Goal: Task Accomplishment & Management: Complete application form

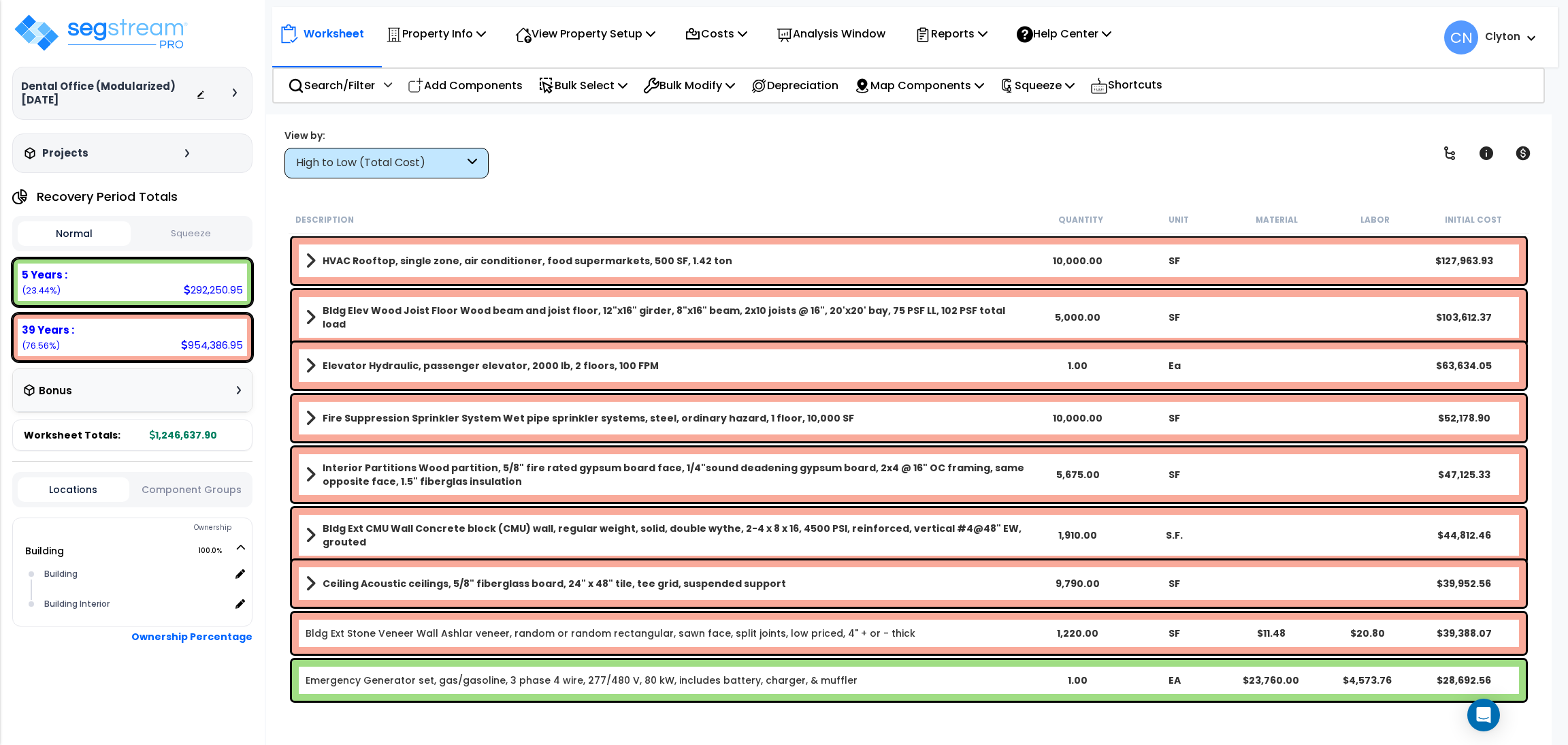
click at [335, 156] on div "High to Low (Total Cost)" at bounding box center [379, 163] width 168 height 16
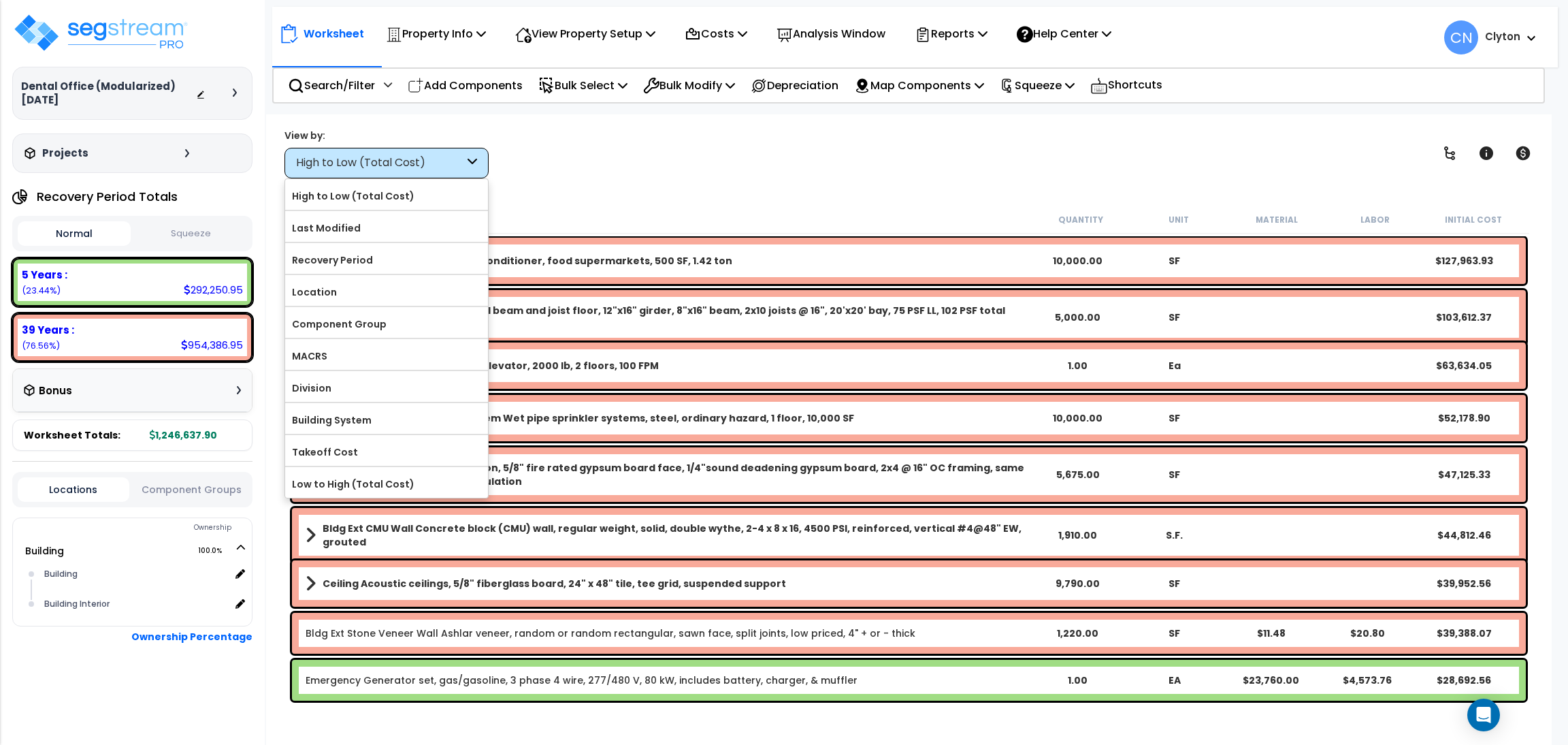
click at [740, 190] on div "Worksheet Property Info Property Setup Add Property Unit Template property Clon…" at bounding box center [908, 487] width 1286 height 745
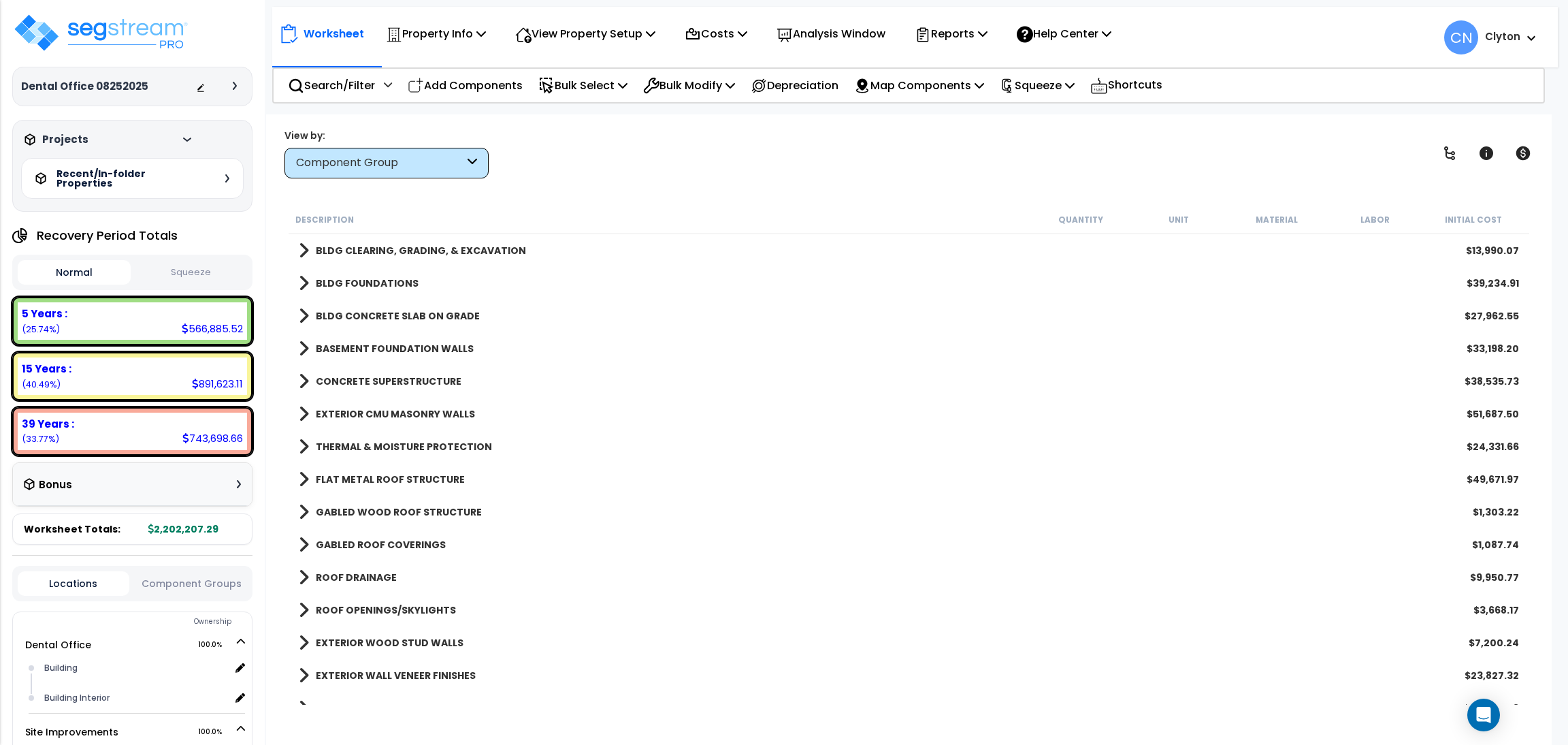
scroll to position [59, 0]
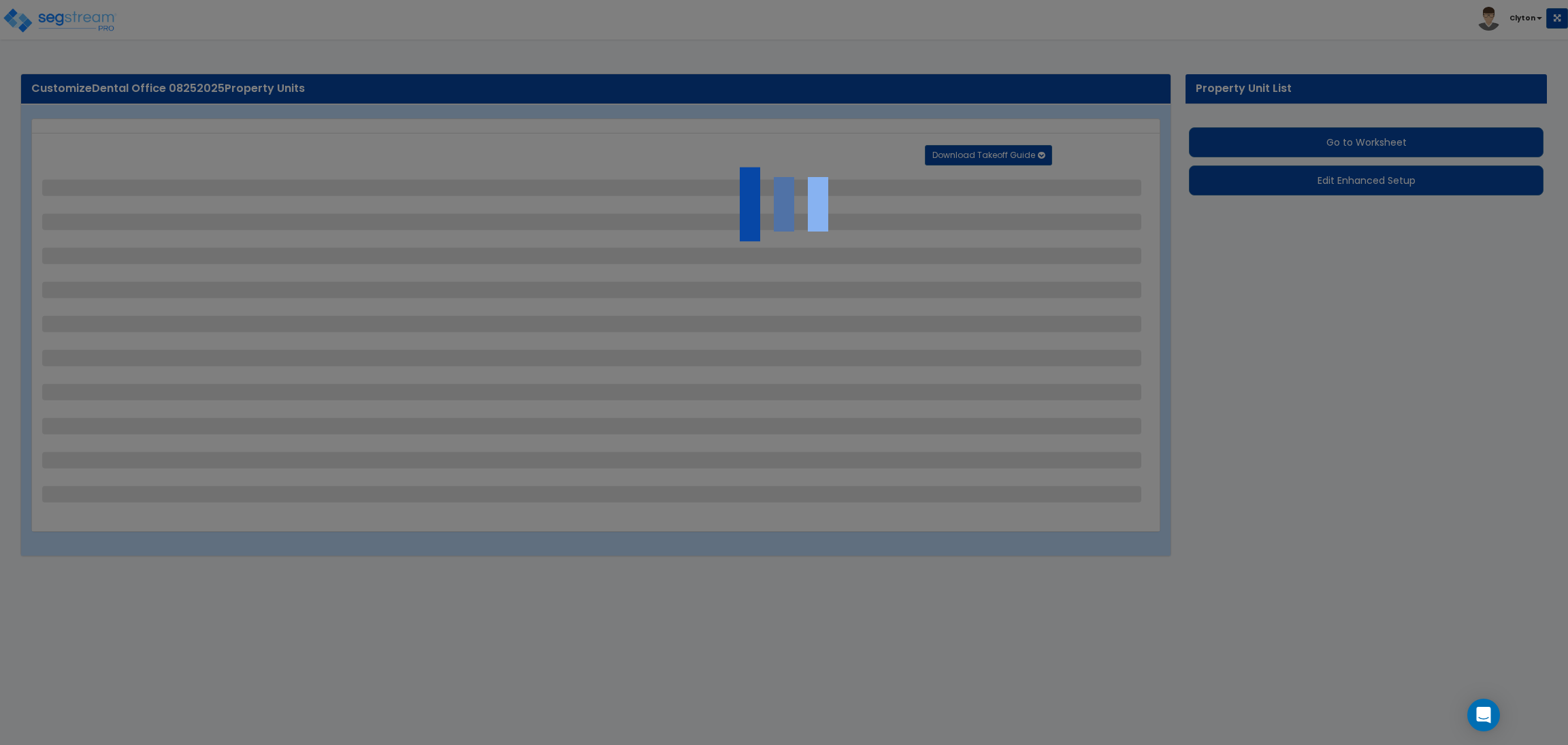
select select "2"
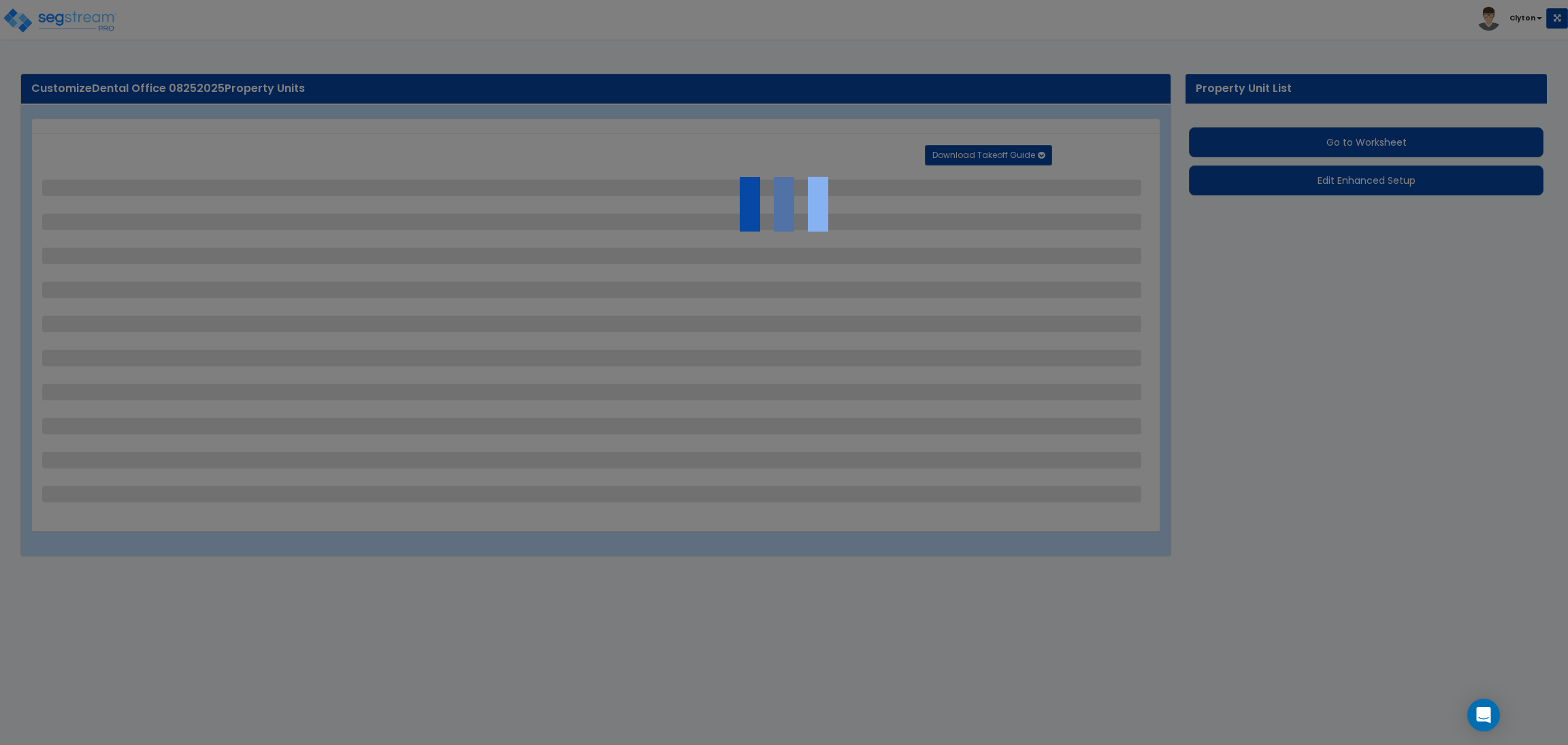
select select "1"
select select "2"
select select "3"
select select "1"
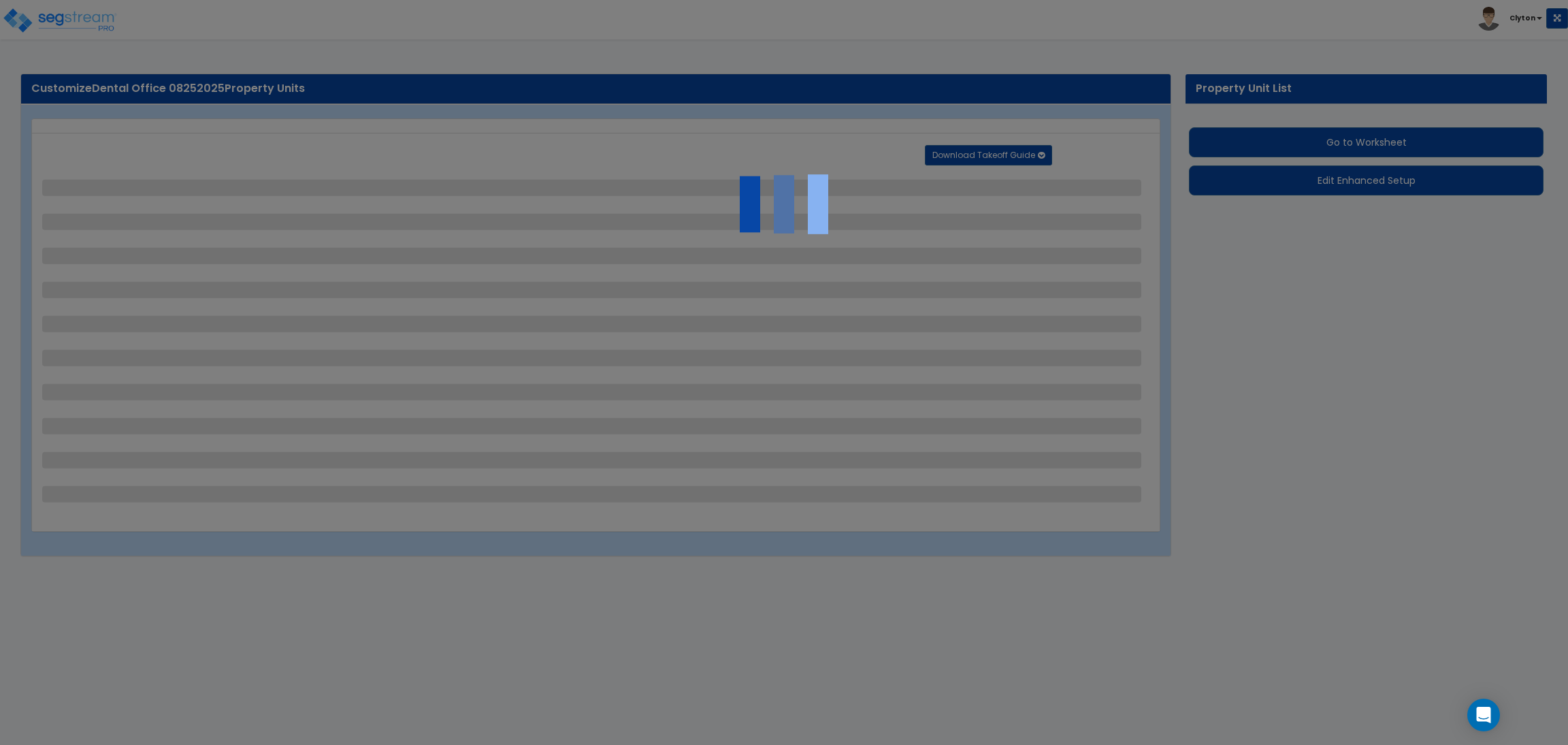
select select "1"
select select "2"
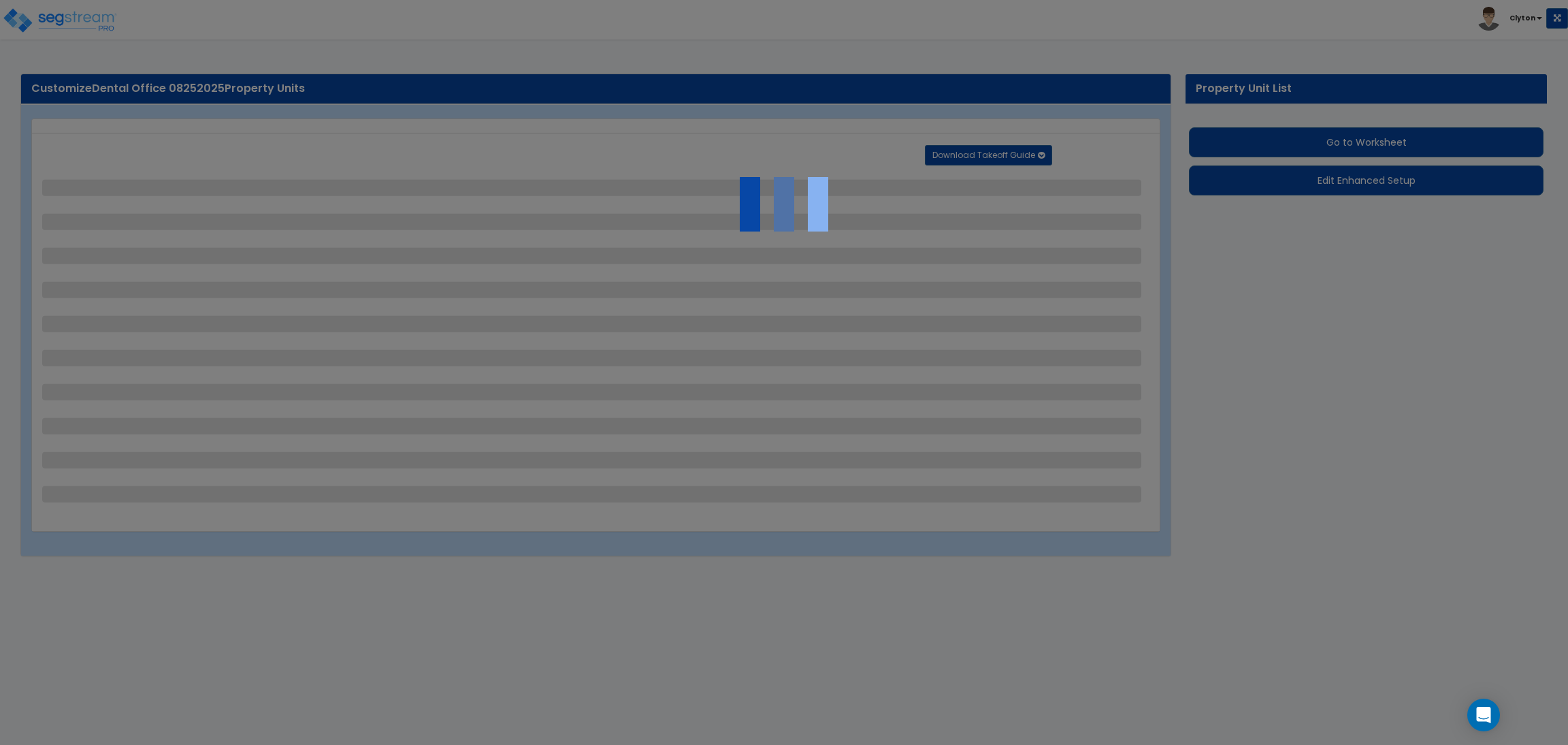
select select "1"
select select "2"
select select "1"
select select "2"
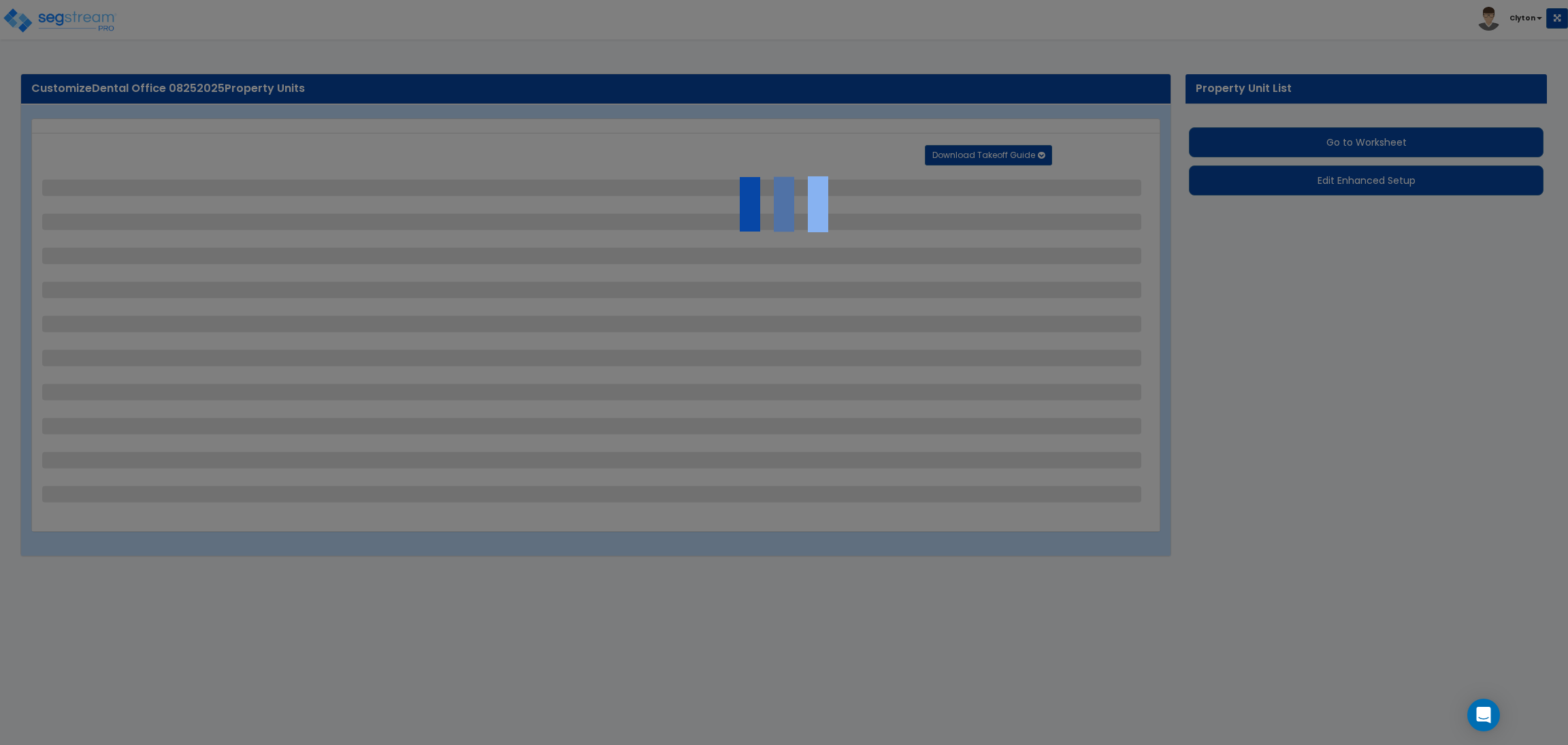
select select "2"
select select "4"
select select "1"
select select "2"
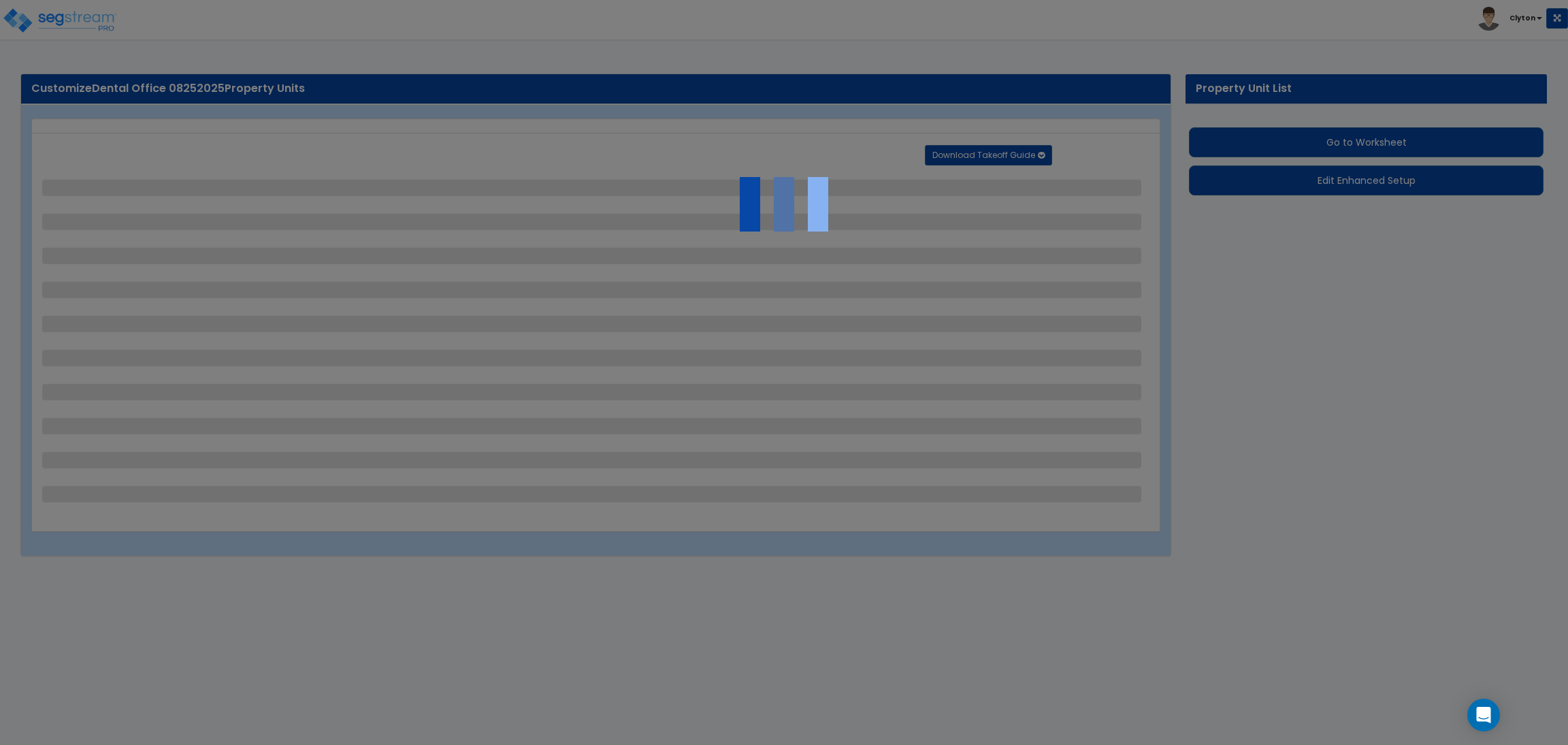
select select "3"
select select "2"
select select "1"
select select "2"
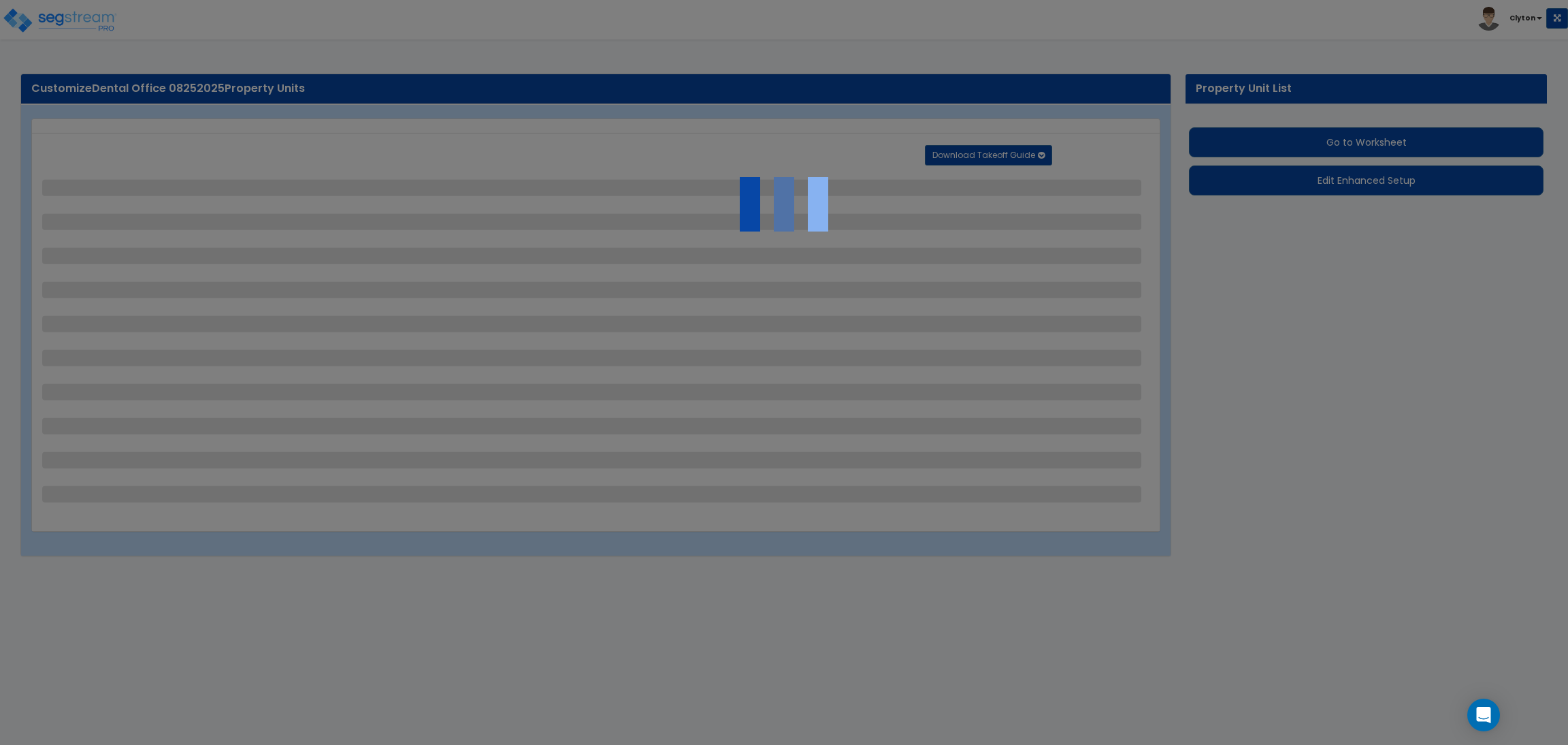
select select "3"
select select "6"
select select "10"
select select "8"
select select "3"
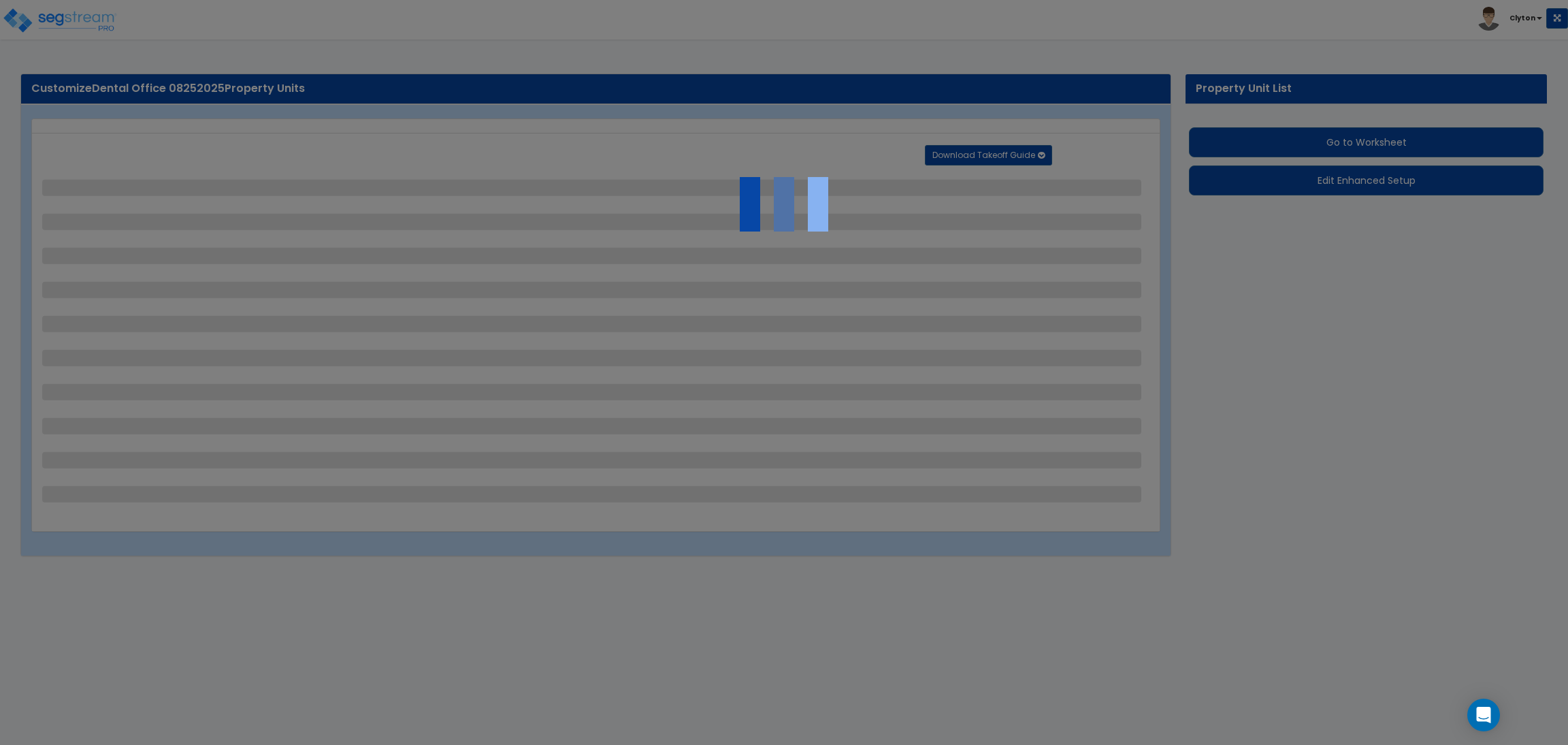
select select "1"
select select "2"
select select "3"
select select "1"
select select "3"
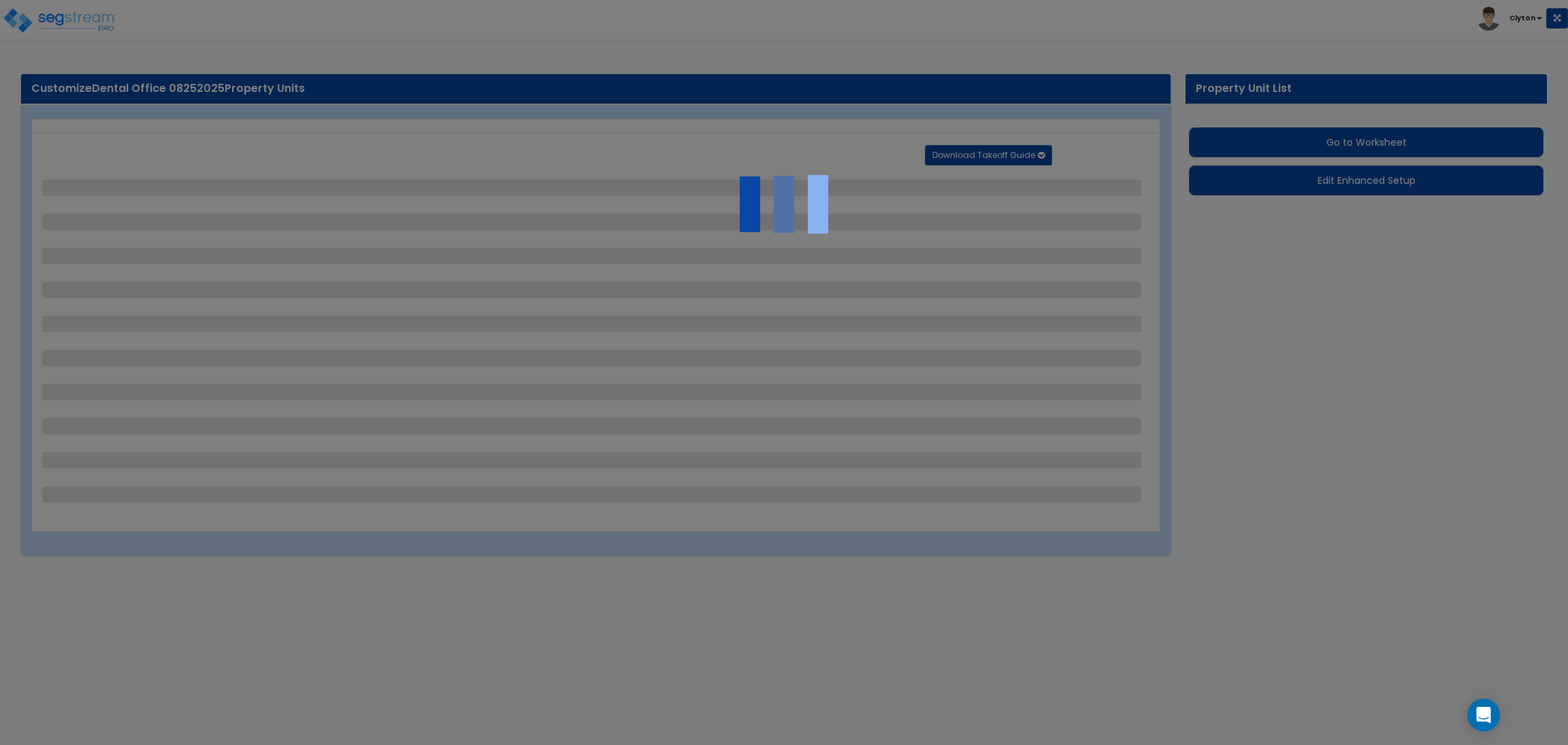
select select "2"
select select "1"
select select "2"
select select "7"
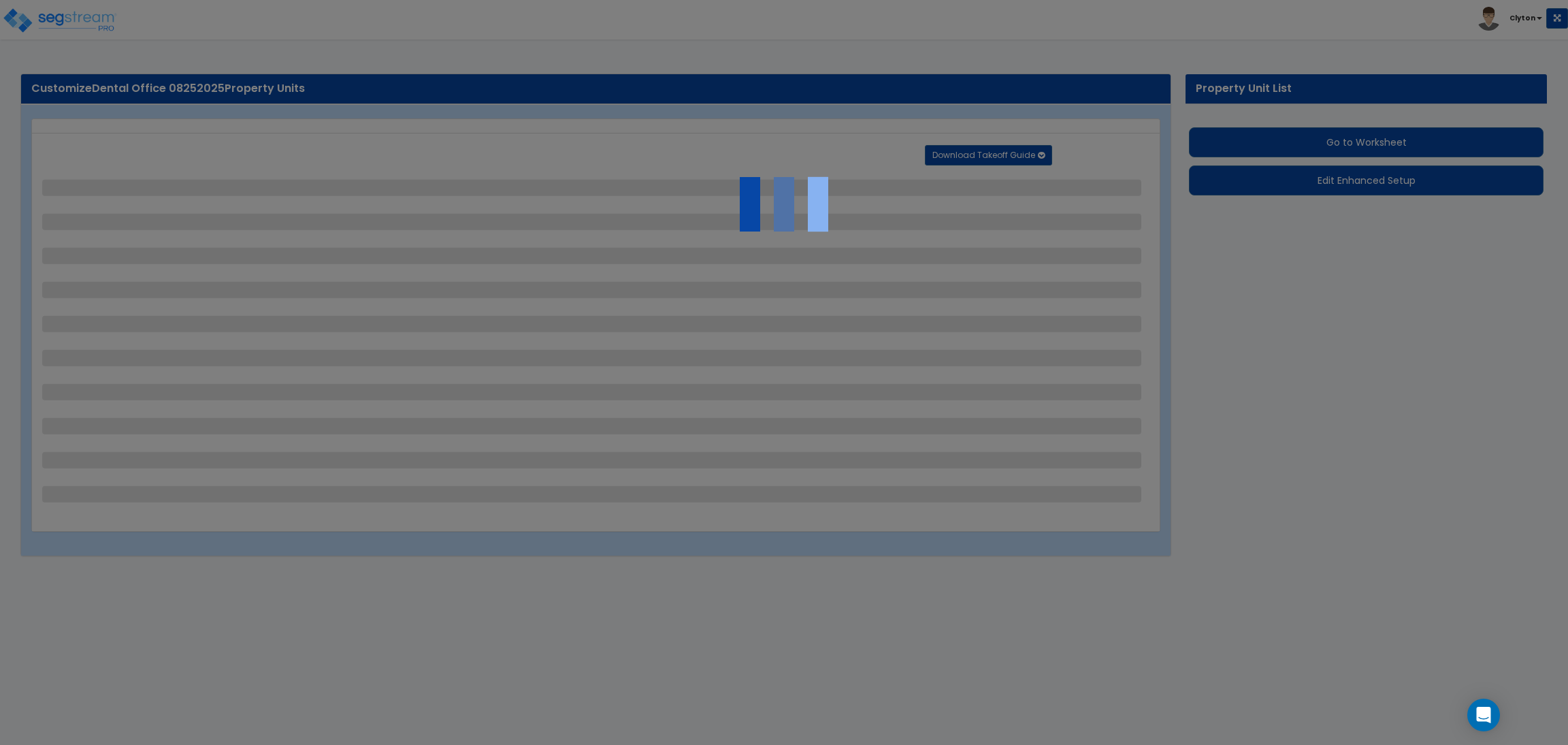
select select "1"
select select "2"
select select "4"
select select "1"
select select "13"
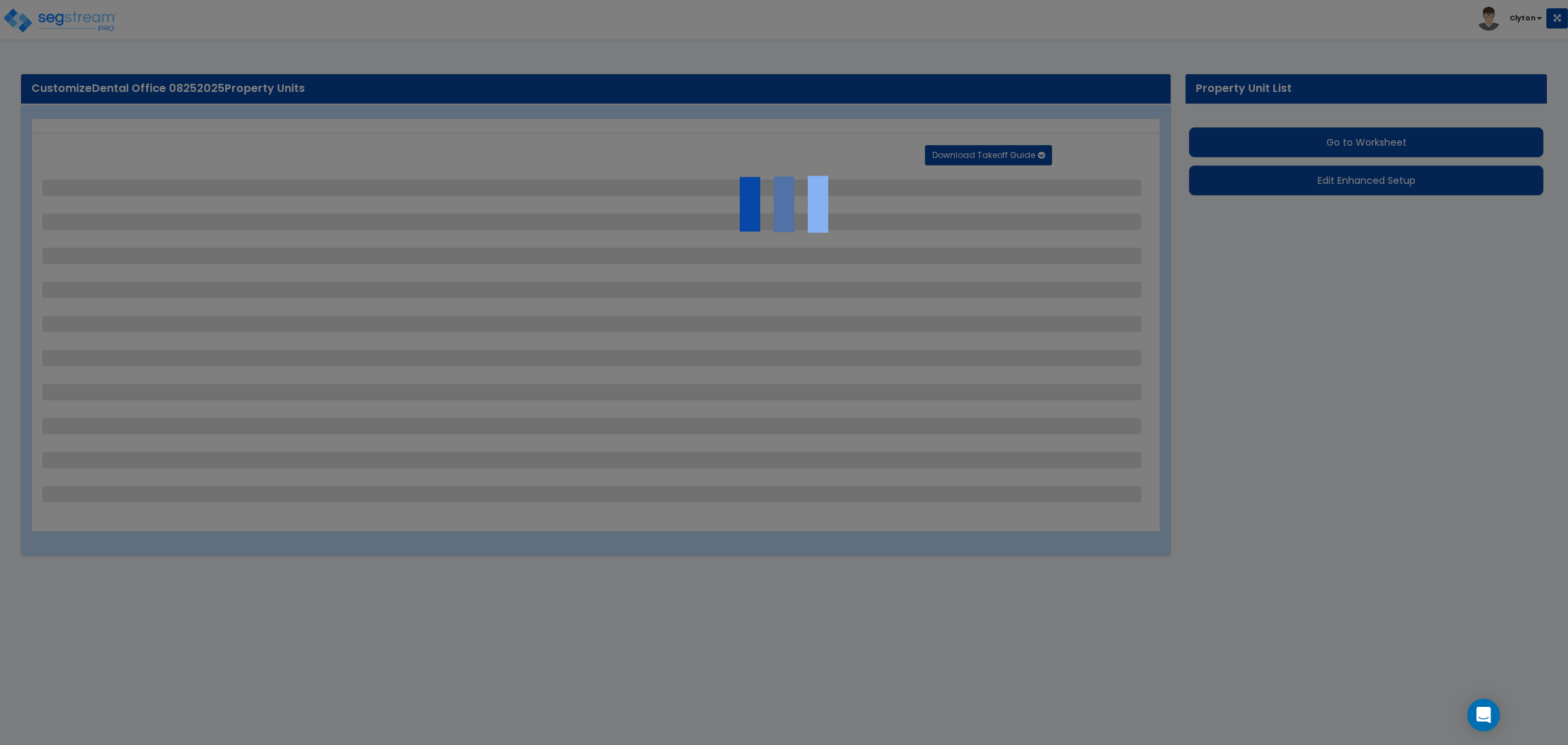
select select "2"
select select "1"
select select "4"
select select "1"
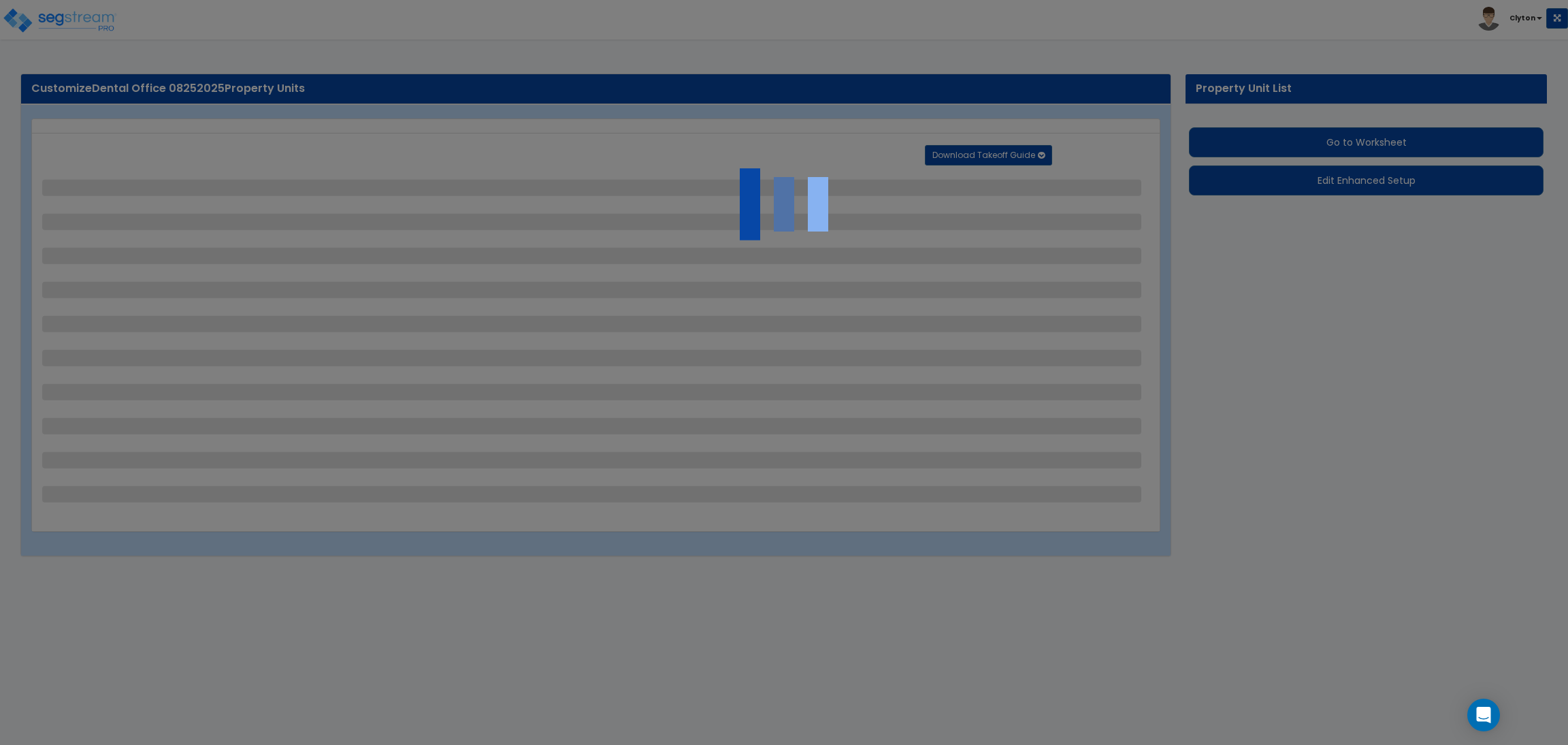
select select "1"
select select "2"
select select "3"
select select "2"
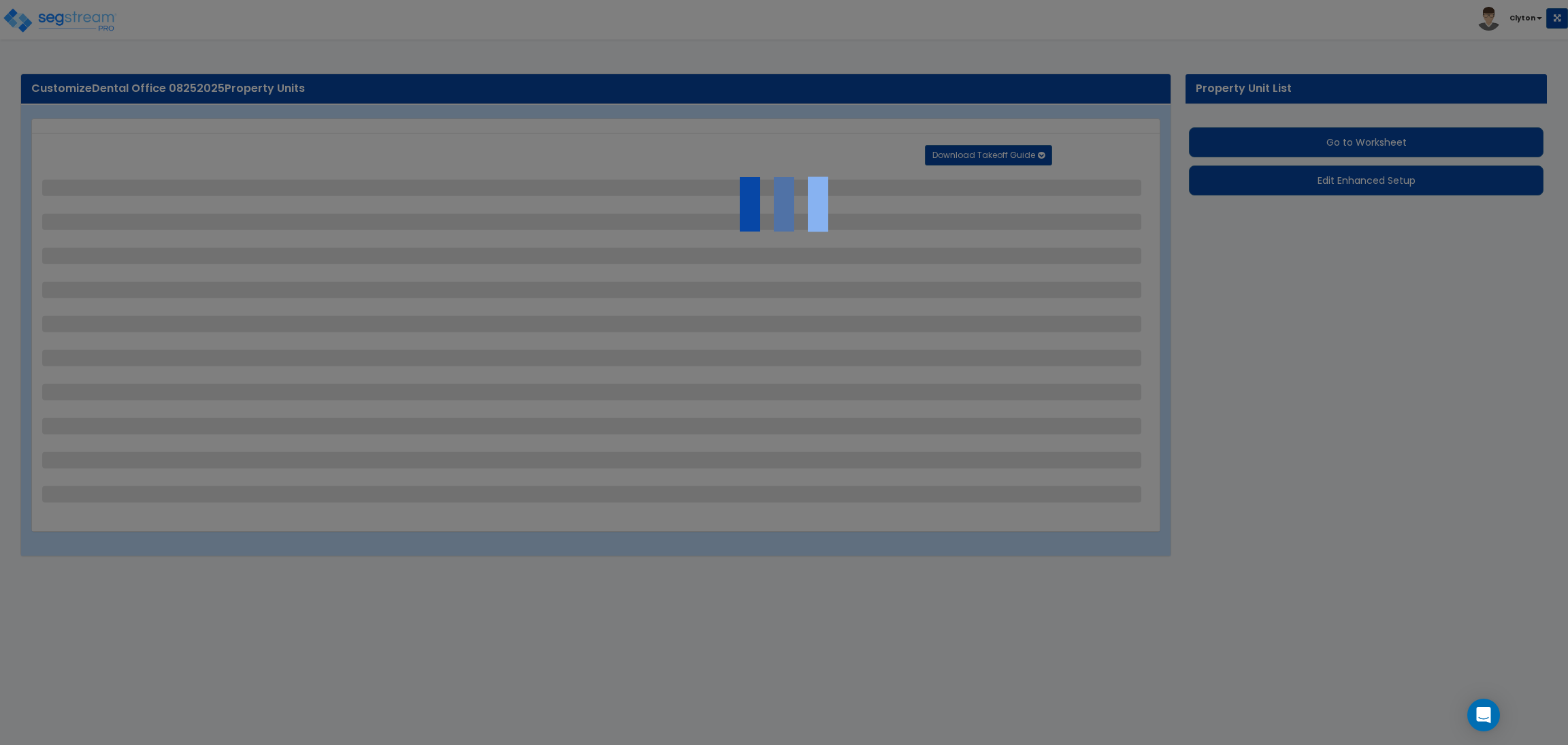
select select "1"
select select "2"
select select "1"
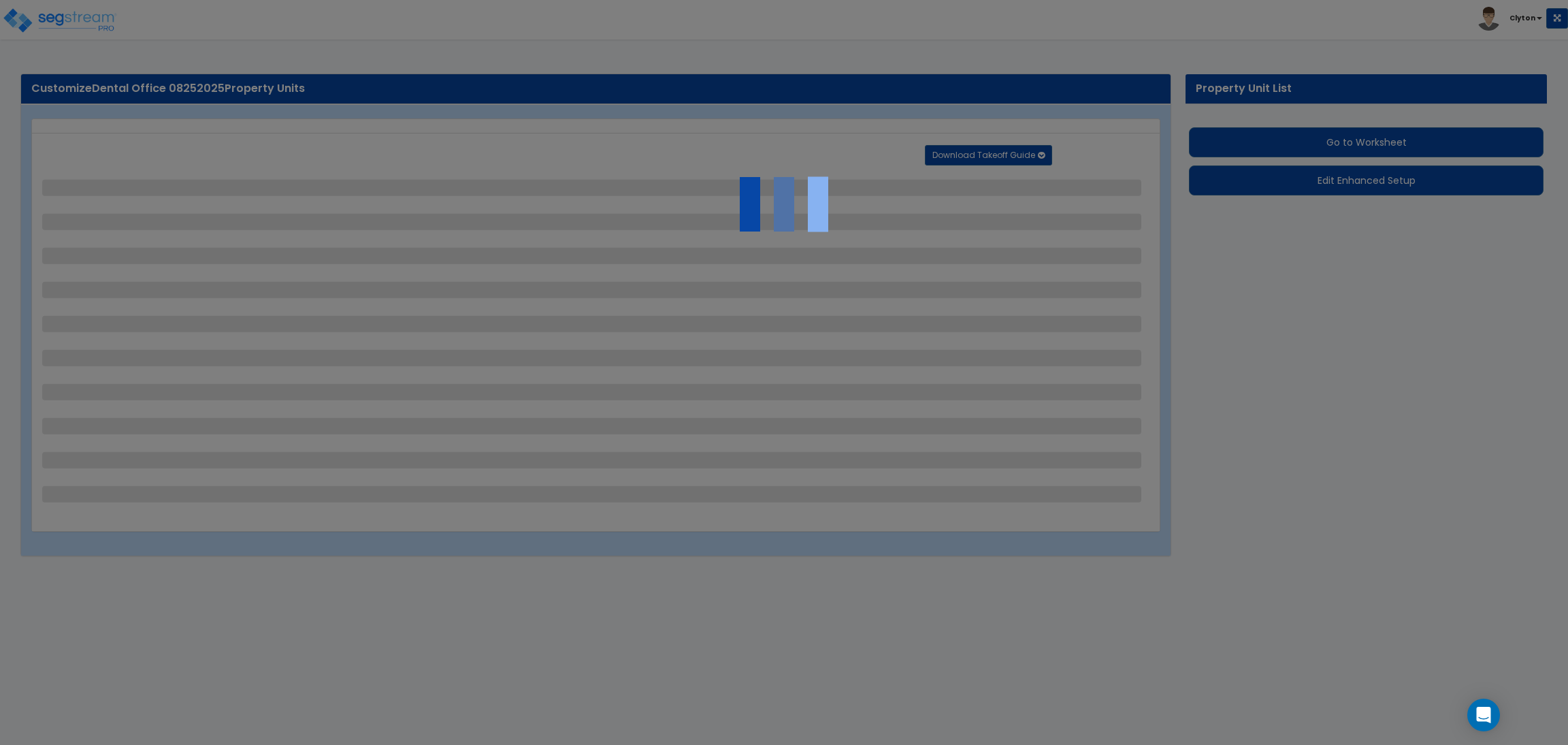
select select "2"
select select "3"
select select "11"
select select "8"
select select "5"
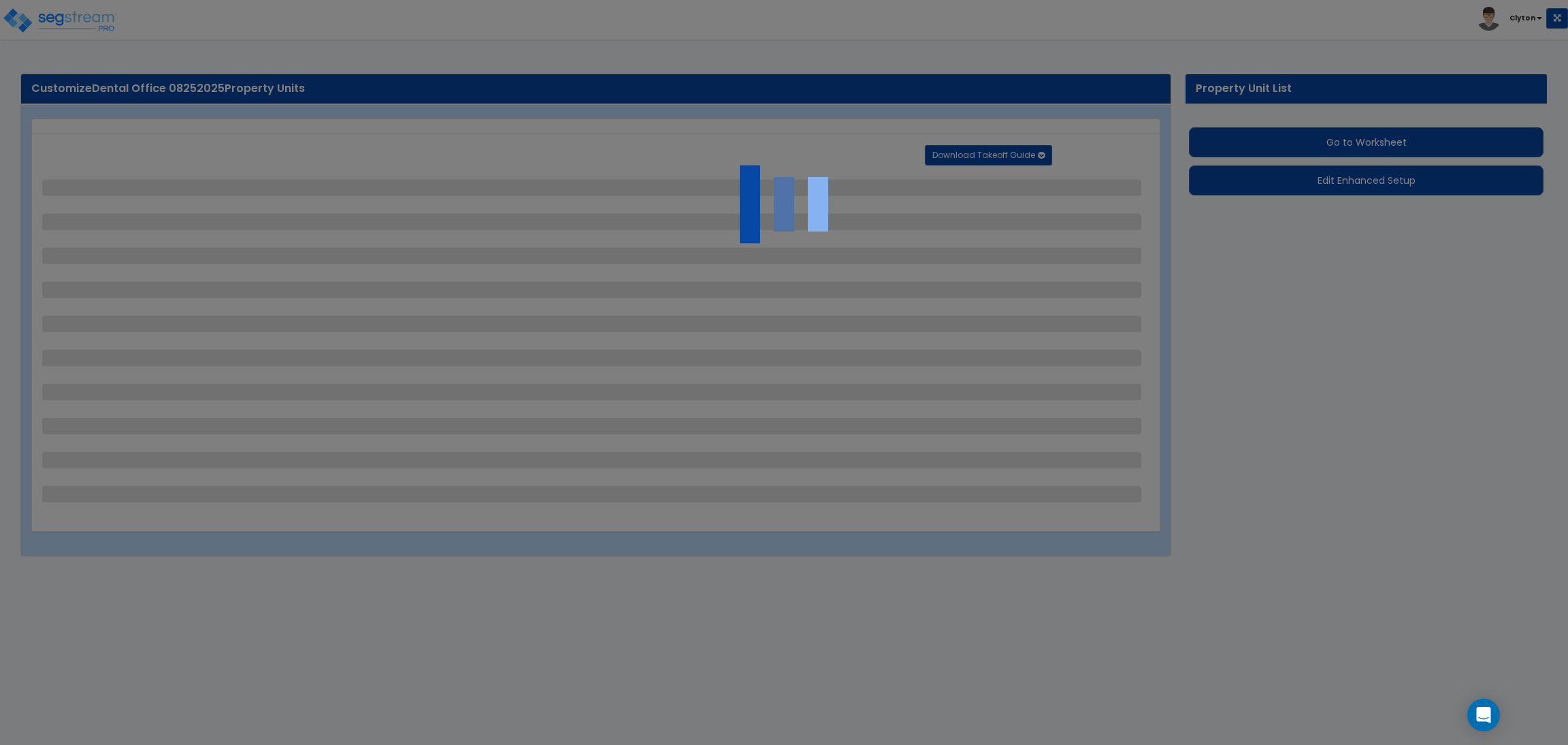
select select "3"
select select "1"
select select "5"
select select "7"
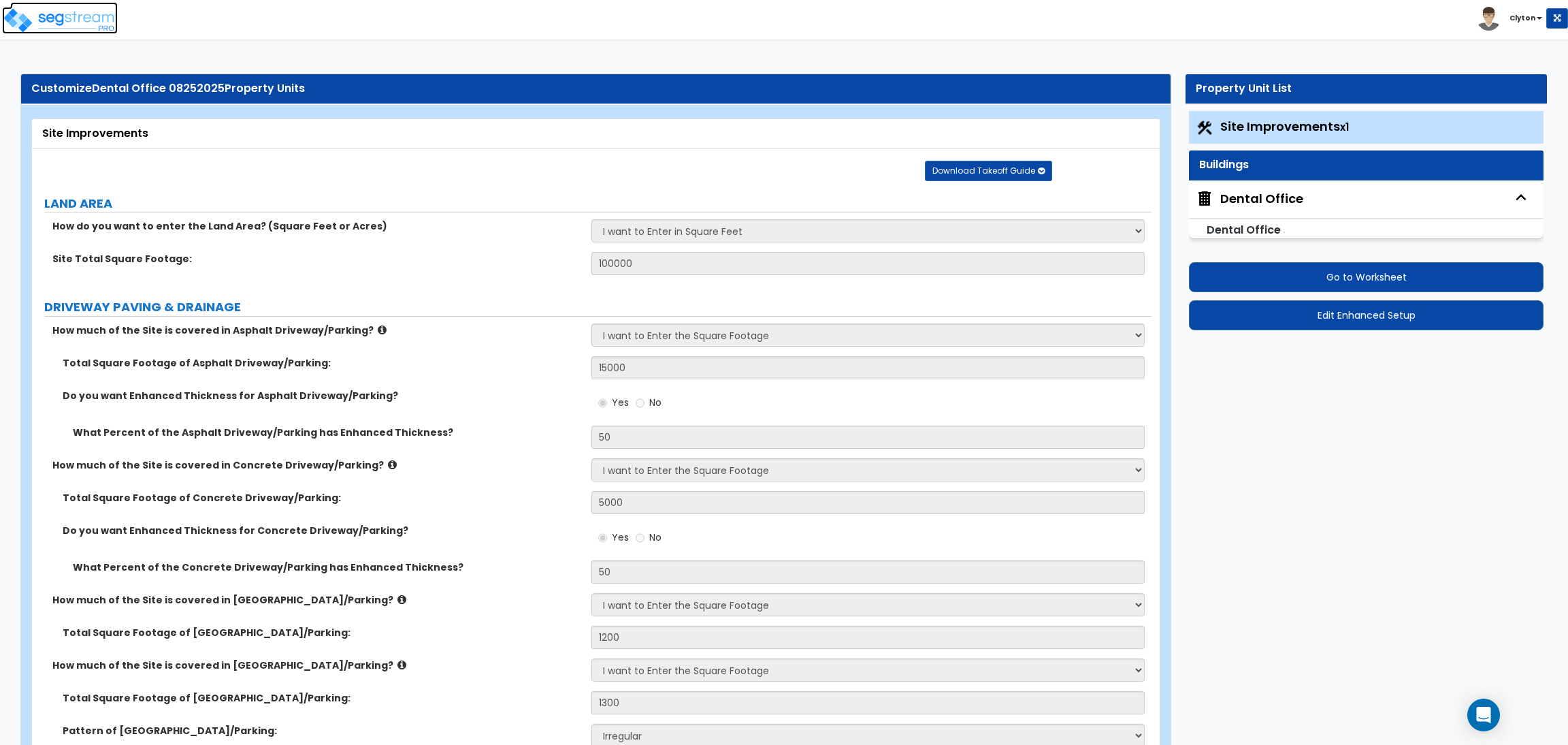
click at [40, 26] on img at bounding box center [60, 21] width 116 height 27
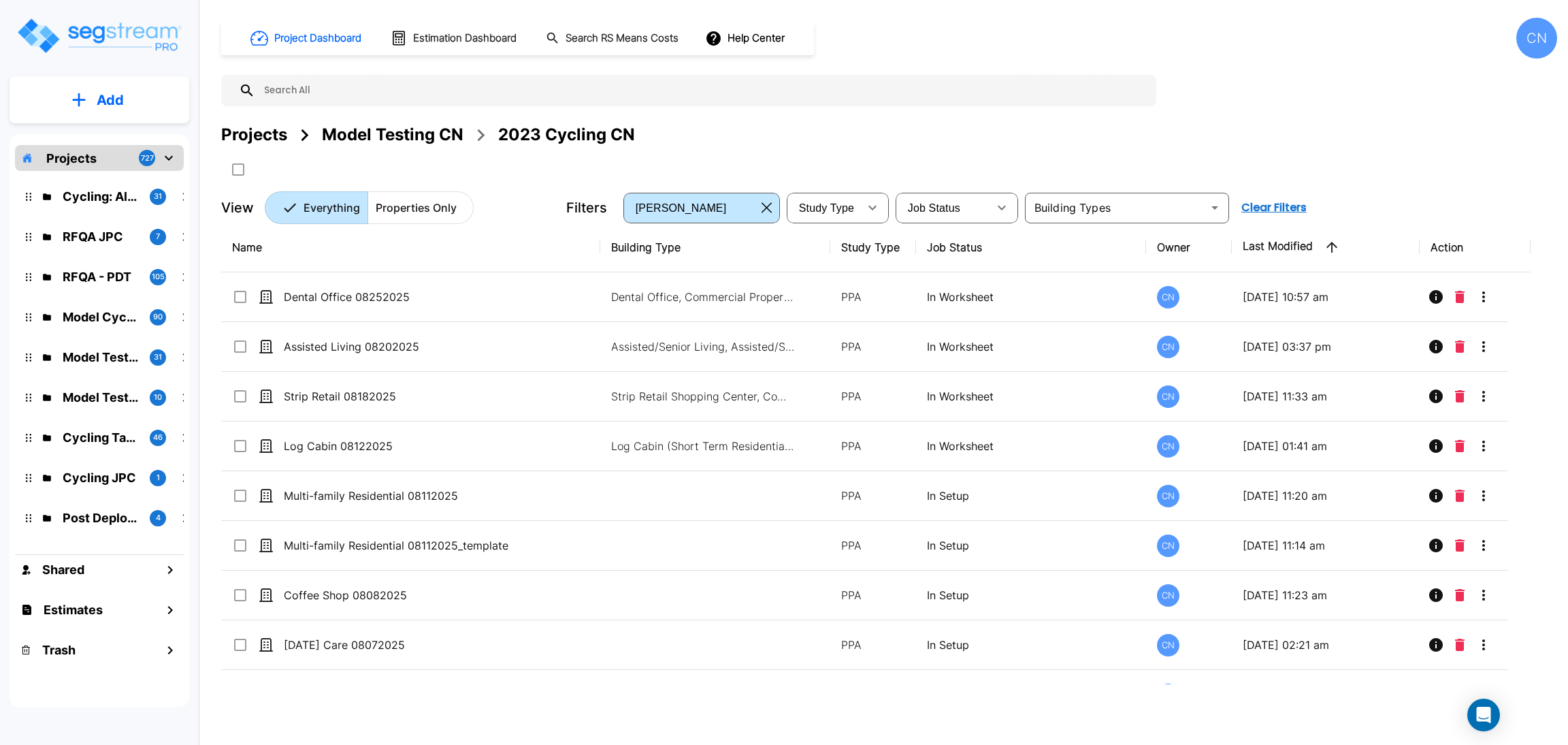
click at [264, 132] on div "Projects" at bounding box center [254, 135] width 66 height 25
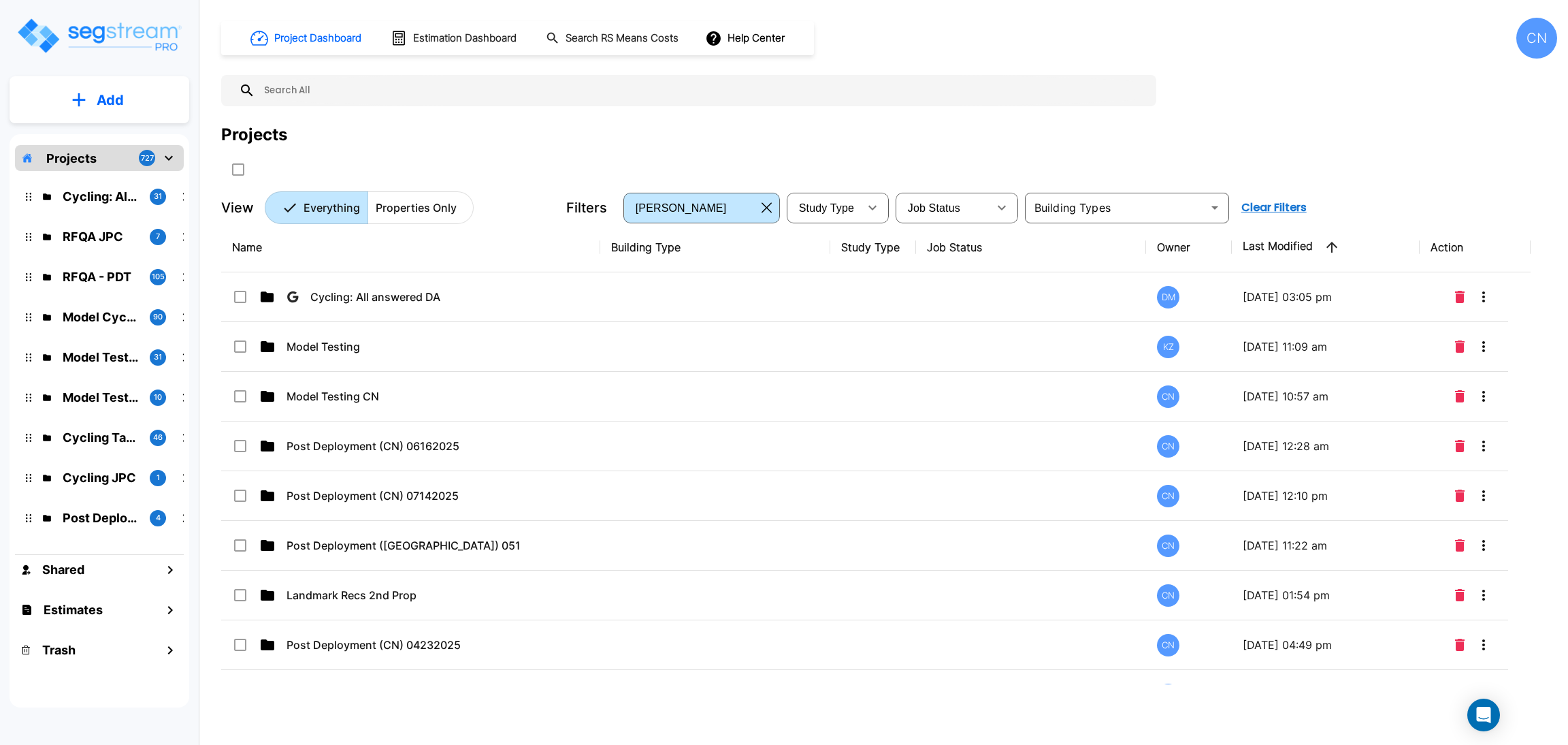
click at [106, 95] on p "Add" at bounding box center [110, 100] width 27 height 21
click at [110, 132] on p "Add Folder" at bounding box center [107, 137] width 56 height 16
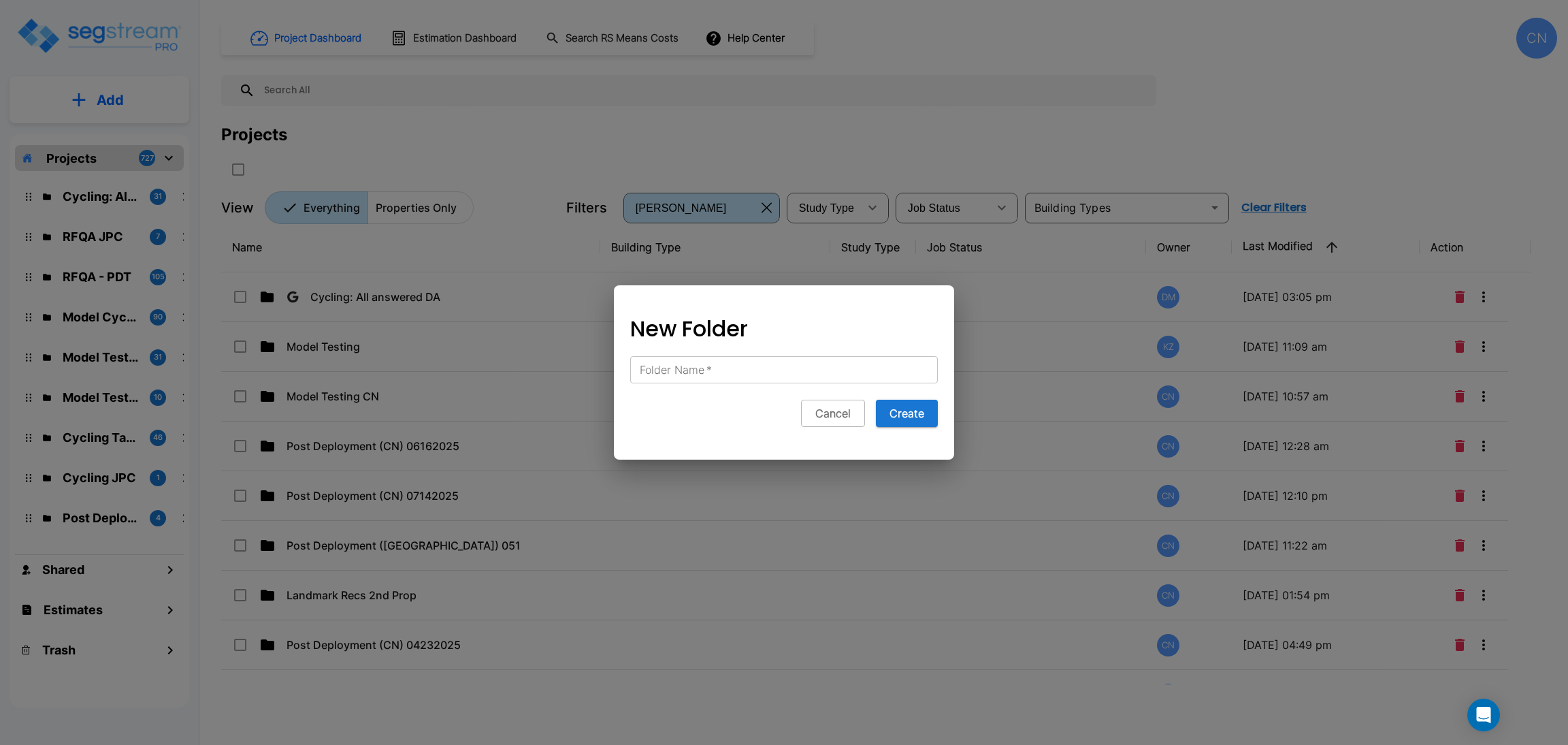
click at [818, 367] on input "Folder Name   *" at bounding box center [784, 370] width 308 height 27
type input "Post Deployment (CN) 08262025"
click at [906, 416] on button "Create" at bounding box center [906, 413] width 62 height 27
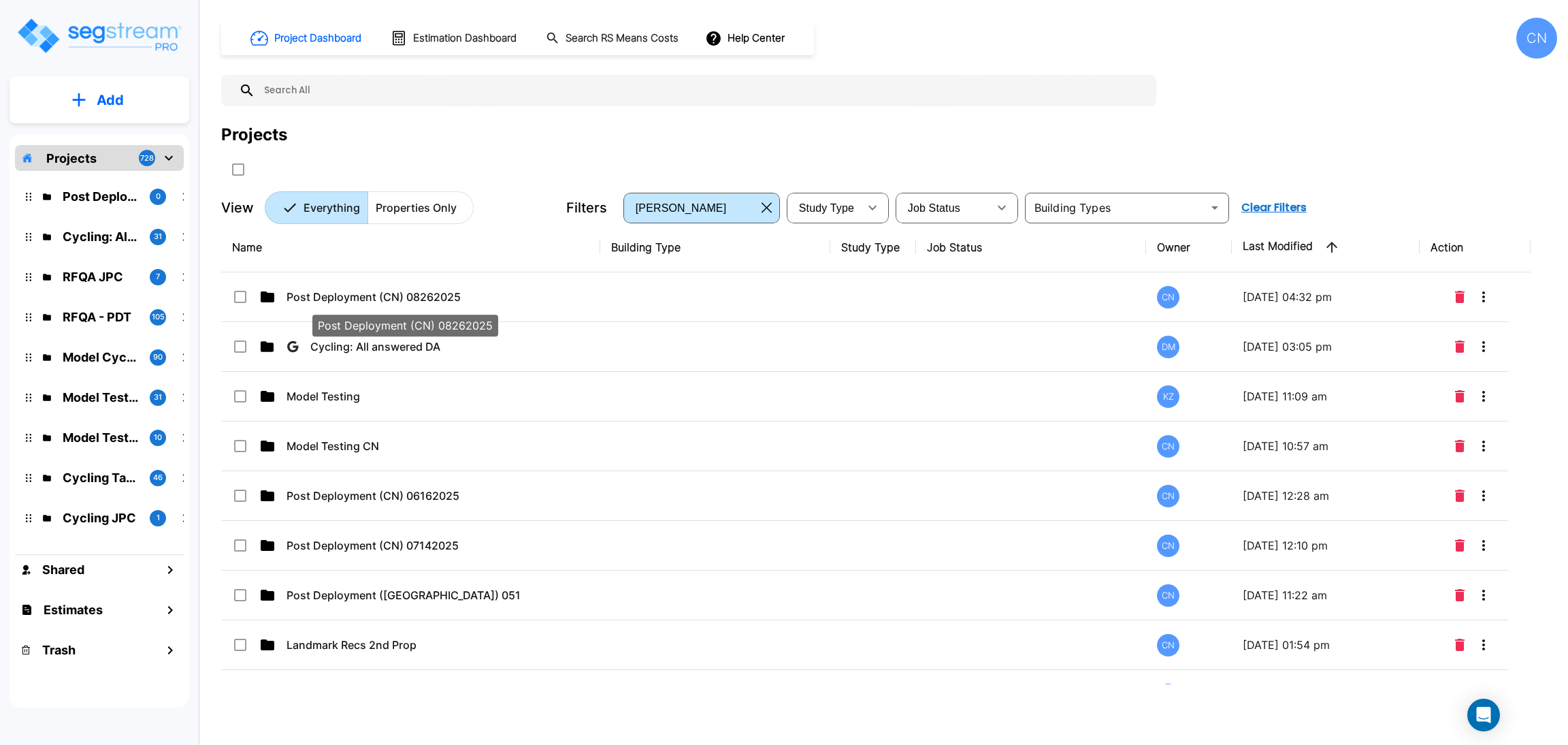
drag, startPoint x: 503, startPoint y: 296, endPoint x: 1357, endPoint y: 0, distance: 903.8
click at [503, 296] on p "Post Deployment (CN) 08262025" at bounding box center [404, 297] width 234 height 16
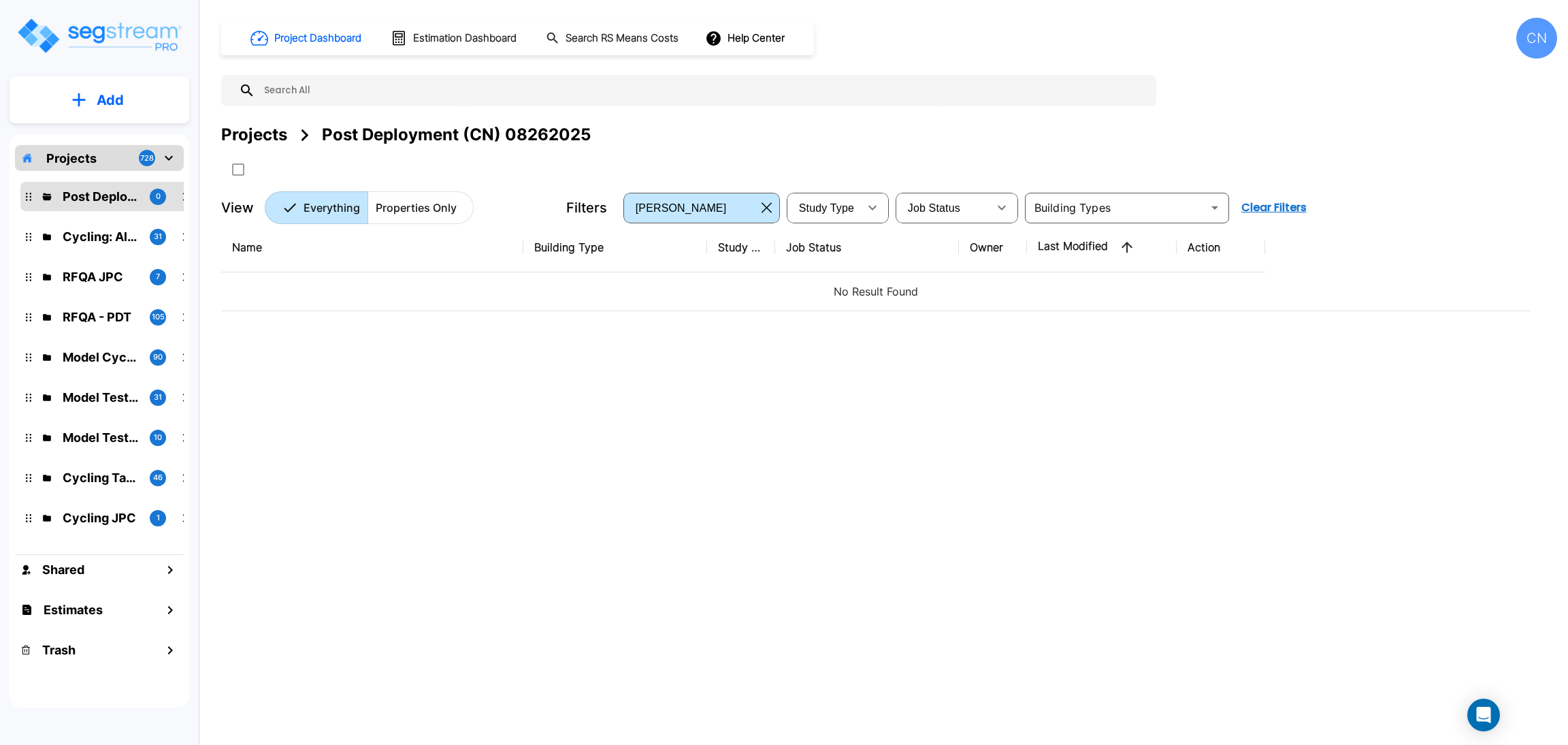
click at [81, 99] on icon "mailbox folders" at bounding box center [79, 99] width 13 height 13
click at [99, 175] on p "Add Property" at bounding box center [108, 176] width 69 height 16
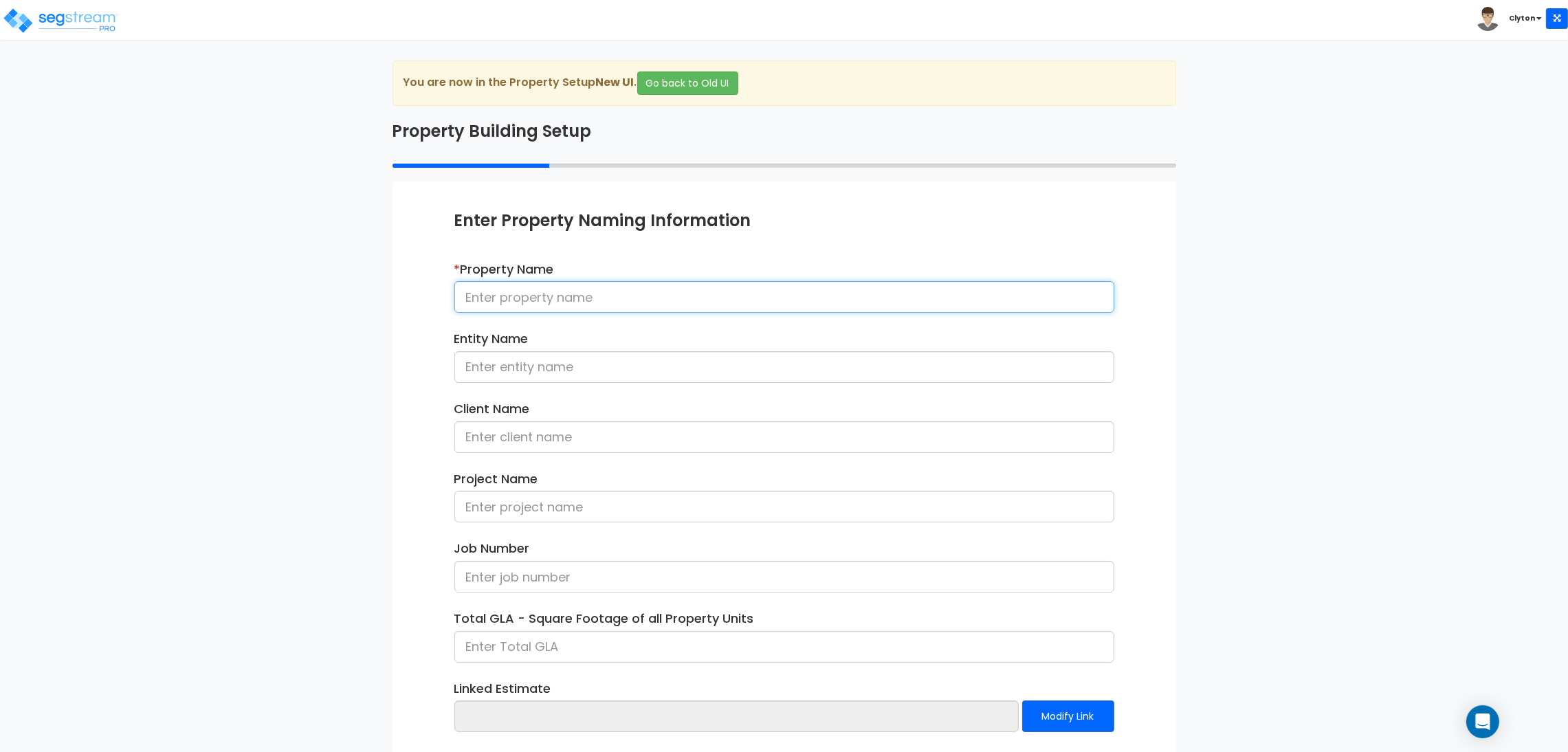
click at [665, 299] on input at bounding box center [784, 297] width 660 height 32
type input "Fast Food"
click at [1248, 487] on div "We are Building your Property. So please grab a coffee and let us do the heavy …" at bounding box center [784, 440] width 1568 height 761
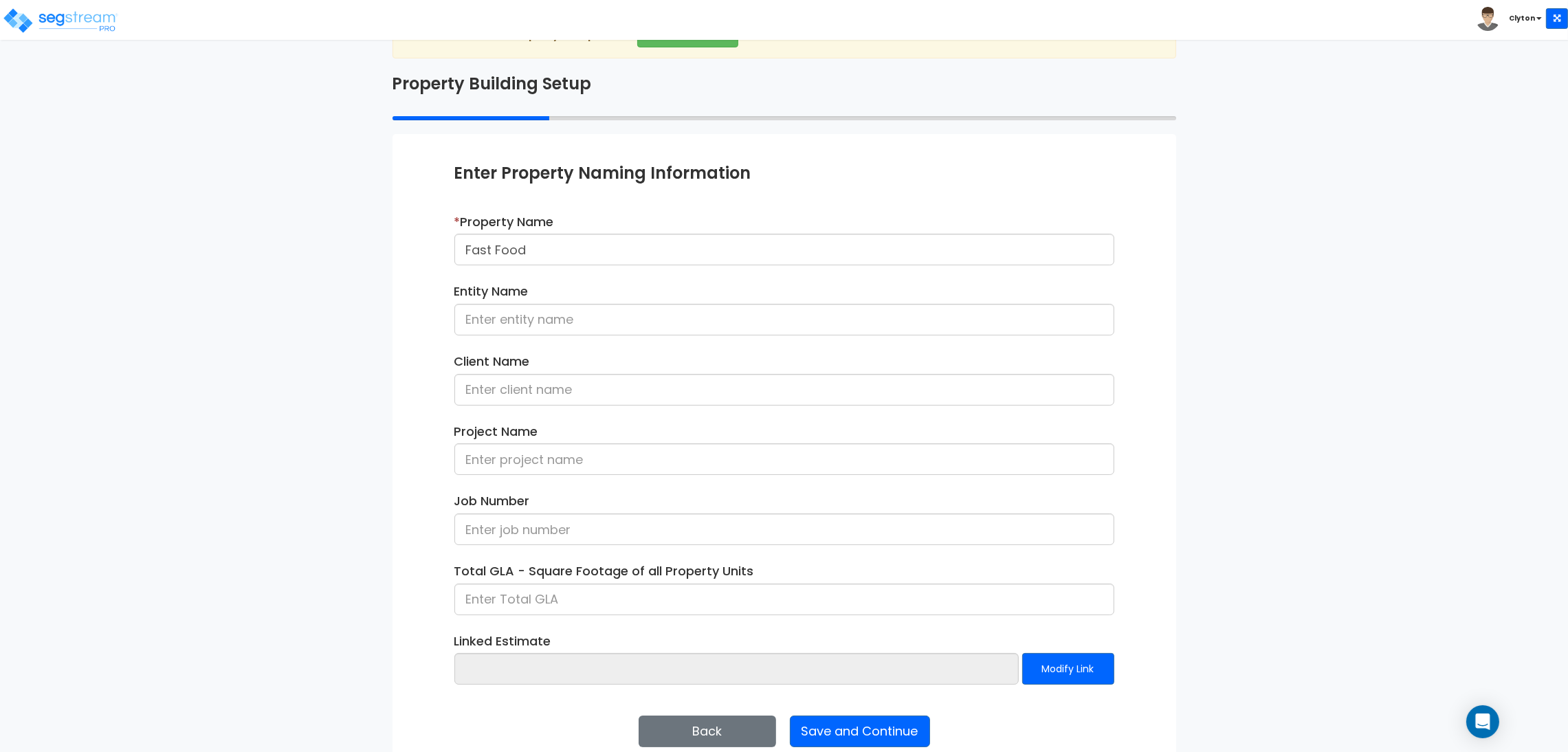
scroll to position [71, 0]
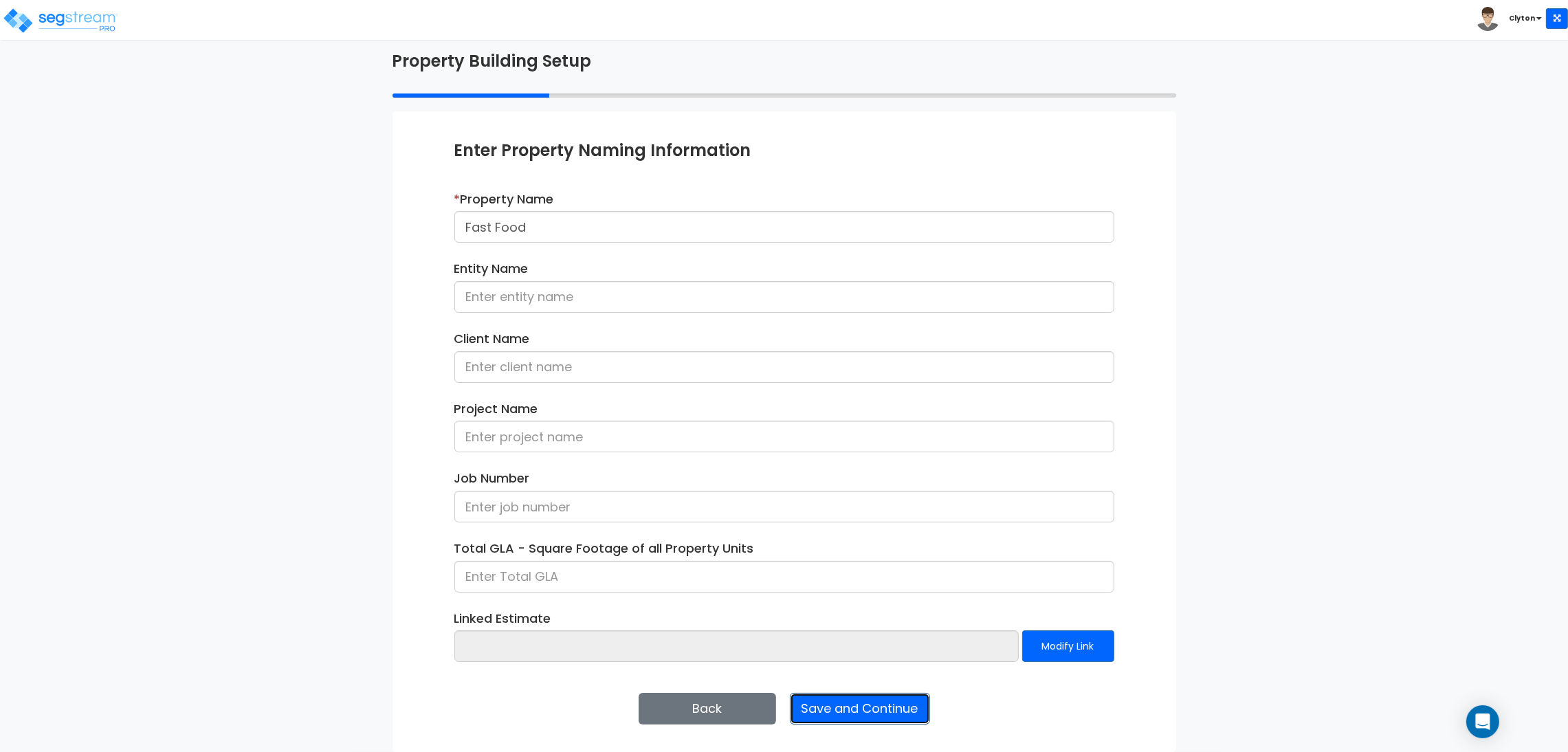
click at [873, 700] on button "Save and Continue" at bounding box center [860, 708] width 140 height 32
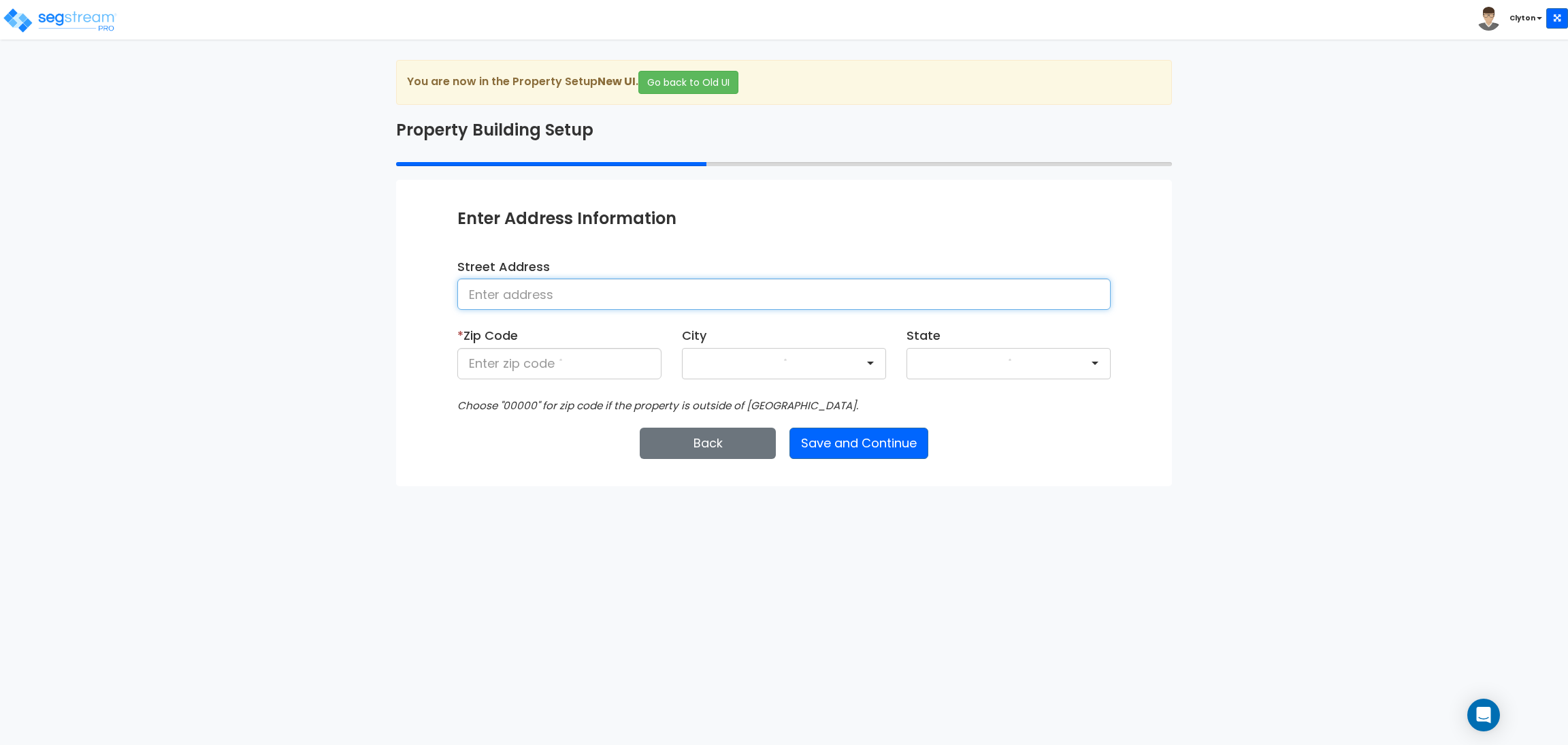
click at [596, 292] on input at bounding box center [784, 294] width 653 height 31
type input "[GEOGRAPHIC_DATA]"
type input "80206"
click at [874, 439] on button "Save and Continue" at bounding box center [859, 443] width 139 height 31
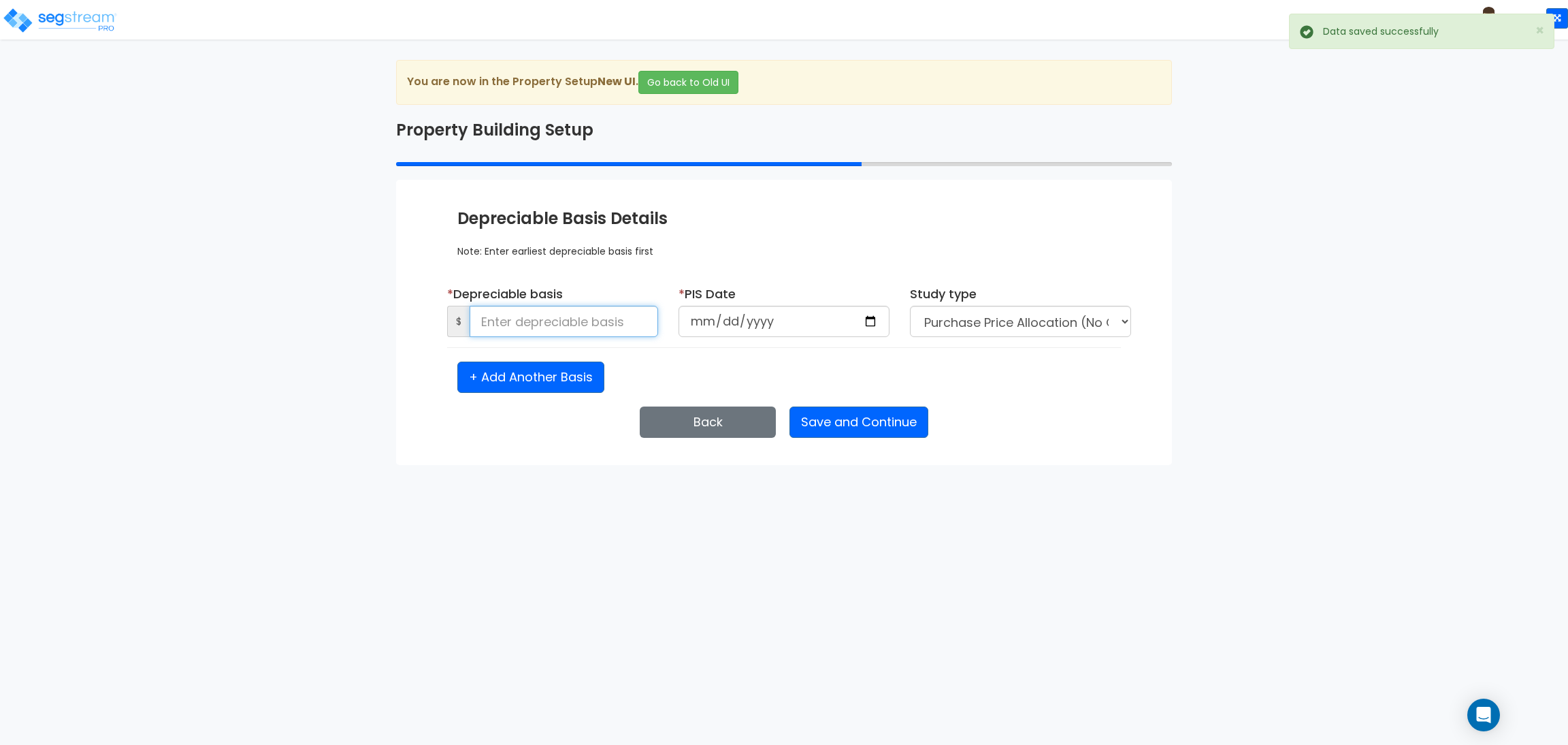
click at [570, 328] on input at bounding box center [564, 321] width 189 height 31
type input "1,500,000"
click at [870, 318] on input "date" at bounding box center [784, 321] width 211 height 31
type input "[DATE]"
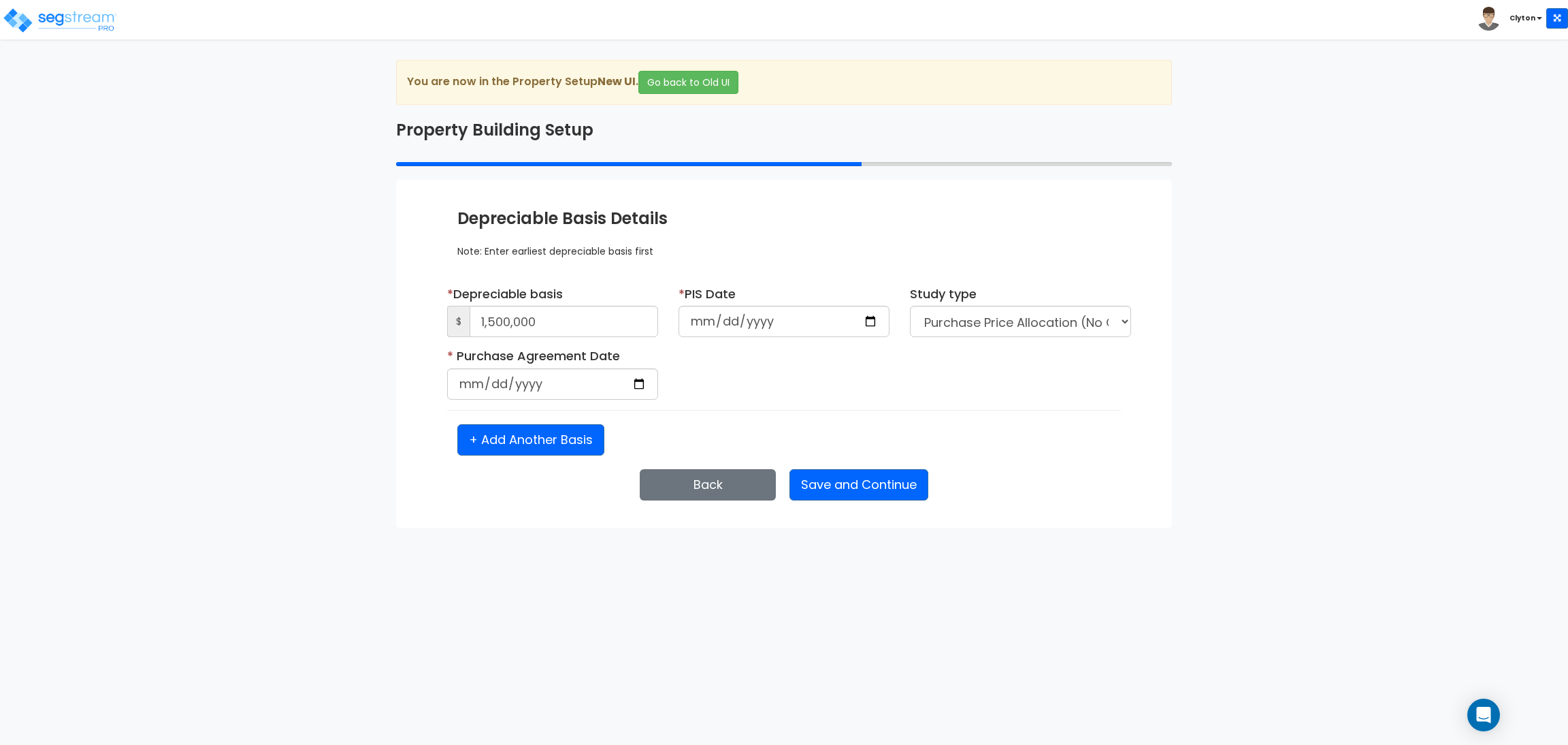
click at [1034, 406] on div "* Purchase Agreement Date Is it a renovation on an existing building?" at bounding box center [784, 378] width 694 height 62
click at [646, 383] on input "date" at bounding box center [553, 384] width 211 height 31
type input "[DATE]"
click at [814, 390] on div "* Purchase Agreement Date 2025-08-07 Is it a renovation on an existing building?" at bounding box center [784, 378] width 694 height 62
click at [856, 480] on button "Save and Continue" at bounding box center [859, 485] width 139 height 31
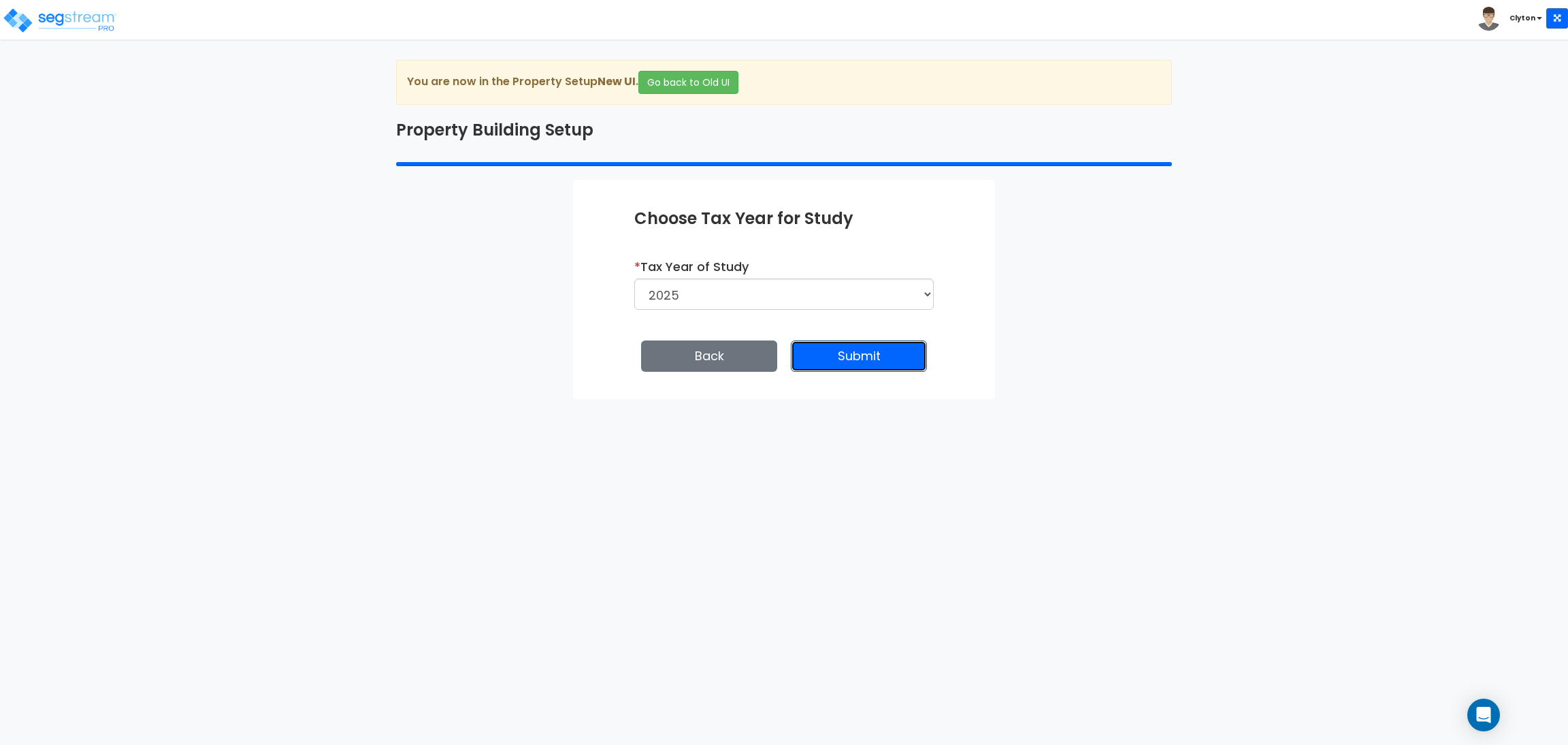
click at [869, 346] on button "Submit" at bounding box center [859, 356] width 136 height 31
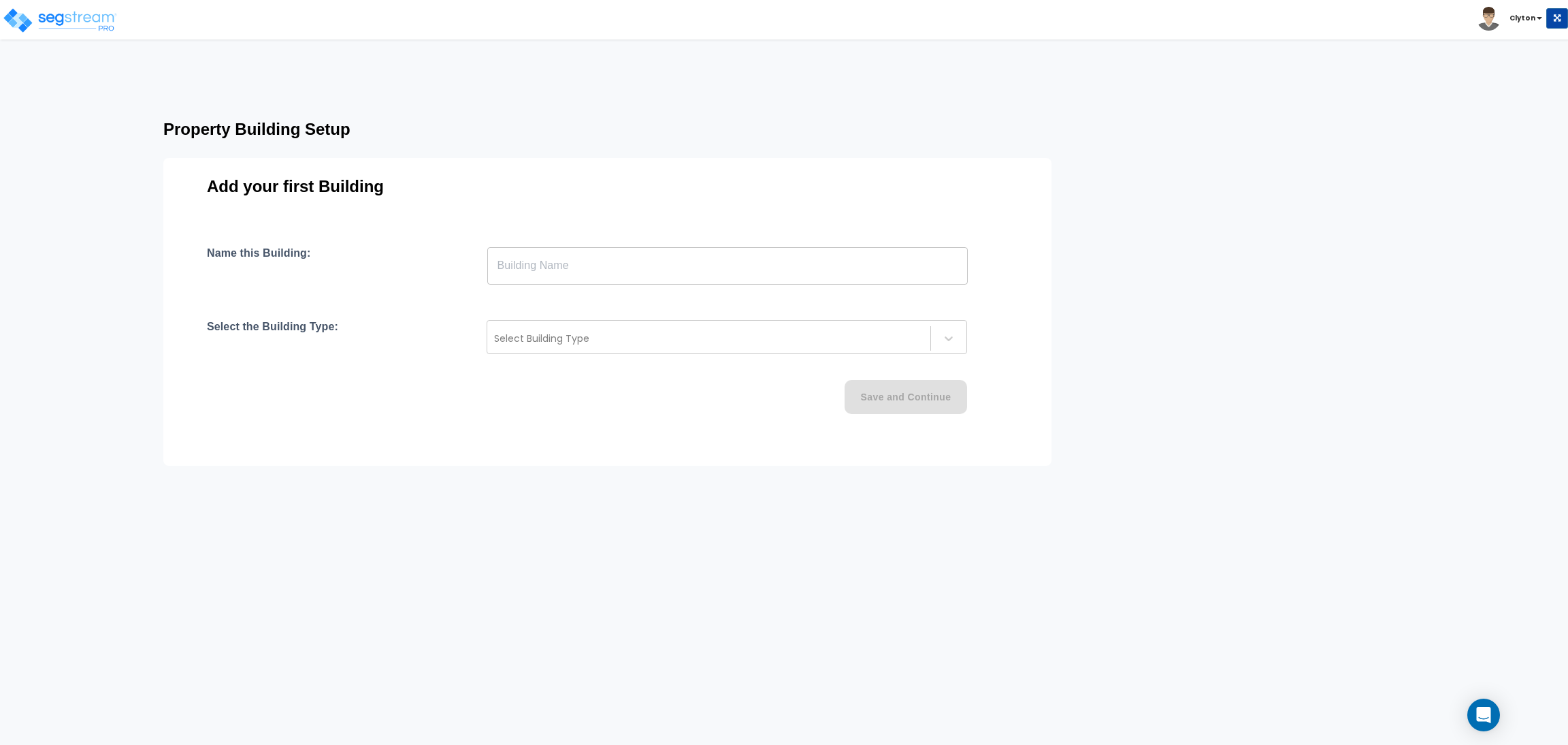
click at [528, 260] on input "text" at bounding box center [728, 265] width 481 height 38
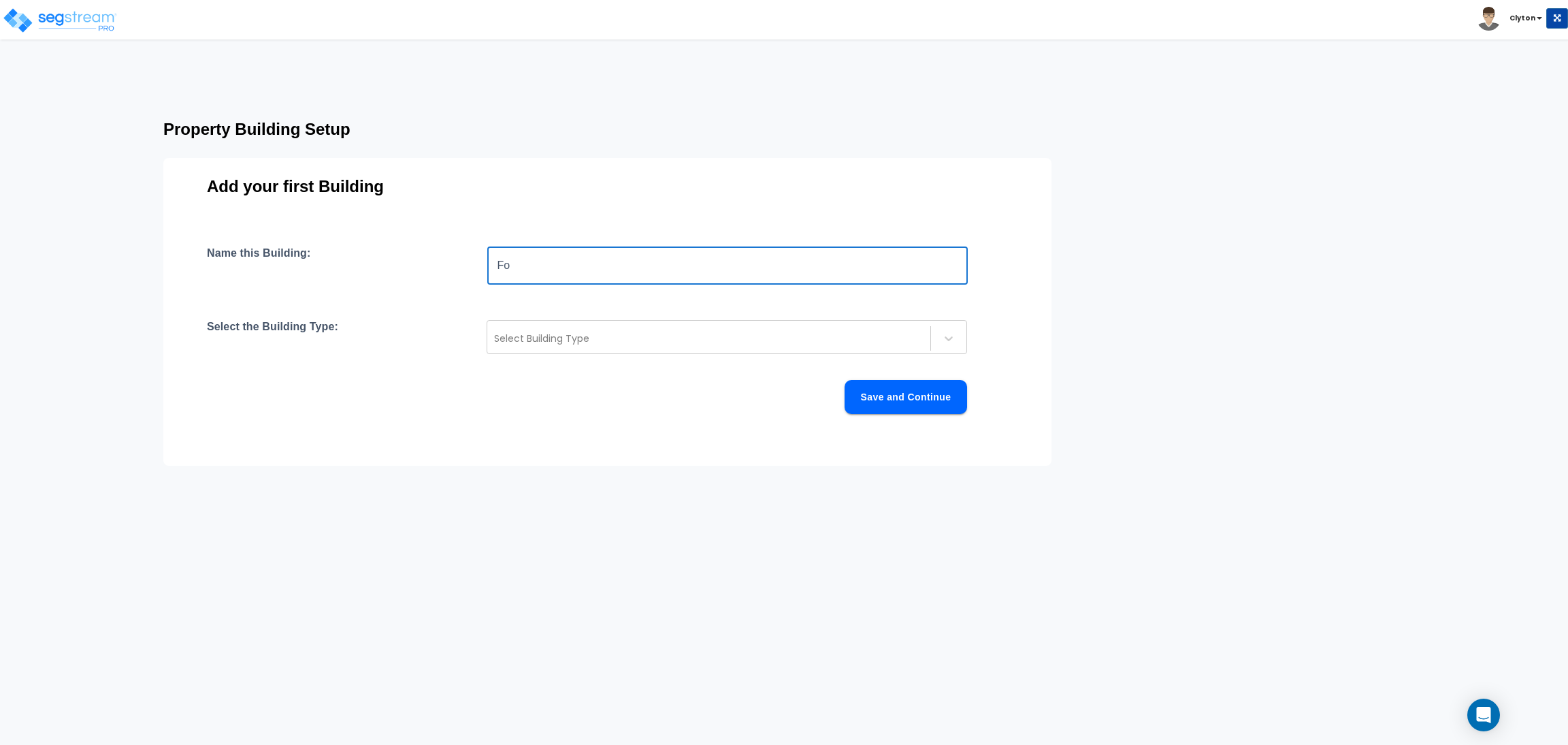
type input "F"
type input "Fast Food"
click at [567, 341] on div at bounding box center [709, 338] width 430 height 16
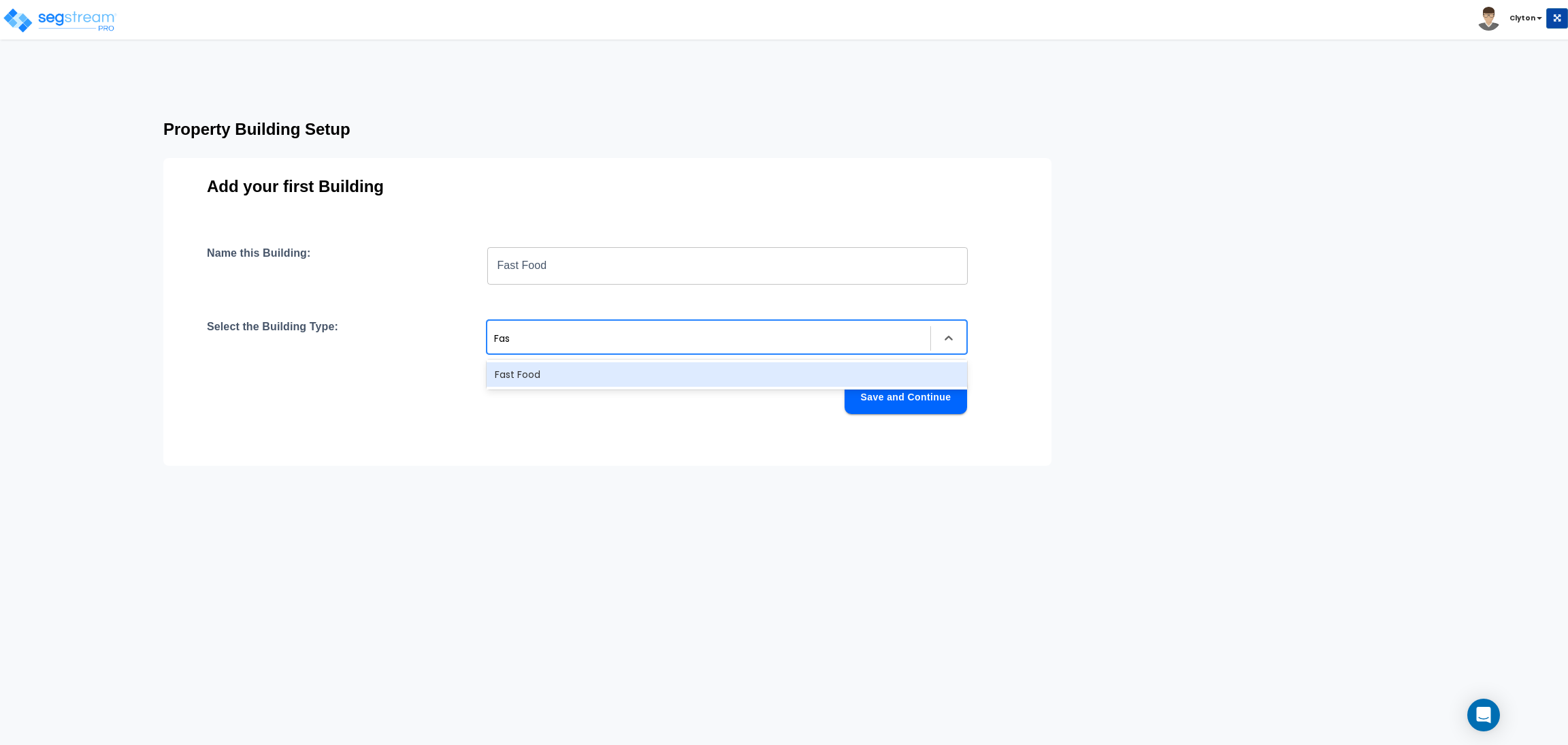
type input "Fast"
click at [557, 368] on div "Fast Food" at bounding box center [727, 375] width 481 height 25
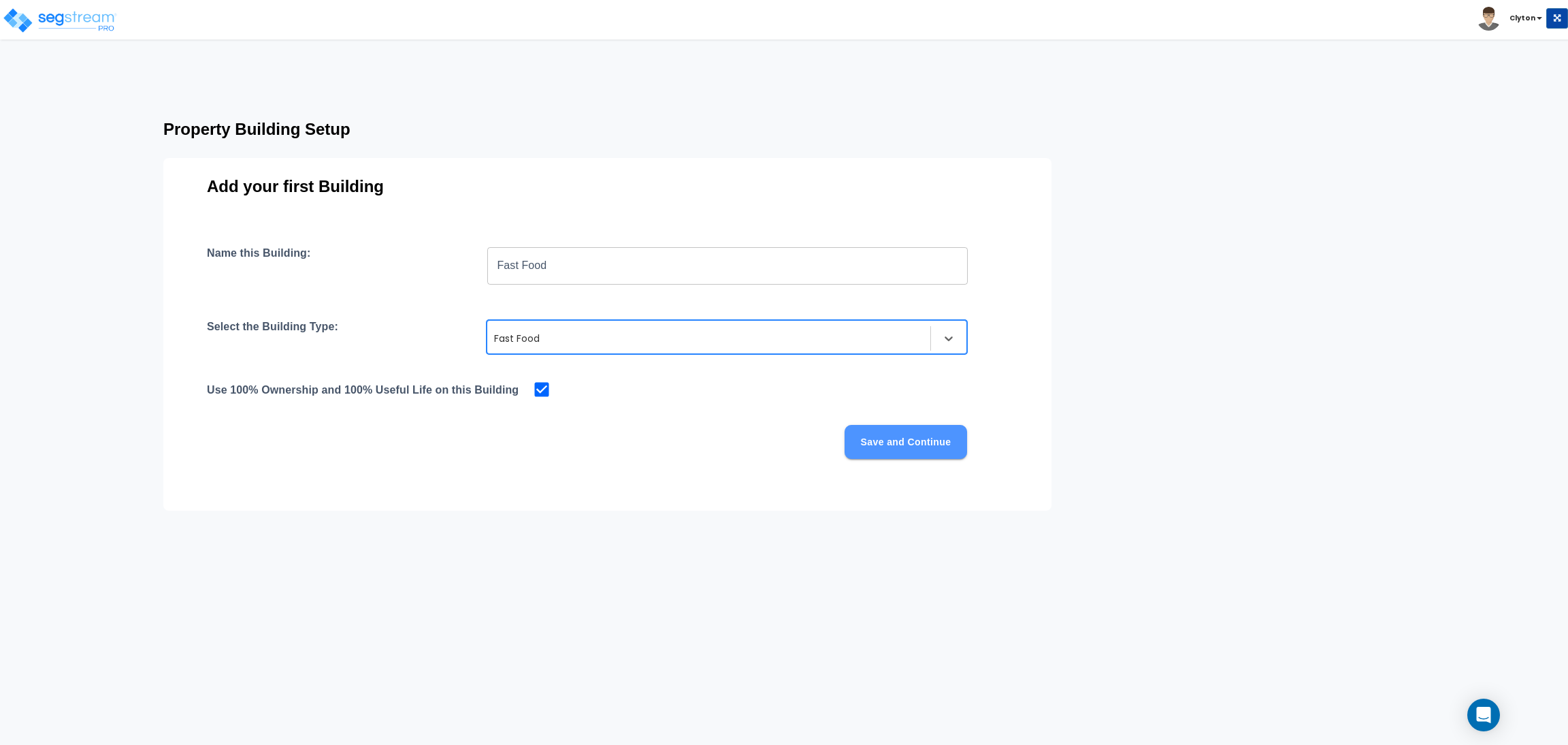
click at [876, 447] on button "Save and Continue" at bounding box center [906, 442] width 123 height 34
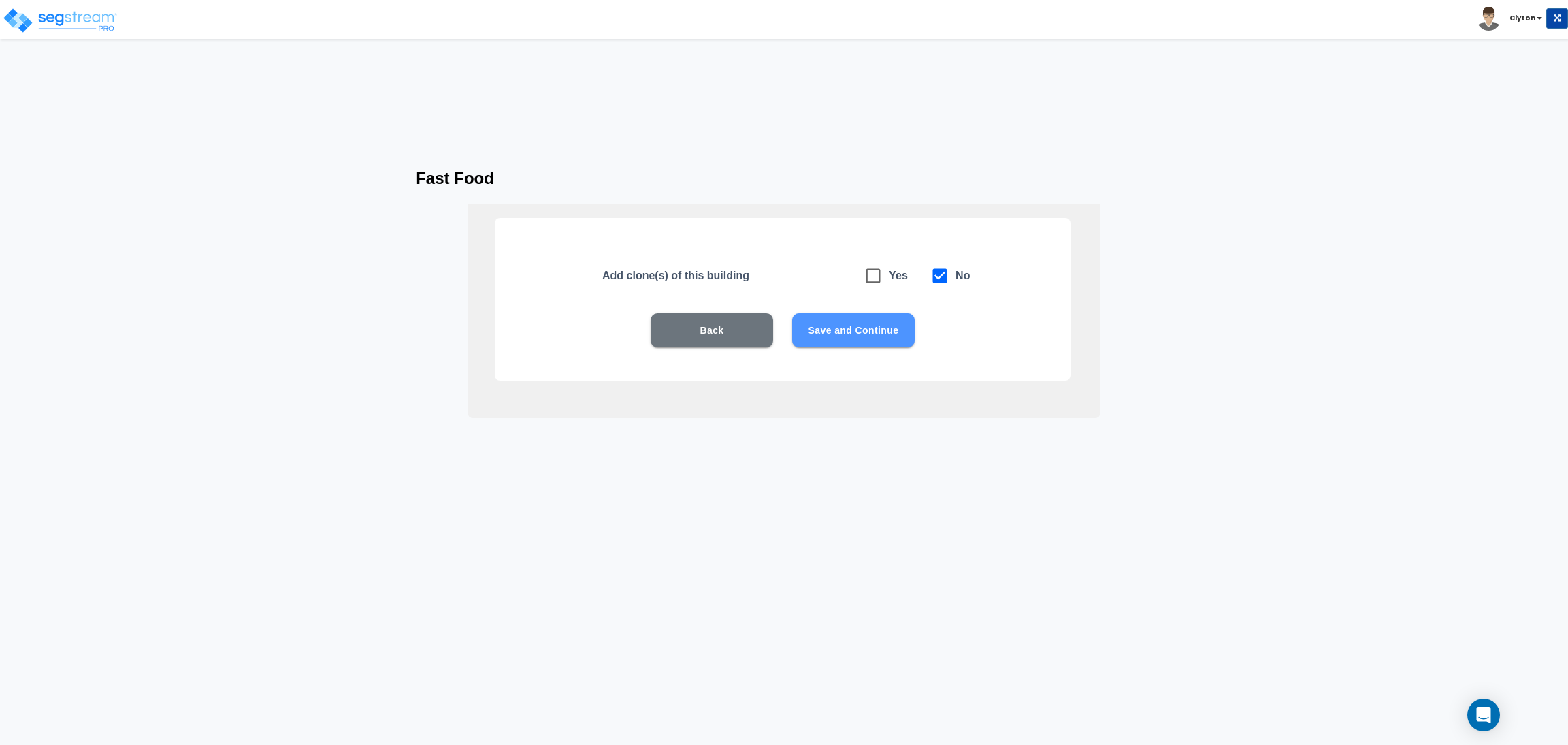
click at [825, 334] on button "Save and Continue" at bounding box center [853, 330] width 123 height 34
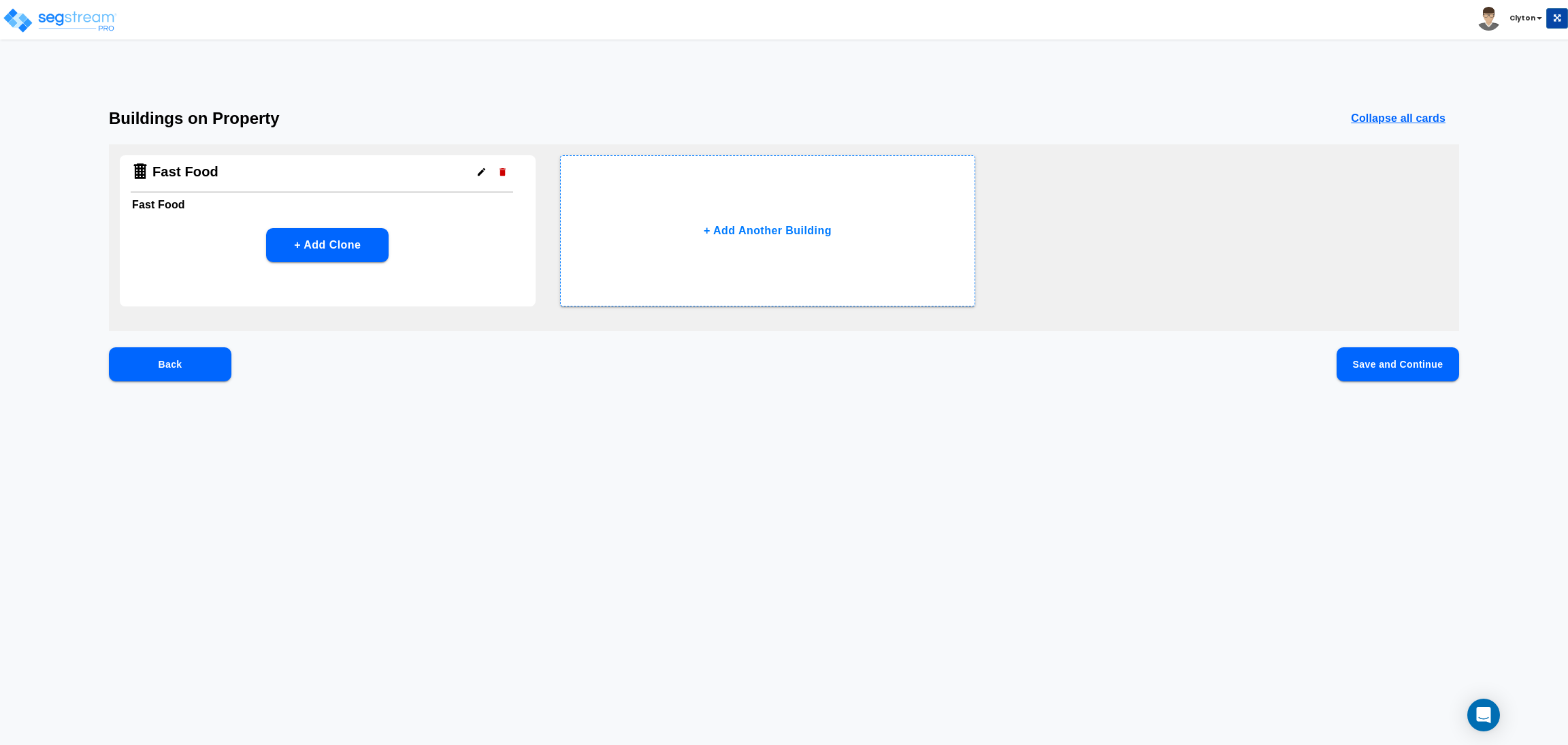
click at [162, 364] on button "Back" at bounding box center [170, 364] width 123 height 34
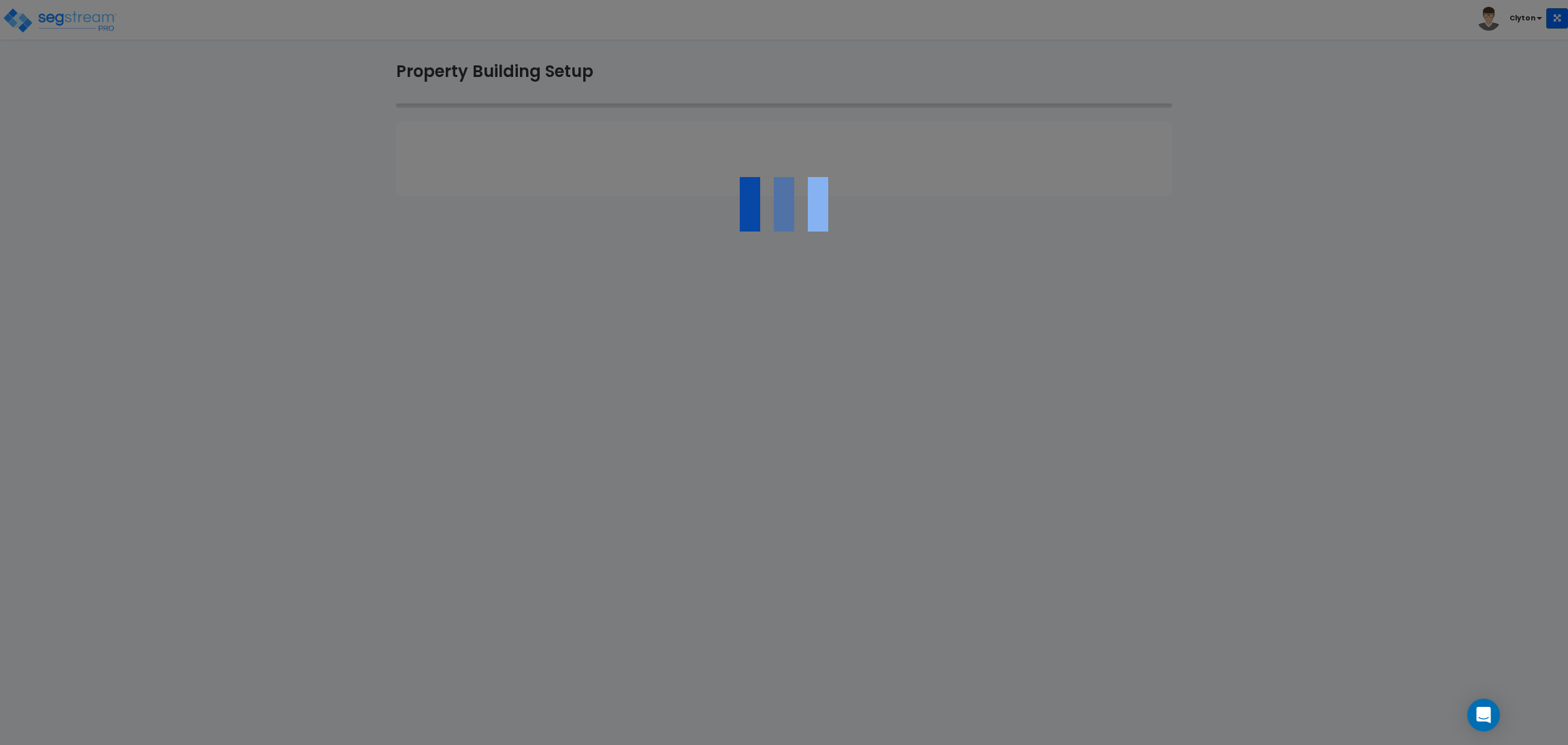
select select "2025"
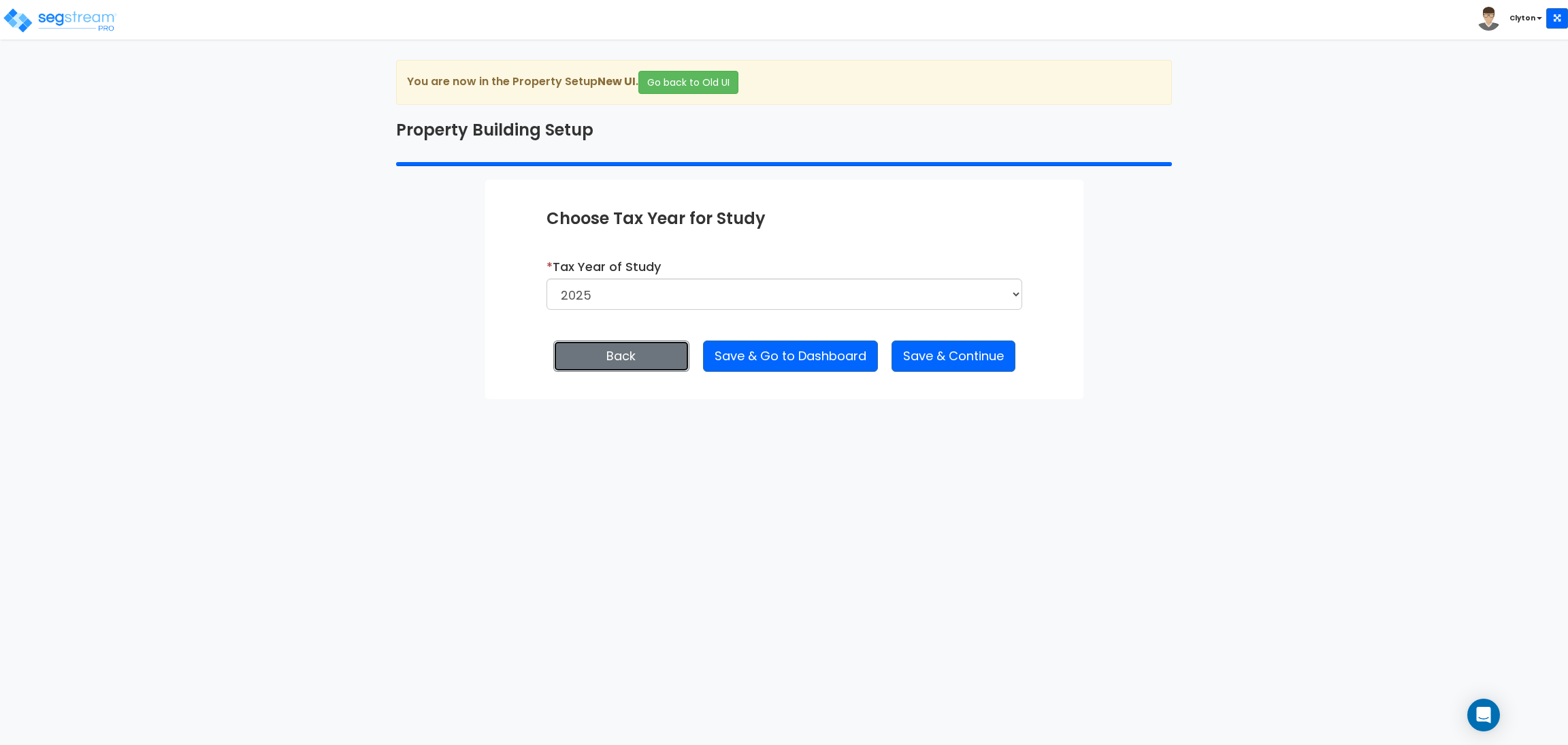
click at [582, 357] on button "Back" at bounding box center [621, 356] width 136 height 31
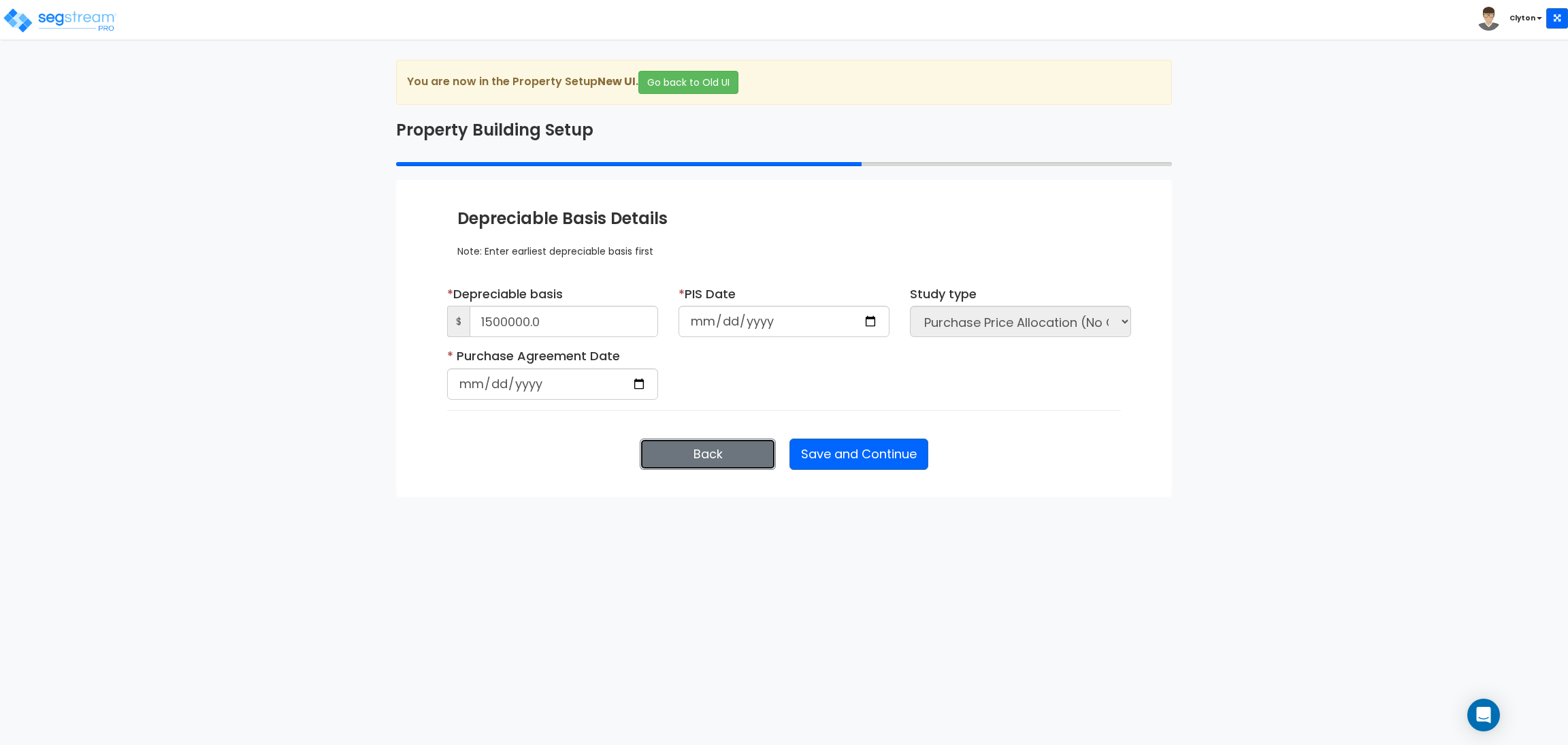
click at [657, 455] on button "Back" at bounding box center [708, 454] width 136 height 31
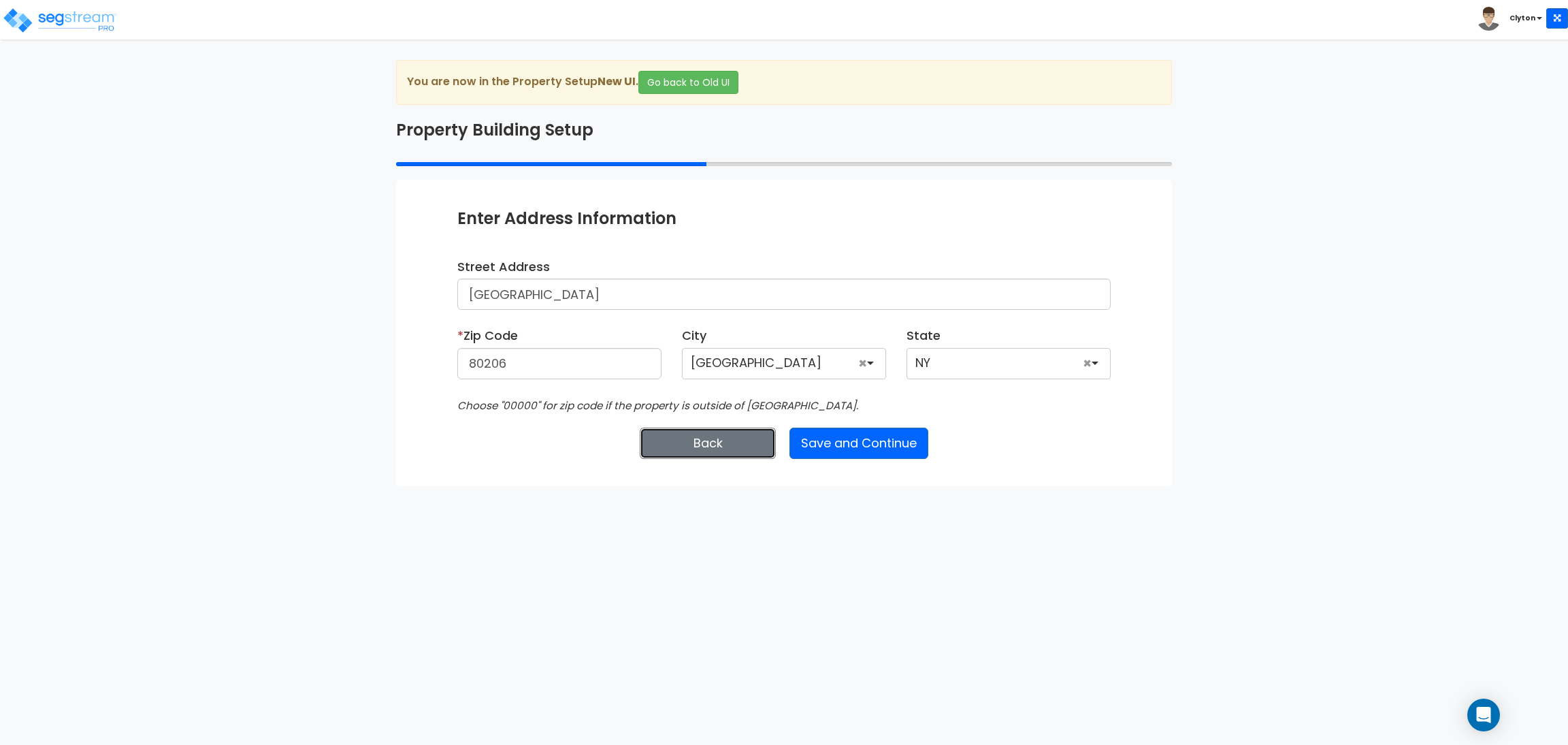
click at [684, 446] on button "Back" at bounding box center [708, 443] width 136 height 31
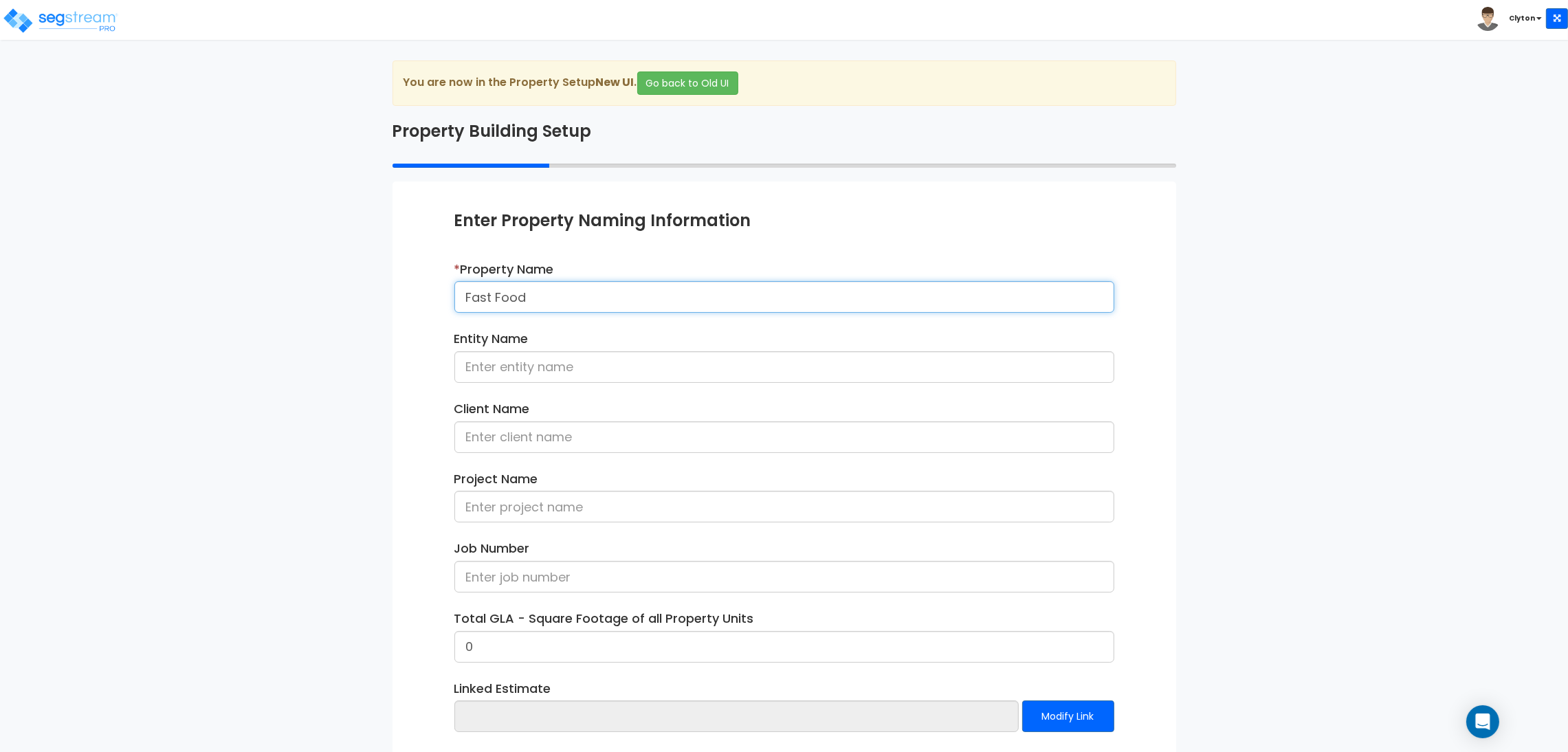
click at [557, 304] on input "Fast Food" at bounding box center [784, 297] width 660 height 32
click at [464, 292] on input "Fast Food" at bounding box center [784, 297] width 660 height 32
type input "Pre-deployment Fast Food"
click at [351, 401] on div "We are Building your Property. So please grab a coffee and let us do the heavy …" at bounding box center [784, 440] width 1568 height 761
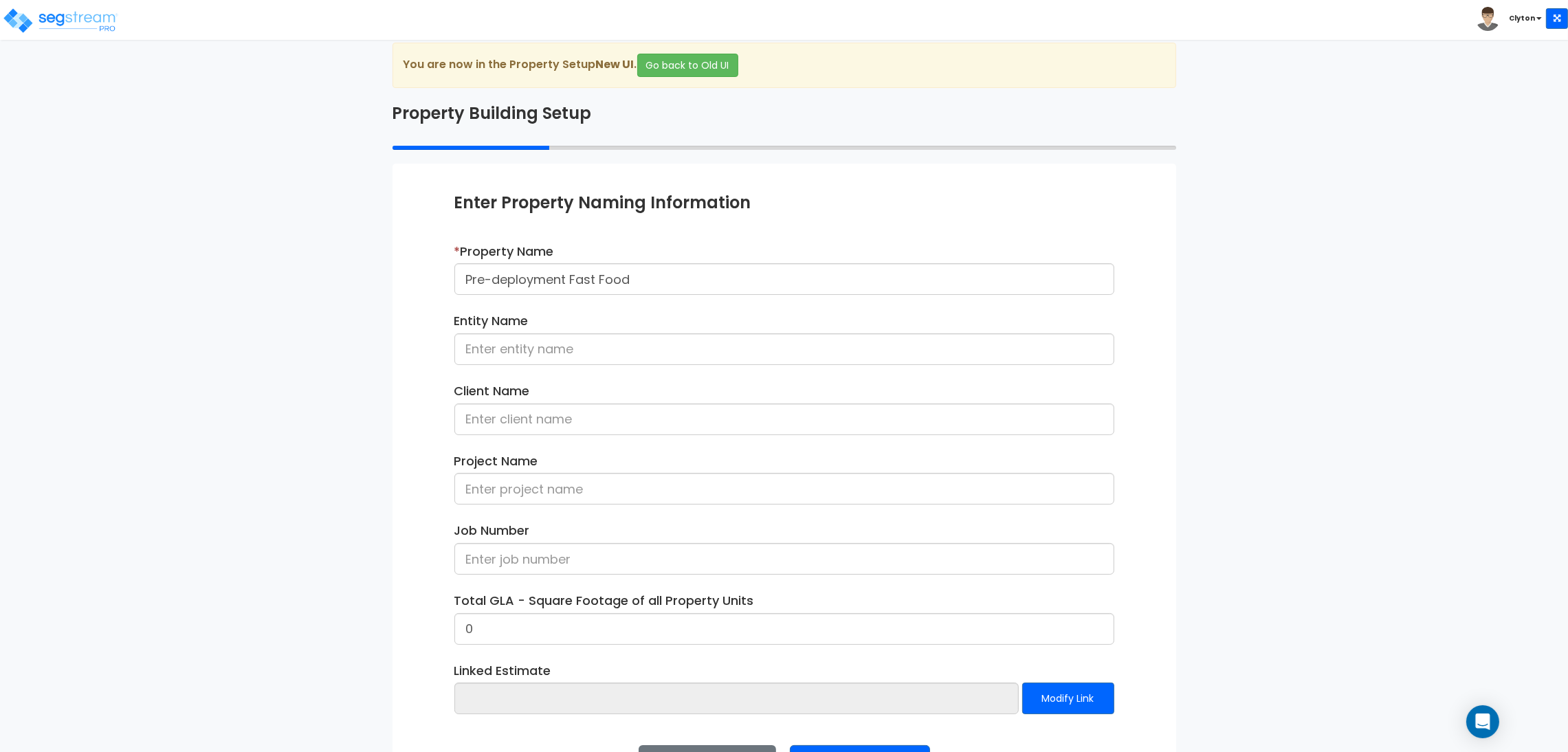
scroll to position [71, 0]
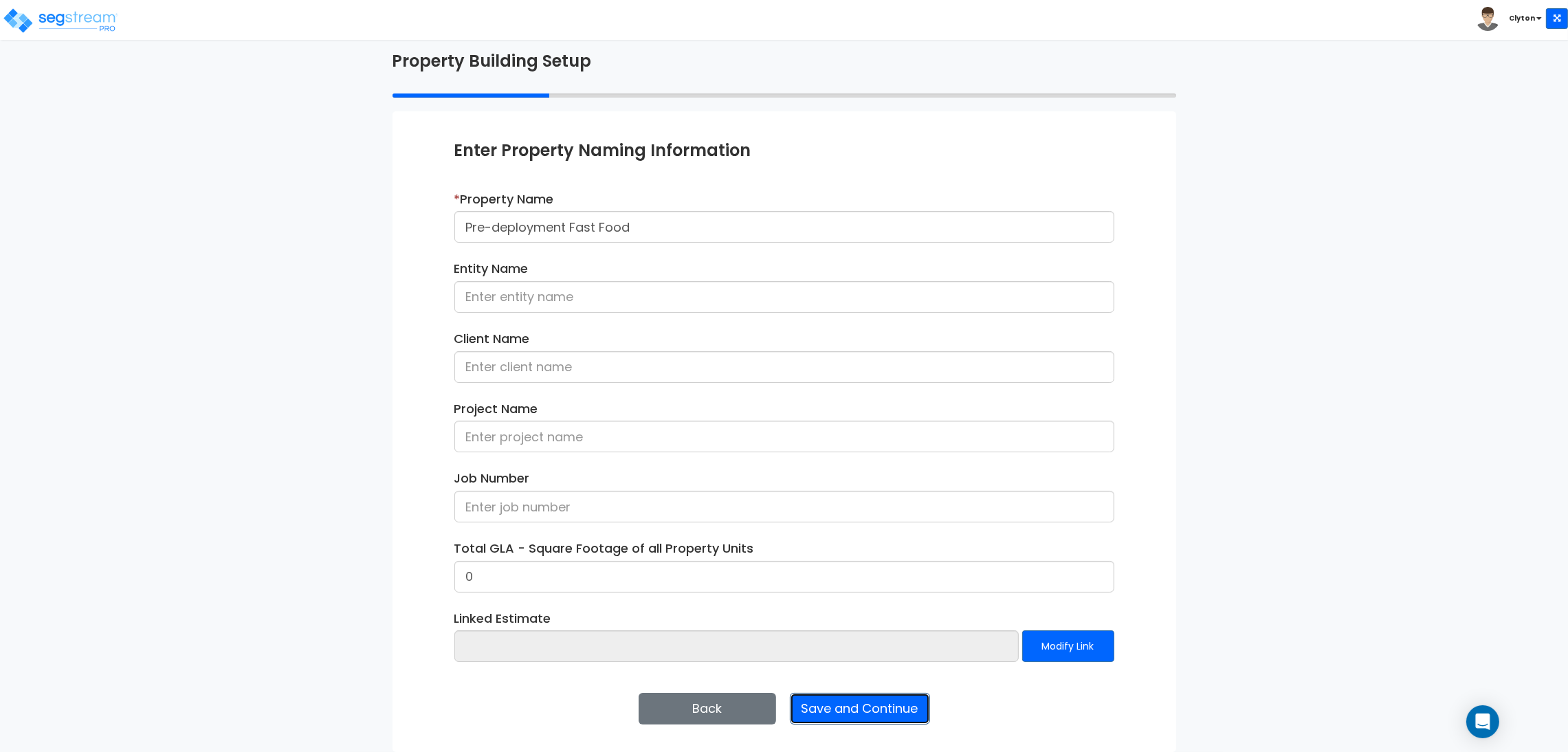
click at [873, 705] on button "Save and Continue" at bounding box center [860, 708] width 140 height 32
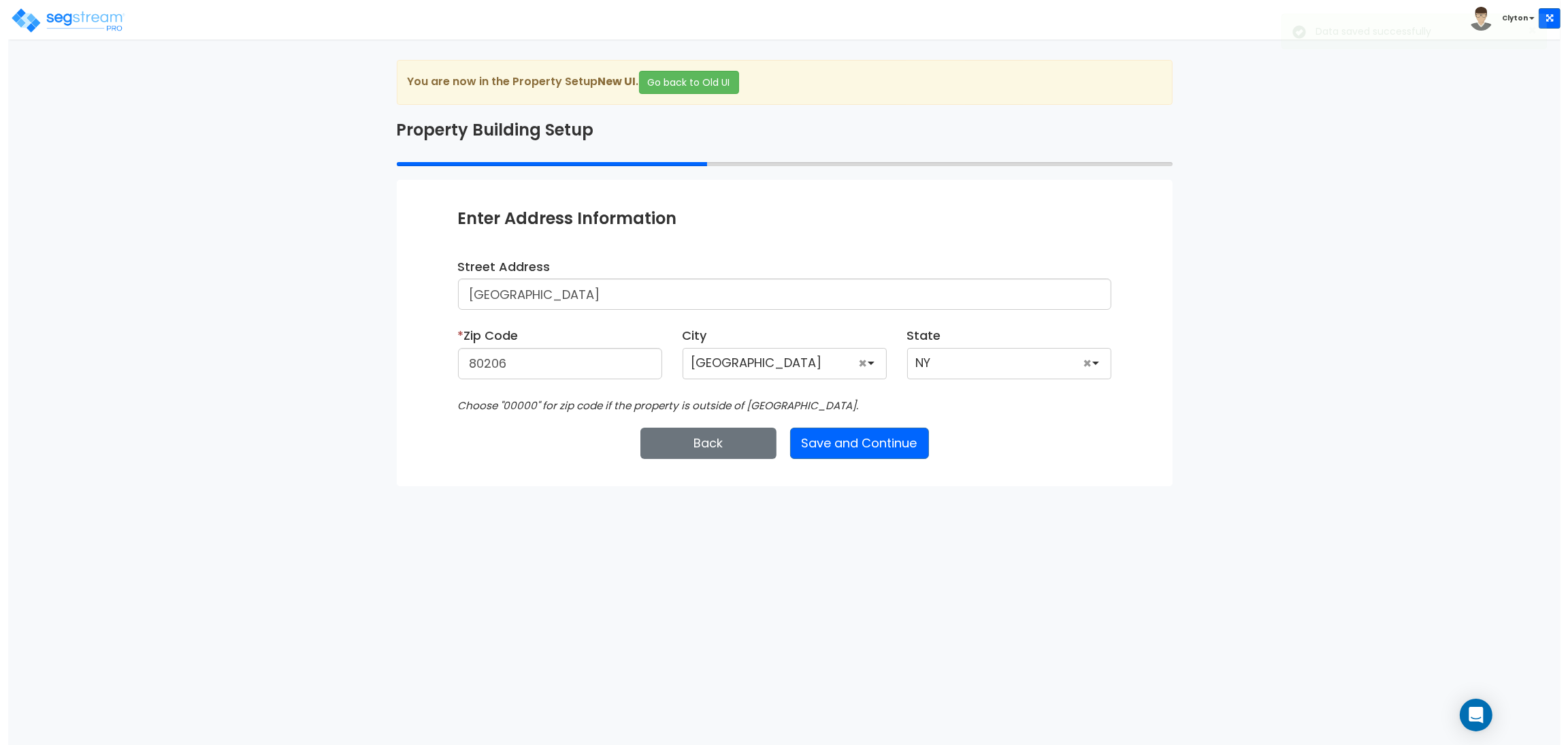
scroll to position [0, 0]
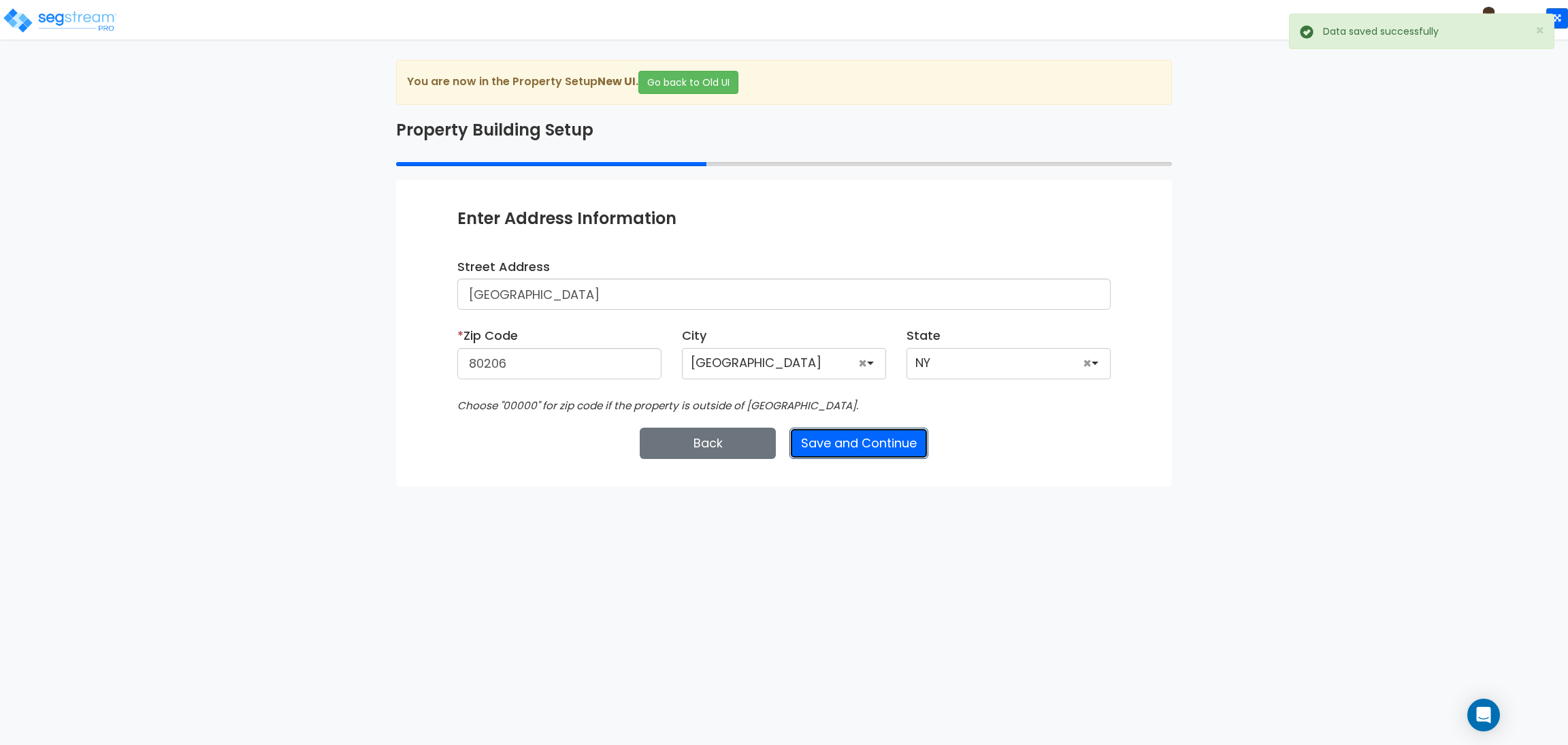
click at [830, 436] on button "Save and Continue" at bounding box center [859, 443] width 139 height 31
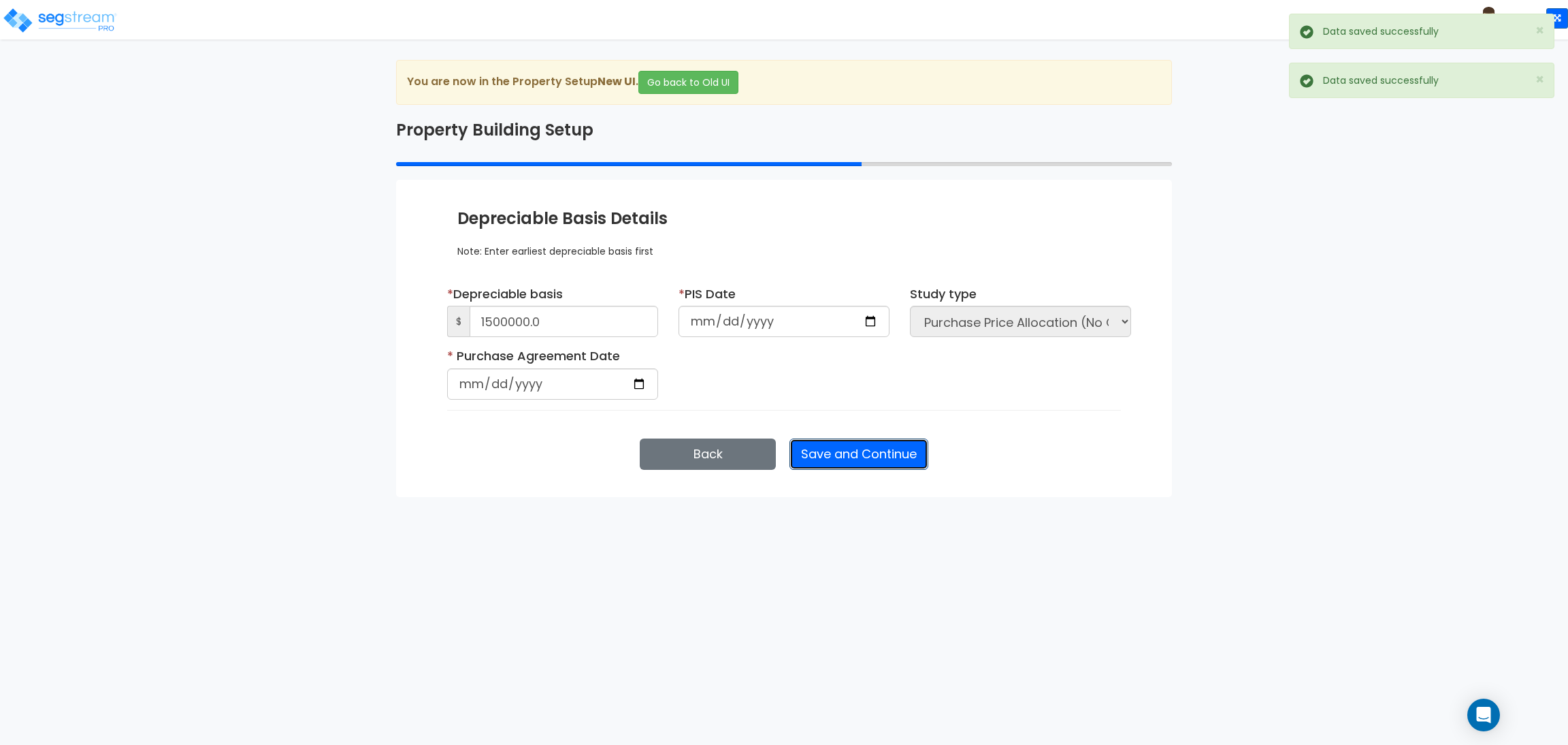
click at [856, 446] on button "Save and Continue" at bounding box center [859, 454] width 139 height 31
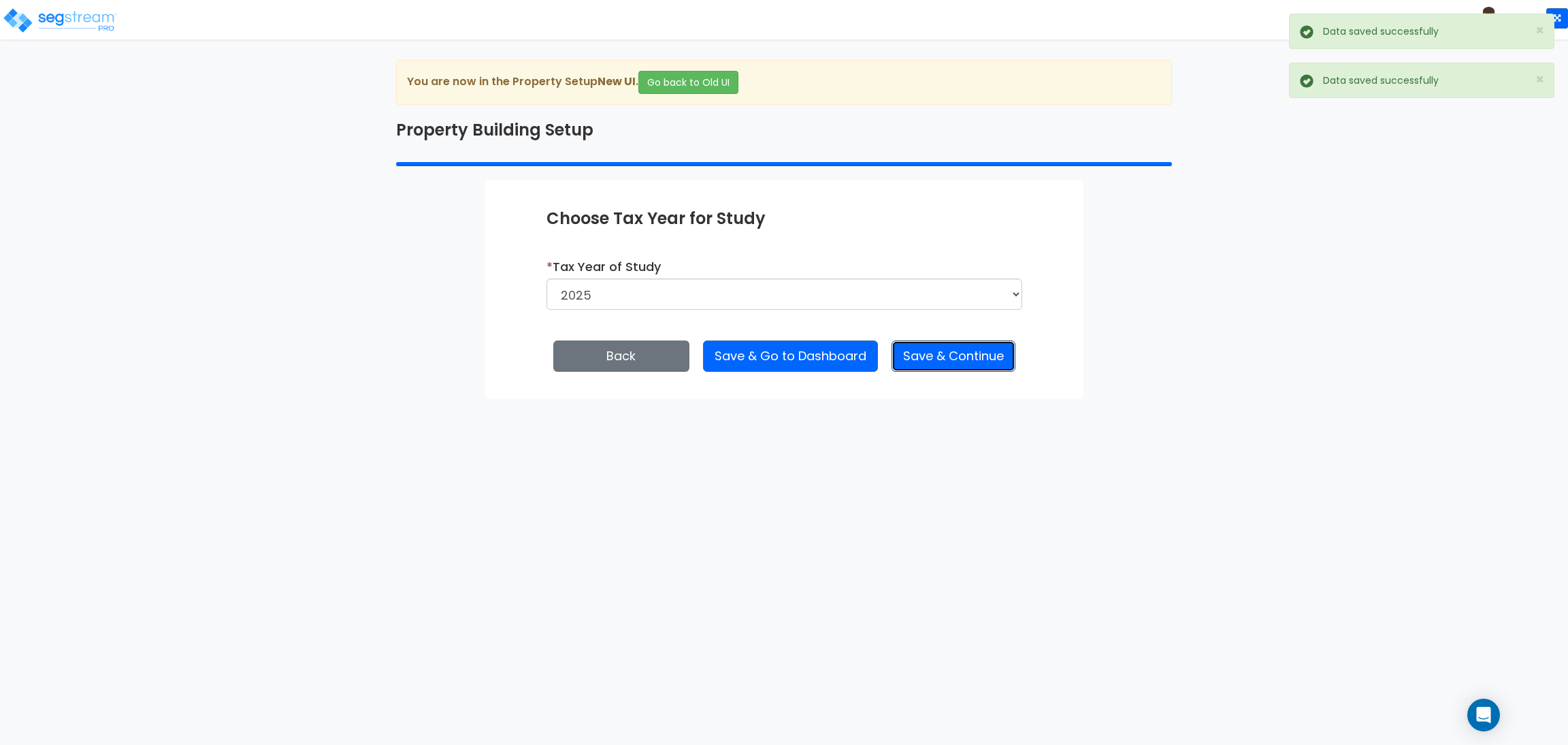
click at [972, 355] on button "Save & Continue" at bounding box center [953, 356] width 124 height 31
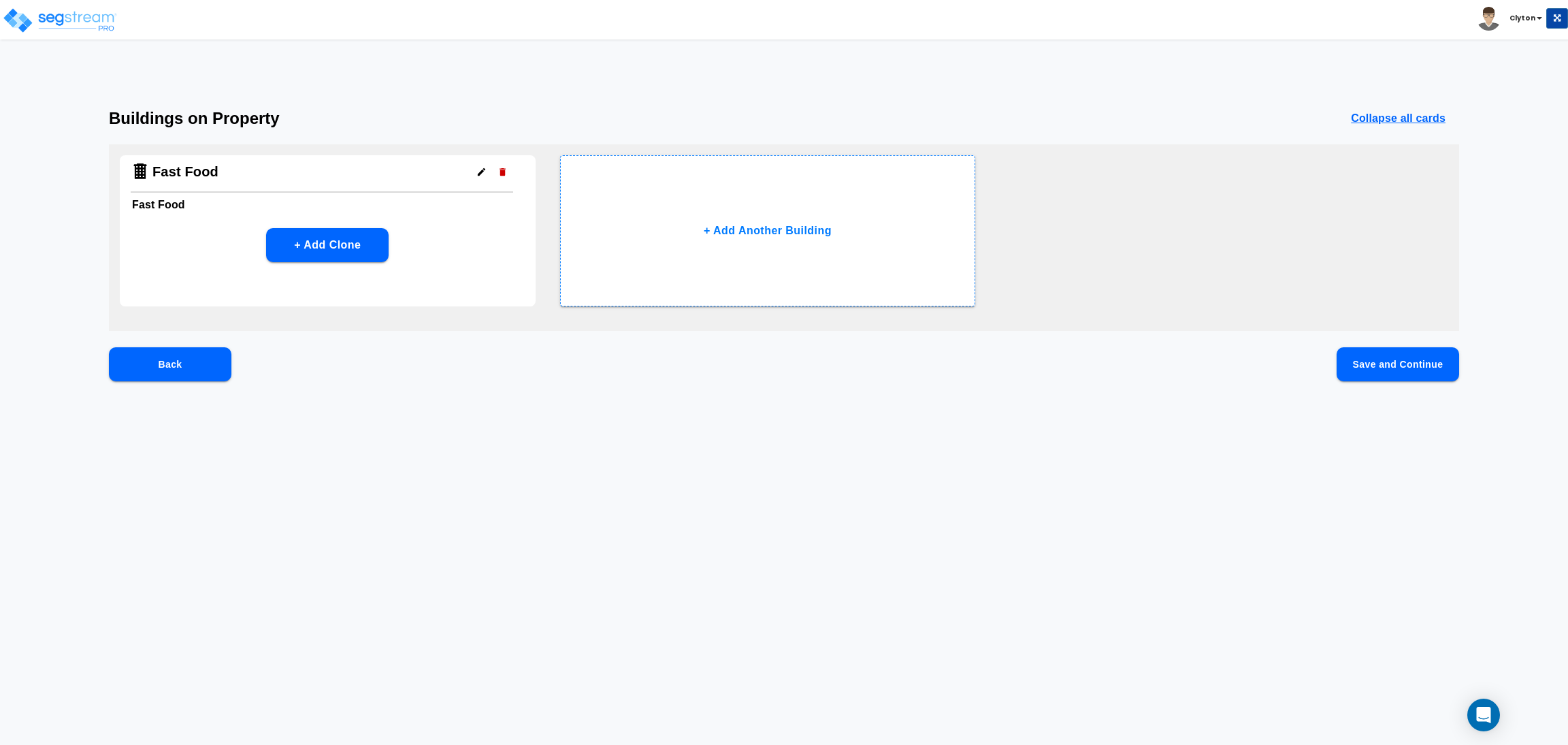
click at [1394, 372] on button "Save and Continue" at bounding box center [1398, 364] width 123 height 34
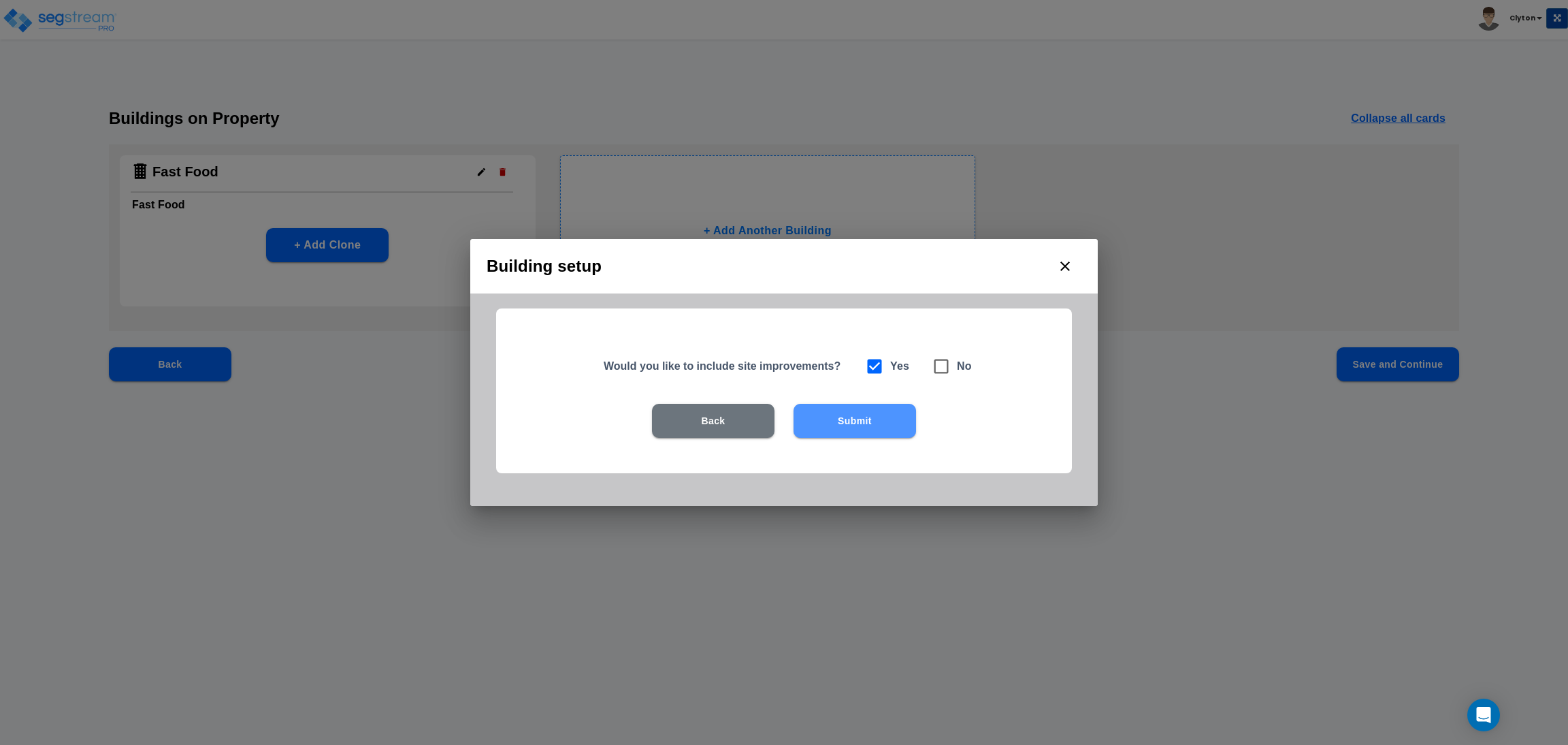
click at [879, 411] on button "Submit" at bounding box center [855, 421] width 123 height 34
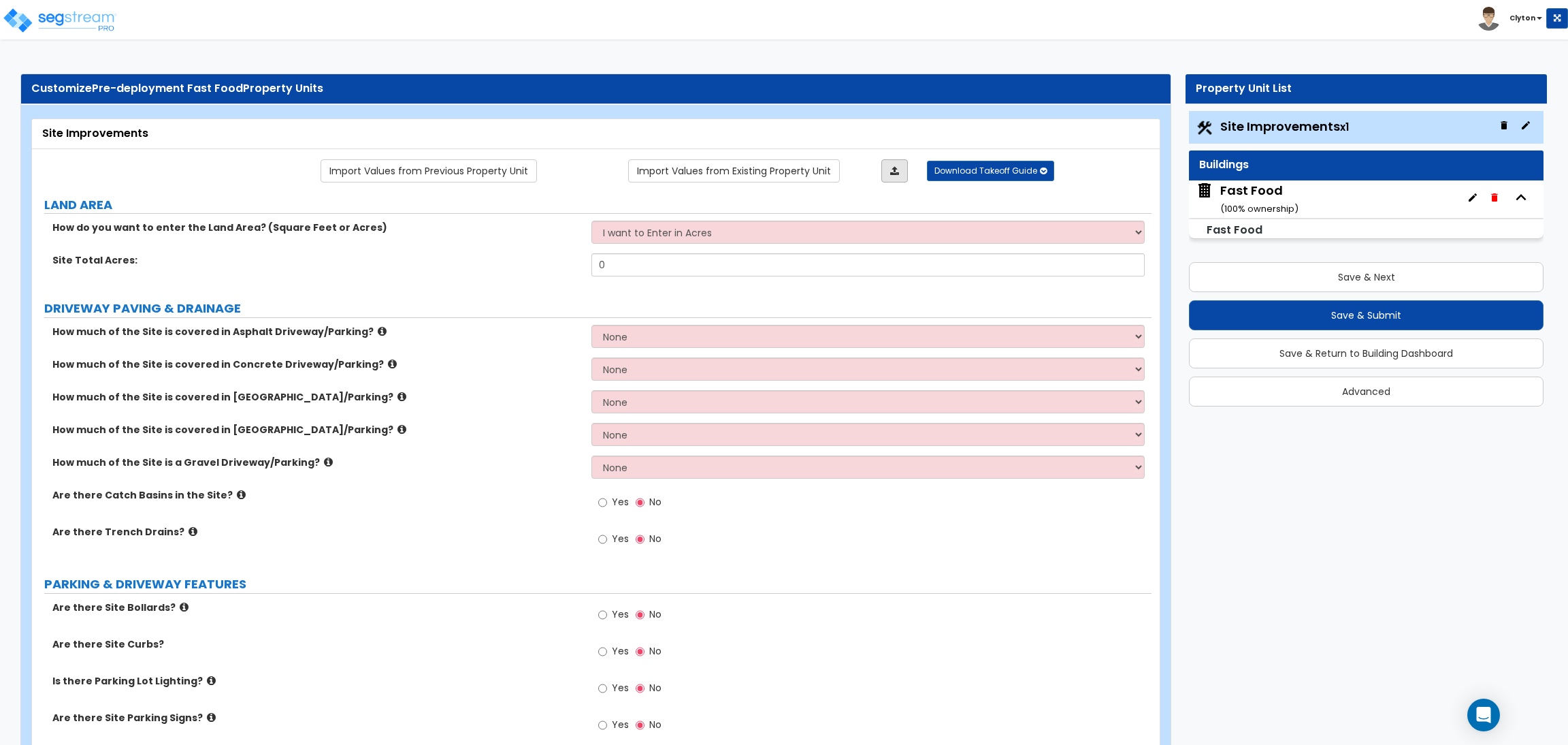
click at [888, 173] on link at bounding box center [894, 171] width 26 height 23
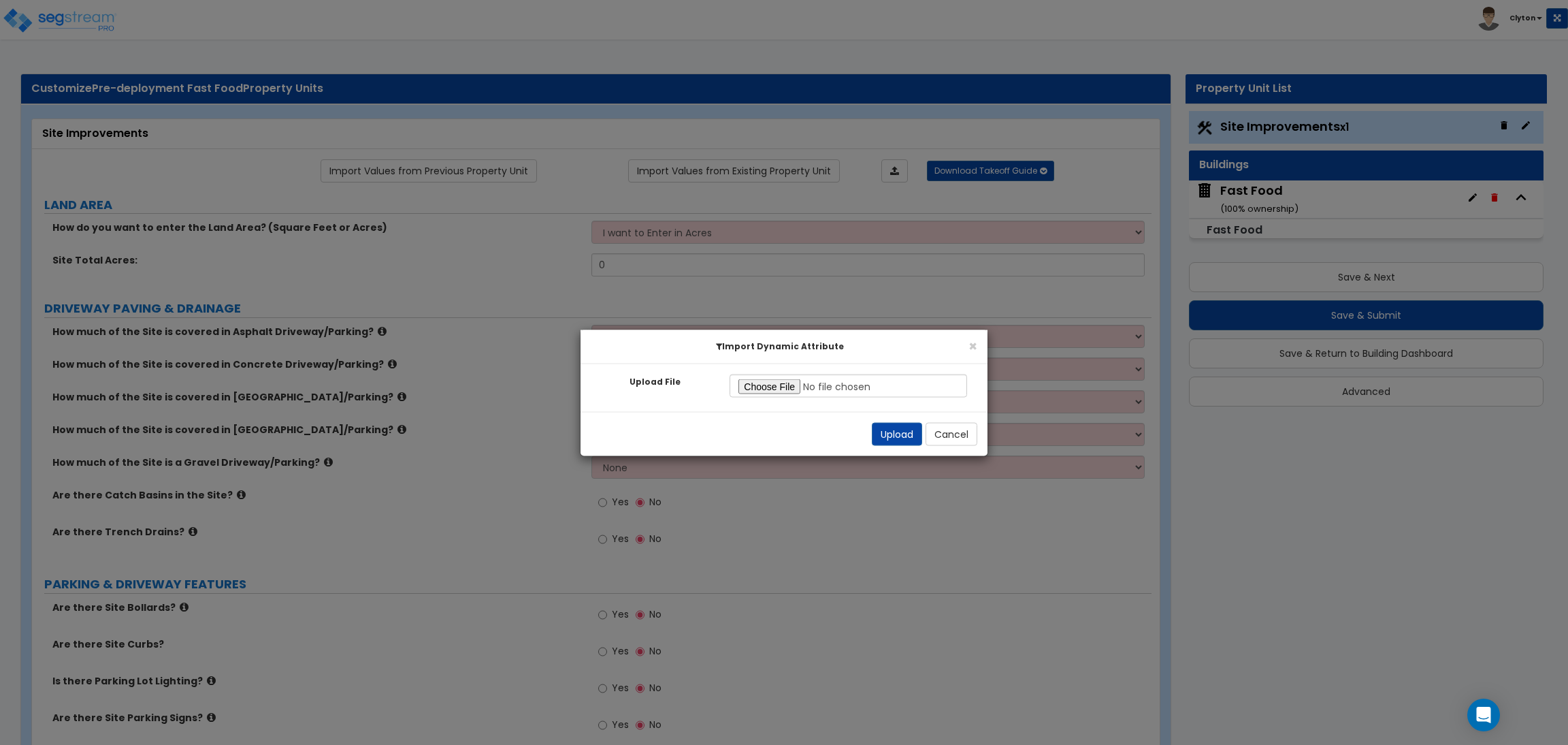
type input "C:\fakepath\Site Commercial.xlsx"
click at [882, 430] on button "Upload" at bounding box center [896, 434] width 50 height 23
select select "2"
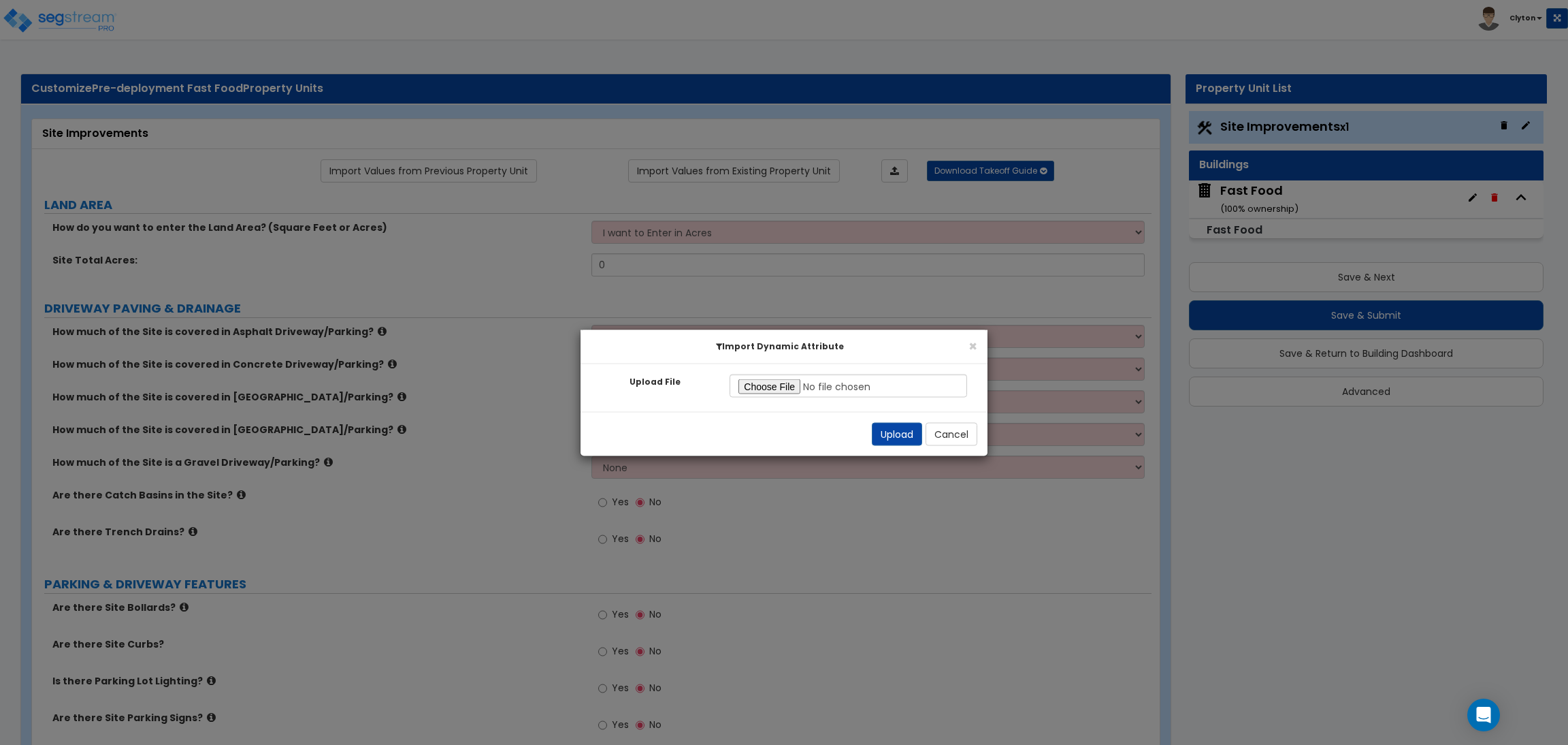
select select "2"
radio input "true"
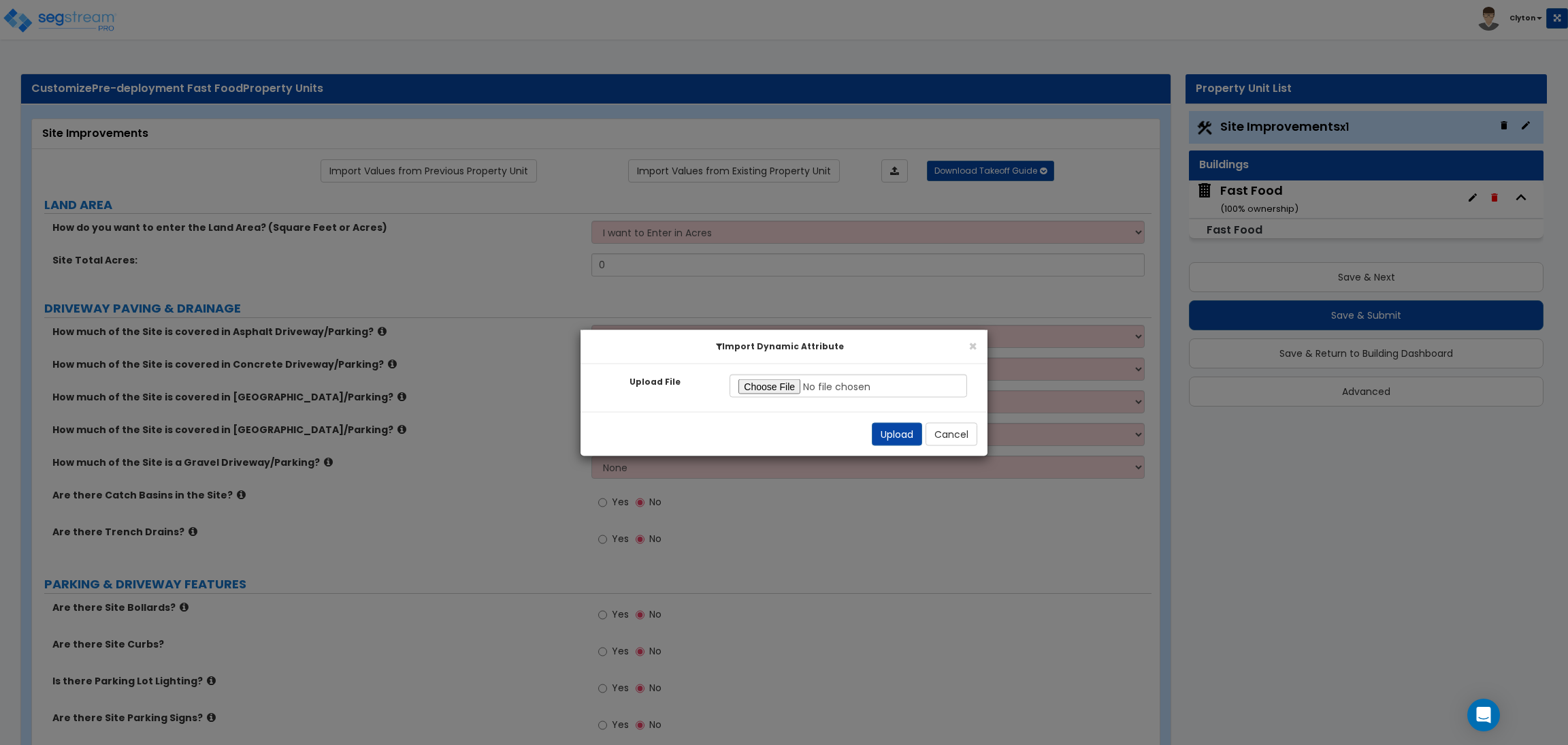
radio input "true"
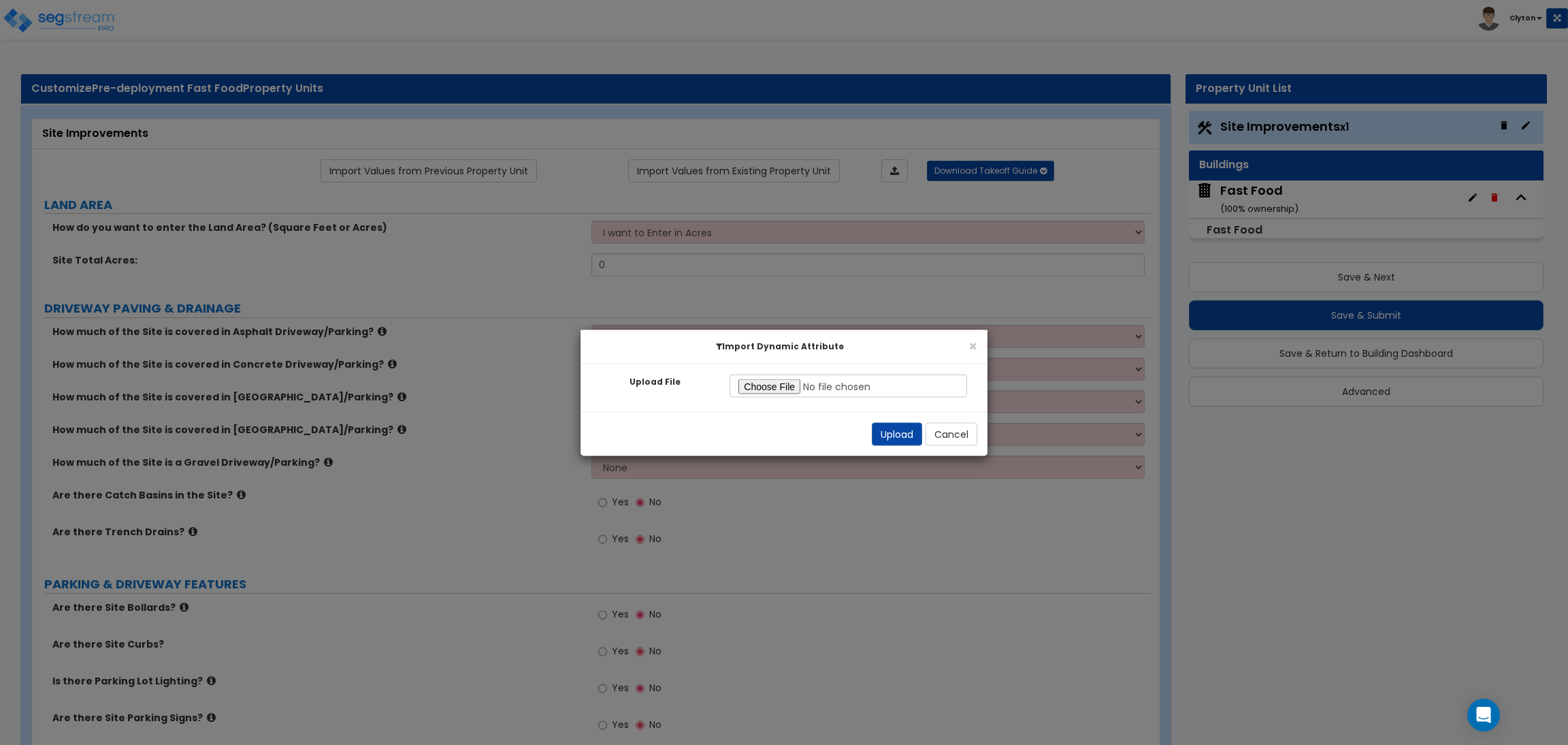
radio input "true"
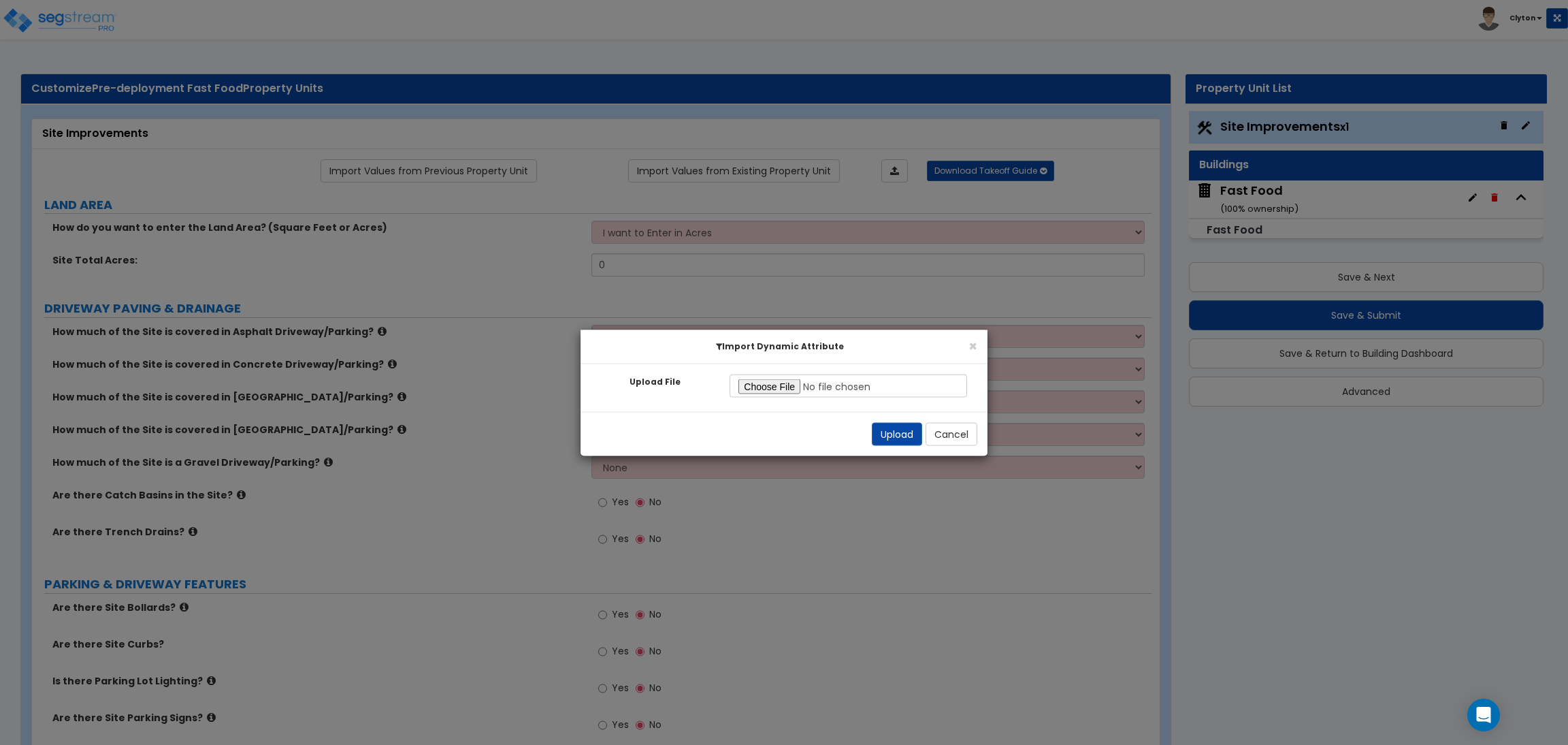
radio input "true"
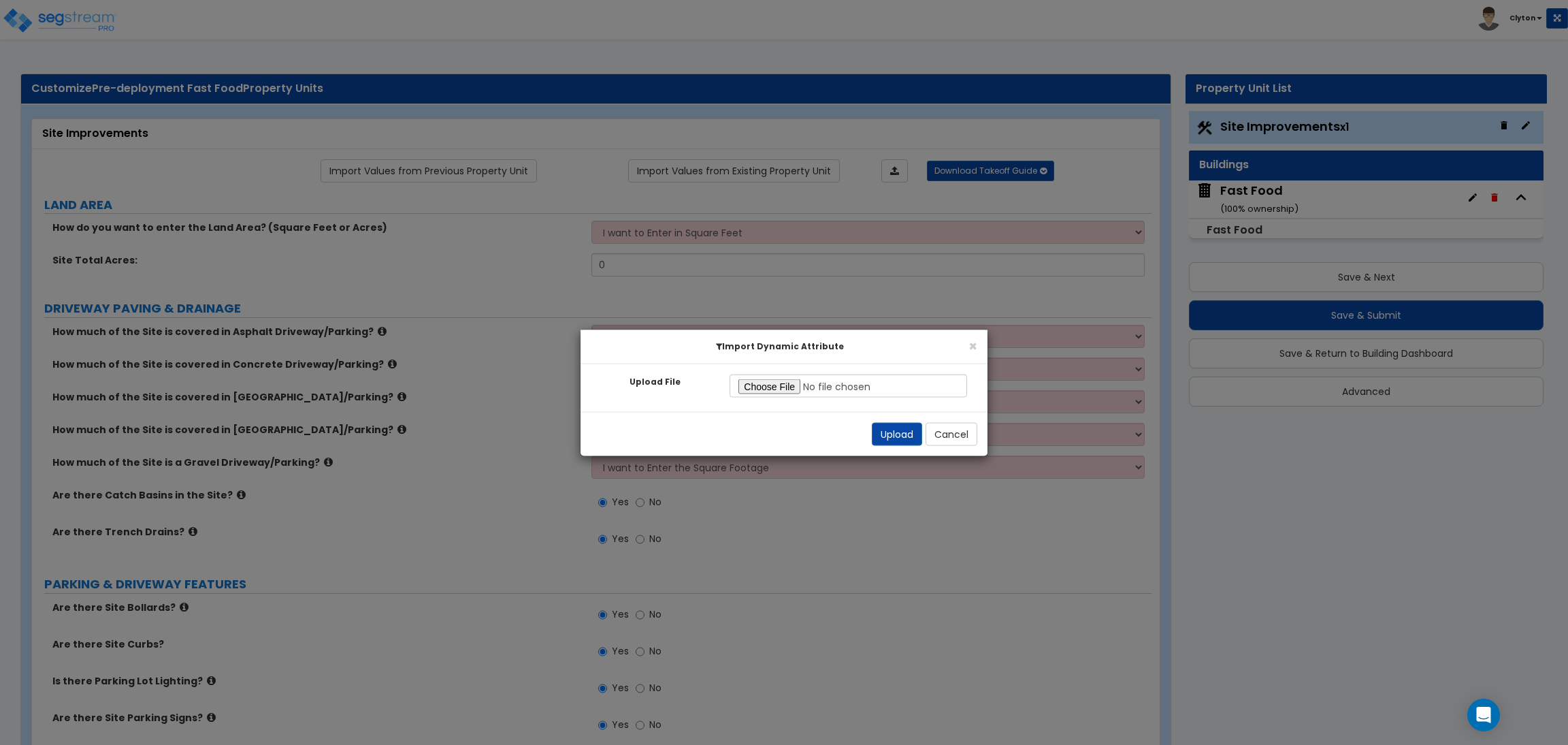
radio input "true"
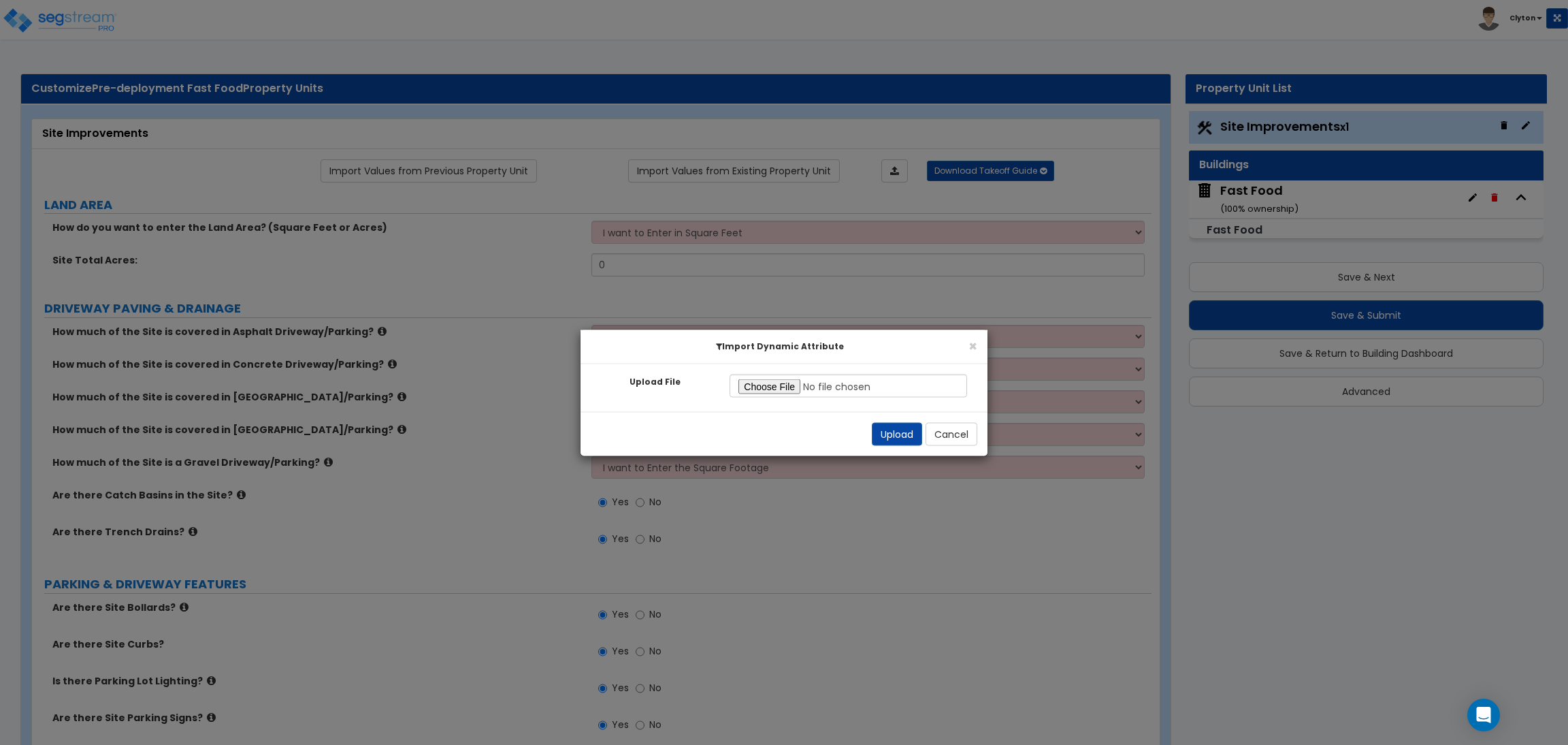
radio input "true"
select select "2"
radio input "true"
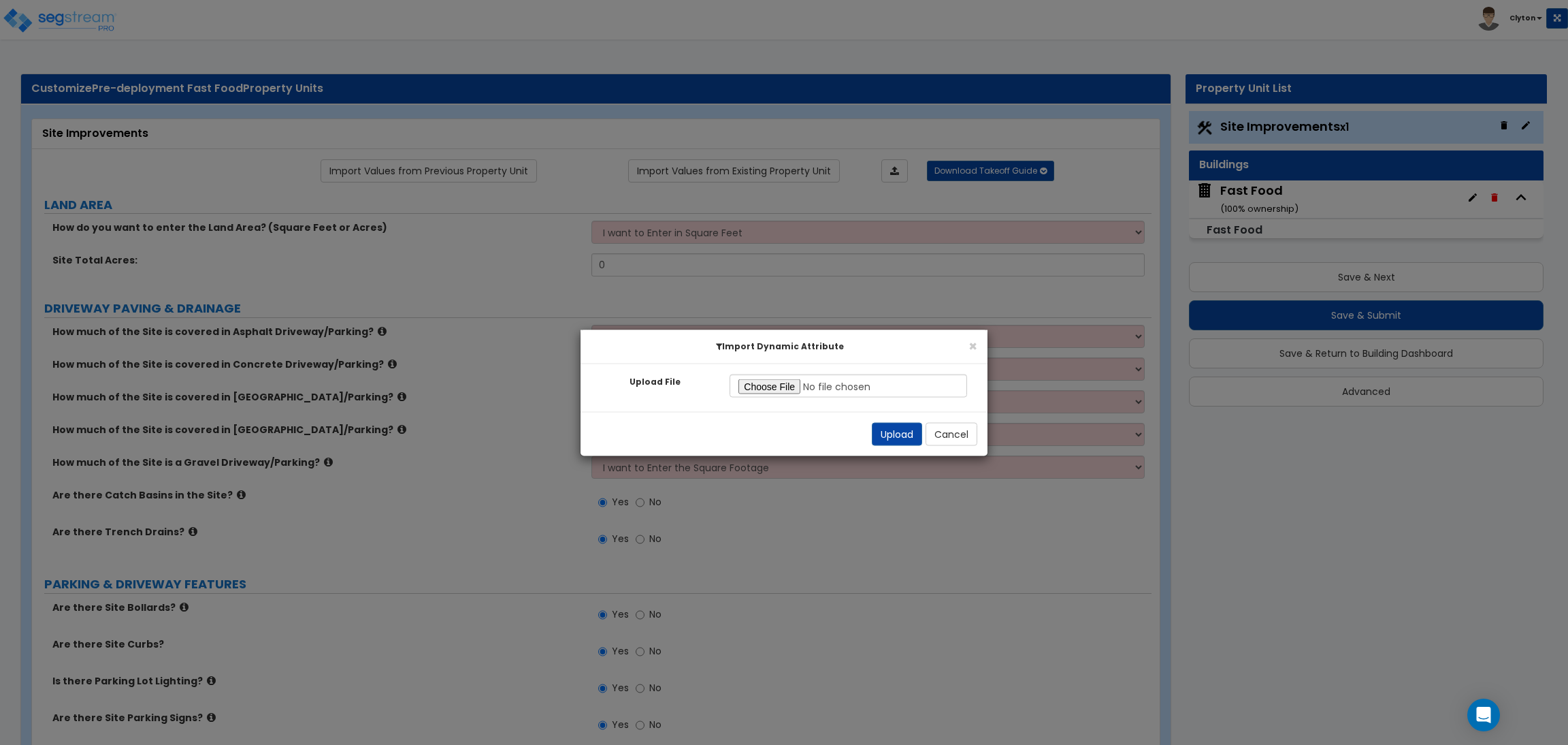
radio input "true"
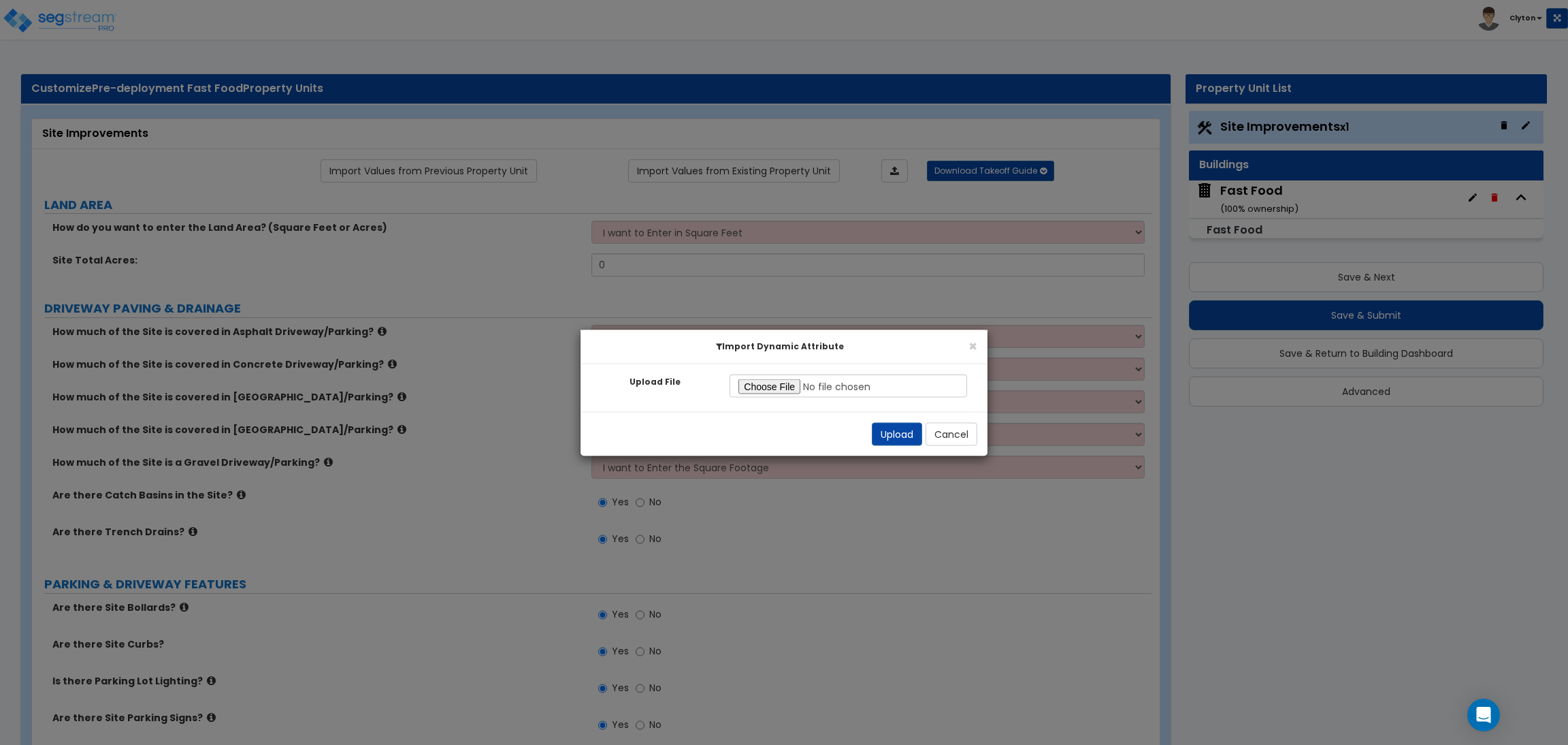
radio input "true"
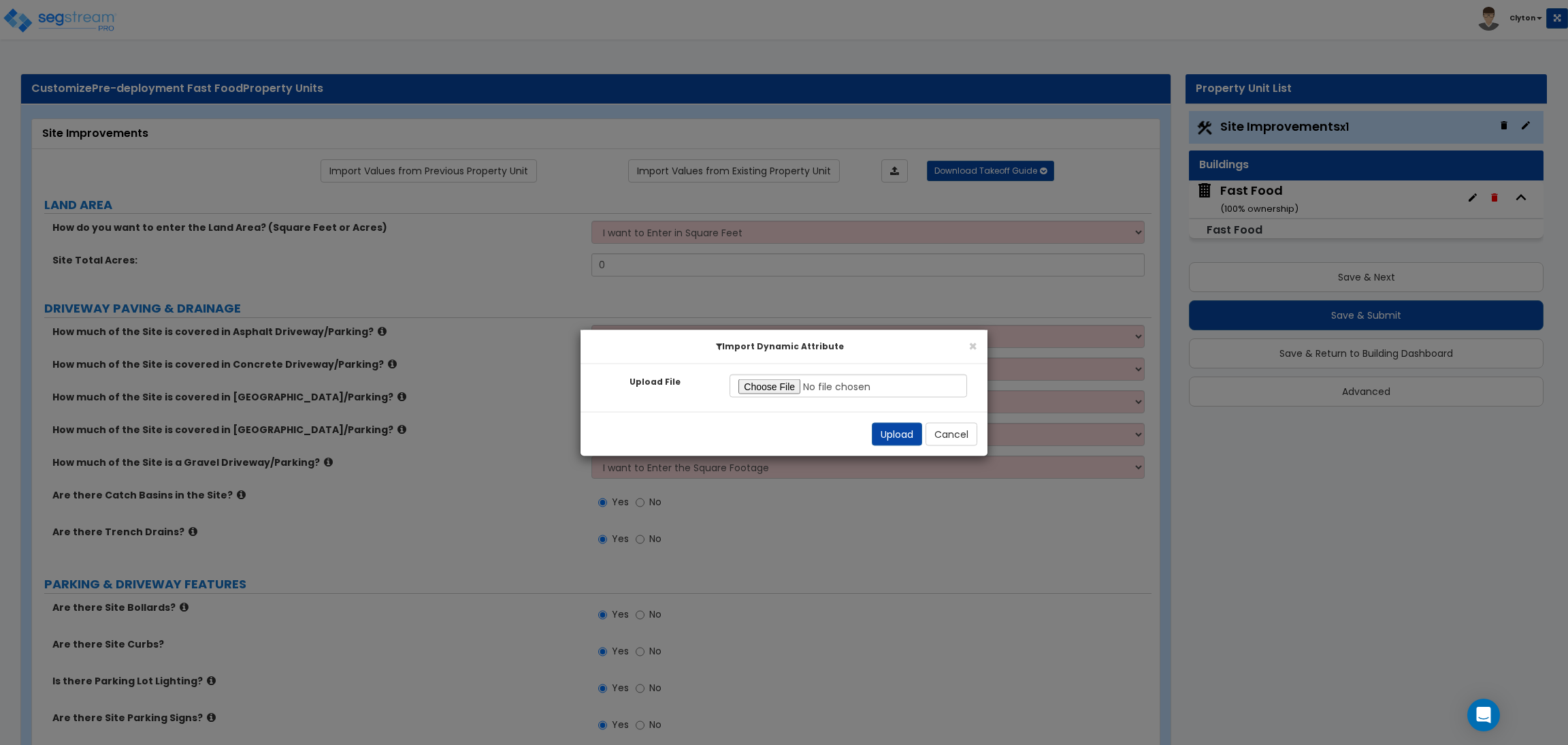
radio input "true"
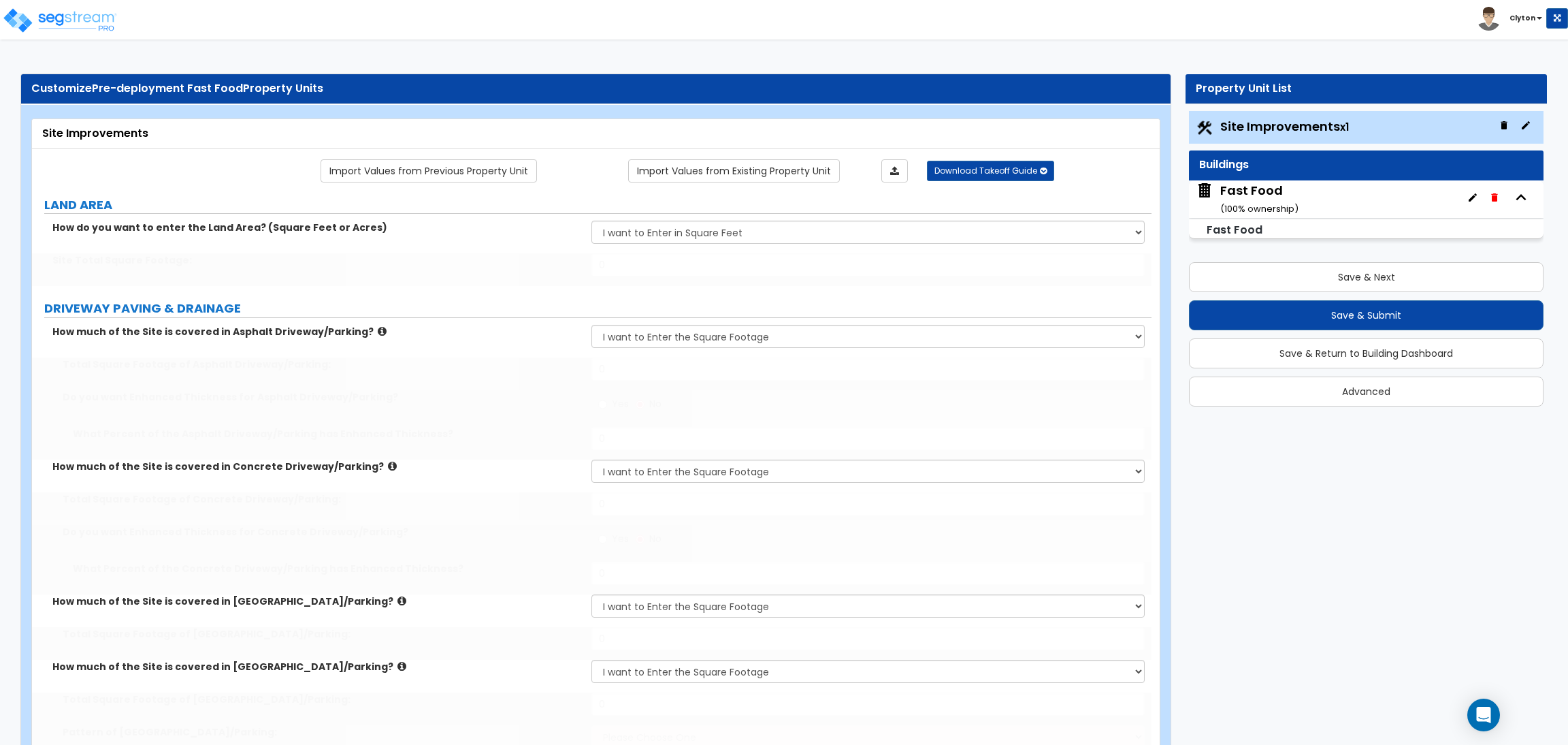
type input "100000"
type input "15000"
radio input "true"
type input "50"
type input "5000"
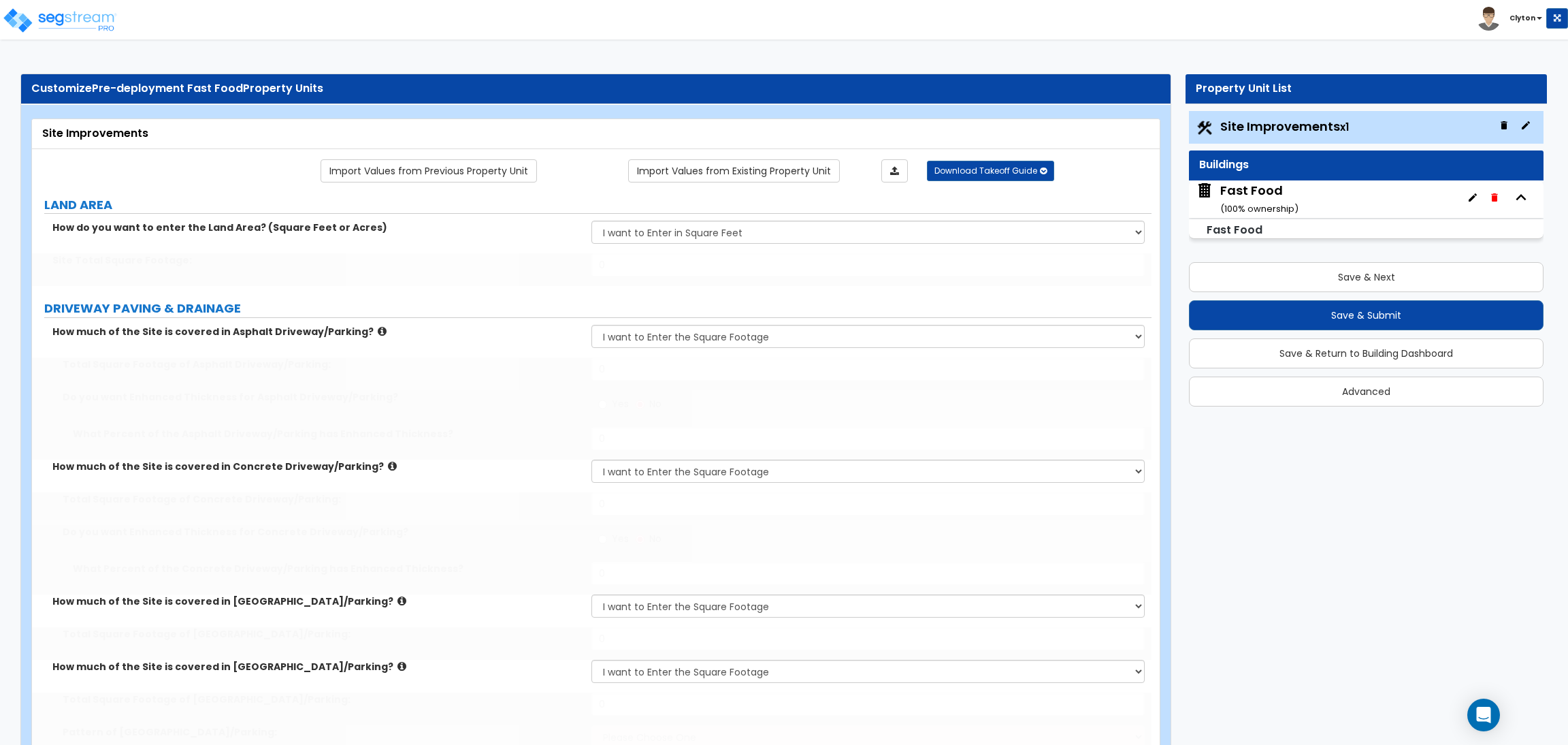
radio input "true"
type input "50"
type input "1200"
type input "1300"
select select "1"
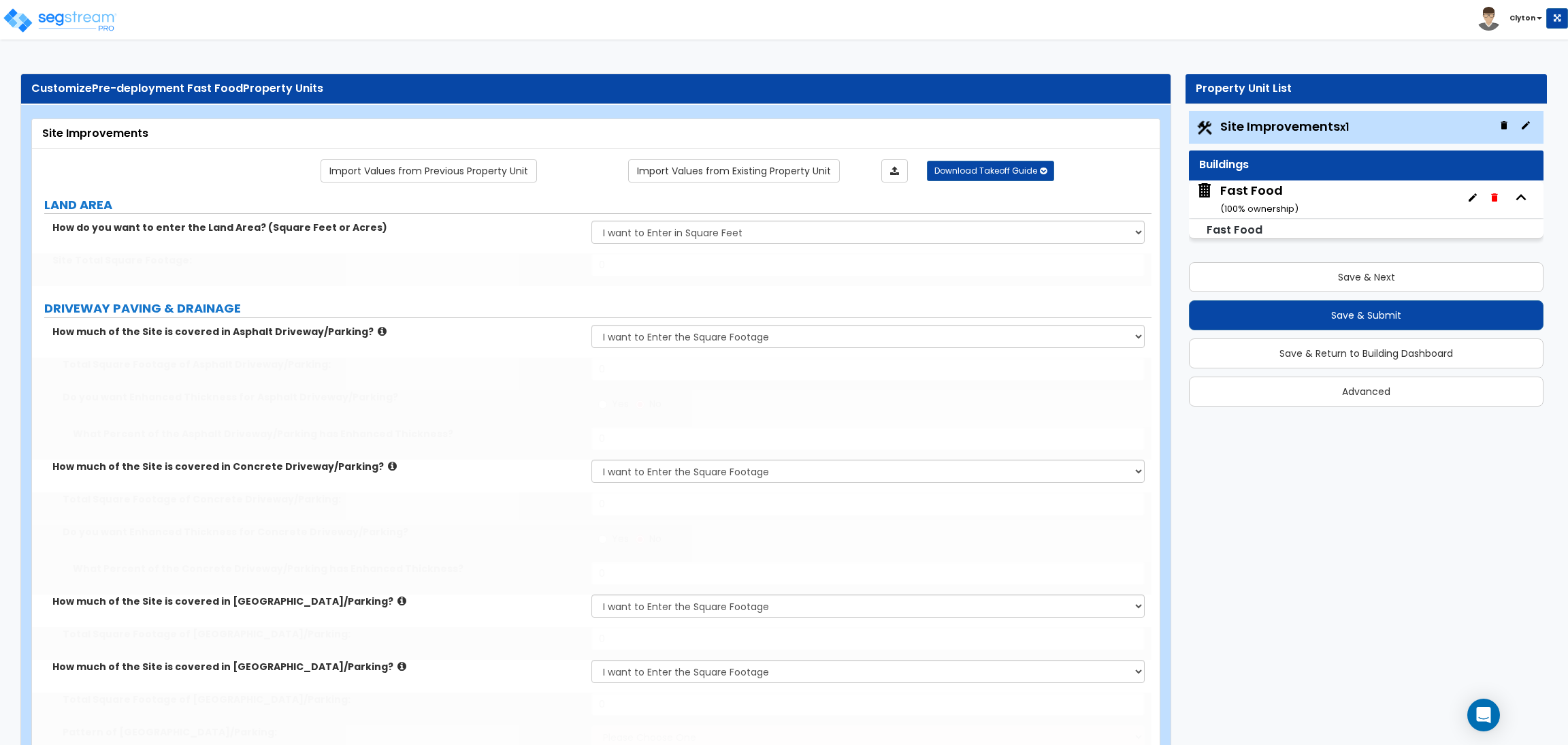
type input "1000"
type input "4"
type input "10"
type input "30"
type input "10"
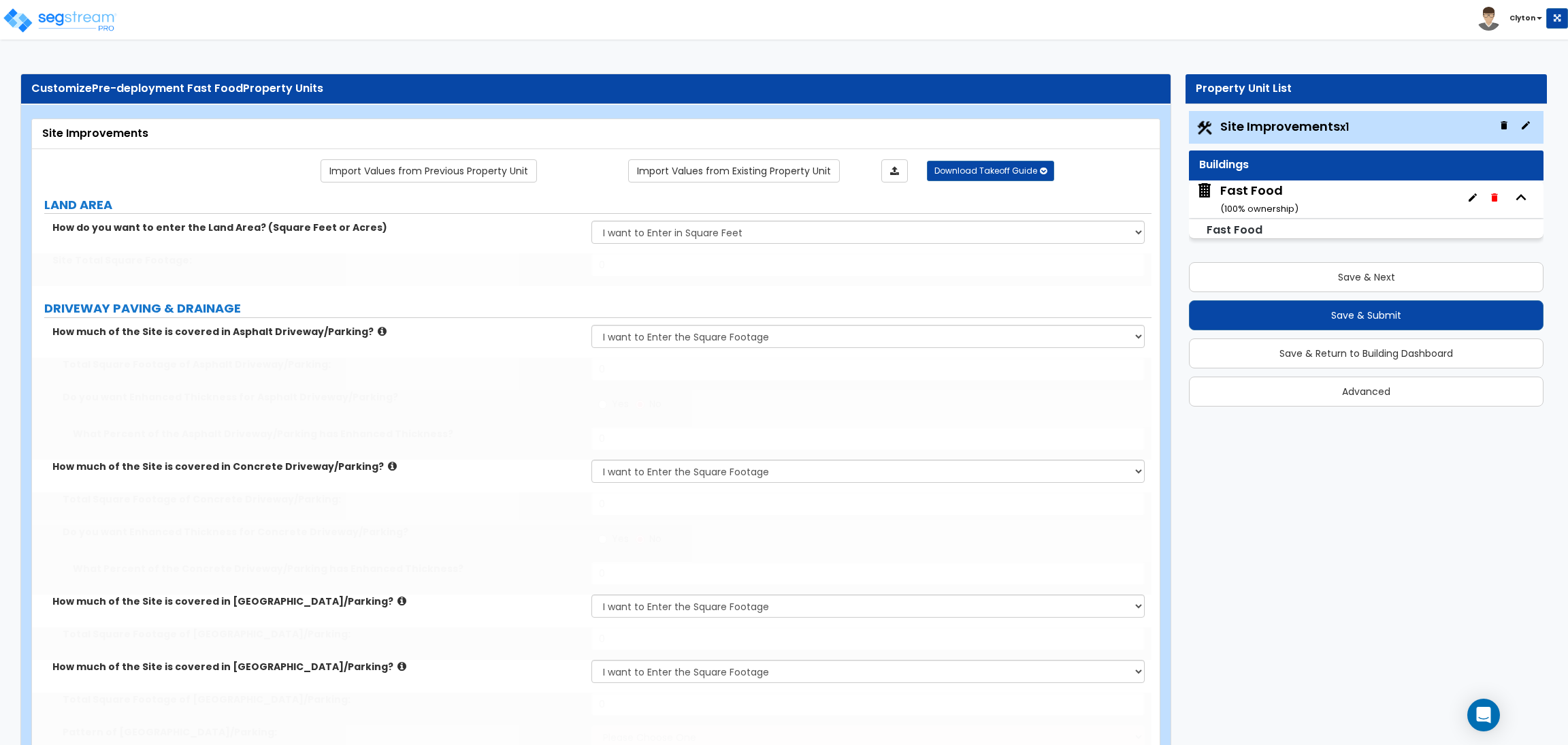
type input "5"
select select "3"
select select "1"
type input "230"
select select "1"
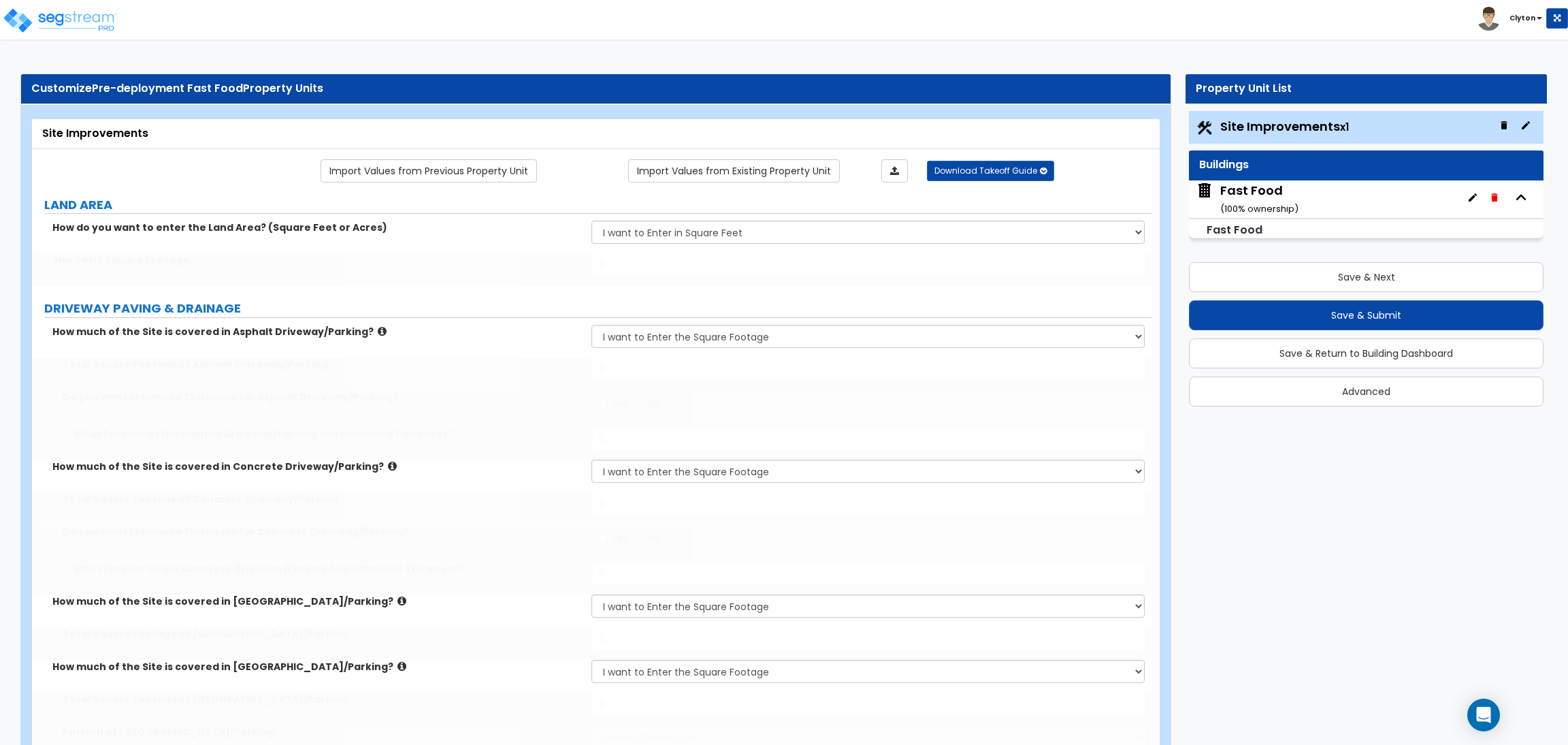
select select "1"
type input "2"
type input "3"
type input "2"
type input "3"
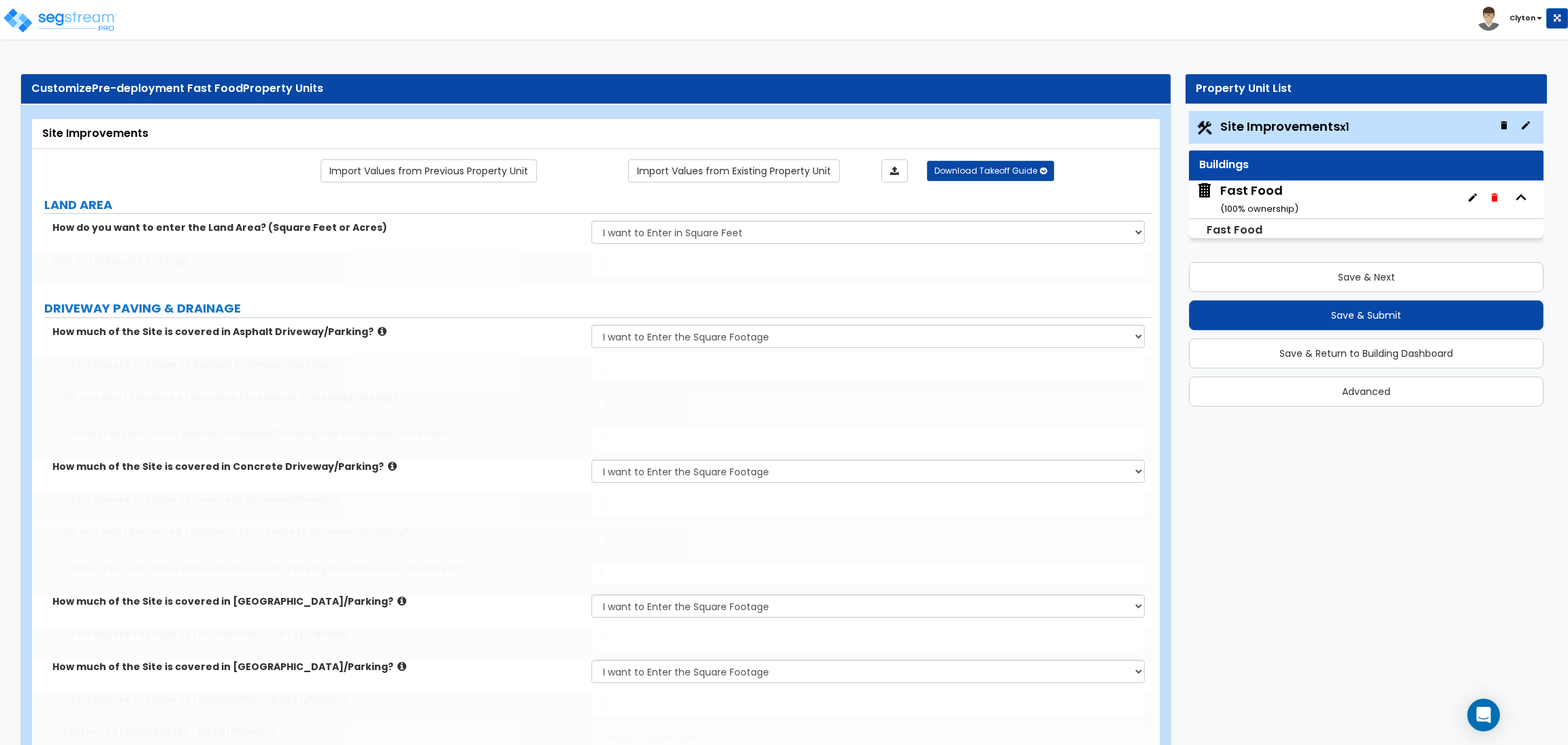
type input "4"
select select "1"
type input "30"
type input "33"
select select "1"
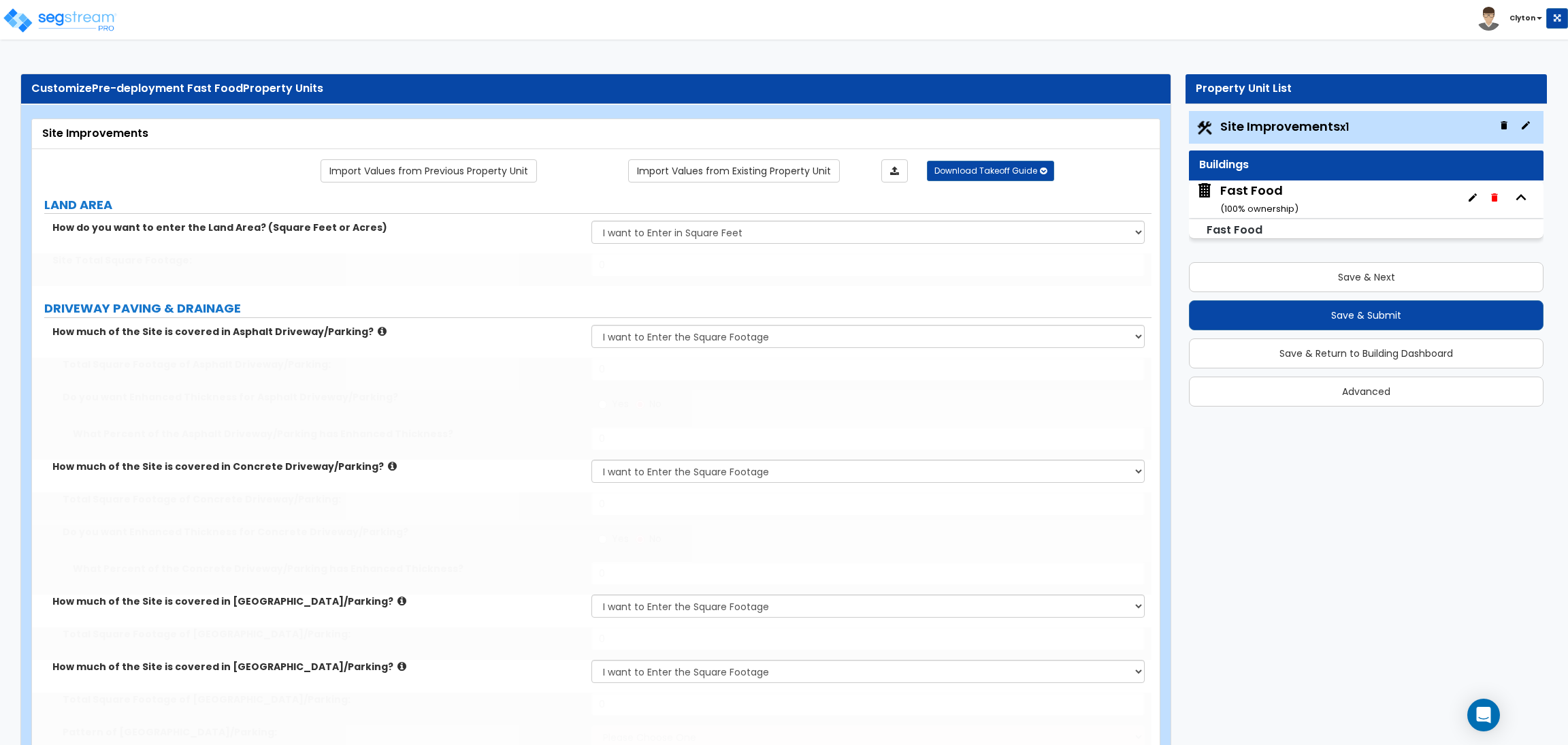
type input "30"
type input "6"
type input "15"
select select "2"
radio input "true"
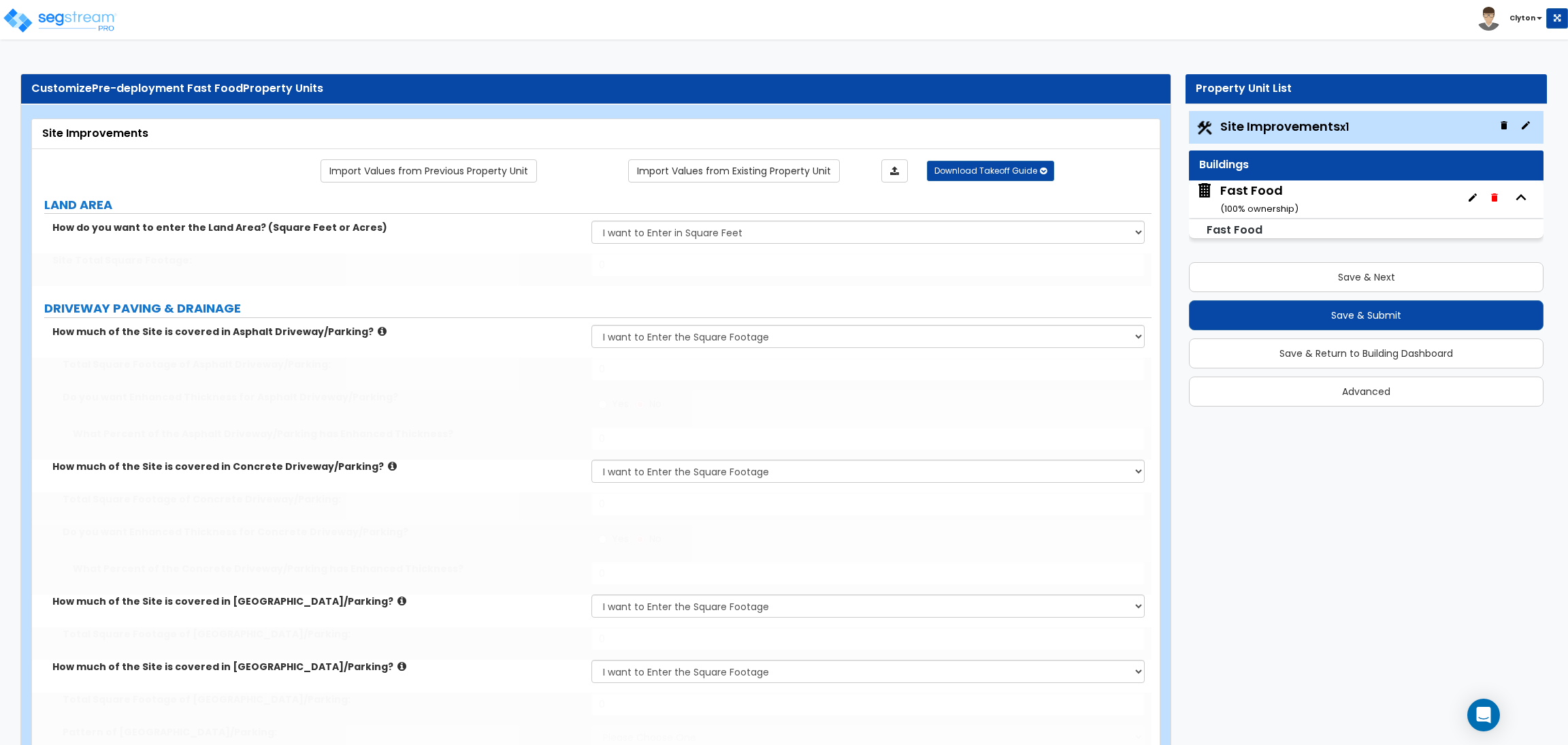
select select "2"
select select "1"
radio input "true"
select select "2"
type input "25"
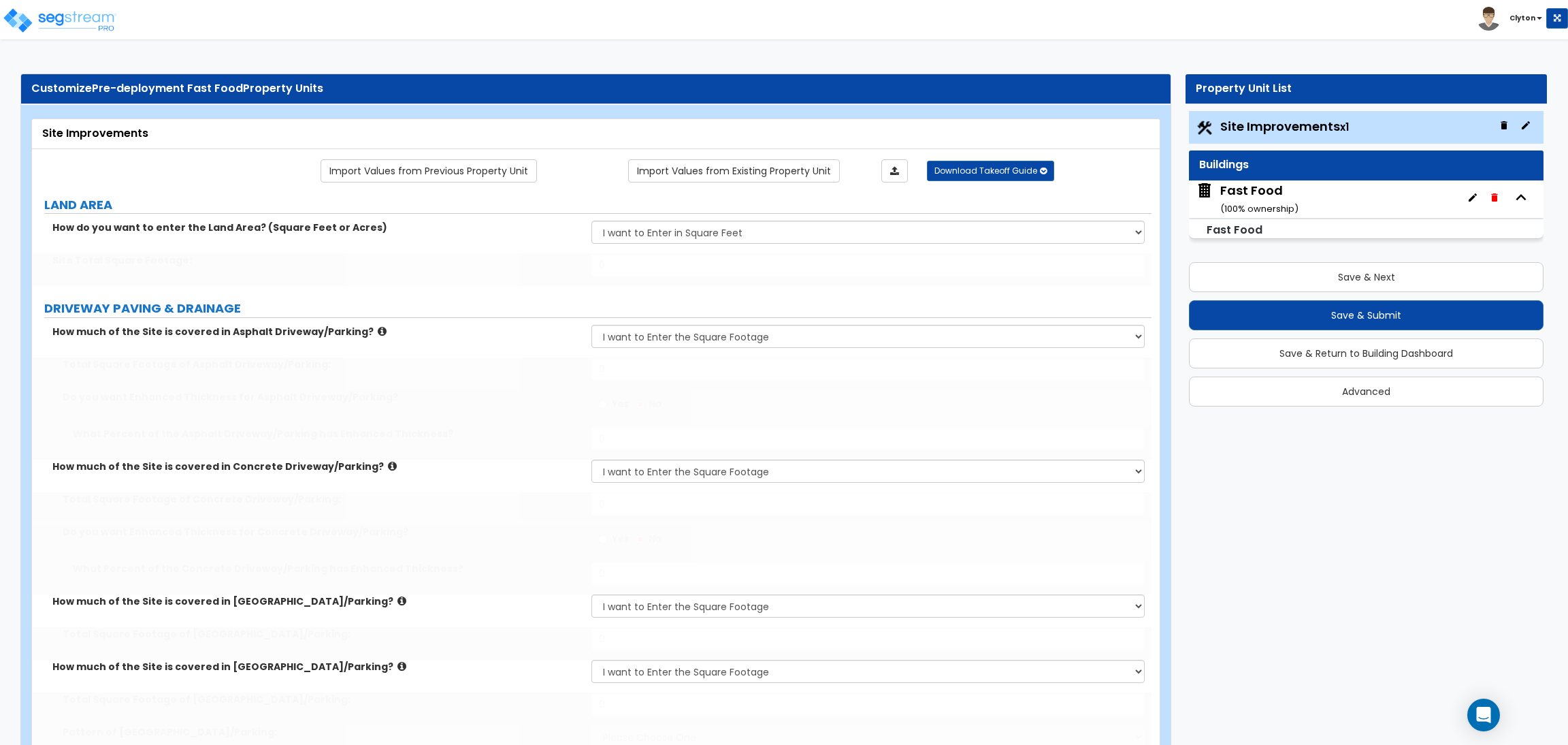
type input "8"
select select "1"
type input "250"
type input "300"
type input "6"
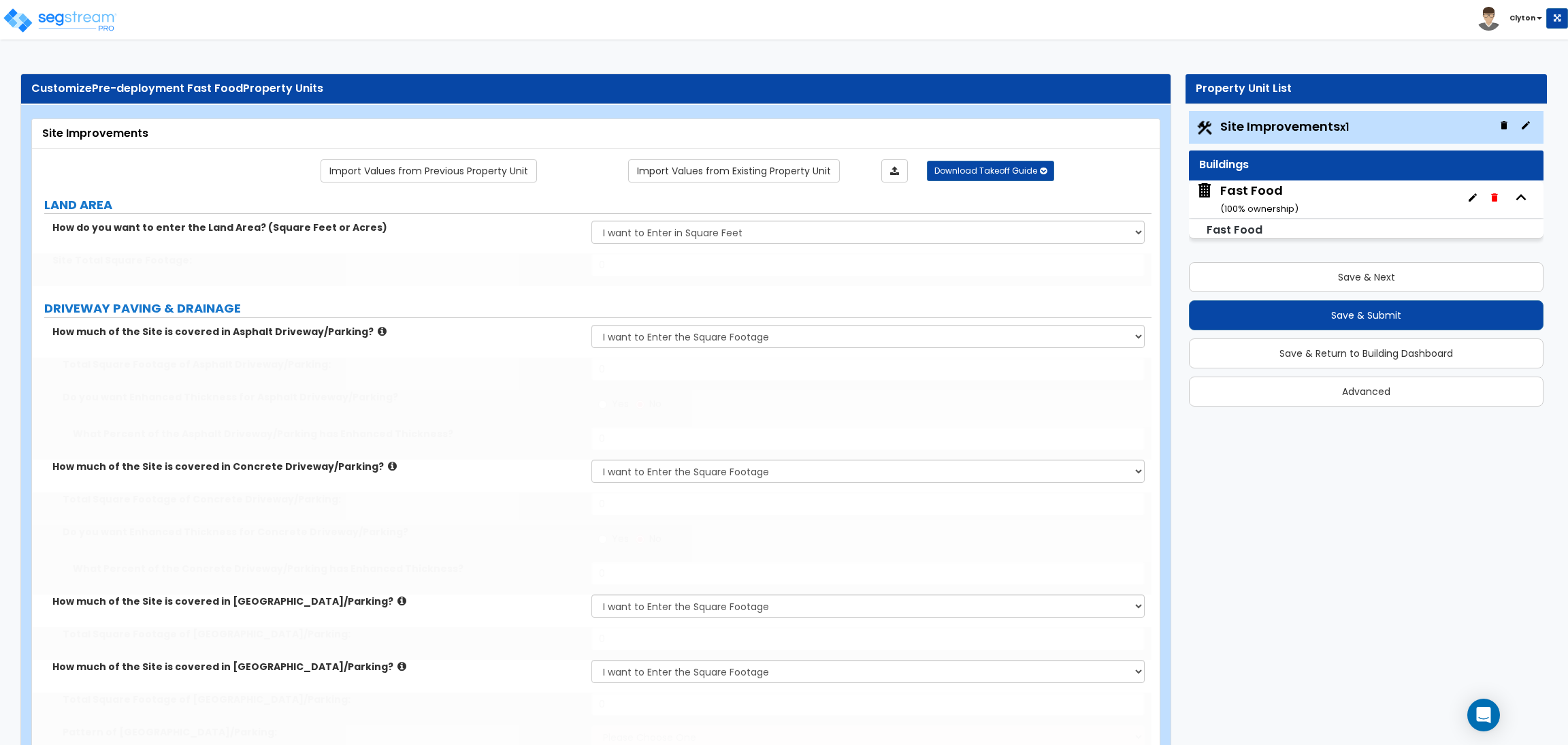
radio input "true"
select select "1"
type input "5"
type input "10"
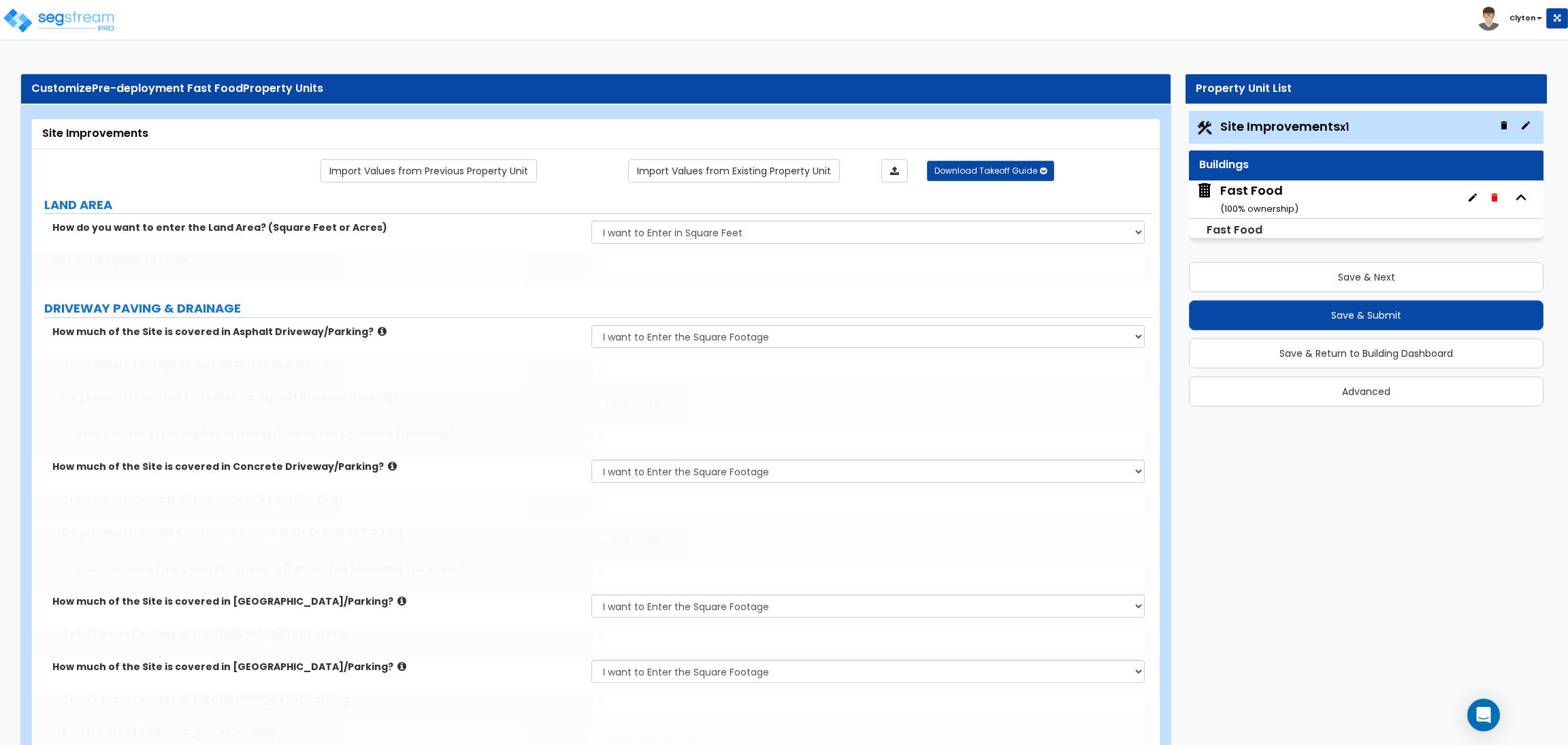
radio input "true"
select select "2"
type input "6"
type input "12"
radio input "true"
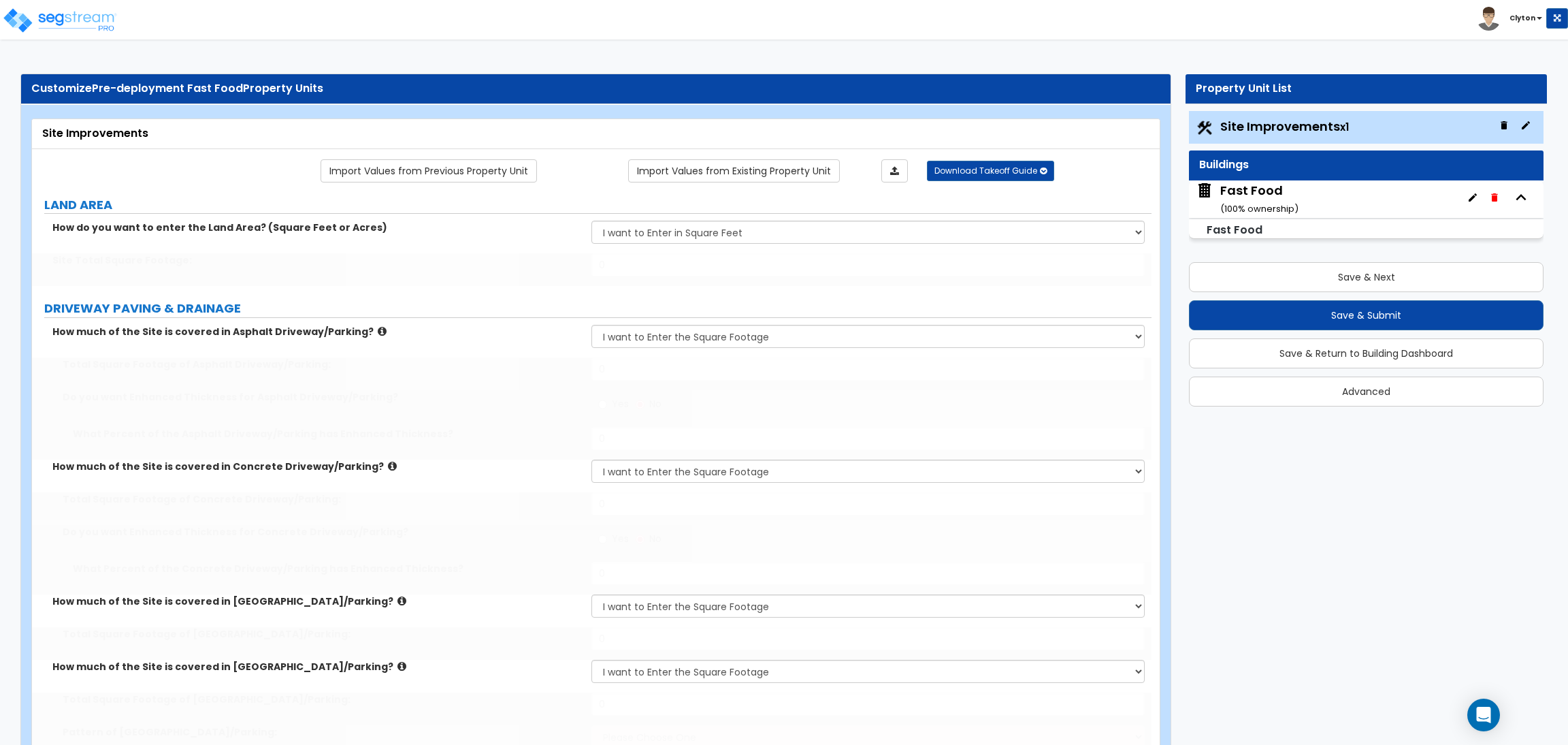
select select "2"
type input "16"
type input "15"
type input "500"
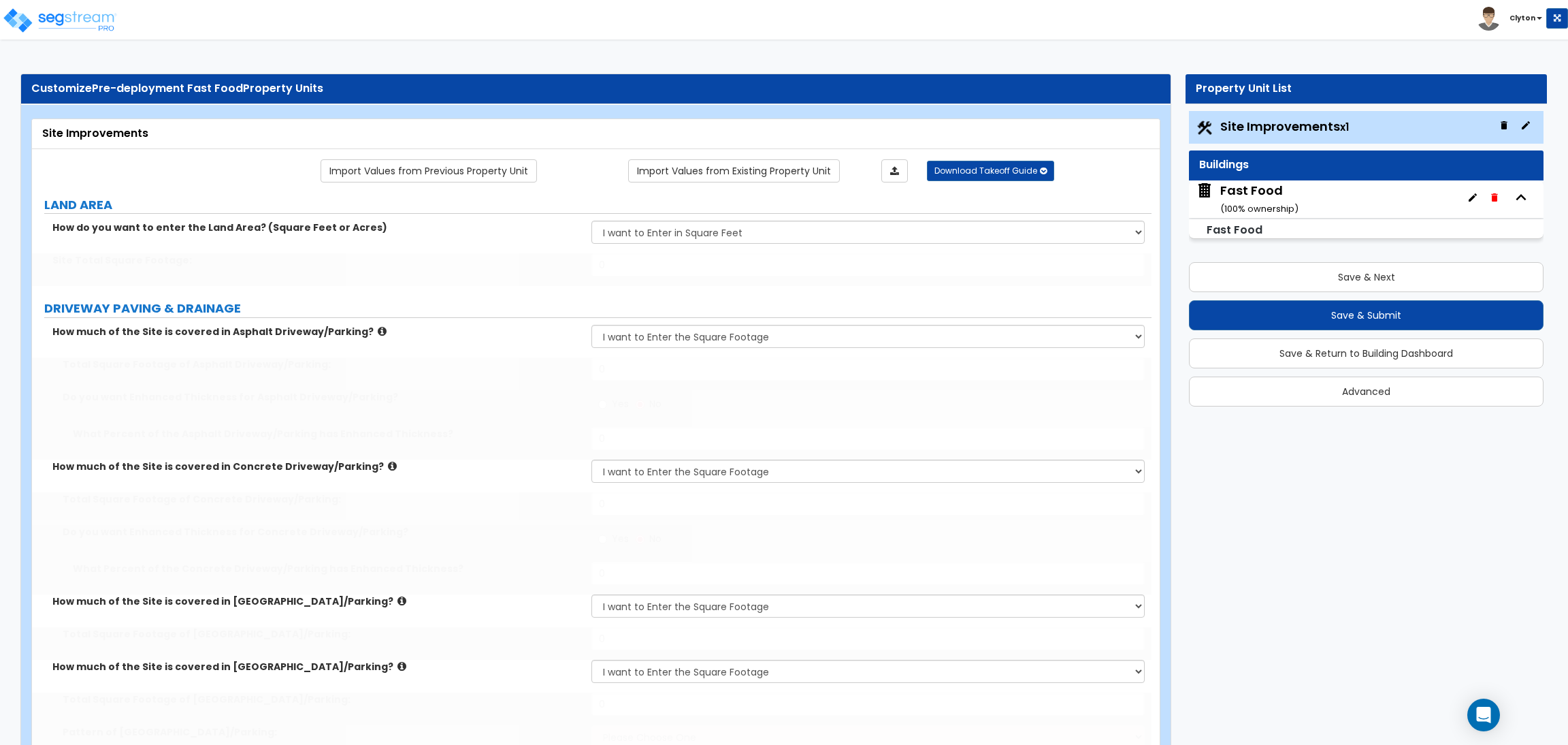
radio input "true"
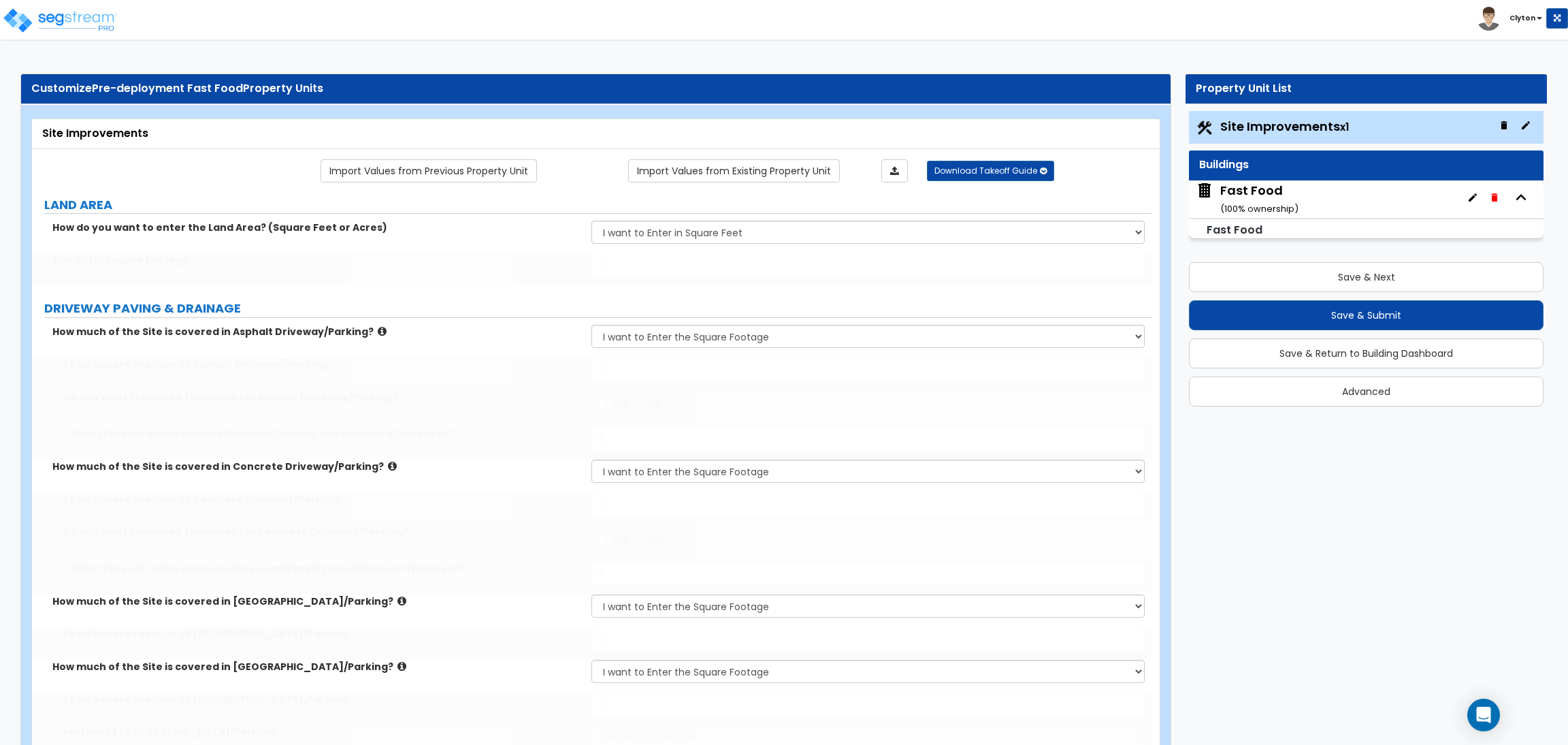
radio input "true"
select select "4"
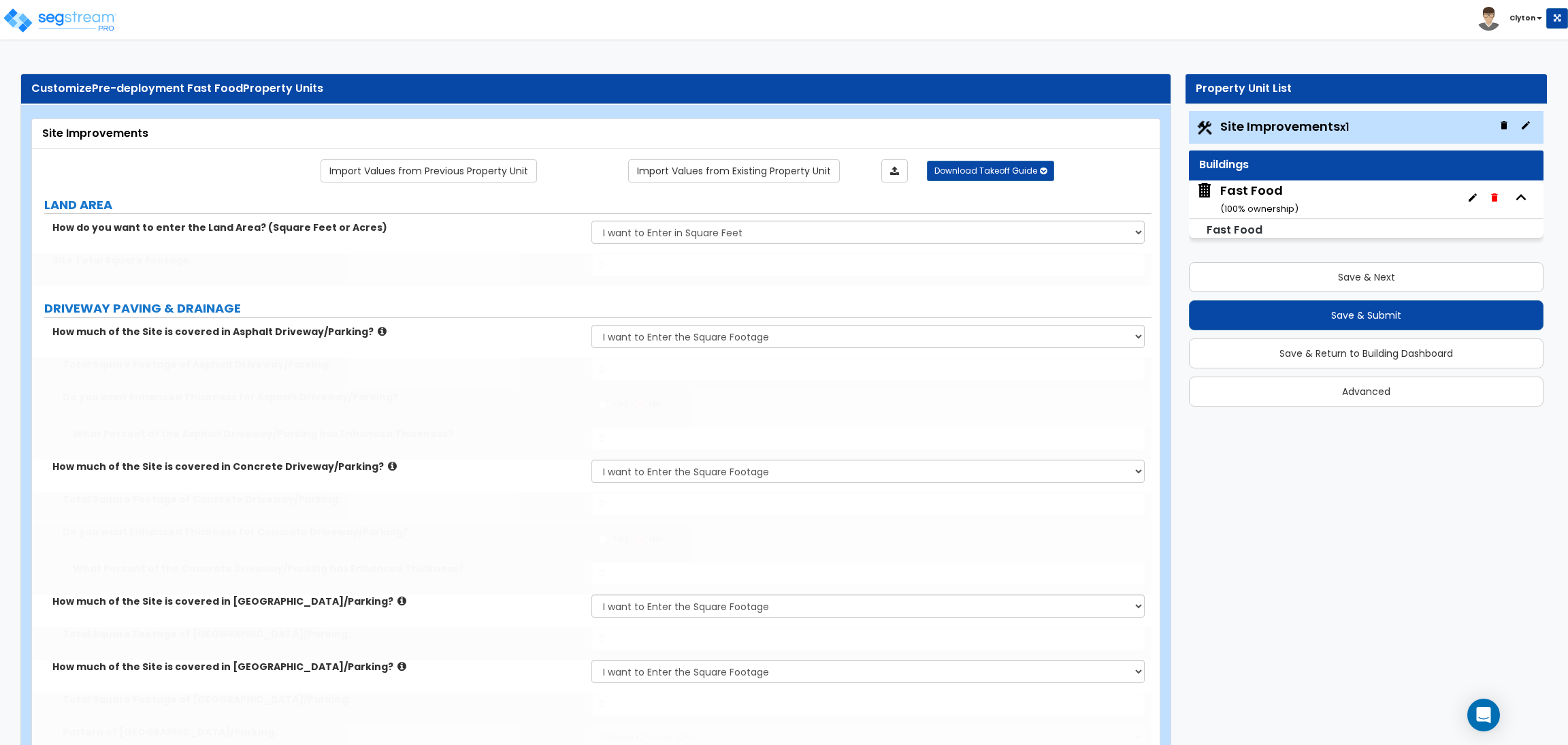
type input "20"
select select "4"
type input "14"
type input "850"
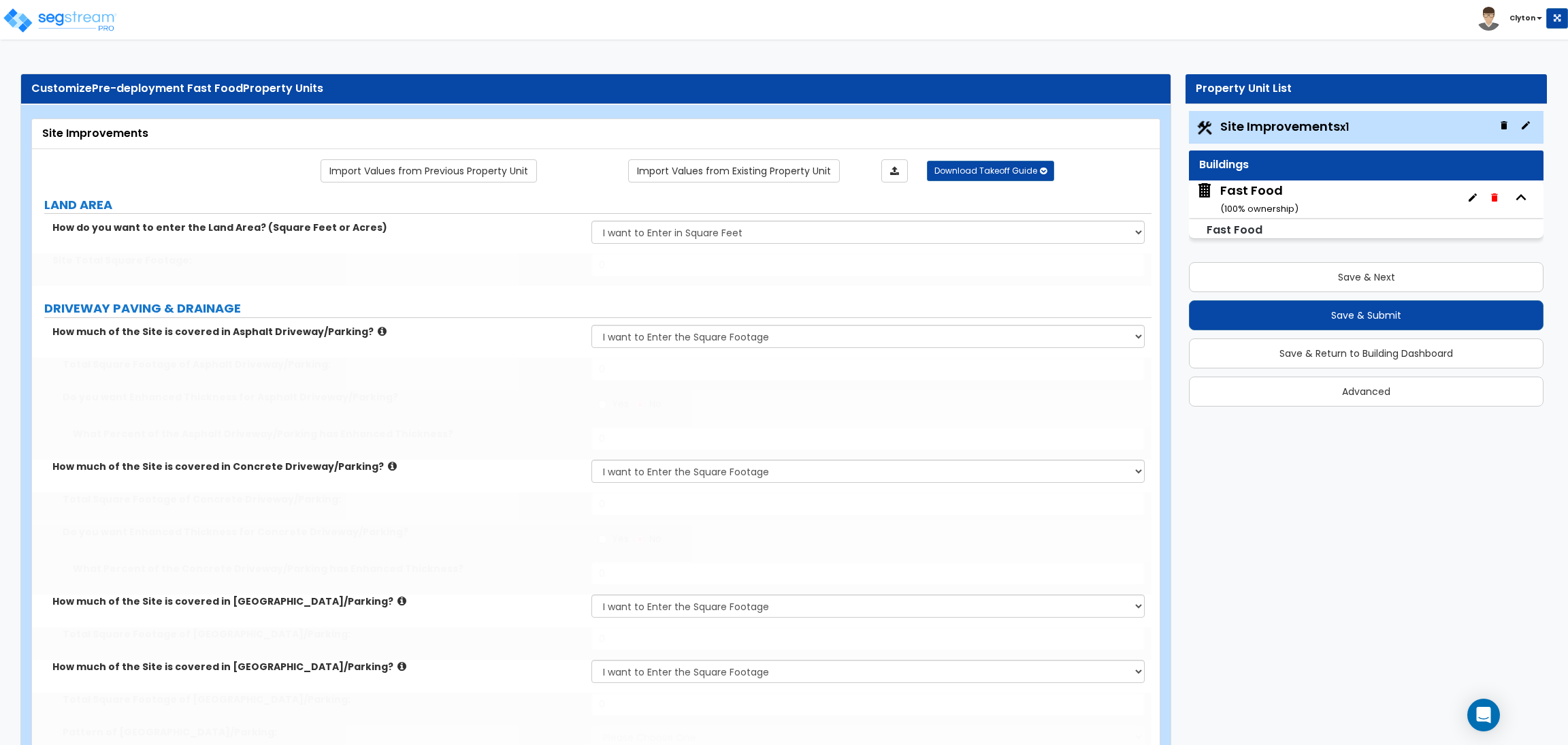
type input "5"
type input "20"
type input "5"
type input "20"
type input "5"
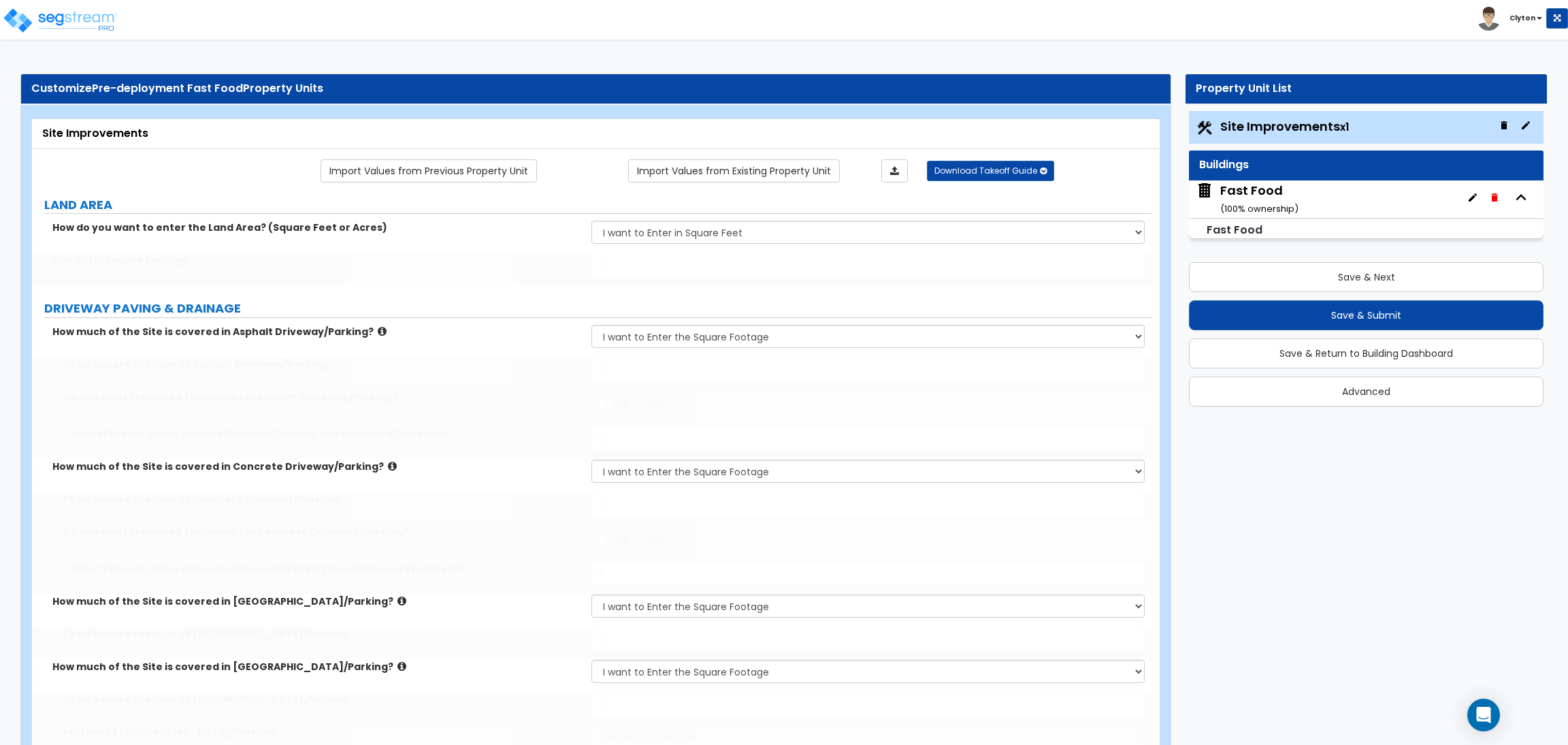
type input "20"
type input "5"
type input "20"
select select "3"
select select "1"
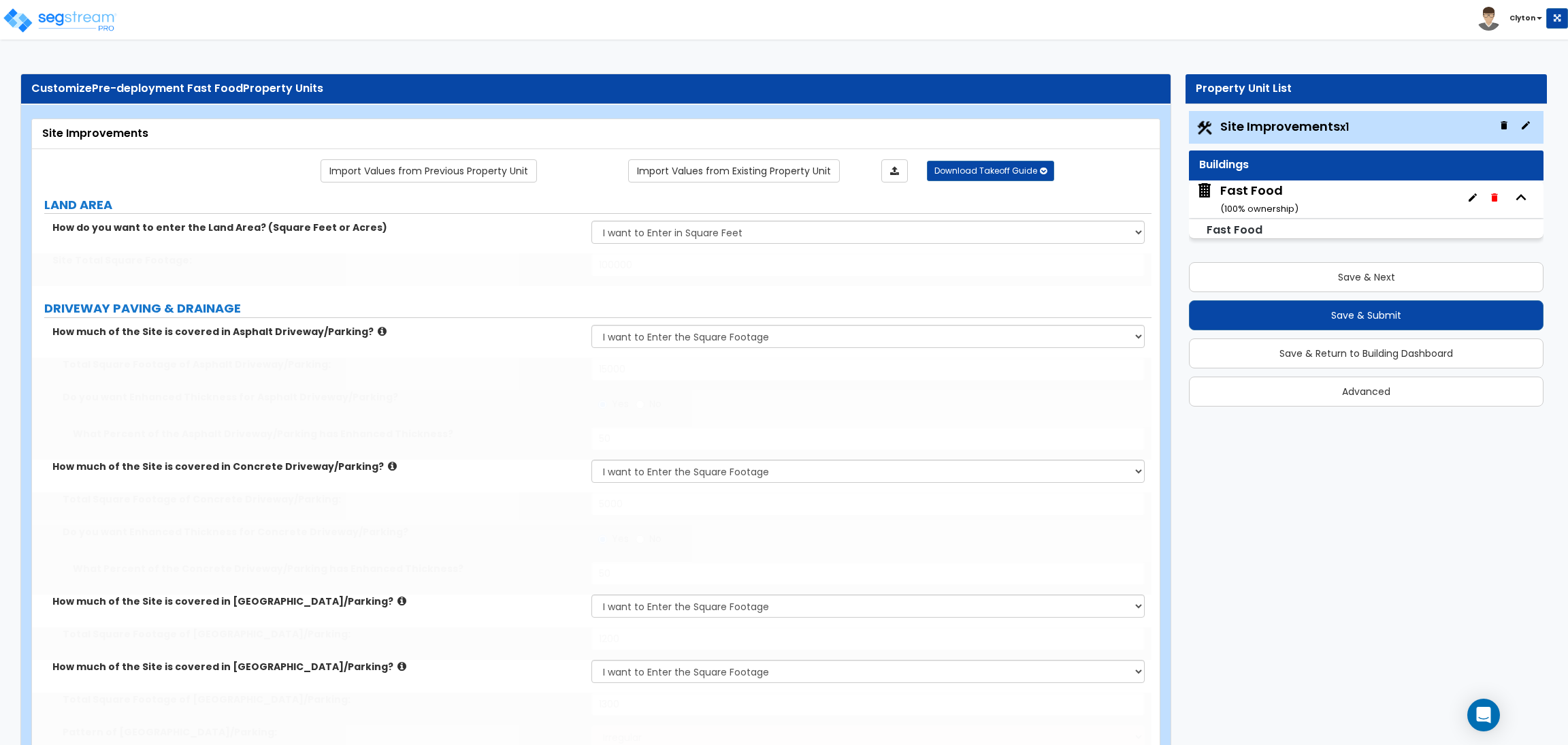
select select "7"
type input "2"
select select "2"
select select "3"
radio input "true"
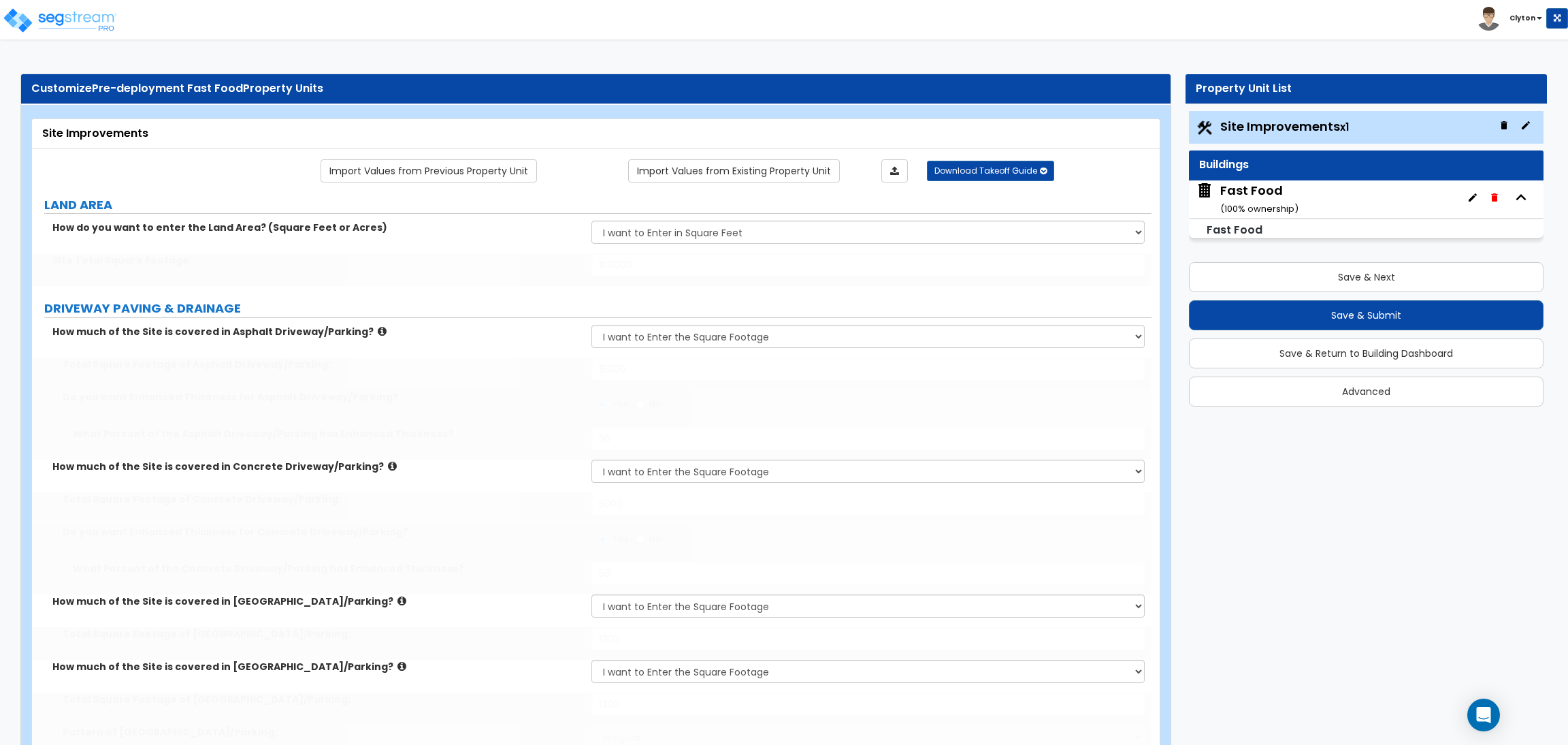
select select "3"
select select "2"
select select "1"
type input "1"
radio input "true"
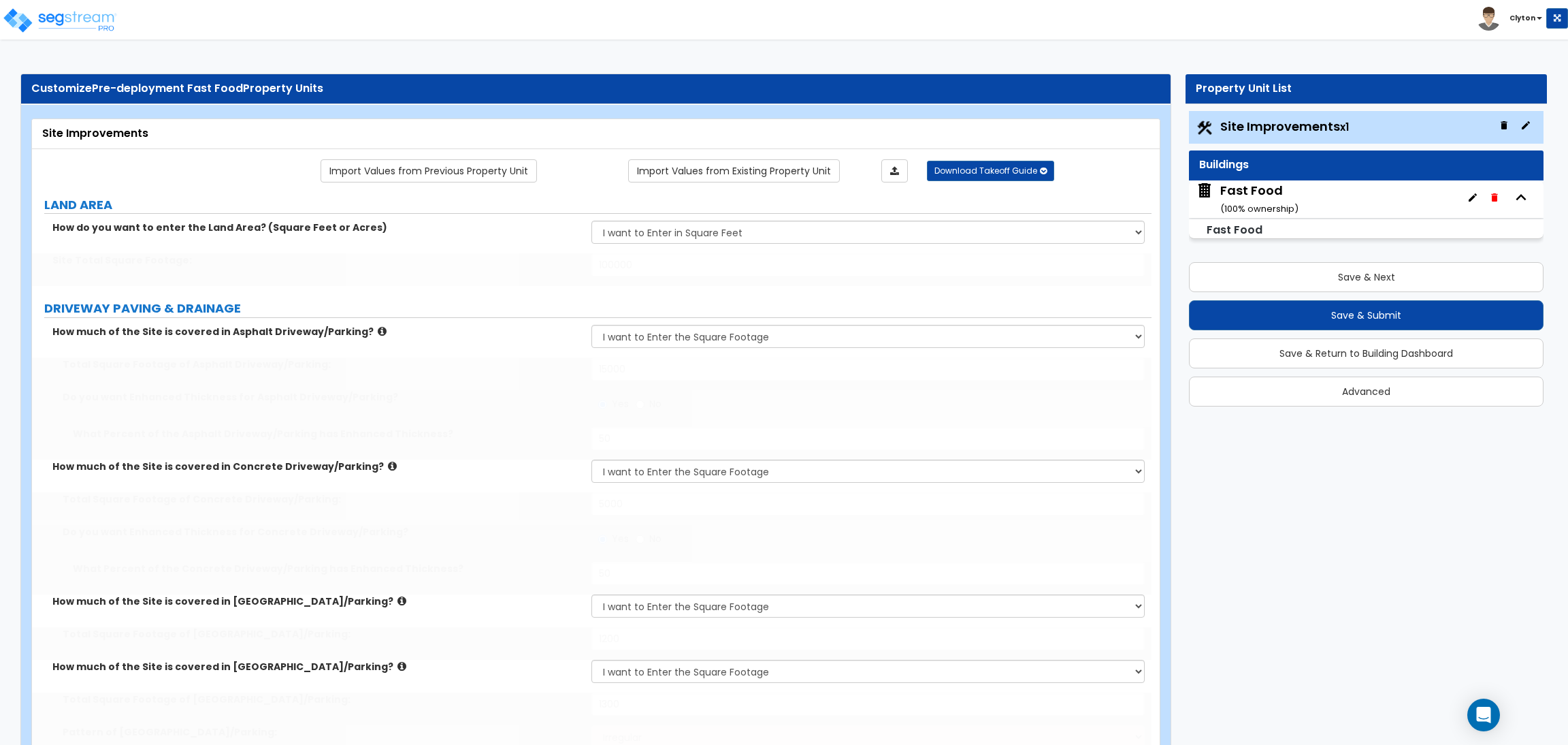
radio input "true"
type input "4"
type input "90"
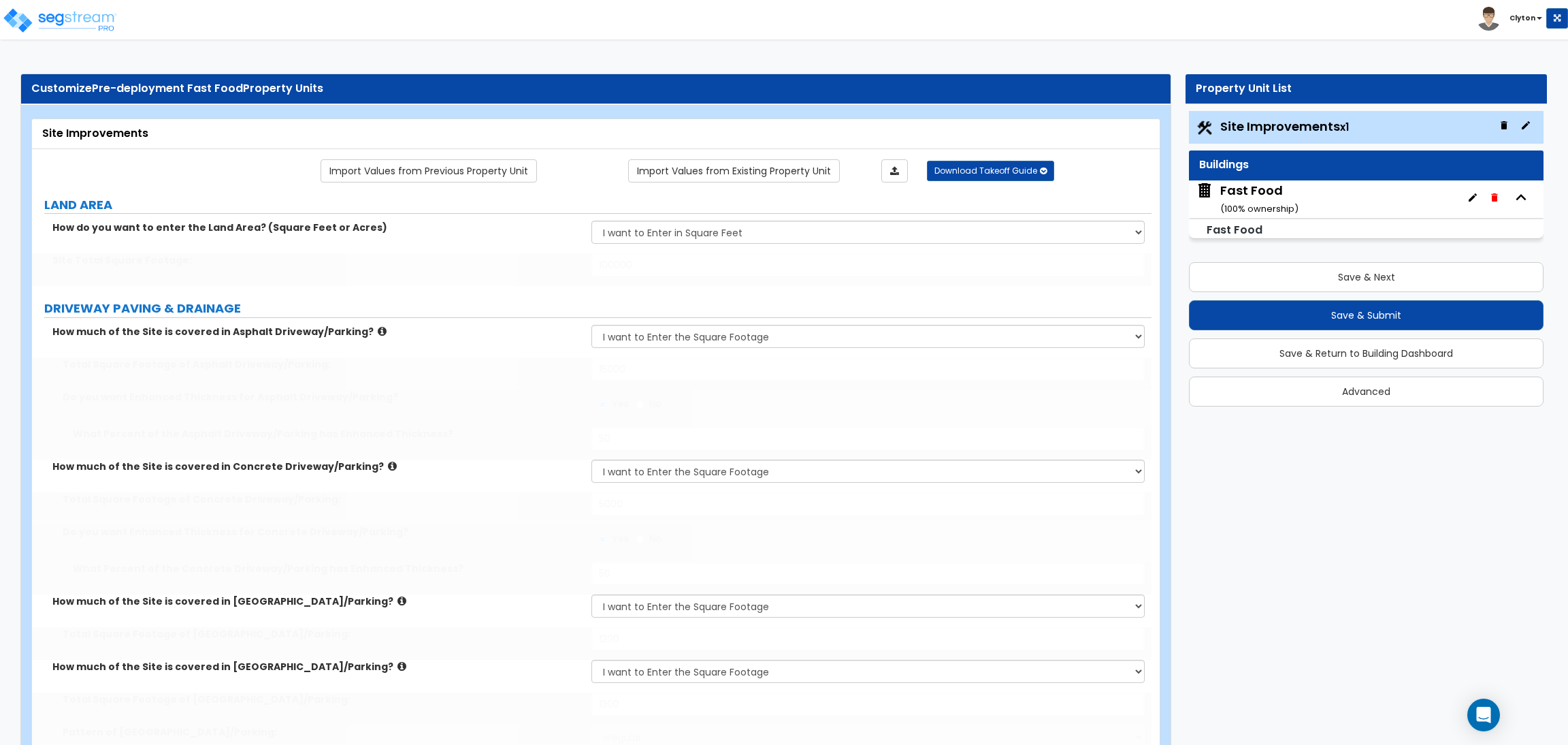
type input "3"
type input "80"
type input "2"
type input "70"
type input "5"
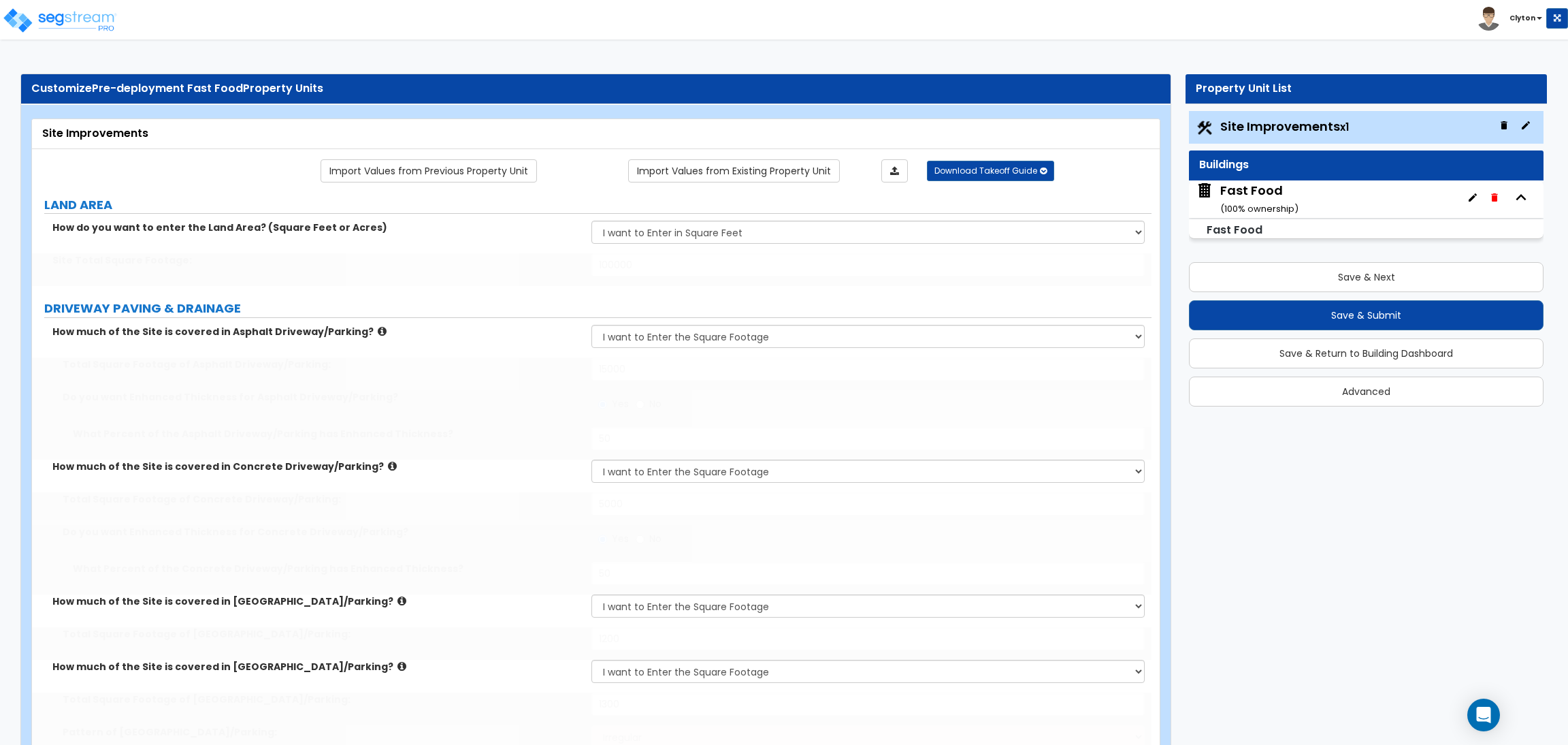
type input "100"
type input "1400"
type input "1"
select select "3"
select select "2"
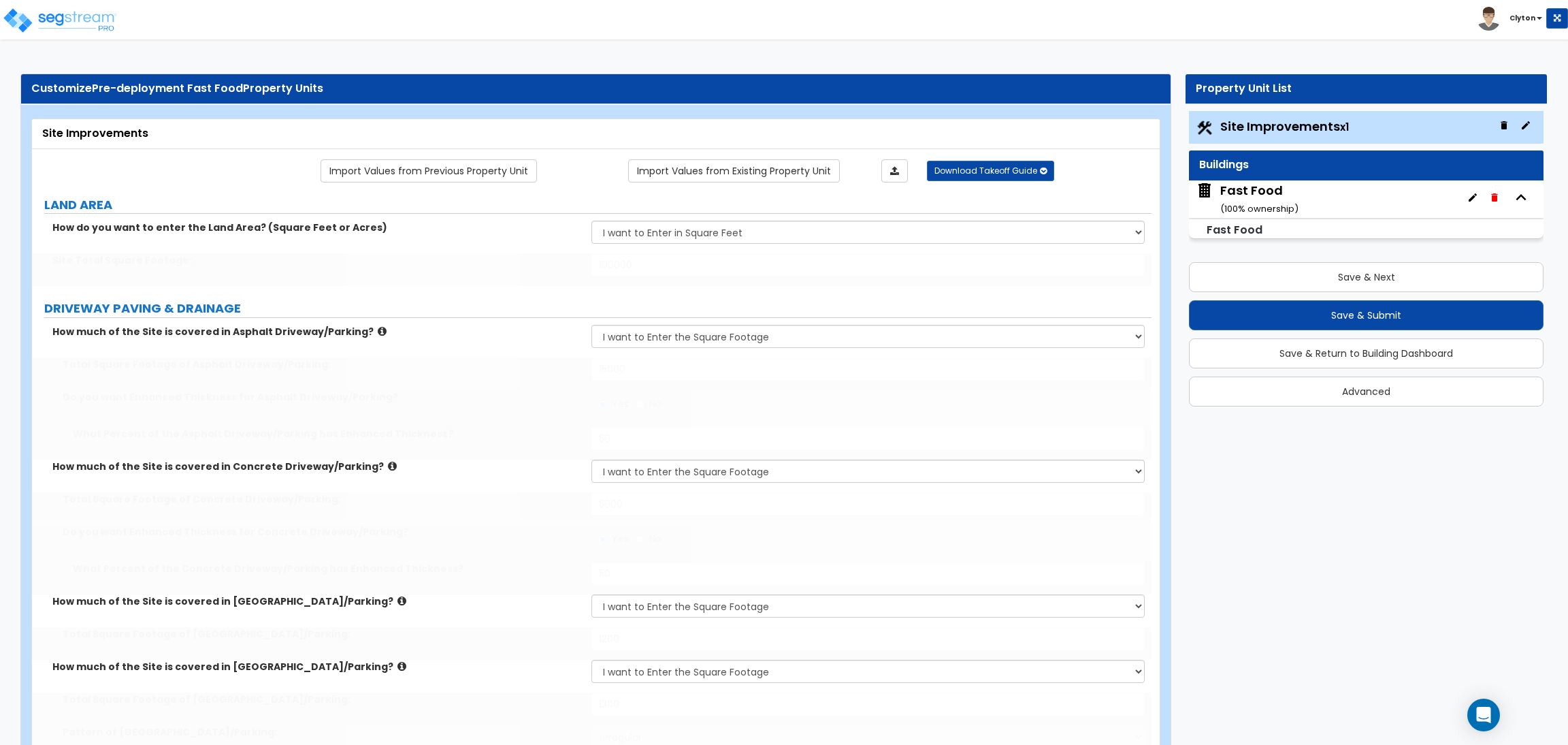
select select "1"
type input "4"
type input "25"
type input "1"
type input "300"
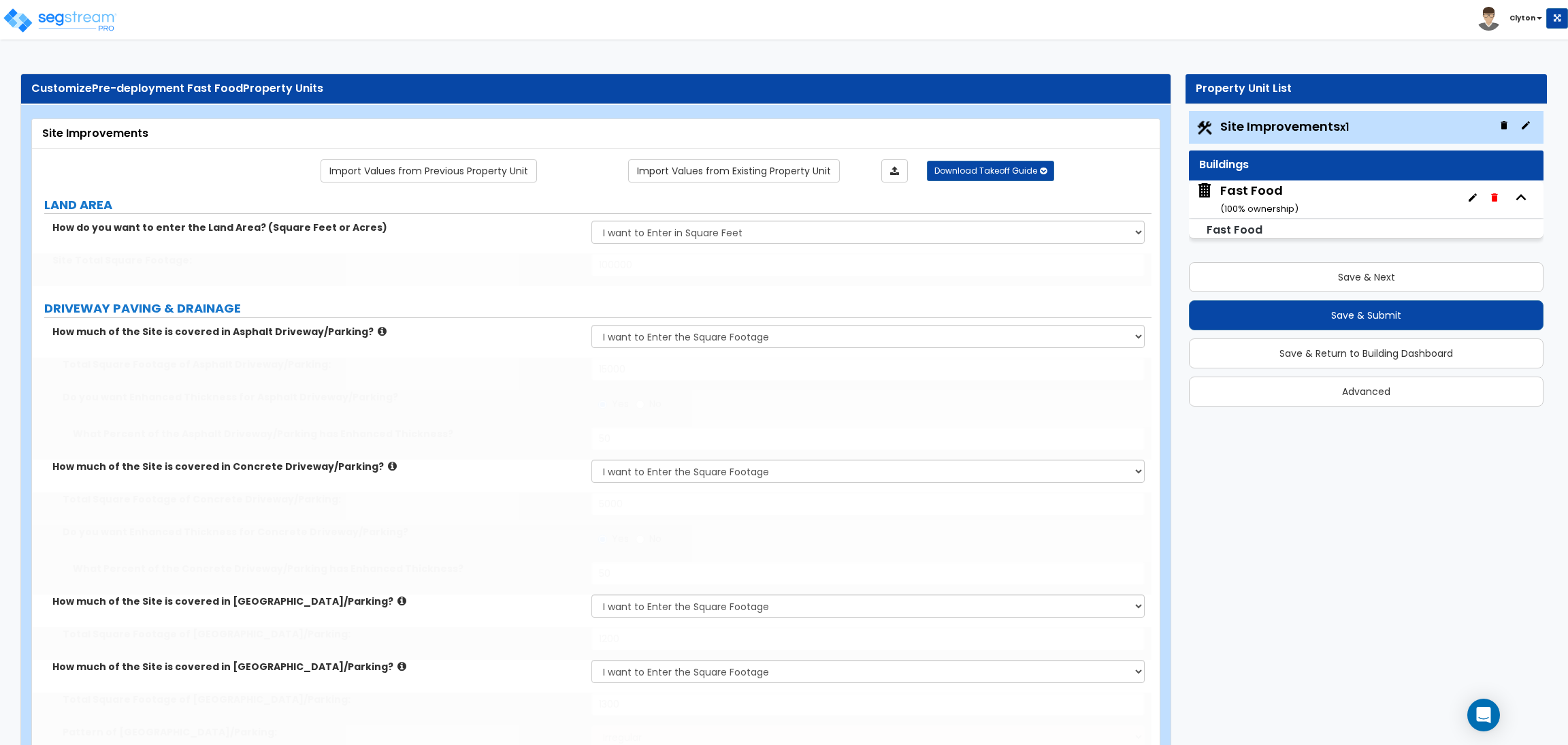
type input "8"
select select "1"
select select "2"
select select "1"
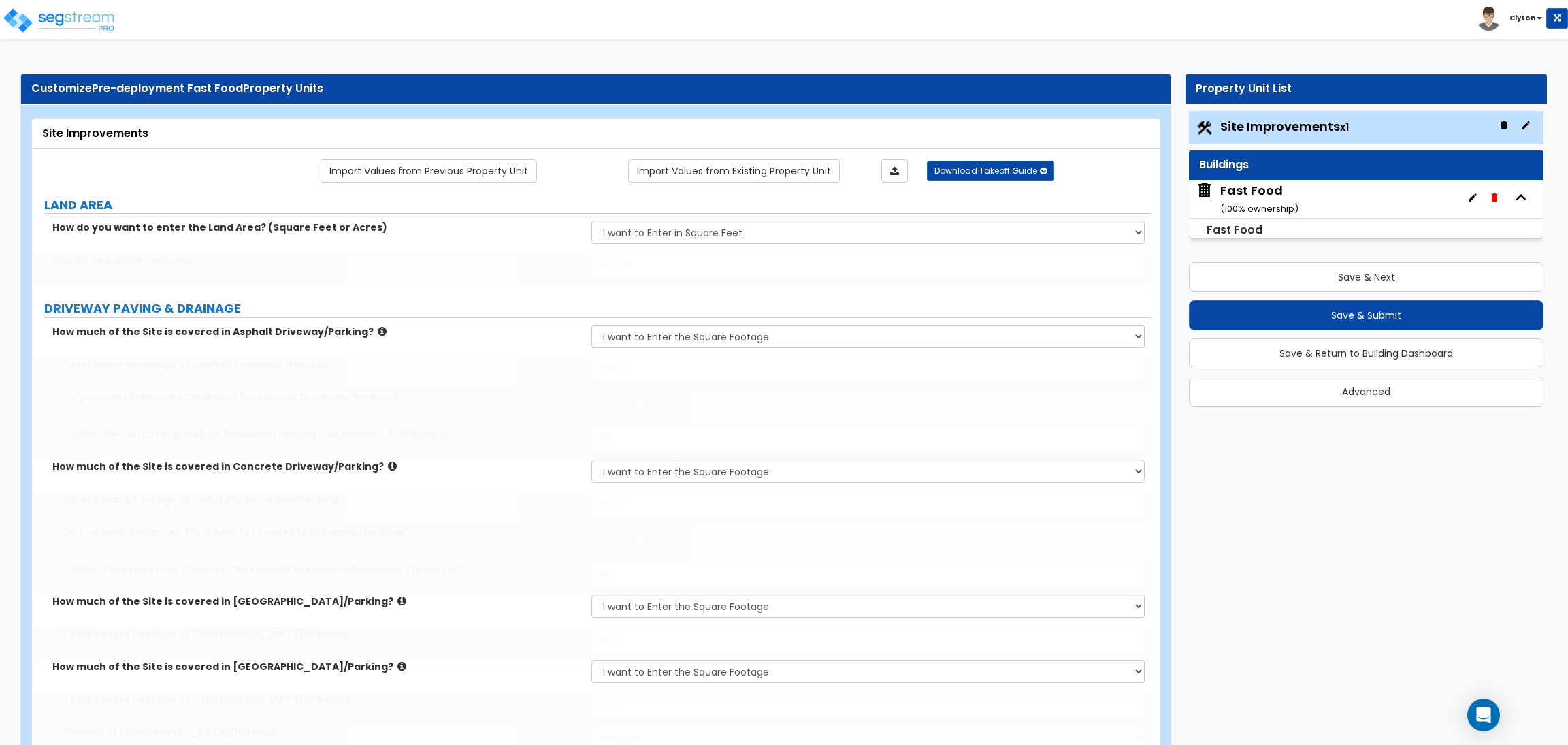
type input "2"
type input "1"
type input "250"
select select "7"
select select "1"
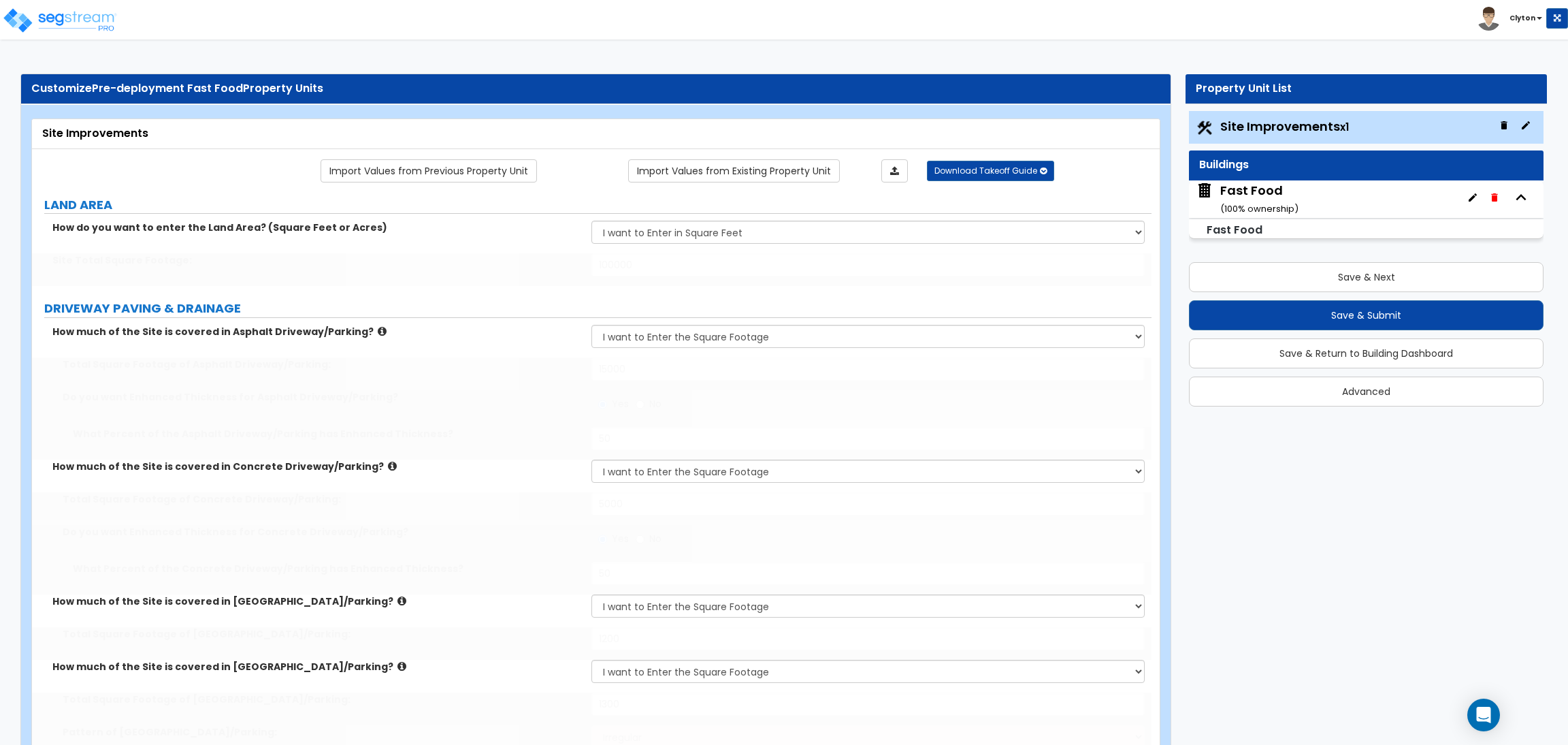
select select "2"
select select "4"
select select "1"
select select "2"
select select "13"
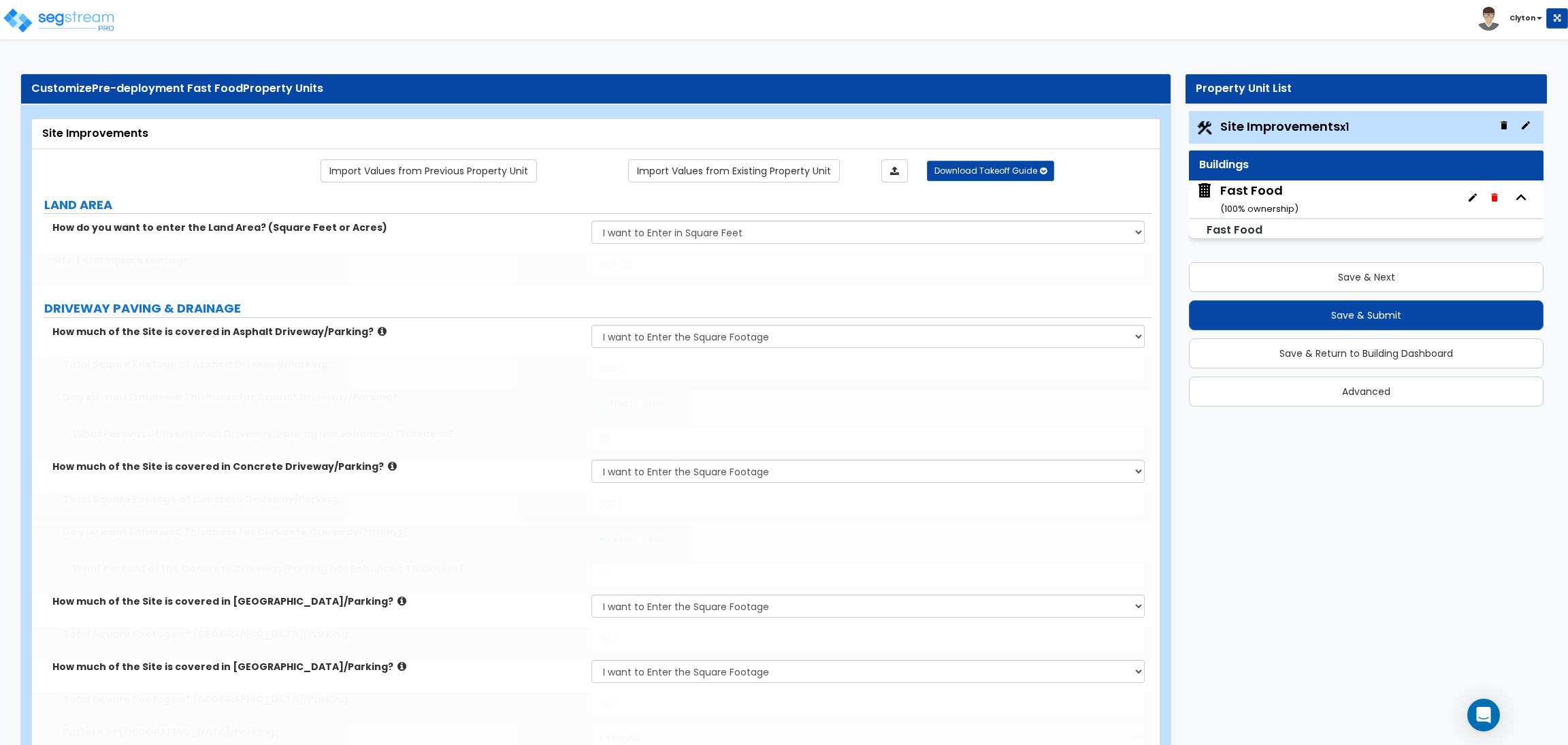
select select "1"
type input "20"
select select "4"
type input "8"
select select "1"
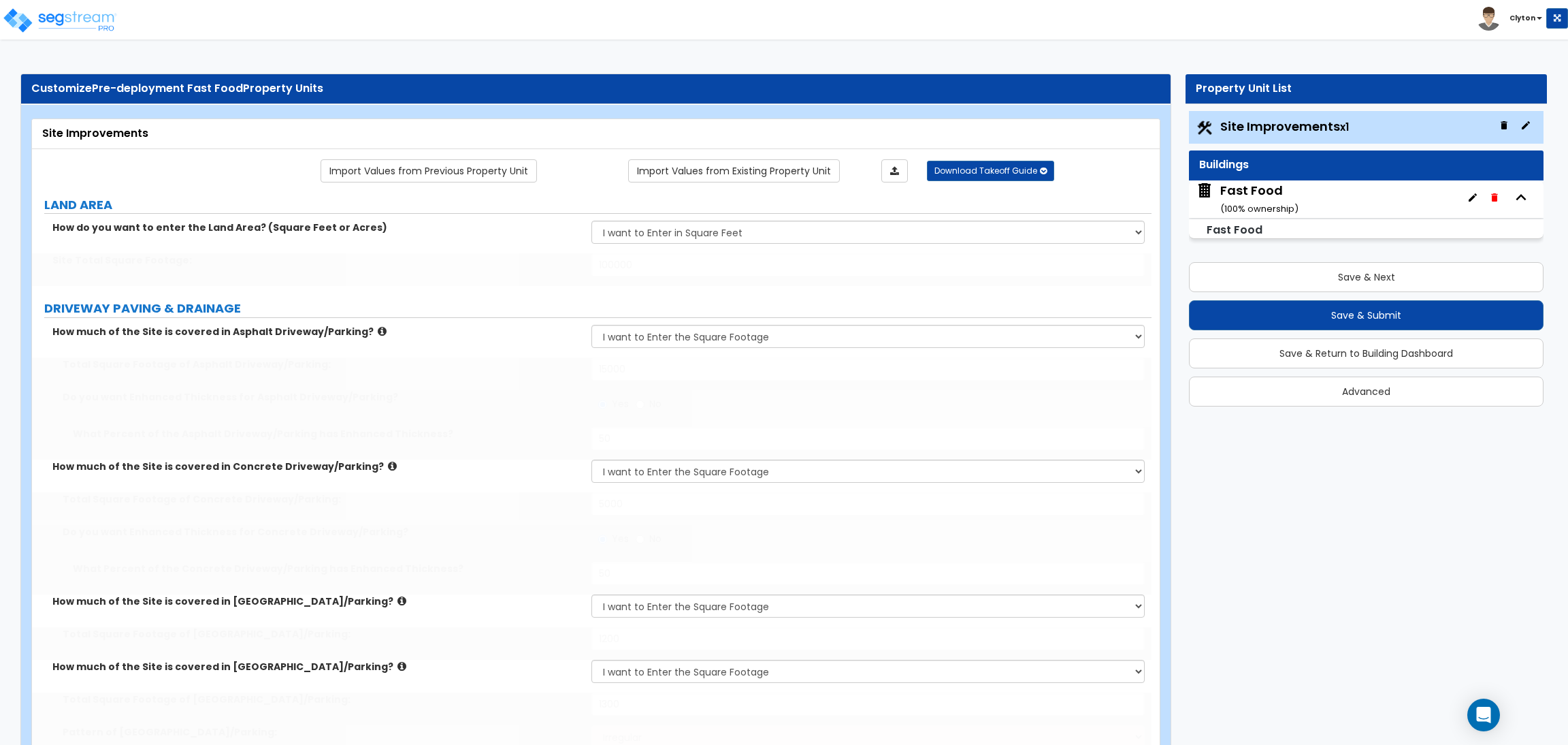
select select "1"
select select "2"
type input "3"
type input "15"
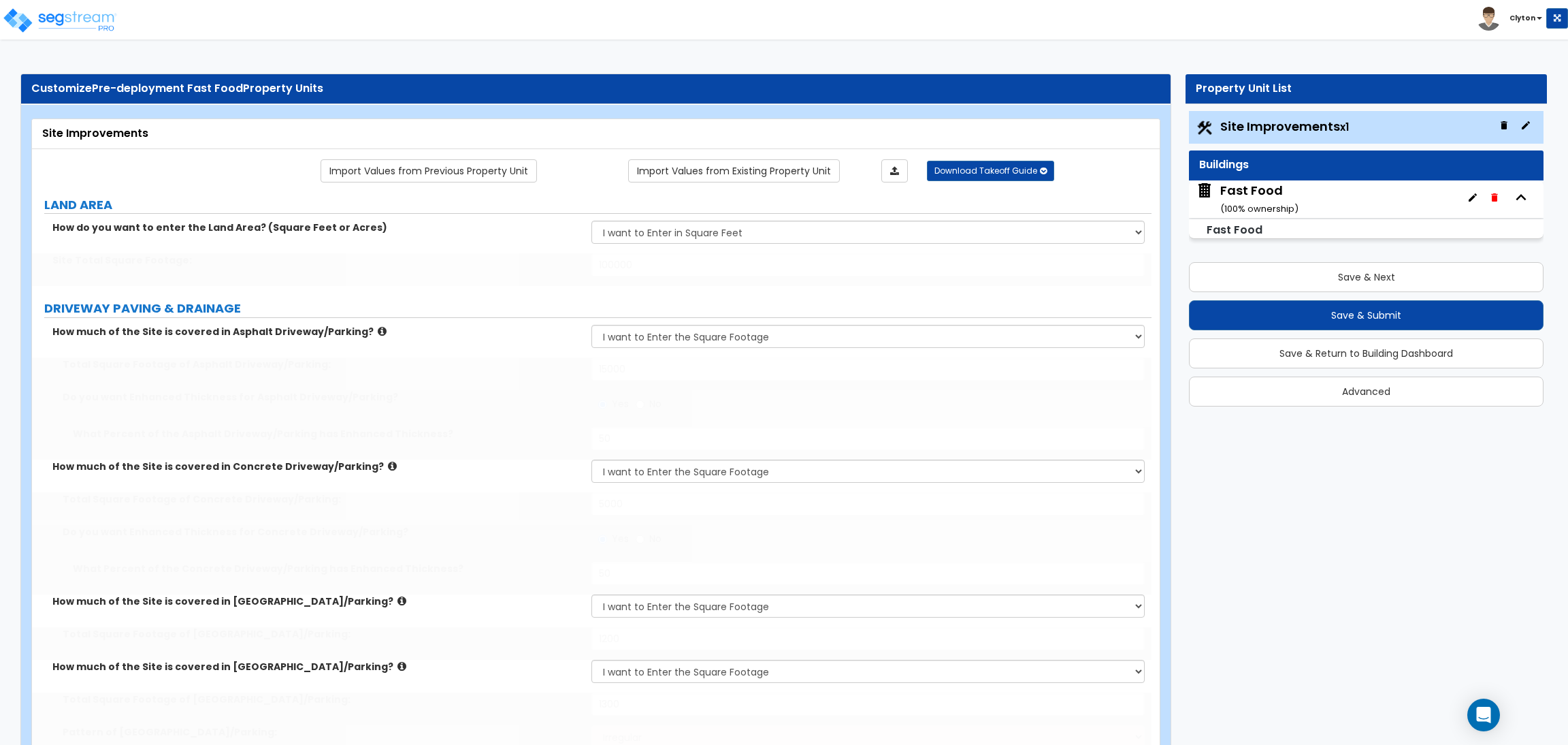
select select "3"
select select "2"
type input "8"
type input "1"
type input "500"
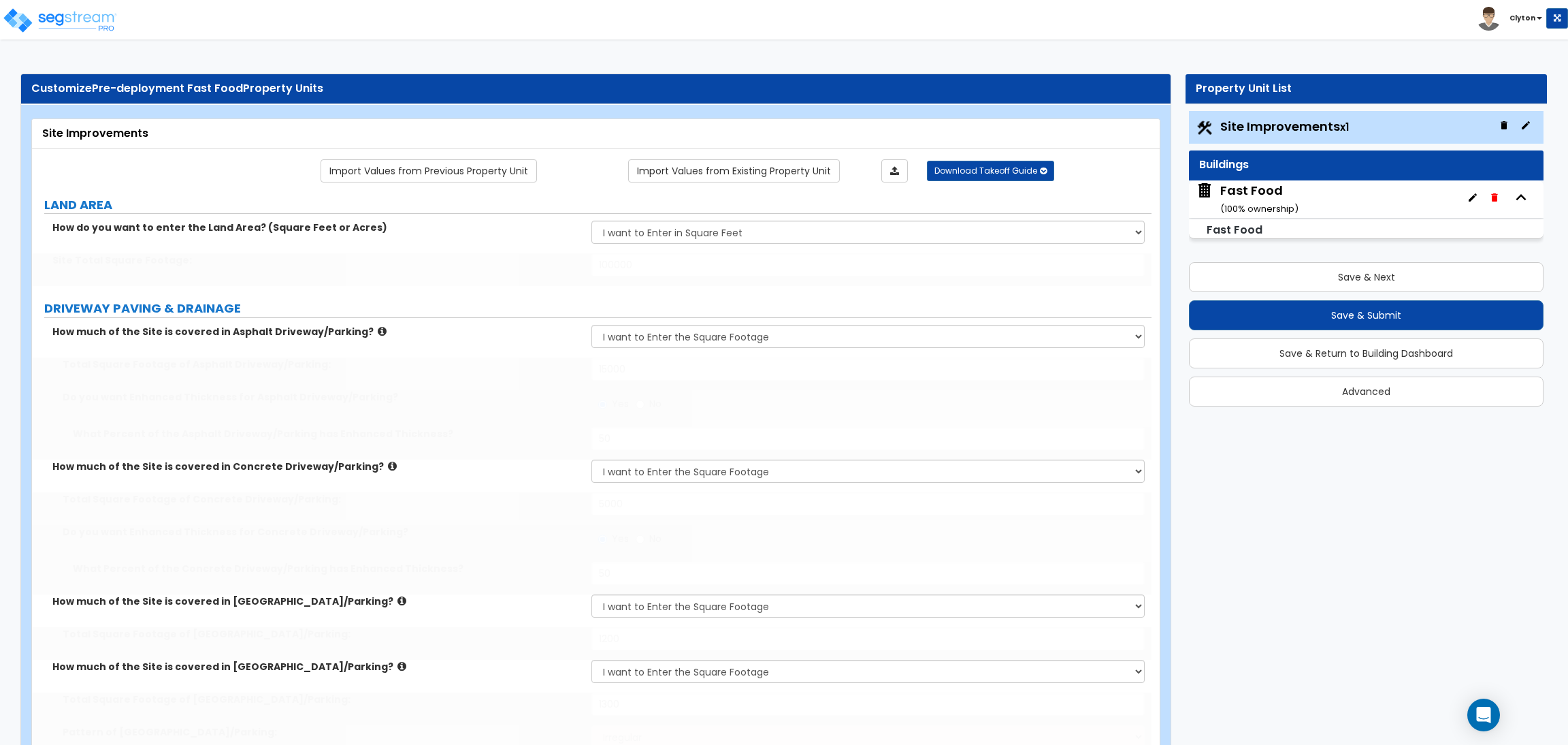
type input "5"
radio input "true"
type input "30"
radio input "true"
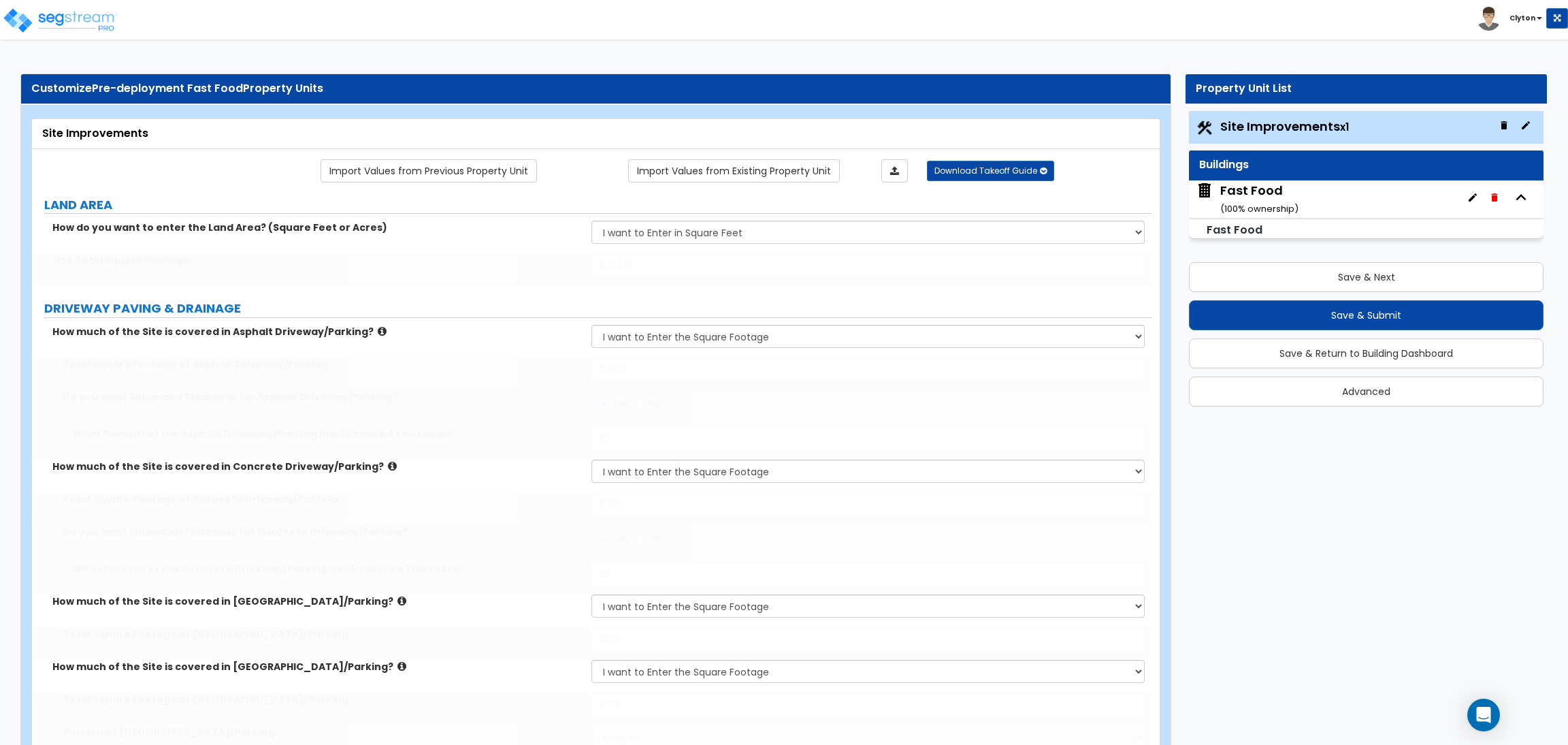
select select "2"
type input "14"
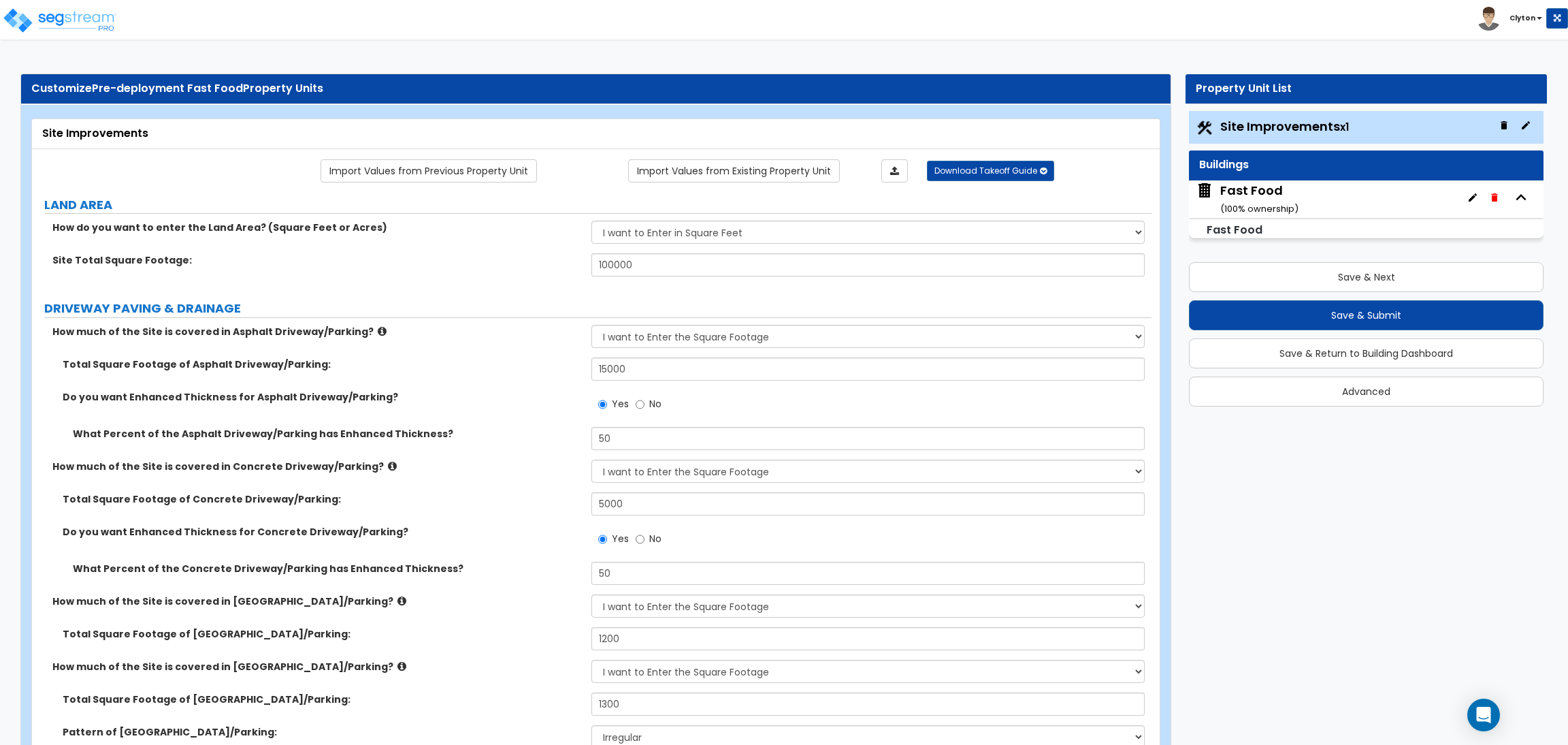
click label "DRIVEWAY PAVING & DRAINAGE"
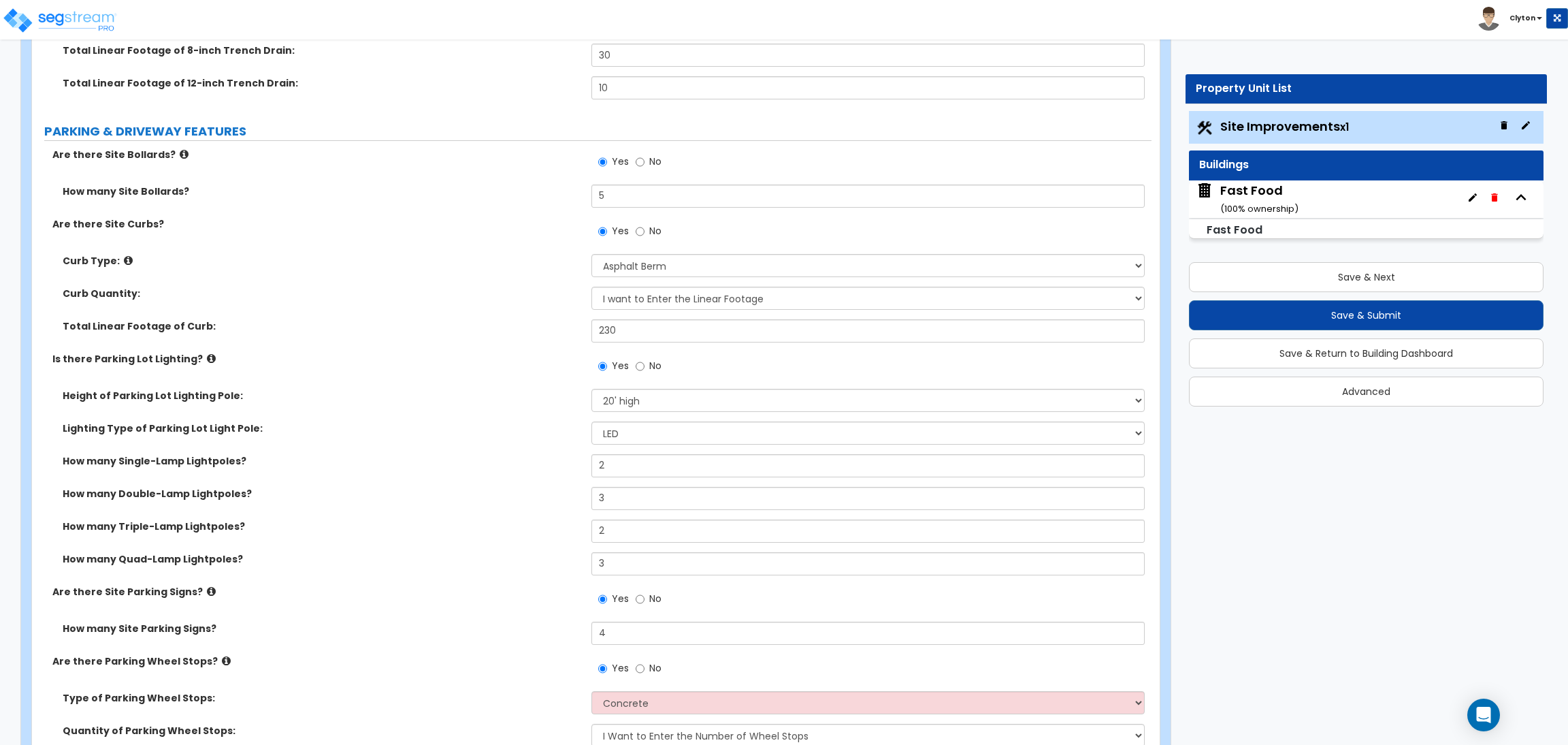
scroll to position [1430, 0]
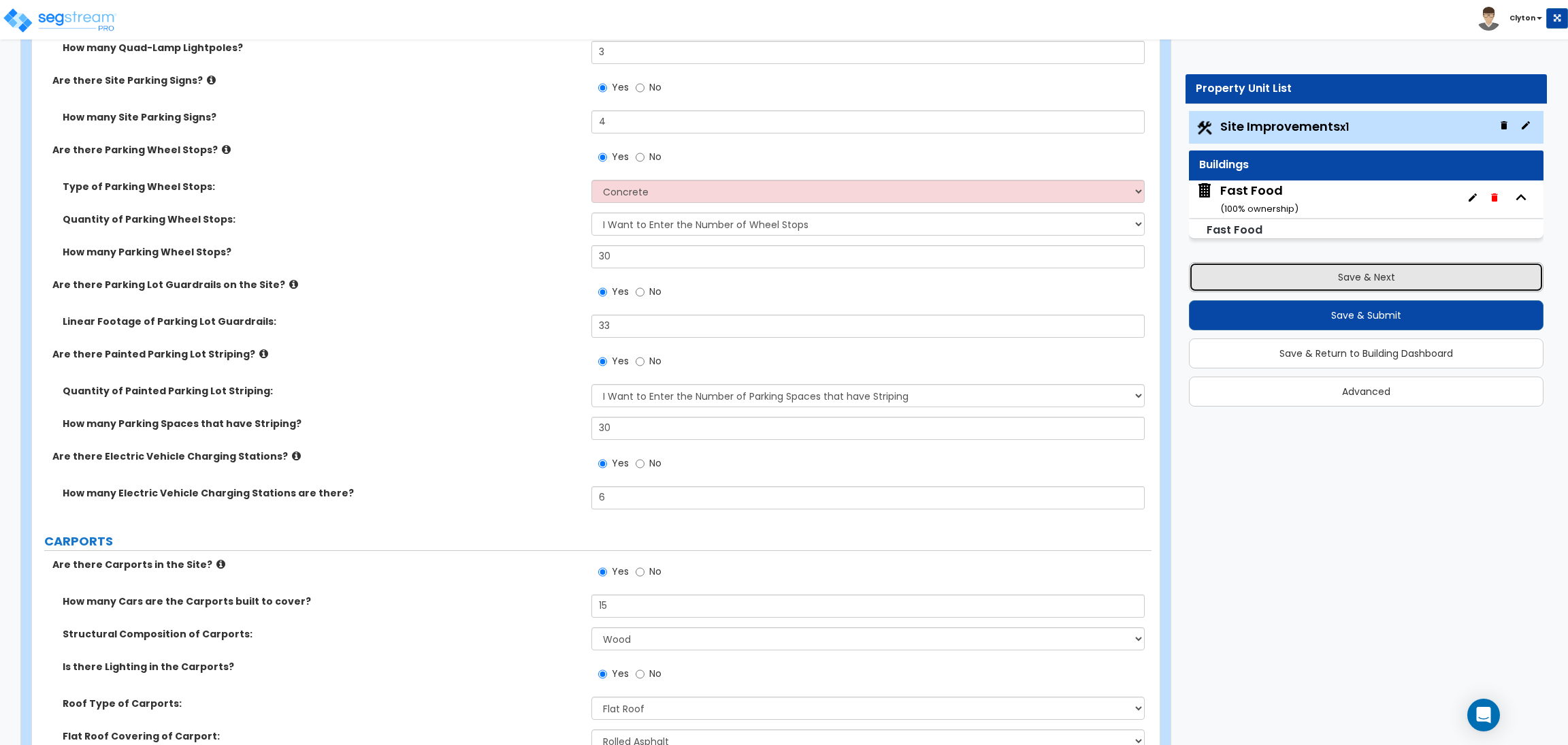
click button "Save & Next"
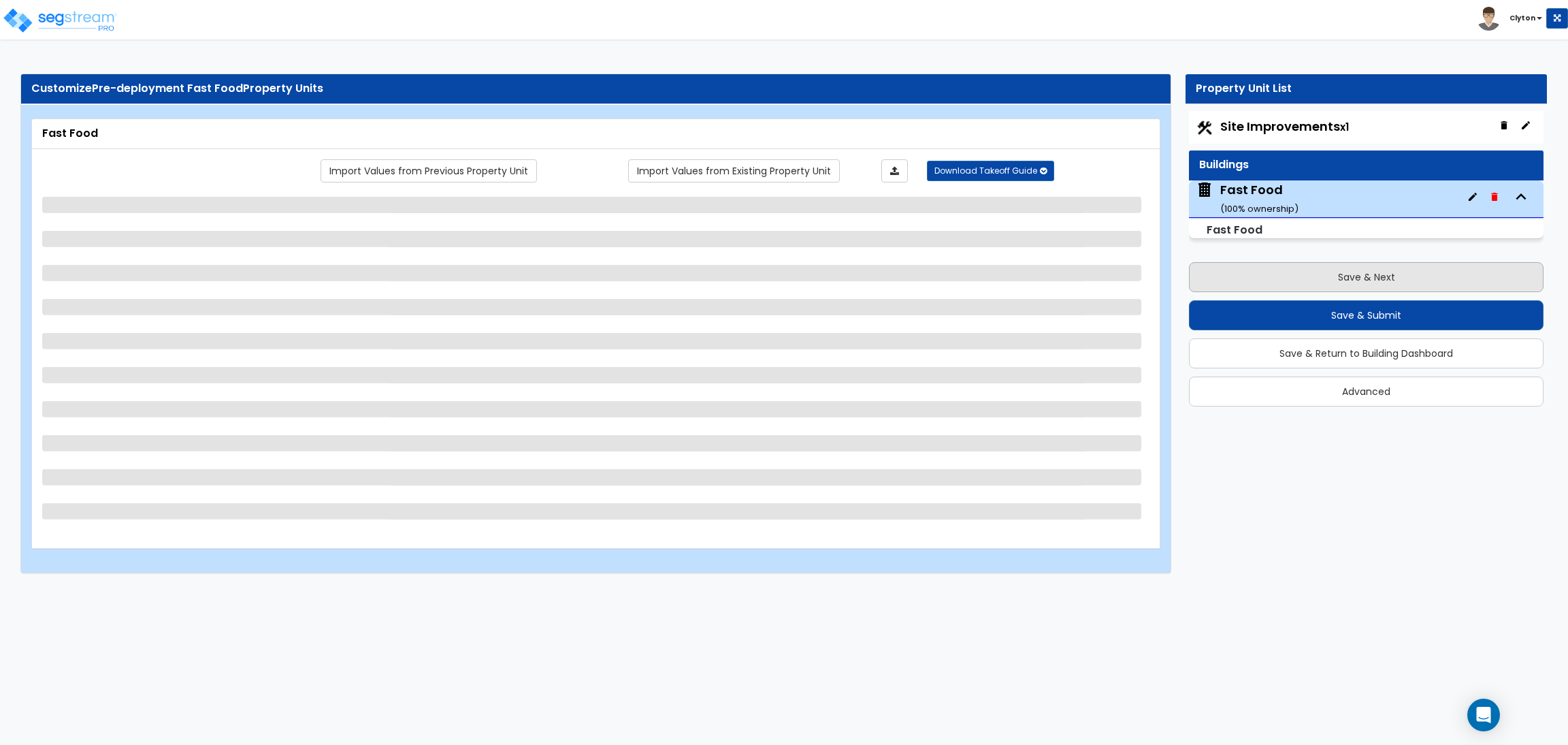
scroll to position [0, 0]
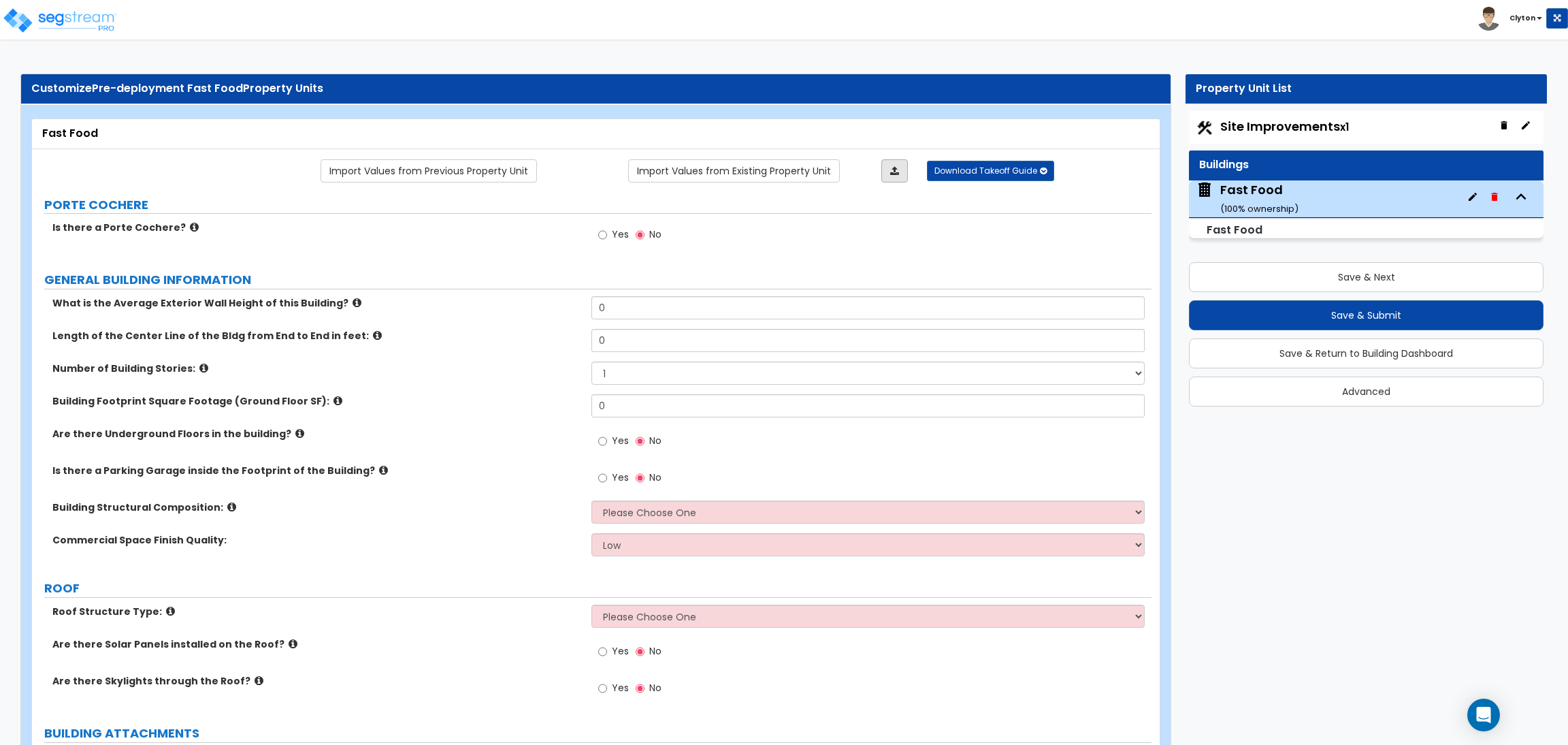
click link
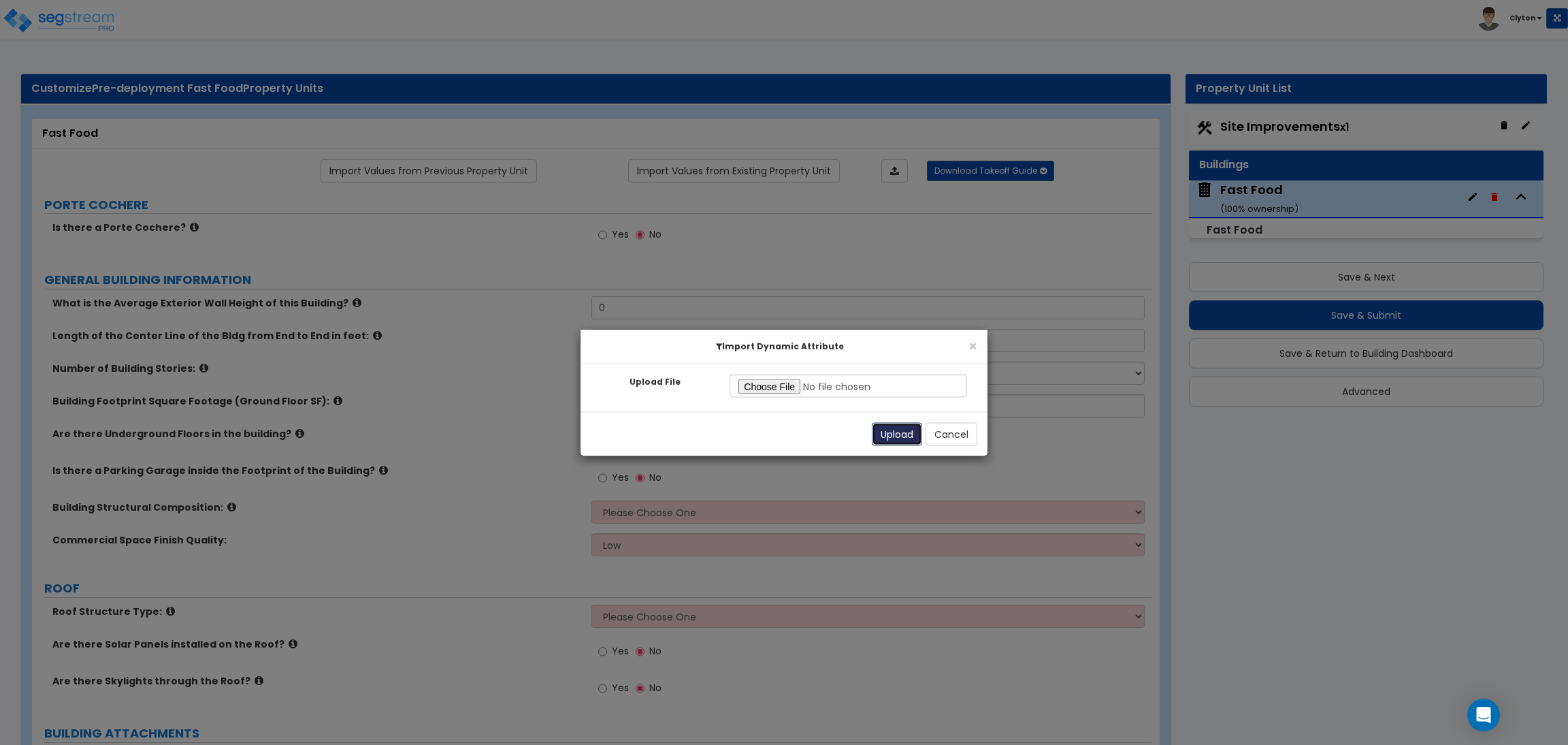
click button "Upload"
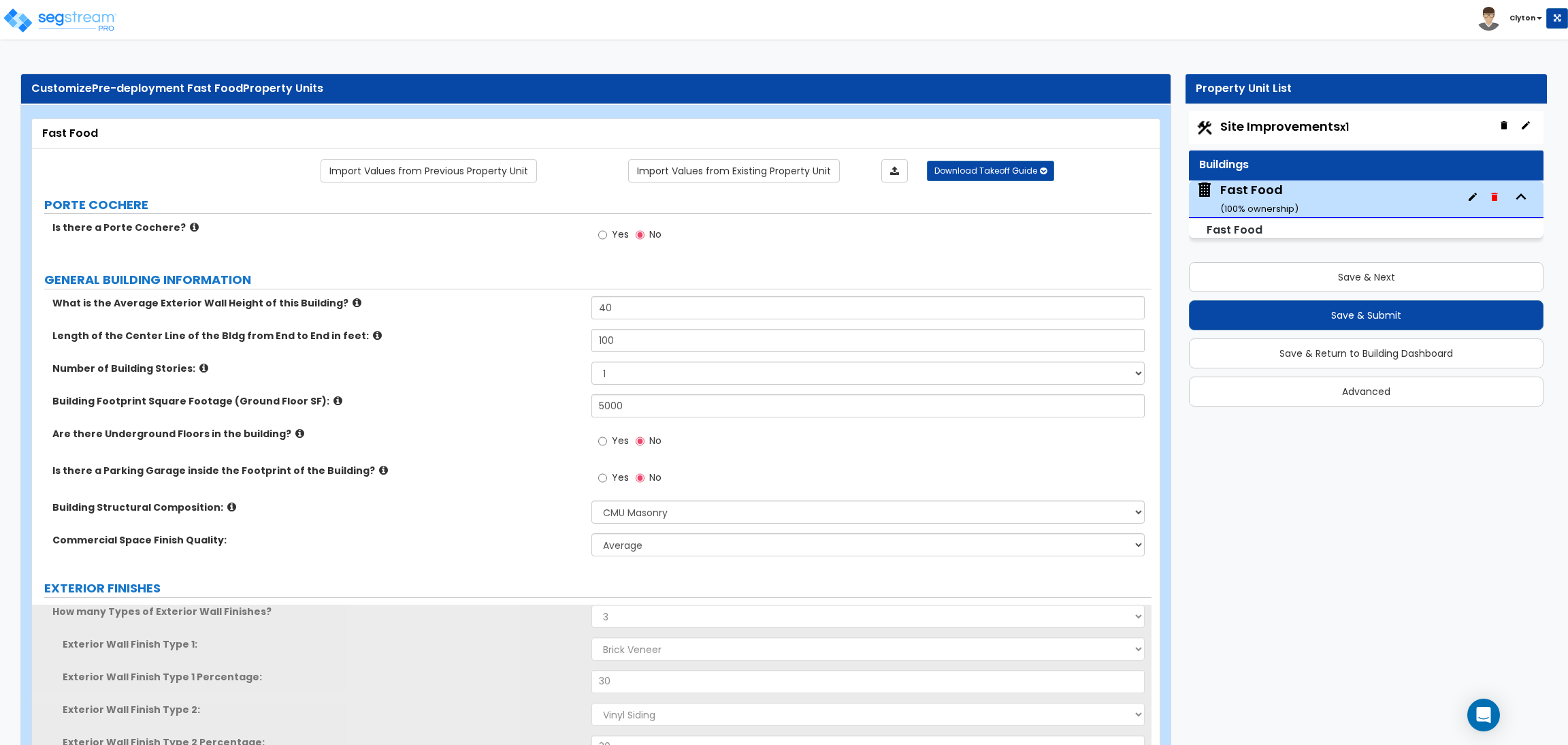
click label "Building Footprint Square Footage (Ground Floor SF):"
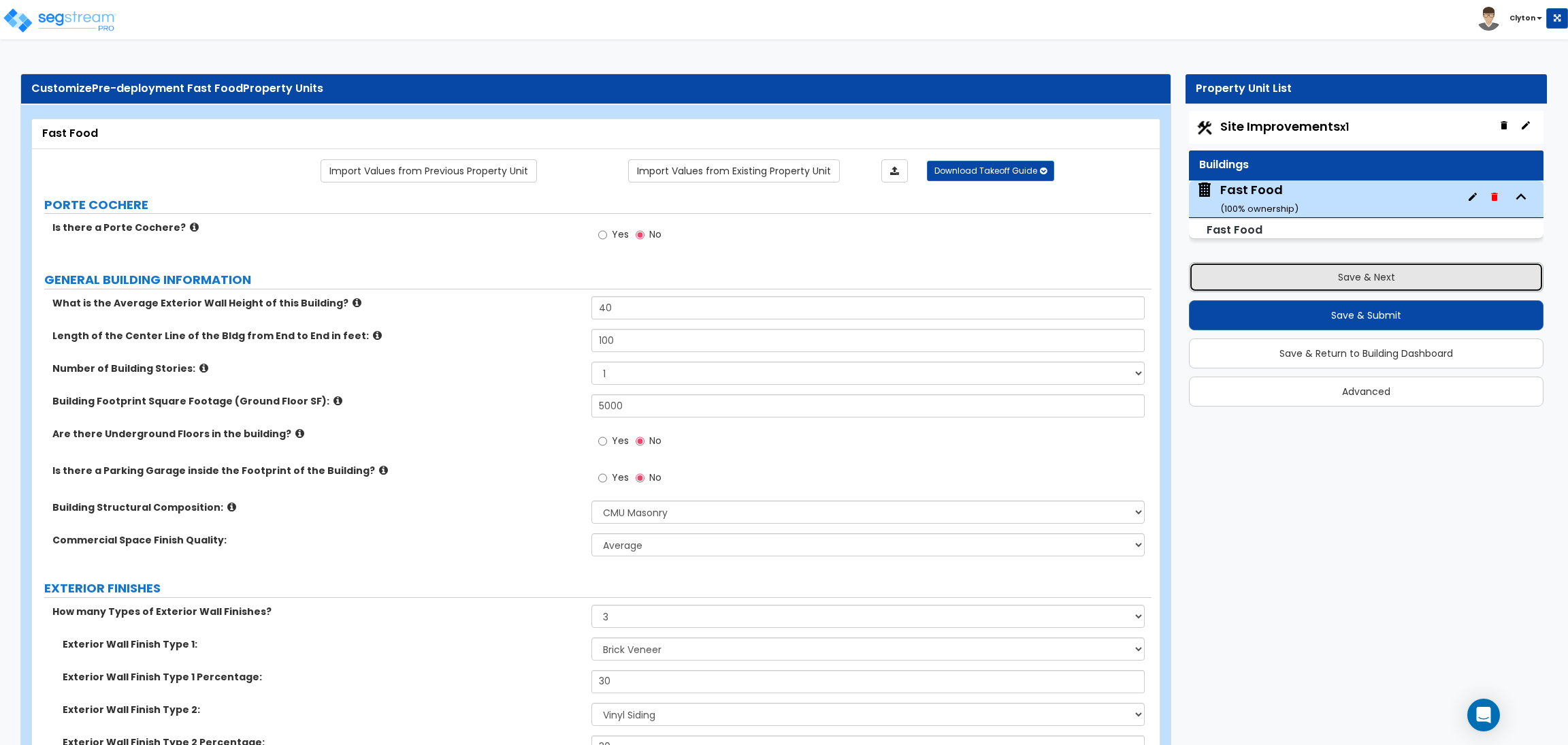
click button "Save & Next"
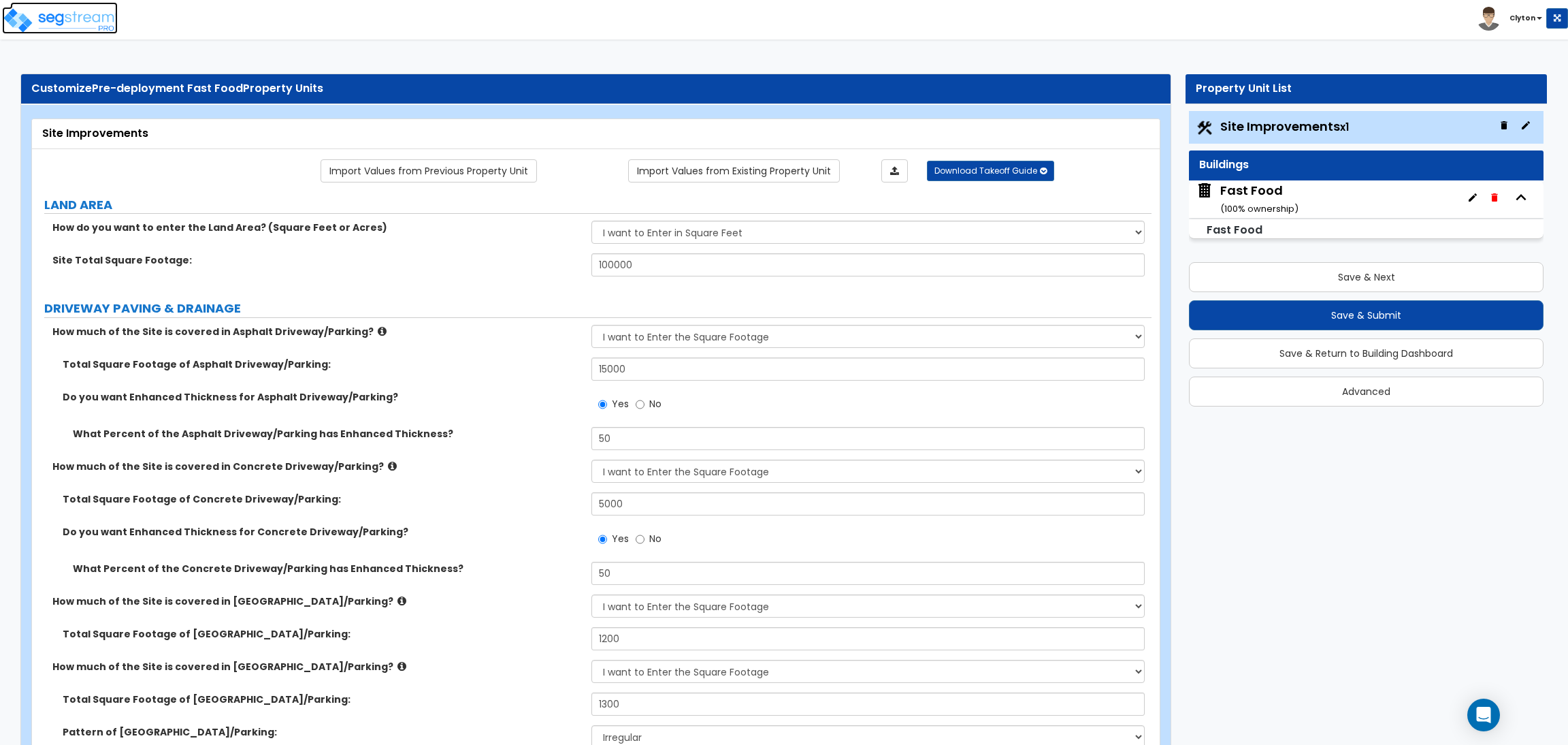
click img
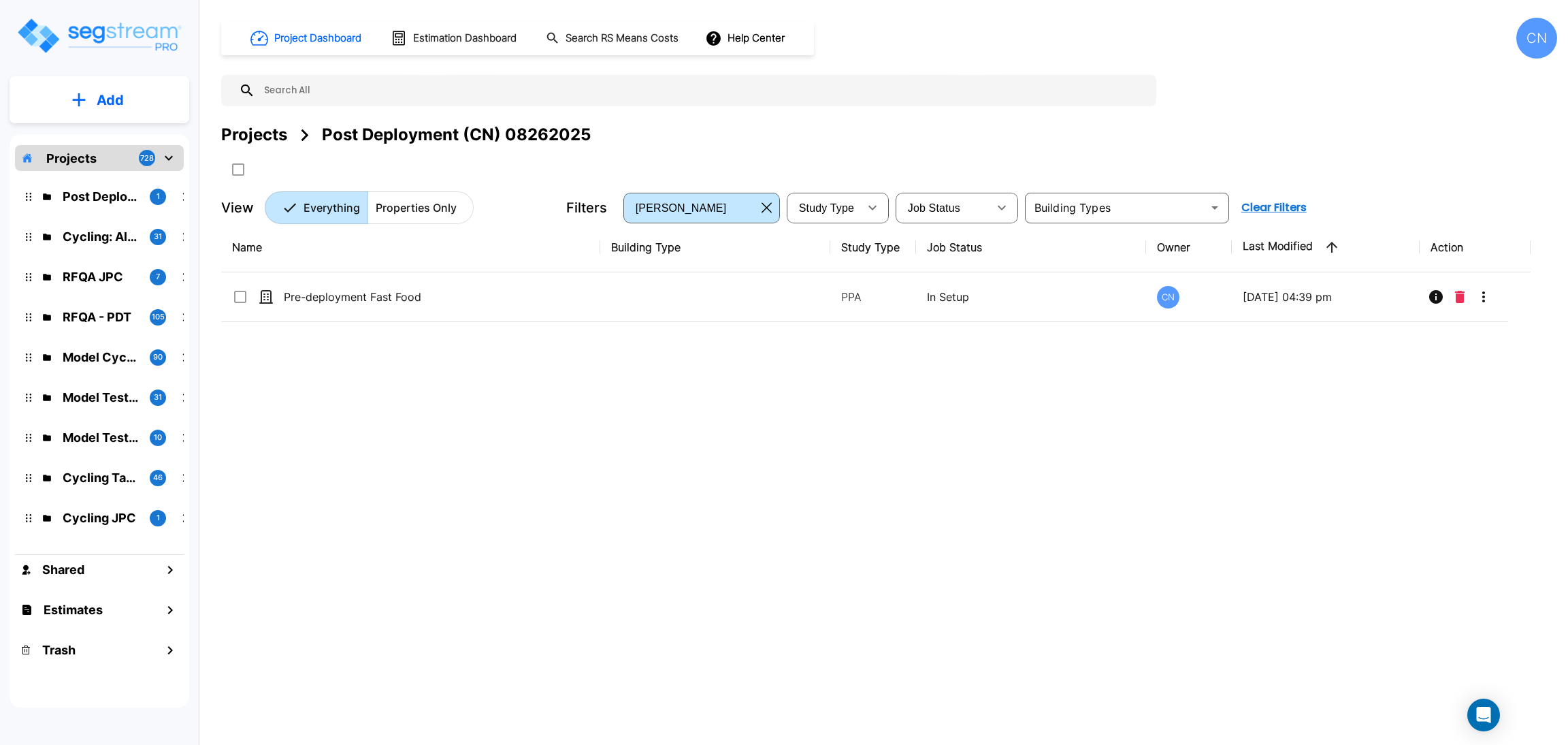
click at [126, 93] on button "Add" at bounding box center [99, 100] width 179 height 40
click at [111, 174] on p "Add Property" at bounding box center [108, 176] width 69 height 16
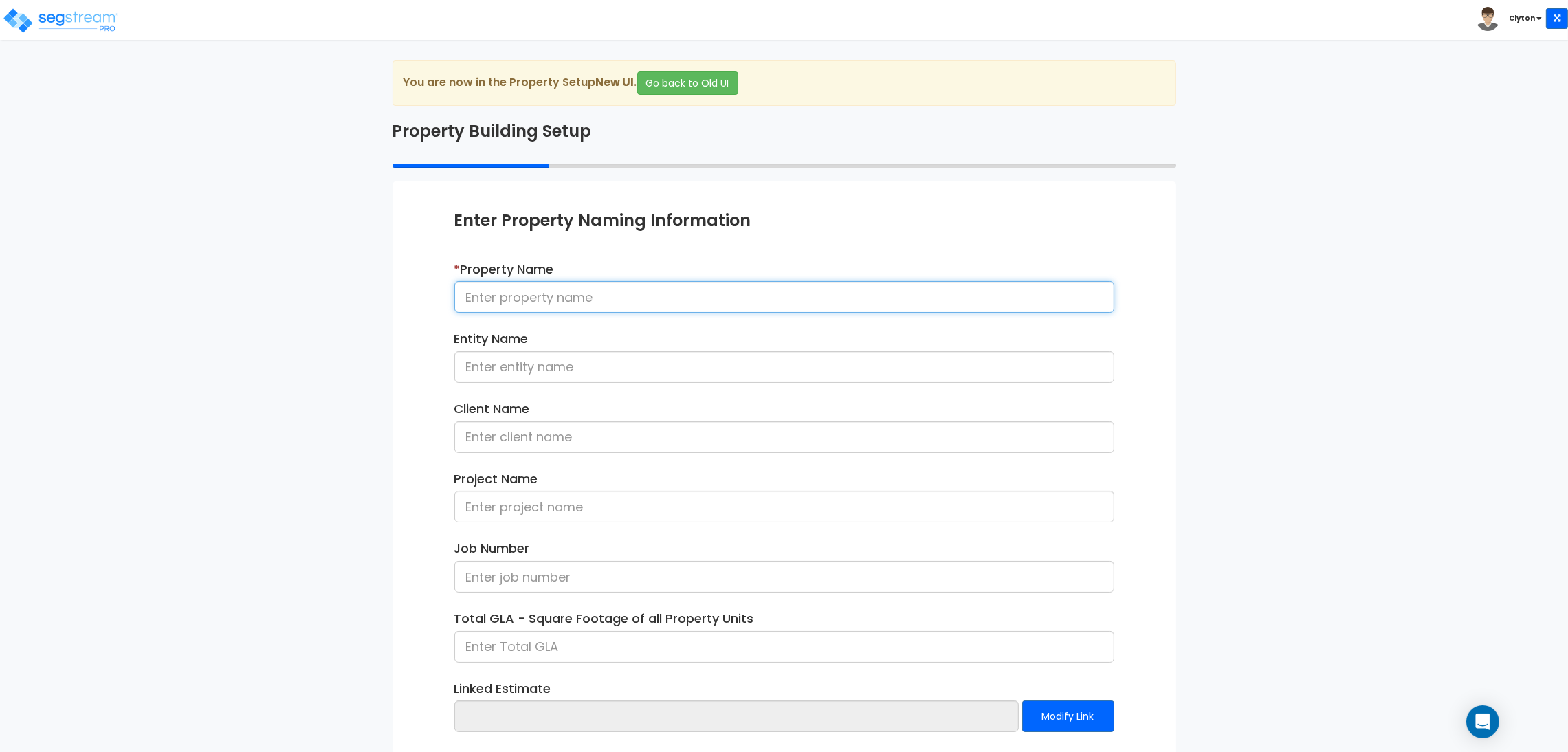
click at [526, 300] on input at bounding box center [784, 297] width 660 height 32
type input "Pre-deployment Big Box"
click at [1303, 347] on div "We are Building your Property. So please grab a coffee and let us do the heavy …" at bounding box center [784, 440] width 1568 height 761
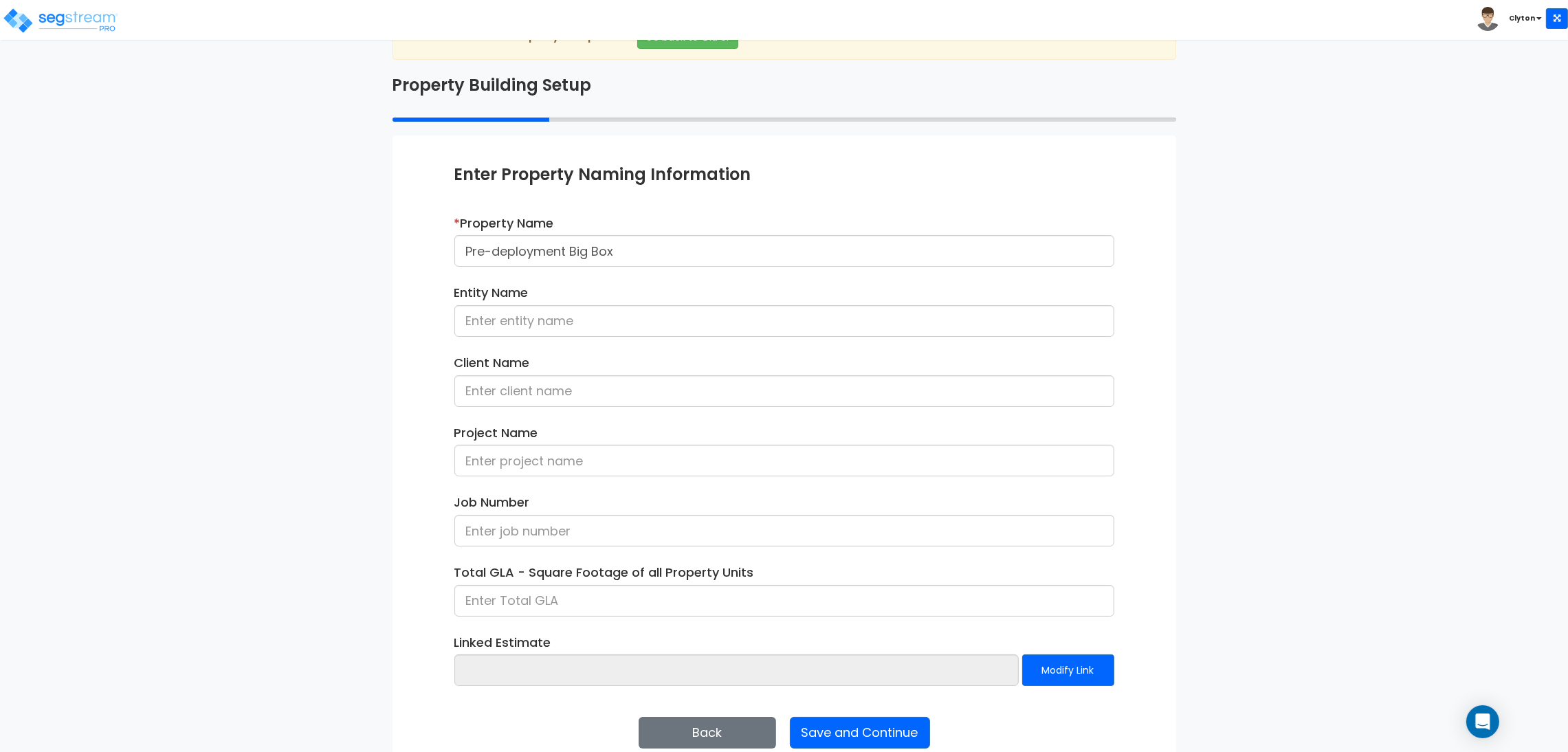
scroll to position [71, 0]
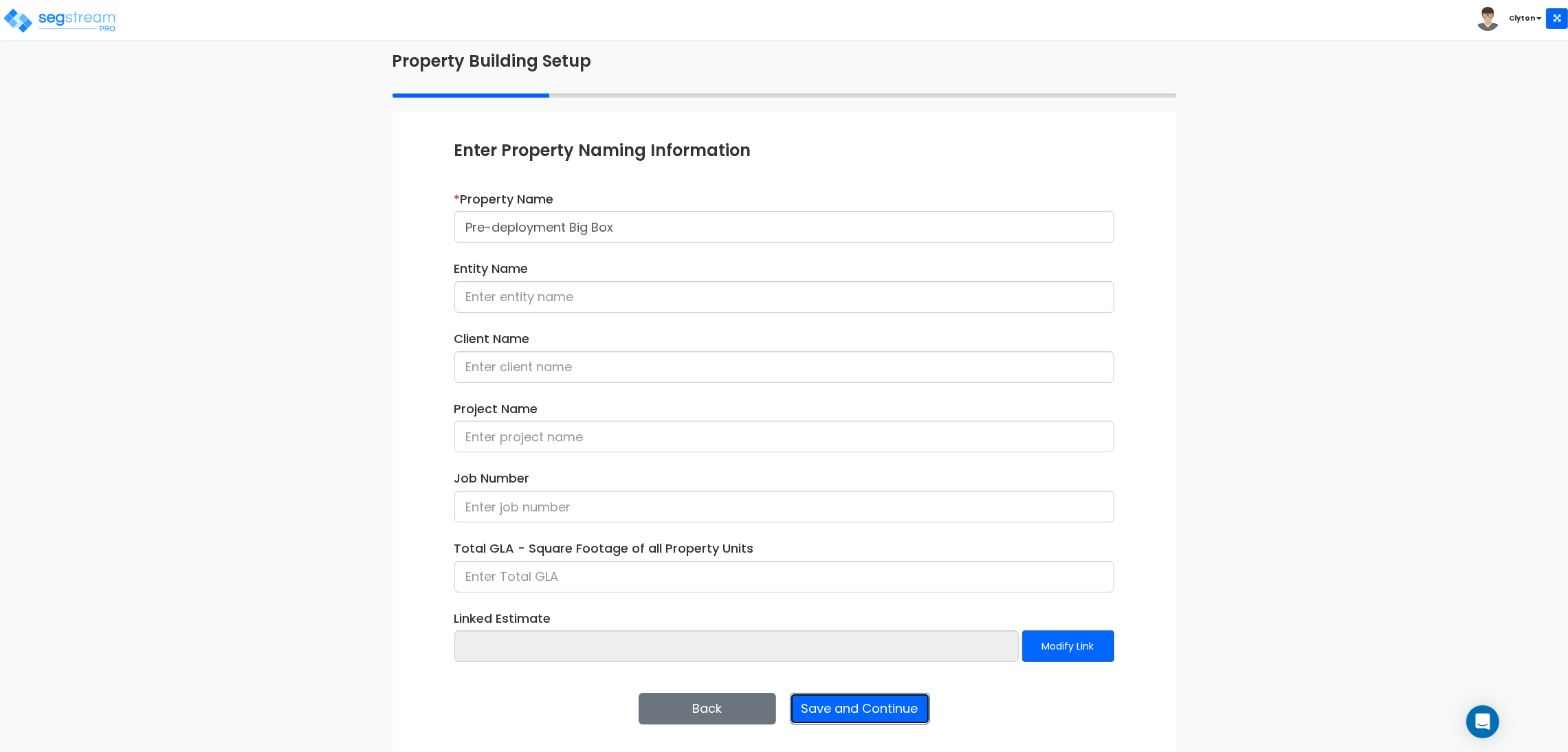
click at [907, 719] on button "Save and Continue" at bounding box center [860, 708] width 140 height 32
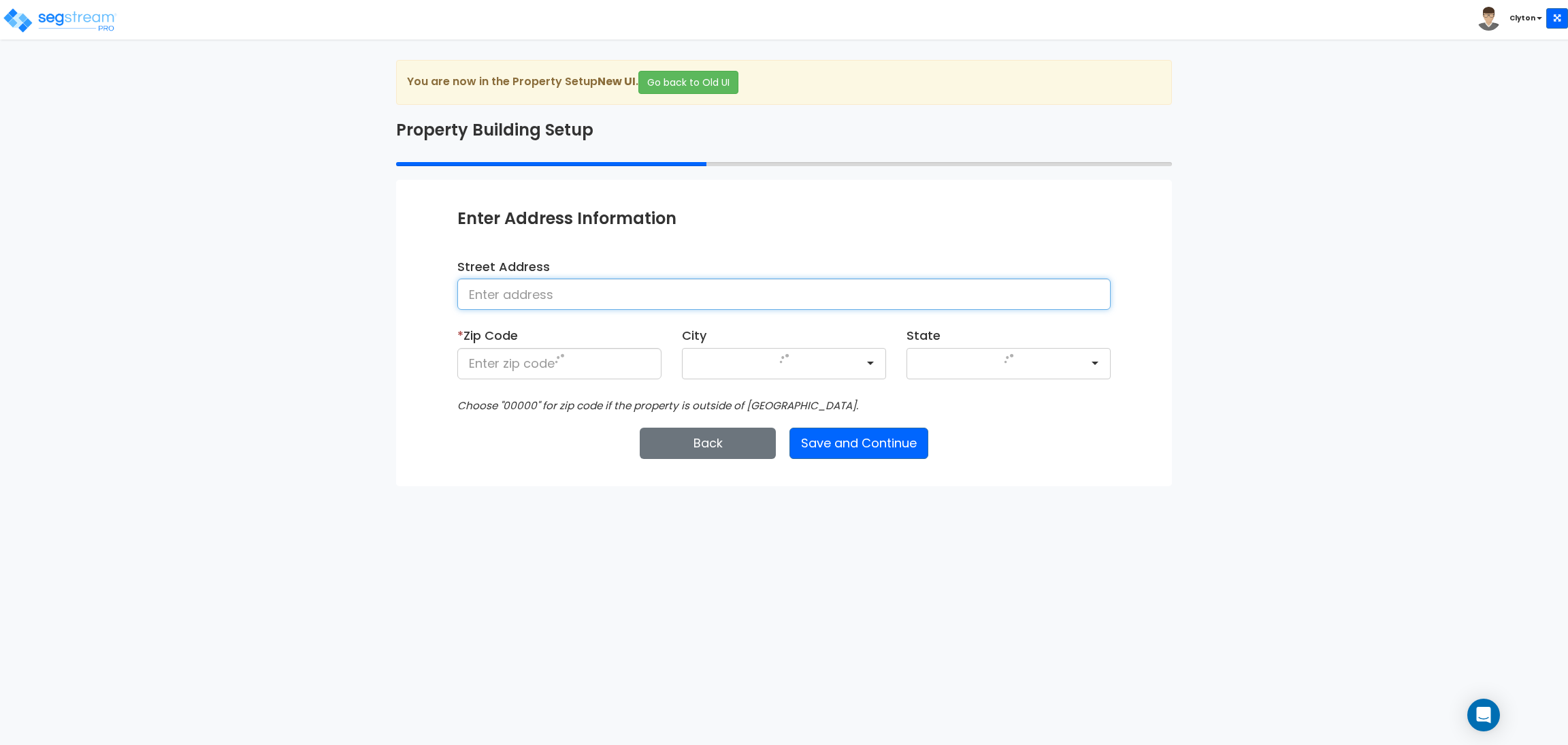
click at [522, 282] on input at bounding box center [784, 294] width 653 height 31
type input "[GEOGRAPHIC_DATA]"
type input "80206"
click at [893, 451] on button "Save and Continue" at bounding box center [859, 443] width 139 height 31
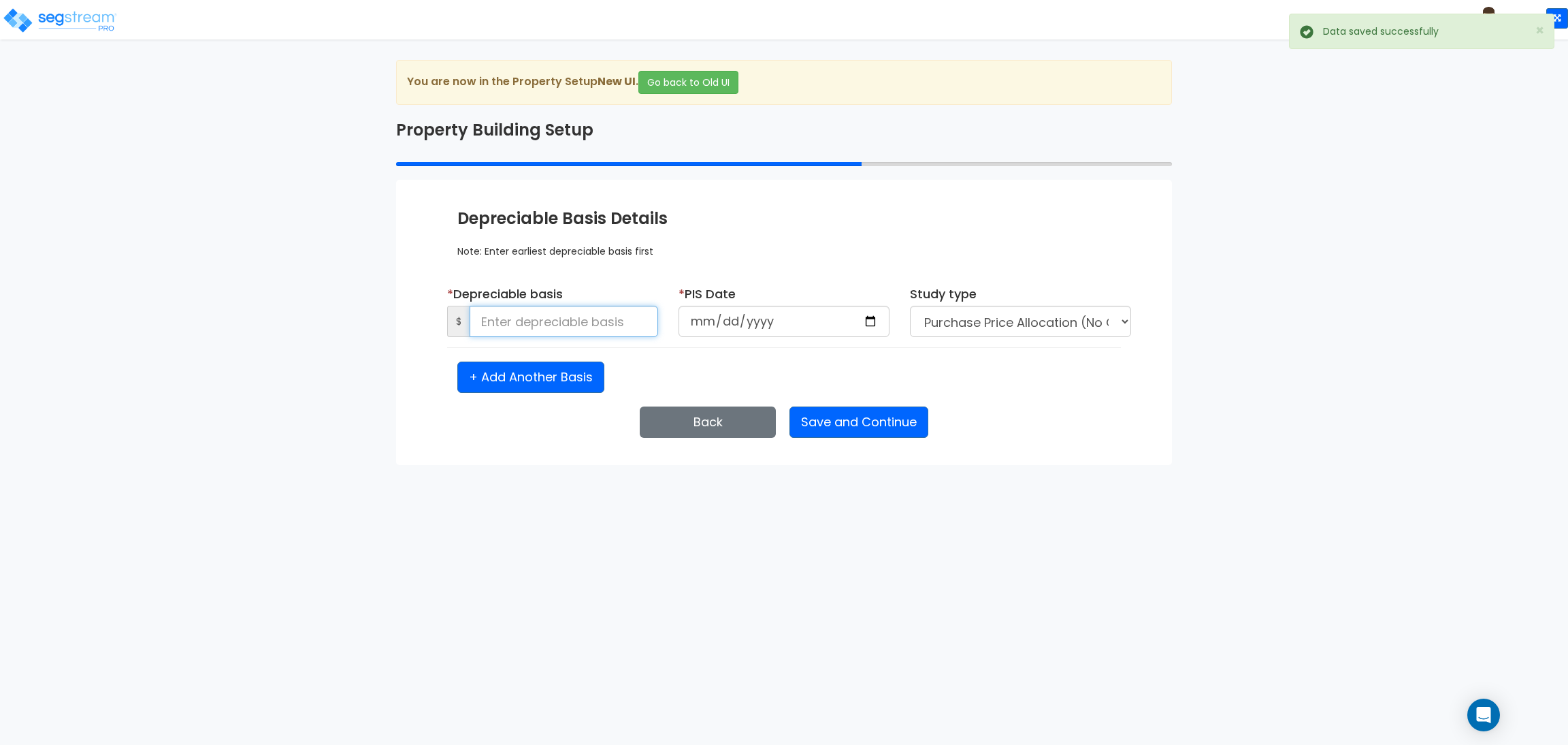
click at [598, 322] on input at bounding box center [564, 321] width 189 height 31
type input "1,500,000"
click at [880, 329] on input "date" at bounding box center [784, 321] width 211 height 31
click at [869, 319] on input "date" at bounding box center [784, 321] width 211 height 31
type input "2025-08-07"
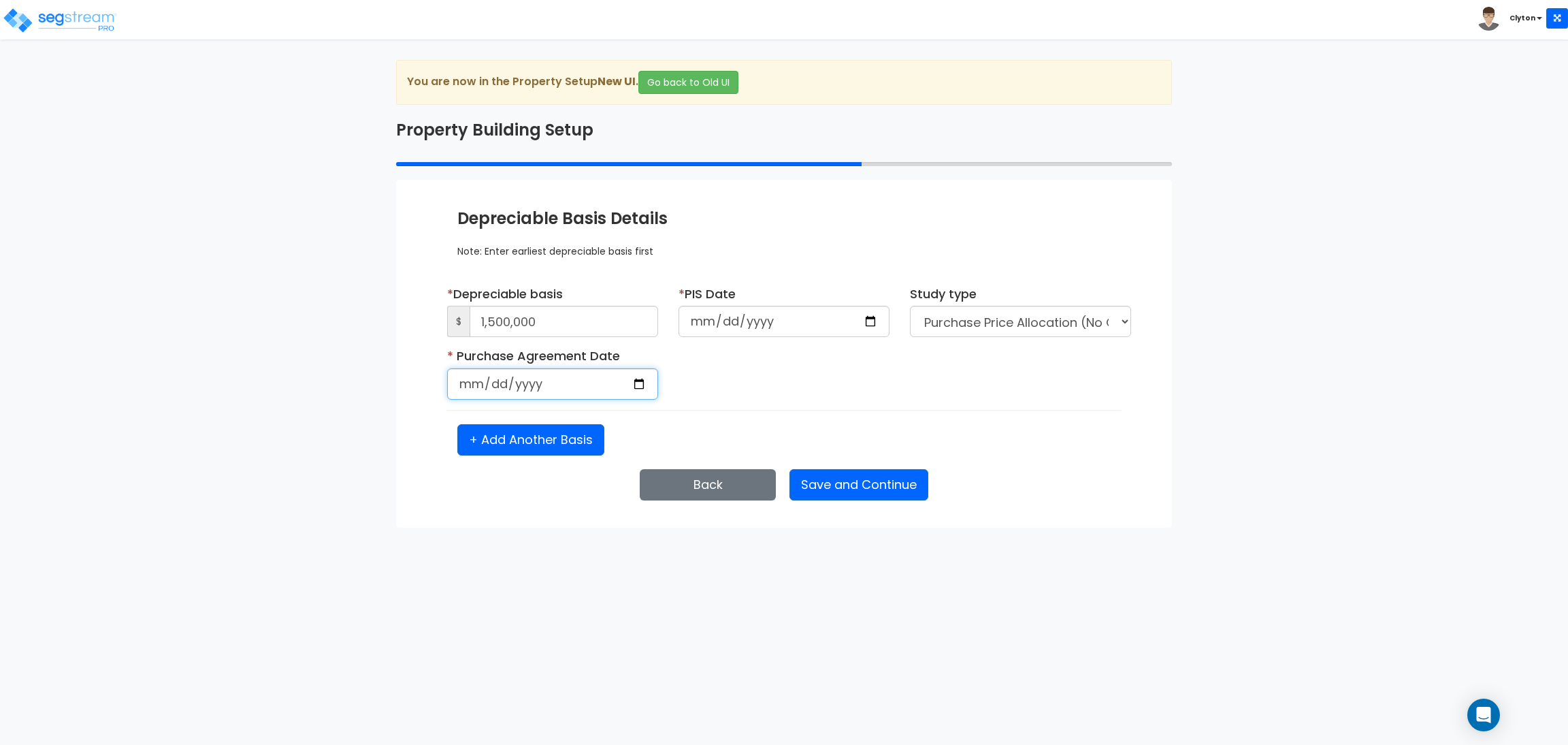
select select "2025"
click at [644, 388] on input "date" at bounding box center [553, 384] width 211 height 31
type input "2025-08-07"
click at [852, 399] on div "* Purchase Agreement Date 2025-08-07 Is it a renovation on an existing building?" at bounding box center [784, 378] width 694 height 62
click at [857, 490] on button "Save and Continue" at bounding box center [859, 485] width 139 height 31
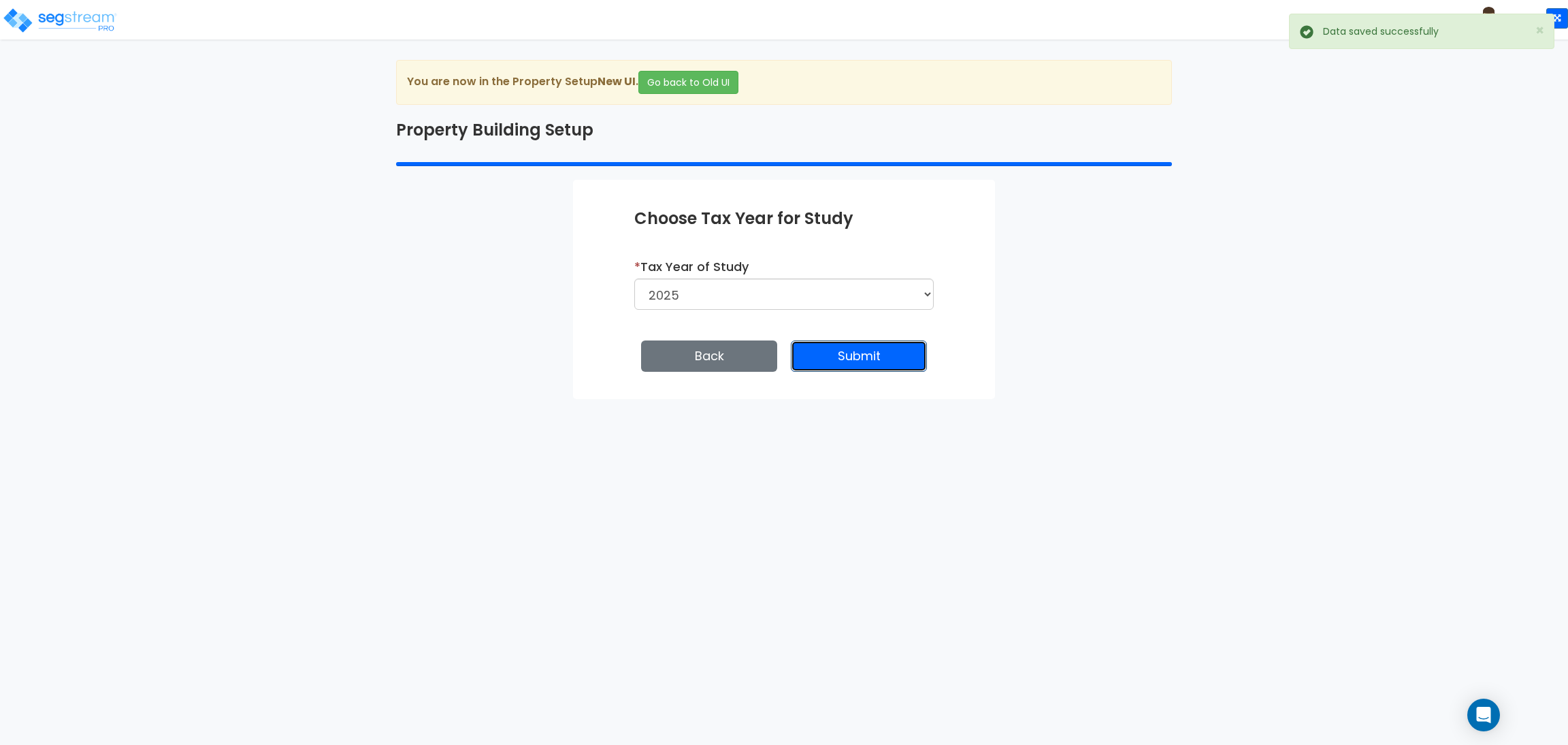
click at [861, 360] on button "Submit" at bounding box center [859, 356] width 136 height 31
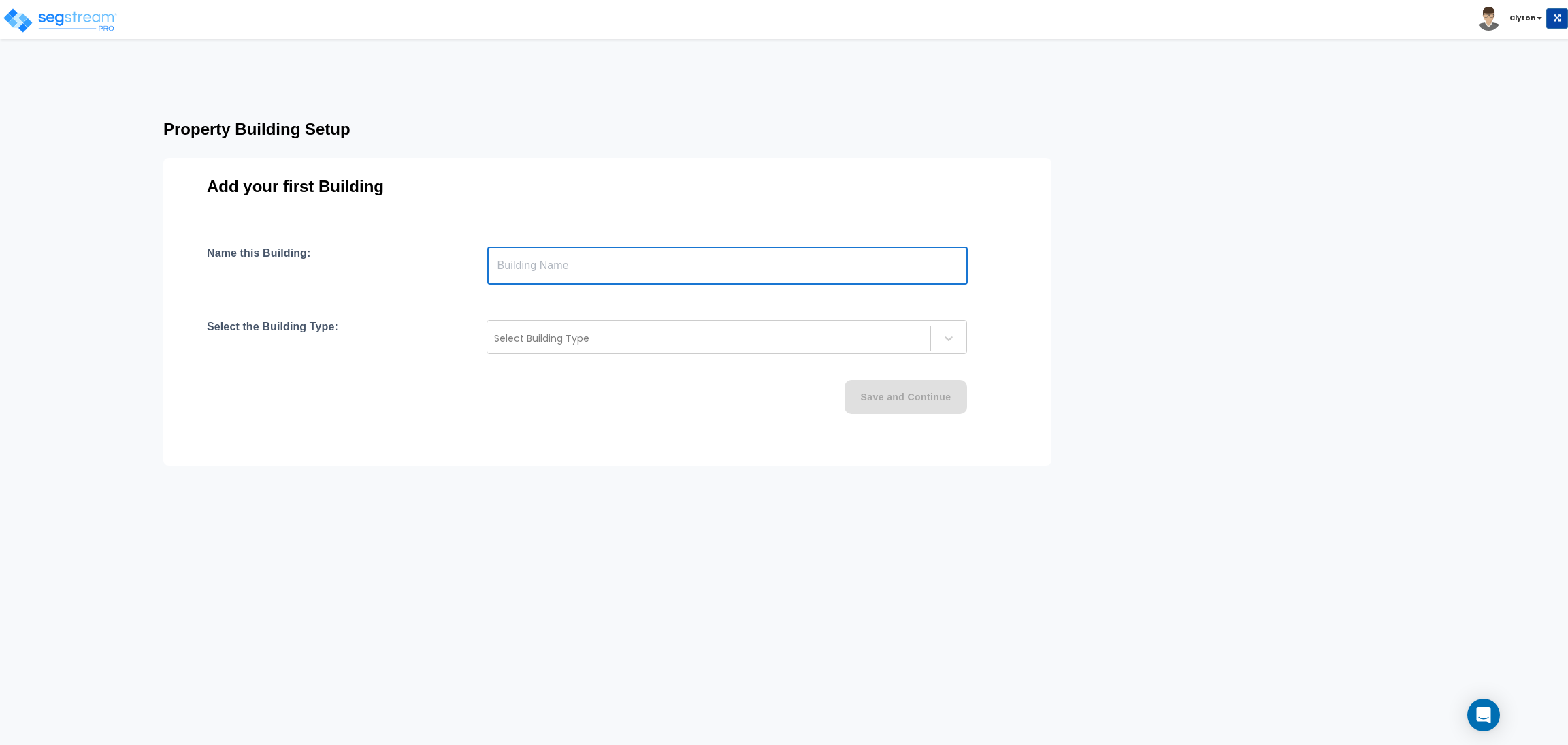
click at [603, 258] on input "text" at bounding box center [728, 265] width 481 height 38
type input "Big Box"
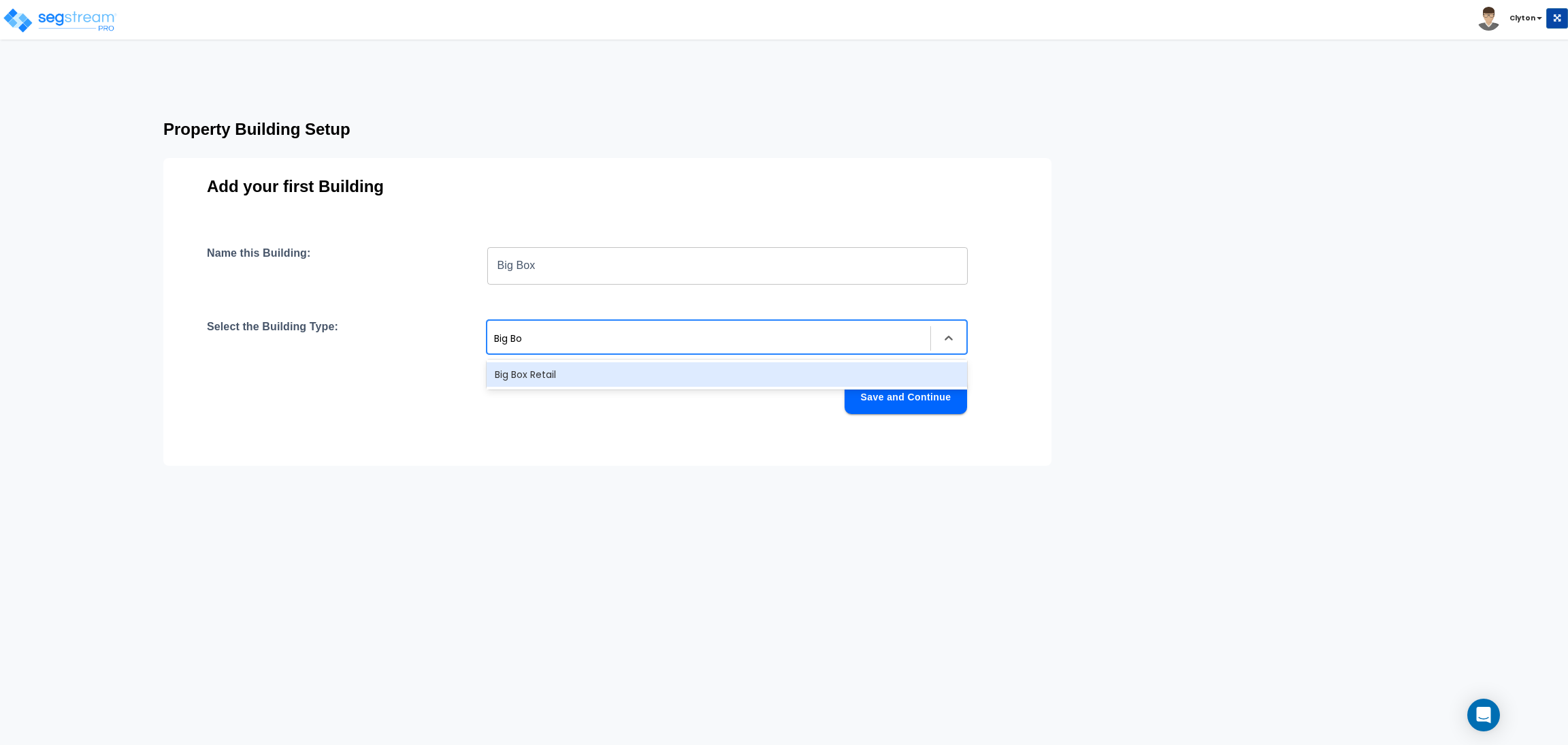
type input "Big Box"
click at [586, 368] on div "Big Box Retail" at bounding box center [727, 375] width 481 height 25
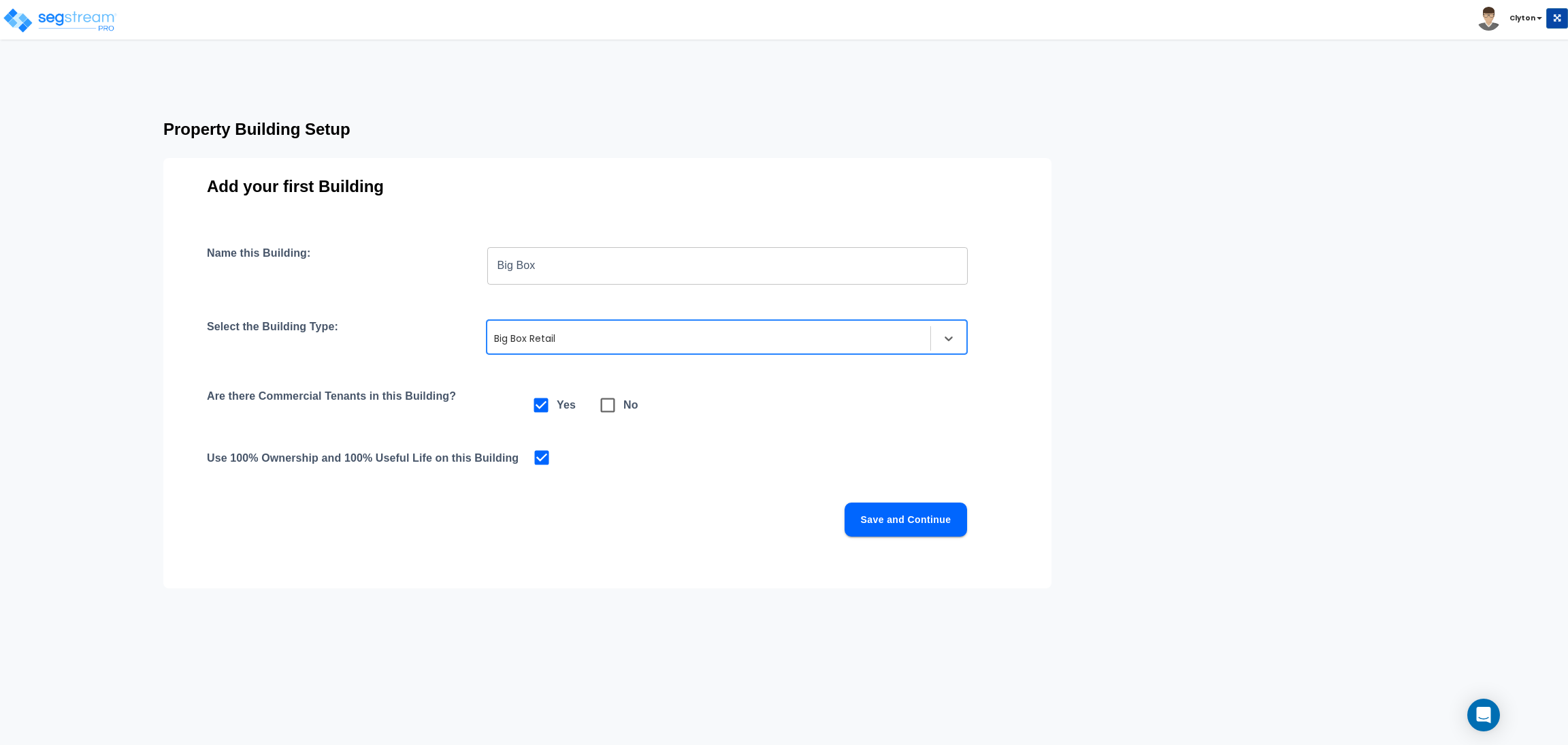
click at [616, 414] on icon at bounding box center [608, 405] width 19 height 19
checkbox input "false"
checkbox input "true"
click at [889, 528] on button "Save and Continue" at bounding box center [906, 519] width 123 height 34
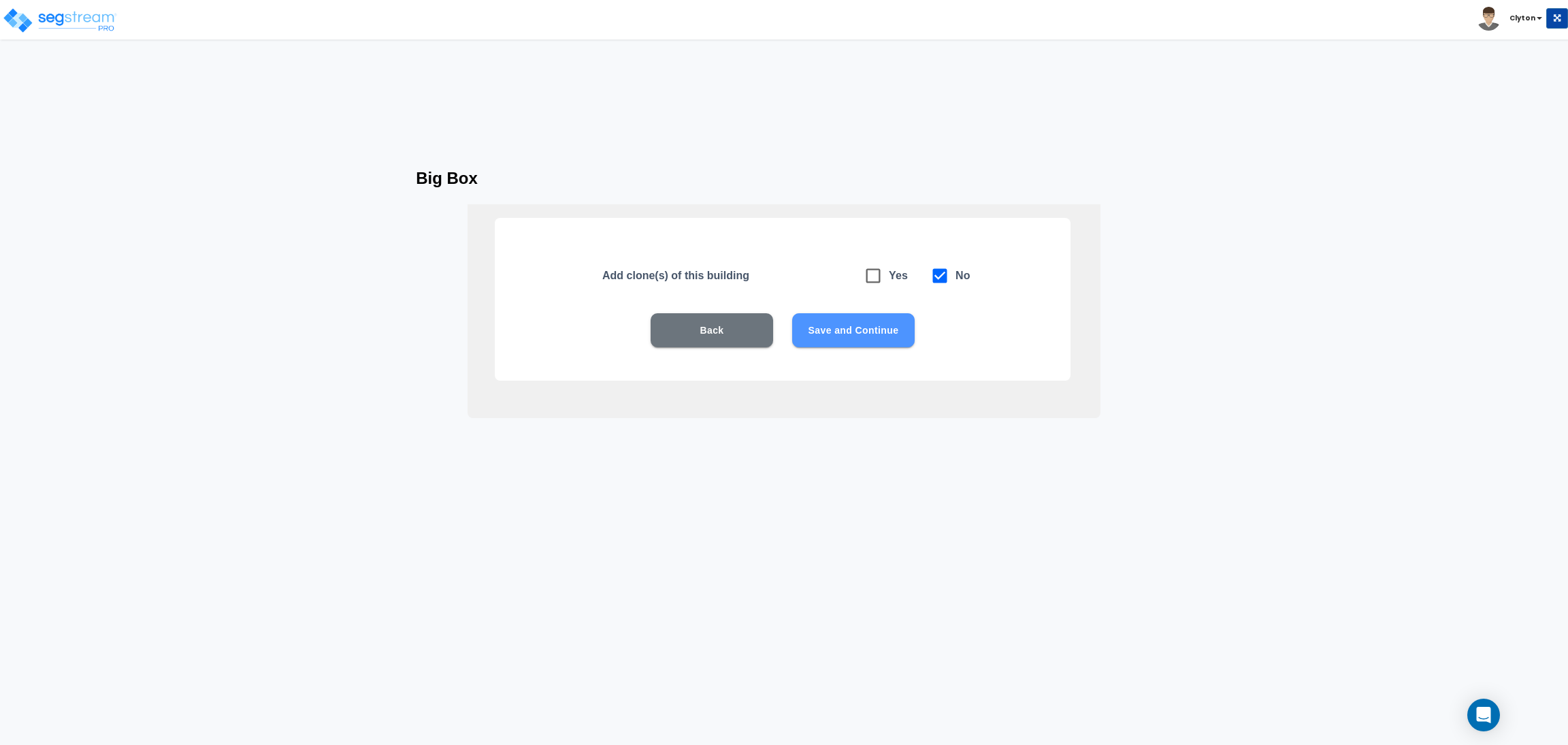
click at [852, 338] on button "Save and Continue" at bounding box center [853, 330] width 123 height 34
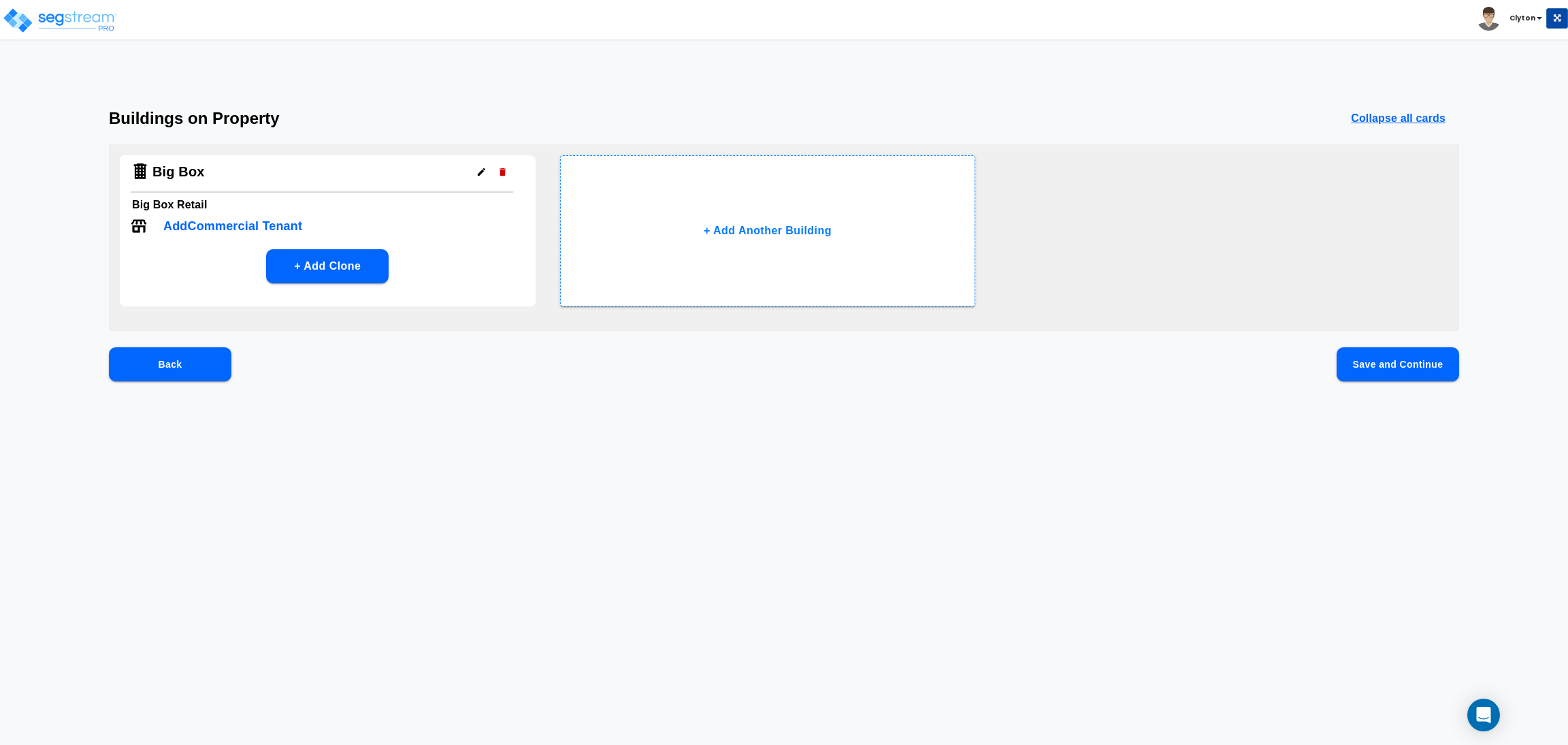
click at [1413, 374] on button "Save and Continue" at bounding box center [1398, 364] width 123 height 34
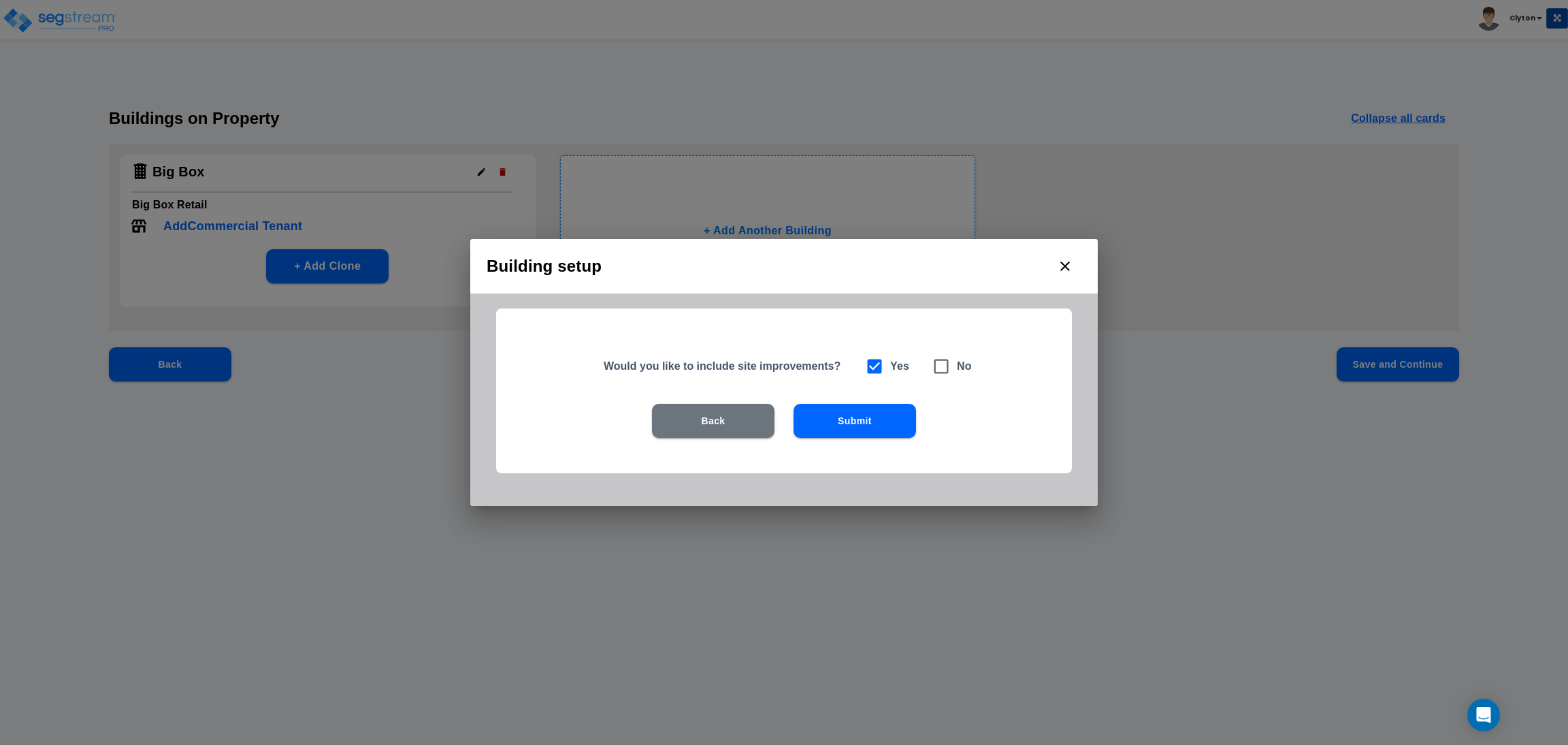
click at [881, 417] on button "Submit" at bounding box center [855, 421] width 123 height 34
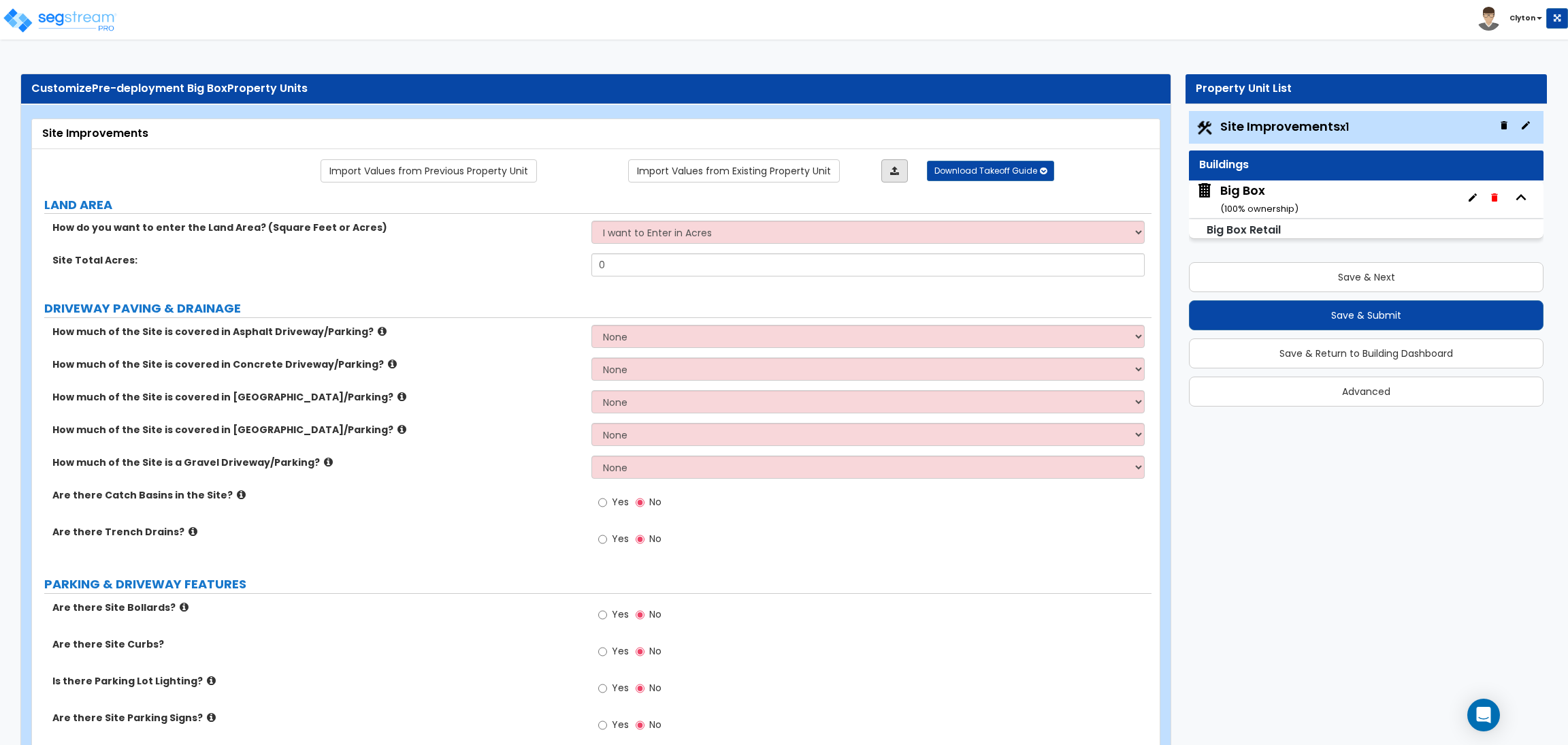
click at [890, 173] on icon at bounding box center [894, 170] width 9 height 9
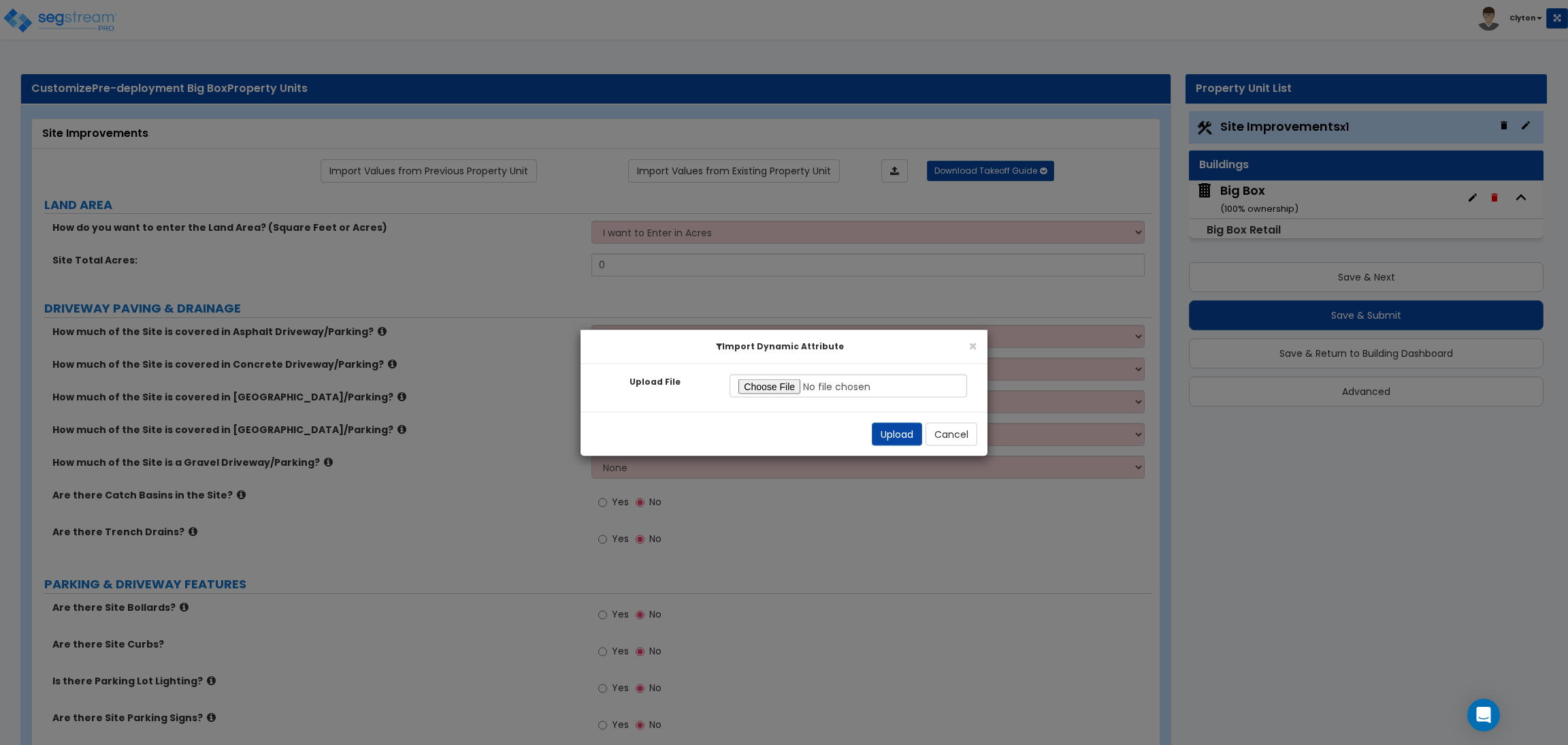
type input "C:\fakepath\Site Commercial.xlsx"
click at [889, 436] on button "Upload" at bounding box center [896, 434] width 50 height 23
select select "2"
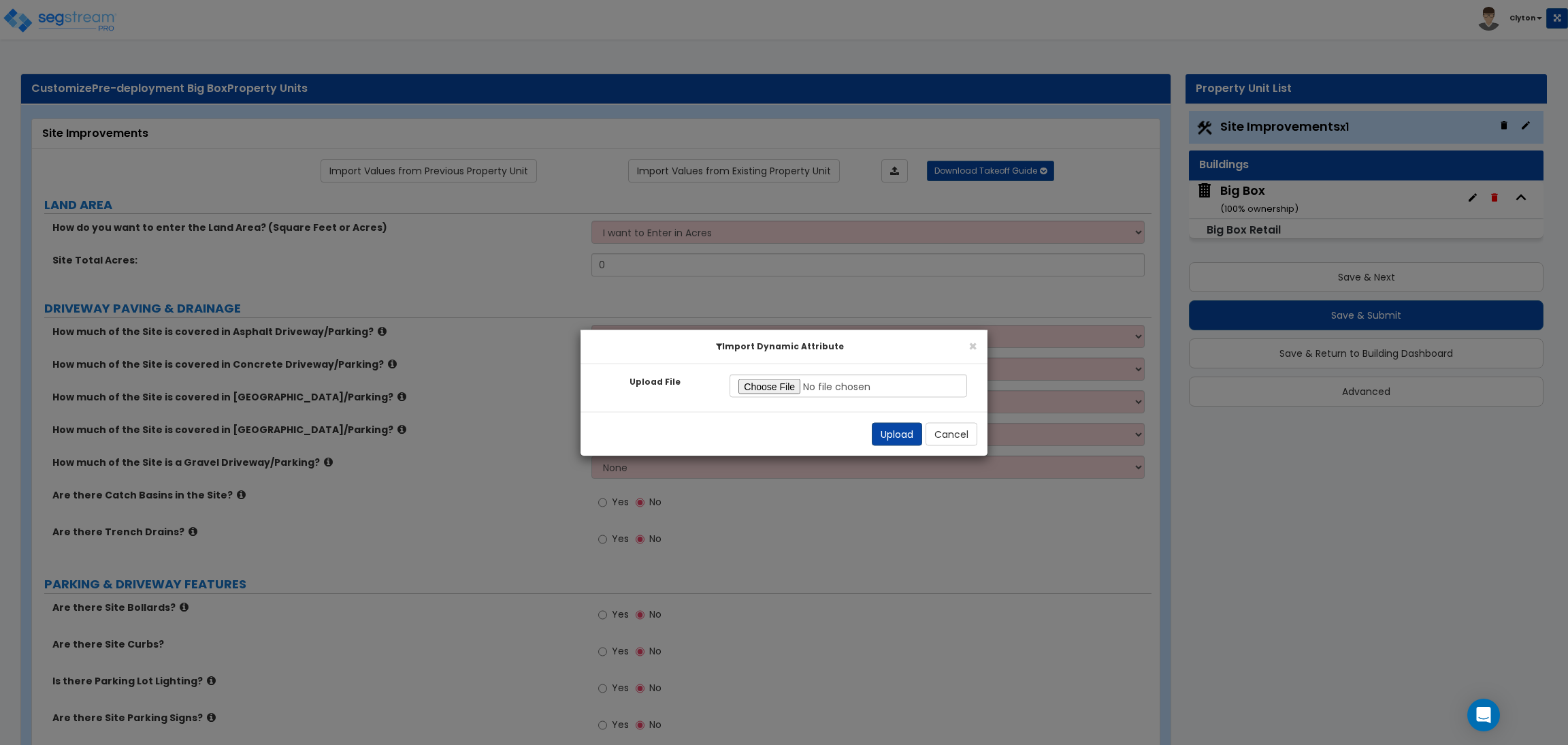
select select "2"
radio input "true"
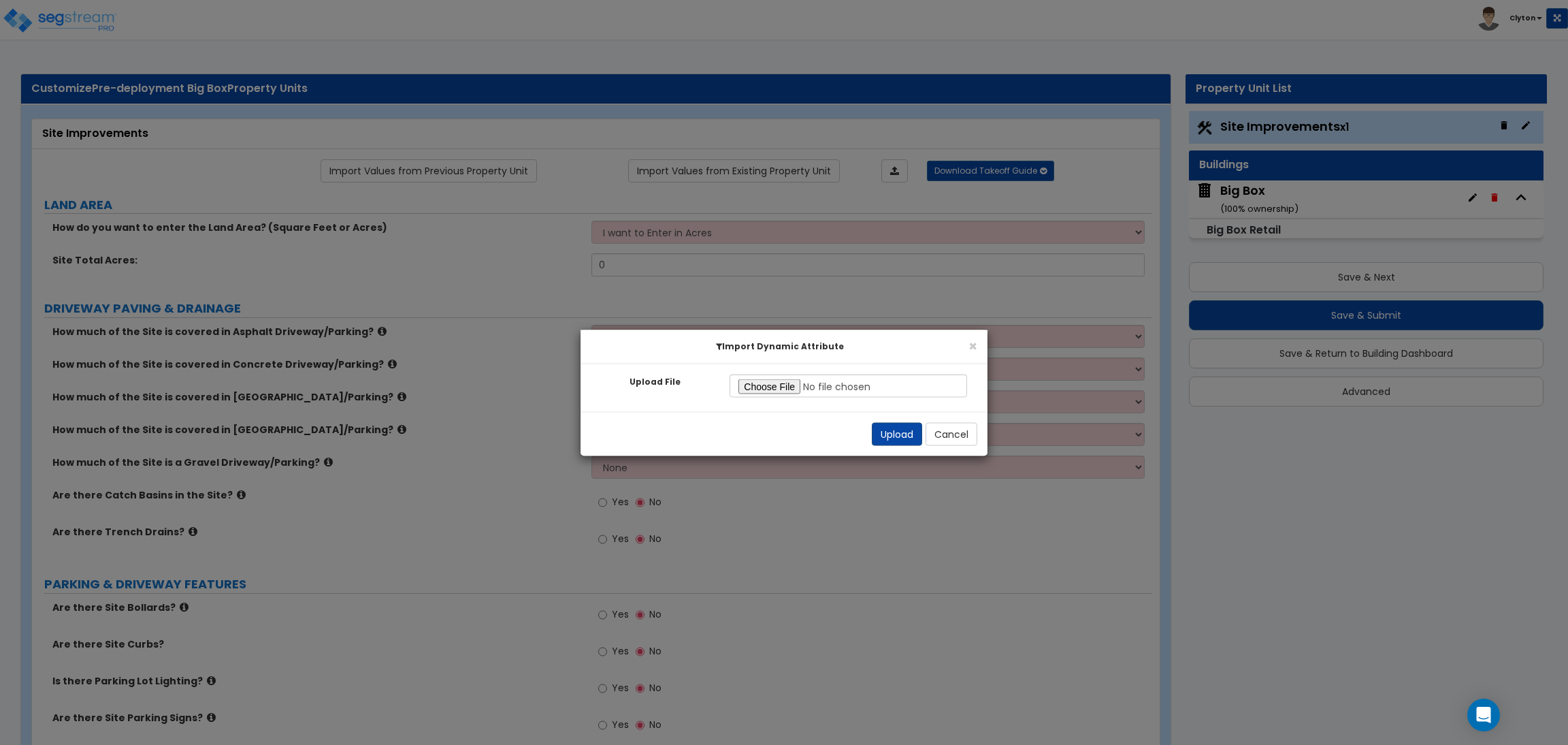
radio input "true"
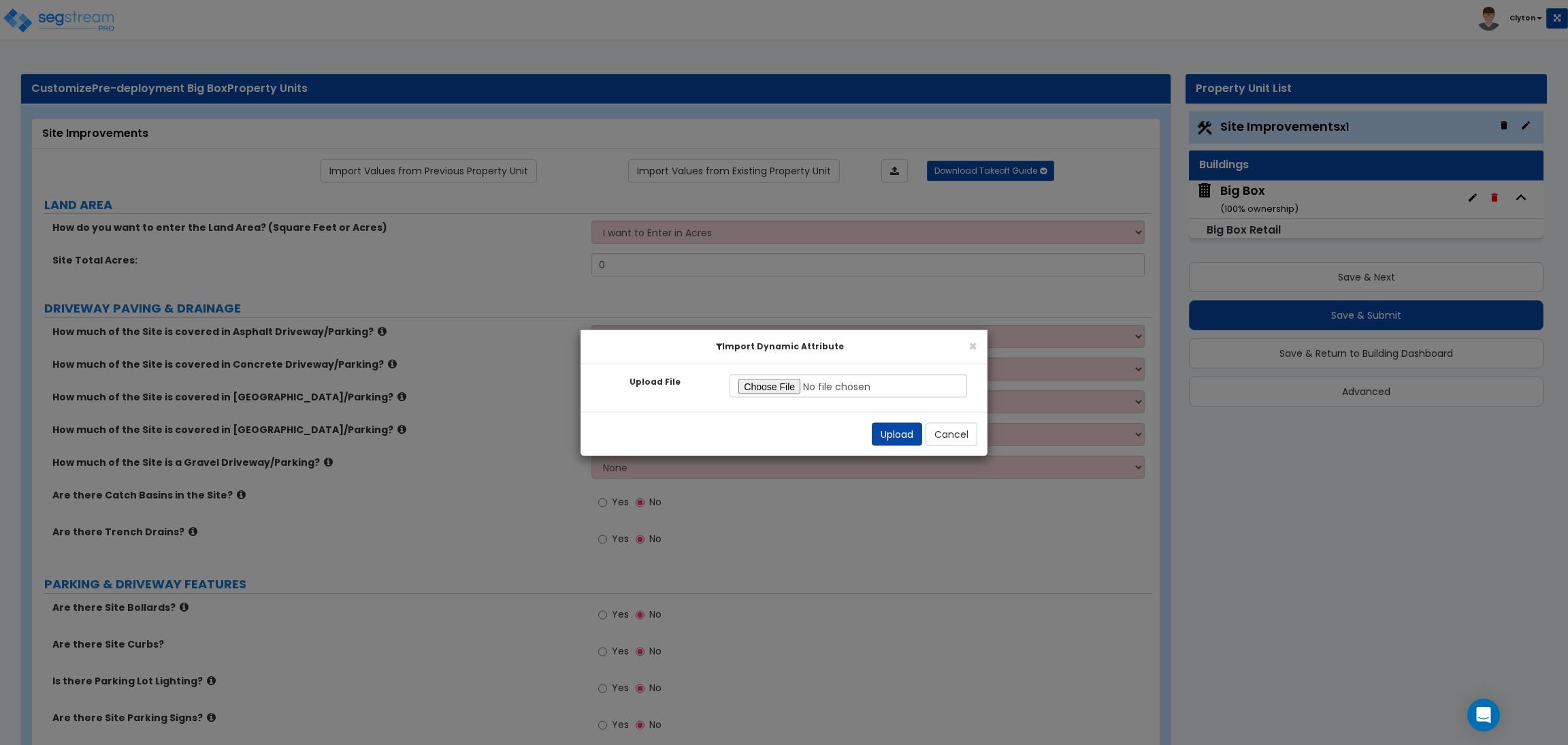
radio input "true"
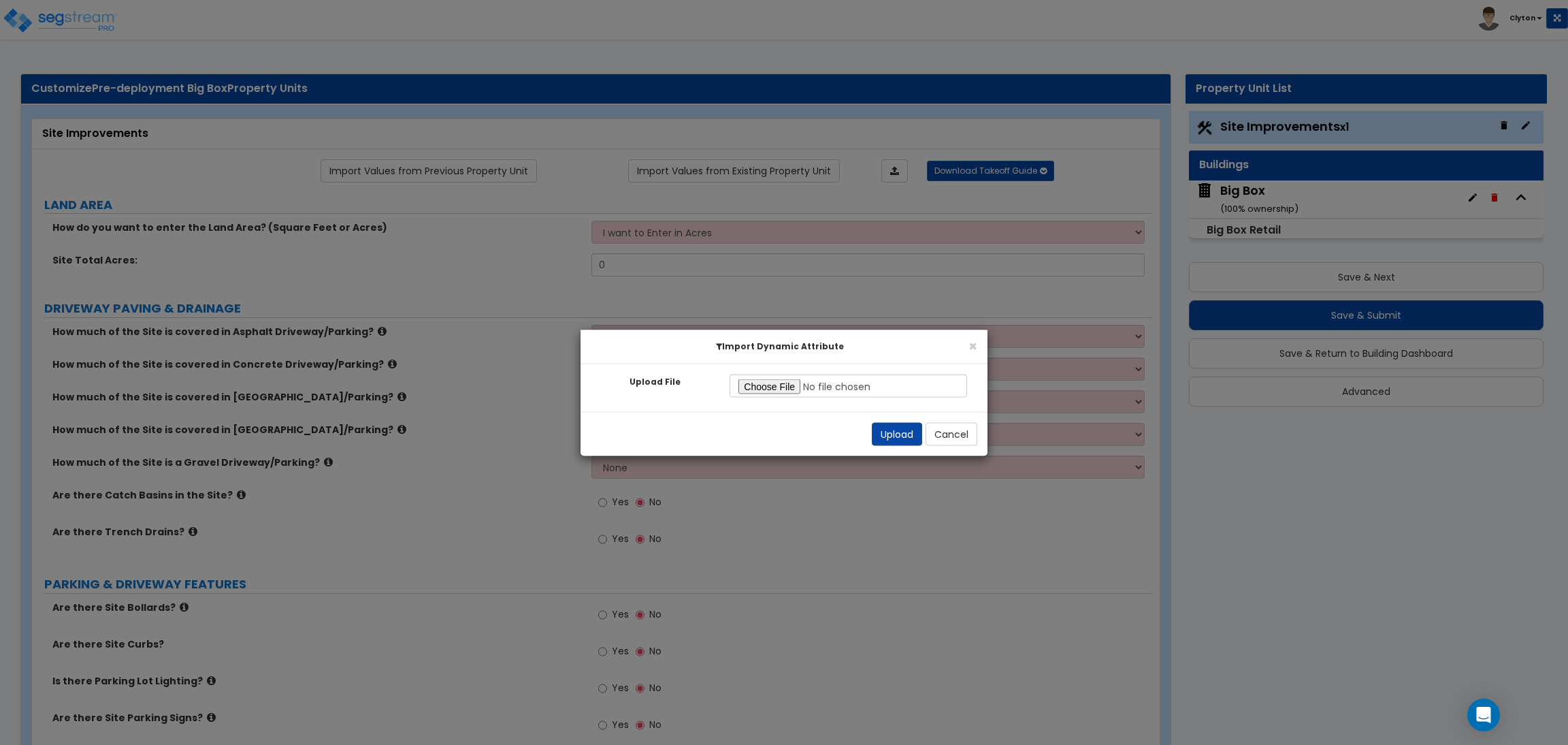
radio input "true"
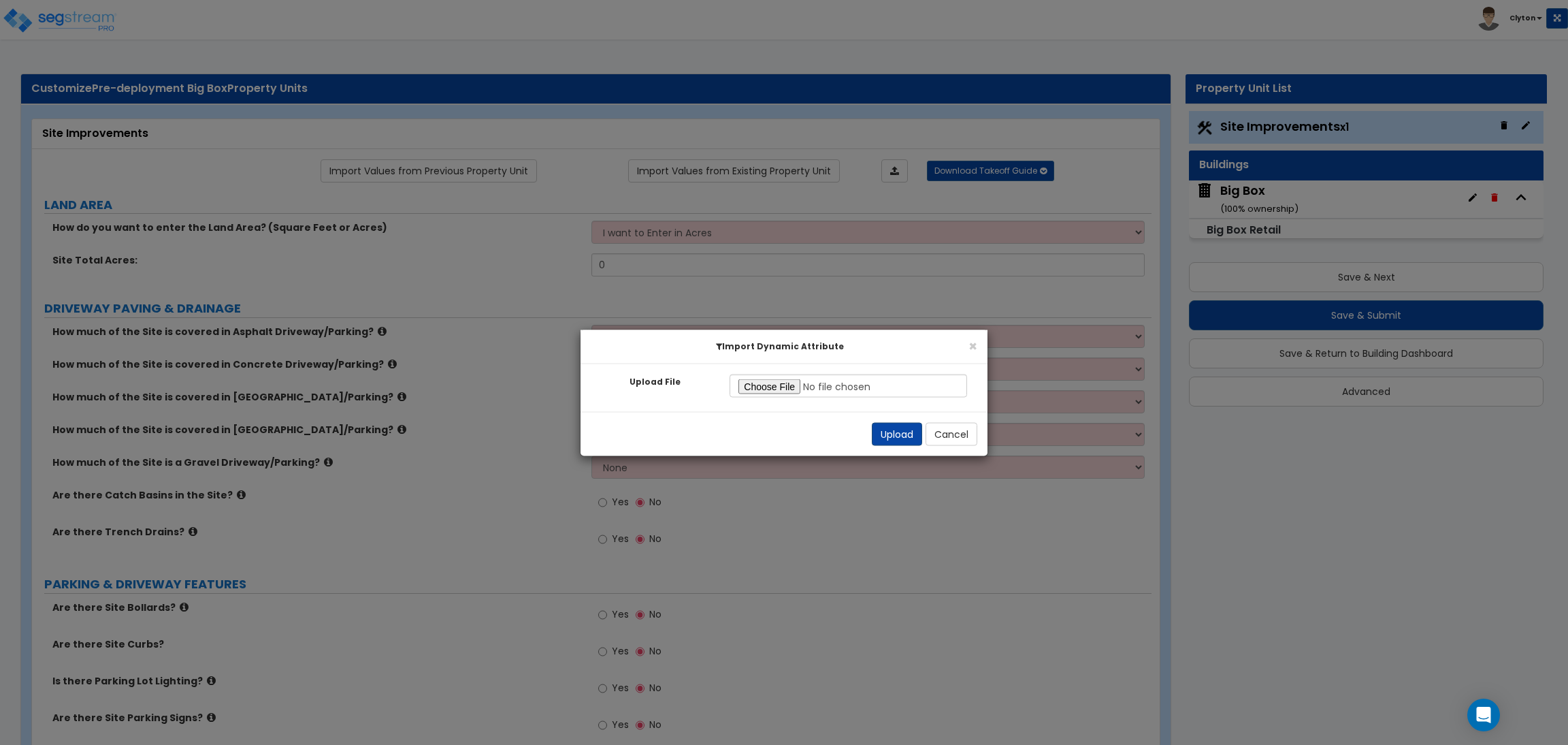
radio input "true"
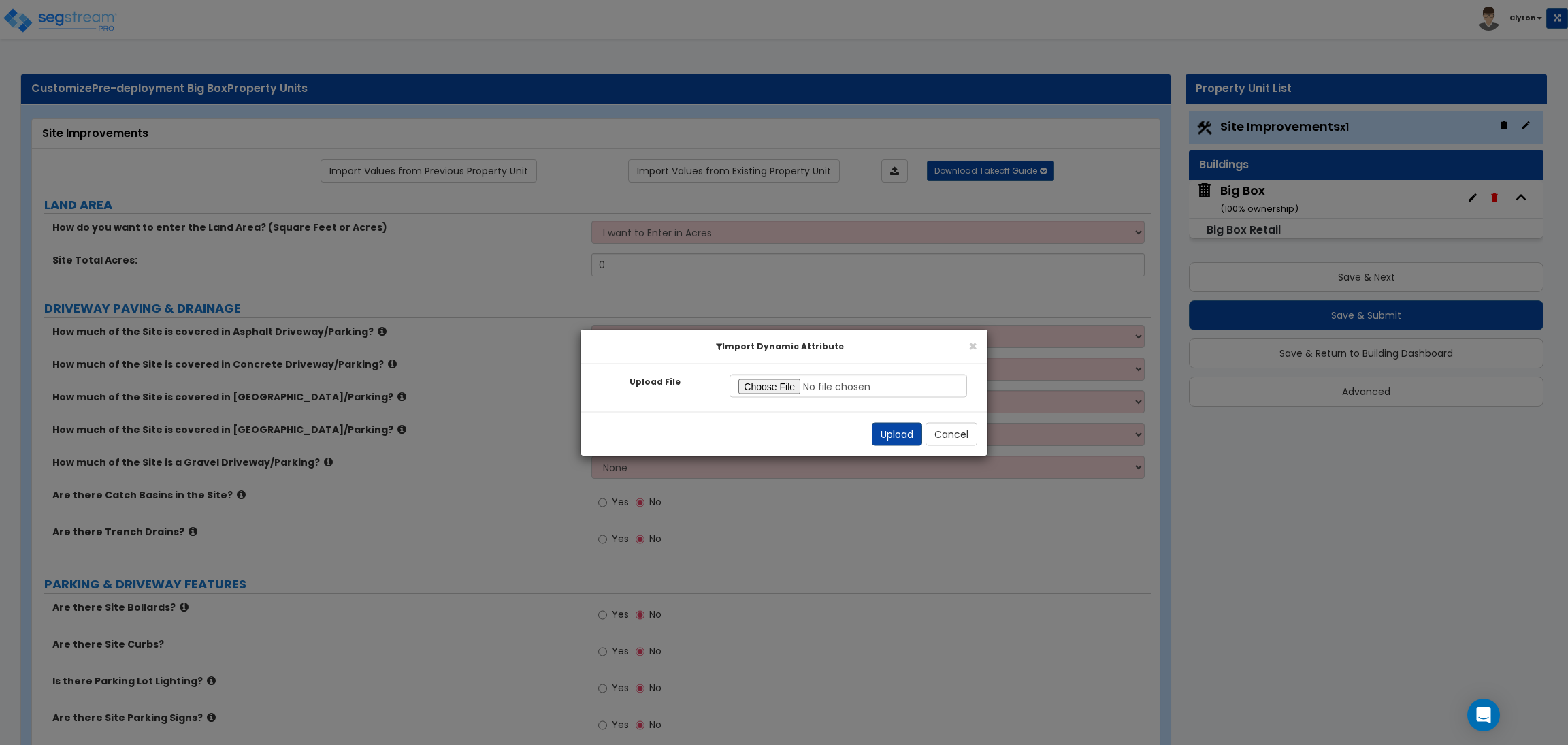
radio input "true"
select select "2"
radio input "true"
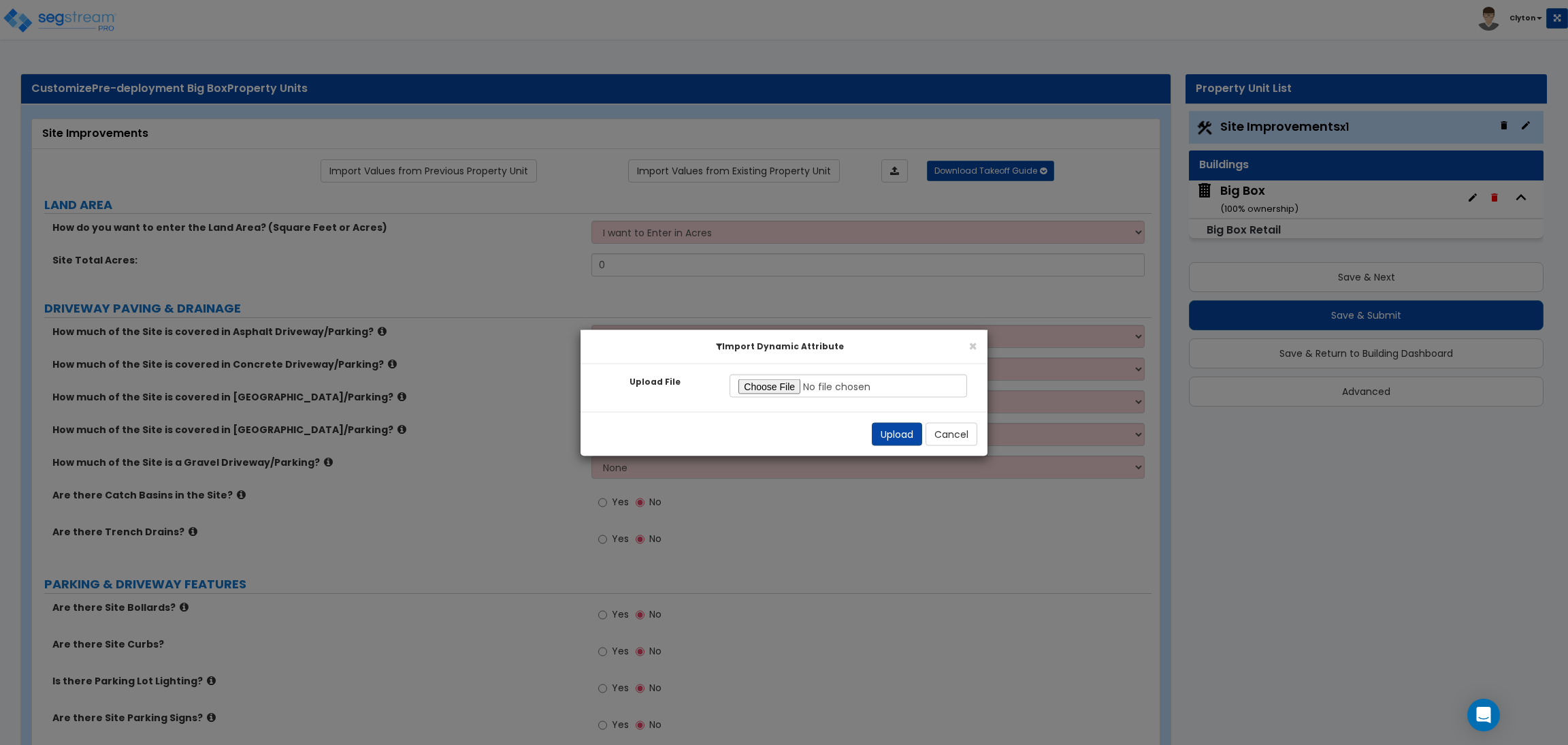
radio input "true"
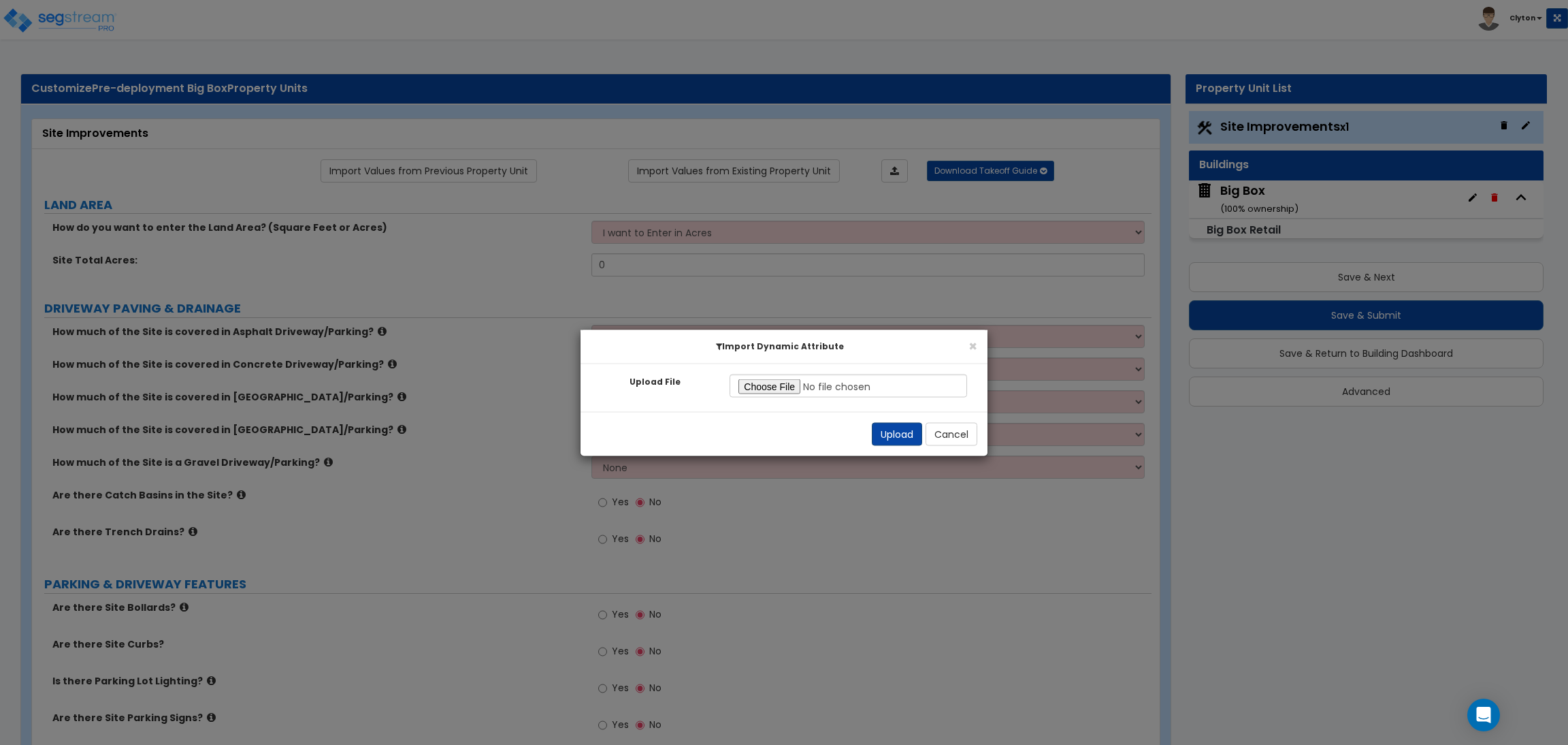
radio input "true"
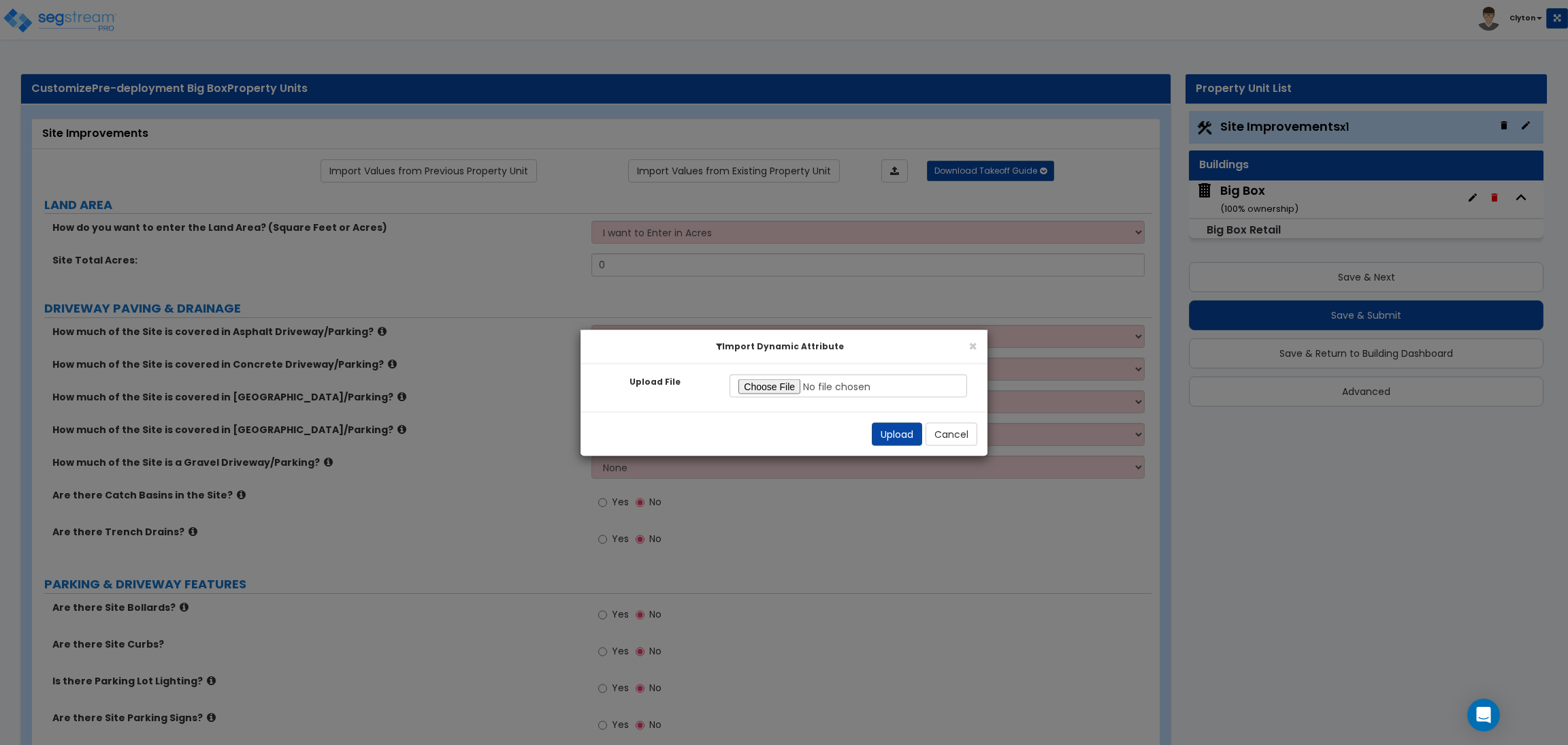
radio input "true"
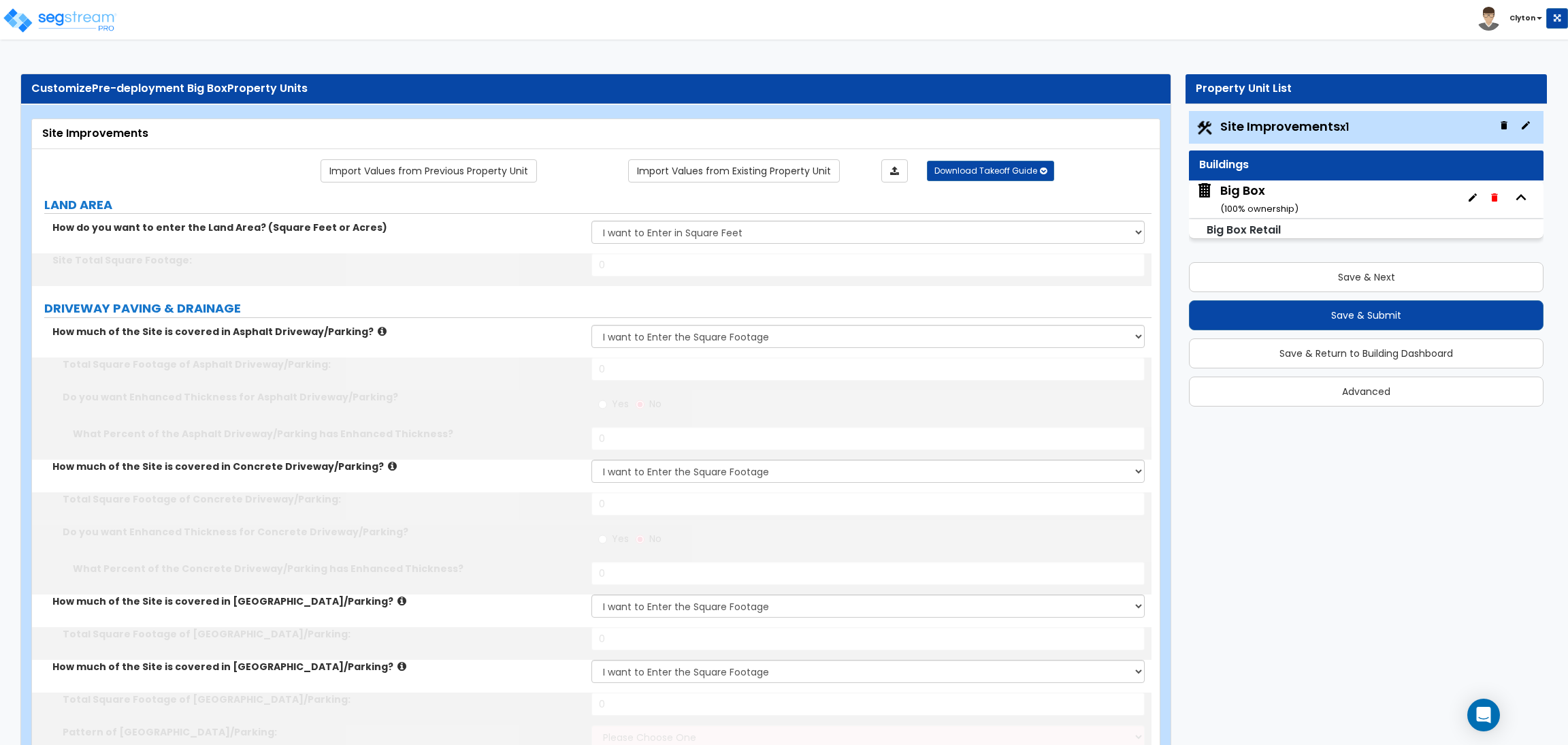
type input "100000"
type input "15000"
radio input "true"
type input "50"
type input "5000"
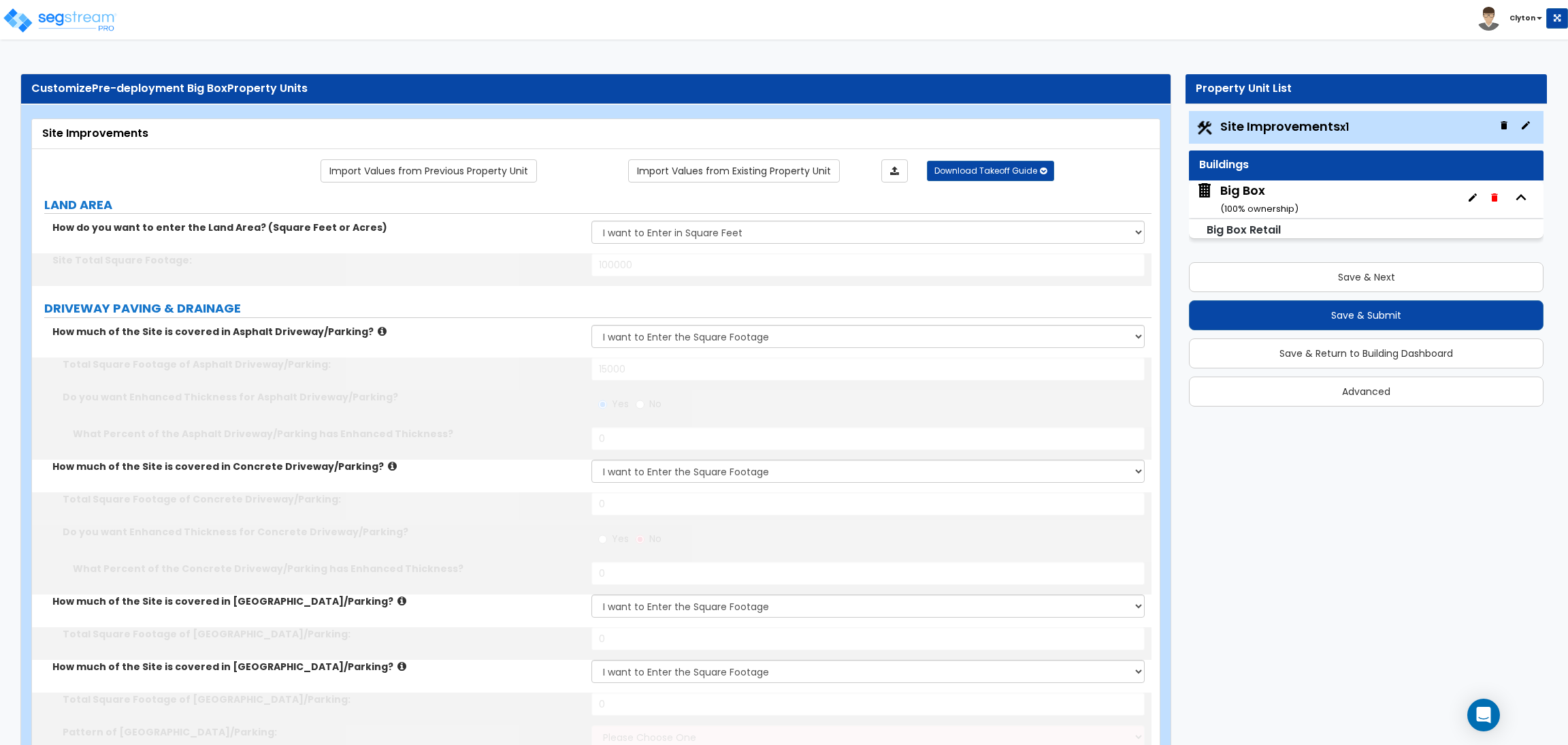
radio input "true"
type input "50"
type input "1200"
type input "1300"
select select "1"
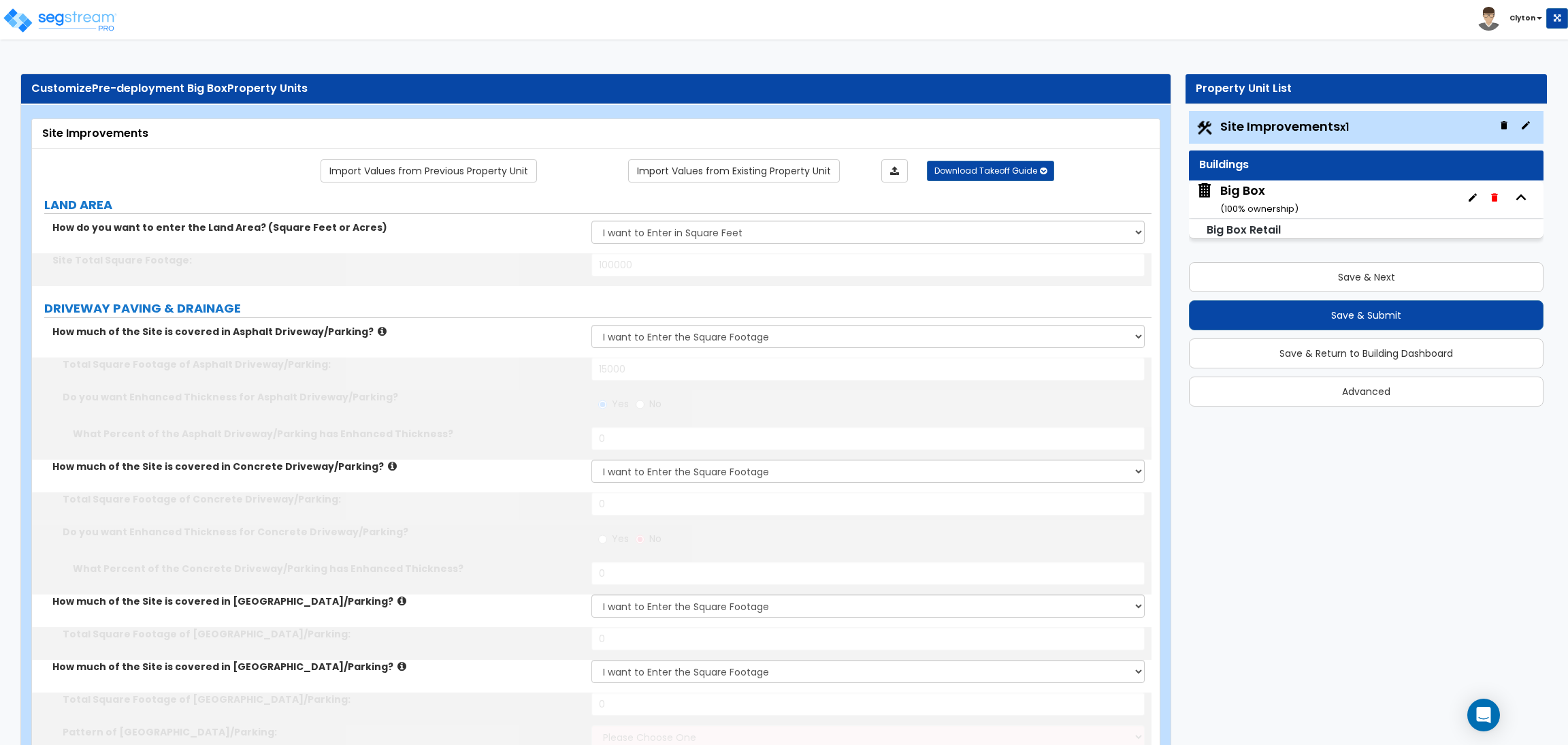
type input "1000"
type input "4"
type input "10"
type input "30"
type input "10"
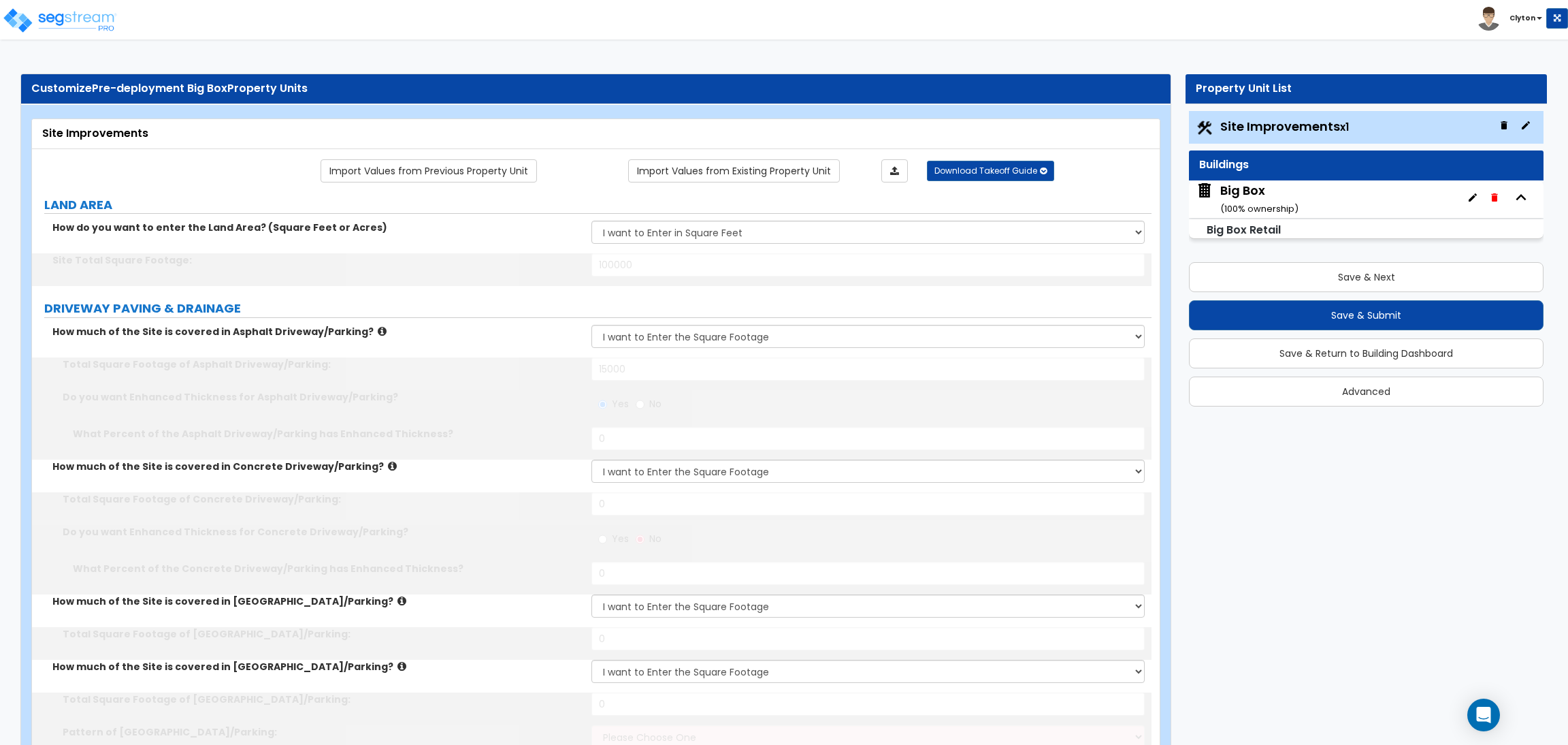
type input "5"
select select "3"
select select "1"
type input "230"
select select "1"
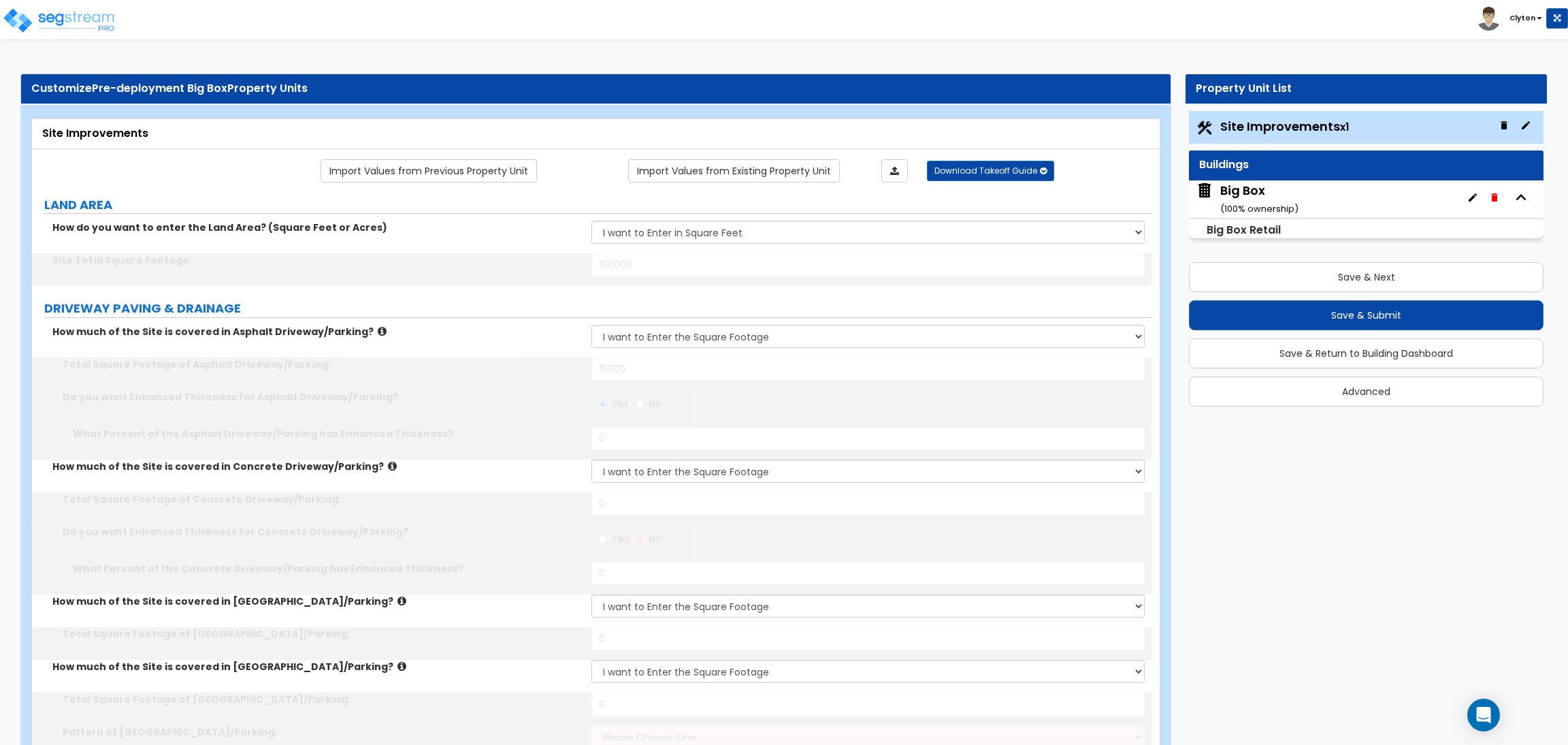
select select "1"
type input "2"
type input "3"
type input "2"
type input "3"
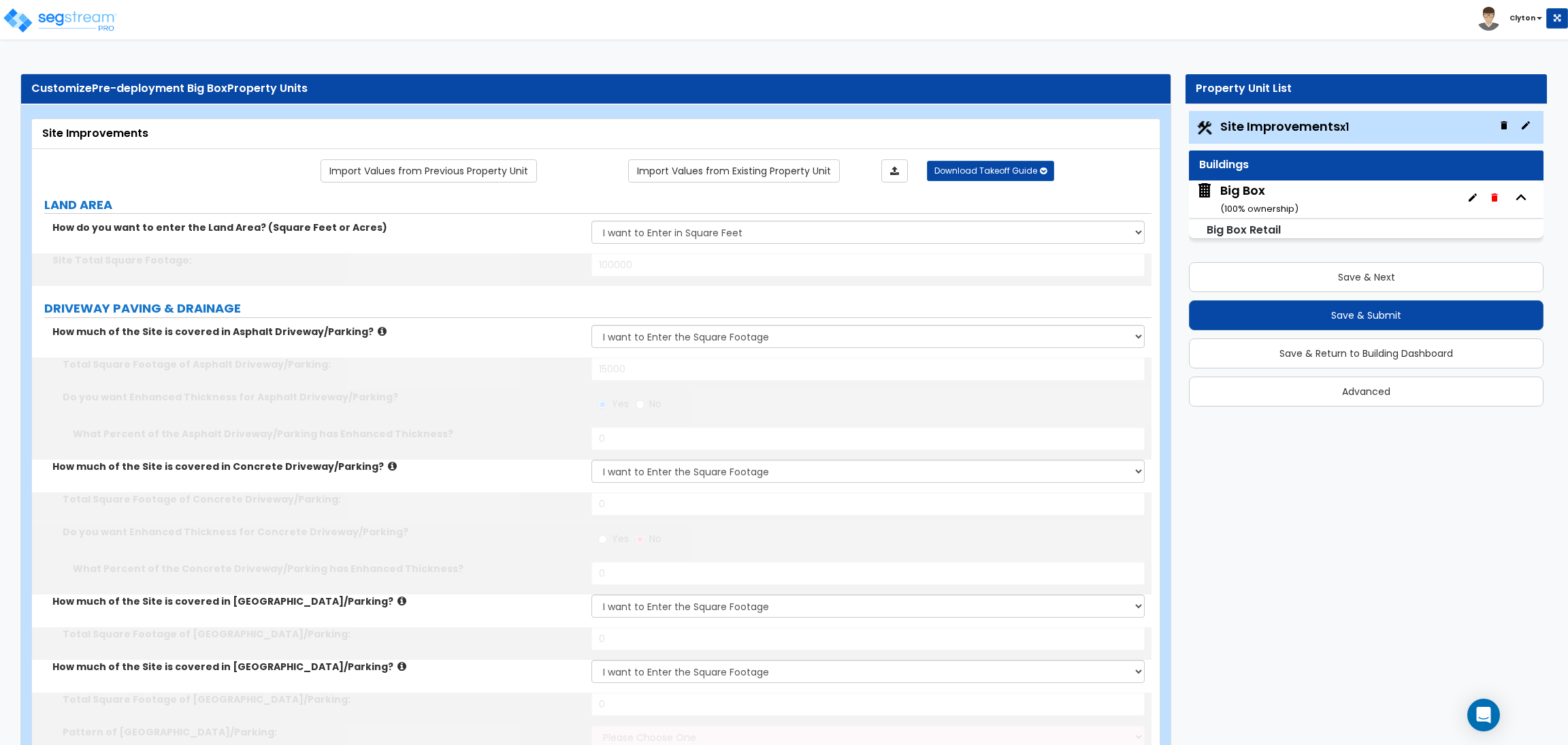
type input "4"
select select "1"
type input "30"
type input "33"
select select "1"
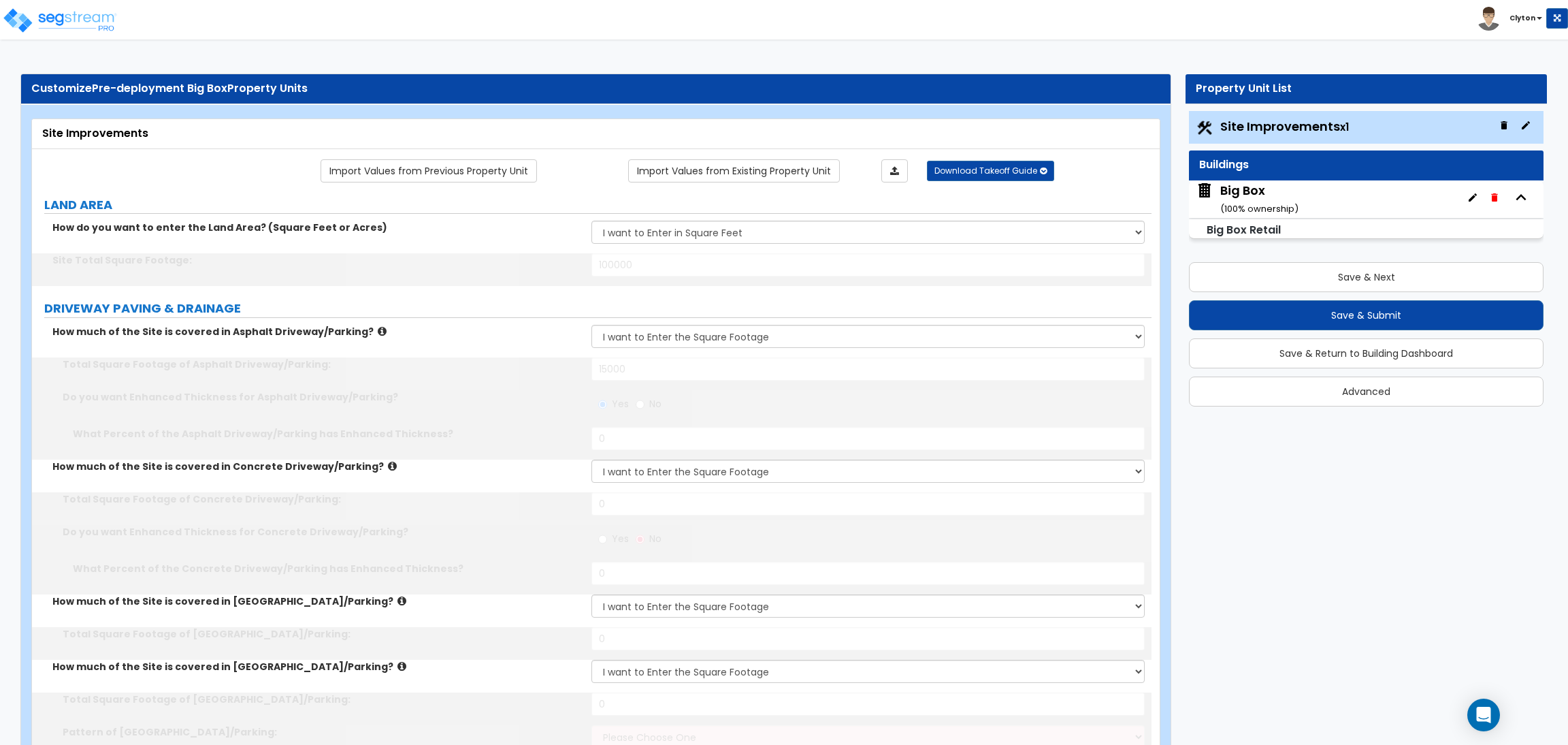
type input "30"
type input "6"
type input "15"
select select "2"
radio input "true"
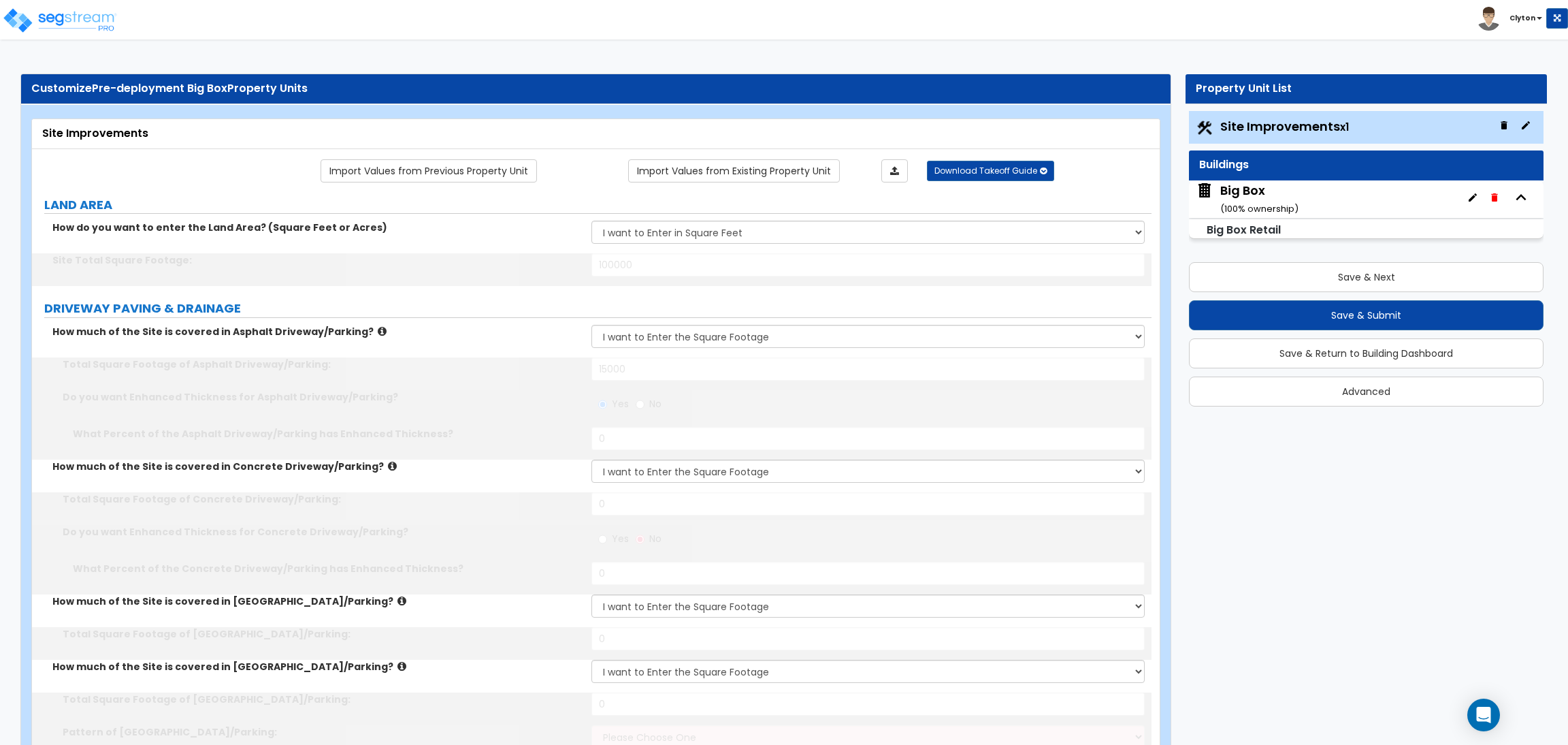
select select "2"
select select "1"
radio input "true"
select select "2"
type input "25"
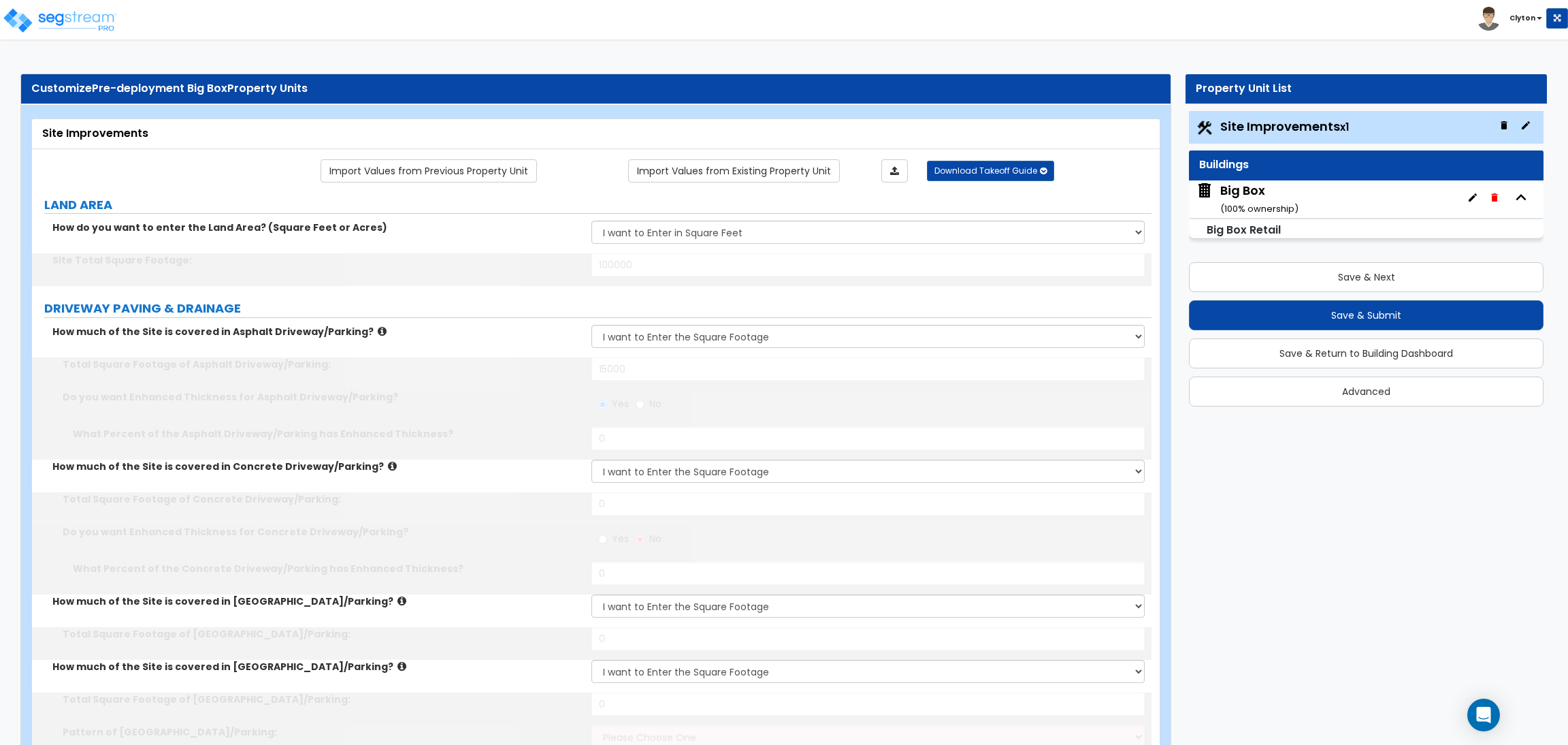
type input "8"
select select "1"
type input "250"
type input "300"
type input "6"
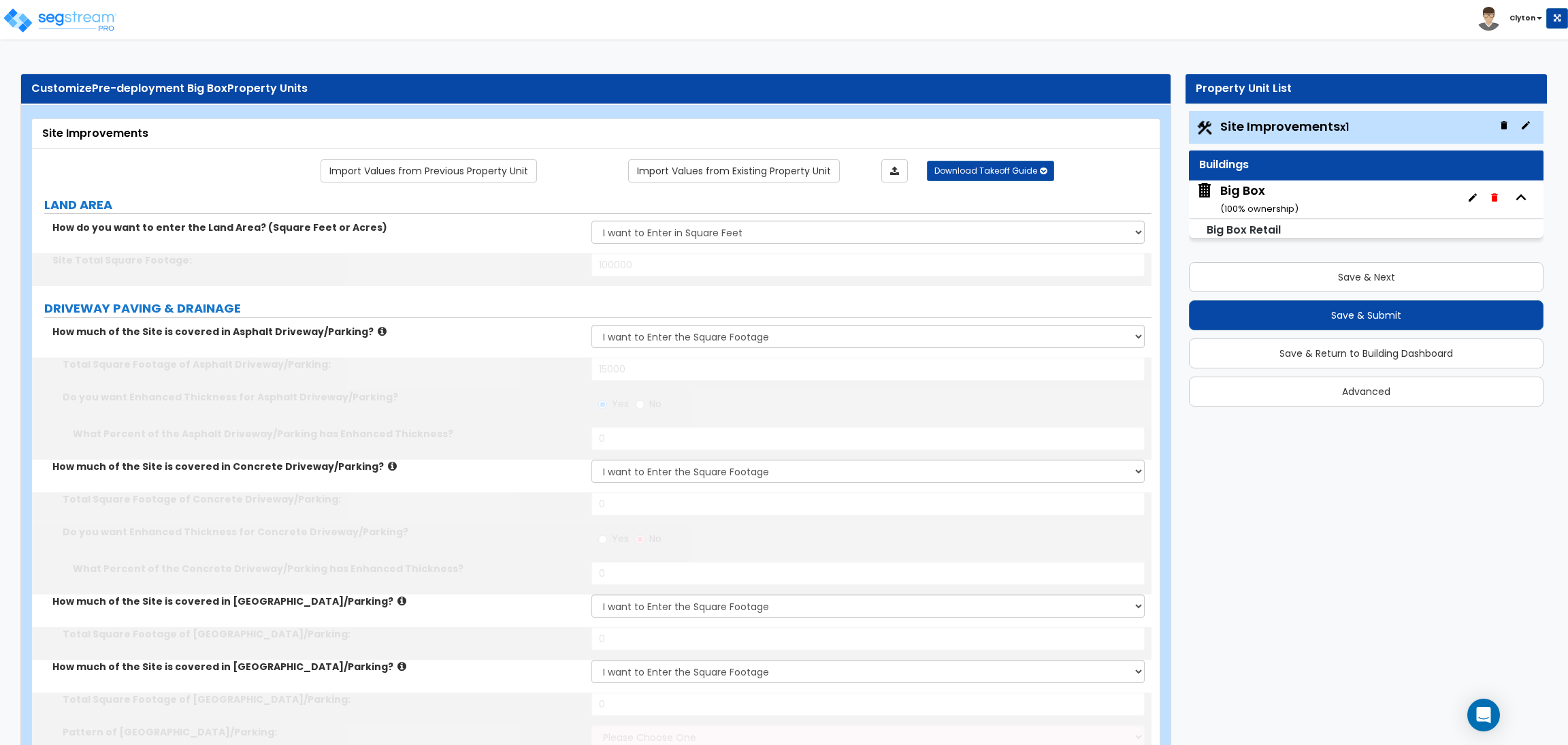
radio input "true"
select select "1"
type input "5"
type input "10"
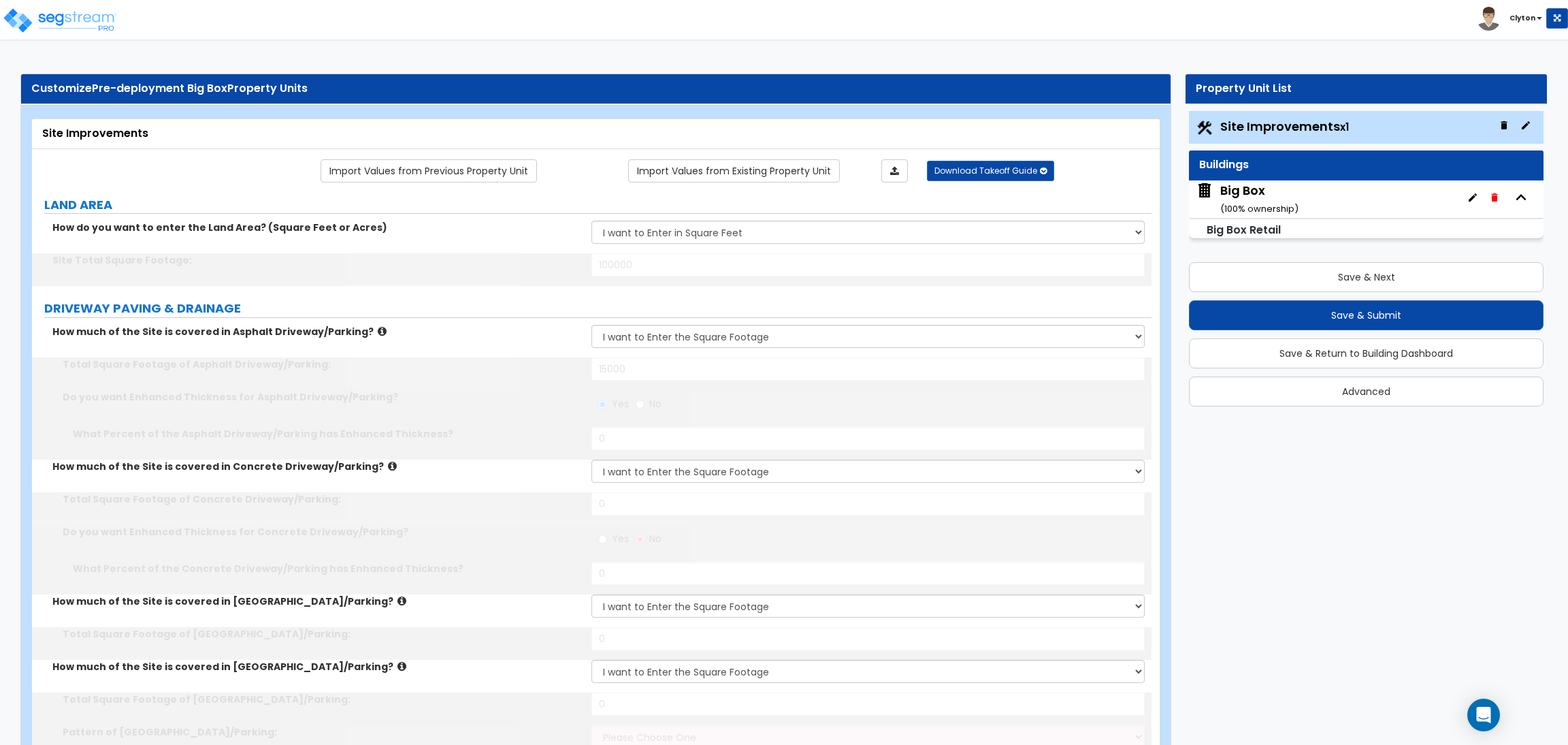
radio input "true"
select select "2"
type input "6"
type input "12"
radio input "true"
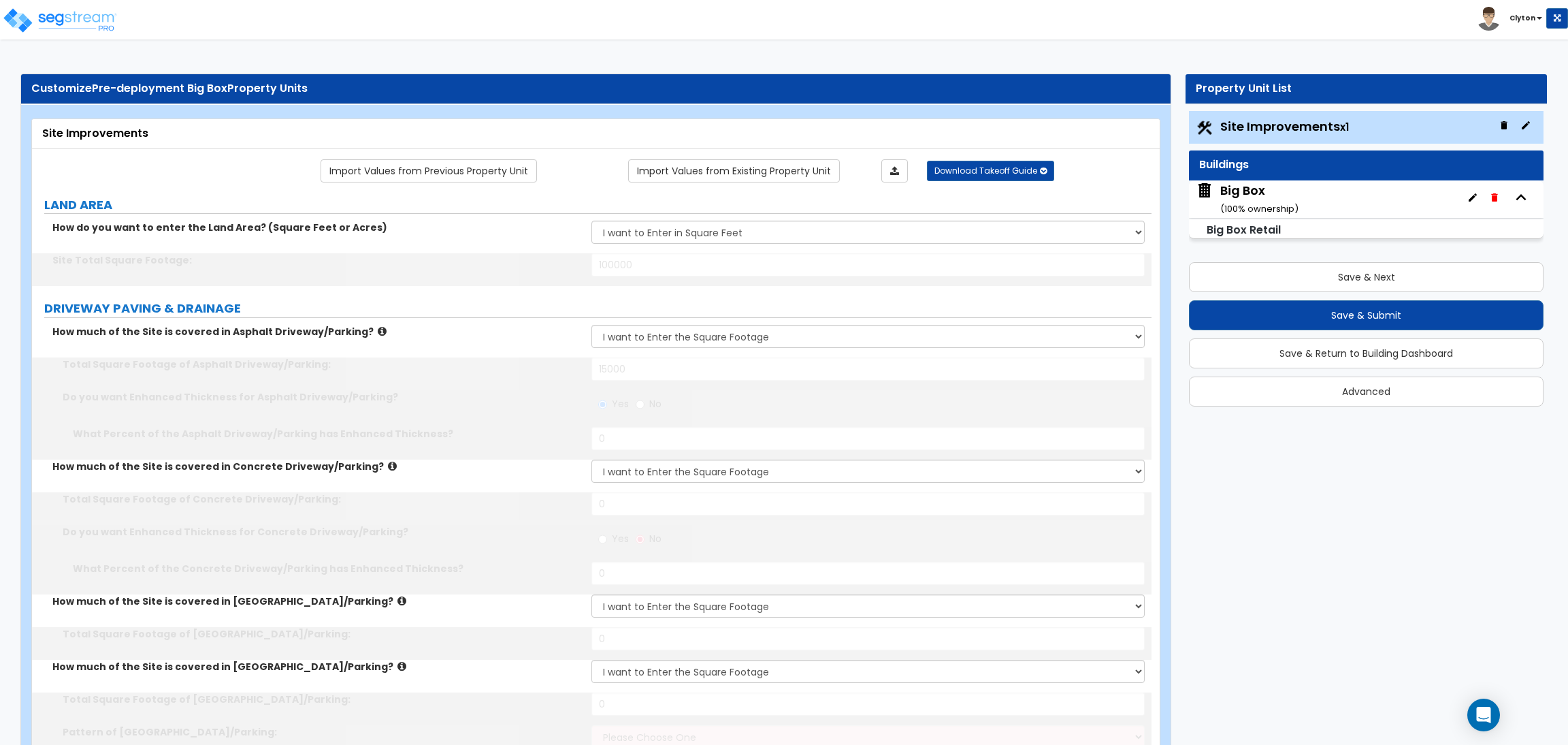
select select "2"
type input "16"
type input "15"
type input "500"
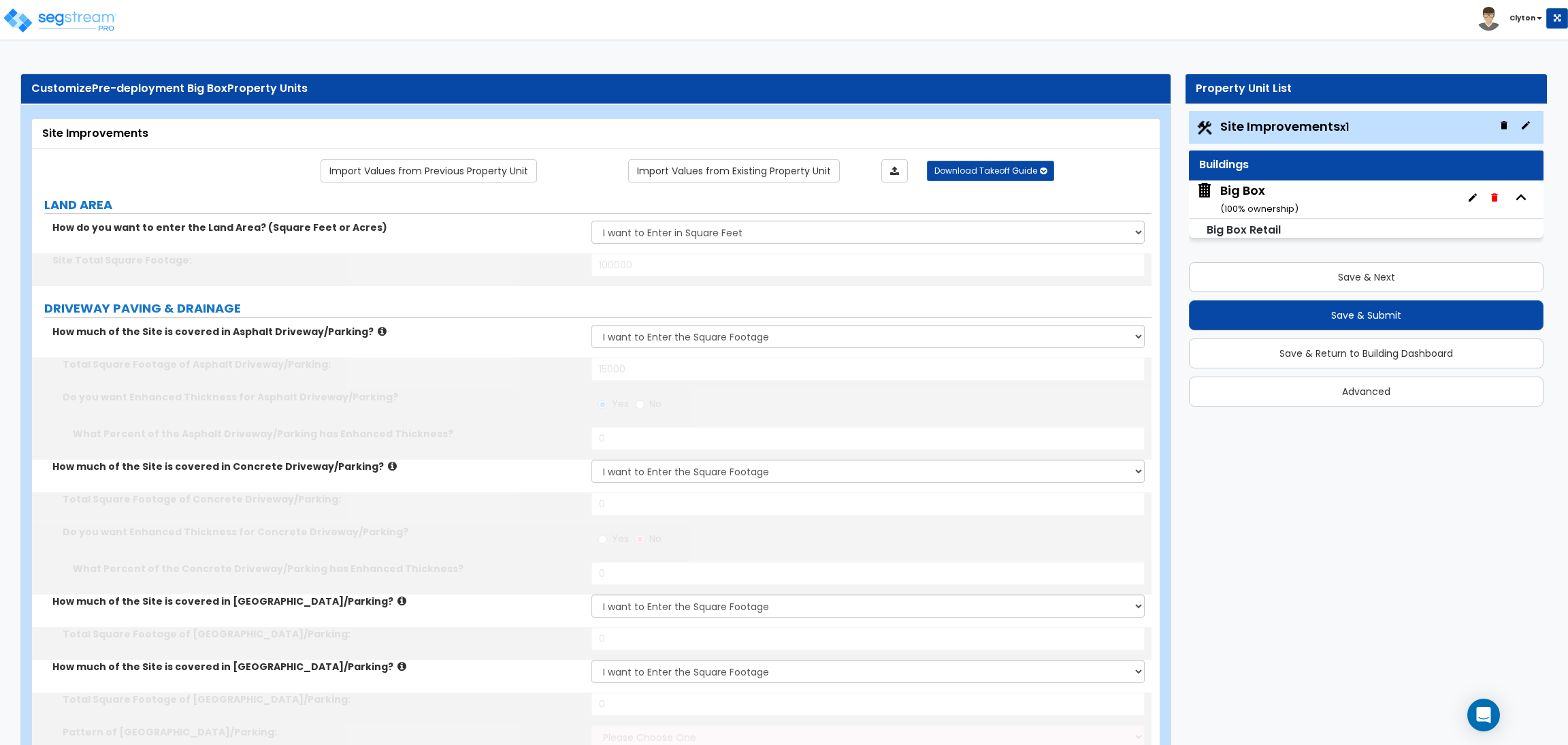
radio input "true"
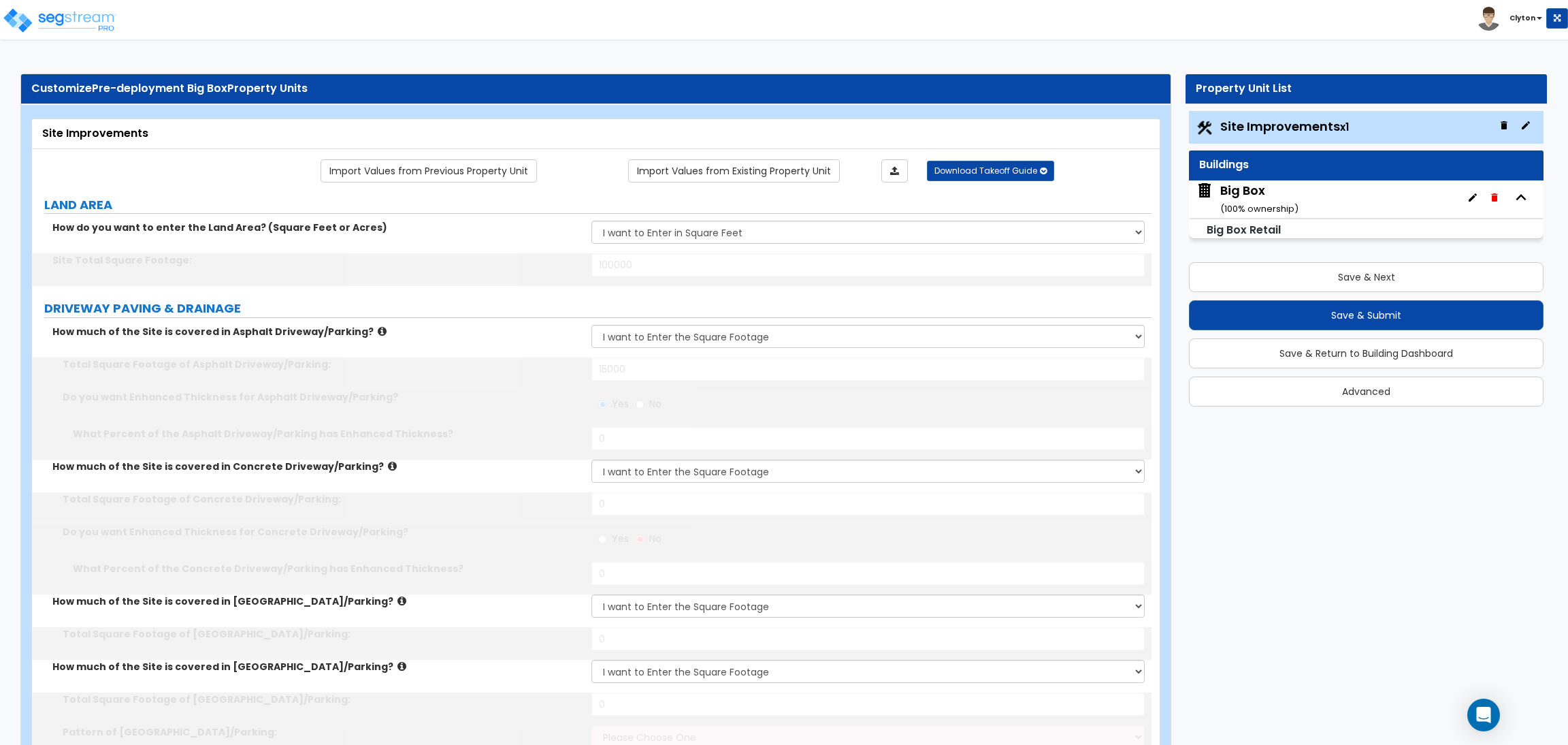
radio input "true"
select select "4"
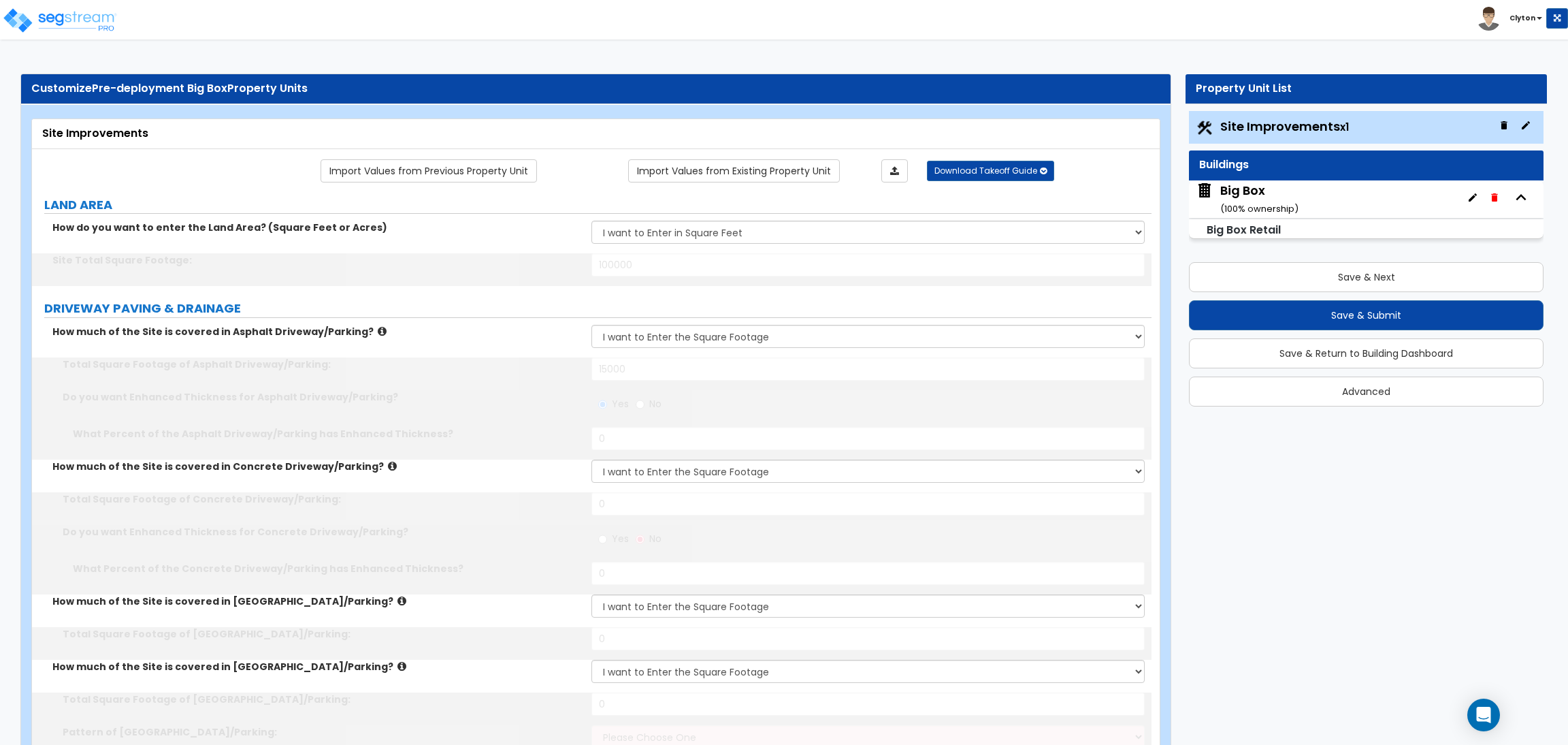
type input "20"
select select "4"
type input "14"
type input "850"
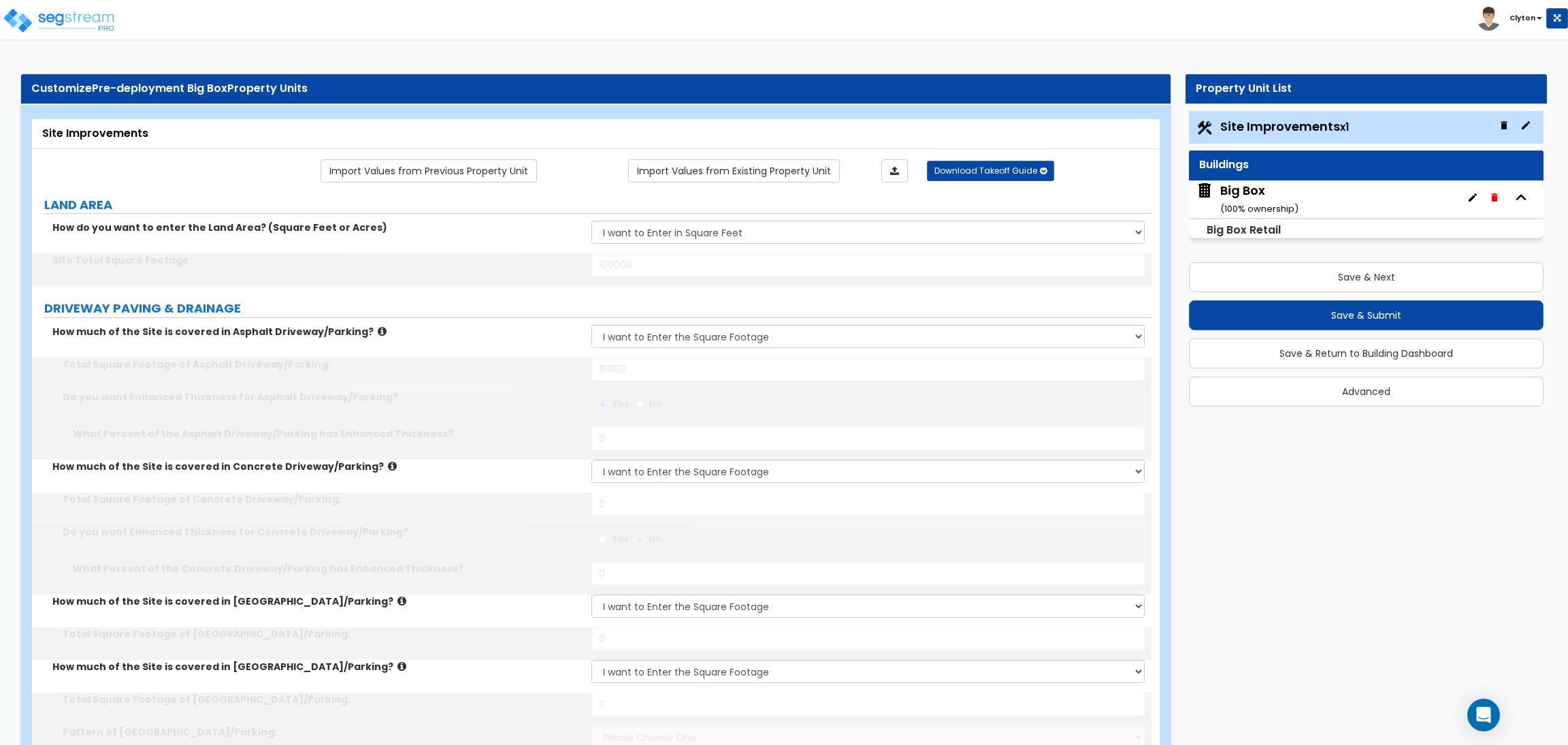
type input "5"
type input "20"
type input "5"
type input "20"
type input "5"
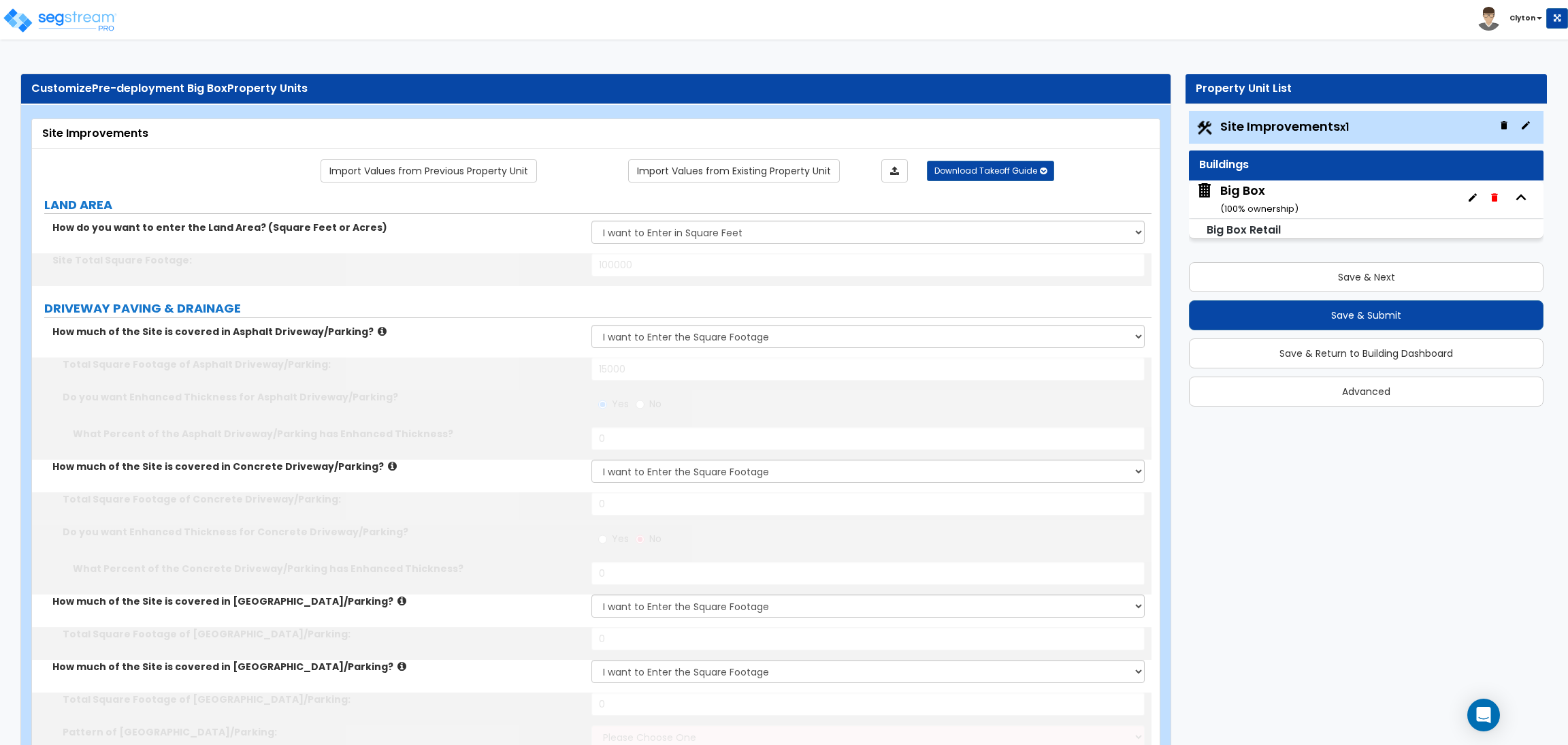
type input "20"
type input "5"
type input "20"
select select "3"
select select "1"
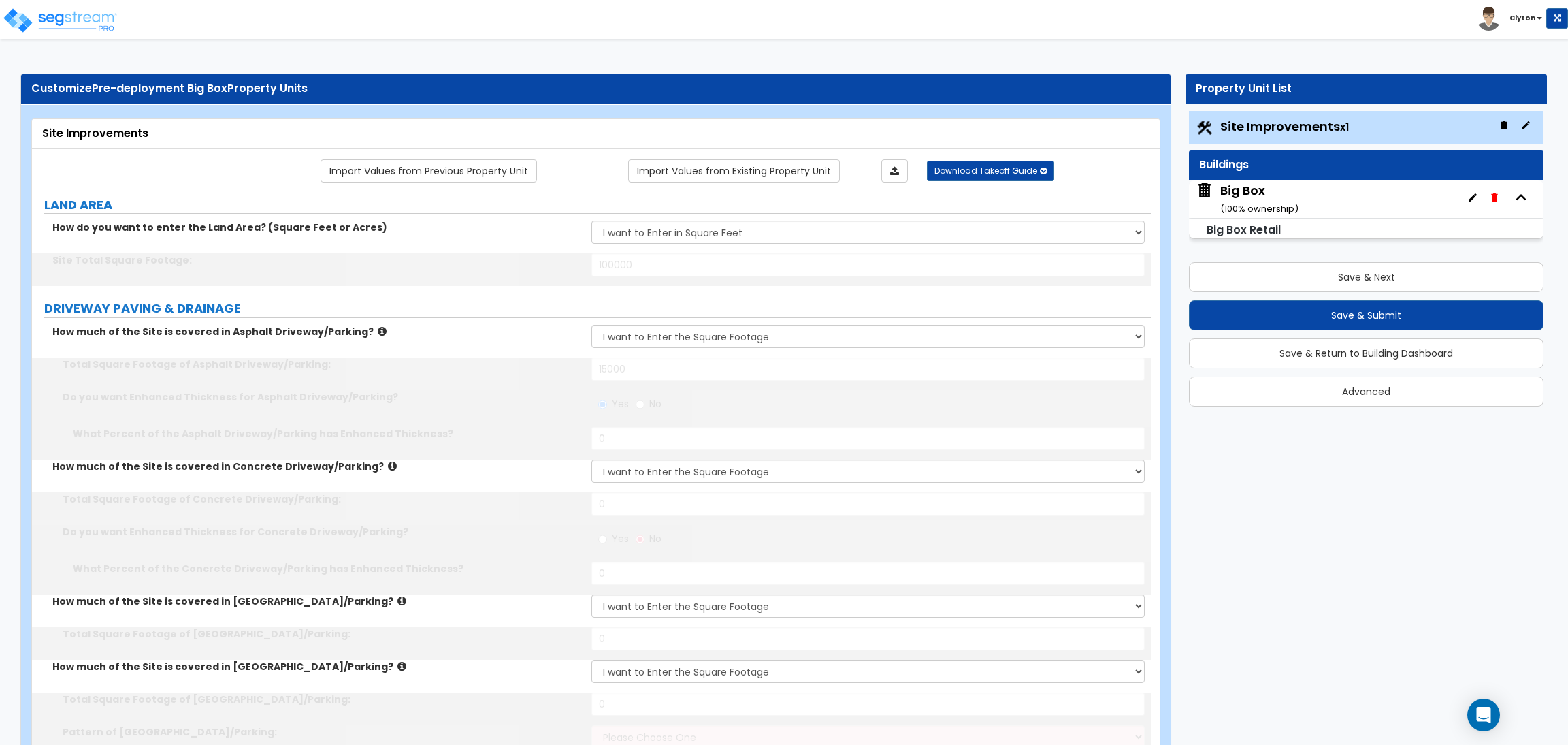
select select "7"
type input "2"
select select "2"
select select "3"
radio input "true"
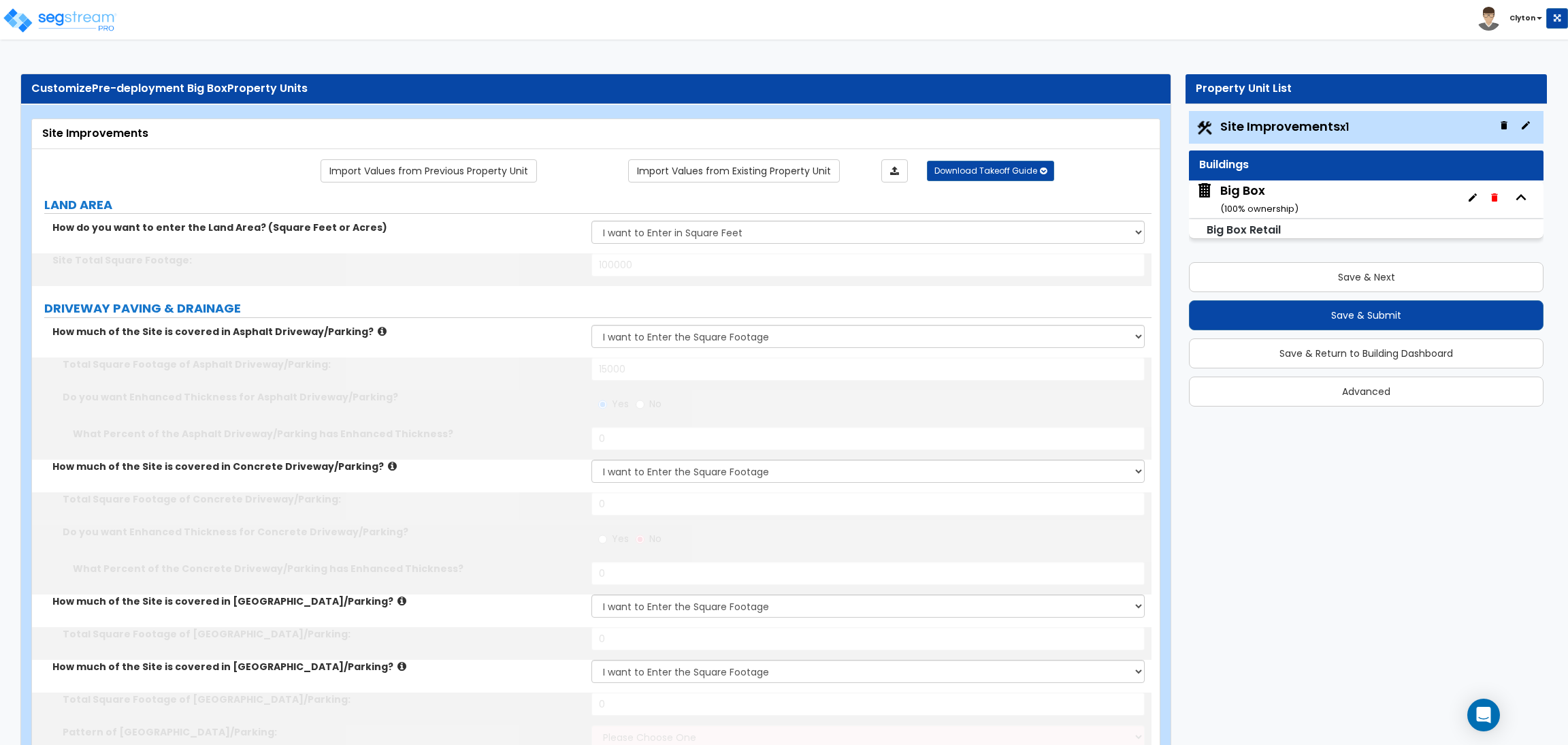
select select "3"
select select "2"
select select "1"
type input "1"
radio input "true"
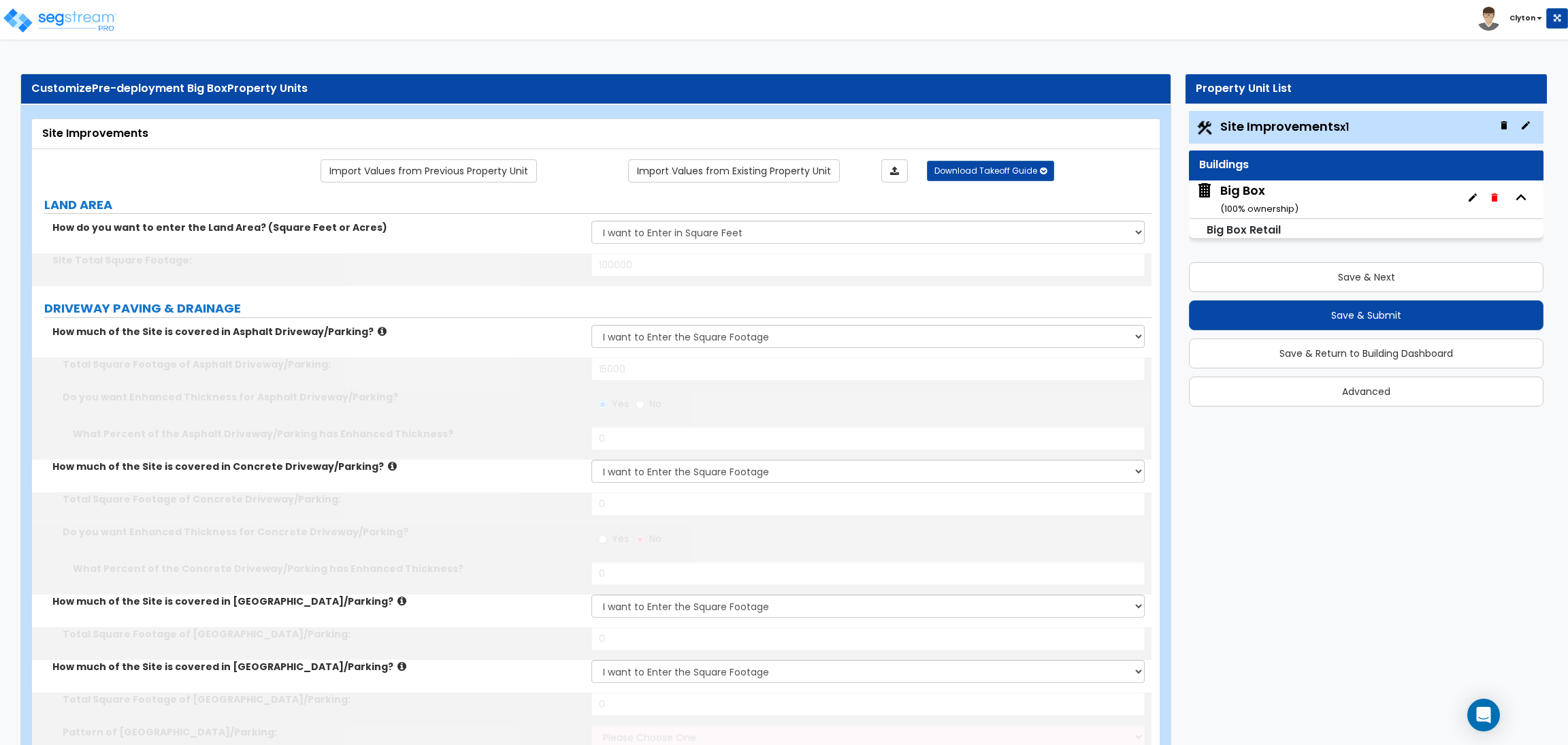
radio input "true"
type input "4"
type input "90"
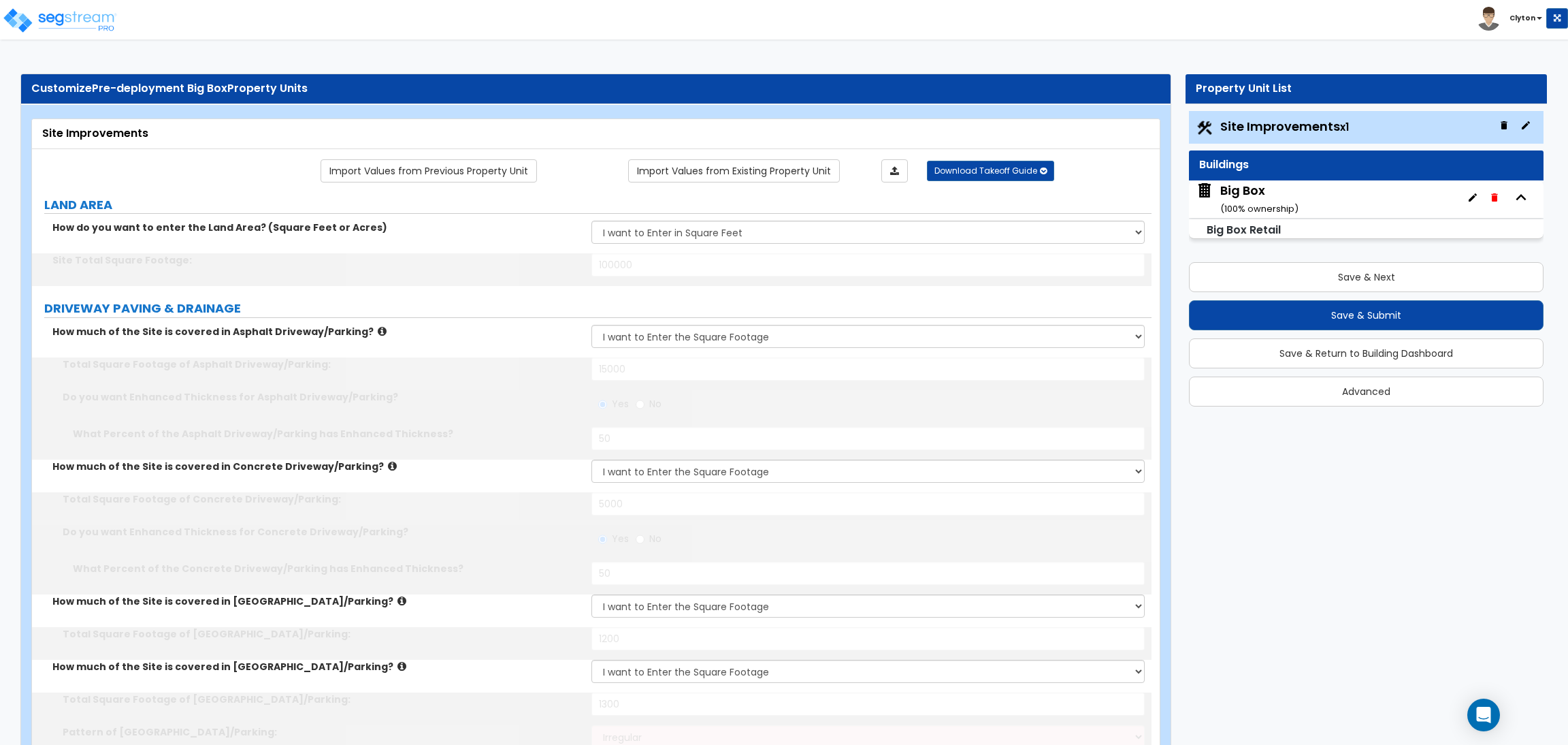
type input "3"
type input "80"
type input "2"
type input "70"
type input "5"
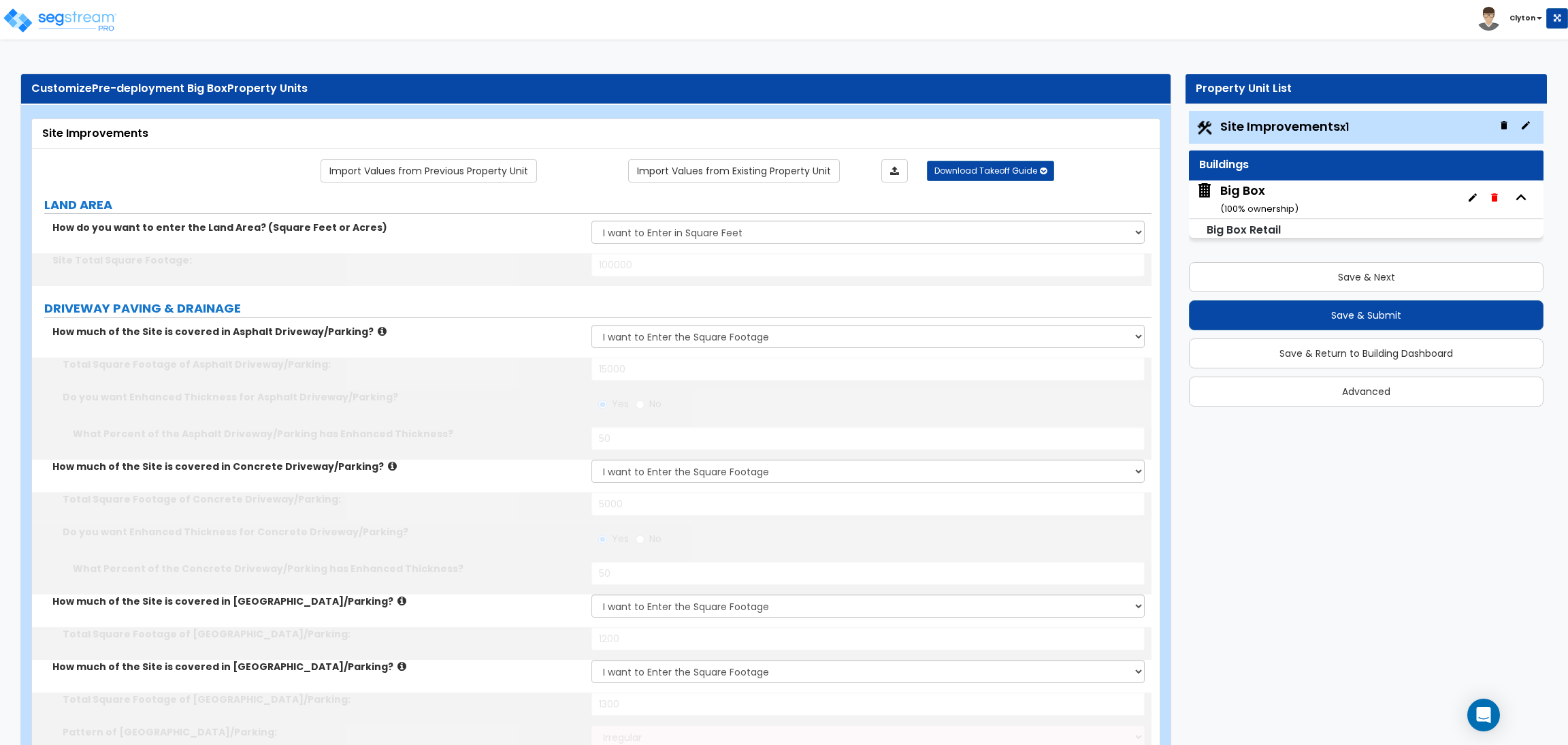
type input "100"
type input "1400"
type input "1"
select select "3"
select select "2"
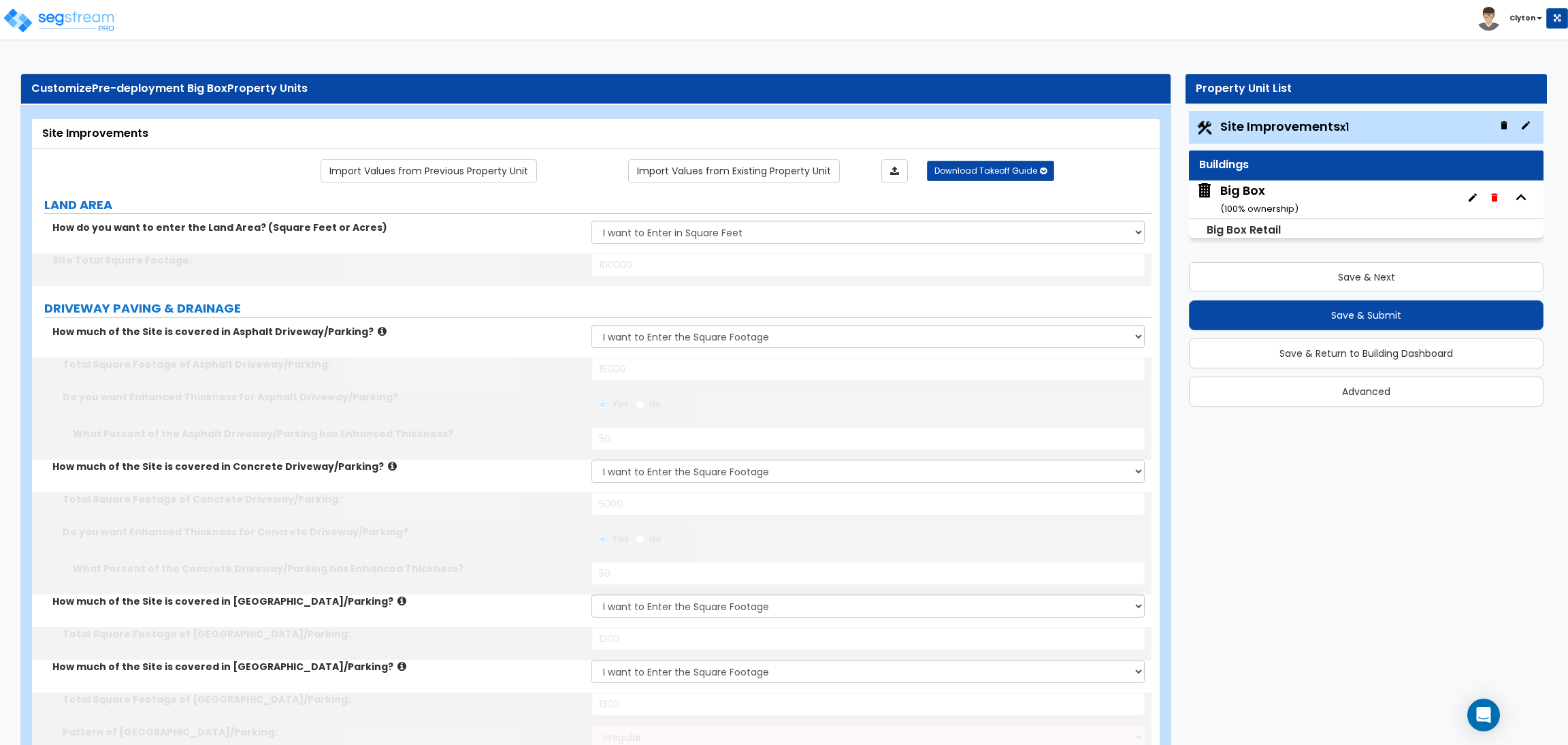
select select "1"
type input "4"
type input "25"
type input "1"
type input "300"
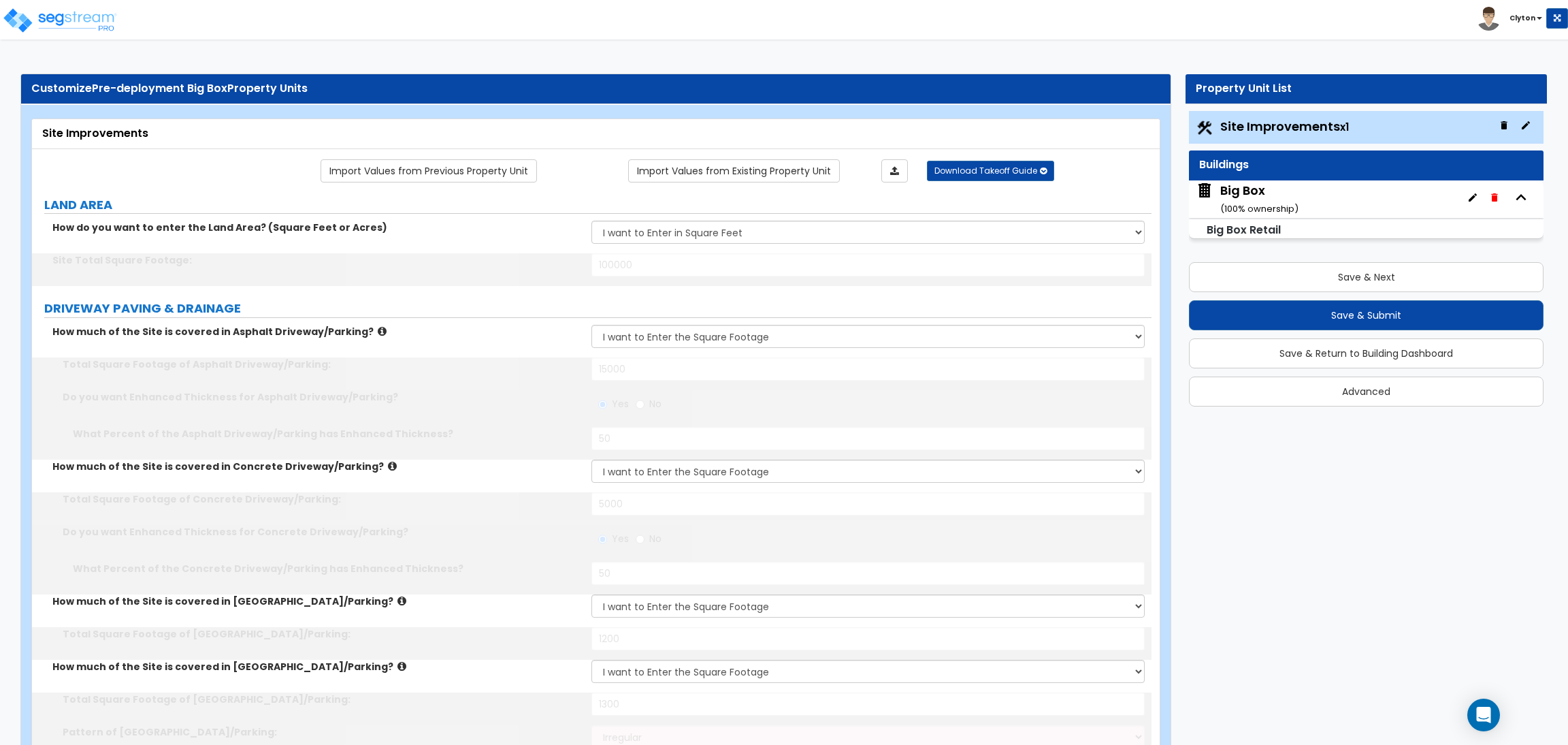
type input "8"
select select "1"
select select "2"
select select "1"
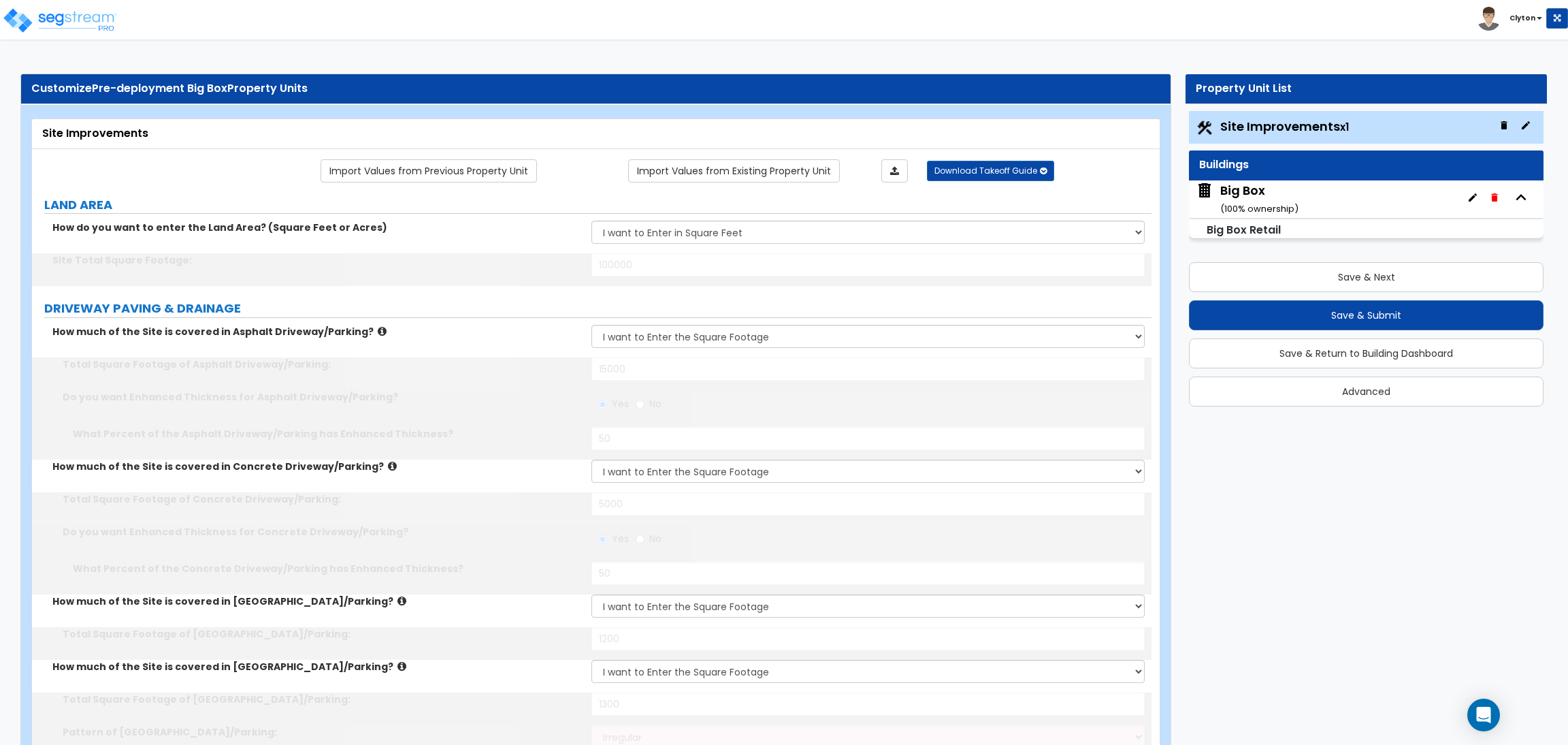
type input "2"
type input "1"
type input "250"
select select "7"
select select "1"
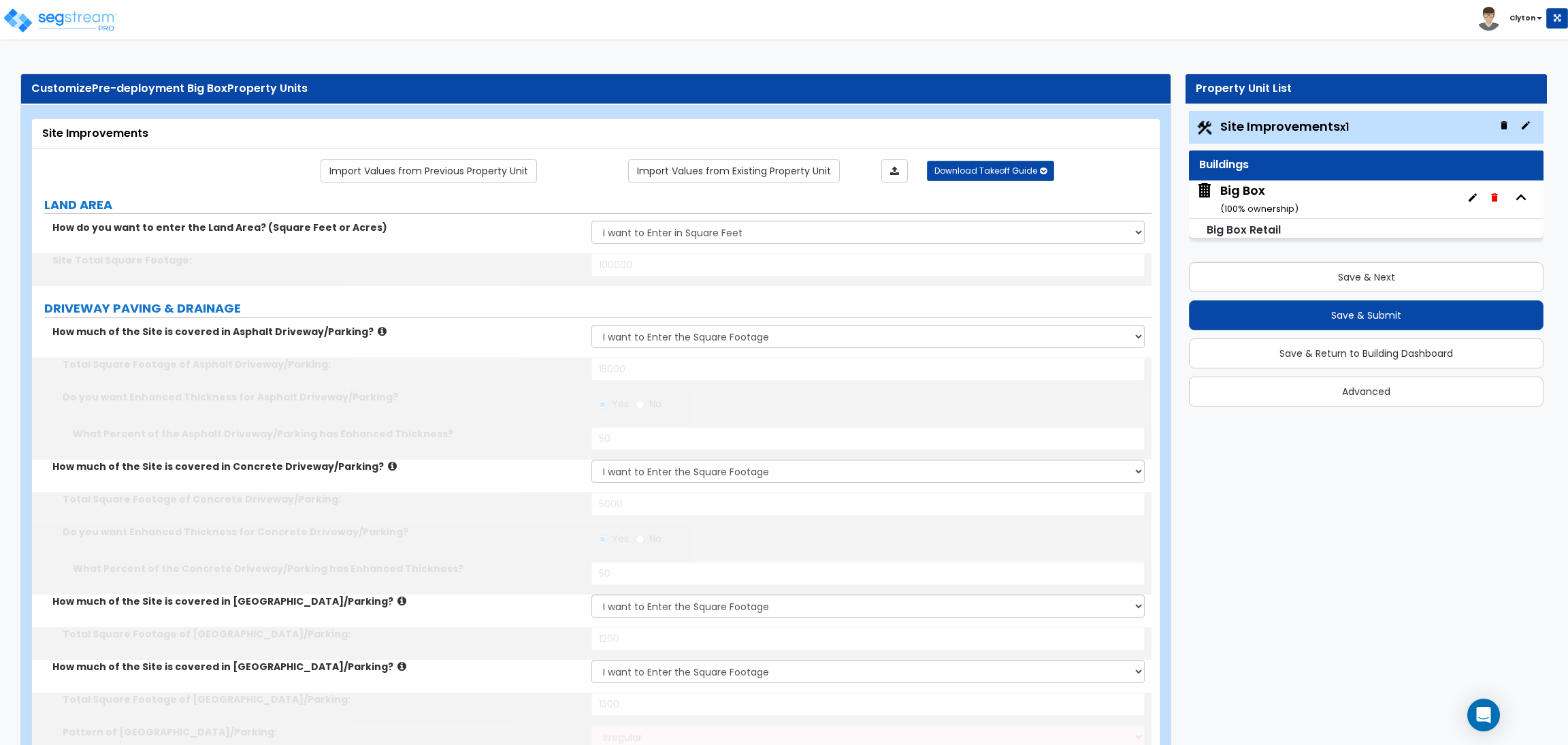
select select "2"
select select "4"
select select "1"
select select "2"
select select "13"
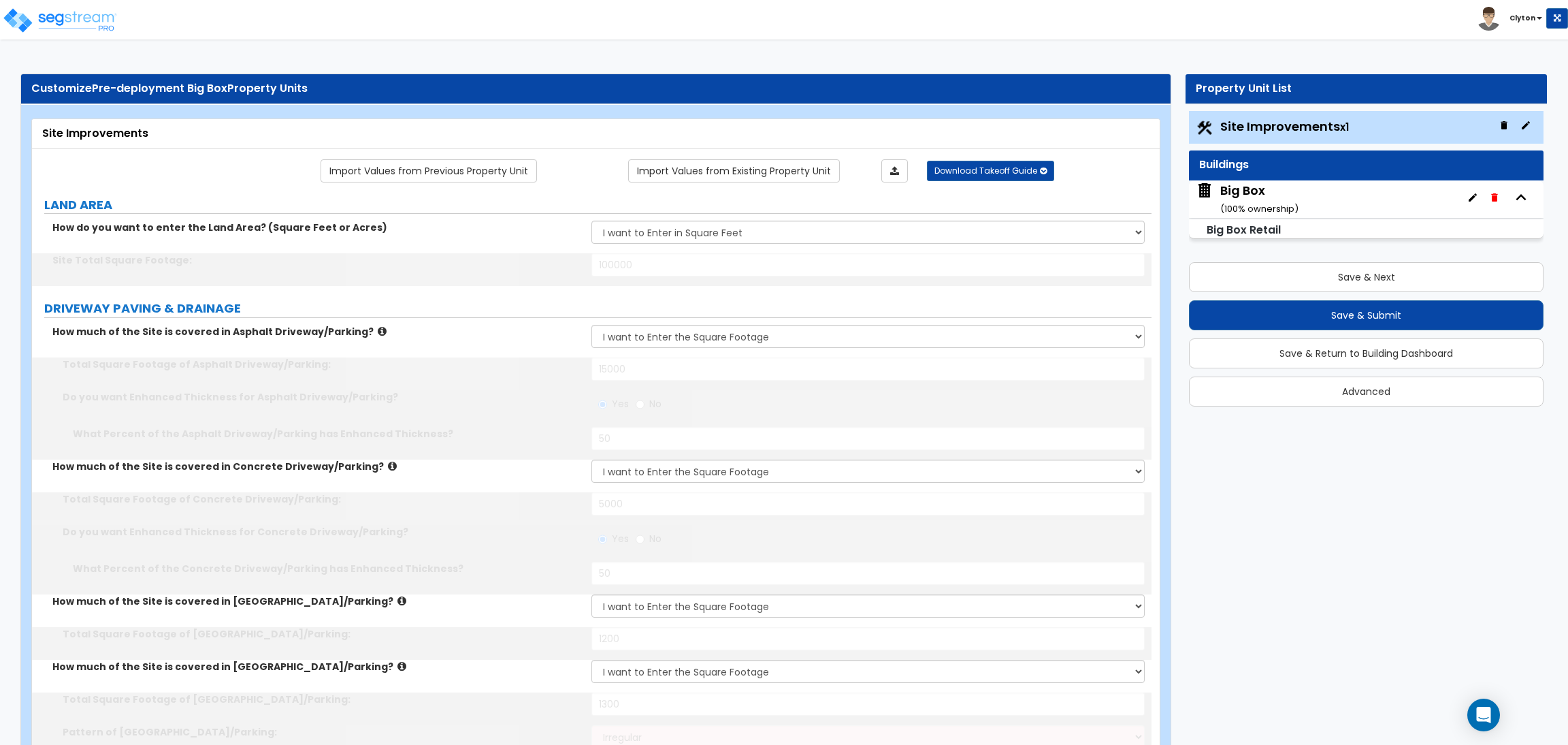
select select "1"
type input "20"
select select "4"
type input "8"
select select "1"
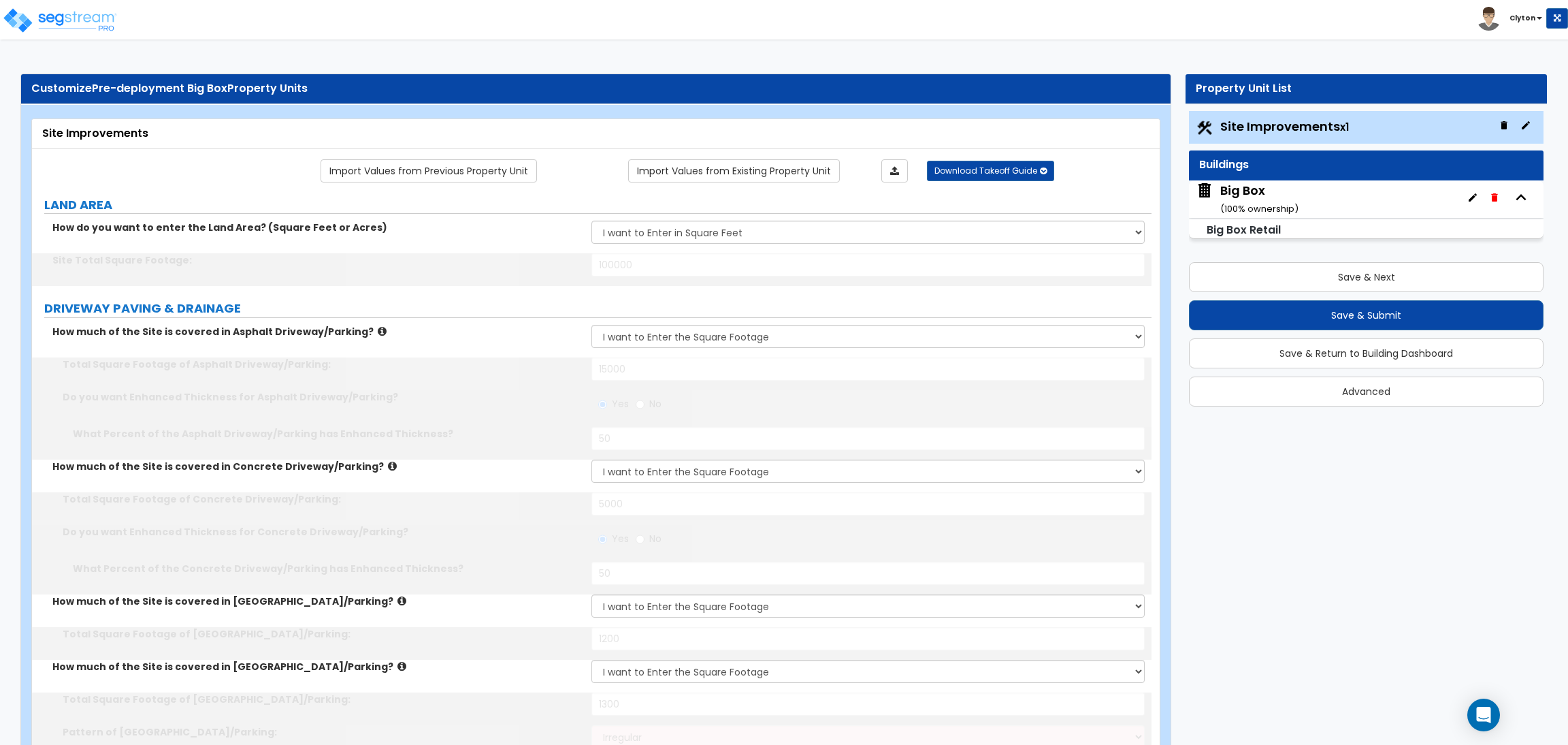
select select "1"
select select "2"
type input "3"
type input "15"
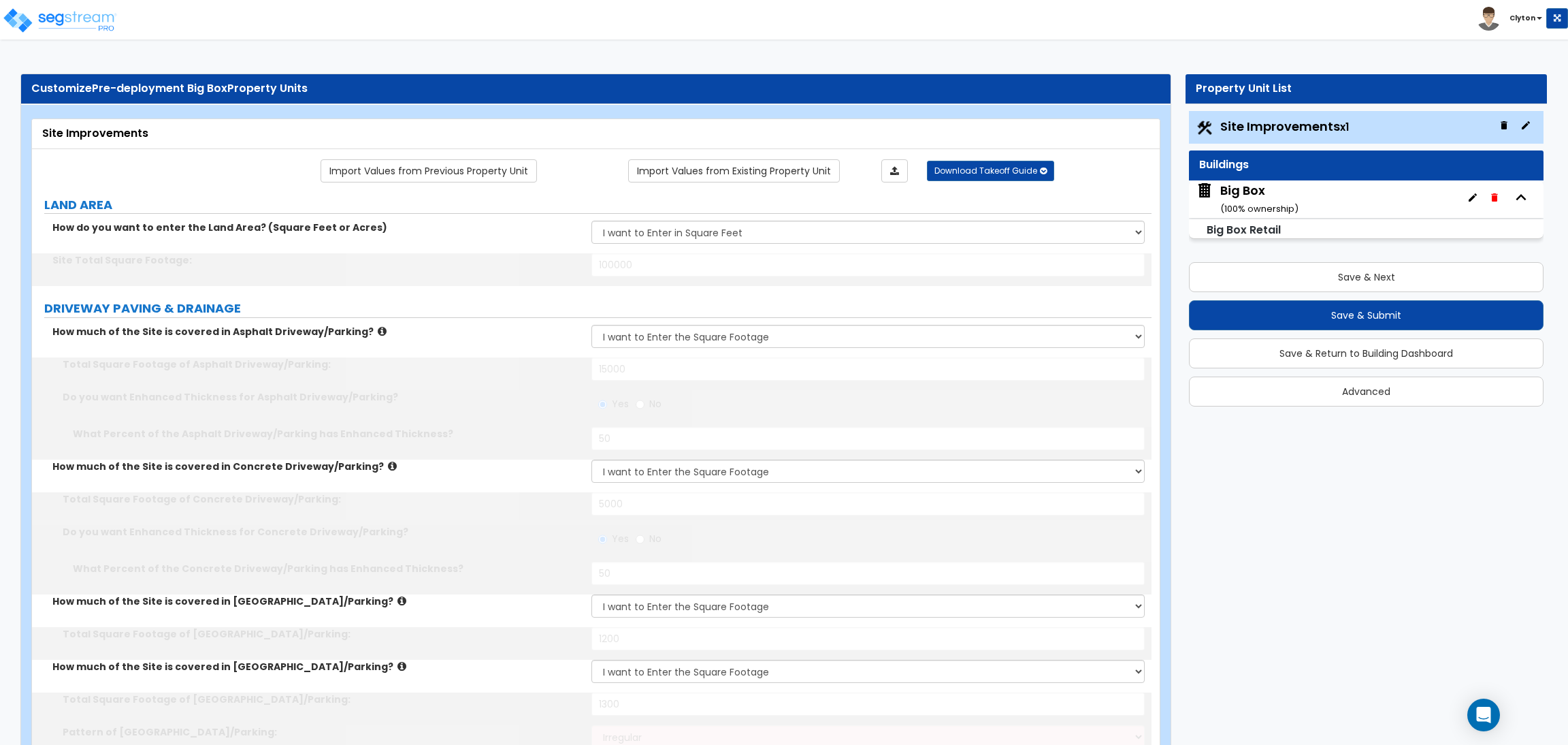
select select "3"
select select "2"
type input "8"
type input "1"
type input "500"
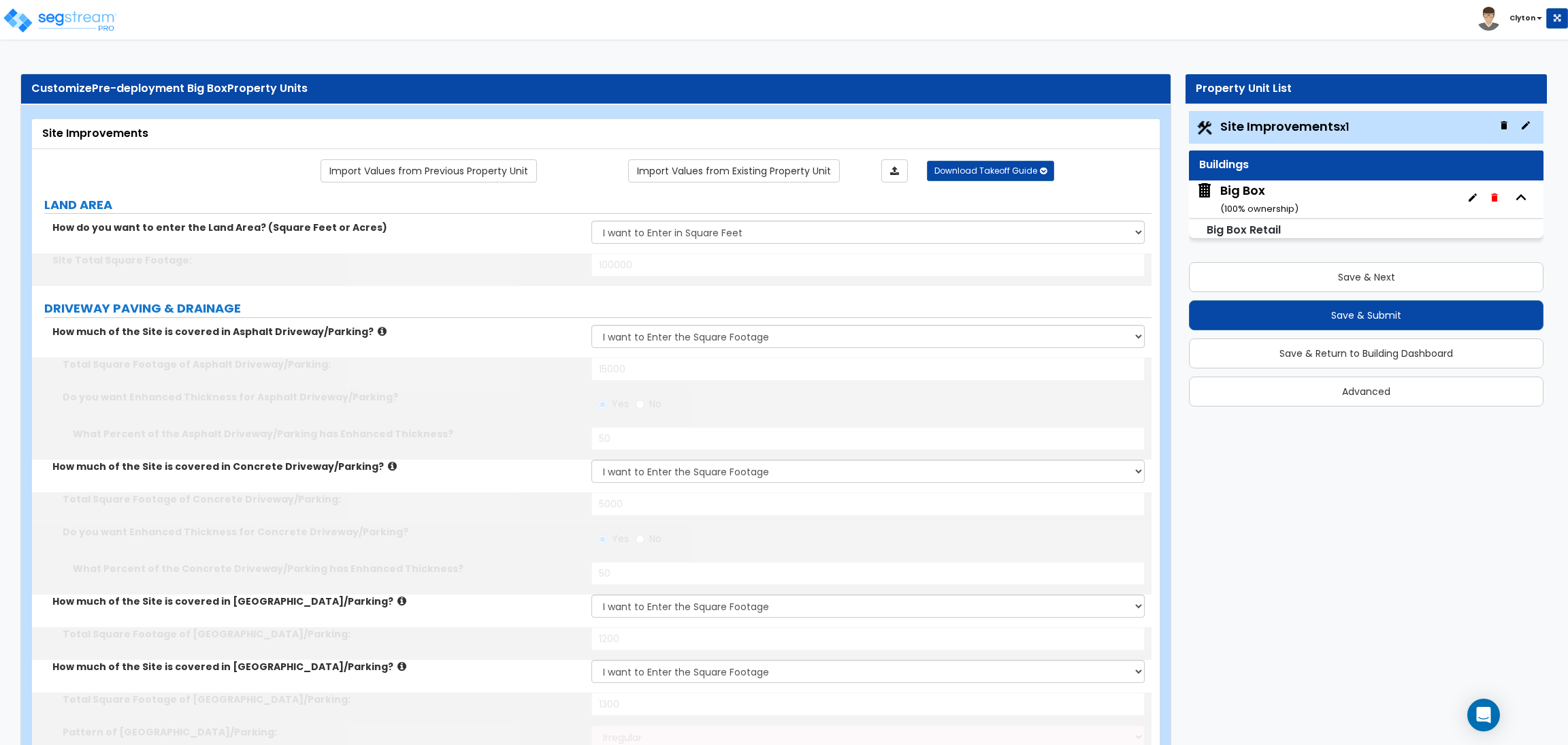
type input "5"
radio input "true"
type input "30"
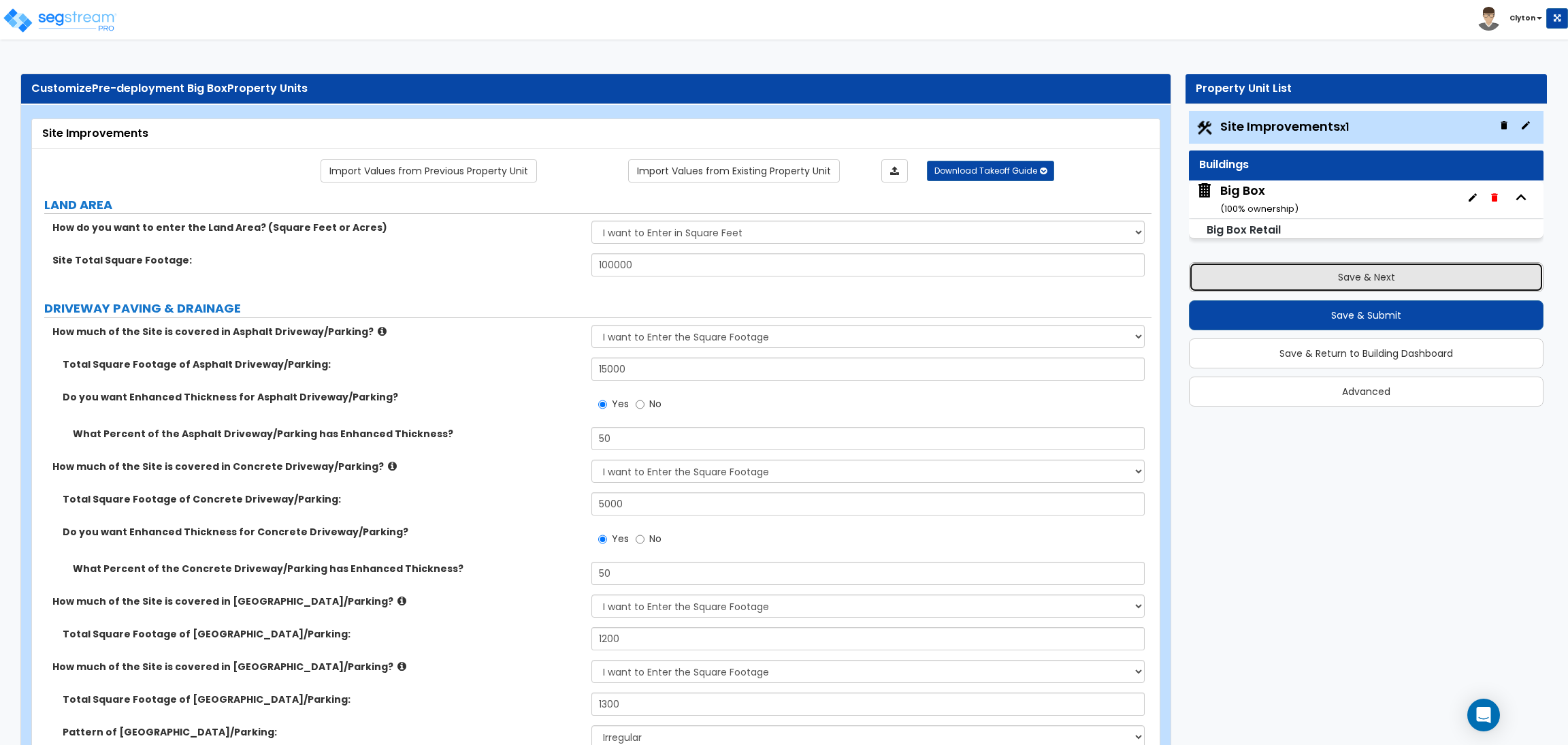
click at [1322, 282] on button "Save & Next" at bounding box center [1367, 277] width 355 height 30
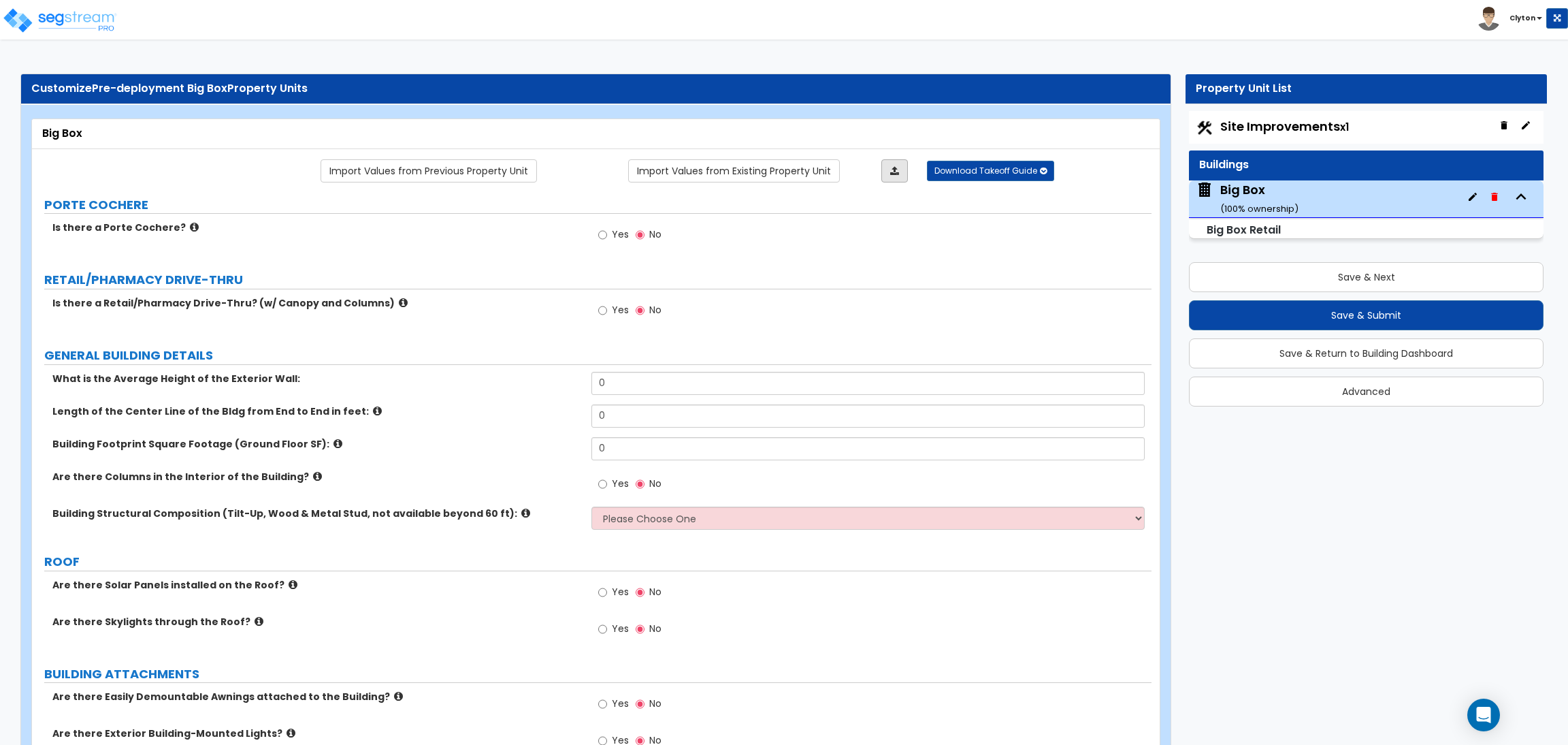
click at [900, 175] on link at bounding box center [894, 171] width 26 height 23
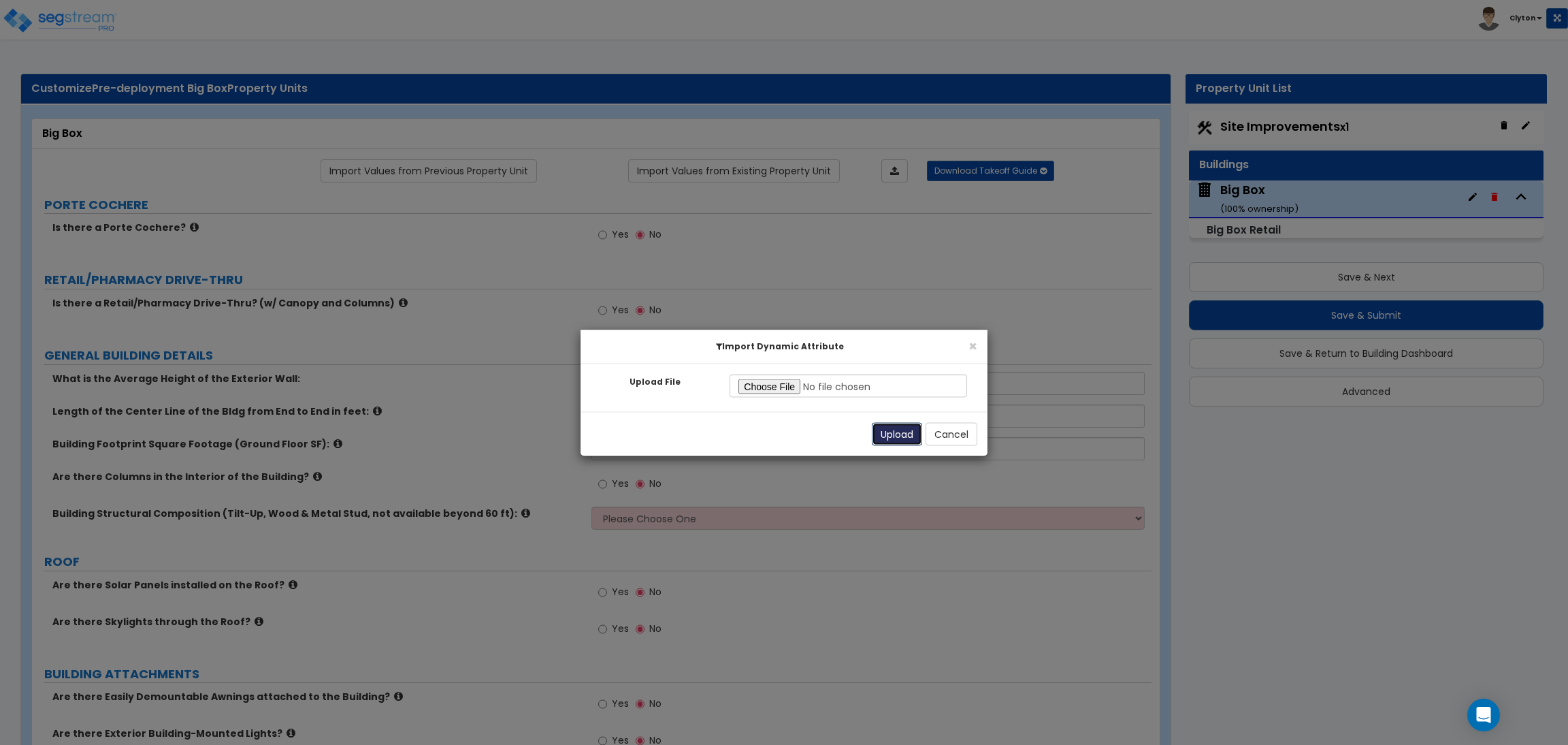
click at [883, 437] on button "Upload" at bounding box center [896, 434] width 50 height 23
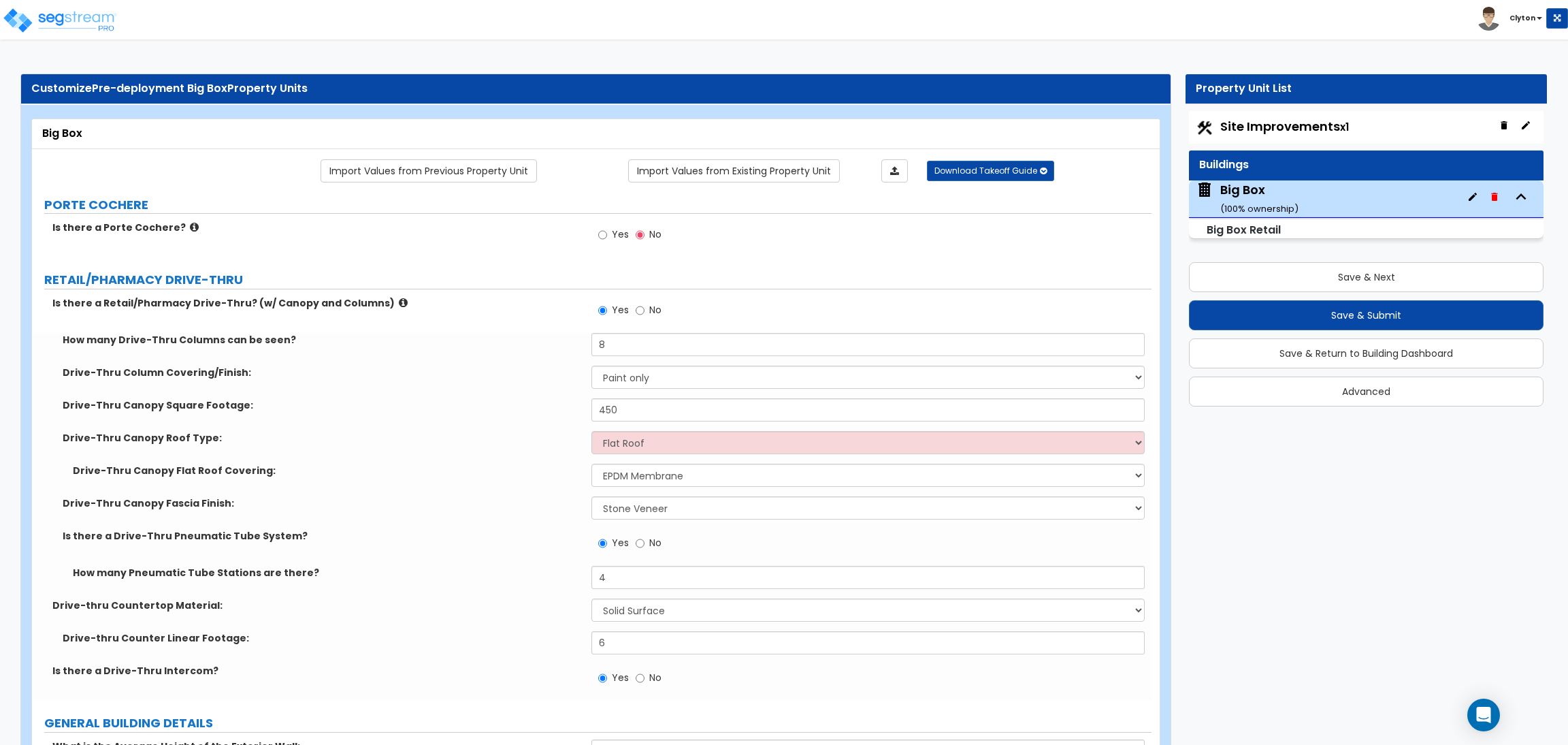
click at [487, 402] on label "Drive-Thru Canopy Square Footage:" at bounding box center [321, 404] width 518 height 13
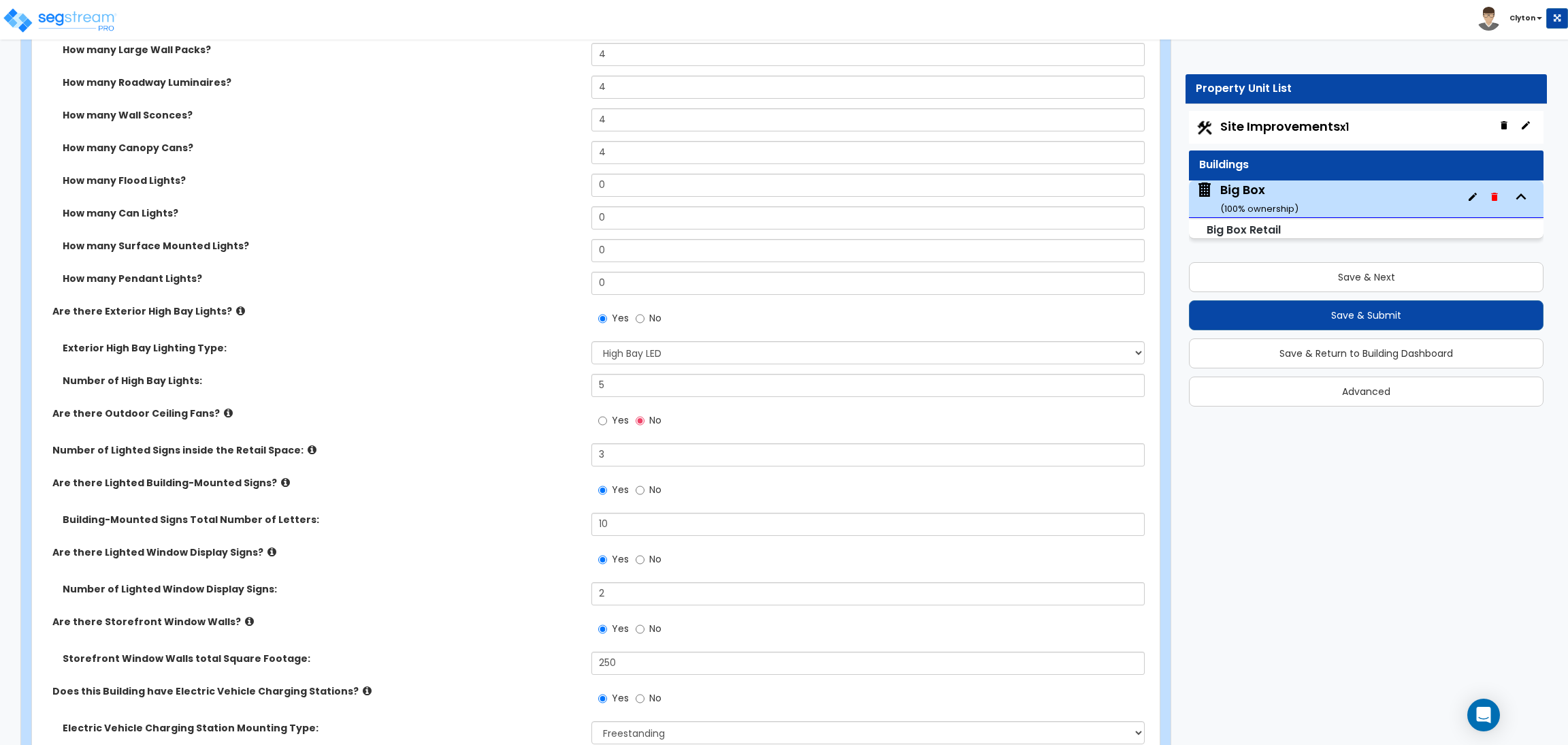
scroll to position [1532, 0]
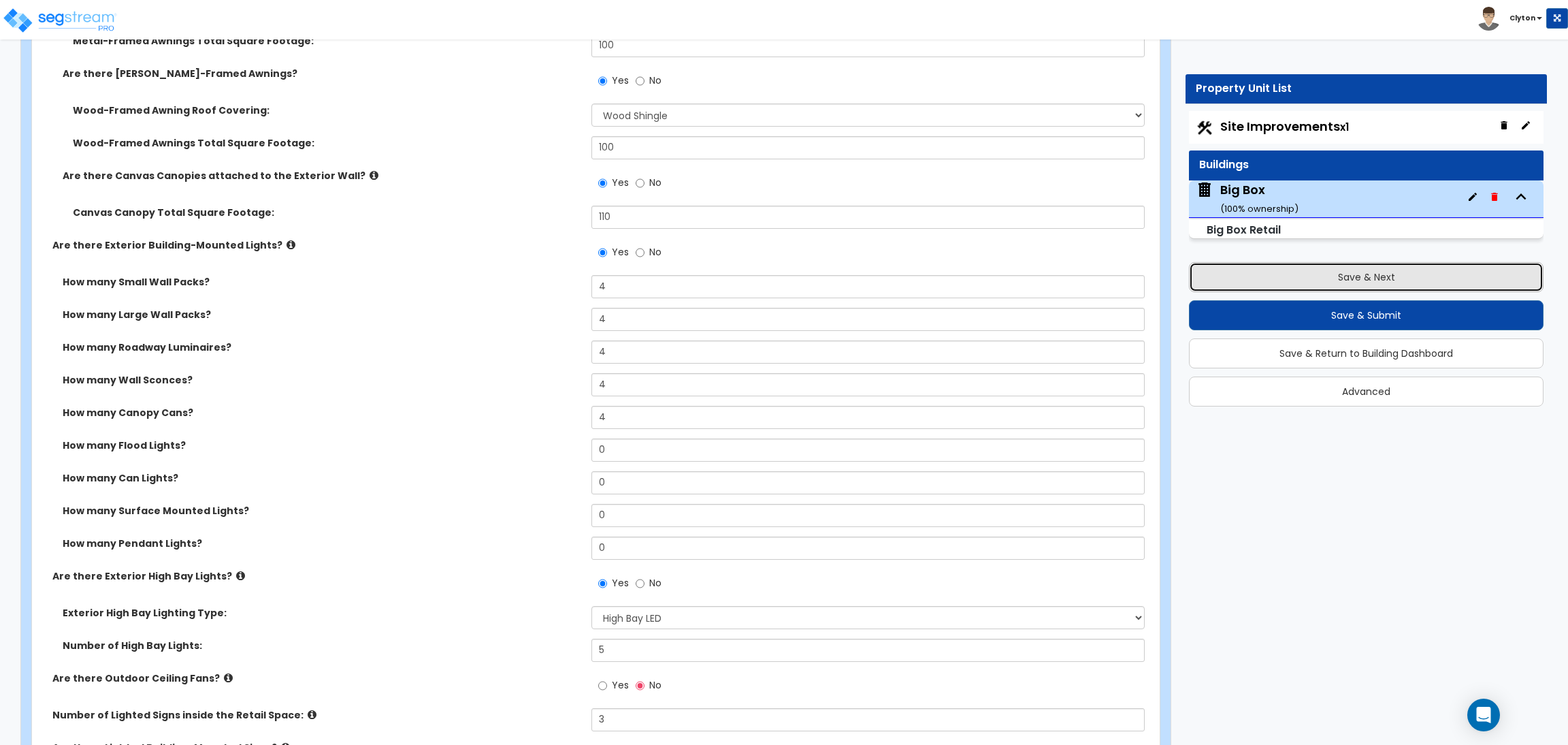
click at [1285, 284] on button "Save & Next" at bounding box center [1367, 277] width 355 height 30
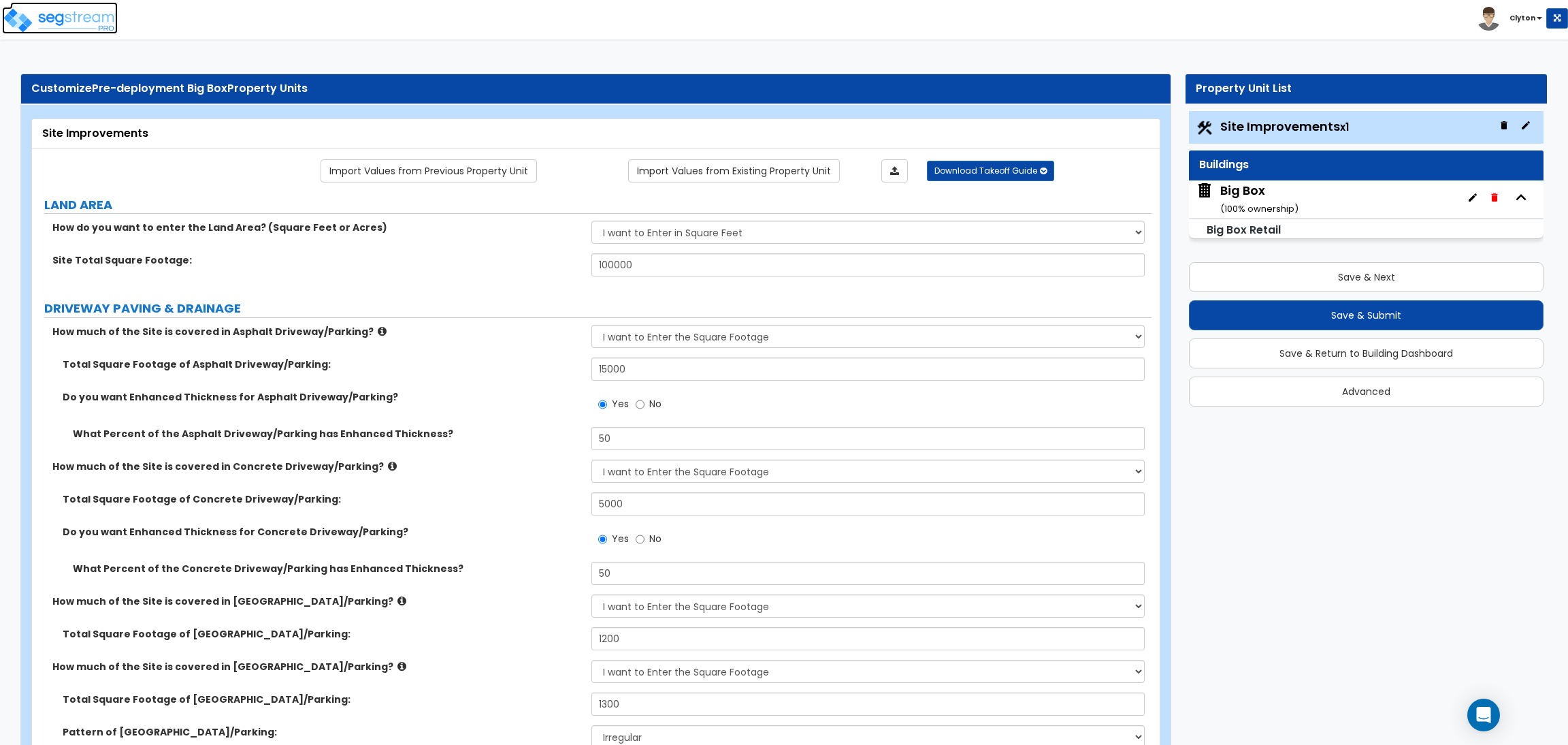
click at [82, 11] on img at bounding box center [60, 21] width 116 height 27
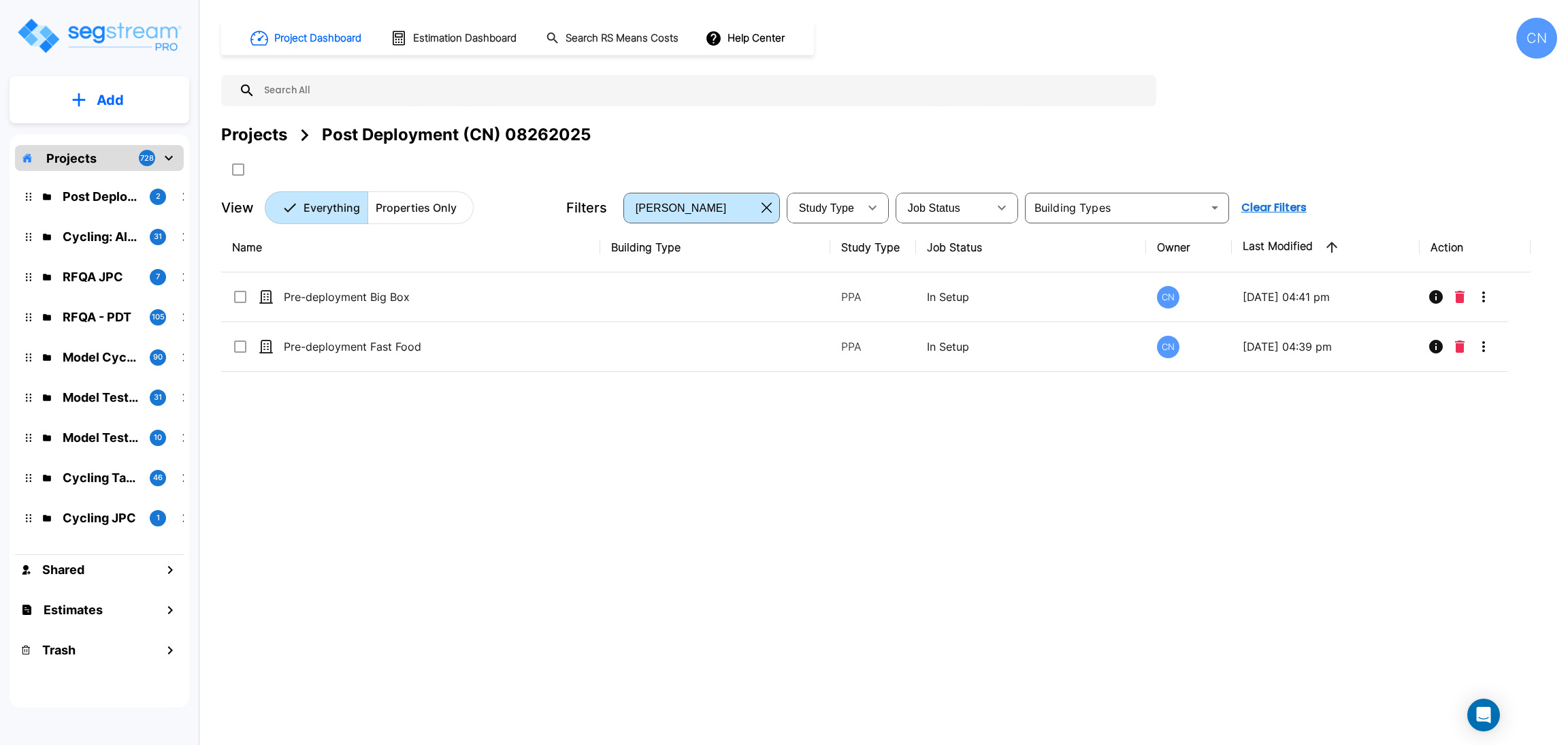
click at [121, 95] on p "Add" at bounding box center [110, 100] width 27 height 21
click at [111, 184] on link "Add Property" at bounding box center [99, 176] width 101 height 27
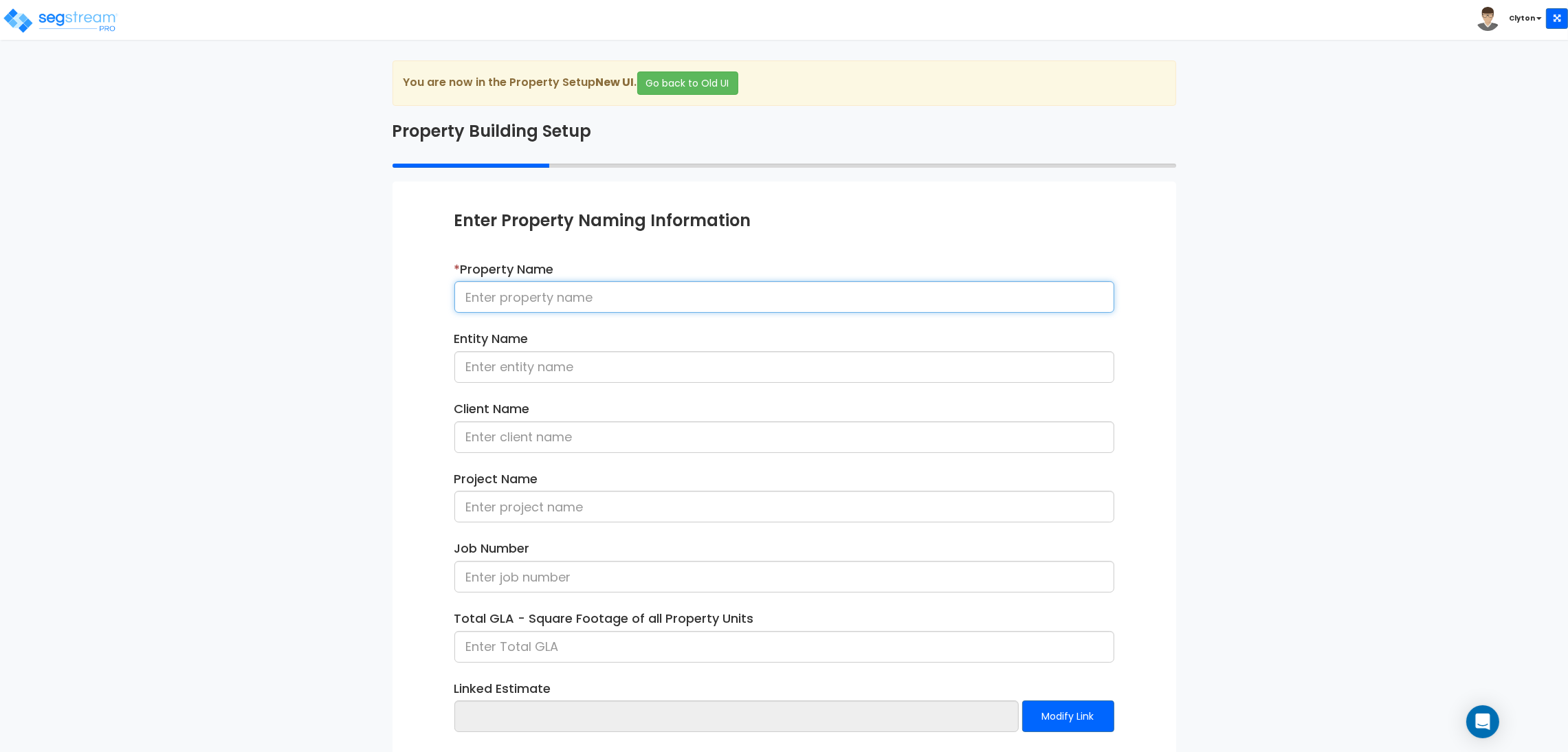
click at [502, 302] on input at bounding box center [784, 297] width 660 height 32
type input "Pre-deployment Auto Repair Shop"
click at [1301, 394] on div "We are Building your Property. So please grab a coffee and let us do the heavy …" at bounding box center [784, 440] width 1568 height 761
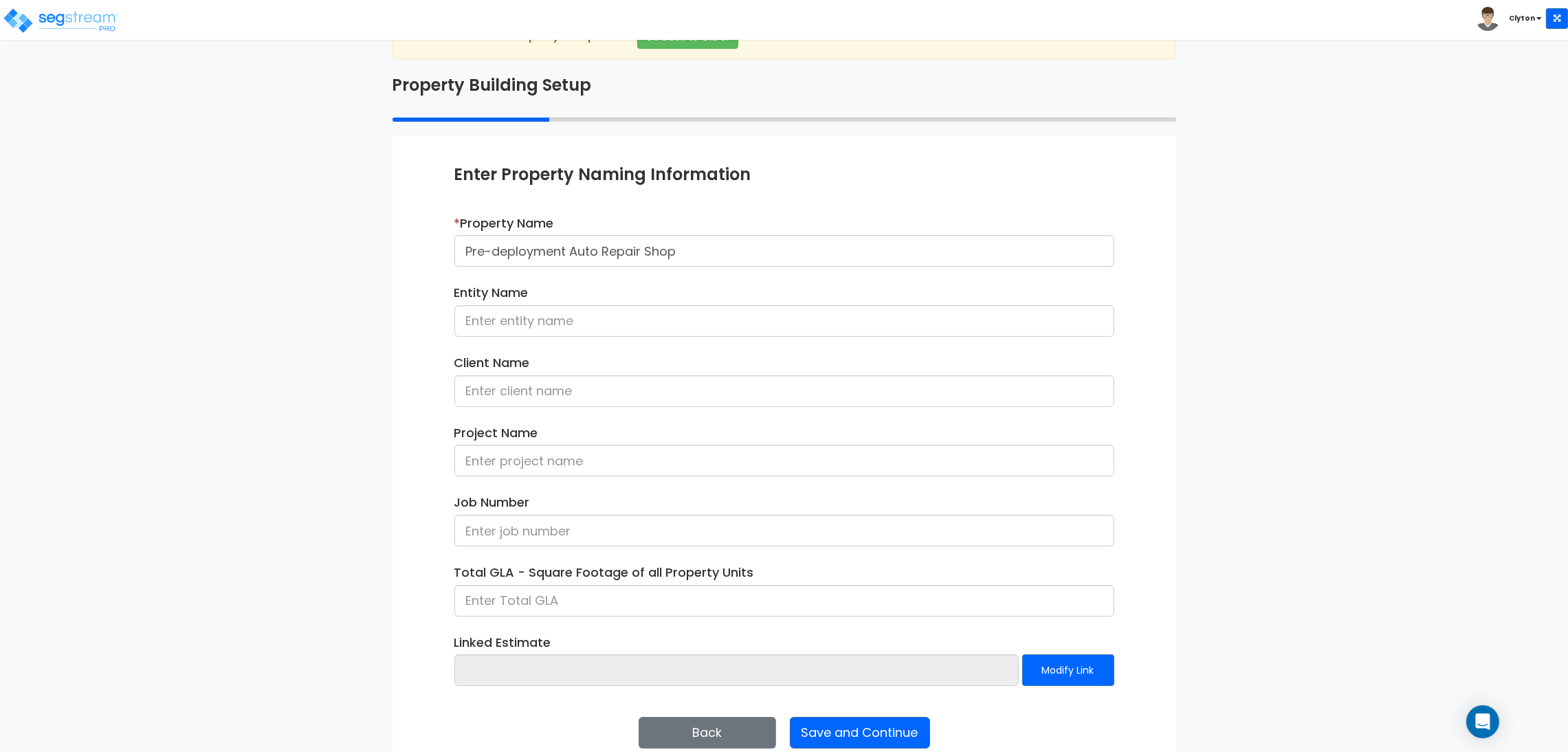
scroll to position [71, 0]
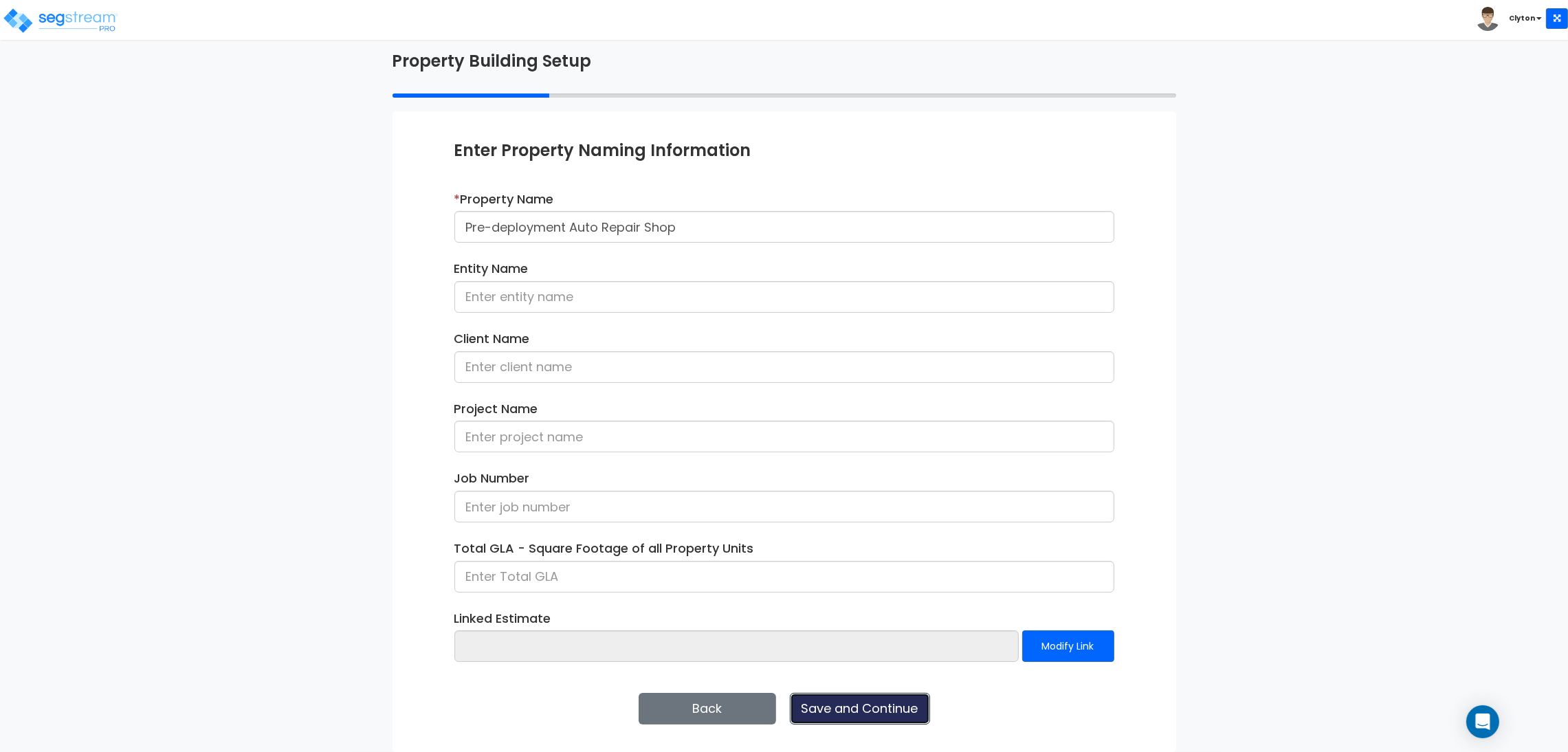
click at [911, 701] on button "Save and Continue" at bounding box center [860, 708] width 140 height 32
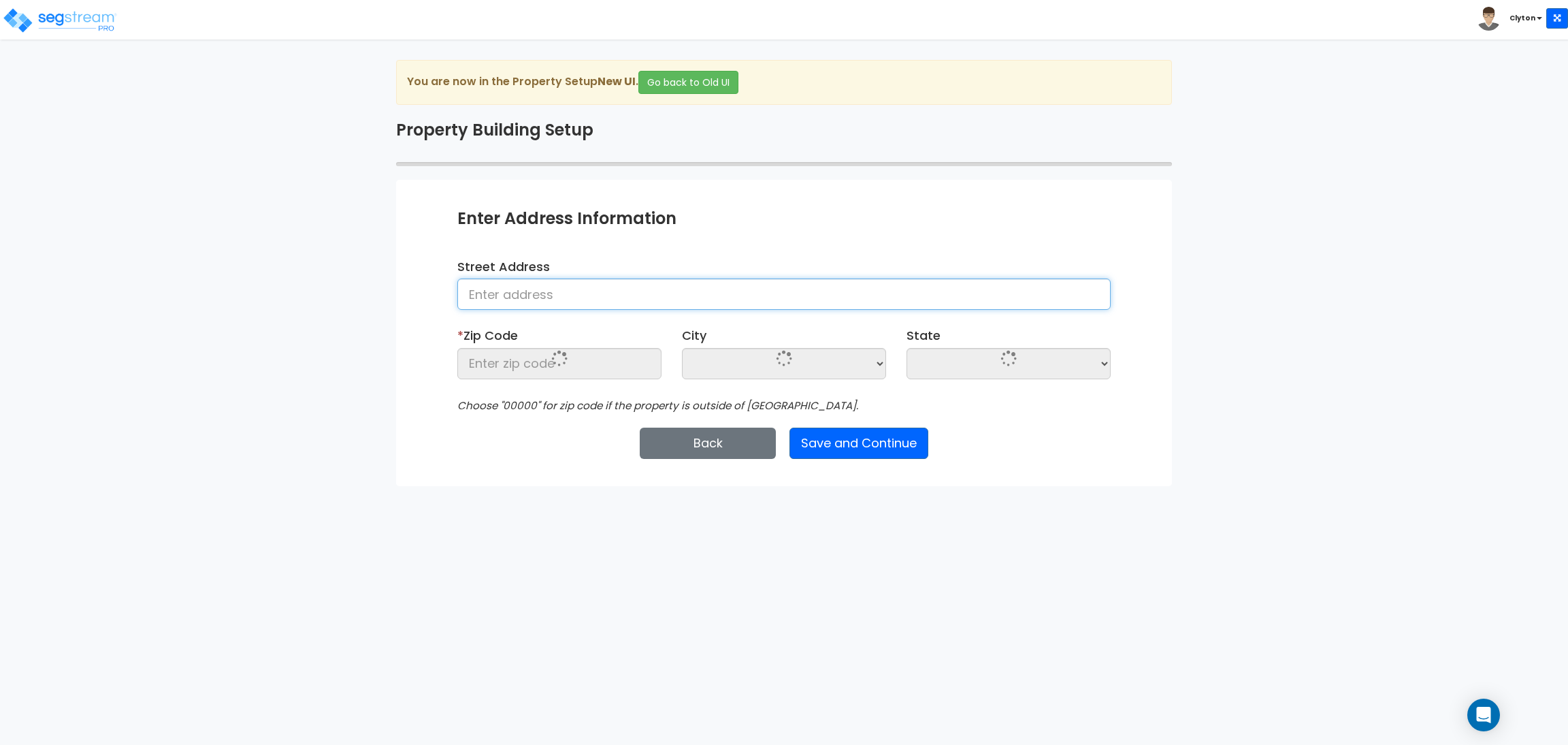
click at [618, 289] on input at bounding box center [784, 294] width 653 height 31
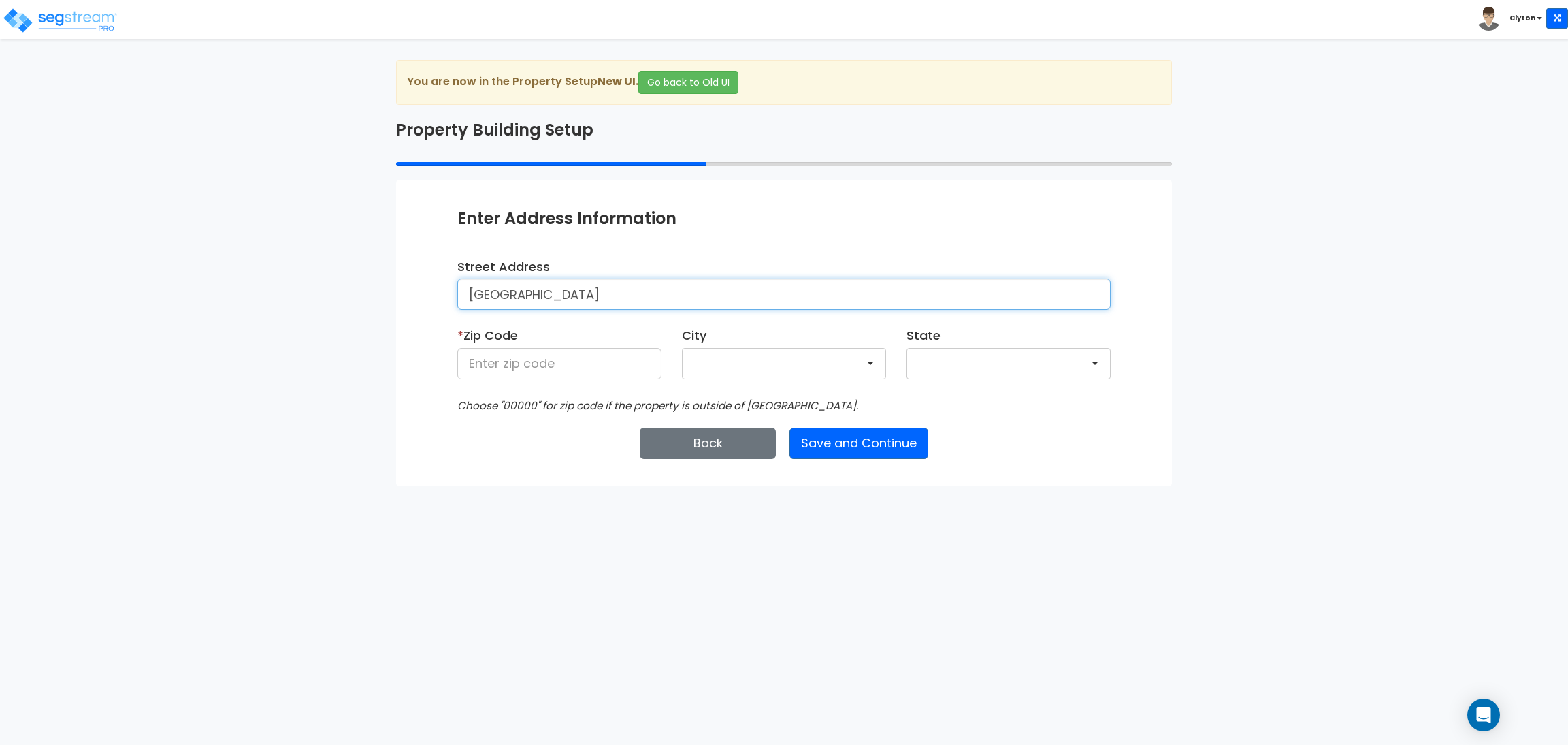
type input "[GEOGRAPHIC_DATA]"
type input "80206"
click at [816, 451] on button "Save and Continue" at bounding box center [859, 443] width 139 height 31
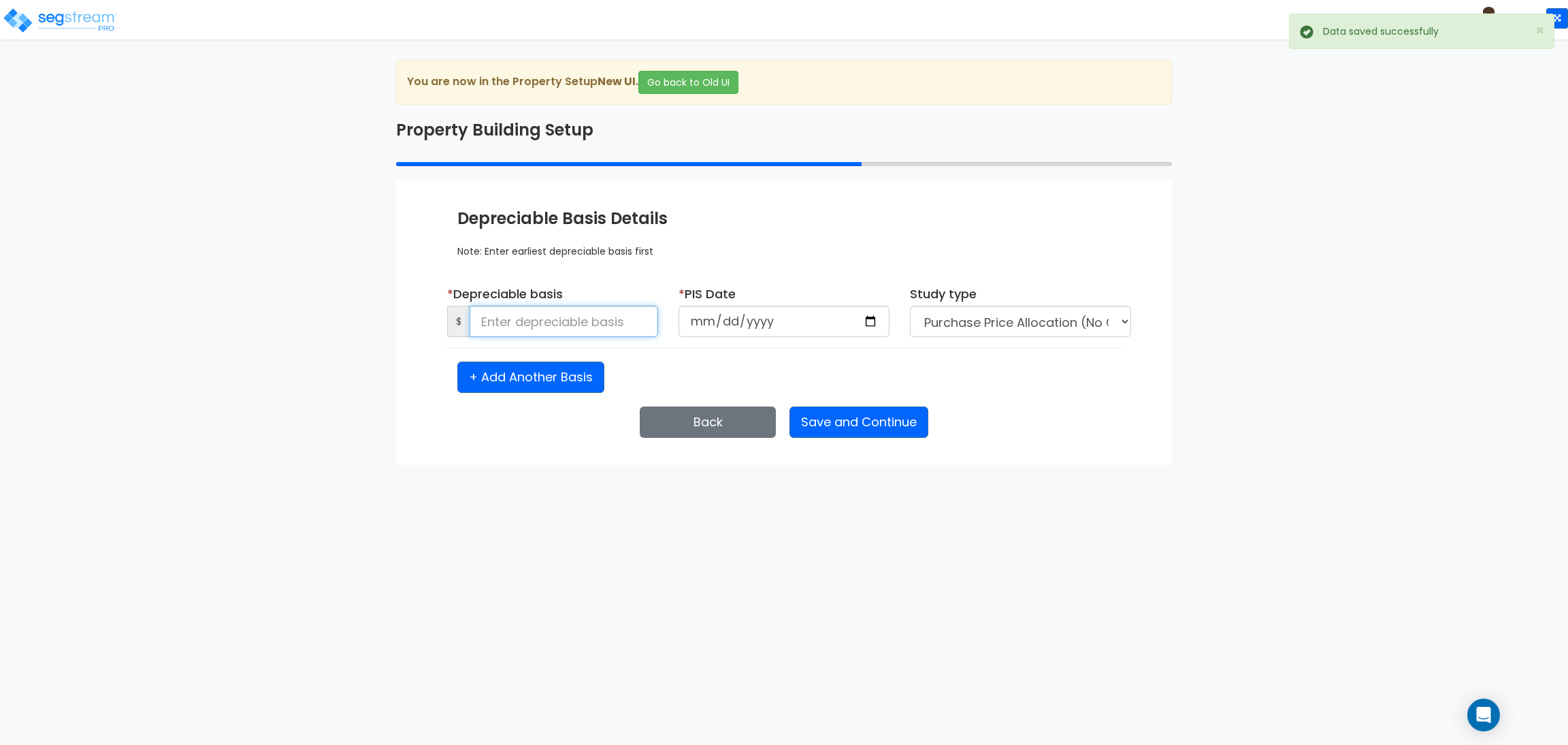
click at [599, 324] on input at bounding box center [564, 321] width 189 height 31
type input "1,500,000"
click at [863, 323] on input "date" at bounding box center [784, 321] width 211 height 31
type input "[DATE]"
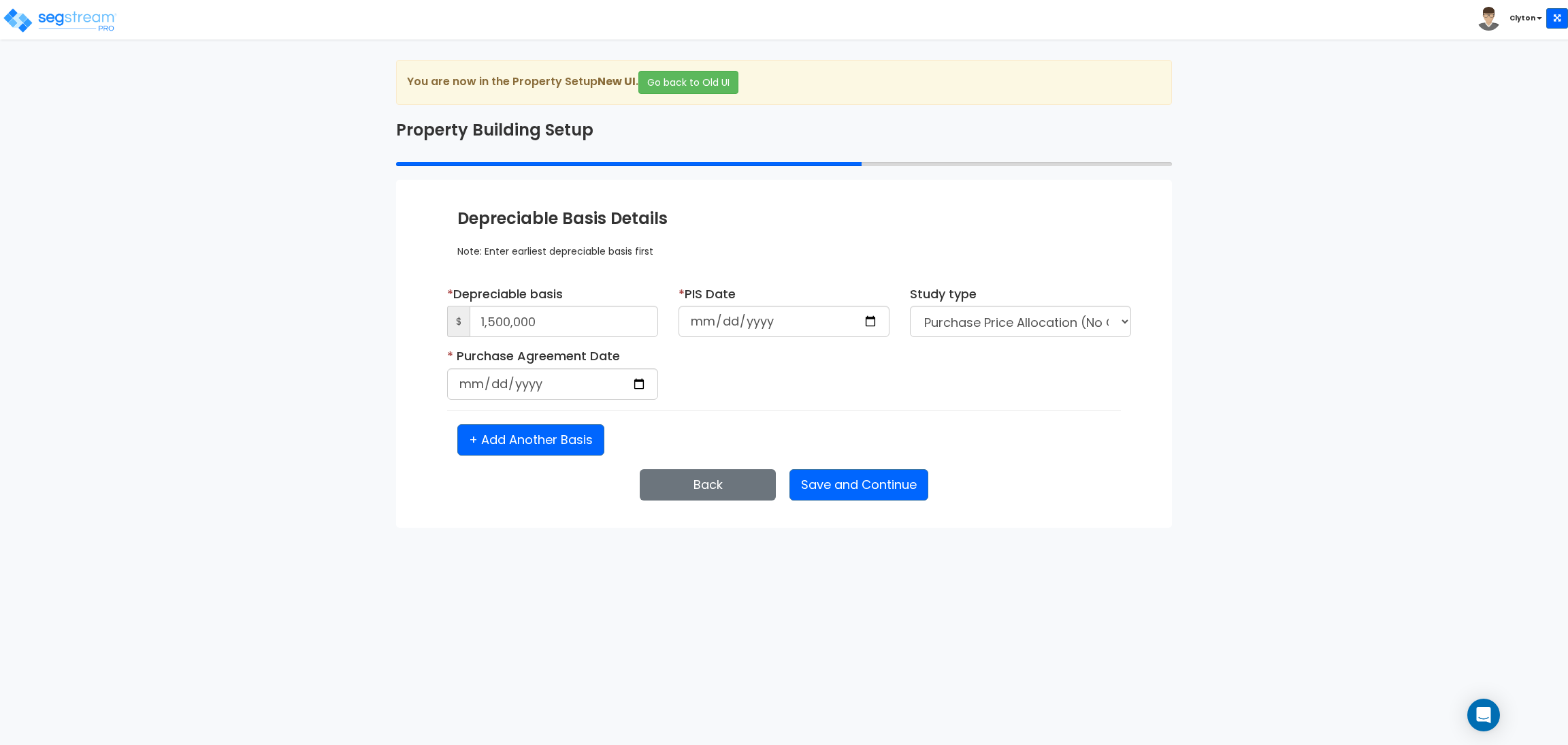
click at [971, 380] on div "* Purchase Agreement Date Is it a renovation on an existing building?" at bounding box center [784, 378] width 694 height 62
click at [647, 385] on input "date" at bounding box center [553, 384] width 211 height 31
click at [642, 385] on input "date" at bounding box center [553, 384] width 211 height 31
type input "[DATE]"
click at [799, 394] on div "* Purchase Agreement Date [DATE] Is it a renovation on an existing building?" at bounding box center [784, 378] width 694 height 62
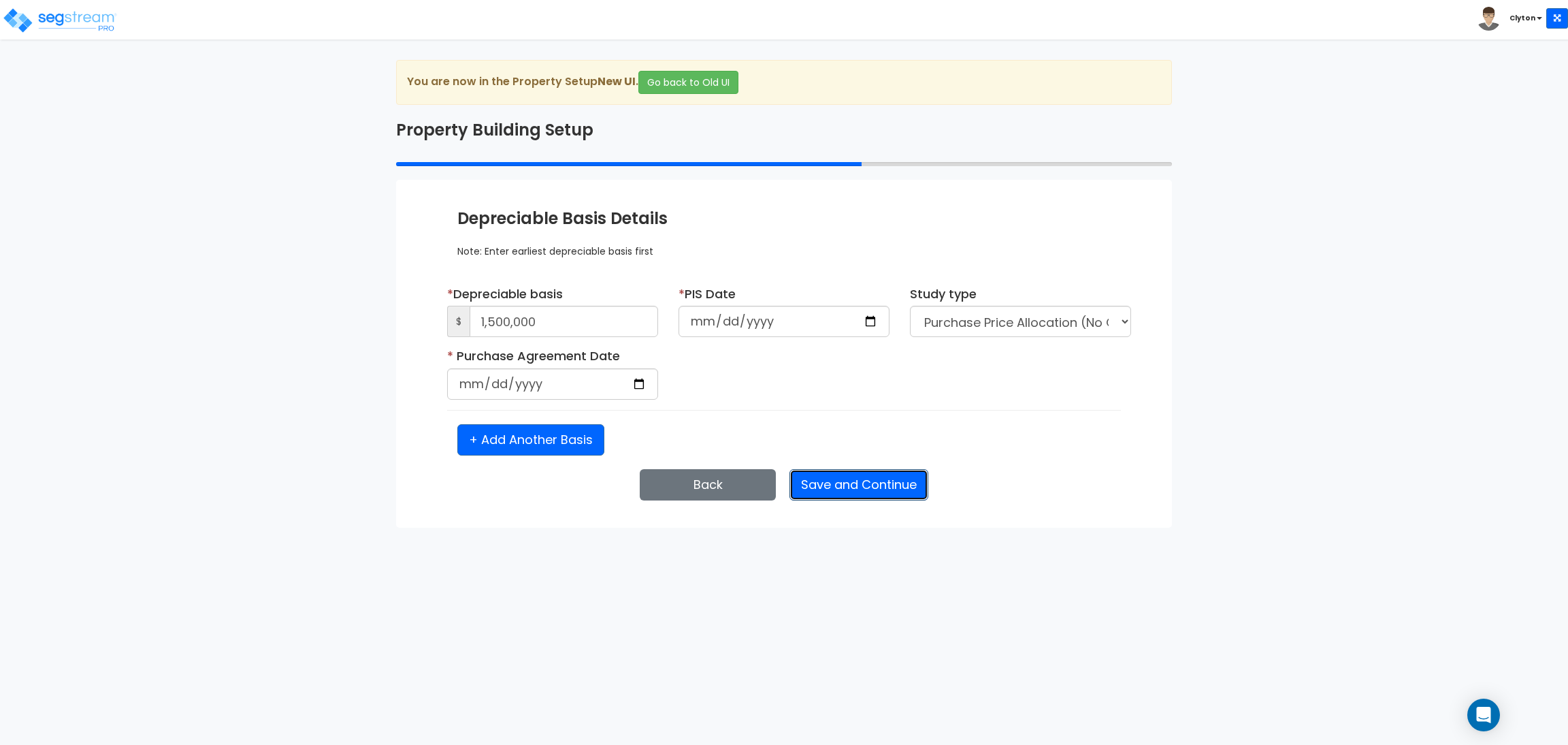
click at [877, 480] on button "Save and Continue" at bounding box center [859, 485] width 139 height 31
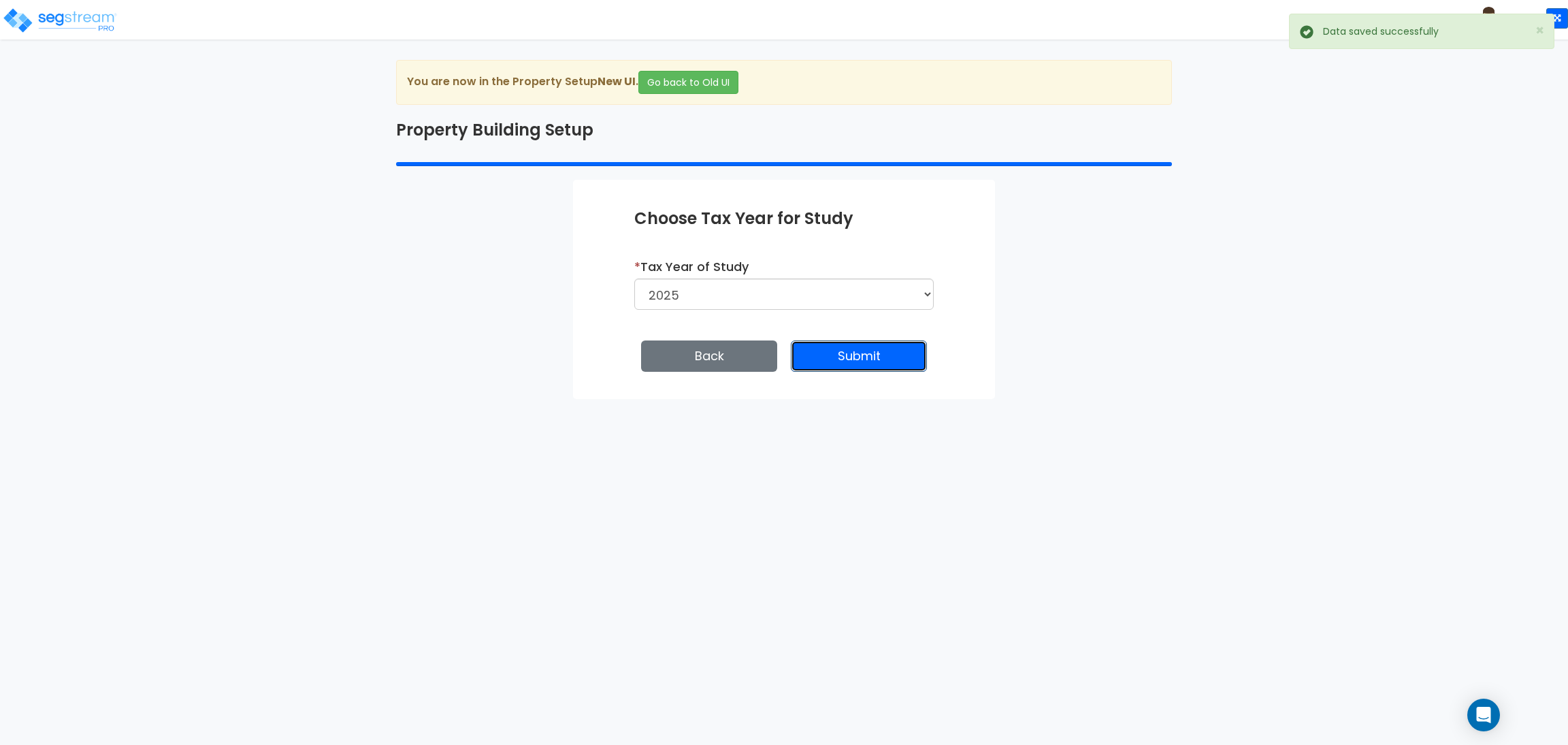
click at [868, 359] on button "Submit" at bounding box center [859, 356] width 136 height 31
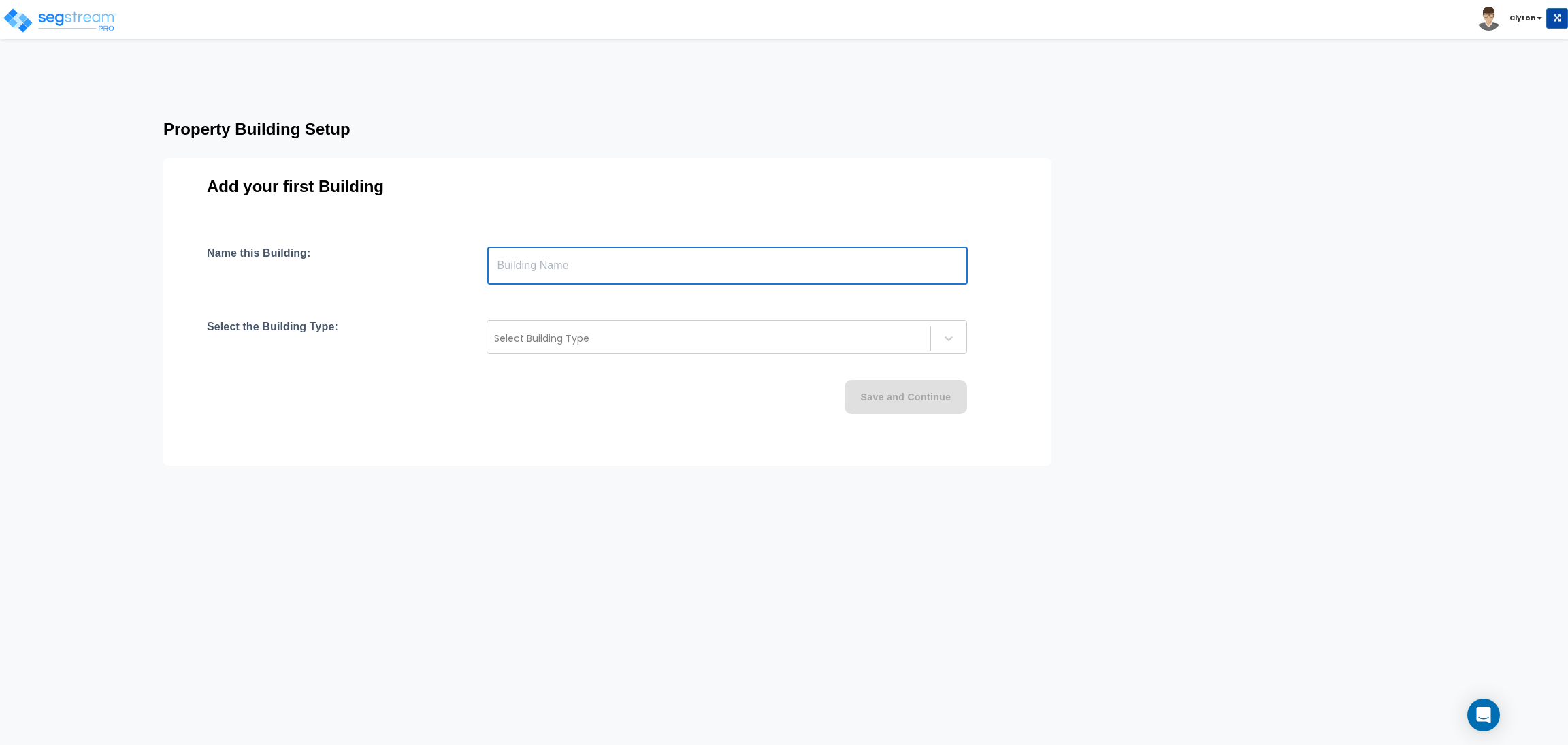
click at [639, 253] on input "text" at bounding box center [728, 265] width 481 height 38
click at [607, 267] on input "text" at bounding box center [728, 265] width 481 height 38
type input "Auto Repair Shop"
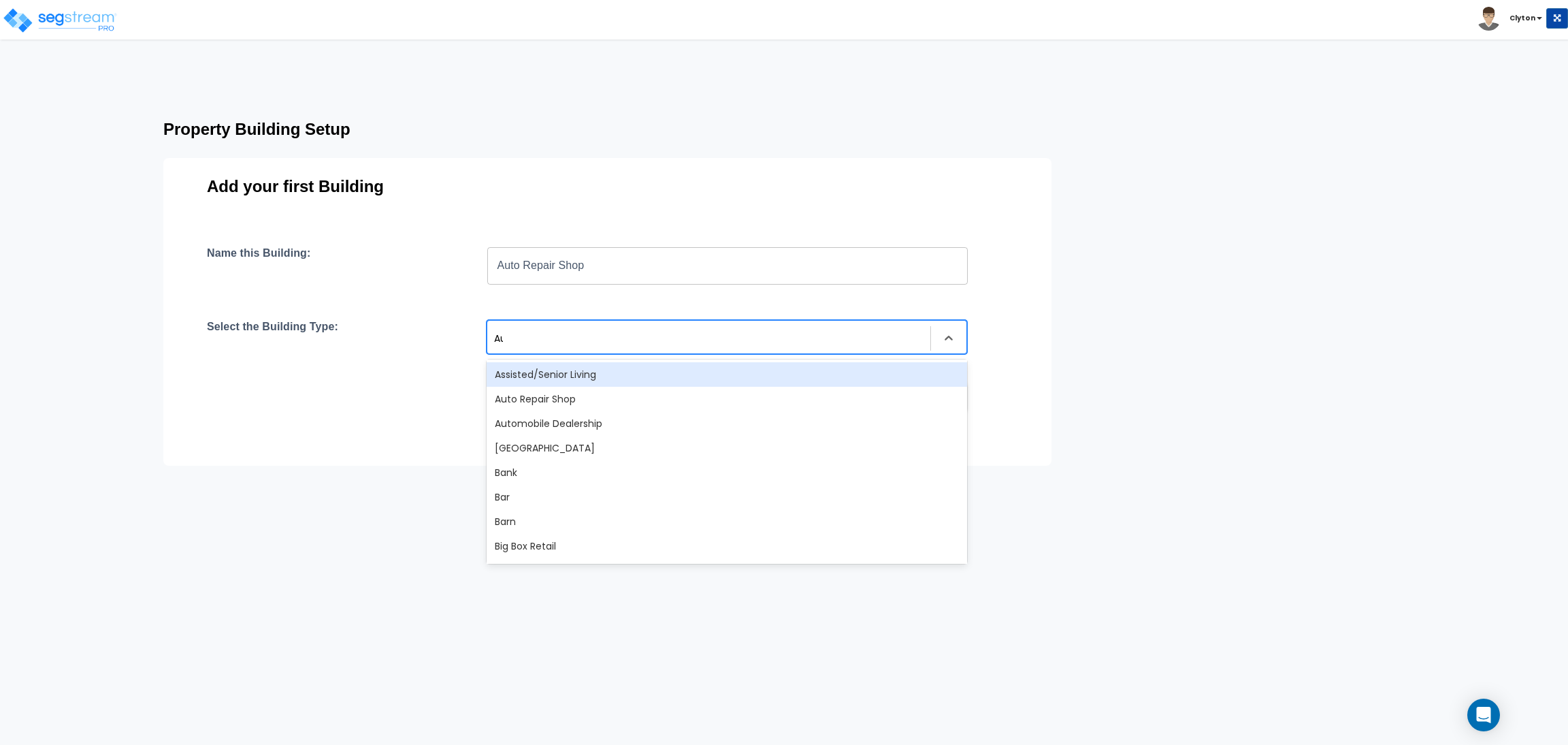
type input "Auto"
click at [579, 365] on div "Auto Repair Shop" at bounding box center [727, 375] width 481 height 25
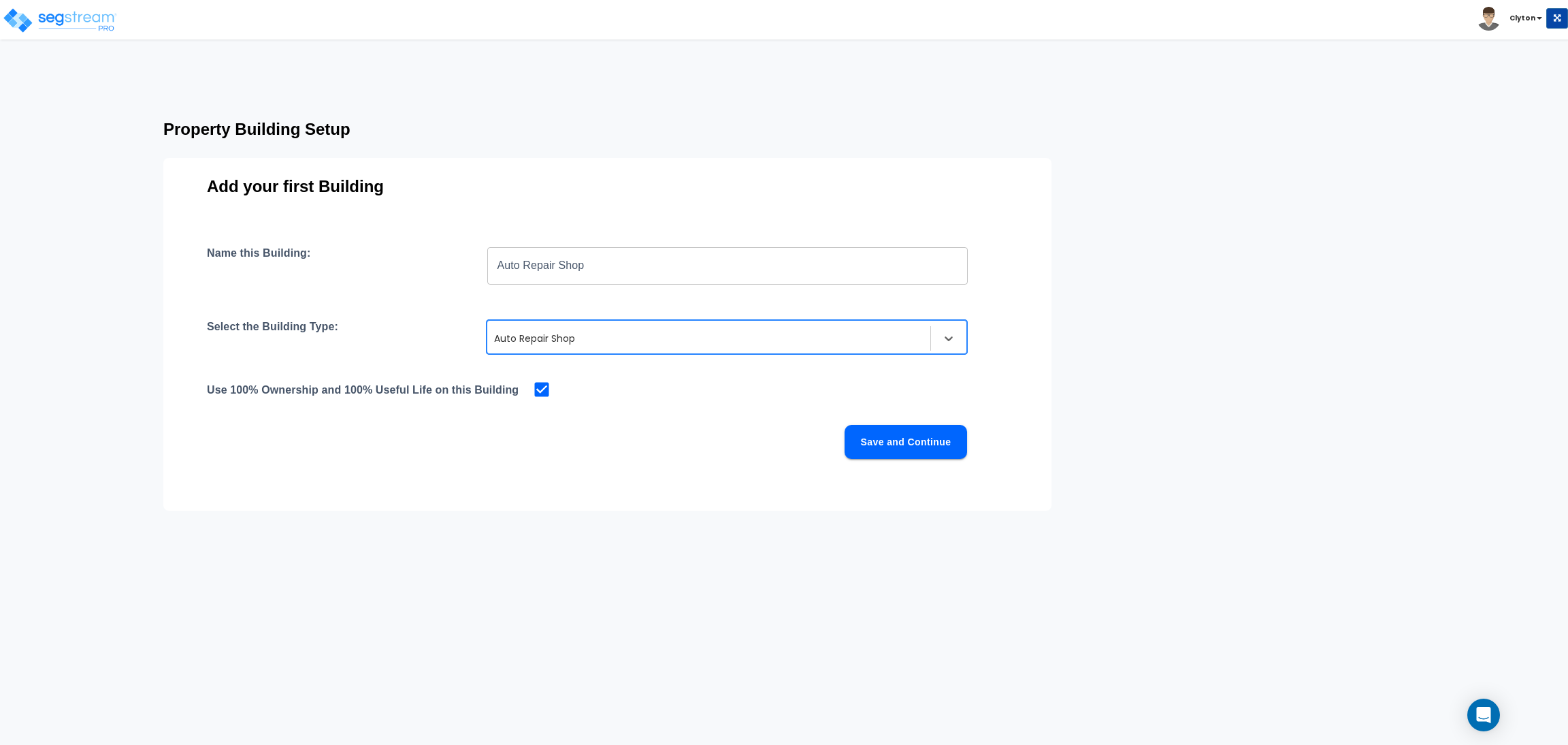
click at [934, 438] on button "Save and Continue" at bounding box center [906, 442] width 123 height 34
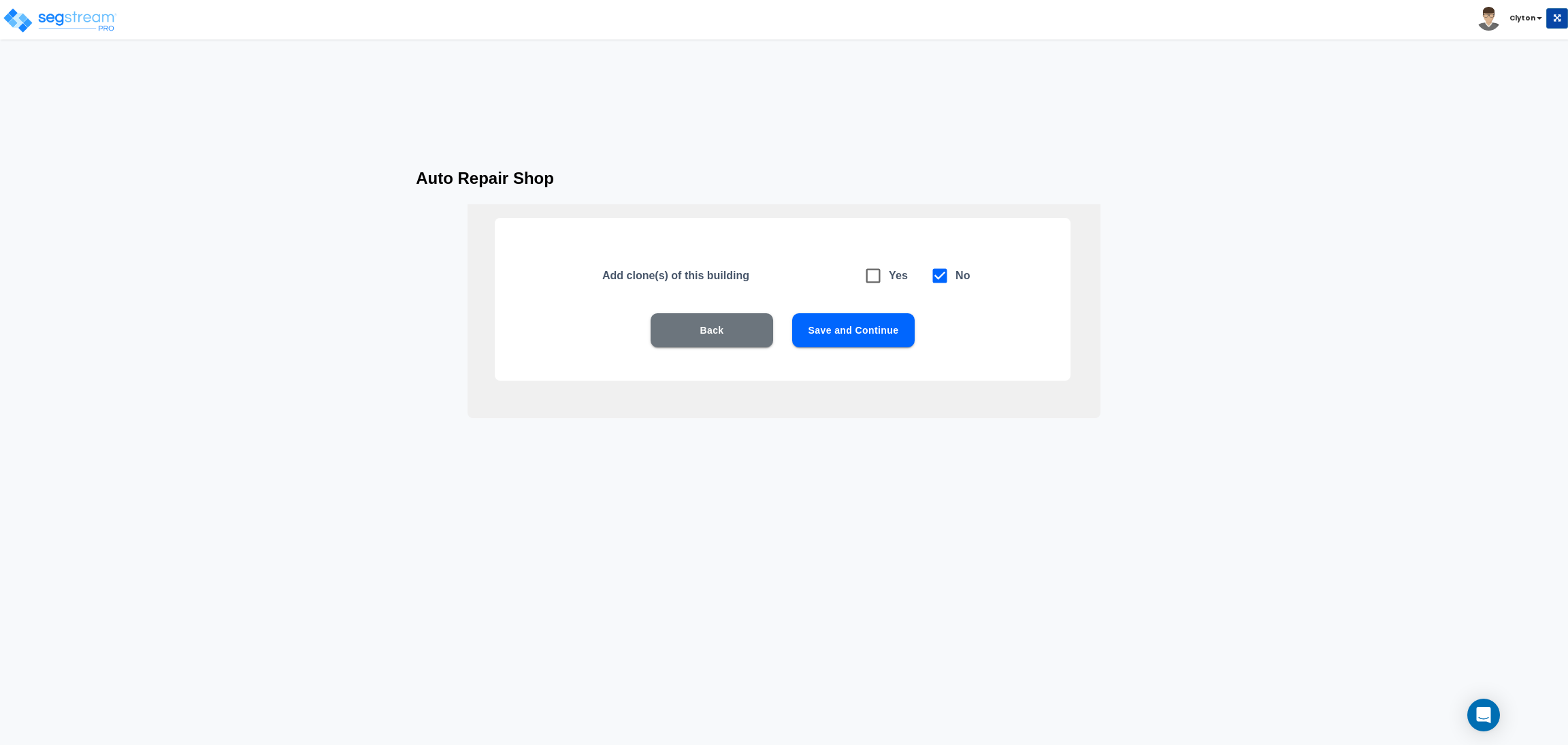
click at [891, 332] on button "Save and Continue" at bounding box center [853, 330] width 123 height 34
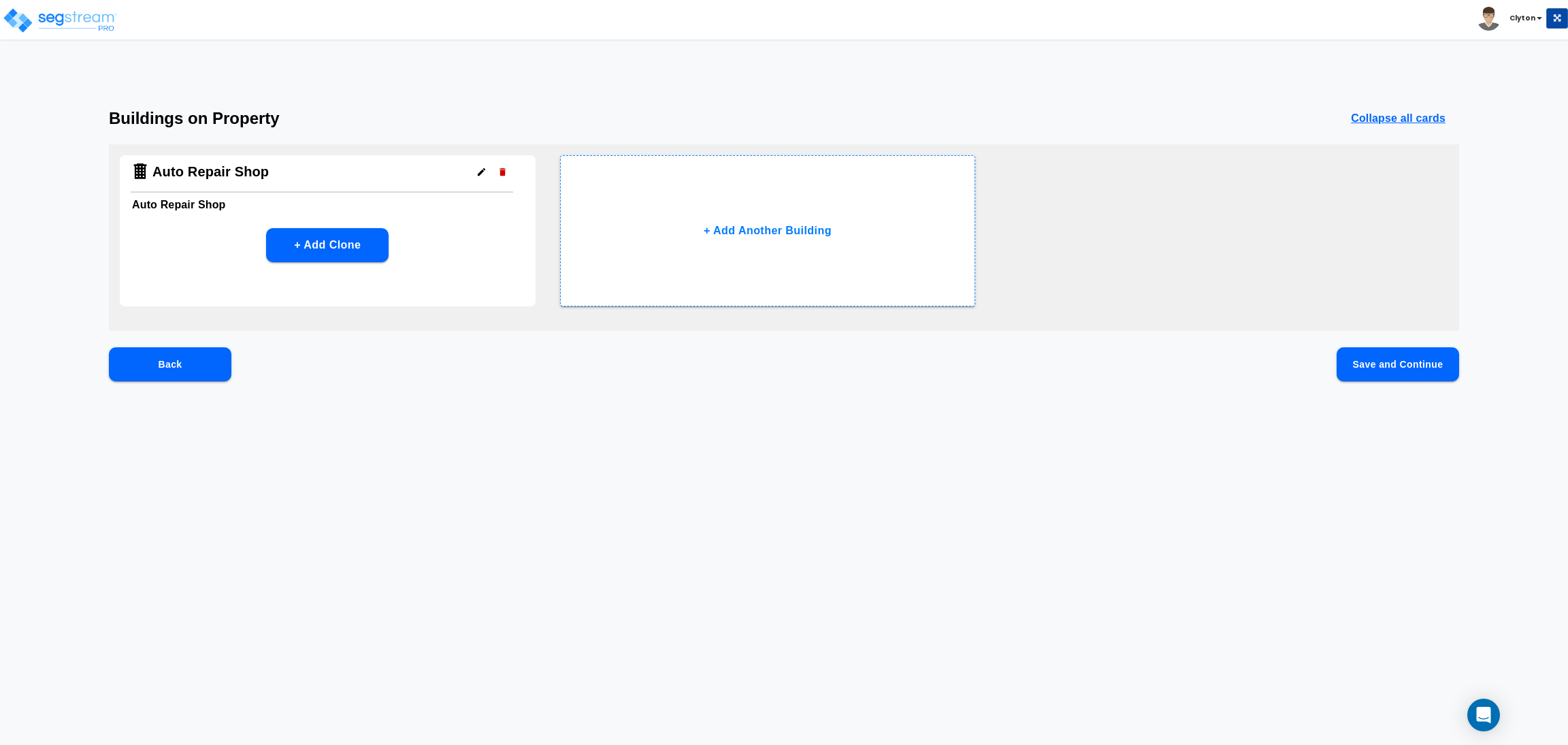
click at [1373, 368] on button "Save and Continue" at bounding box center [1398, 364] width 123 height 34
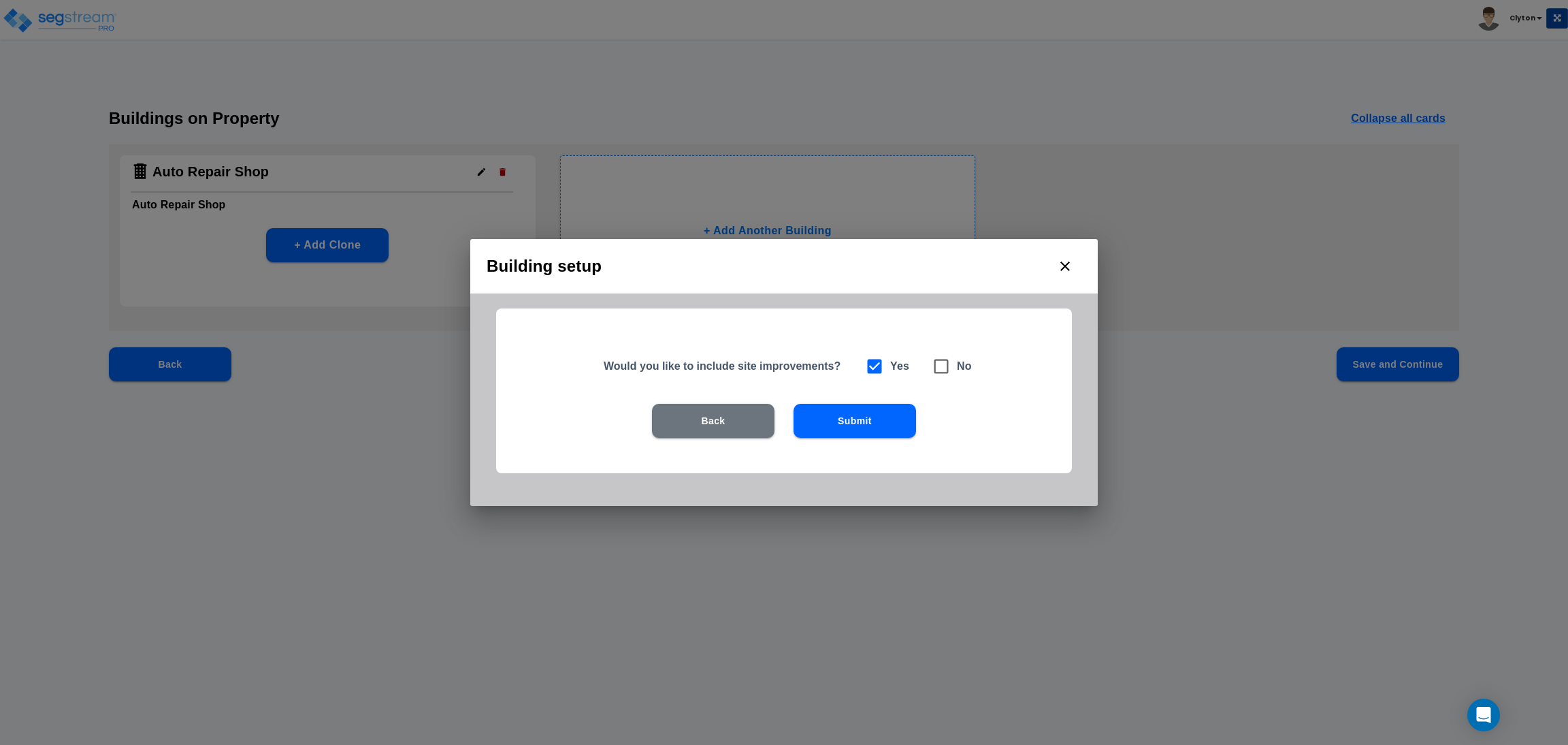
click at [875, 424] on button "Submit" at bounding box center [855, 421] width 123 height 34
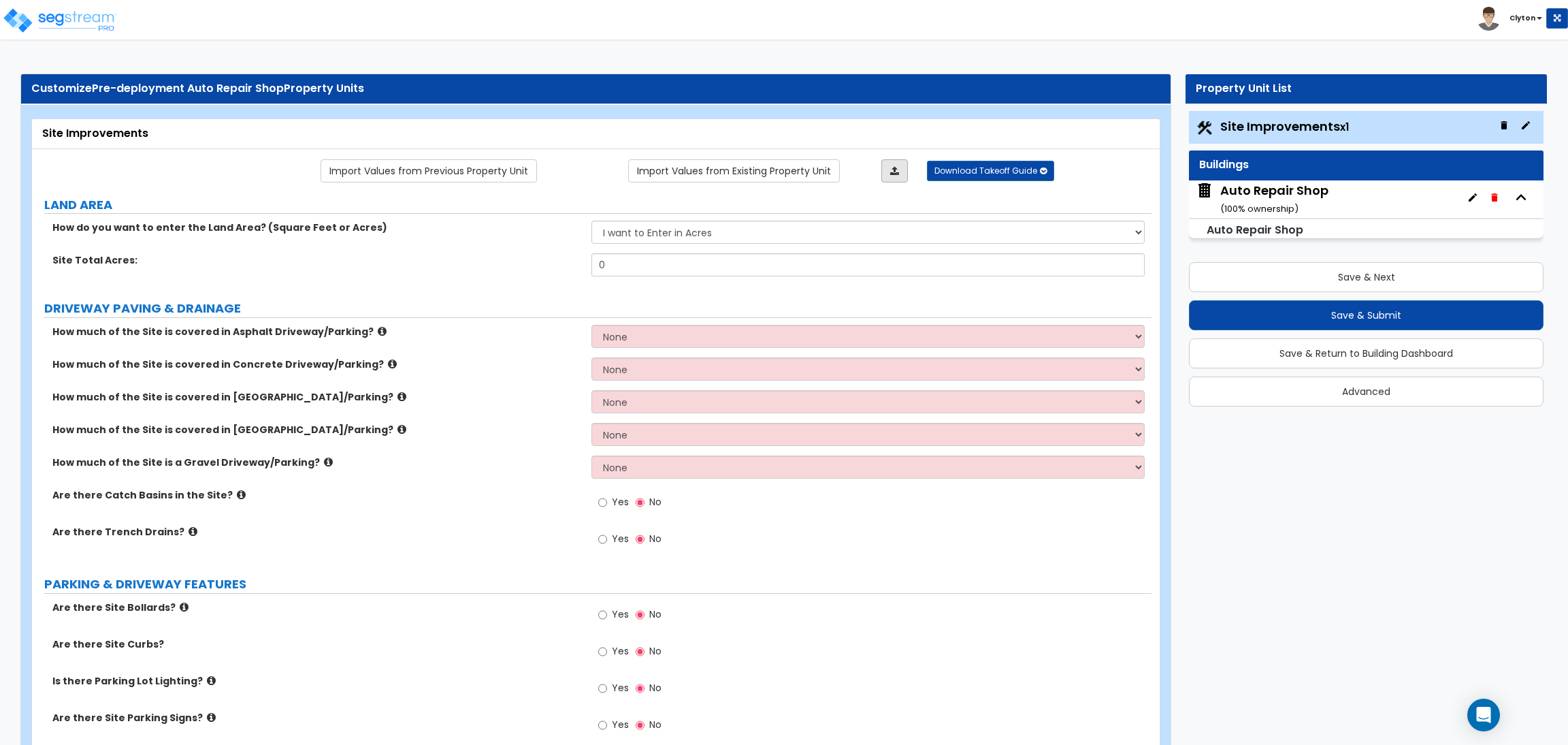
click at [905, 173] on link at bounding box center [894, 171] width 26 height 23
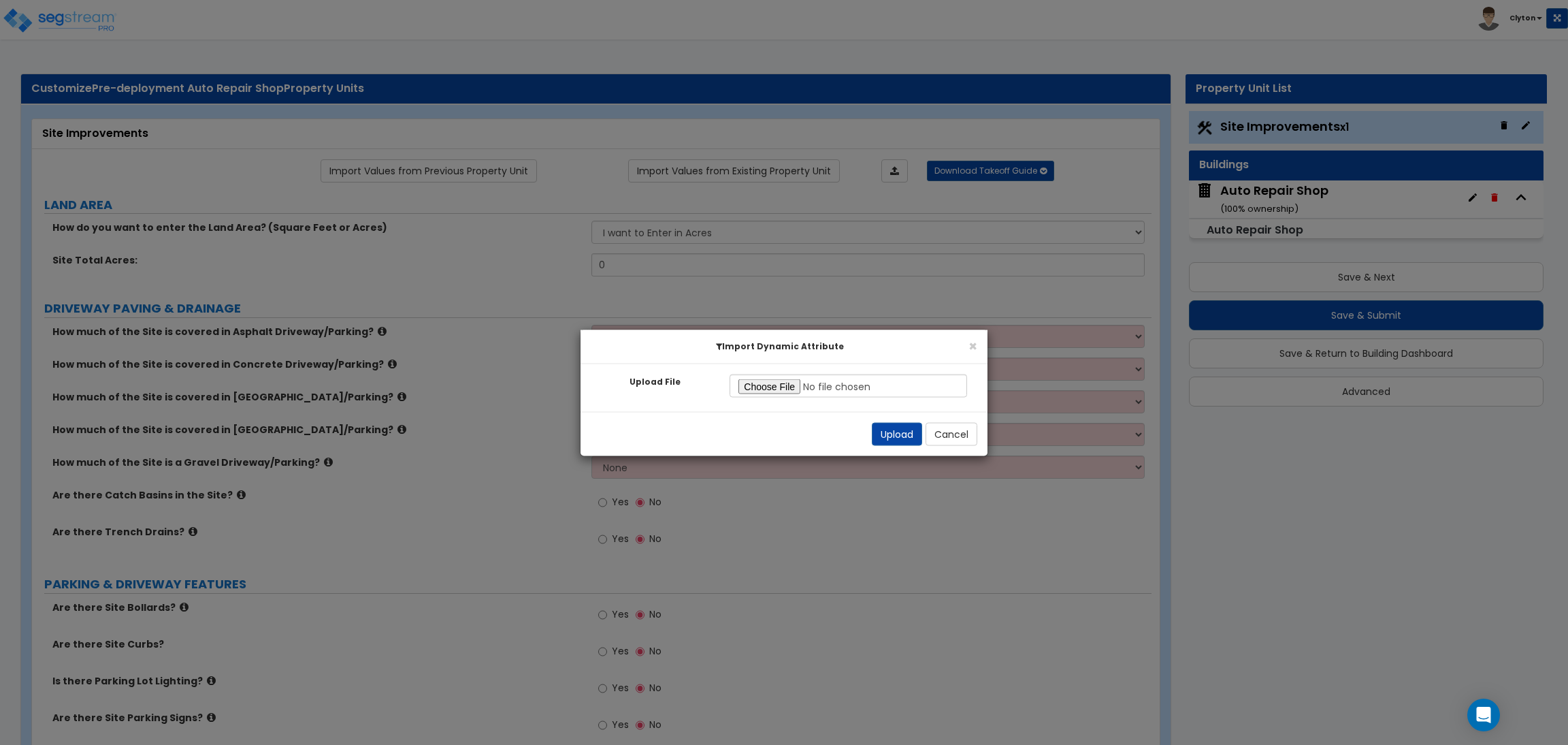
type input "C:\fakepath\Site Commercial.xlsx"
click at [891, 438] on button "Upload" at bounding box center [896, 434] width 50 height 23
select select "2"
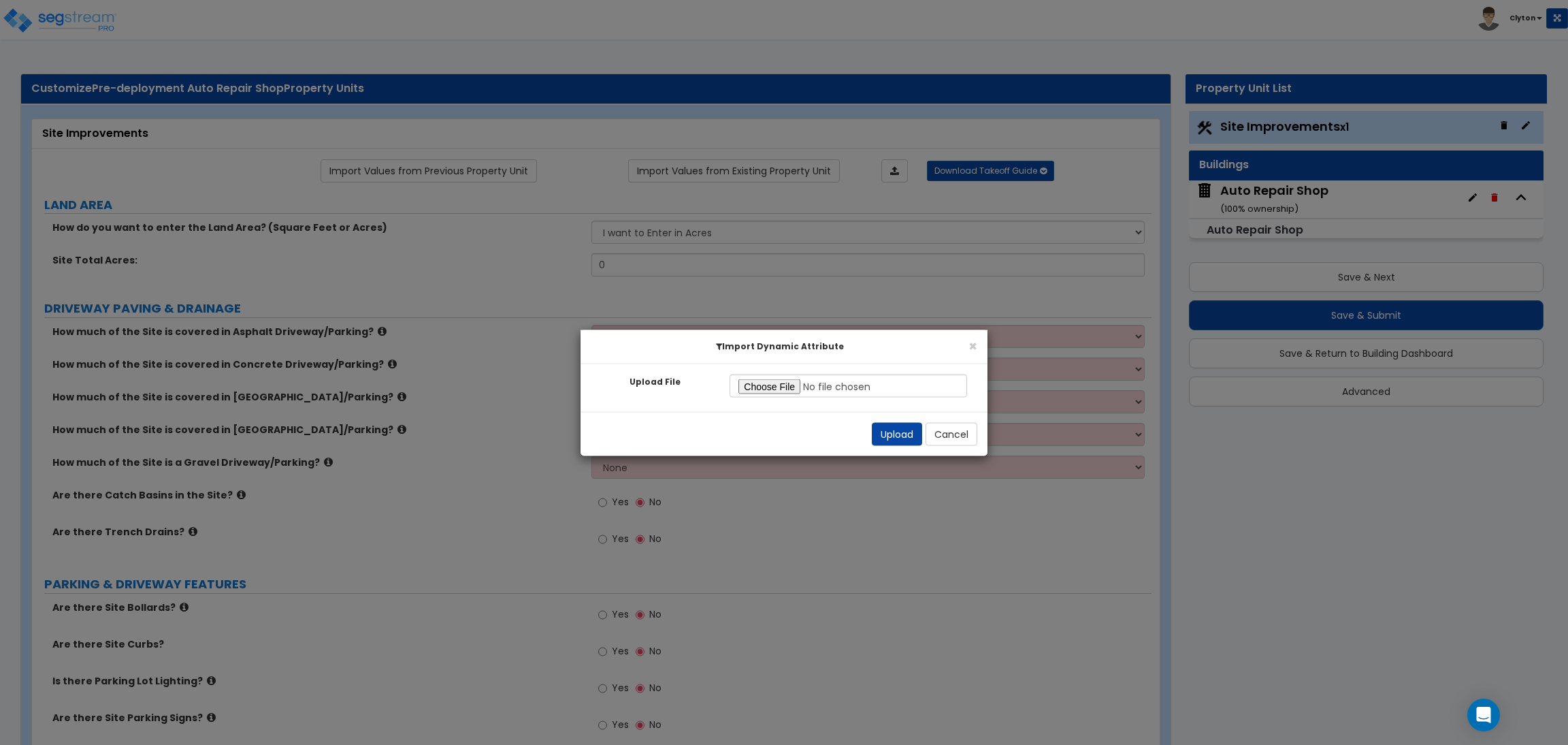
select select "2"
radio input "true"
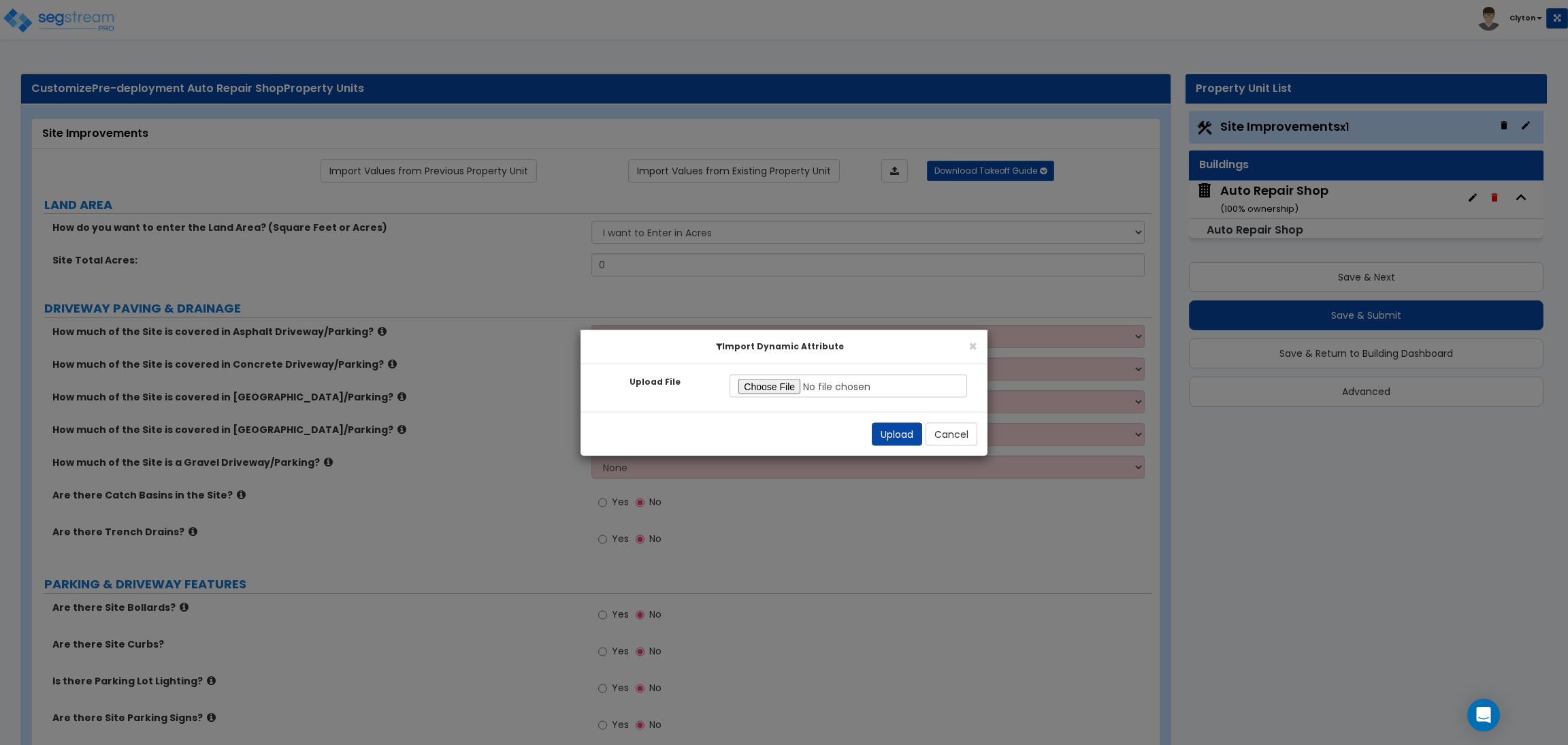
radio input "true"
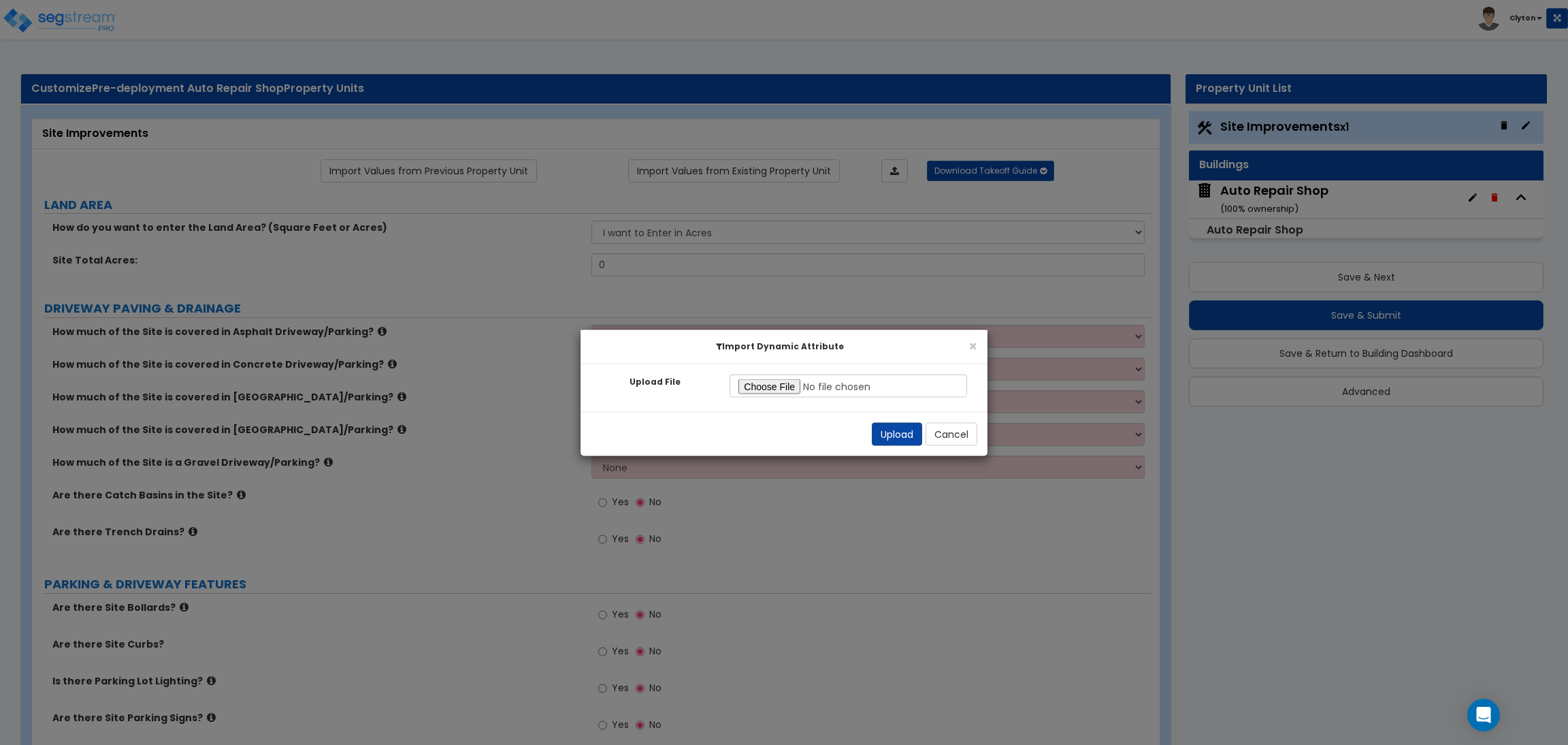
radio input "true"
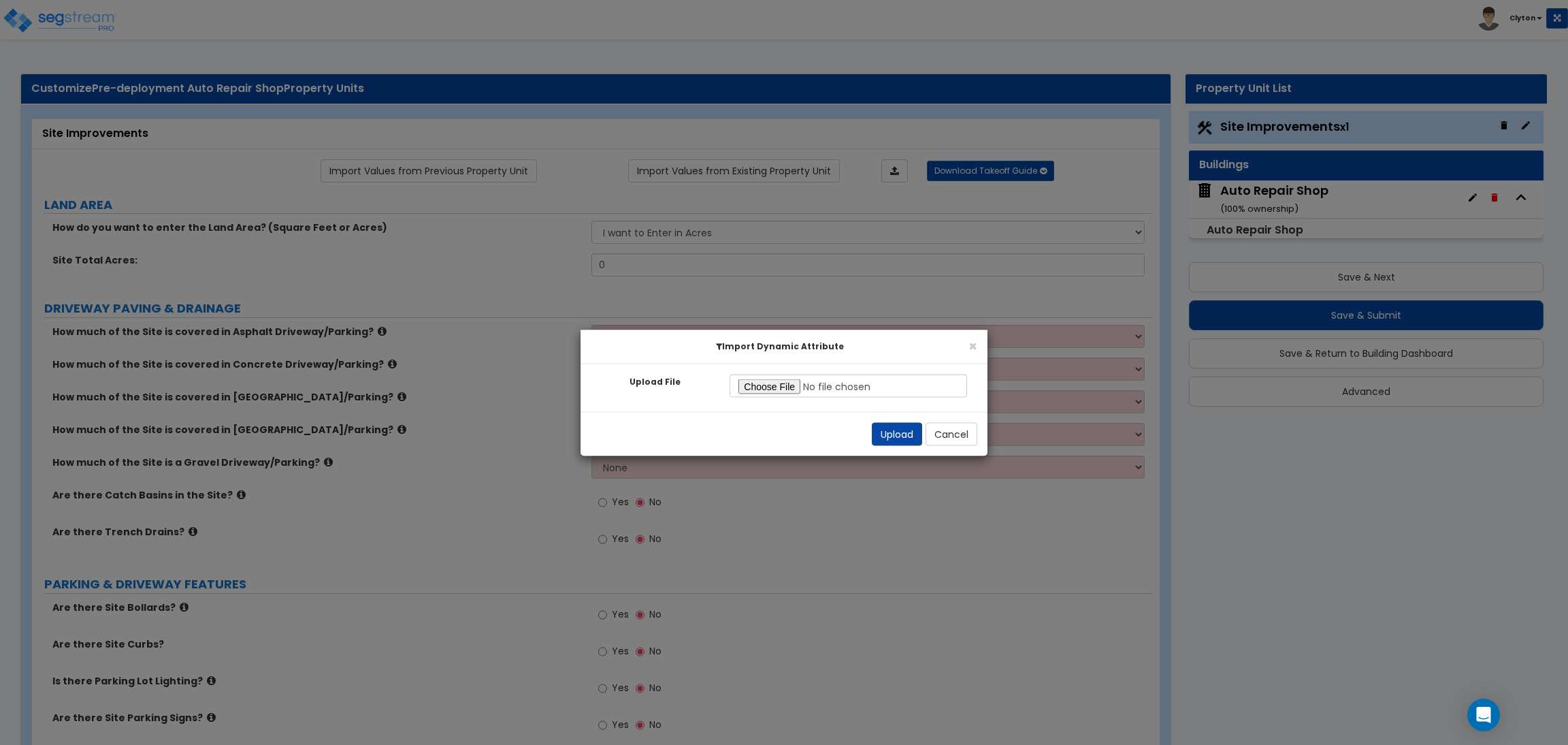
radio input "true"
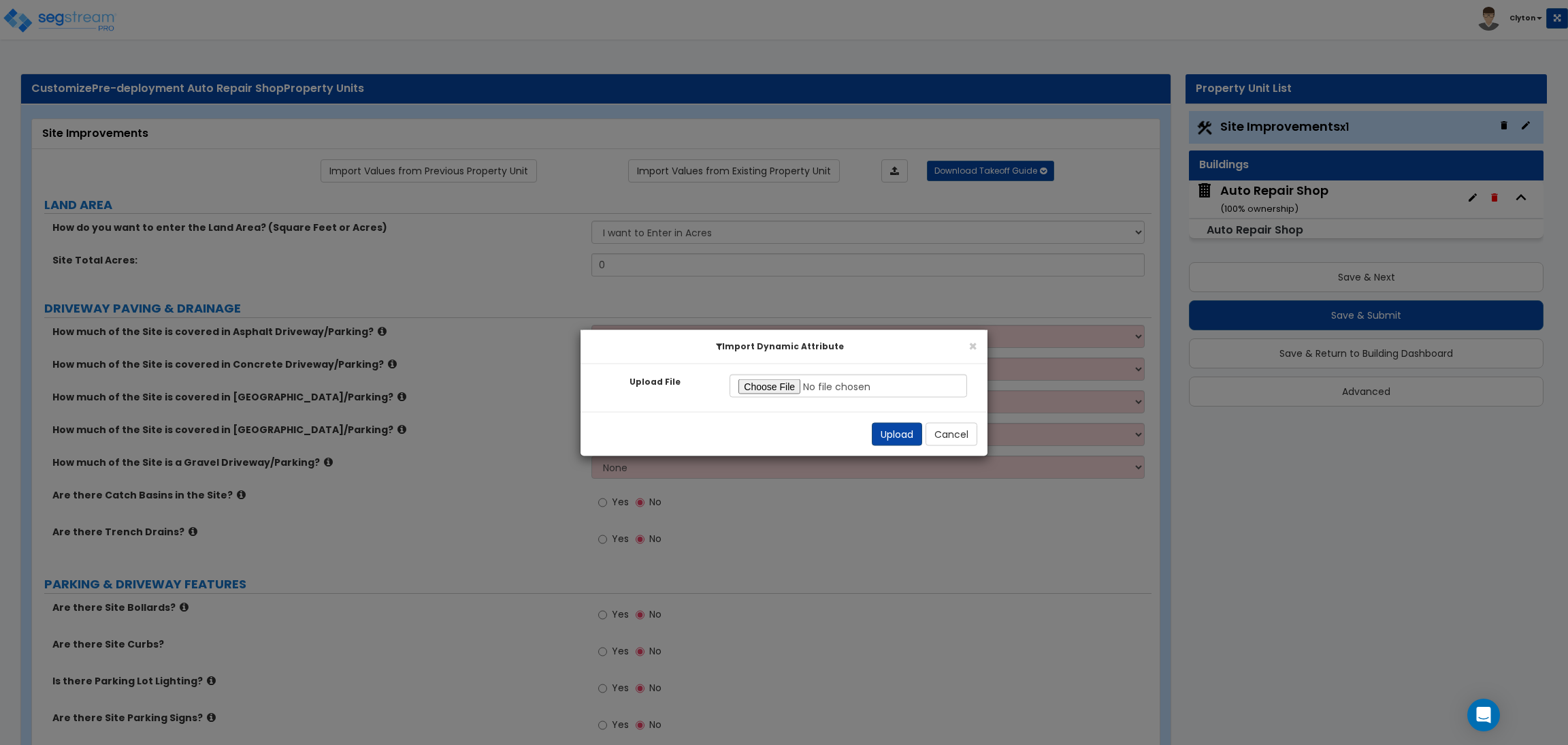
radio input "true"
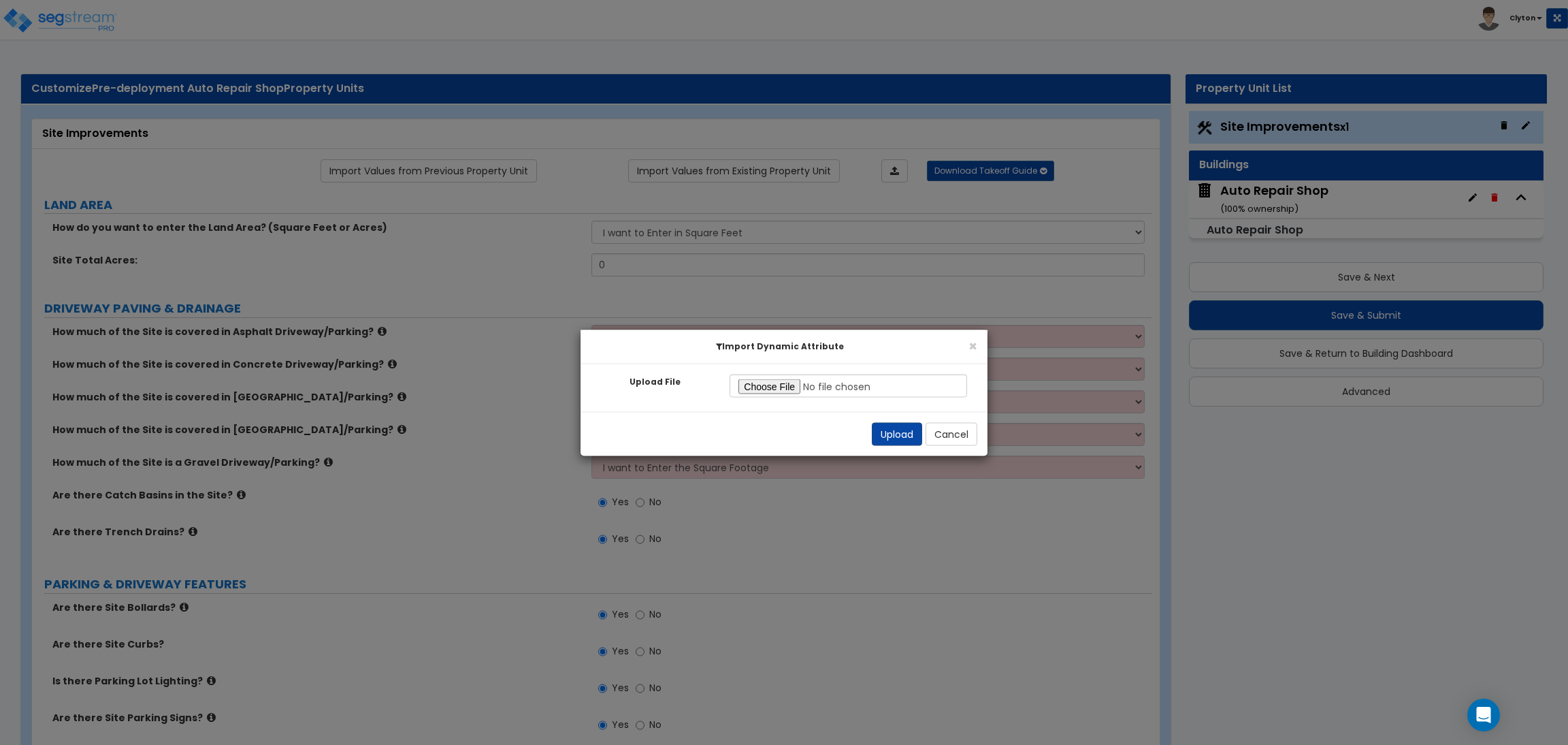
radio input "true"
select select "2"
radio input "true"
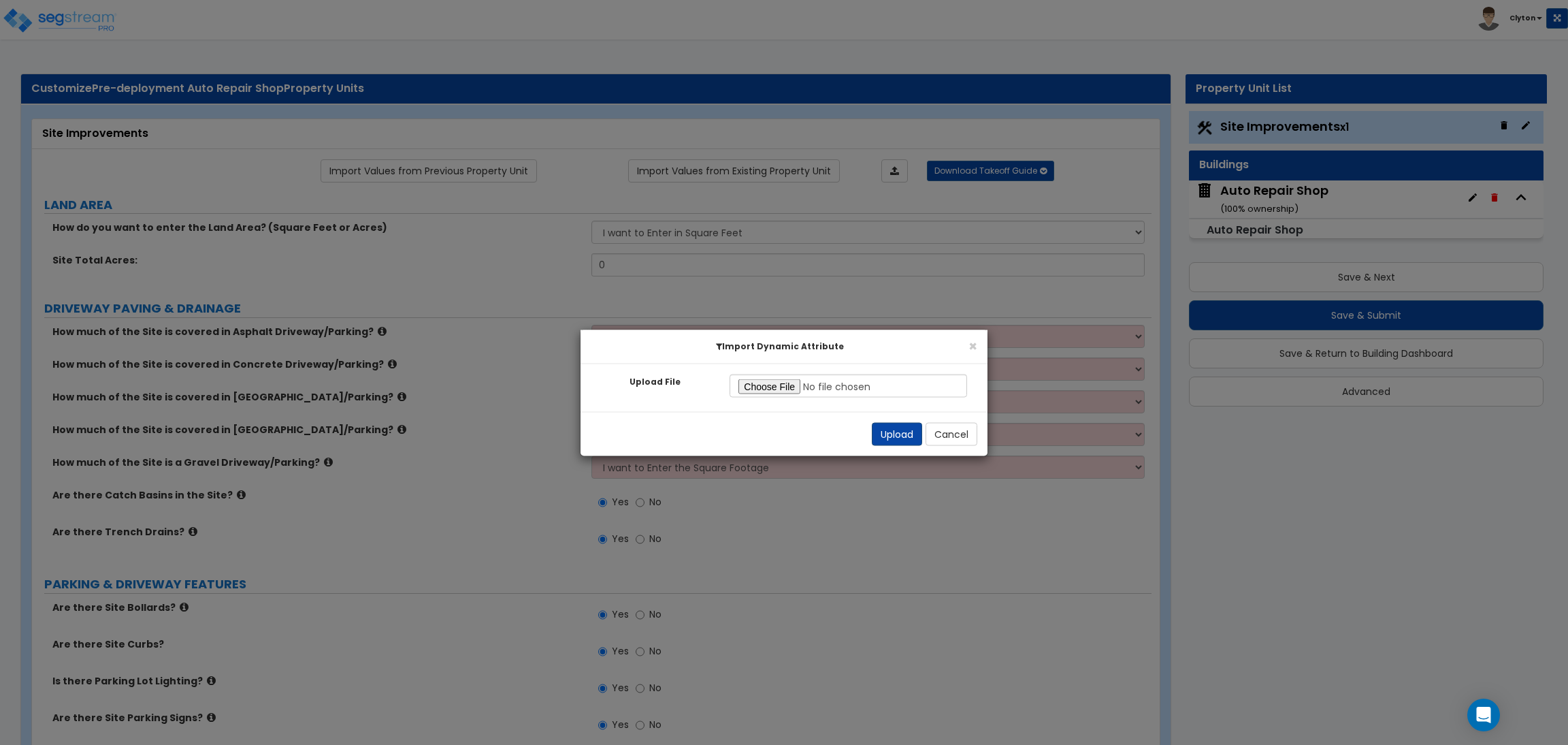
radio input "true"
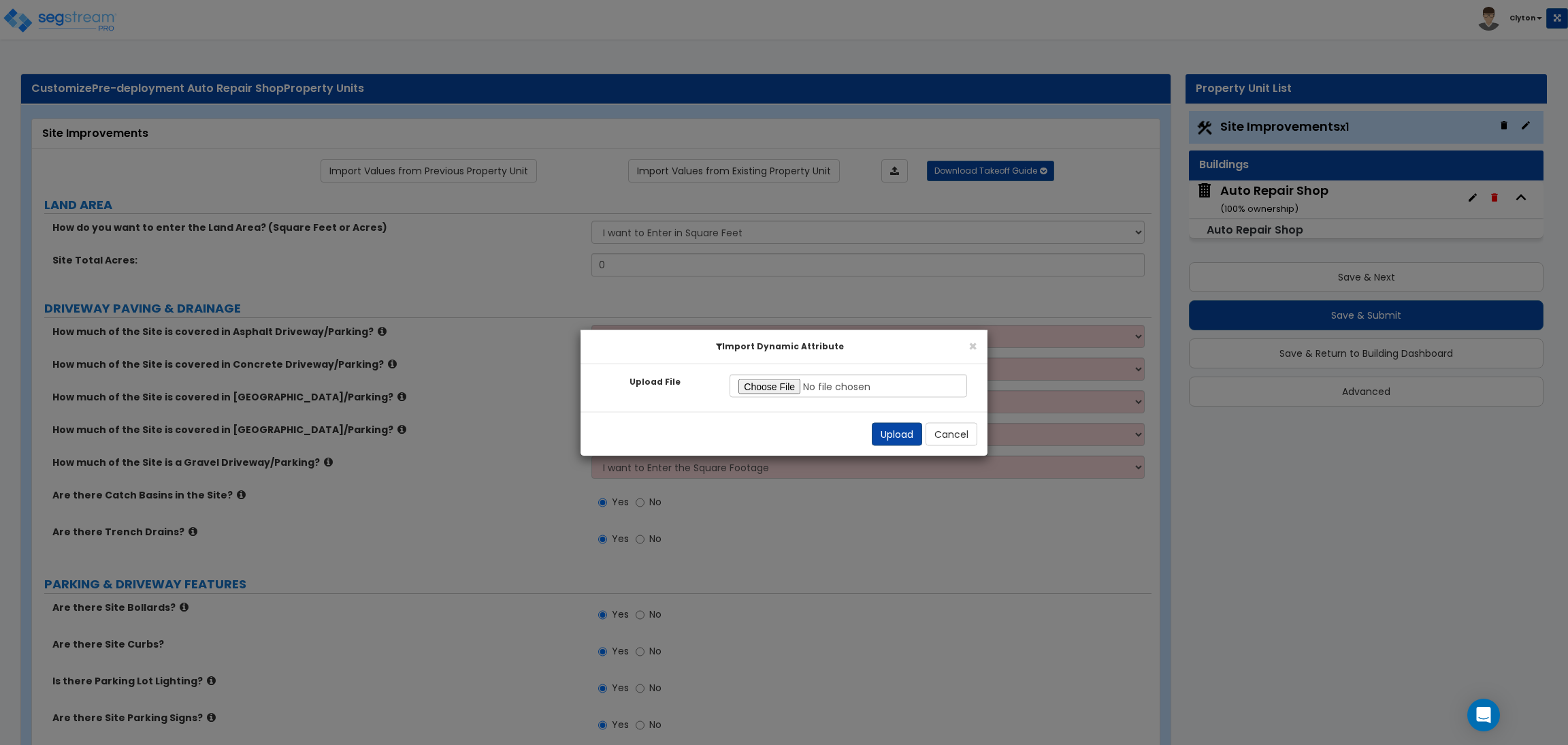
radio input "true"
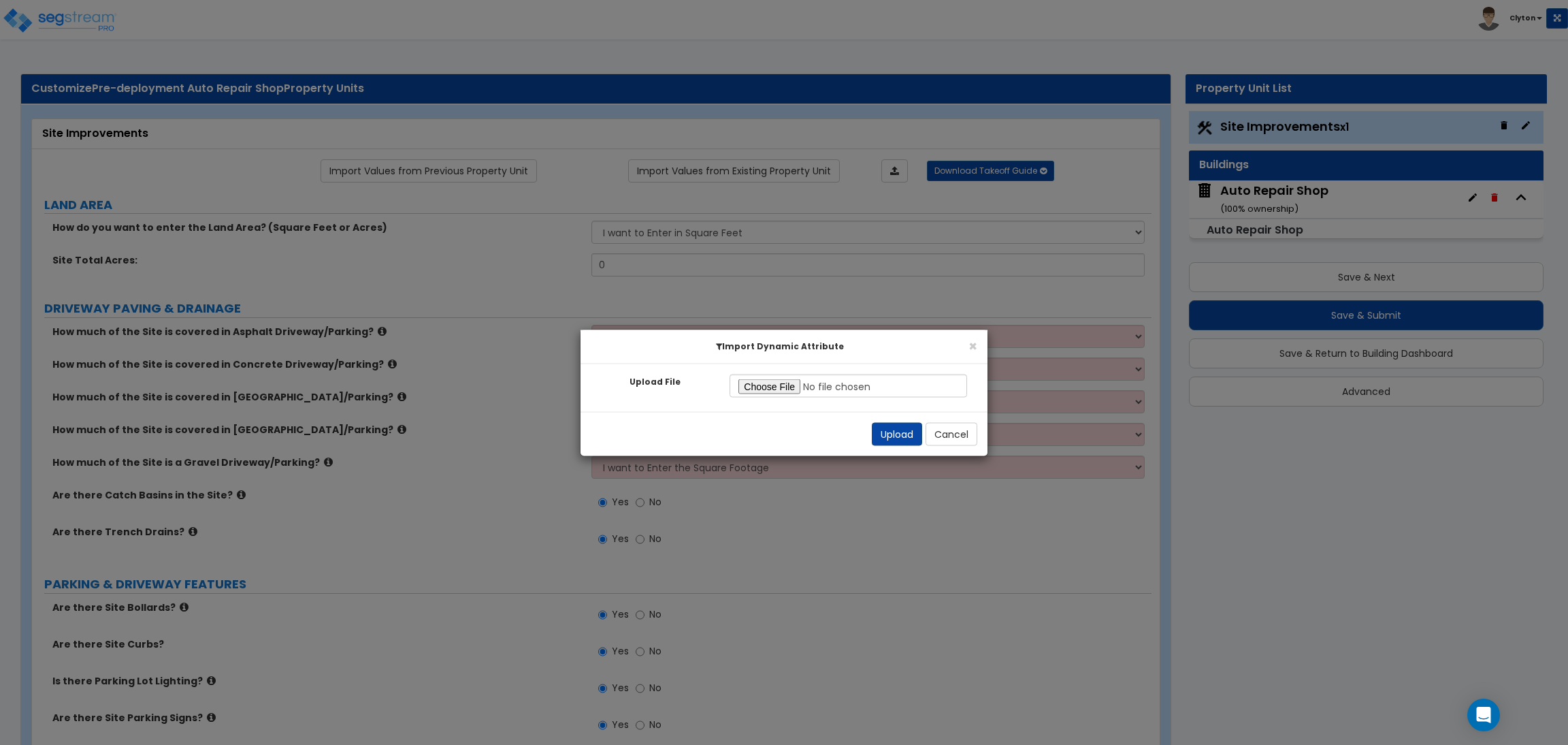
radio input "true"
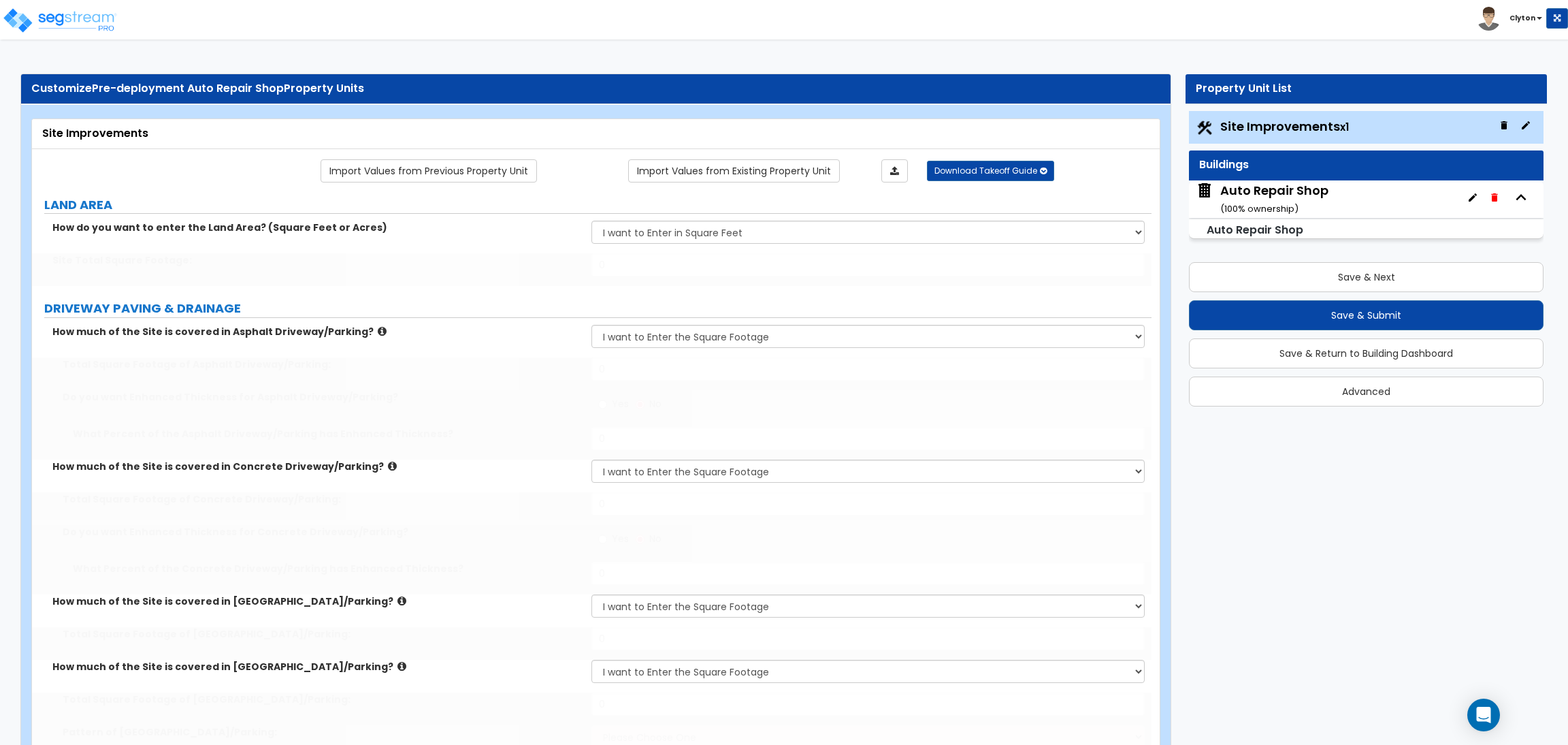
type input "100000"
type input "15000"
radio input "true"
type input "50"
type input "5000"
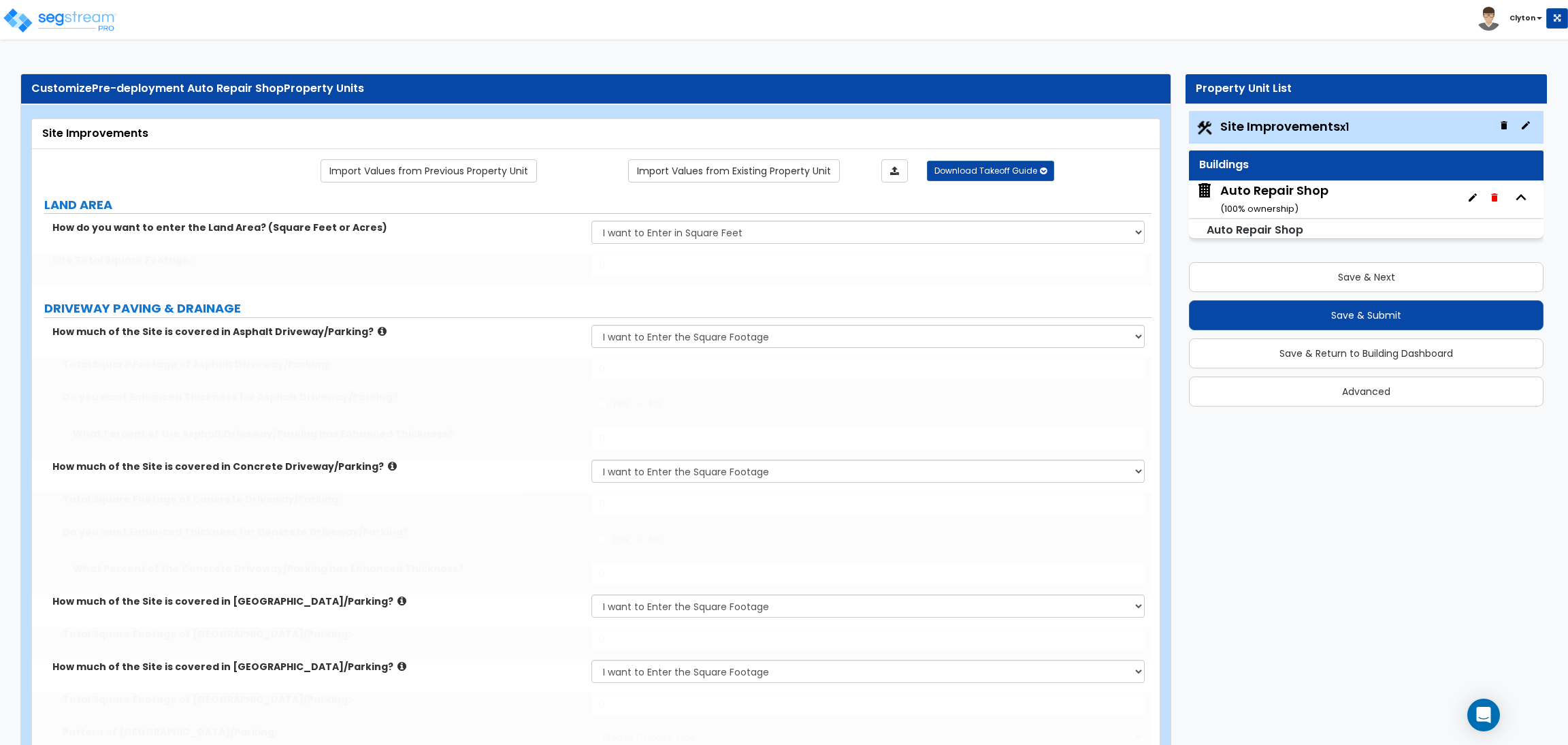
radio input "true"
type input "50"
type input "1200"
type input "1300"
select select "1"
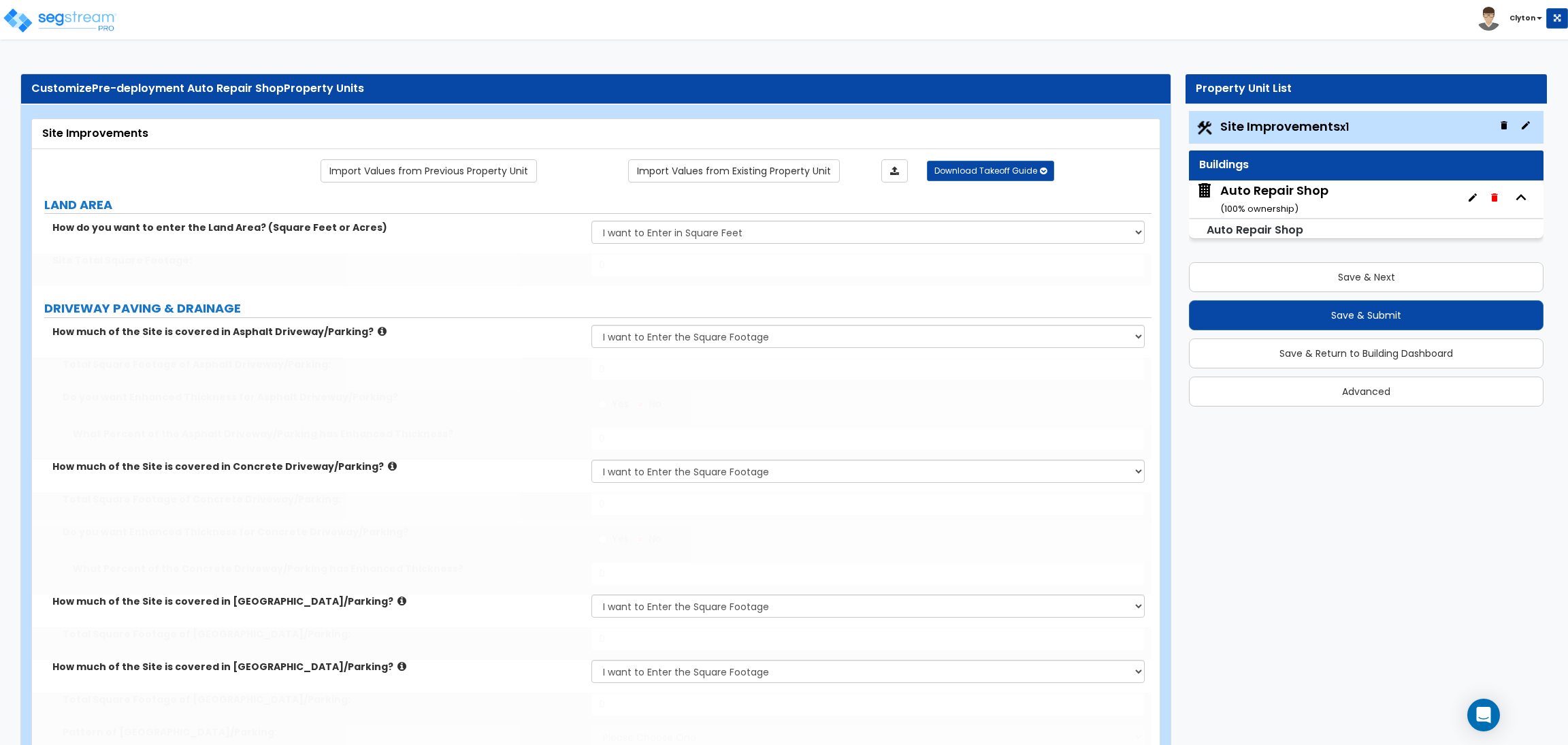
type input "1000"
type input "4"
type input "10"
type input "30"
type input "10"
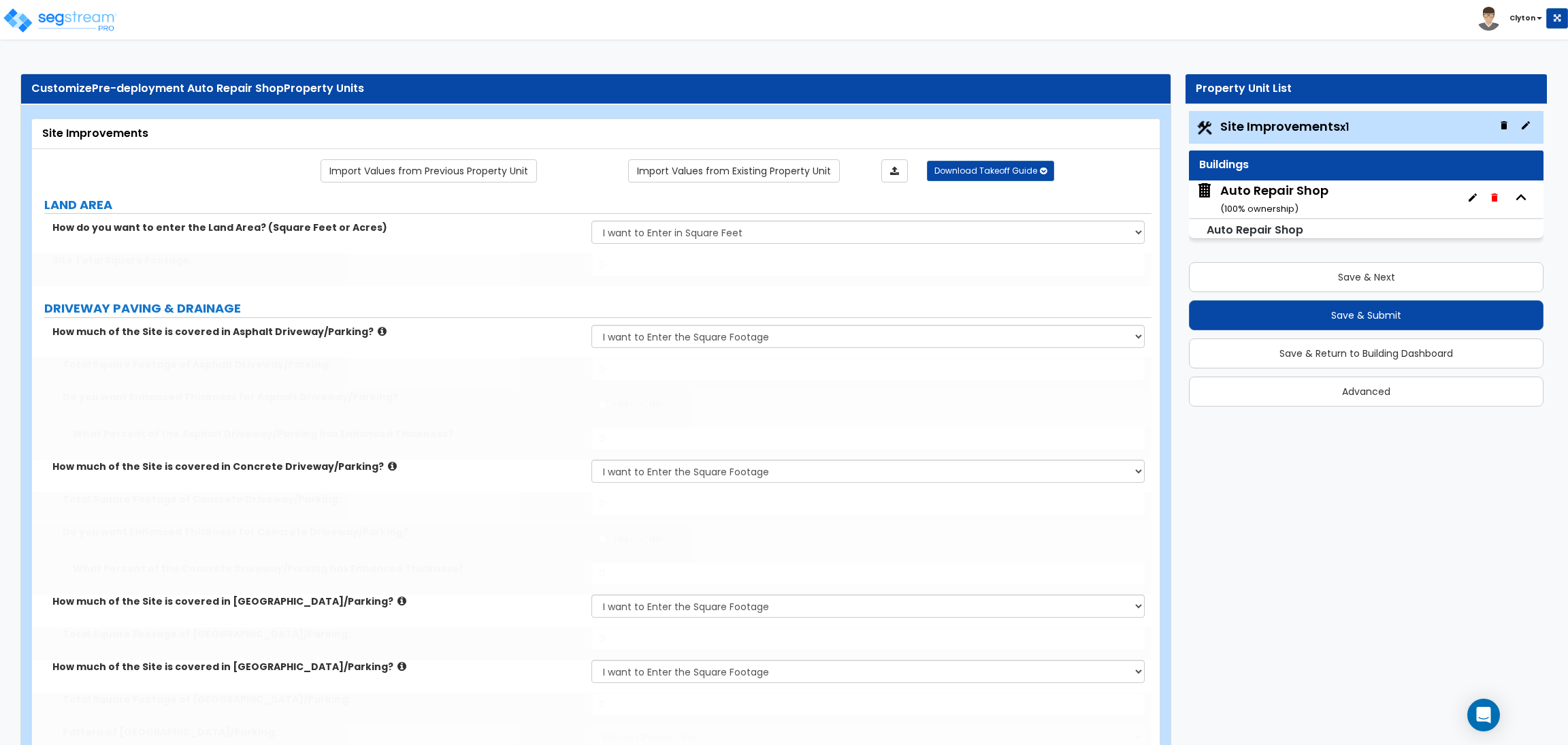
type input "5"
select select "3"
select select "1"
type input "230"
select select "1"
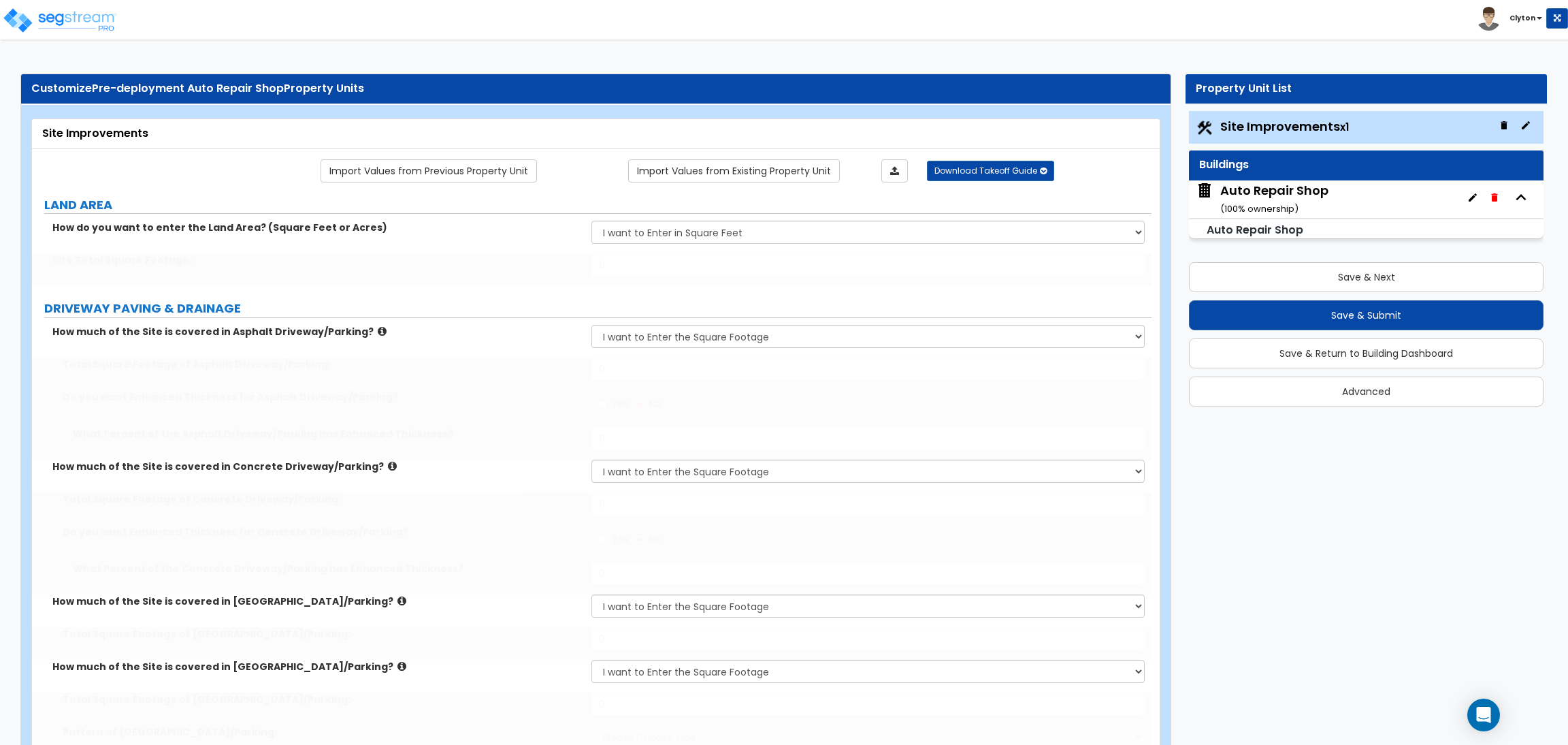
select select "1"
type input "2"
type input "3"
type input "2"
type input "3"
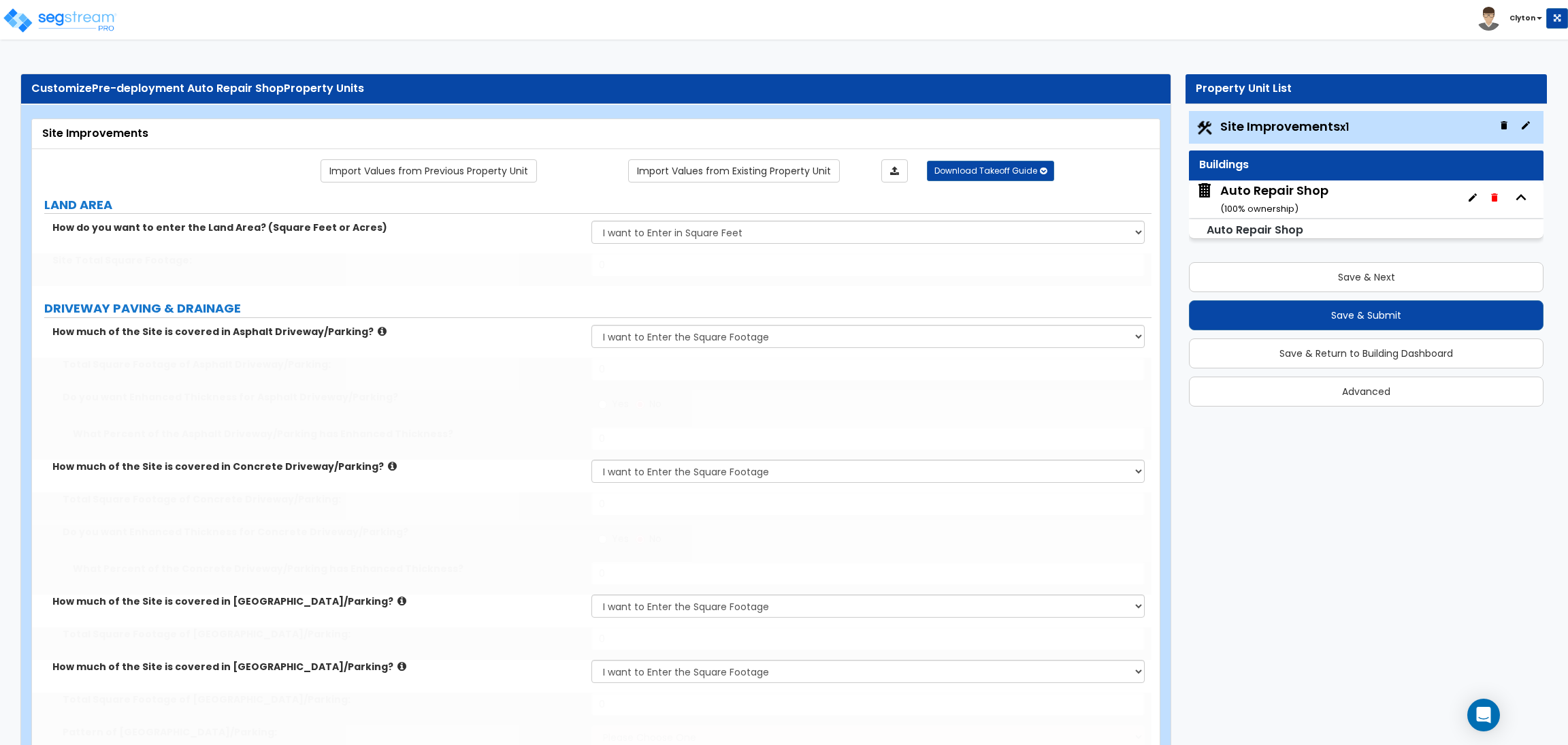
type input "4"
select select "1"
type input "30"
type input "33"
select select "1"
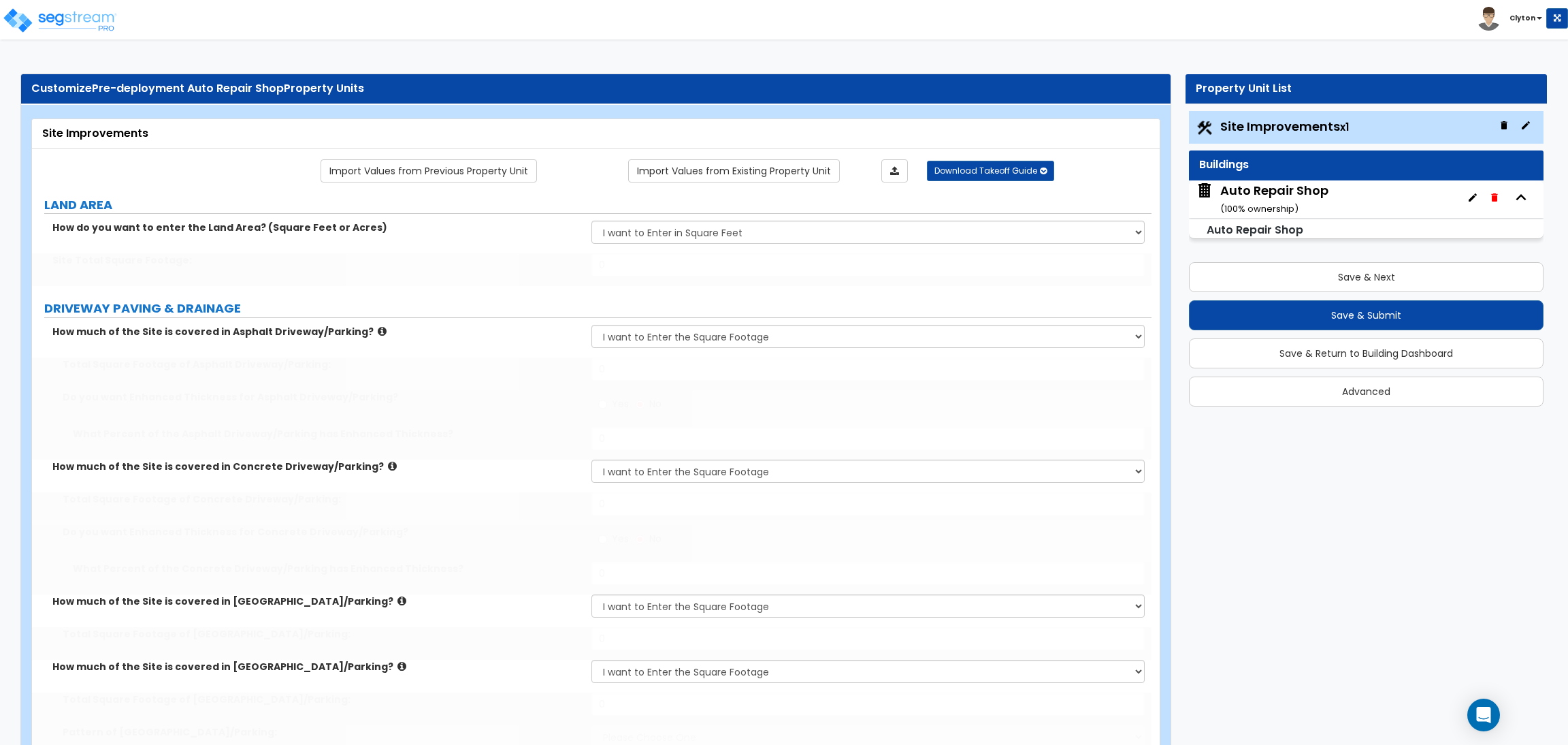
type input "30"
type input "6"
type input "15"
select select "2"
radio input "true"
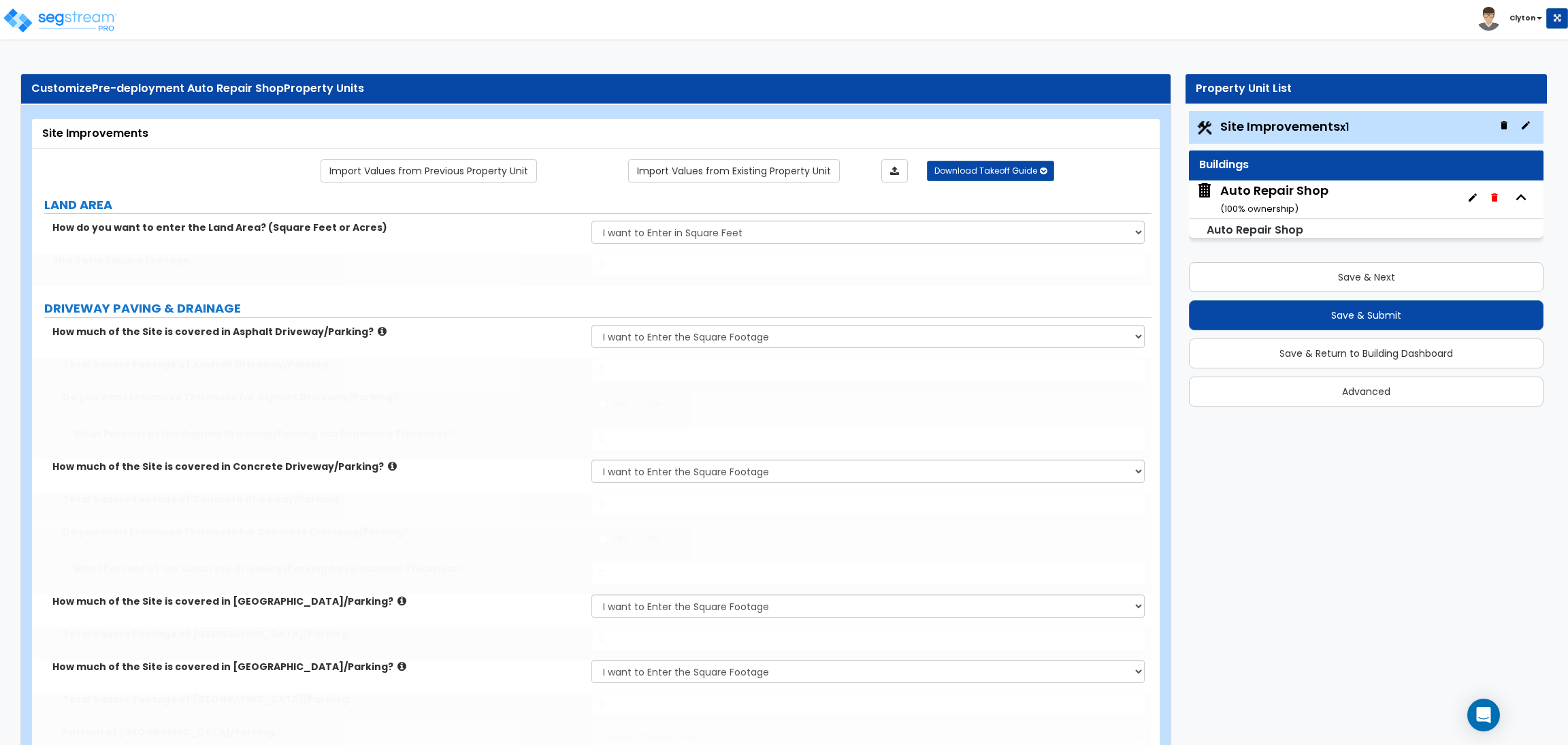
select select "2"
select select "1"
radio input "true"
select select "2"
type input "25"
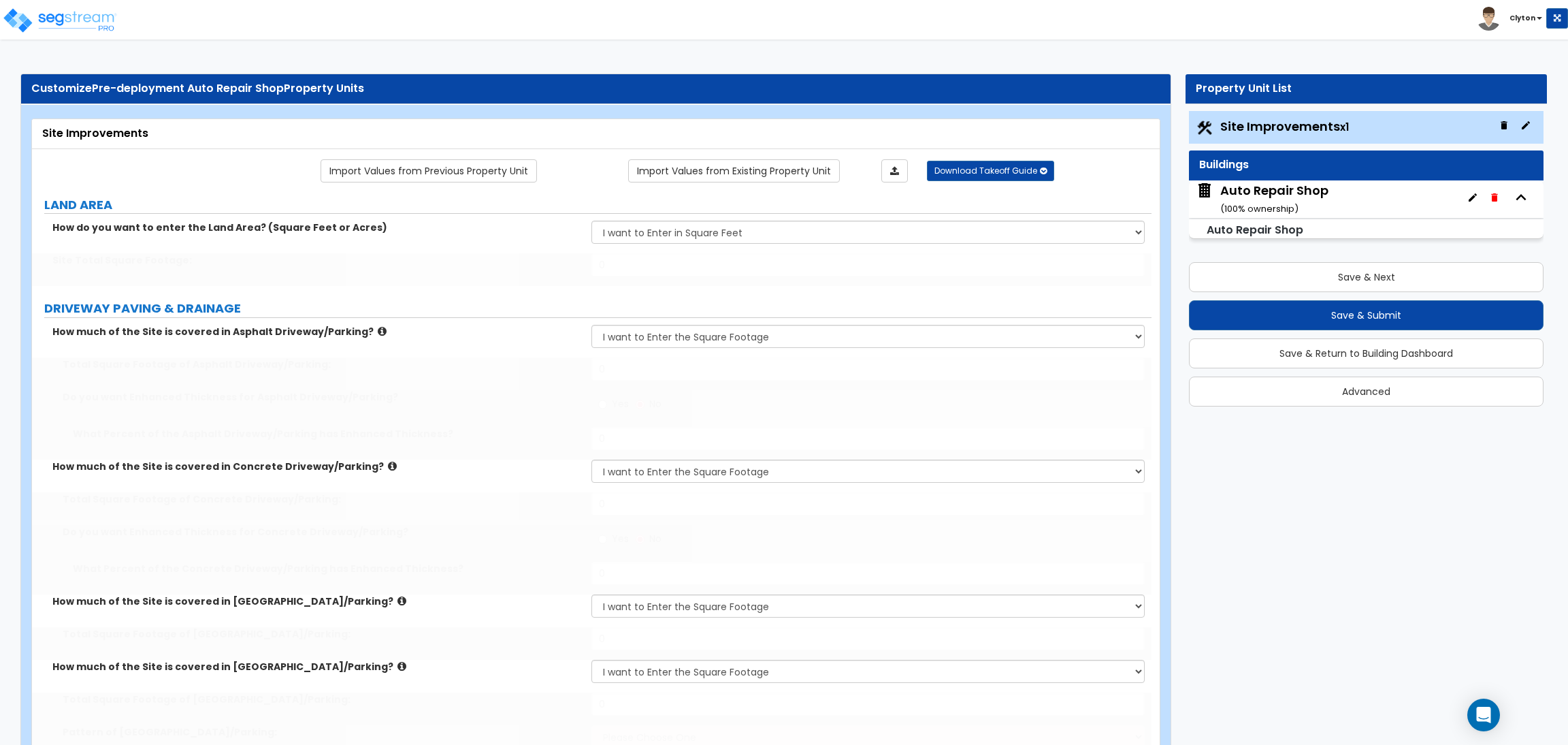
type input "8"
select select "1"
type input "250"
type input "300"
type input "6"
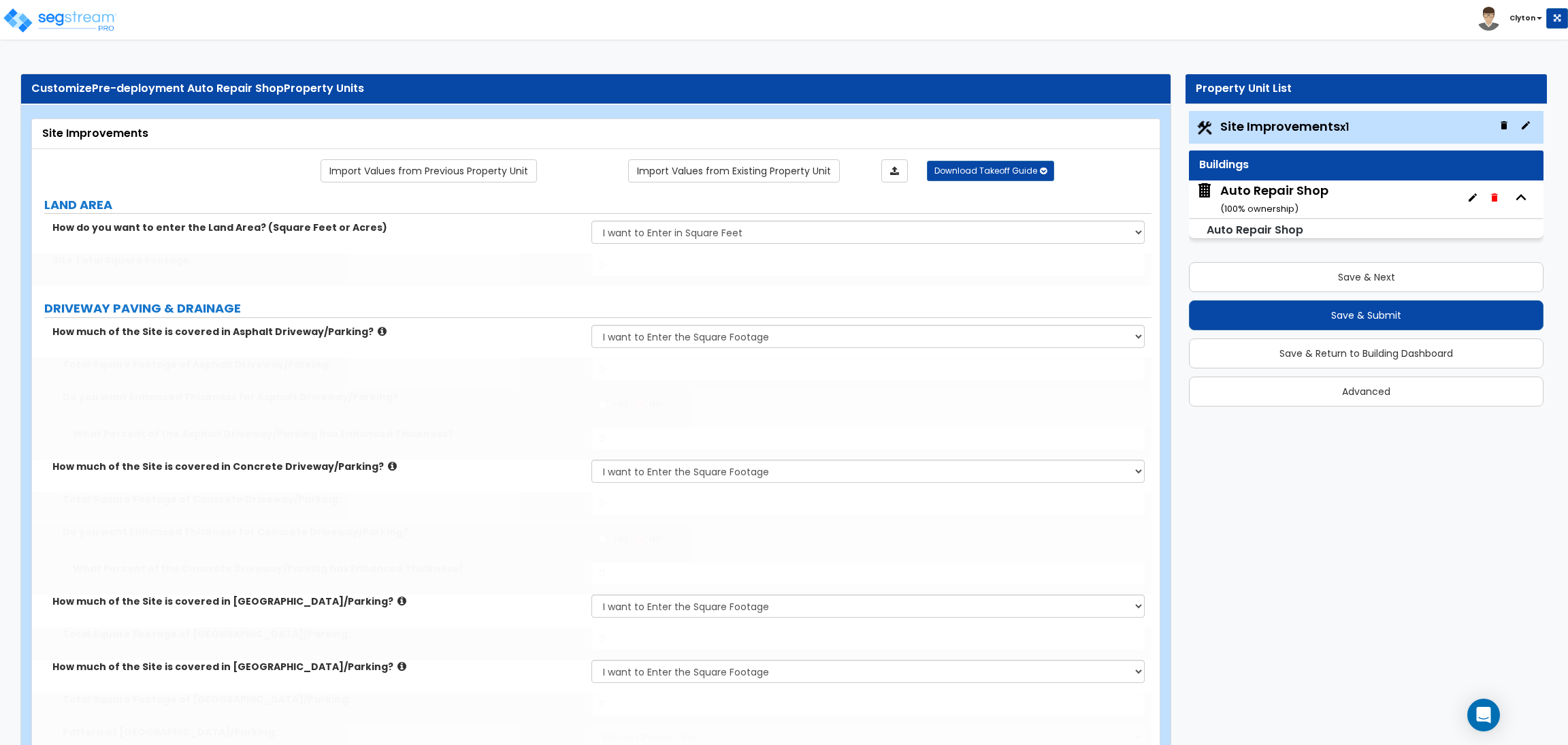
radio input "true"
select select "1"
type input "5"
type input "10"
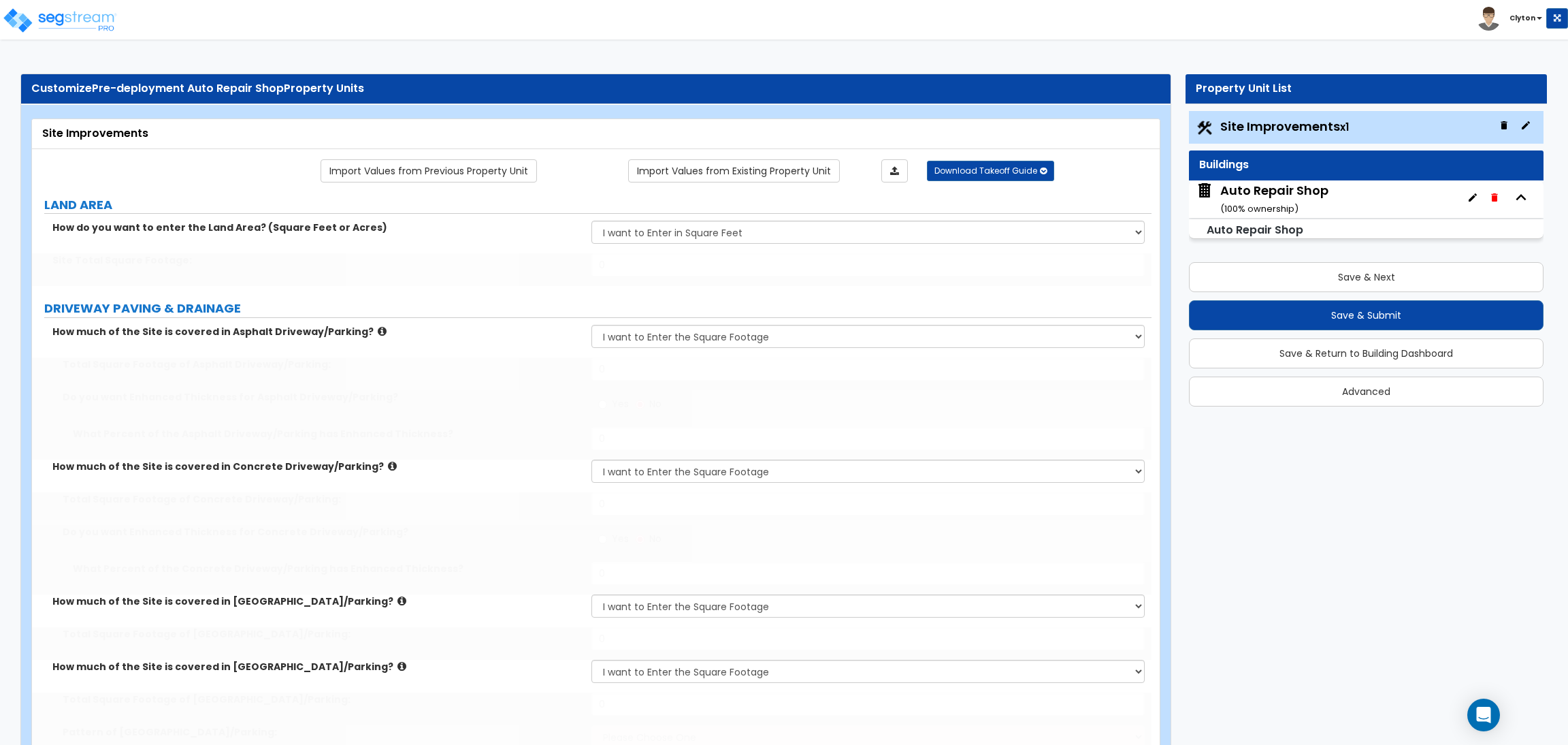
radio input "true"
select select "2"
type input "6"
type input "12"
radio input "true"
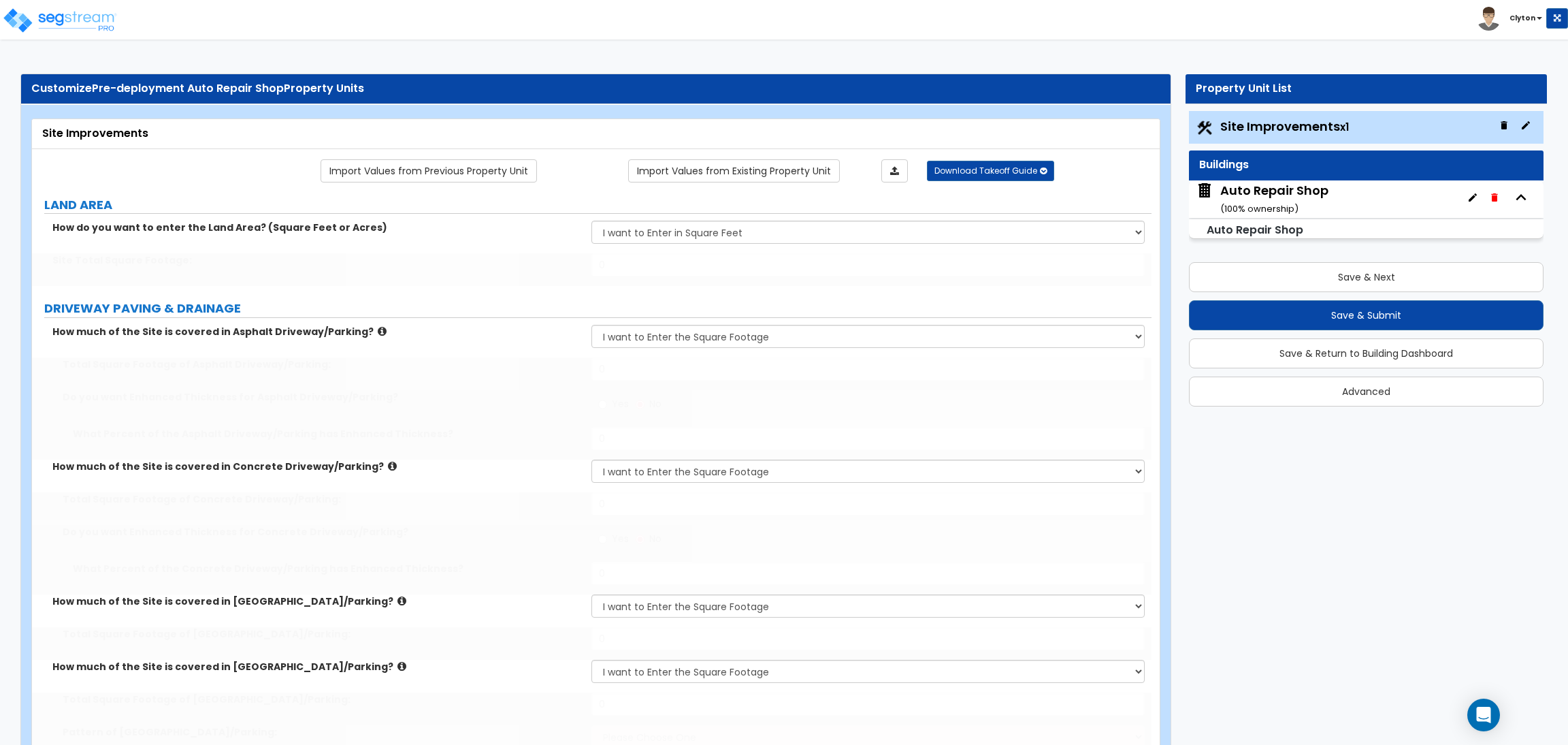
select select "2"
type input "16"
type input "15"
type input "500"
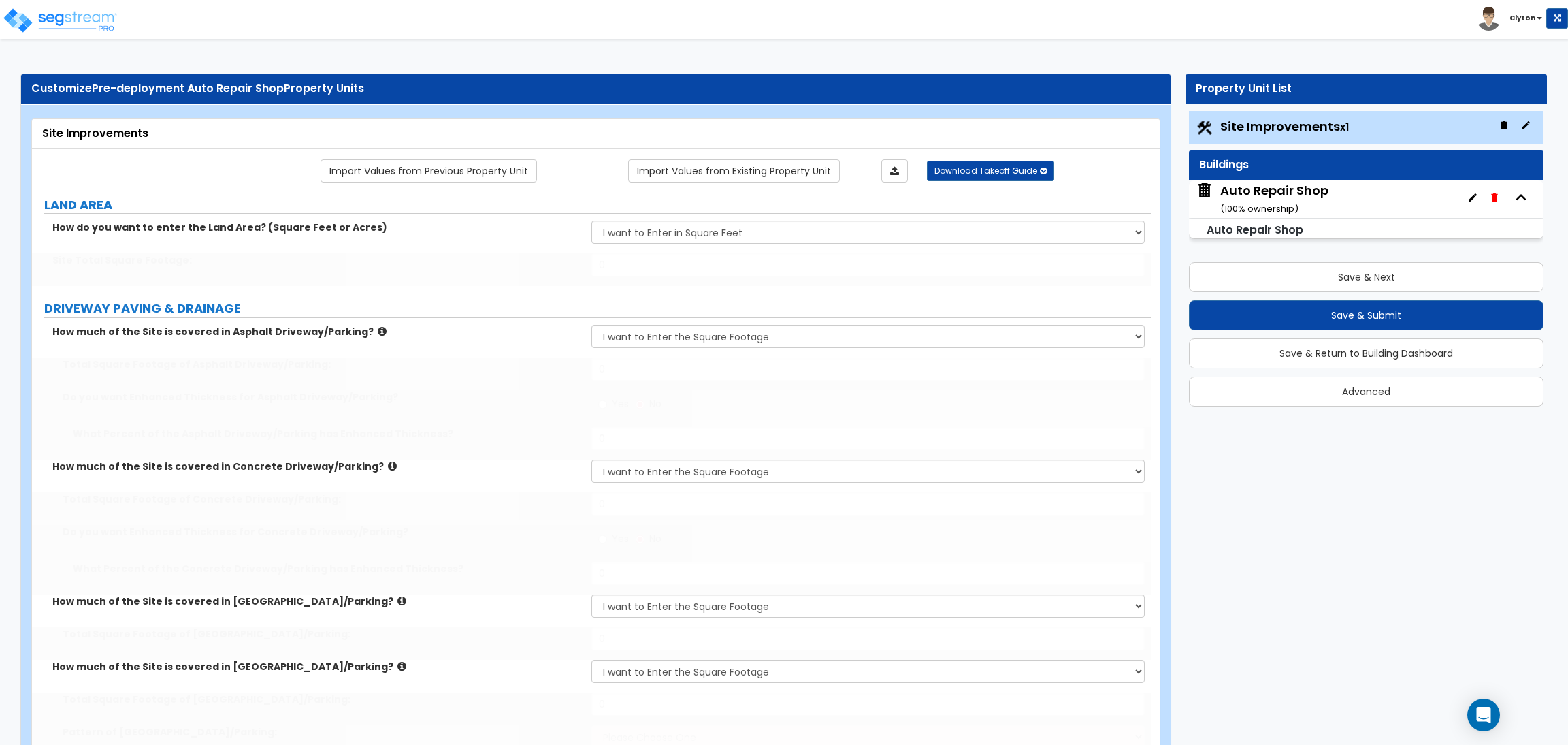
radio input "true"
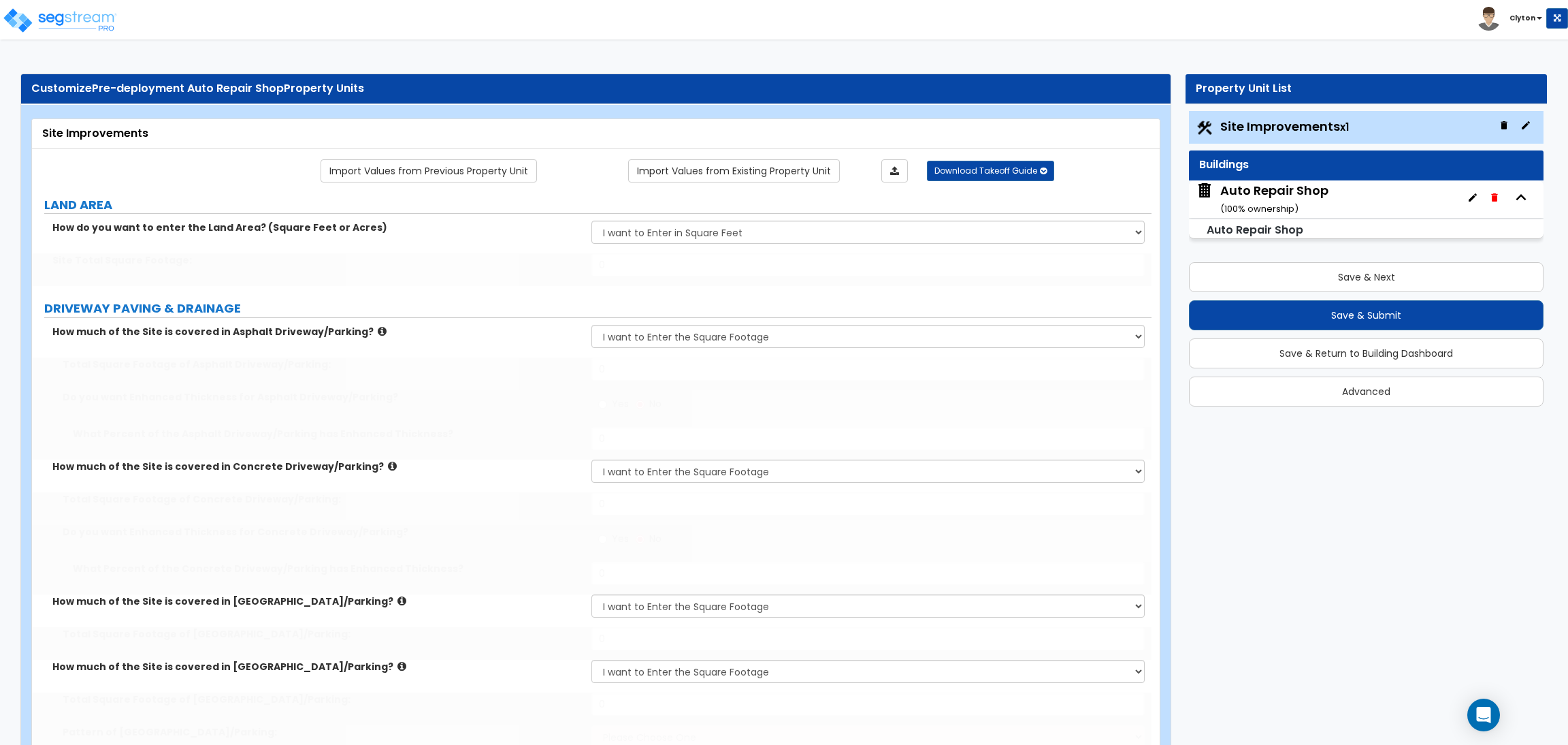
radio input "true"
select select "4"
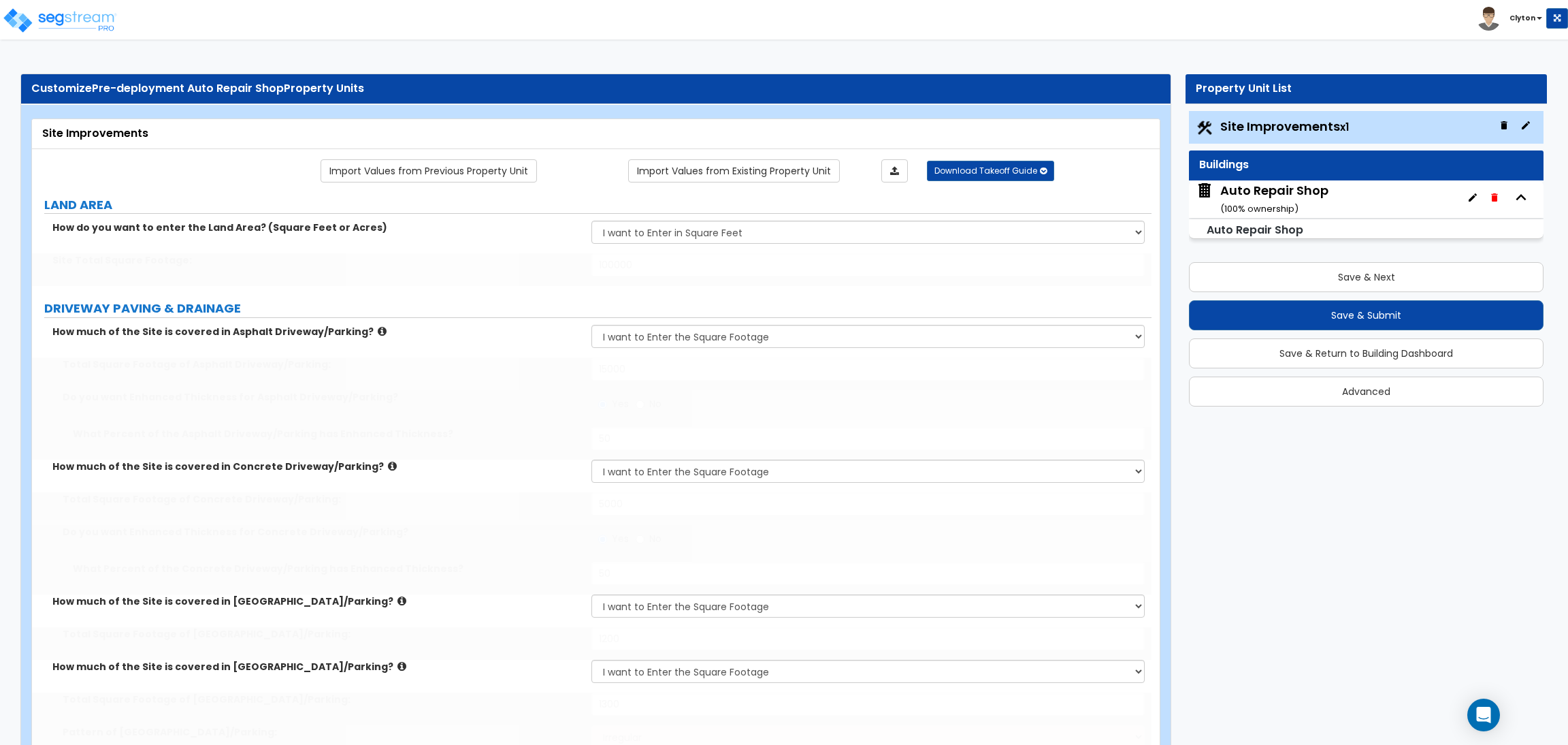
type input "20"
select select "4"
type input "14"
type input "850"
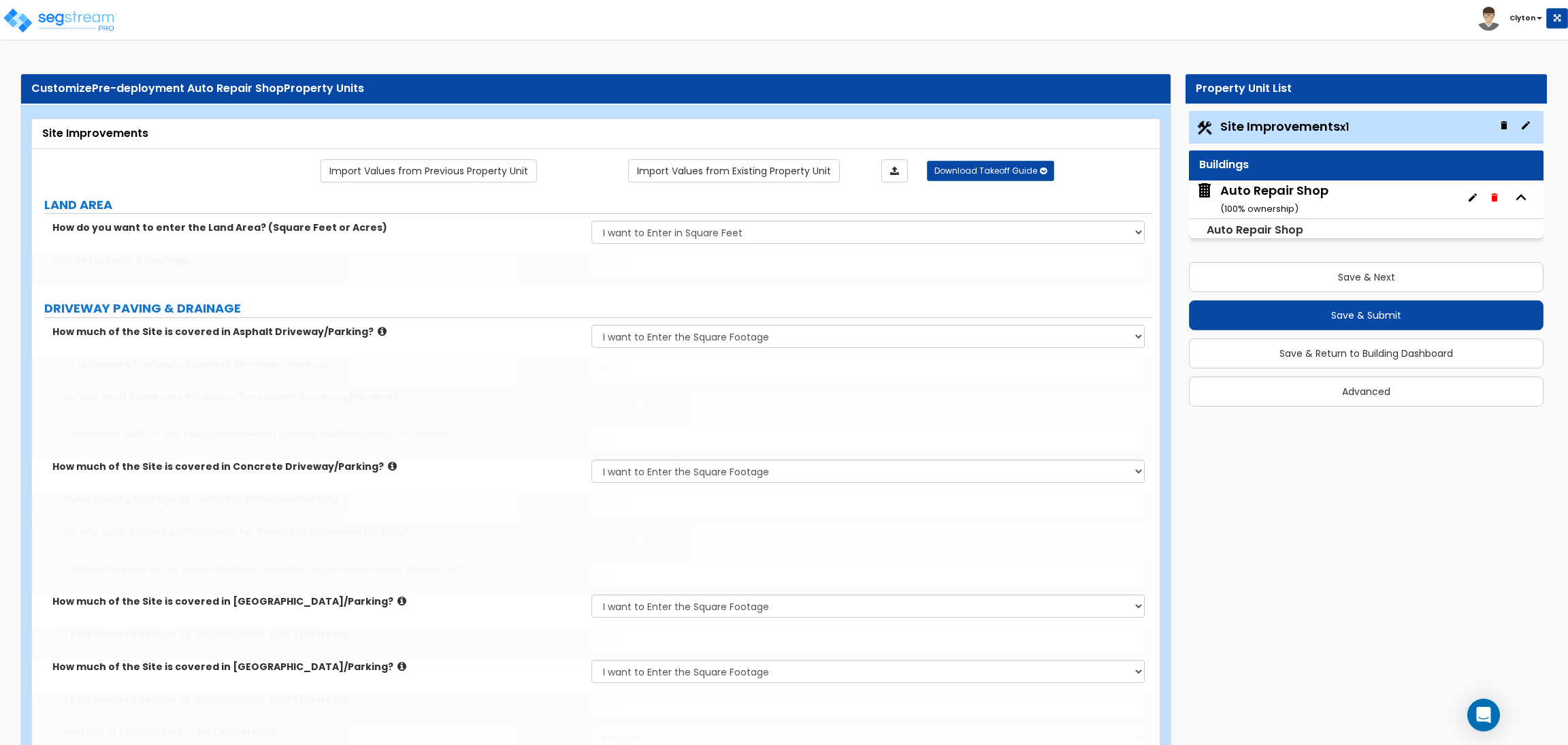
type input "5"
type input "20"
type input "5"
type input "20"
type input "5"
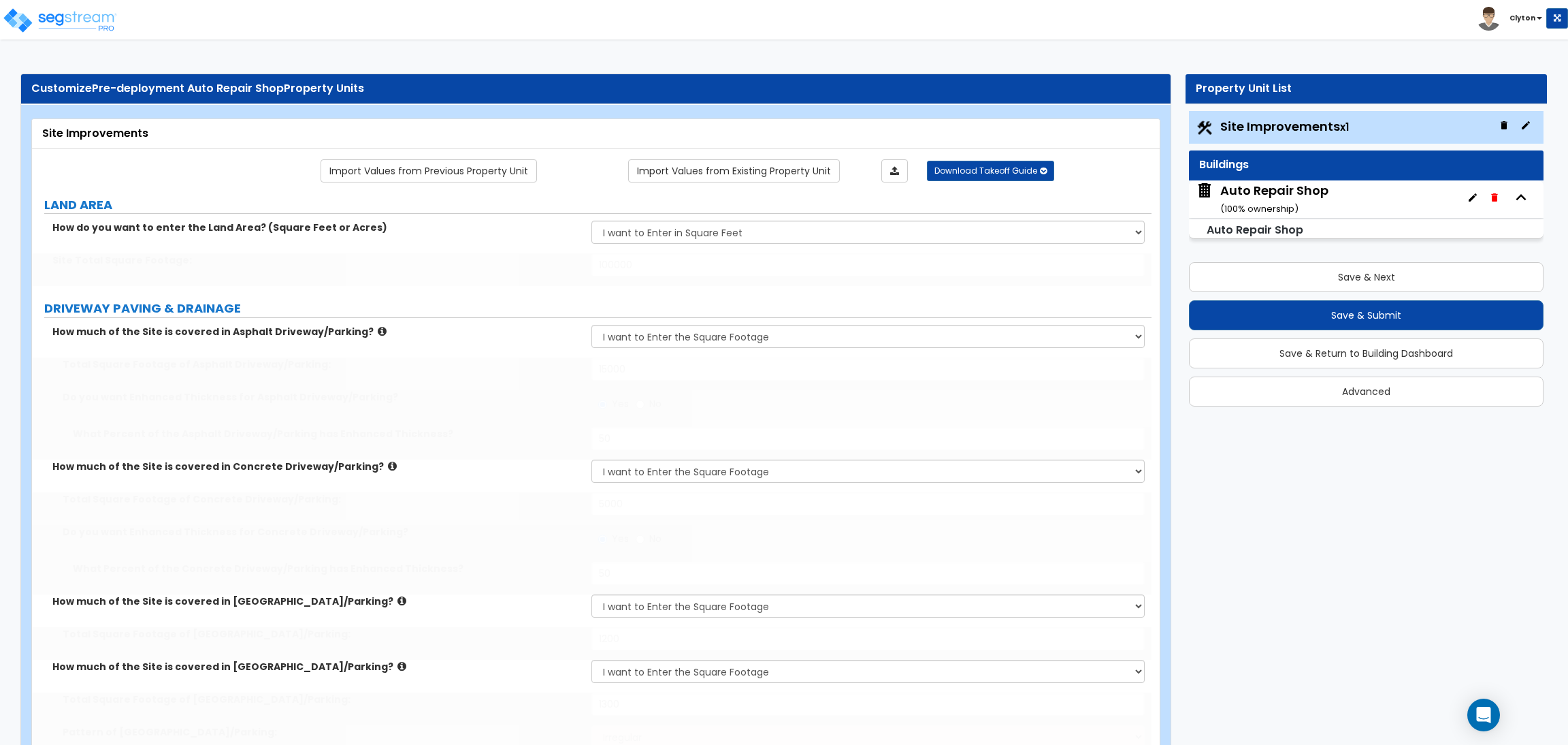
type input "20"
type input "5"
type input "20"
select select "3"
select select "1"
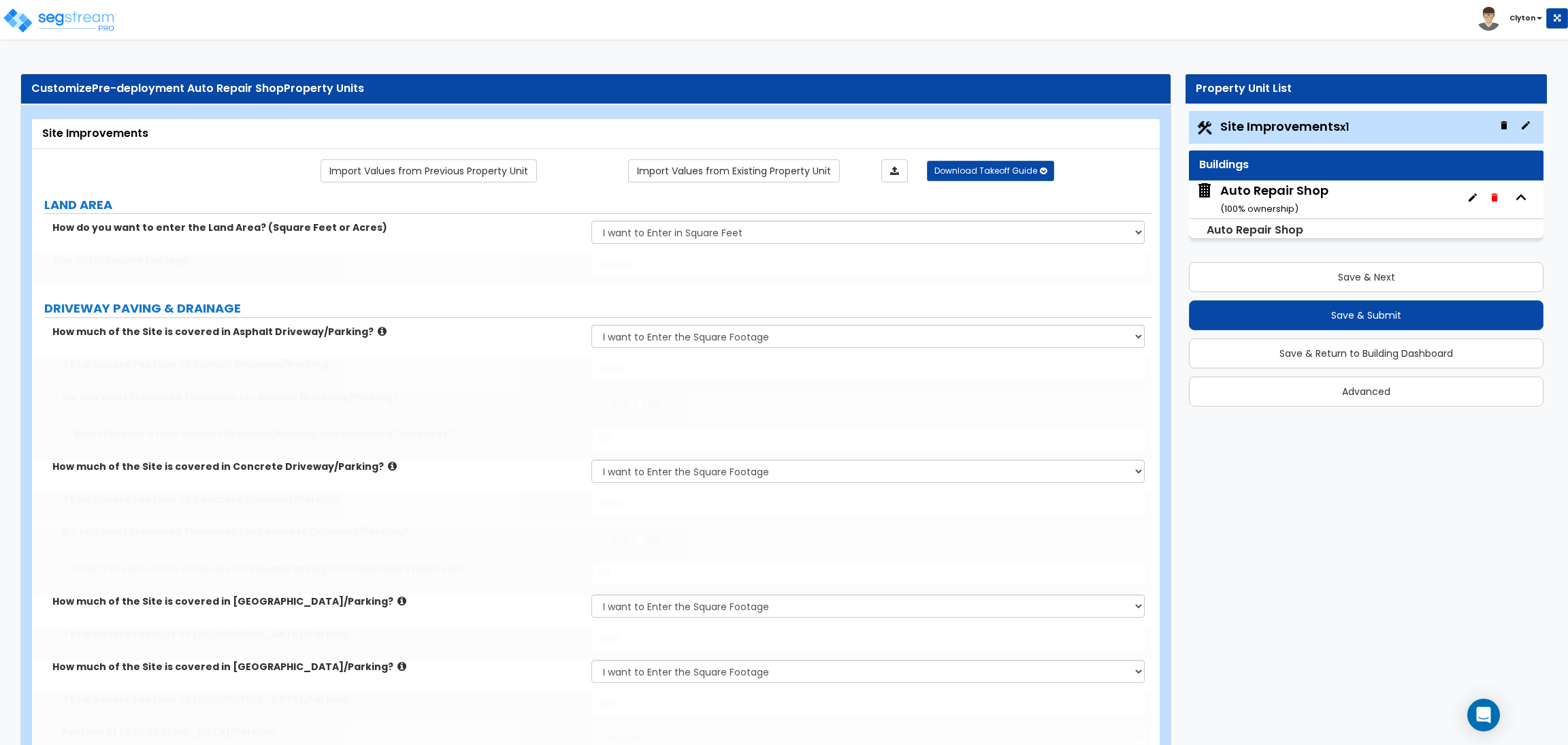
select select "7"
type input "2"
select select "2"
select select "3"
radio input "true"
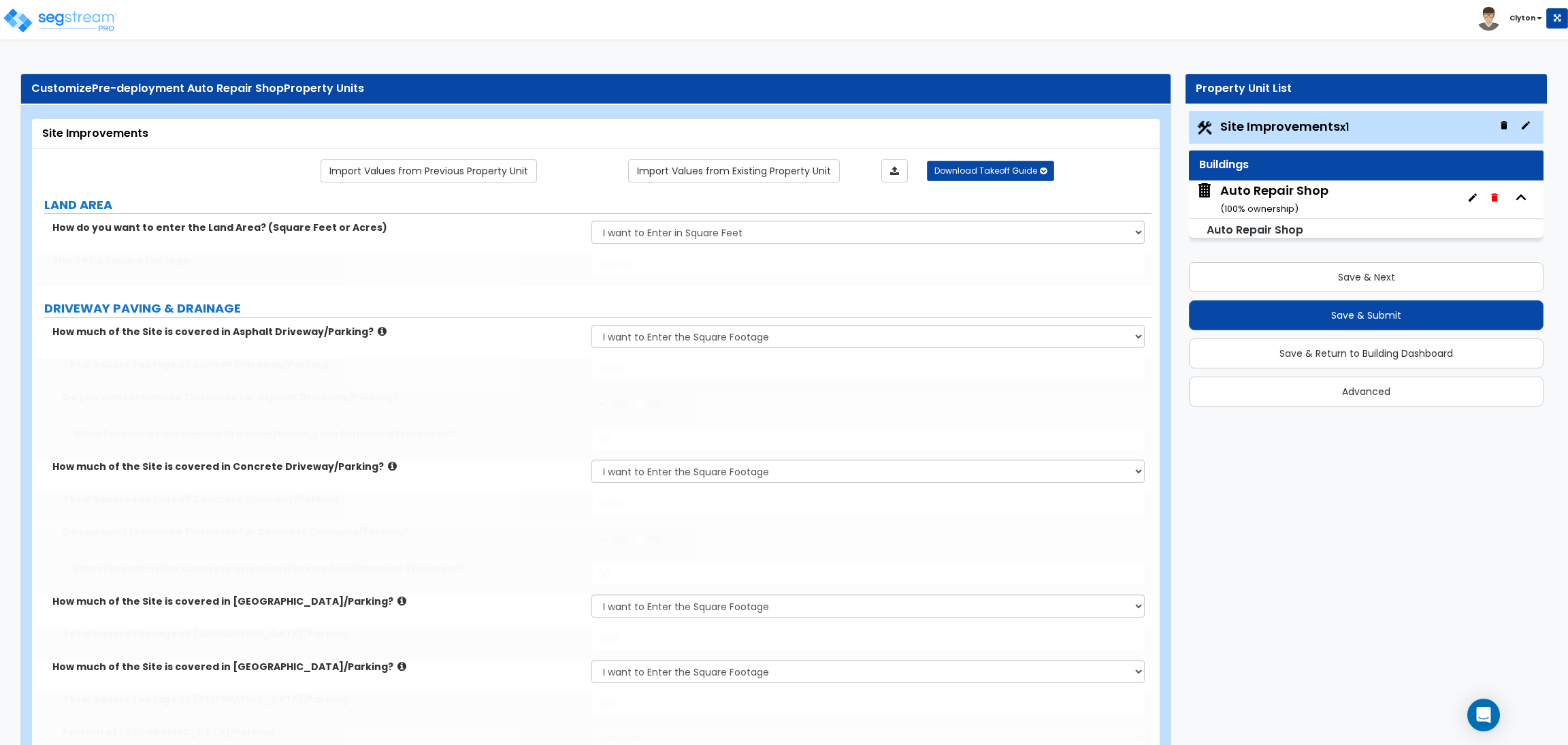
select select "3"
select select "2"
select select "1"
type input "1"
radio input "true"
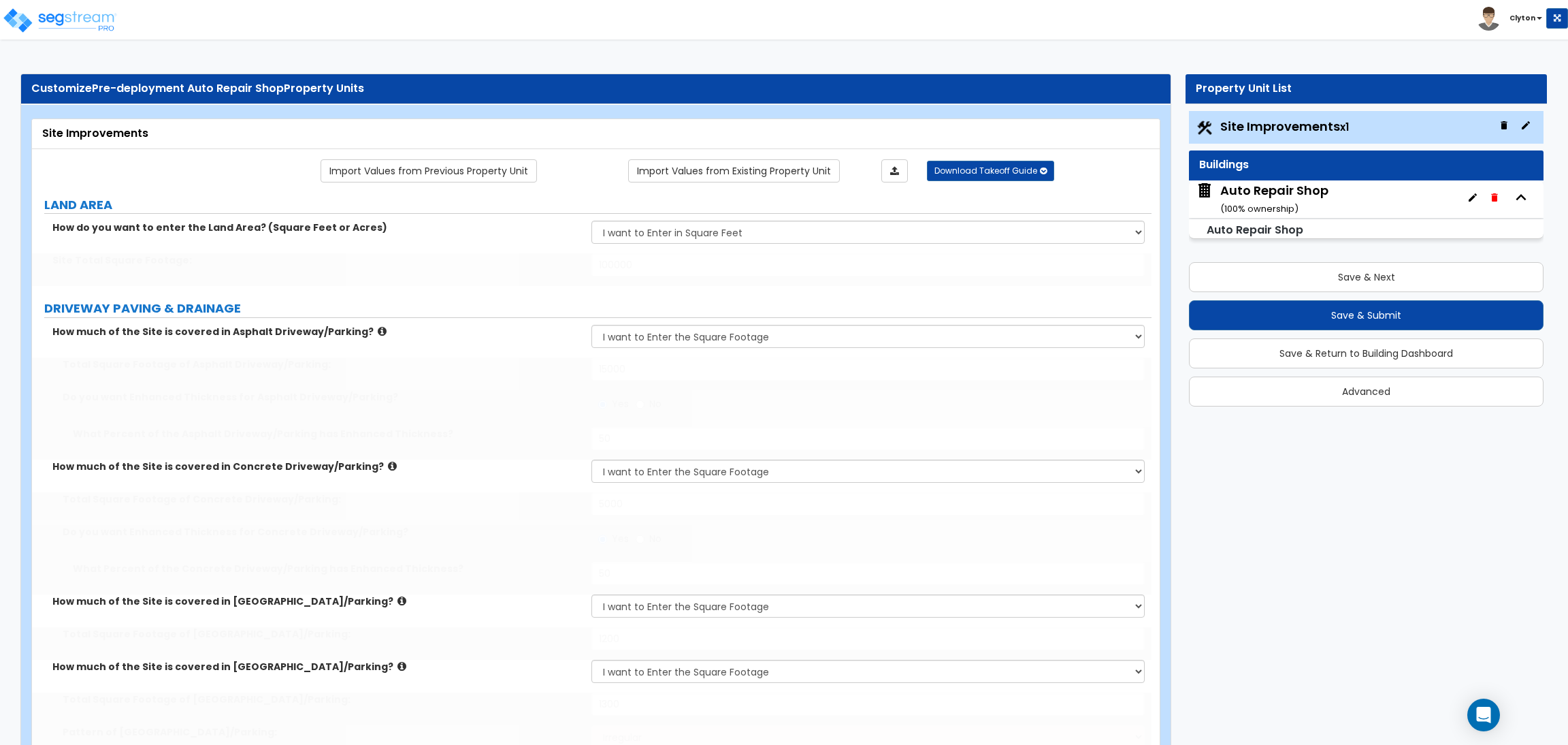
radio input "true"
type input "4"
type input "90"
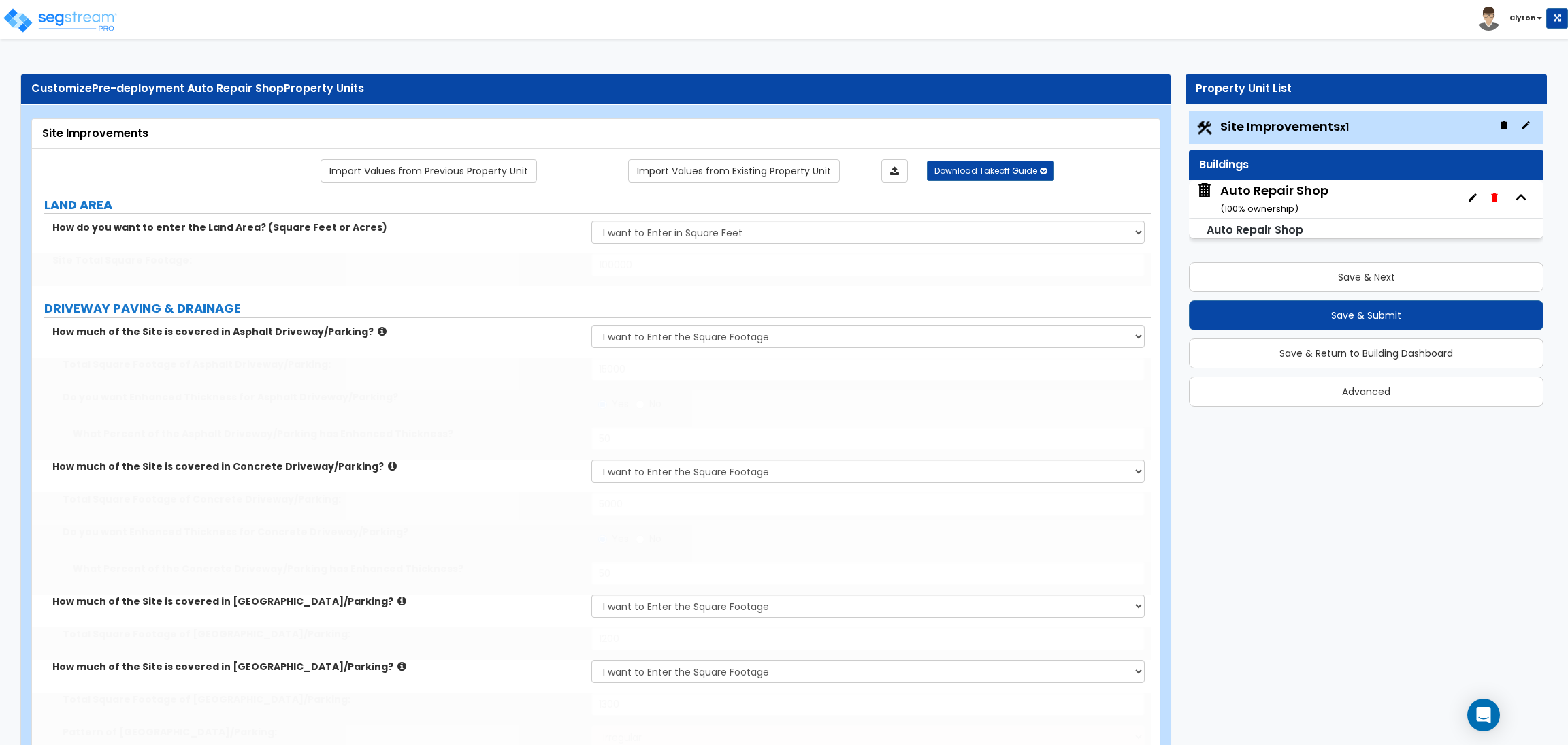
type input "3"
type input "80"
type input "2"
type input "70"
type input "5"
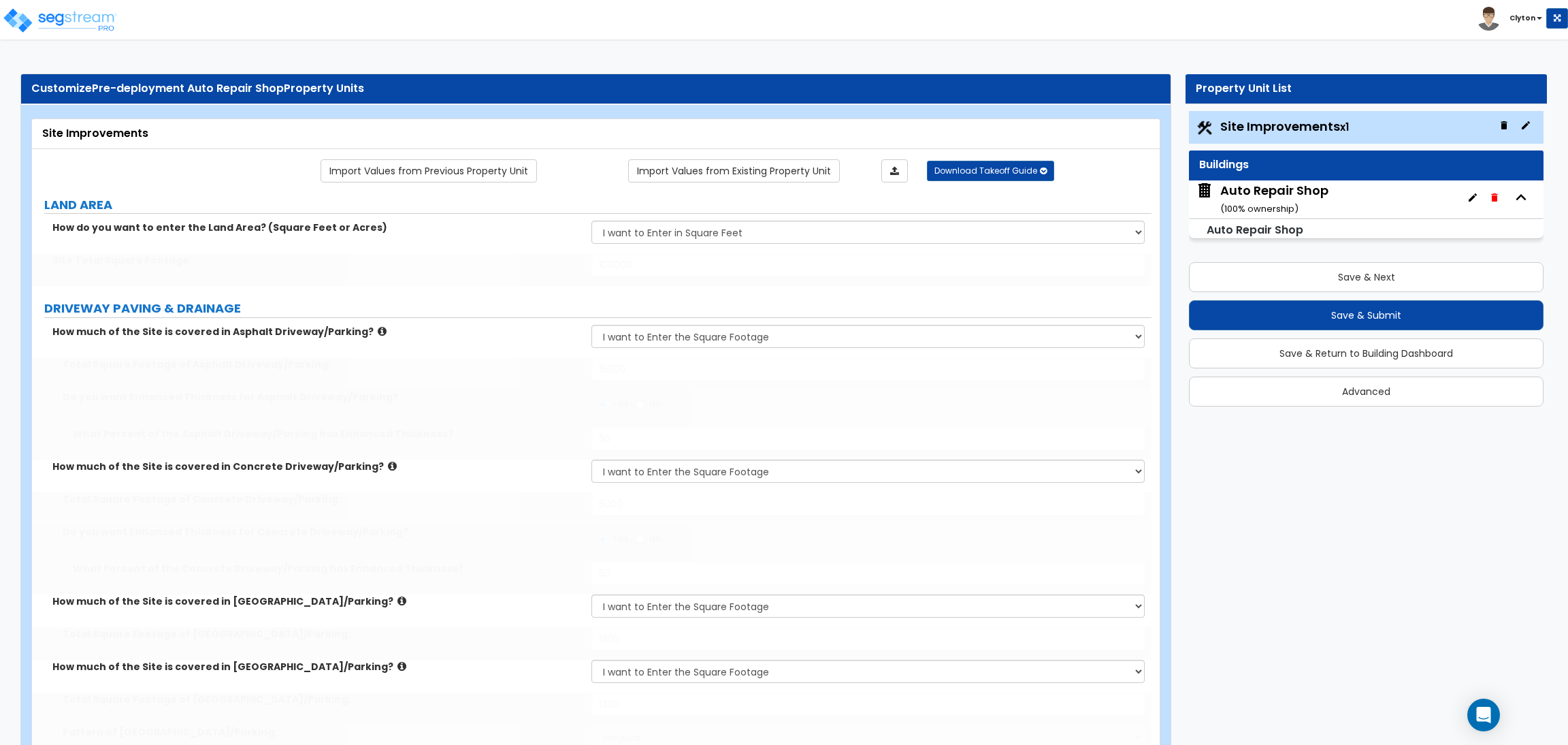
type input "100"
type input "1400"
type input "1"
select select "3"
select select "2"
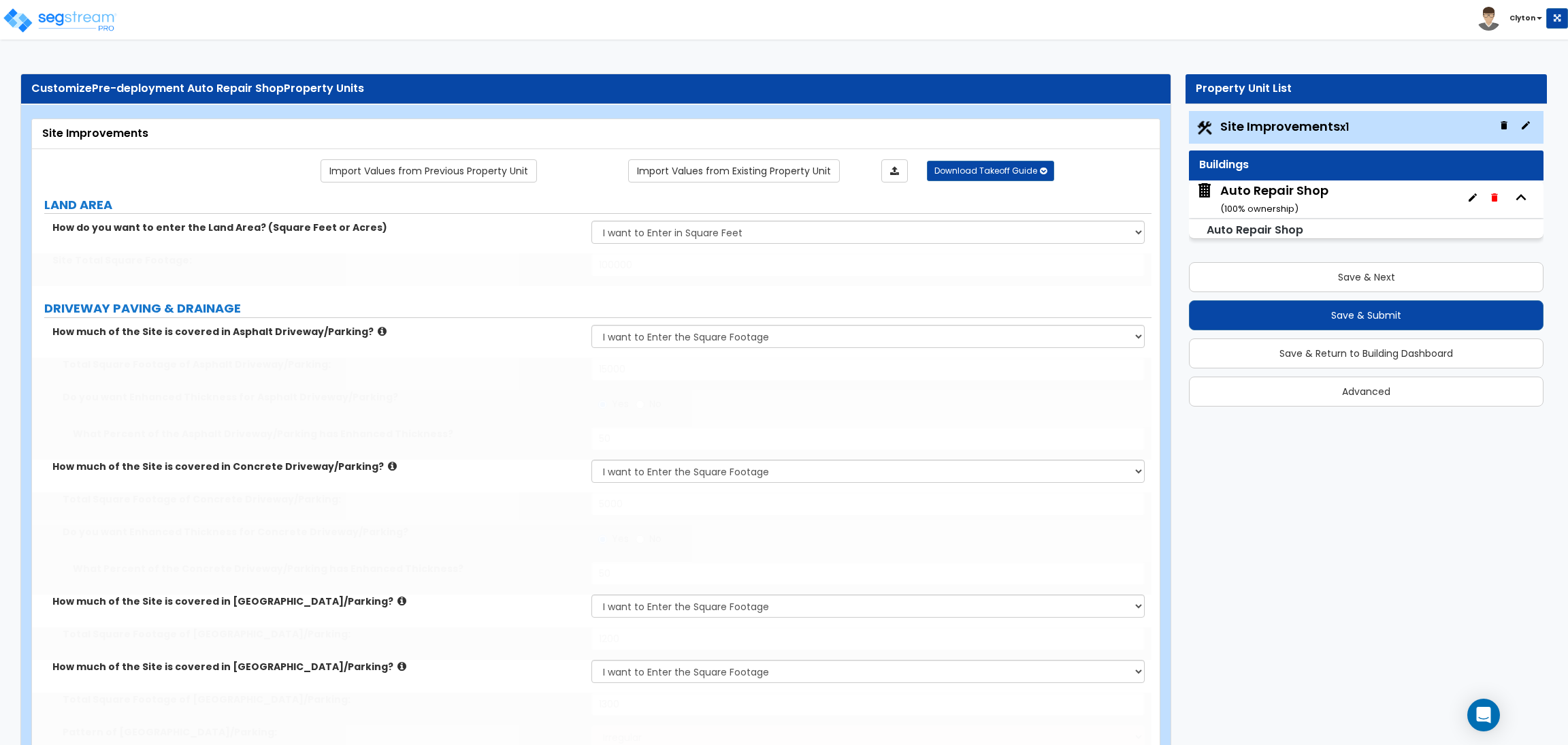
select select "1"
type input "4"
type input "25"
type input "1"
type input "300"
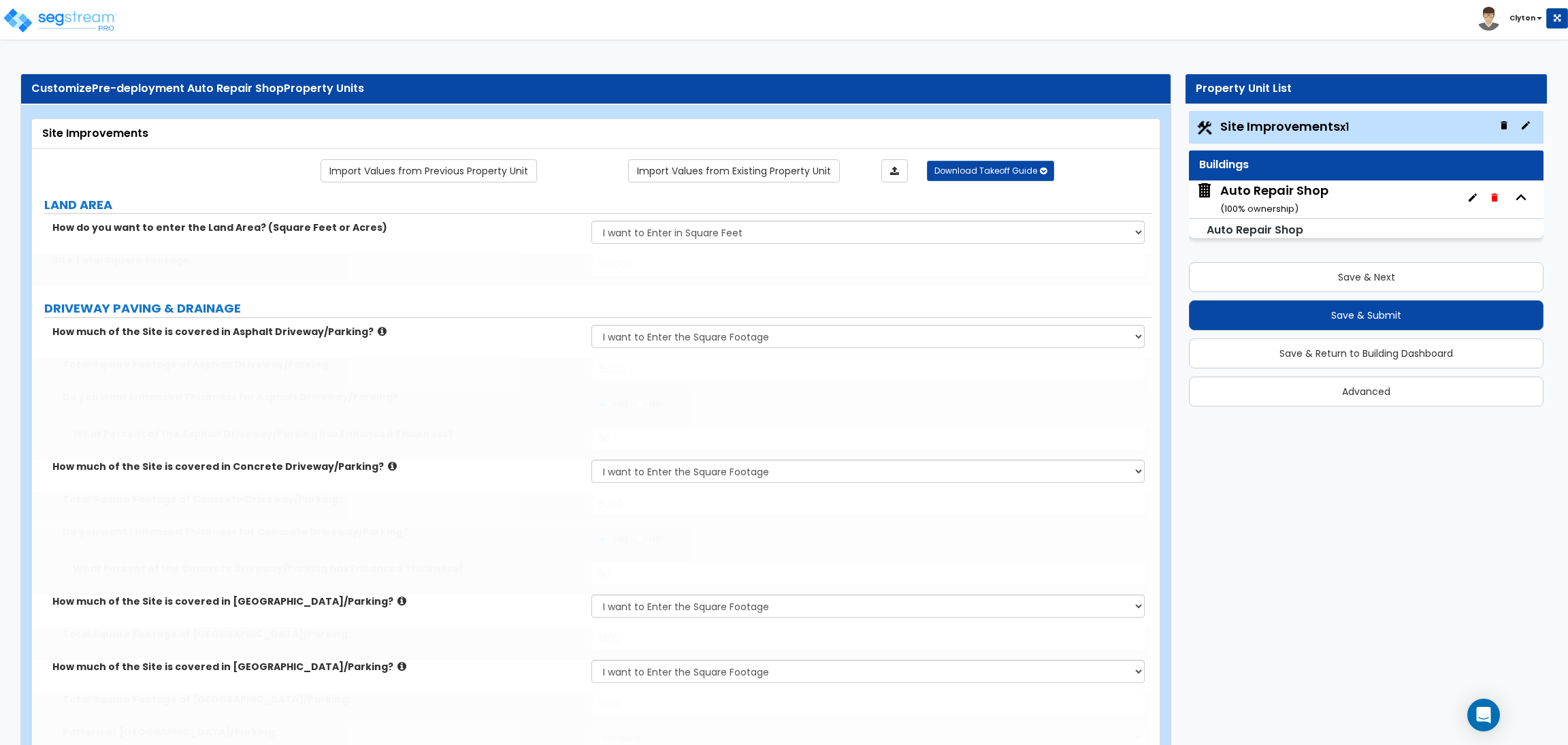
type input "8"
select select "1"
select select "2"
select select "1"
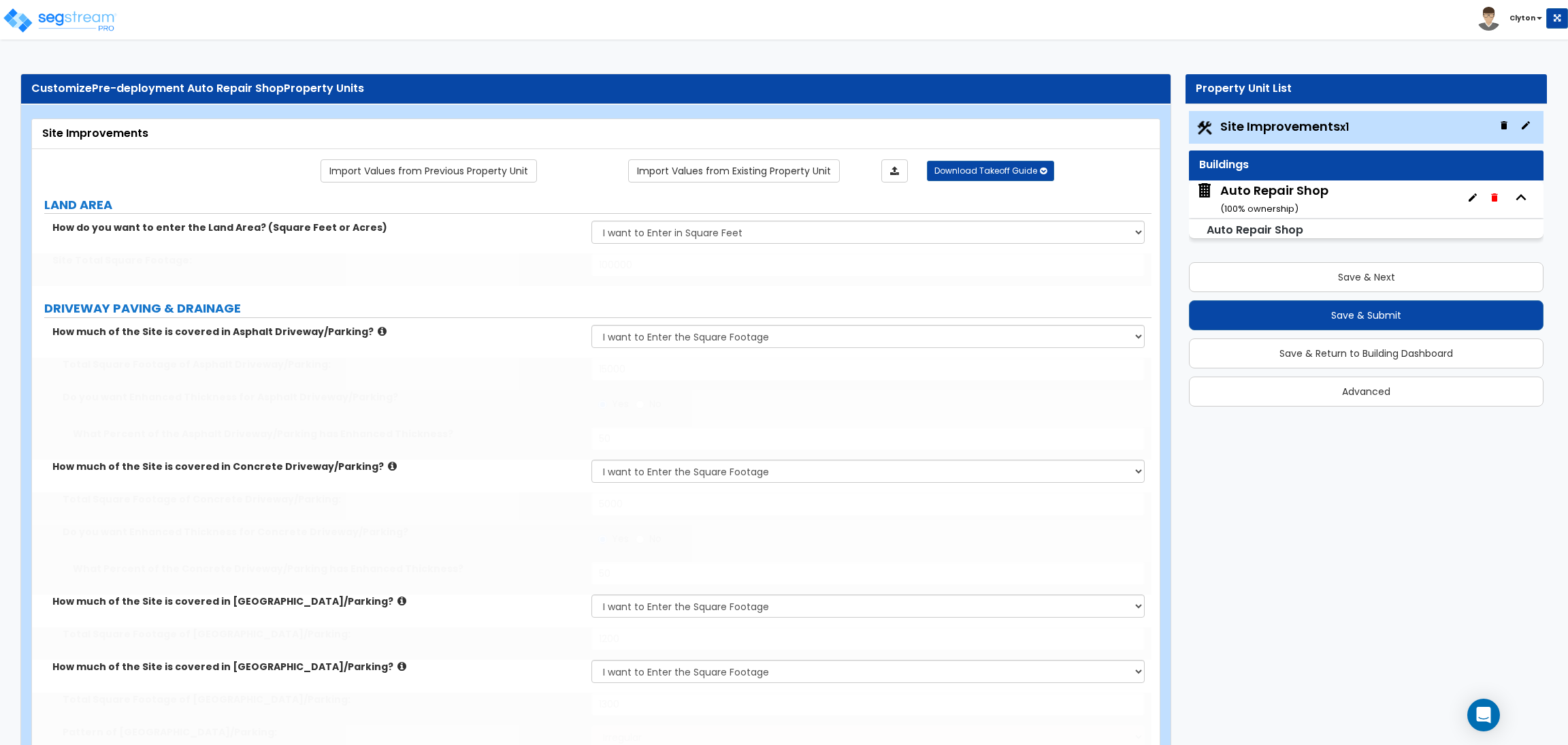
type input "2"
type input "1"
type input "250"
select select "7"
select select "1"
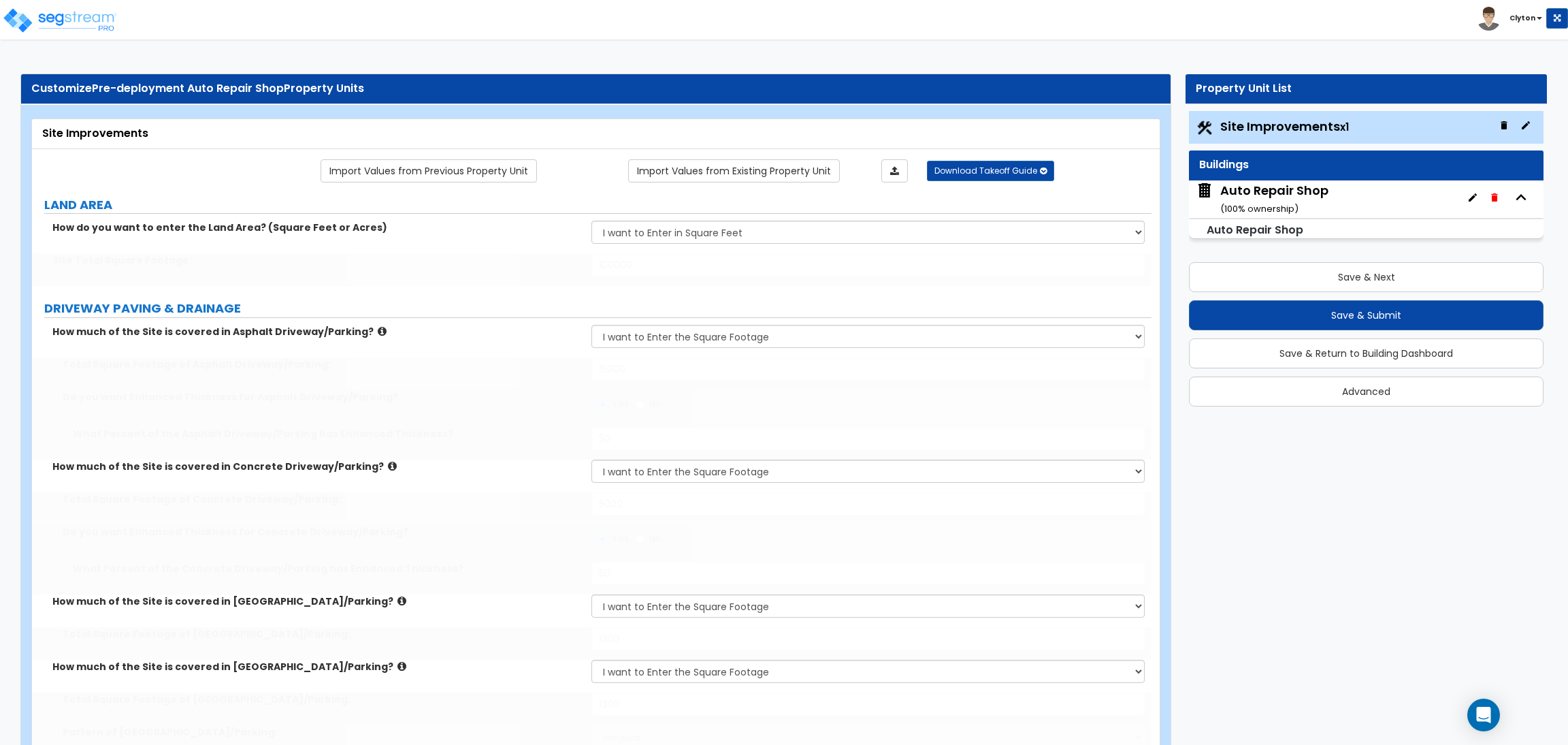
select select "2"
select select "4"
select select "1"
select select "2"
select select "13"
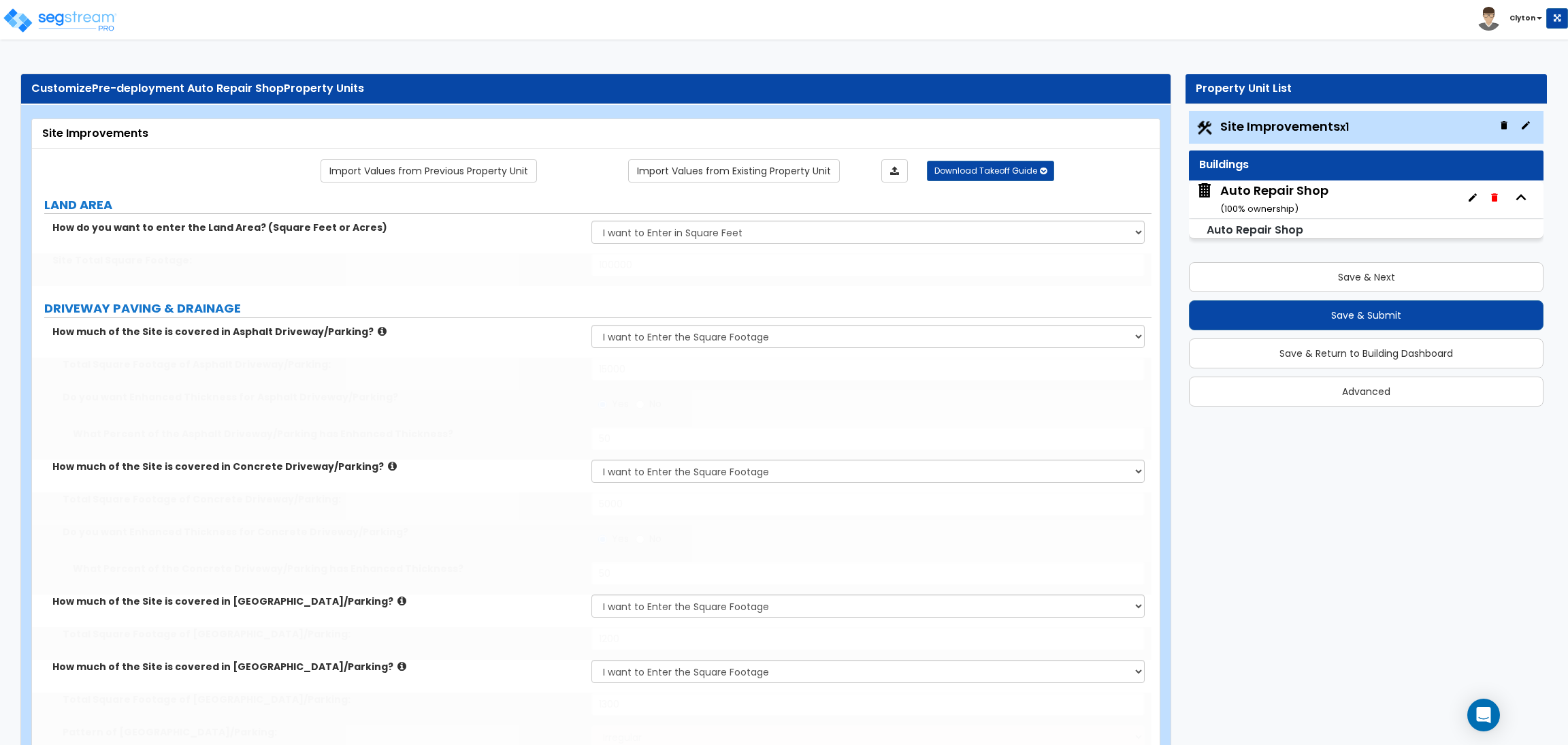
select select "1"
type input "20"
select select "4"
type input "8"
select select "1"
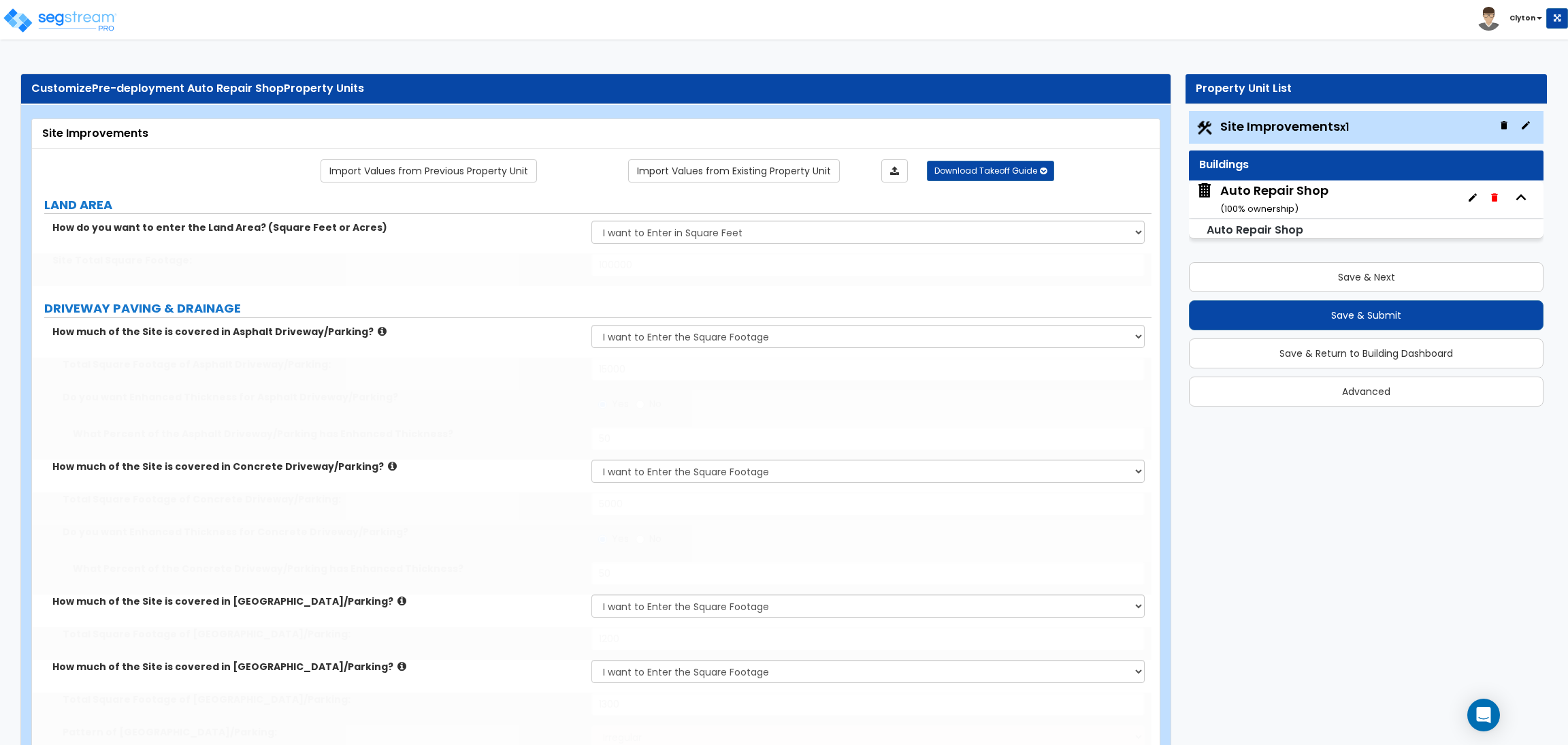
select select "1"
select select "2"
type input "3"
type input "15"
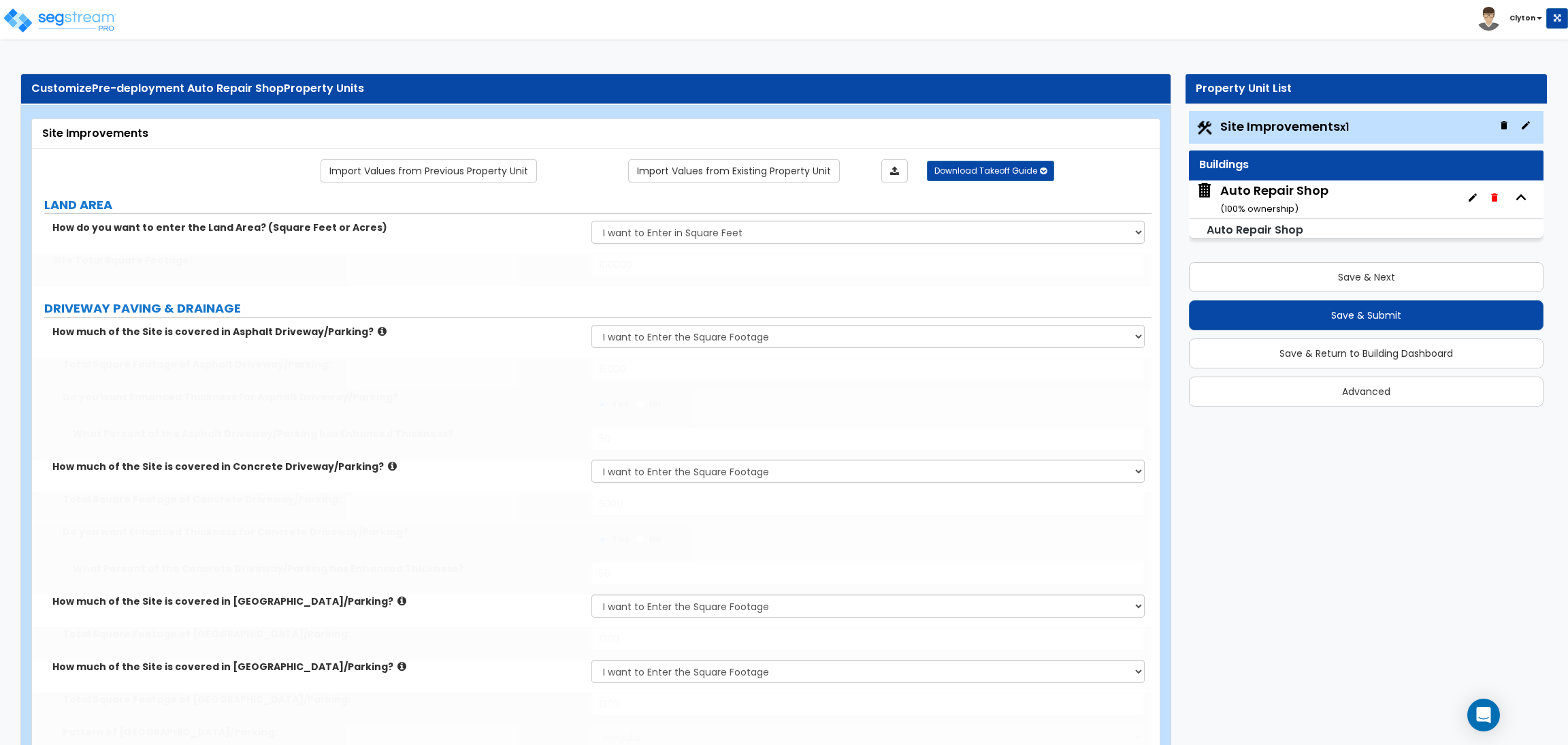
select select "3"
select select "2"
type input "8"
type input "1"
type input "500"
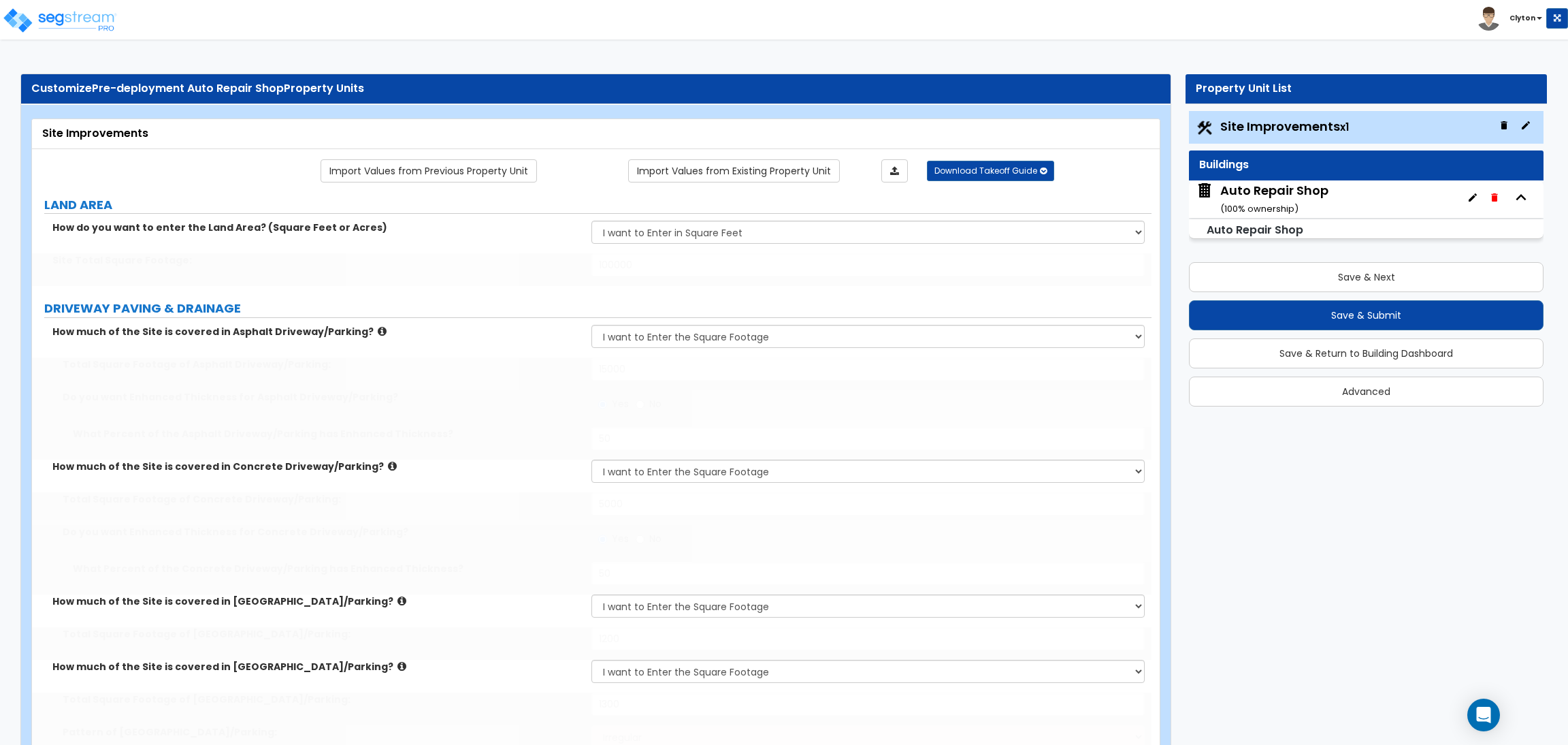
type input "5"
radio input "true"
type input "30"
radio input "true"
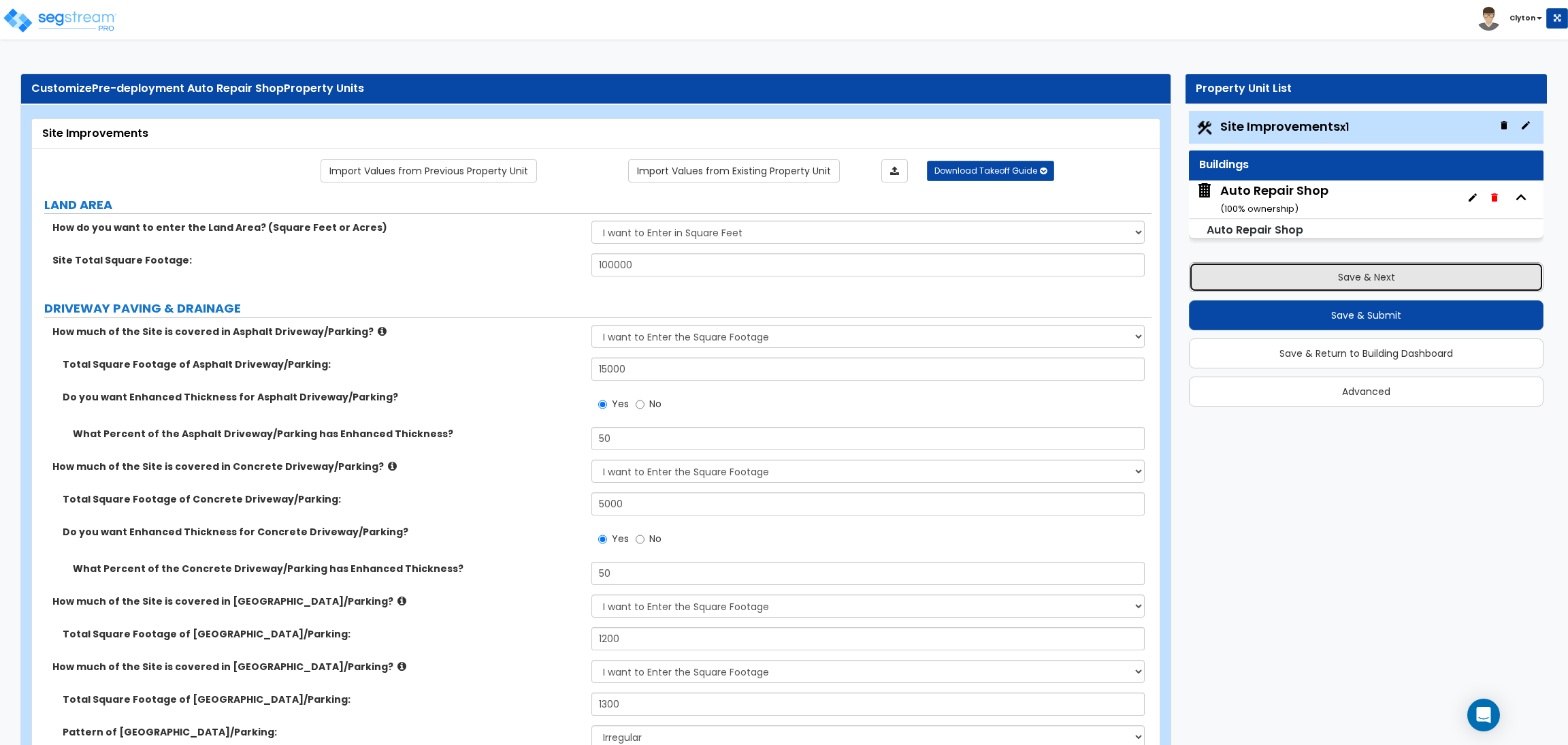
click at [1300, 284] on button "Save & Next" at bounding box center [1367, 277] width 355 height 30
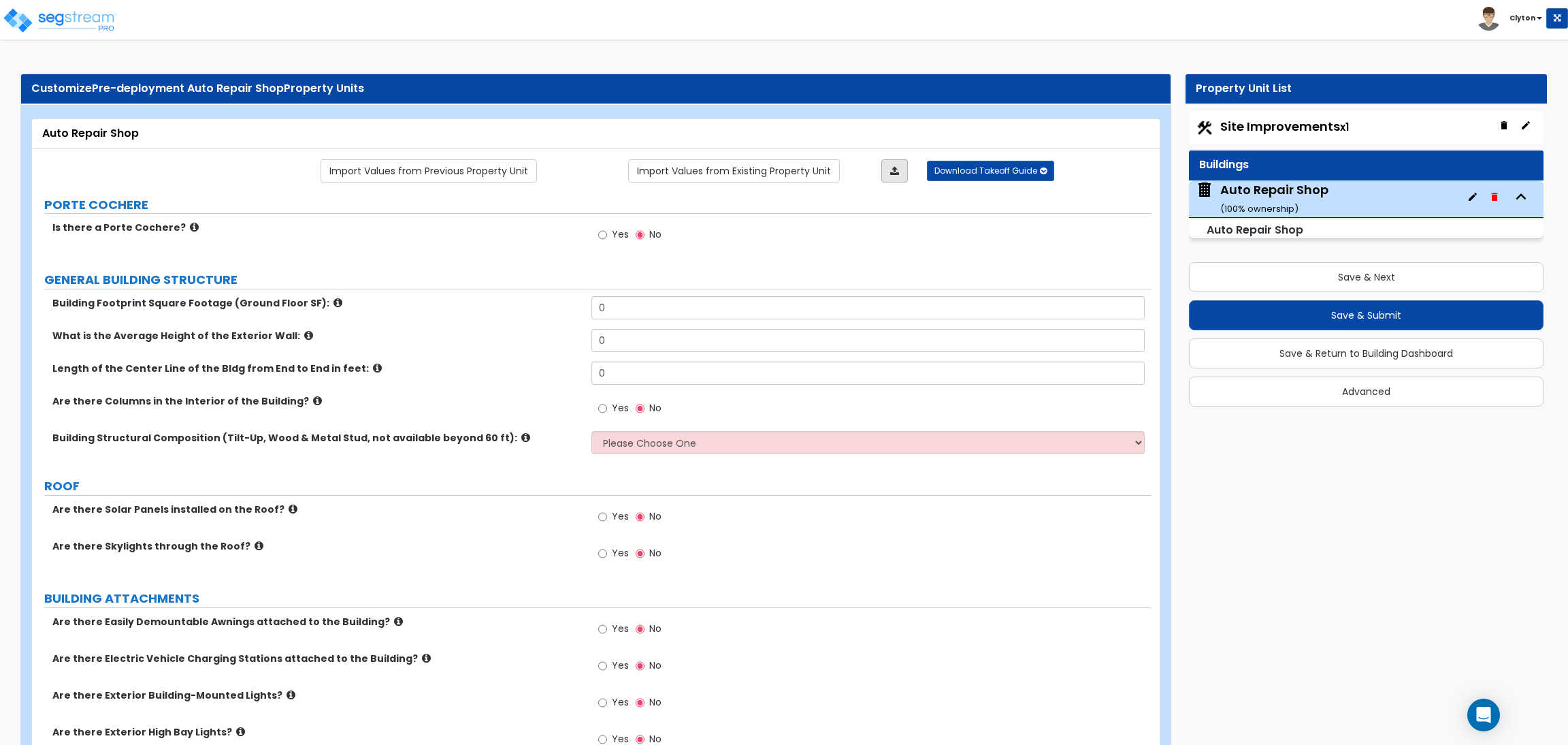
click at [894, 172] on icon at bounding box center [894, 170] width 9 height 9
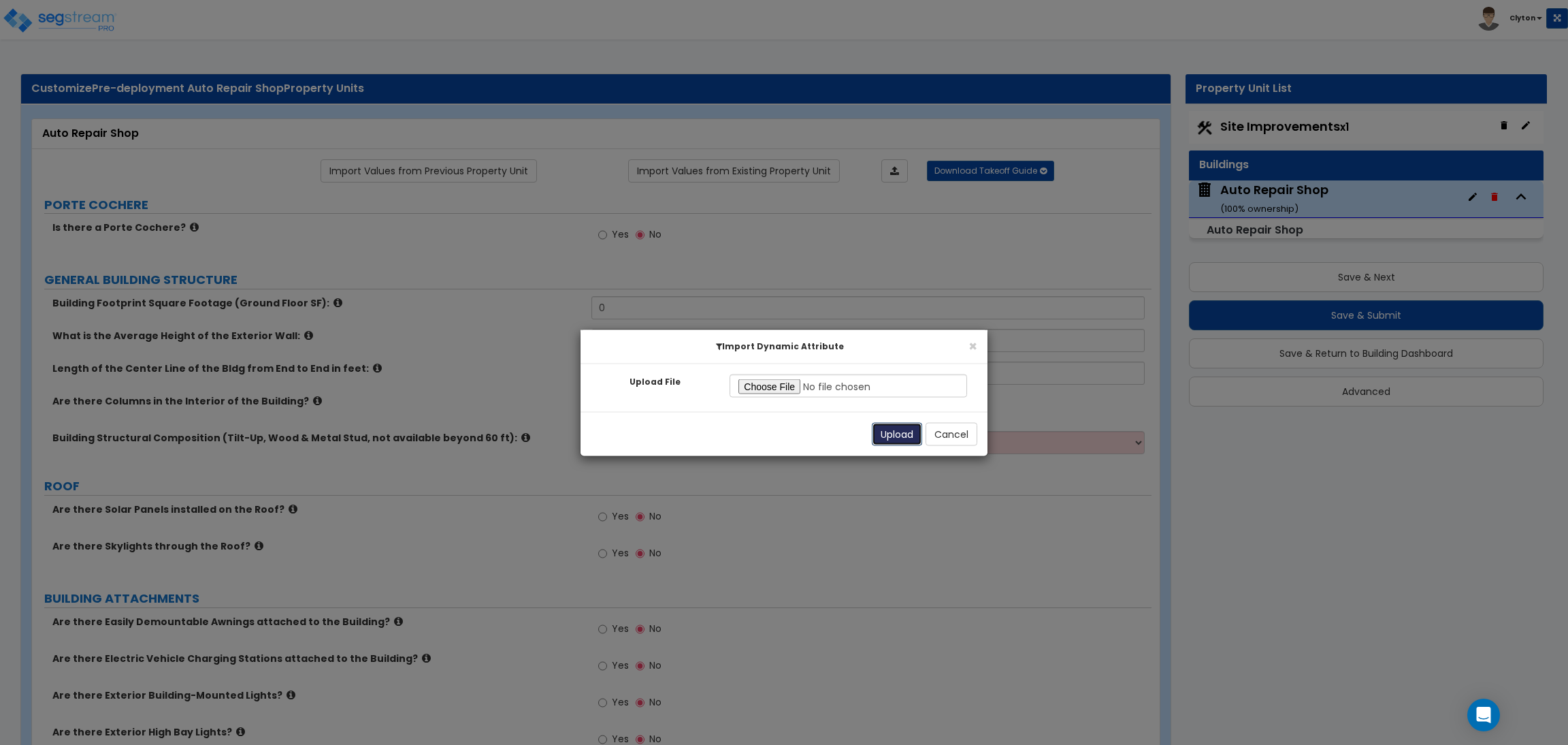
click at [888, 434] on button "Upload" at bounding box center [896, 434] width 50 height 23
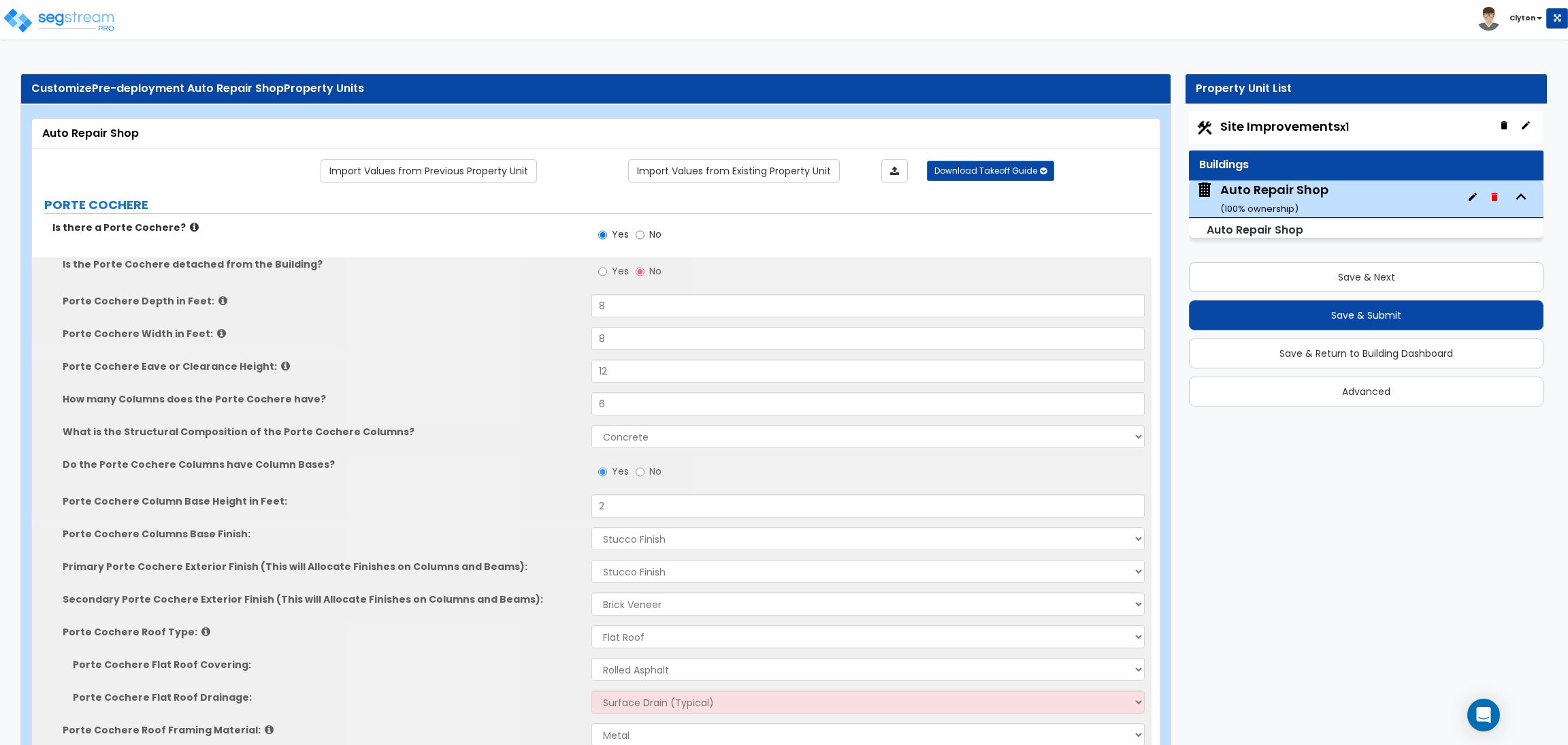
click at [499, 323] on div "Porte Cochere Depth in Feet: 8" at bounding box center [591, 311] width 1120 height 33
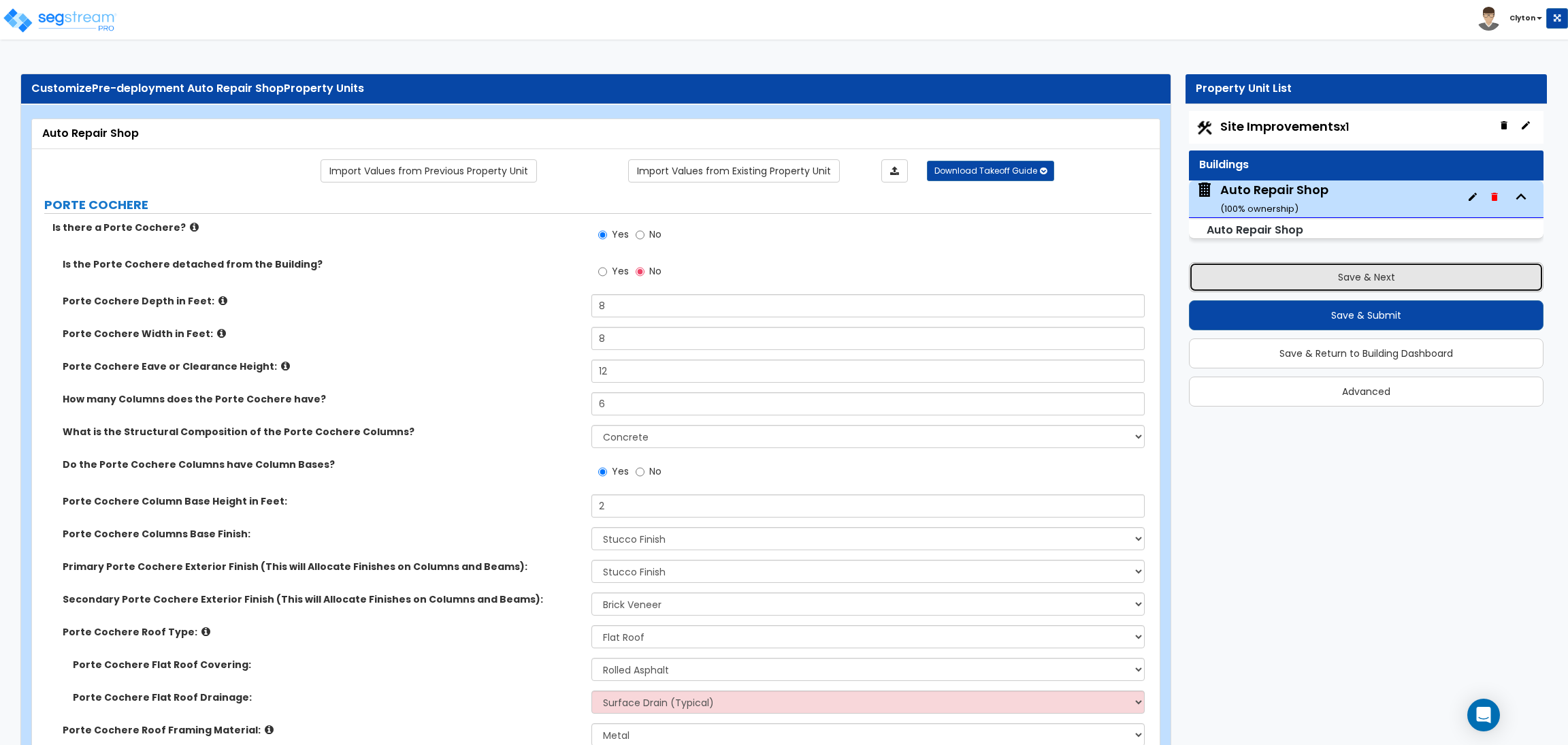
click at [1406, 283] on button "Save & Next" at bounding box center [1367, 277] width 355 height 30
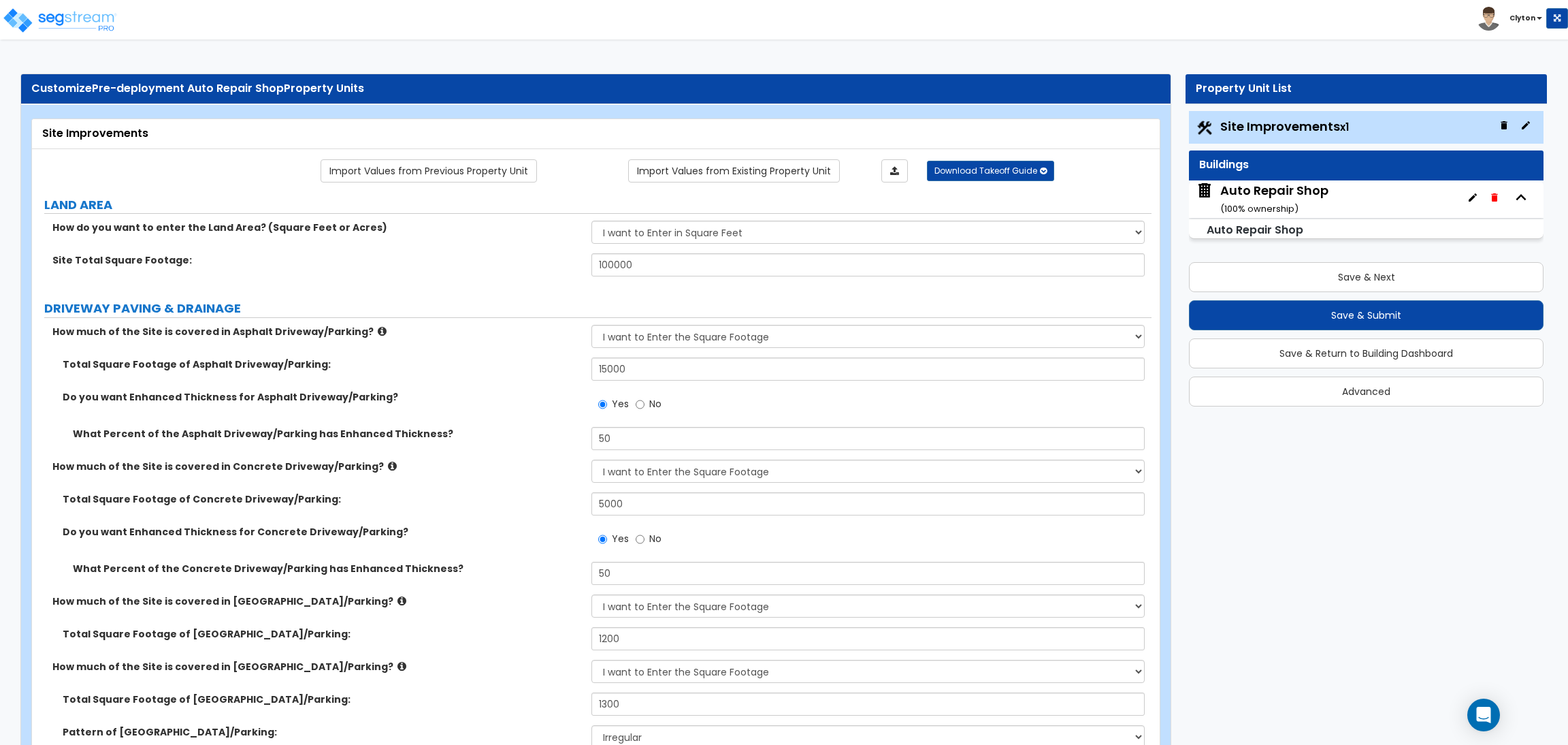
click at [509, 478] on div "How much of the Site is covered in Concrete Driveway/Parking? None I want to En…" at bounding box center [591, 476] width 1120 height 33
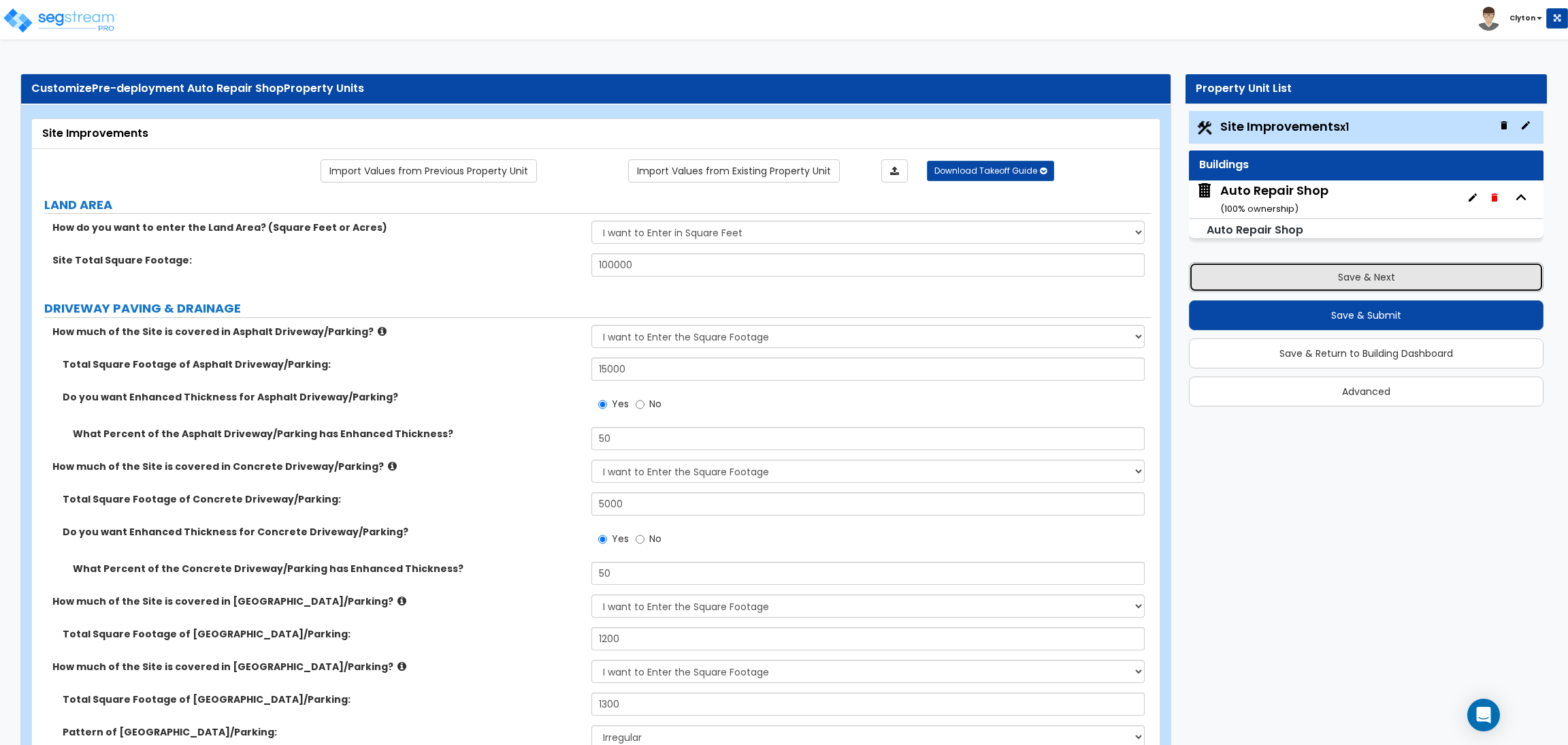
click at [1299, 286] on button "Save & Next" at bounding box center [1367, 277] width 355 height 30
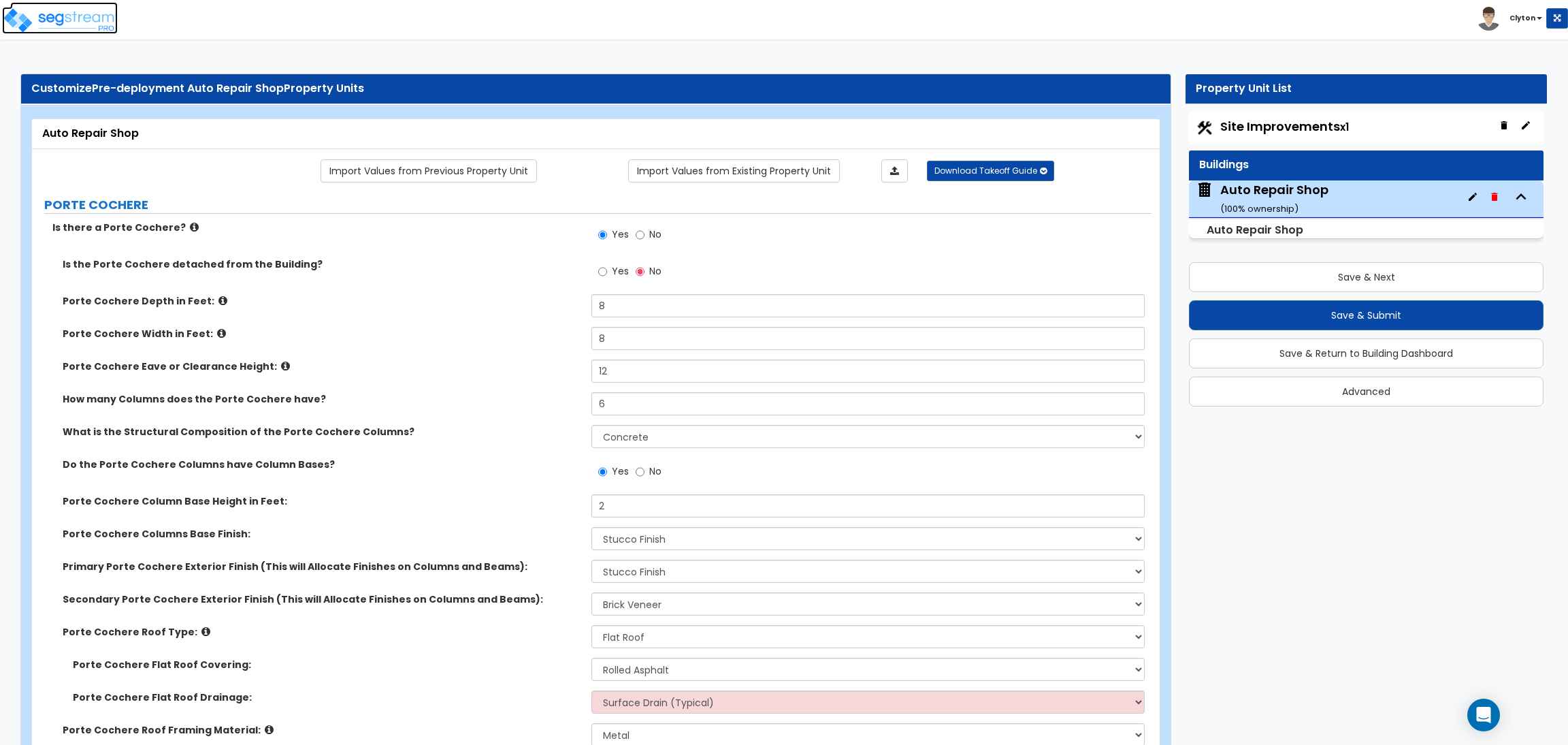
click at [57, 25] on img at bounding box center [60, 21] width 116 height 27
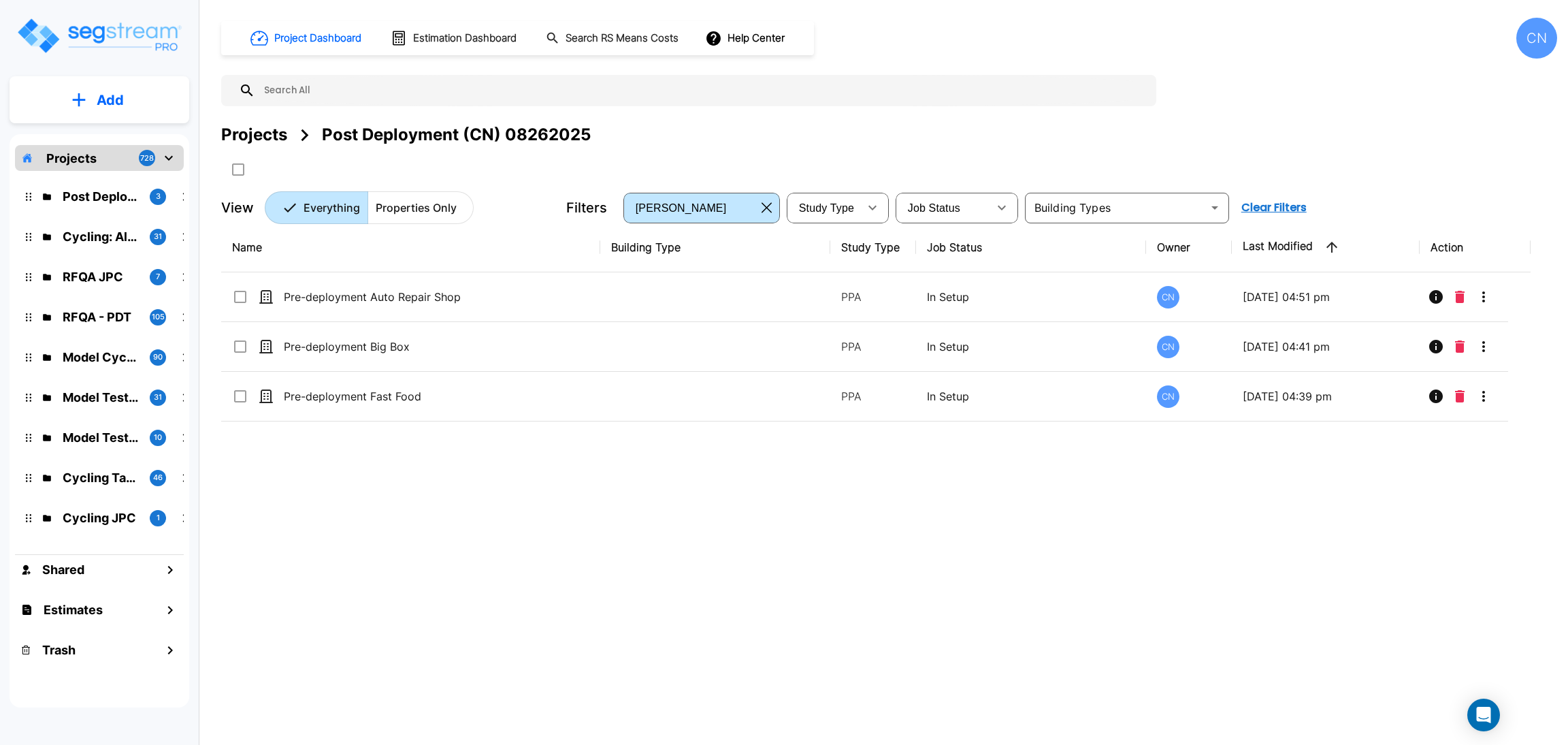
click at [128, 96] on button "Add" at bounding box center [99, 100] width 179 height 40
click at [113, 177] on p "Add Property" at bounding box center [108, 176] width 69 height 16
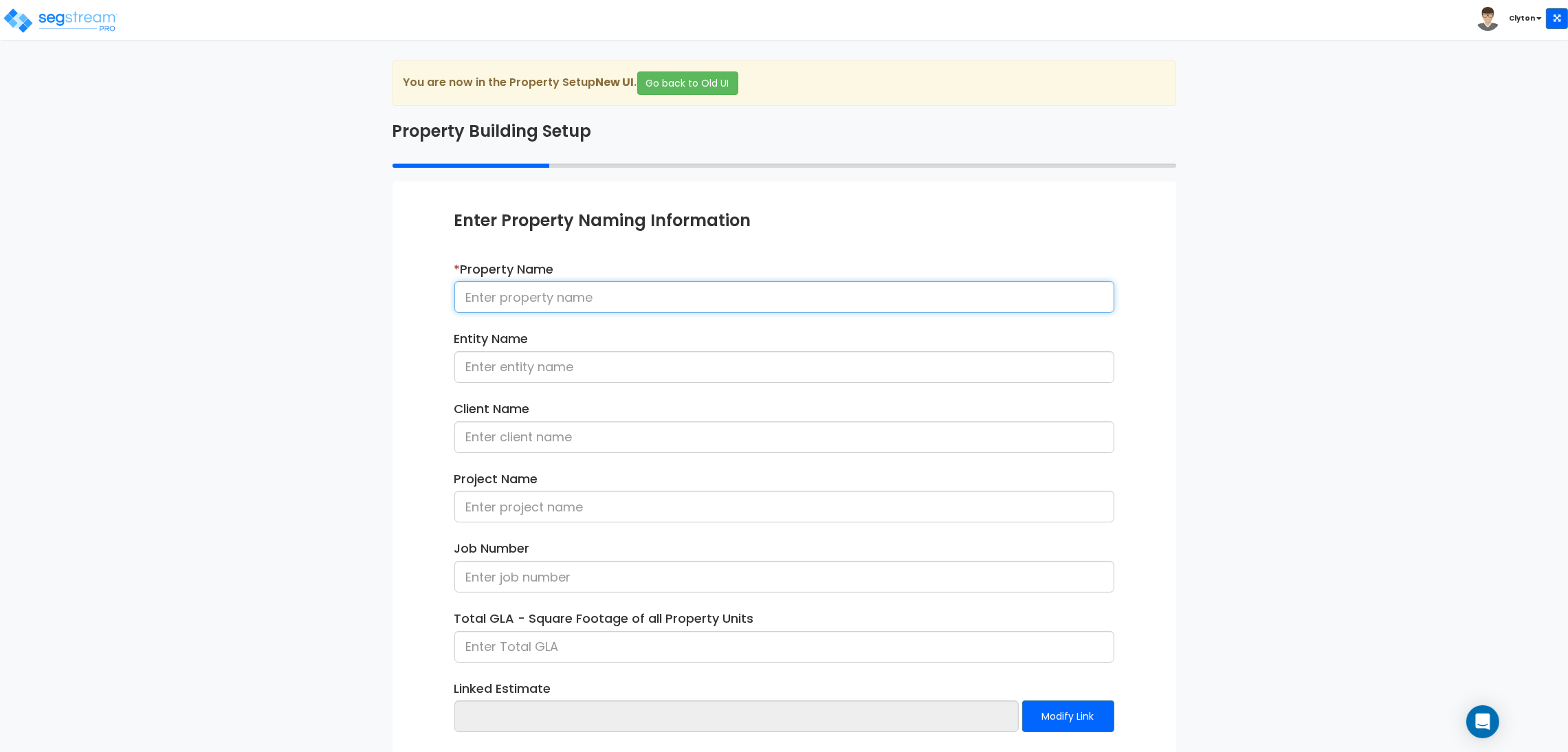
click at [616, 302] on input at bounding box center [784, 297] width 660 height 32
type input "Pre-deployment Townhouse"
click at [330, 496] on div "We are Building your Property. So please grab a coffee and let us do the heavy …" at bounding box center [784, 440] width 1568 height 761
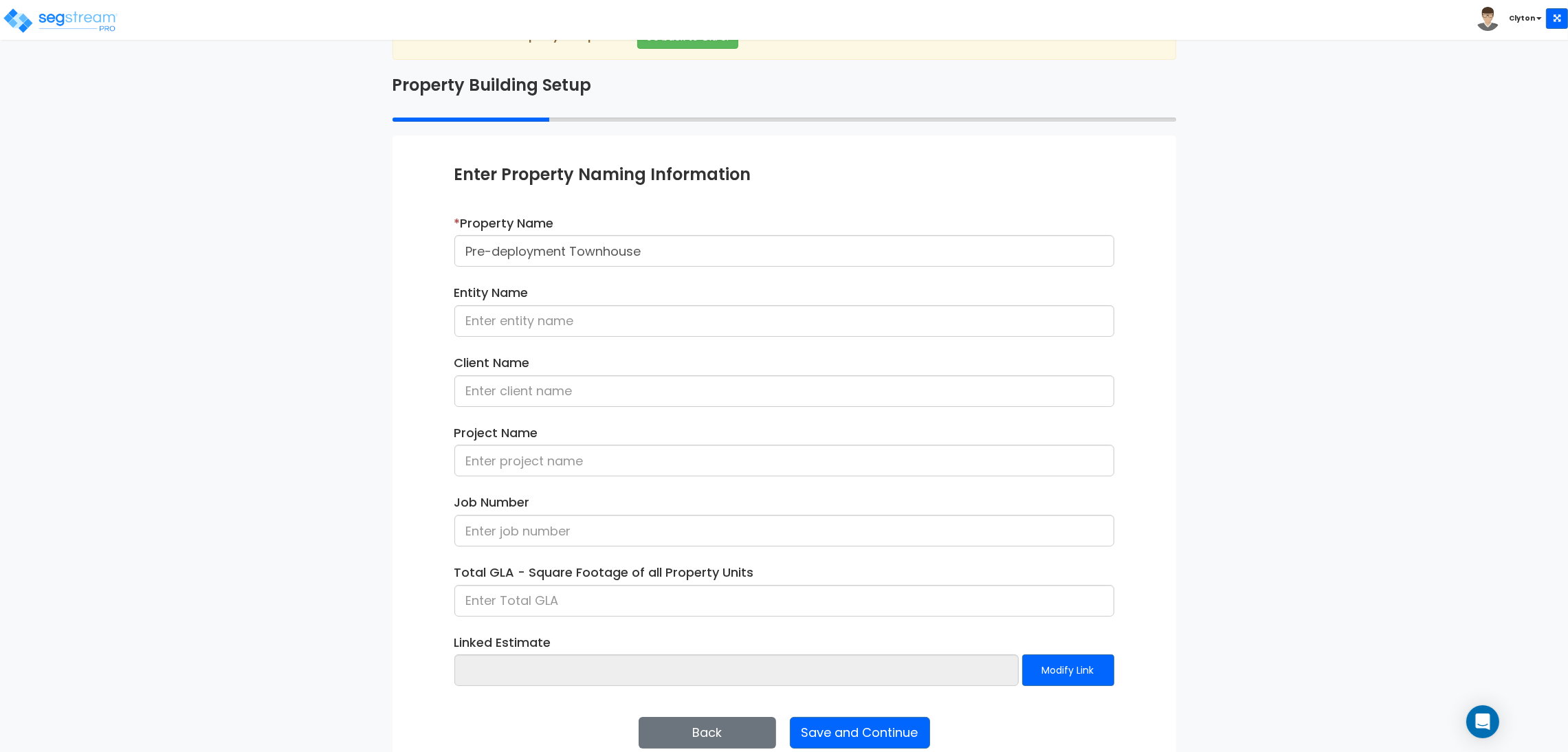
scroll to position [71, 0]
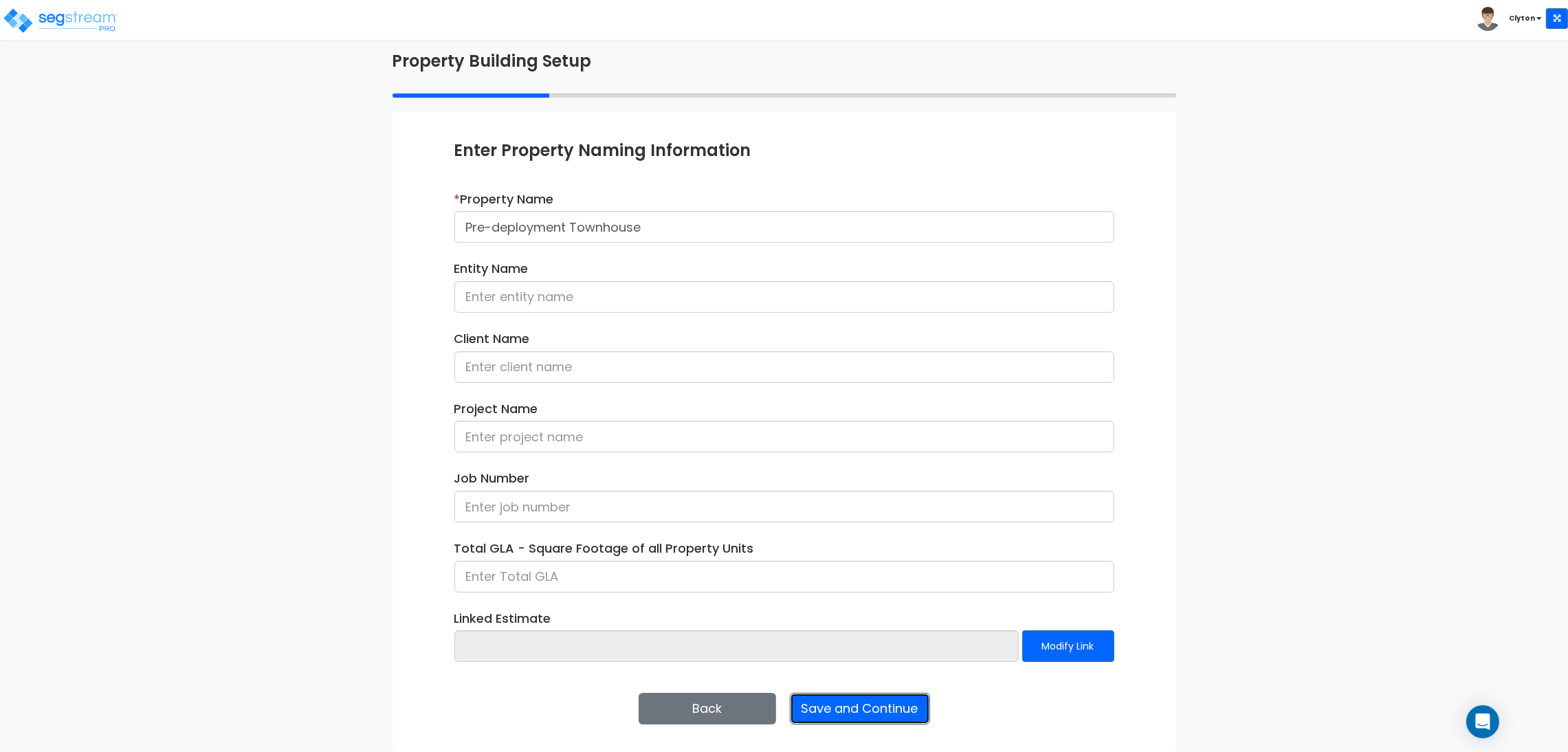
click at [845, 710] on button "Save and Continue" at bounding box center [860, 708] width 140 height 32
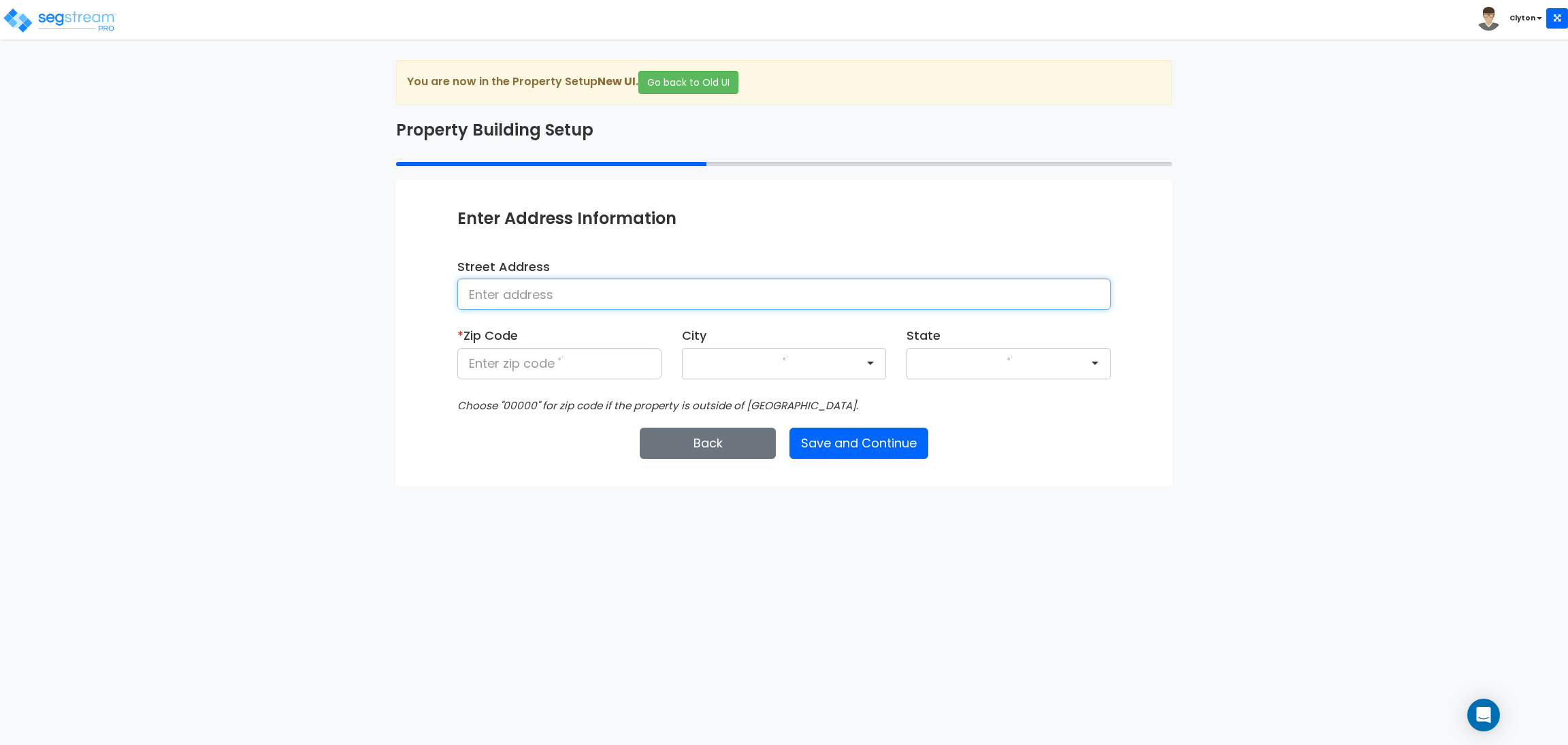
click at [689, 294] on input at bounding box center [784, 294] width 653 height 31
type input "[GEOGRAPHIC_DATA]"
type input "80206"
click at [803, 448] on button "Save and Continue" at bounding box center [859, 443] width 139 height 31
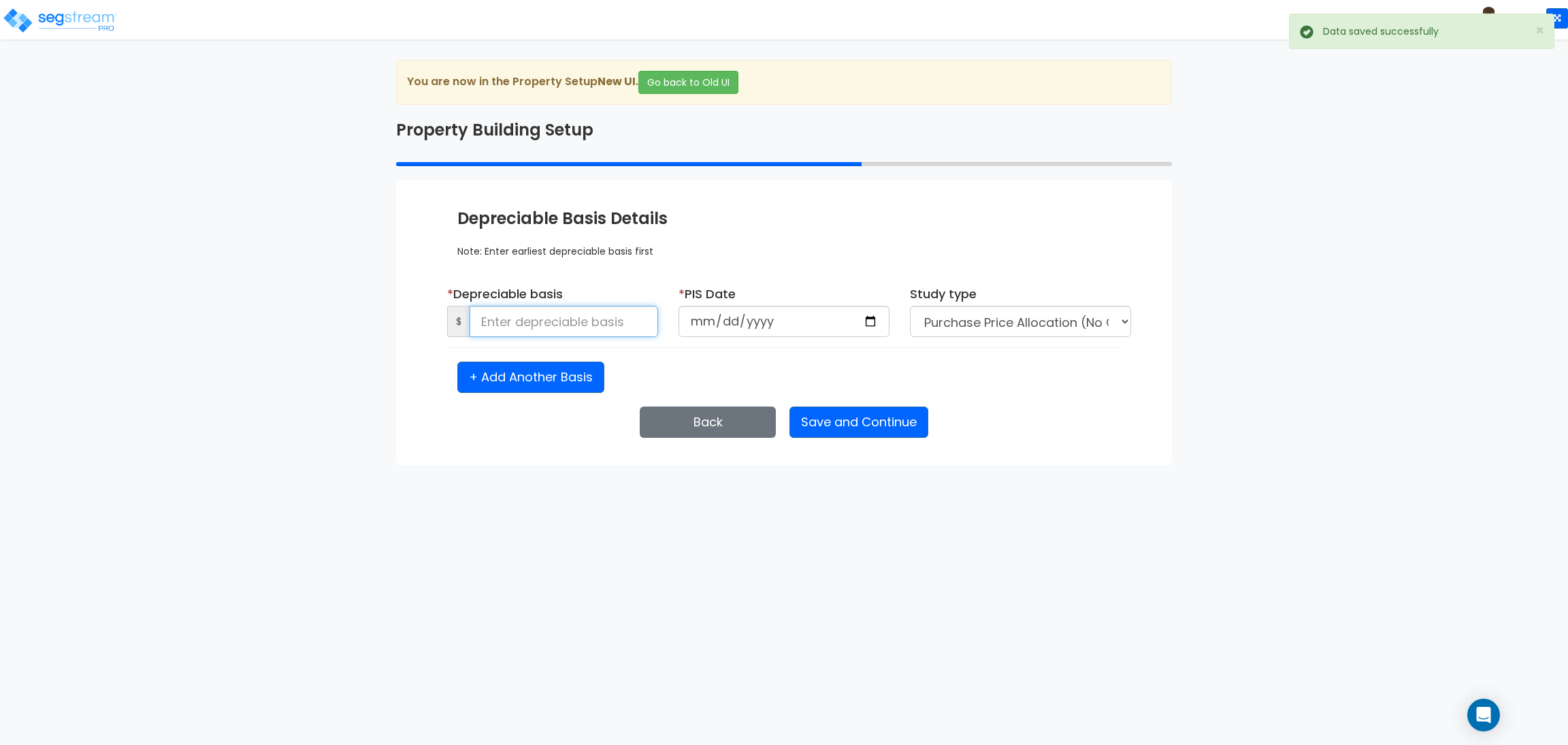
click at [549, 310] on input at bounding box center [564, 321] width 189 height 31
type input "1,500,000"
click at [874, 326] on input "date" at bounding box center [784, 321] width 211 height 31
type input "[DATE]"
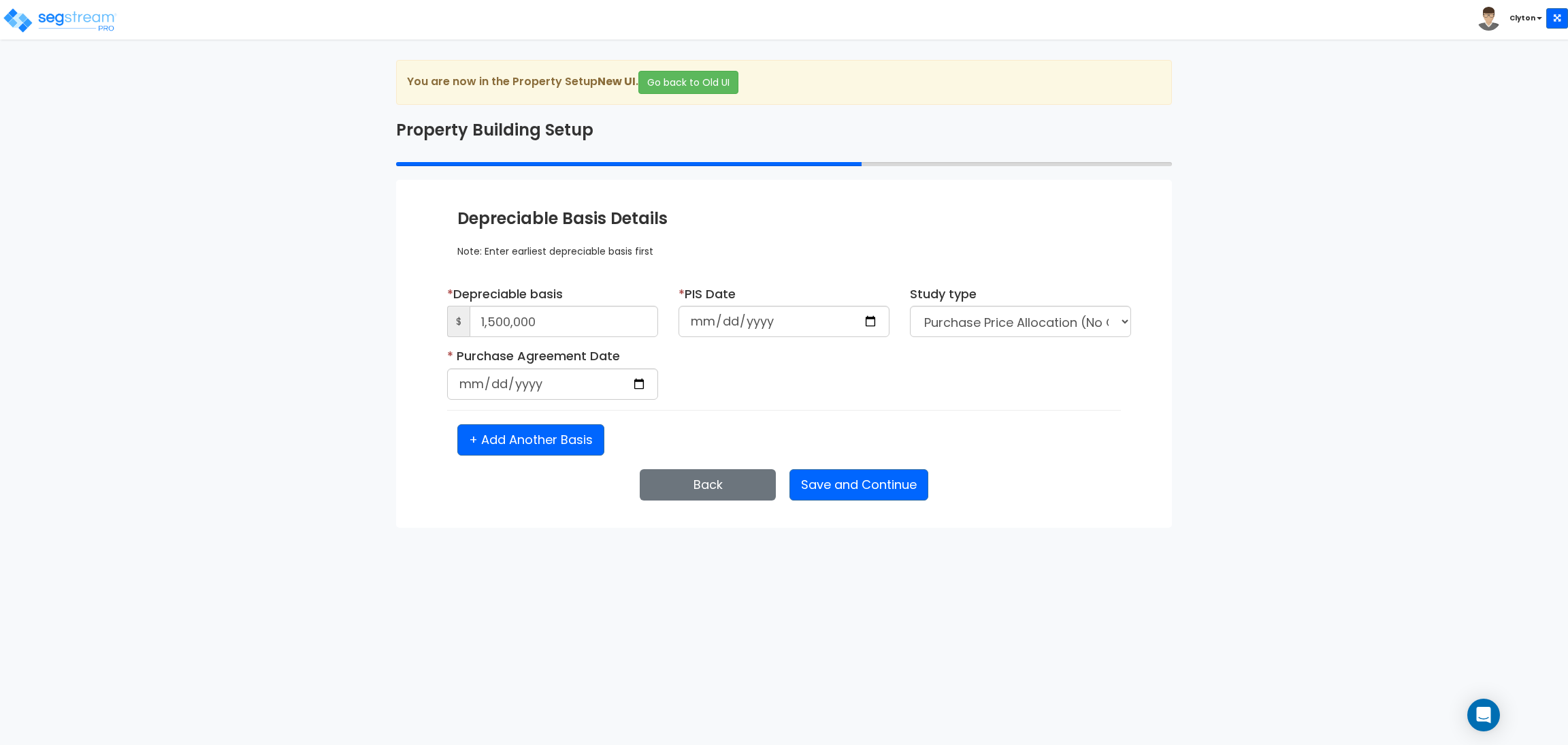
click at [960, 375] on div "* Purchase Agreement Date Is it a renovation on an existing building?" at bounding box center [784, 378] width 694 height 62
click at [638, 388] on input "date" at bounding box center [553, 384] width 211 height 31
click at [635, 381] on input "[DATE]" at bounding box center [553, 384] width 211 height 31
type input "[DATE]"
click at [816, 397] on div "* Purchase Agreement Date [DATE] Is it a renovation on an existing building?" at bounding box center [784, 378] width 694 height 62
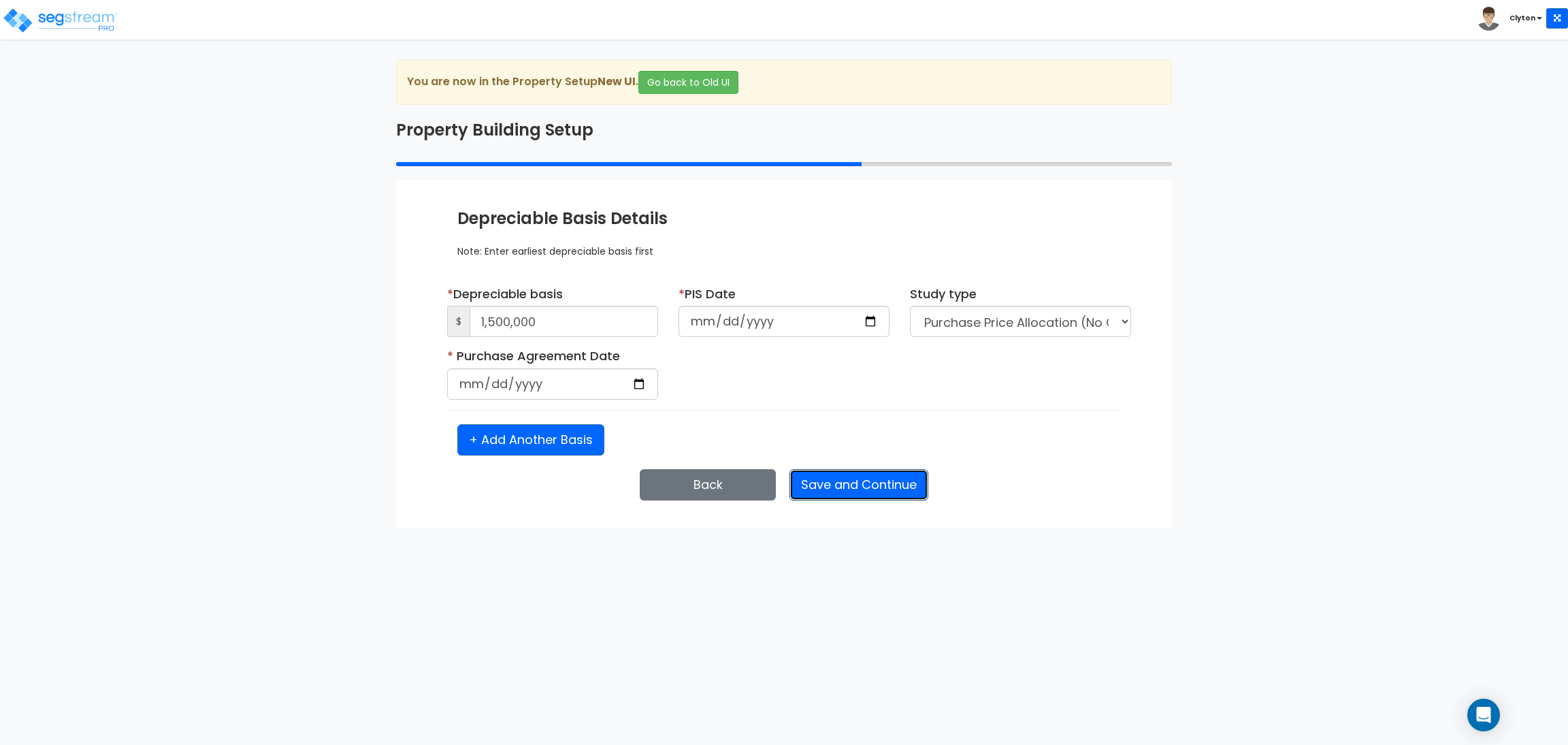
click at [835, 483] on button "Save and Continue" at bounding box center [859, 485] width 139 height 31
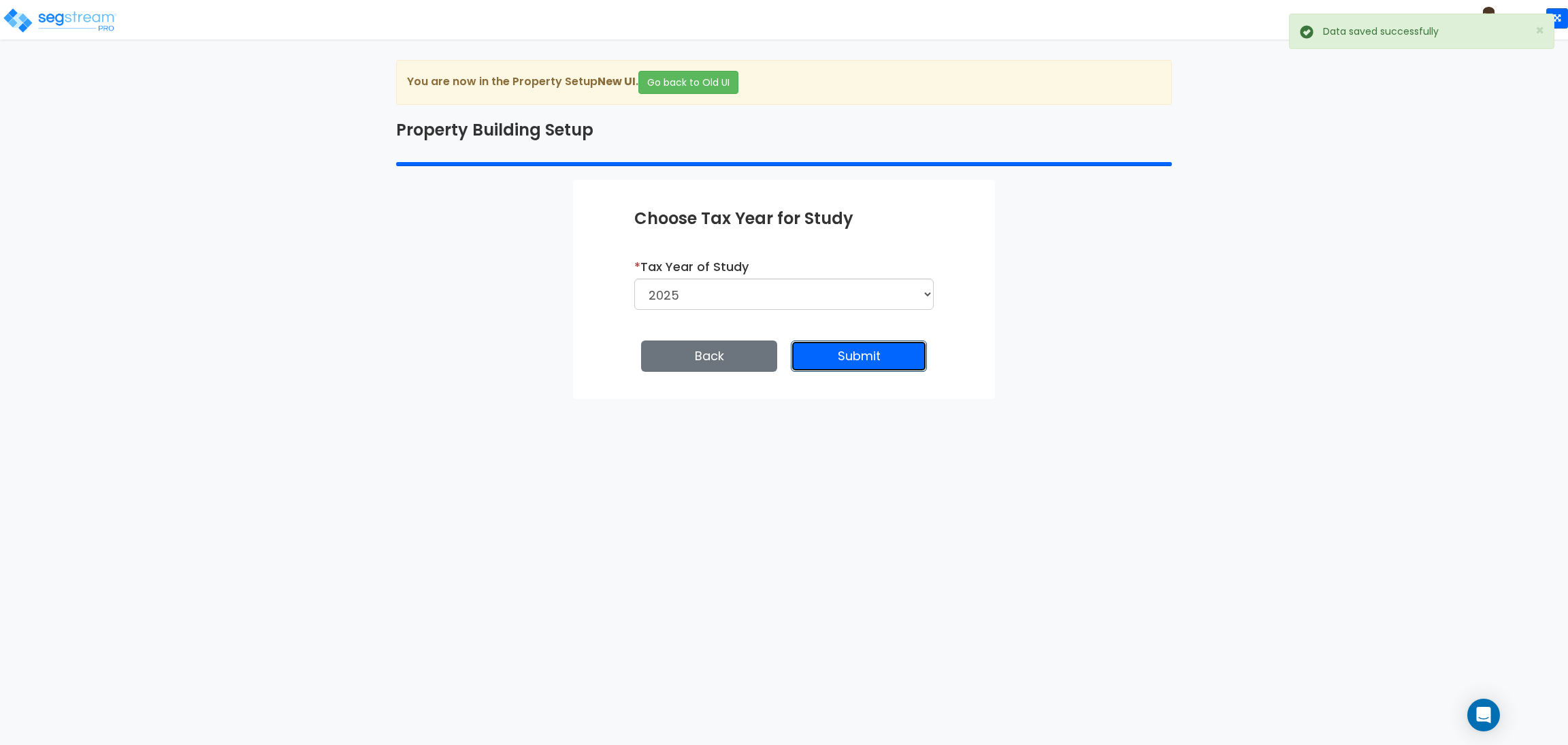
click at [867, 351] on button "Submit" at bounding box center [859, 356] width 136 height 31
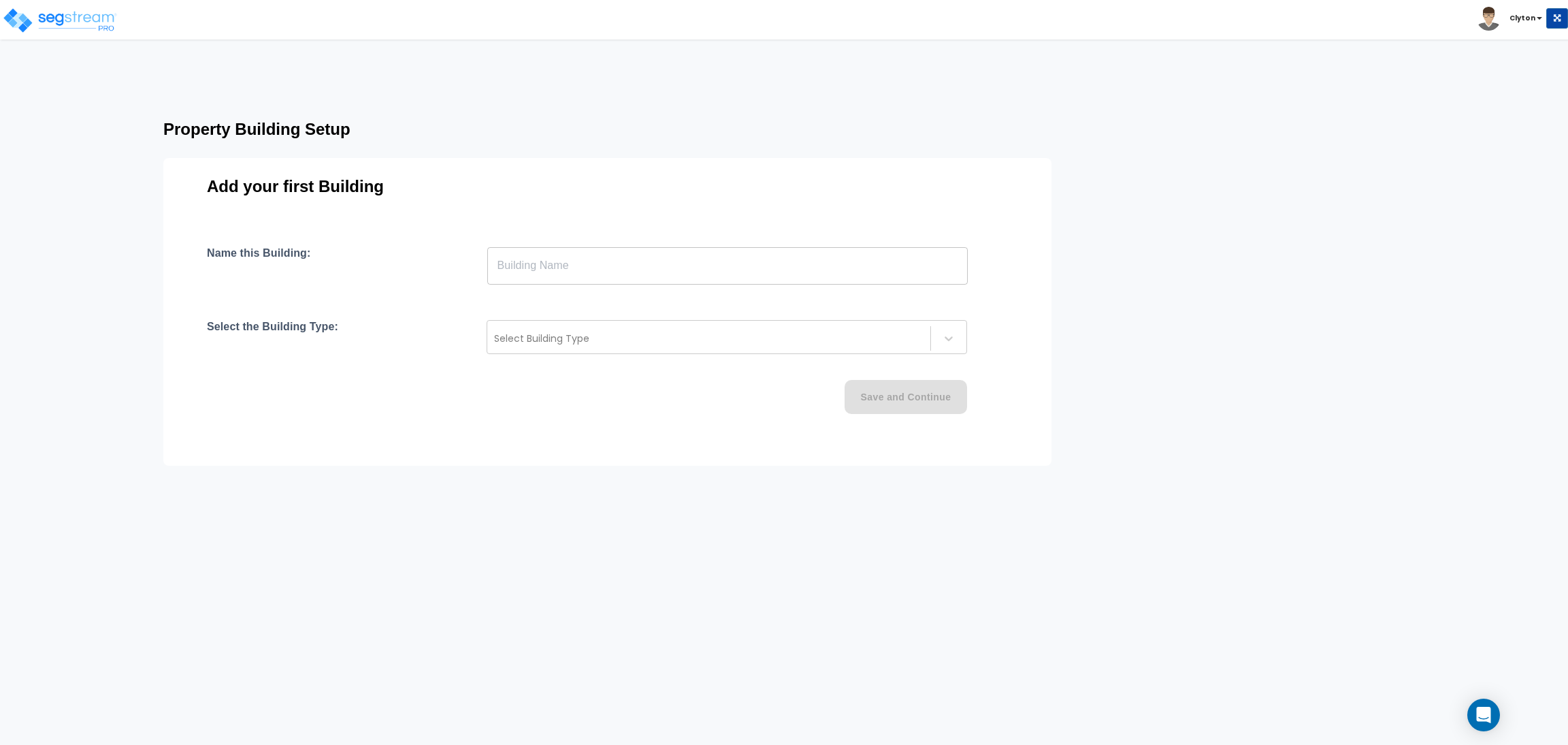
click at [741, 267] on input "text" at bounding box center [728, 265] width 481 height 38
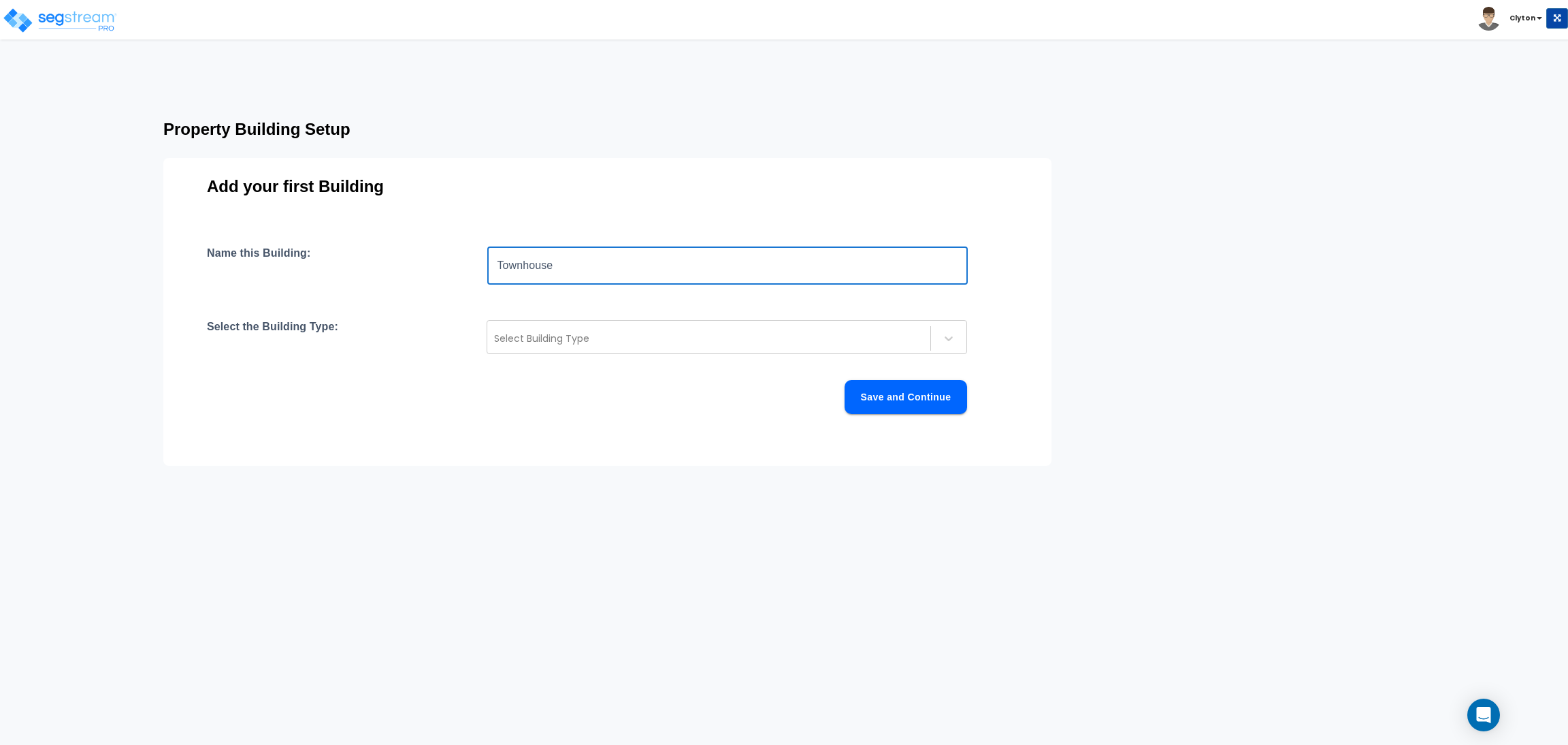
type input "Townhouse"
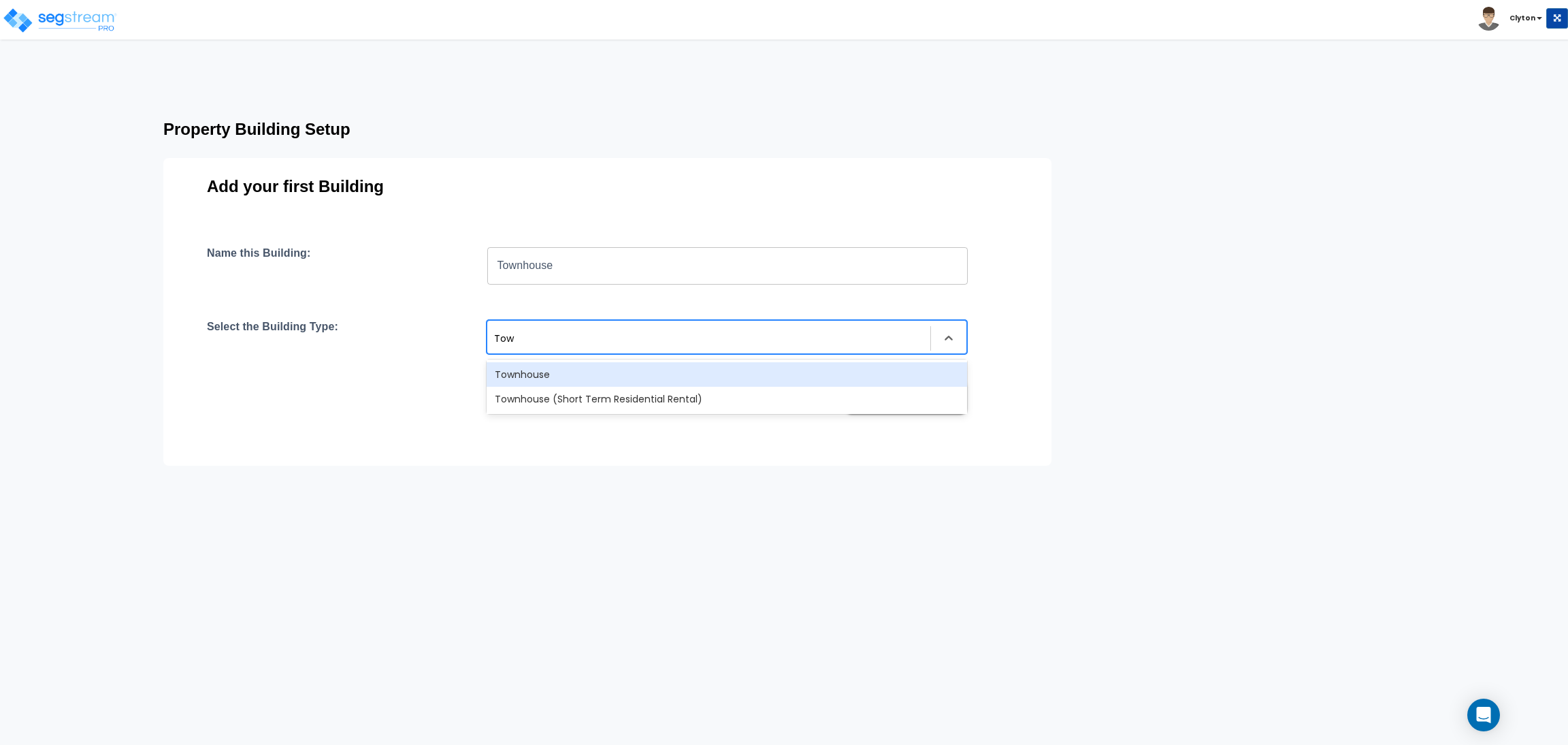
type input "Town"
click at [708, 377] on div "Townhouse" at bounding box center [727, 375] width 481 height 25
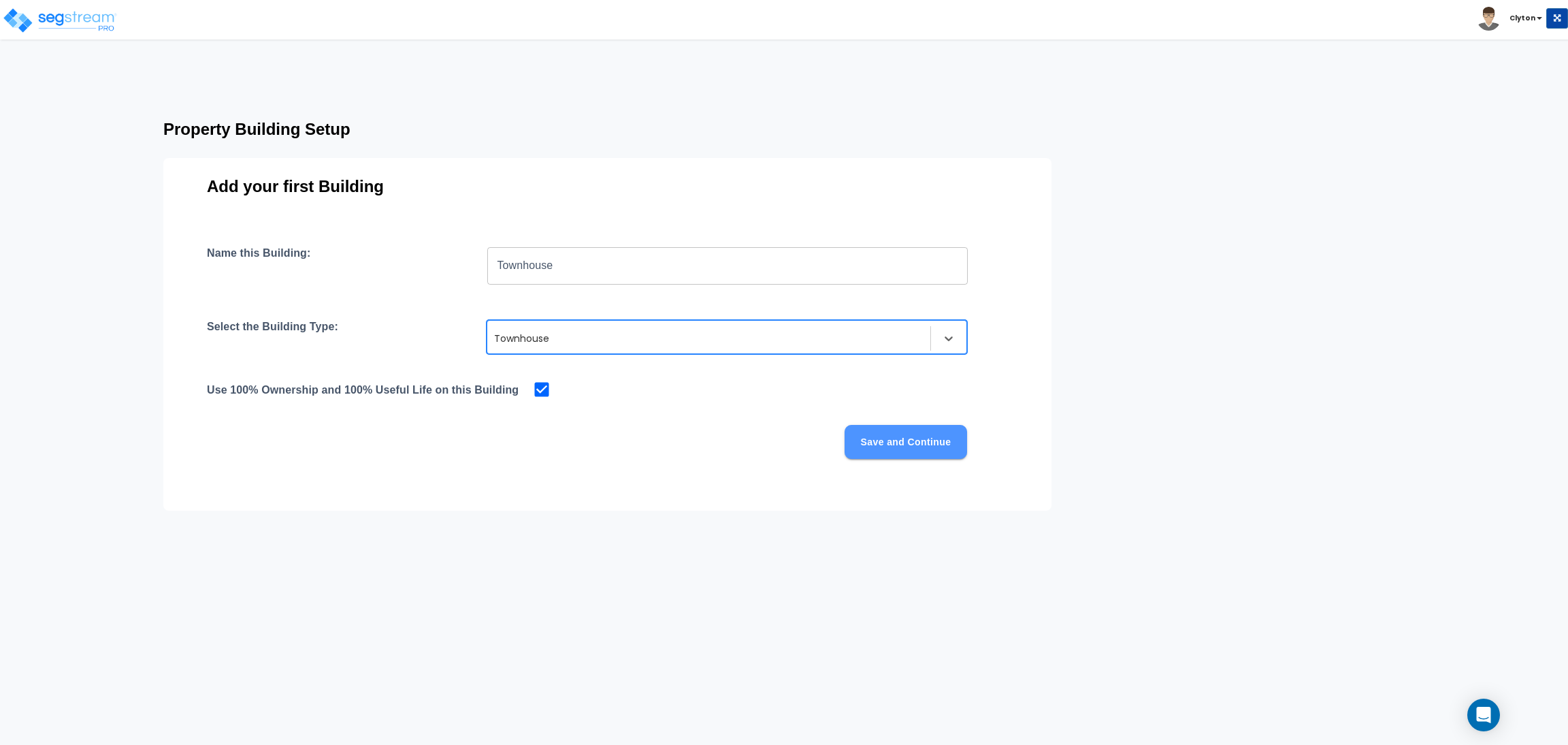
click at [898, 451] on button "Save and Continue" at bounding box center [906, 442] width 123 height 34
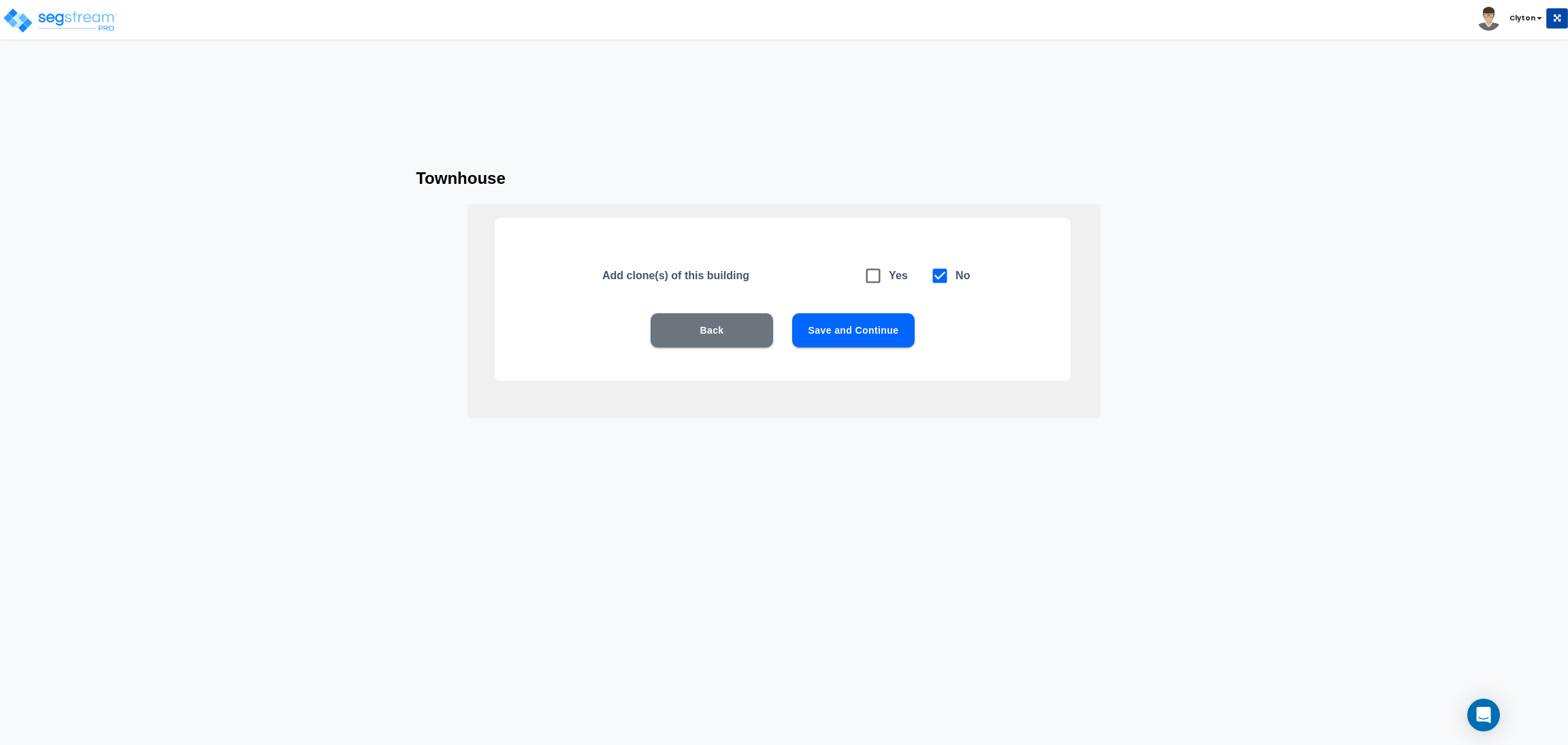
click at [849, 345] on button "Save and Continue" at bounding box center [853, 330] width 123 height 34
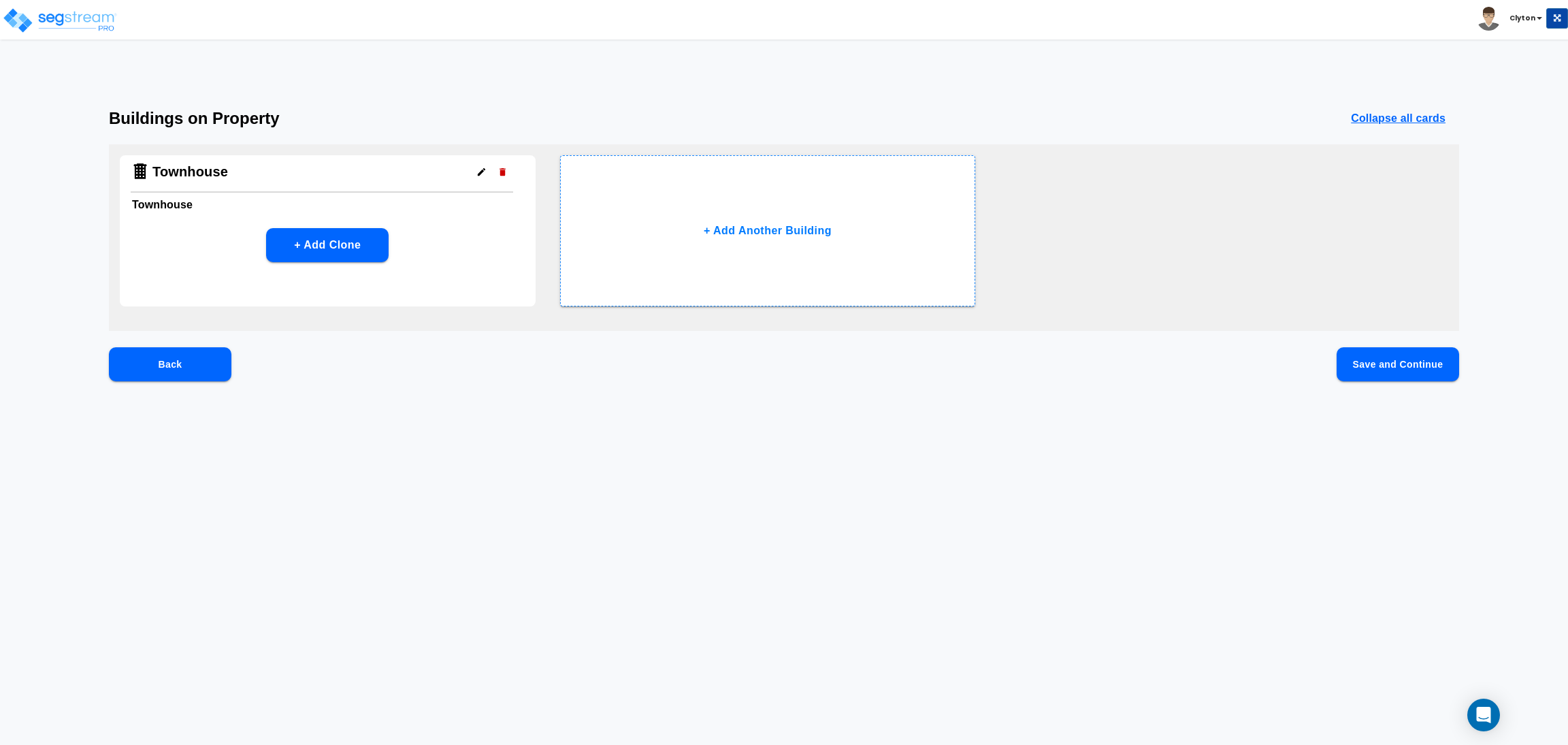
click at [1367, 356] on button "Save and Continue" at bounding box center [1398, 364] width 123 height 34
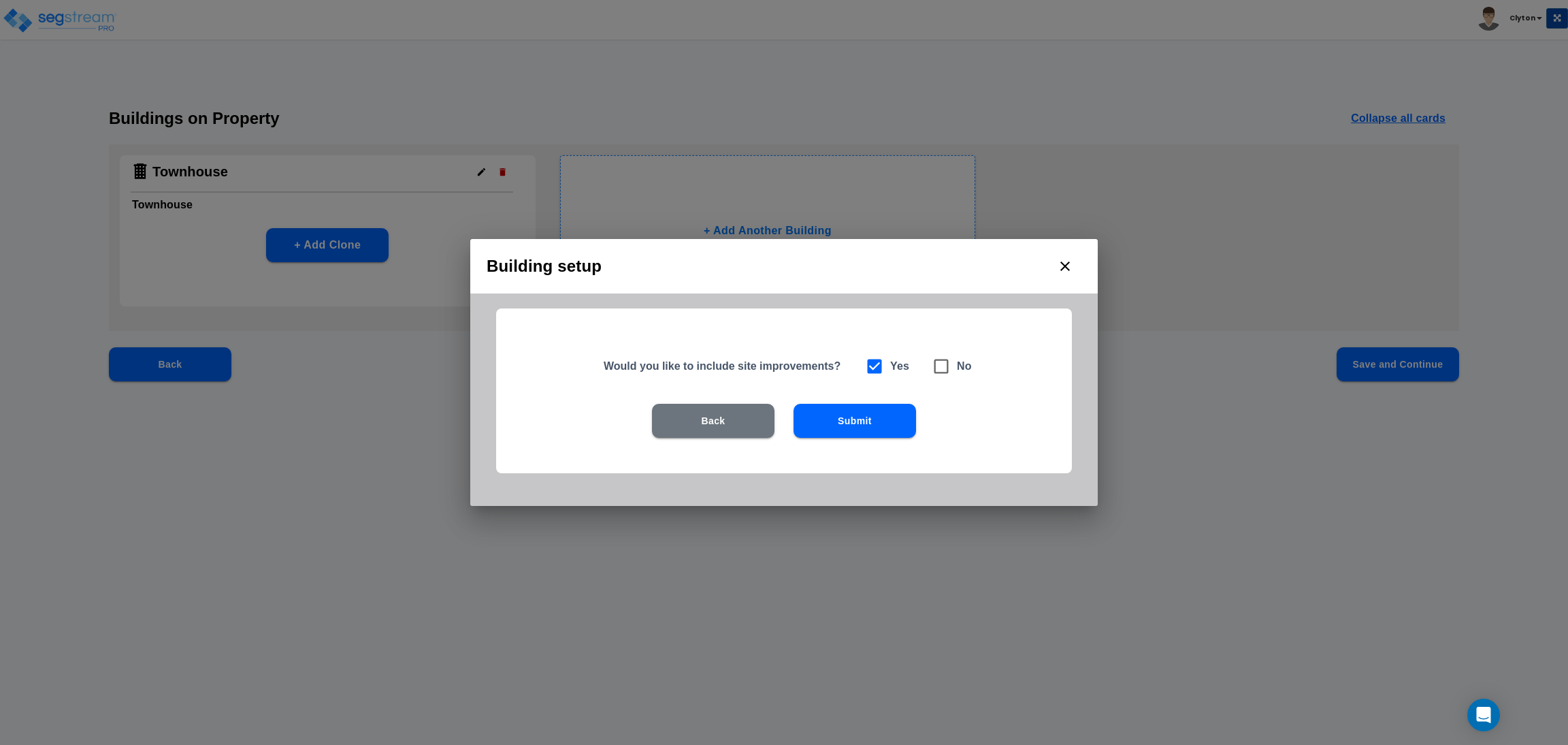
click at [901, 427] on button "Submit" at bounding box center [855, 421] width 123 height 34
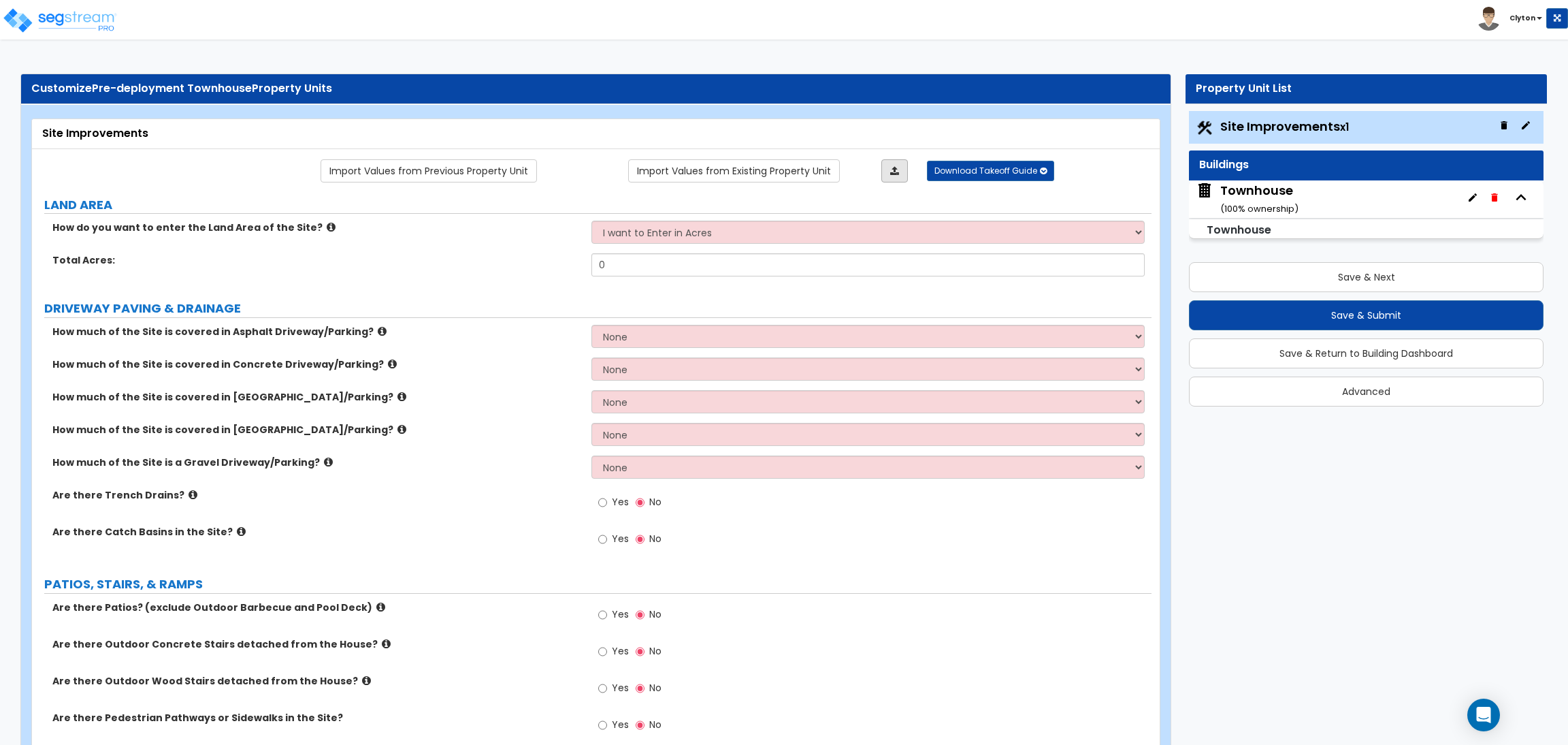
click at [905, 170] on link at bounding box center [894, 171] width 26 height 23
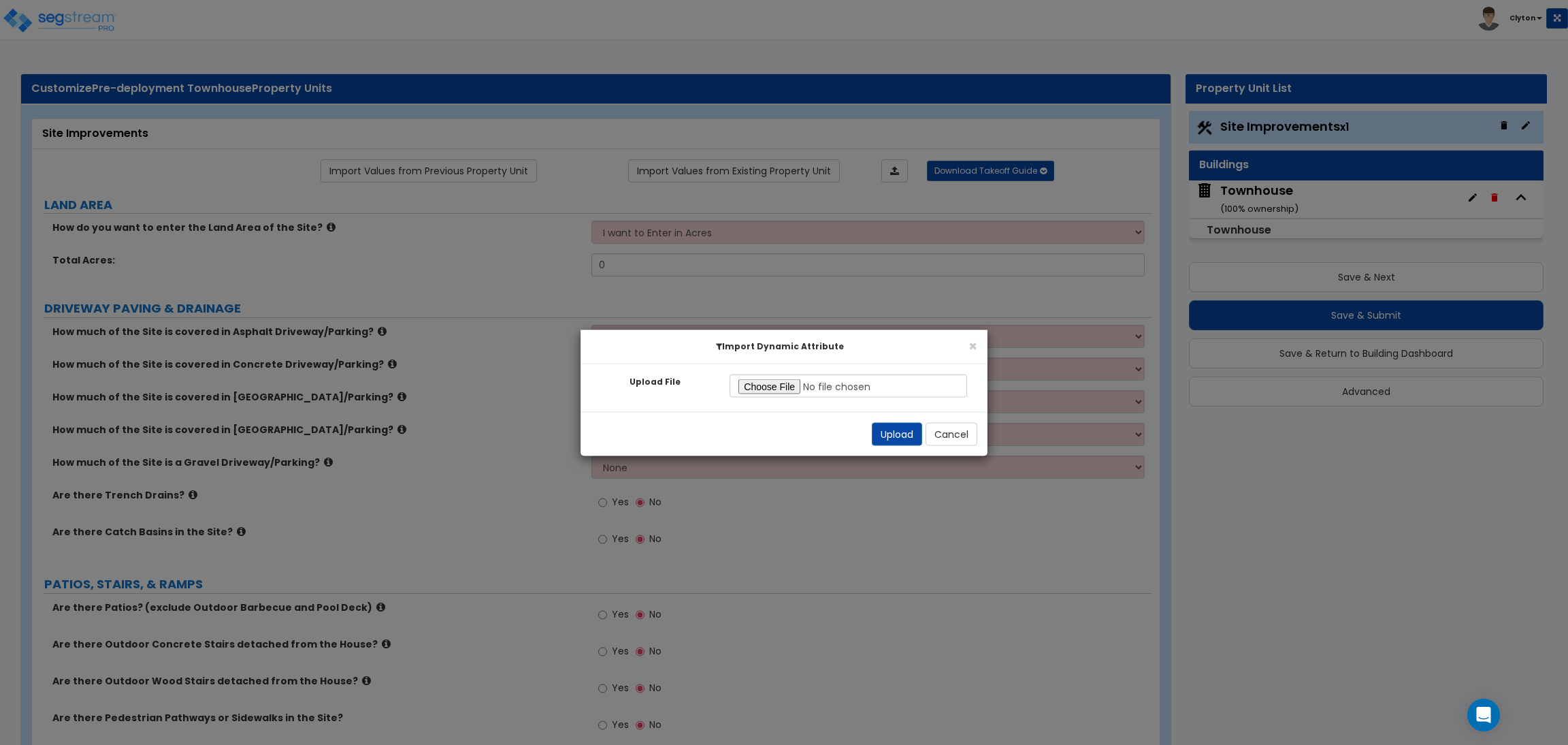
type input "C:\fakepath\Site Improvement Res.xlsx"
click at [873, 433] on button "Upload" at bounding box center [896, 434] width 50 height 23
select select "0"
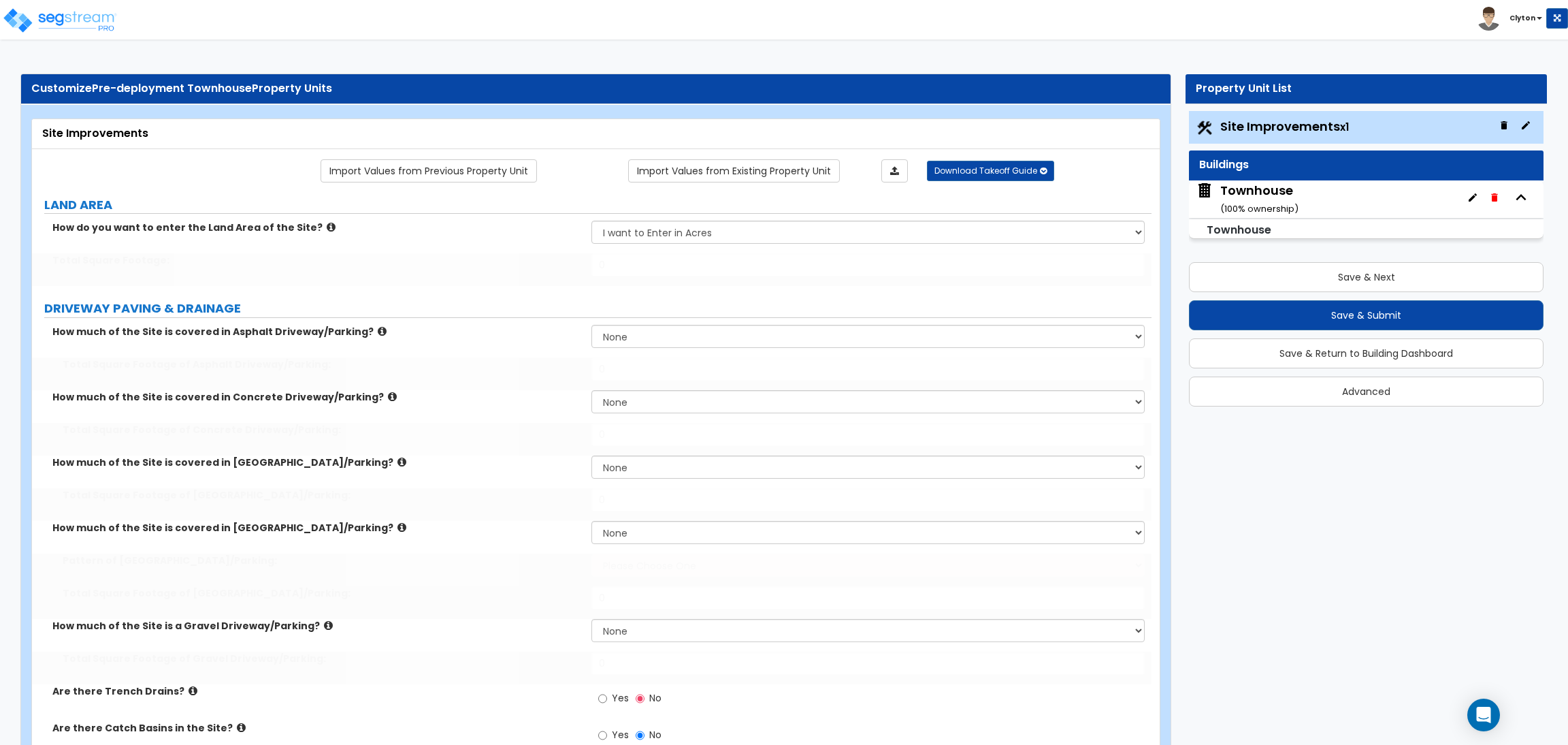
select select "2"
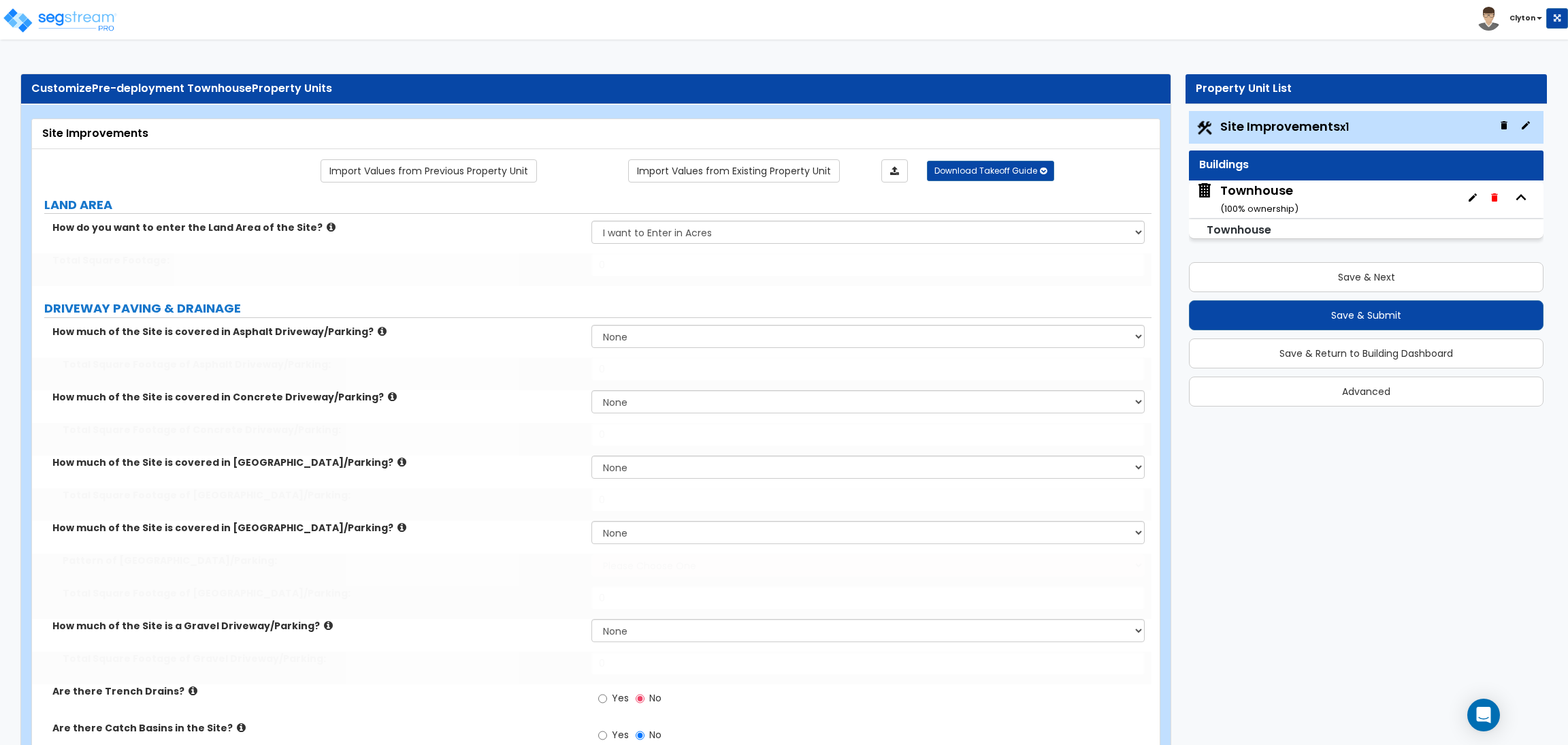
select select "2"
radio input "true"
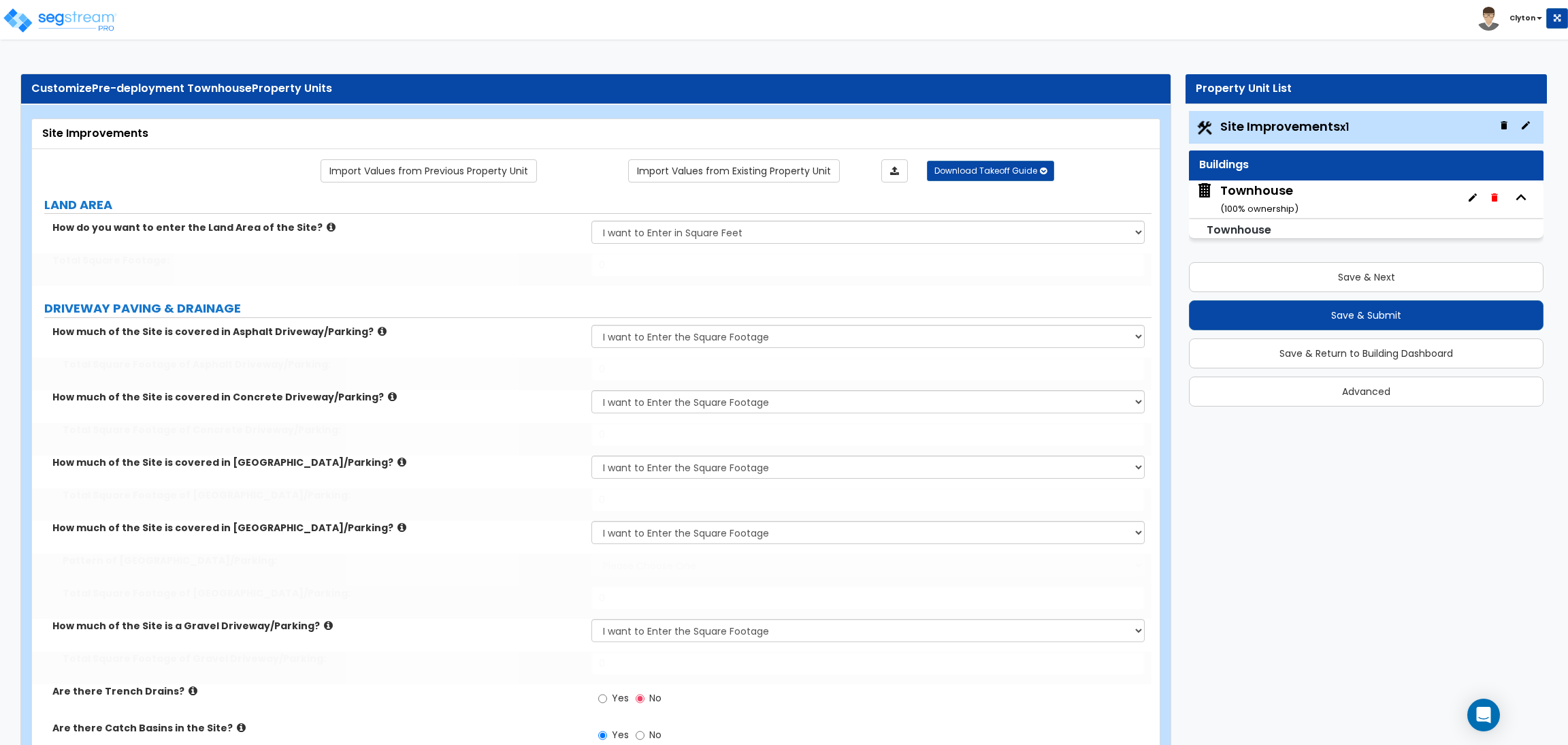
radio input "true"
select select "2"
radio input "true"
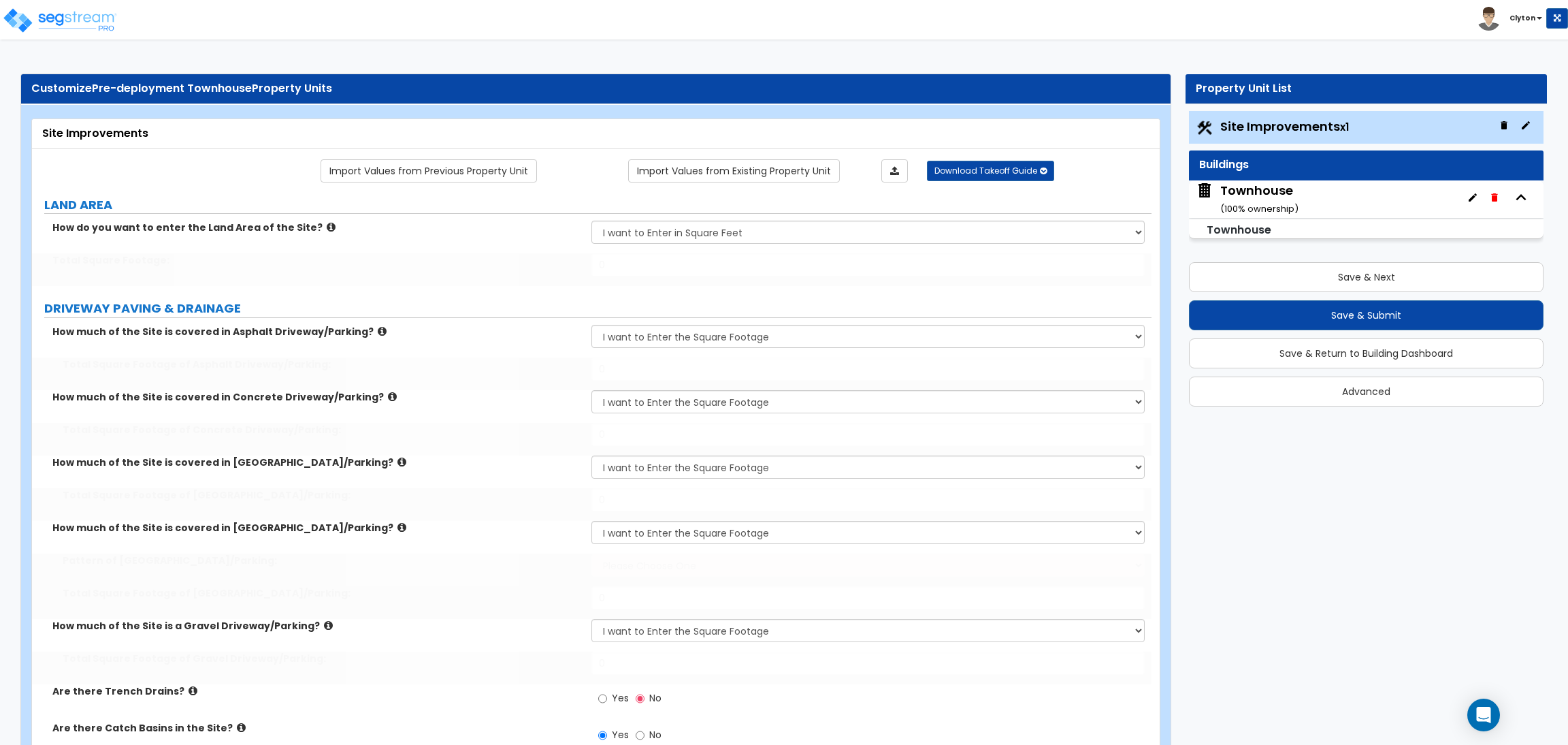
radio input "true"
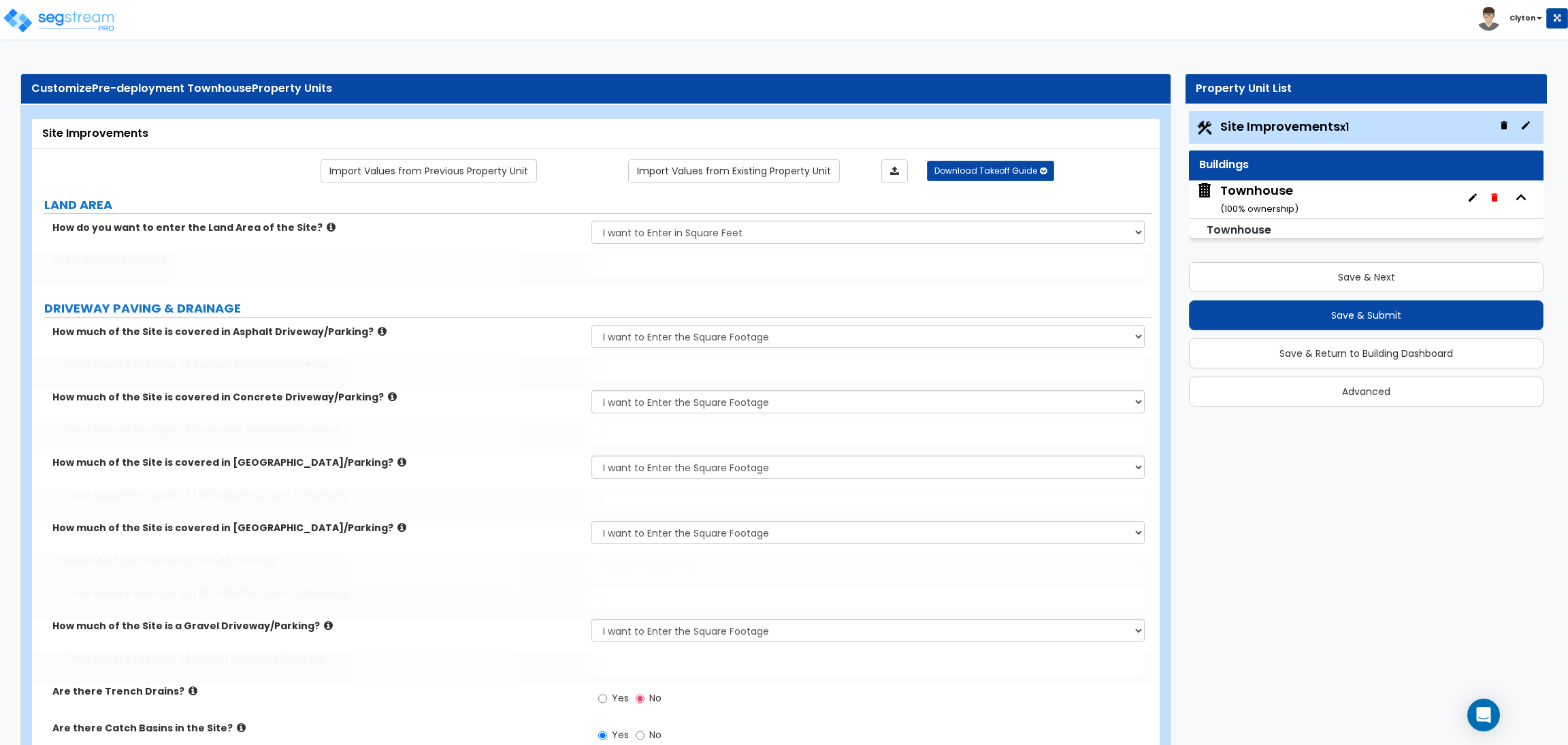
radio input "true"
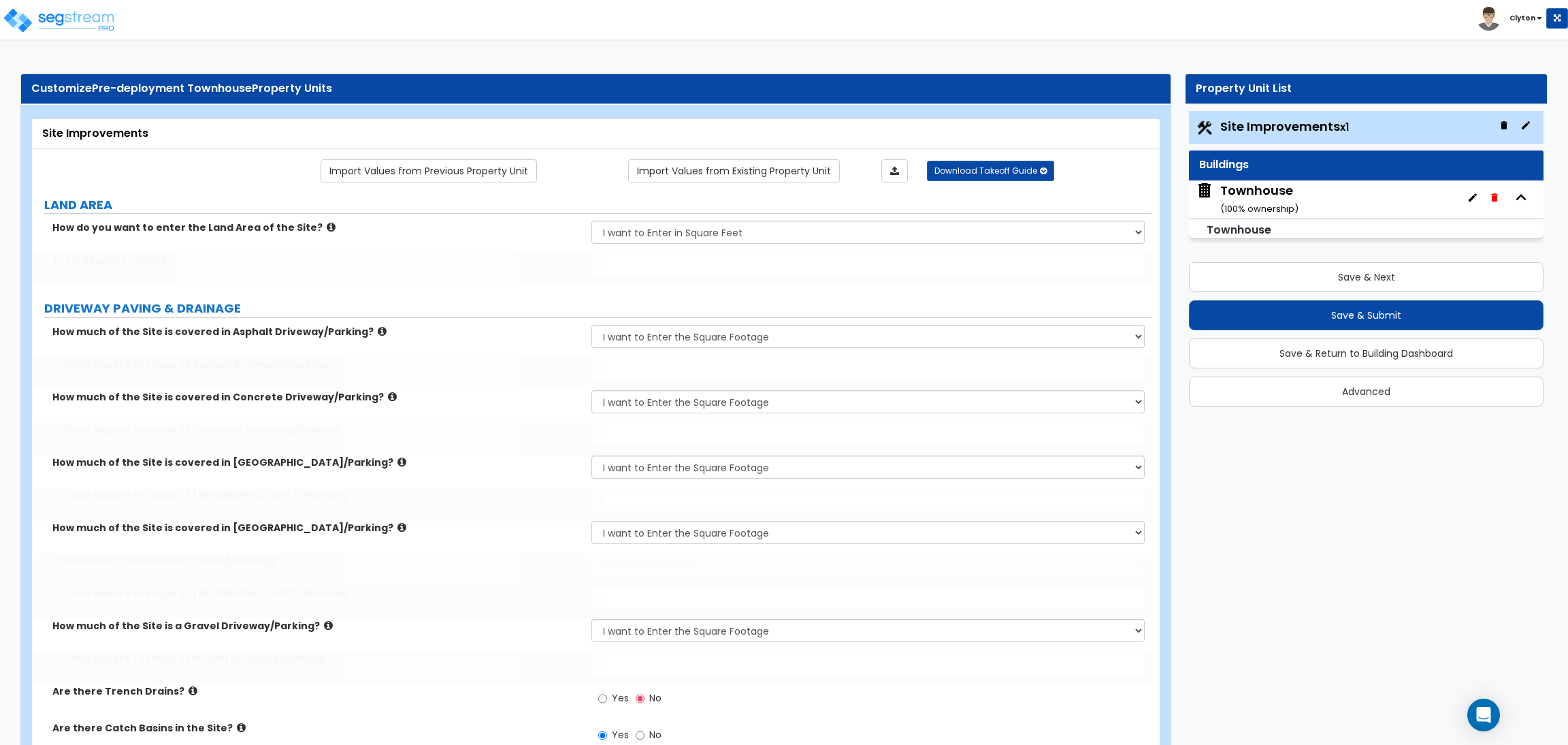
radio input "true"
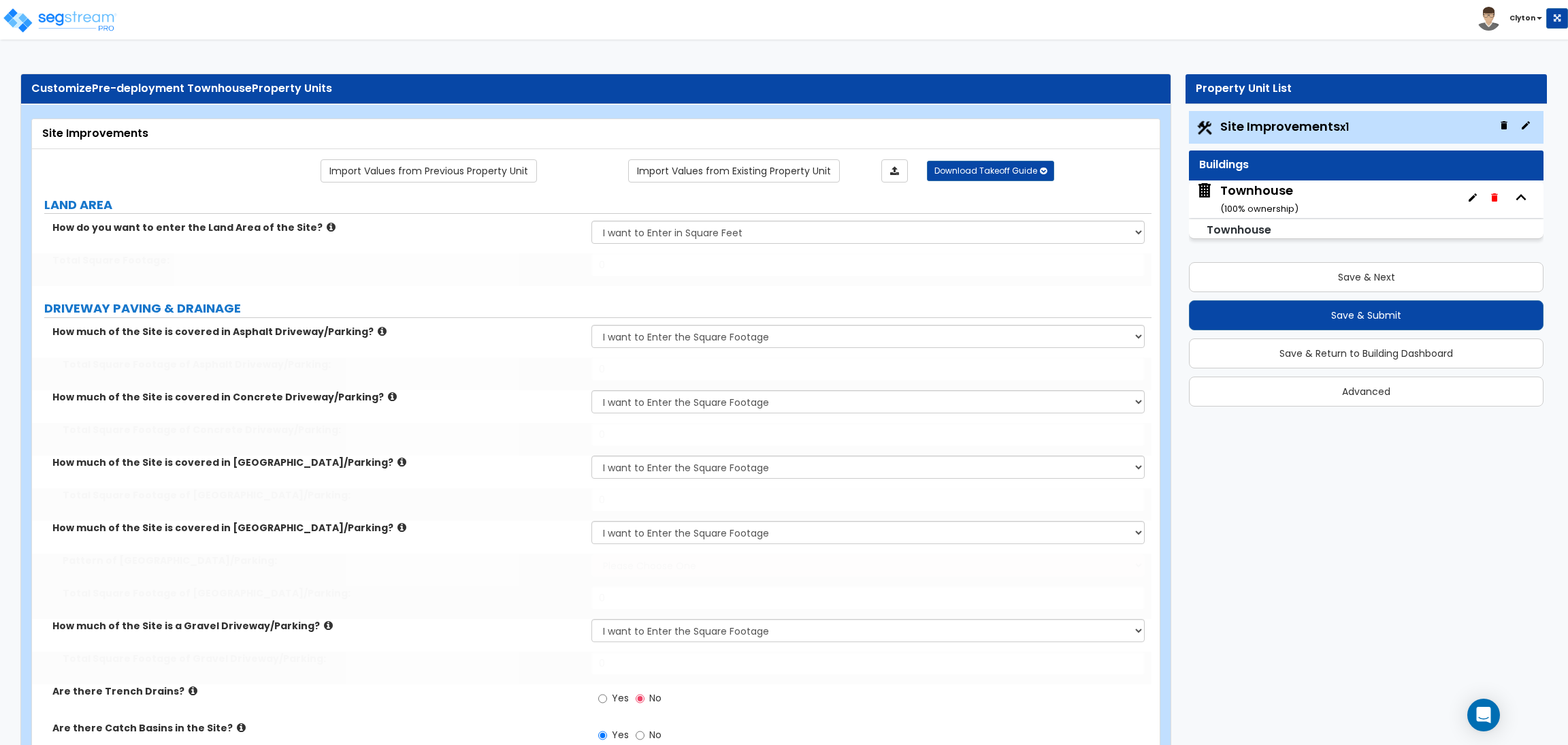
radio input "true"
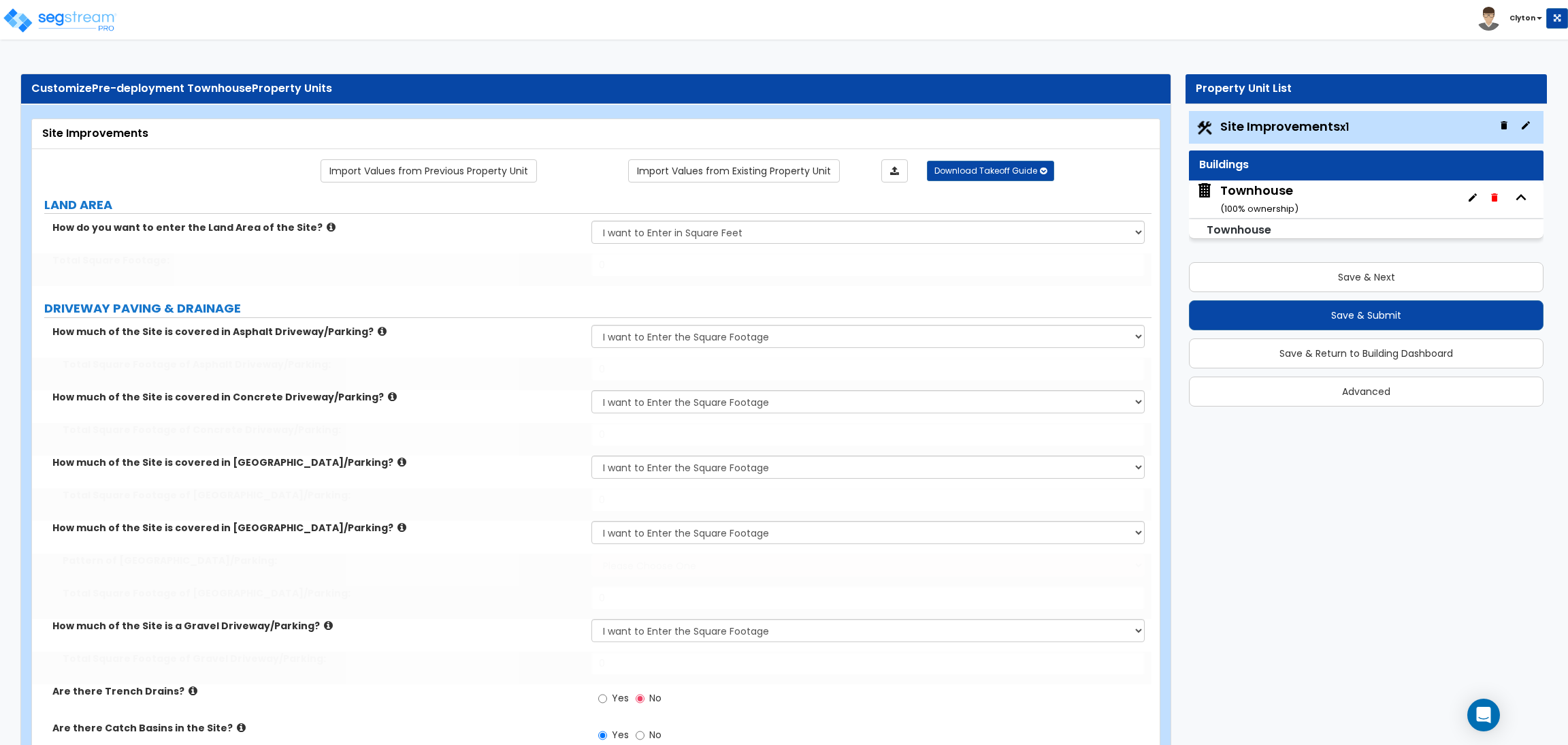
radio input "true"
type input "100000"
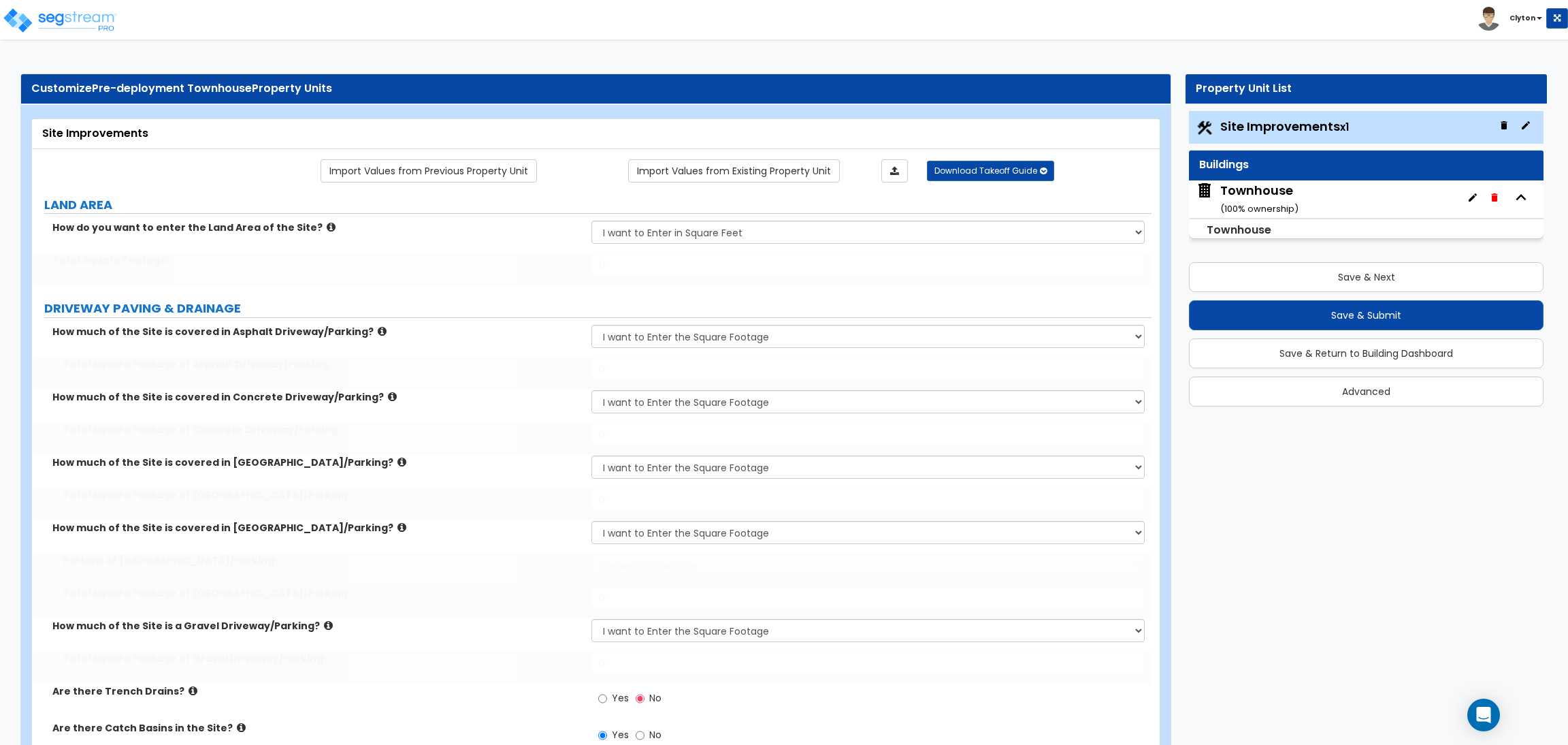
type input "15000"
type input "5000"
type input "1200"
select select "1"
type input "1300"
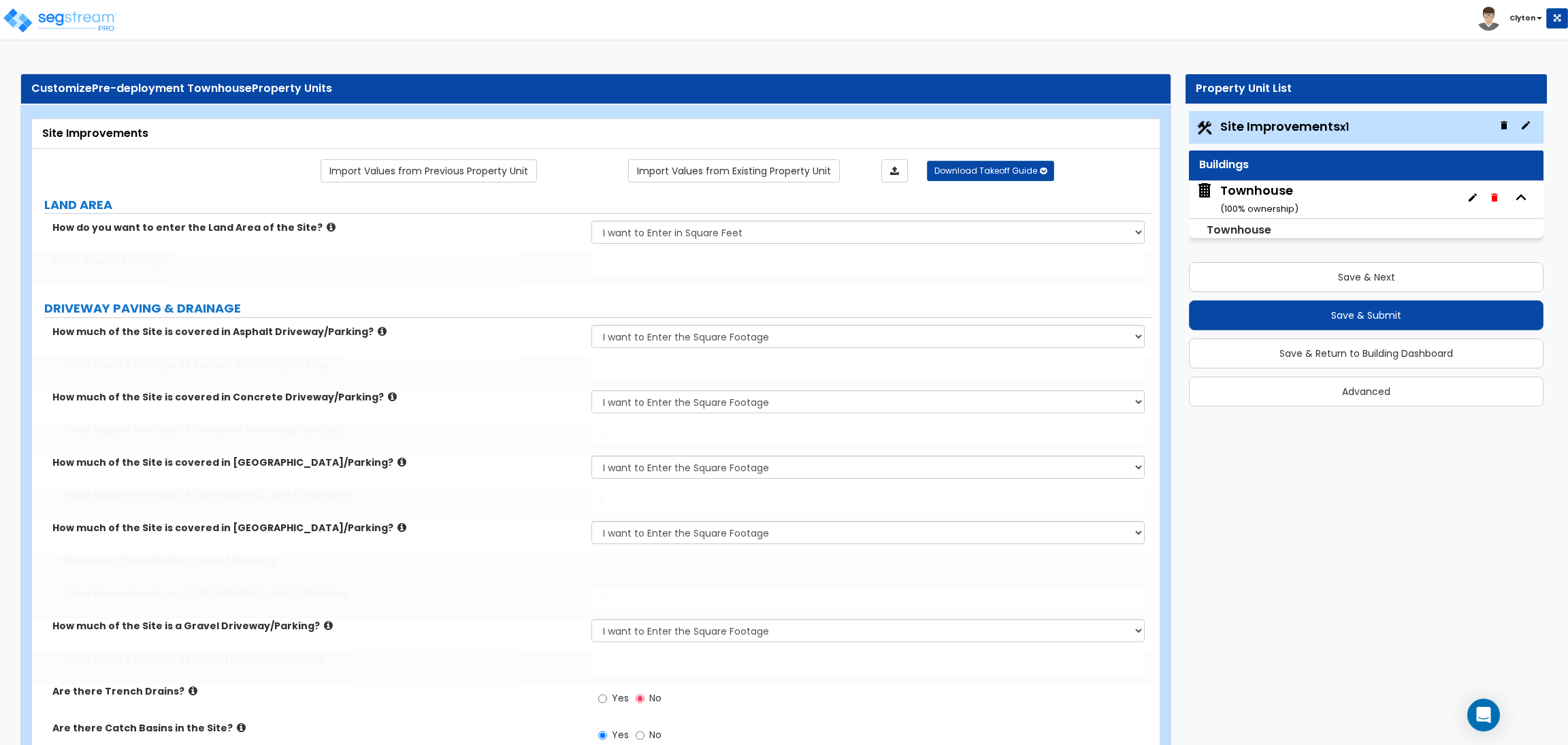
type input "1000"
type input "4"
select select "3"
type input "400"
select select "1"
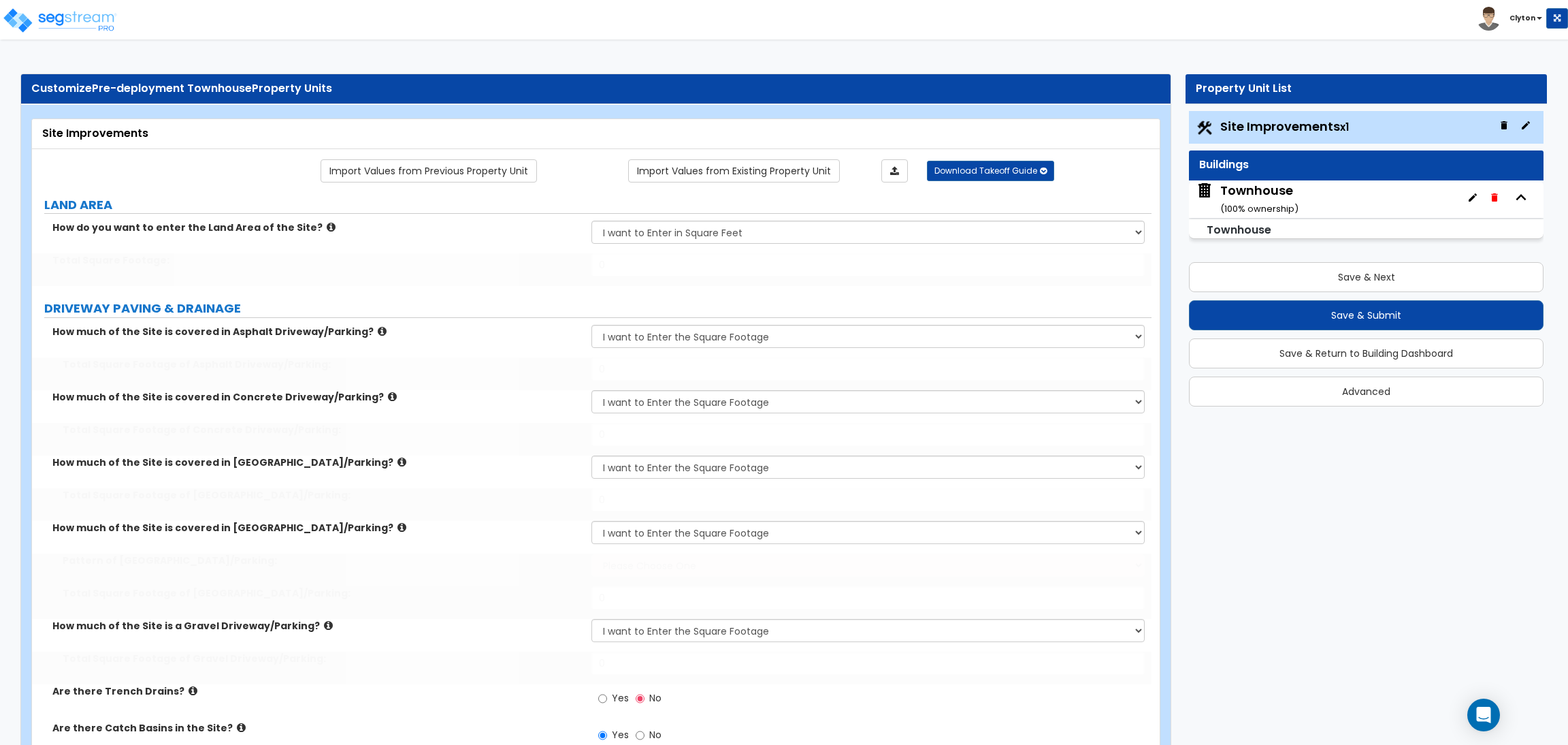
type input "5"
type input "10"
radio input "true"
select select "1"
type input "6"
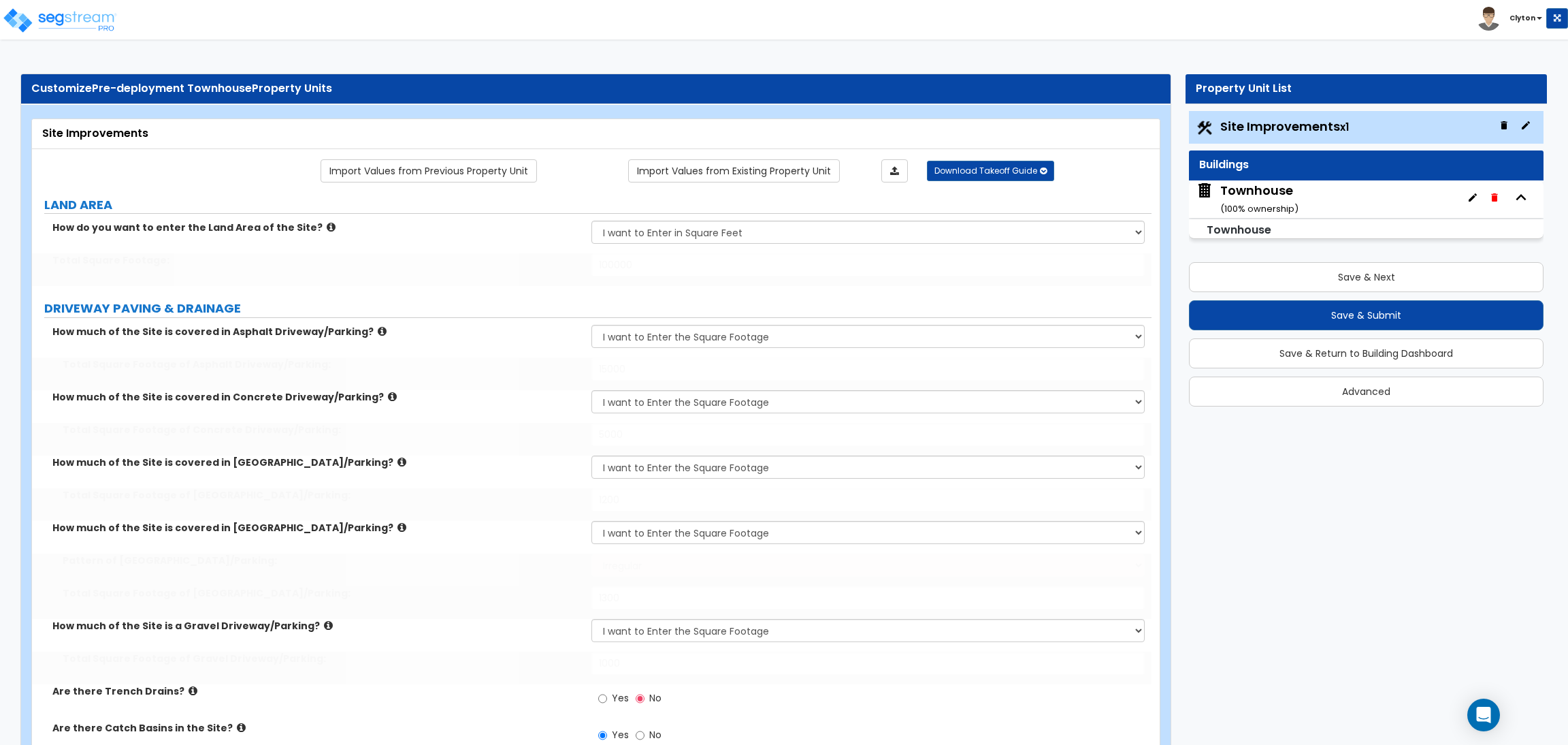
type input "12"
radio input "true"
select select "2"
type input "25"
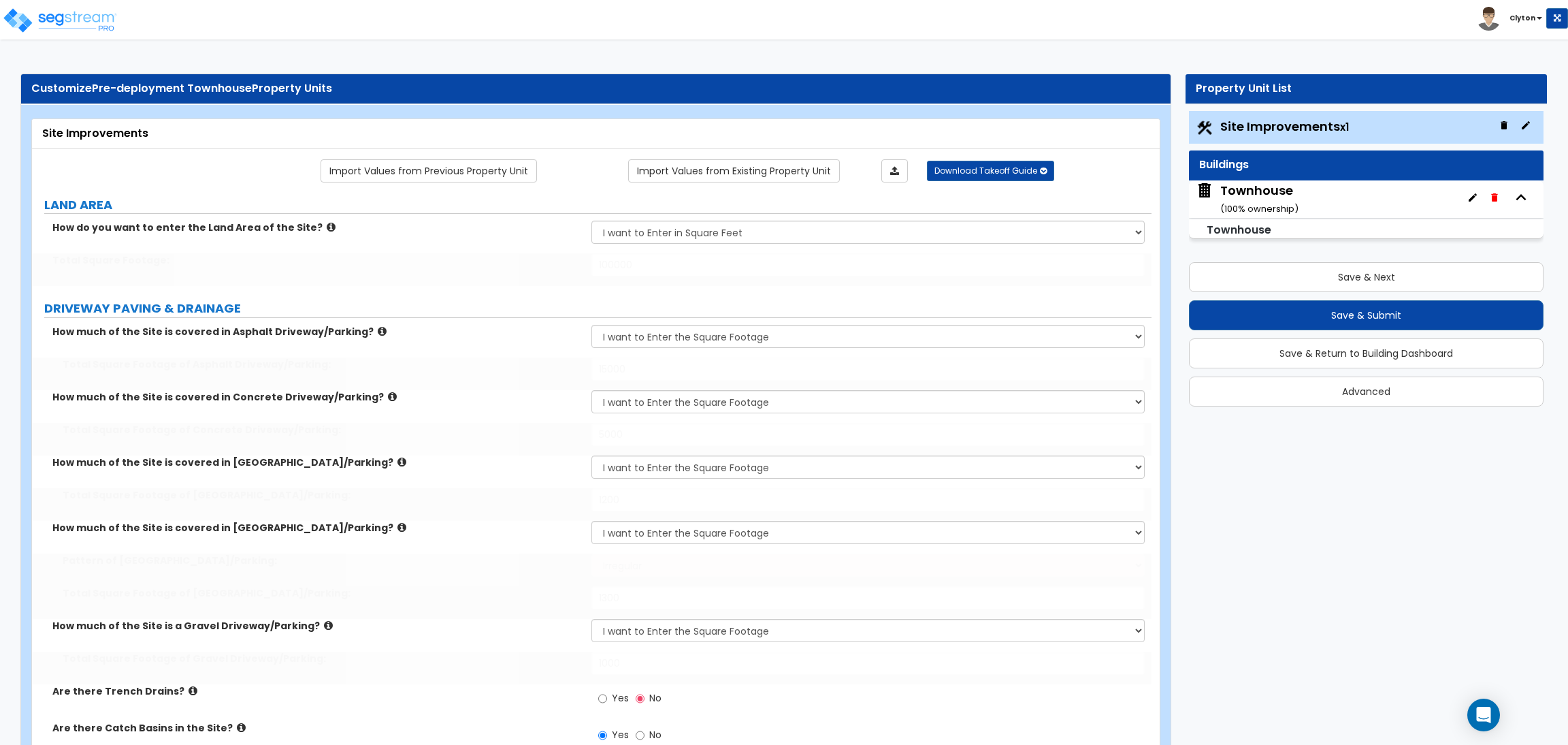
select select "2"
type input "16"
type input "15"
select select "2"
radio input "true"
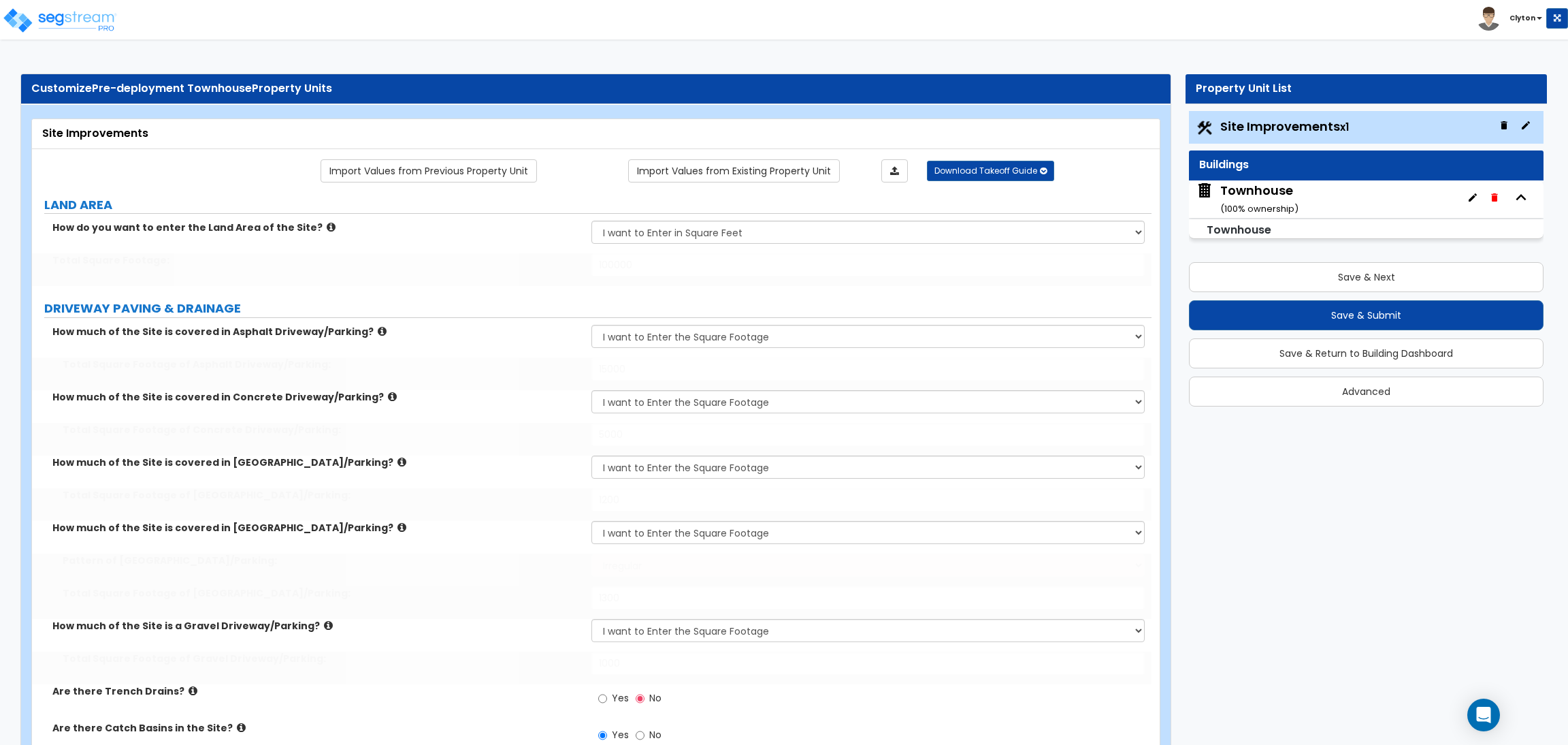
select select "2"
select select "1"
radio input "true"
type input "1400"
radio input "true"
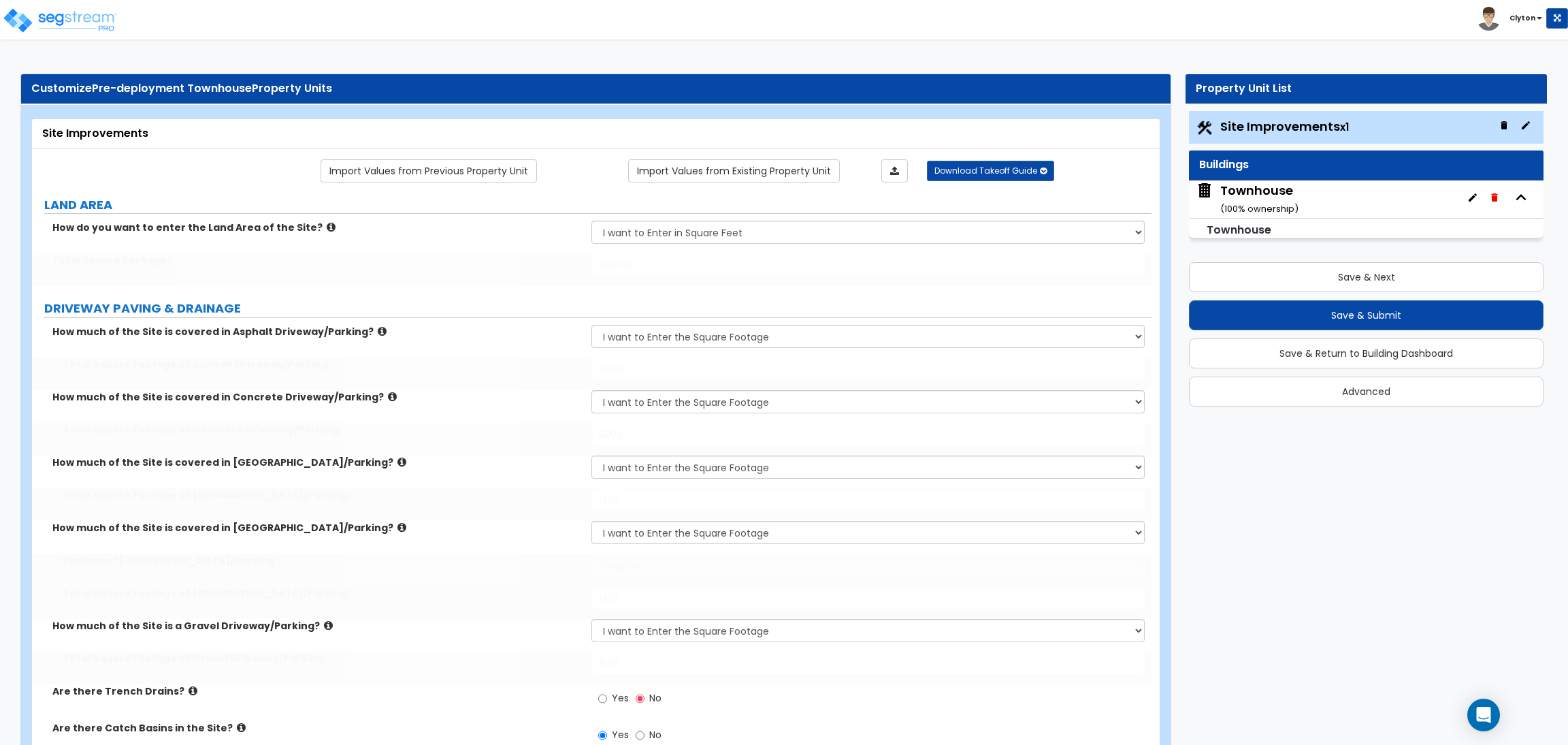
radio input "true"
select select "3"
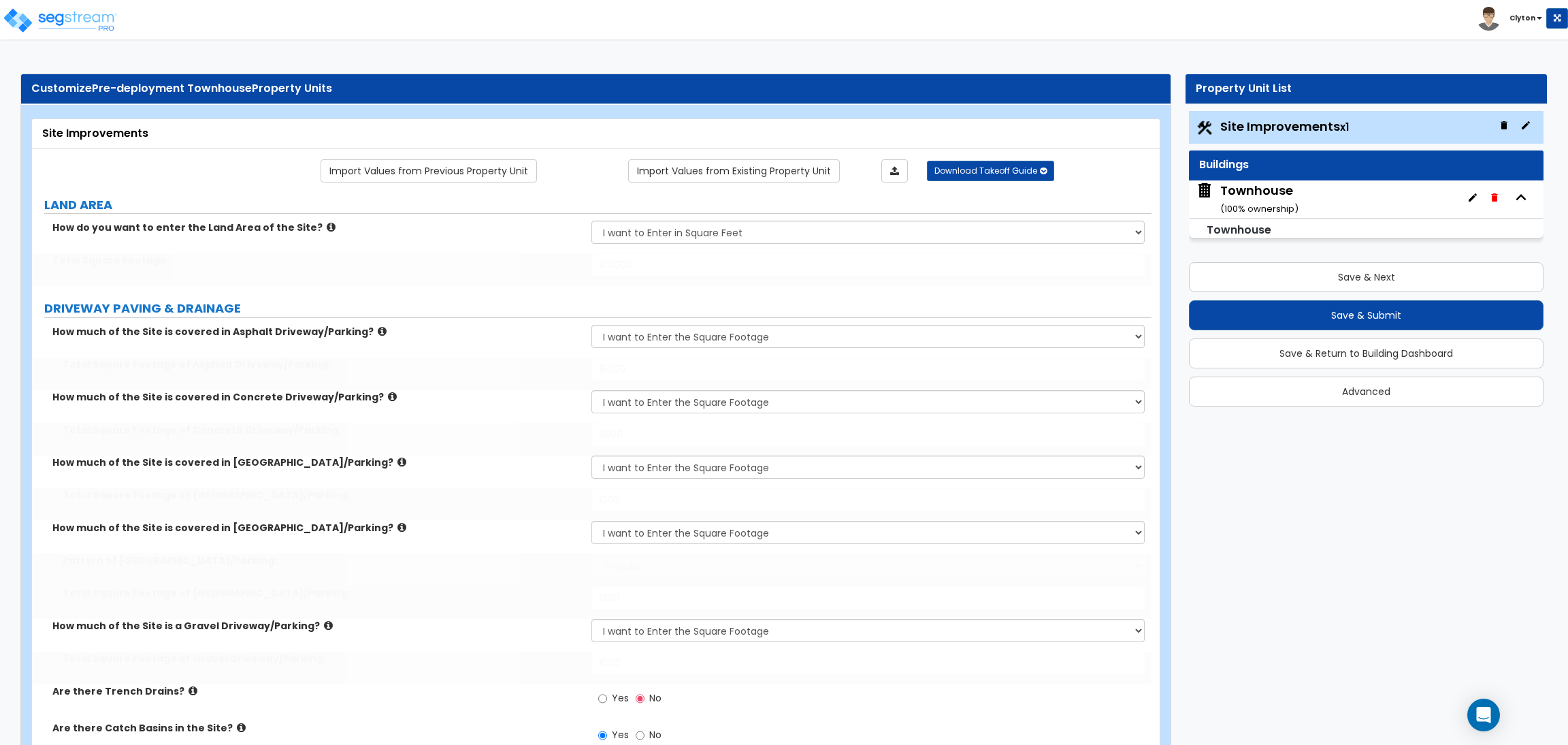
select select "3"
select select "6"
select select "10"
select select "8"
type input "30"
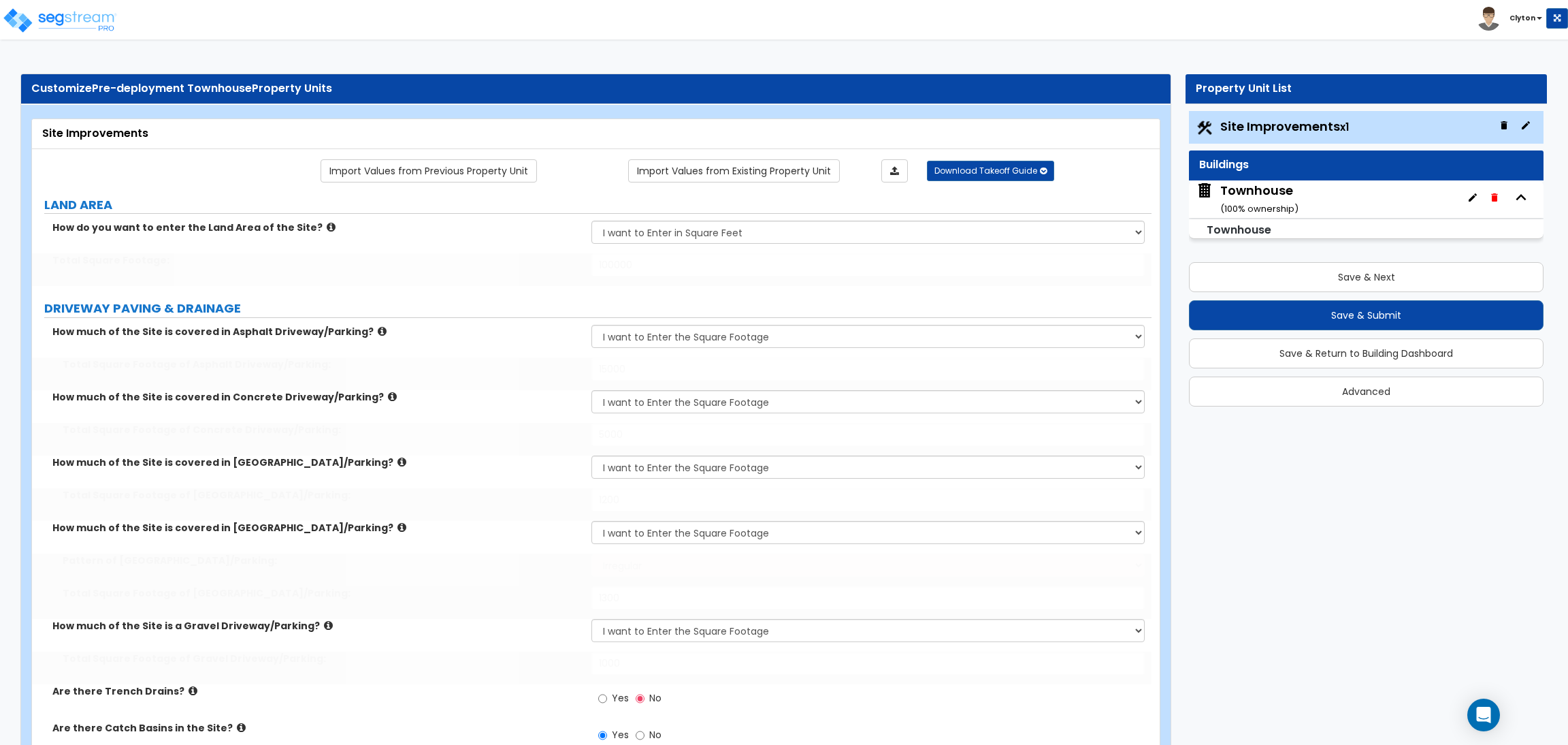
type input "40"
type input "50"
select select "1"
select select "2"
select select "3"
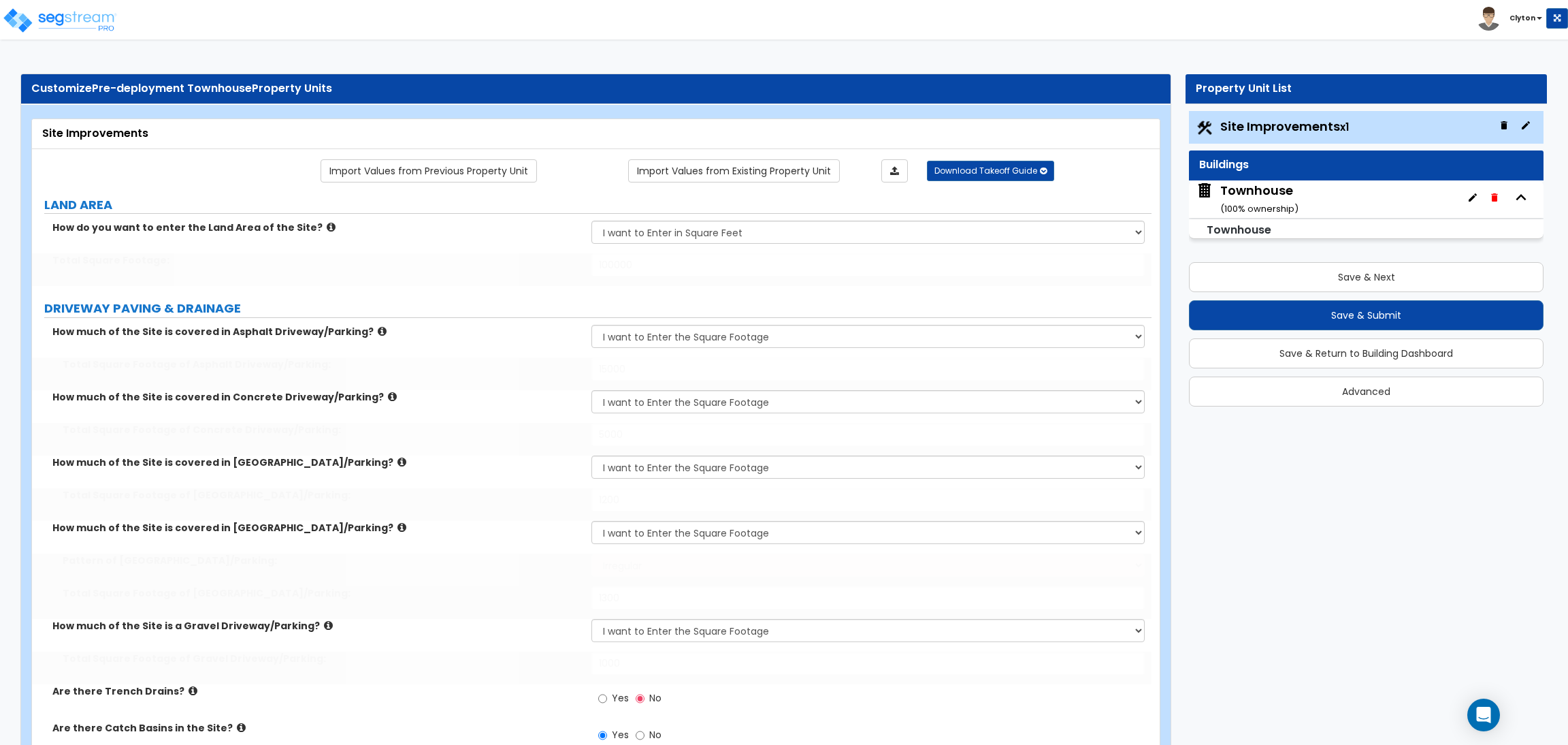
type input "10"
type input "20"
type input "30"
type input "60"
radio input "true"
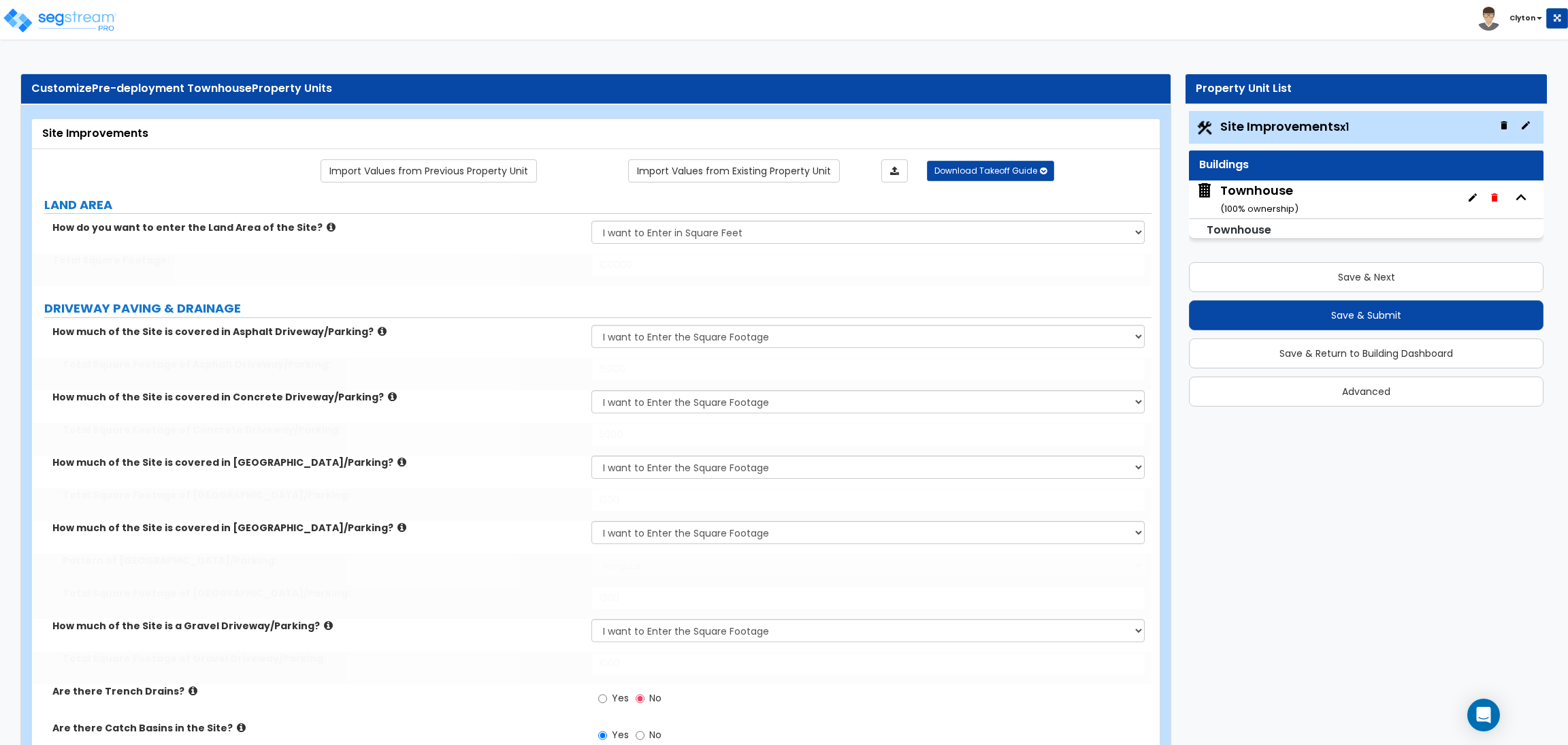
radio input "true"
type input "400"
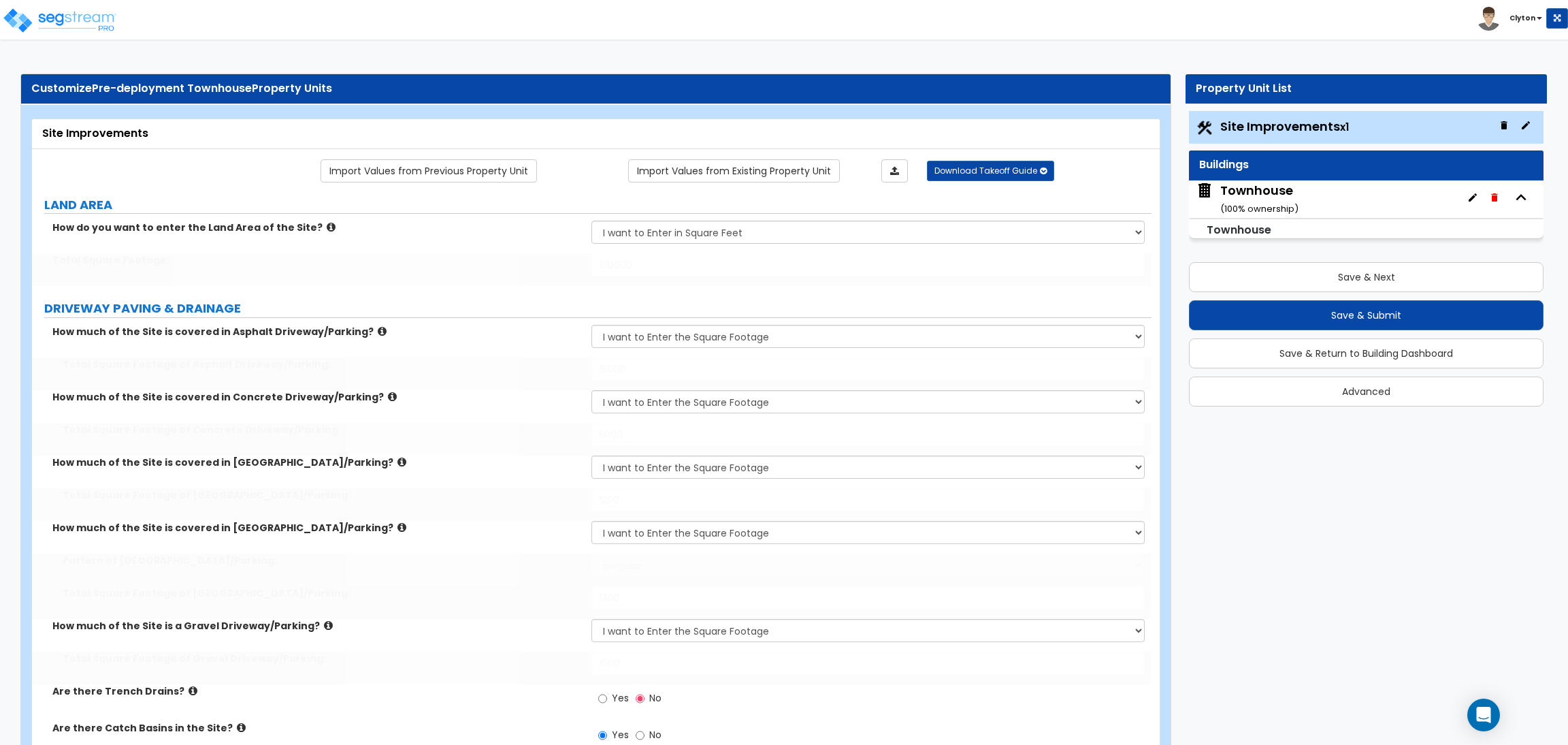
type input "500"
type input "600"
type input "700"
type input "800"
select select "1"
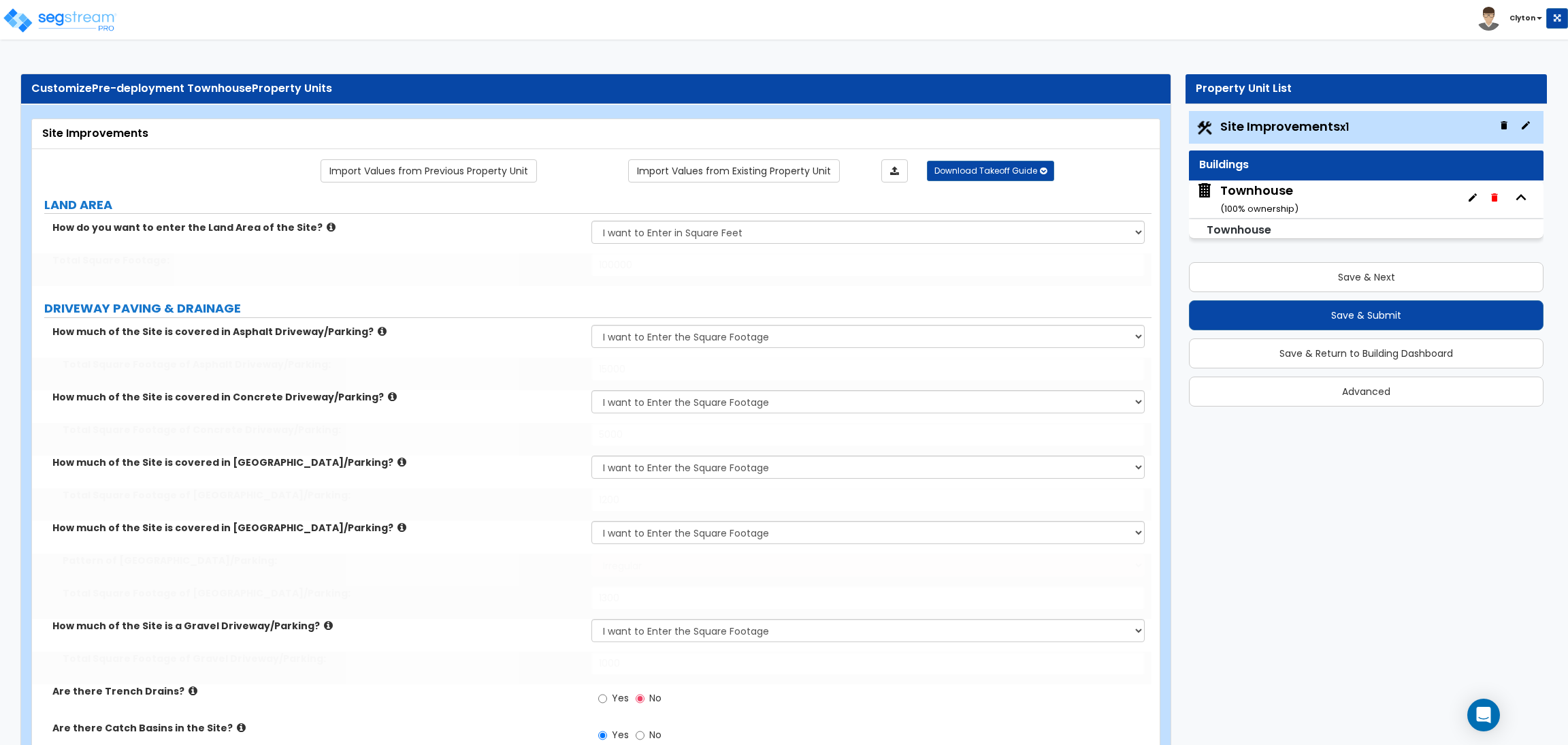
type input "150"
select select "2"
type input "1200"
type input "750"
select select "1"
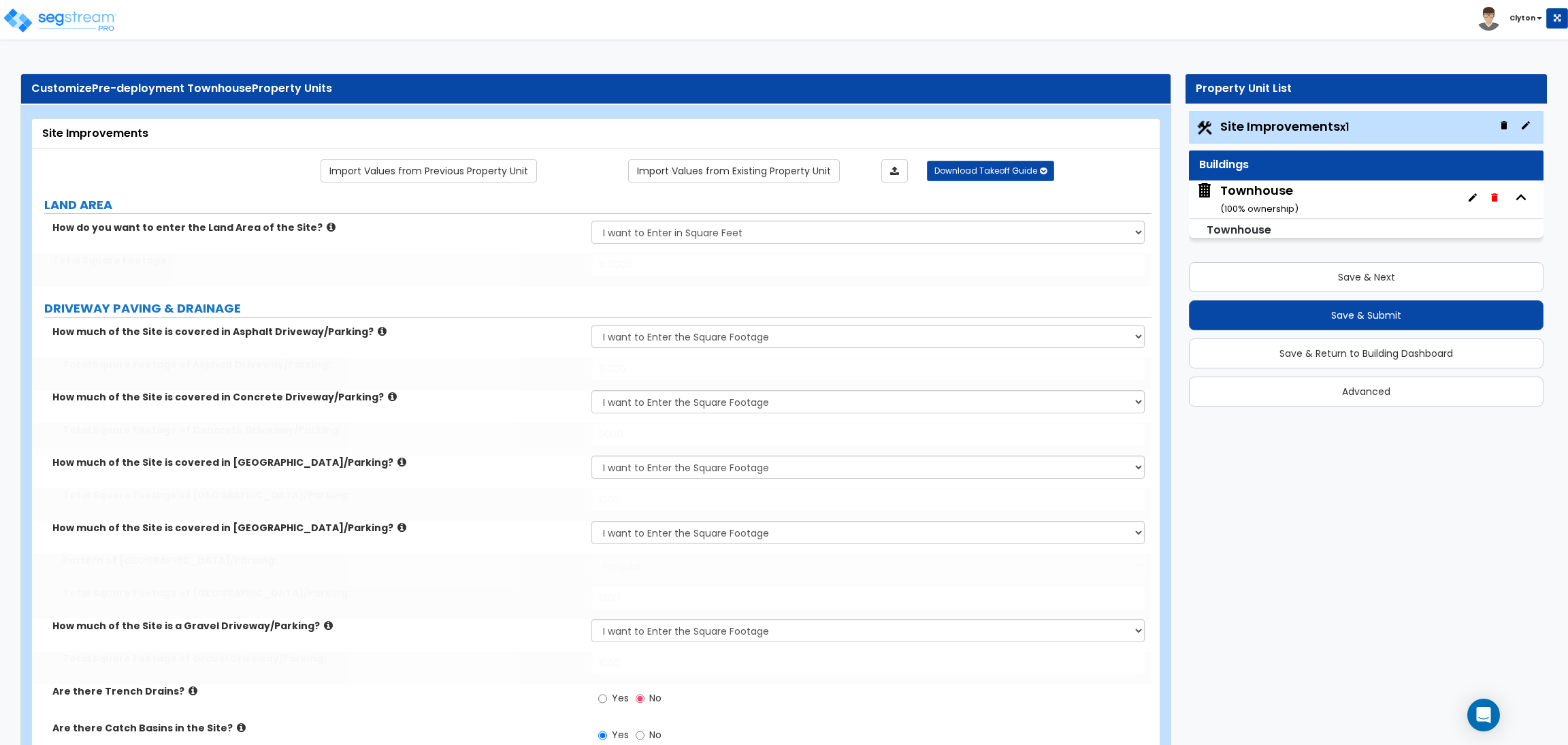
type input "8"
radio input "true"
select select "1"
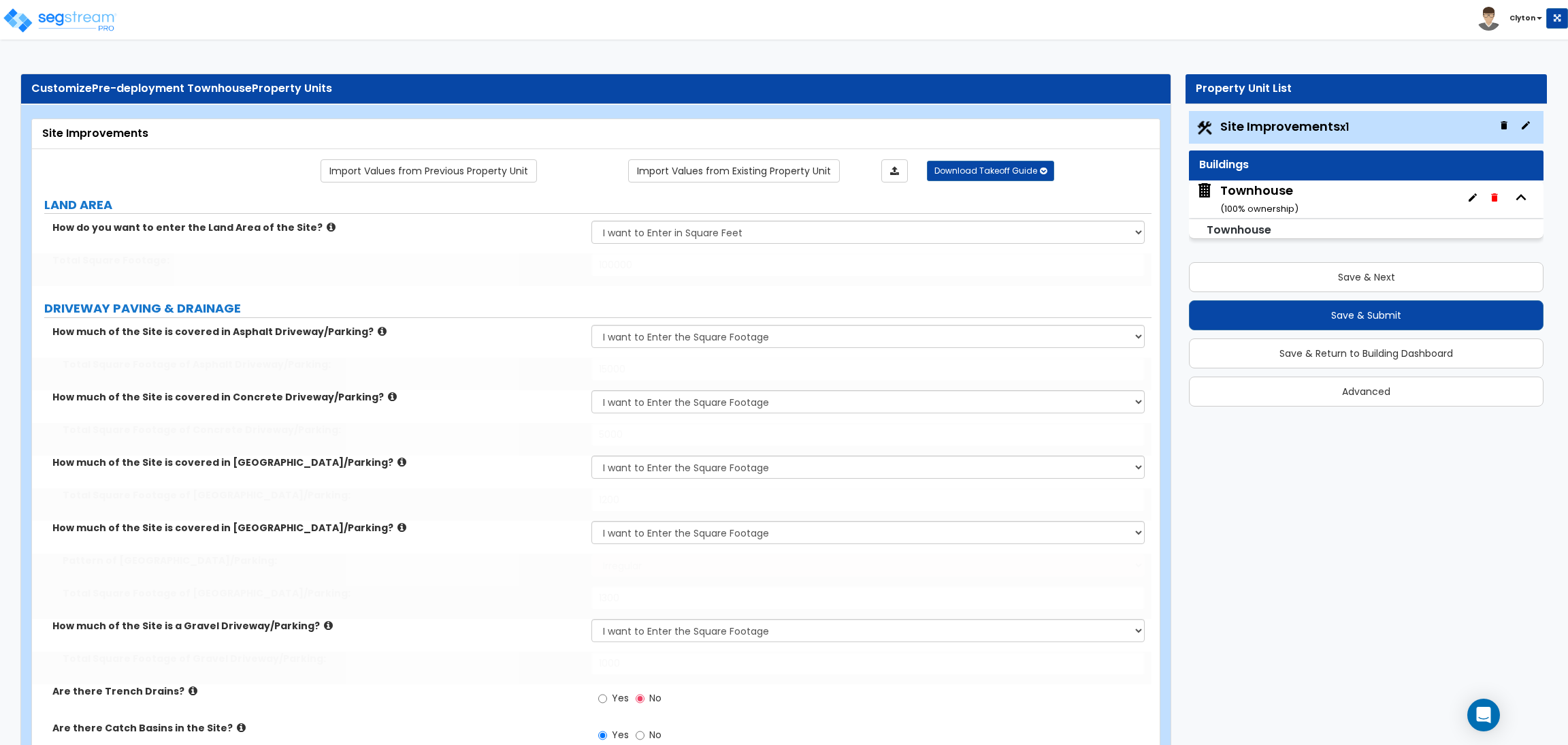
radio input "true"
type input "2"
select select "1"
type input "700"
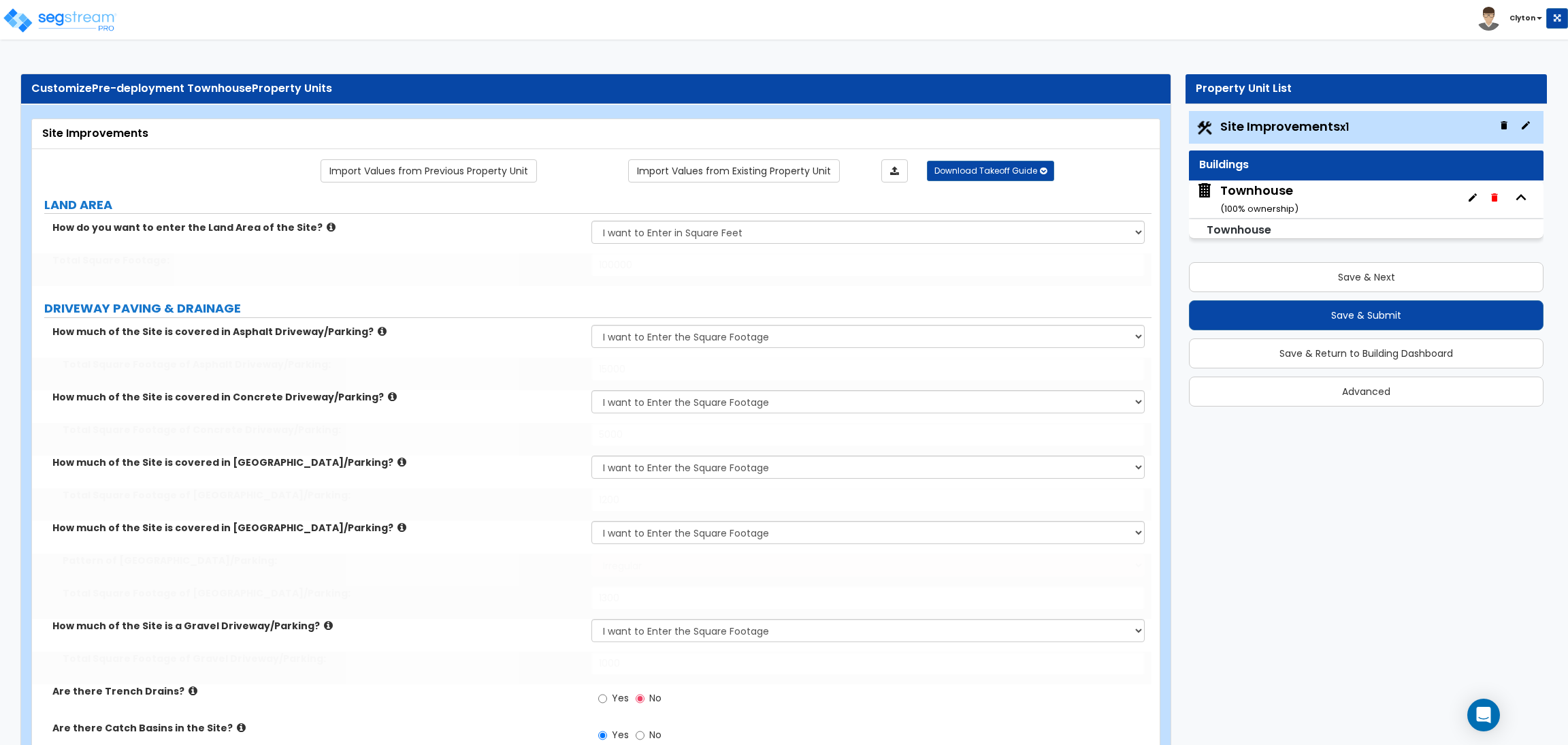
select select "2"
type input "6"
select select "2"
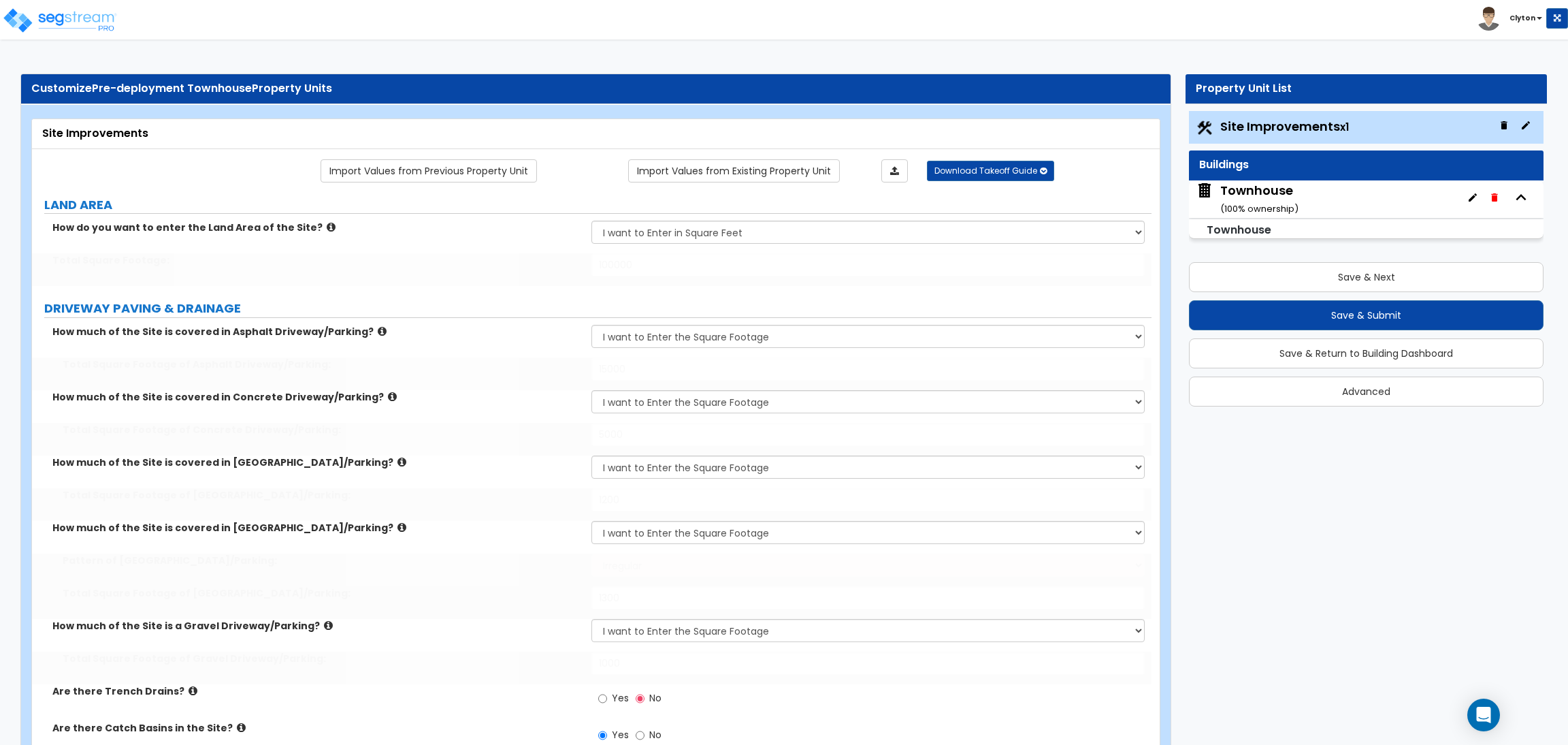
type input "1"
type input "2"
radio input "true"
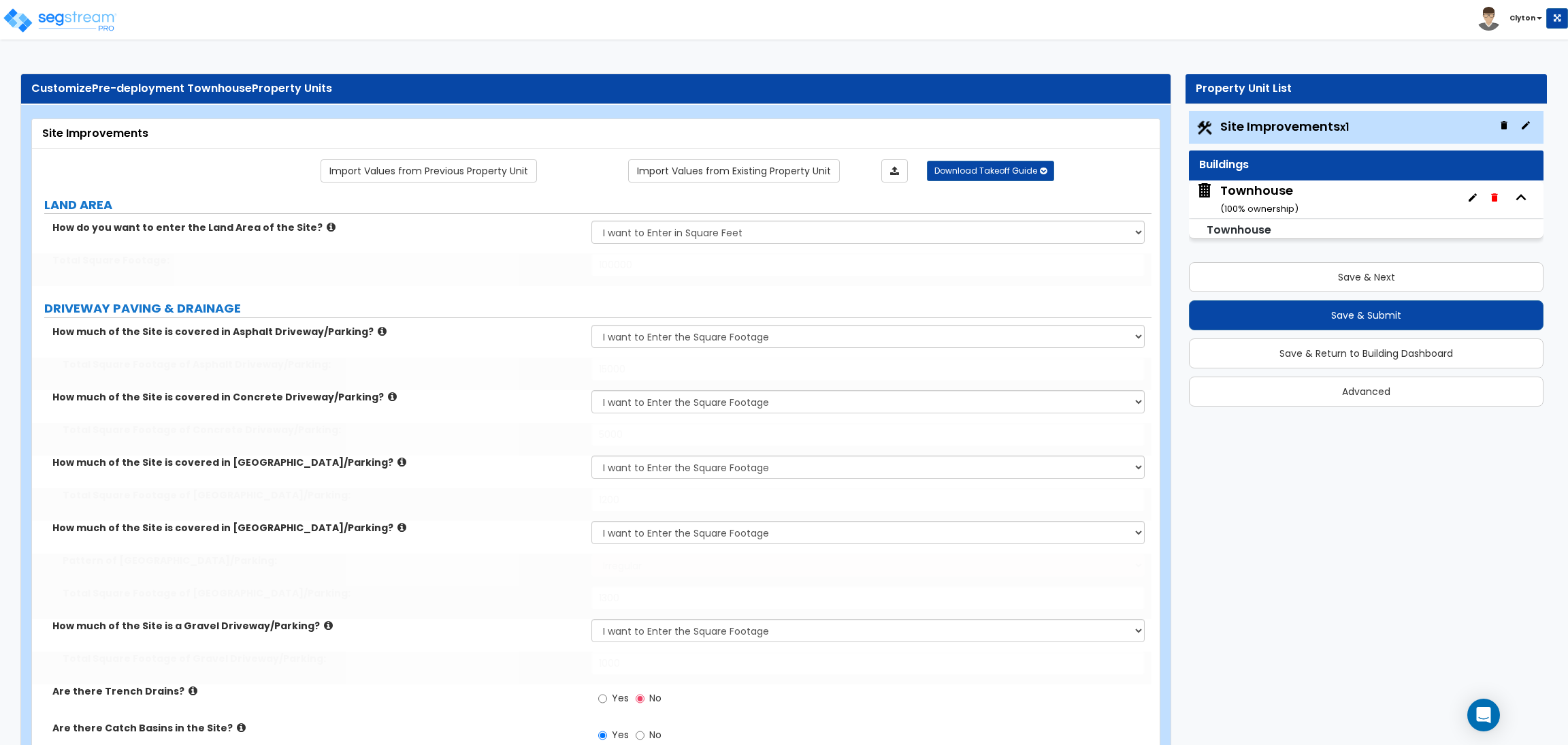
radio input "true"
select select "5"
type input "7"
type input "4"
type input "2"
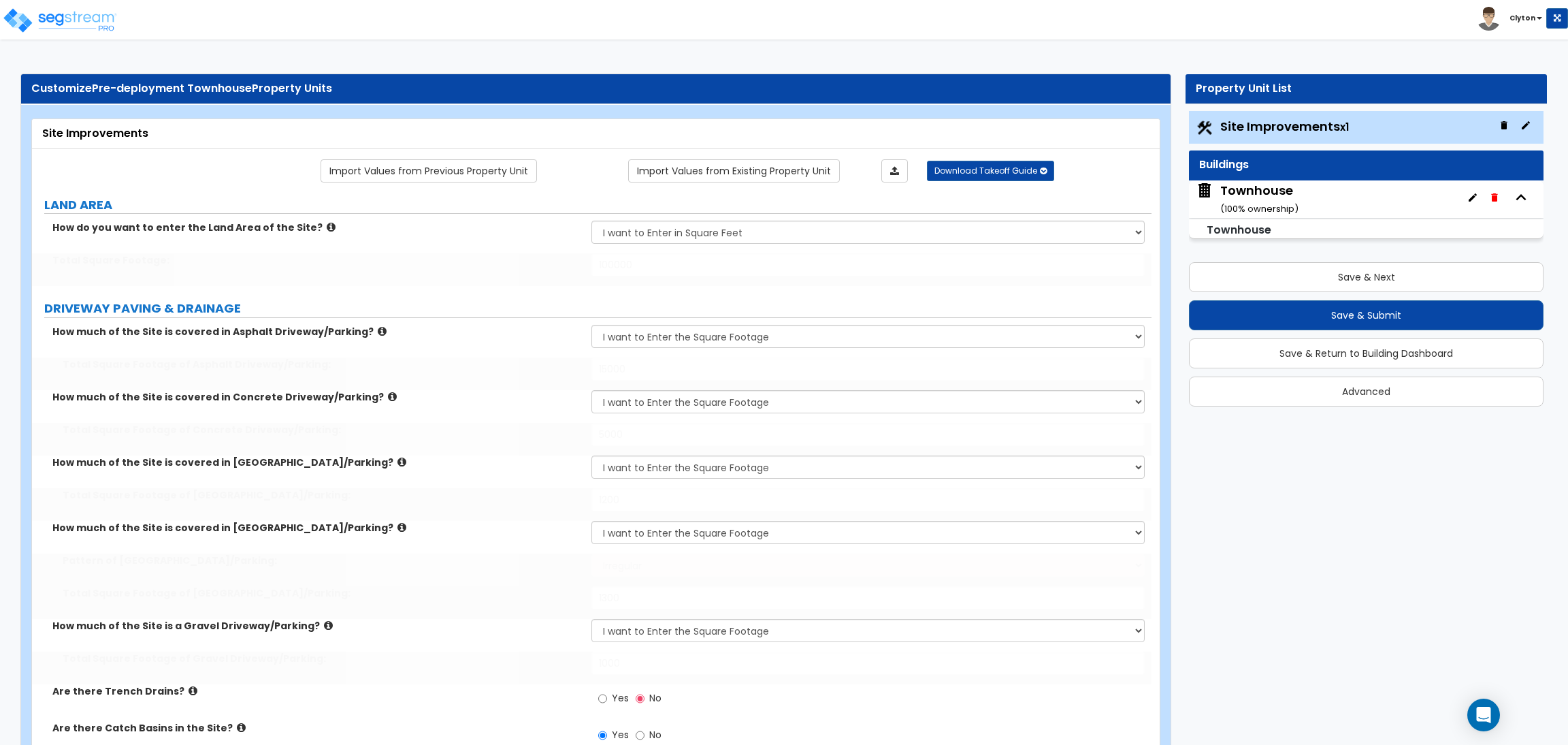
type input "1"
select select "3"
radio input "true"
select select "1"
select select "2"
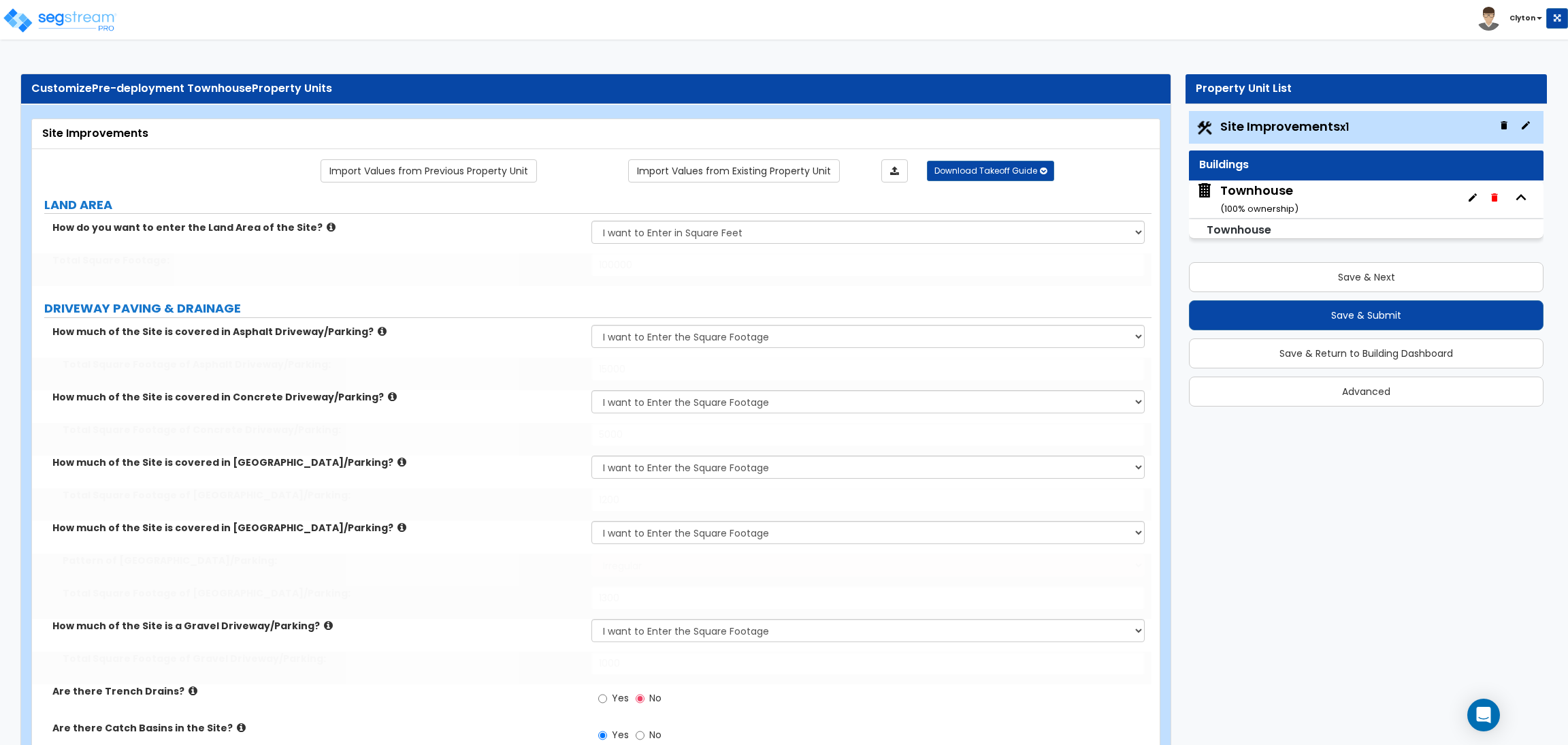
select select "2"
type input "200"
select select "2"
select select "1"
type input "400"
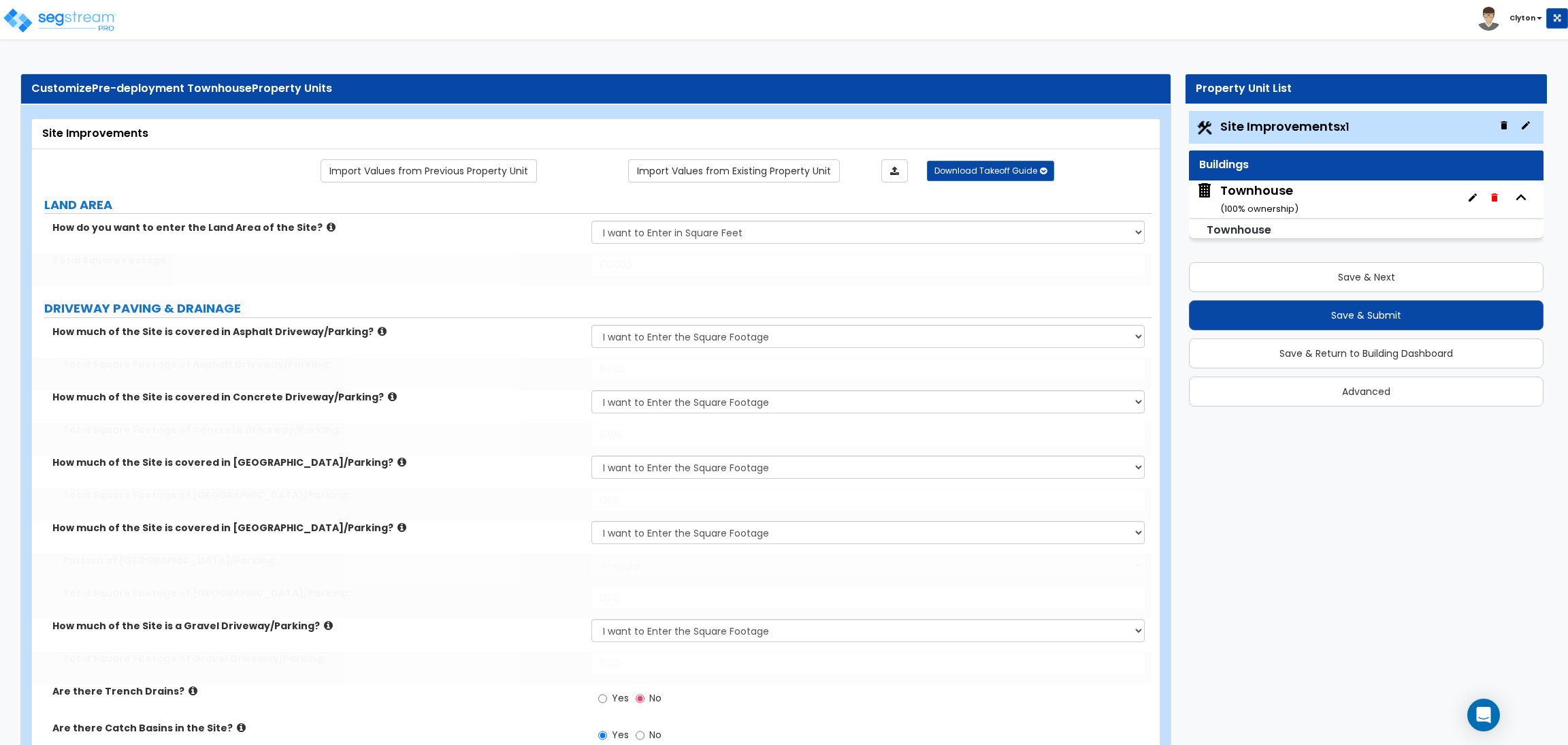
select select "1"
select select "2"
select select "1"
select select "2"
type input "1"
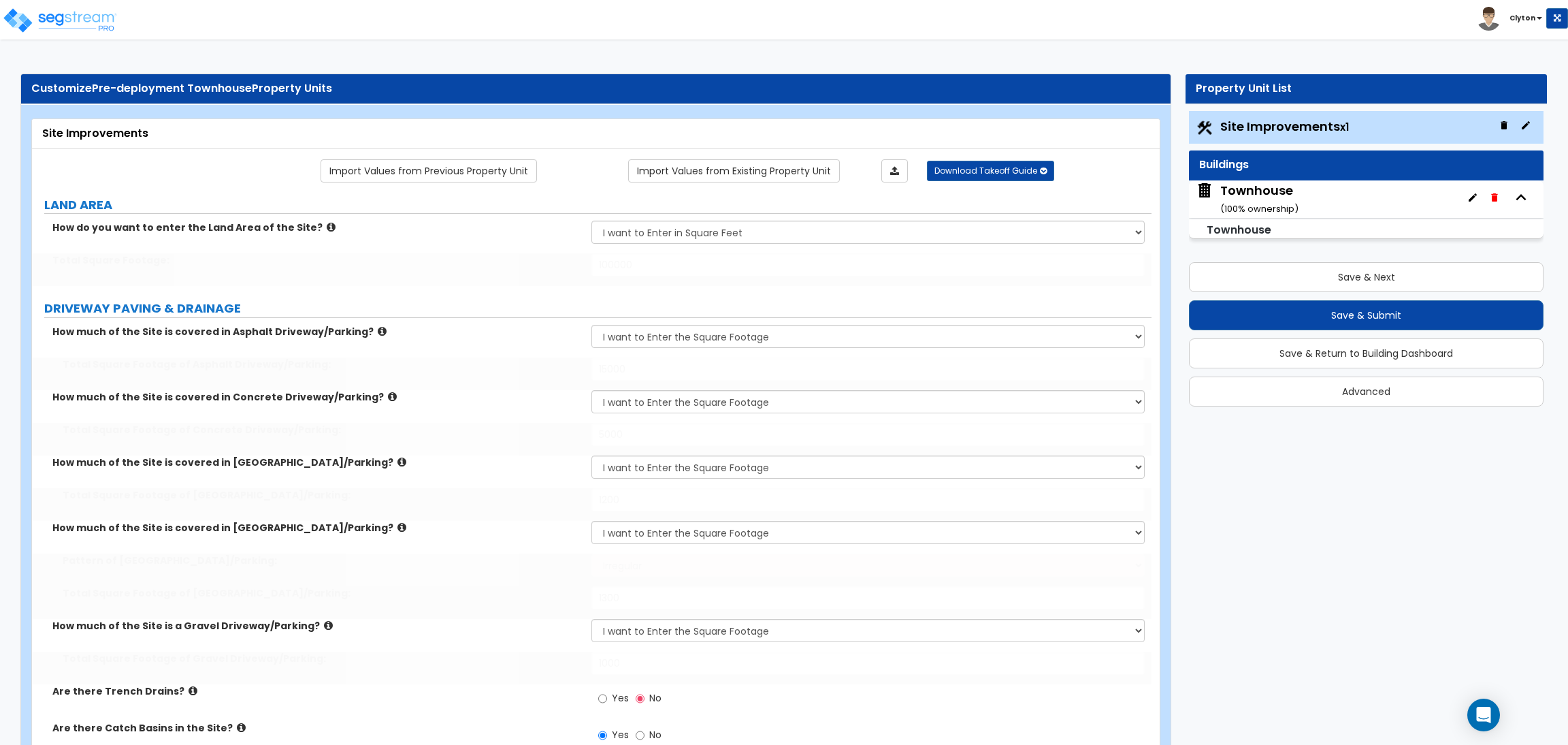
select select "1"
type input "350"
radio input "true"
type input "8"
select select "1"
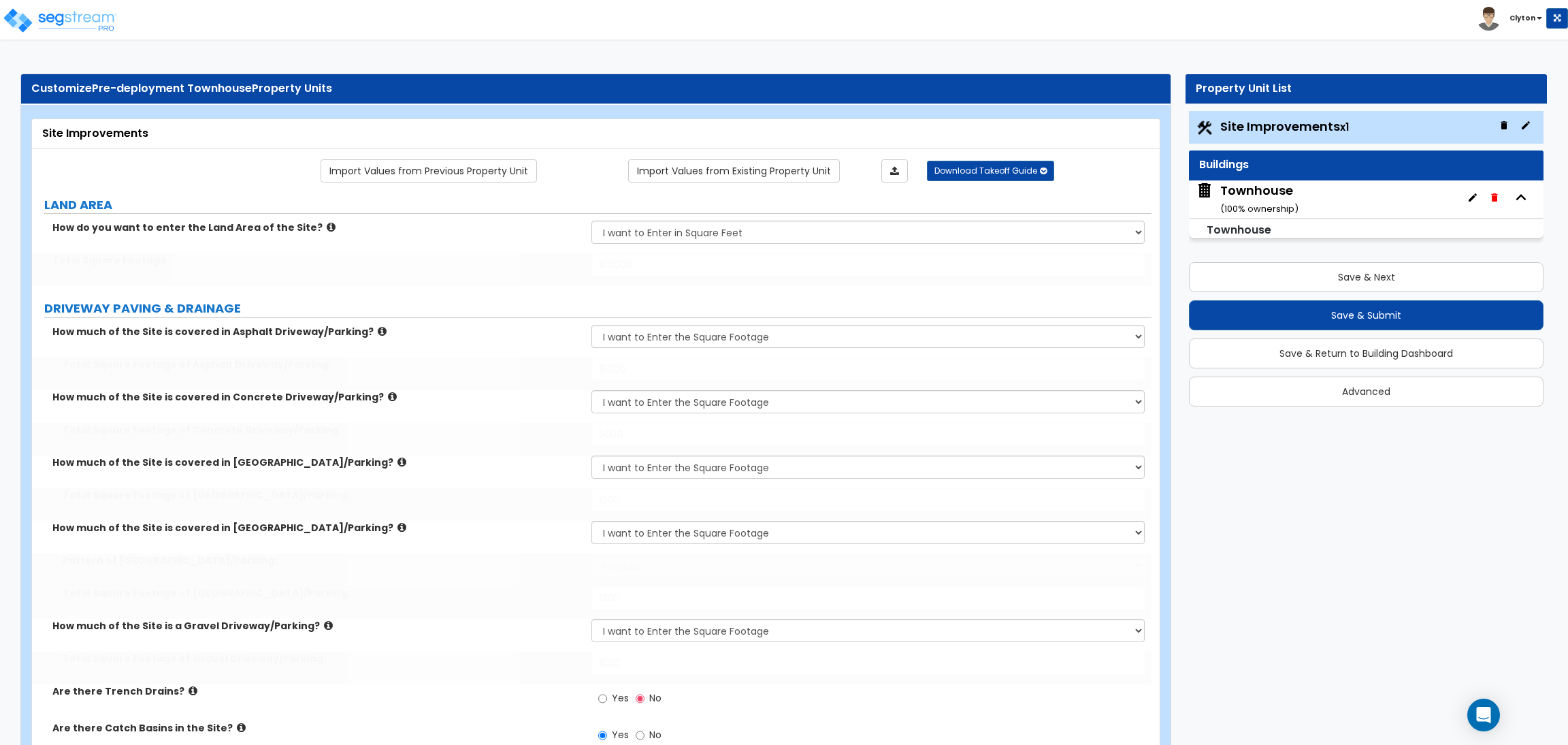
select select "1"
select select "2"
type input "2"
radio input "true"
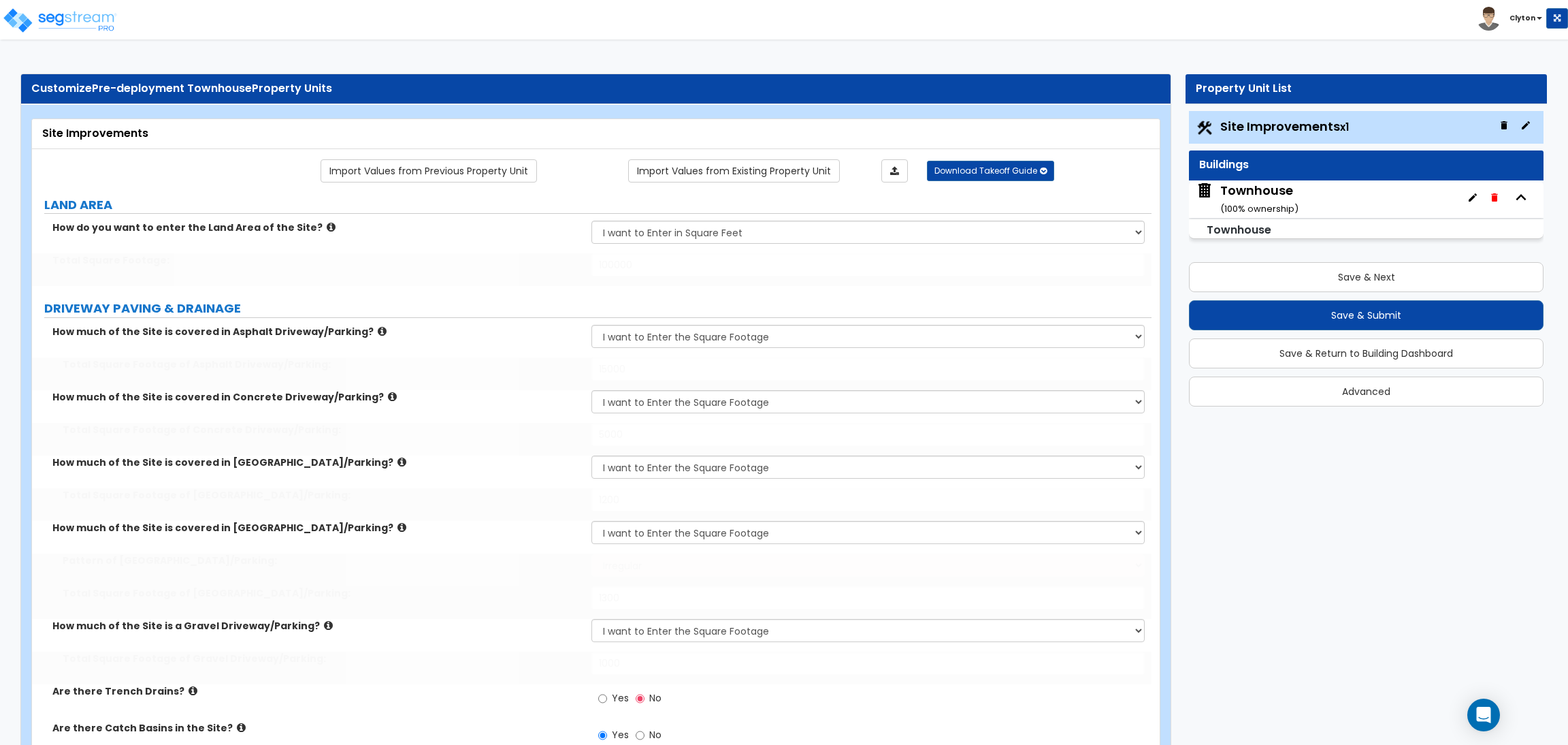
radio input "true"
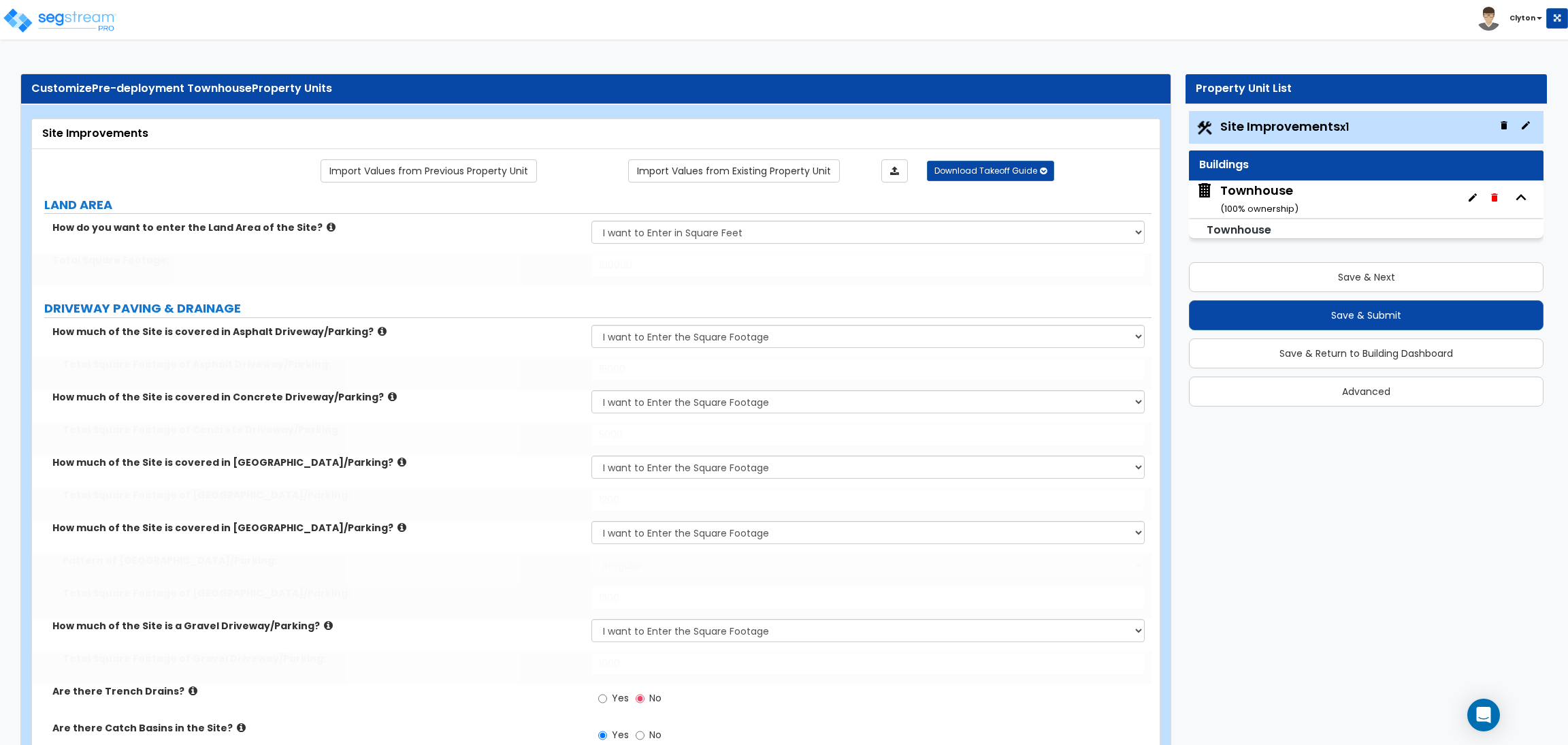
radio input "true"
select select "4"
type input "20"
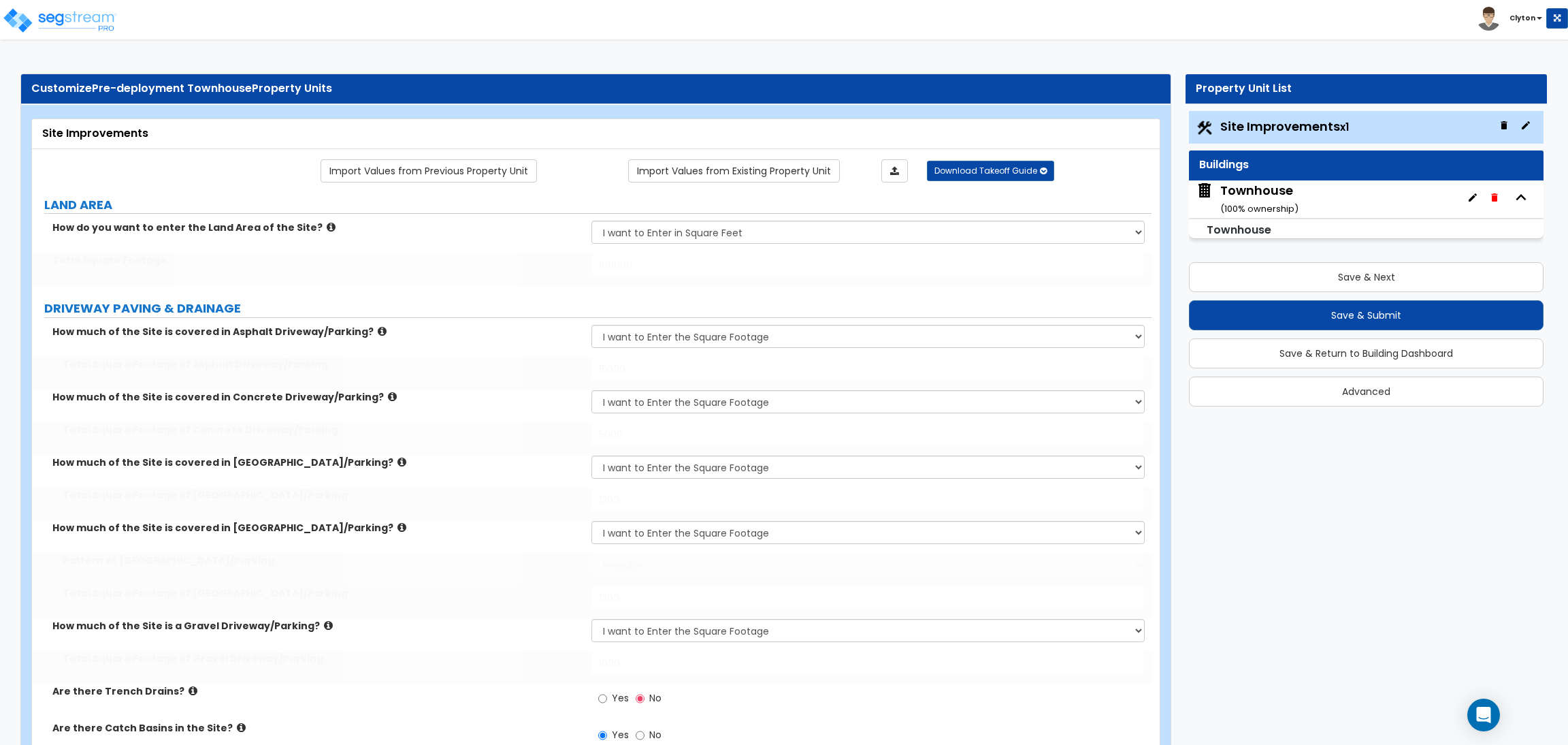
type input "20"
select select "4"
type input "14"
type input "850"
type input "5"
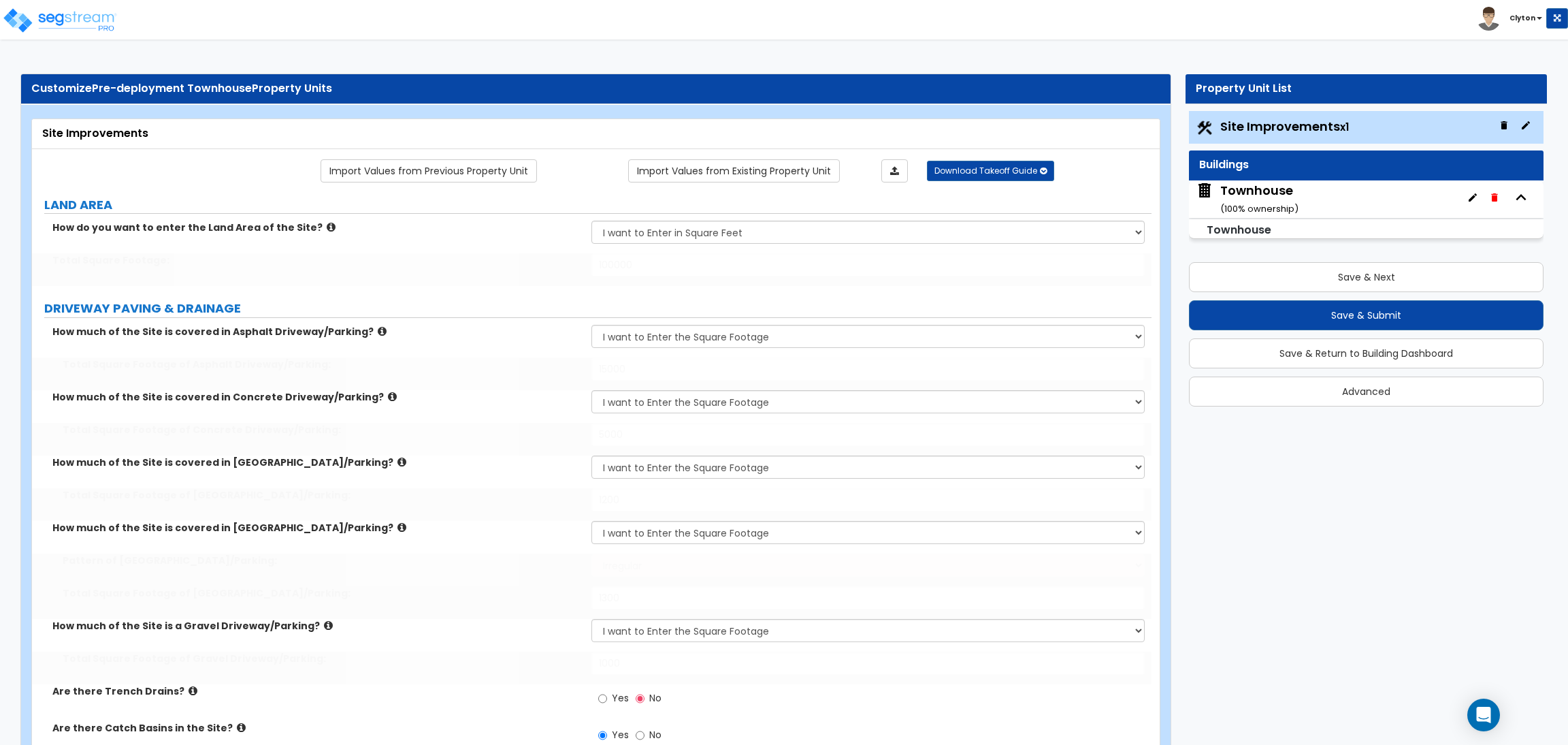
type input "20"
type input "5"
type input "20"
type input "5"
type input "20"
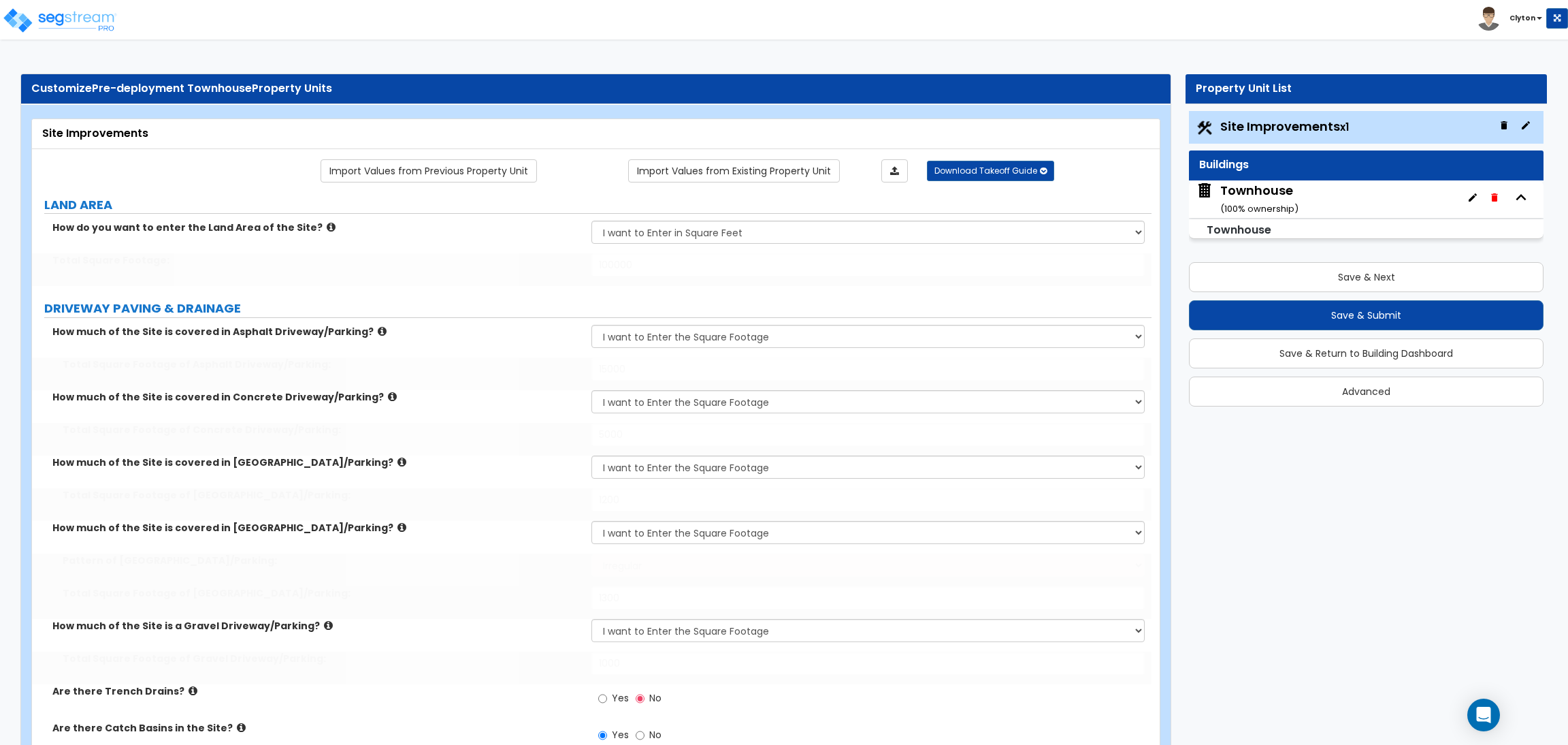
type input "5"
type input "20"
select select "1"
type input "60"
select select "1"
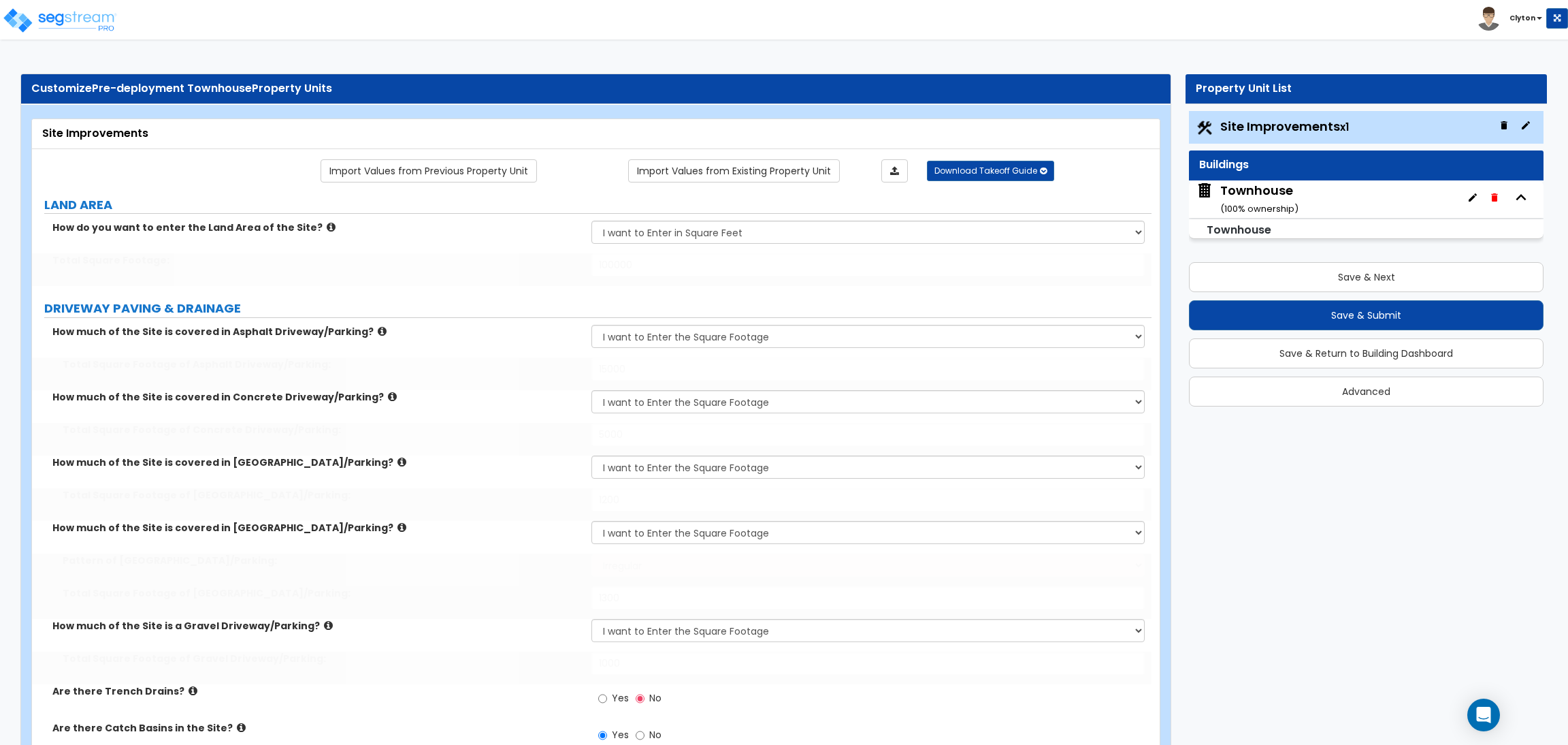
type input "50"
select select "1"
select select "10"
type input "3"
select select "3"
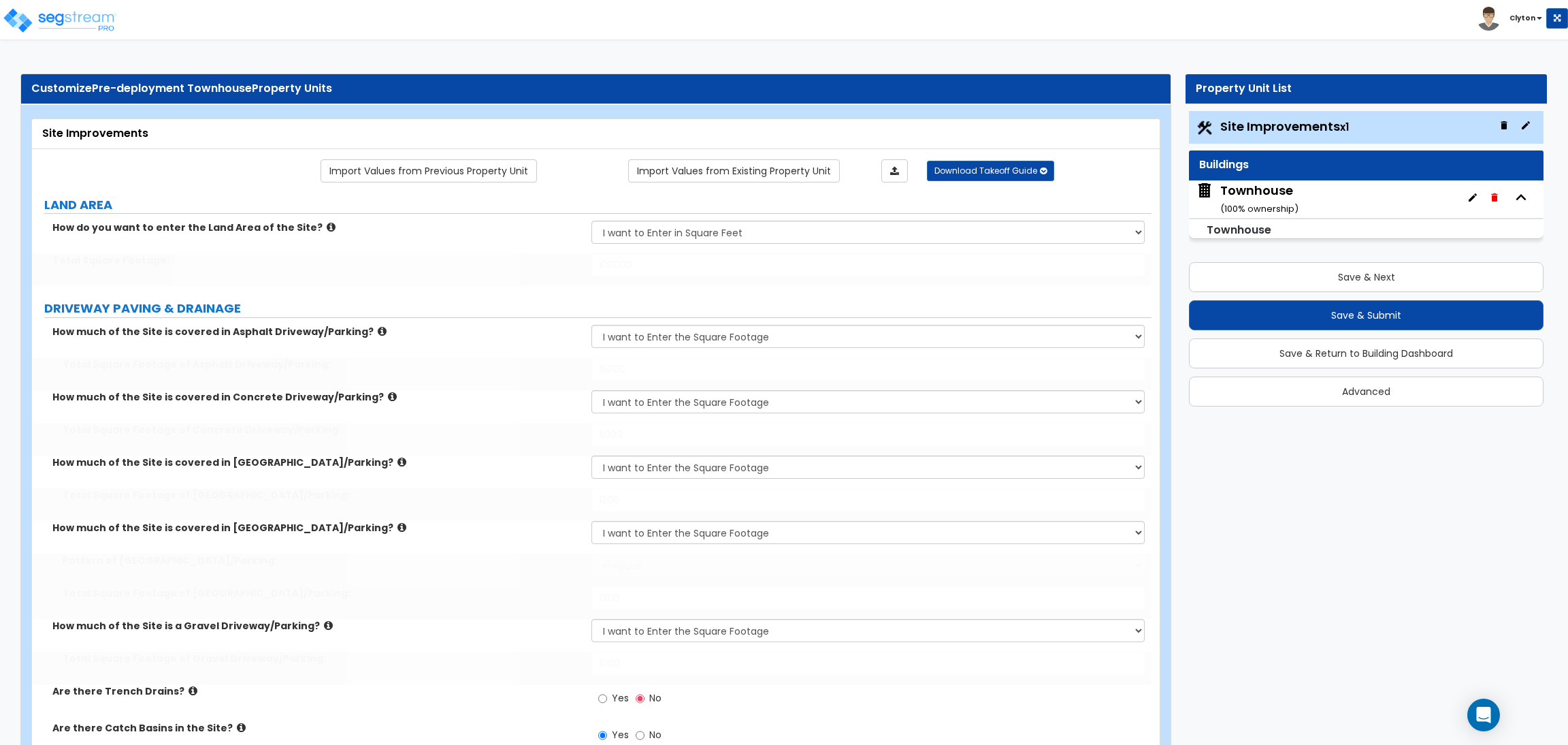
select select "1"
select select "2"
select select "3"
select select "1"
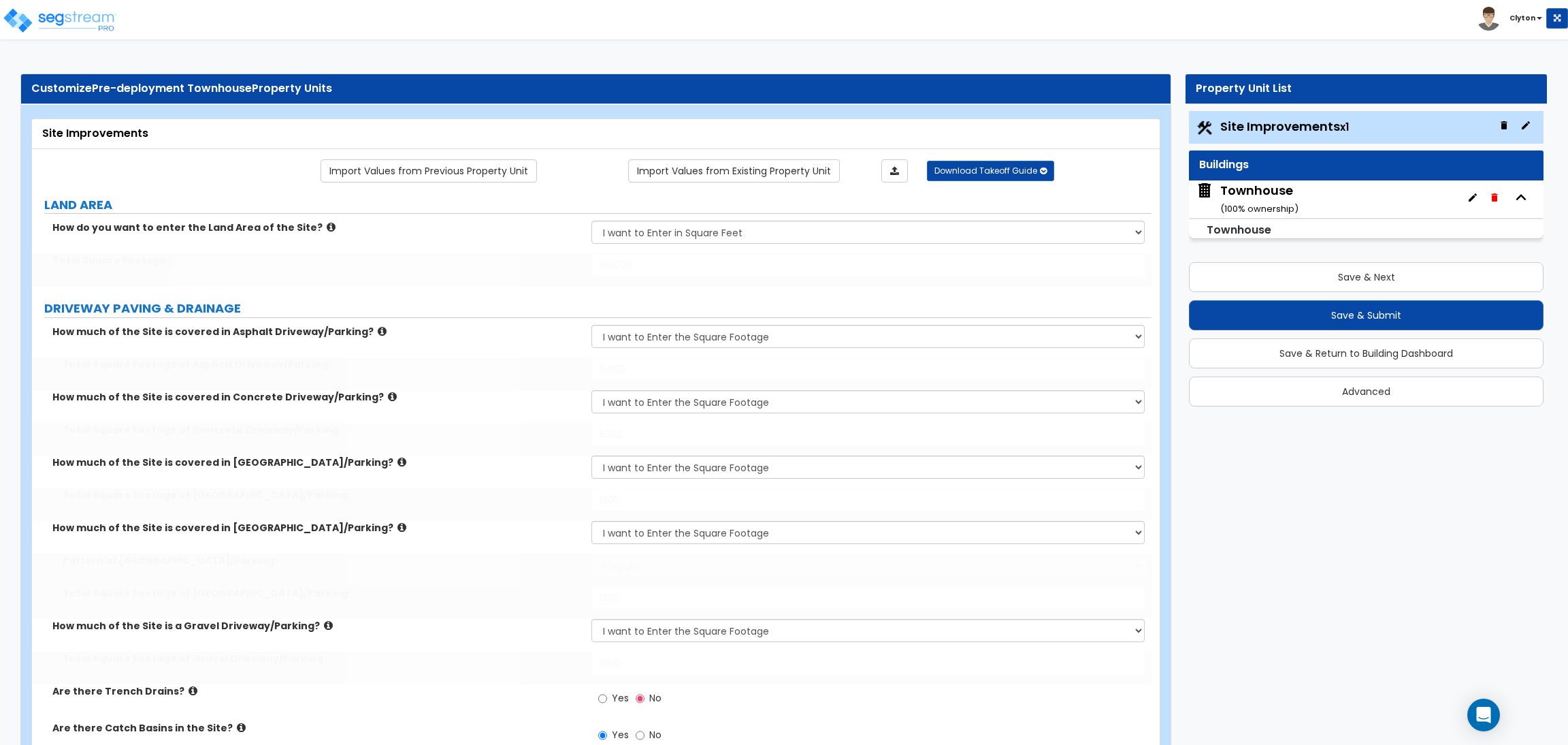
select select "2"
radio input "true"
type input "1"
radio input "true"
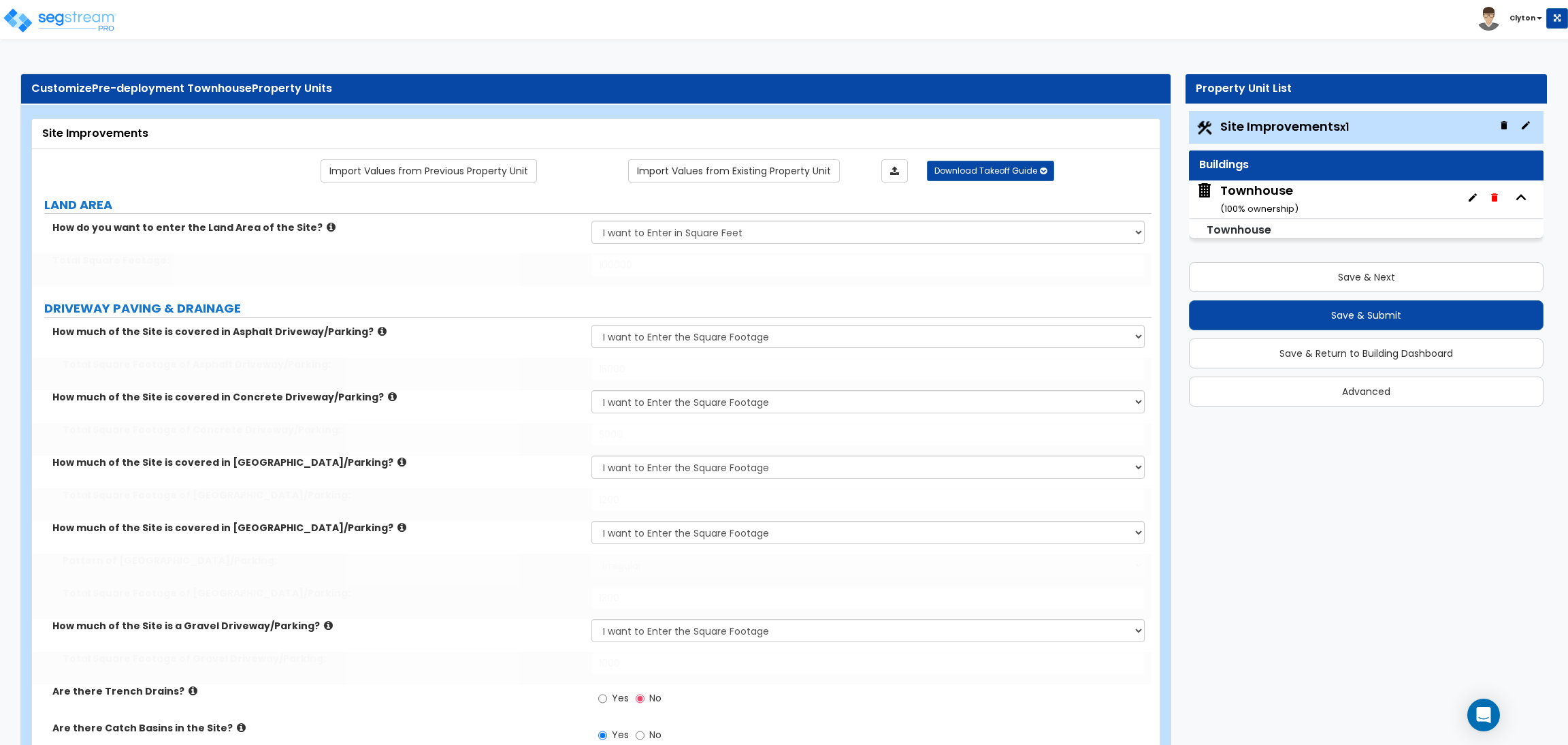
radio input "true"
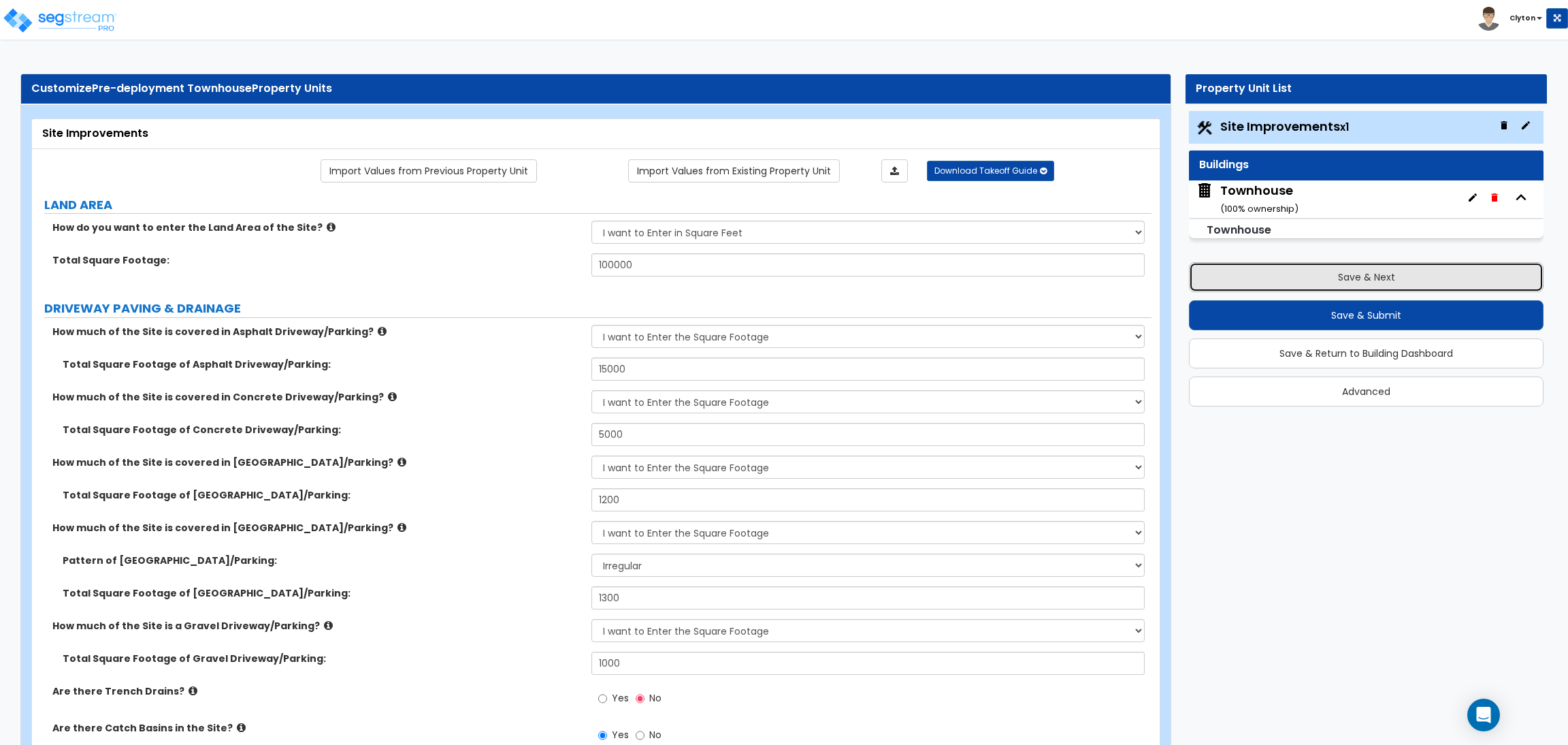
click at [1354, 287] on button "Save & Next" at bounding box center [1367, 277] width 355 height 30
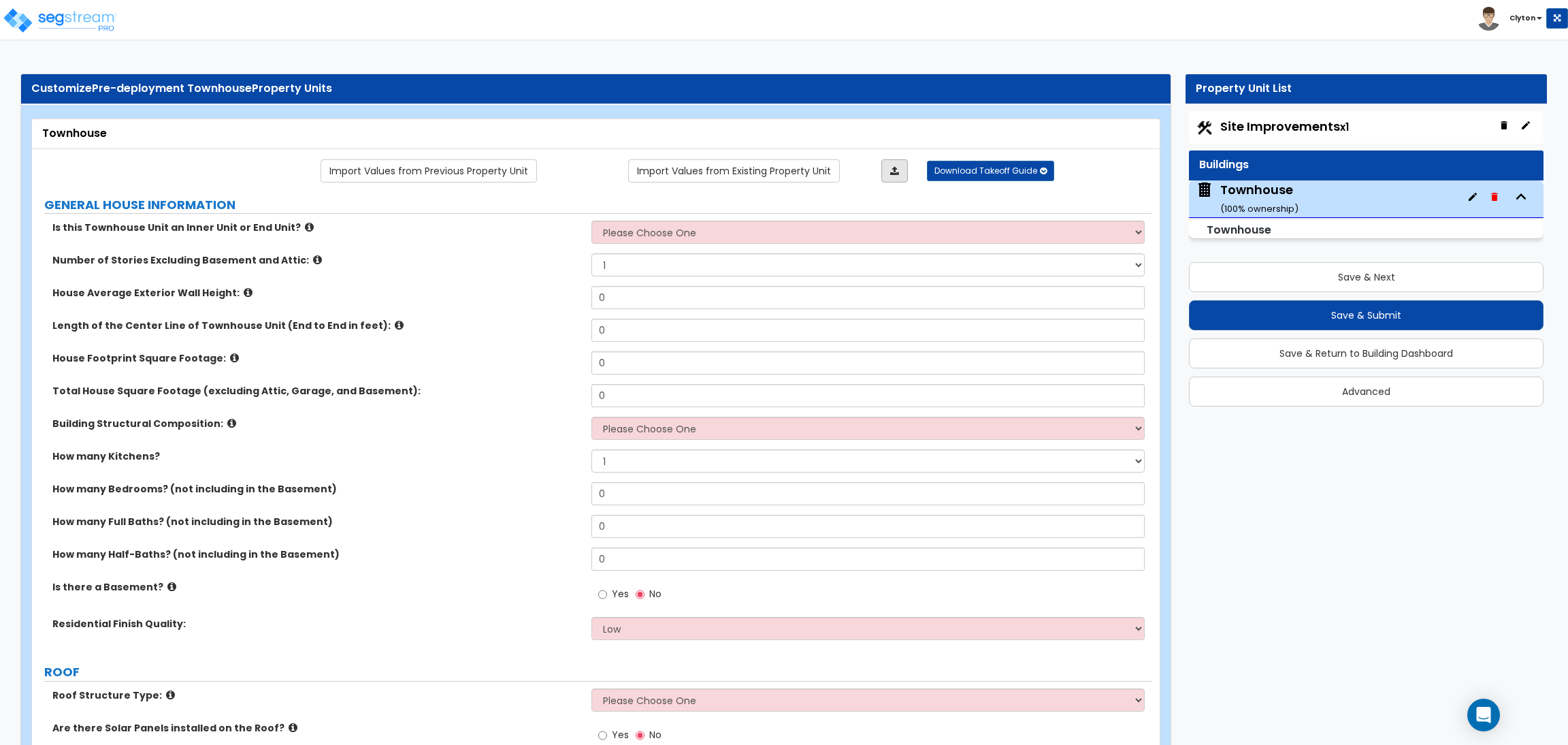
click at [886, 168] on link at bounding box center [894, 171] width 26 height 23
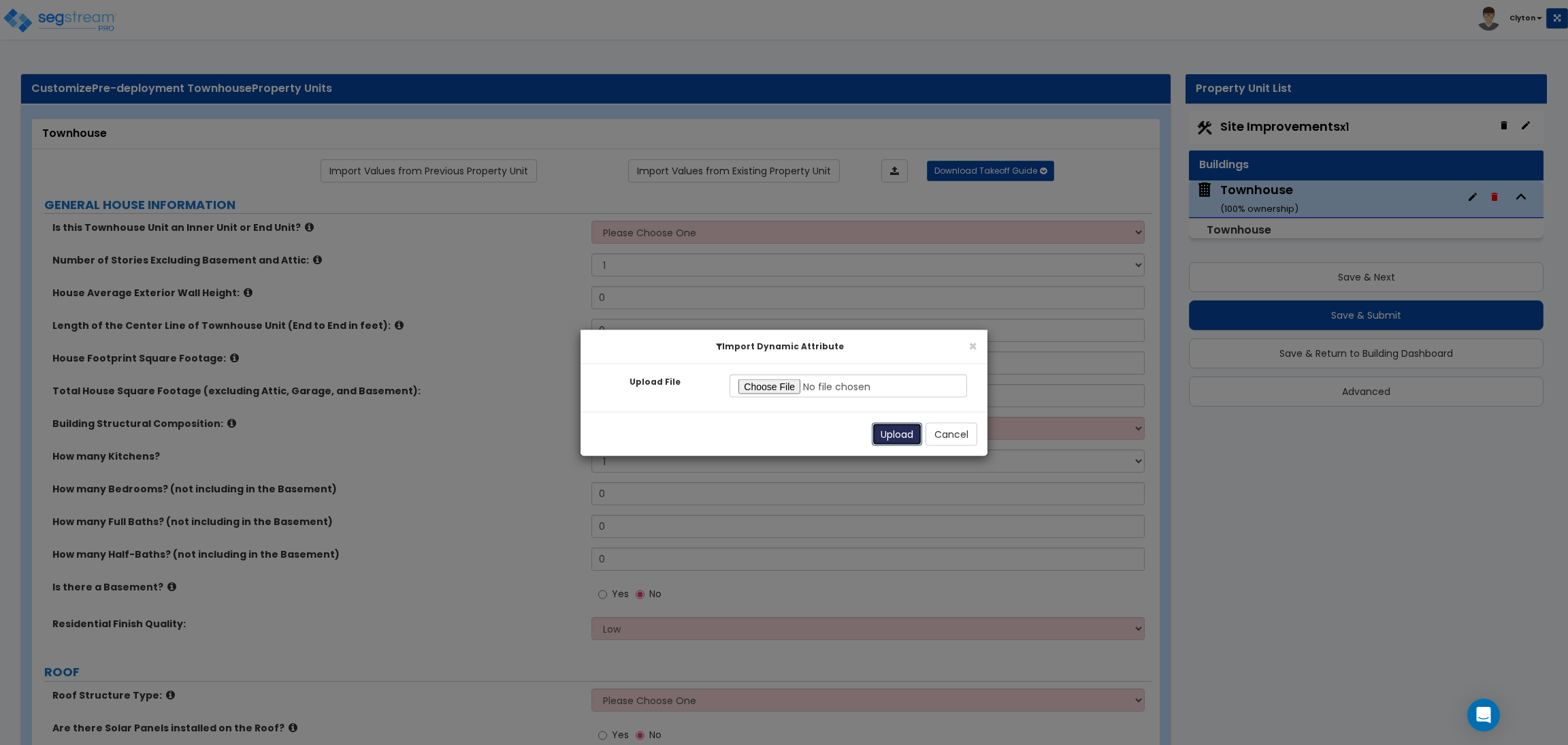
click at [910, 430] on button "Upload" at bounding box center [896, 434] width 50 height 23
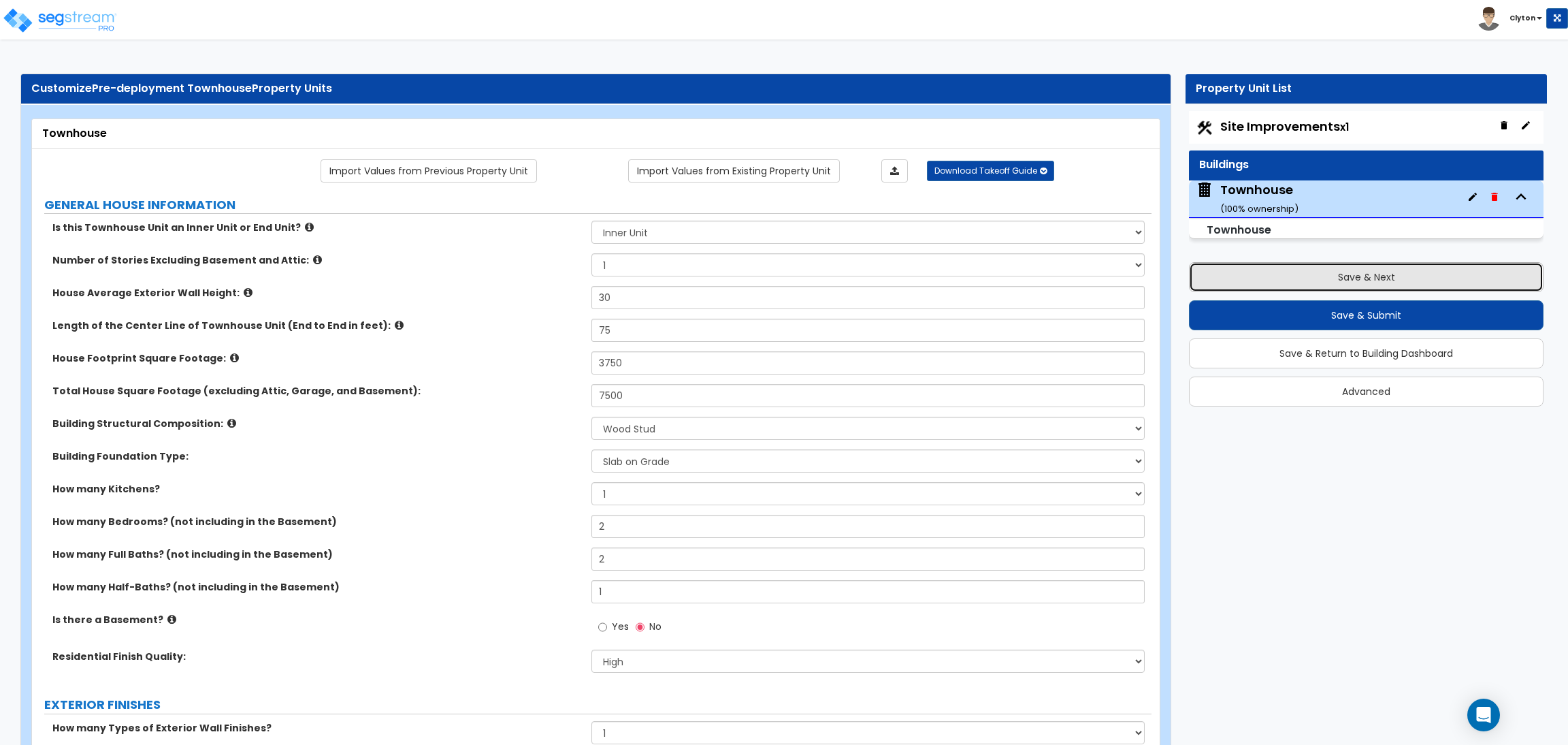
click at [1329, 279] on button "Save & Next" at bounding box center [1367, 277] width 355 height 30
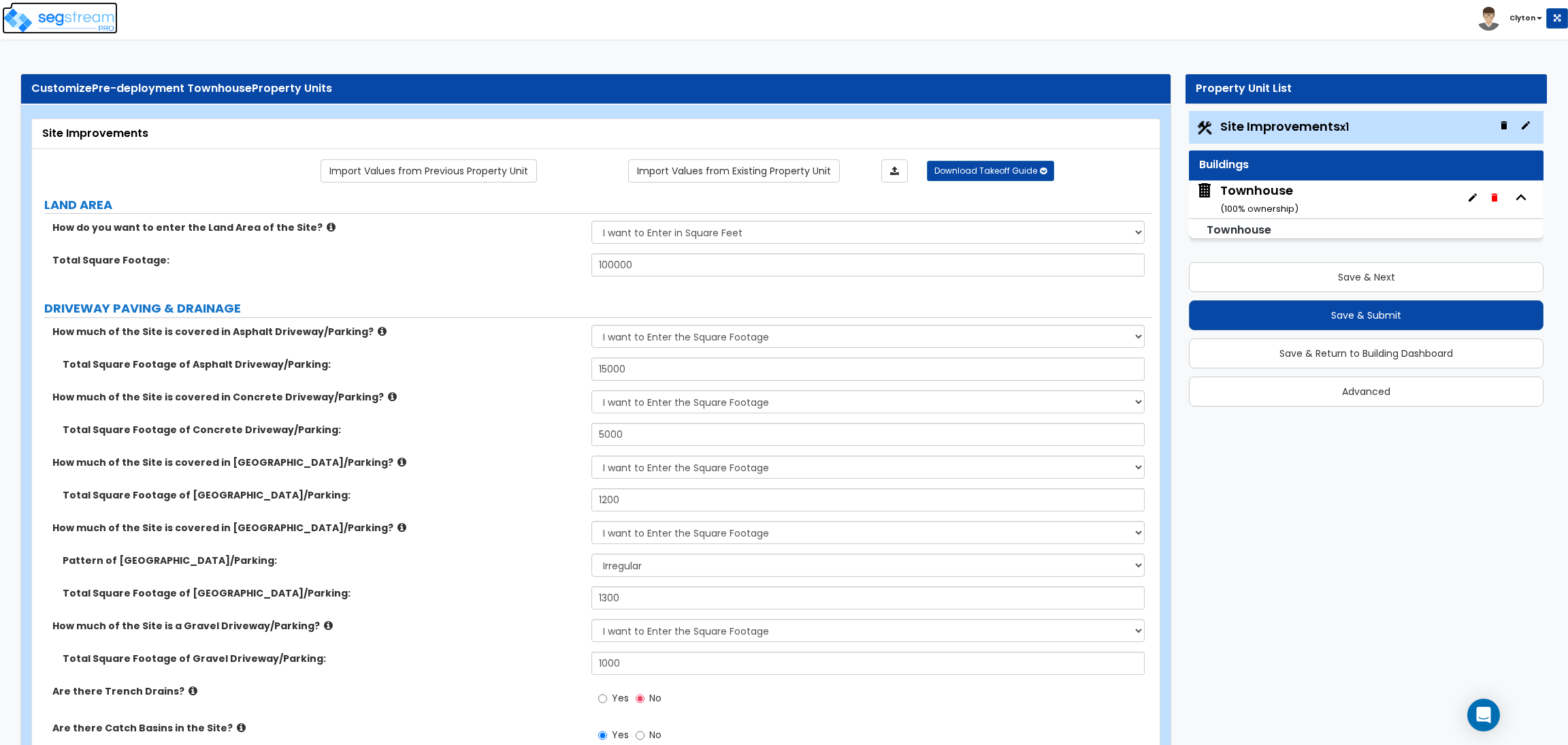
click at [48, 23] on img at bounding box center [60, 21] width 116 height 27
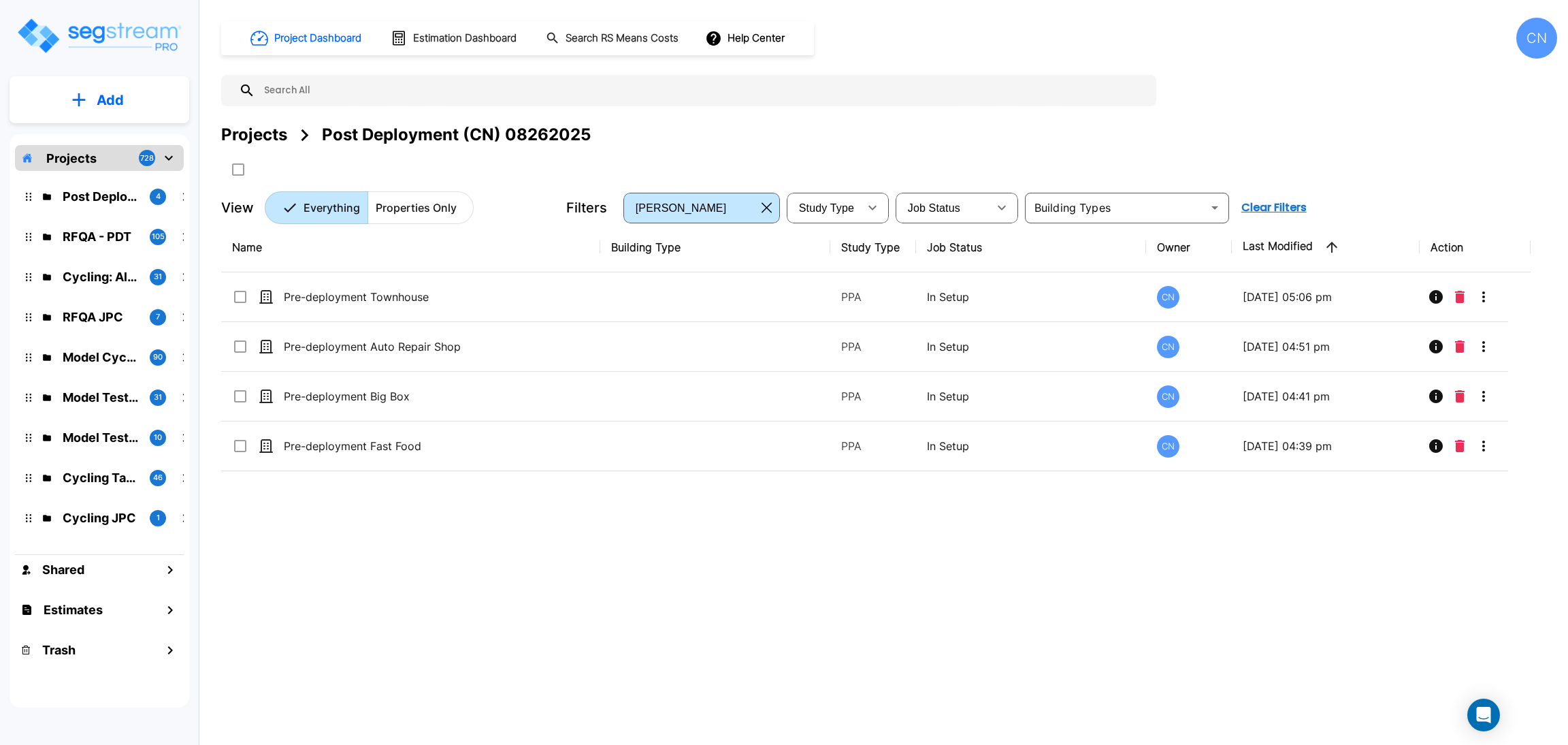
click at [701, 146] on div "Projects Post Deployment (CN) 08262025" at bounding box center [889, 135] width 1336 height 25
click at [627, 148] on div "Projects Post Deployment (CN) 08262025" at bounding box center [889, 152] width 1336 height 58
click at [627, 148] on div "Projects Post Deployment (CN) 08262025" at bounding box center [889, 152] width 1336 height 58
click at [88, 84] on button "Add" at bounding box center [99, 100] width 179 height 40
click at [101, 174] on p "Add Property" at bounding box center [108, 176] width 69 height 16
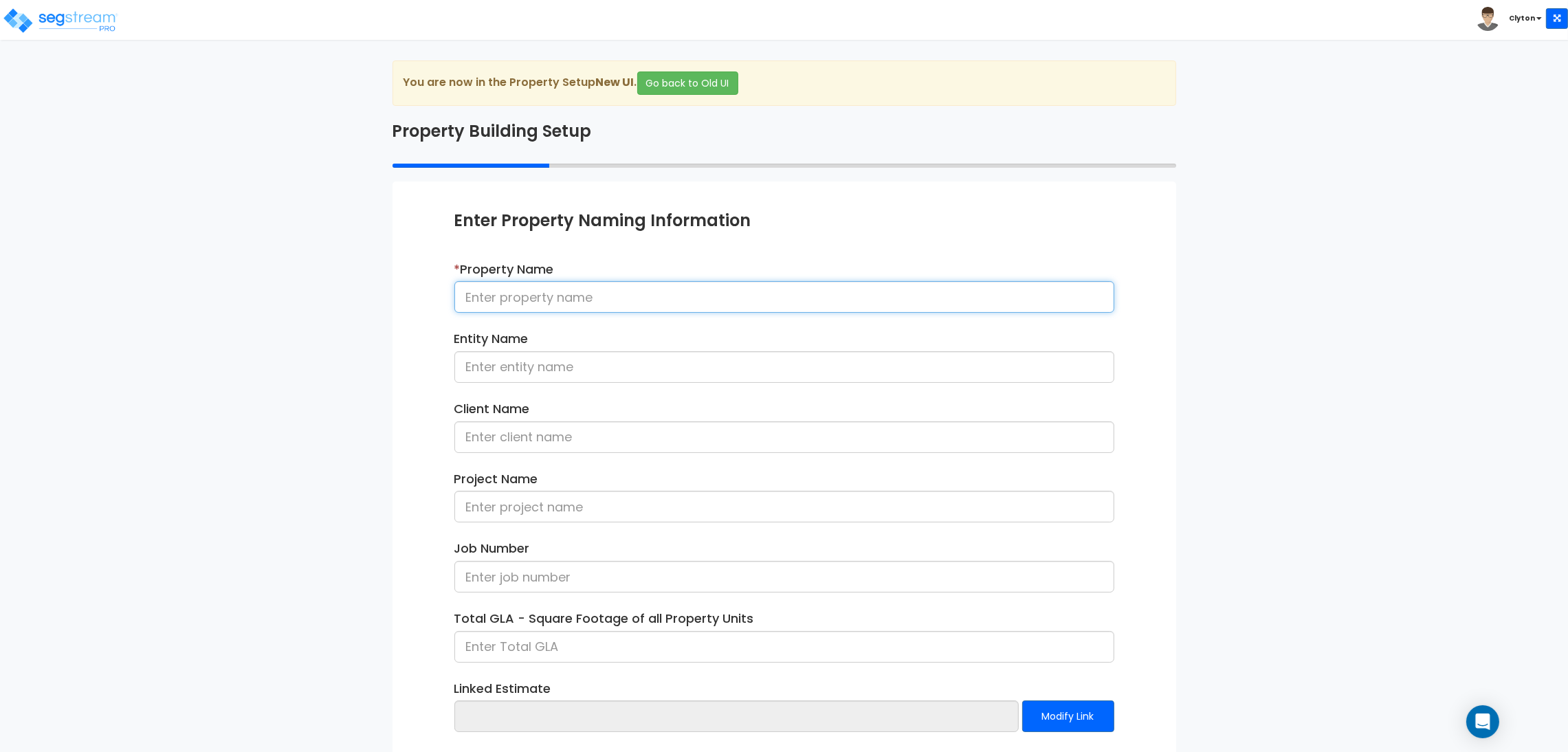
click at [624, 299] on input at bounding box center [784, 297] width 660 height 32
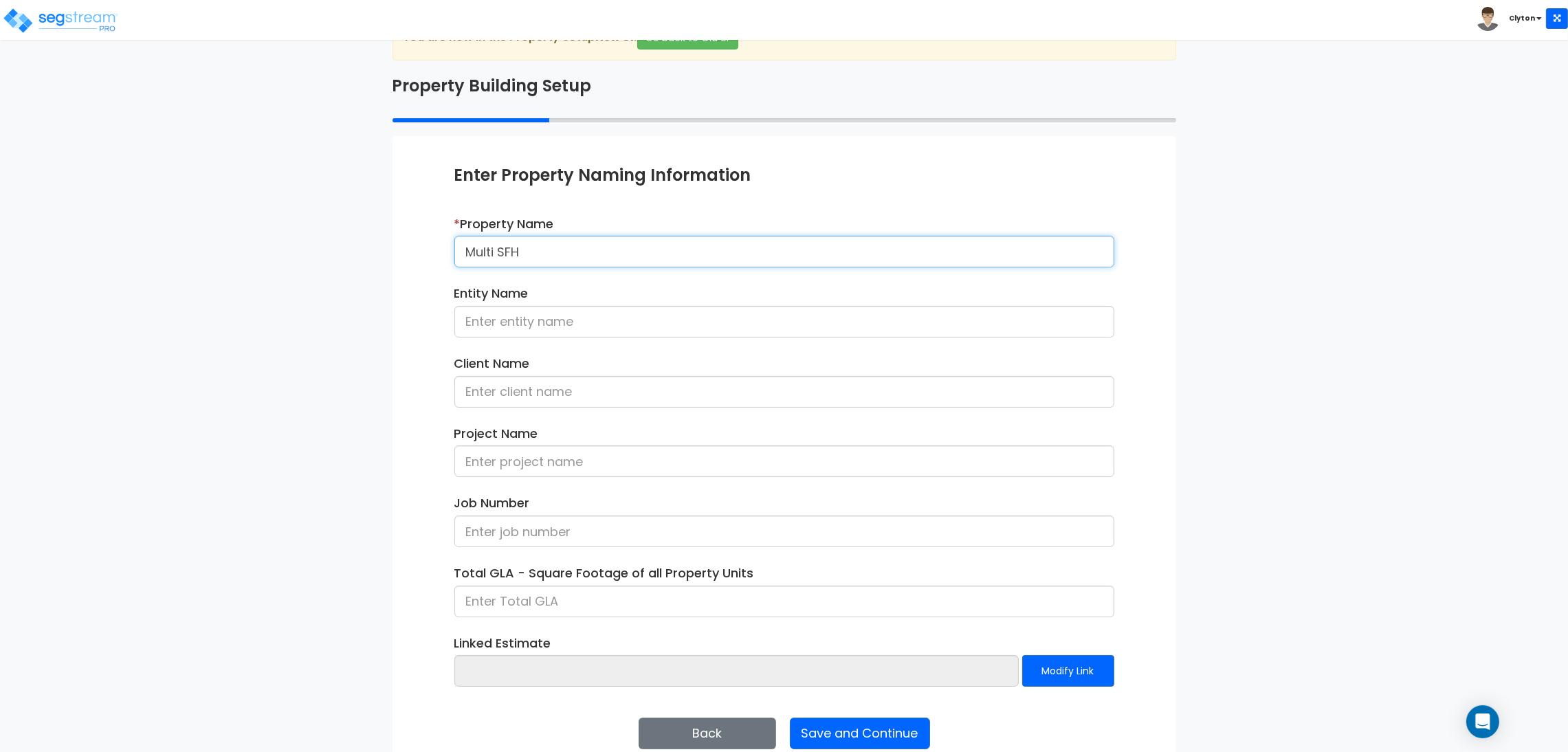
scroll to position [71, 0]
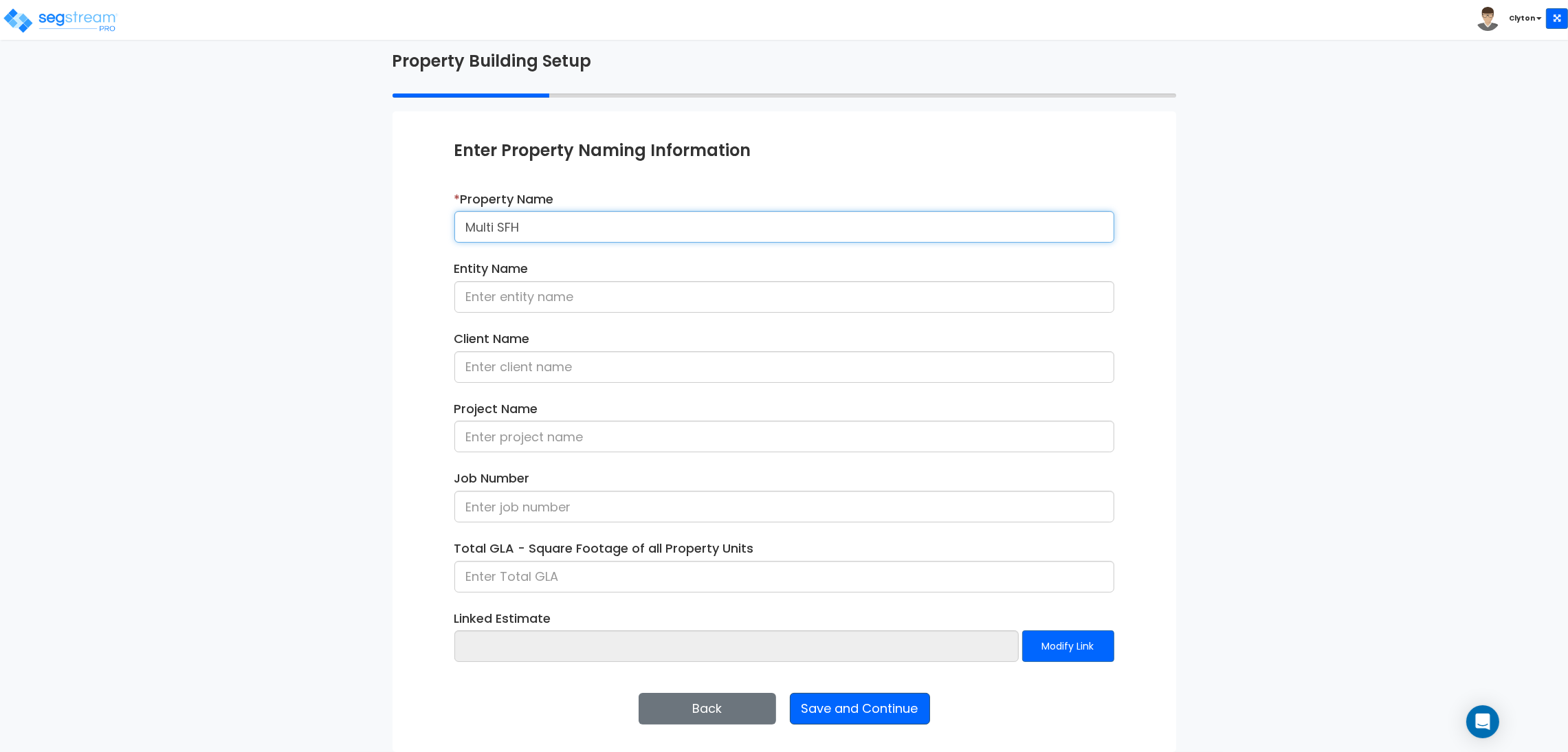
type input "Multi SFH"
click at [872, 713] on button "Save and Continue" at bounding box center [860, 708] width 140 height 32
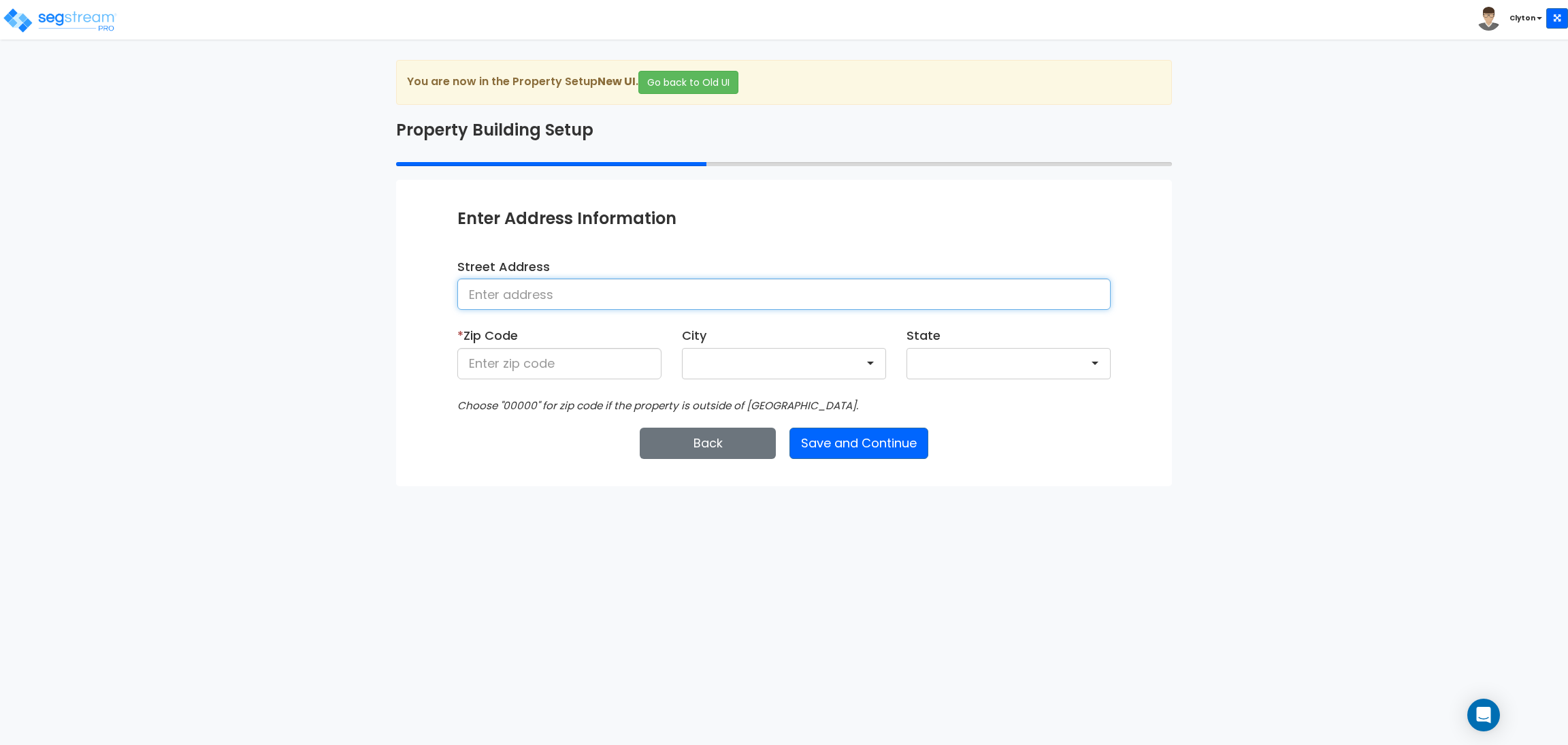
click at [547, 303] on input at bounding box center [784, 294] width 653 height 31
type input "[GEOGRAPHIC_DATA]"
type input "80206"
click at [852, 457] on button "Save and Continue" at bounding box center [859, 443] width 139 height 31
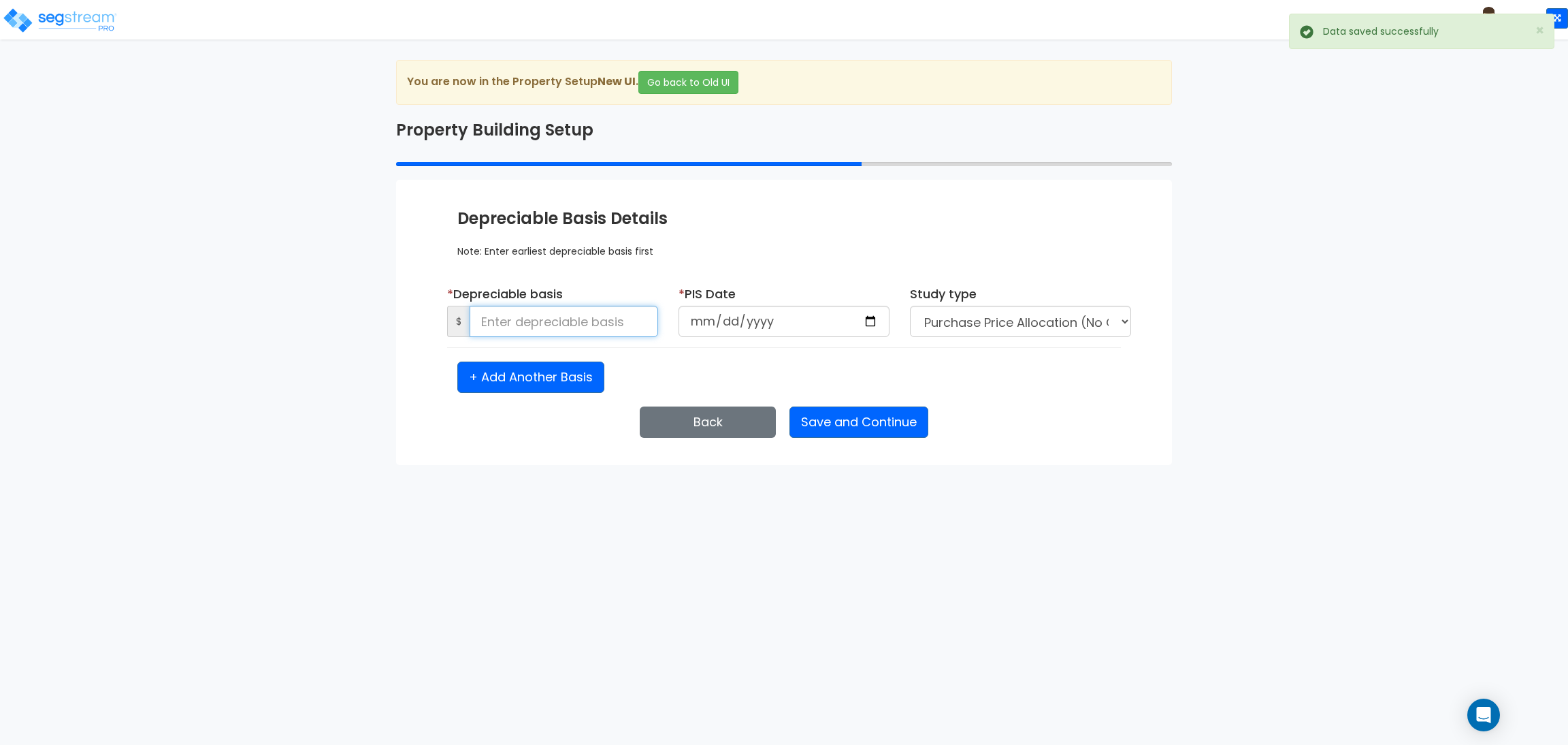
click at [596, 329] on input at bounding box center [564, 321] width 189 height 31
type input "27,000,000"
click at [875, 321] on input "date" at bounding box center [784, 321] width 211 height 31
type input "[DATE]"
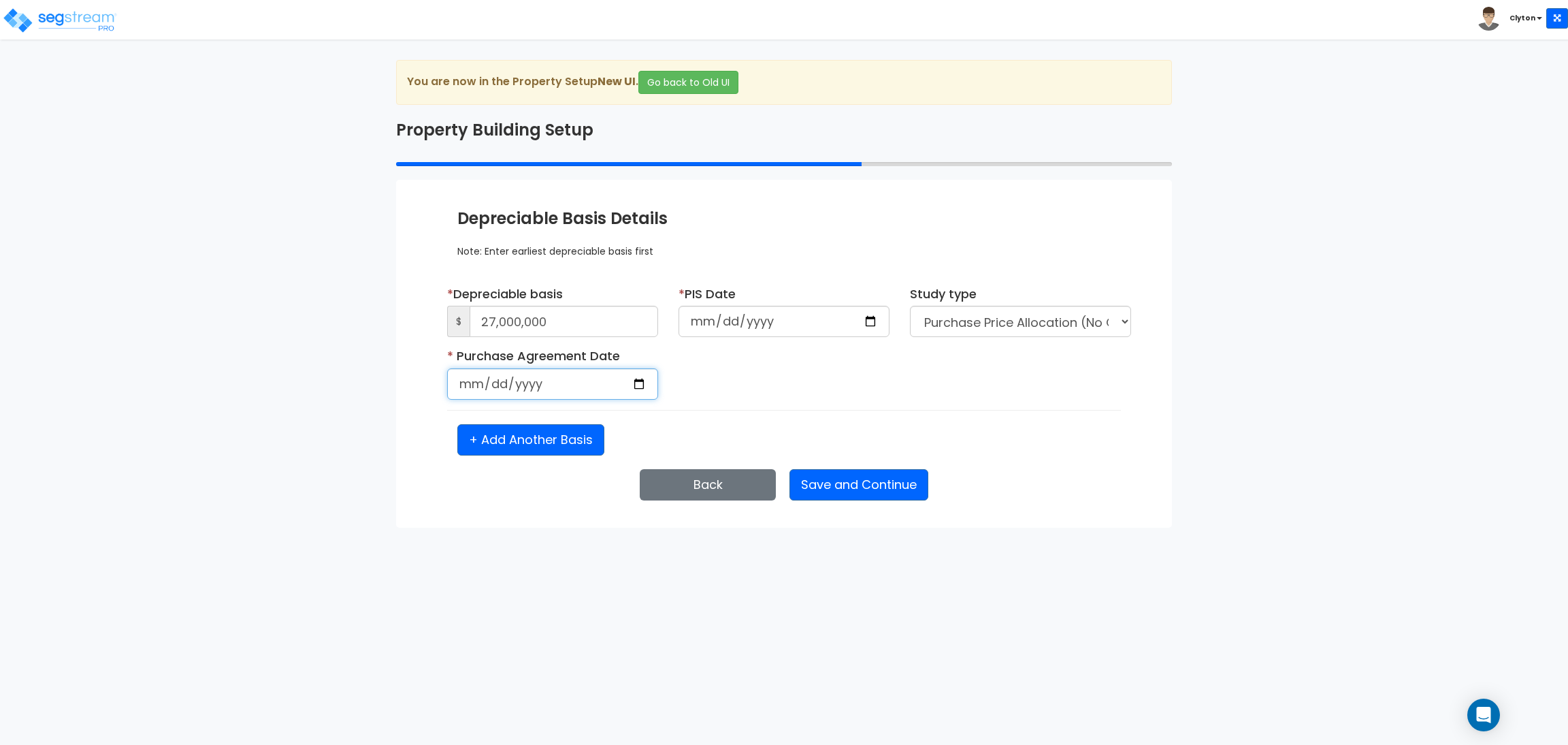
click at [650, 387] on input "date" at bounding box center [553, 384] width 211 height 31
click at [638, 387] on input "date" at bounding box center [553, 384] width 211 height 31
type input "[DATE]"
click at [771, 398] on div "* Purchase Agreement Date [DATE] Is it a renovation on an existing building?" at bounding box center [784, 378] width 694 height 62
click at [847, 485] on button "Save and Continue" at bounding box center [859, 485] width 139 height 31
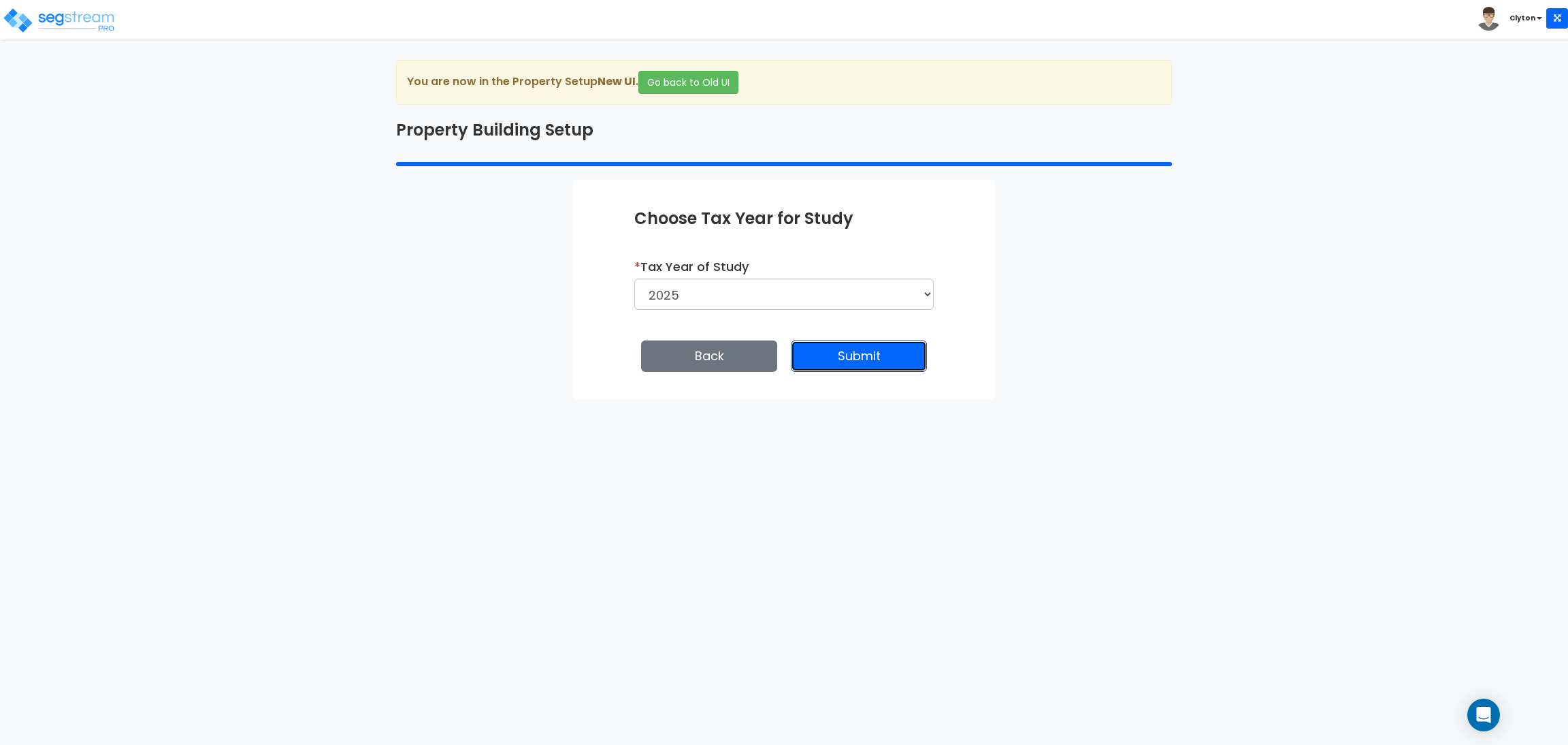
click at [879, 349] on button "Submit" at bounding box center [859, 356] width 136 height 31
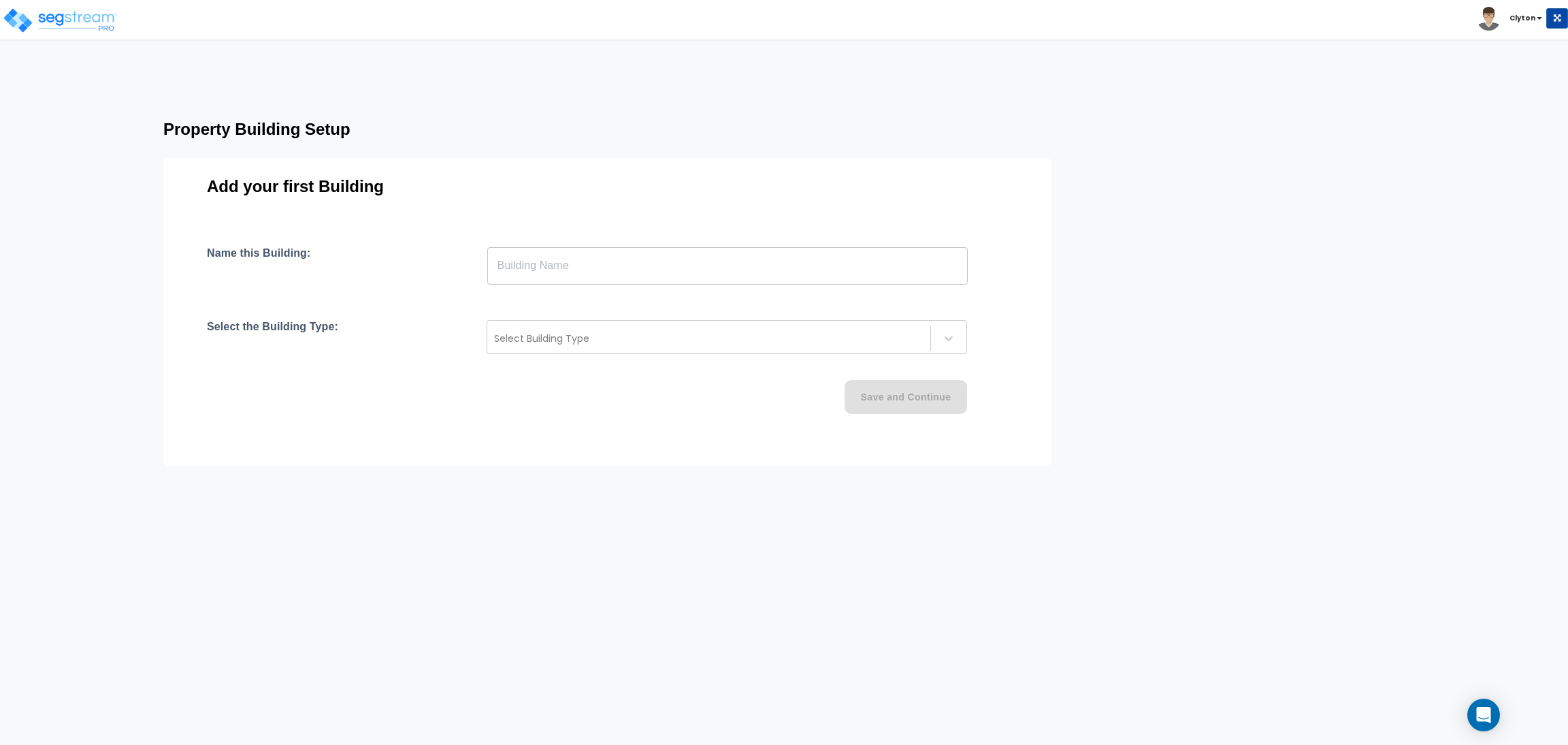
click at [609, 273] on input "text" at bounding box center [728, 265] width 481 height 38
click at [813, 84] on html "Toggle navigation [GEOGRAPHIC_DATA] x" at bounding box center [784, 281] width 1568 height 563
click at [1118, 388] on div "Property Building Setup Add your first Building Name this Building: SFH ​ Selec…" at bounding box center [635, 282] width 1051 height 345
click at [589, 258] on input "SFH" at bounding box center [728, 265] width 481 height 38
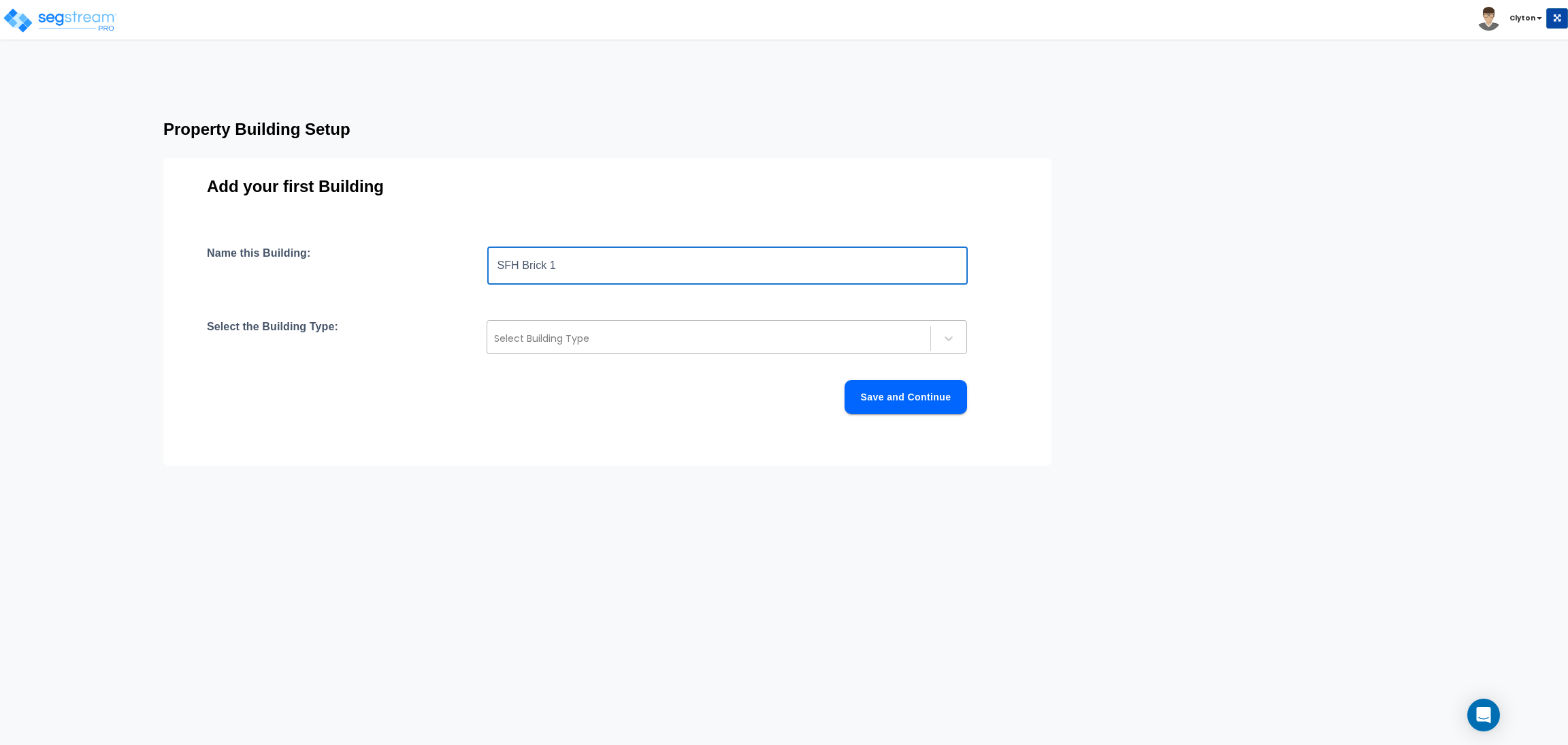
type input "SFH Brick 1"
click at [572, 330] on div at bounding box center [709, 338] width 430 height 16
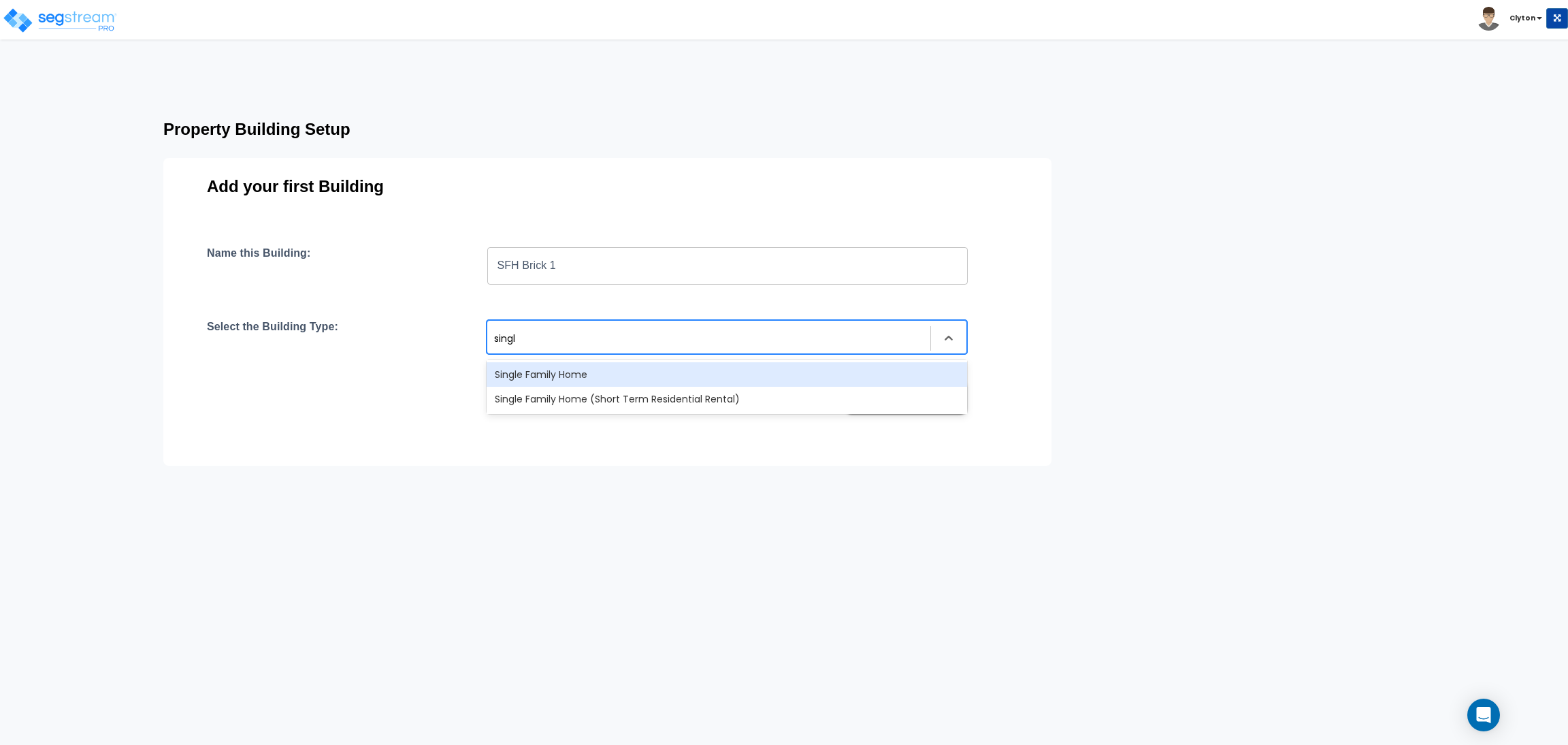
type input "single"
click at [661, 372] on div "Single Family Home" at bounding box center [727, 375] width 481 height 25
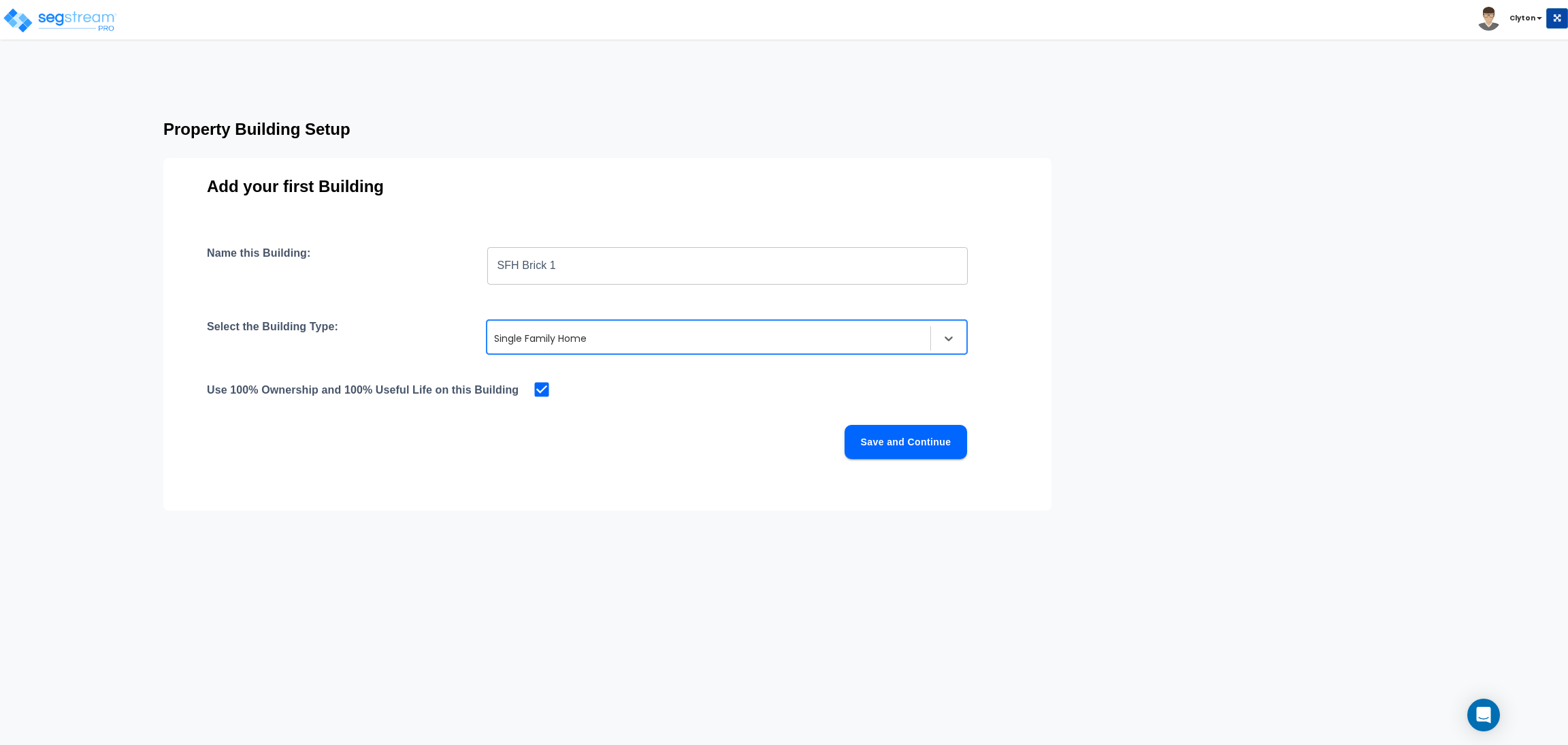
click at [869, 438] on button "Save and Continue" at bounding box center [906, 442] width 123 height 34
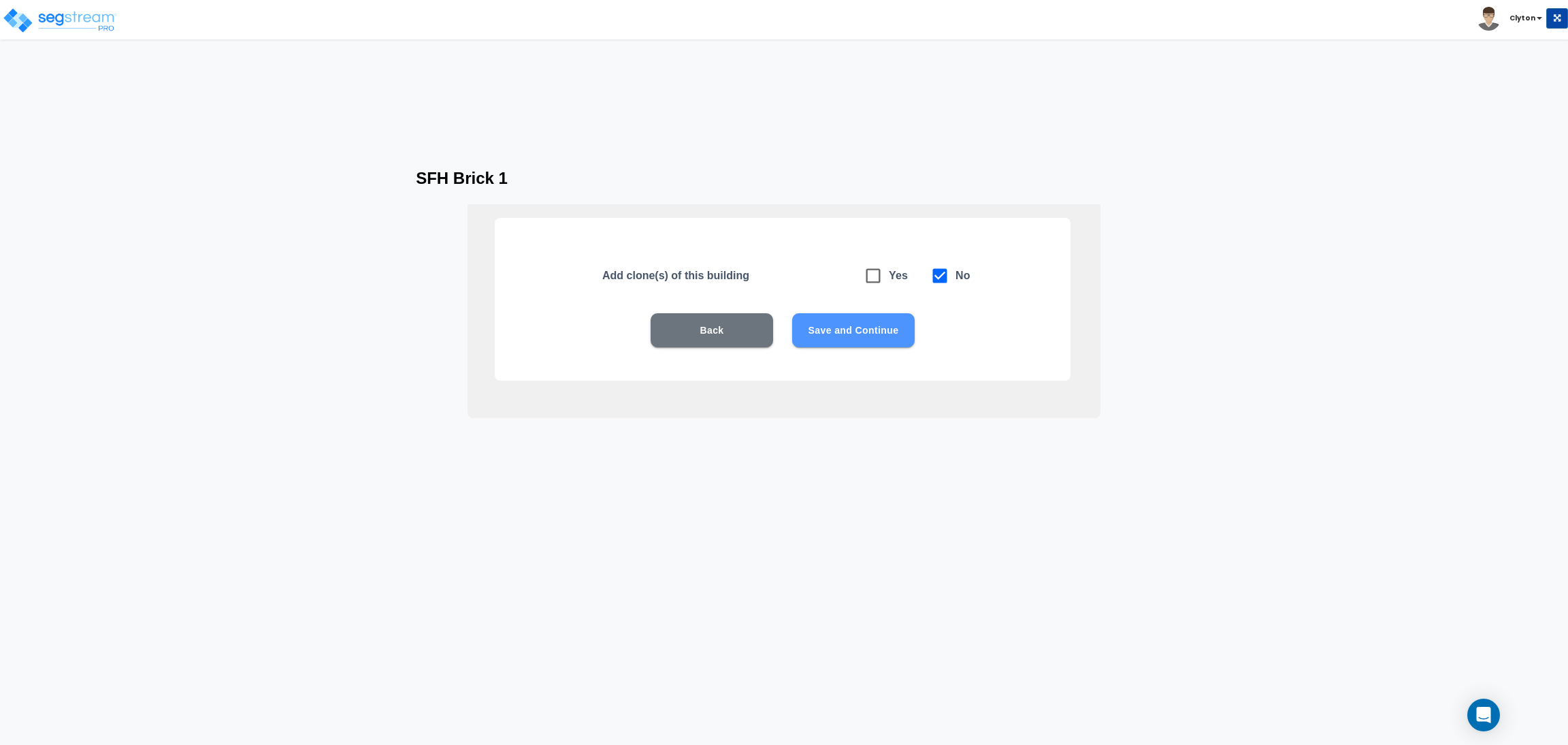
click at [891, 321] on button "Save and Continue" at bounding box center [853, 330] width 123 height 34
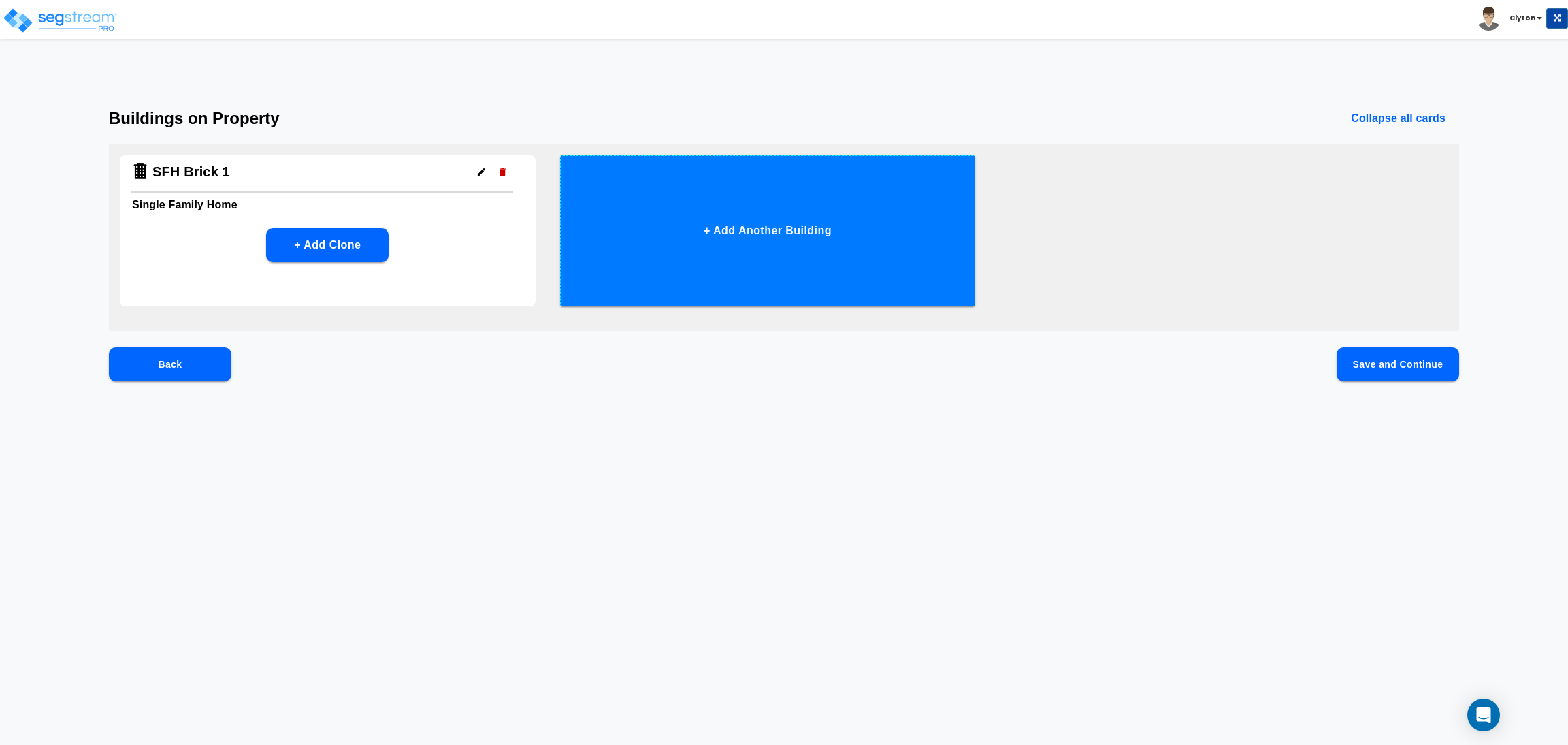
click at [740, 245] on button "+ Add Another Building" at bounding box center [768, 231] width 416 height 151
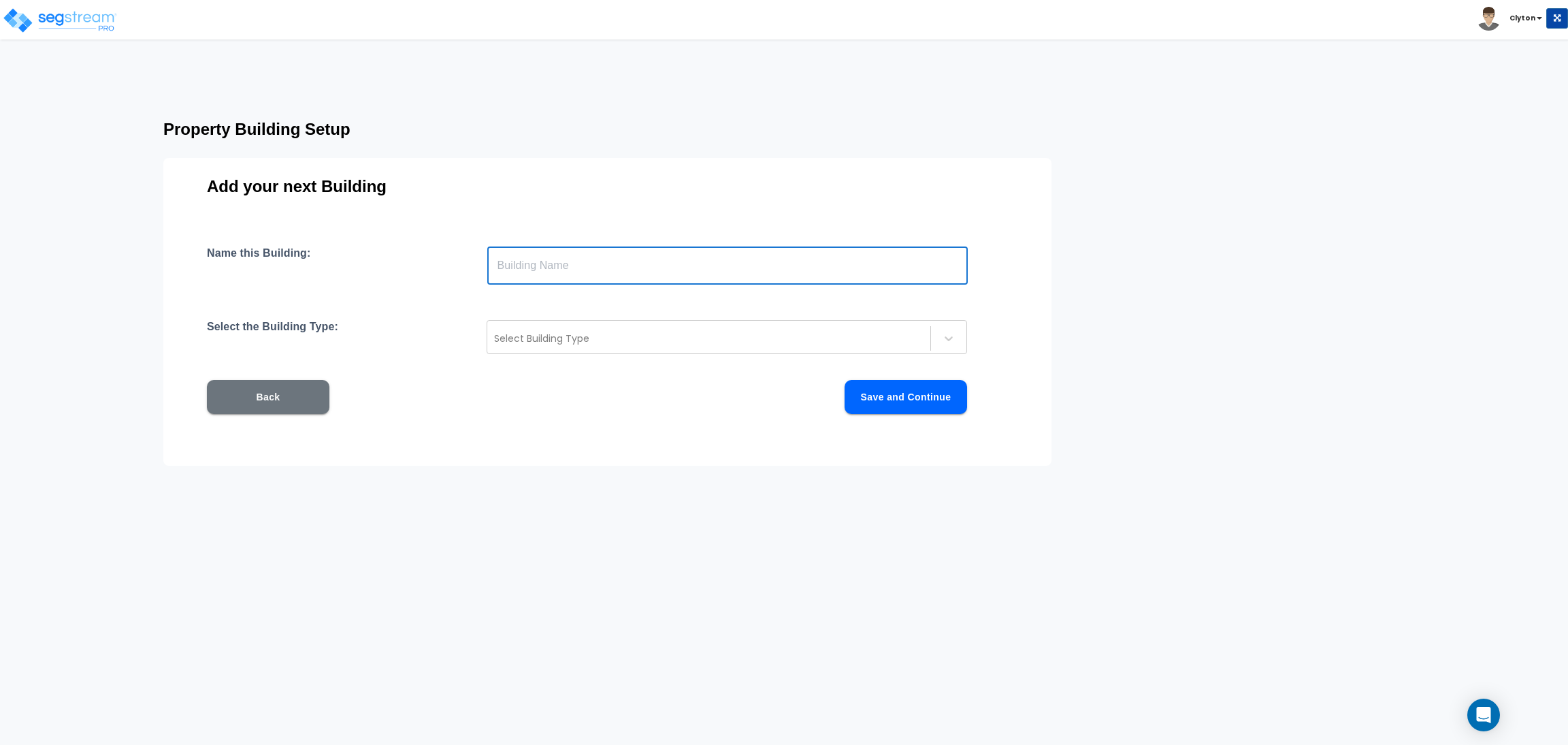
click at [583, 255] on input "text" at bounding box center [728, 265] width 481 height 38
drag, startPoint x: 583, startPoint y: 269, endPoint x: 333, endPoint y: 270, distance: 250.0
click at [333, 270] on div "Name this Building: SFH Brick 2 ​" at bounding box center [608, 265] width 801 height 38
type input "SFH Brick 2"
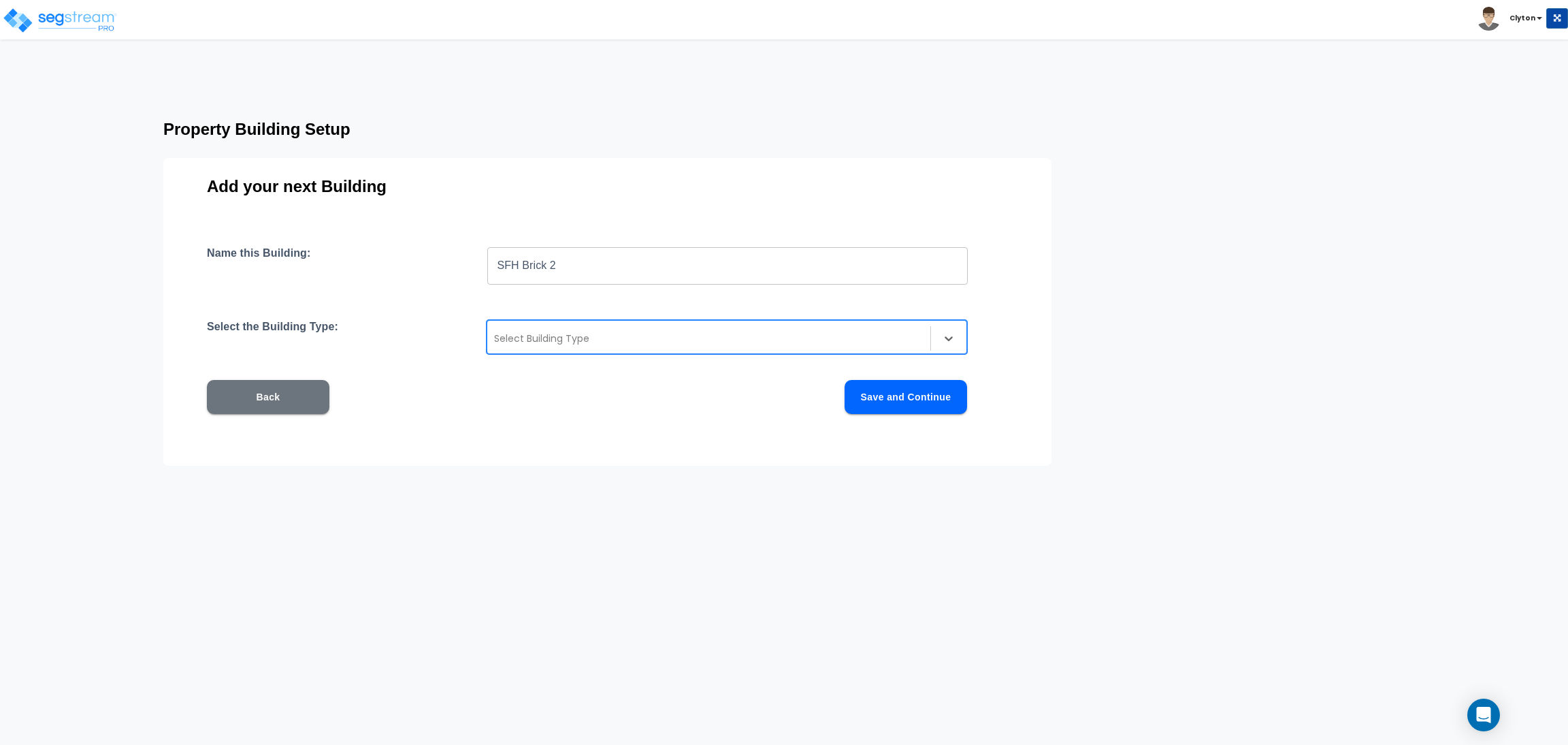
click at [636, 341] on div at bounding box center [709, 338] width 430 height 16
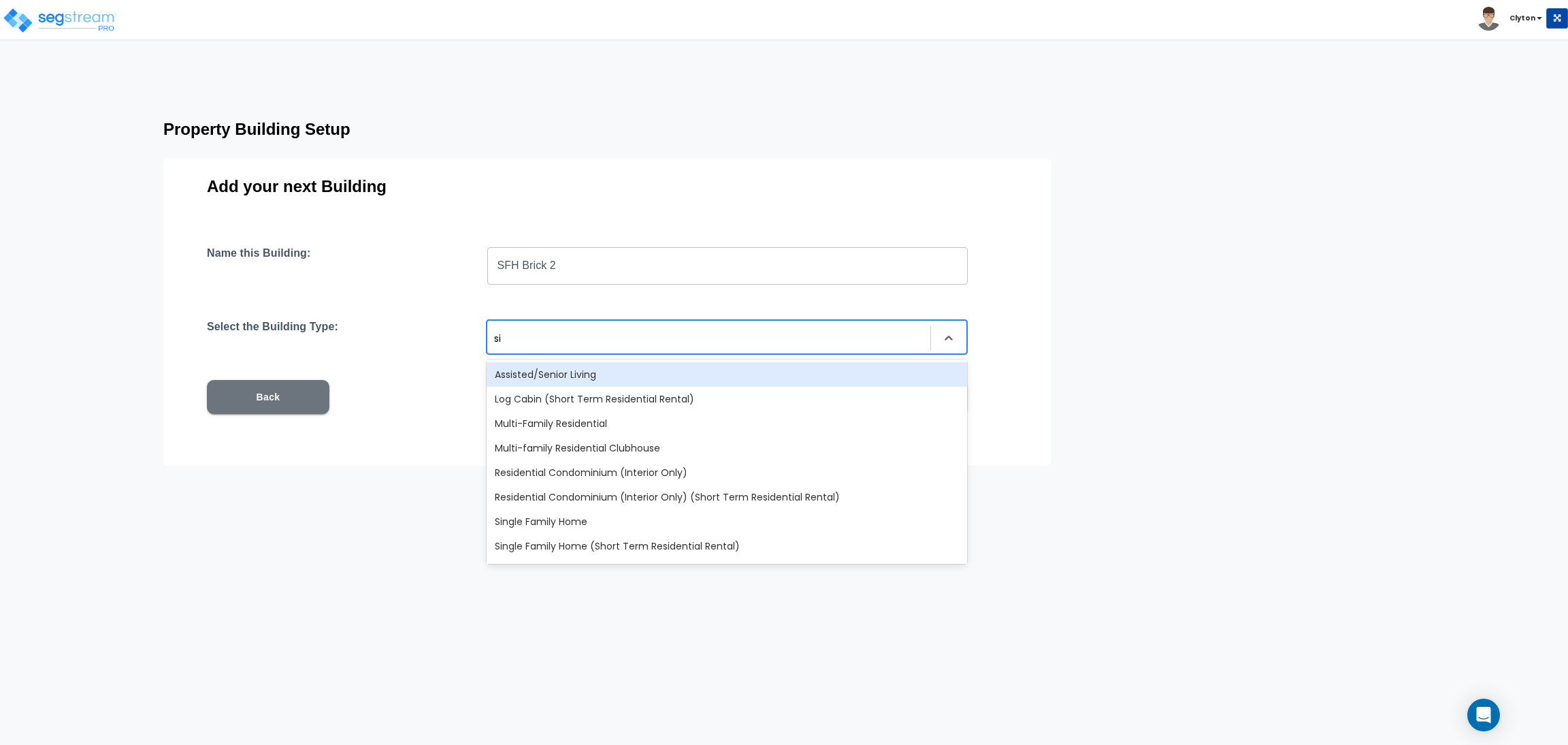
type input "sin"
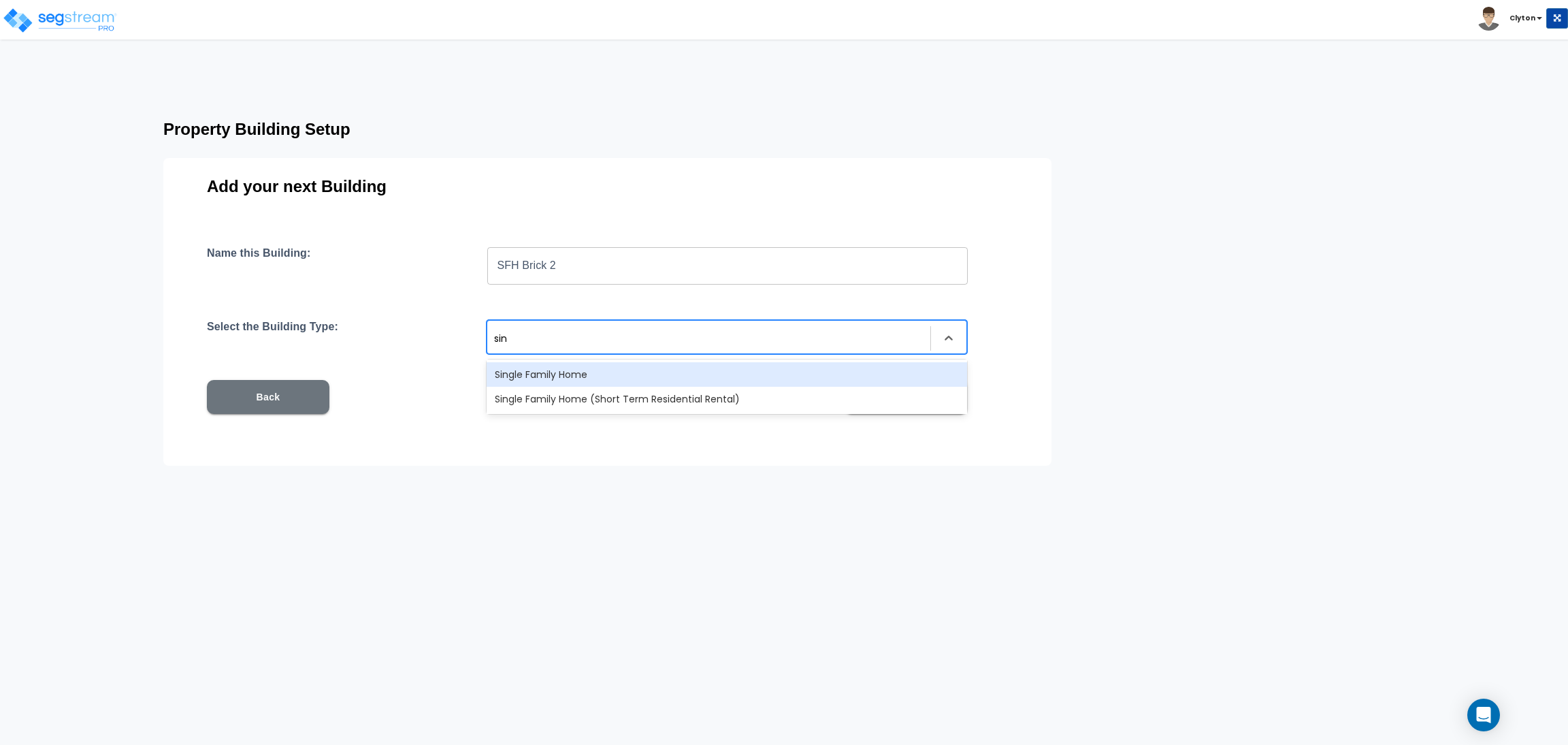
click at [609, 368] on div "Single Family Home" at bounding box center [727, 375] width 481 height 25
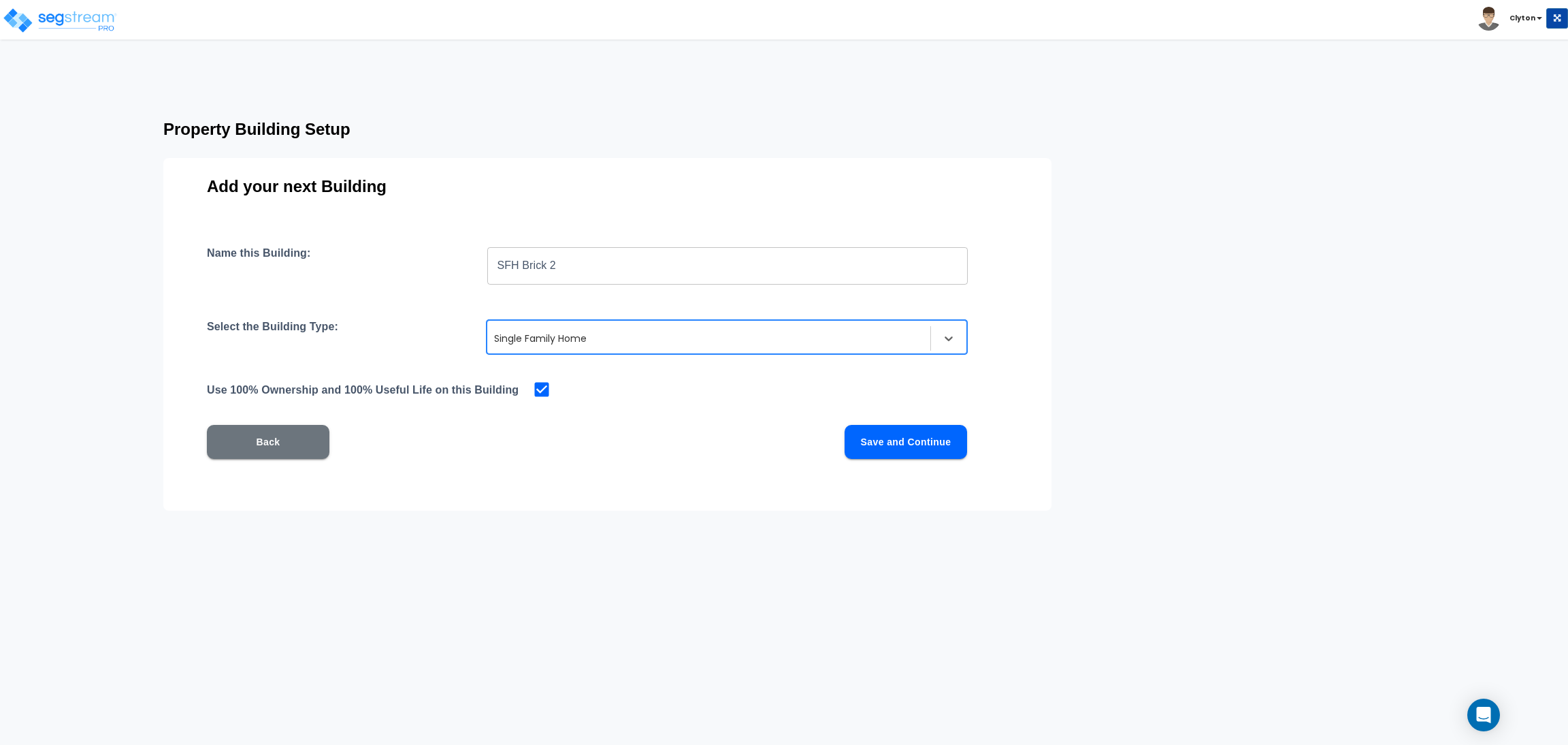
click at [898, 447] on button "Save and Continue" at bounding box center [906, 442] width 123 height 34
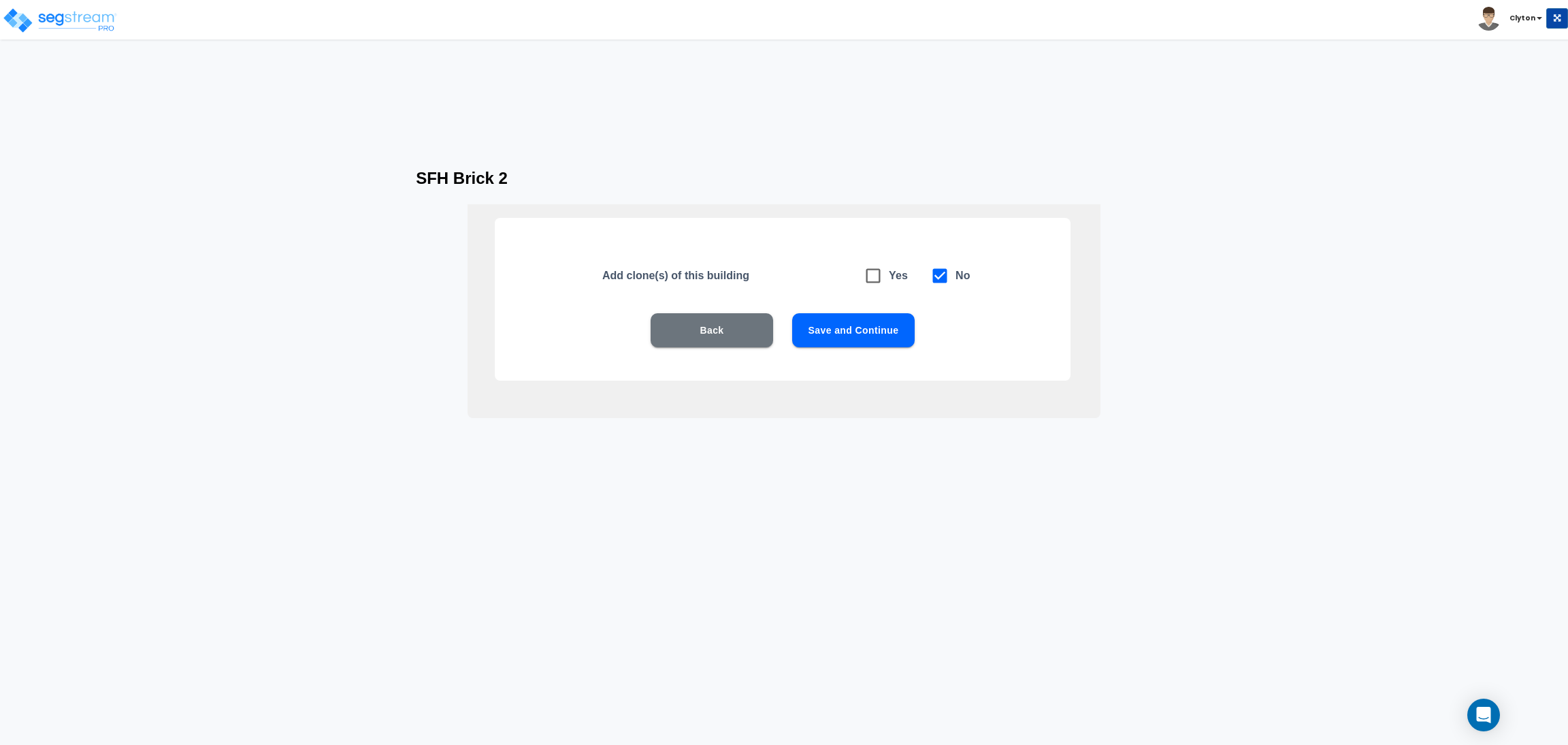
click at [831, 324] on button "Save and Continue" at bounding box center [853, 330] width 123 height 34
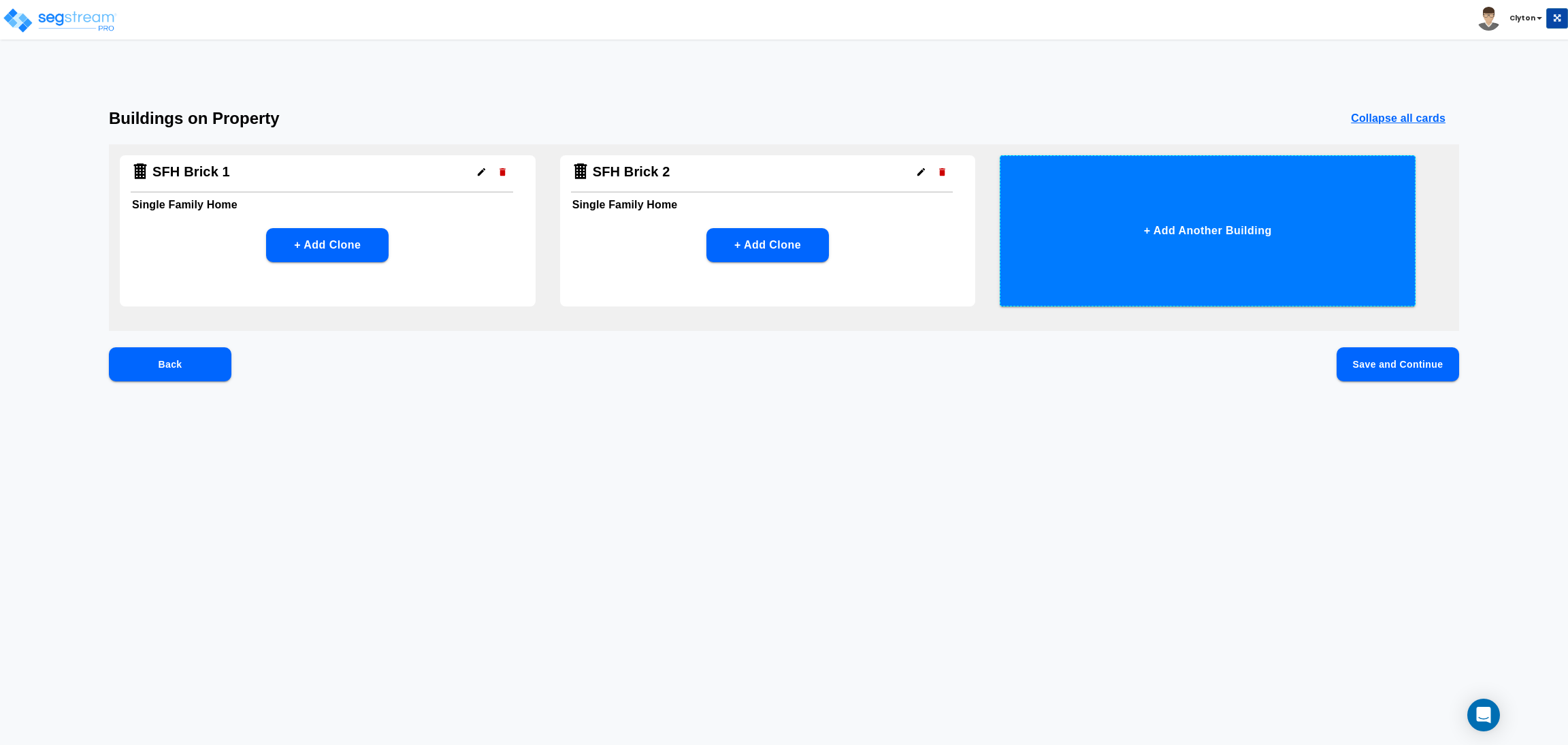
click at [1189, 290] on button "+ Add Another Building" at bounding box center [1208, 231] width 416 height 151
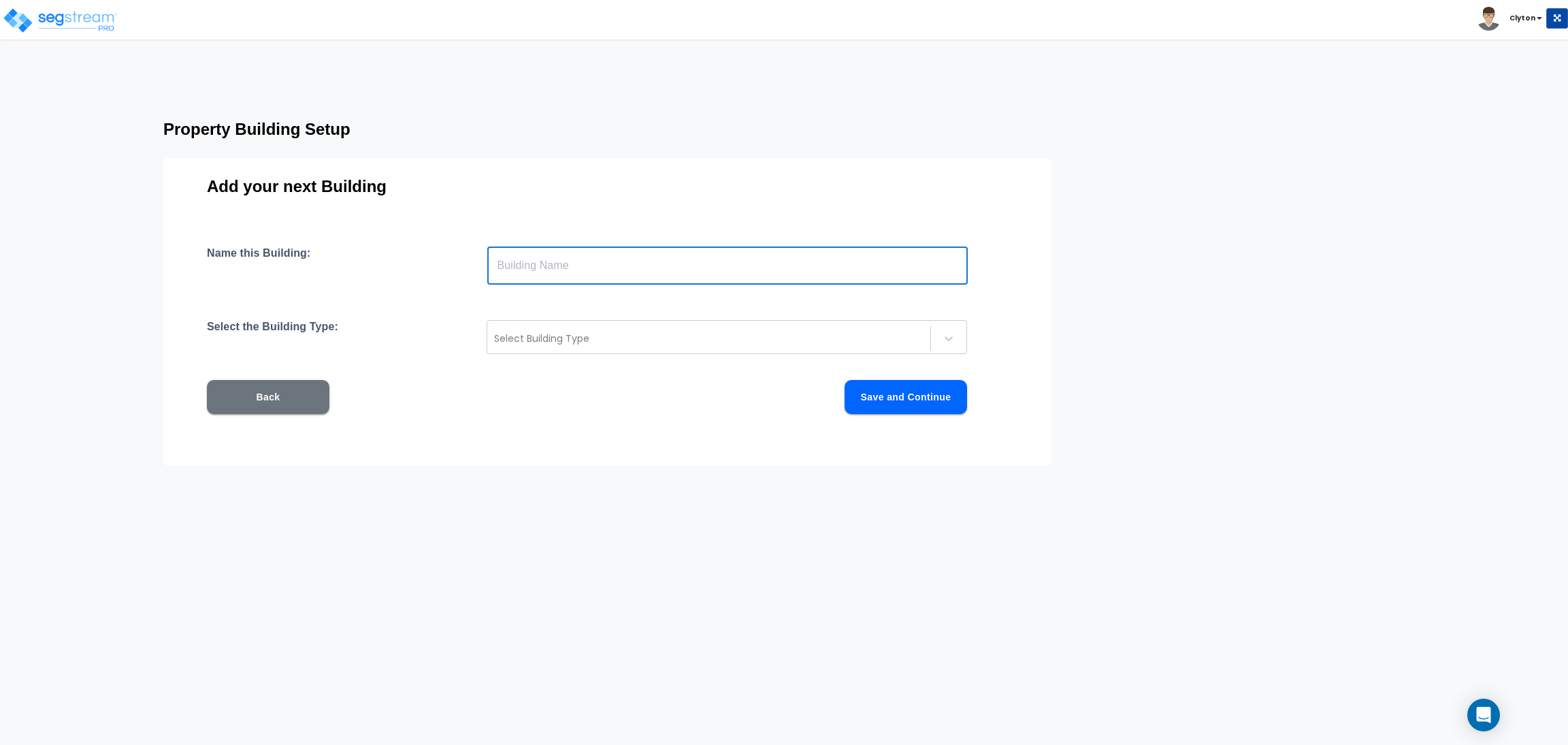
click at [753, 269] on input "text" at bounding box center [728, 265] width 481 height 38
paste input "SFH Brick 2"
type input "SFH Brick 3"
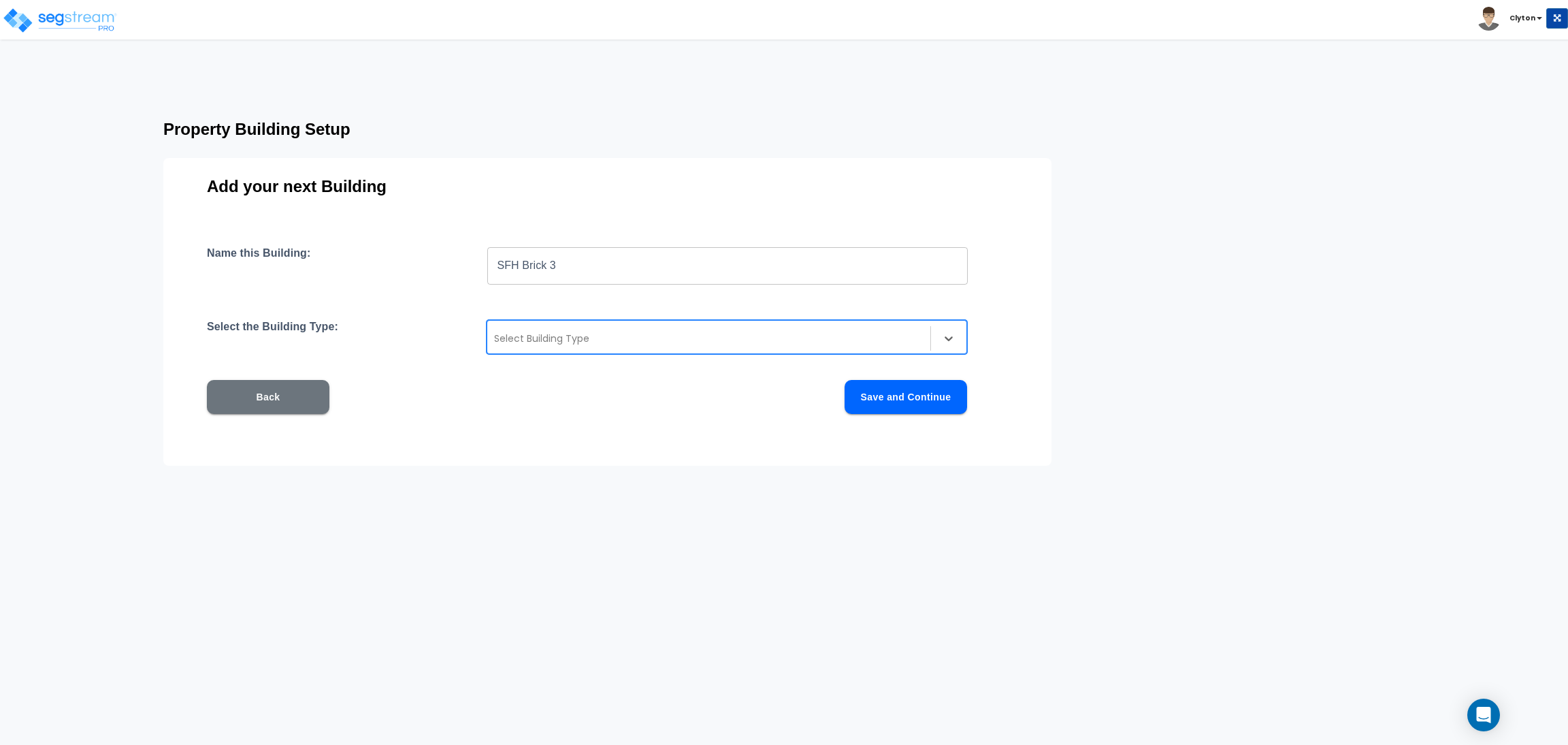
click at [667, 332] on div at bounding box center [709, 338] width 430 height 16
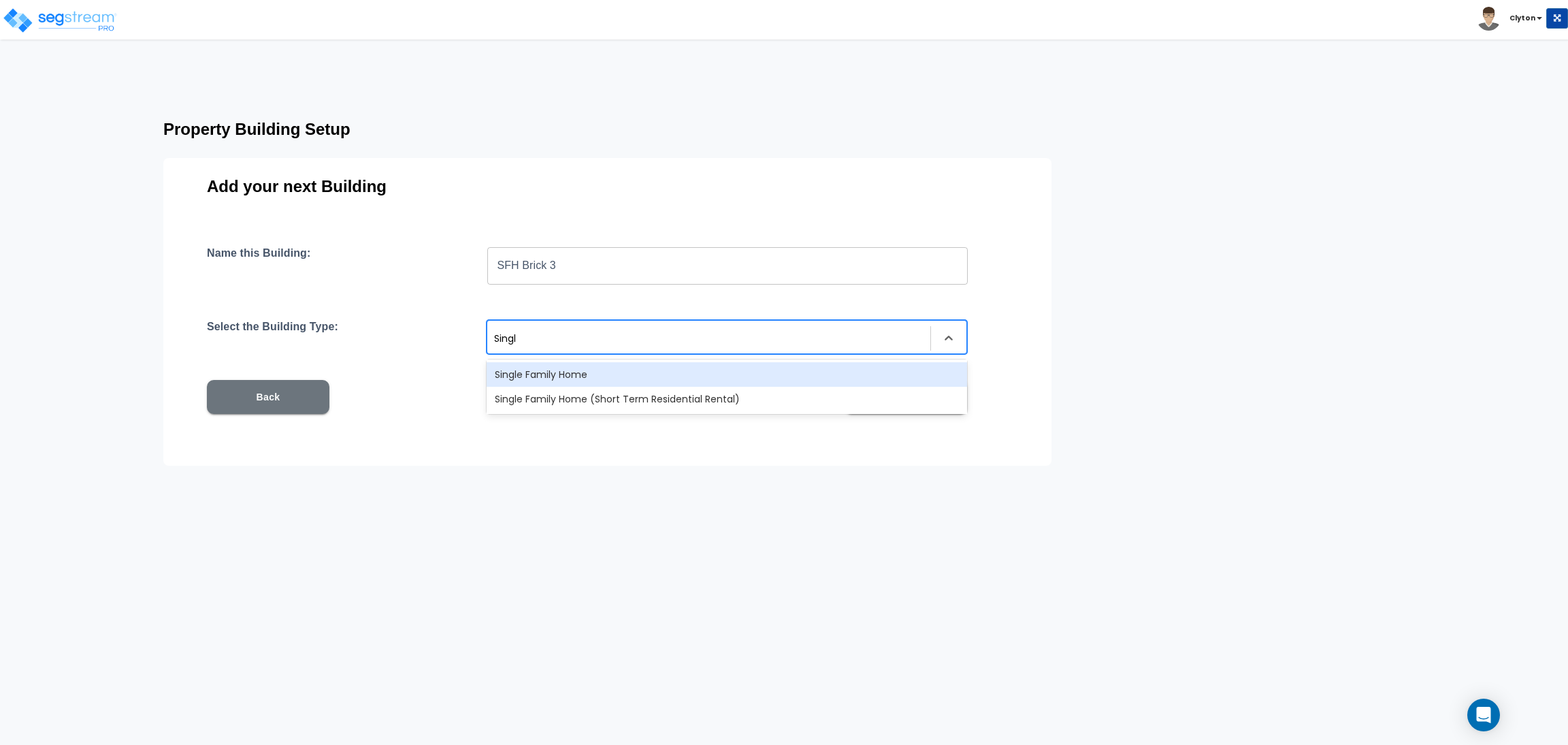
type input "Single"
click at [644, 365] on div "Single Family Home" at bounding box center [727, 375] width 481 height 25
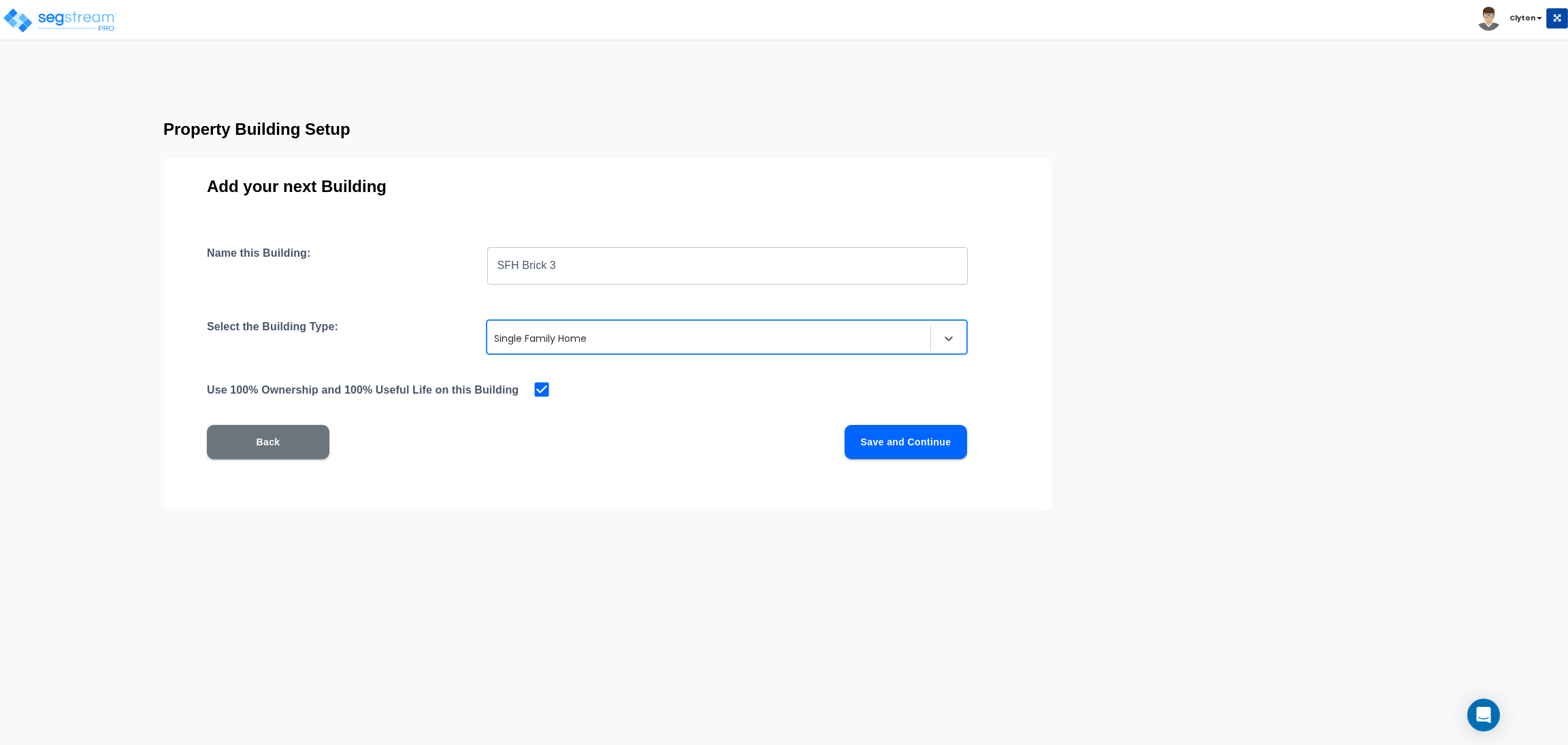
click at [908, 443] on button "Save and Continue" at bounding box center [906, 442] width 123 height 34
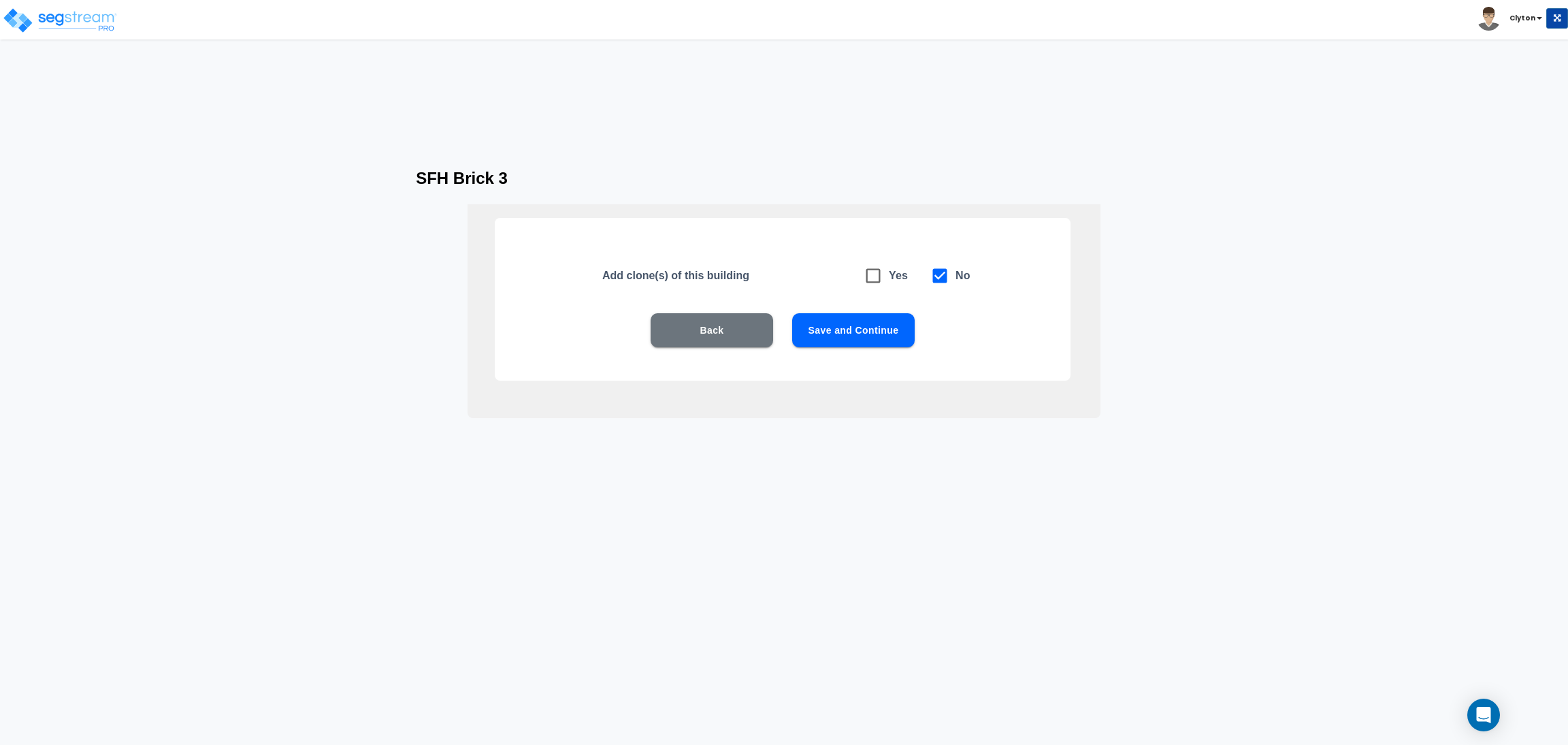
click at [879, 339] on button "Save and Continue" at bounding box center [853, 330] width 123 height 34
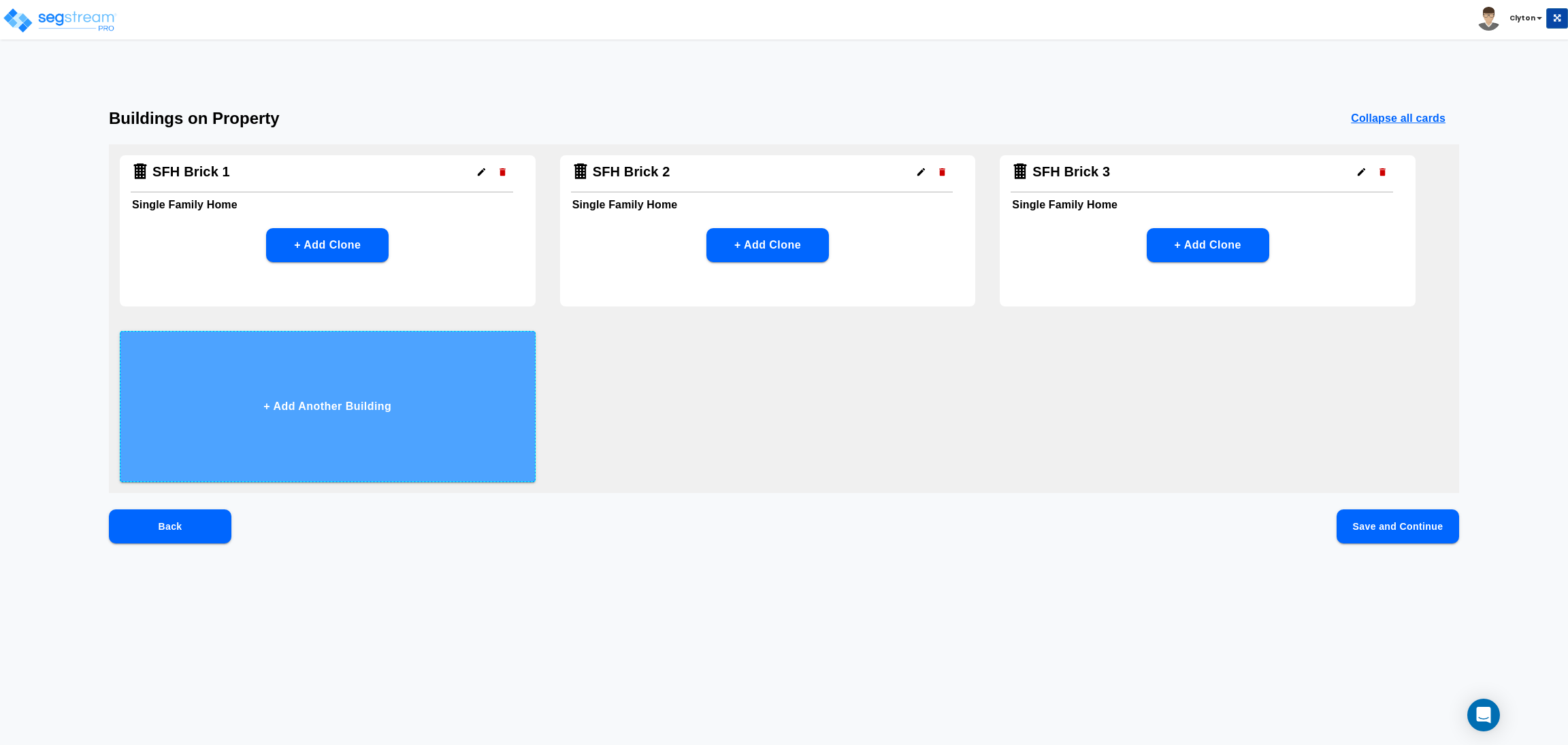
click at [374, 448] on button "+ Add Another Building" at bounding box center [328, 406] width 416 height 151
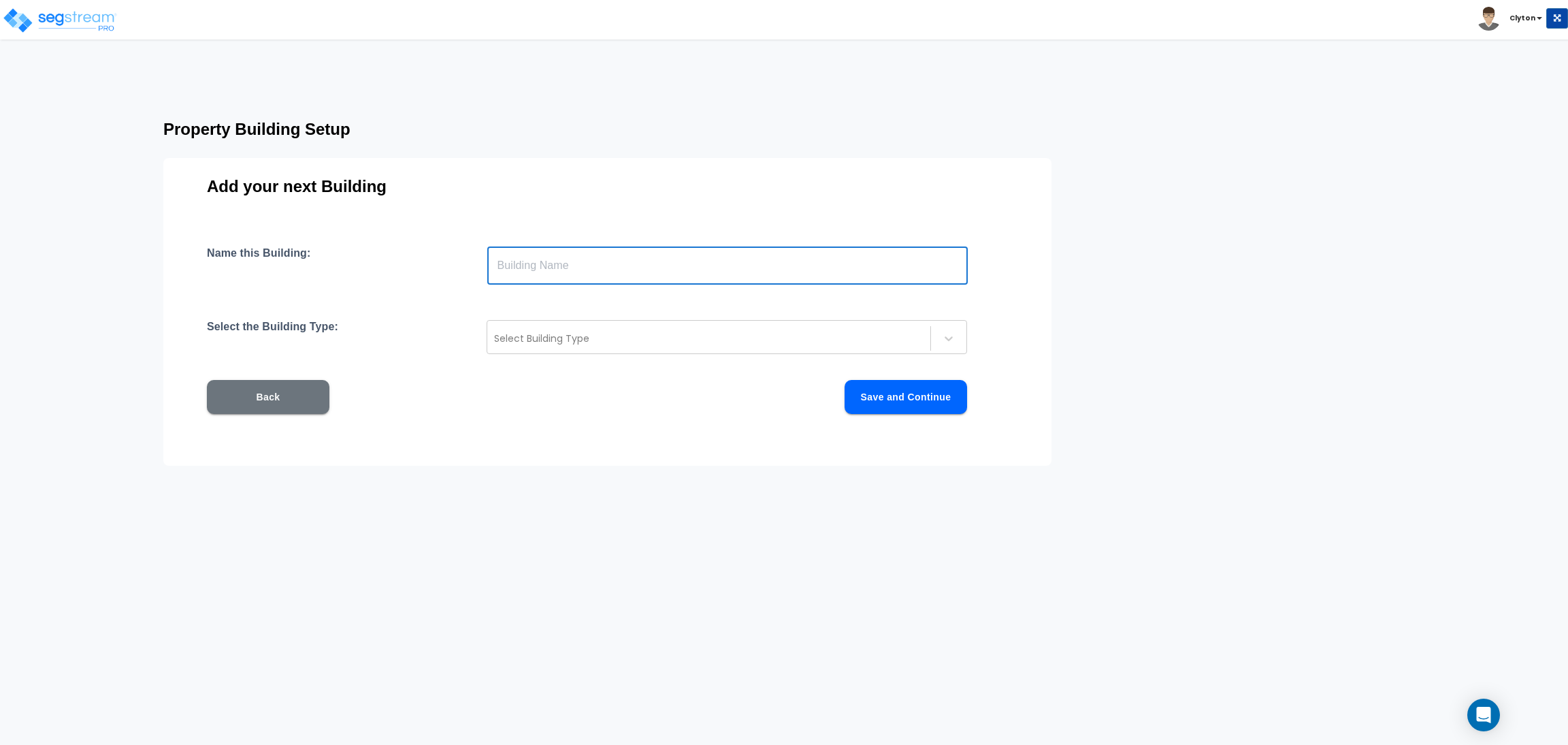
click at [593, 282] on input "text" at bounding box center [728, 265] width 481 height 38
paste input "SFH Brick 2"
drag, startPoint x: 562, startPoint y: 263, endPoint x: 550, endPoint y: 263, distance: 12.0
click at [550, 263] on input "SFH Brick 2" at bounding box center [728, 265] width 481 height 38
type input "SFH Brick 4"
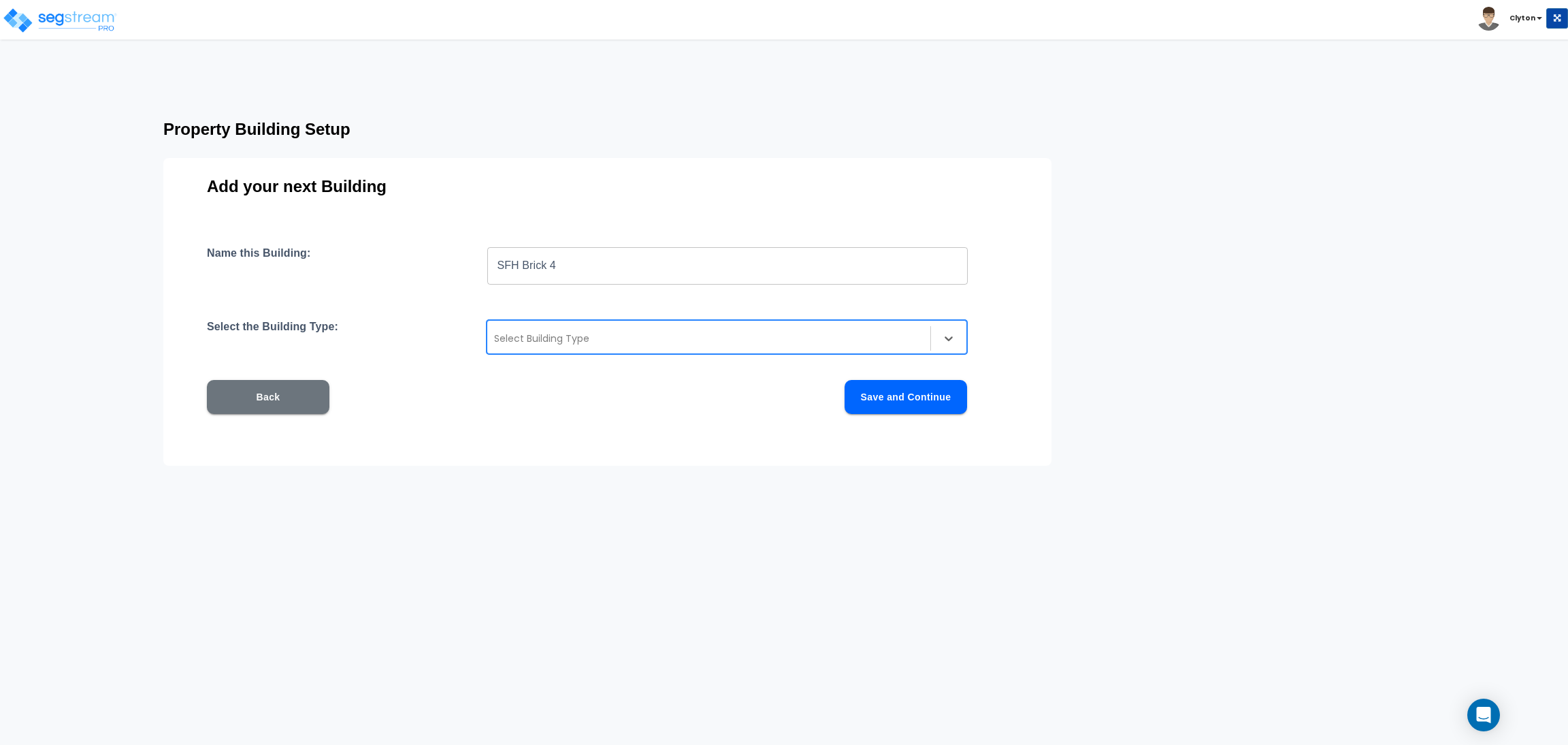
click at [634, 333] on div at bounding box center [709, 338] width 430 height 16
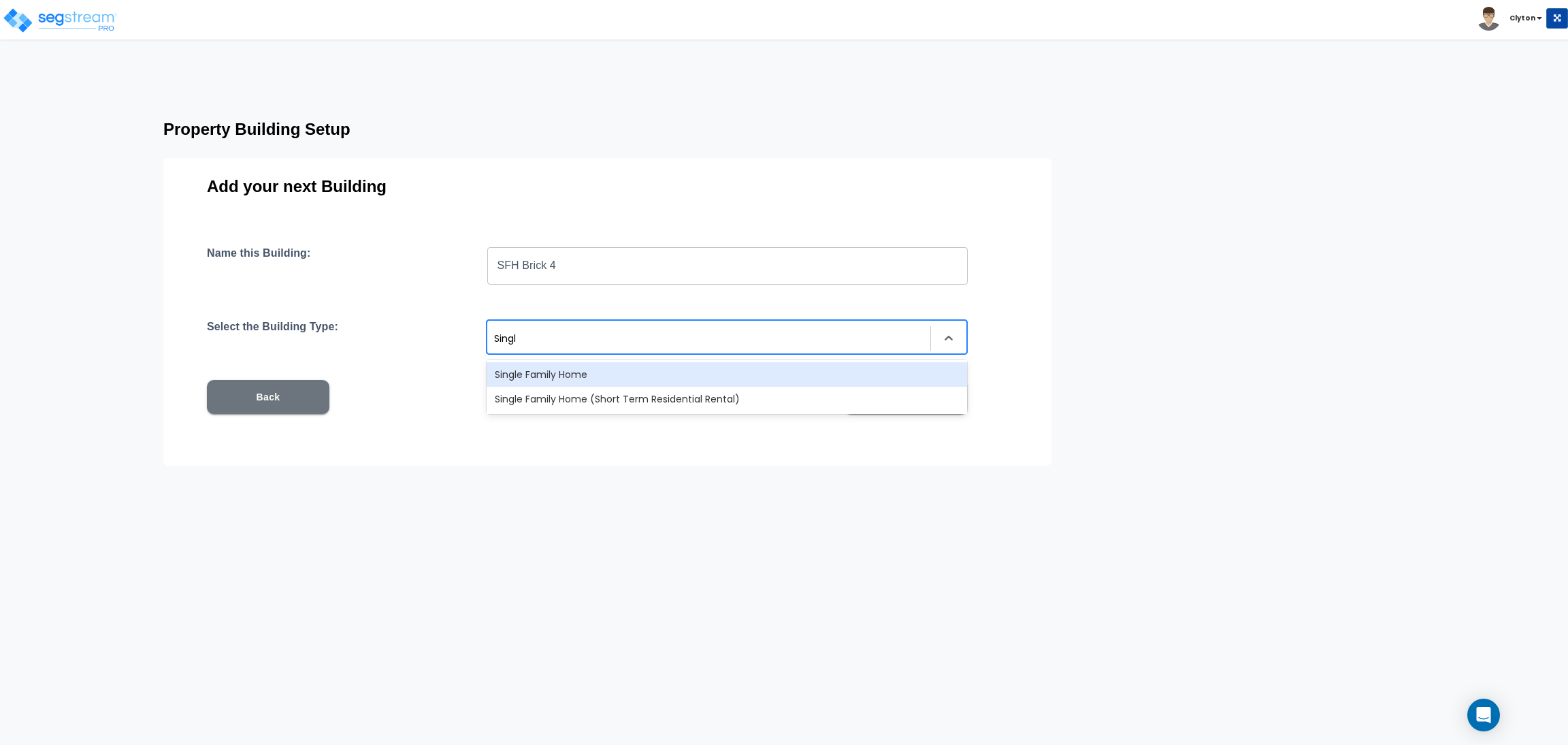
type input "Single"
click at [633, 367] on div "Single Family Home" at bounding box center [727, 375] width 481 height 25
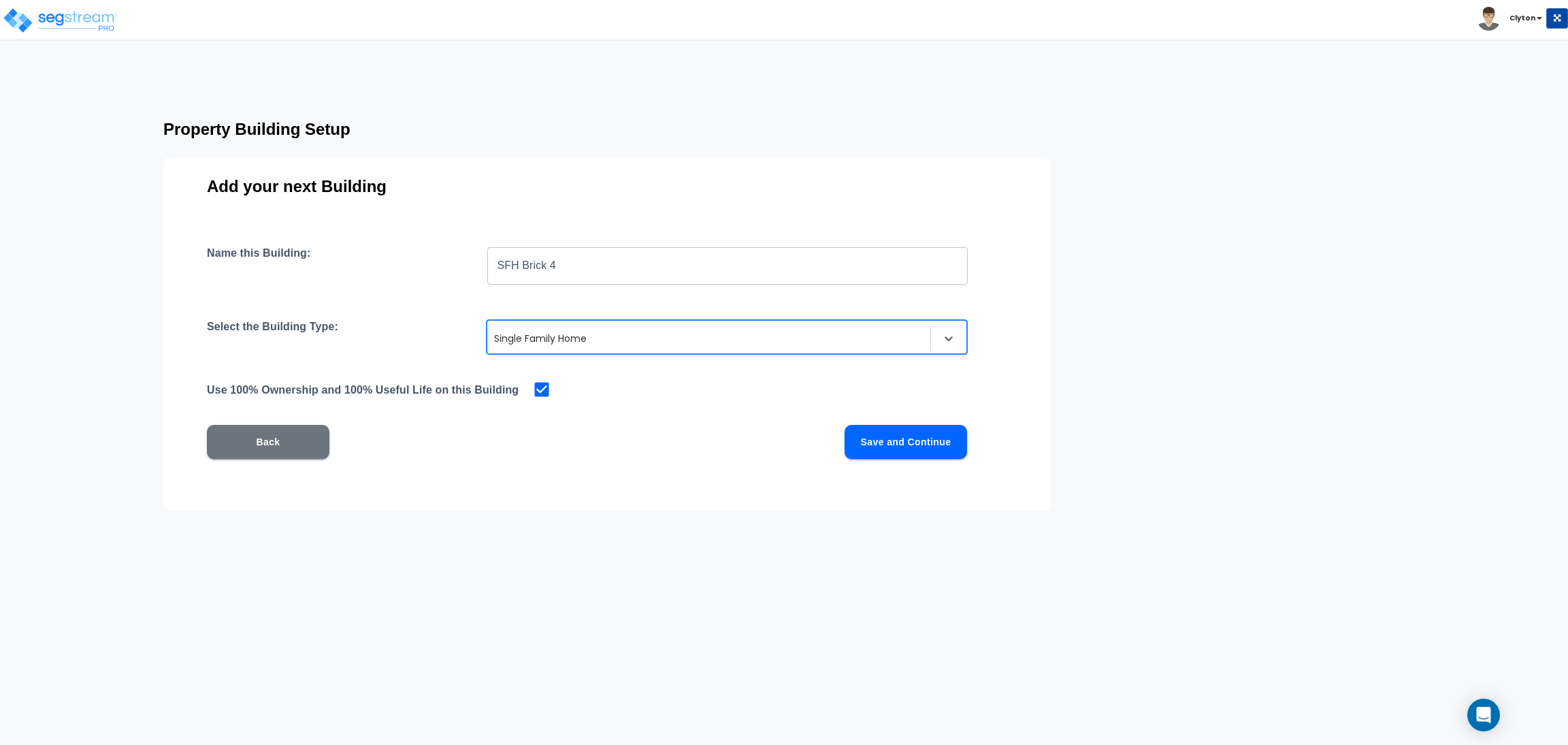
click at [865, 434] on button "Save and Continue" at bounding box center [906, 442] width 123 height 34
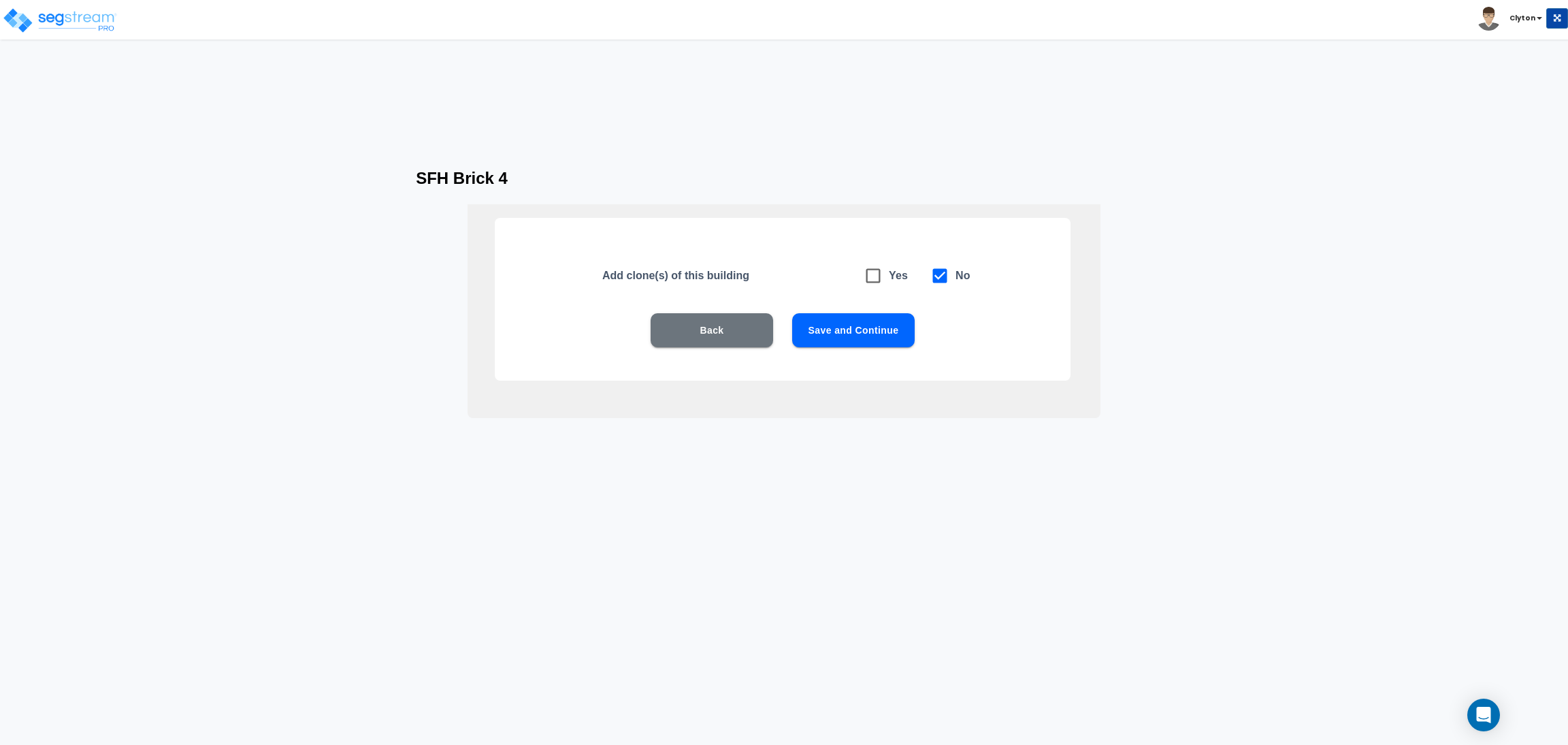
click at [853, 331] on button "Save and Continue" at bounding box center [853, 330] width 123 height 34
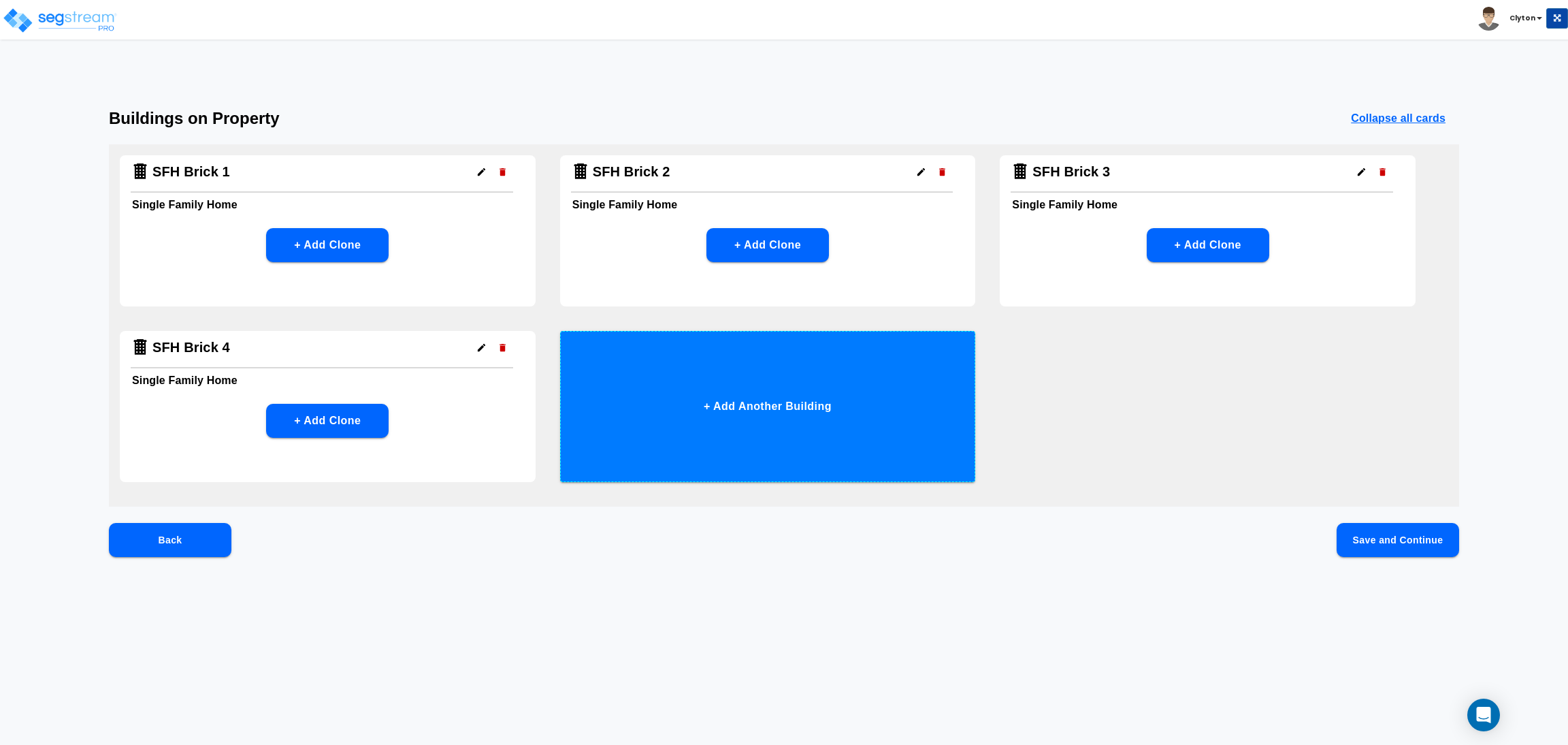
click at [847, 363] on button "+ Add Another Building" at bounding box center [768, 406] width 416 height 151
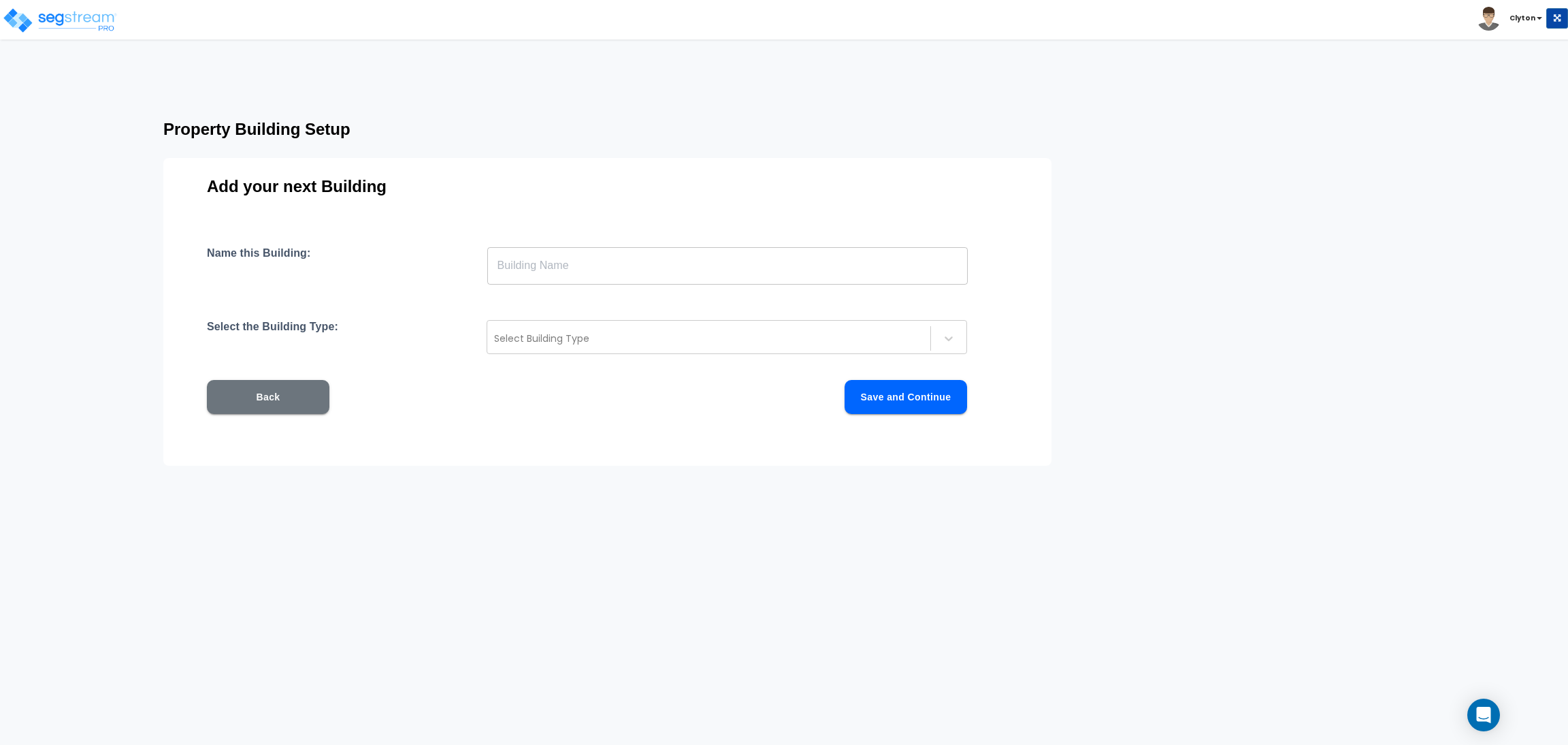
click at [737, 275] on input "text" at bounding box center [728, 265] width 481 height 38
paste input "SFH Brick 2"
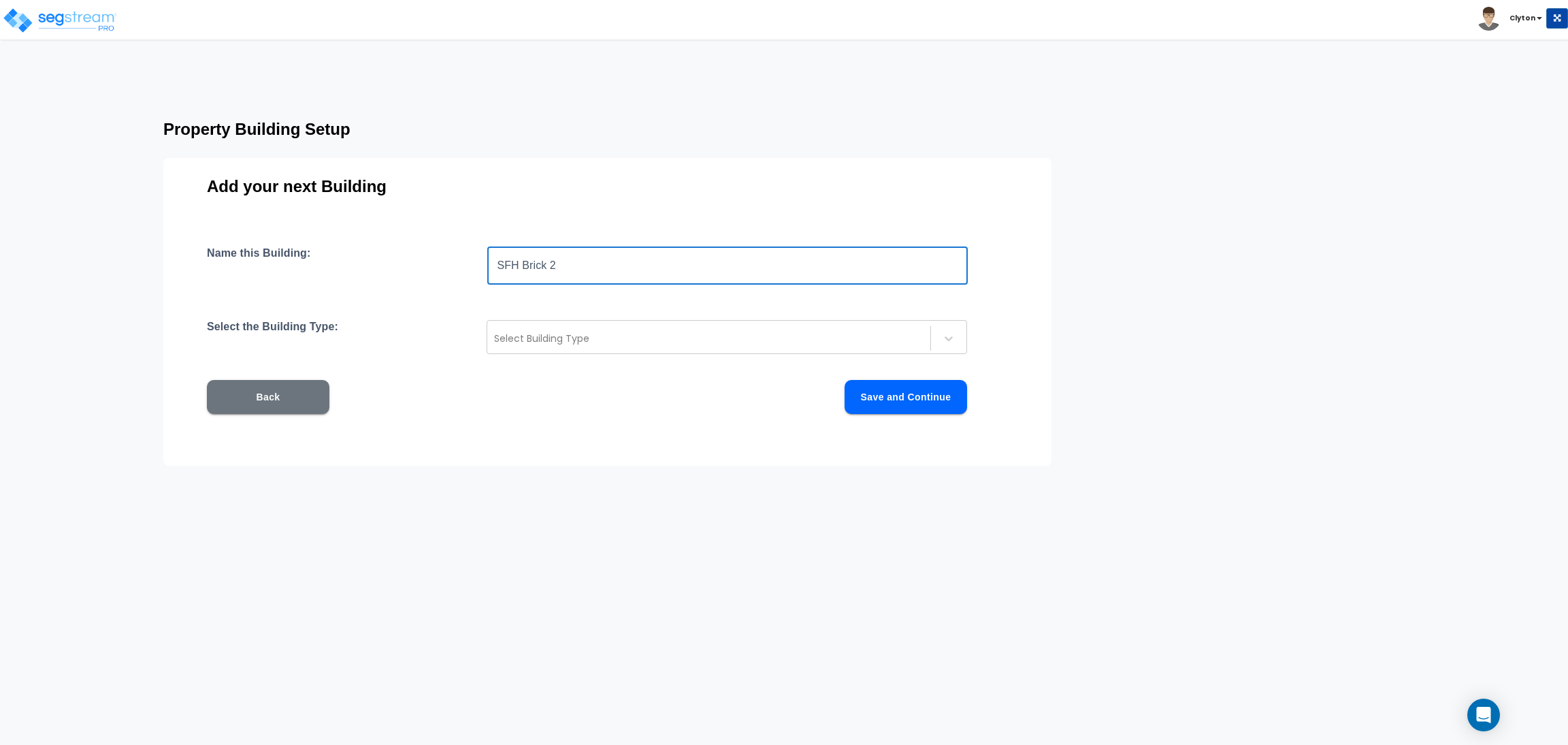
drag, startPoint x: 665, startPoint y: 275, endPoint x: 550, endPoint y: 279, distance: 115.1
click at [550, 279] on input "SFH Brick 2" at bounding box center [728, 265] width 481 height 38
type input "SFH Brick 5"
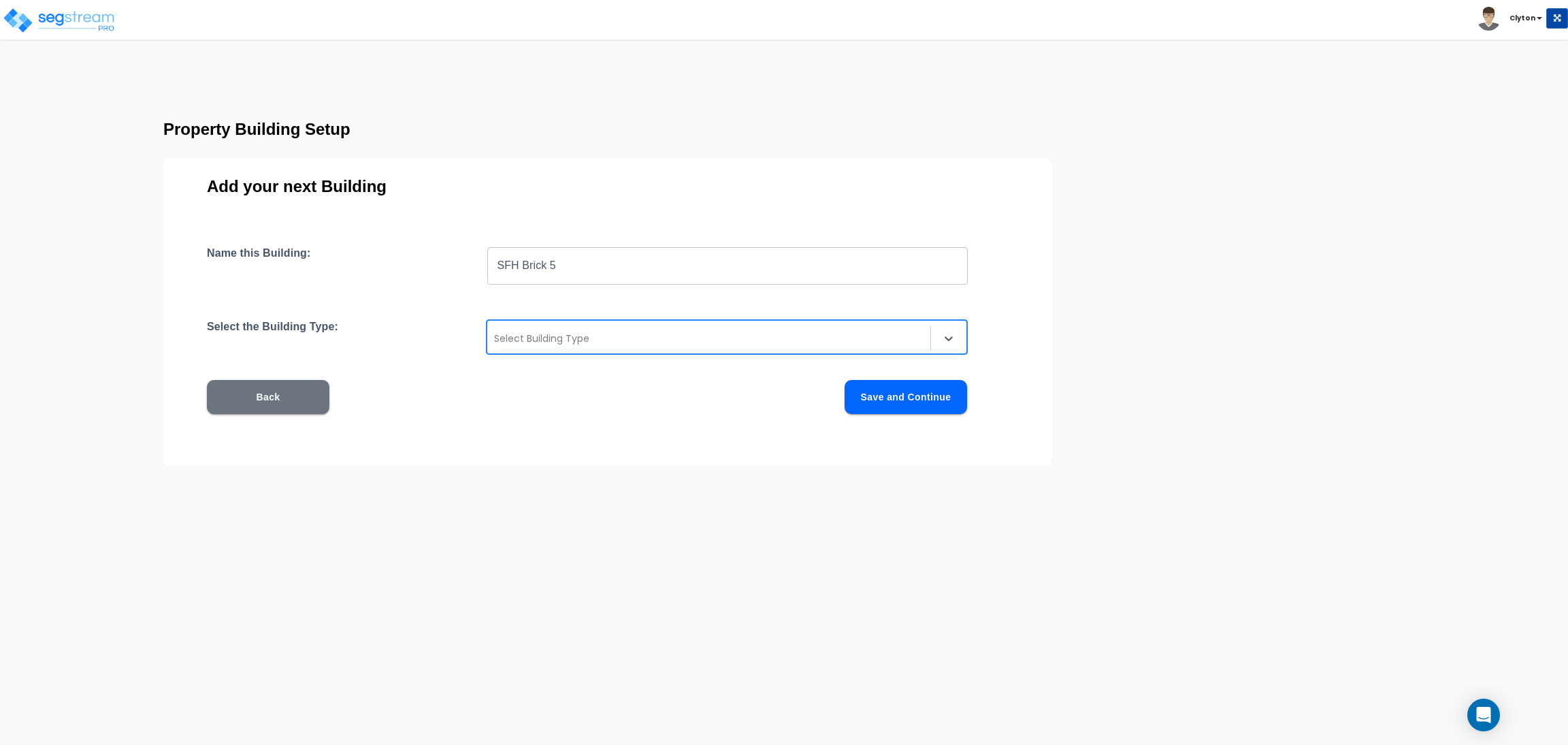
click at [613, 335] on div at bounding box center [709, 338] width 430 height 16
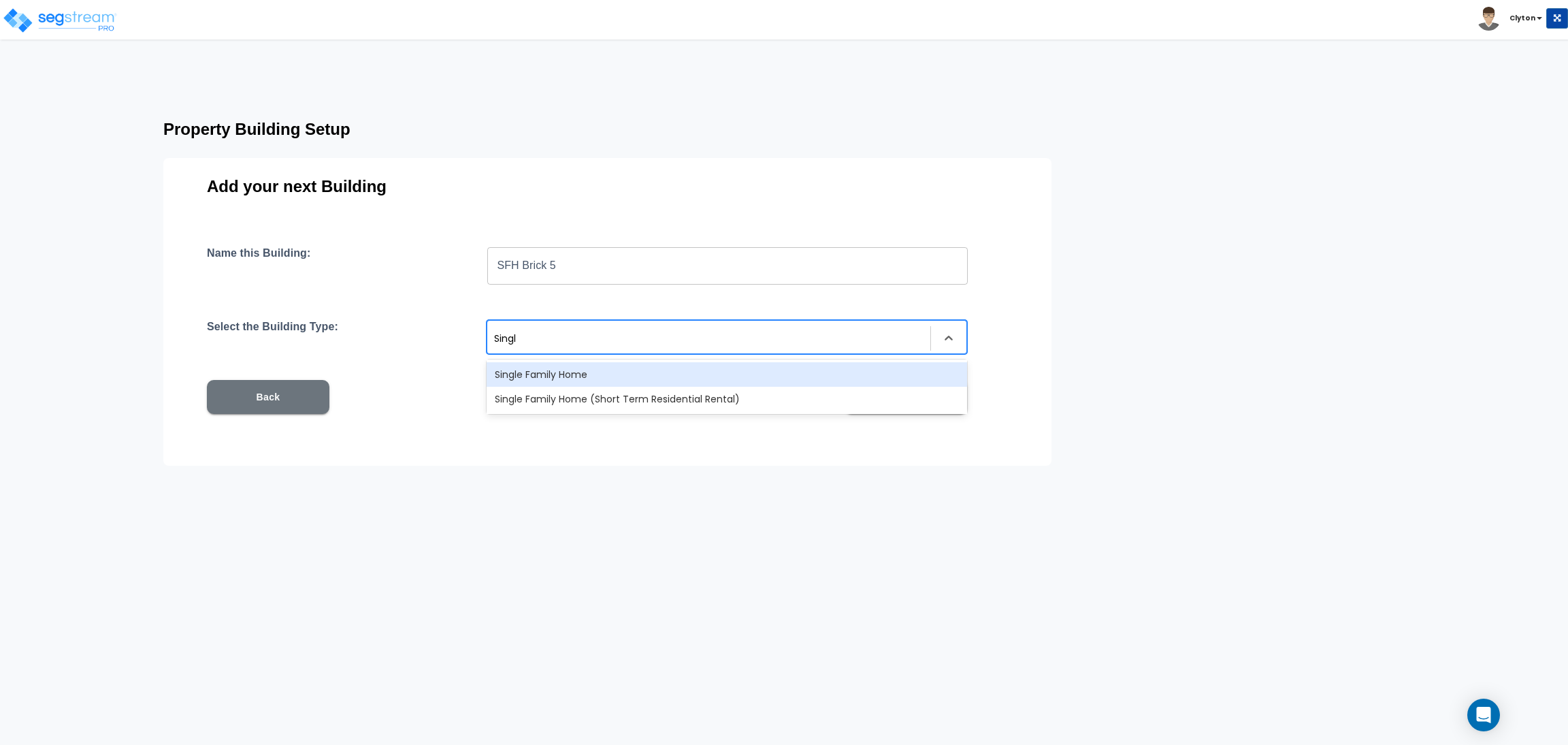
type input "Single"
click at [632, 374] on div "Single Family Home" at bounding box center [727, 375] width 481 height 25
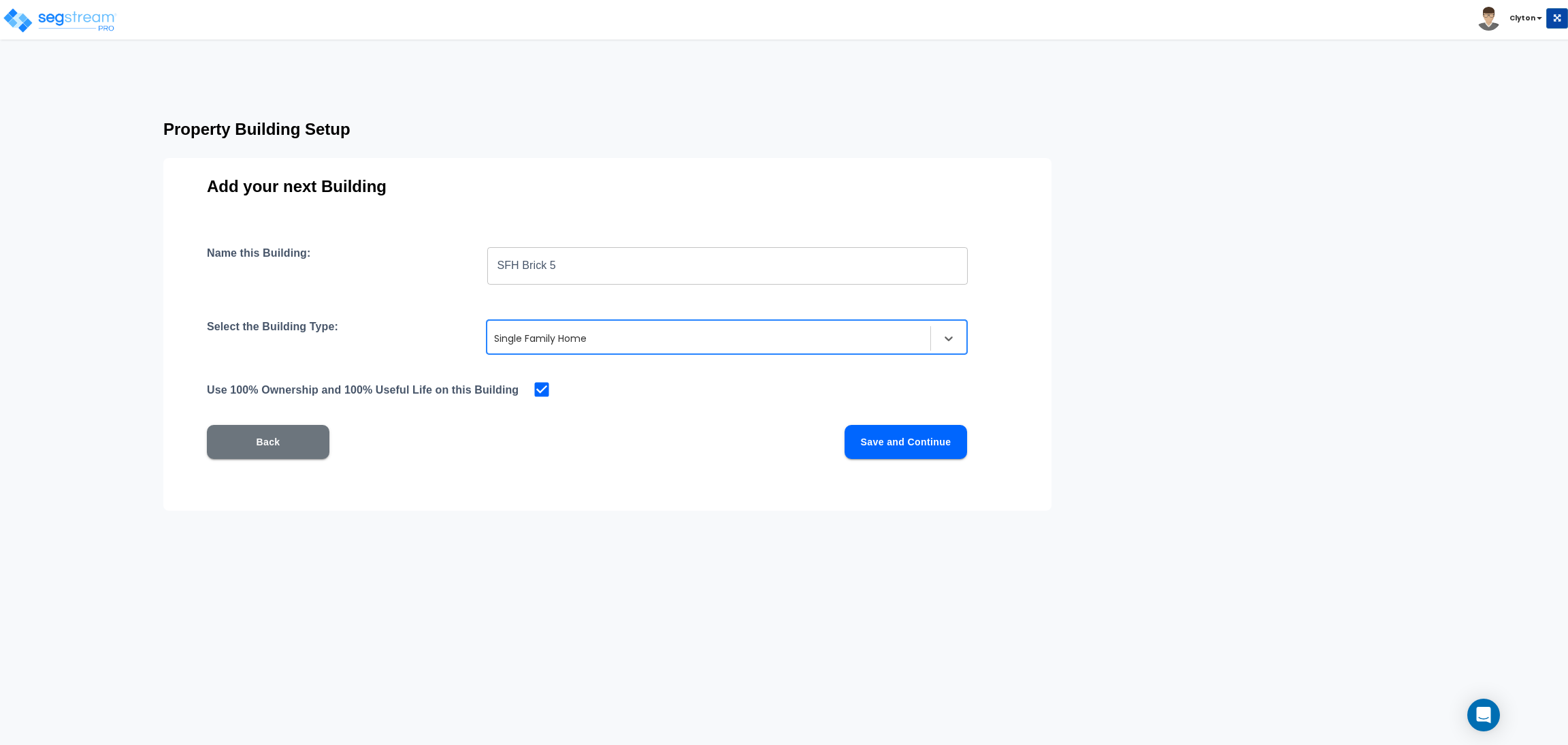
click at [916, 438] on button "Save and Continue" at bounding box center [906, 442] width 123 height 34
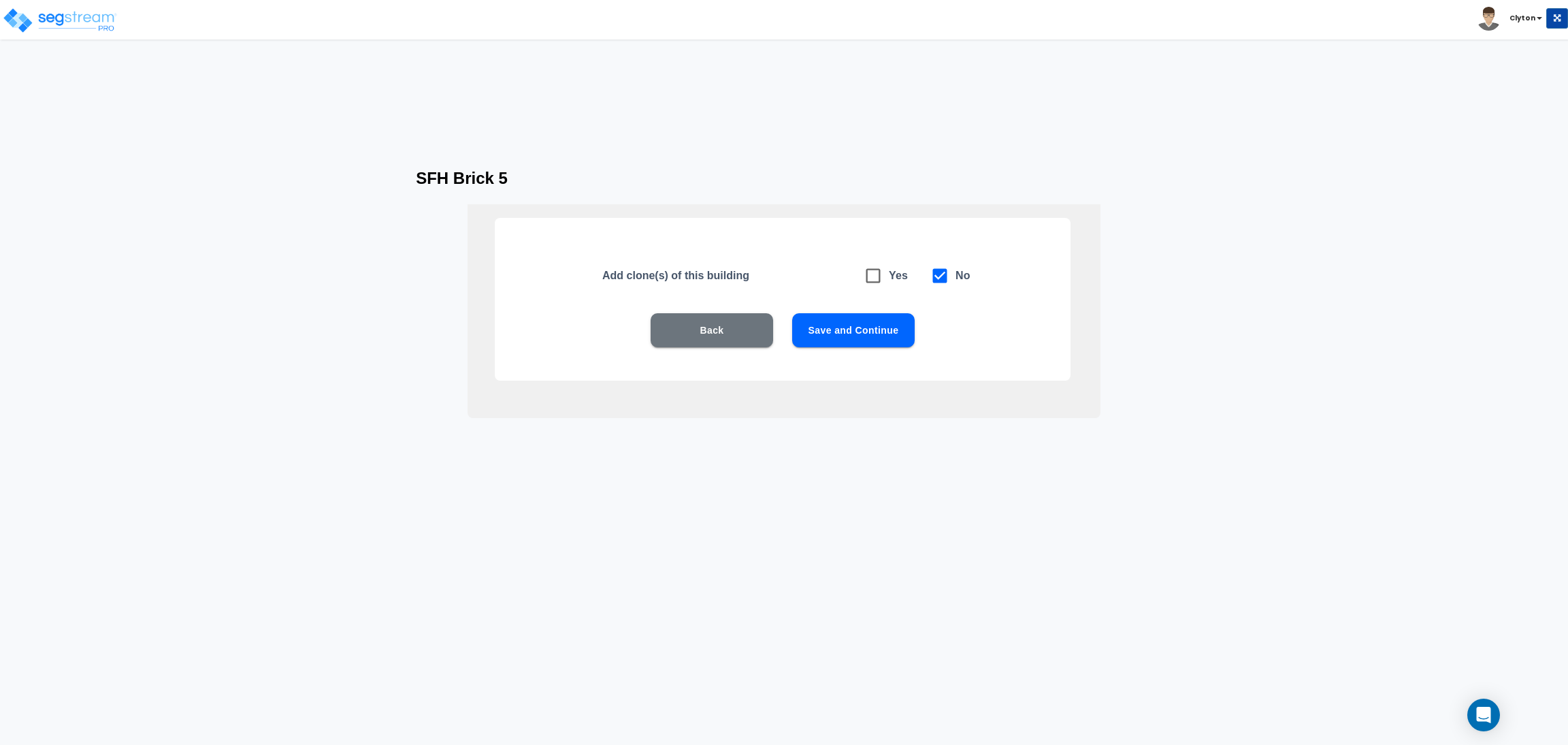
click at [858, 338] on button "Save and Continue" at bounding box center [853, 330] width 123 height 34
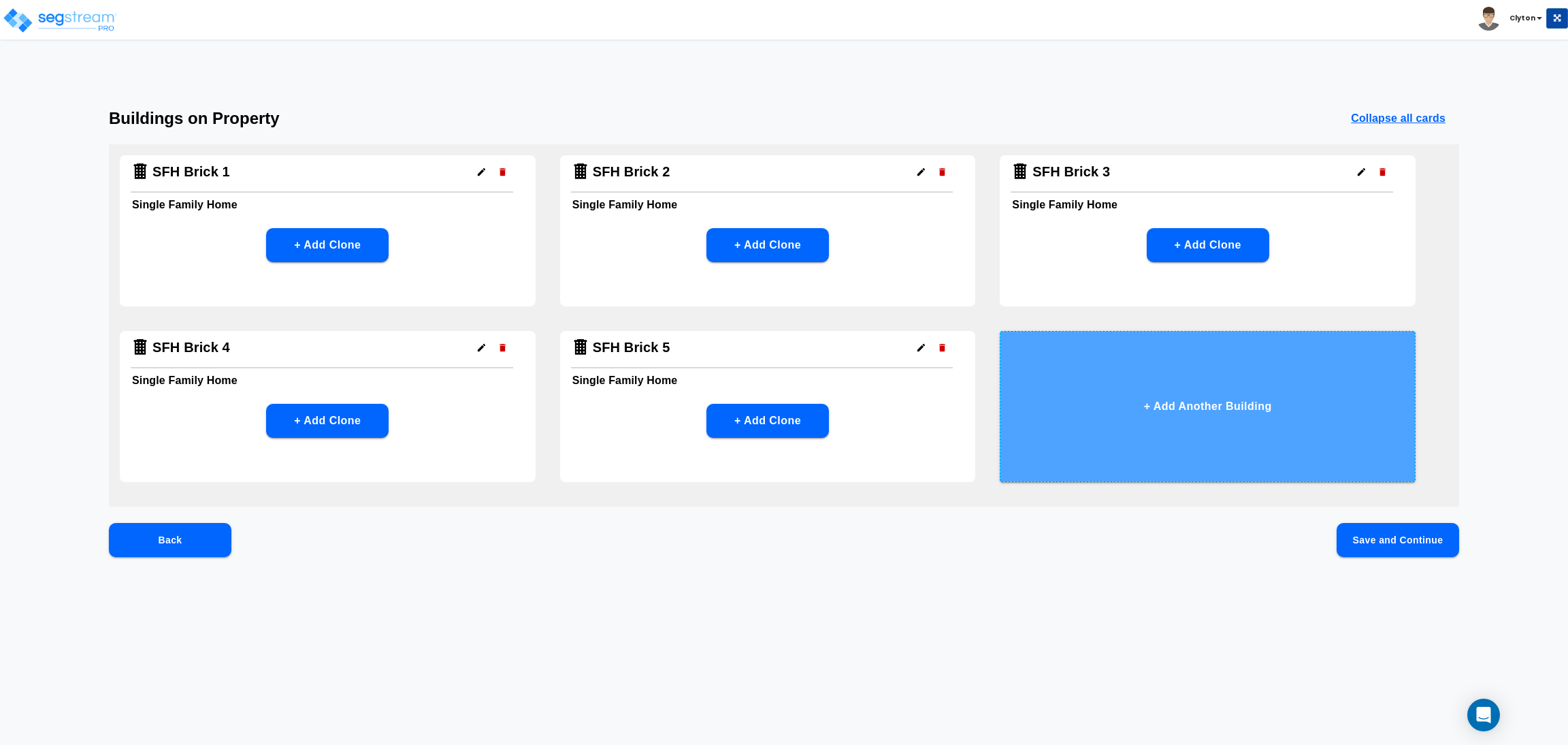
click at [1170, 402] on button "+ Add Another Building" at bounding box center [1208, 406] width 416 height 151
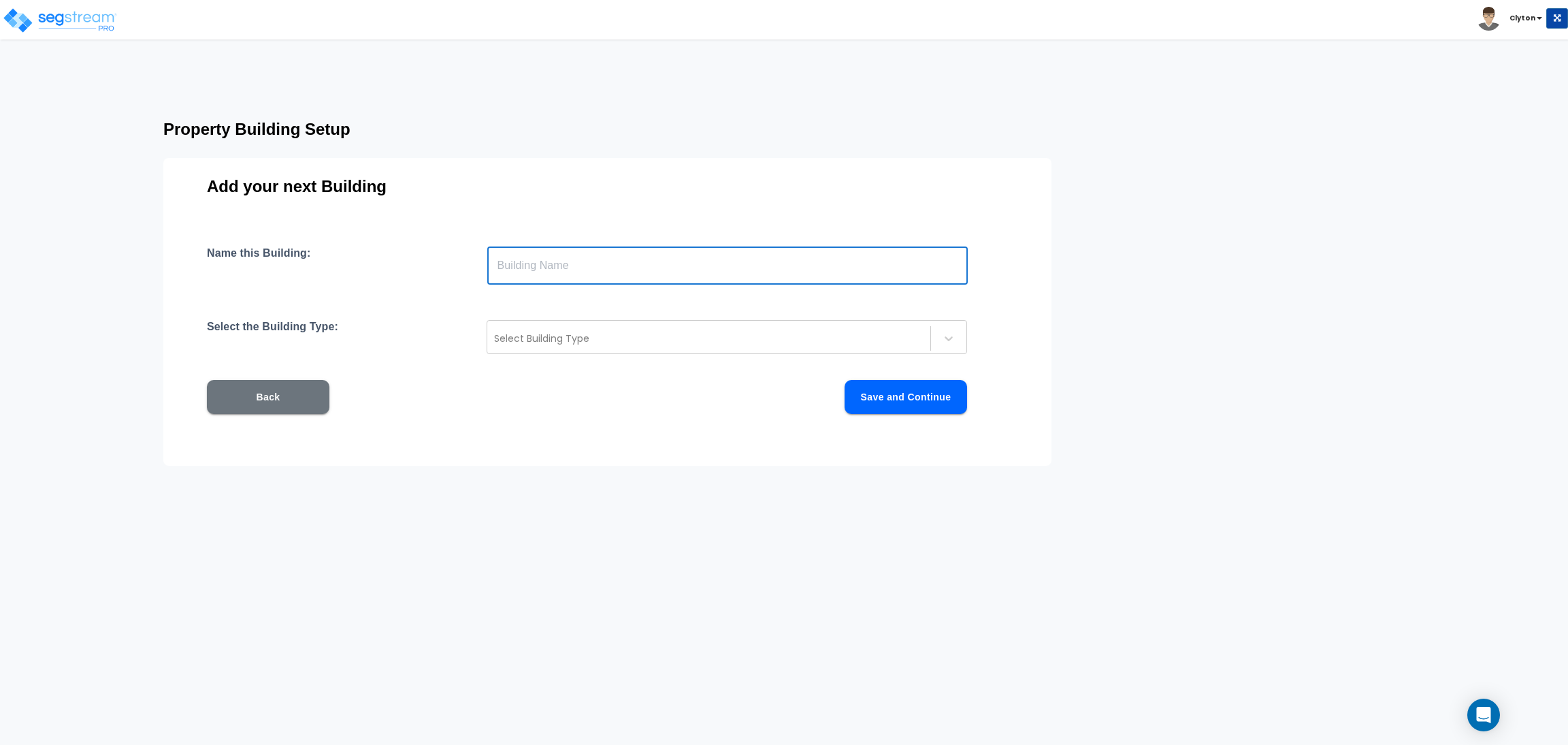
click at [552, 262] on input "text" at bounding box center [728, 265] width 481 height 38
paste input "SFH Brick 2"
drag, startPoint x: 579, startPoint y: 267, endPoint x: 522, endPoint y: 270, distance: 57.1
click at [522, 270] on input "SFH Brick 2" at bounding box center [728, 265] width 481 height 38
type input "SFH CMU 1"
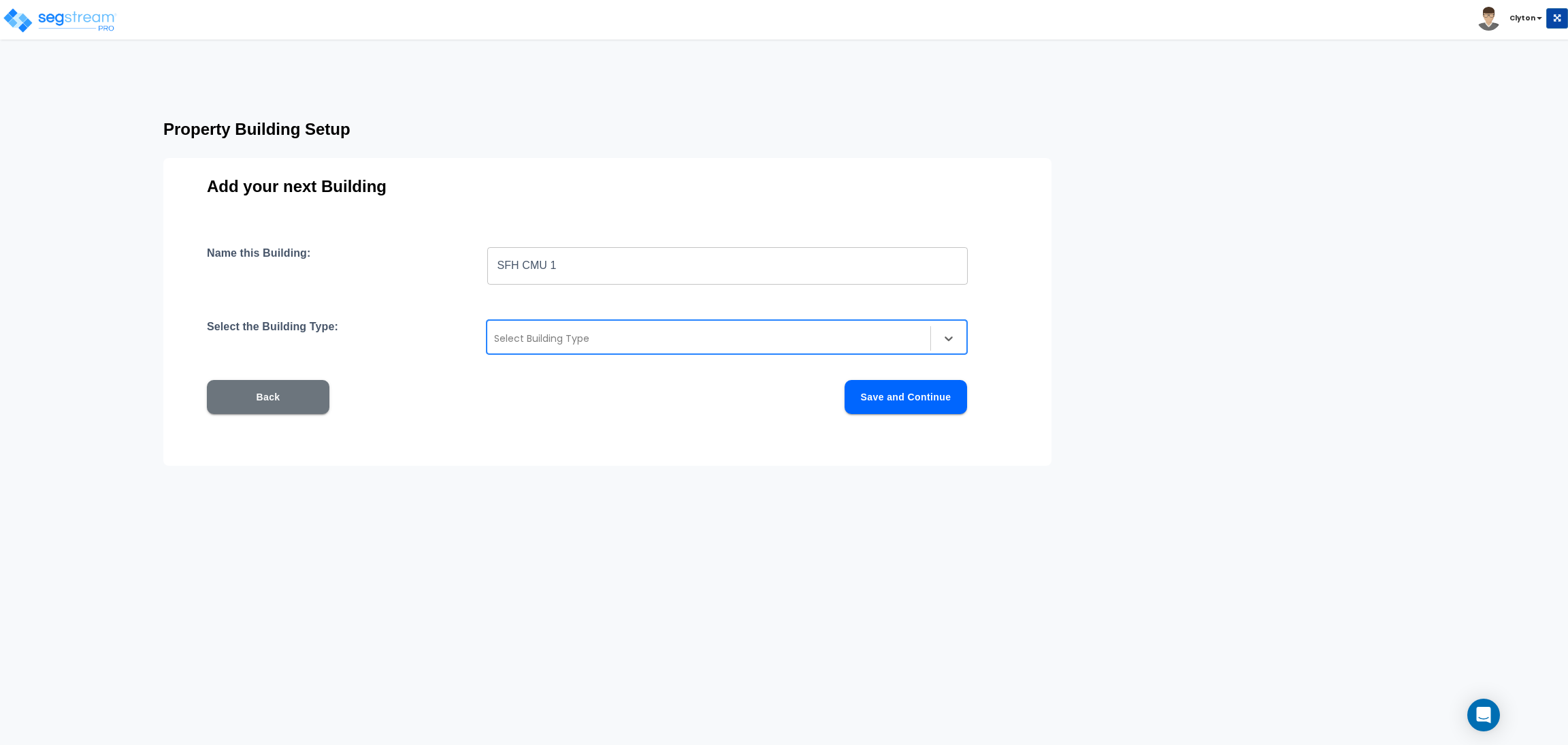
click at [530, 335] on div at bounding box center [709, 338] width 430 height 16
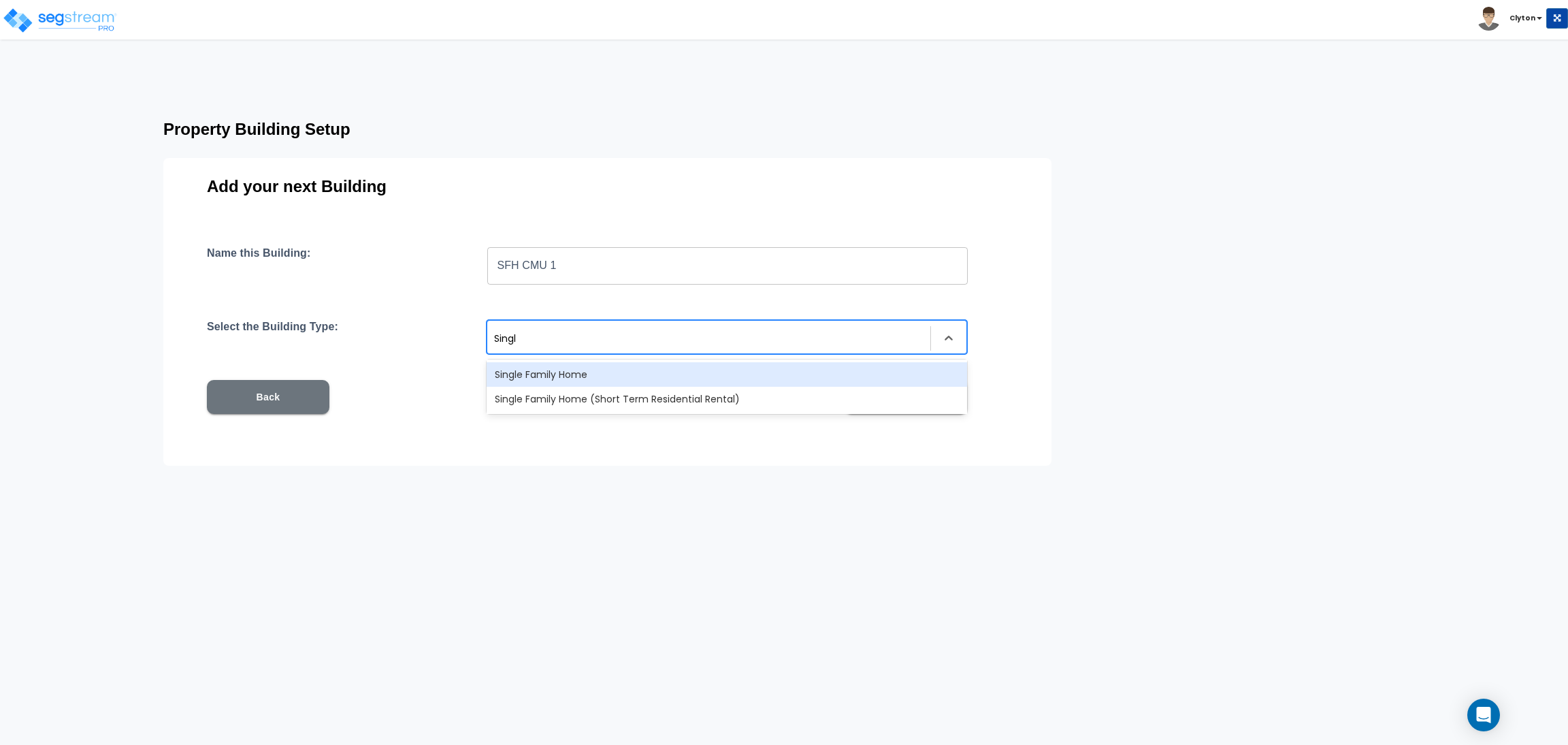
type input "Single"
click at [549, 377] on div "Single Family Home" at bounding box center [727, 375] width 481 height 25
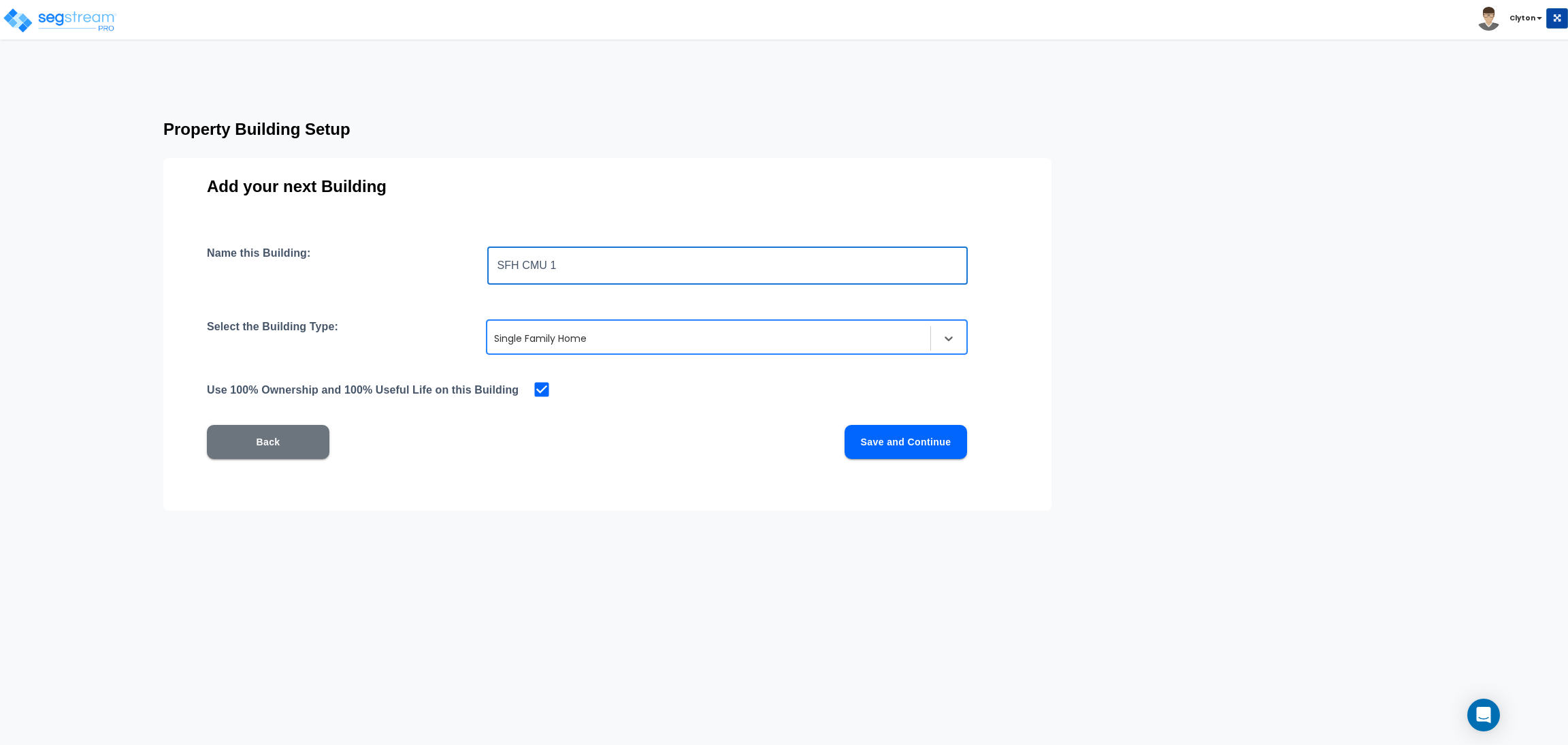
drag, startPoint x: 569, startPoint y: 258, endPoint x: 211, endPoint y: 233, distance: 358.9
click at [211, 233] on div "Add your next Building Name this Building: SFH CMU 1 ​ Select the Building Type…" at bounding box center [607, 334] width 888 height 353
click at [682, 466] on div "Name this Building: SFH CMU 1 ​ Select the Building Type: option Single Family …" at bounding box center [608, 368] width 801 height 245
click at [928, 441] on button "Save and Continue" at bounding box center [906, 442] width 123 height 34
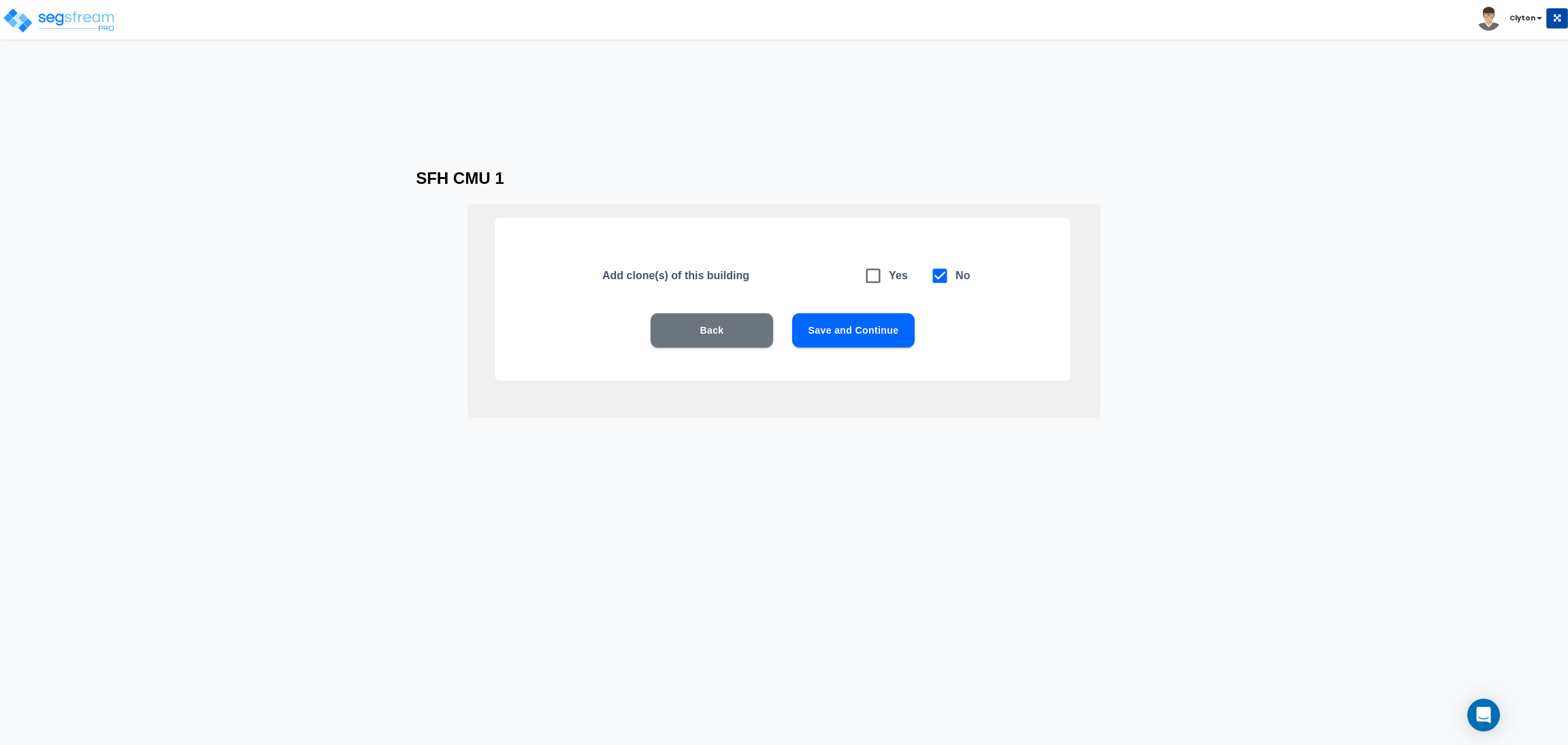
click at [844, 348] on div "Back Save and Continue" at bounding box center [782, 351] width 489 height 75
click at [855, 329] on button "Save and Continue" at bounding box center [853, 330] width 123 height 34
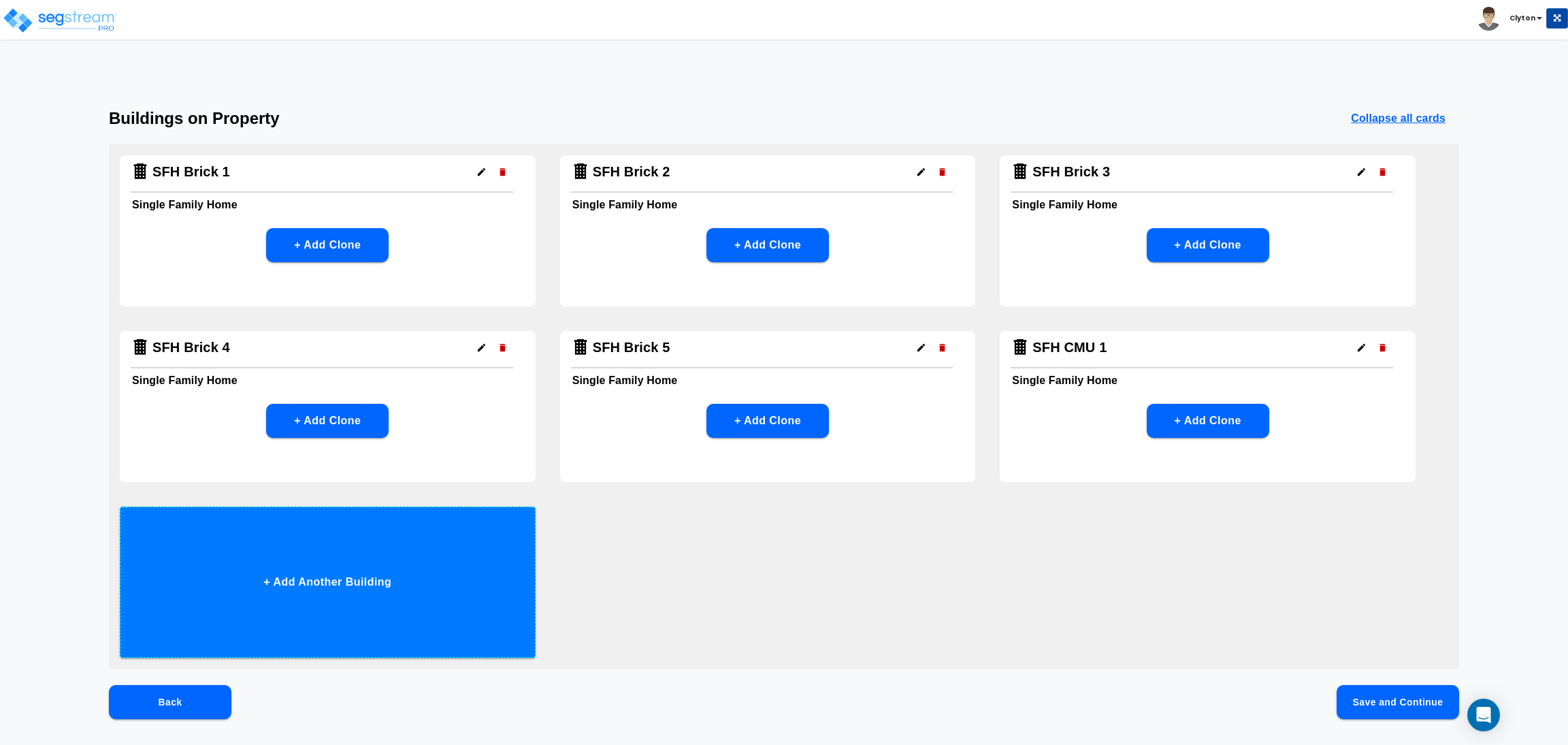
click at [432, 562] on button "+ Add Another Building" at bounding box center [328, 582] width 416 height 151
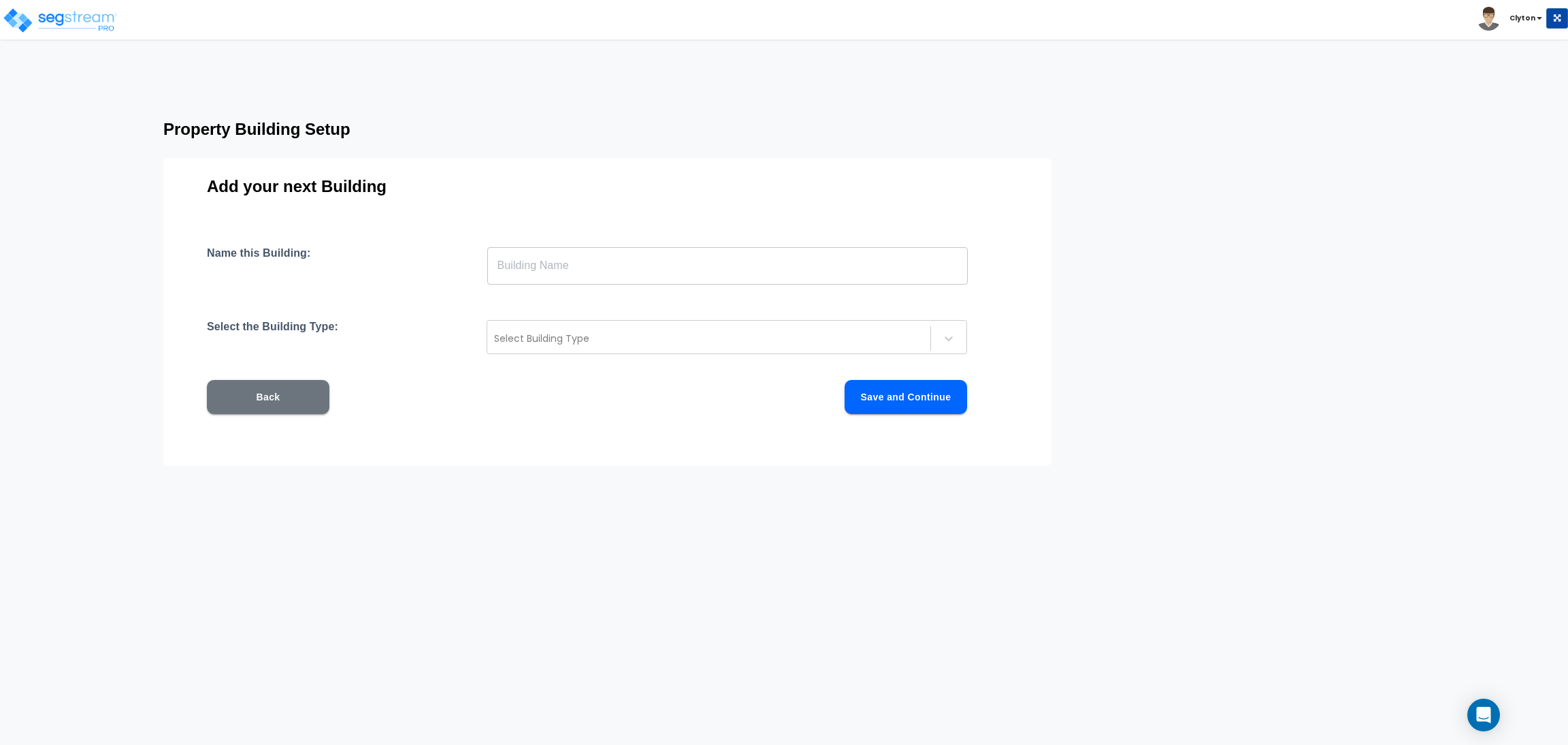
click at [611, 271] on input "text" at bounding box center [728, 265] width 481 height 38
paste input "SFH CMU 1"
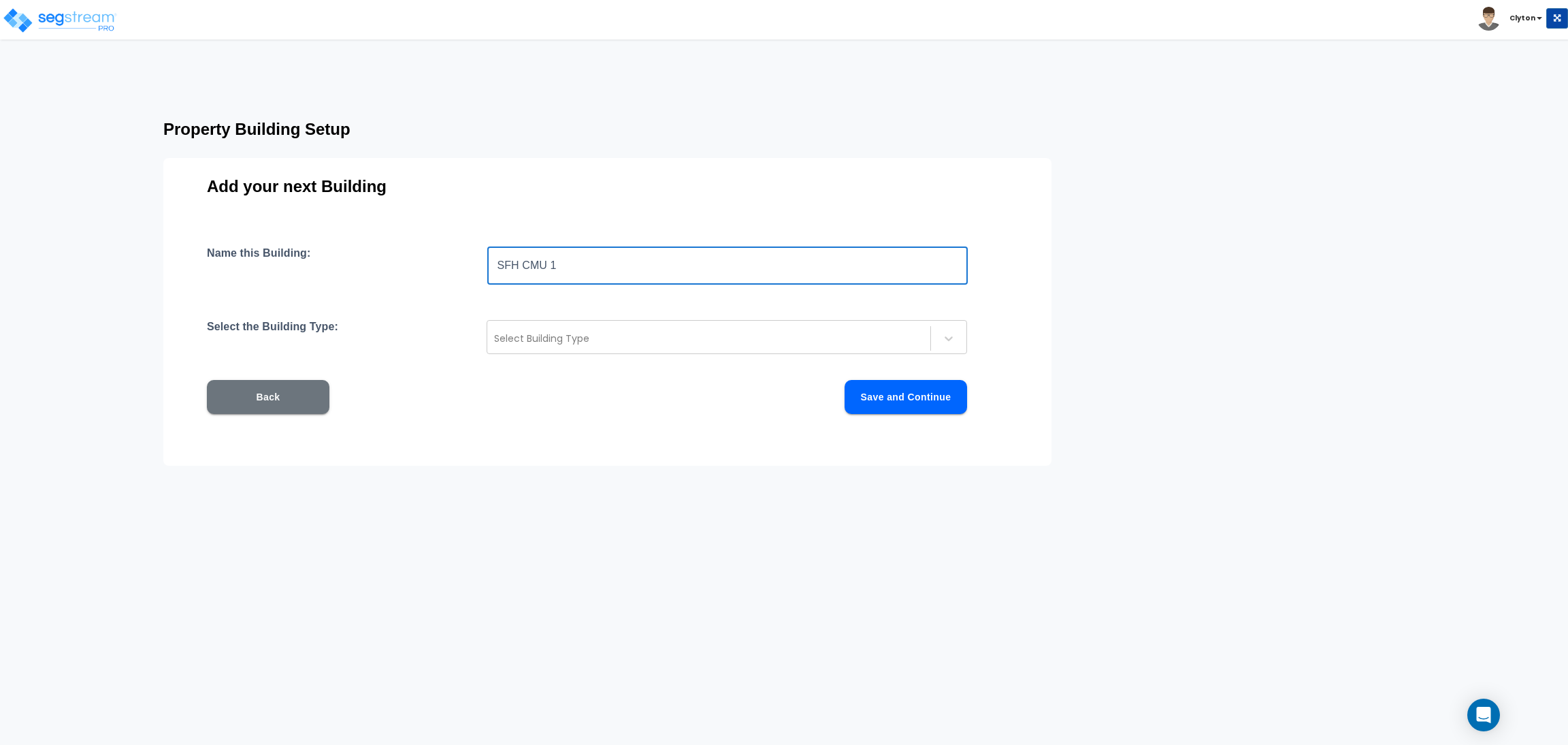
drag, startPoint x: 565, startPoint y: 271, endPoint x: 552, endPoint y: 273, distance: 13.2
click at [552, 273] on input "SFH CMU 1" at bounding box center [728, 265] width 481 height 38
type input "SFH CMU 2"
click at [703, 339] on div at bounding box center [709, 338] width 430 height 16
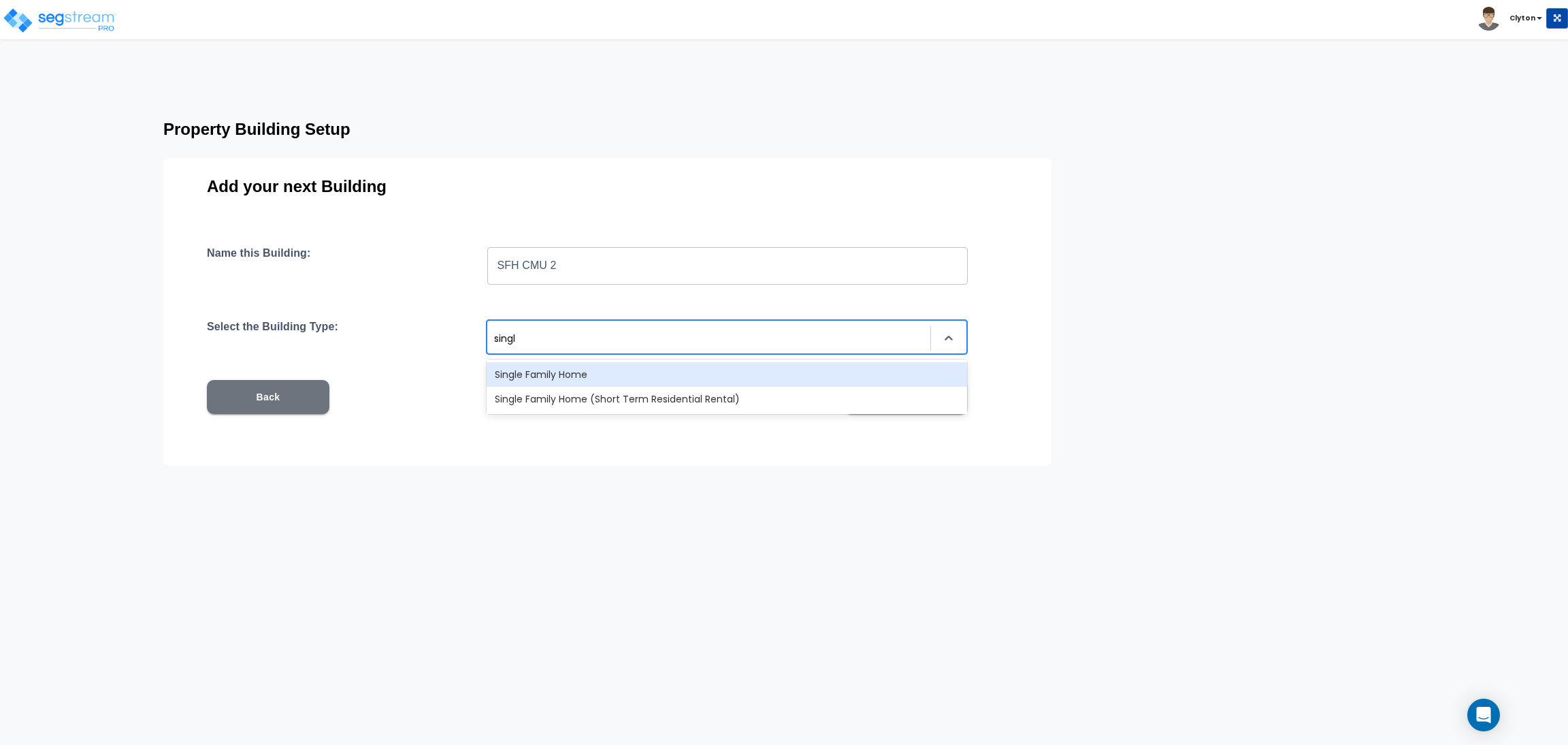
type input "single"
click at [659, 375] on div "Single Family Home" at bounding box center [727, 375] width 481 height 25
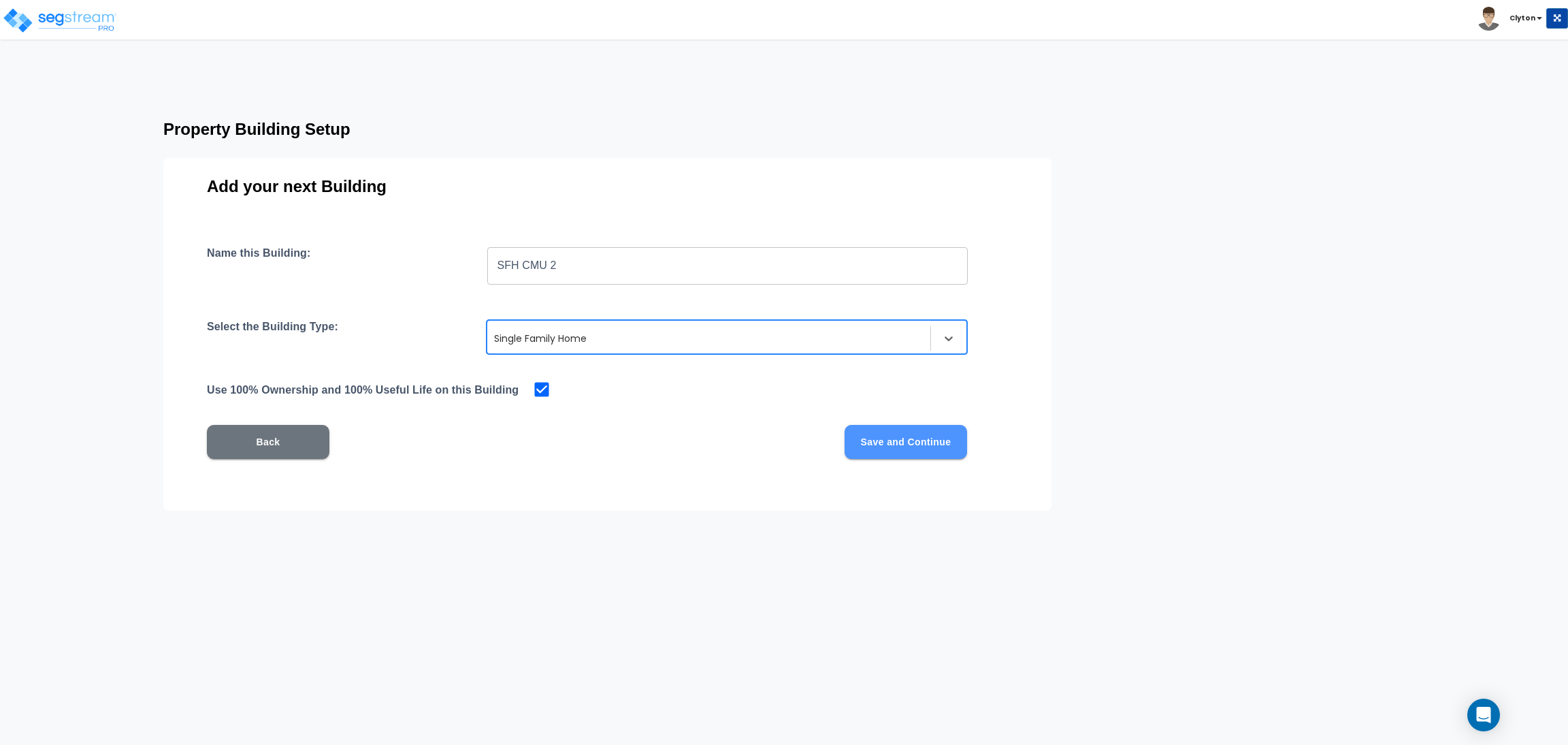
click at [895, 439] on button "Save and Continue" at bounding box center [906, 442] width 123 height 34
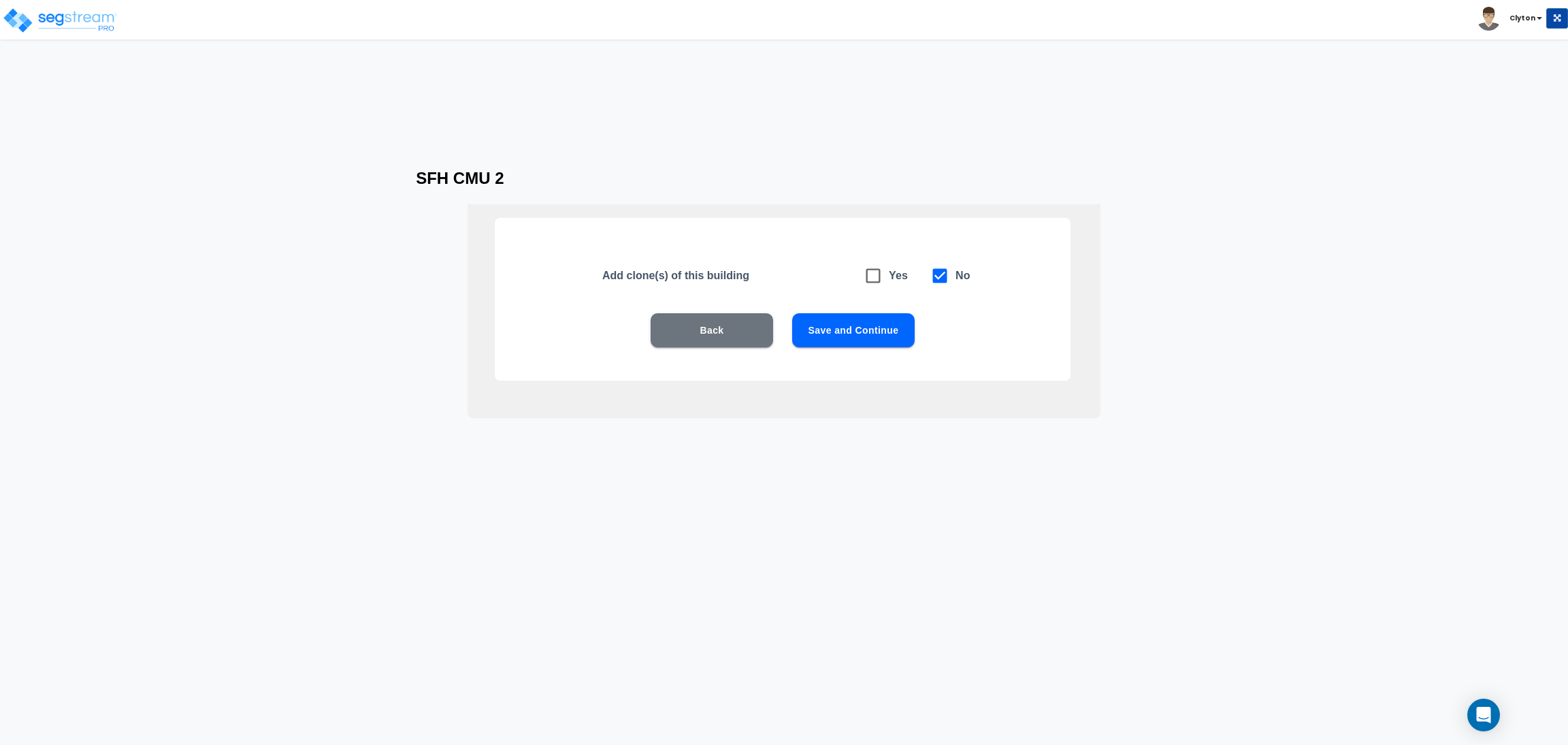
click at [869, 341] on button "Save and Continue" at bounding box center [853, 330] width 123 height 34
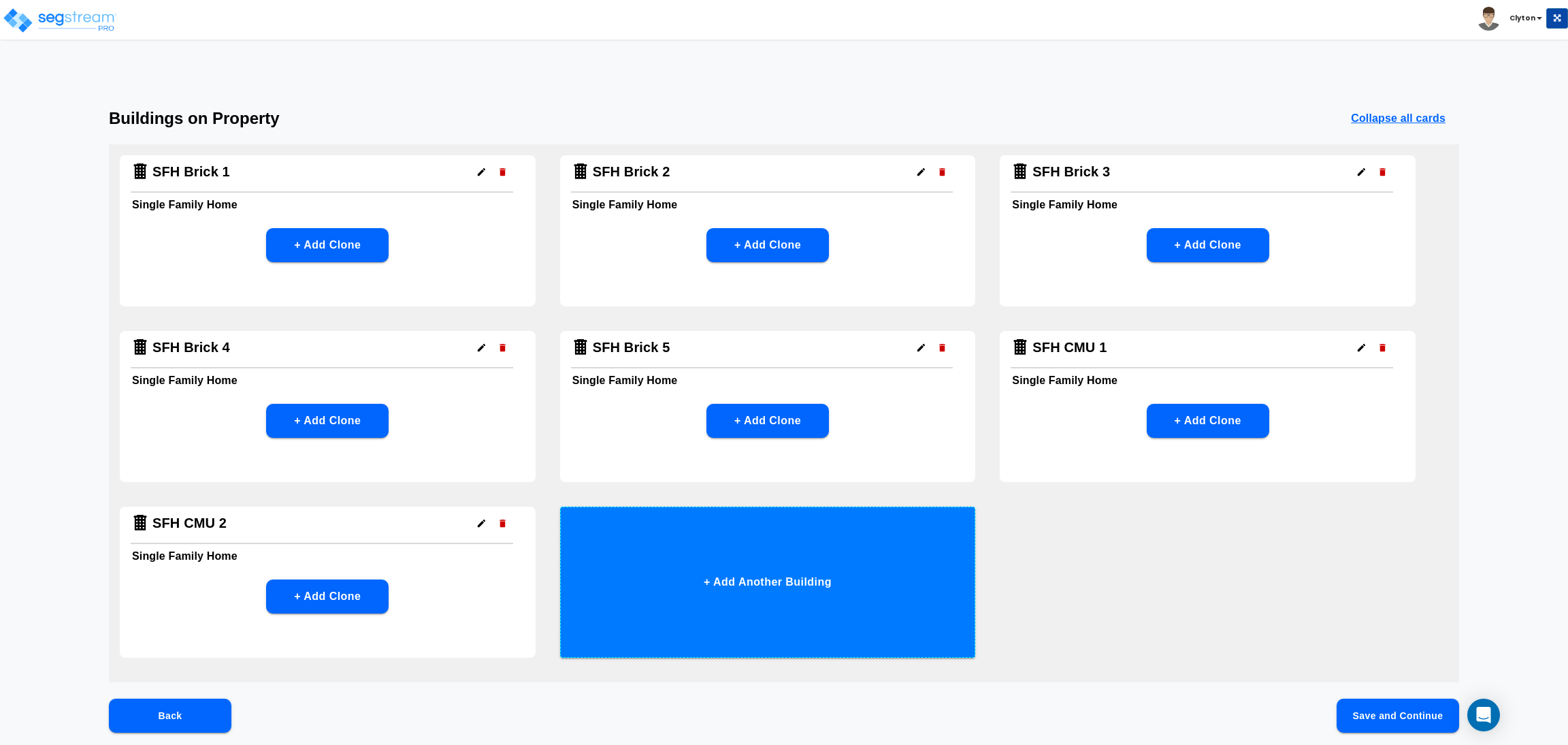
click at [758, 596] on button "+ Add Another Building" at bounding box center [768, 582] width 416 height 151
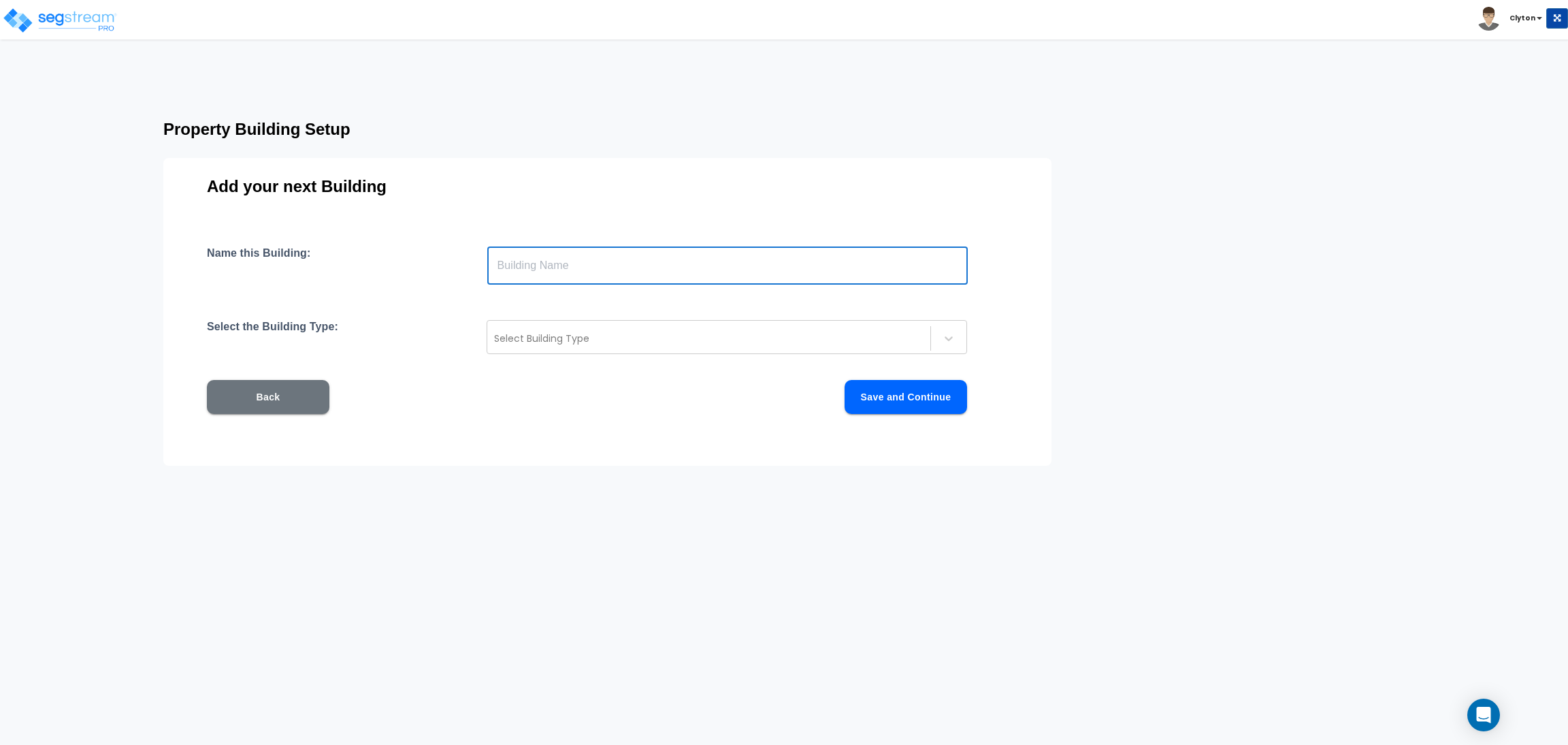
click at [665, 267] on input "text" at bounding box center [728, 265] width 481 height 38
paste input "SFH CMU 1"
drag, startPoint x: 568, startPoint y: 274, endPoint x: 550, endPoint y: 271, distance: 18.2
click at [550, 271] on input "SFH CMU 1" at bounding box center [728, 265] width 481 height 38
type input "SFH CMU 3"
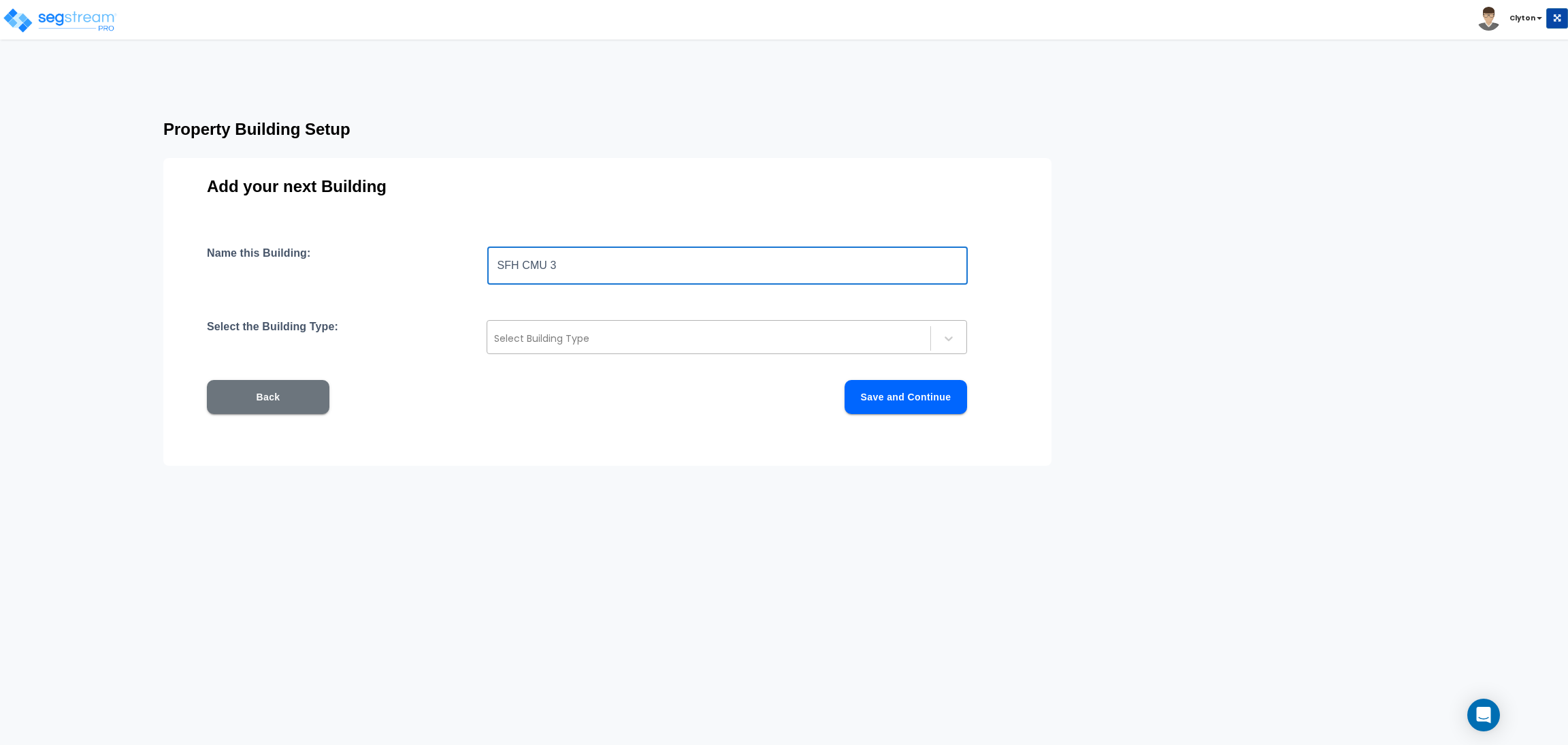
click at [633, 331] on div at bounding box center [709, 338] width 430 height 16
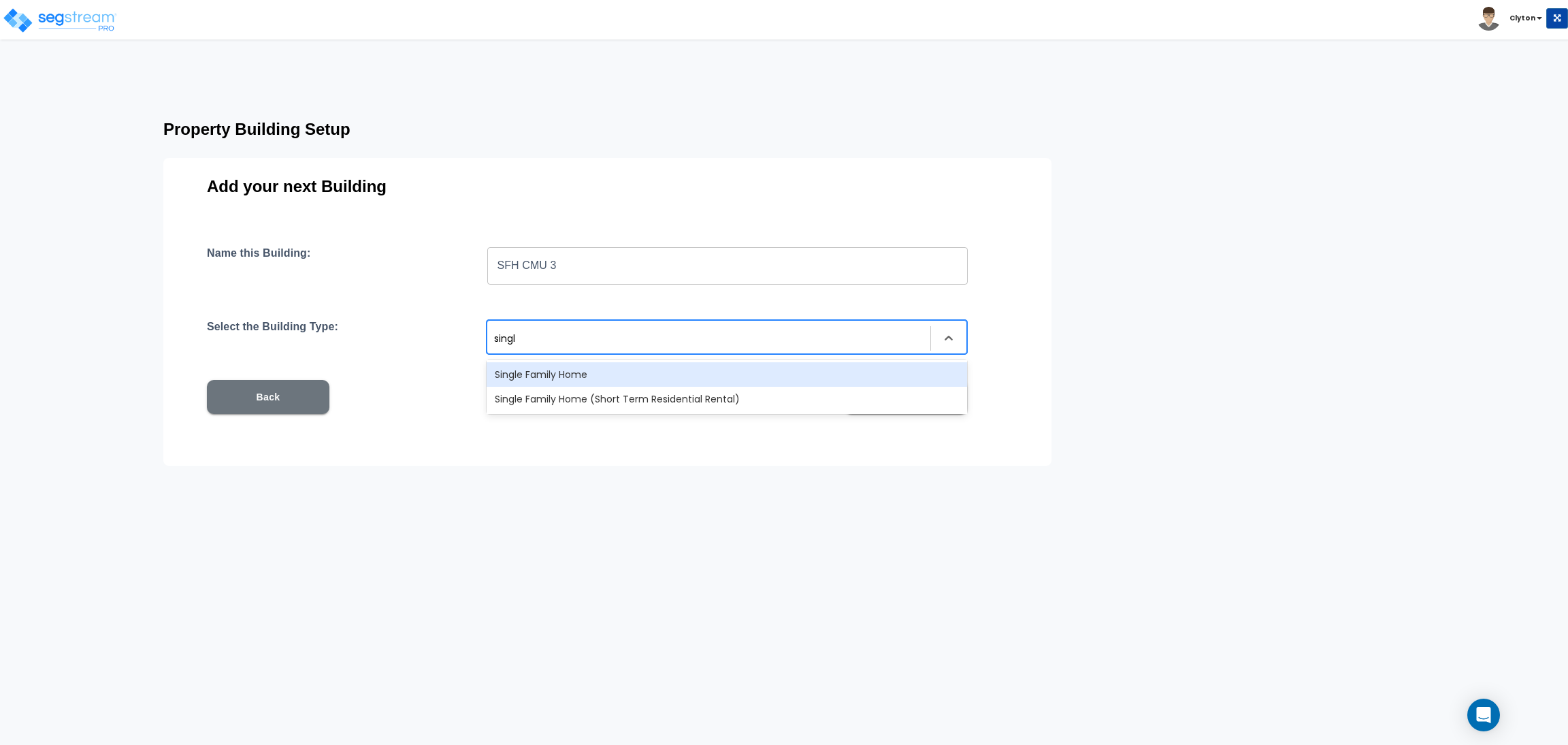
type input "single"
click at [728, 380] on div "Single Family Home" at bounding box center [727, 375] width 481 height 25
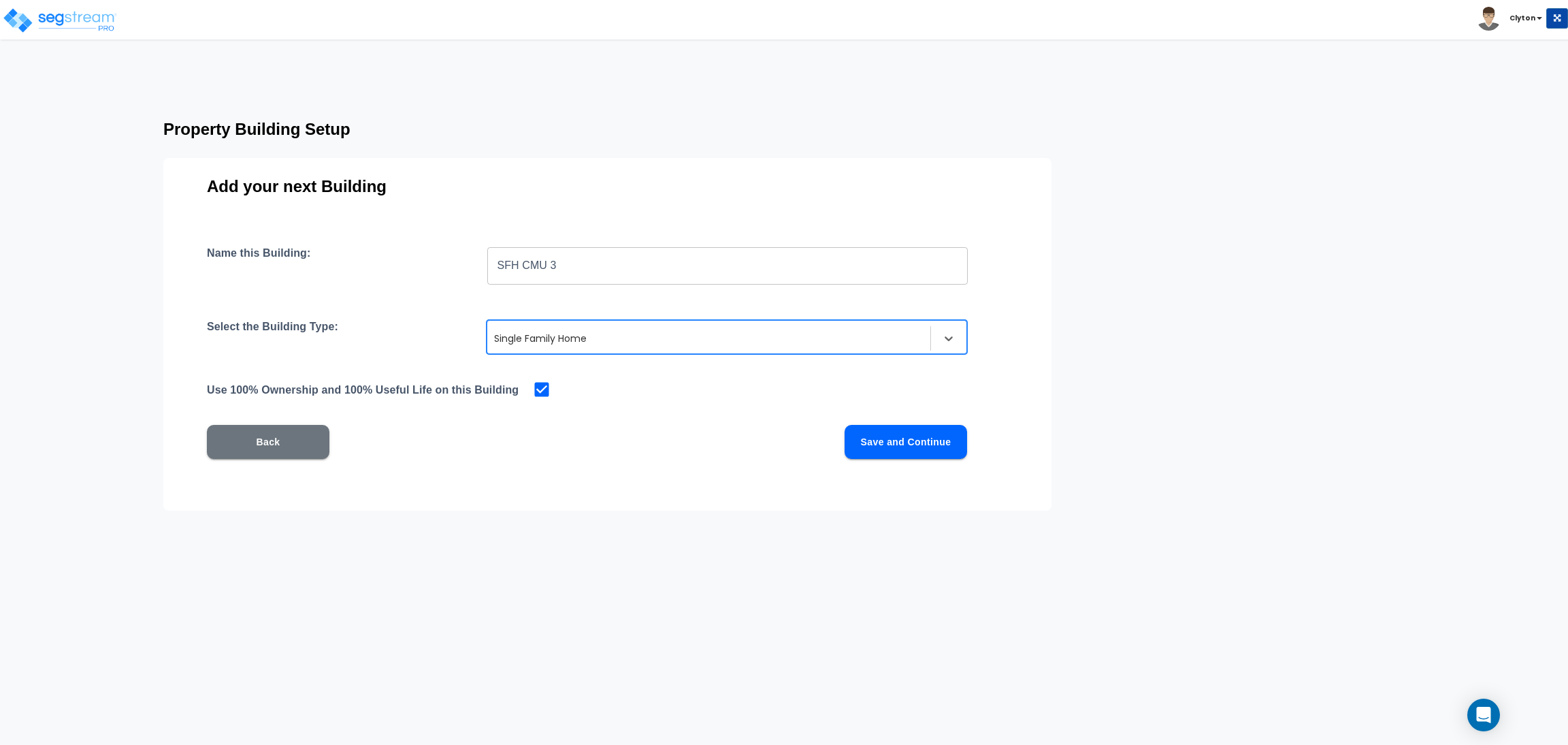
click at [923, 450] on button "Save and Continue" at bounding box center [906, 442] width 123 height 34
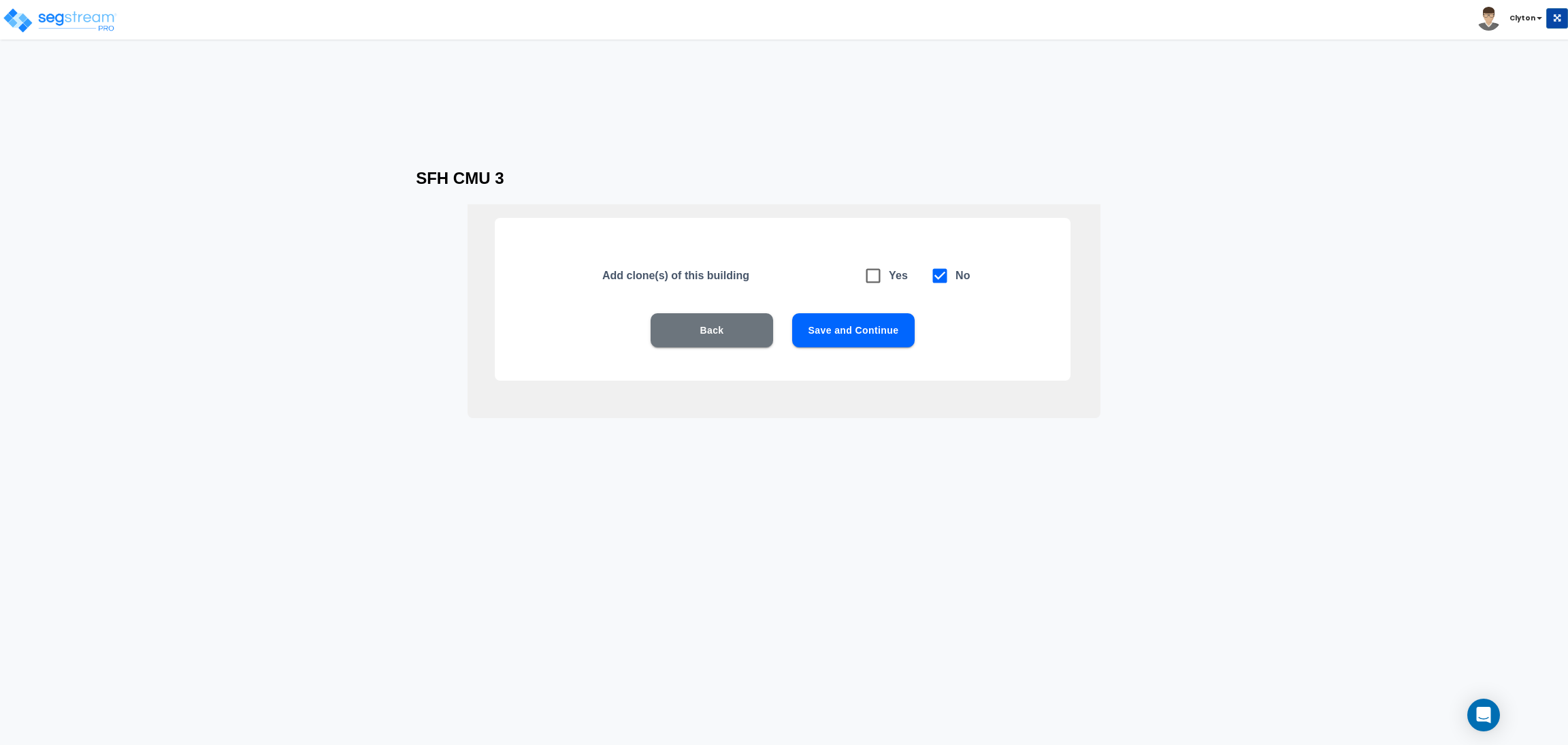
click at [842, 316] on button "Save and Continue" at bounding box center [853, 330] width 123 height 34
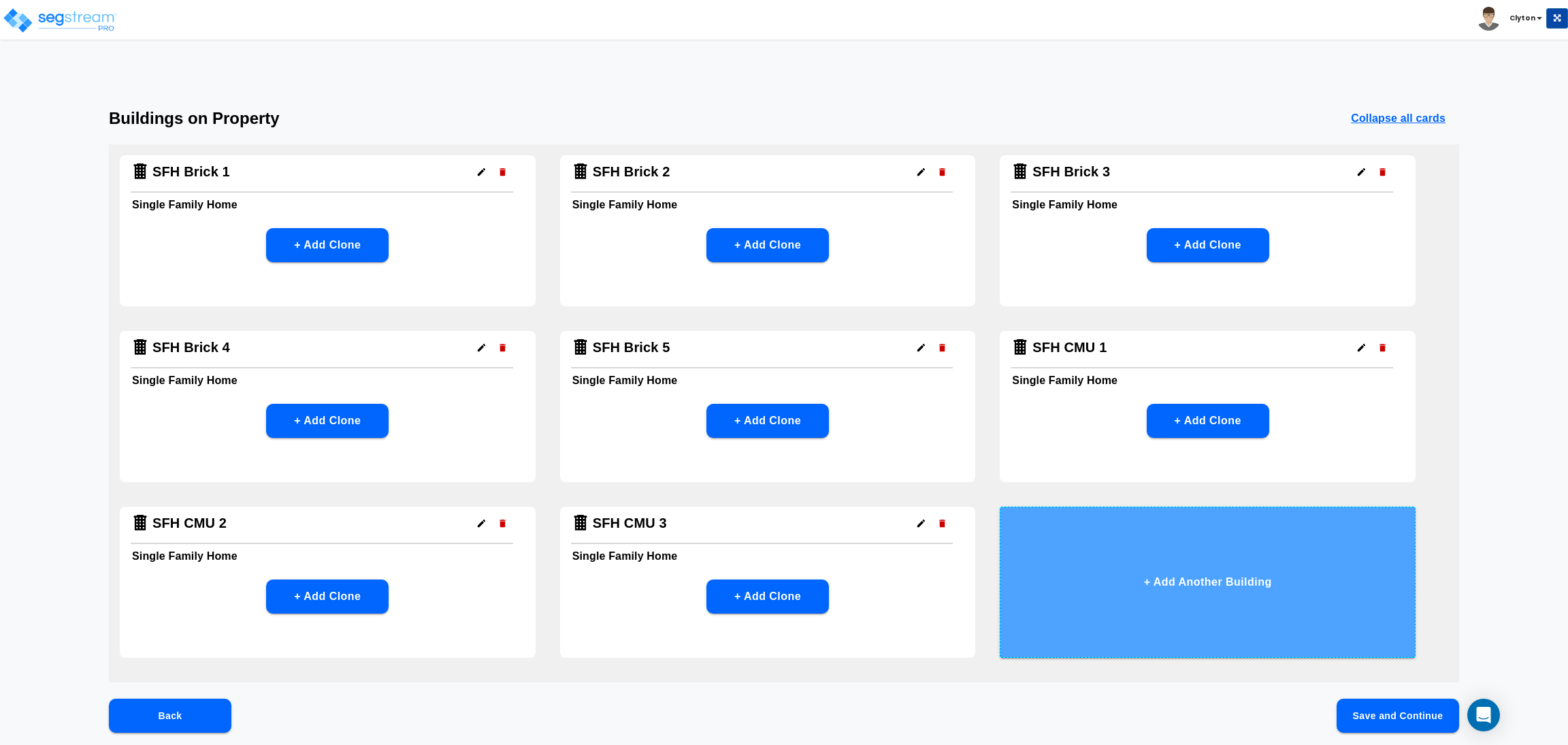
click at [1165, 602] on button "+ Add Another Building" at bounding box center [1208, 582] width 416 height 151
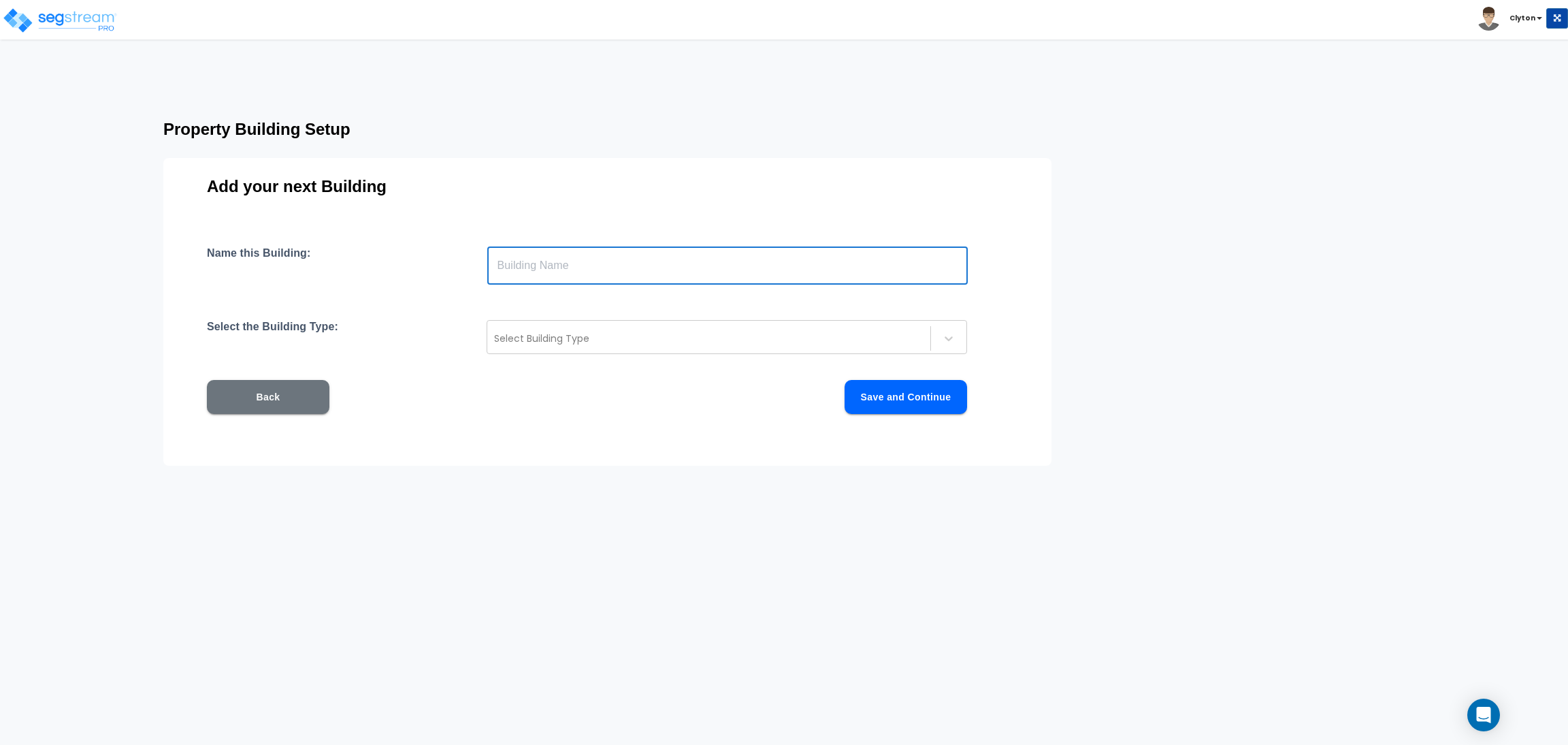
click at [606, 267] on input "text" at bounding box center [728, 265] width 481 height 38
paste input "SFH CMU 1"
drag, startPoint x: 577, startPoint y: 270, endPoint x: 550, endPoint y: 274, distance: 27.3
click at [550, 274] on input "SFH CMU 1" at bounding box center [728, 265] width 481 height 38
type input "SFH CMU 4"
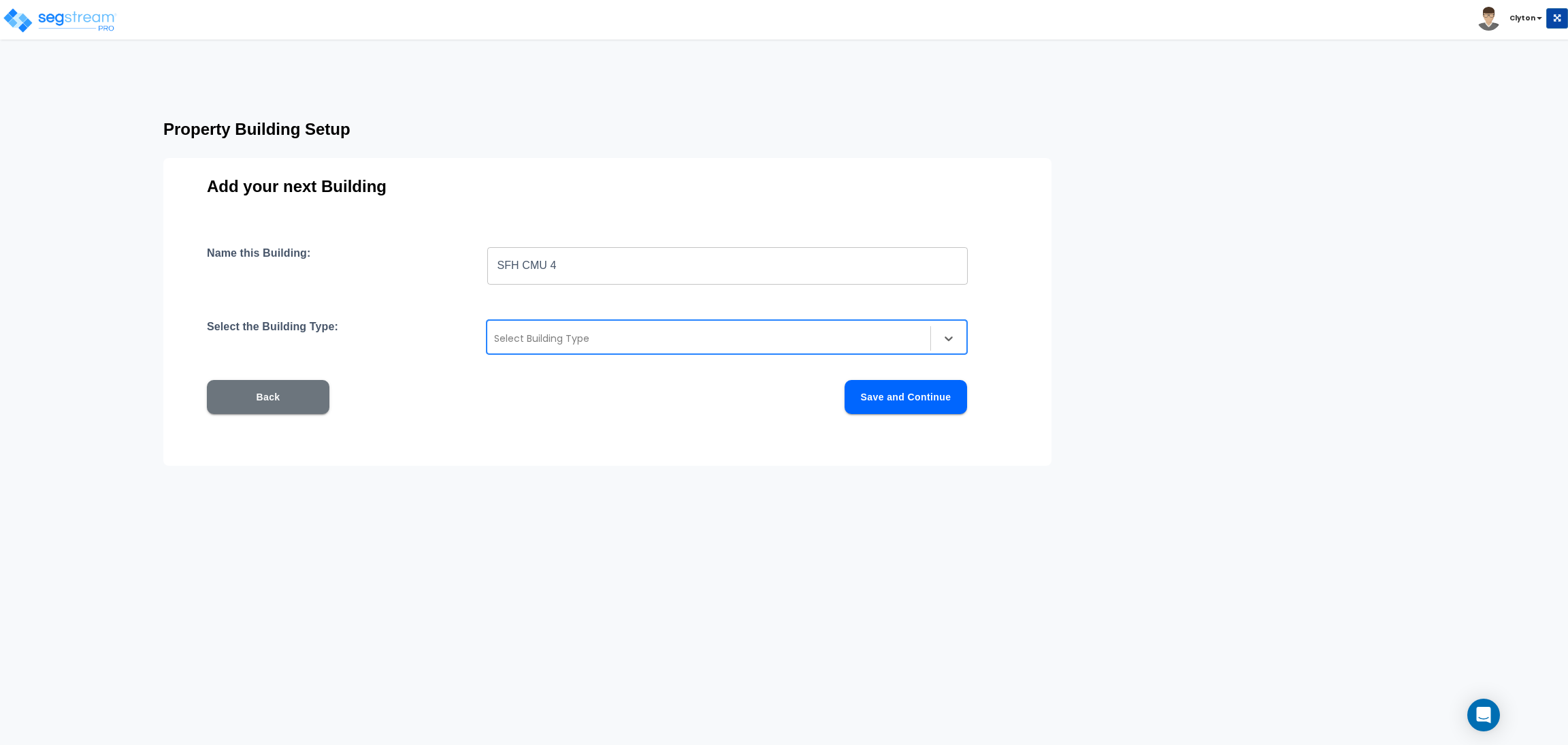
click at [673, 329] on div "Select Building Type" at bounding box center [708, 338] width 443 height 22
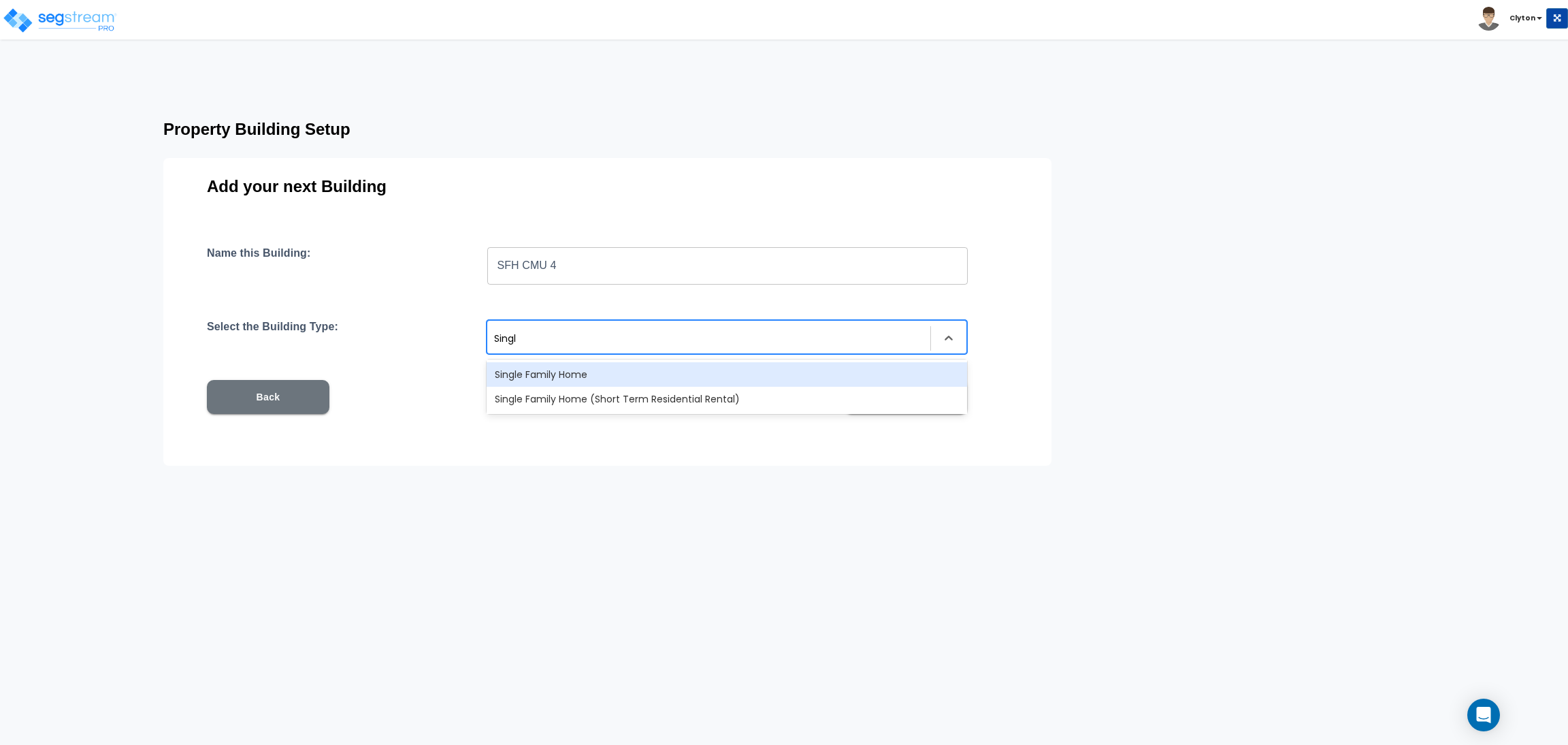
type input "Single"
click at [661, 376] on div "Single Family Home" at bounding box center [727, 375] width 481 height 25
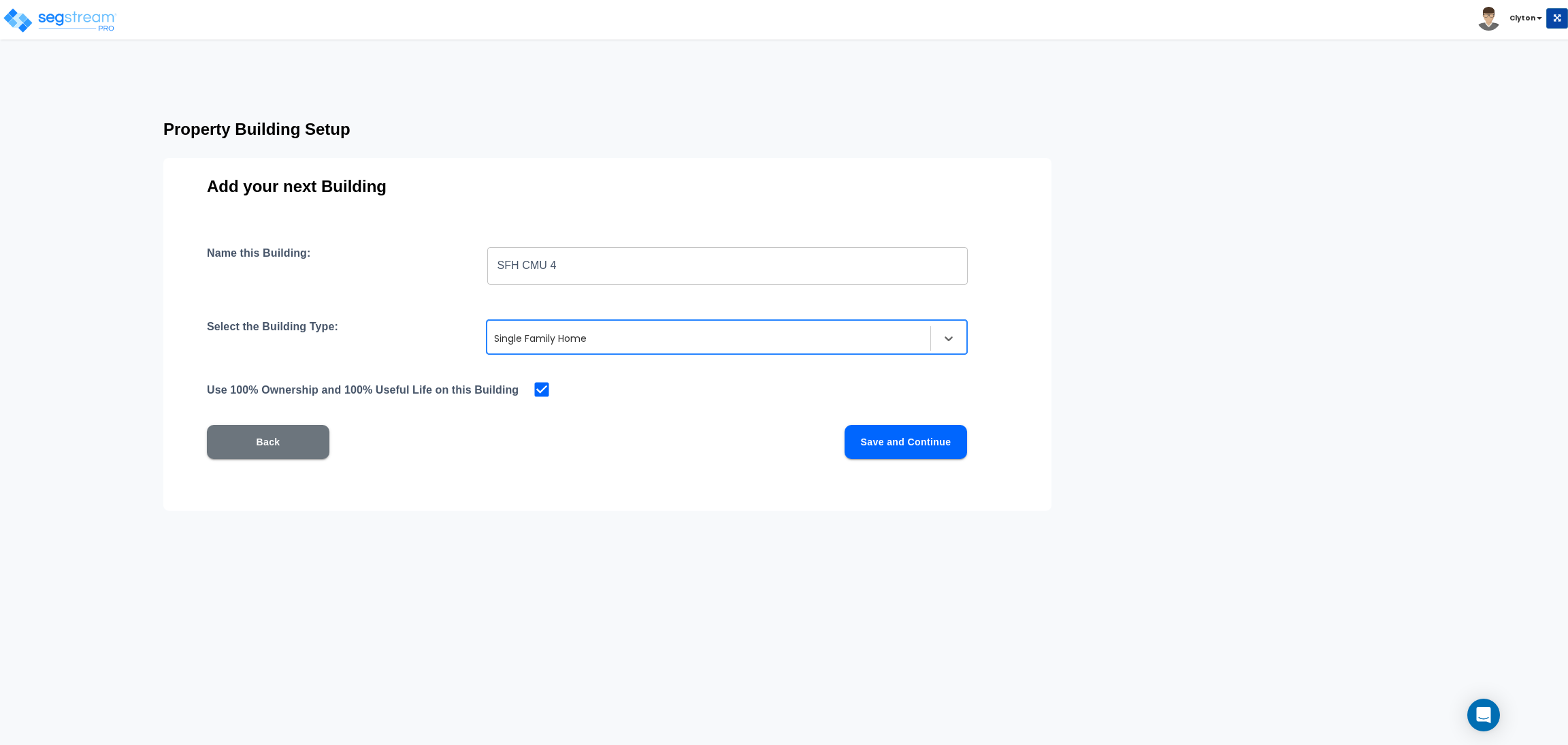
click at [884, 442] on button "Save and Continue" at bounding box center [906, 442] width 123 height 34
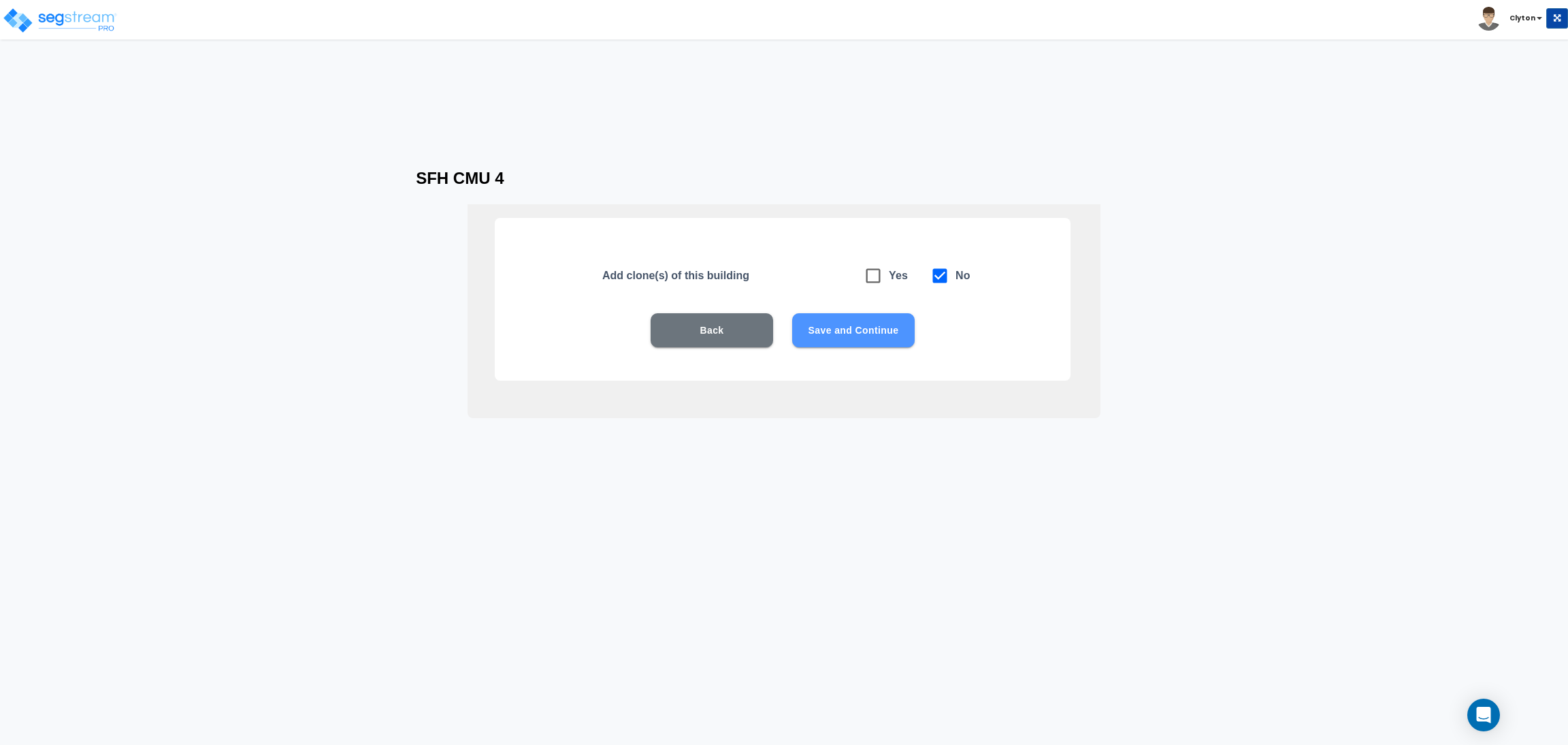
click at [864, 327] on button "Save and Continue" at bounding box center [853, 330] width 123 height 34
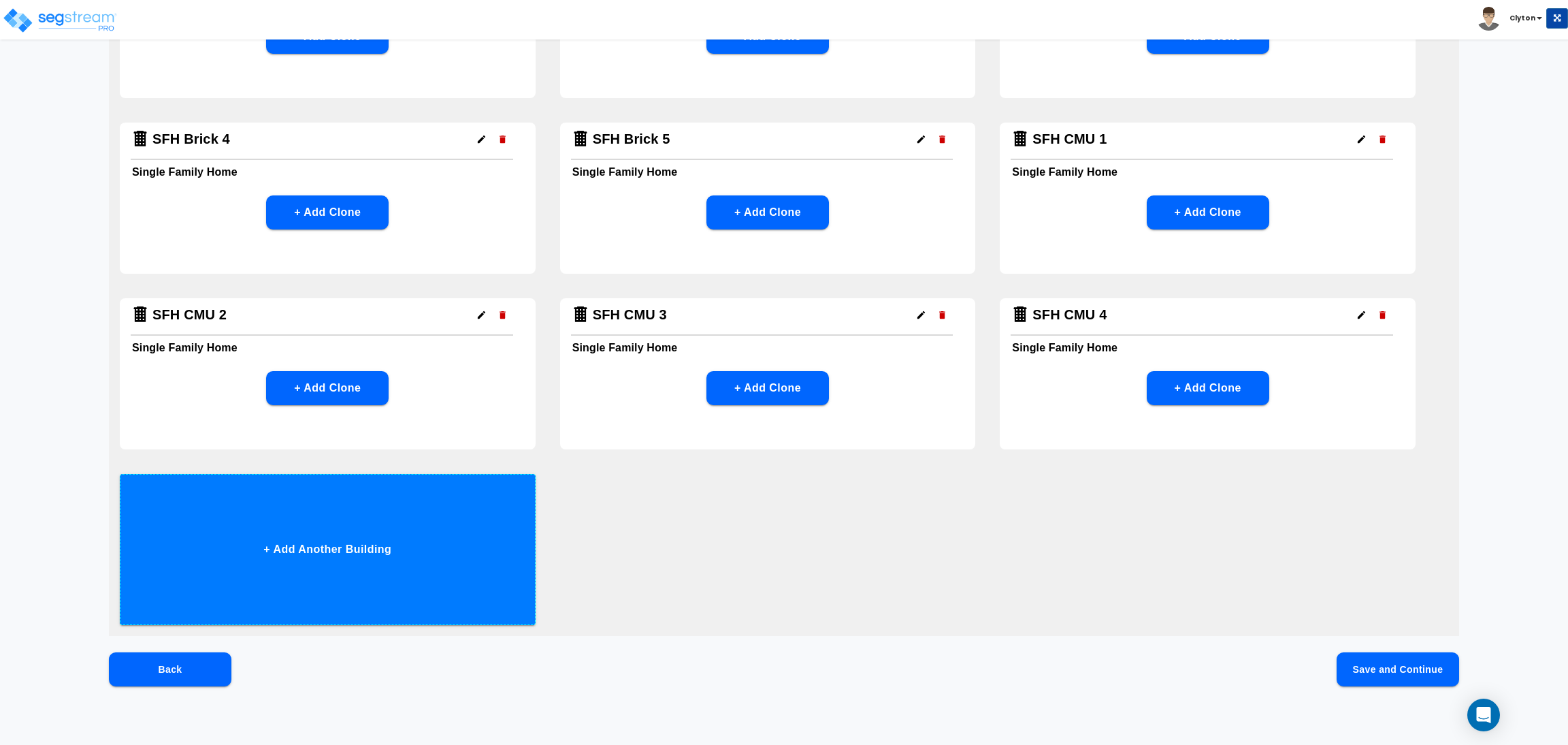
scroll to position [209, 0]
click at [466, 558] on button "+ Add Another Building" at bounding box center [328, 548] width 416 height 151
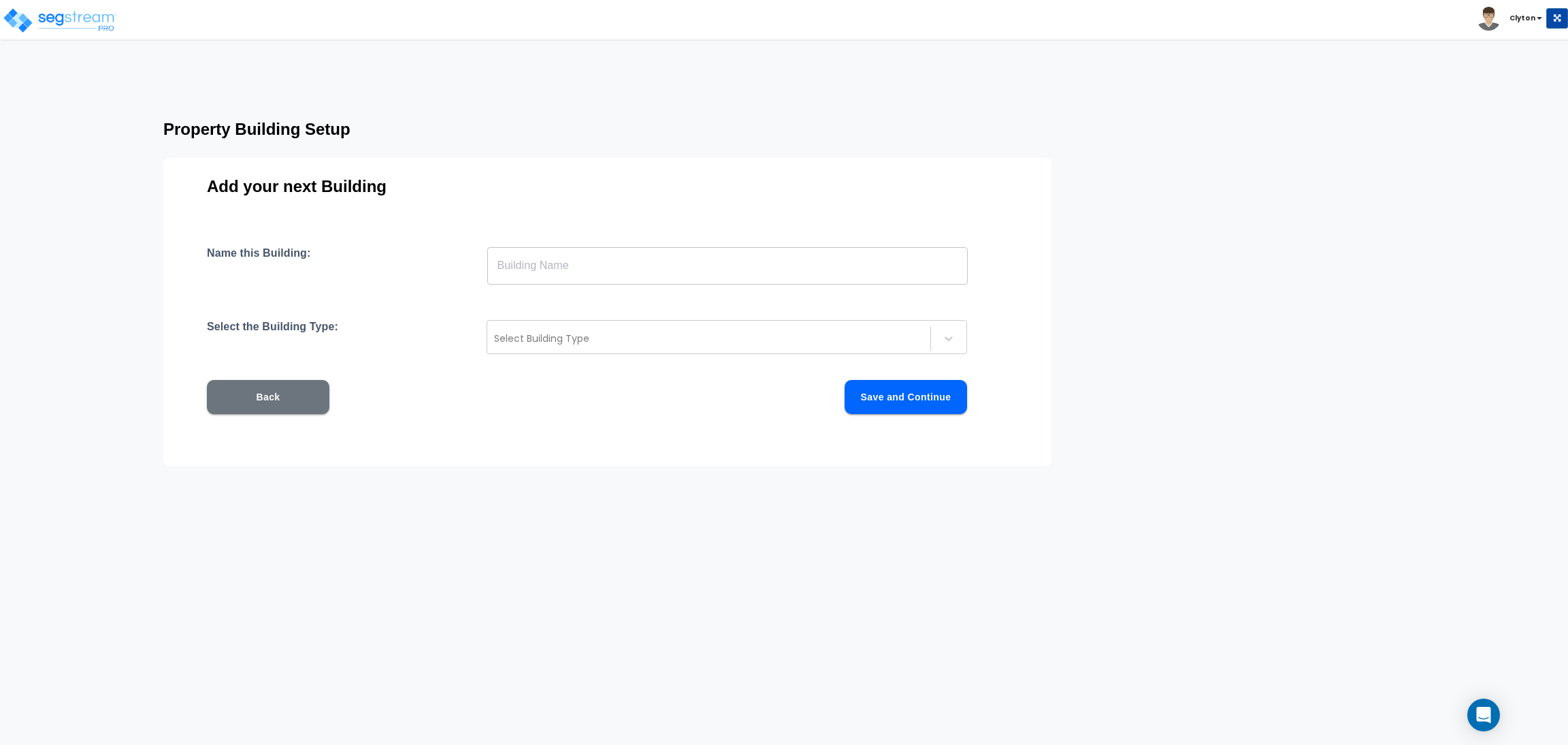
click at [642, 258] on input "text" at bounding box center [728, 265] width 481 height 38
paste input "SFH CMU 1"
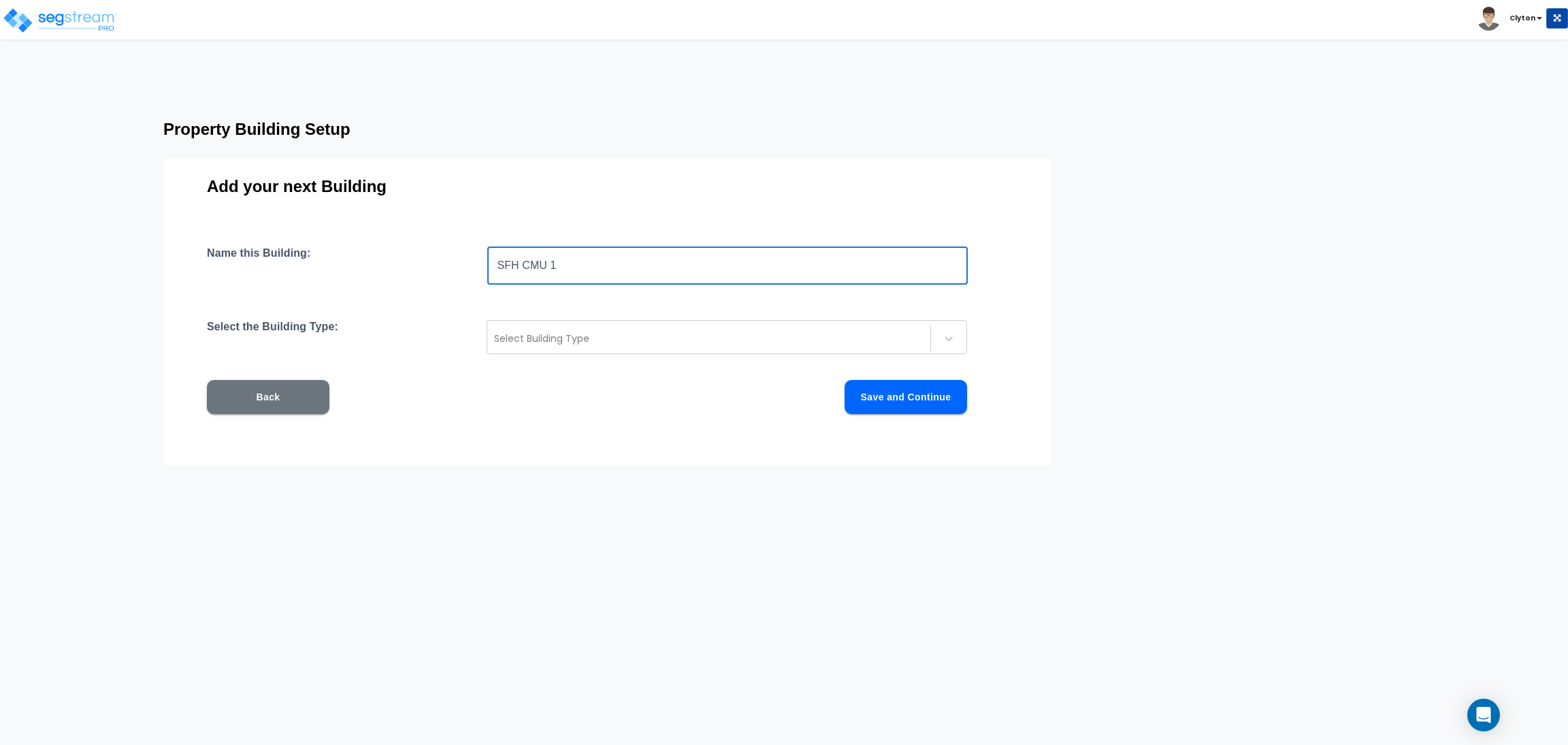
drag, startPoint x: 563, startPoint y: 279, endPoint x: 552, endPoint y: 279, distance: 11.0
click at [552, 279] on input "SFH CMU 1" at bounding box center [728, 265] width 481 height 38
type input "SFH CMU 5"
click at [557, 336] on div at bounding box center [709, 338] width 430 height 16
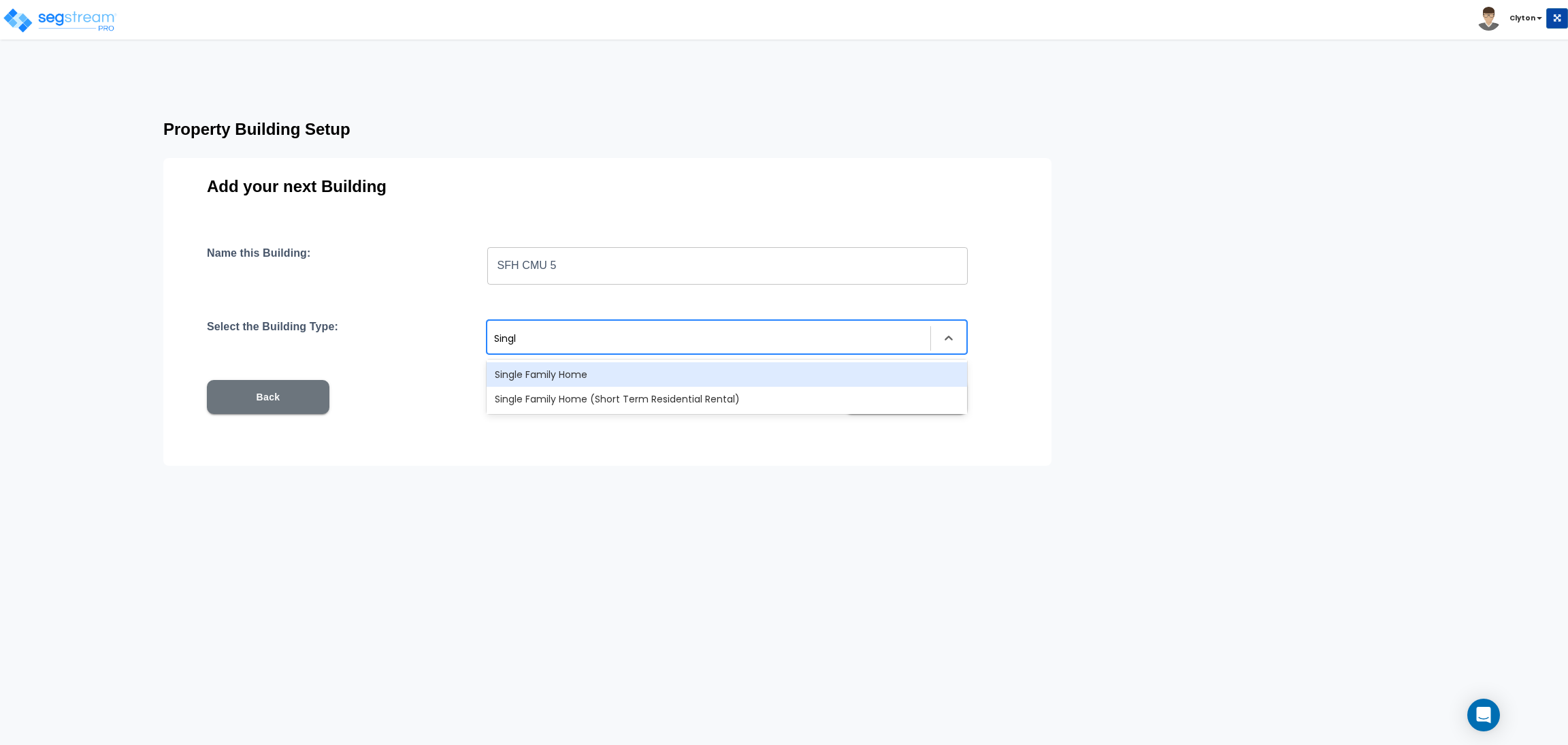
type input "Single"
click at [543, 368] on div "Single Family Home" at bounding box center [727, 375] width 481 height 25
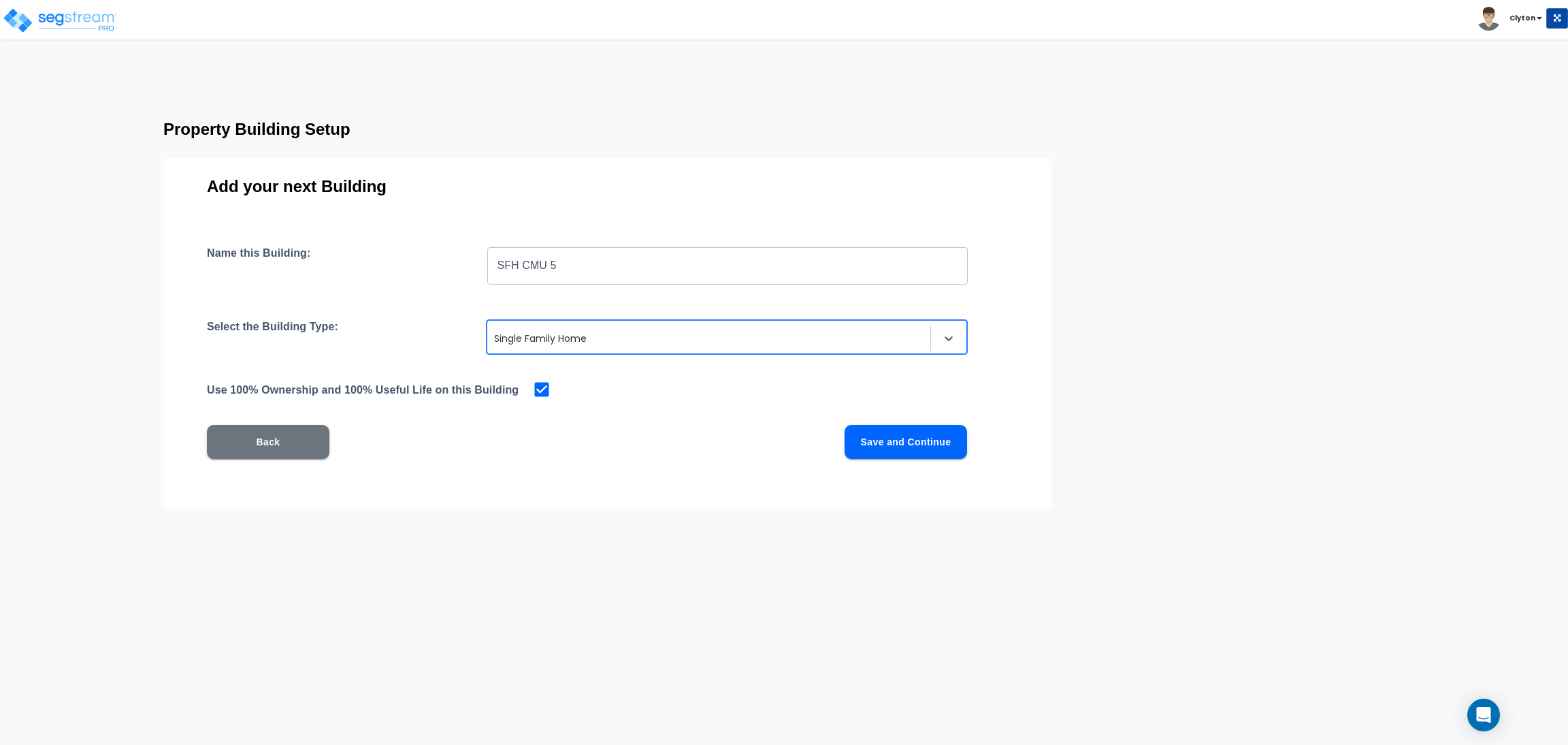
click at [839, 431] on div "Back Save and Continue" at bounding box center [587, 442] width 760 height 34
click at [869, 439] on button "Save and Continue" at bounding box center [906, 442] width 123 height 34
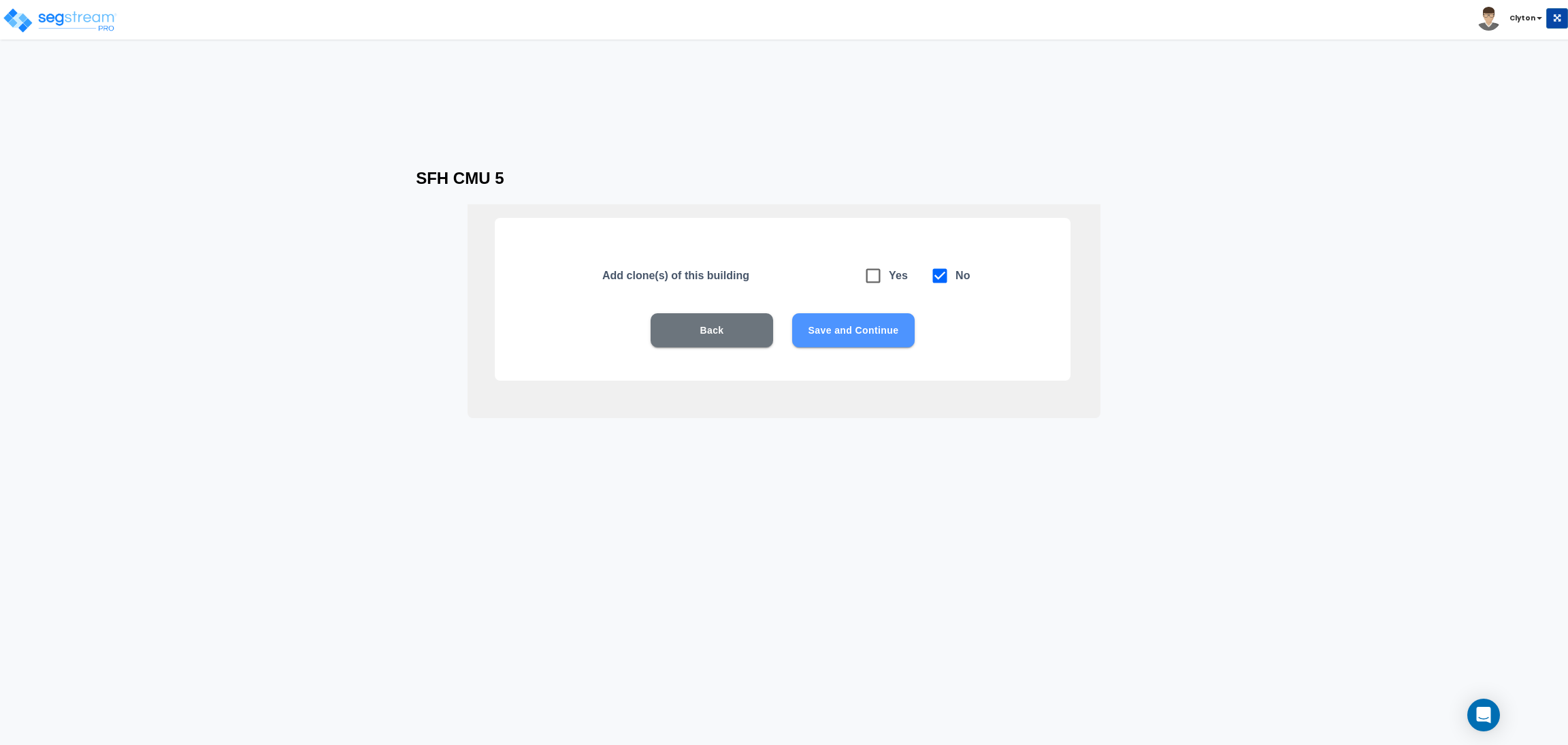
click at [869, 339] on button "Save and Continue" at bounding box center [853, 330] width 123 height 34
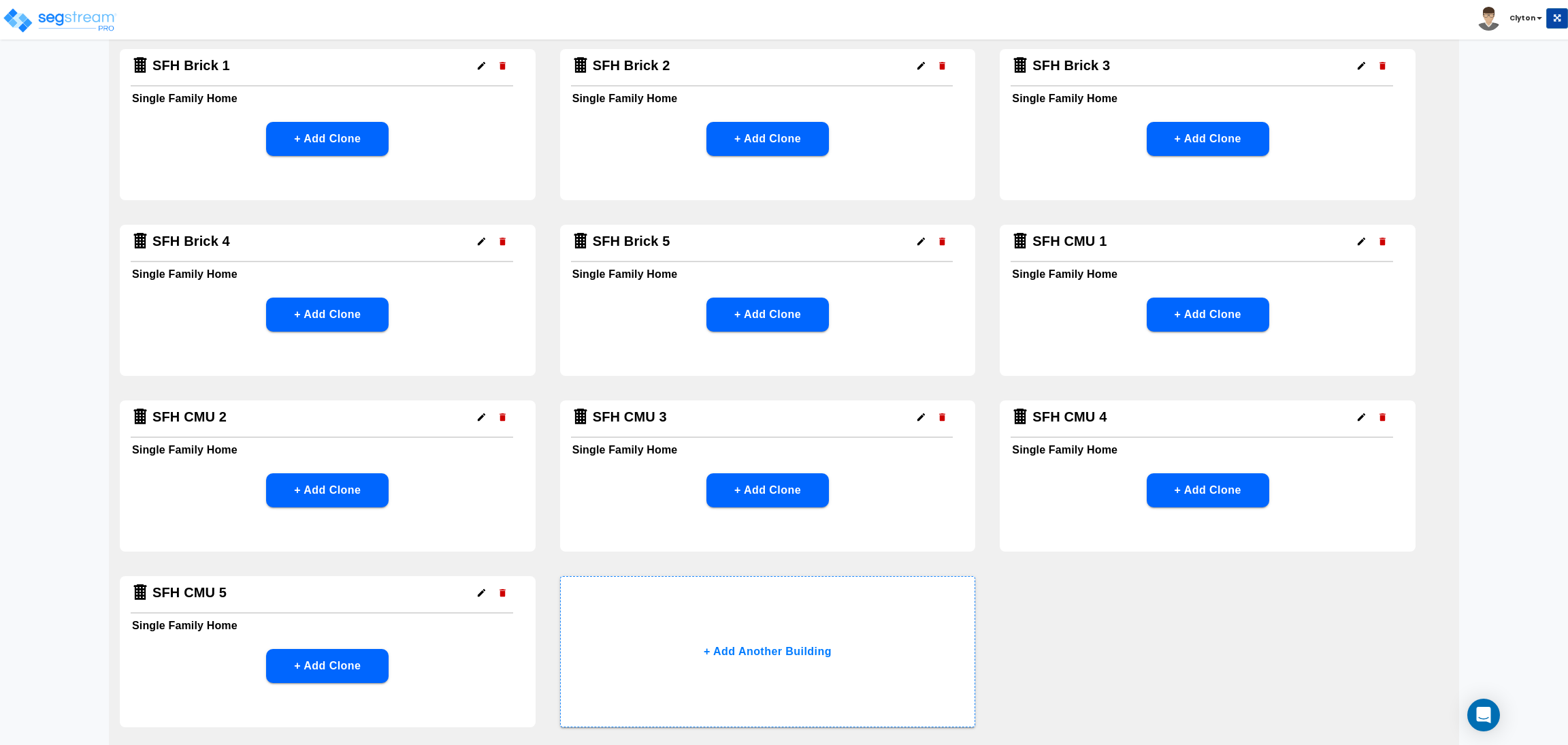
scroll to position [223, 0]
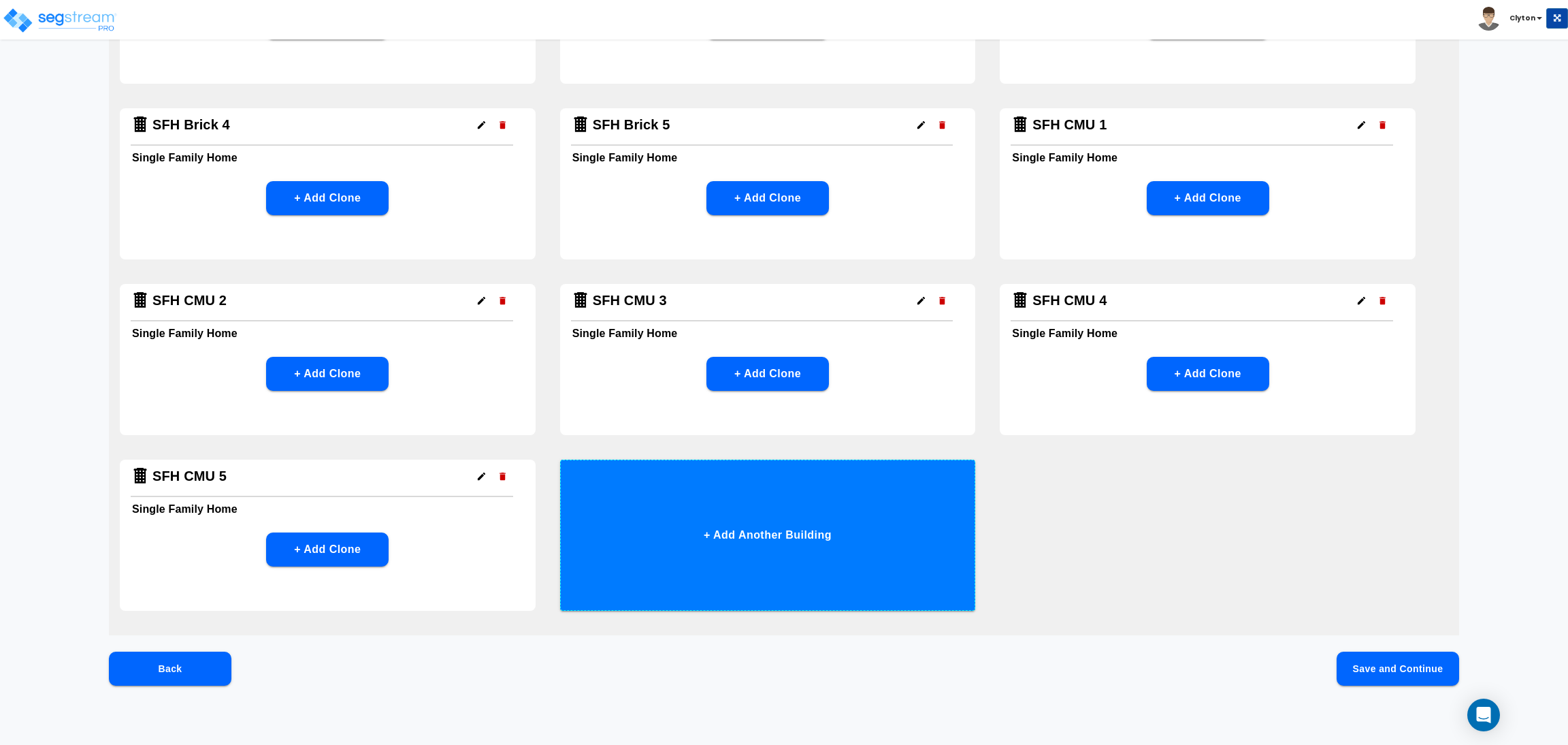
click at [825, 499] on button "+ Add Another Building" at bounding box center [768, 535] width 416 height 151
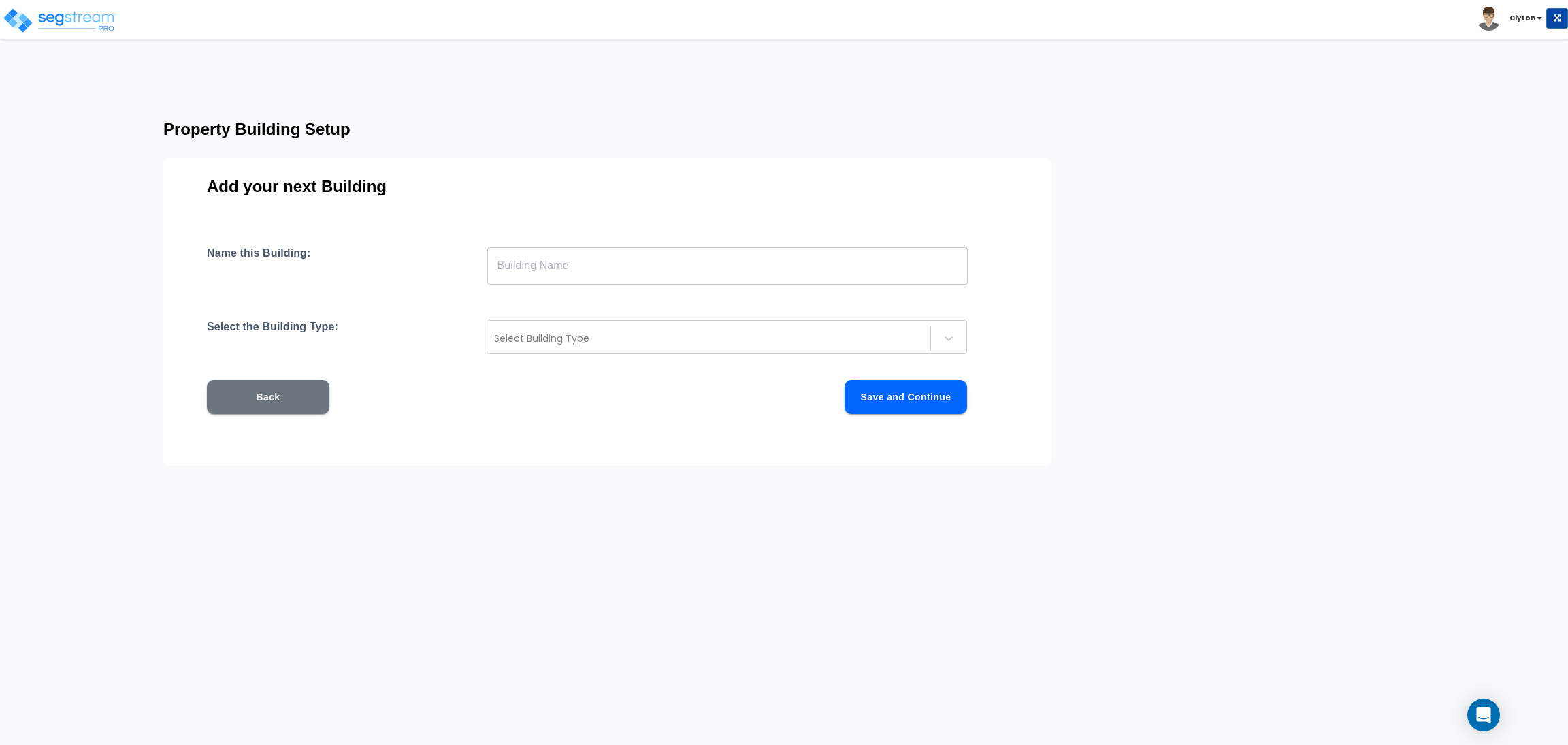
scroll to position [0, 0]
click at [590, 271] on input "text" at bounding box center [728, 265] width 481 height 38
paste input "SFH CMU 1"
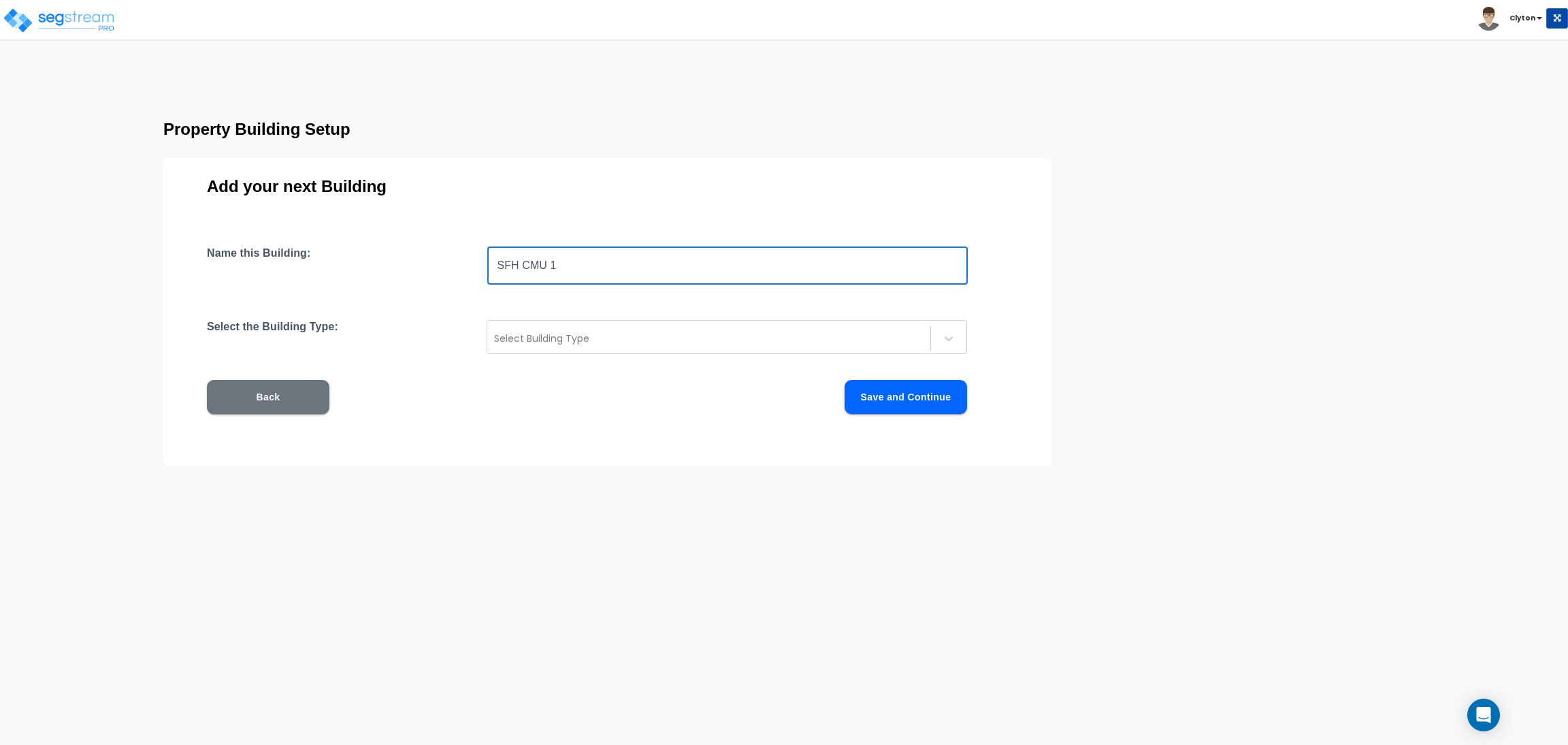
drag, startPoint x: 565, startPoint y: 262, endPoint x: 525, endPoint y: 257, distance: 40.3
click at [525, 257] on input "SFH CMU 1" at bounding box center [728, 265] width 481 height 38
drag, startPoint x: 557, startPoint y: 263, endPoint x: 477, endPoint y: 257, distance: 80.2
click at [479, 257] on div "Name this Building: SFH Metal 1 ​" at bounding box center [608, 265] width 801 height 38
type input "SFH Metal 1"
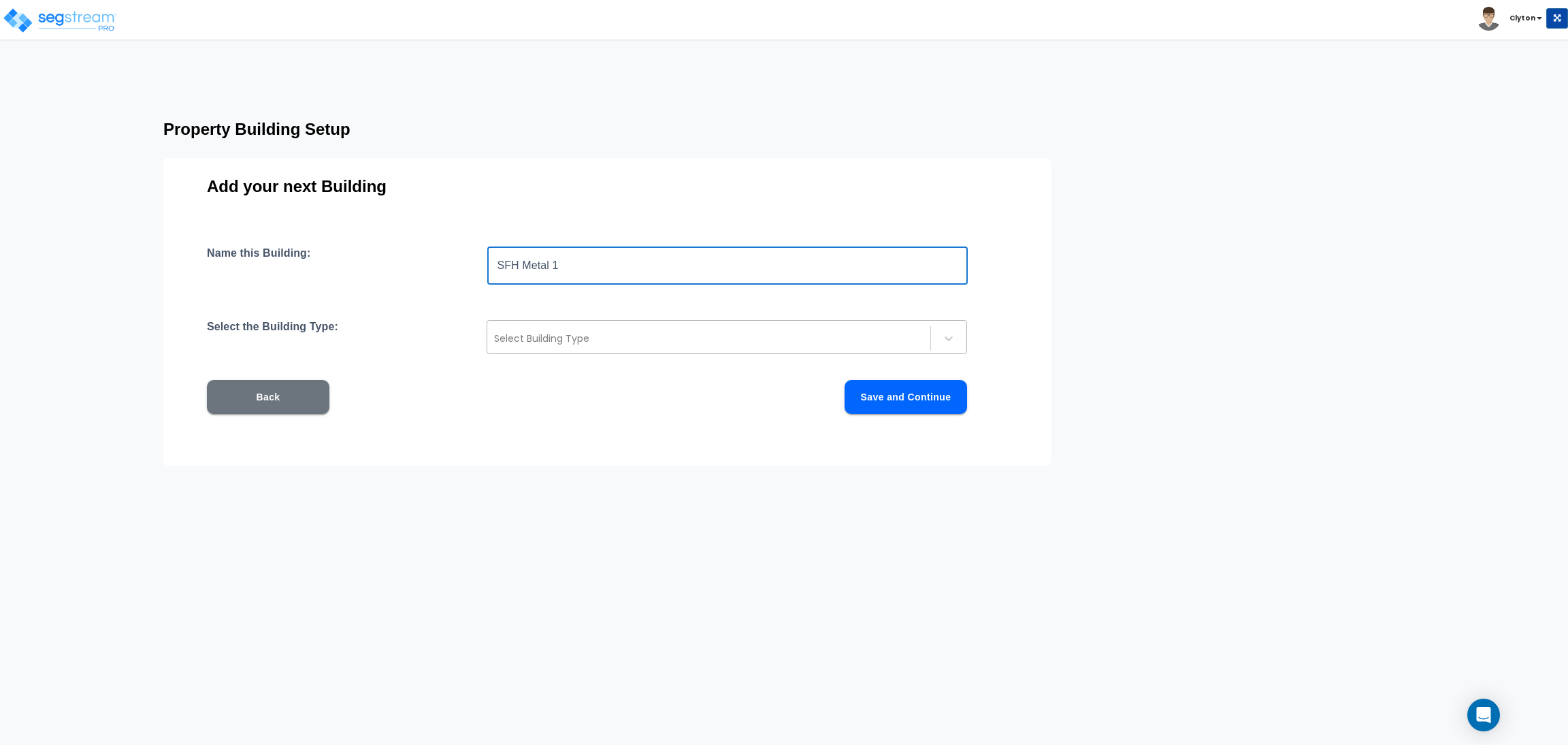
click at [529, 328] on div "Select Building Type" at bounding box center [708, 338] width 443 height 22
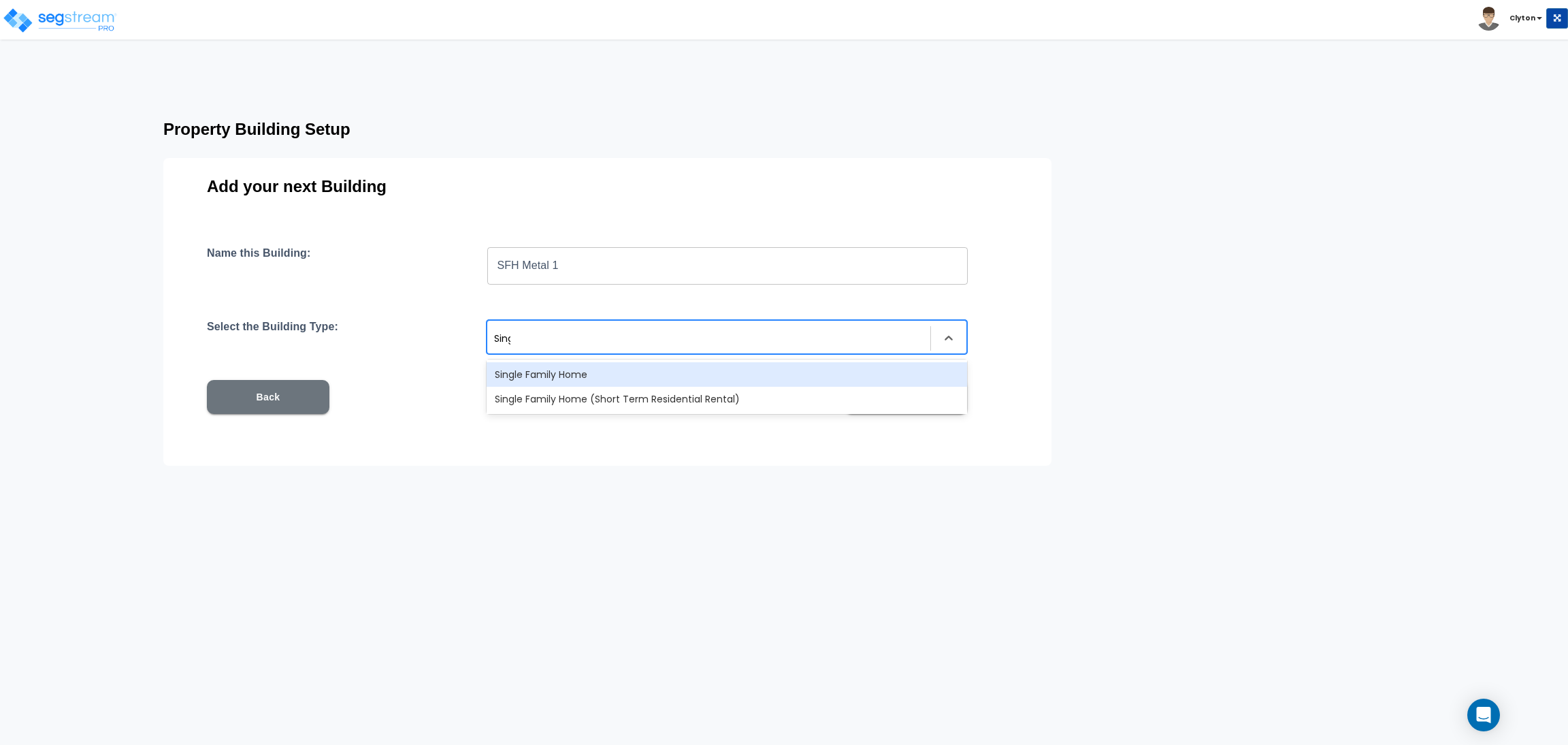
type input "Singl"
click at [582, 377] on div "Single Family Home" at bounding box center [727, 375] width 481 height 25
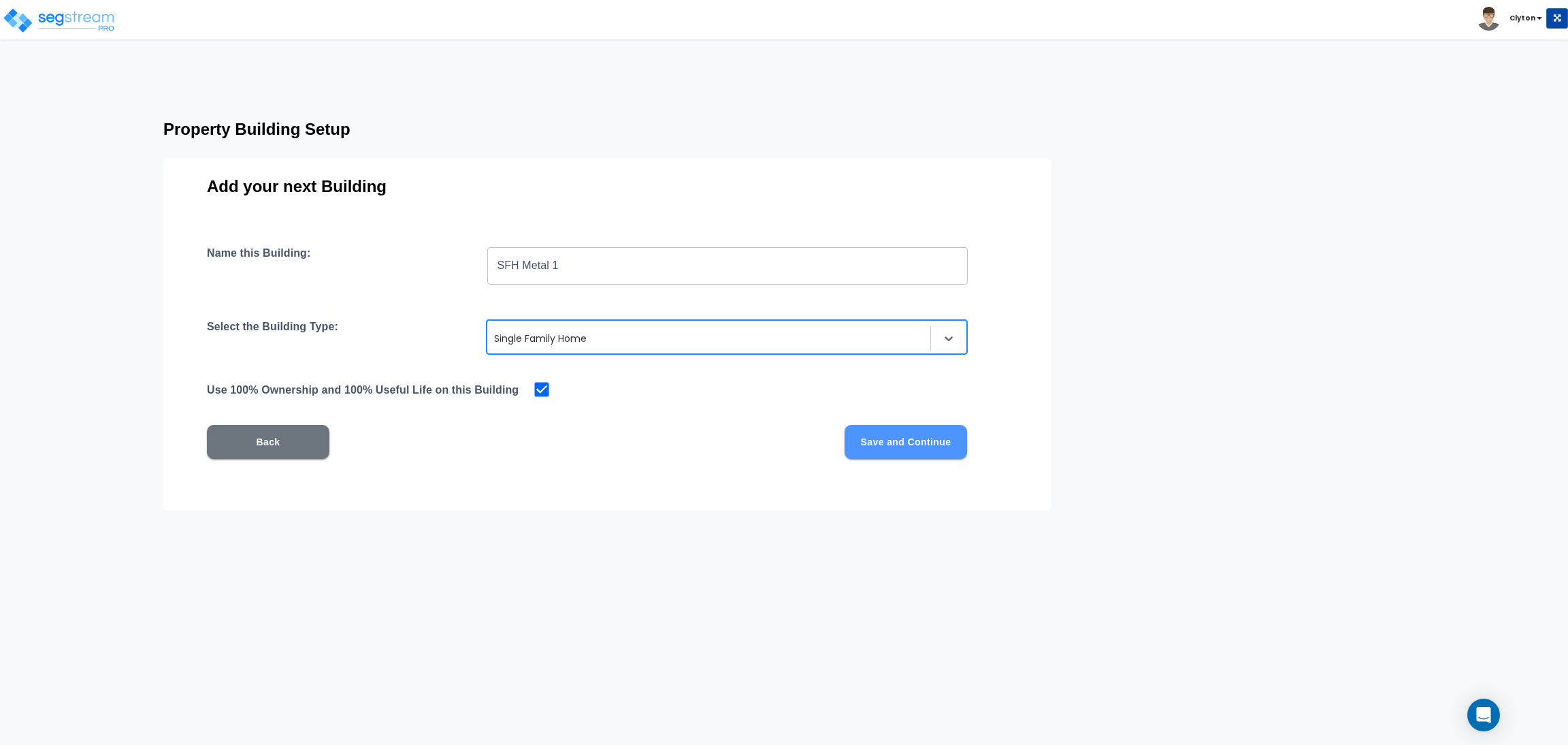
click at [920, 449] on button "Save and Continue" at bounding box center [906, 442] width 123 height 34
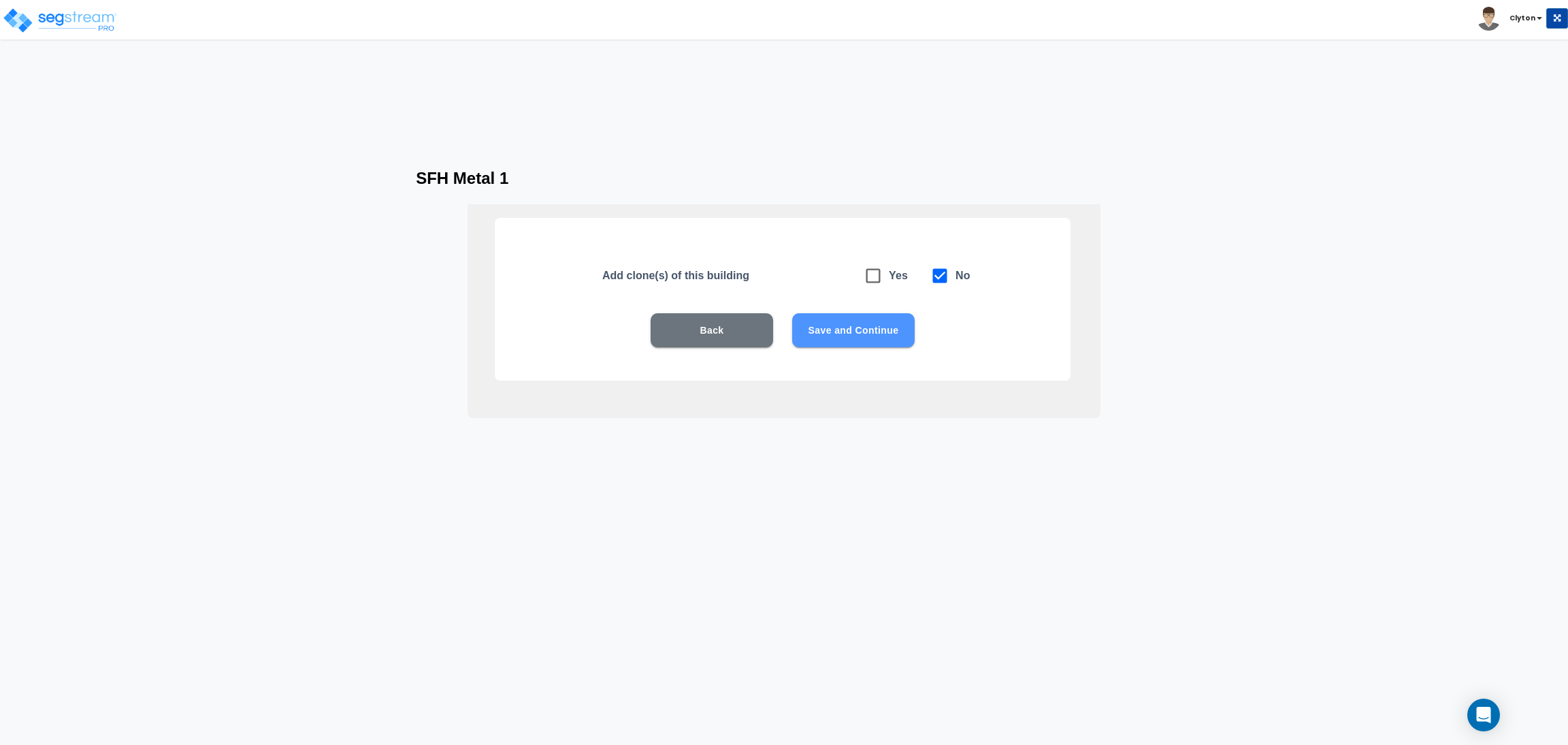
click at [873, 341] on button "Save and Continue" at bounding box center [853, 330] width 123 height 34
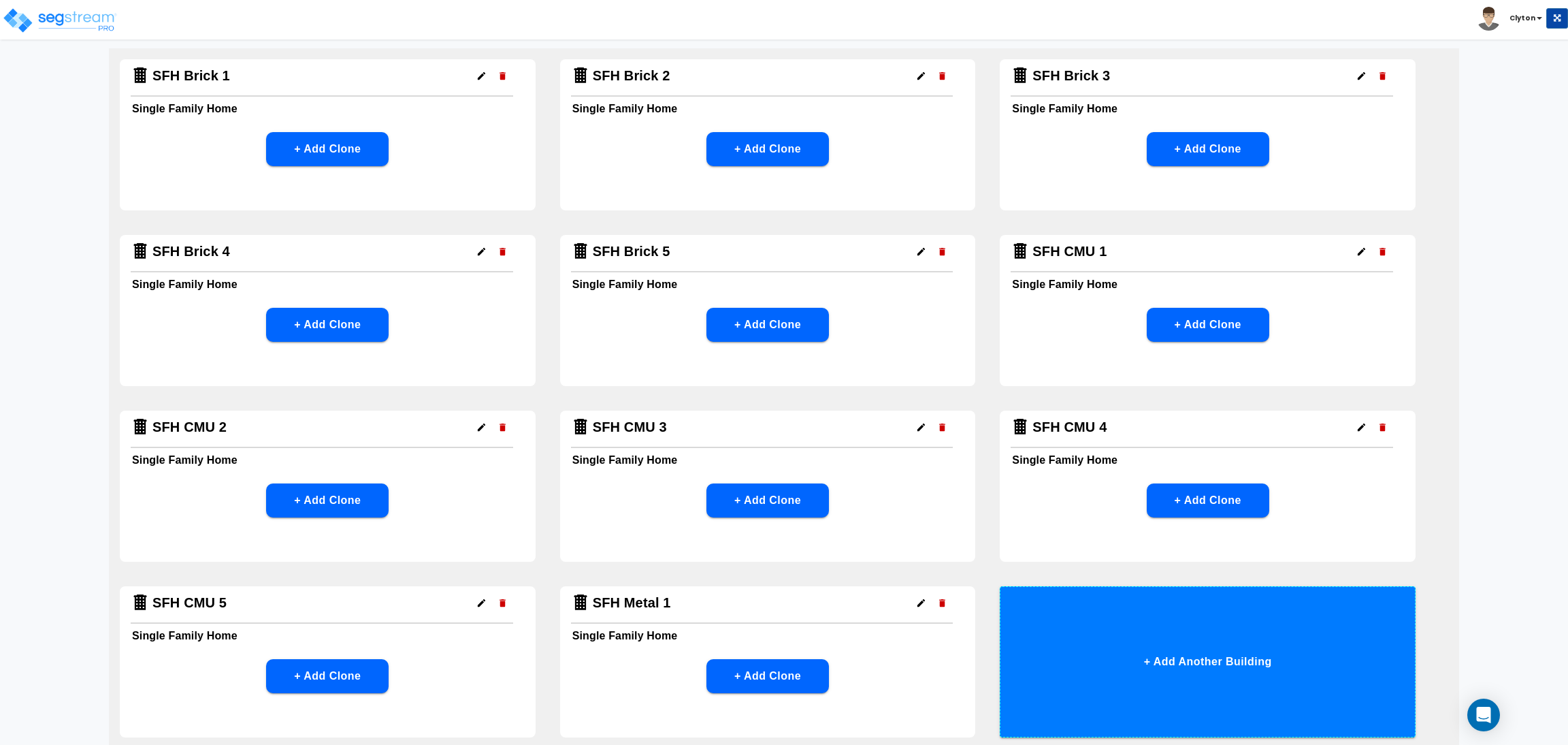
scroll to position [223, 0]
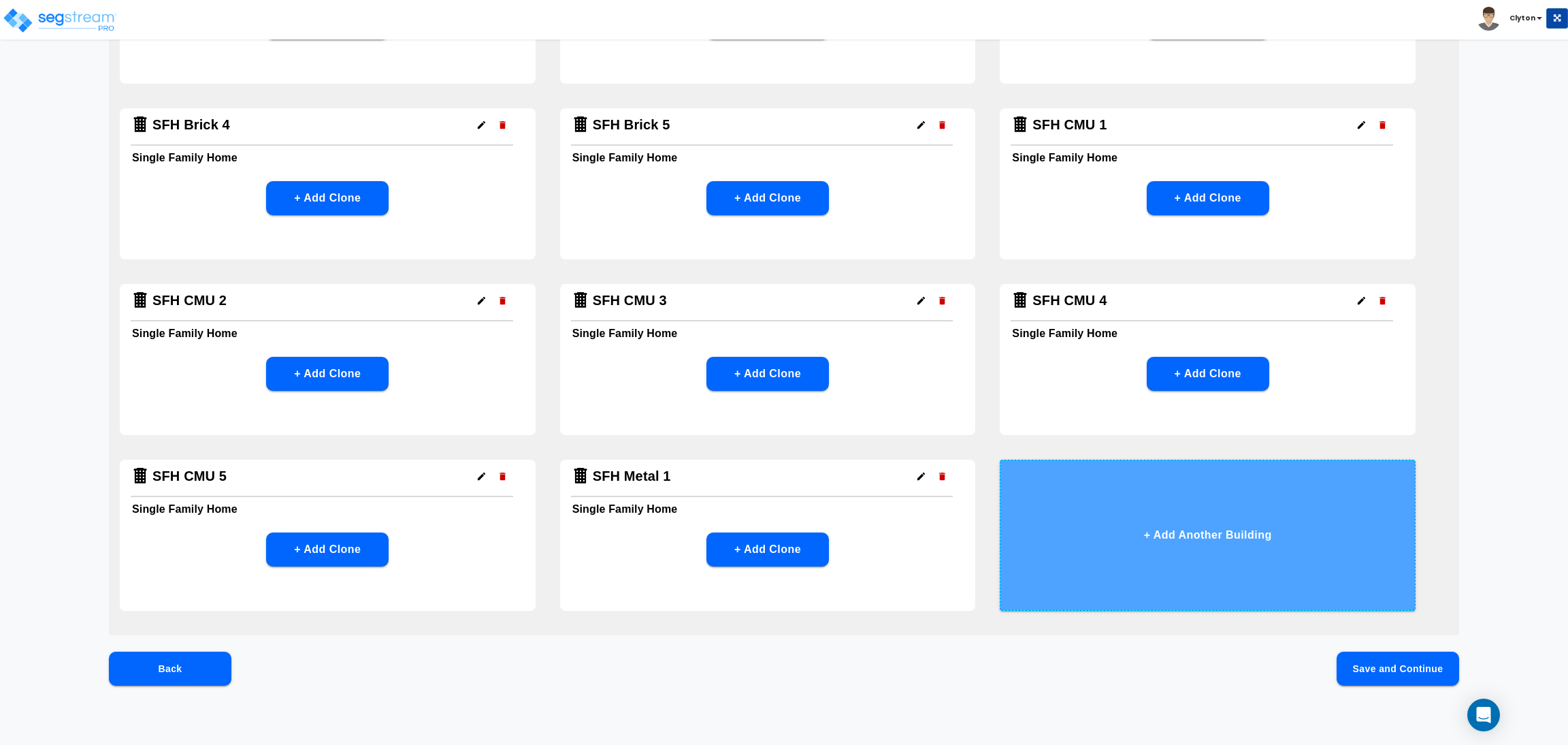
click at [1140, 545] on button "+ Add Another Building" at bounding box center [1208, 535] width 416 height 151
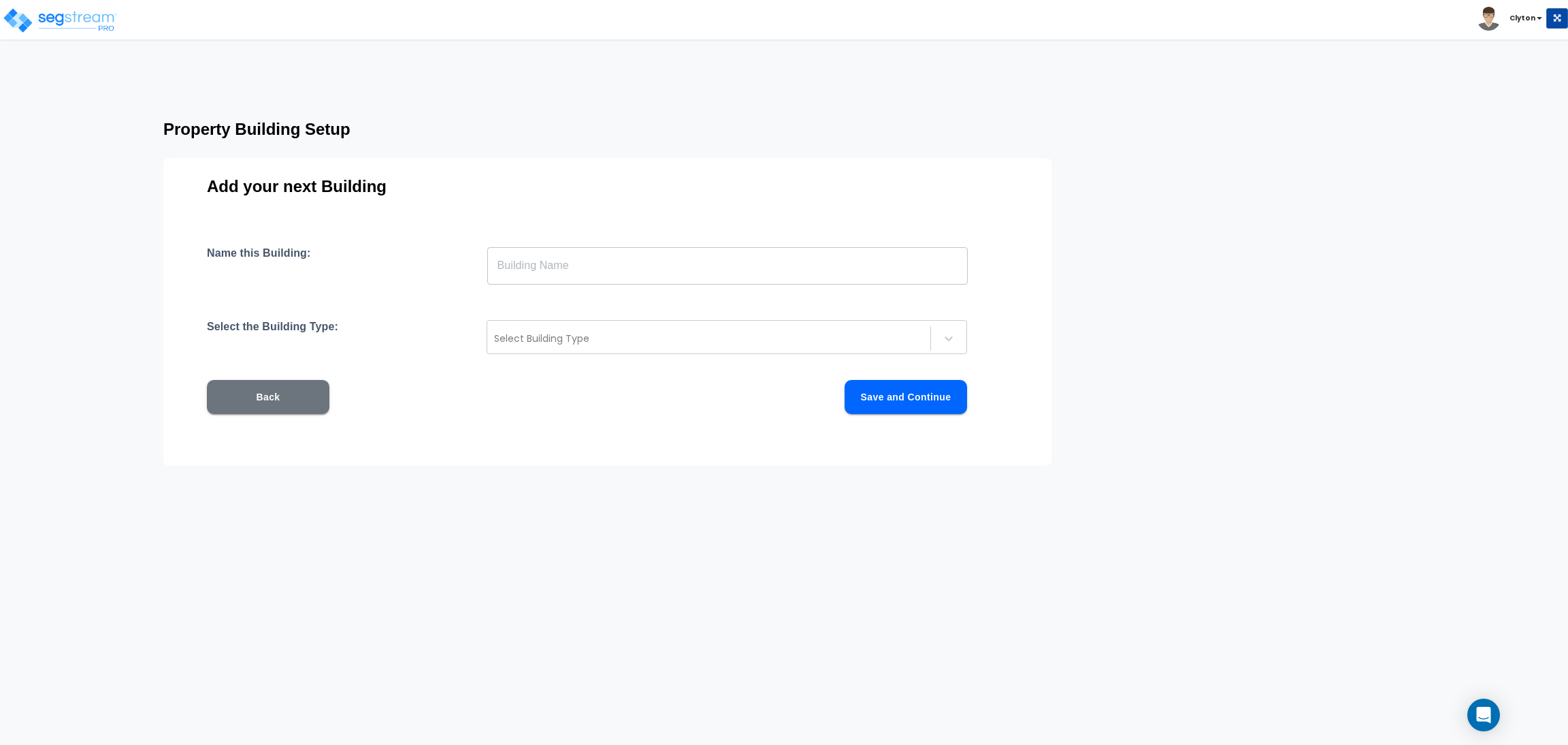
click at [778, 259] on input "text" at bounding box center [728, 265] width 481 height 38
paste input "SFH Metal 1"
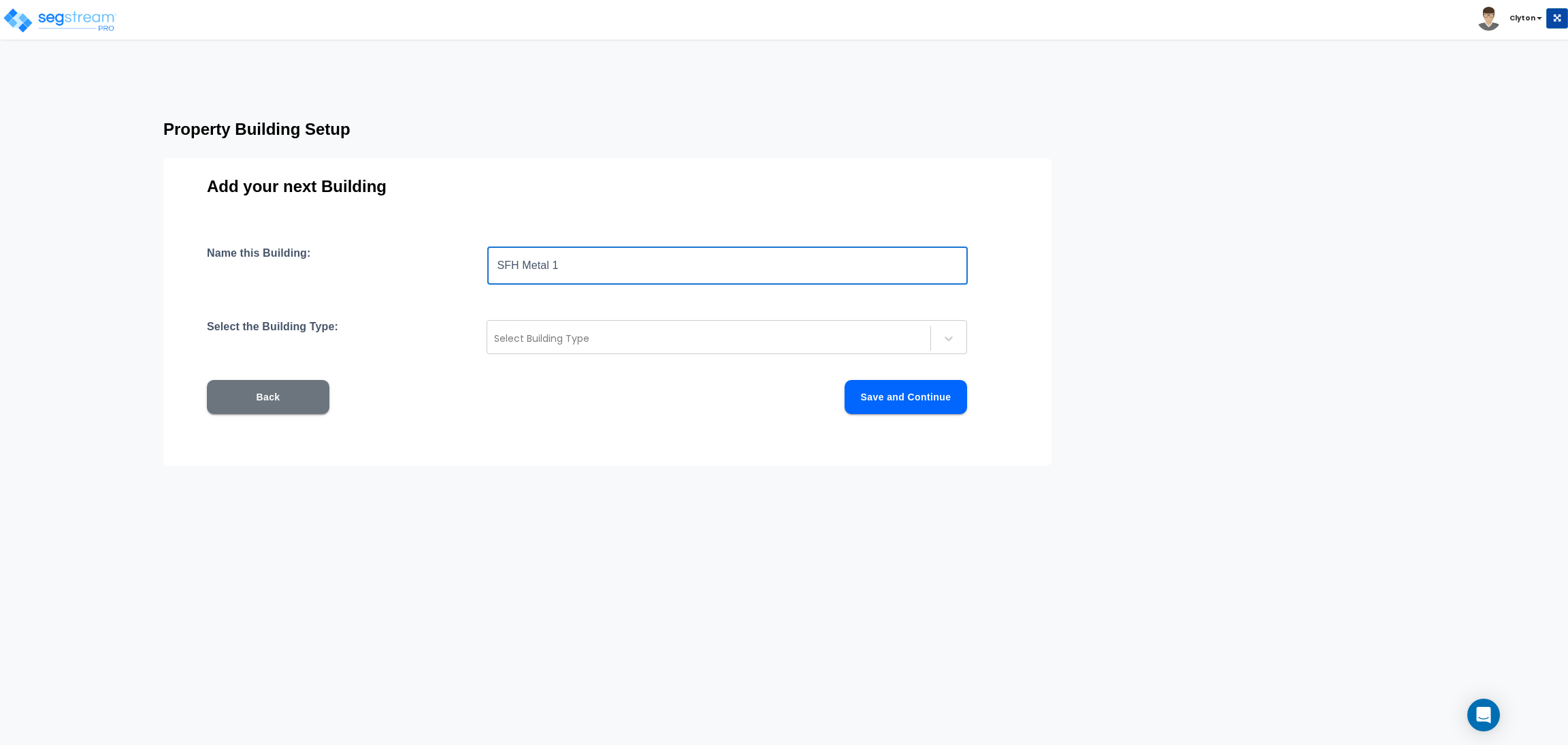
drag, startPoint x: 566, startPoint y: 263, endPoint x: 554, endPoint y: 265, distance: 12.2
click at [554, 265] on input "SFH Metal 1" at bounding box center [728, 265] width 481 height 38
type input "SFH Metal 2"
click at [565, 336] on div at bounding box center [709, 338] width 430 height 16
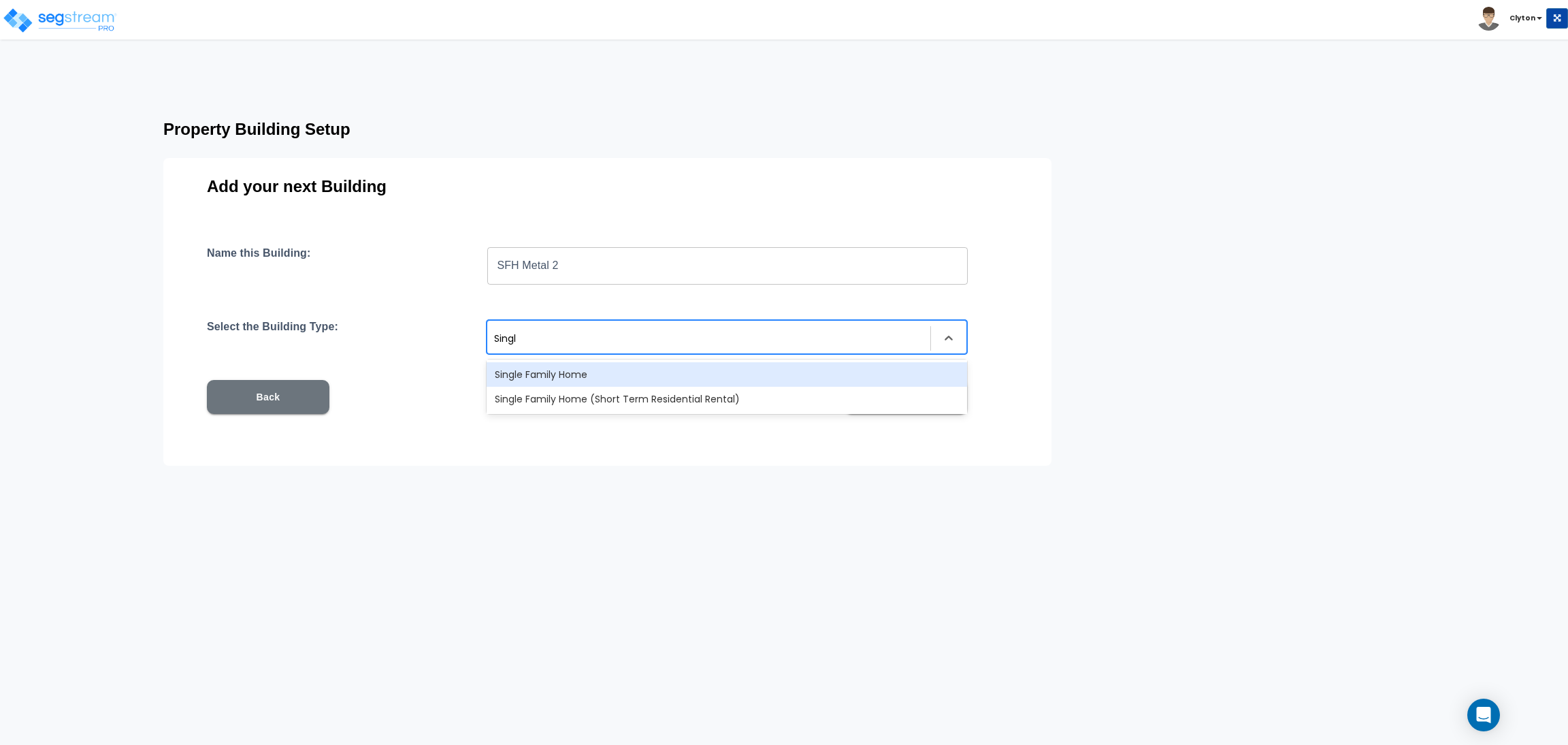
type input "Single"
click at [574, 361] on div "Single Family Home Single Family Home (Short Term Residential Rental)" at bounding box center [727, 387] width 481 height 55
click at [575, 374] on div "Single Family Home" at bounding box center [727, 375] width 481 height 25
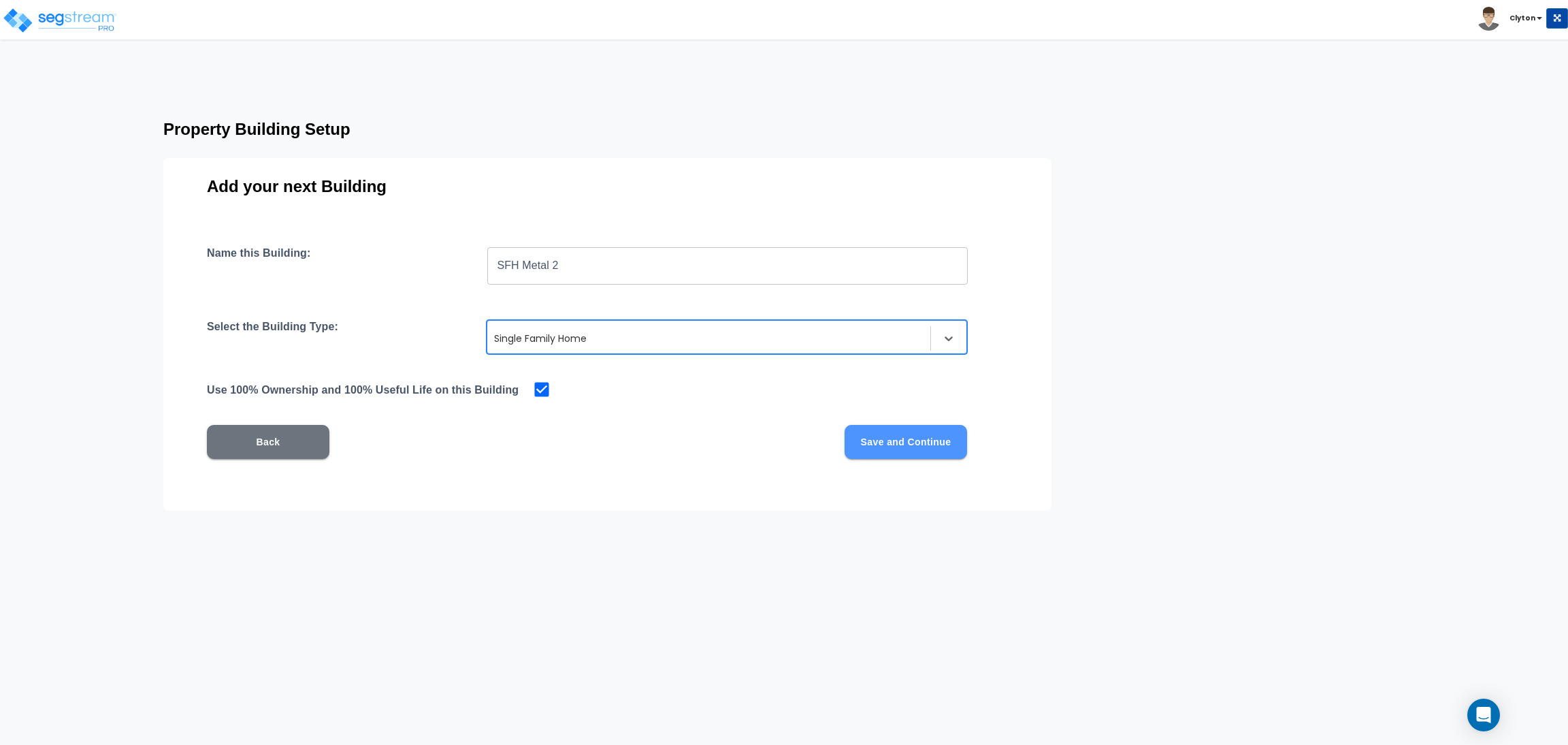
click at [916, 438] on button "Save and Continue" at bounding box center [906, 442] width 123 height 34
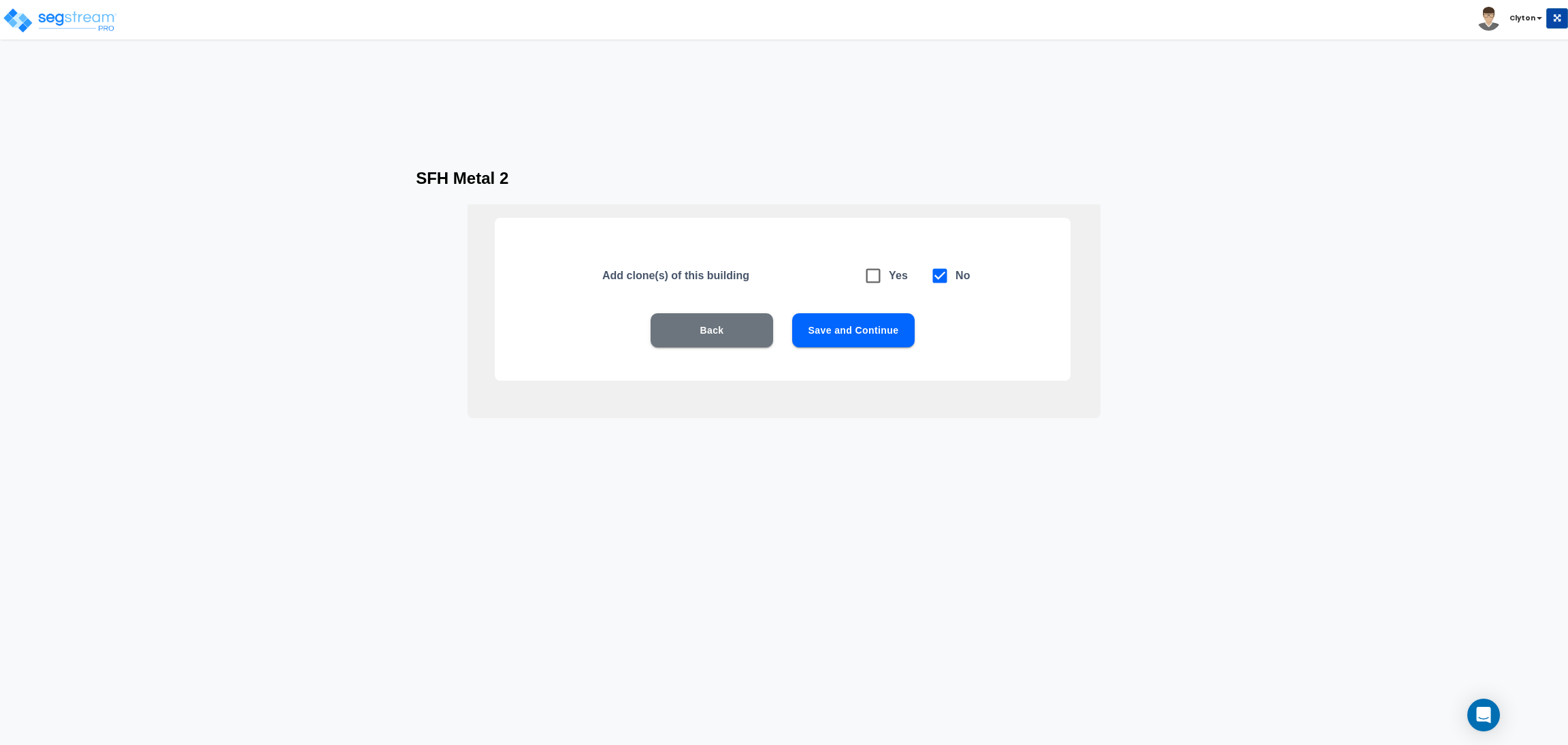
click at [840, 315] on button "Save and Continue" at bounding box center [853, 330] width 123 height 34
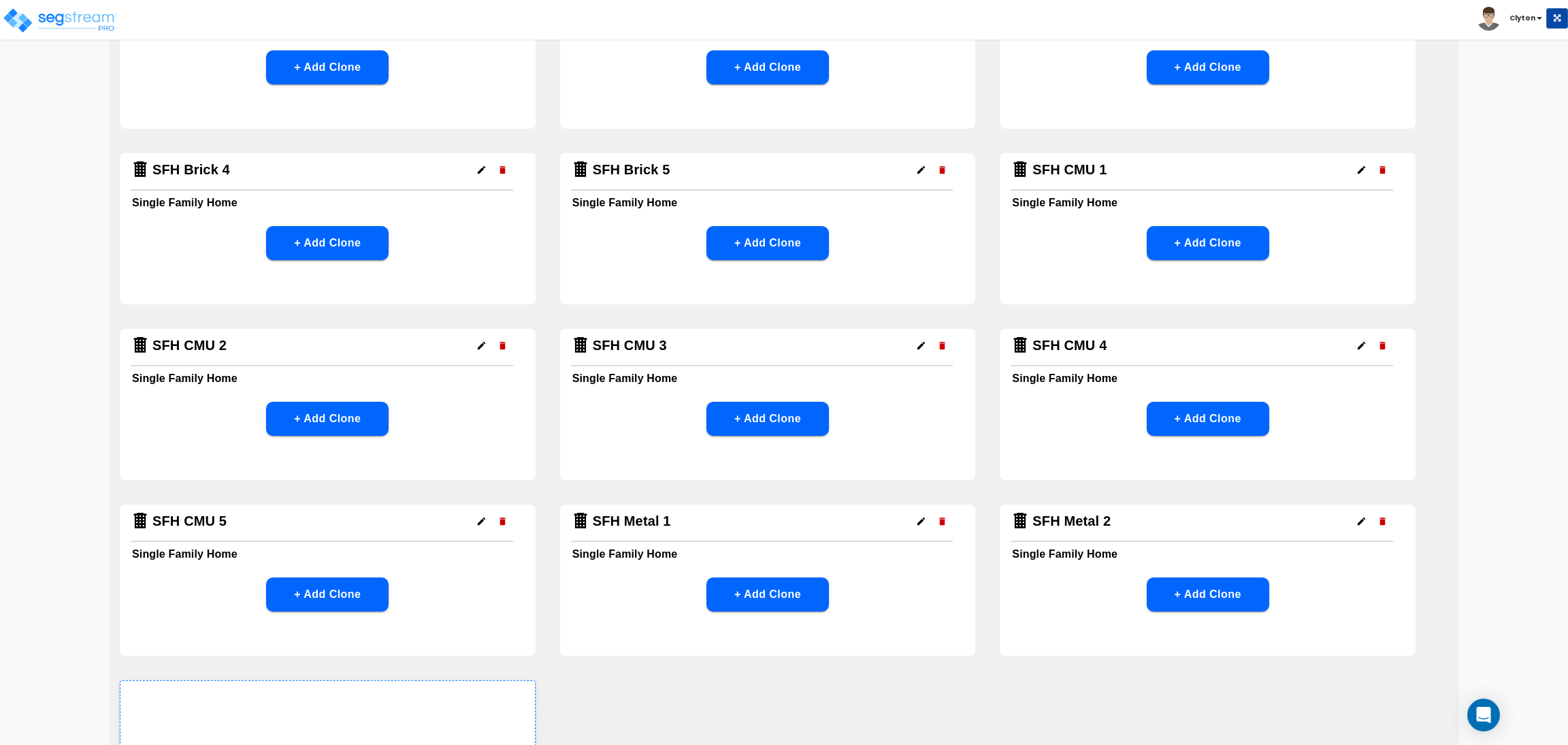
scroll to position [306, 0]
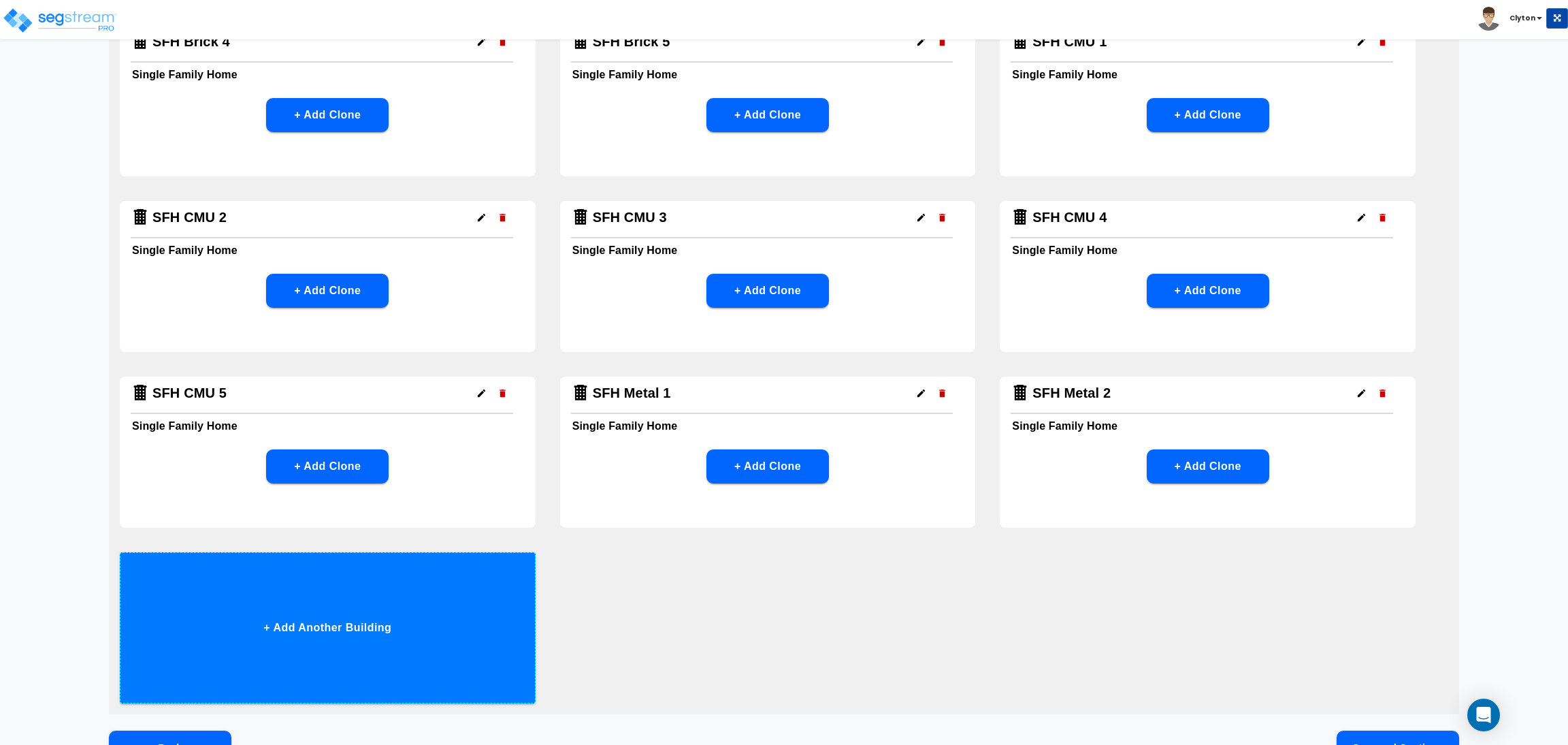
click at [347, 600] on button "+ Add Another Building" at bounding box center [328, 627] width 416 height 151
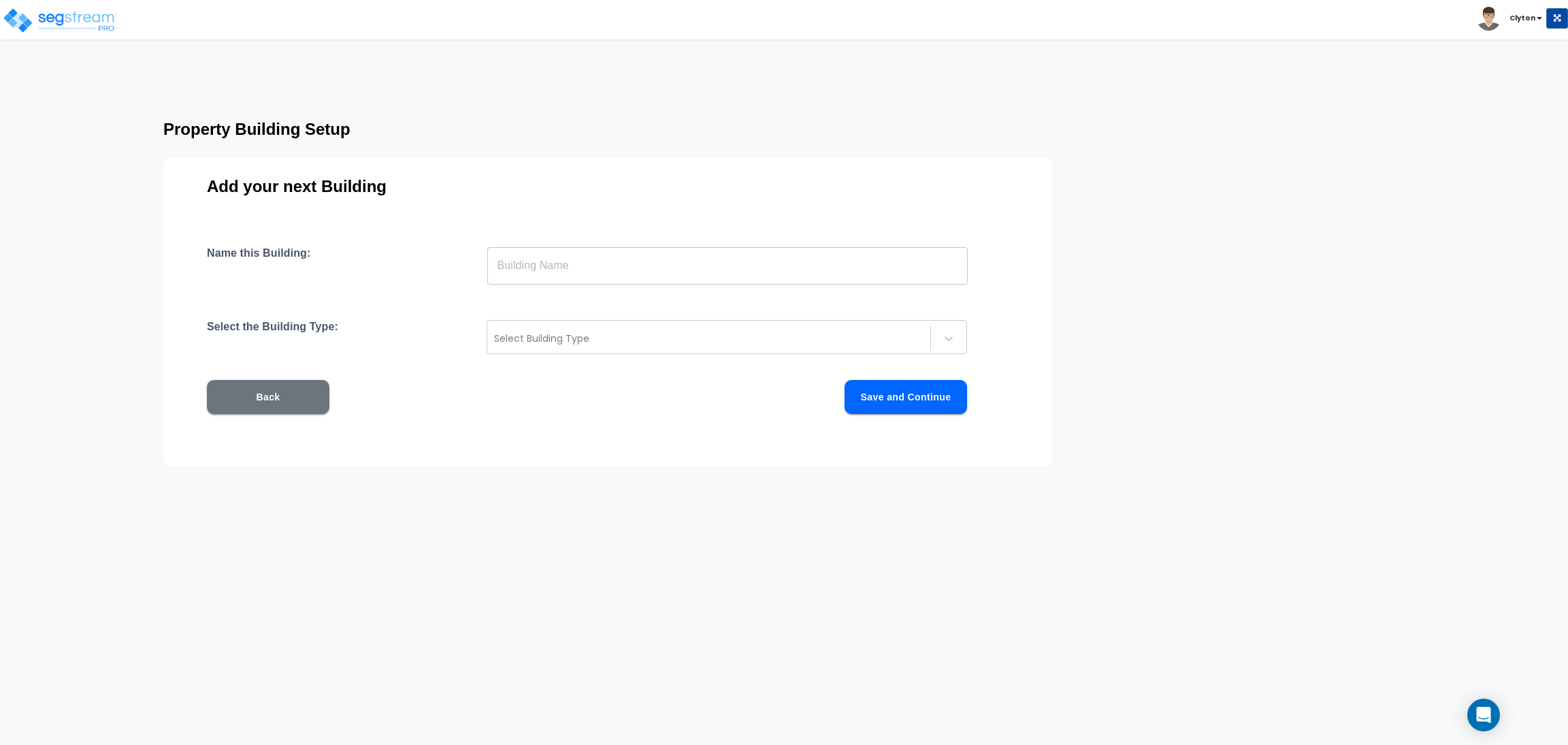
click at [634, 265] on input "text" at bounding box center [728, 265] width 481 height 38
paste input "SFH Metal 1"
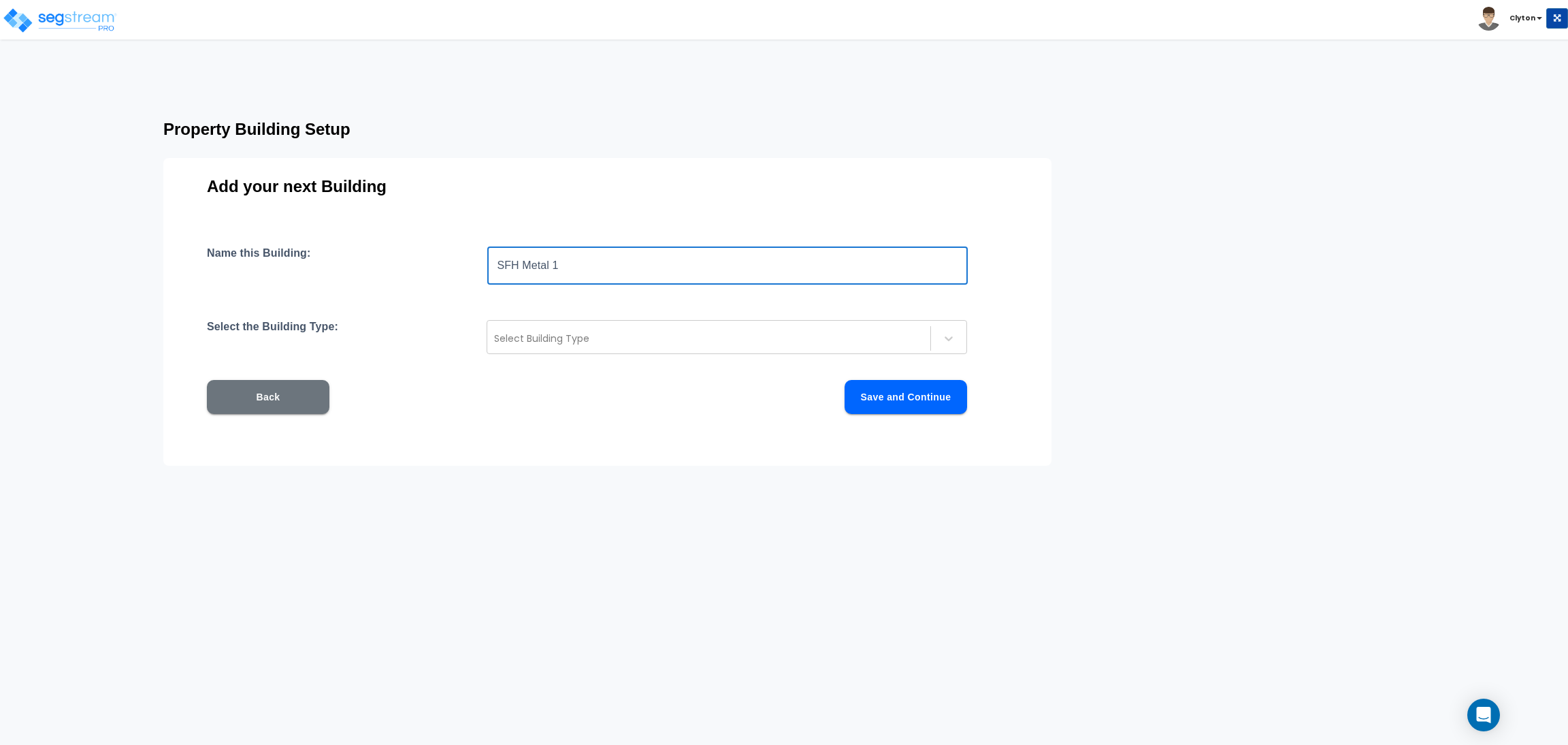
click at [554, 273] on input "SFH Metal 1" at bounding box center [728, 265] width 481 height 38
type input "SFH Metal 3"
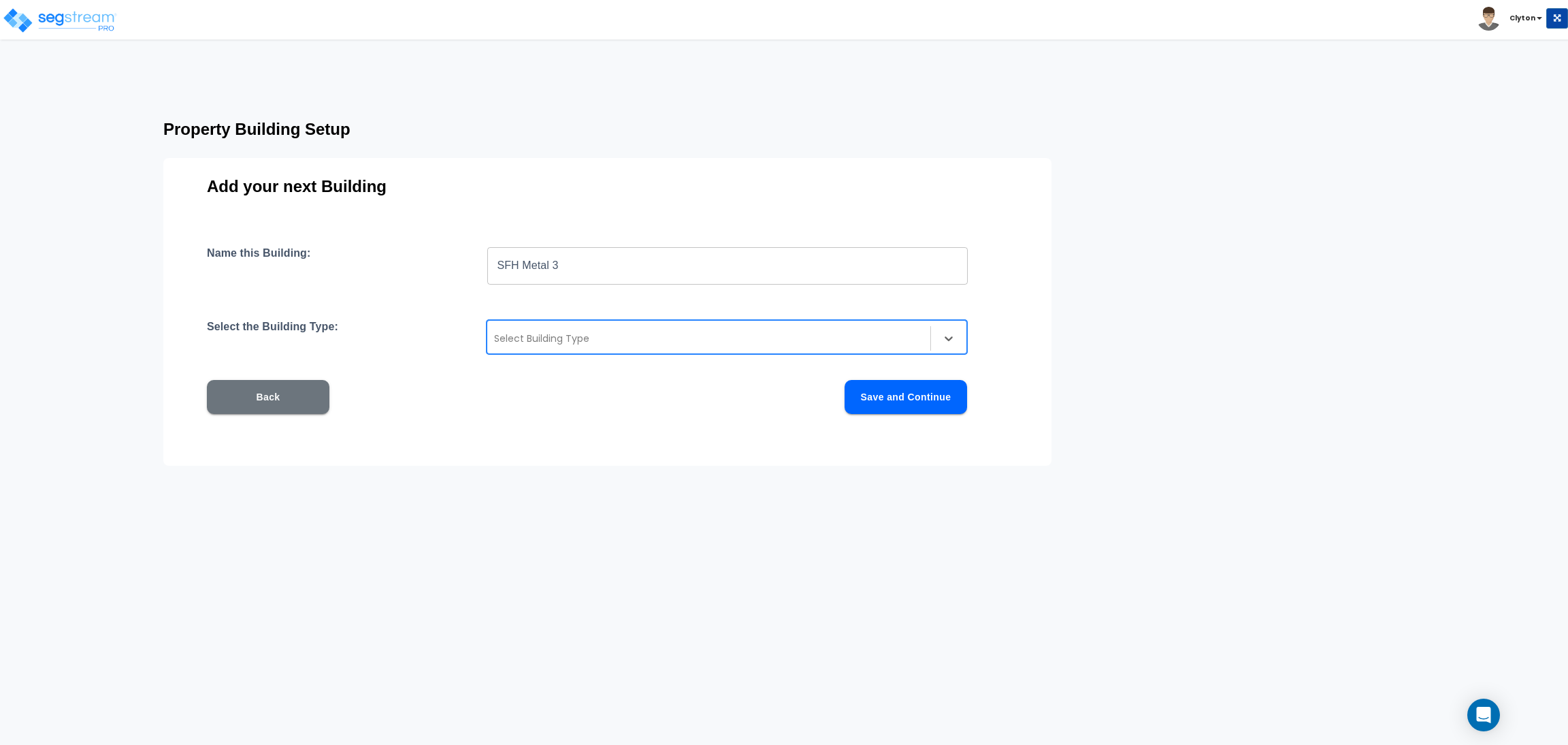
click at [593, 340] on div at bounding box center [709, 338] width 430 height 16
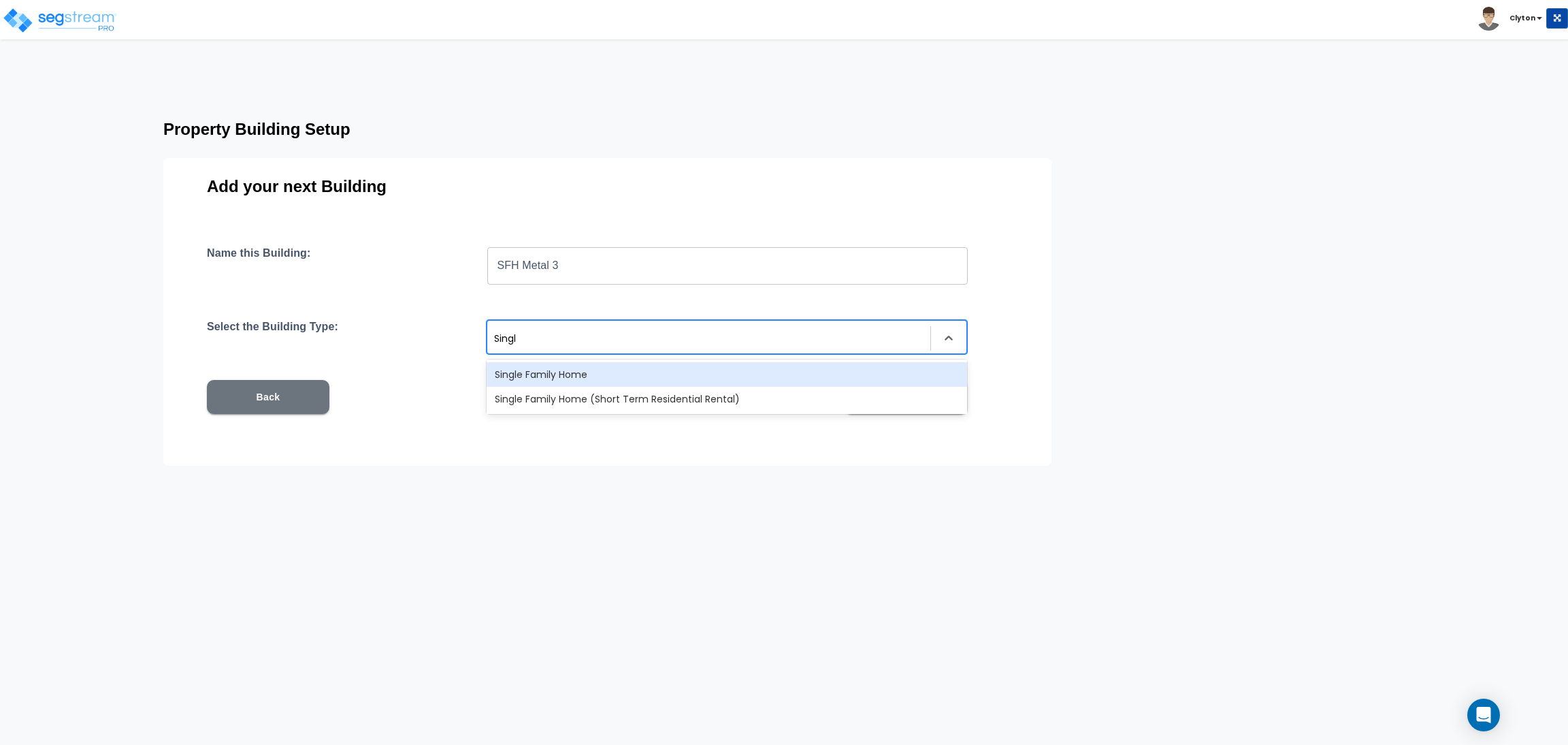
type input "Single"
click at [618, 372] on div "Single Family Home" at bounding box center [727, 375] width 481 height 25
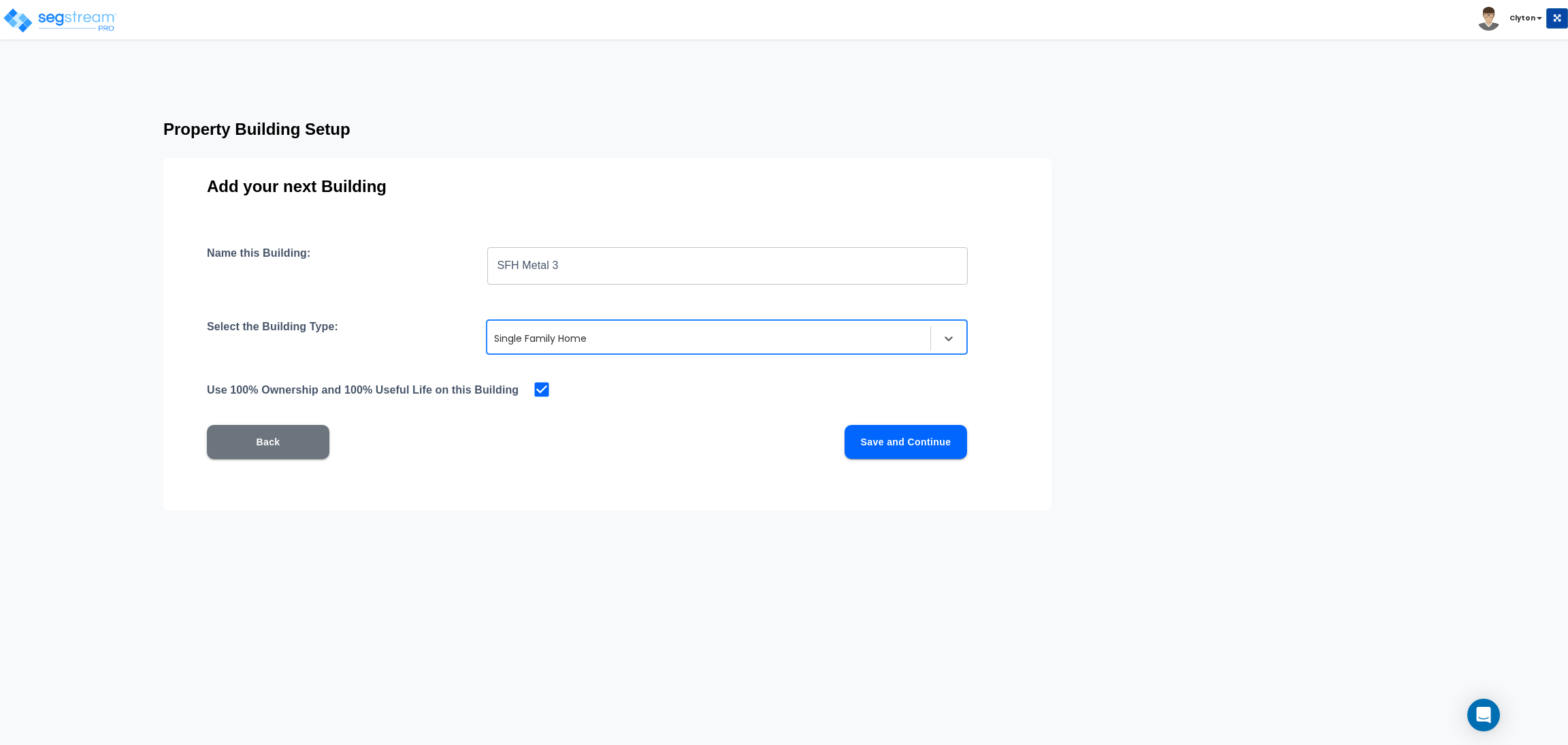
click at [951, 448] on button "Save and Continue" at bounding box center [906, 442] width 123 height 34
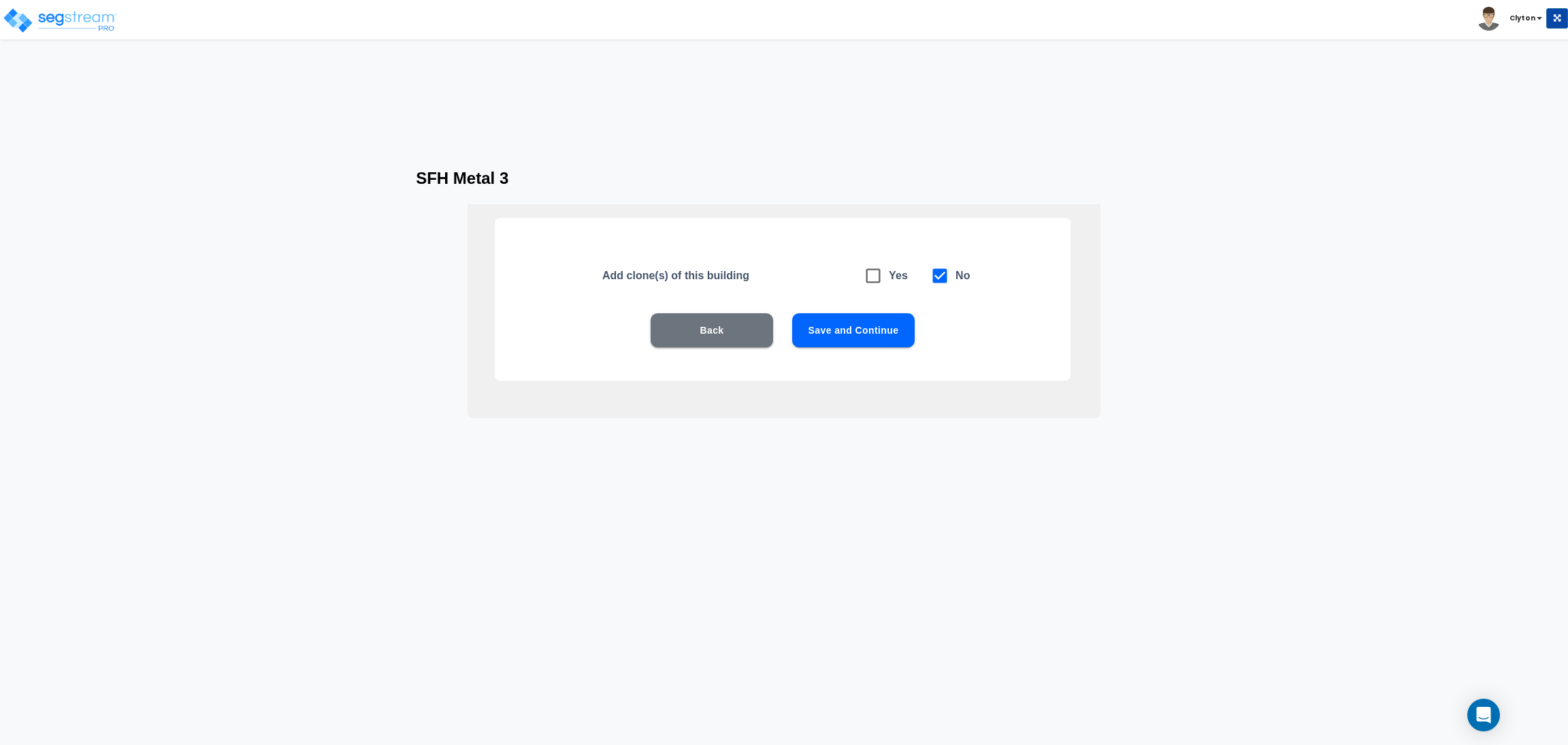
click at [849, 330] on button "Save and Continue" at bounding box center [853, 330] width 123 height 34
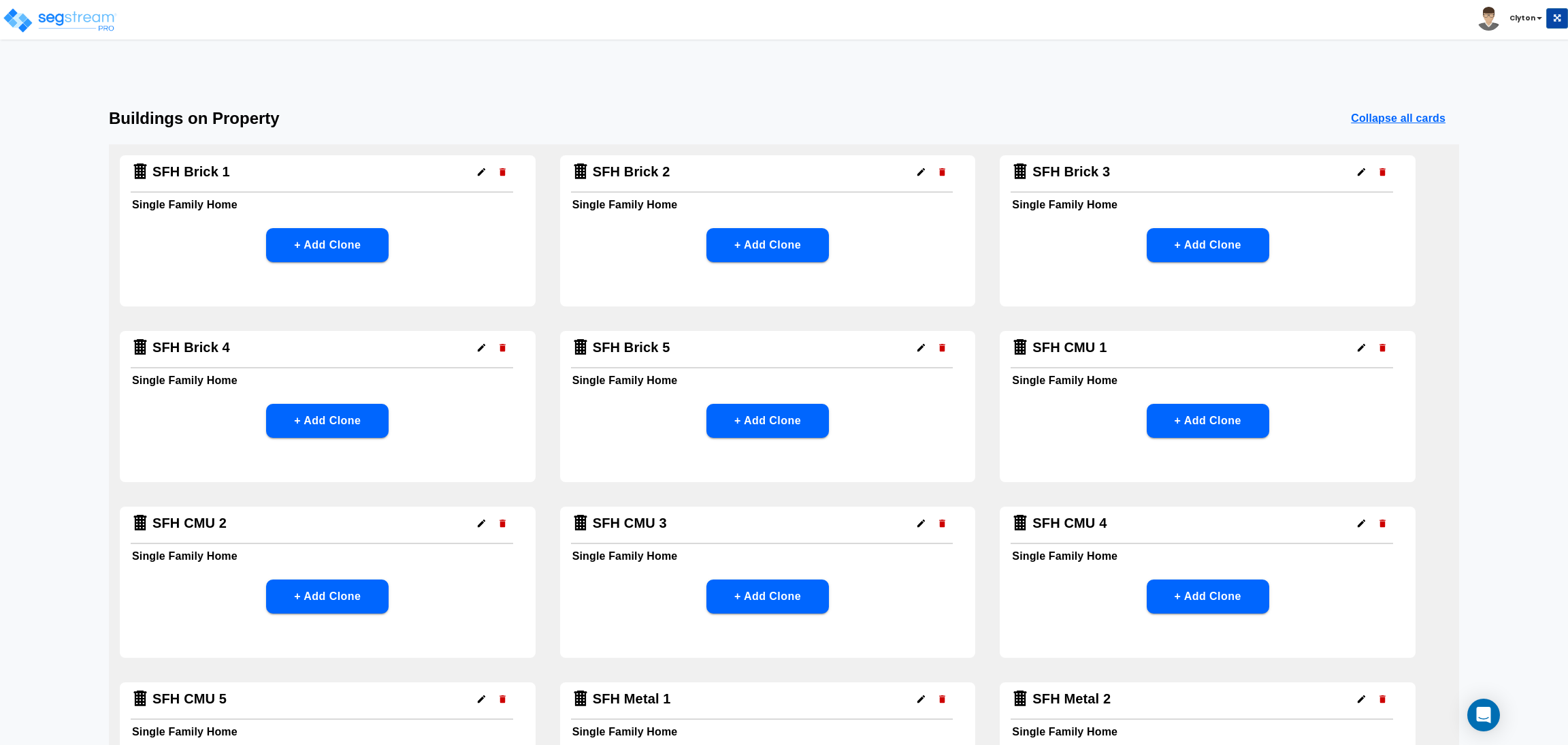
scroll to position [398, 0]
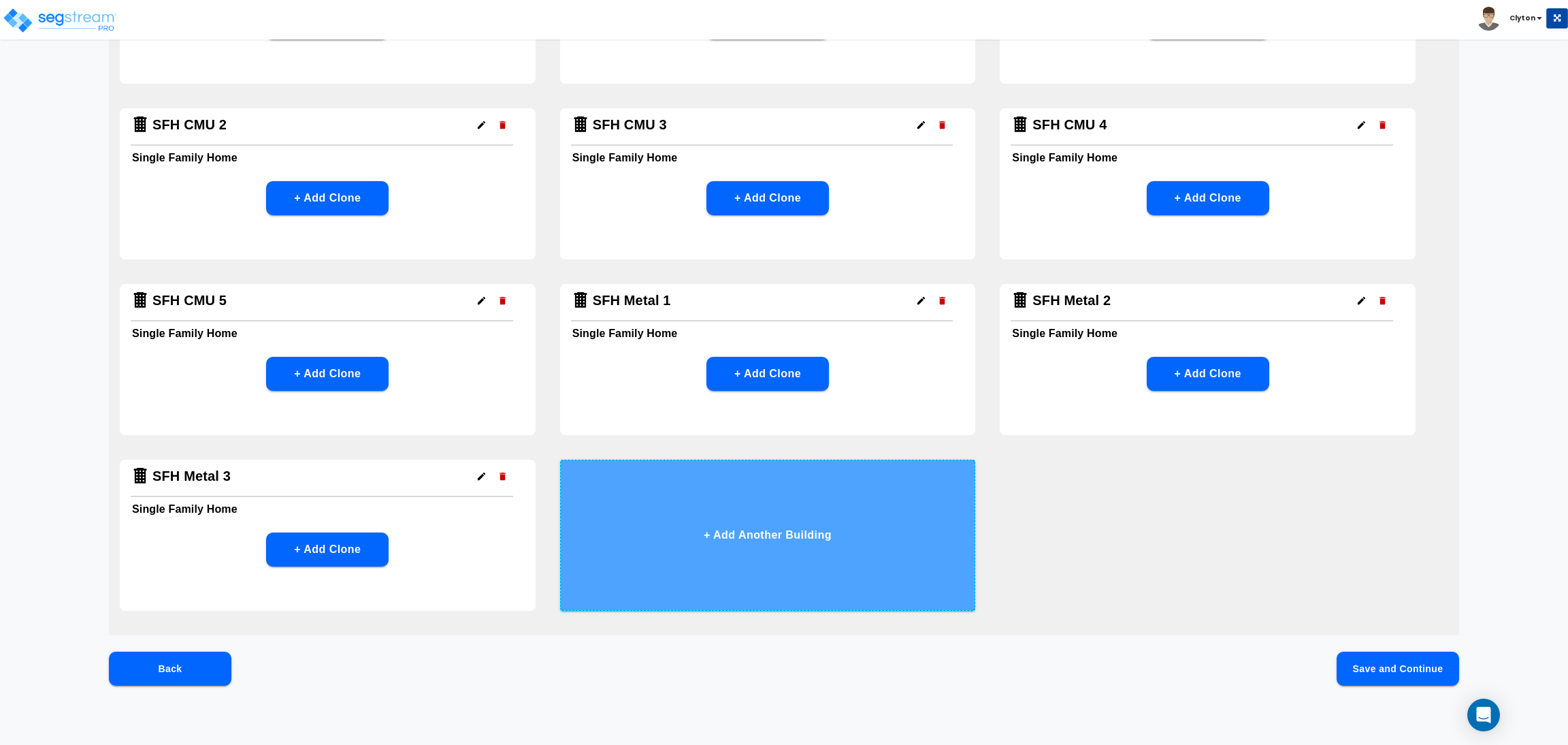
click at [835, 516] on button "+ Add Another Building" at bounding box center [768, 535] width 416 height 151
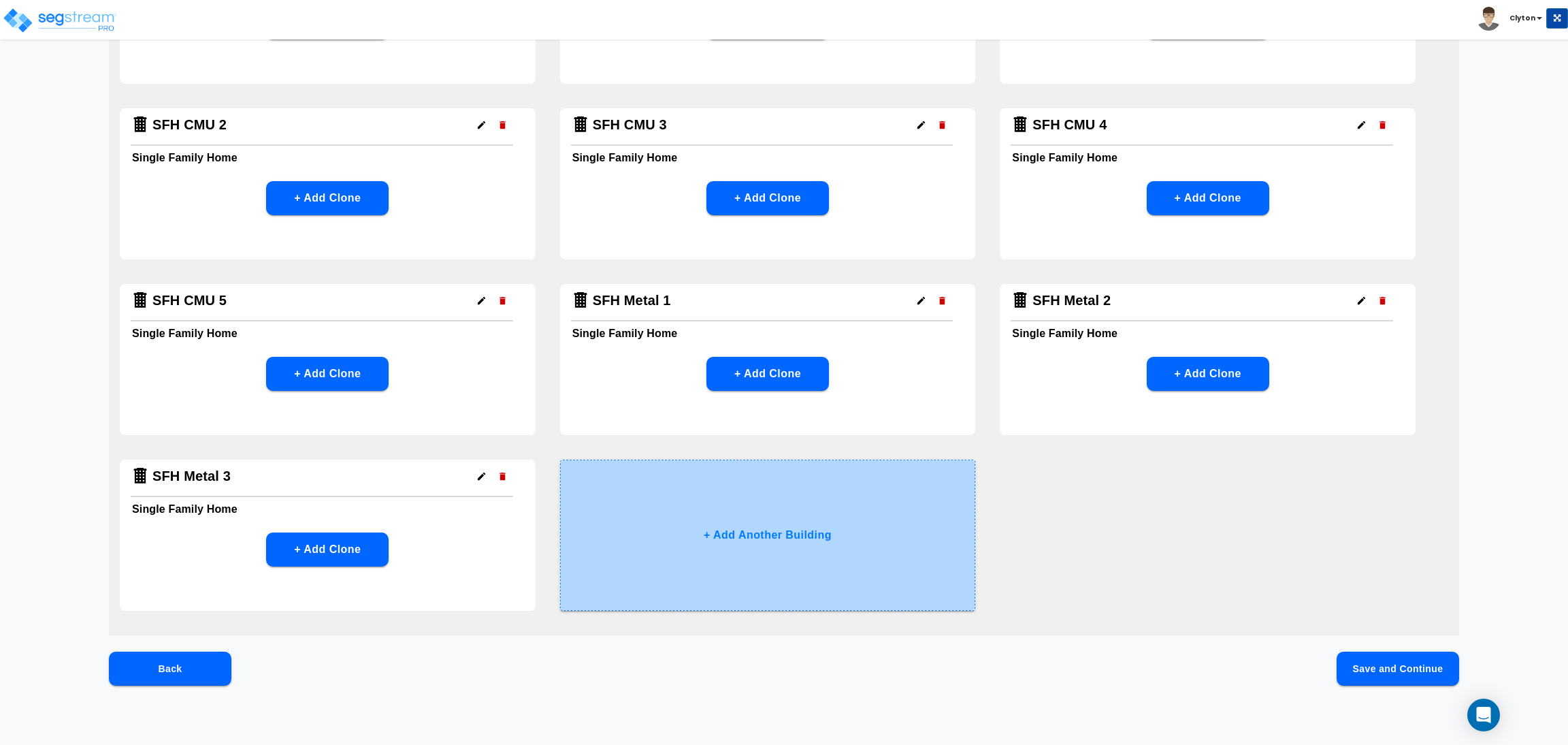
scroll to position [0, 0]
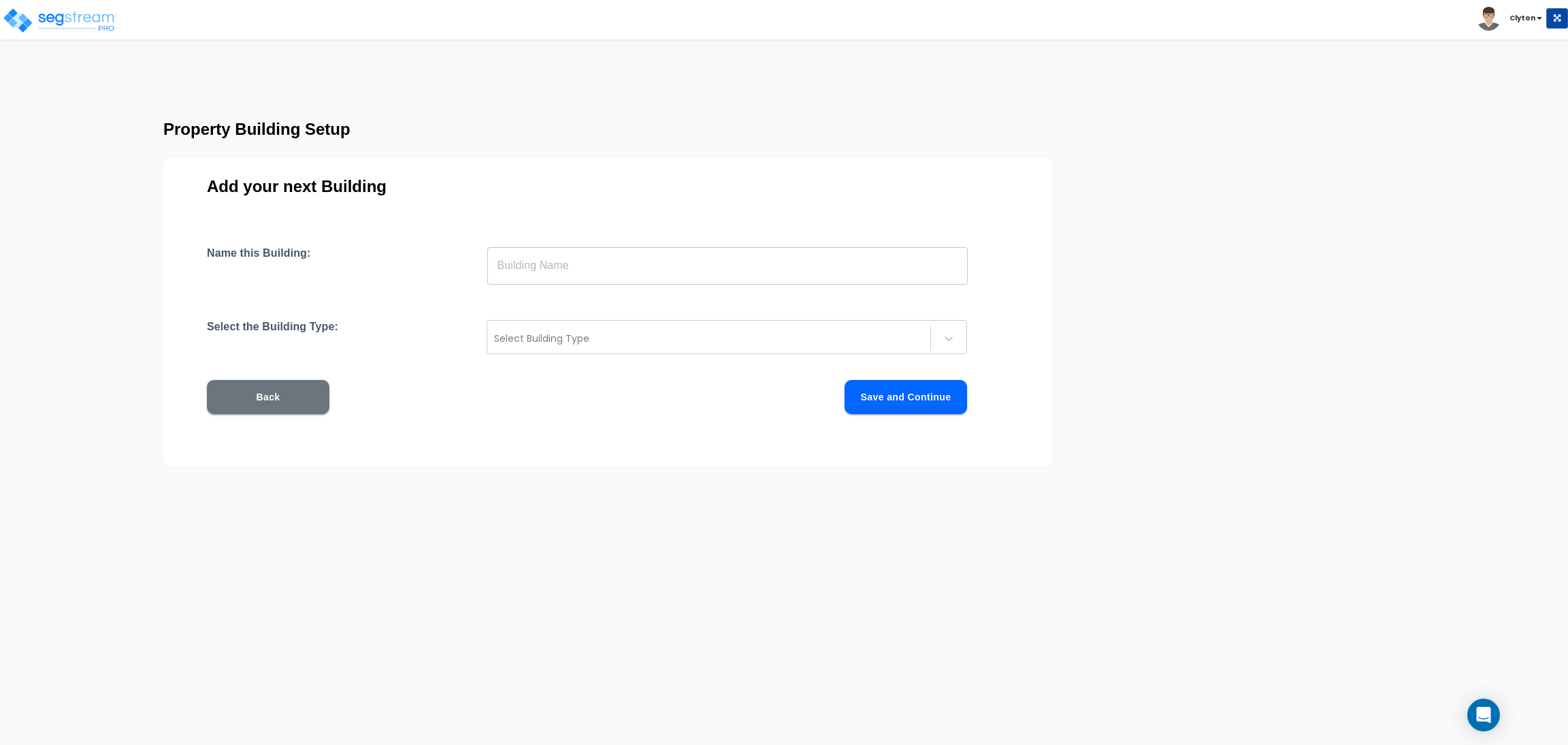
click at [682, 262] on input "text" at bounding box center [728, 265] width 481 height 38
paste input "SFH Metal 1"
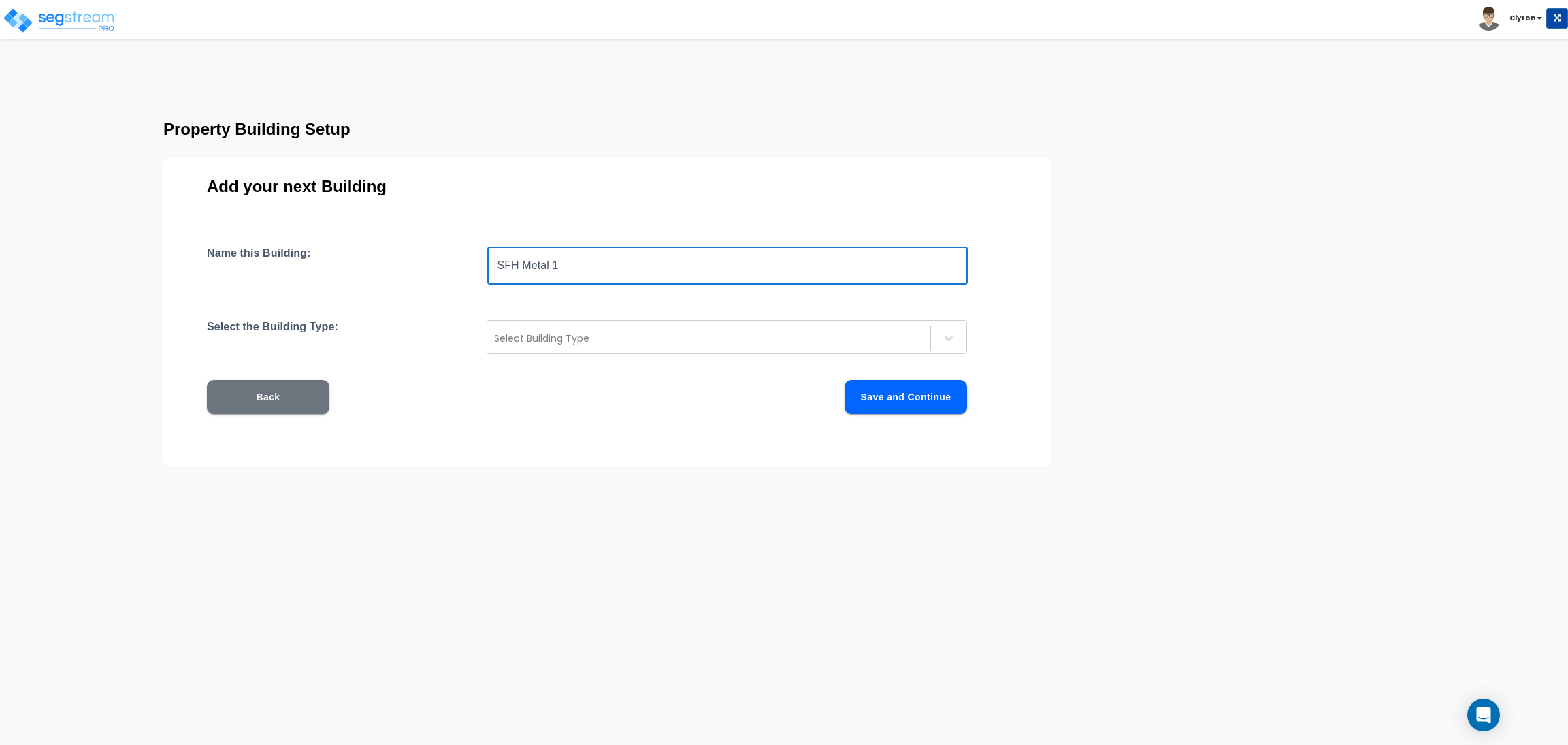
drag, startPoint x: 598, startPoint y: 270, endPoint x: 554, endPoint y: 273, distance: 44.1
click at [554, 273] on input "SFH Metal 1" at bounding box center [728, 265] width 481 height 38
type input "SFH Metal 4"
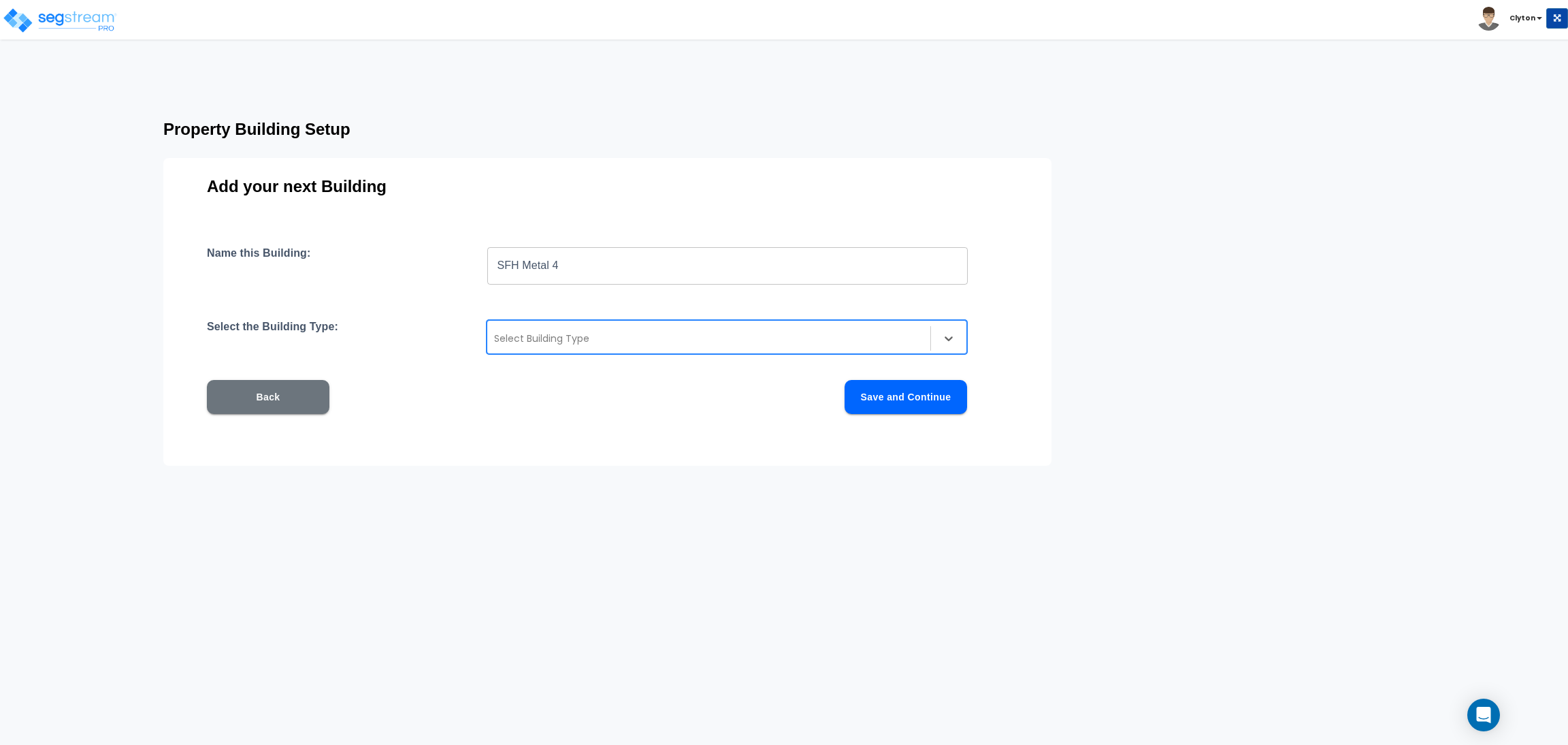
click at [589, 336] on div at bounding box center [709, 338] width 430 height 16
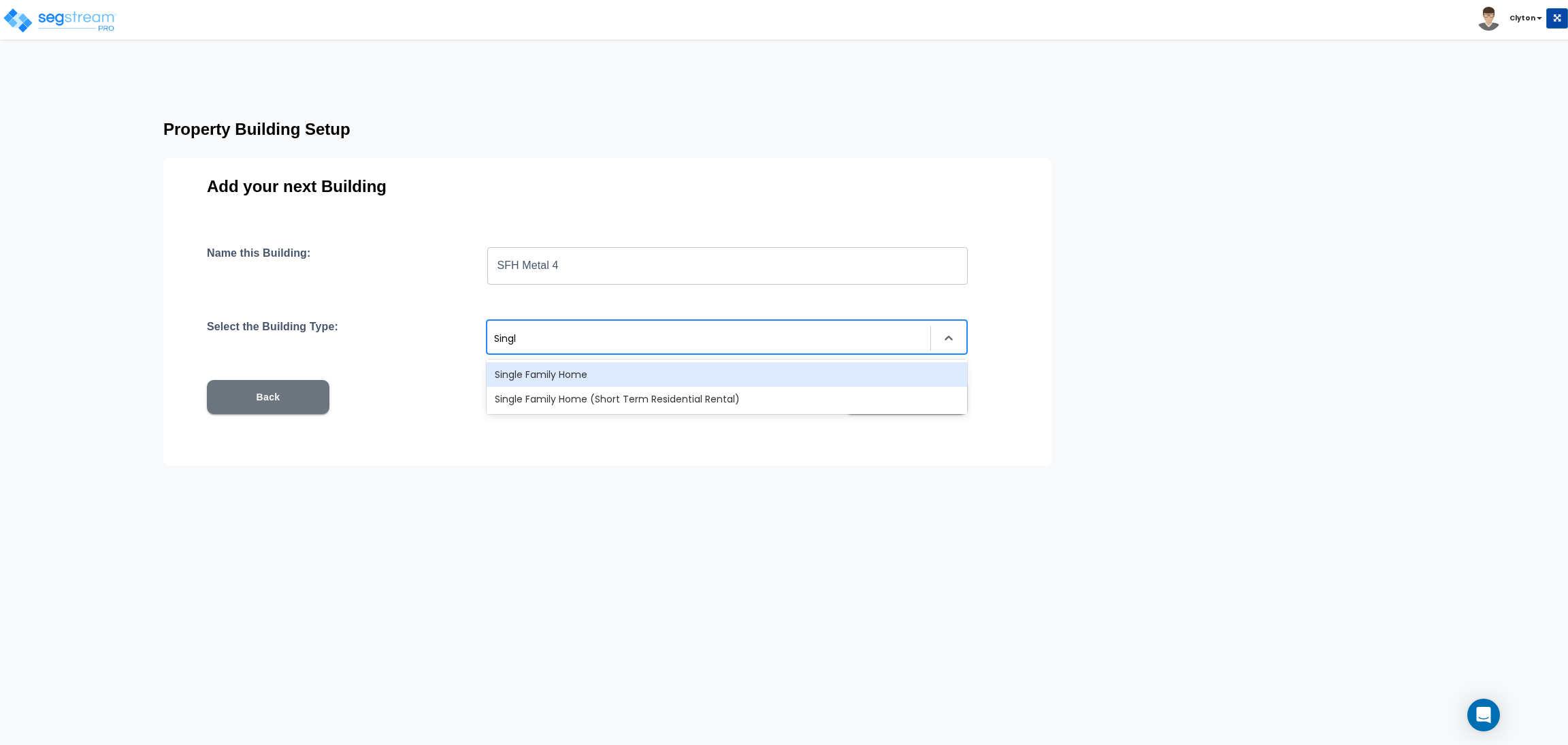
type input "Single"
click at [610, 372] on div "Single Family Home" at bounding box center [727, 375] width 481 height 25
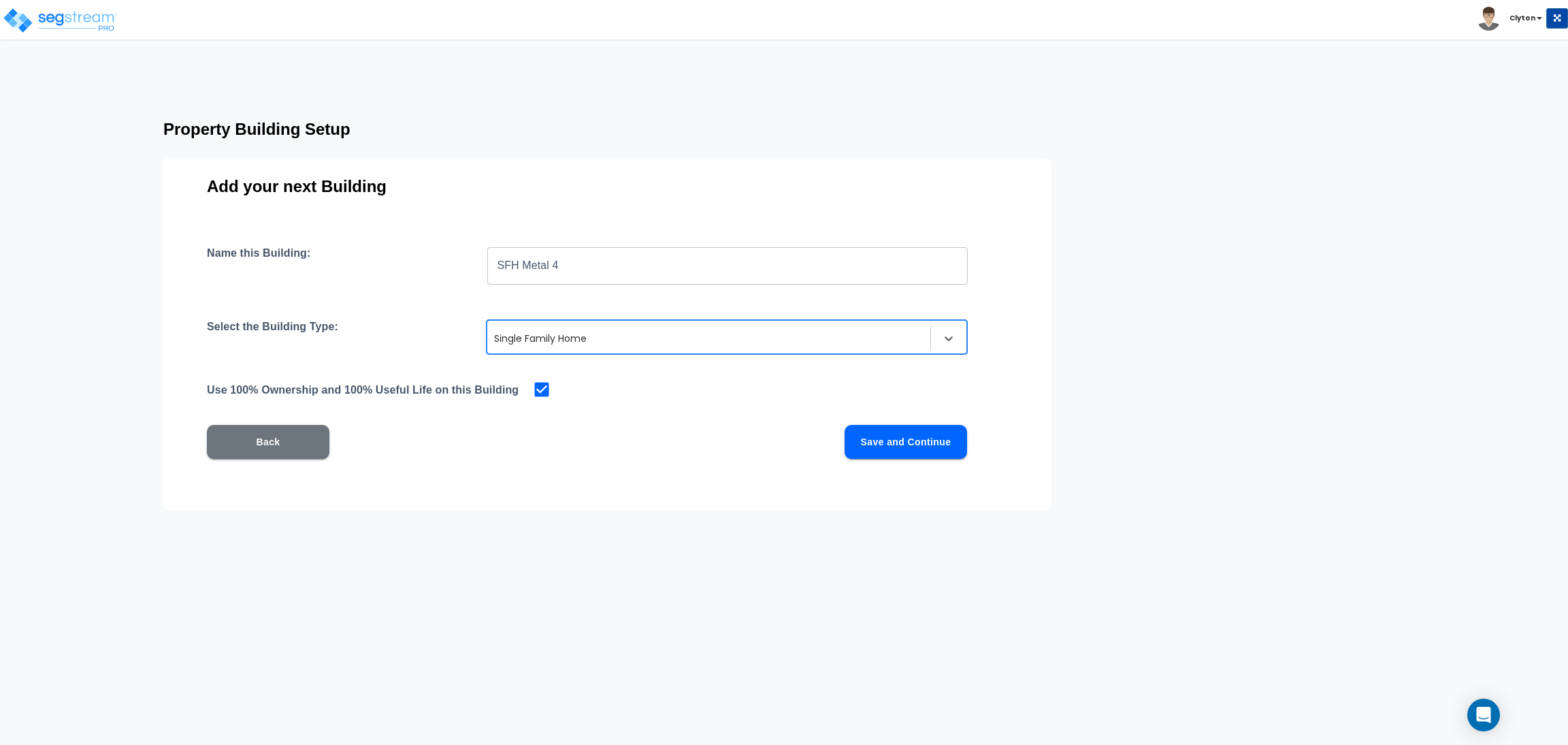
click at [856, 443] on button "Save and Continue" at bounding box center [906, 442] width 123 height 34
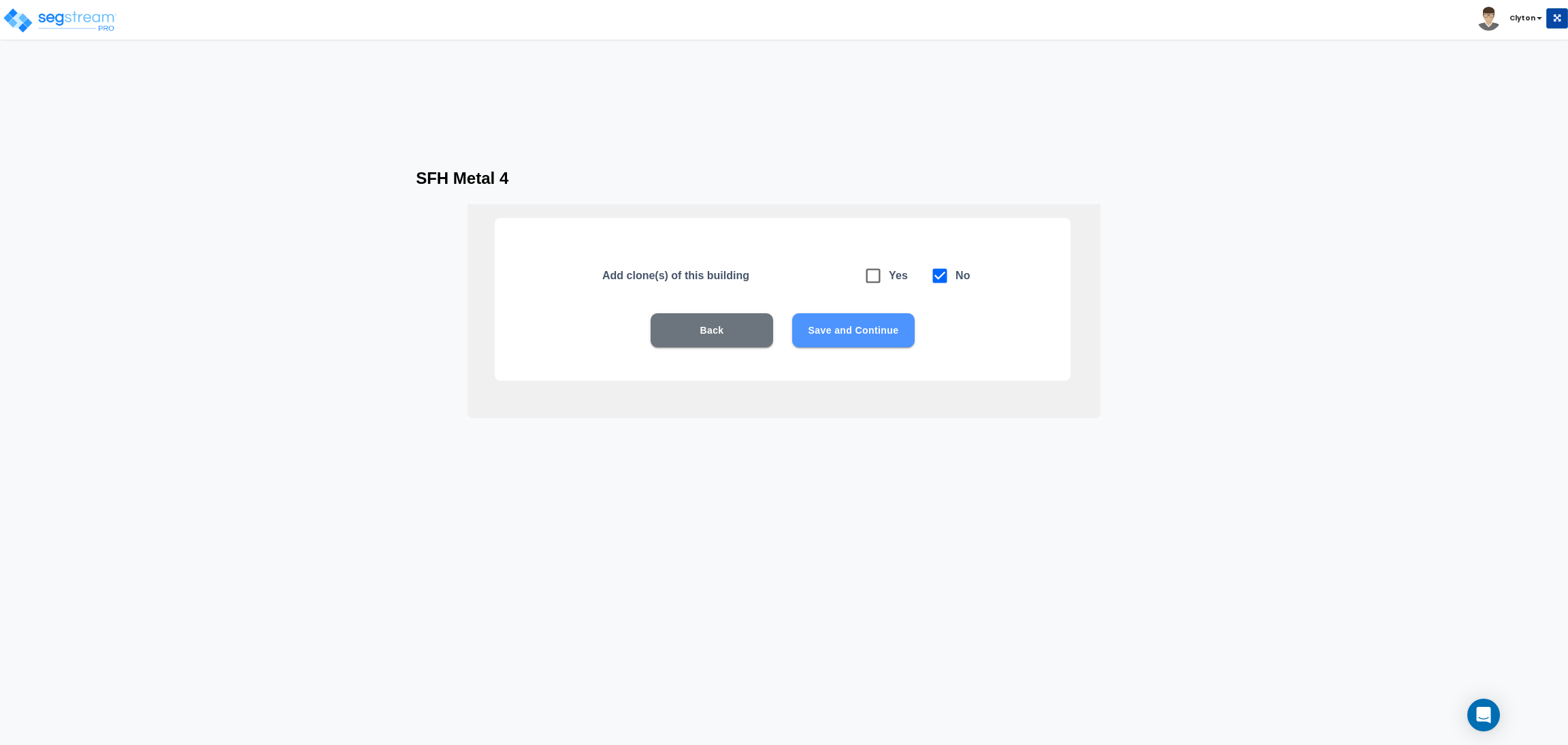
click at [860, 336] on button "Save and Continue" at bounding box center [853, 330] width 123 height 34
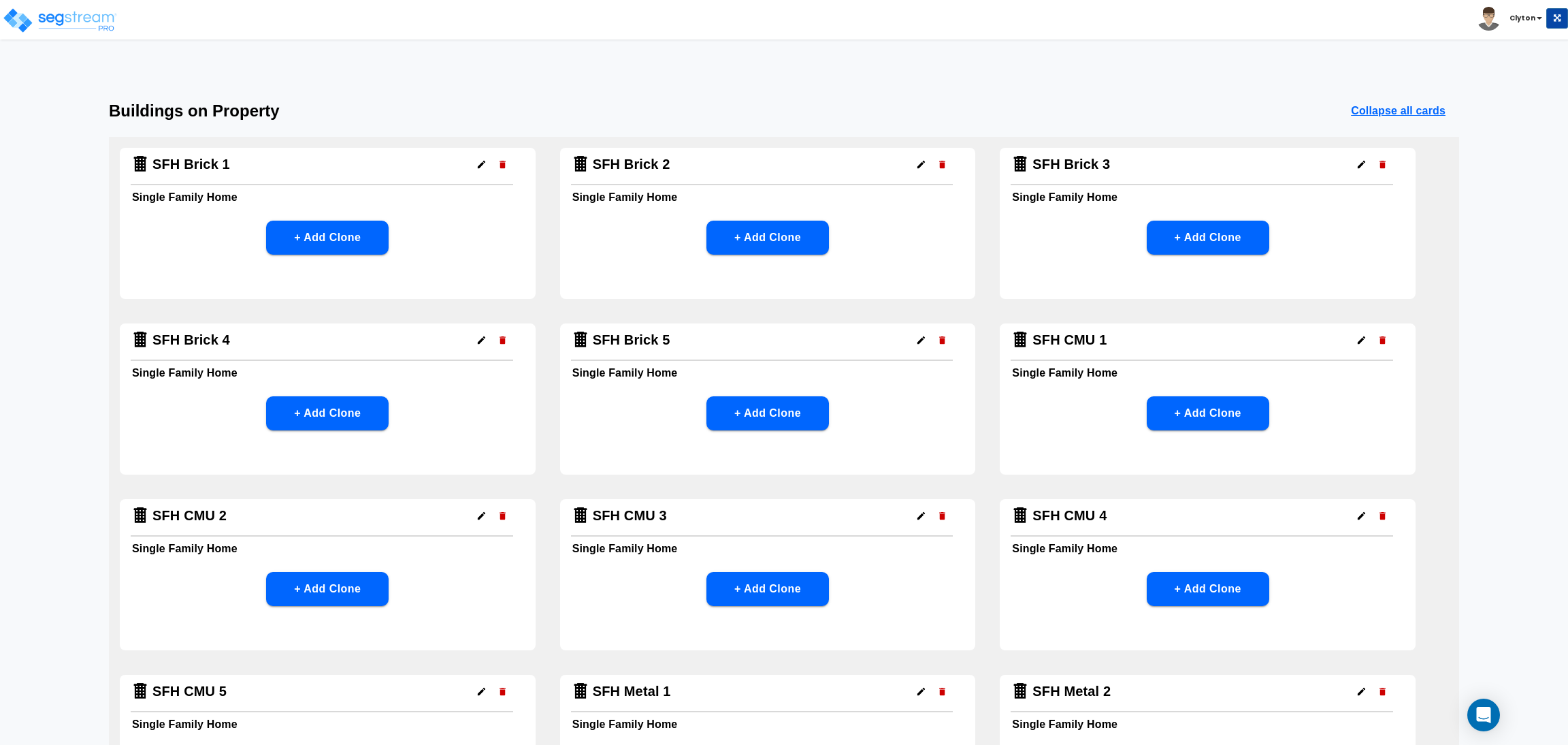
scroll to position [398, 0]
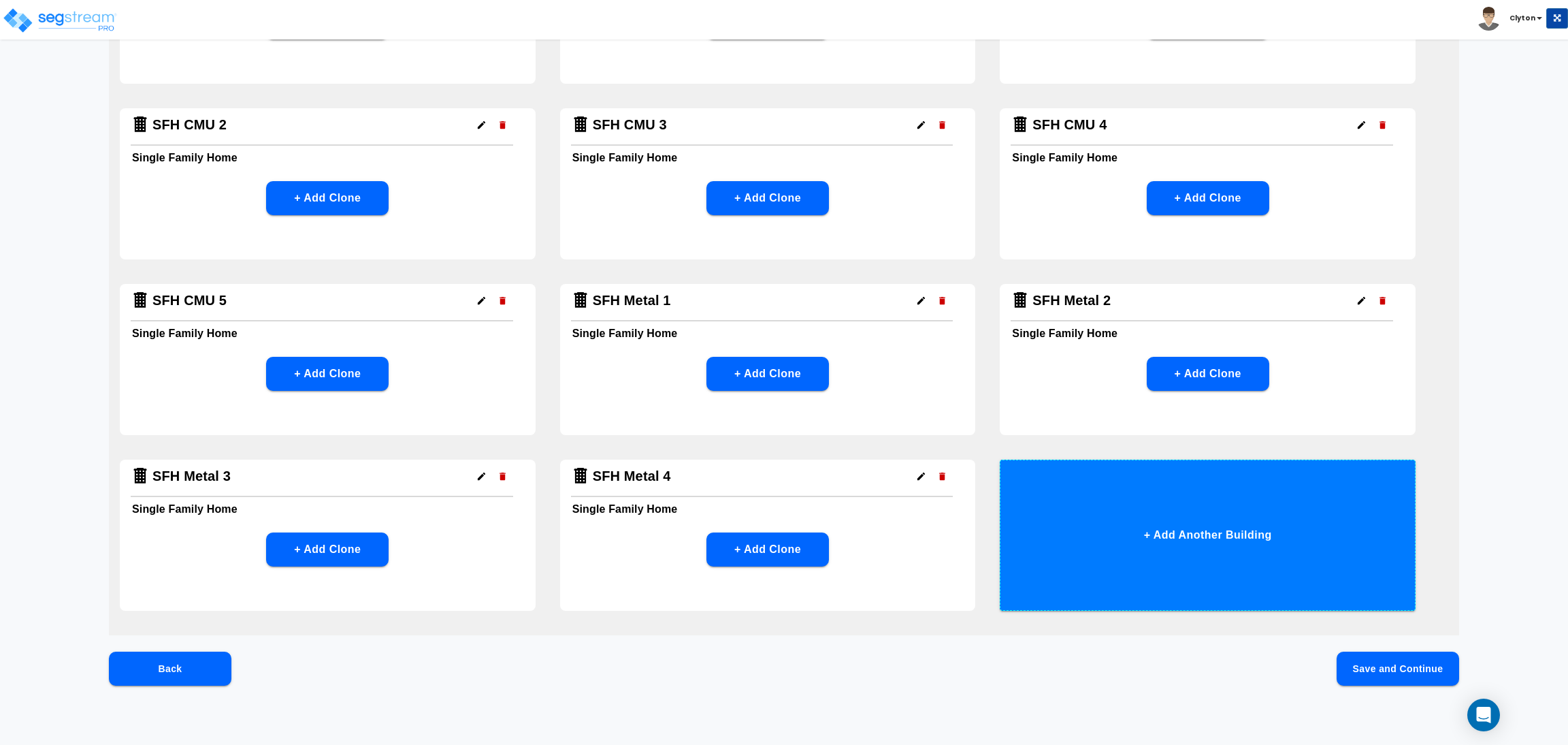
click at [1135, 510] on button "+ Add Another Building" at bounding box center [1208, 535] width 416 height 151
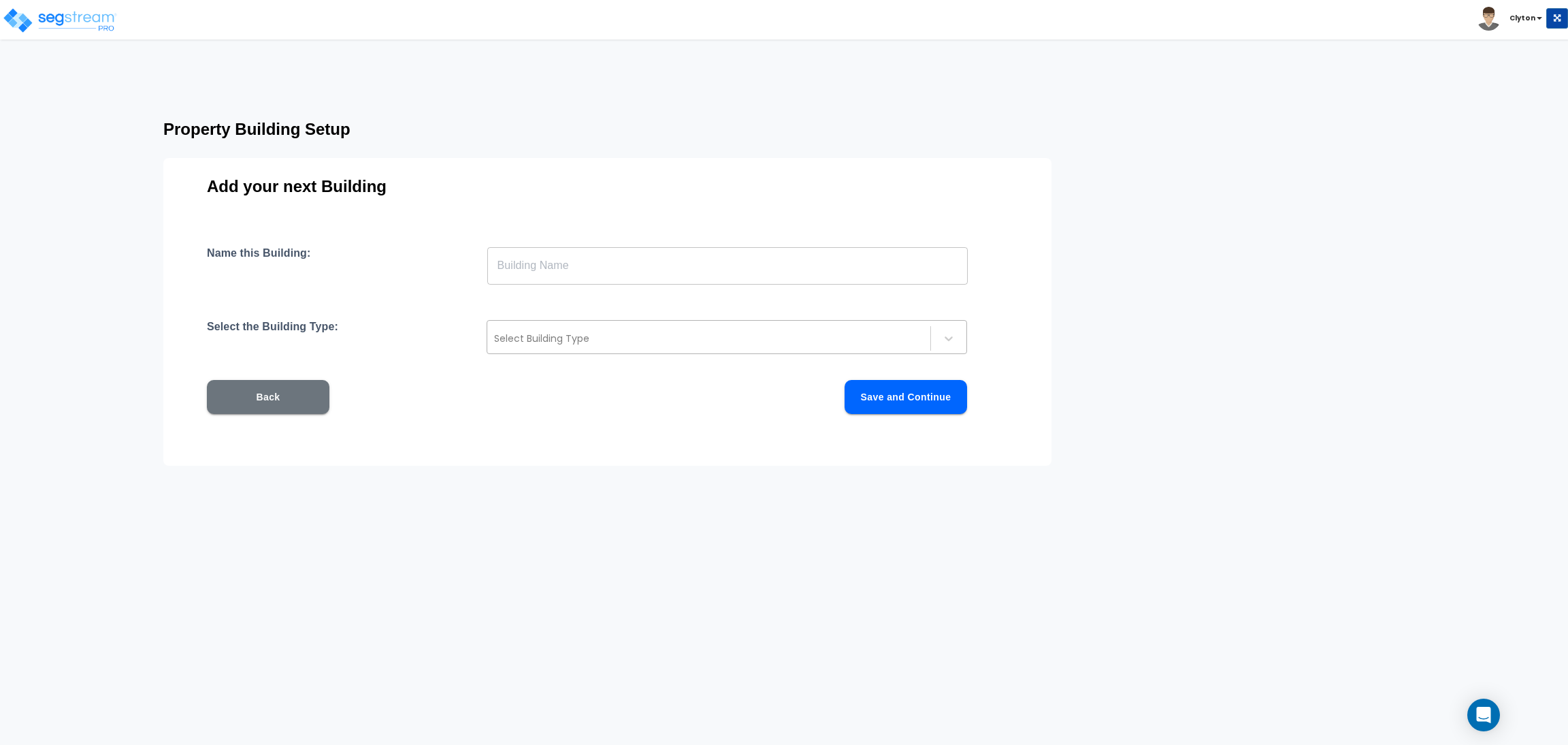
scroll to position [0, 0]
click at [681, 270] on input "text" at bounding box center [728, 265] width 481 height 38
paste input "SFH Metal 1"
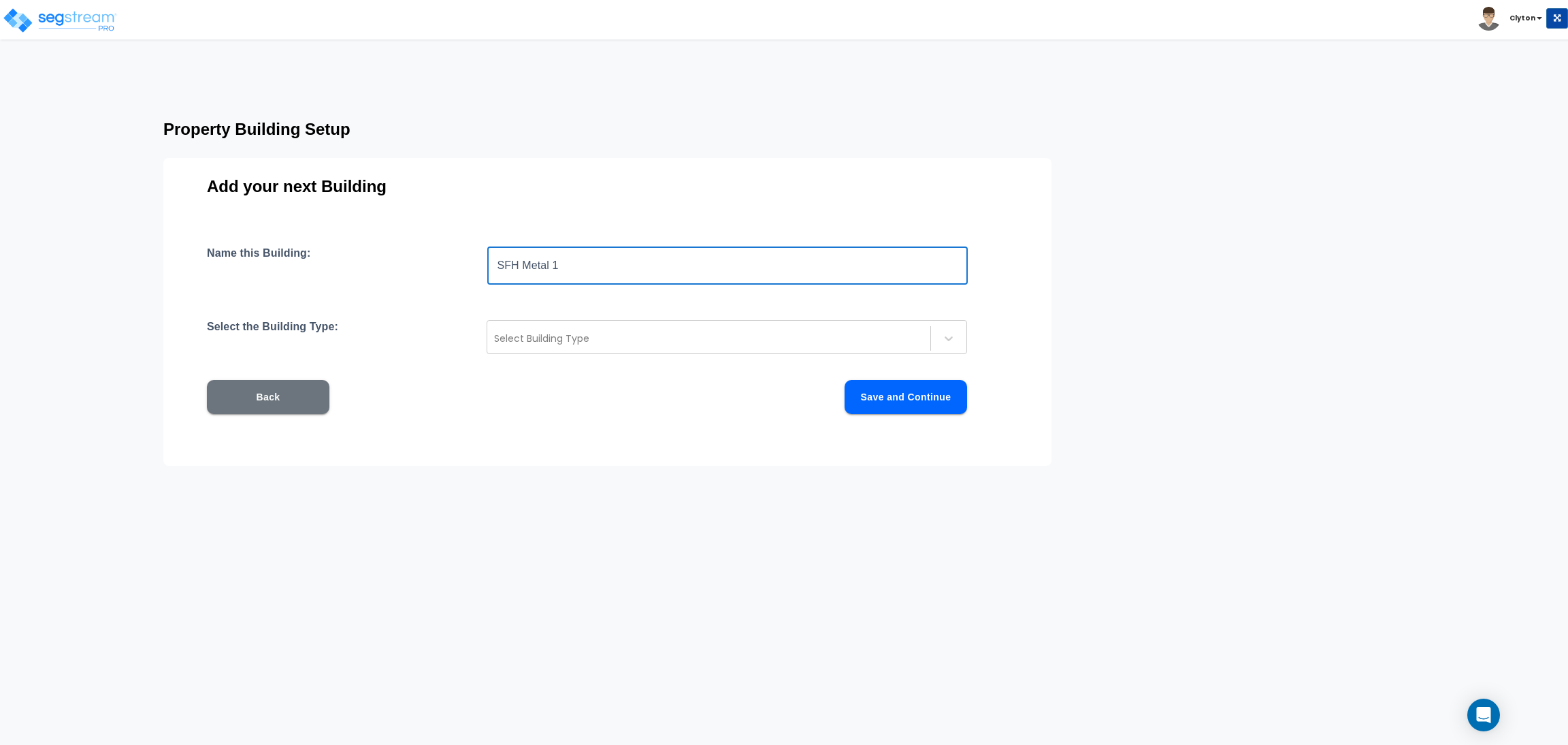
drag, startPoint x: 625, startPoint y: 270, endPoint x: 554, endPoint y: 277, distance: 71.3
click at [554, 277] on input "SFH Metal 1" at bounding box center [728, 265] width 481 height 38
type input "SFH Metal 5"
click at [623, 349] on div "Select Building Type" at bounding box center [727, 337] width 481 height 34
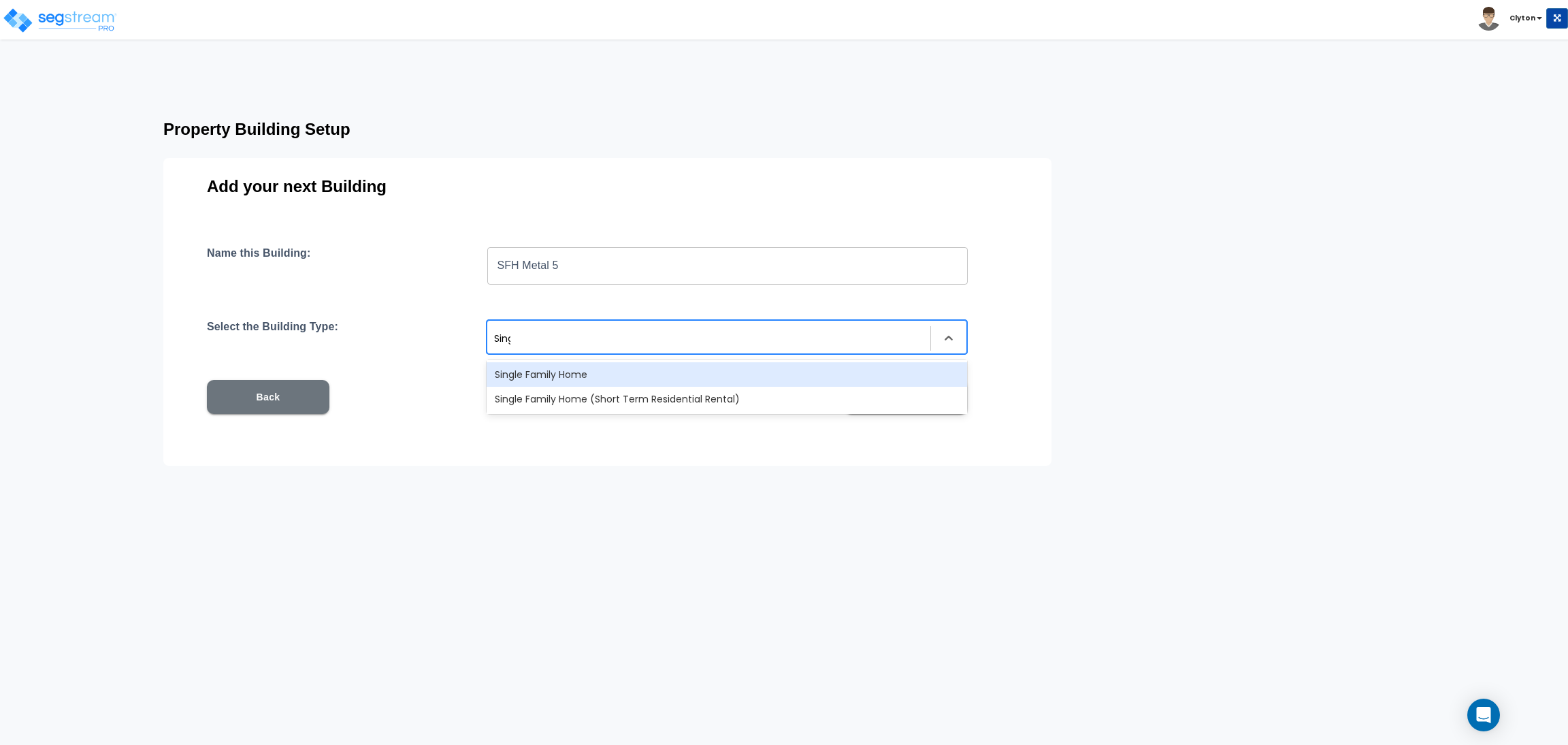
type input "Singl"
click at [611, 368] on div "Single Family Home" at bounding box center [727, 375] width 481 height 25
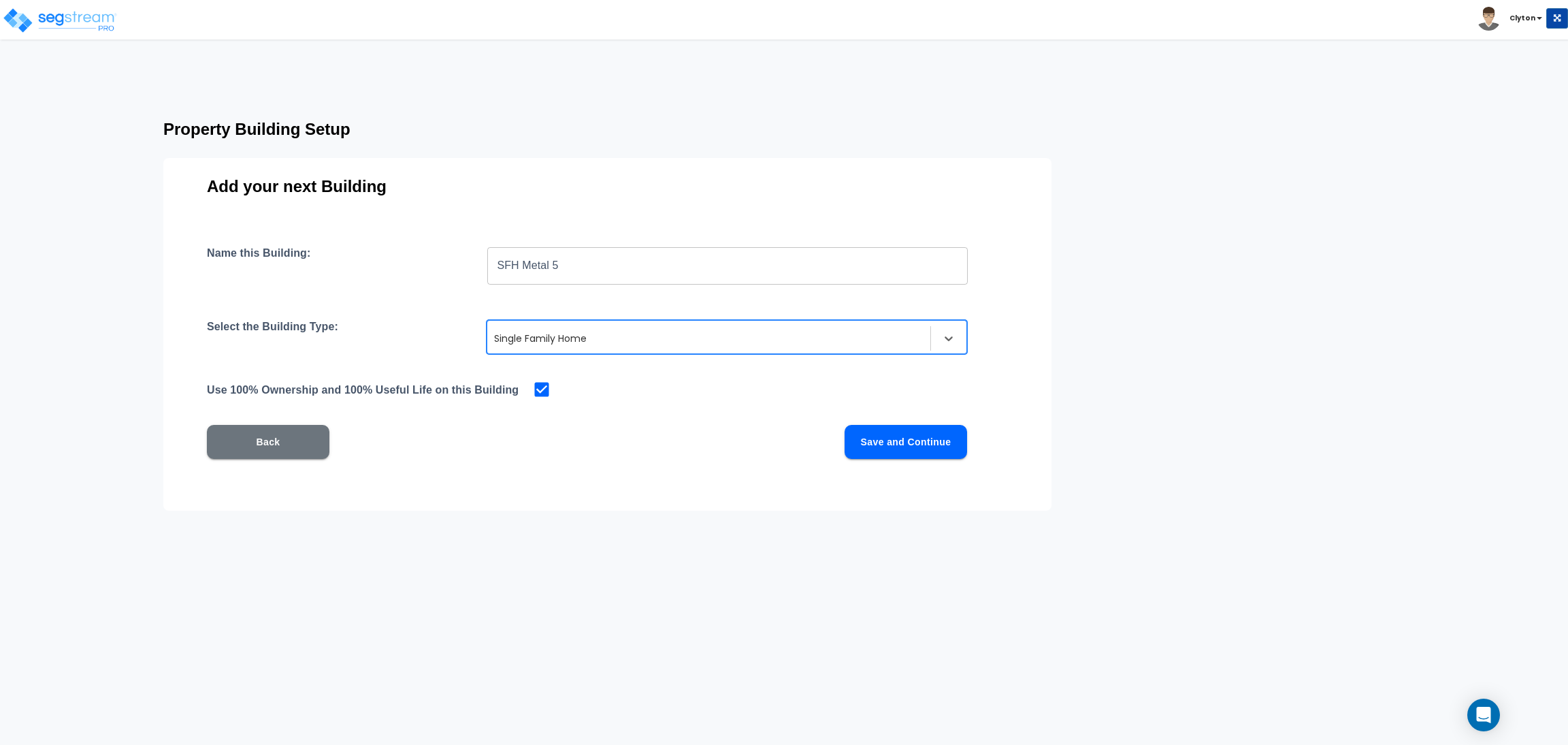
click at [880, 441] on button "Save and Continue" at bounding box center [906, 442] width 123 height 34
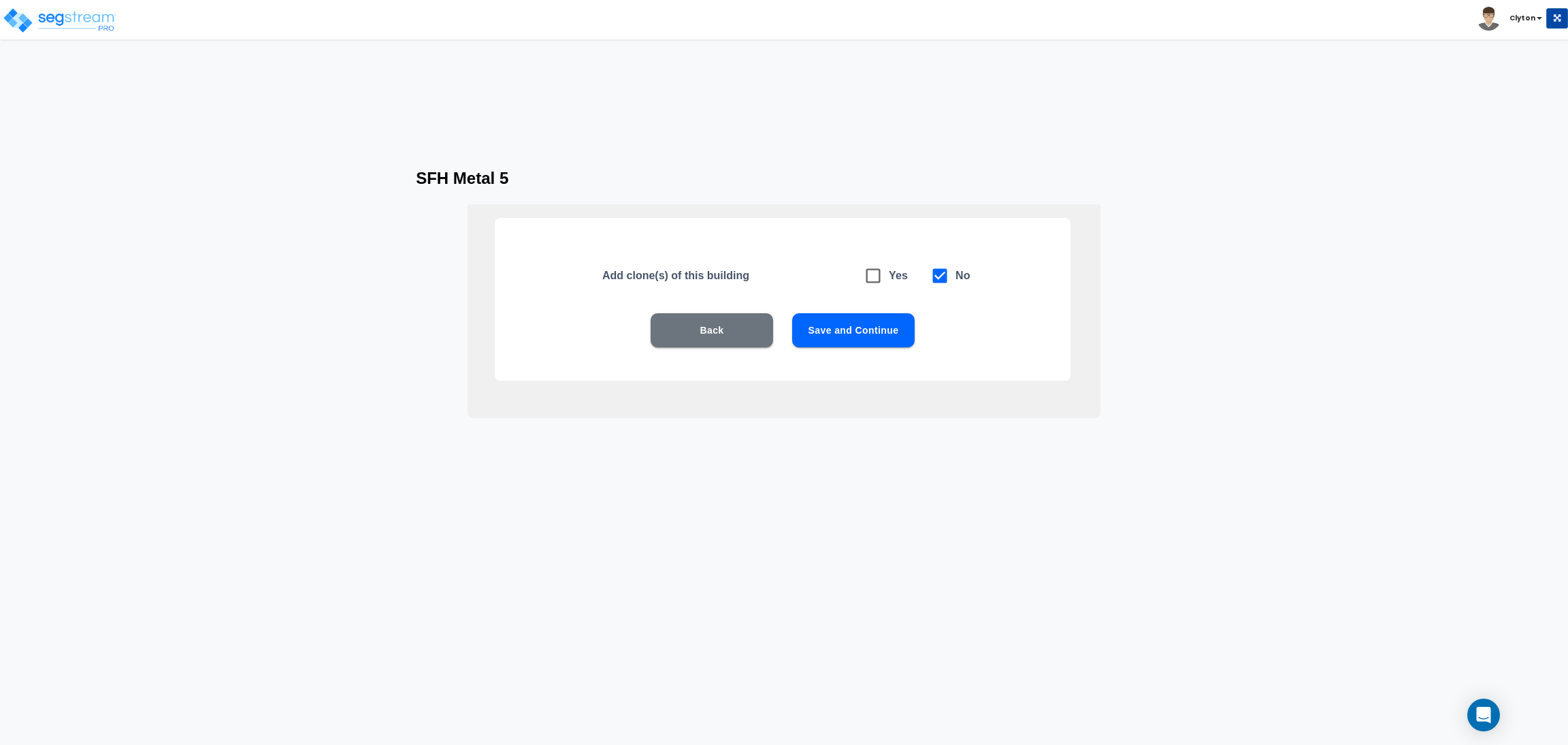
click at [849, 331] on button "Save and Continue" at bounding box center [853, 330] width 123 height 34
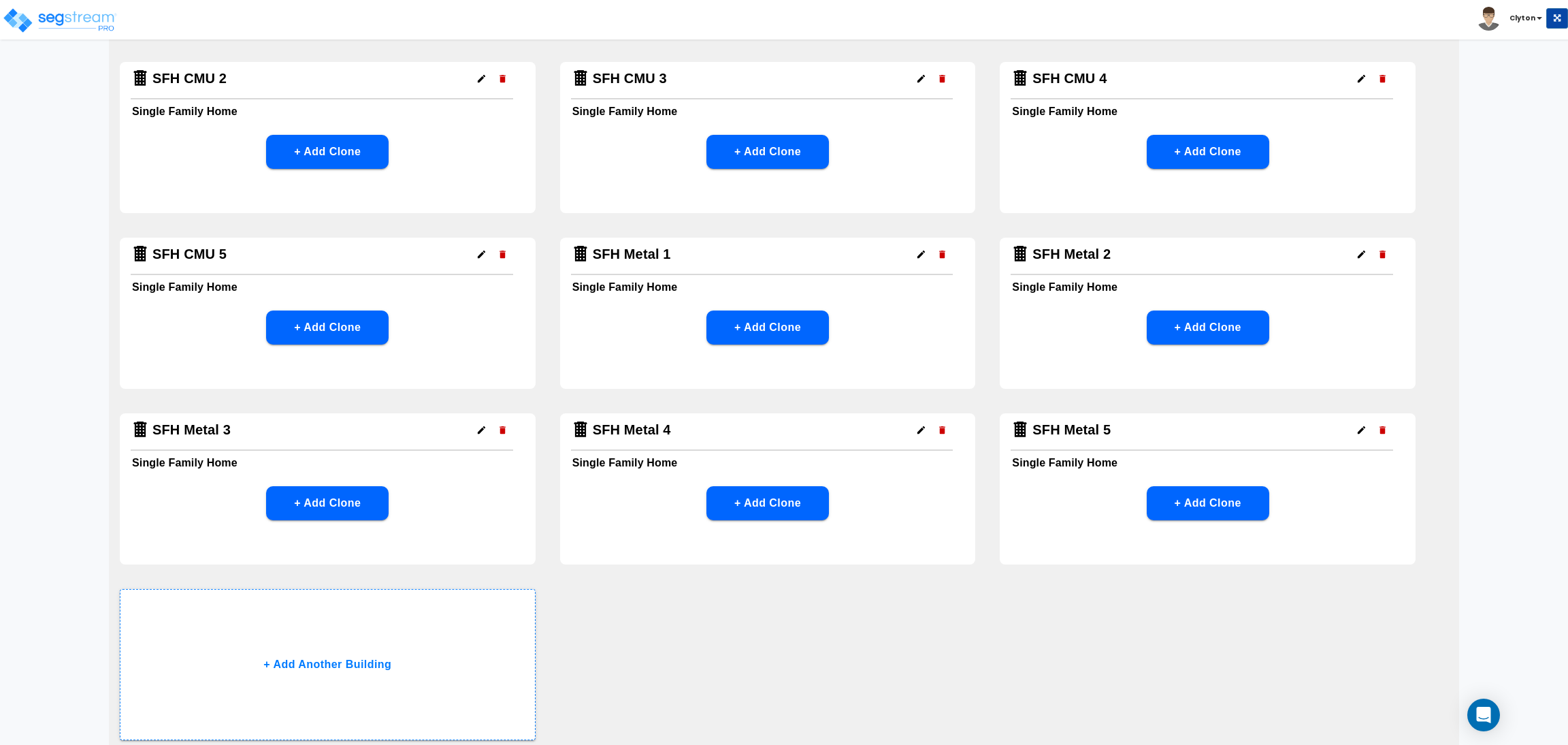
scroll to position [561, 0]
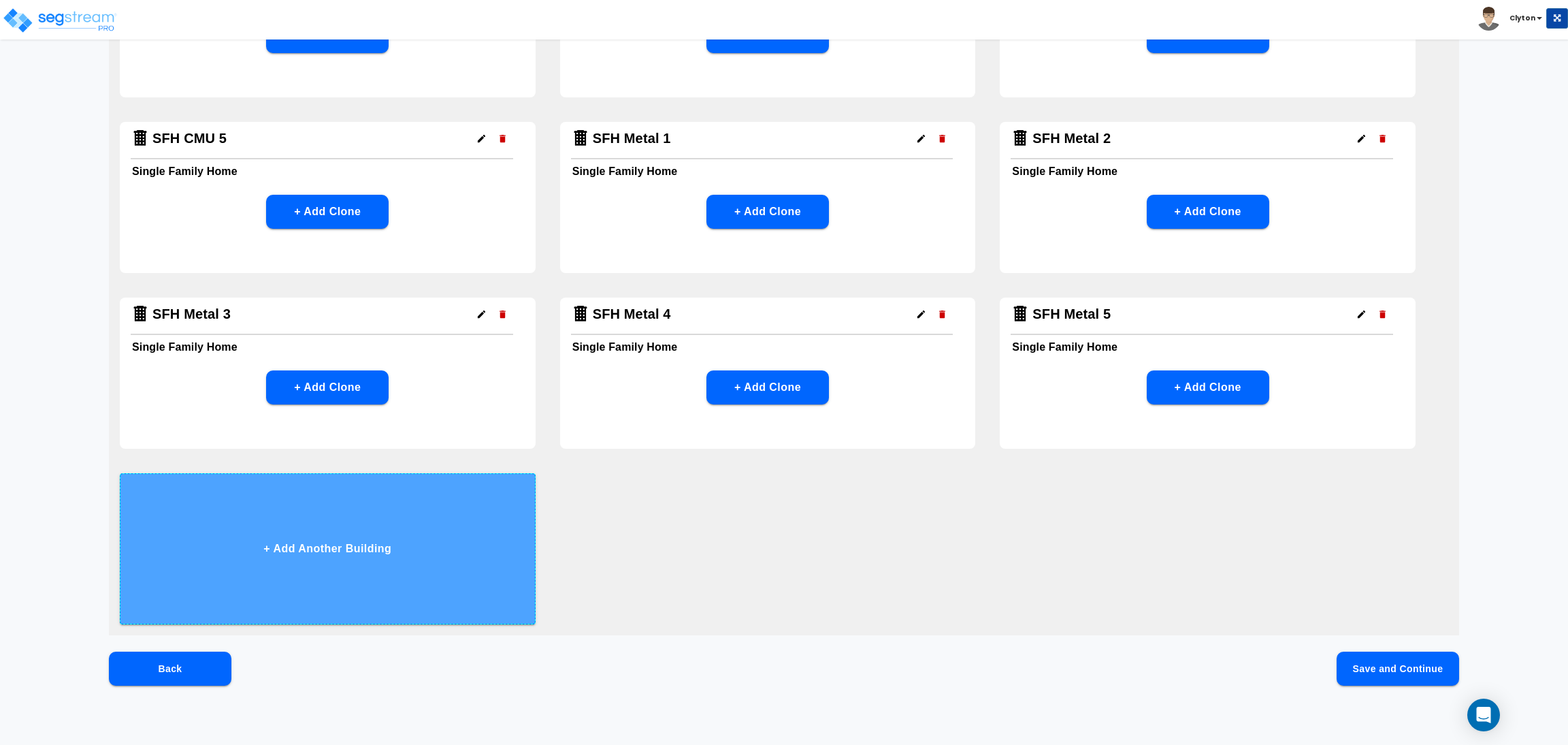
click at [430, 534] on button "+ Add Another Building" at bounding box center [328, 548] width 416 height 151
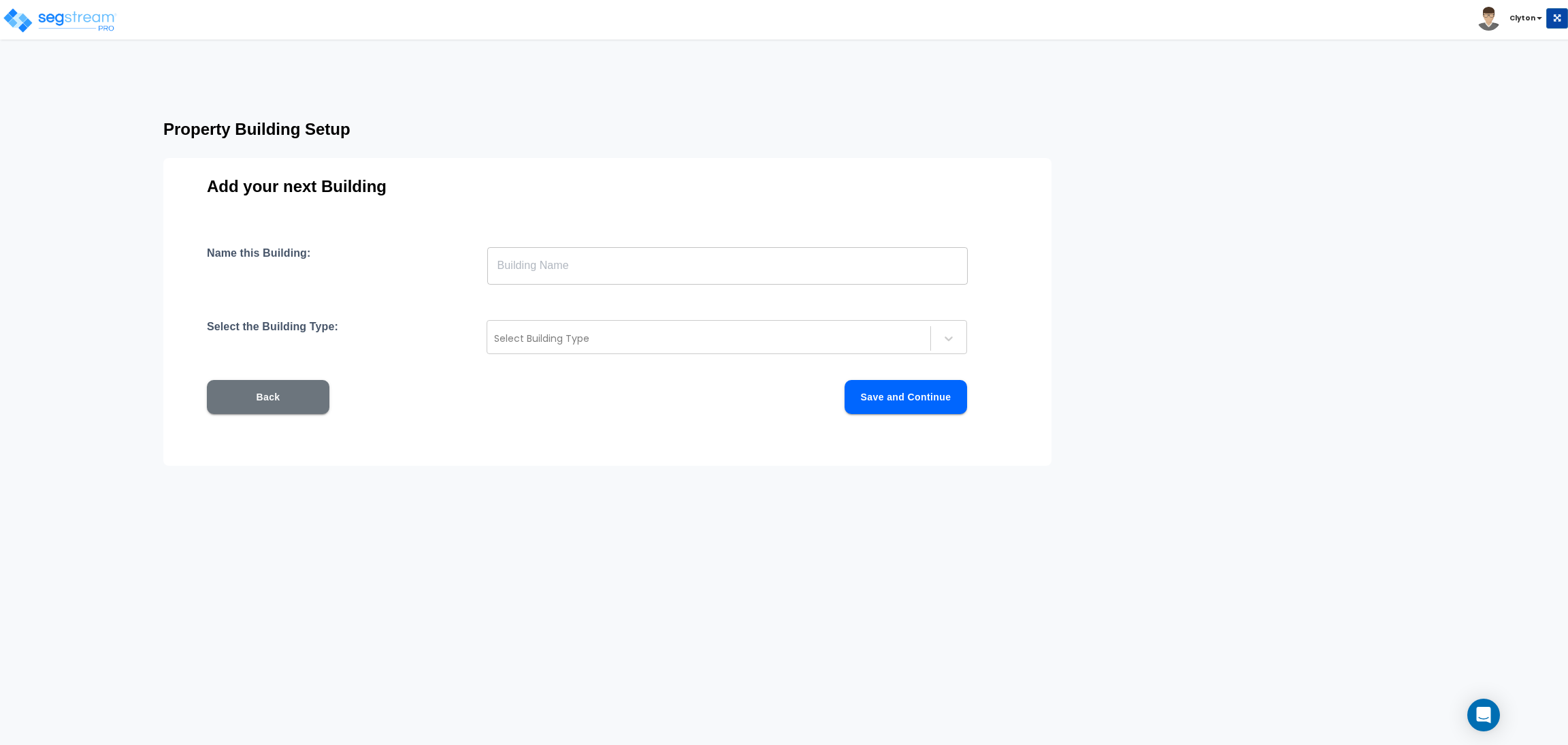
click at [711, 261] on input "text" at bounding box center [728, 265] width 481 height 38
paste input "SFH Metal 1"
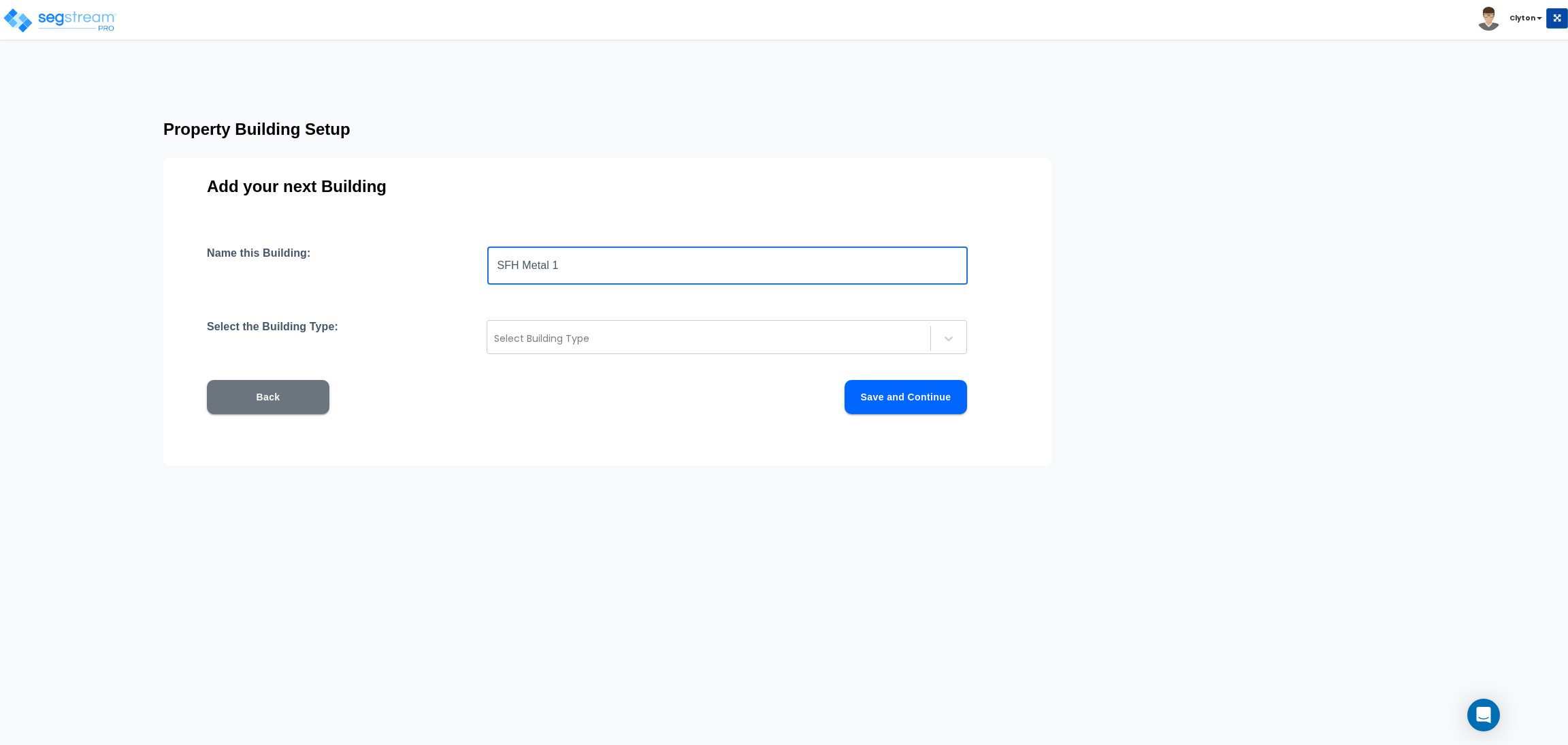
drag, startPoint x: 583, startPoint y: 273, endPoint x: 525, endPoint y: 263, distance: 58.9
click at [525, 263] on input "SFH Metal 1" at bounding box center [728, 265] width 481 height 38
drag, startPoint x: 467, startPoint y: 261, endPoint x: 240, endPoint y: 257, distance: 227.0
click at [240, 257] on div "Name this Building: SFH RC 1 ​" at bounding box center [608, 265] width 801 height 38
type input "SFH RC 1"
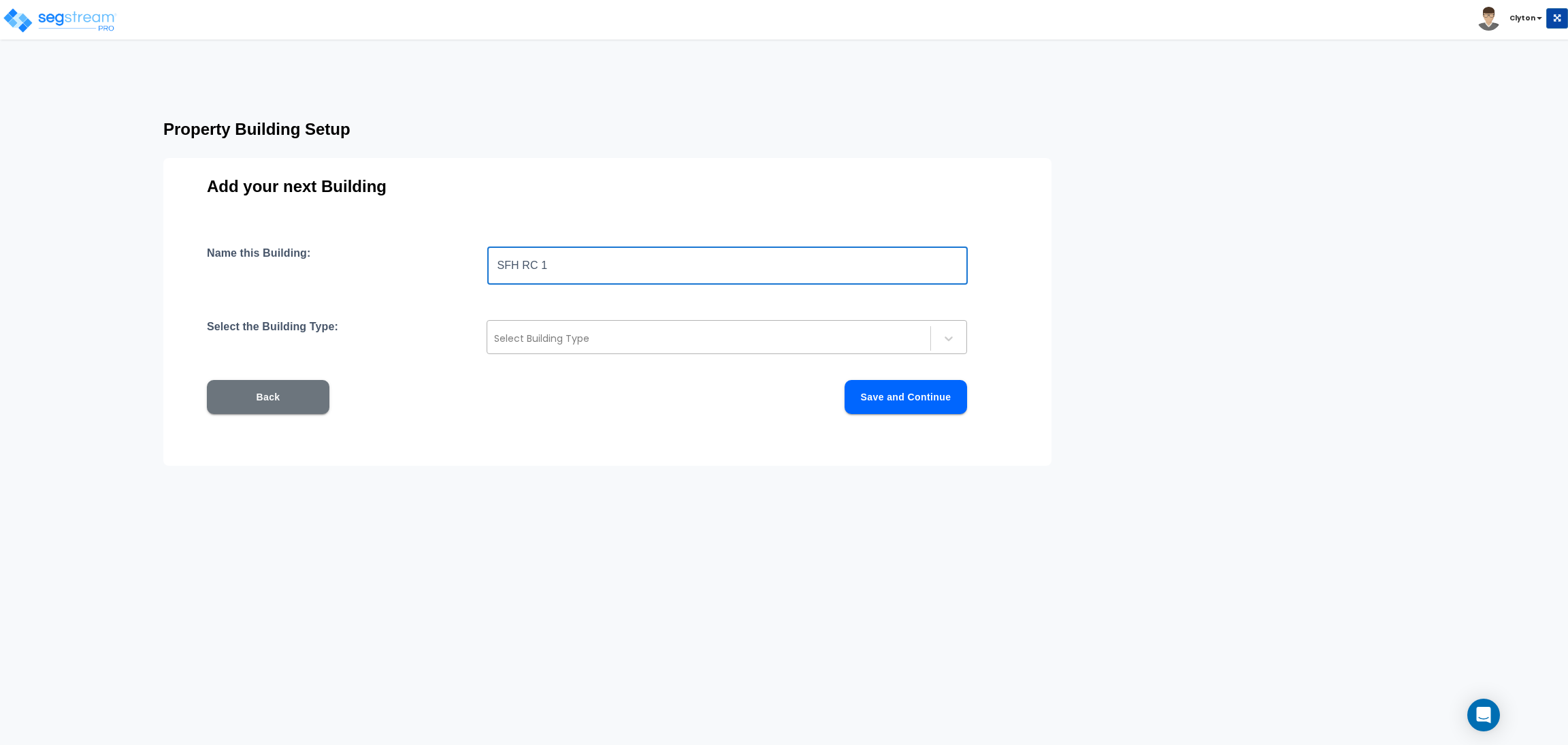
click at [553, 336] on div at bounding box center [709, 338] width 430 height 16
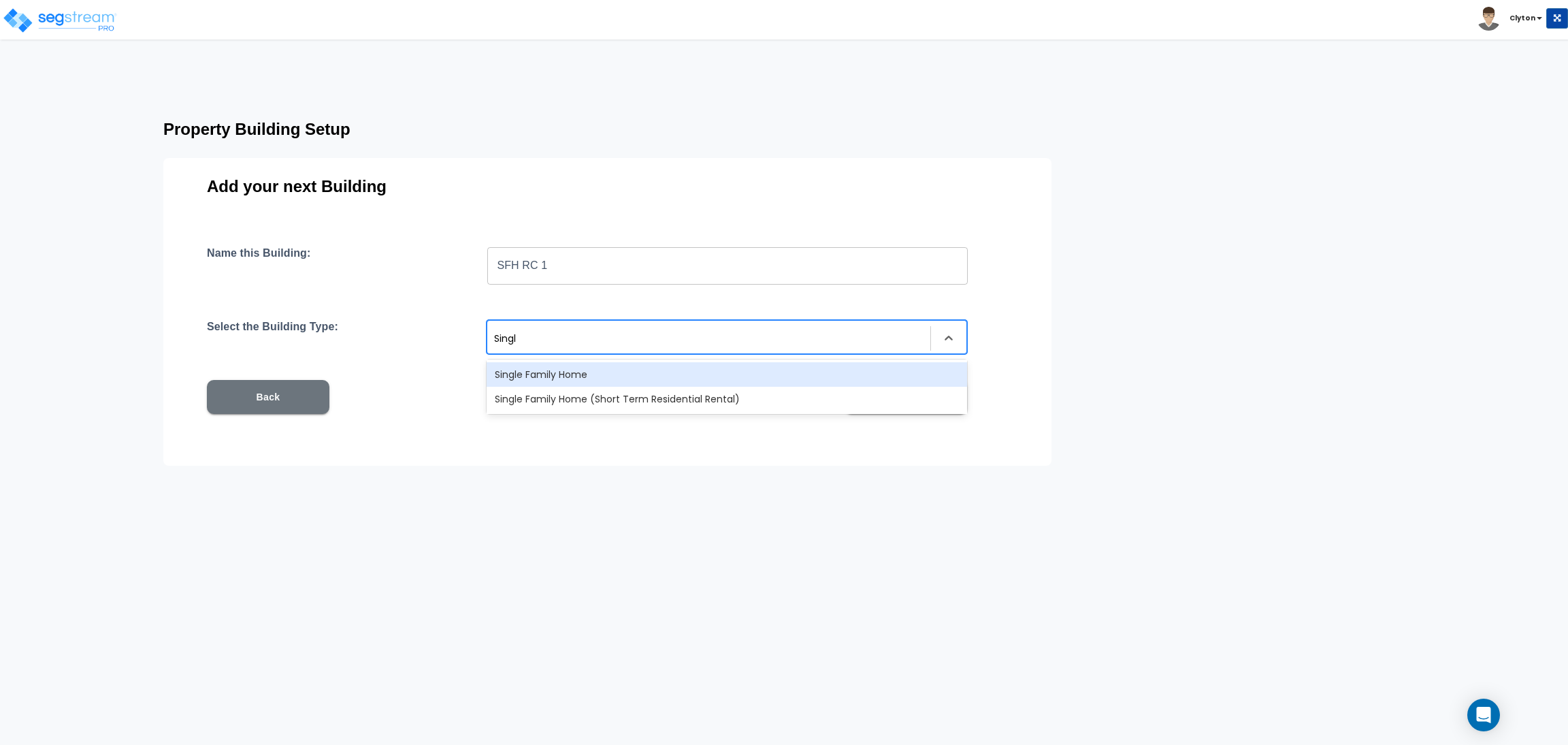
type input "Single"
click at [557, 377] on div "Single Family Home" at bounding box center [727, 375] width 481 height 25
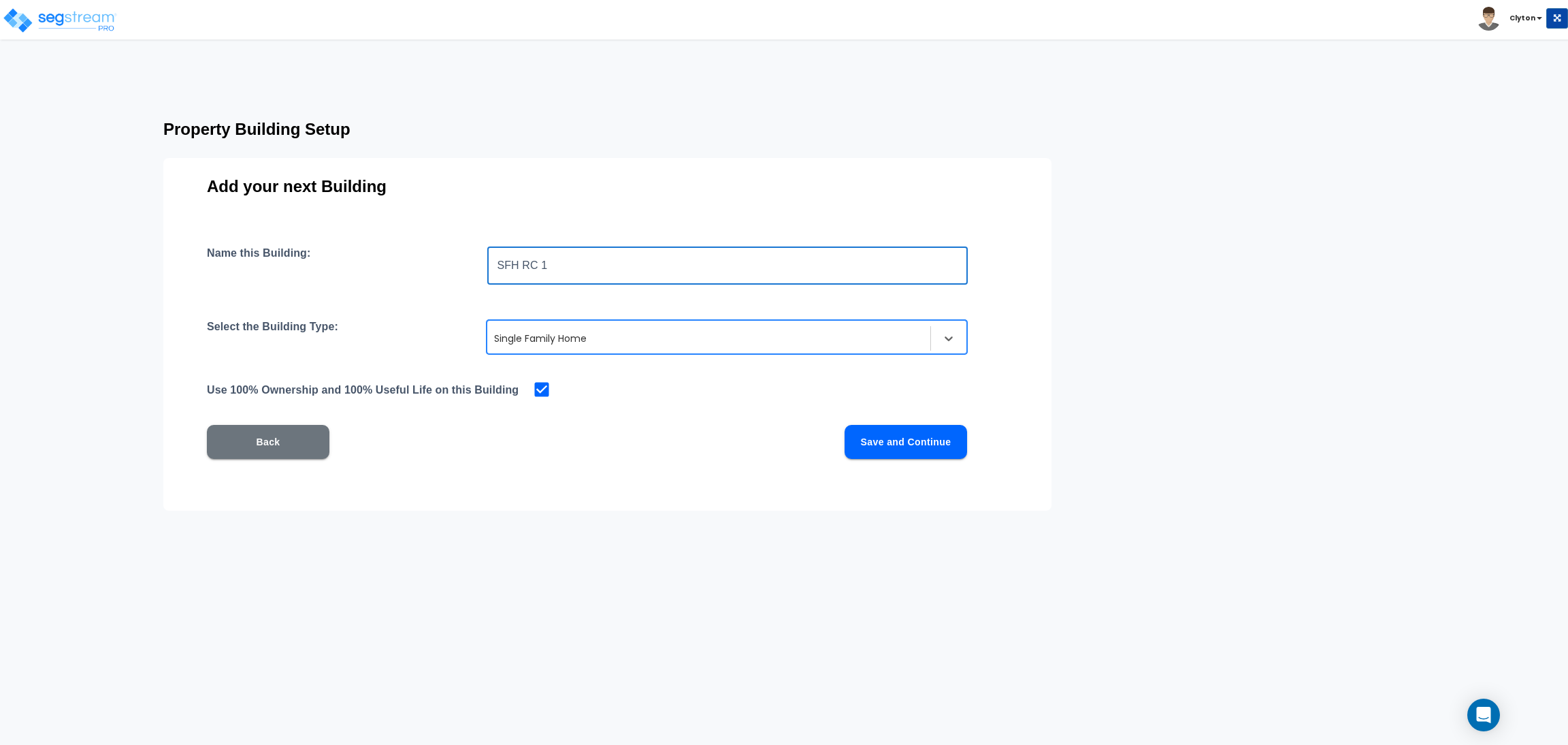
drag, startPoint x: 679, startPoint y: 263, endPoint x: 229, endPoint y: 238, distance: 450.7
click at [229, 238] on div "Add your next Building Name this Building: SFH RC 1 ​ Select the Building Type:…" at bounding box center [607, 334] width 888 height 353
click at [869, 453] on button "Save and Continue" at bounding box center [906, 442] width 123 height 34
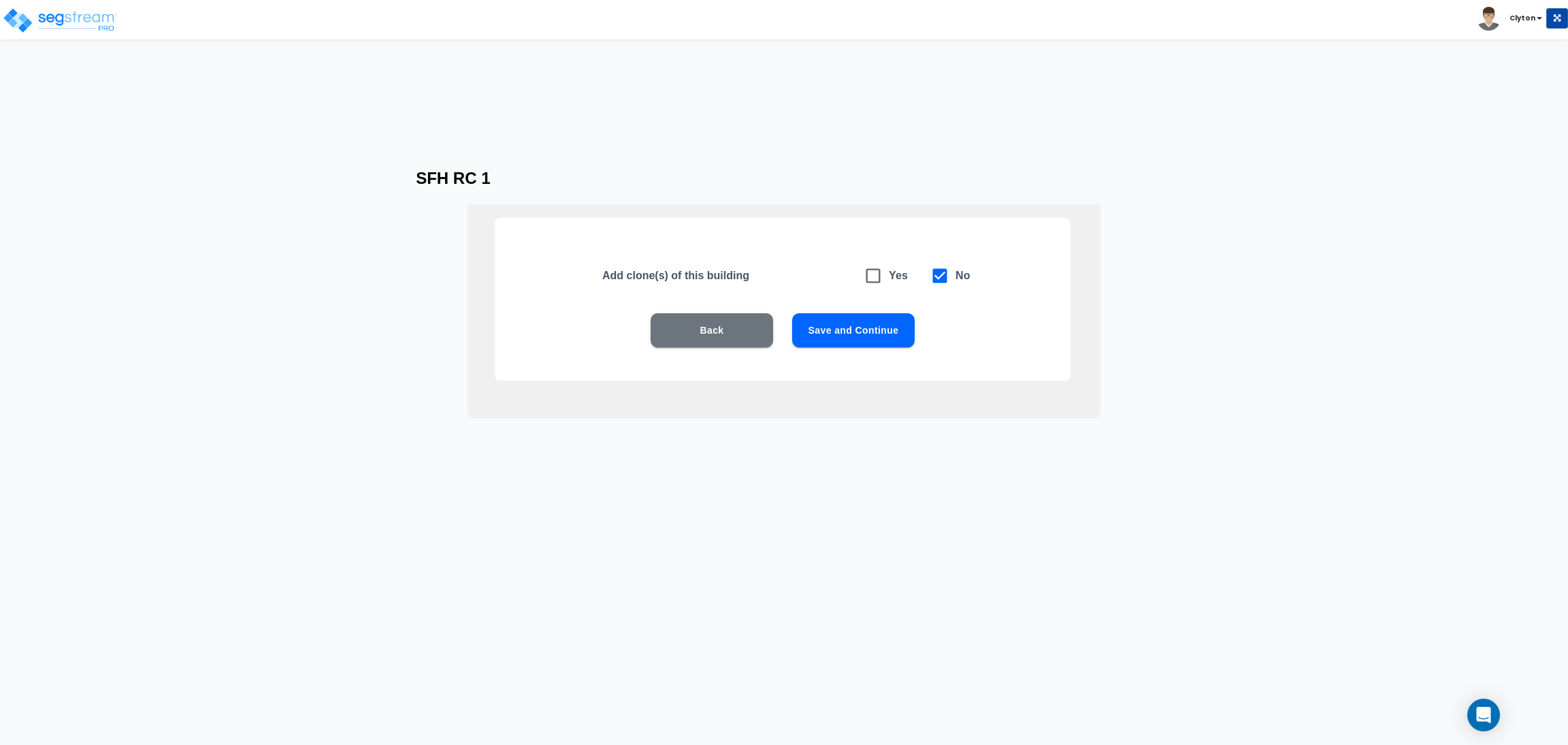
click at [818, 322] on button "Save and Continue" at bounding box center [853, 330] width 123 height 34
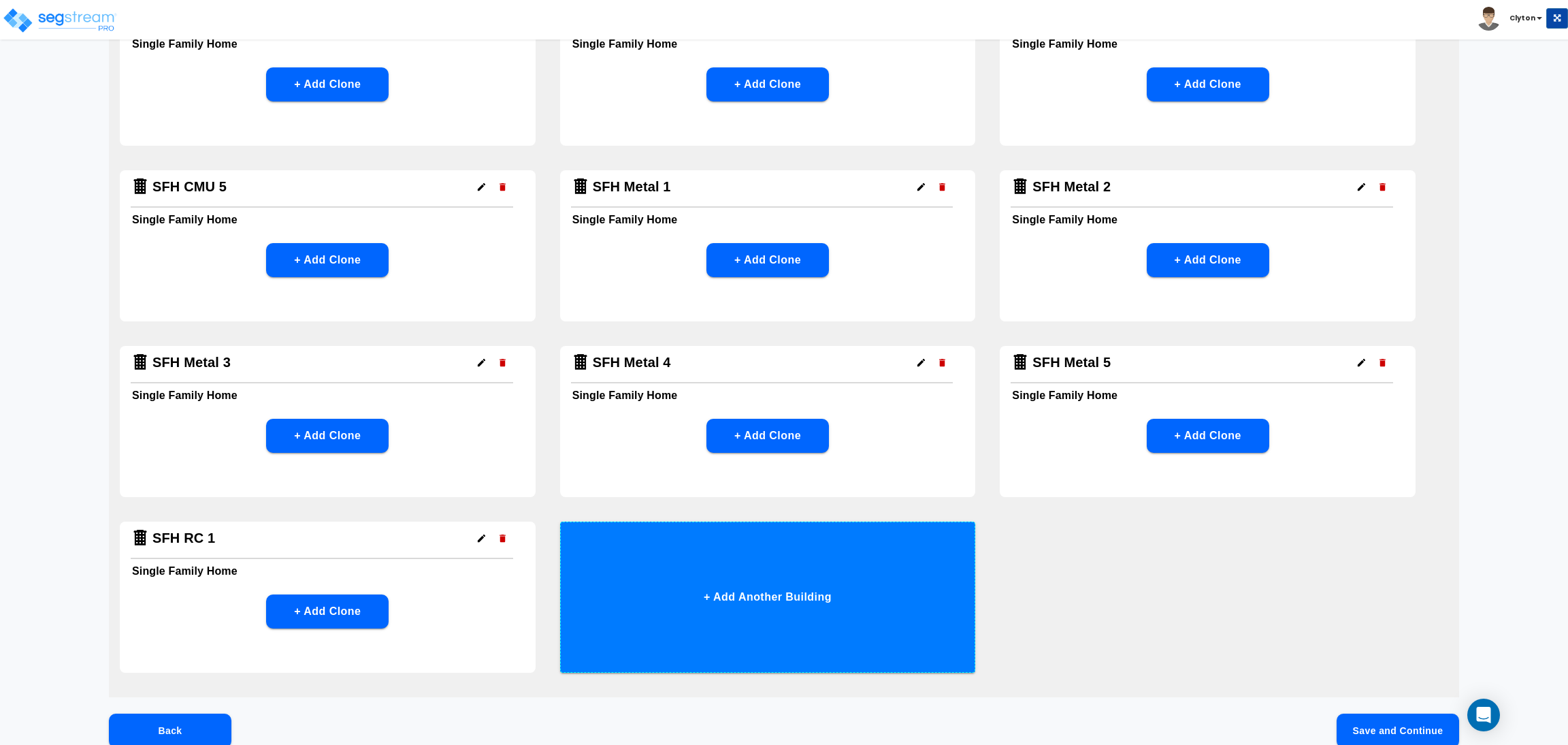
scroll to position [574, 0]
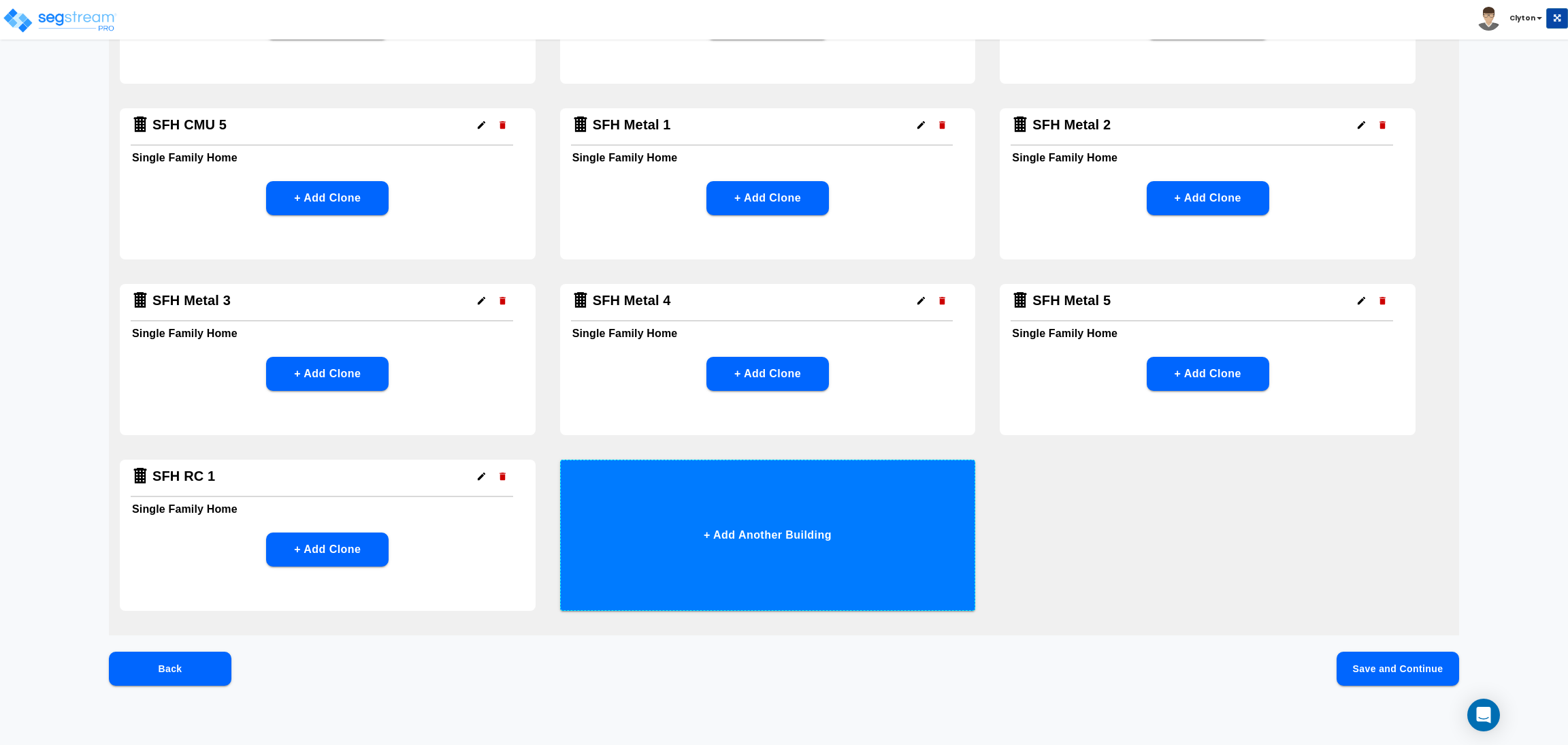
click at [772, 559] on button "+ Add Another Building" at bounding box center [768, 535] width 416 height 151
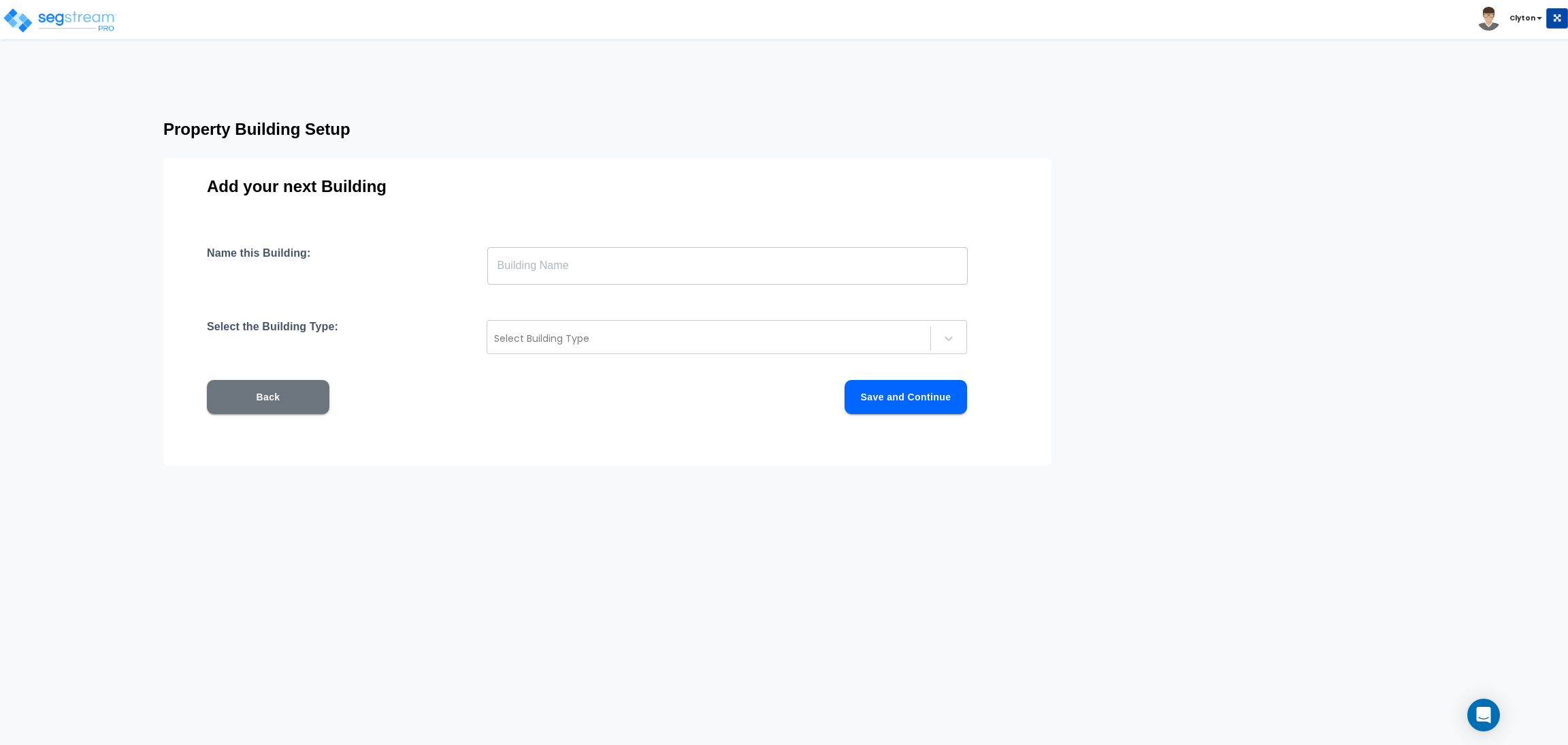
scroll to position [0, 0]
click at [644, 265] on input "text" at bounding box center [728, 265] width 481 height 38
paste input "SFH RC 1"
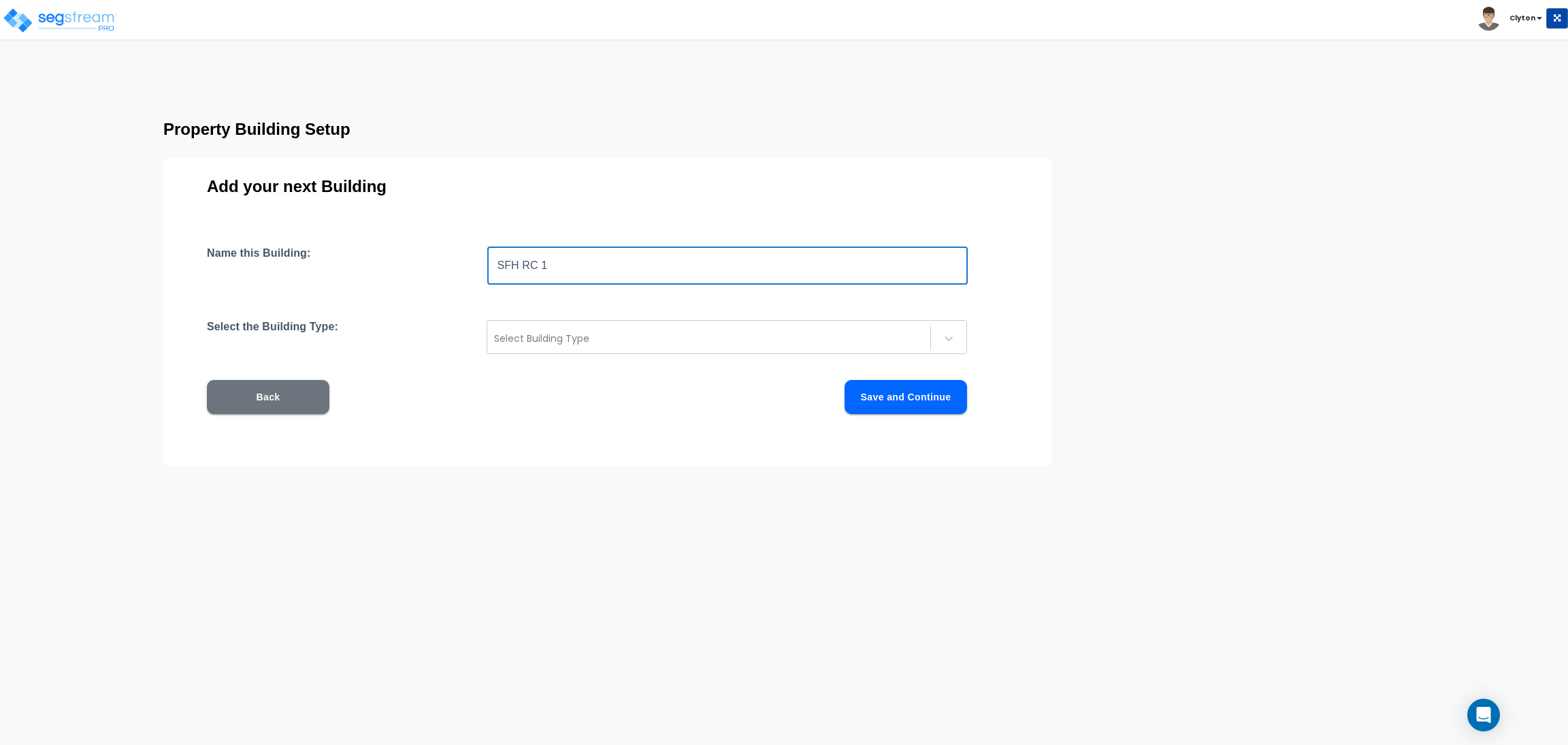
drag, startPoint x: 567, startPoint y: 267, endPoint x: 544, endPoint y: 273, distance: 23.8
click at [544, 273] on input "SFH RC 1" at bounding box center [728, 265] width 481 height 38
type input "SFH RC 2"
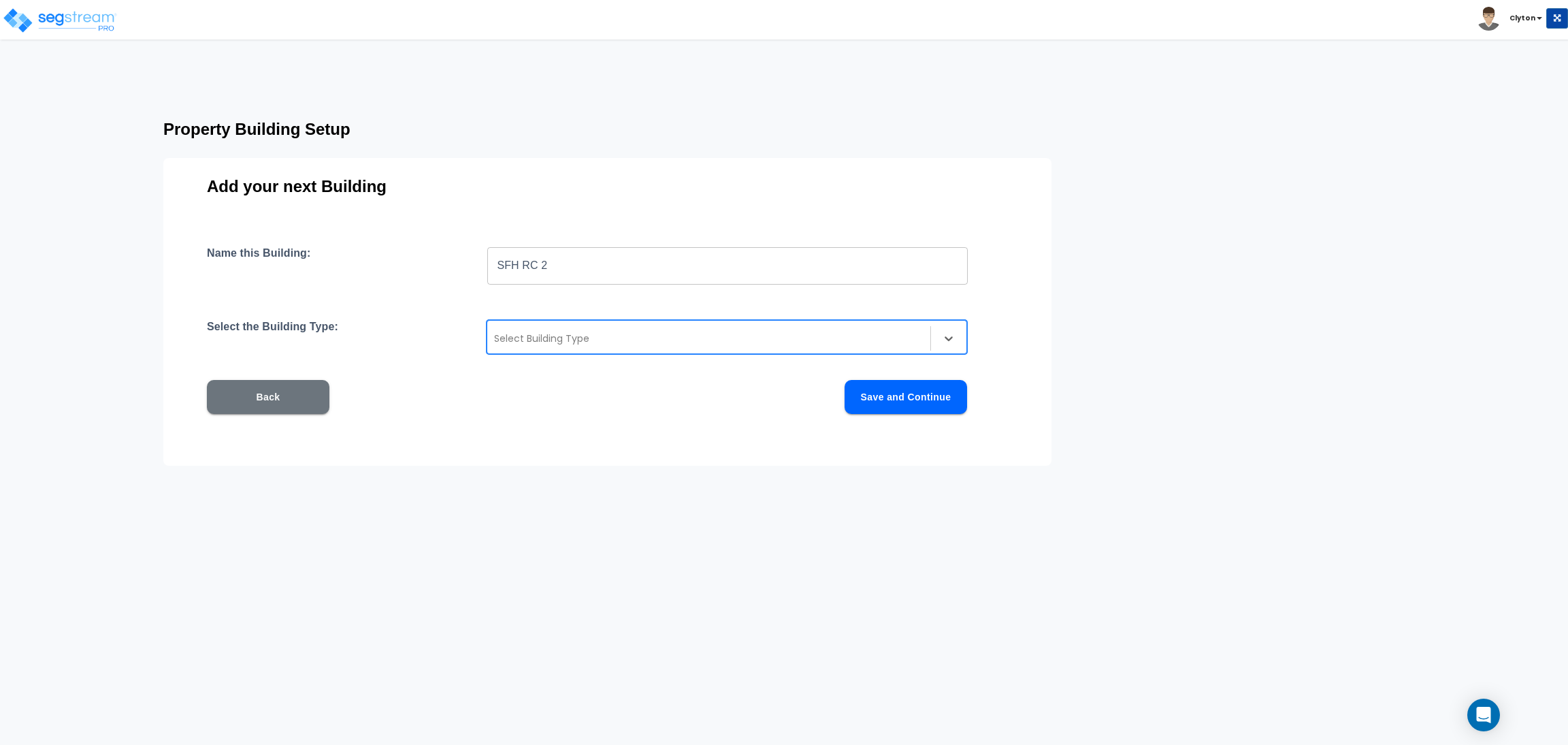
click at [572, 332] on div at bounding box center [709, 338] width 430 height 16
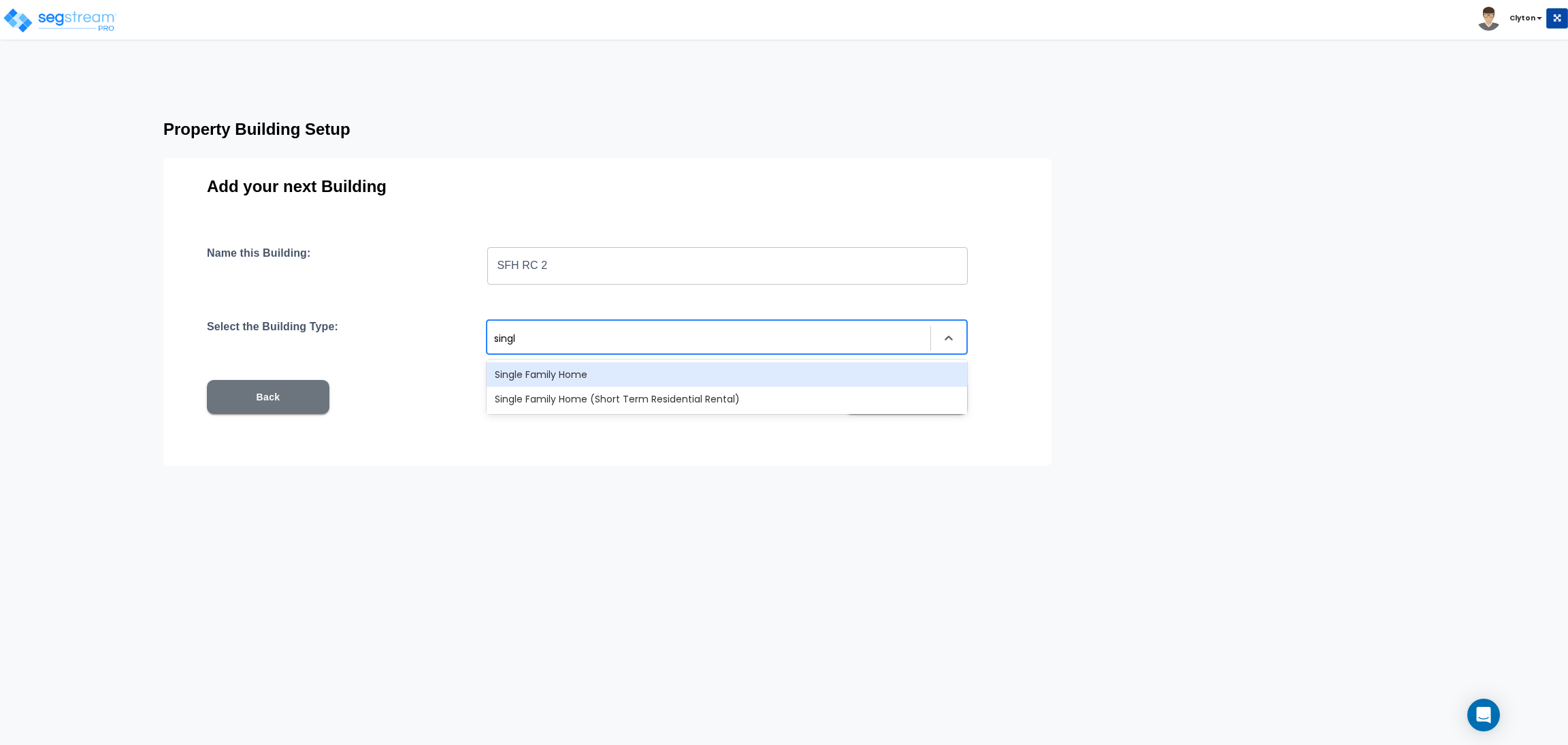
type input "single"
click at [583, 368] on div "Single Family Home" at bounding box center [727, 375] width 481 height 25
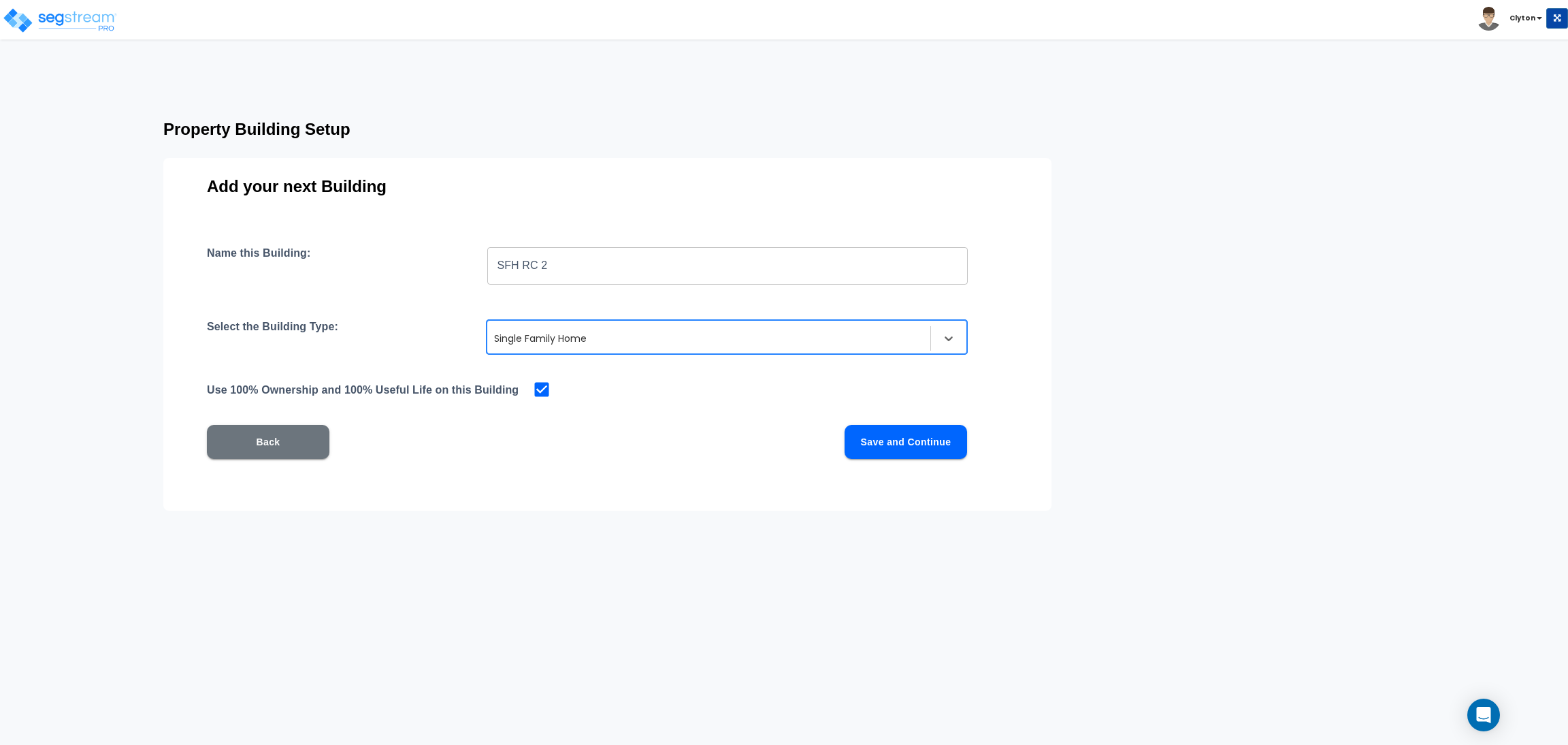
click at [940, 455] on button "Save and Continue" at bounding box center [906, 442] width 123 height 34
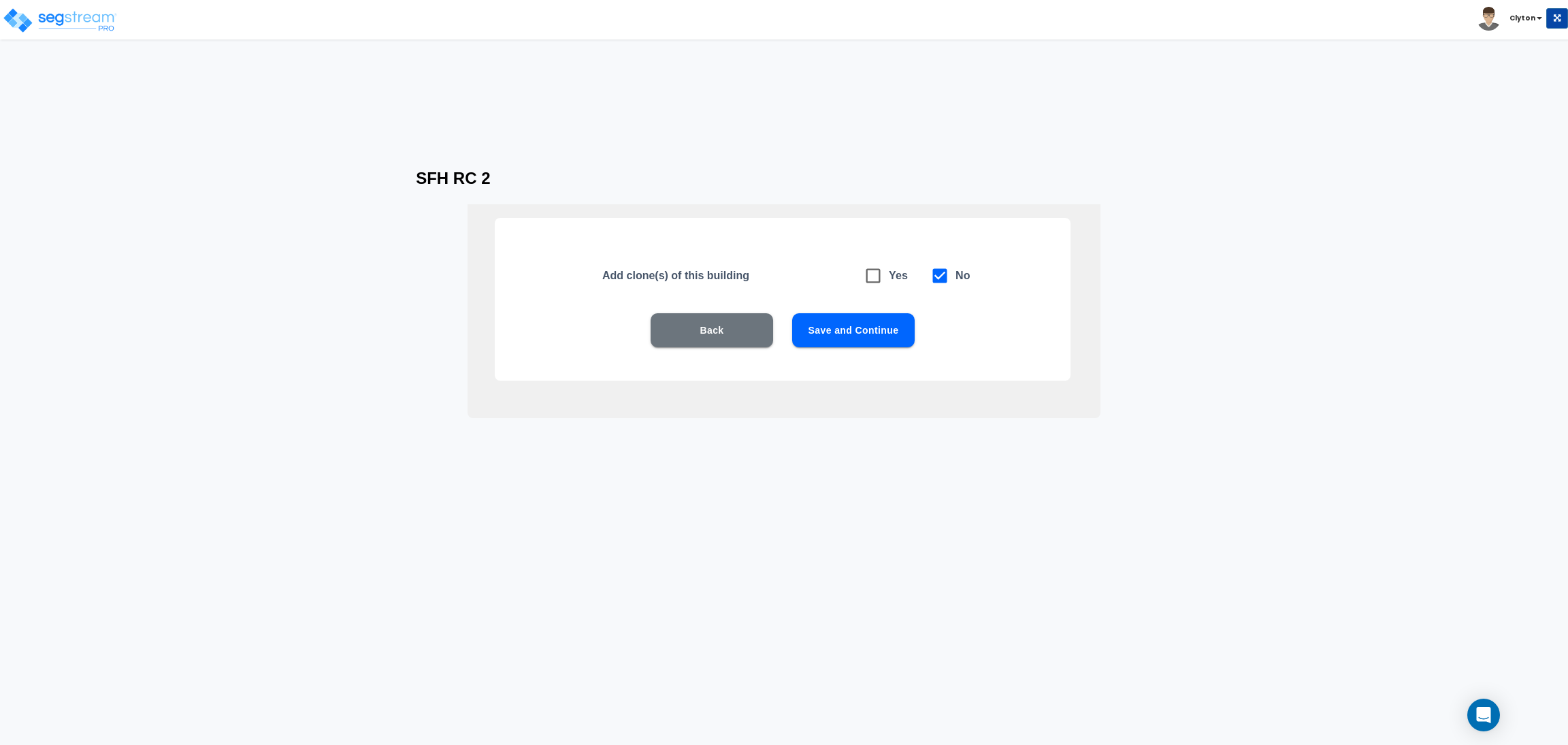
click at [869, 343] on button "Save and Continue" at bounding box center [853, 330] width 123 height 34
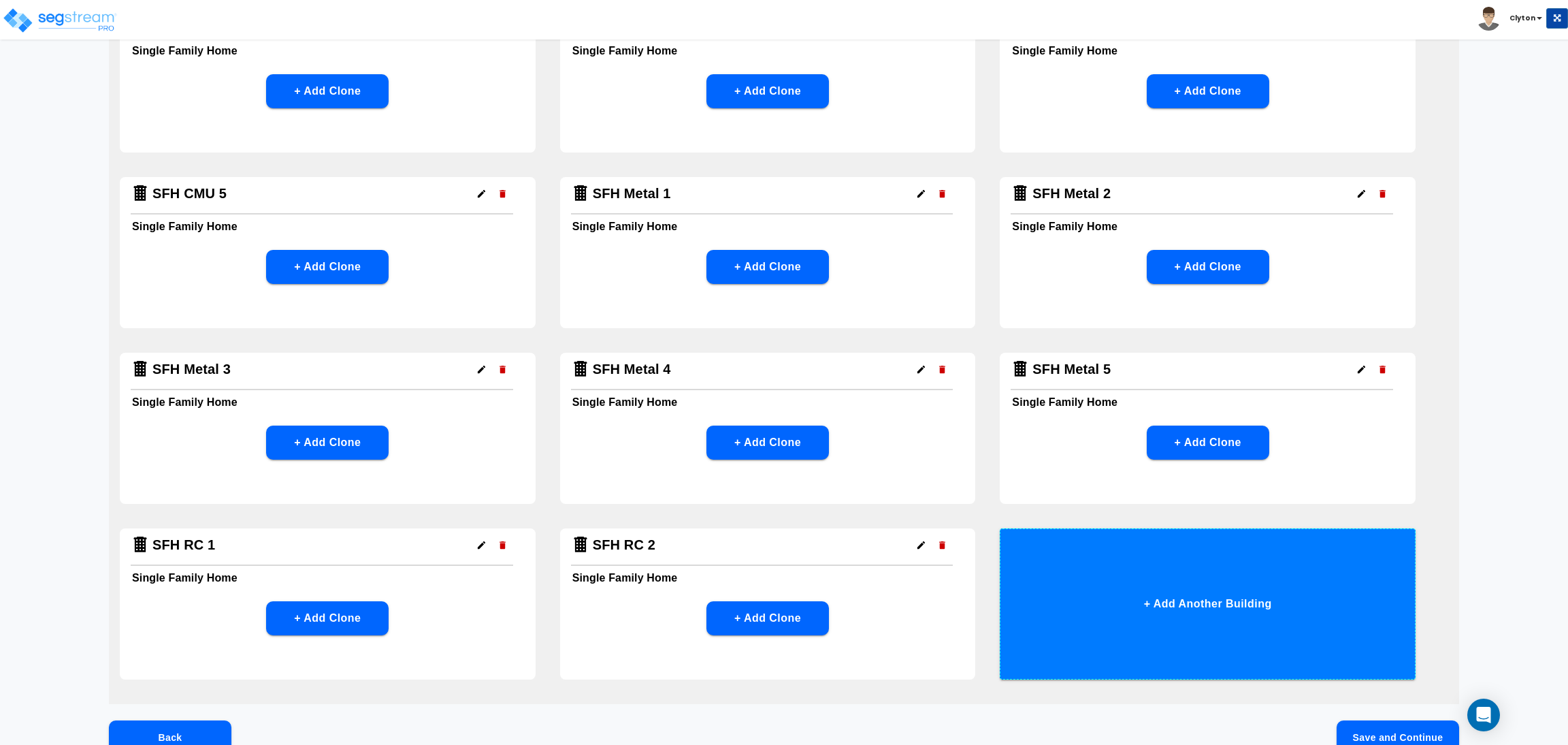
scroll to position [574, 0]
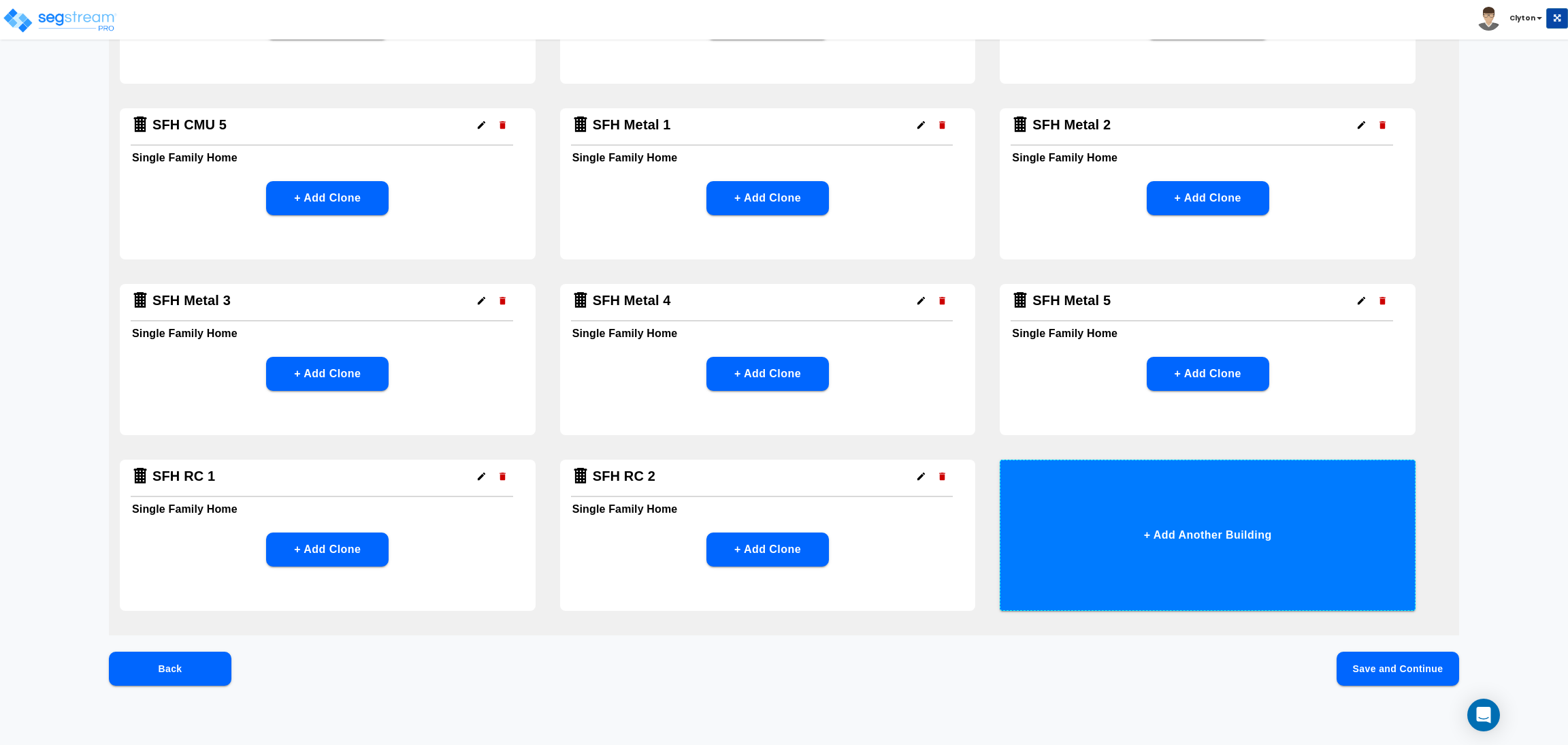
click at [1212, 541] on button "+ Add Another Building" at bounding box center [1208, 535] width 416 height 151
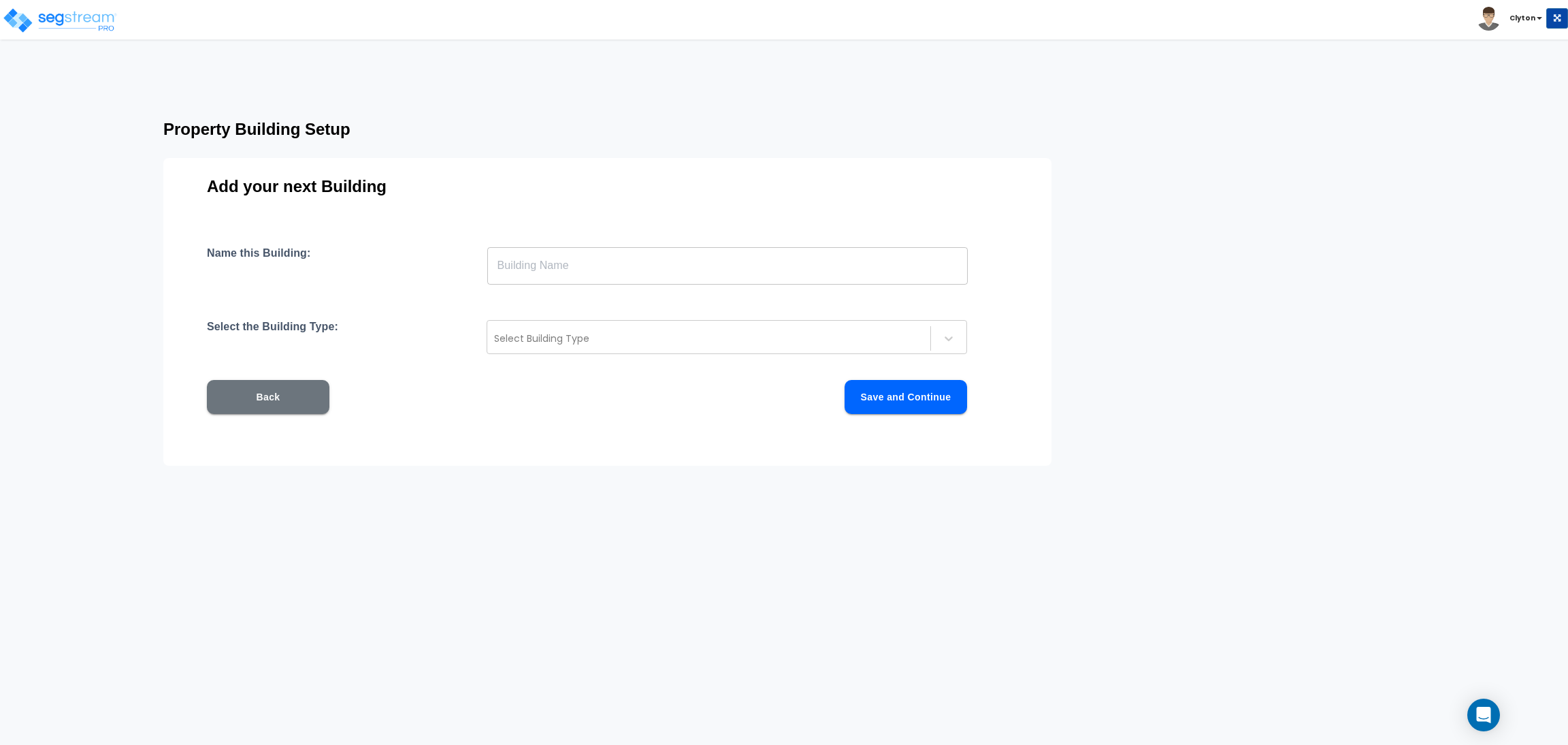
scroll to position [0, 0]
click at [608, 265] on input "text" at bounding box center [728, 265] width 481 height 38
paste input "SFH RC 1"
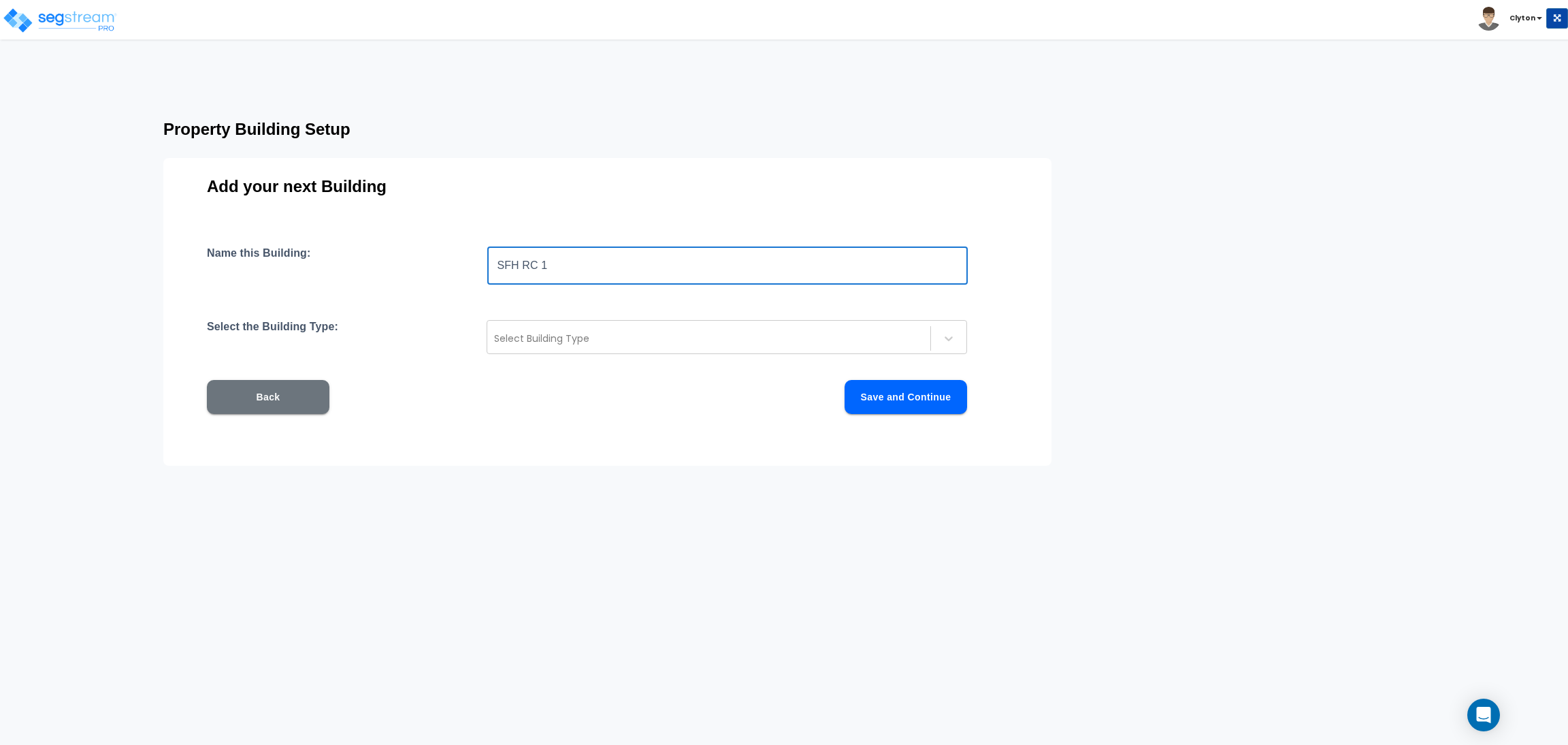
drag, startPoint x: 591, startPoint y: 262, endPoint x: 542, endPoint y: 263, distance: 49.0
click at [542, 263] on input "SFH RC 1" at bounding box center [728, 265] width 481 height 38
type input "SFH RC 3"
click at [591, 332] on div "Select Building Type" at bounding box center [708, 338] width 443 height 22
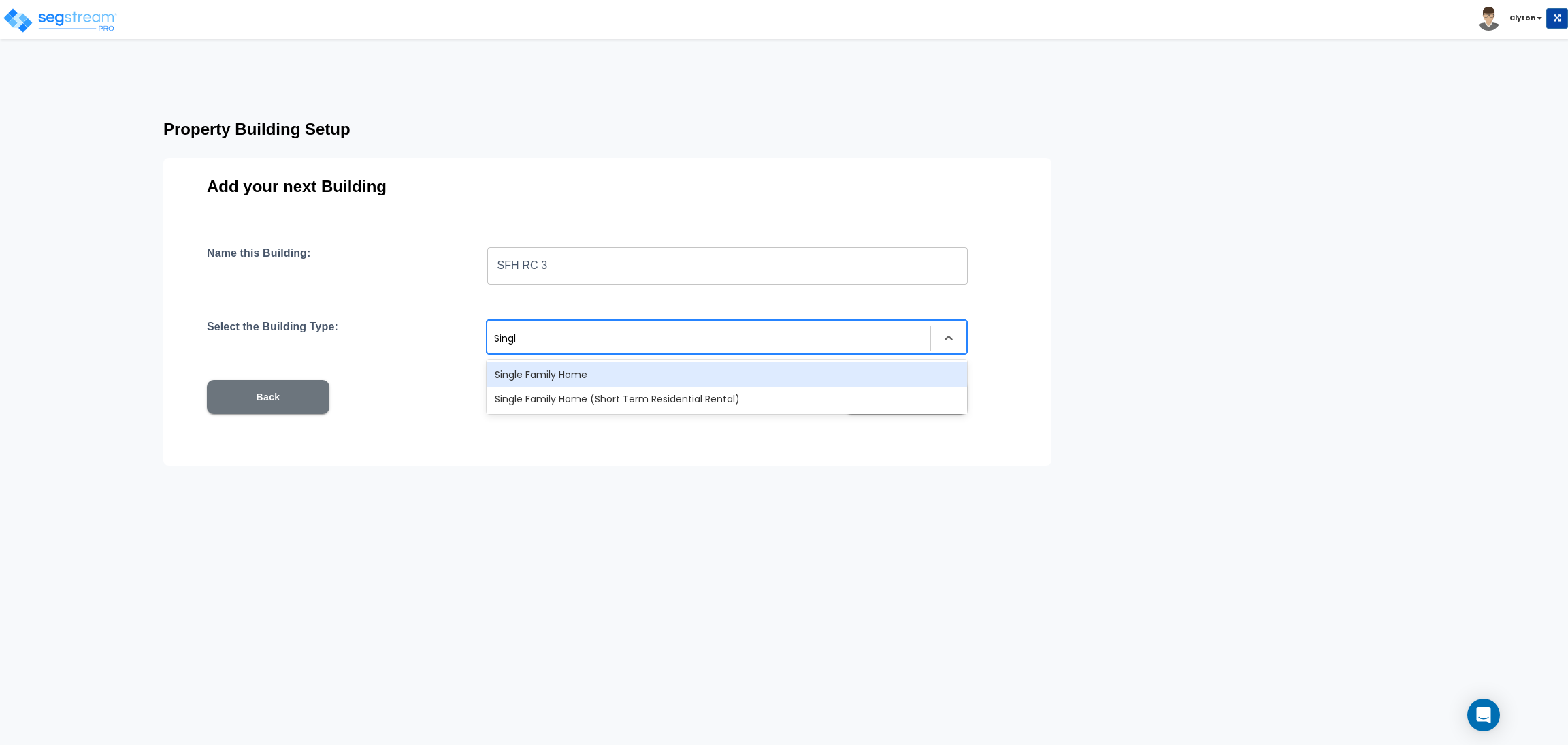
type input "Single"
click at [597, 375] on div "Single Family Home" at bounding box center [727, 375] width 481 height 25
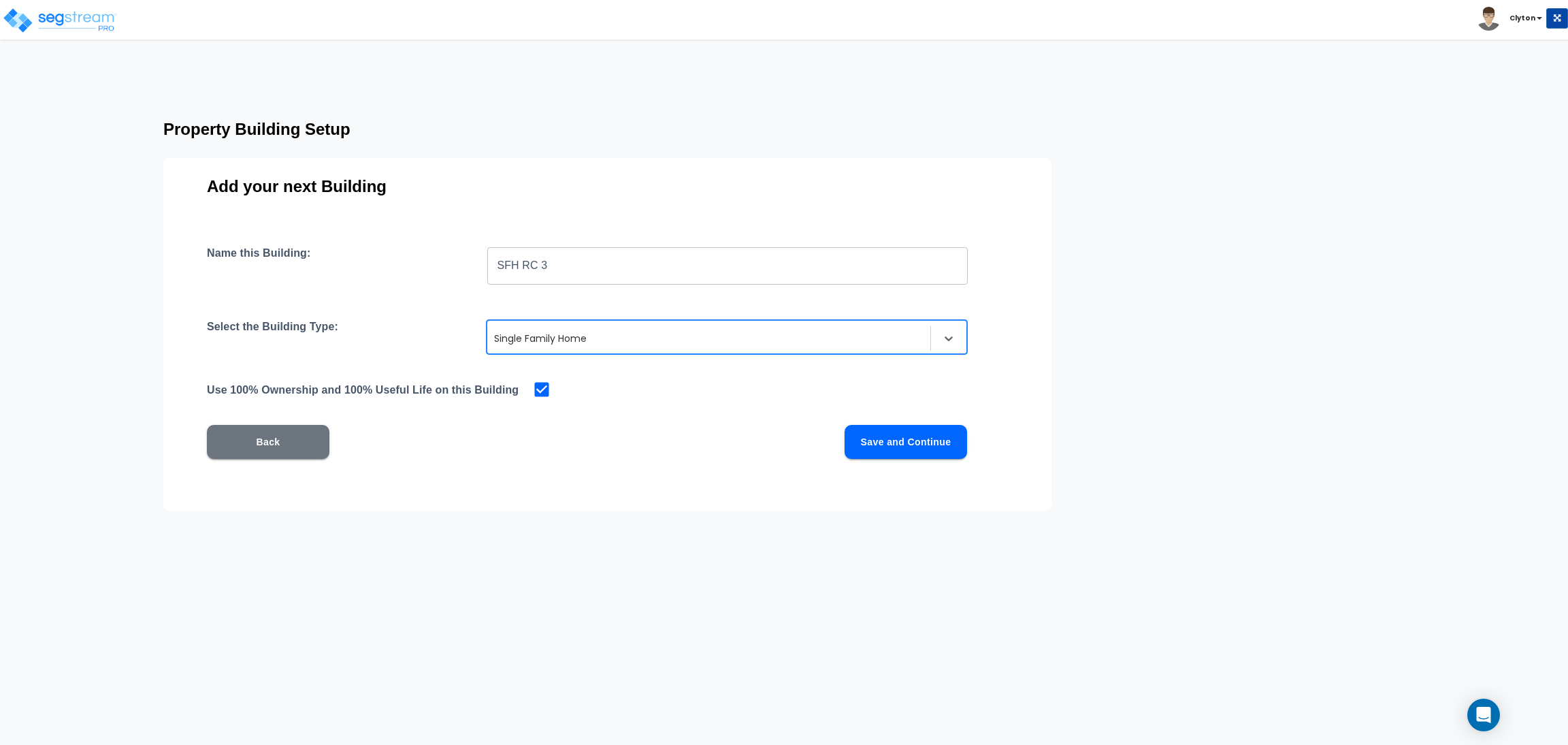
click at [906, 443] on button "Save and Continue" at bounding box center [906, 442] width 123 height 34
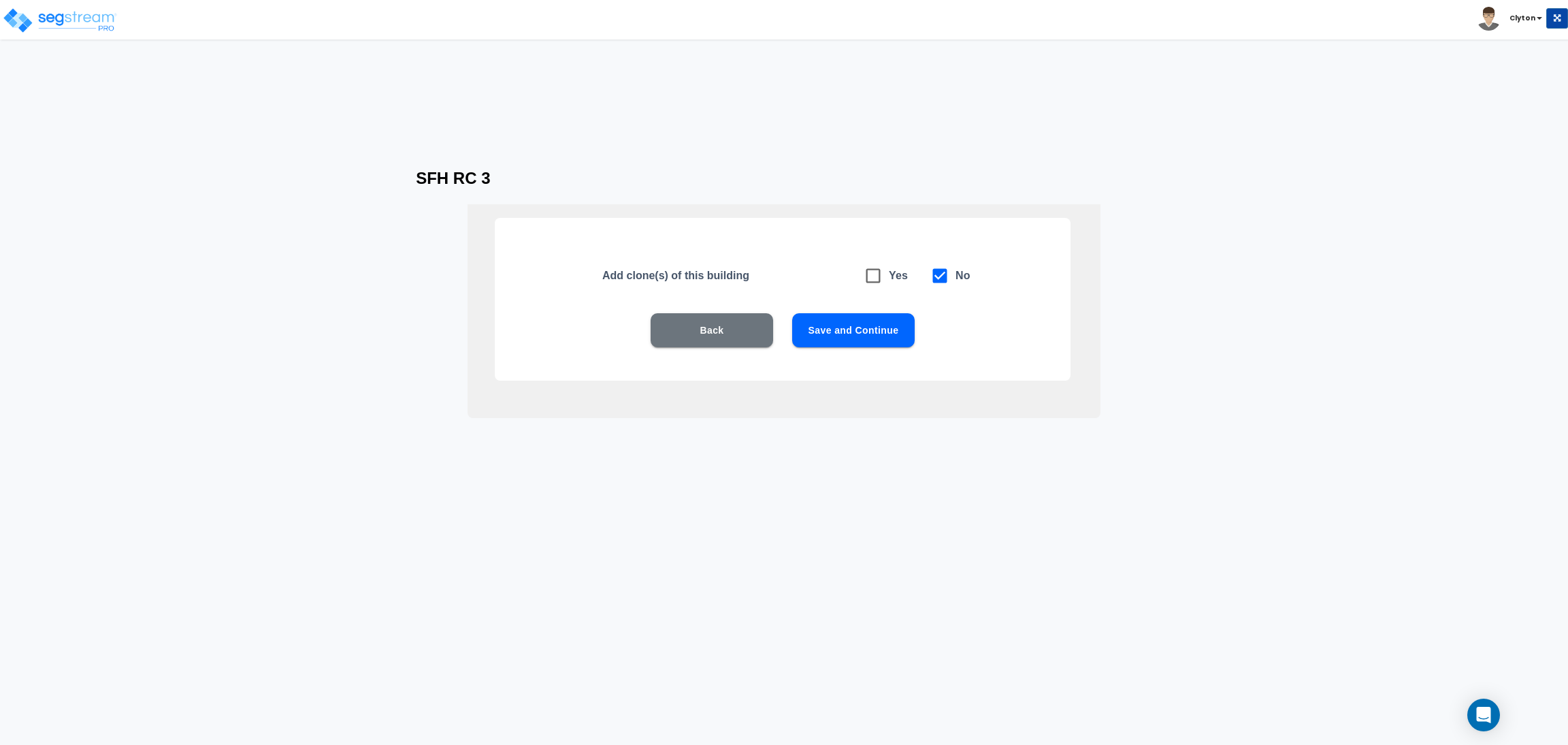
click at [845, 326] on button "Save and Continue" at bounding box center [853, 330] width 123 height 34
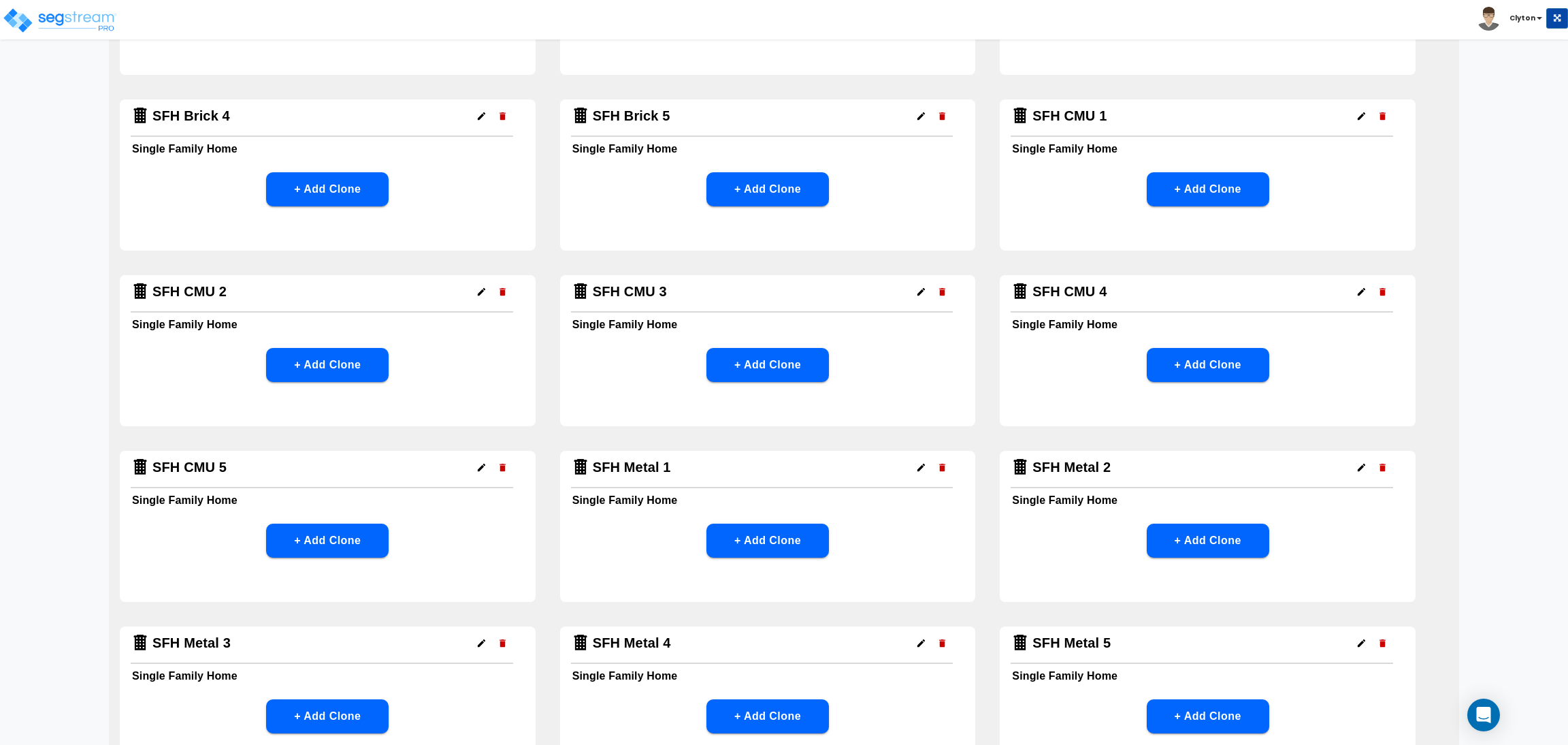
scroll to position [715, 0]
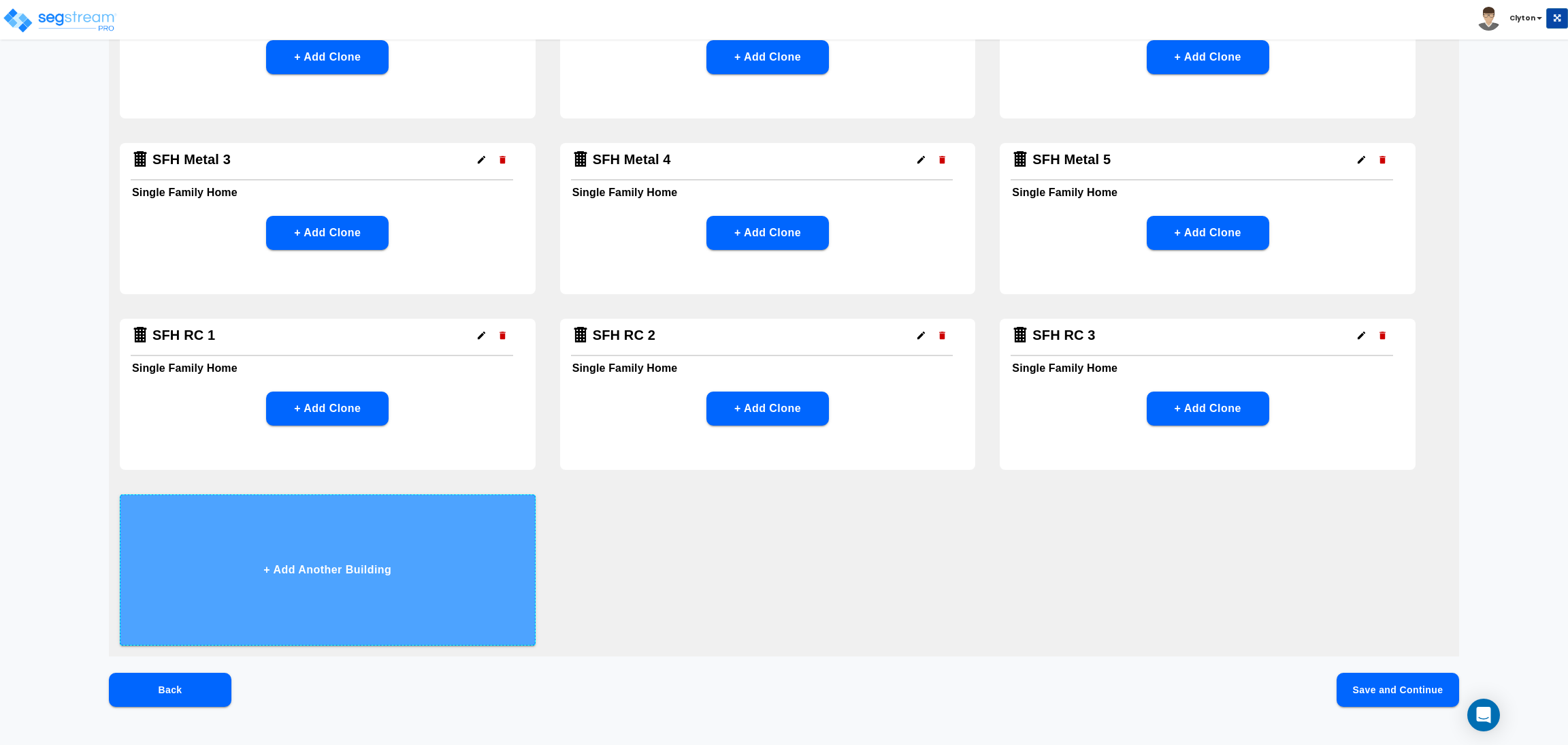
click at [447, 560] on button "+ Add Another Building" at bounding box center [328, 570] width 416 height 151
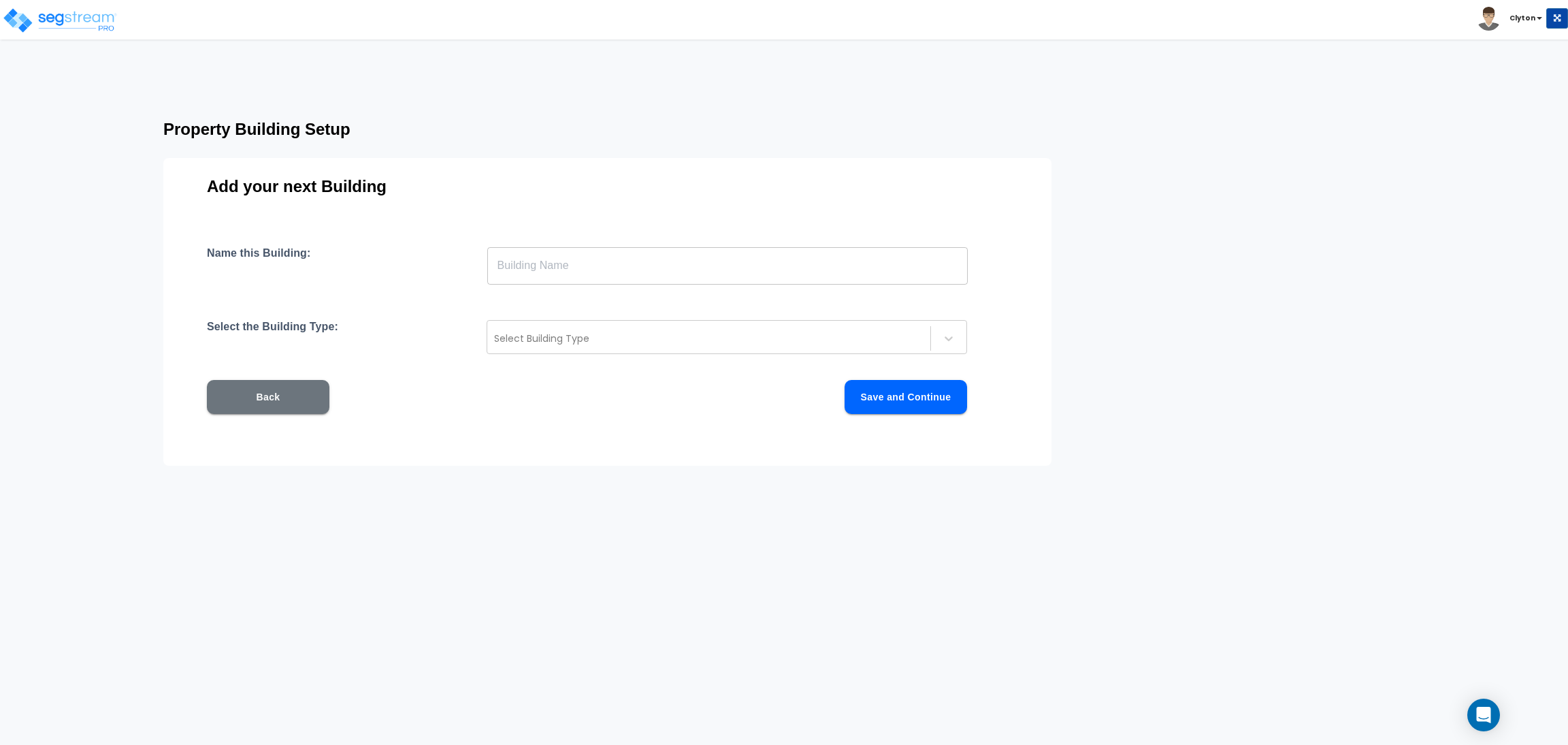
click at [655, 267] on input "text" at bounding box center [728, 265] width 481 height 38
paste input "SFH RC 1"
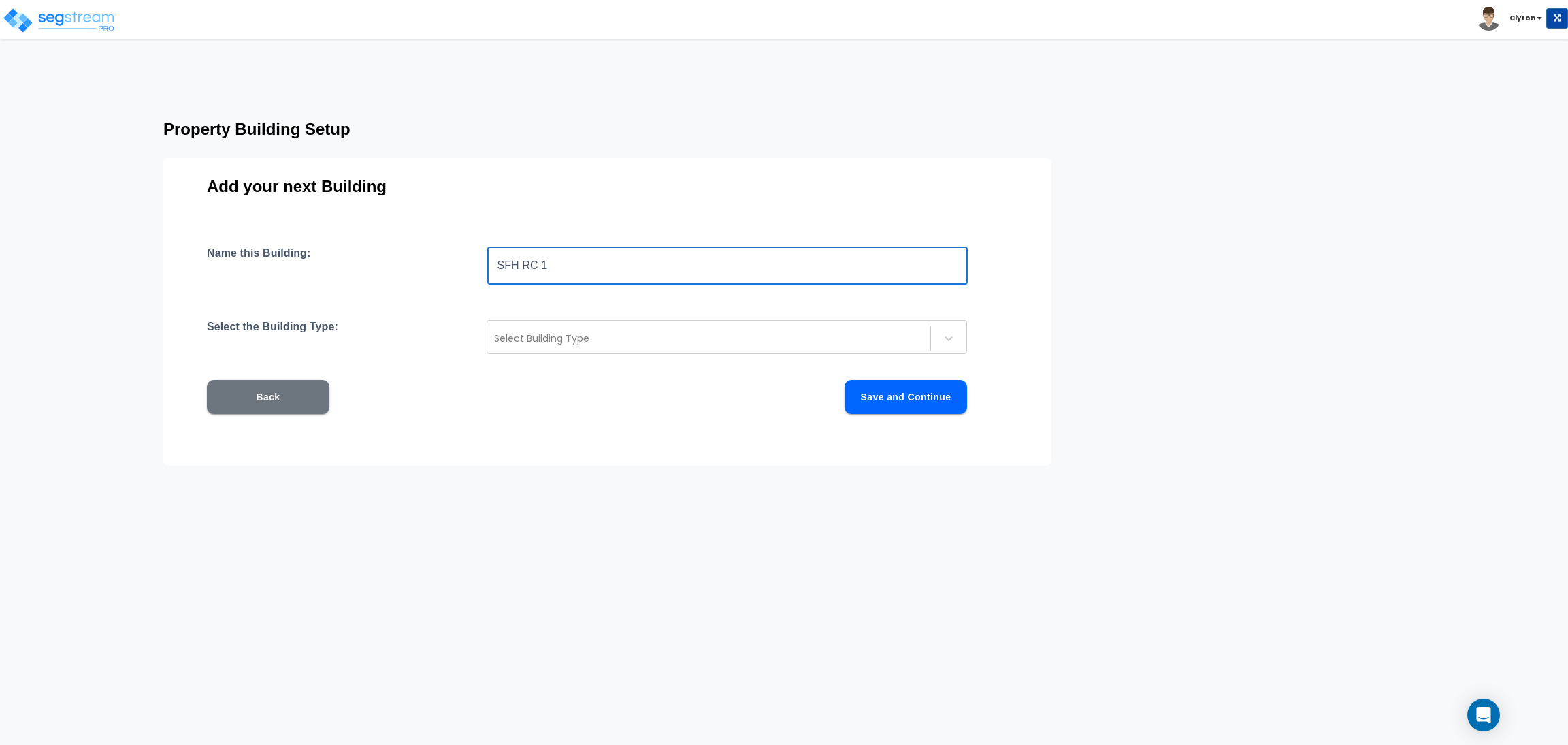
drag, startPoint x: 570, startPoint y: 274, endPoint x: 544, endPoint y: 274, distance: 26.0
click at [544, 274] on input "SFH RC 1" at bounding box center [728, 265] width 481 height 38
type input "SFH RC 4"
click at [676, 331] on div at bounding box center [709, 338] width 430 height 16
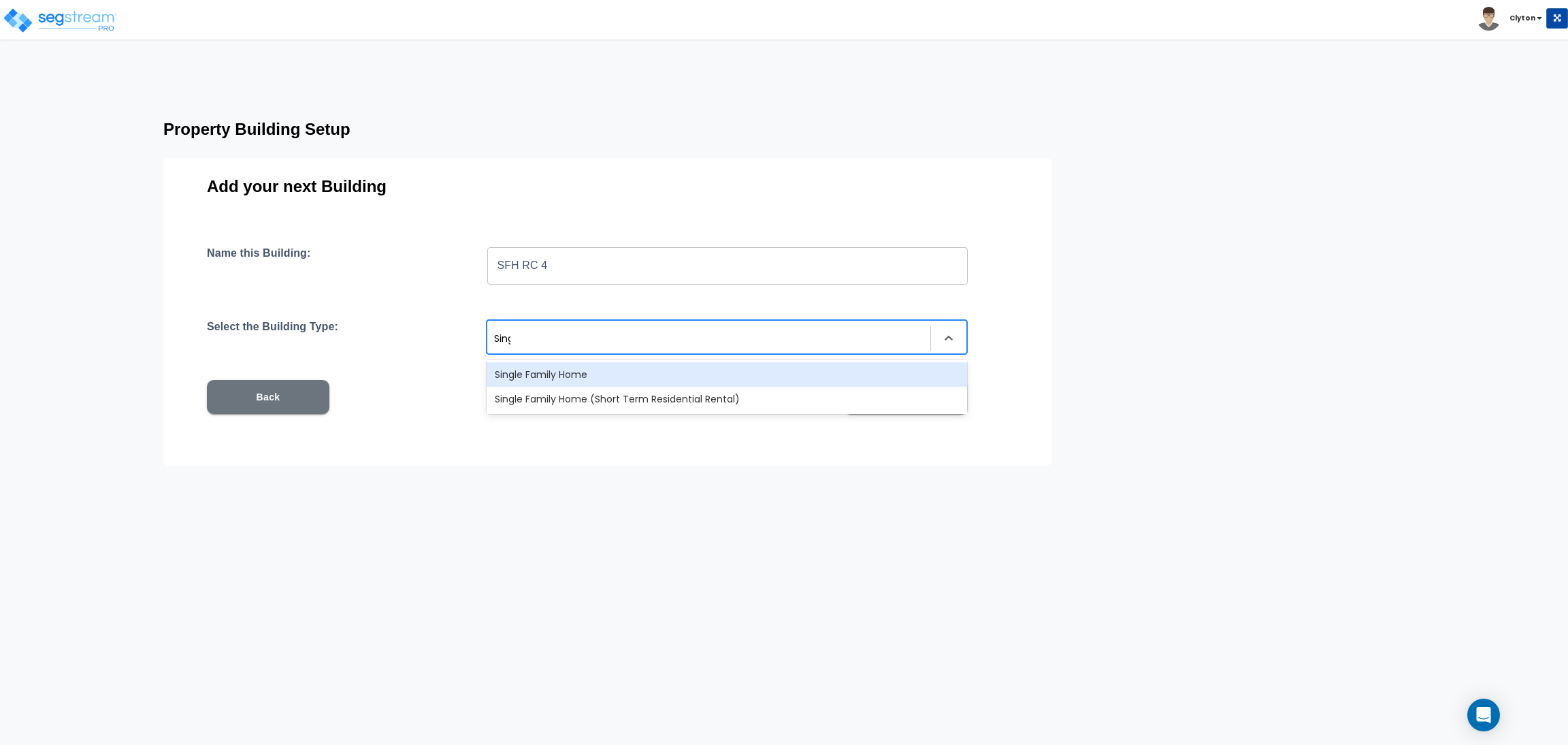
type input "Single"
click at [689, 372] on div "Single Family Home" at bounding box center [727, 375] width 481 height 25
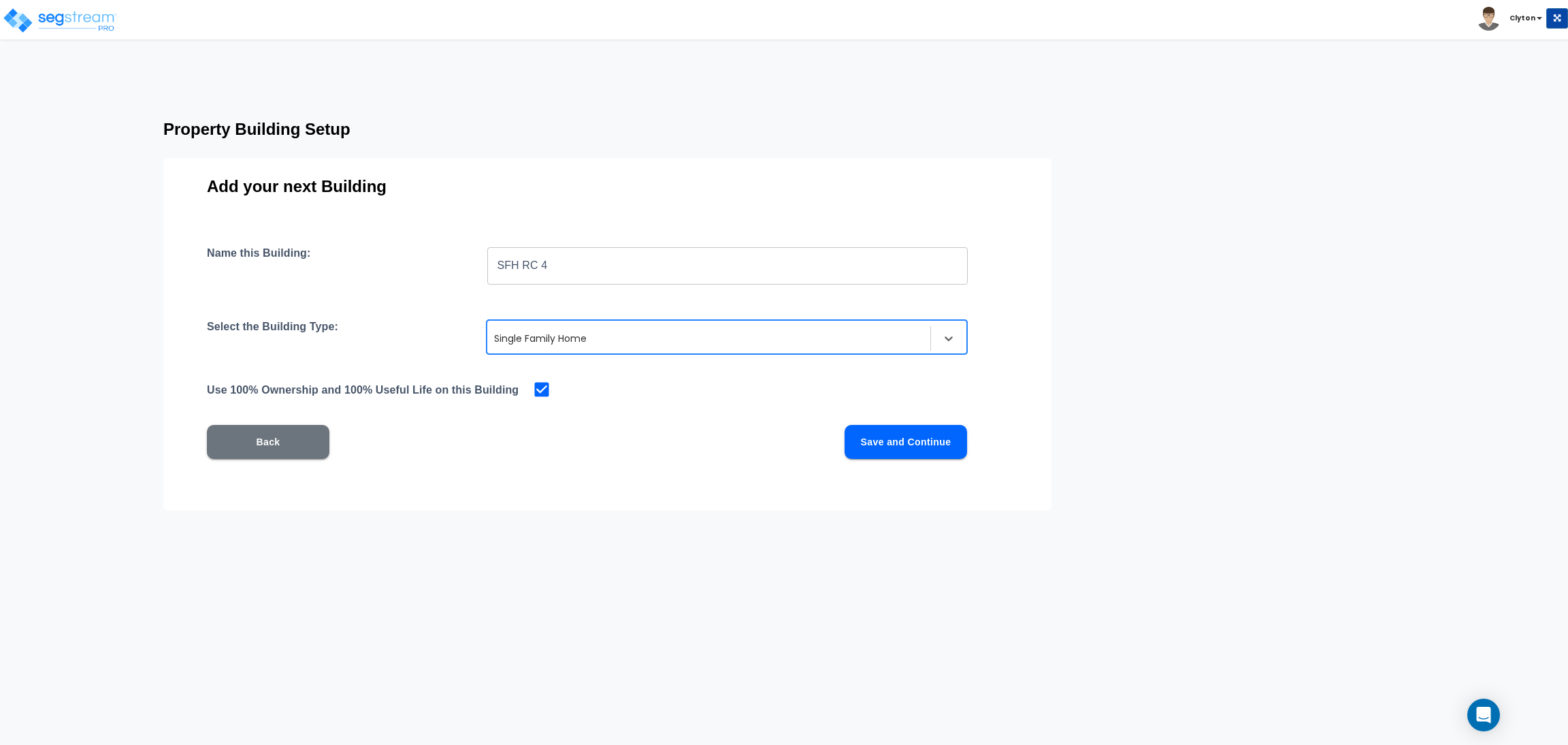
click at [880, 438] on button "Save and Continue" at bounding box center [906, 442] width 123 height 34
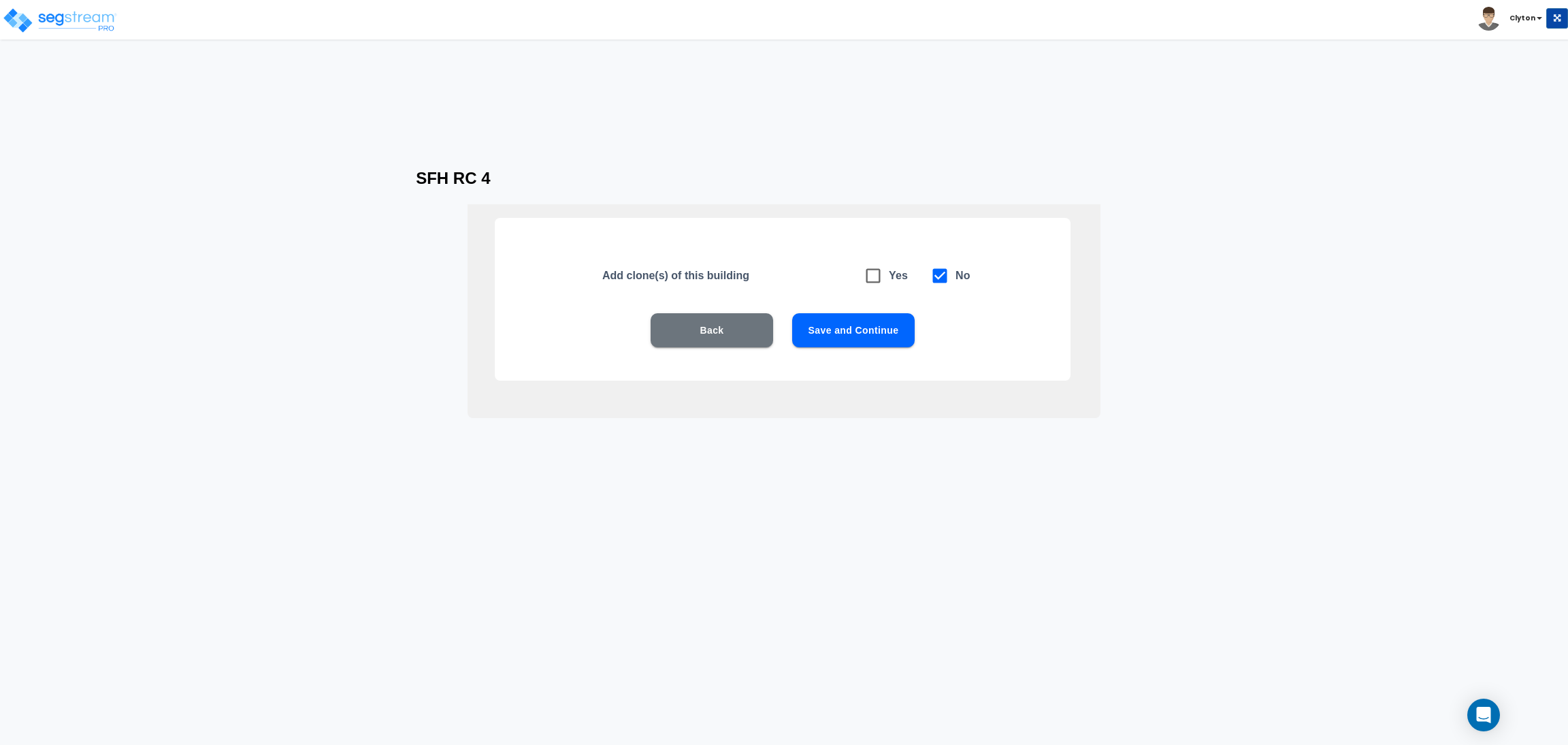
click at [855, 321] on button "Save and Continue" at bounding box center [853, 330] width 123 height 34
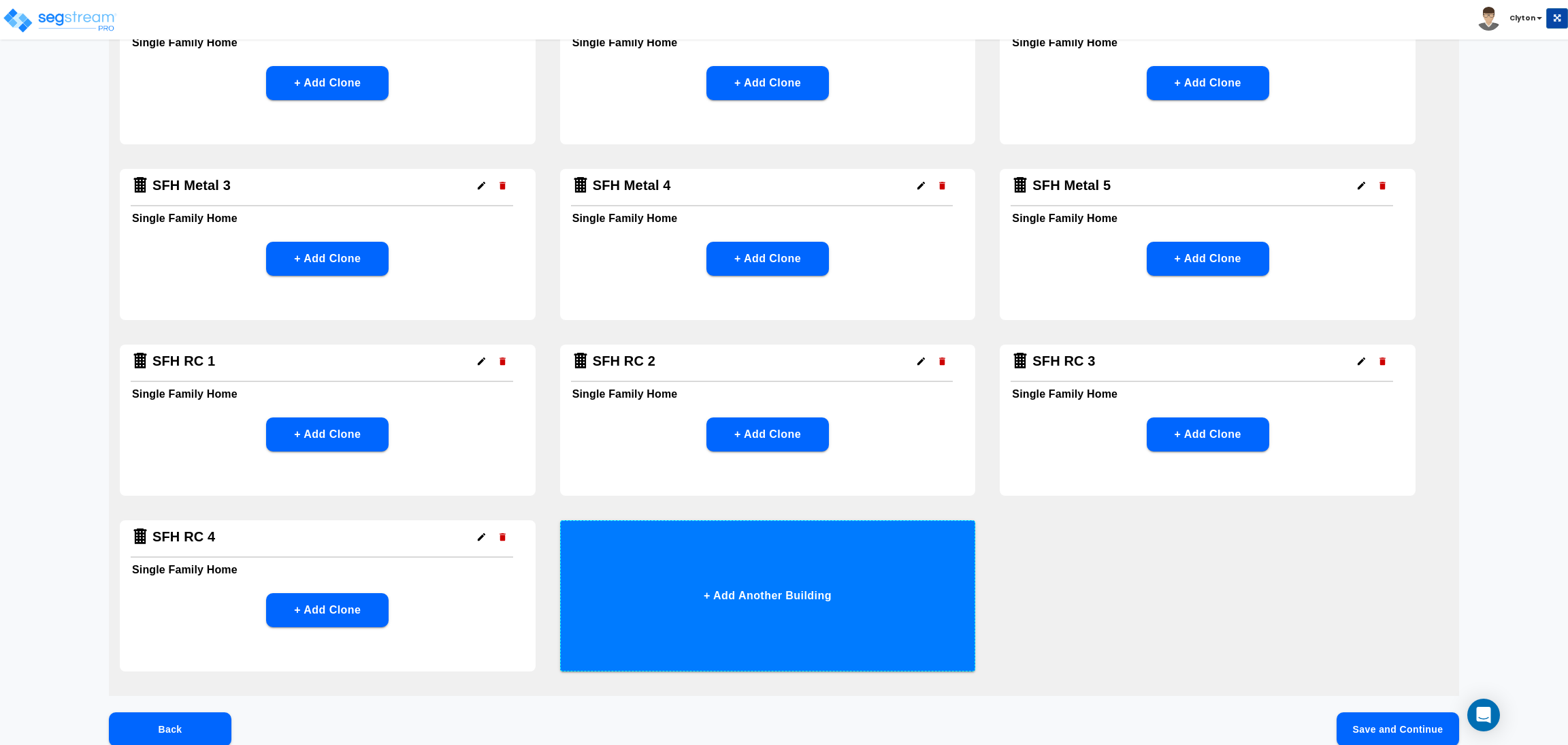
scroll to position [750, 0]
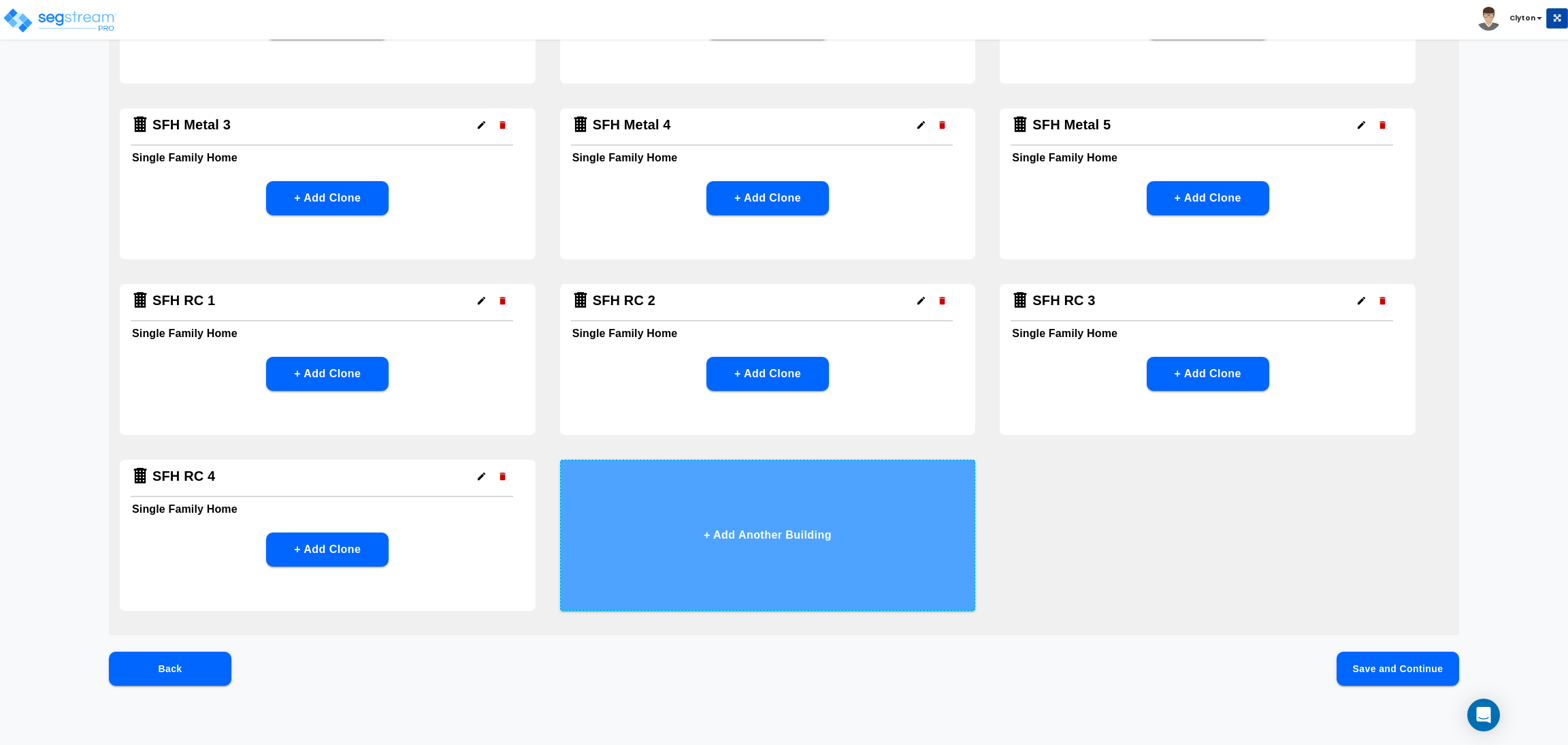
click at [802, 534] on button "+ Add Another Building" at bounding box center [768, 535] width 416 height 151
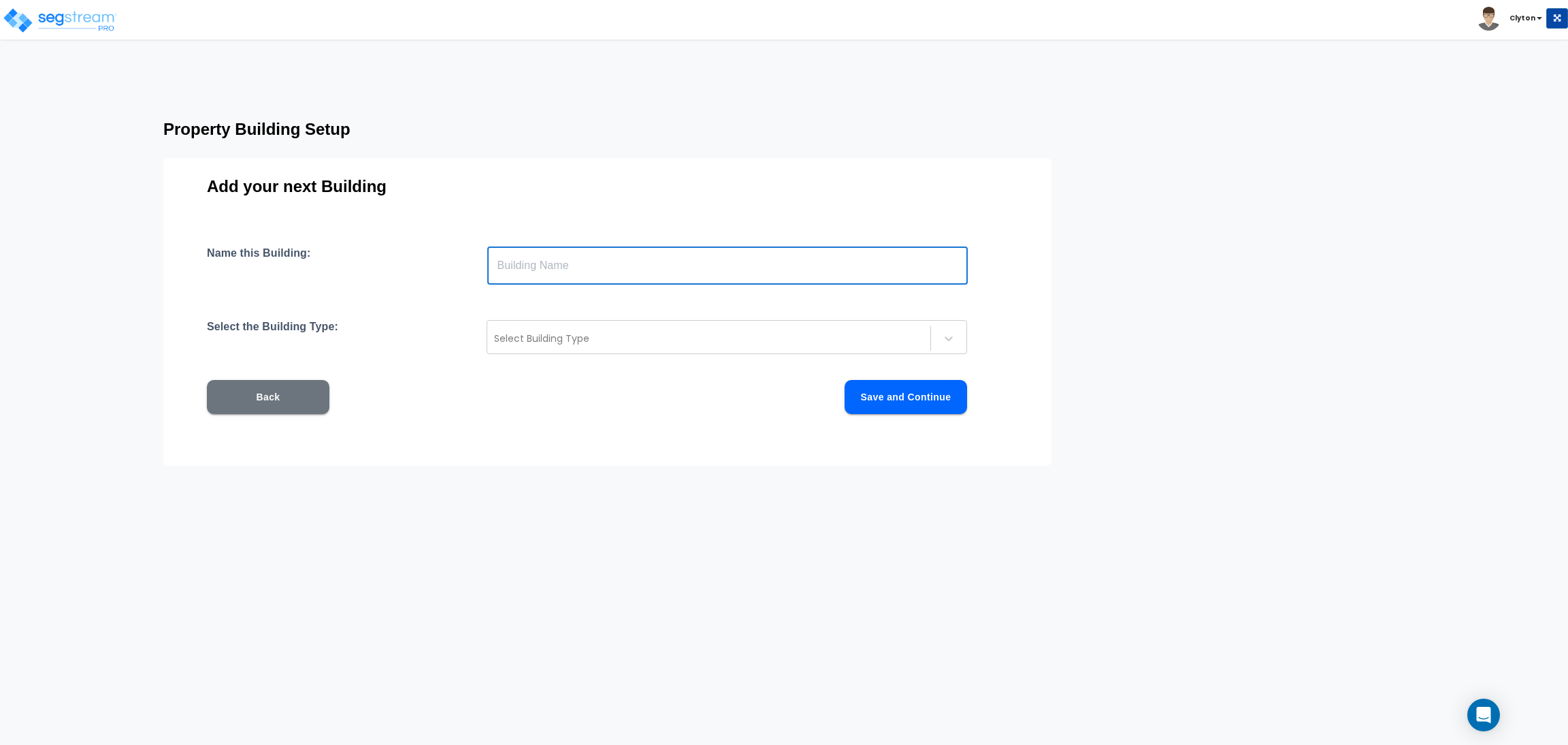
click at [620, 269] on input "text" at bounding box center [728, 265] width 481 height 38
paste input "SFH RC 1"
drag, startPoint x: 581, startPoint y: 265, endPoint x: 542, endPoint y: 271, distance: 39.5
click at [542, 271] on input "SFH RC 1" at bounding box center [728, 265] width 481 height 38
type input "SFH RC 5"
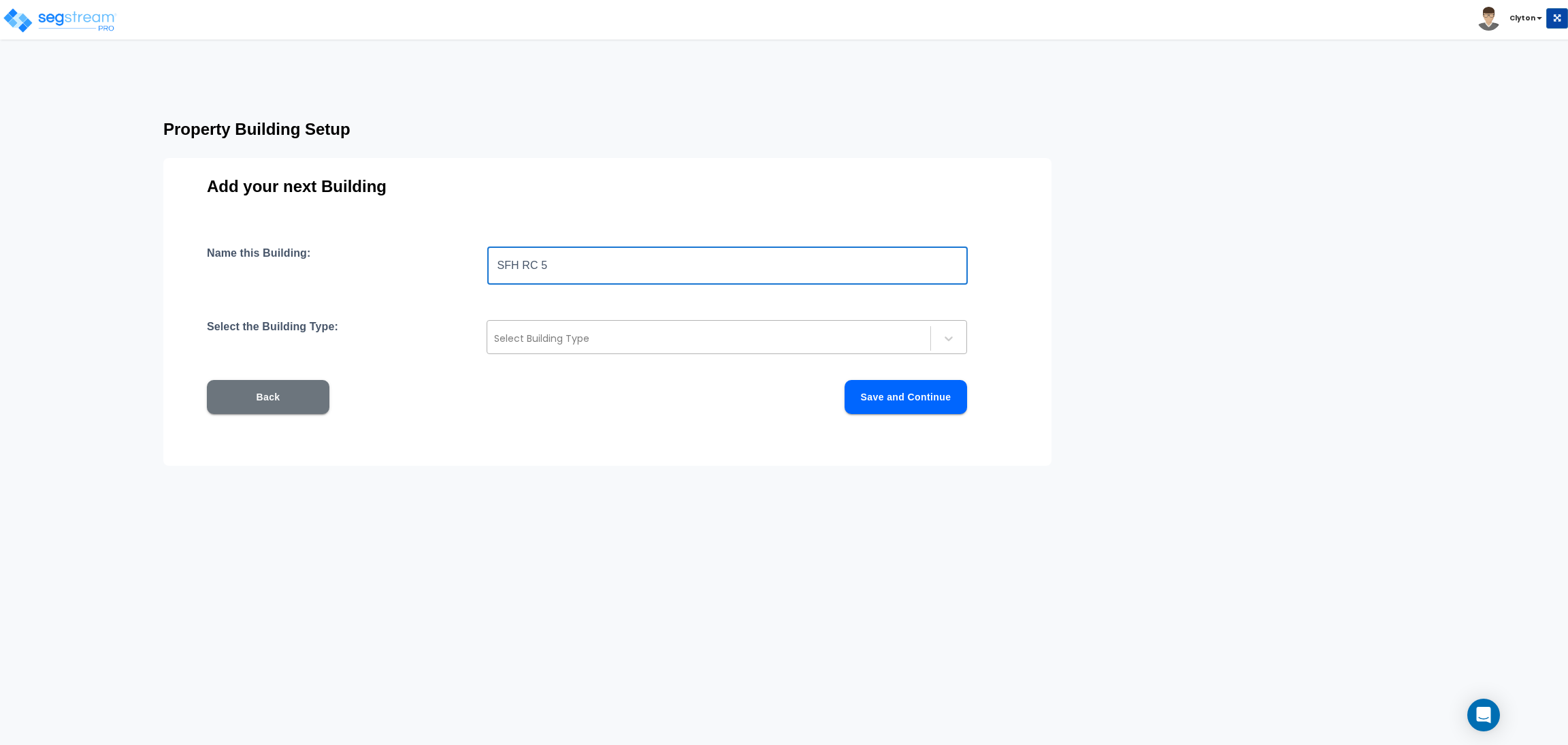
click at [583, 333] on div at bounding box center [709, 338] width 430 height 16
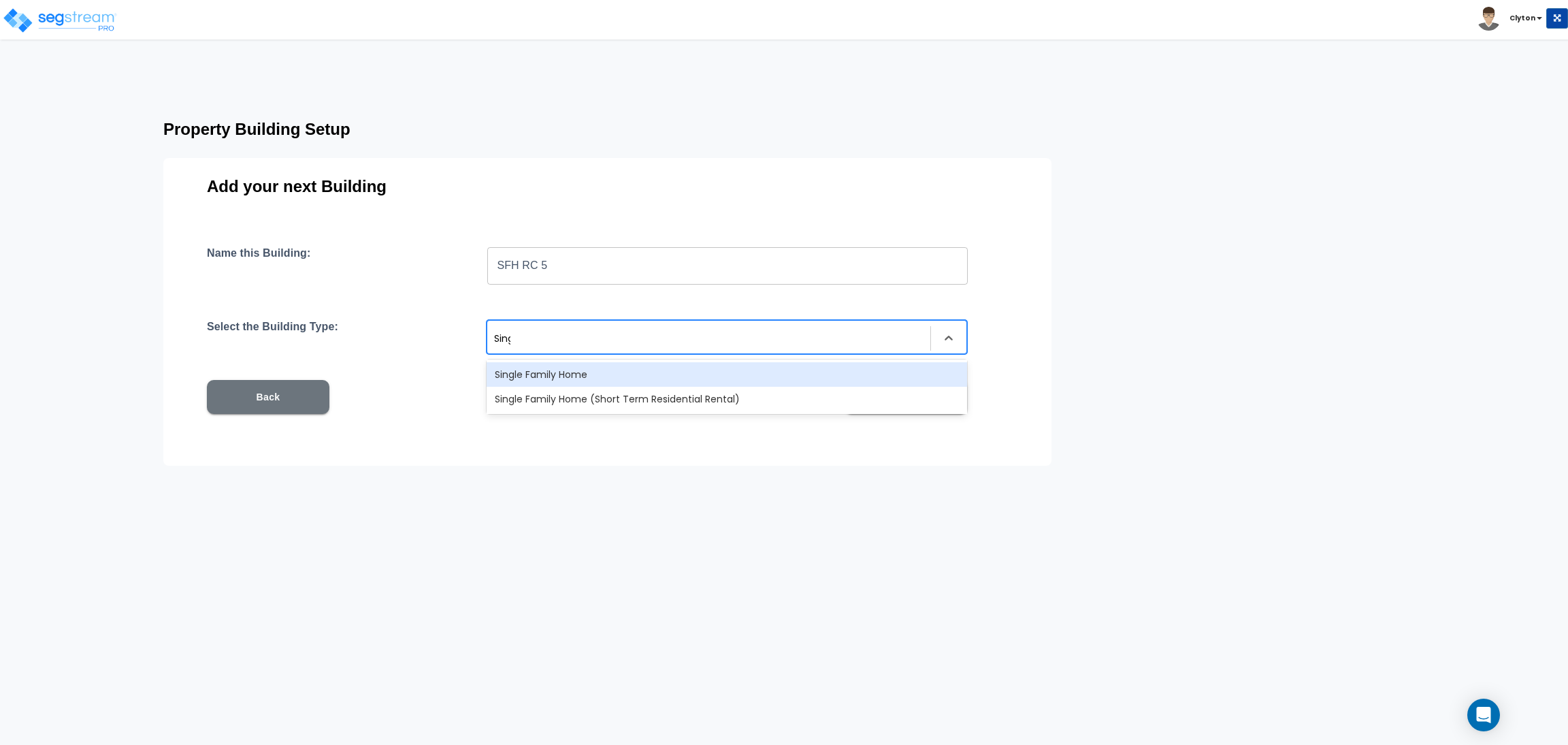
type input "Single"
click at [616, 385] on div "Single Family Home" at bounding box center [727, 375] width 481 height 25
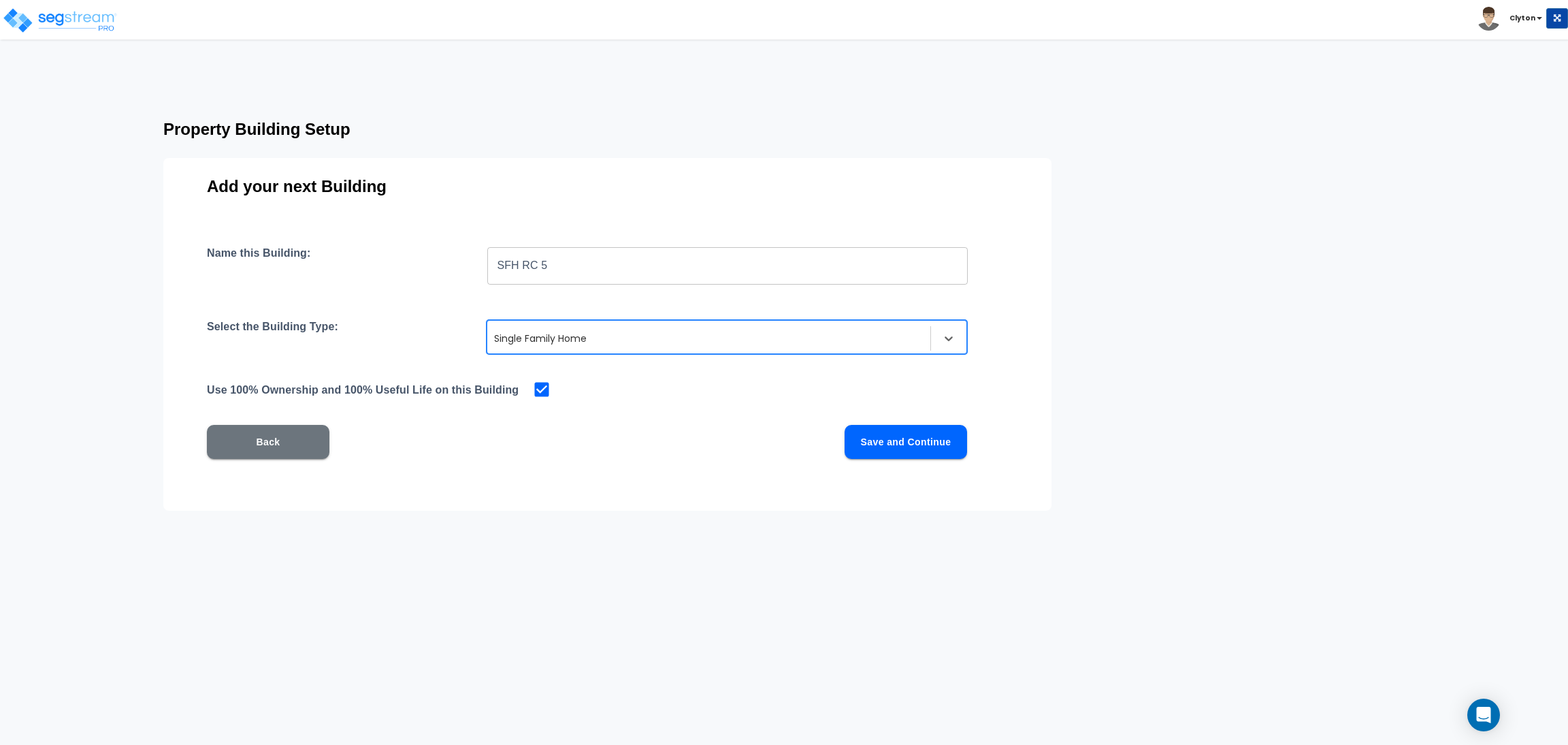
click at [913, 441] on button "Save and Continue" at bounding box center [906, 442] width 123 height 34
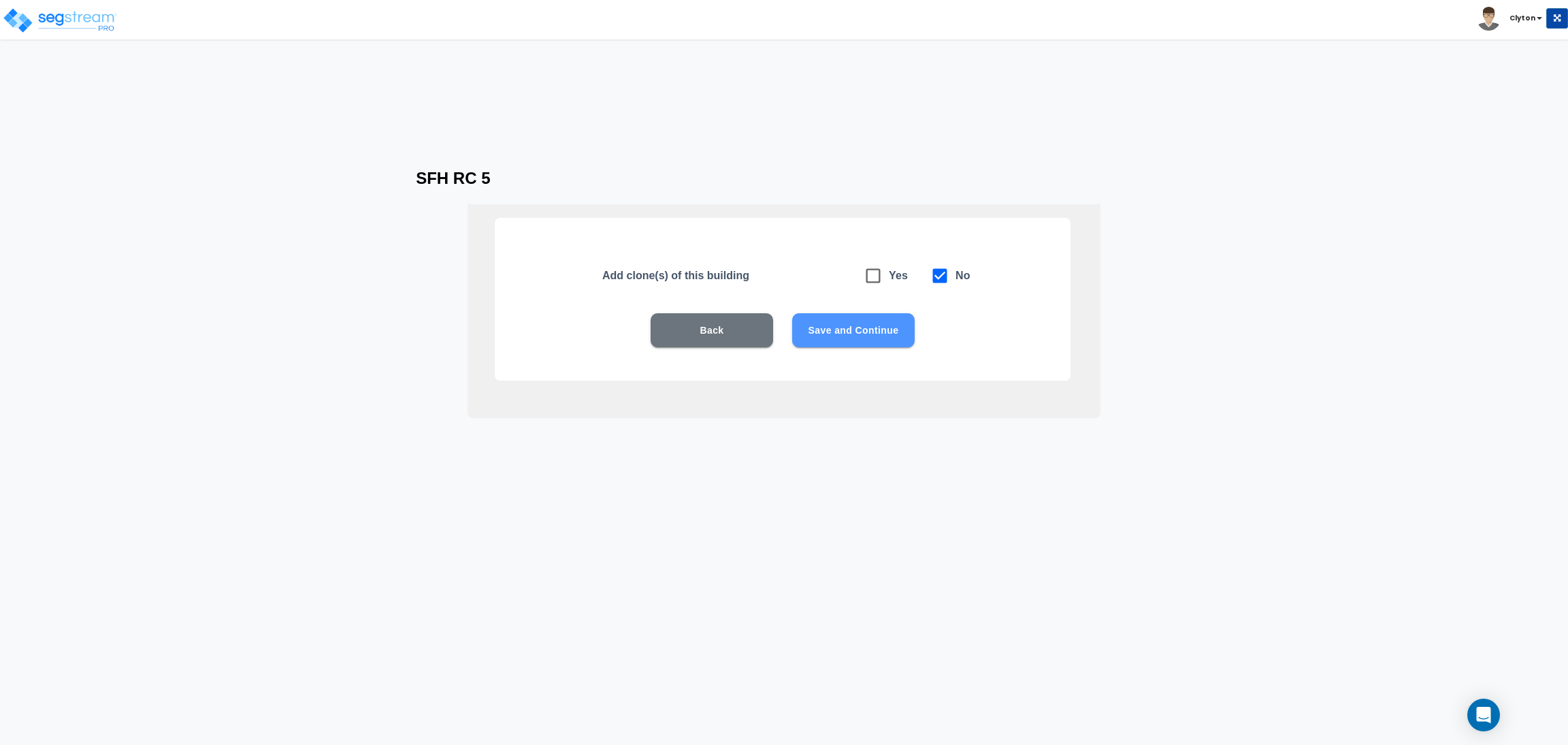
click at [867, 324] on button "Save and Continue" at bounding box center [853, 330] width 123 height 34
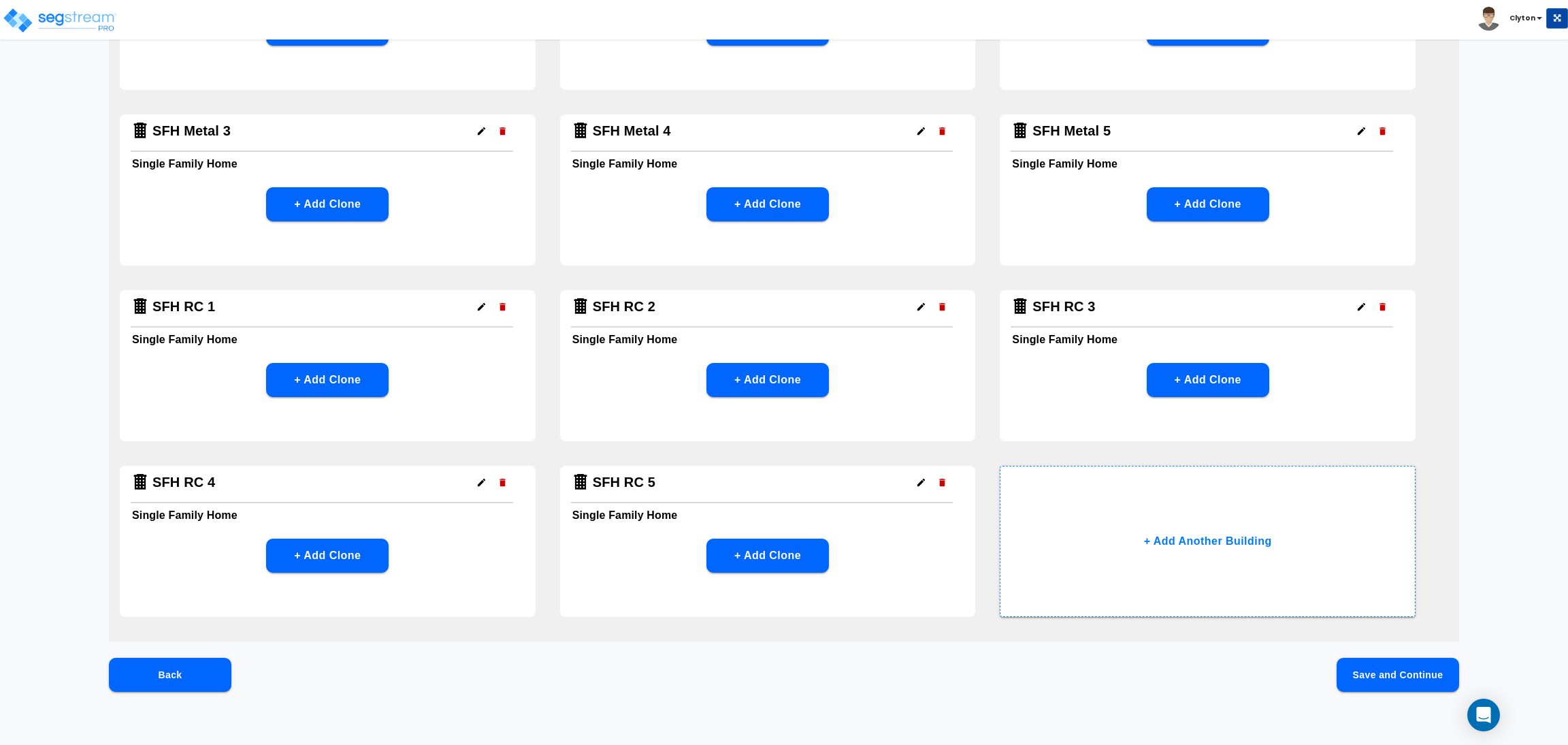
scroll to position [750, 0]
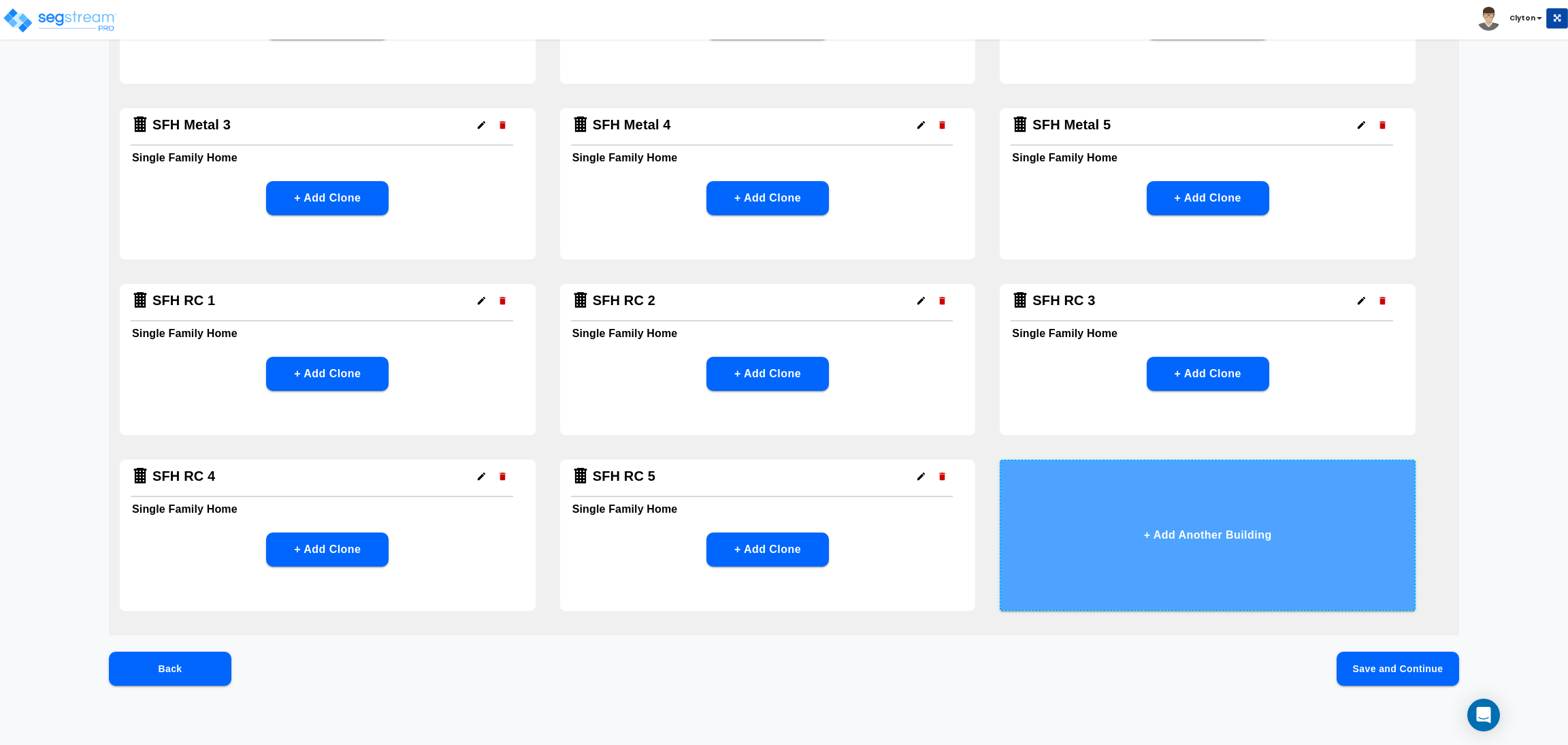
click at [1140, 507] on button "+ Add Another Building" at bounding box center [1208, 535] width 416 height 151
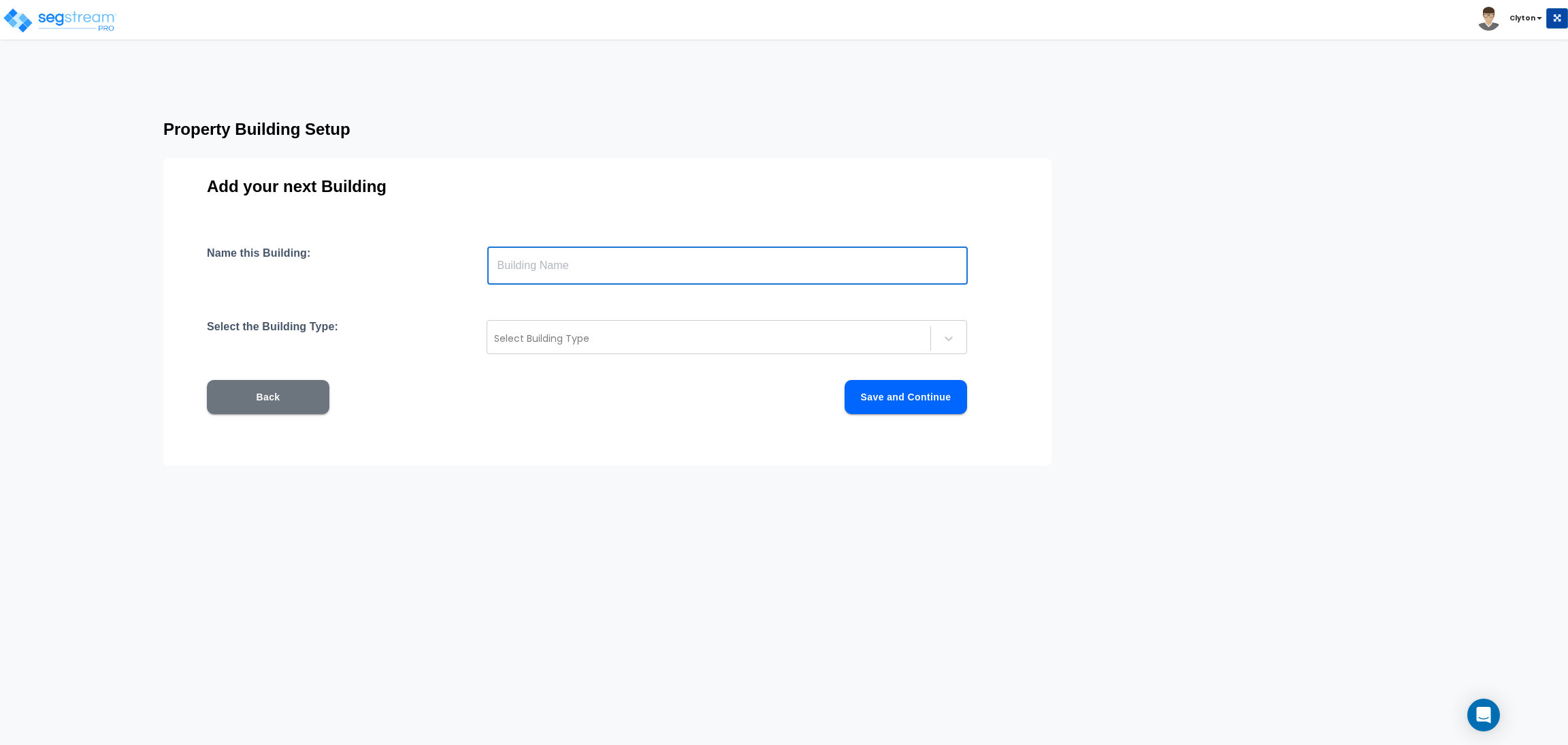
click at [578, 265] on input "text" at bounding box center [728, 265] width 481 height 38
paste input "SFH RC 1"
click at [526, 260] on input "SFH RC 1" at bounding box center [728, 265] width 481 height 38
type input "SFH Steel 1"
click at [679, 269] on input "SFH Steel 1" at bounding box center [728, 265] width 481 height 38
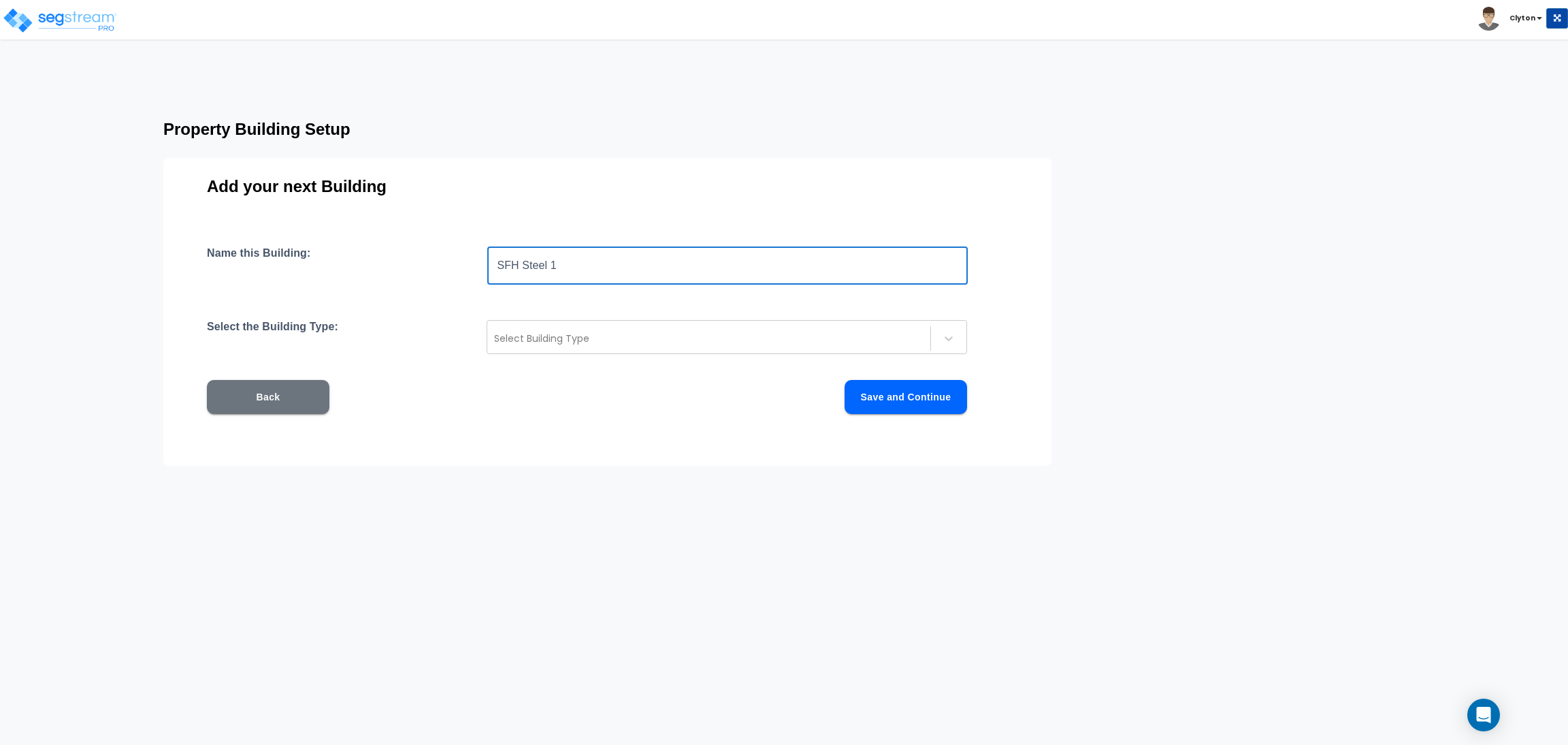
drag, startPoint x: 643, startPoint y: 270, endPoint x: 394, endPoint y: 265, distance: 249.1
click at [394, 265] on div "Name this Building: SFH Steel 1 ​" at bounding box center [608, 265] width 801 height 38
click at [590, 333] on div at bounding box center [709, 338] width 430 height 16
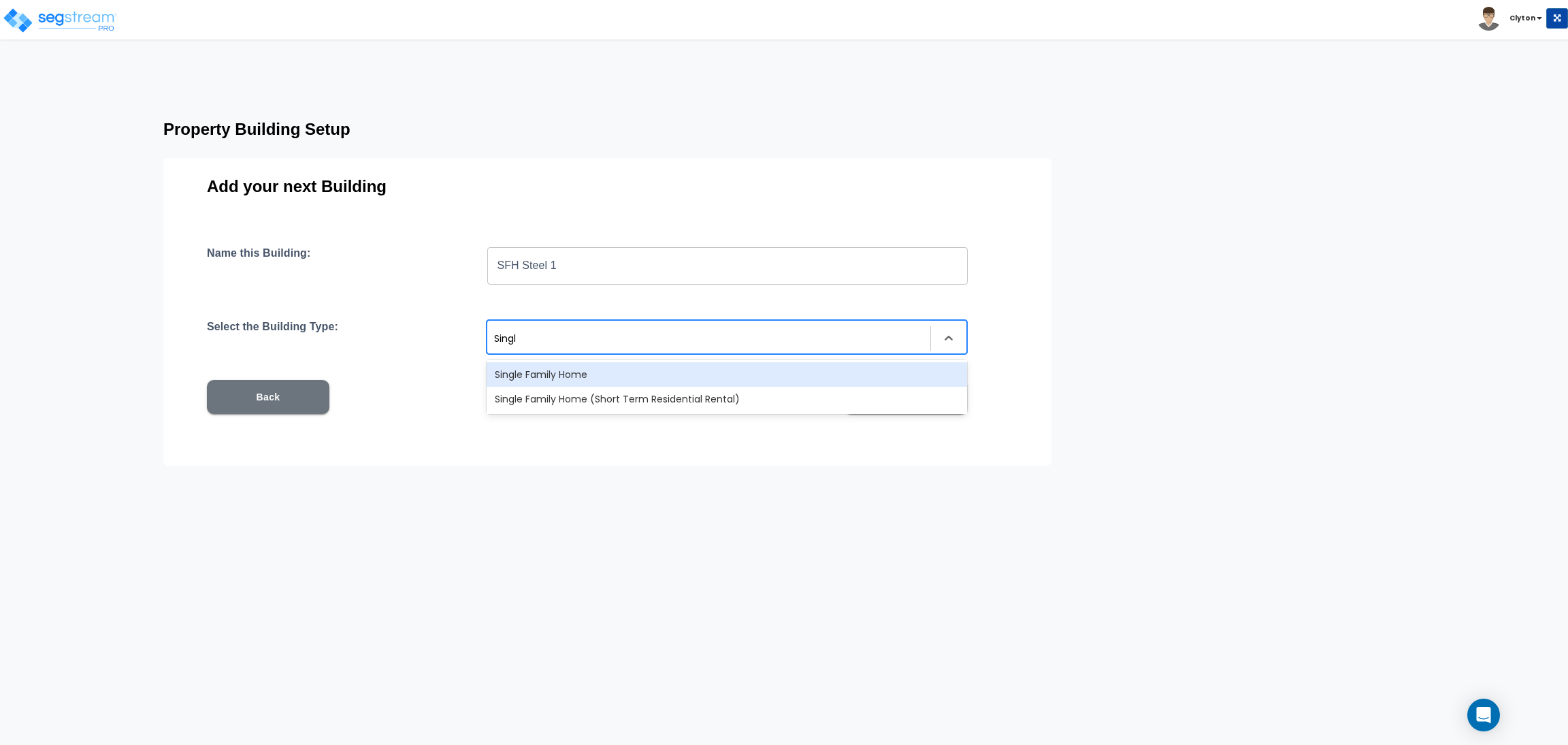
type input "Single"
click at [589, 371] on div "Single Family Home" at bounding box center [727, 375] width 481 height 25
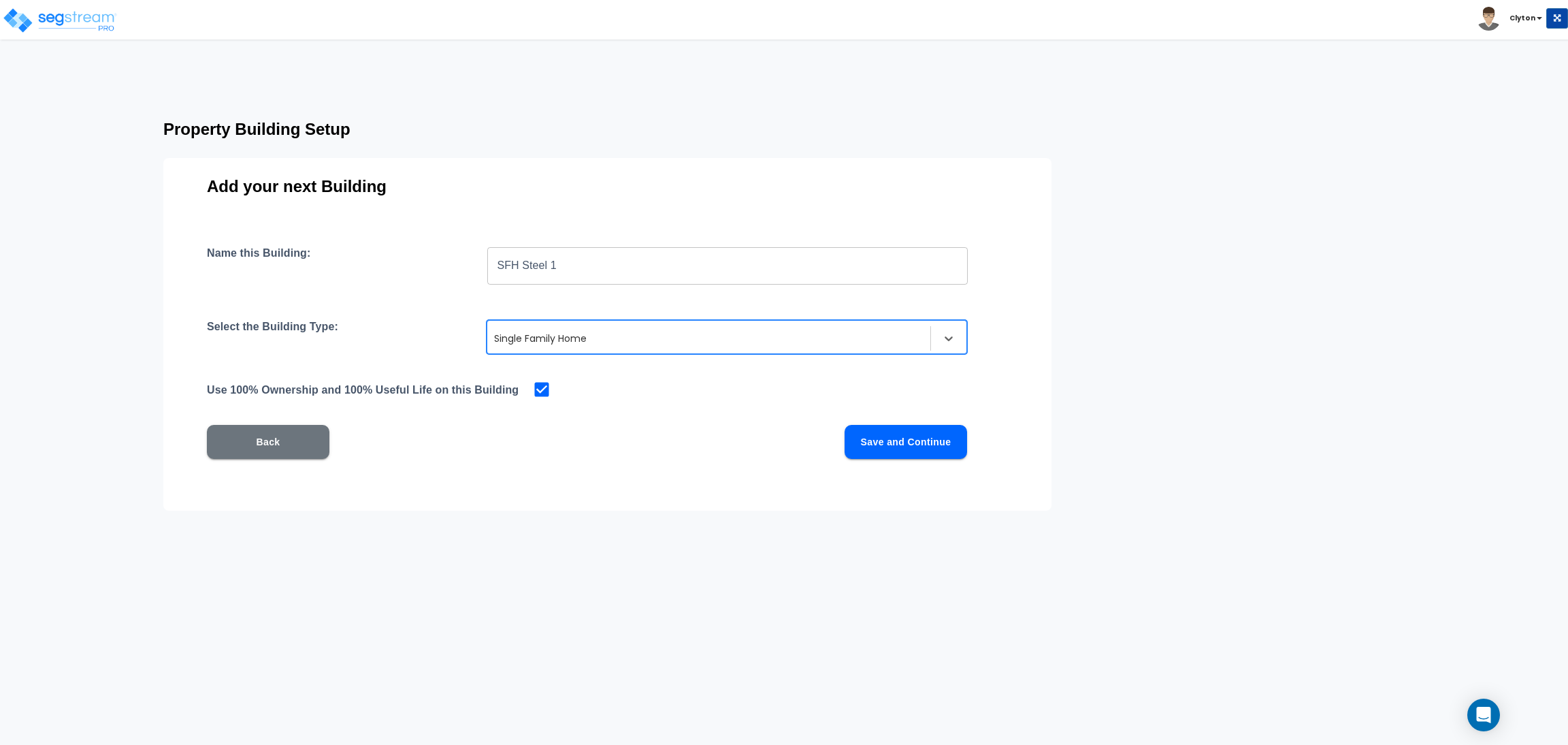
click at [913, 453] on button "Save and Continue" at bounding box center [906, 442] width 123 height 34
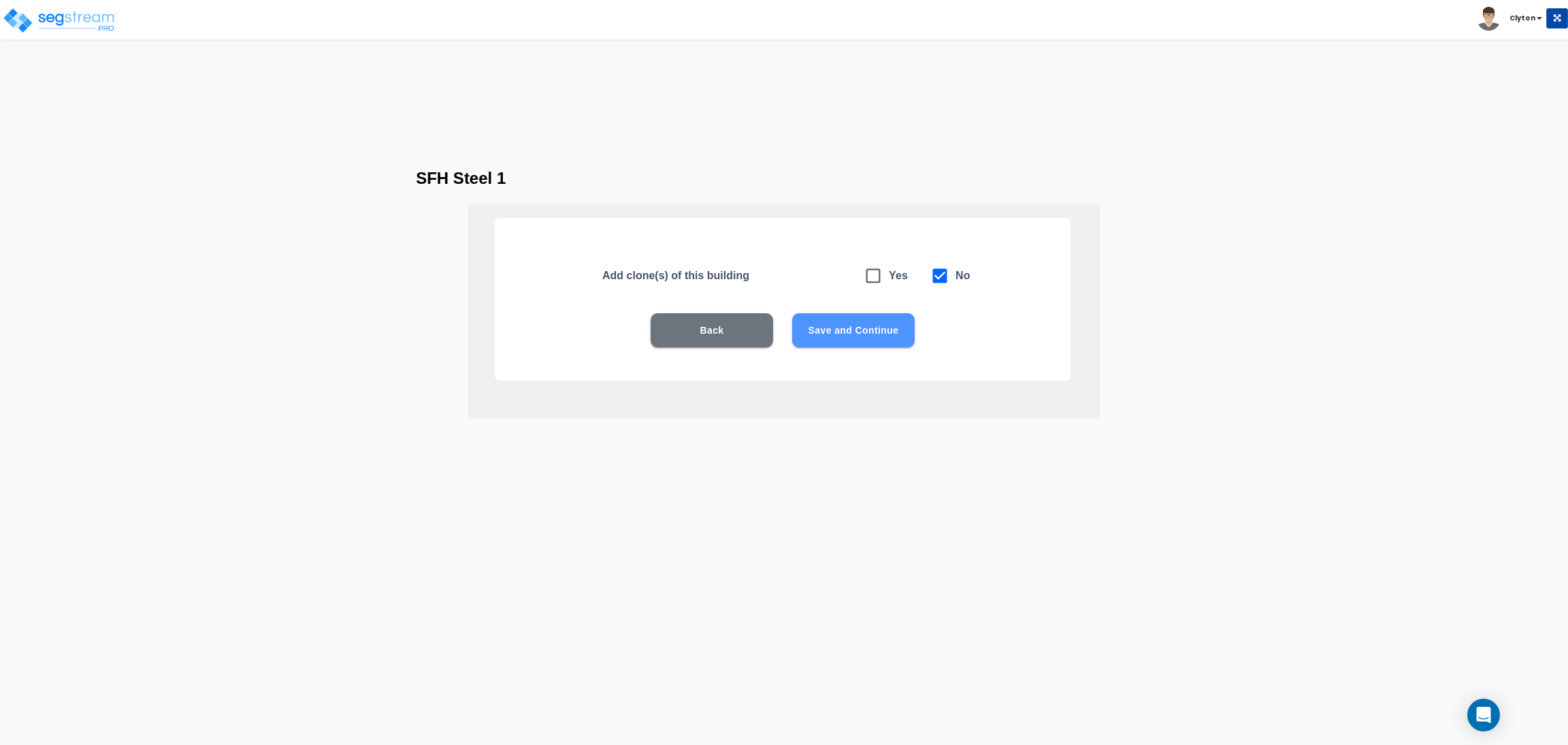
click at [861, 321] on button "Save and Continue" at bounding box center [853, 330] width 123 height 34
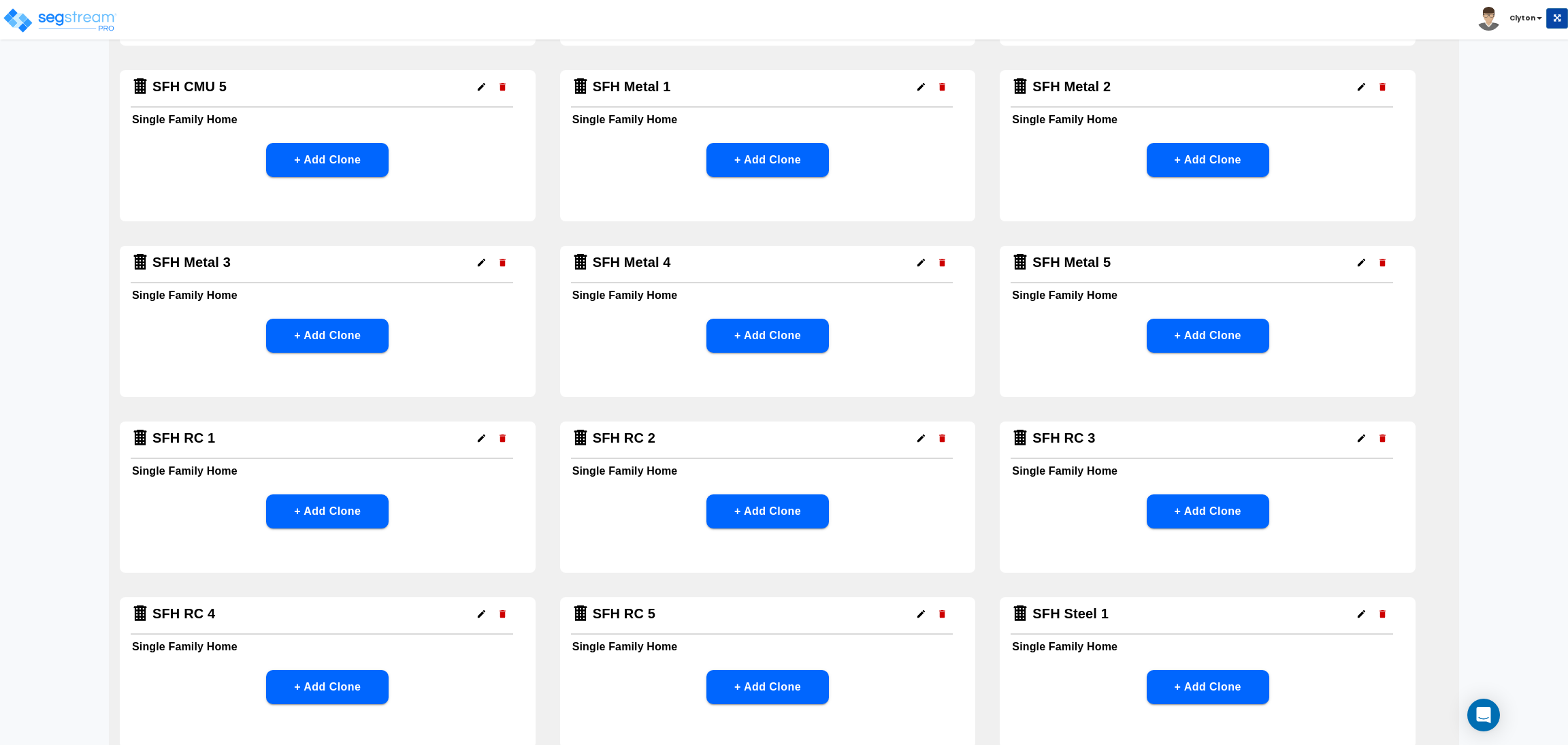
scroll to position [912, 0]
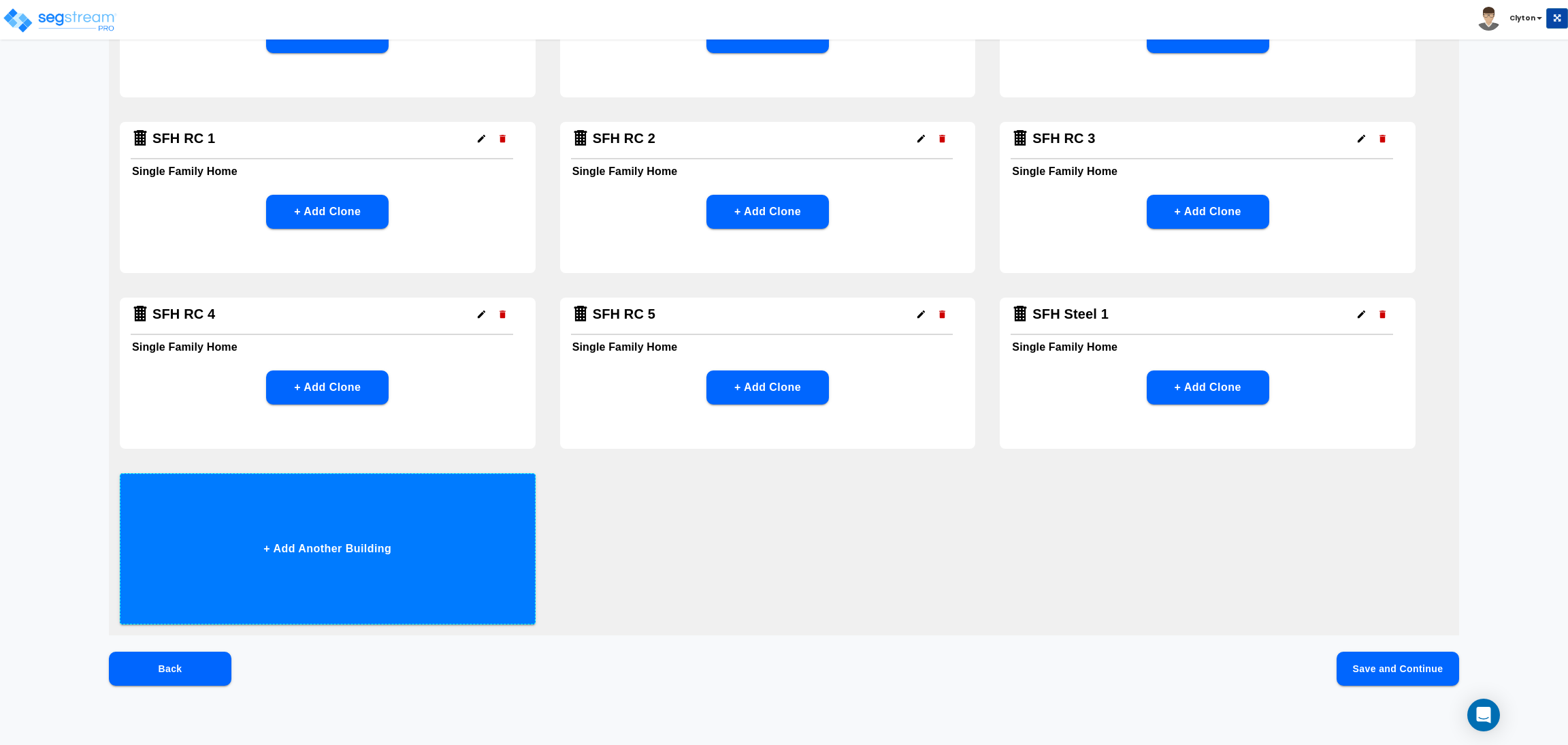
click at [494, 540] on button "+ Add Another Building" at bounding box center [328, 548] width 416 height 151
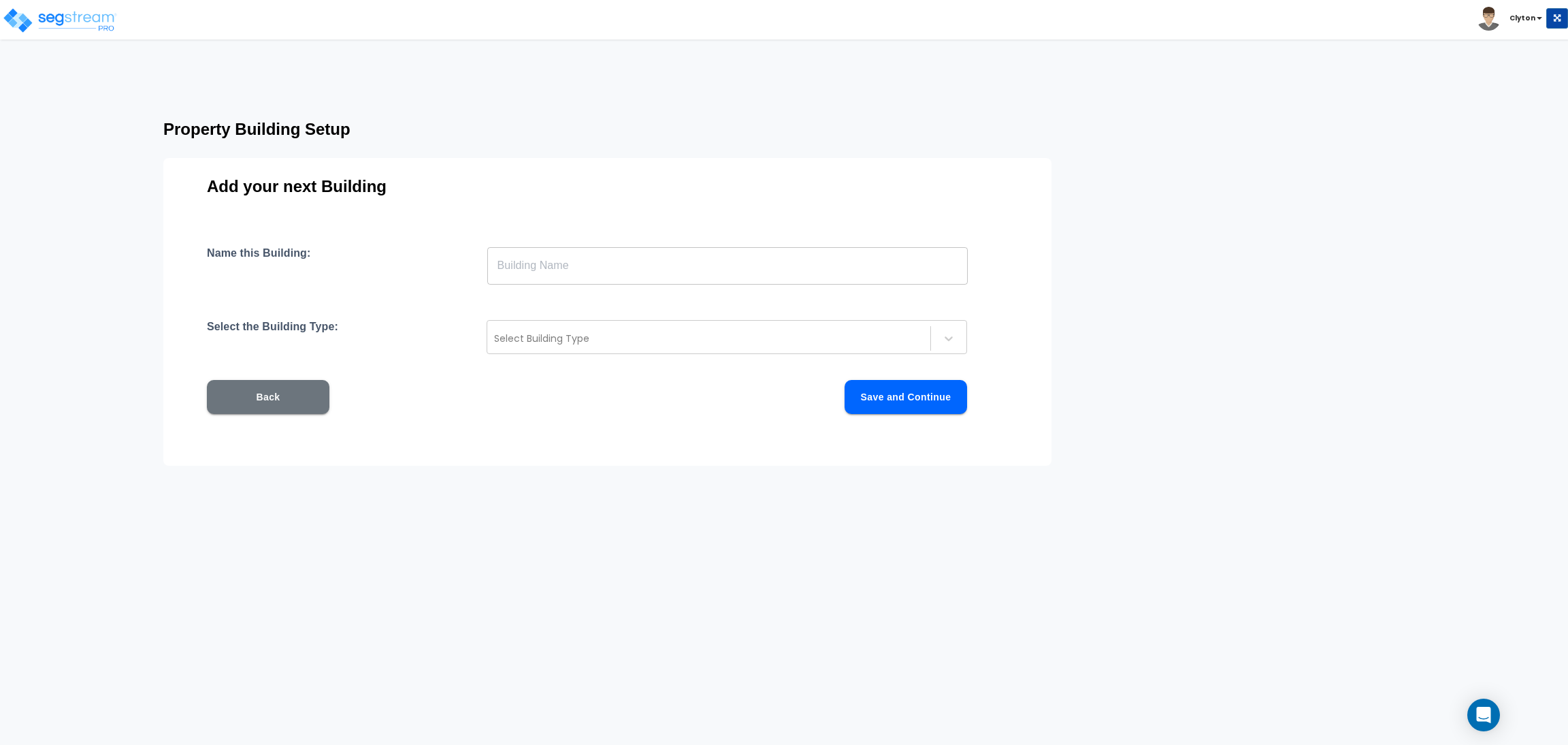
scroll to position [0, 0]
click at [691, 272] on input "text" at bounding box center [728, 265] width 481 height 38
paste input "SFH Steel 1"
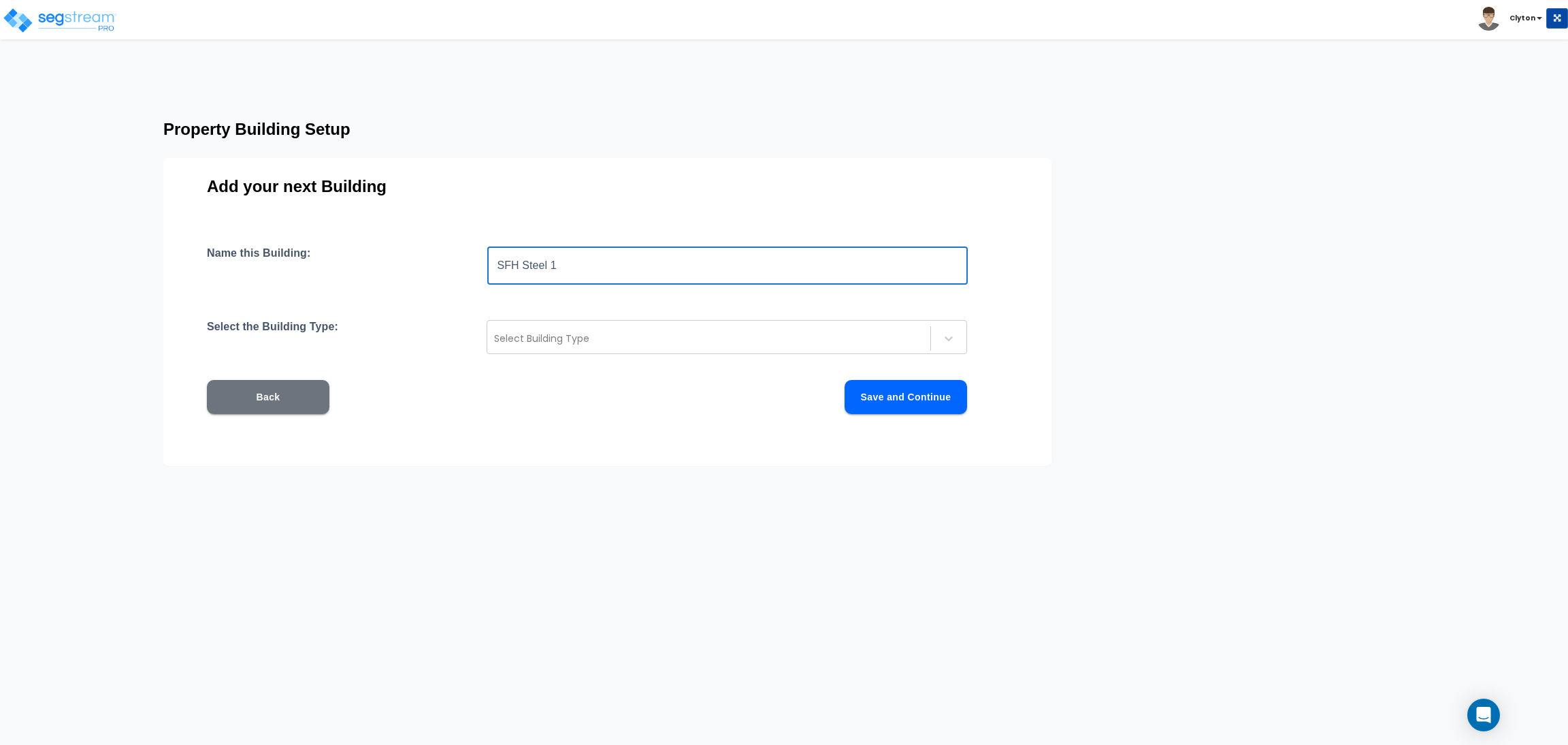
drag, startPoint x: 595, startPoint y: 272, endPoint x: 550, endPoint y: 272, distance: 45.0
click at [550, 272] on input "SFH Steel 1" at bounding box center [728, 265] width 481 height 38
drag, startPoint x: 616, startPoint y: 271, endPoint x: 508, endPoint y: 270, distance: 108.0
click at [508, 270] on input "SFH Steel 2" at bounding box center [728, 265] width 481 height 38
click at [652, 282] on input "SFH Steel 2" at bounding box center [728, 265] width 481 height 38
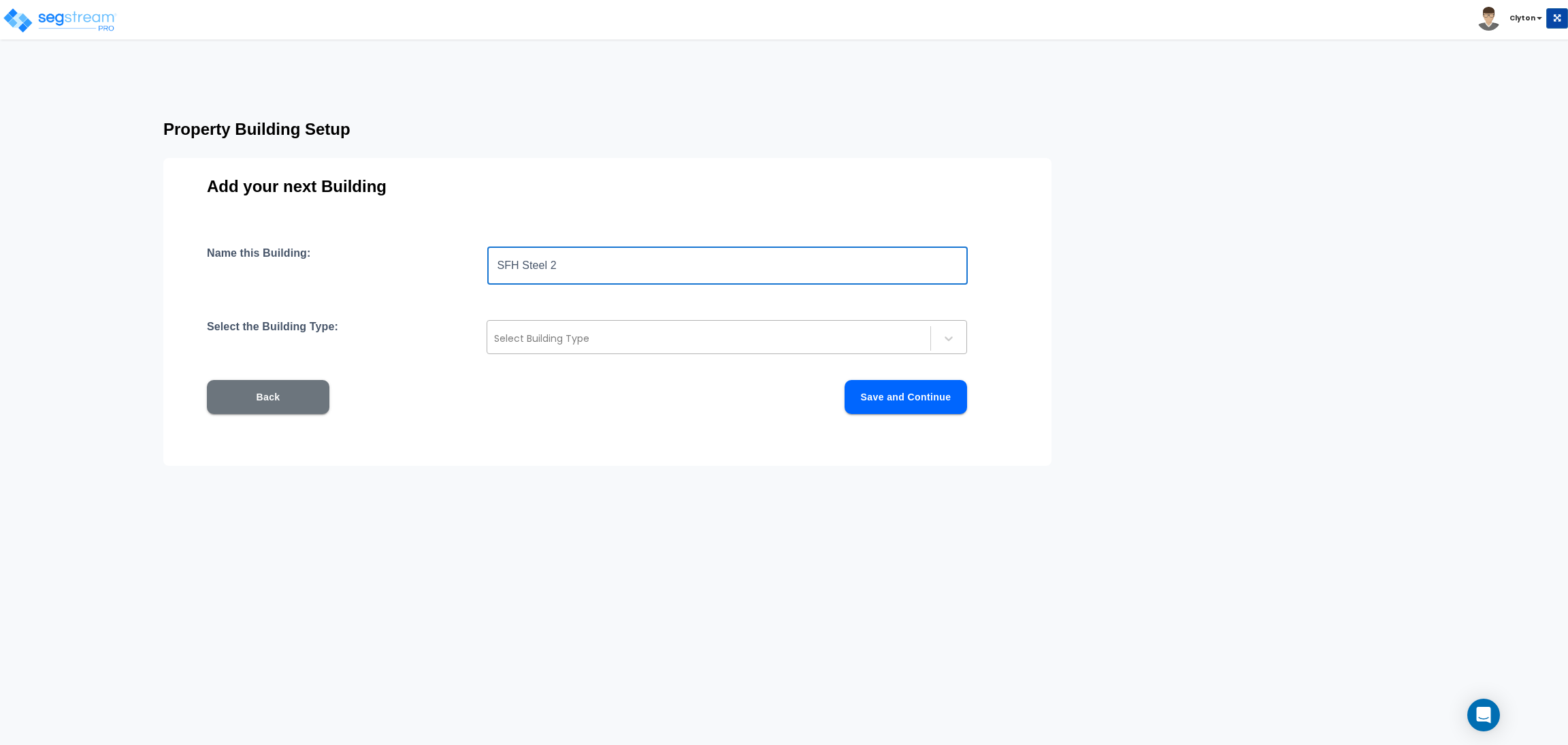
type input "SFH Steel 2"
click at [596, 338] on div at bounding box center [709, 338] width 430 height 16
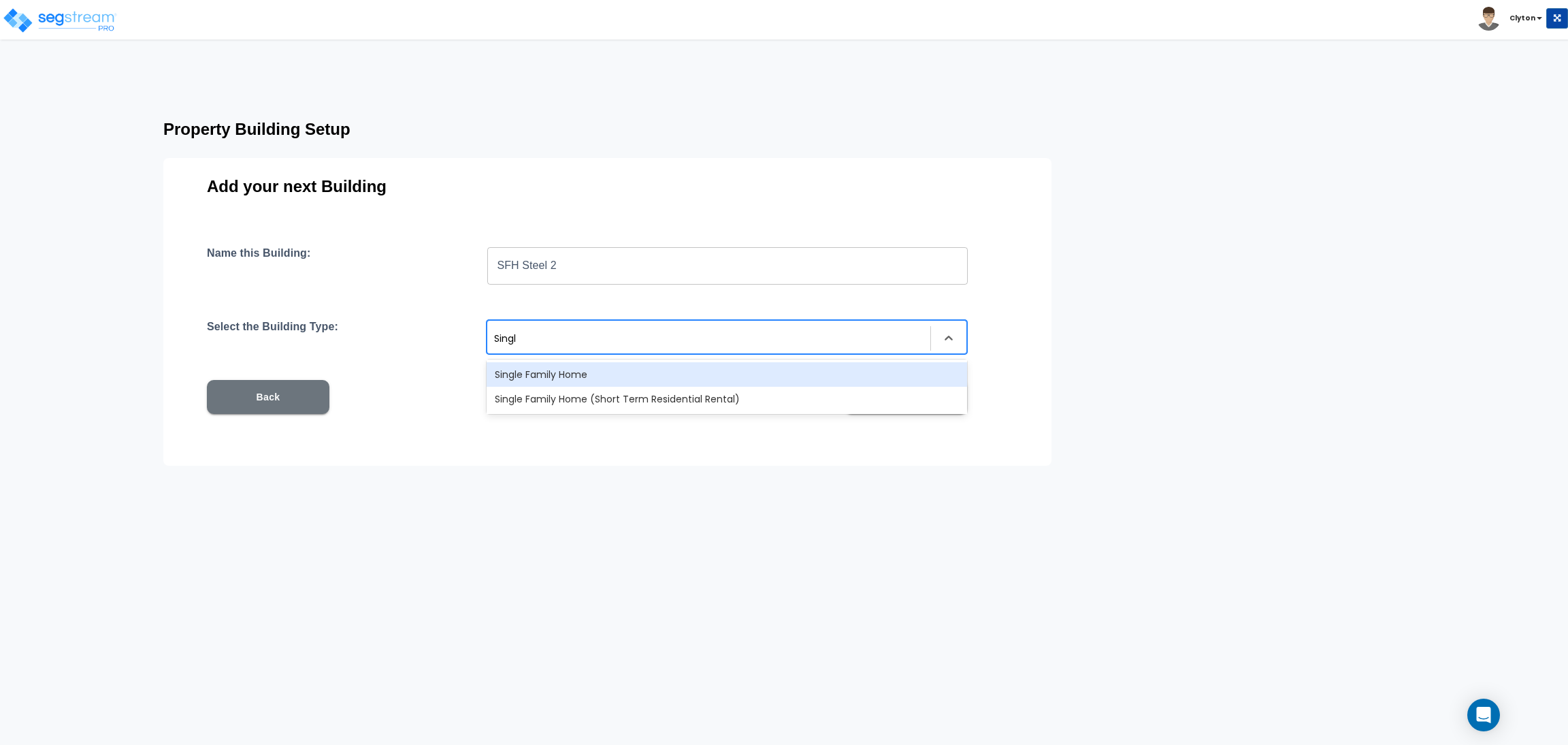
type input "Single"
click at [606, 380] on div "Single Family Home" at bounding box center [727, 375] width 481 height 25
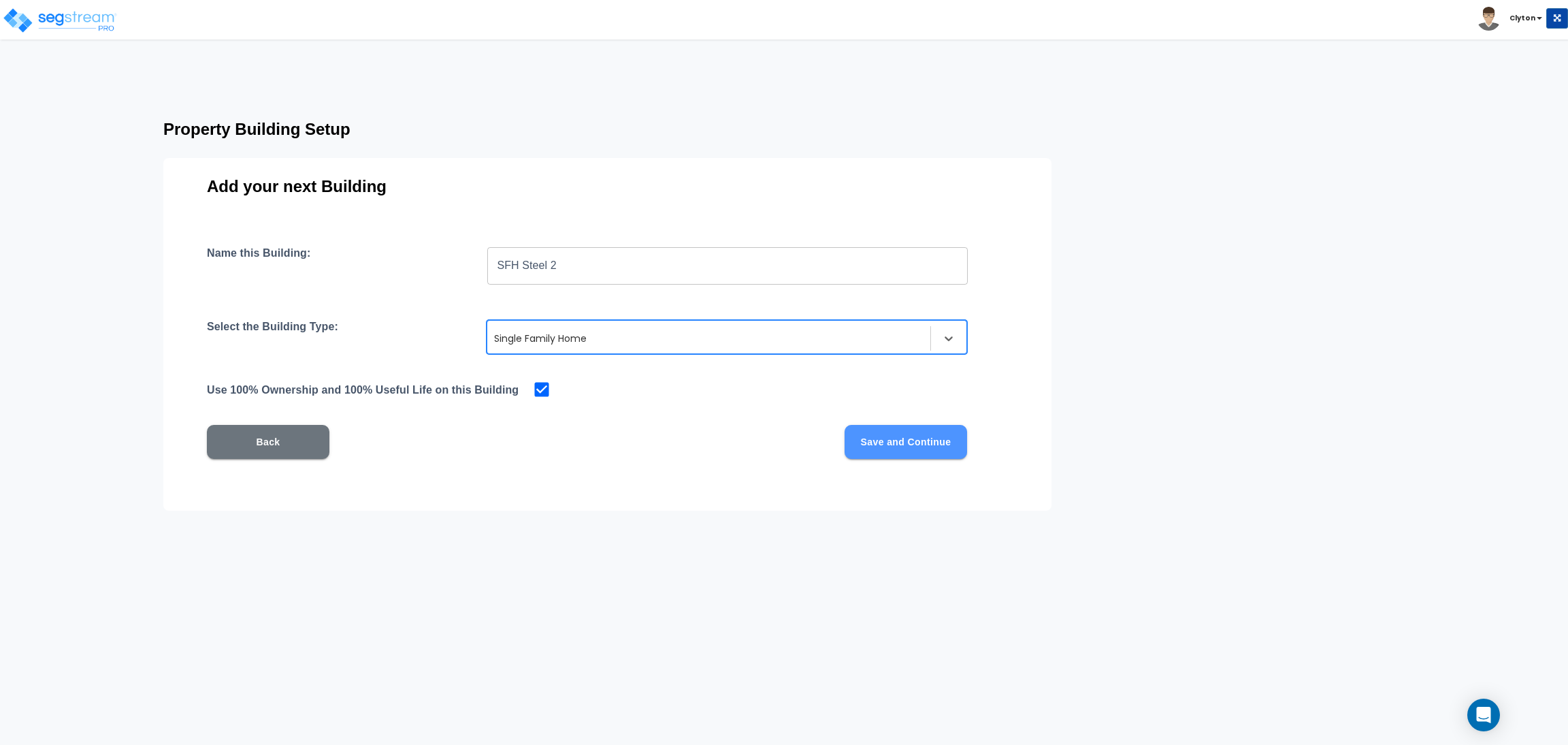
click at [938, 450] on button "Save and Continue" at bounding box center [906, 442] width 123 height 34
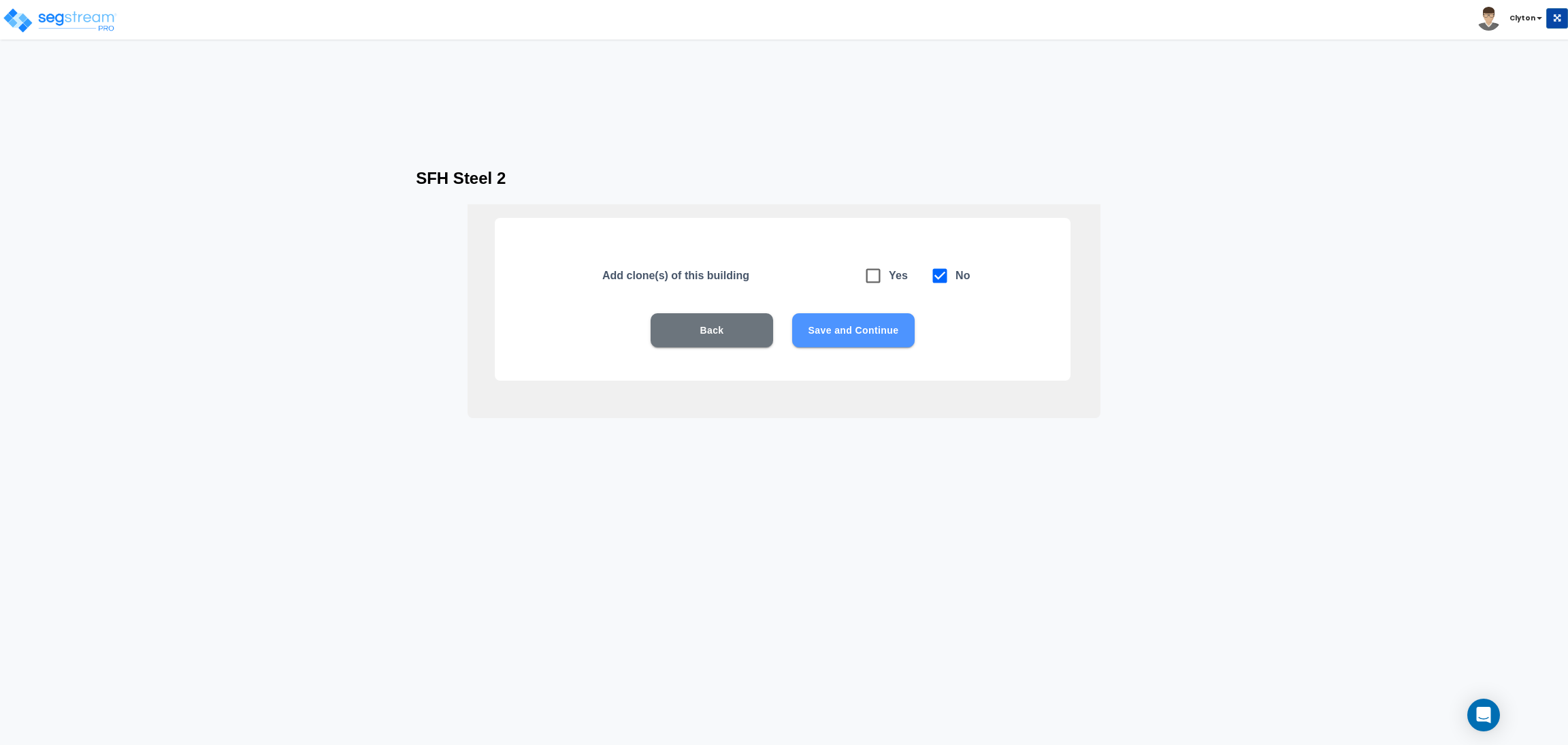
click at [854, 331] on button "Save and Continue" at bounding box center [853, 330] width 123 height 34
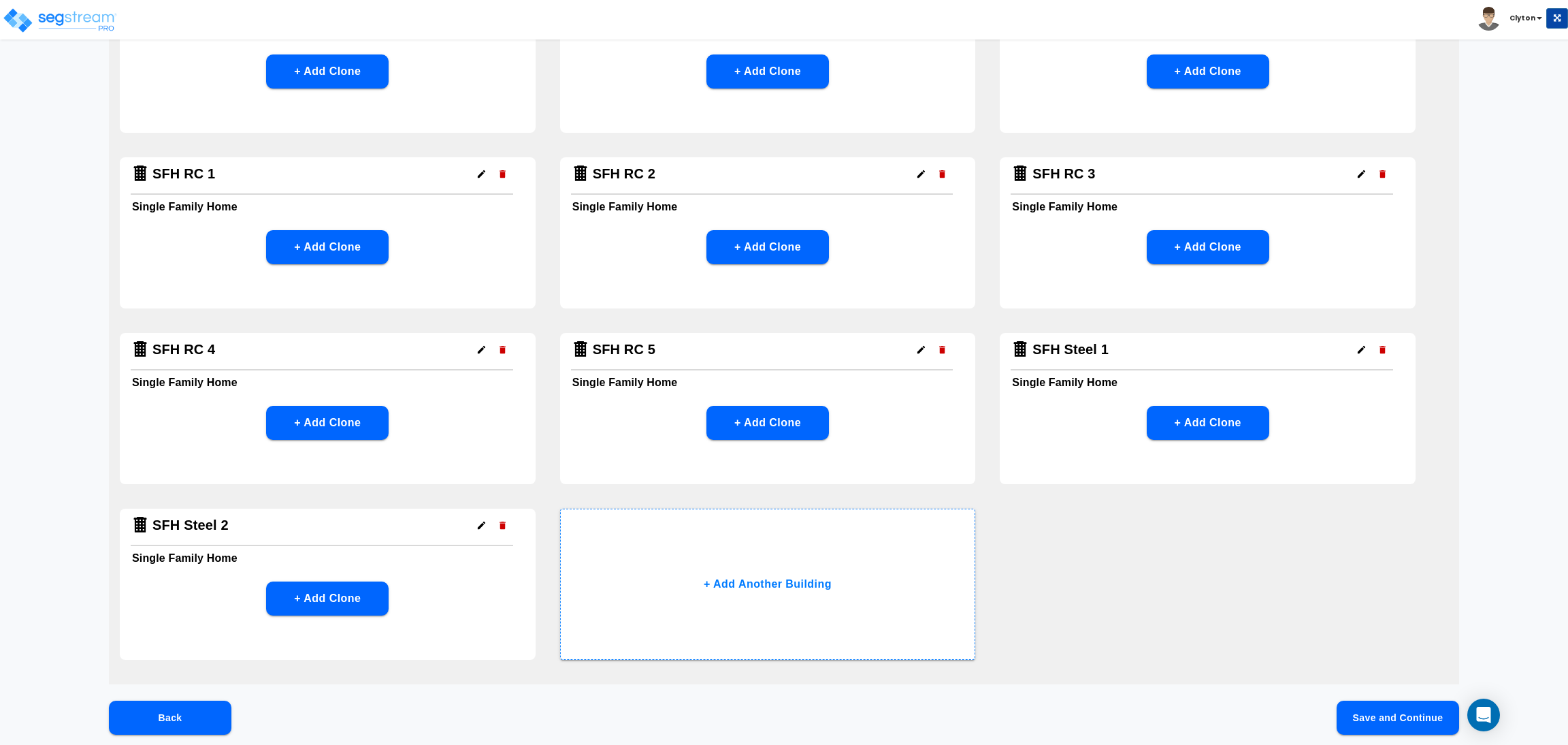
scroll to position [925, 0]
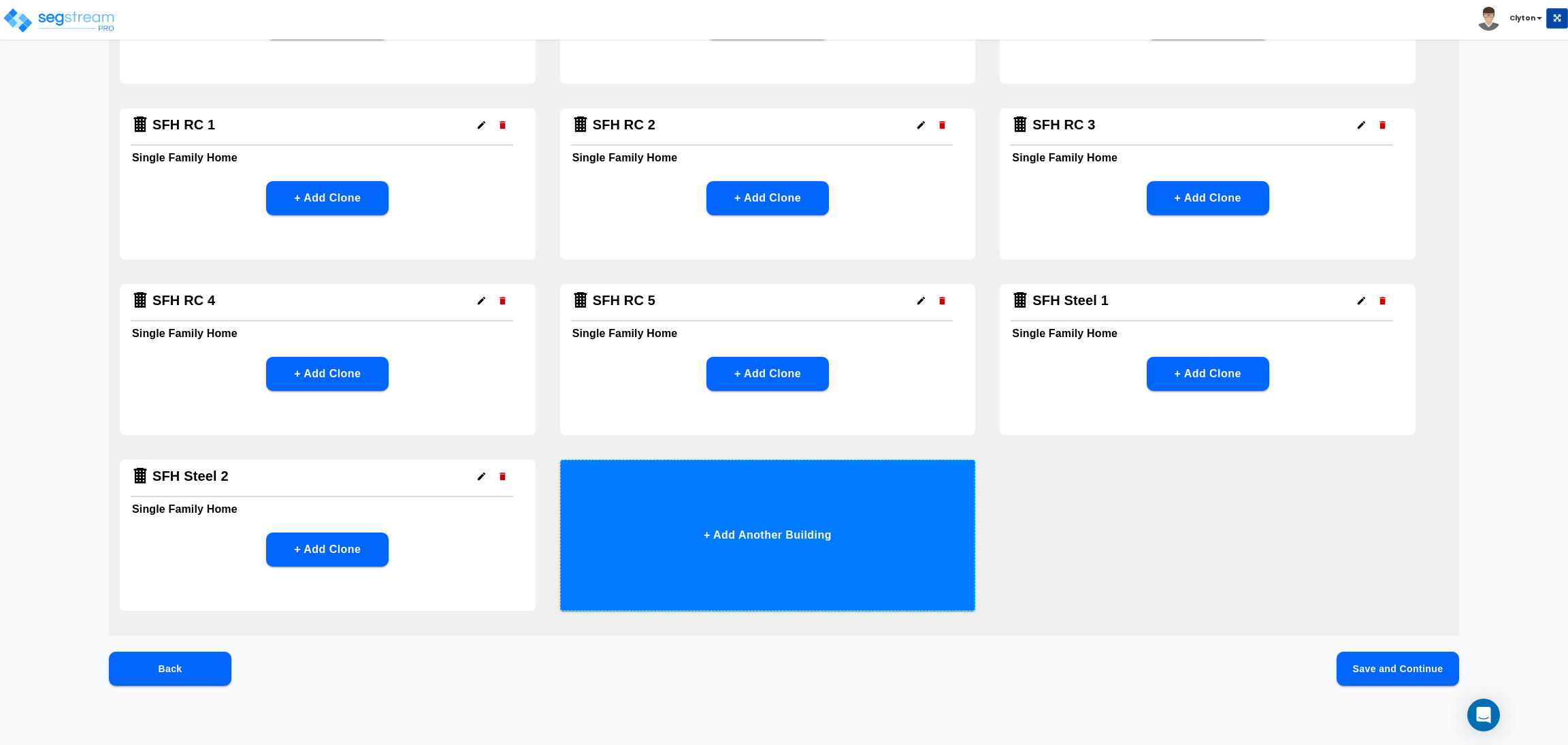
click at [874, 534] on button "+ Add Another Building" at bounding box center [768, 535] width 416 height 151
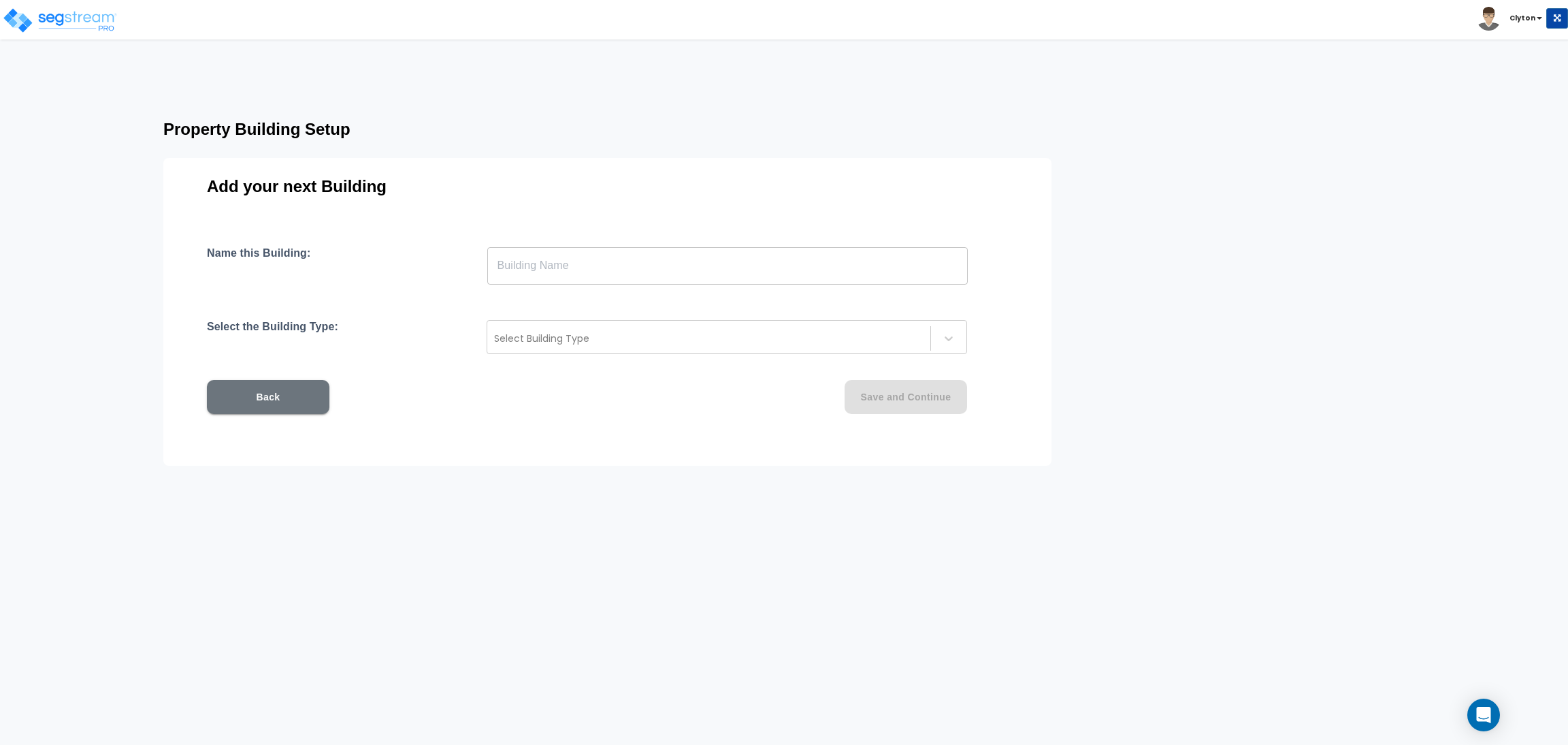
scroll to position [0, 0]
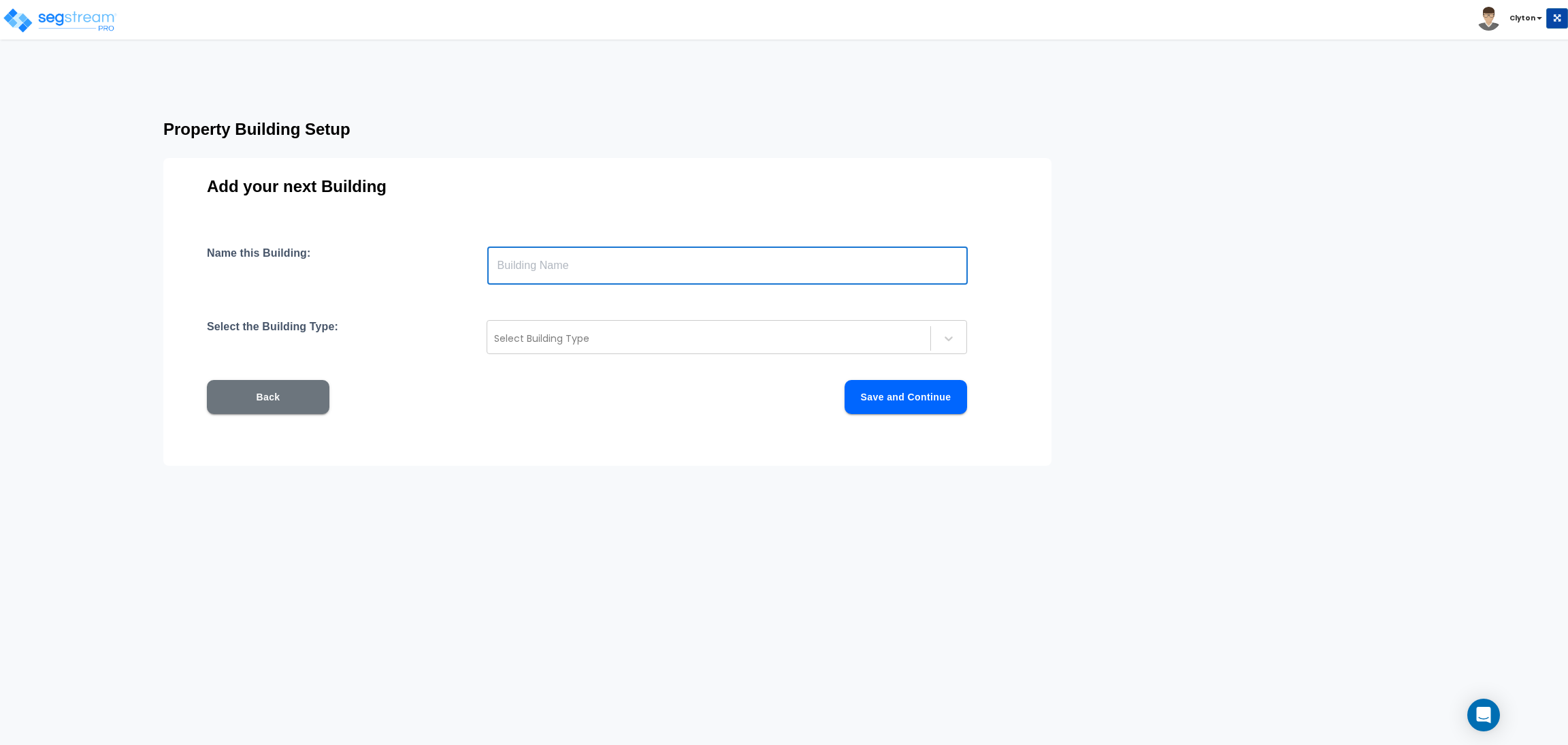
click at [763, 270] on input "text" at bounding box center [728, 265] width 481 height 38
paste input "SFH Steel 1"
drag, startPoint x: 642, startPoint y: 265, endPoint x: 552, endPoint y: 276, distance: 90.7
click at [552, 276] on input "SFH Steel 1" at bounding box center [728, 265] width 481 height 38
type input "SFH Steel 3"
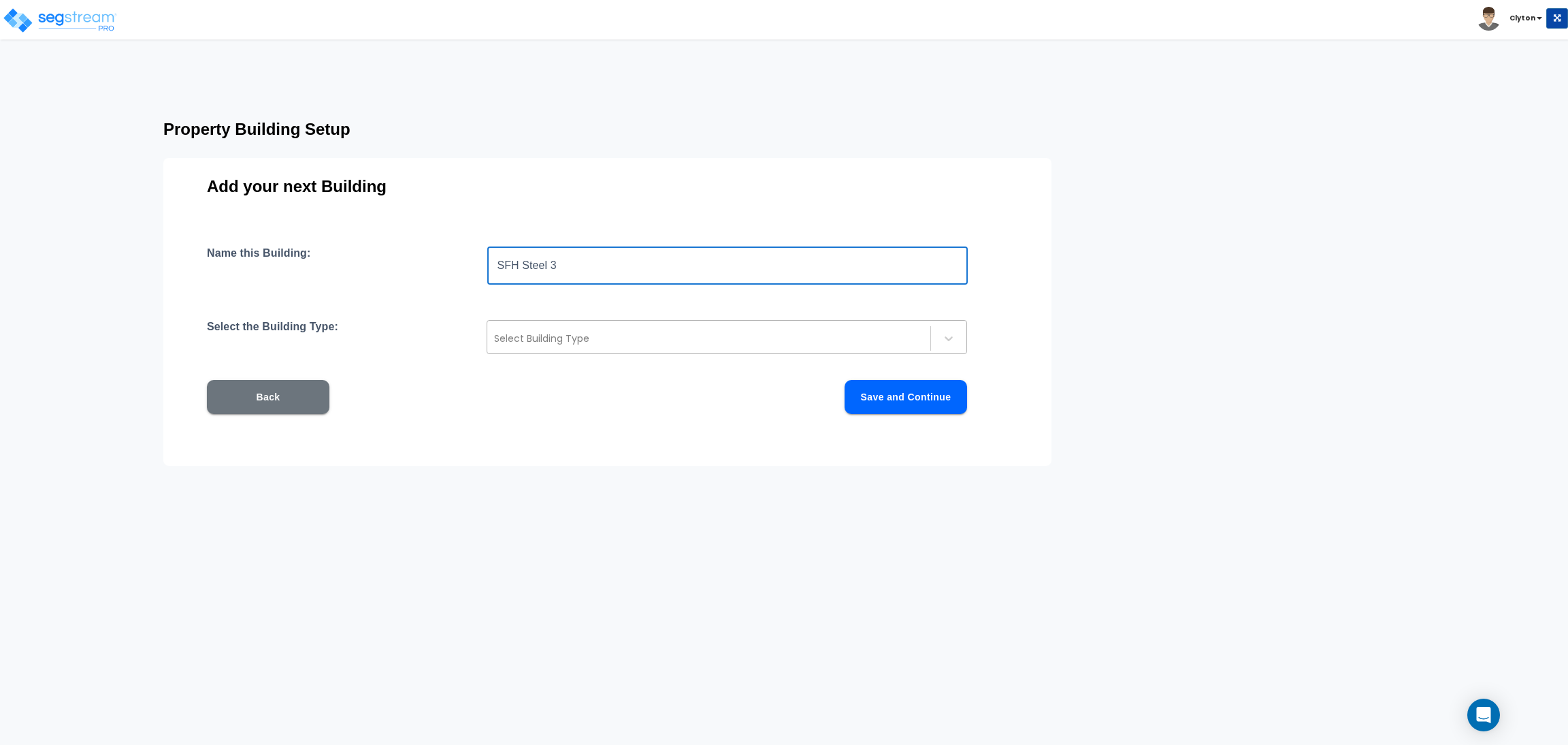
click at [597, 329] on div "Select Building Type" at bounding box center [708, 338] width 443 height 22
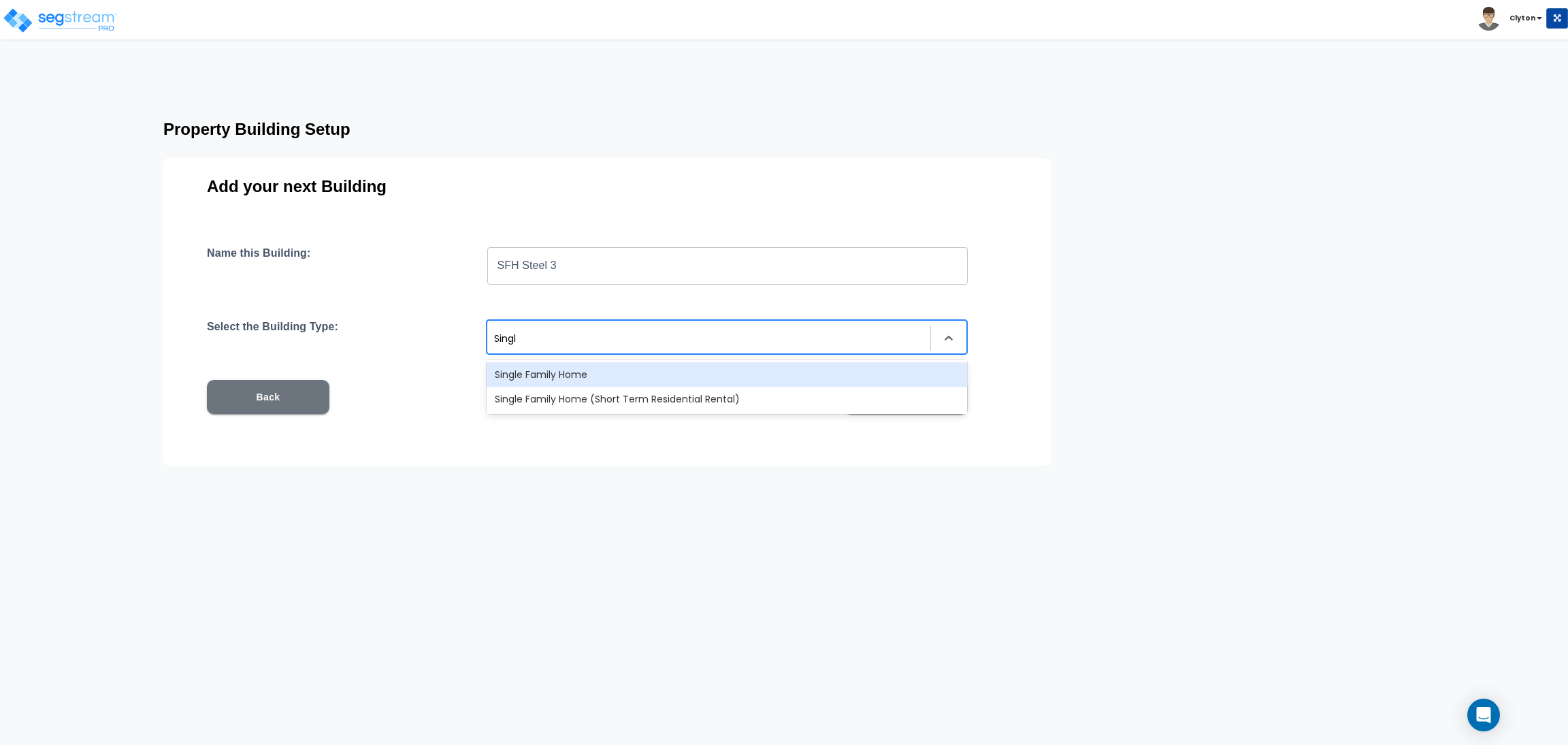
type input "Single"
click at [618, 360] on div "Single Family Home Single Family Home (Short Term Residential Rental)" at bounding box center [727, 387] width 481 height 55
click at [616, 368] on div "Single Family Home" at bounding box center [727, 375] width 481 height 25
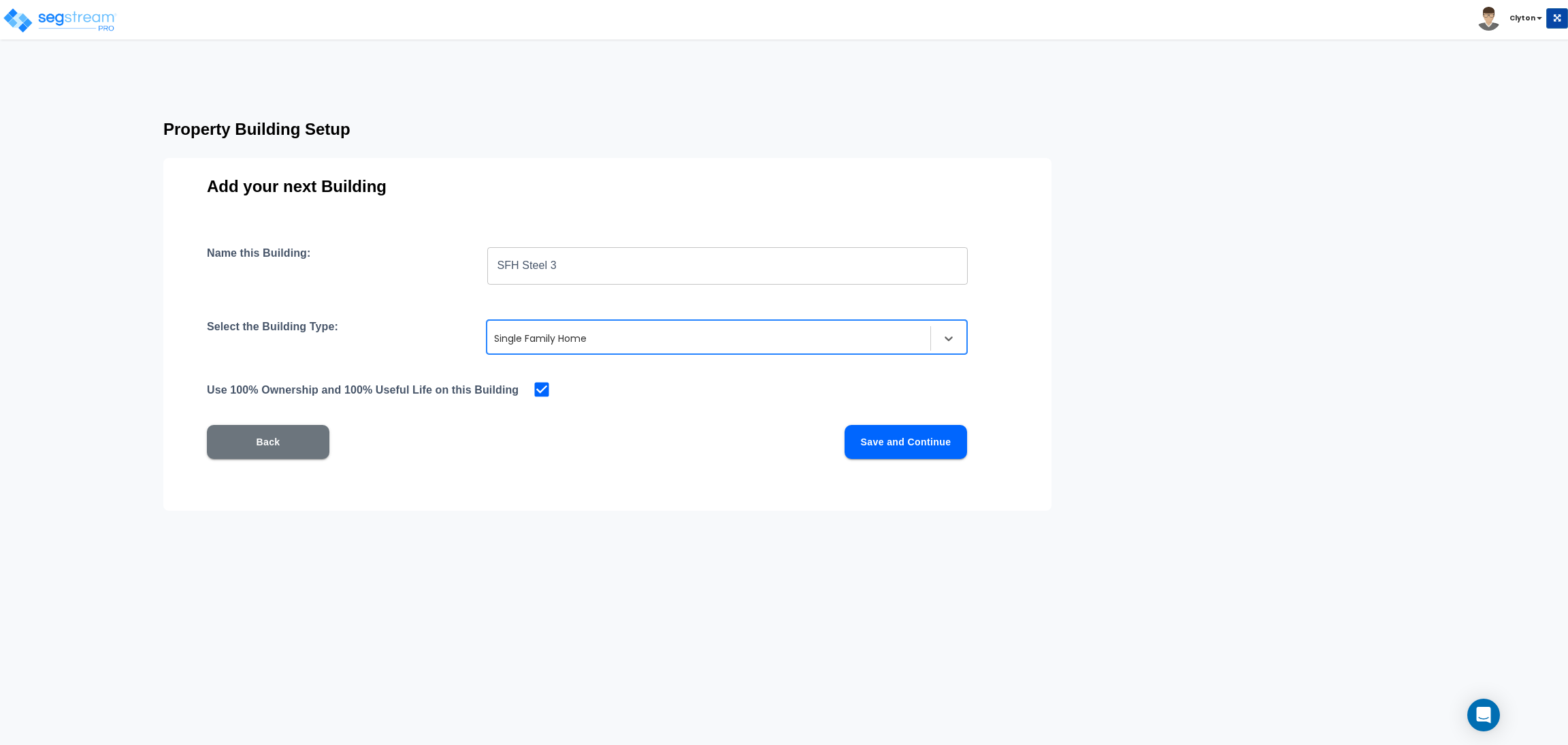
click at [853, 446] on button "Save and Continue" at bounding box center [906, 442] width 123 height 34
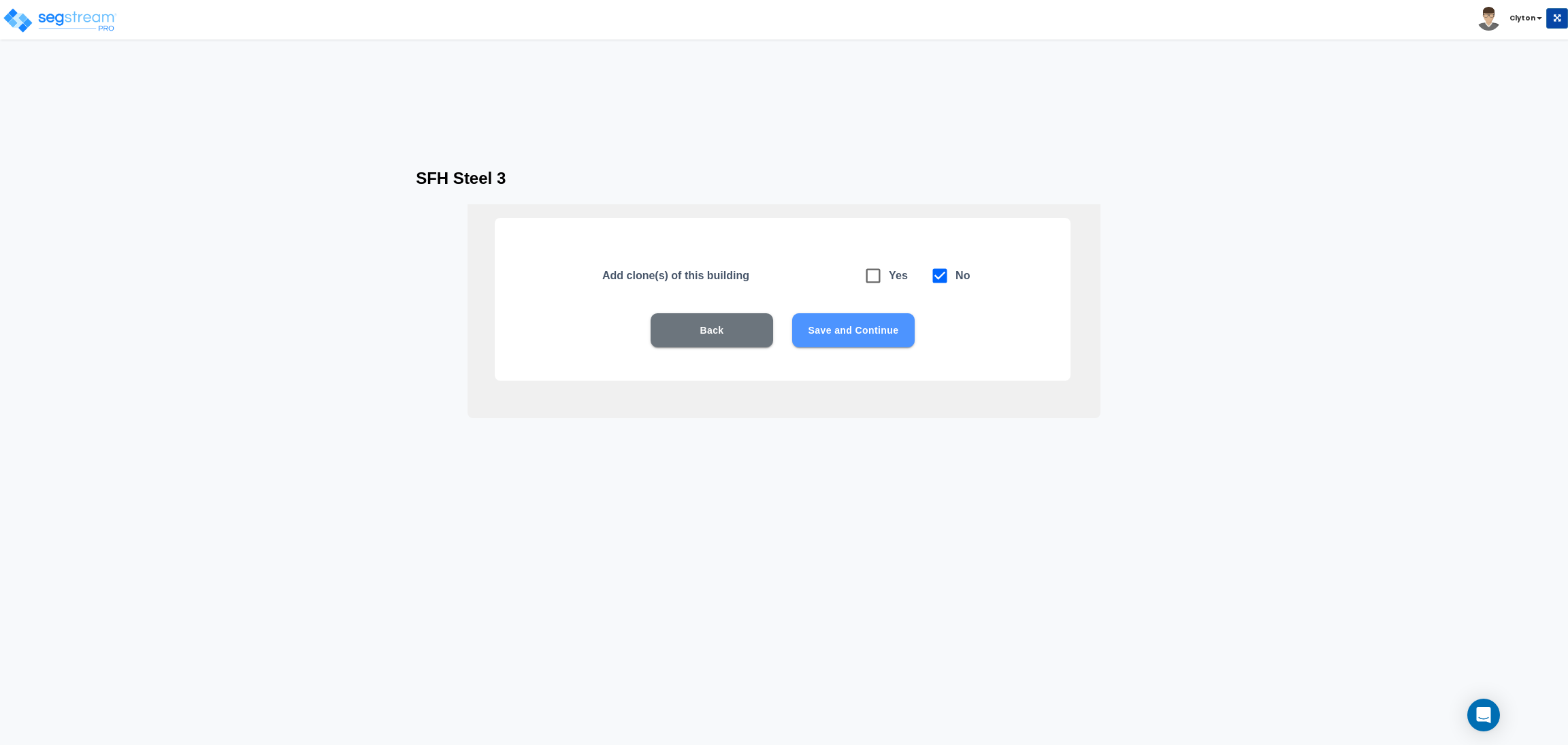
click at [876, 343] on button "Save and Continue" at bounding box center [853, 330] width 123 height 34
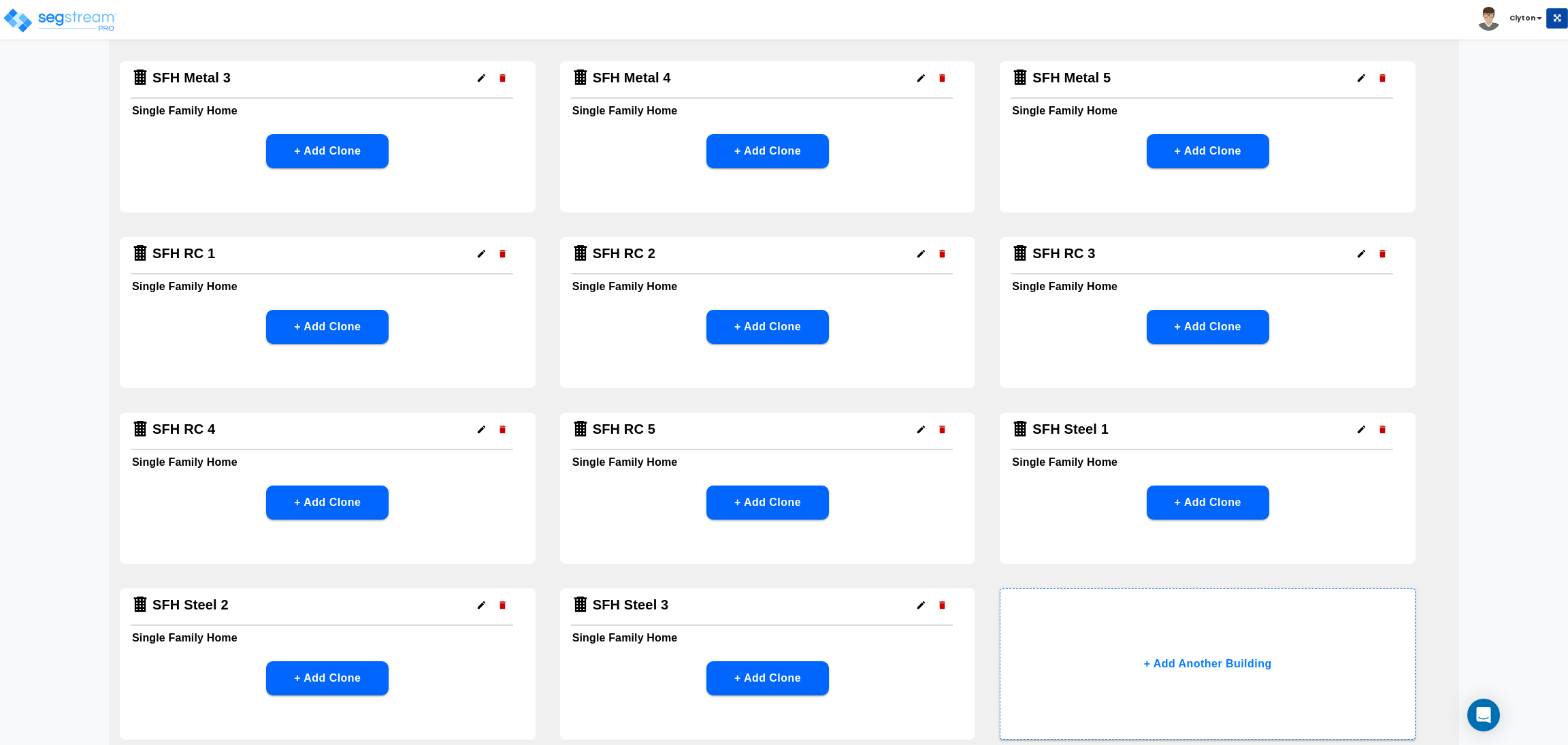
scroll to position [925, 0]
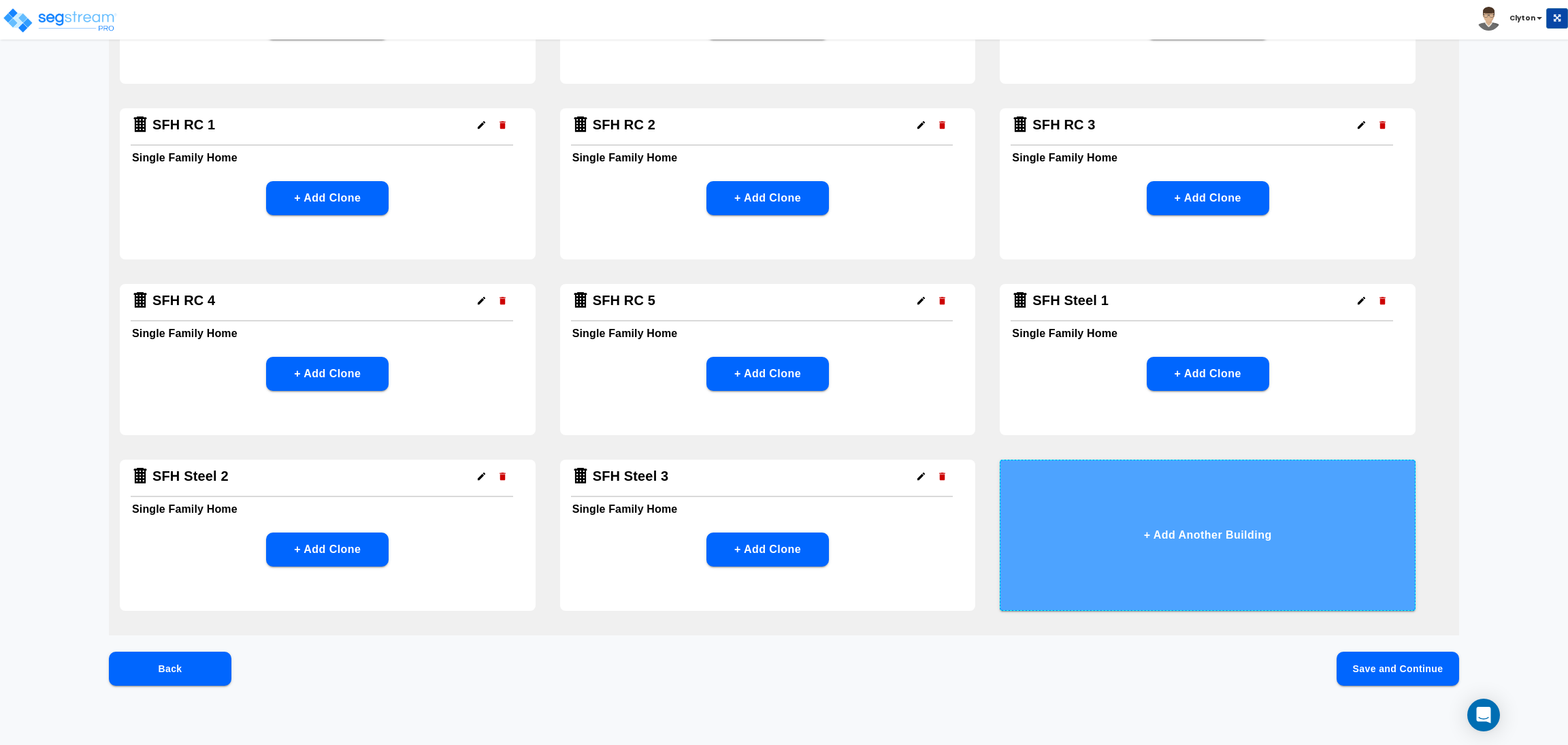
click at [1175, 531] on button "+ Add Another Building" at bounding box center [1208, 535] width 416 height 151
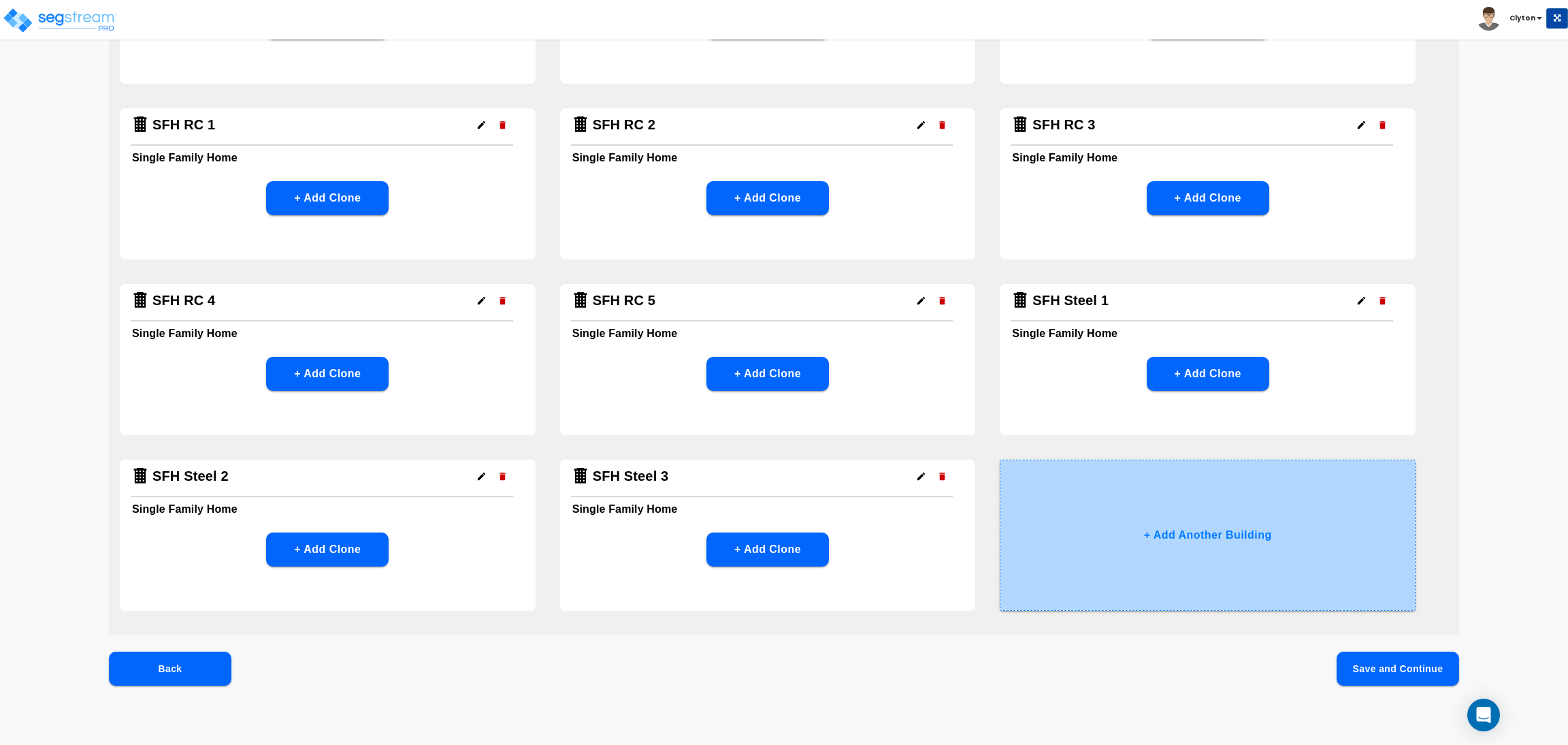
scroll to position [0, 0]
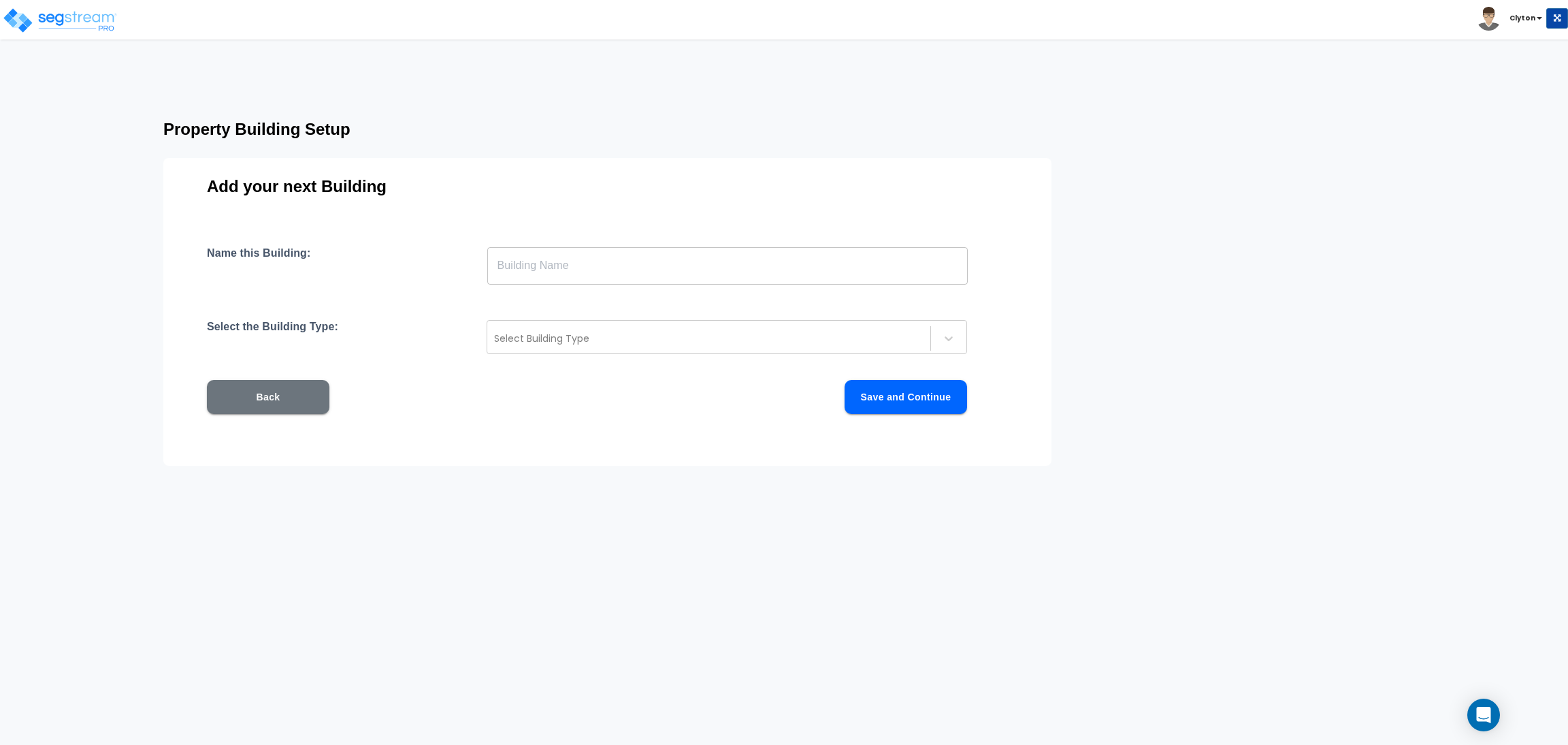
click at [762, 273] on input "text" at bounding box center [728, 265] width 481 height 38
paste input "SFH Steel 1"
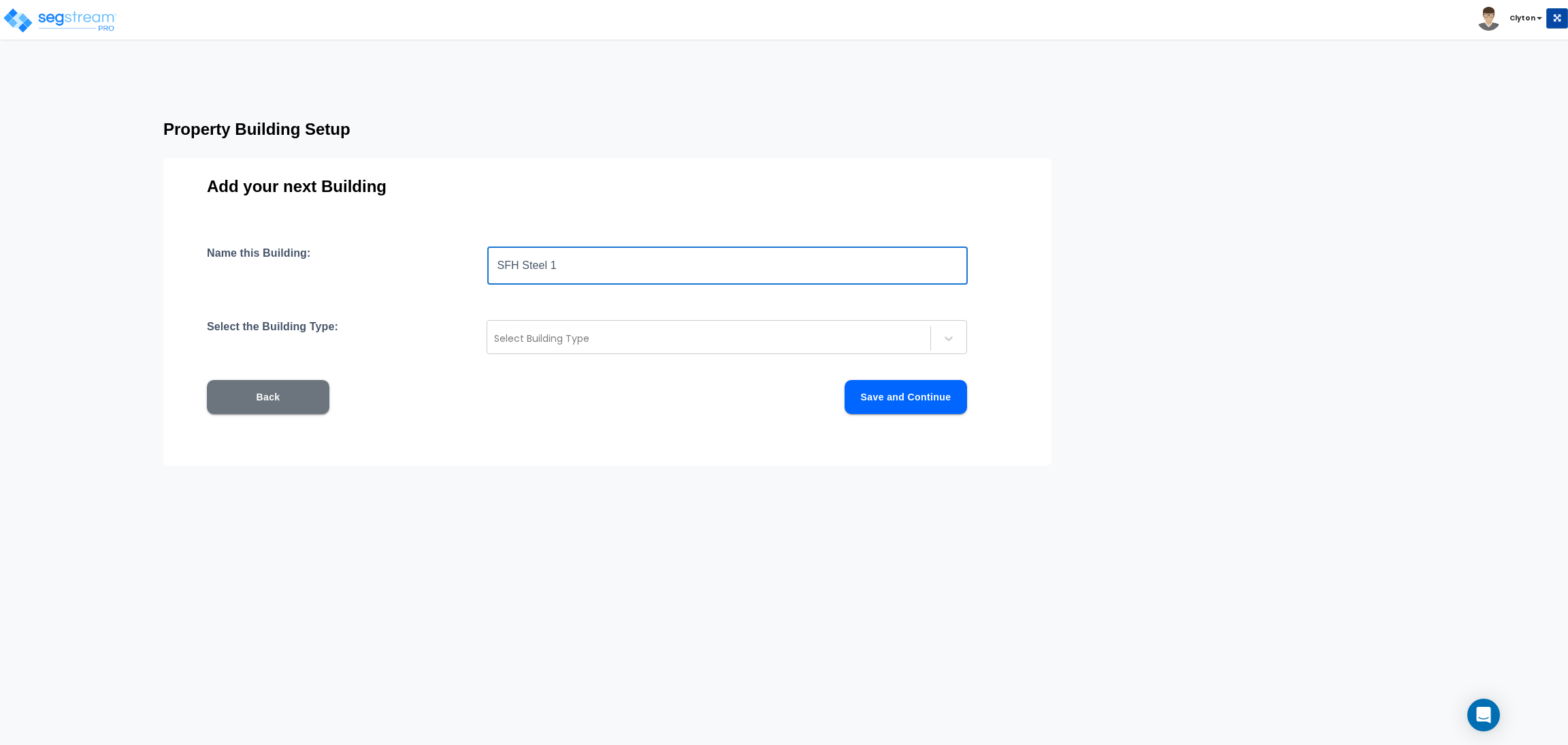
drag, startPoint x: 593, startPoint y: 262, endPoint x: 552, endPoint y: 269, distance: 41.6
click at [552, 269] on input "SFH Steel 1" at bounding box center [728, 265] width 481 height 38
type input "SFH Steel 4"
click at [595, 339] on div at bounding box center [709, 338] width 430 height 16
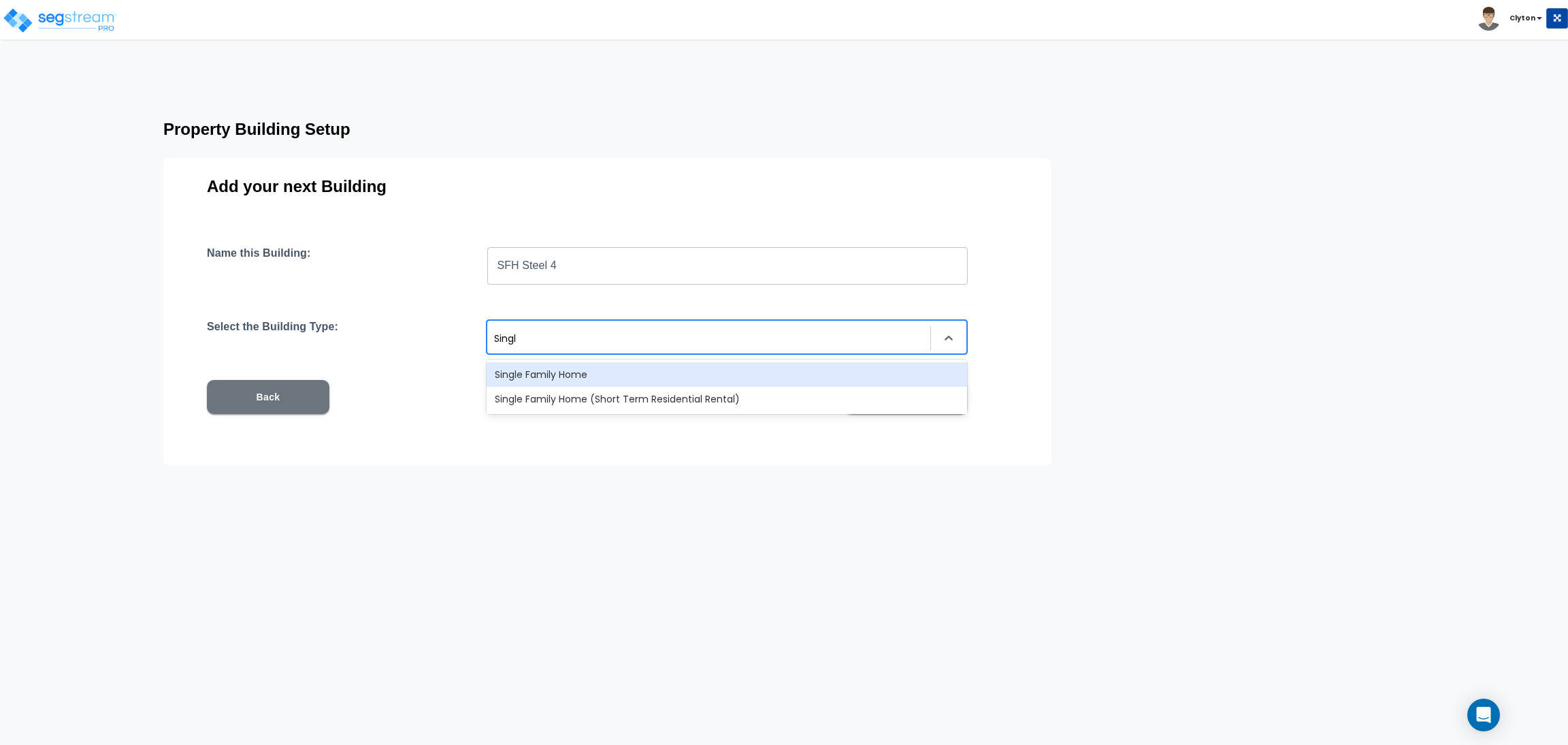
type input "Single"
click at [601, 364] on div "Single Family Home" at bounding box center [727, 375] width 481 height 25
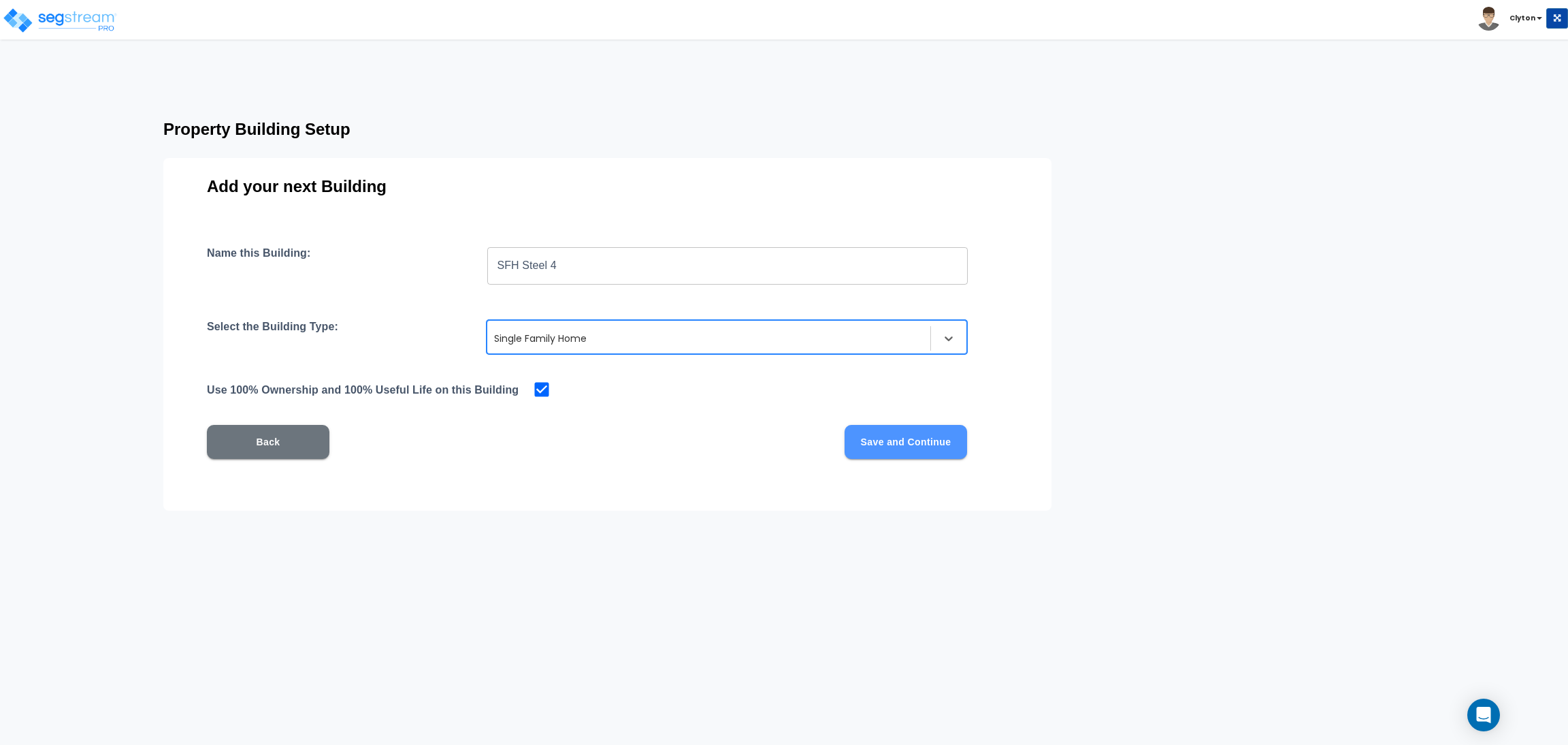
click at [892, 443] on button "Save and Continue" at bounding box center [906, 442] width 123 height 34
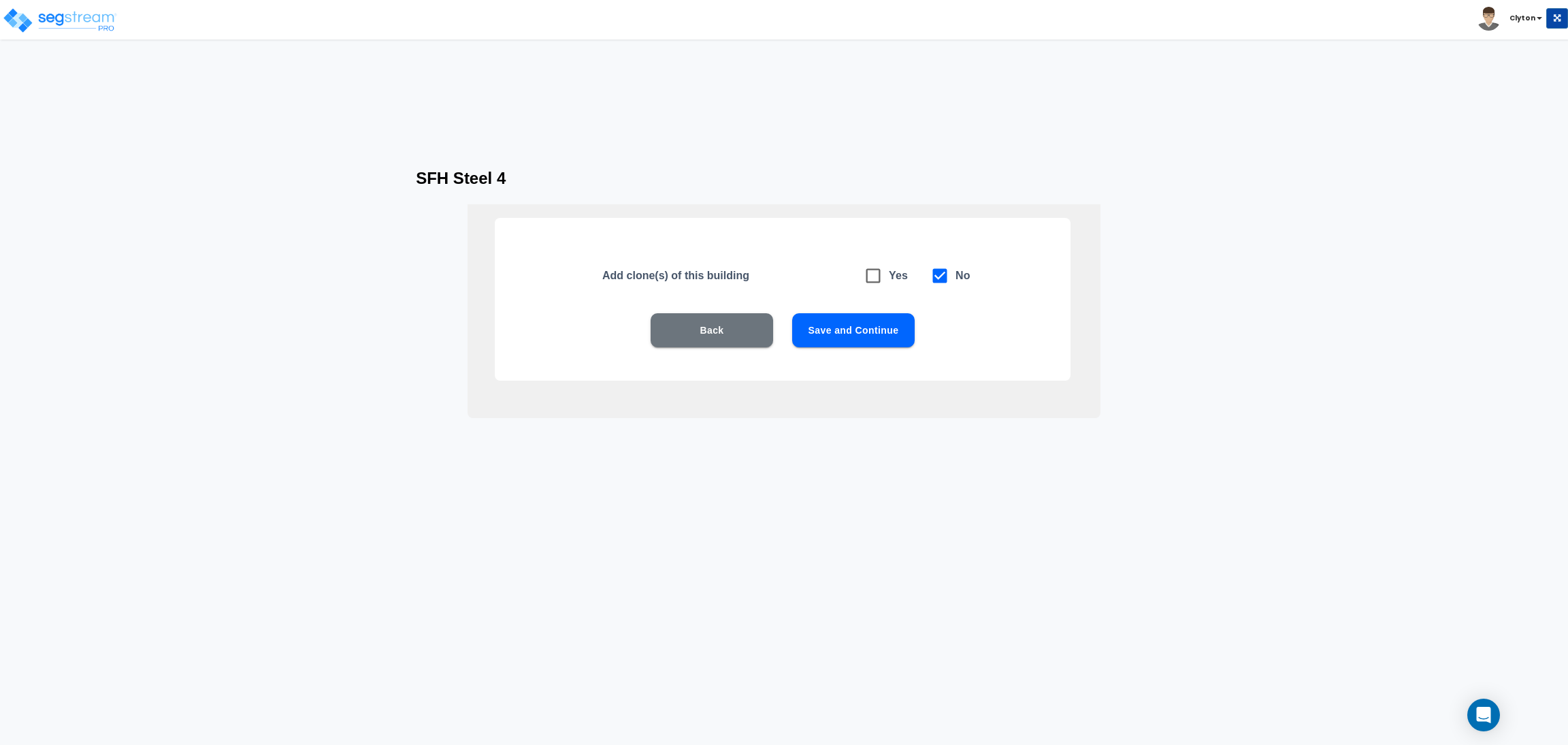
click at [895, 316] on button "Save and Continue" at bounding box center [853, 330] width 123 height 34
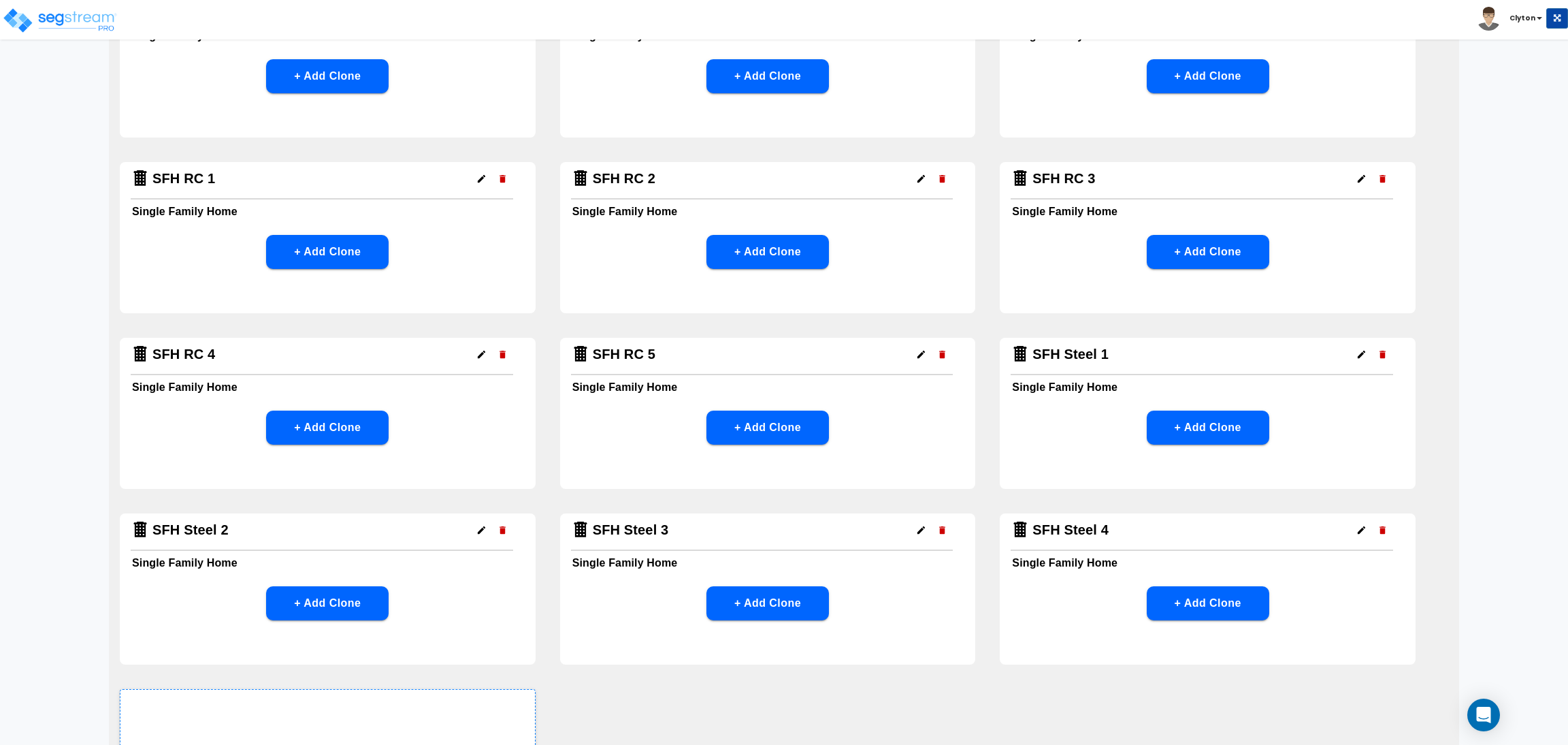
scroll to position [1088, 0]
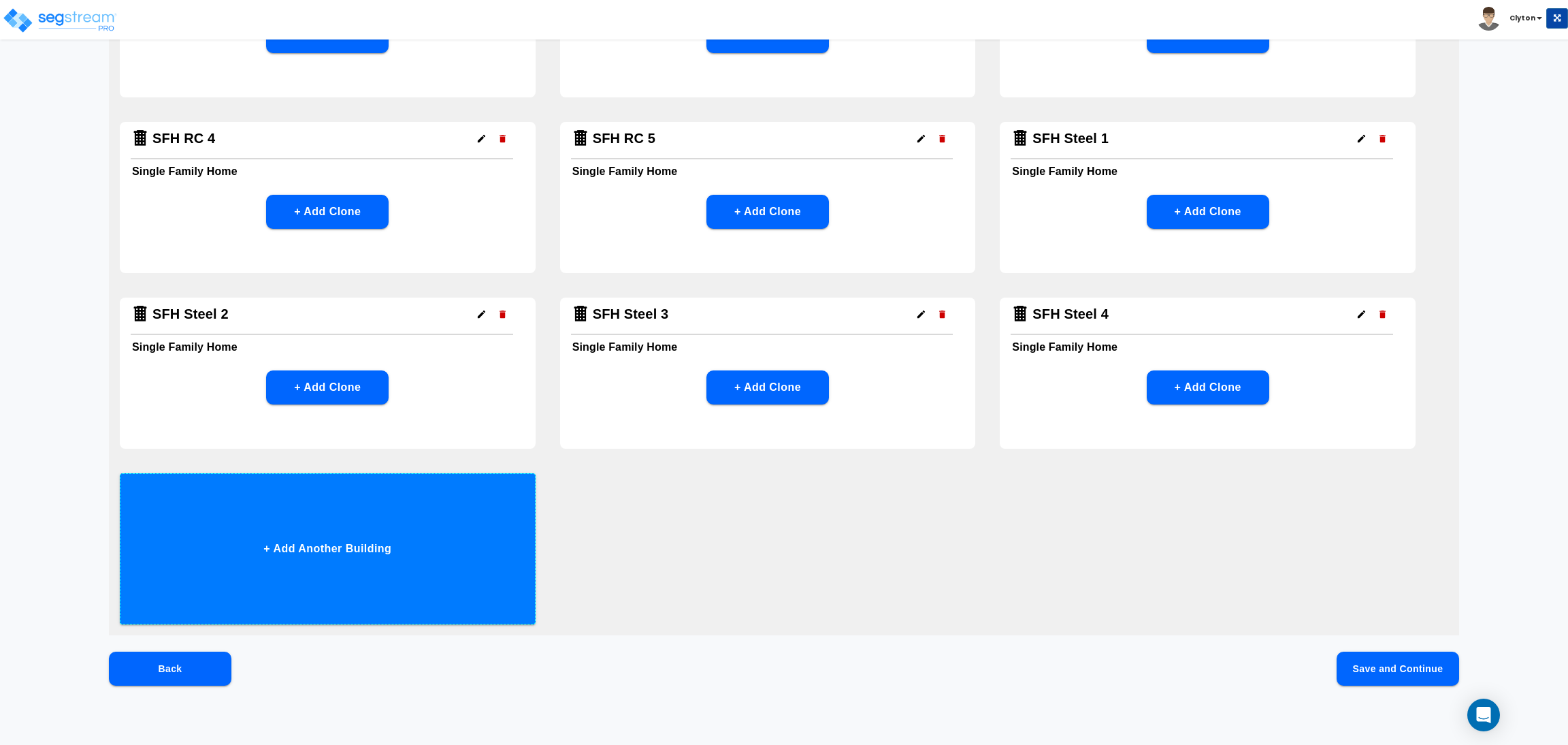
click at [458, 522] on button "+ Add Another Building" at bounding box center [328, 548] width 416 height 151
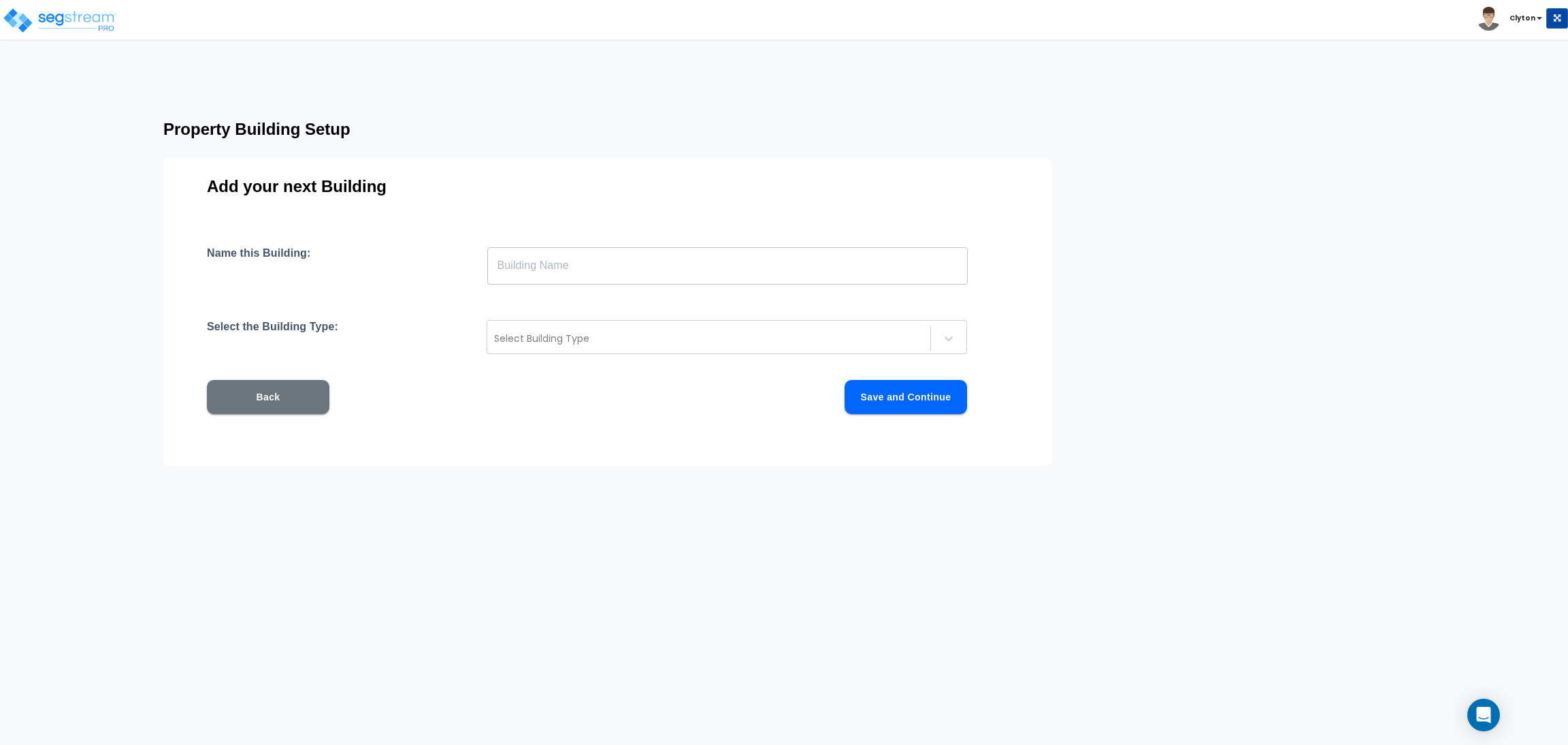
scroll to position [0, 0]
click at [606, 276] on input "text" at bounding box center [728, 265] width 481 height 38
paste input "SFH Steel 1"
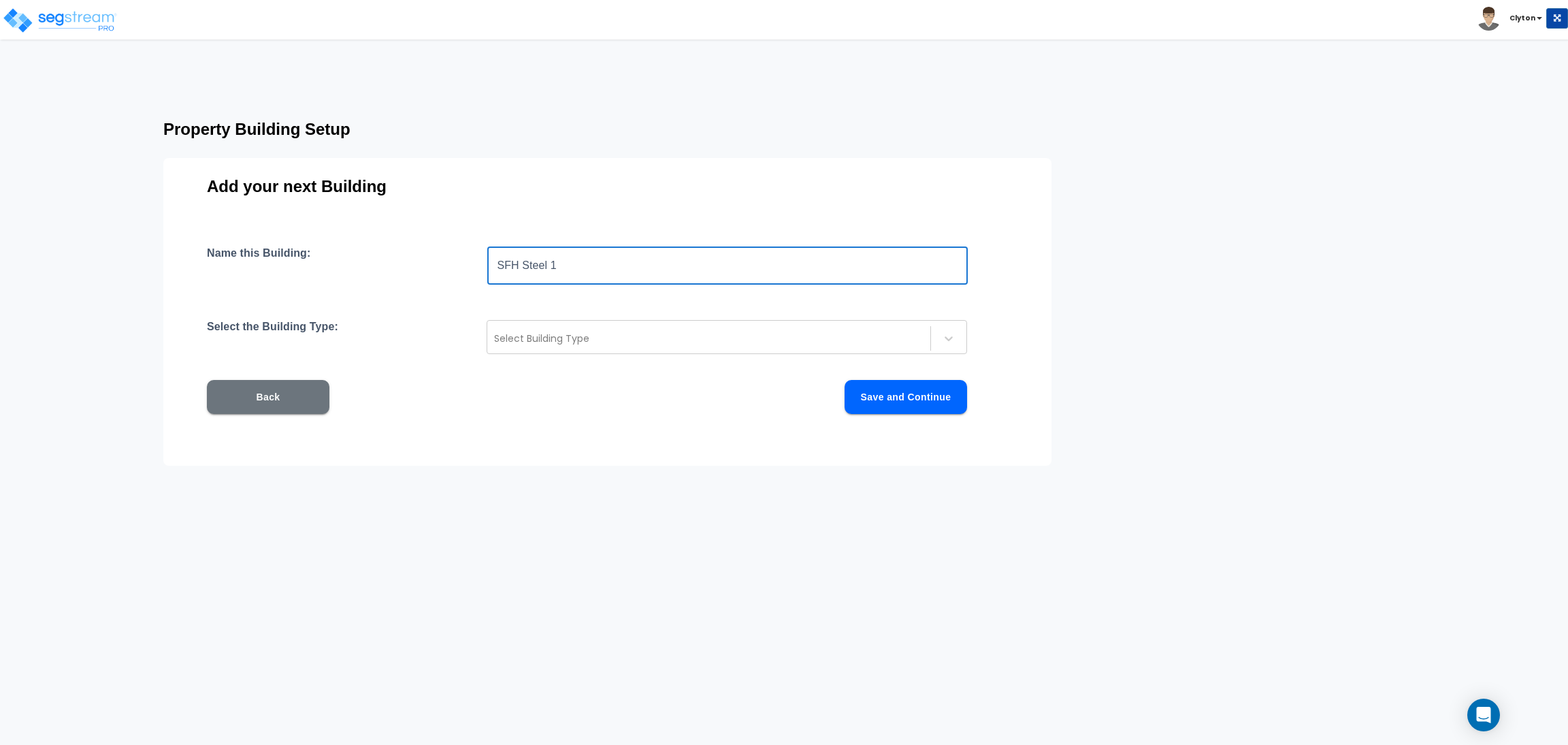
drag, startPoint x: 570, startPoint y: 270, endPoint x: 552, endPoint y: 270, distance: 18.0
click at [552, 270] on input "SFH Steel 1" at bounding box center [728, 265] width 481 height 38
type input "SFH Steel 5"
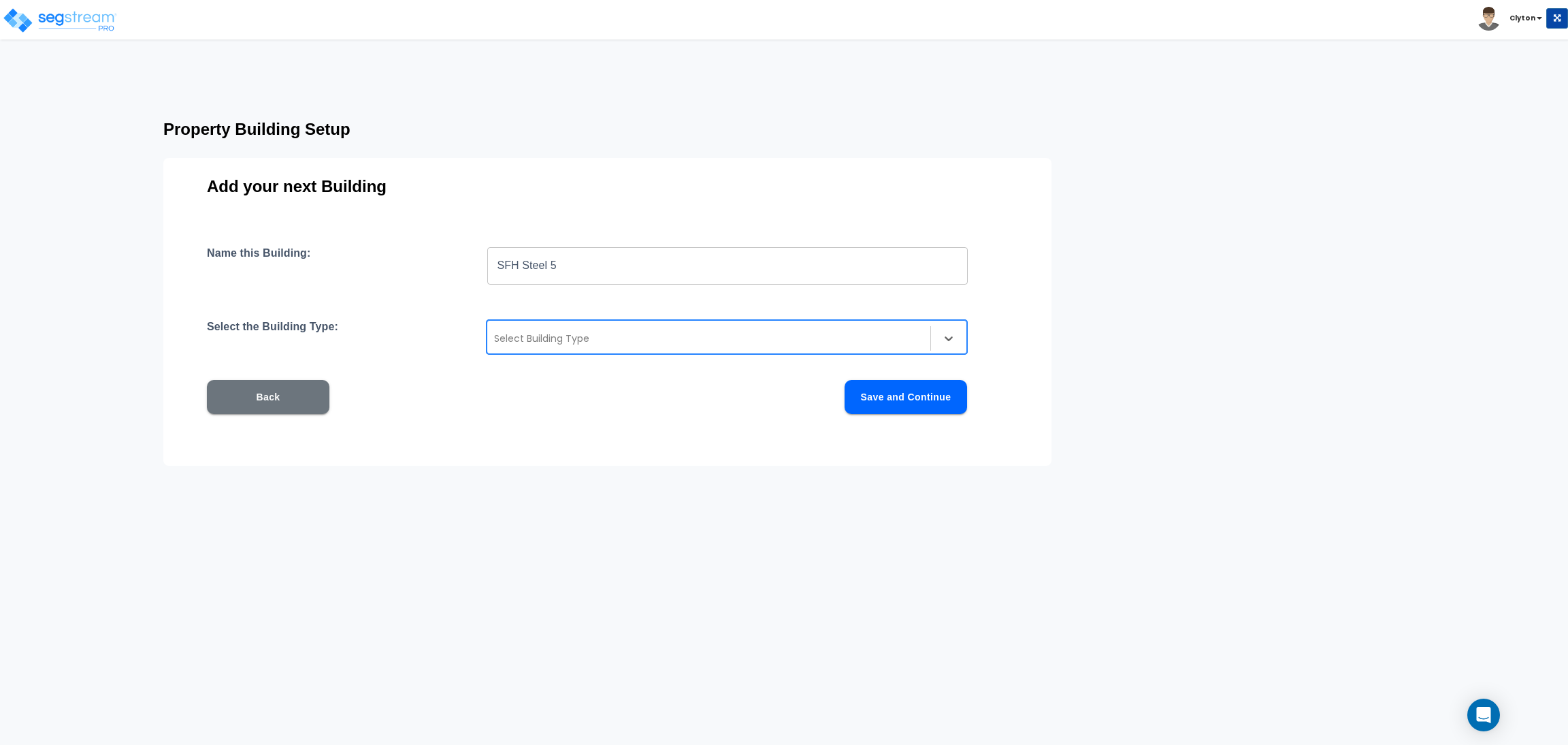
click at [671, 333] on div at bounding box center [709, 338] width 430 height 16
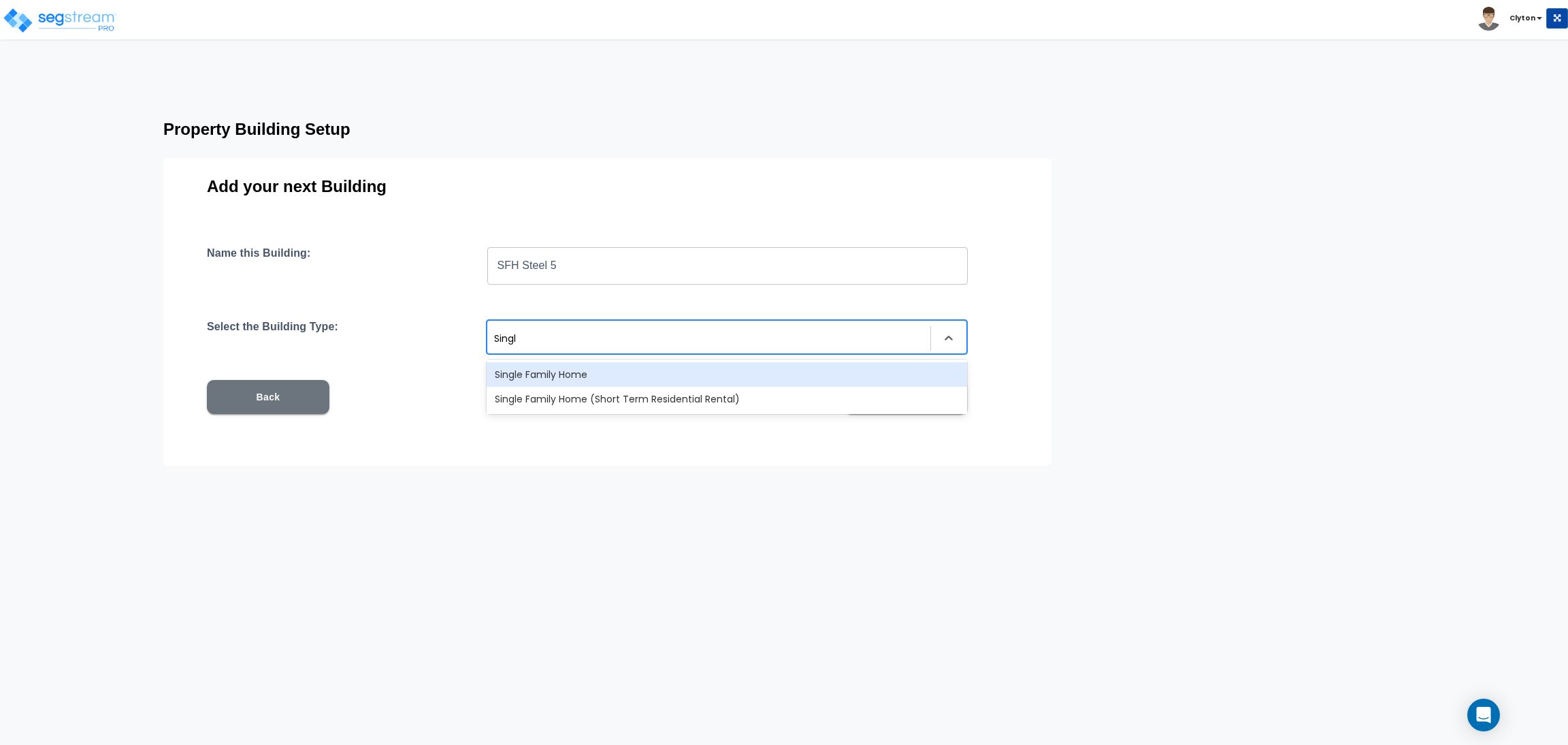
type input "Single"
click at [660, 372] on div "Single Family Home" at bounding box center [727, 375] width 481 height 25
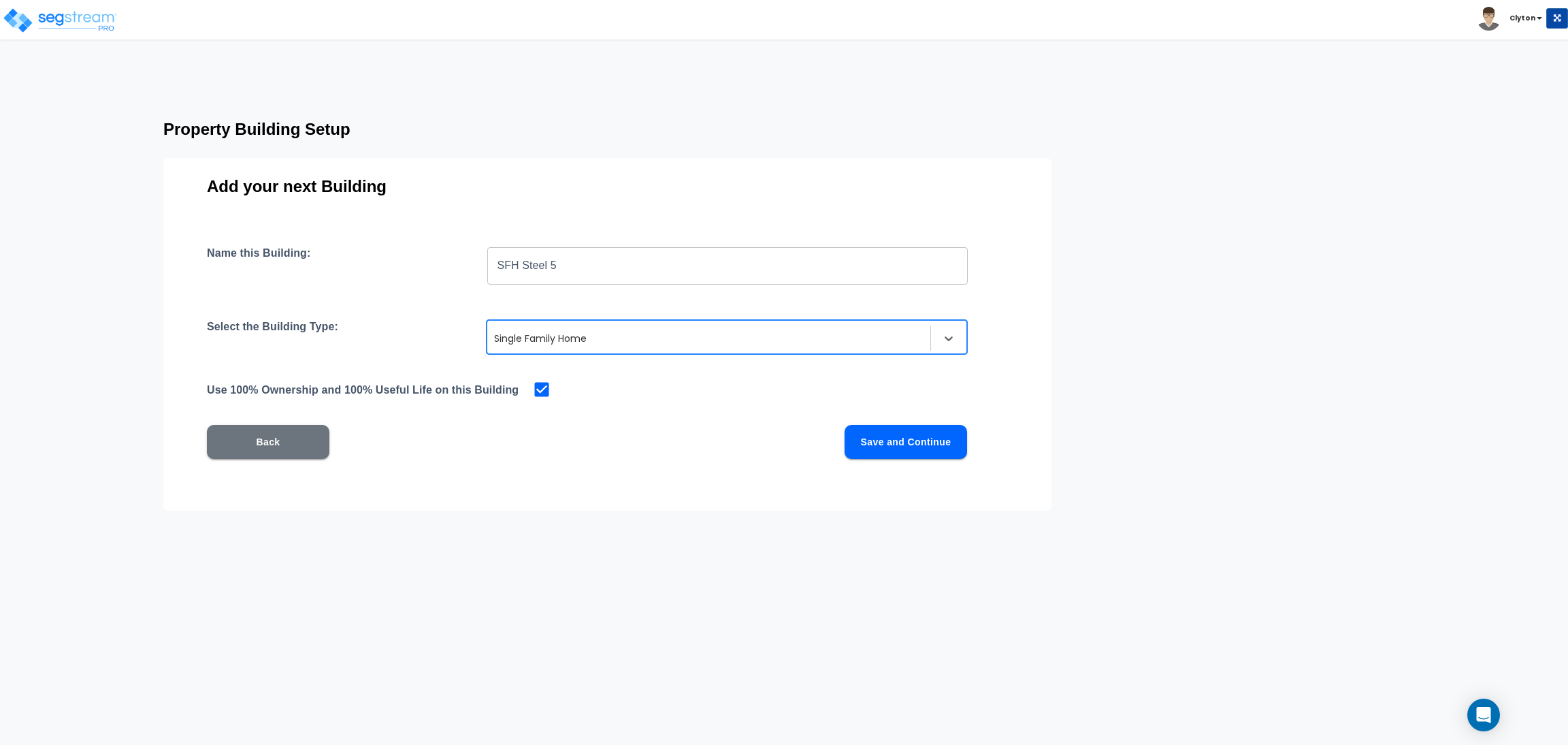
click at [925, 454] on button "Save and Continue" at bounding box center [906, 442] width 123 height 34
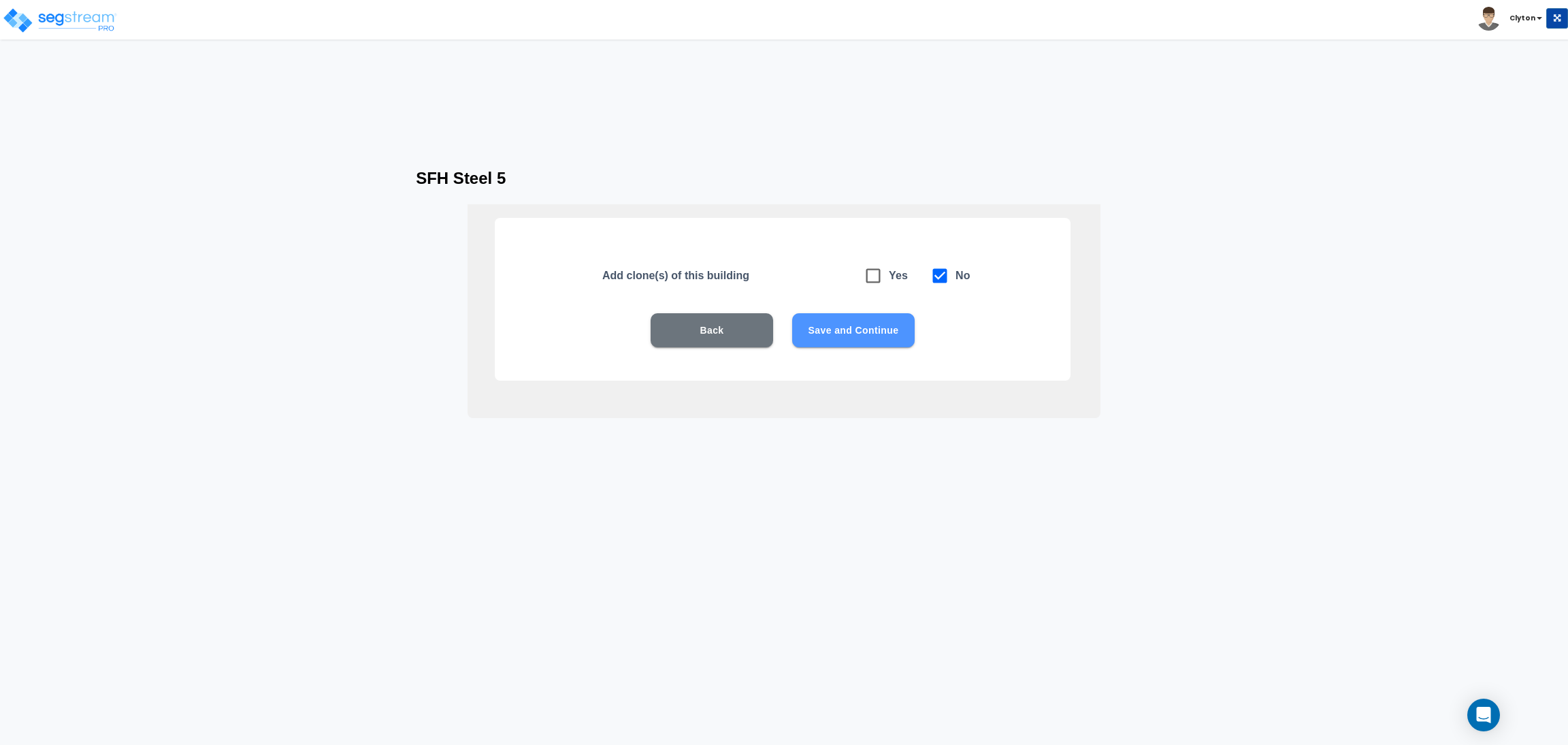
click at [862, 337] on button "Save and Continue" at bounding box center [853, 330] width 123 height 34
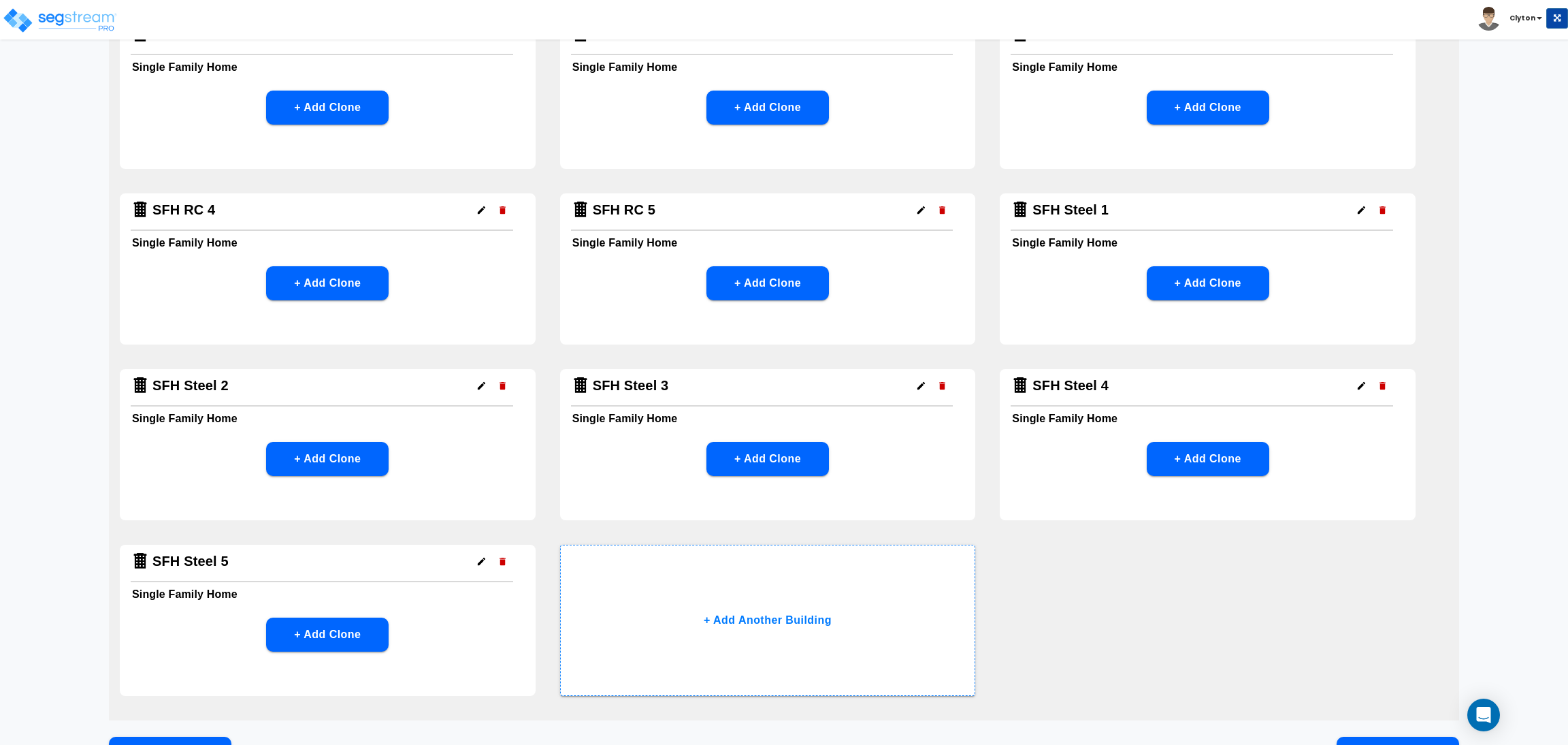
scroll to position [1101, 0]
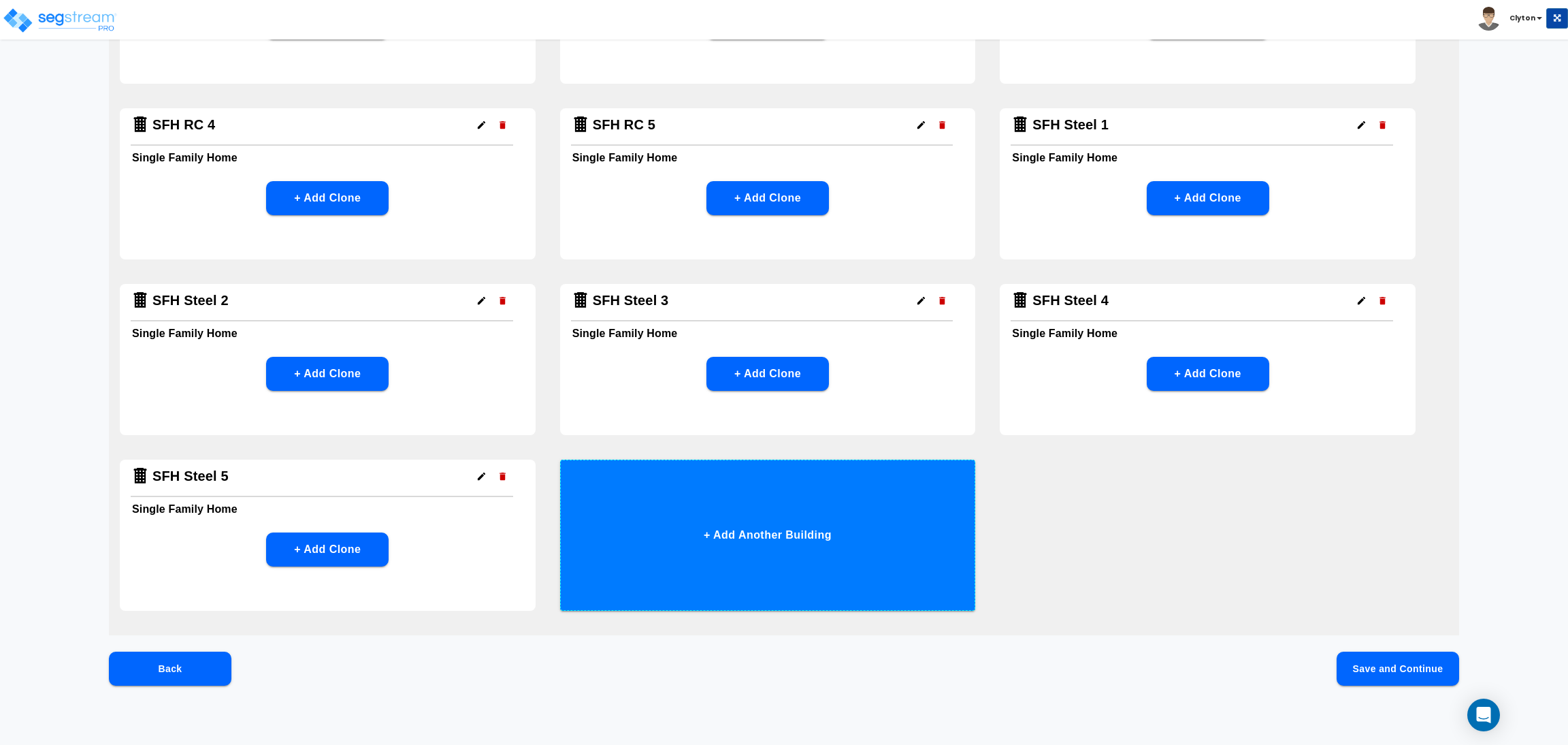
click at [667, 492] on button "+ Add Another Building" at bounding box center [768, 535] width 416 height 151
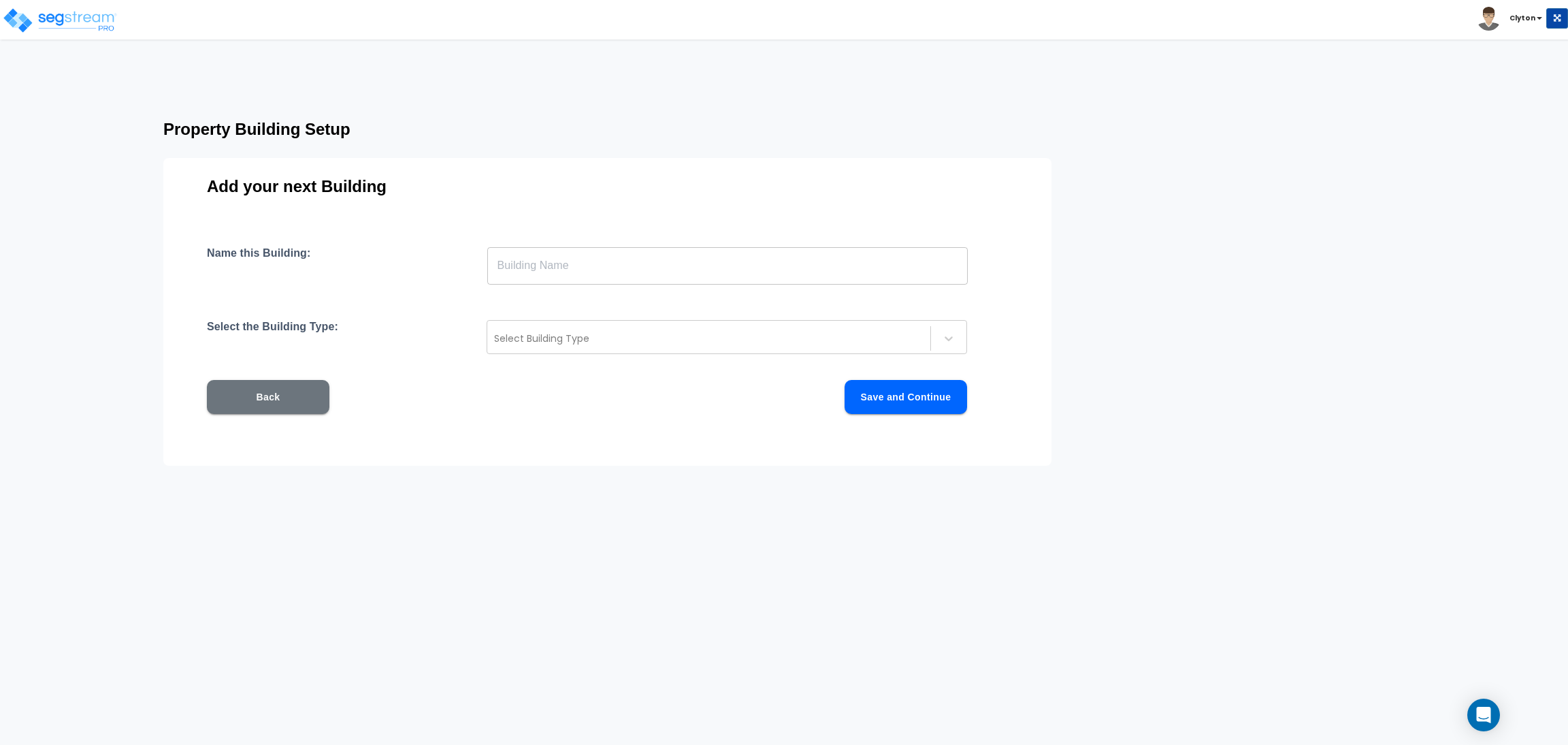
scroll to position [0, 0]
click at [596, 267] on input "text" at bounding box center [728, 265] width 481 height 38
paste input "SFH Steel 1"
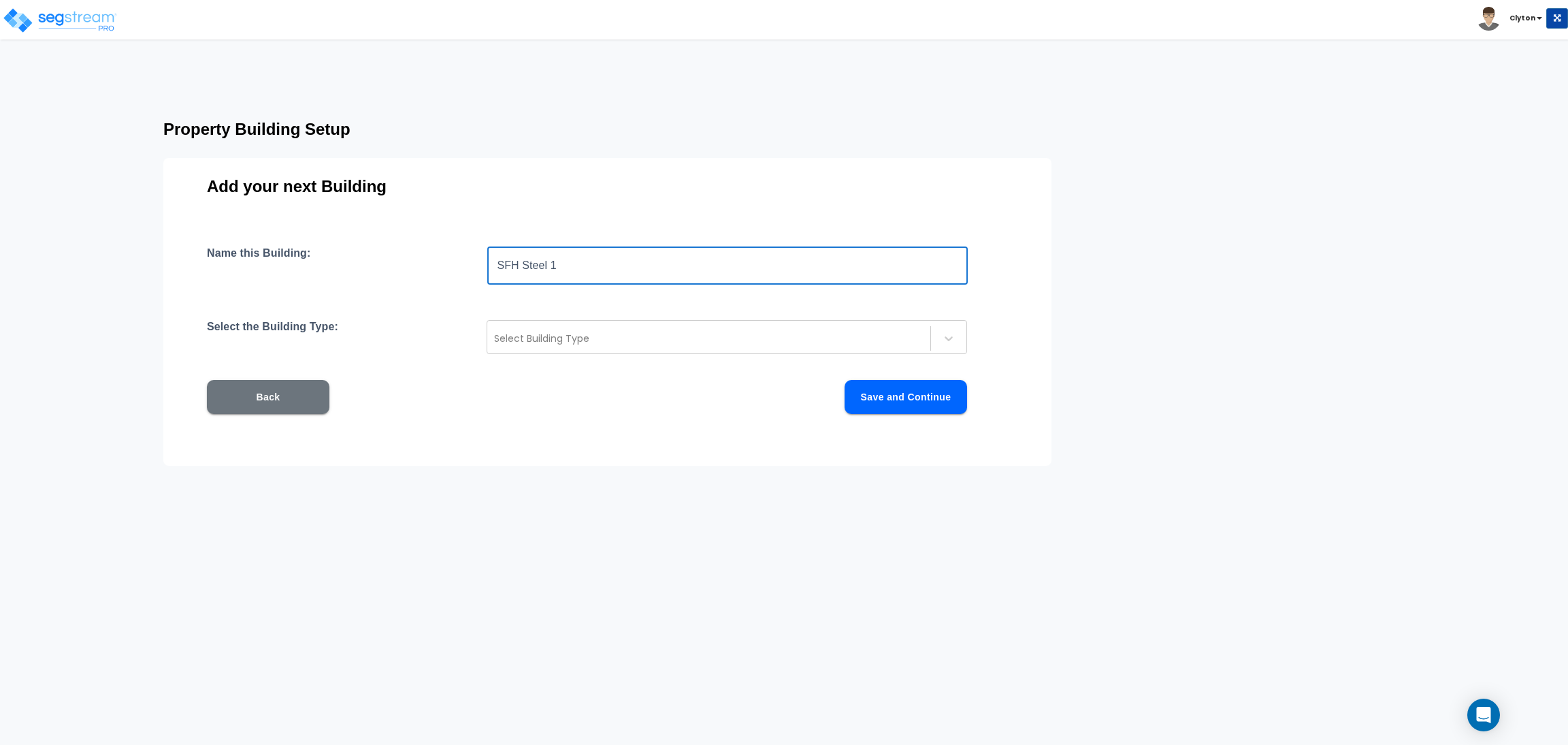
drag, startPoint x: 596, startPoint y: 267, endPoint x: 518, endPoint y: 265, distance: 78.0
click at [518, 265] on input "SFH Steel 1" at bounding box center [728, 265] width 481 height 38
type input "SFH Wood 1"
click at [559, 338] on div at bounding box center [709, 338] width 430 height 16
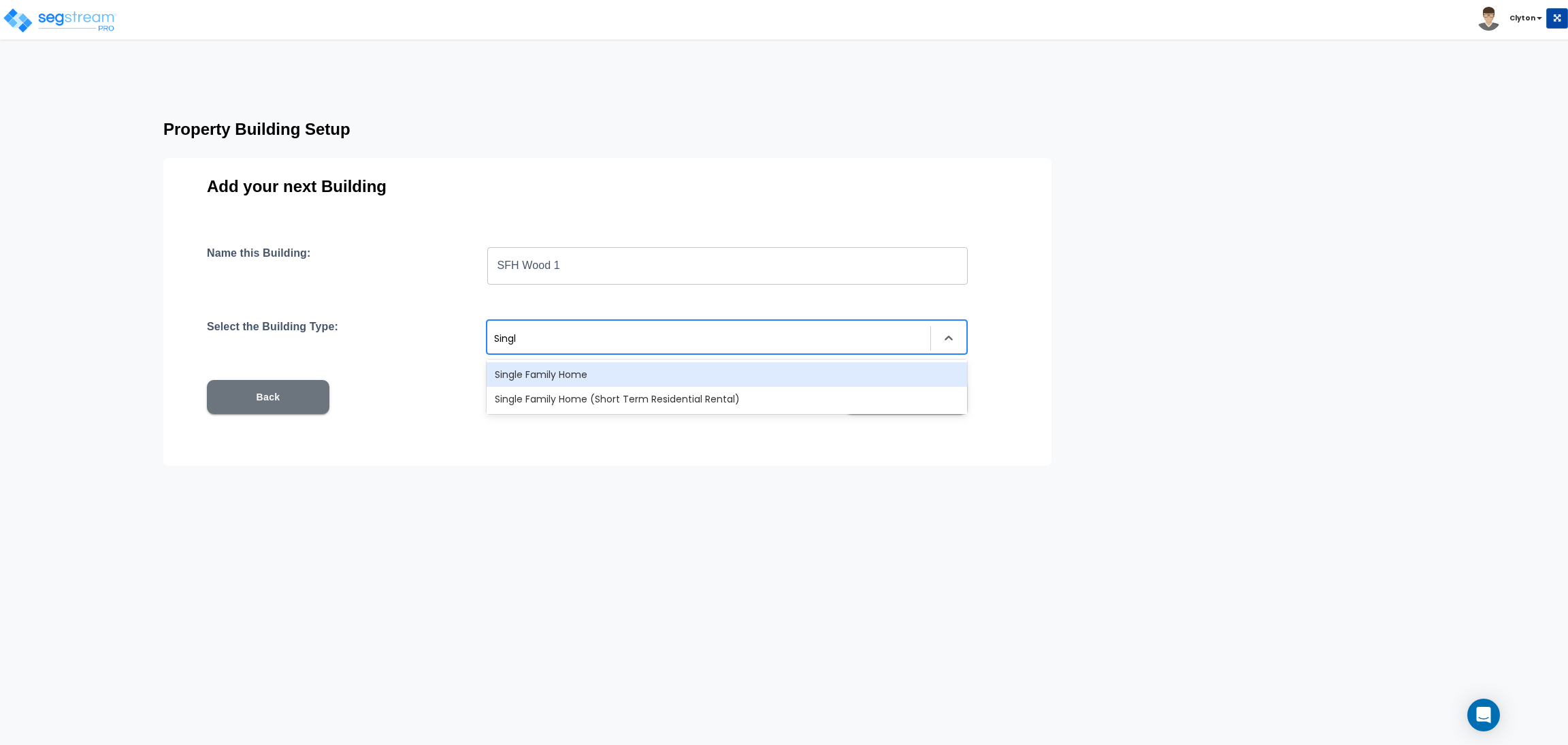
type input "Single"
click at [594, 376] on div "Single Family Home" at bounding box center [727, 375] width 481 height 25
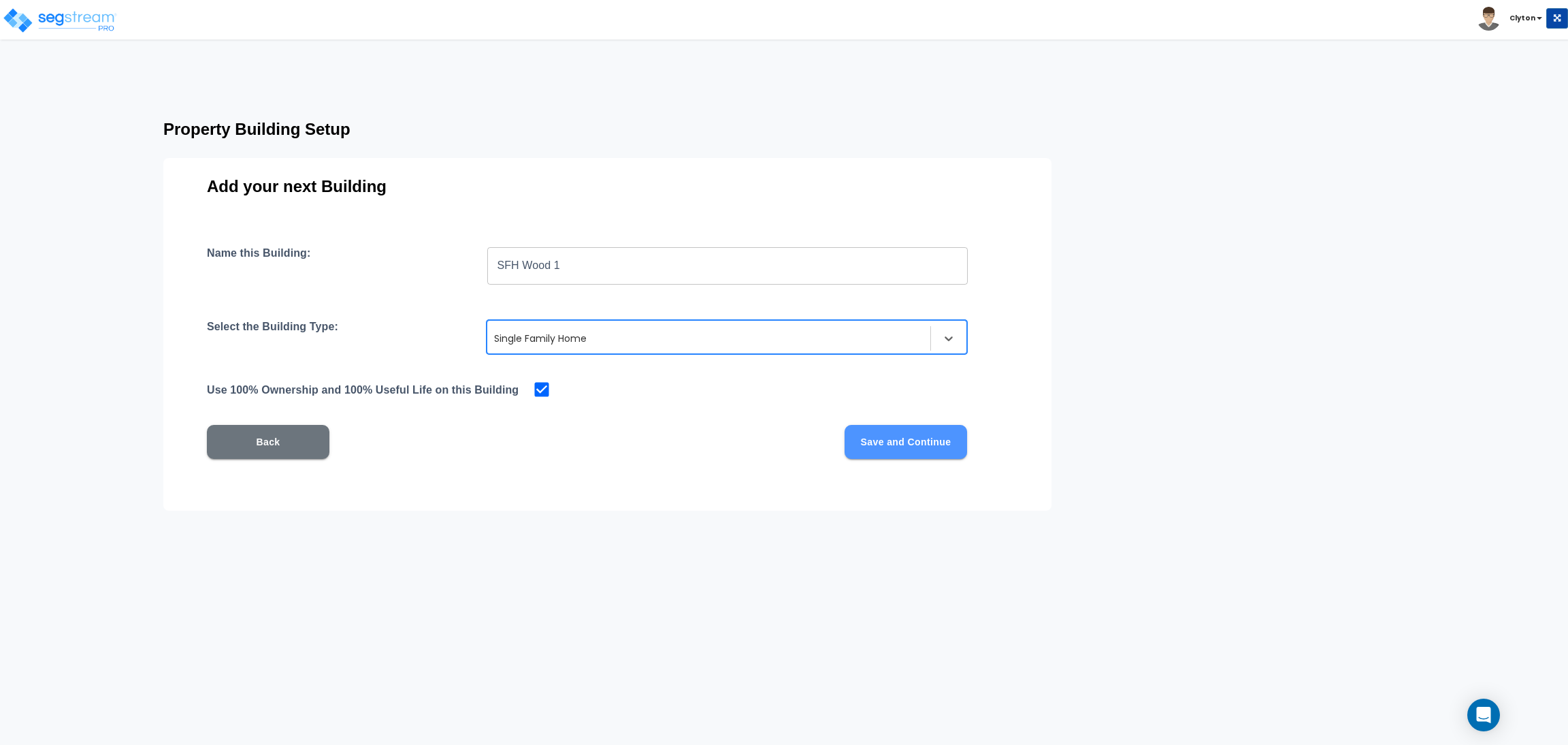
click at [898, 448] on button "Save and Continue" at bounding box center [906, 442] width 123 height 34
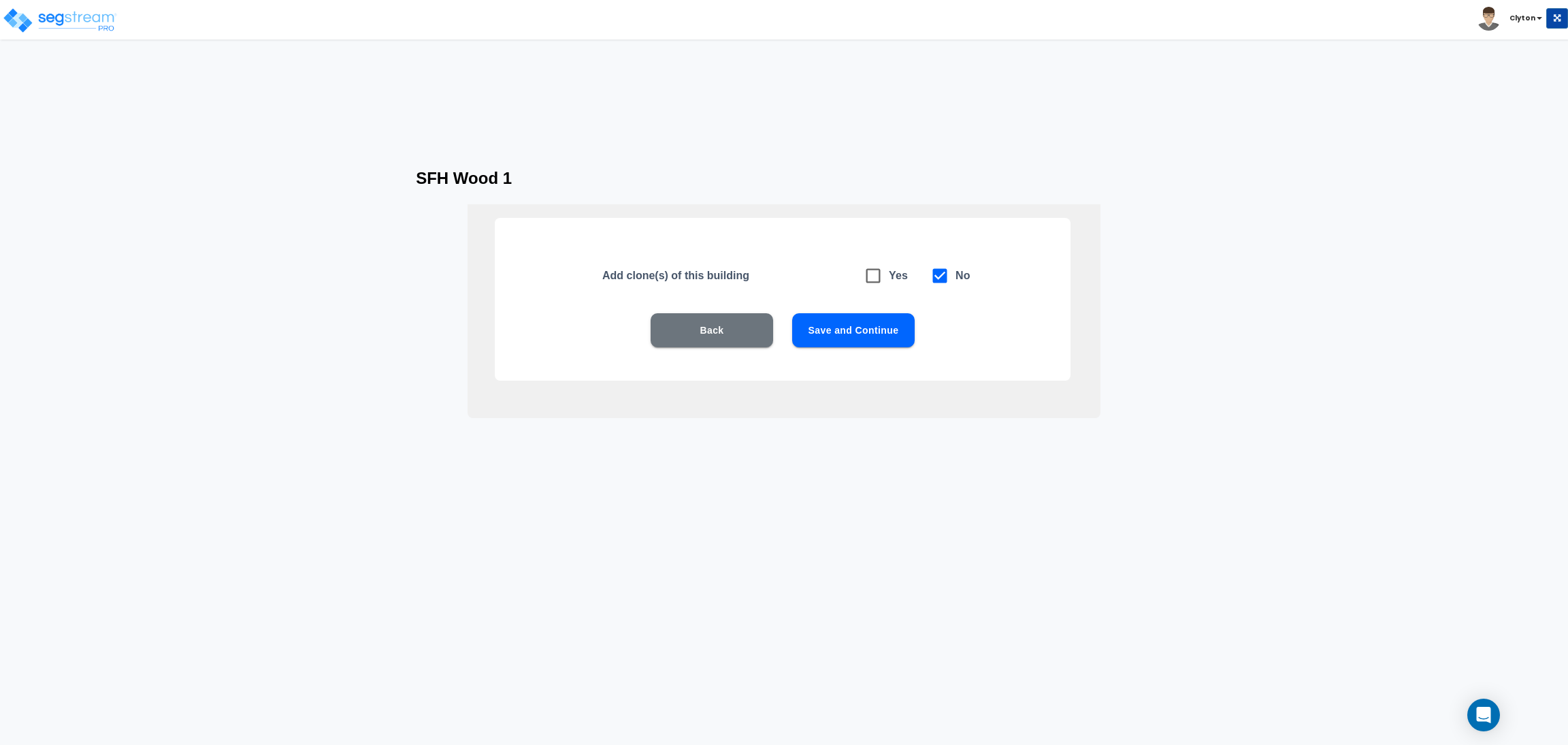
click at [830, 335] on button "Save and Continue" at bounding box center [853, 330] width 123 height 34
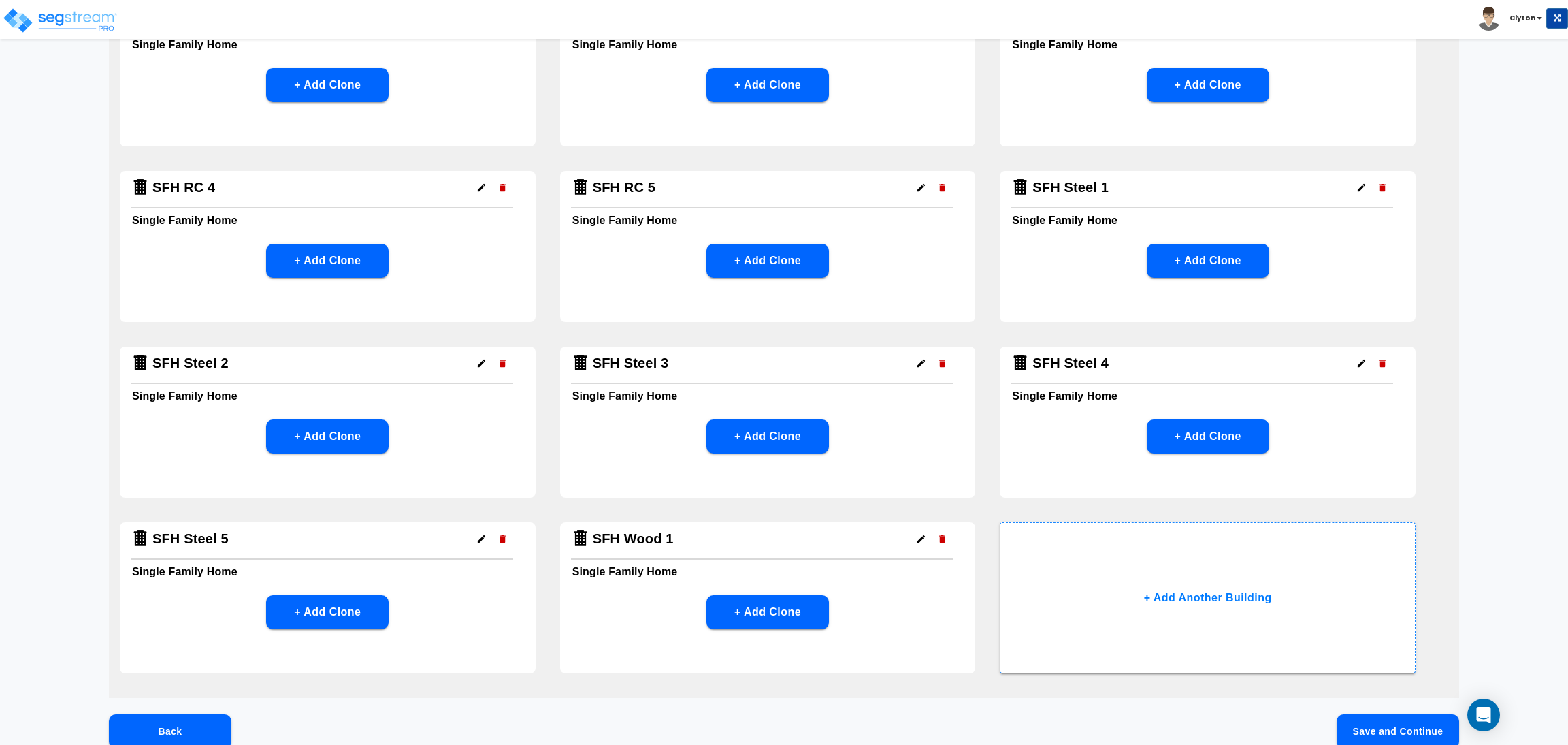
scroll to position [1101, 0]
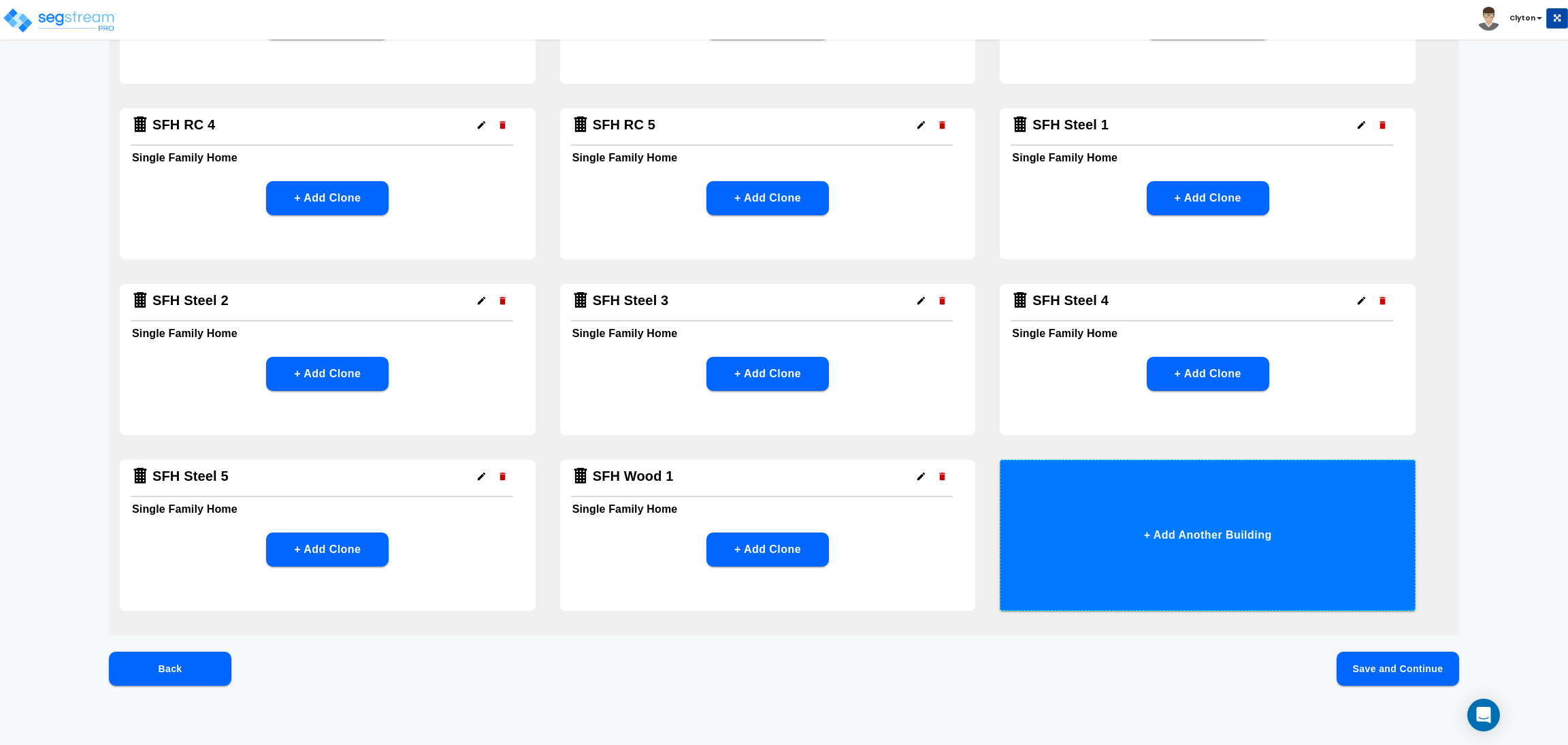
click at [1175, 490] on button "+ Add Another Building" at bounding box center [1208, 535] width 416 height 151
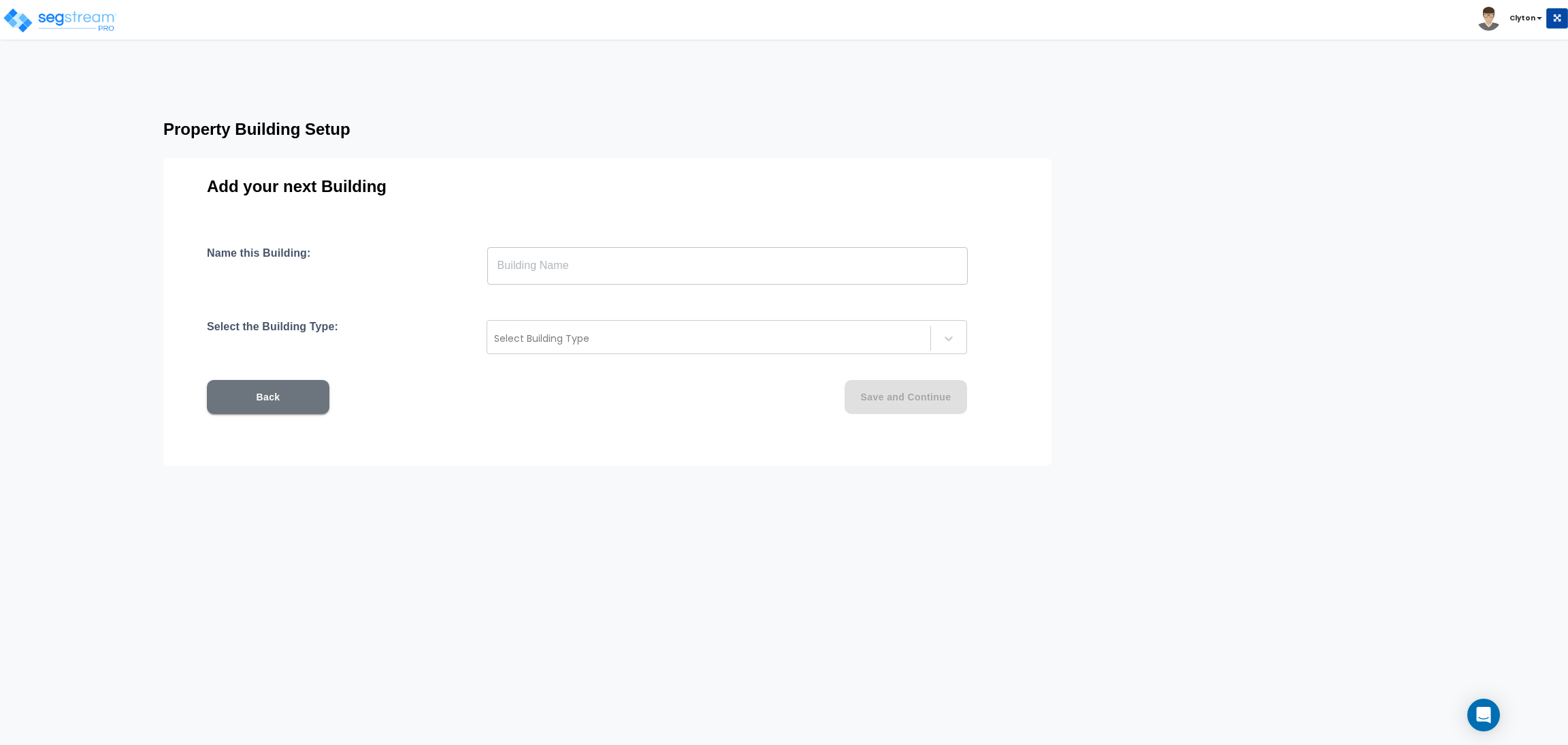
scroll to position [0, 0]
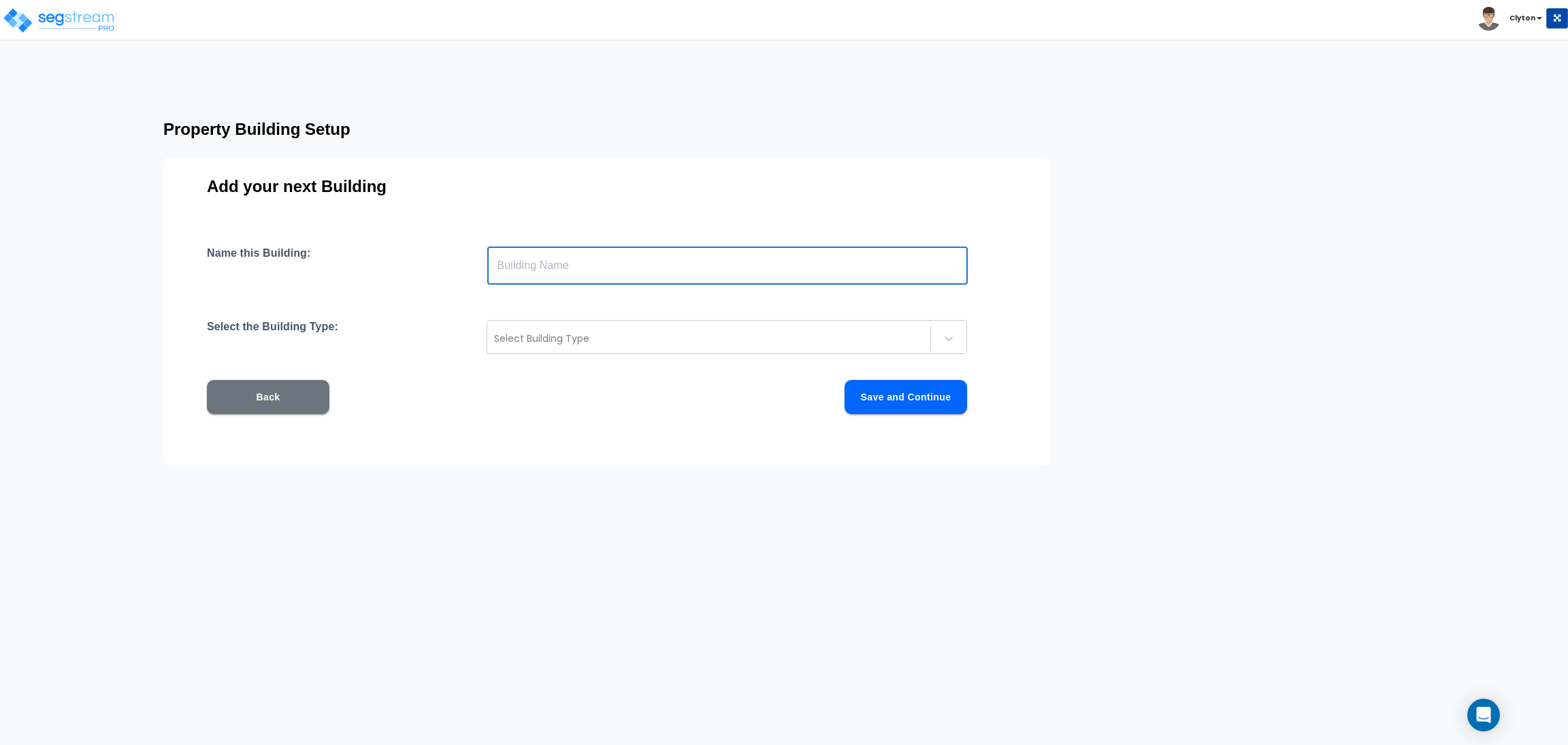
click at [793, 263] on input "text" at bounding box center [728, 265] width 481 height 38
paste input "SFH Wood 1"
drag, startPoint x: 606, startPoint y: 262, endPoint x: 554, endPoint y: 267, distance: 52.2
click at [554, 267] on input "SFH Wood 1" at bounding box center [728, 265] width 481 height 38
type input "SFH Wood 2"
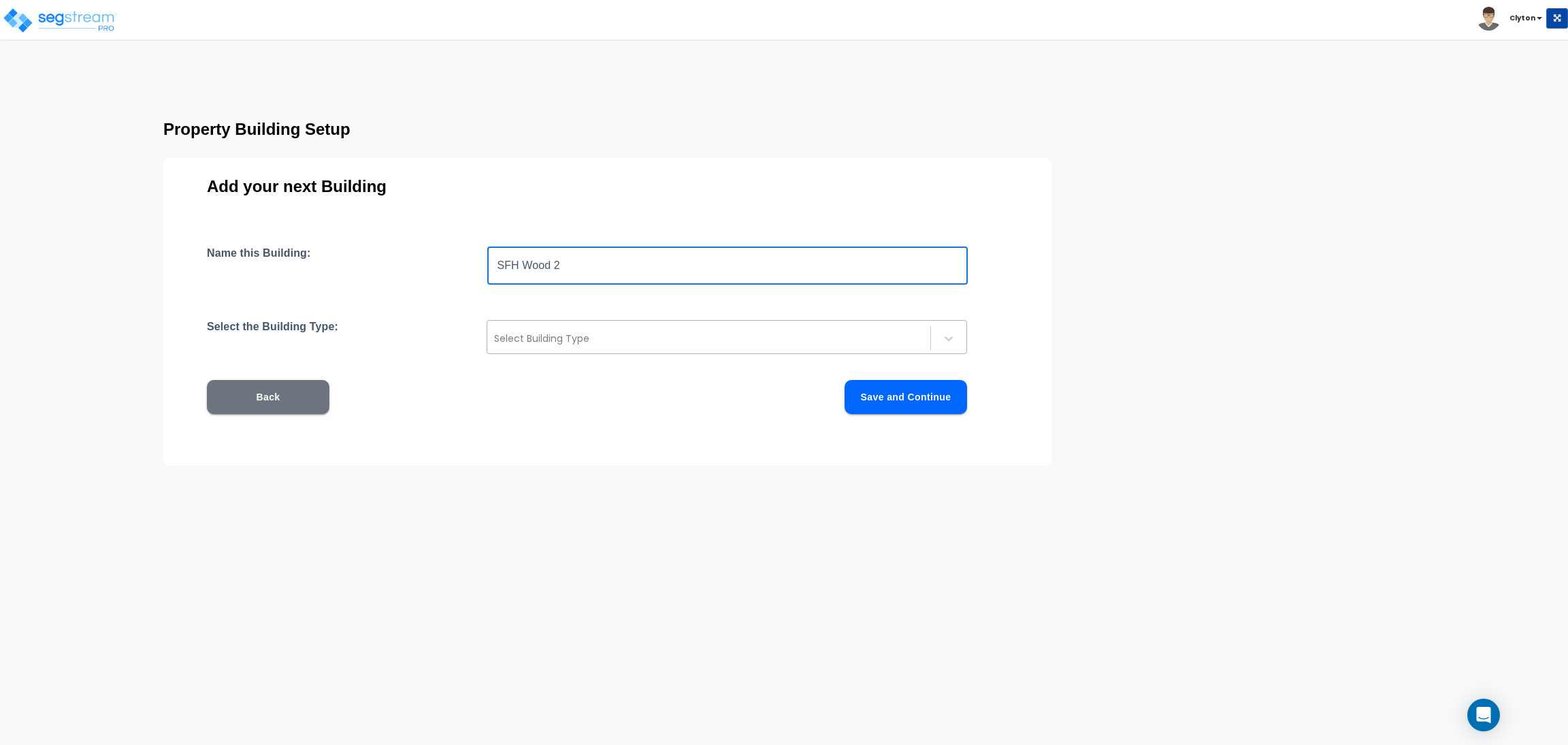
click at [714, 339] on div at bounding box center [709, 338] width 430 height 16
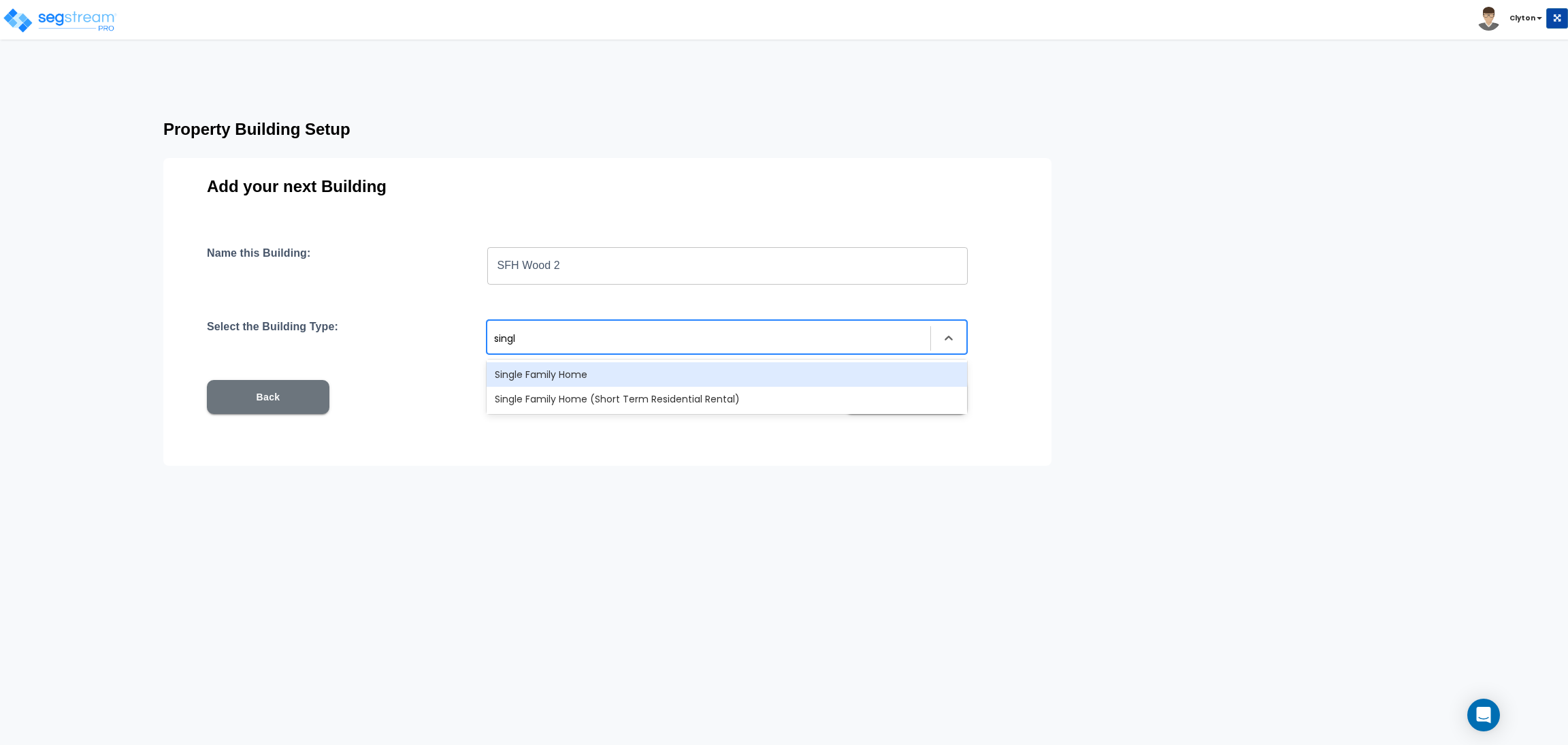
type input "single"
click at [697, 369] on div "Single Family Home" at bounding box center [727, 375] width 481 height 25
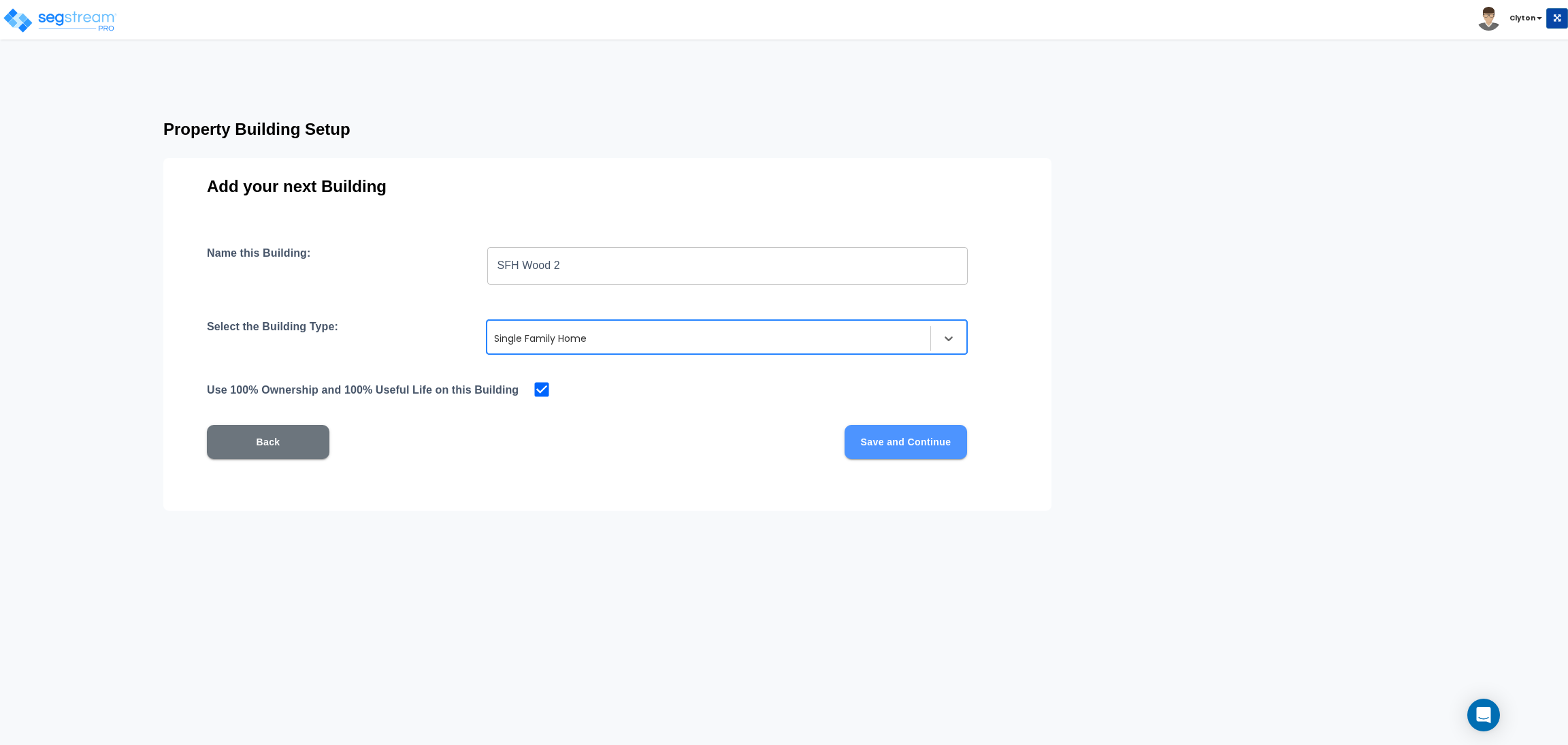
click at [891, 430] on button "Save and Continue" at bounding box center [906, 442] width 123 height 34
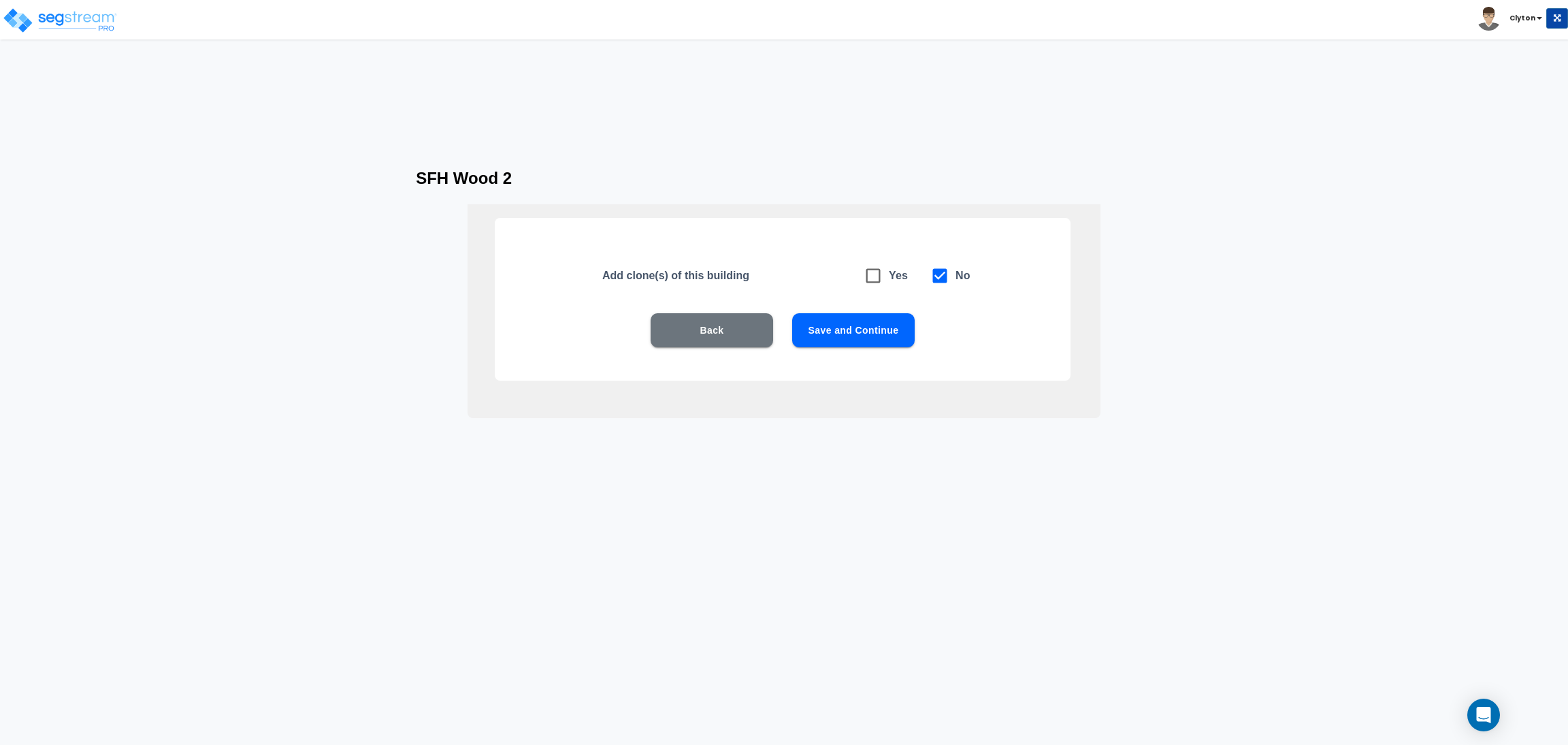
click at [842, 332] on button "Save and Continue" at bounding box center [853, 330] width 123 height 34
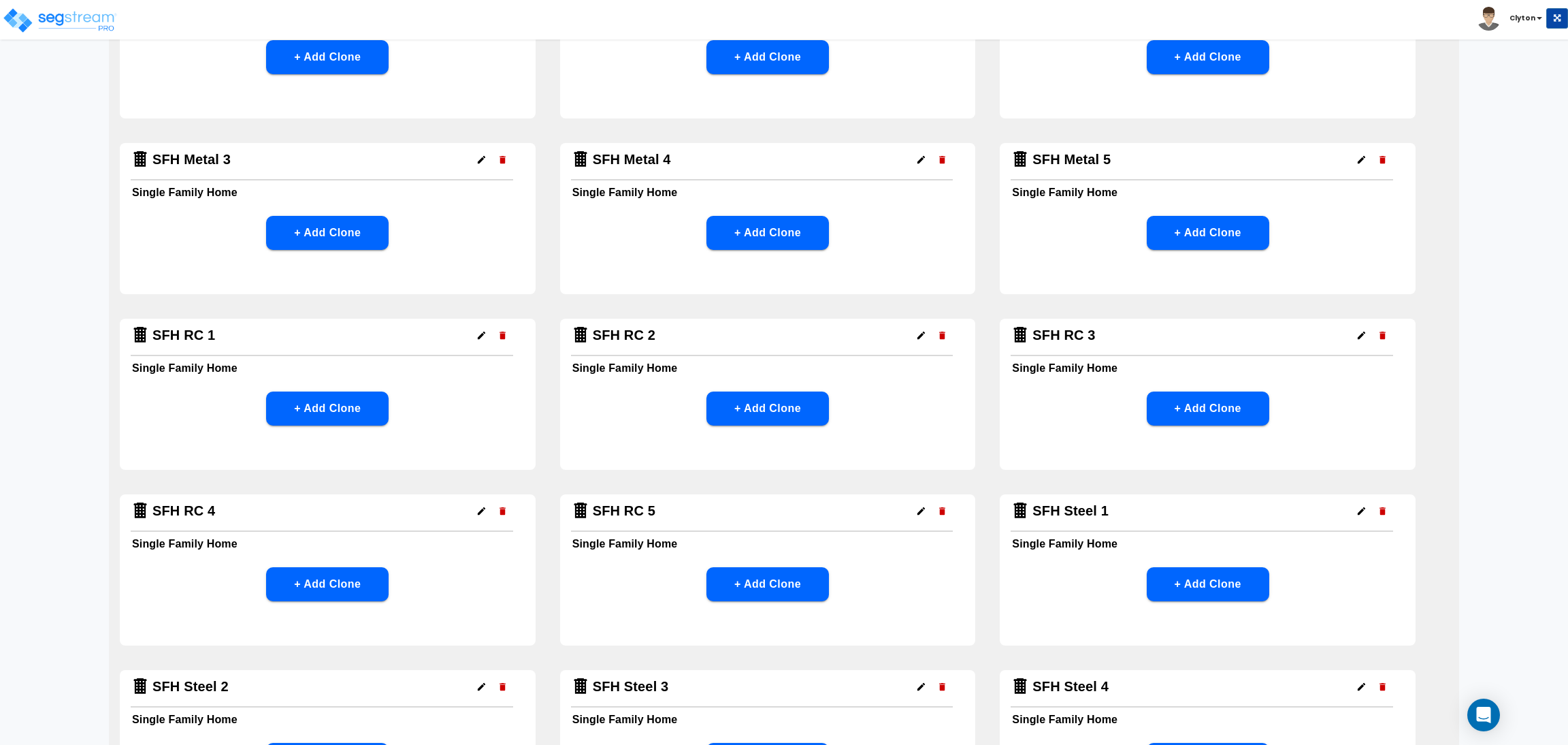
scroll to position [1225, 0]
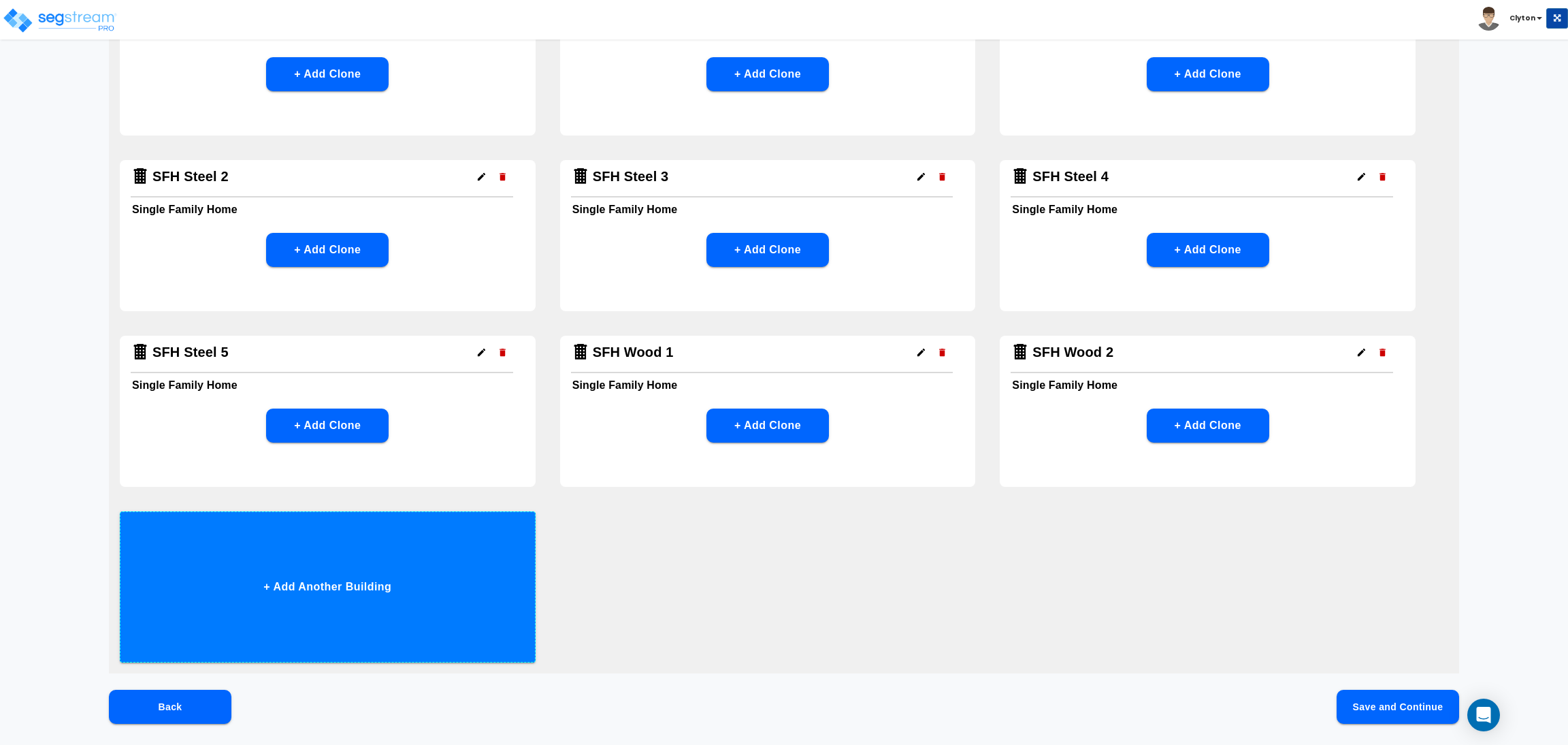
click at [414, 578] on button "+ Add Another Building" at bounding box center [328, 587] width 416 height 151
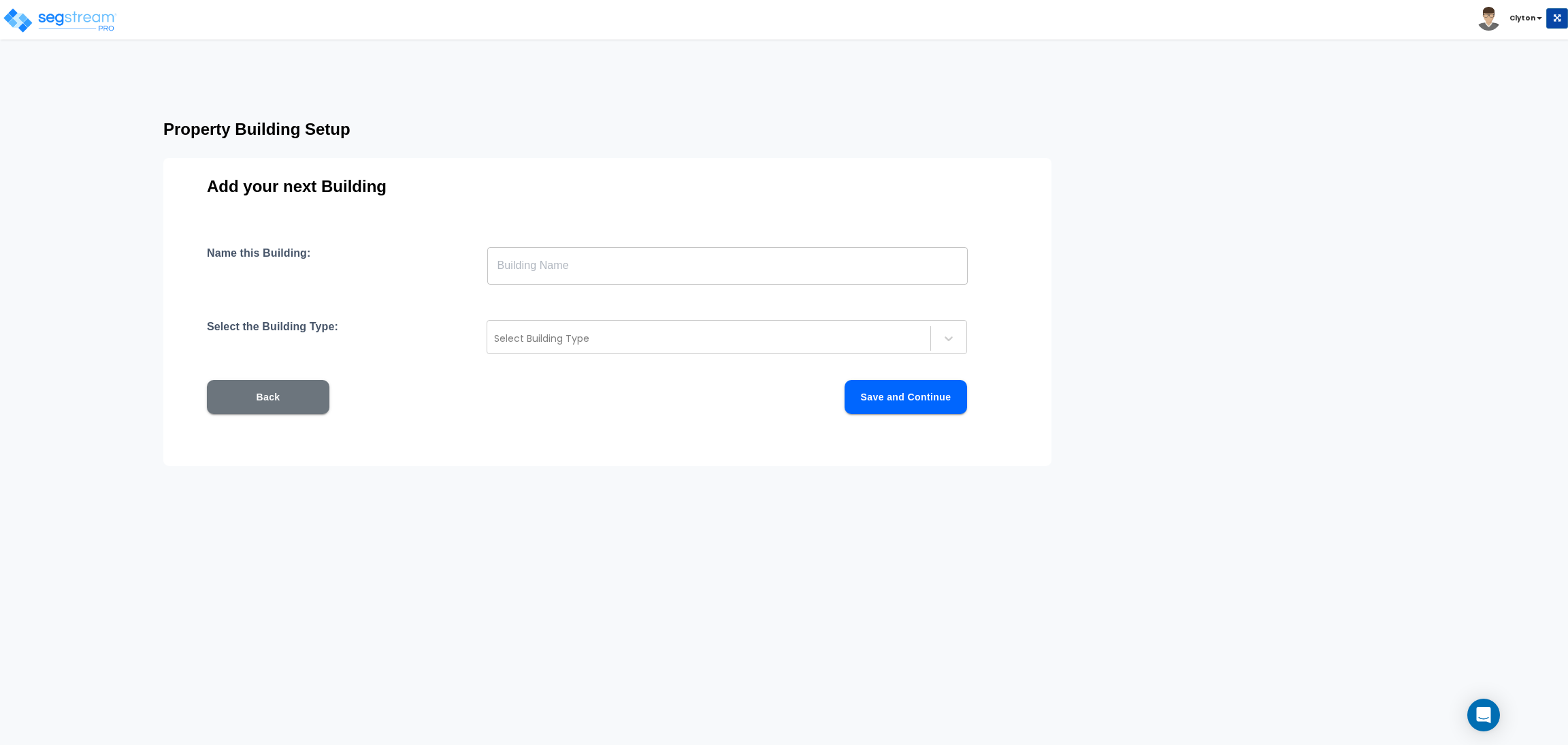
click at [651, 261] on input "text" at bounding box center [728, 265] width 481 height 38
paste input "SFH Wood 1"
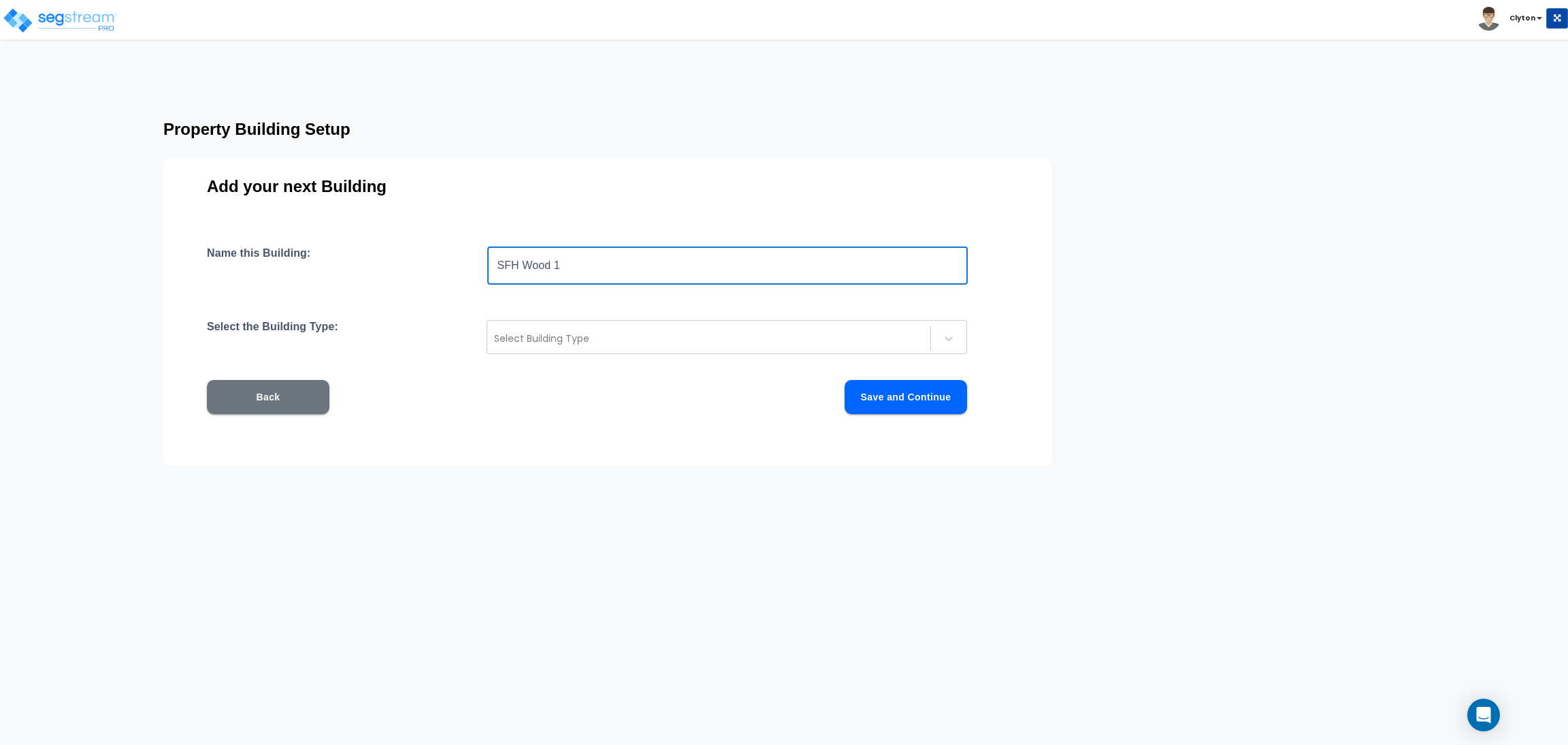
drag, startPoint x: 613, startPoint y: 267, endPoint x: 555, endPoint y: 269, distance: 58.0
click at [555, 269] on input "SFH Wood 1" at bounding box center [728, 265] width 481 height 38
type input "SFH Wood 3"
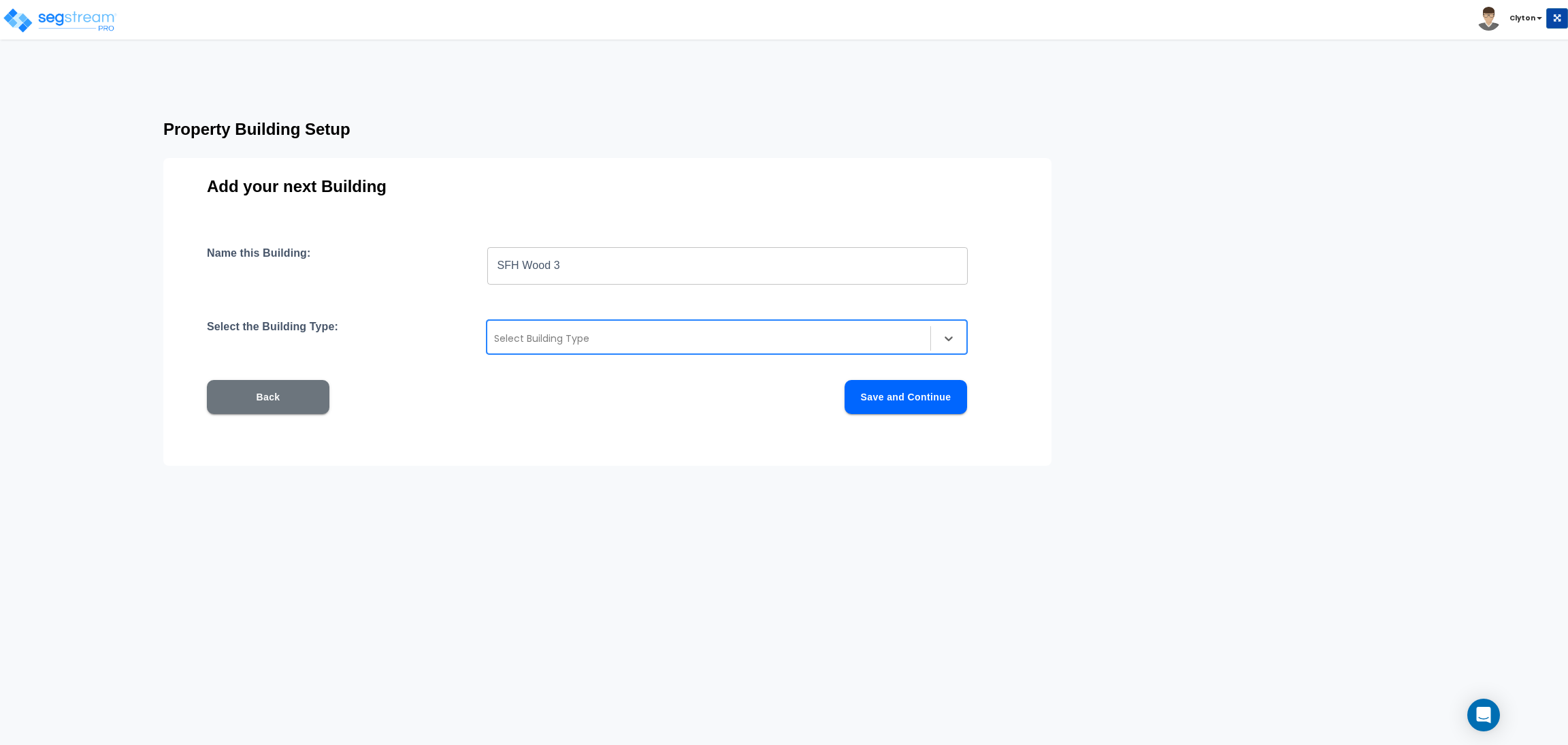
click at [638, 345] on div at bounding box center [709, 338] width 430 height 16
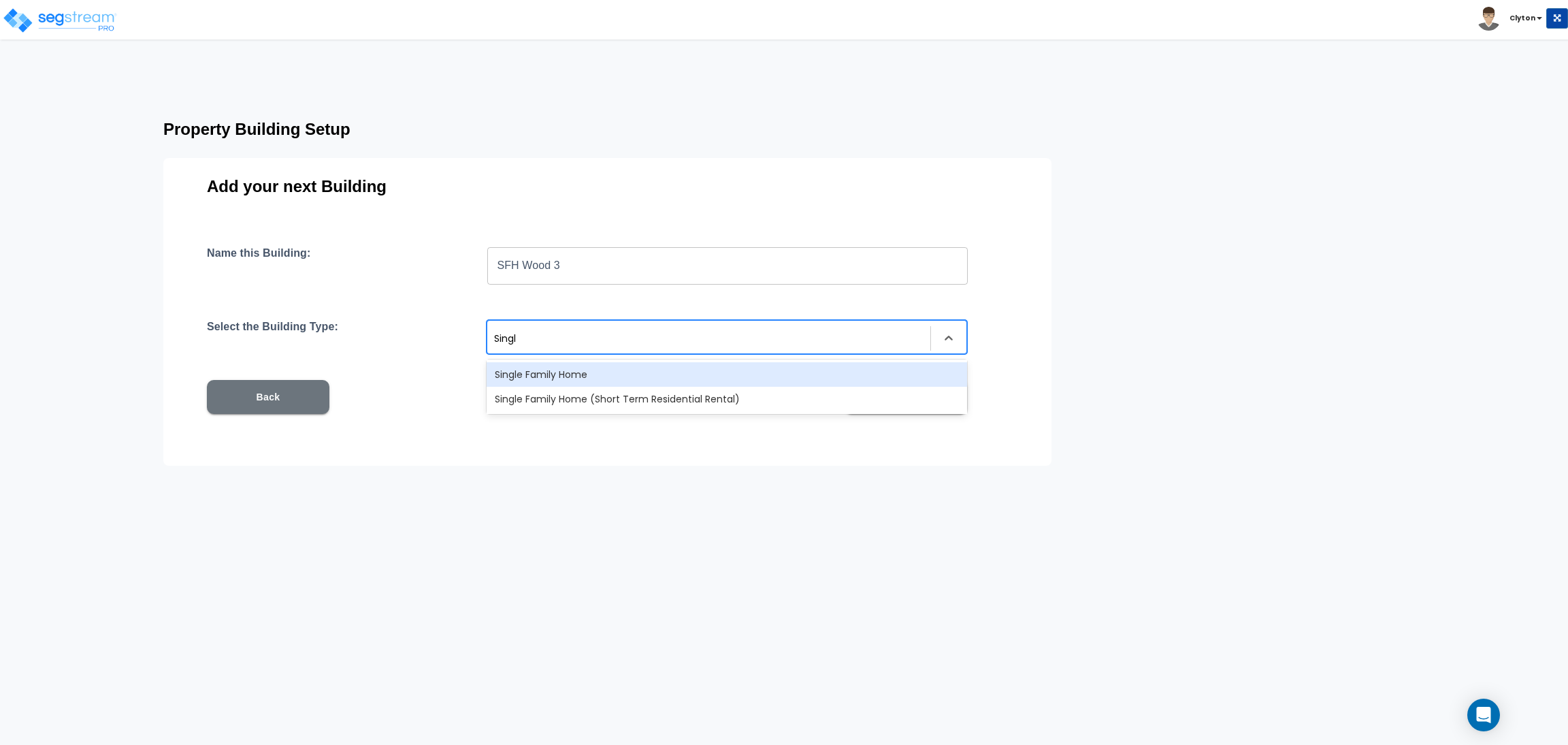
type input "Single"
click at [640, 385] on div "Single Family Home" at bounding box center [727, 375] width 481 height 25
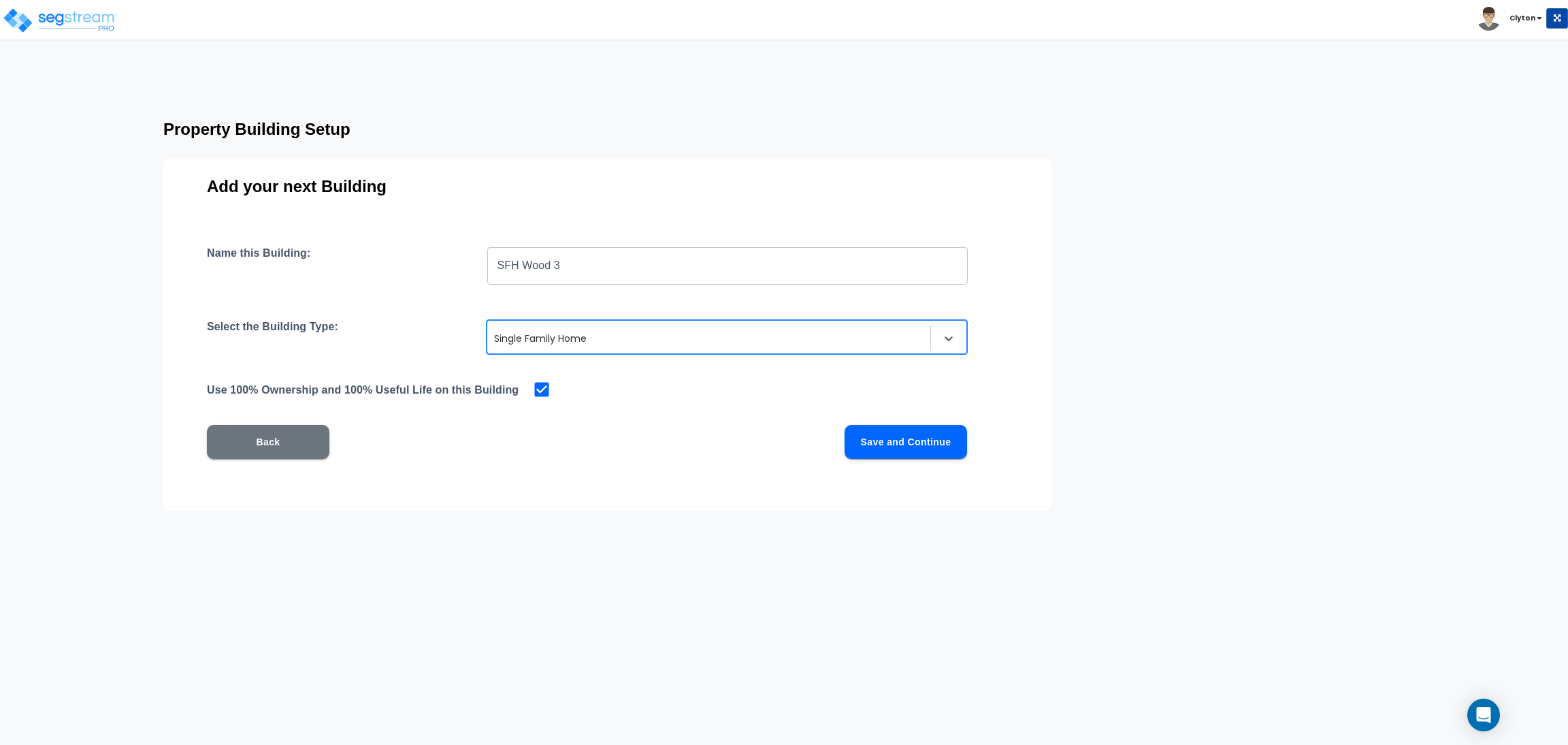
click at [921, 425] on button "Save and Continue" at bounding box center [906, 442] width 123 height 34
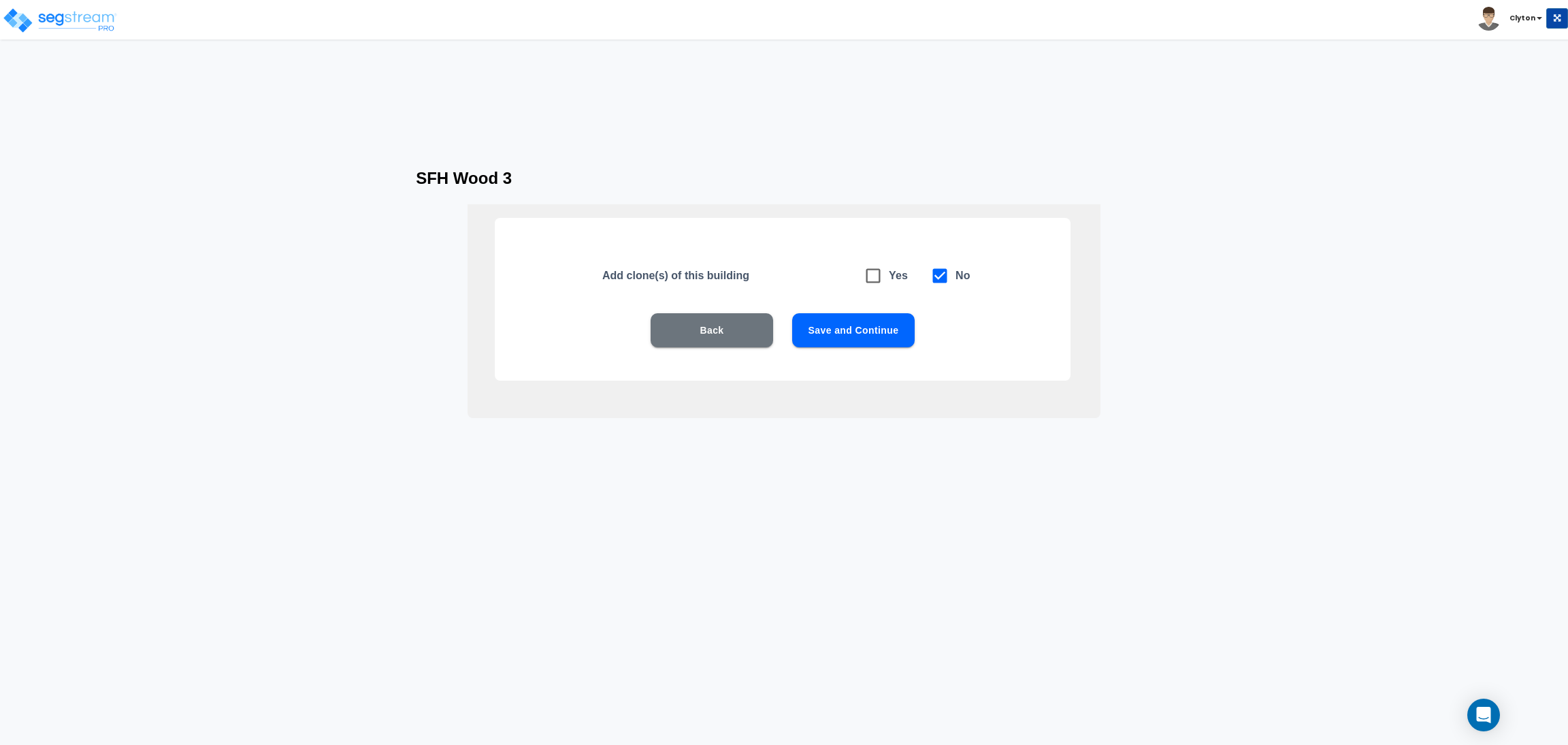
click at [877, 335] on button "Save and Continue" at bounding box center [853, 330] width 123 height 34
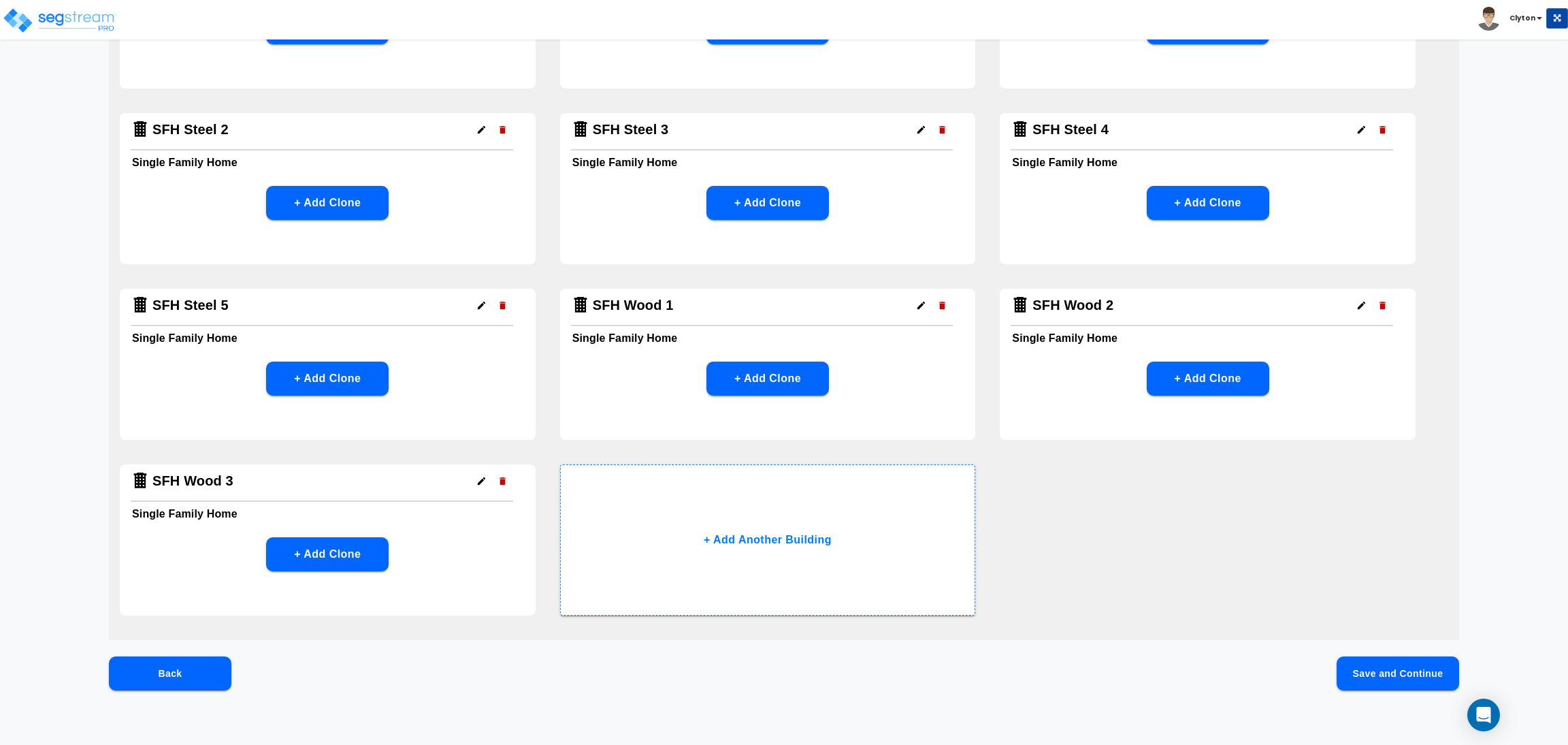
scroll to position [1276, 0]
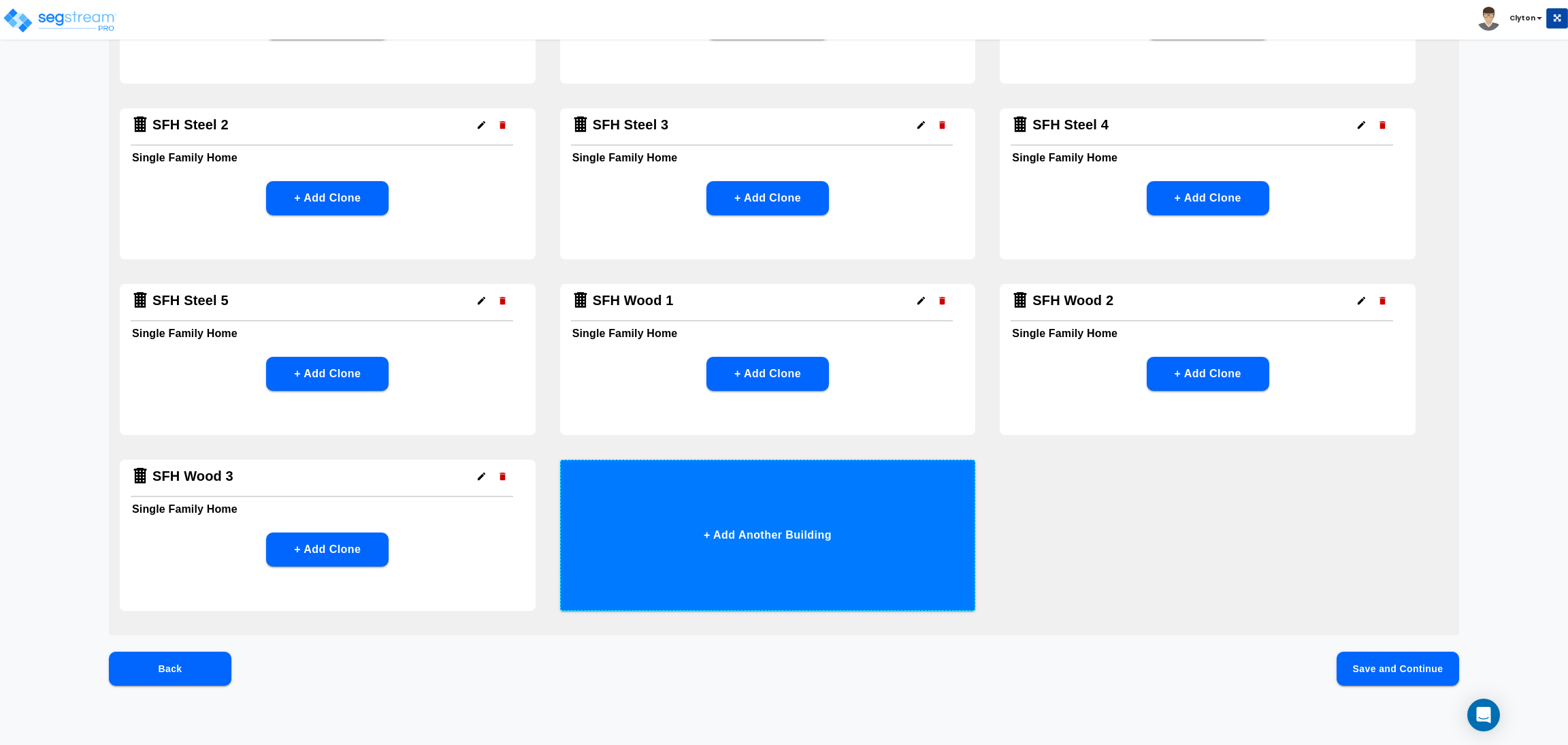
click at [819, 520] on button "+ Add Another Building" at bounding box center [768, 535] width 416 height 151
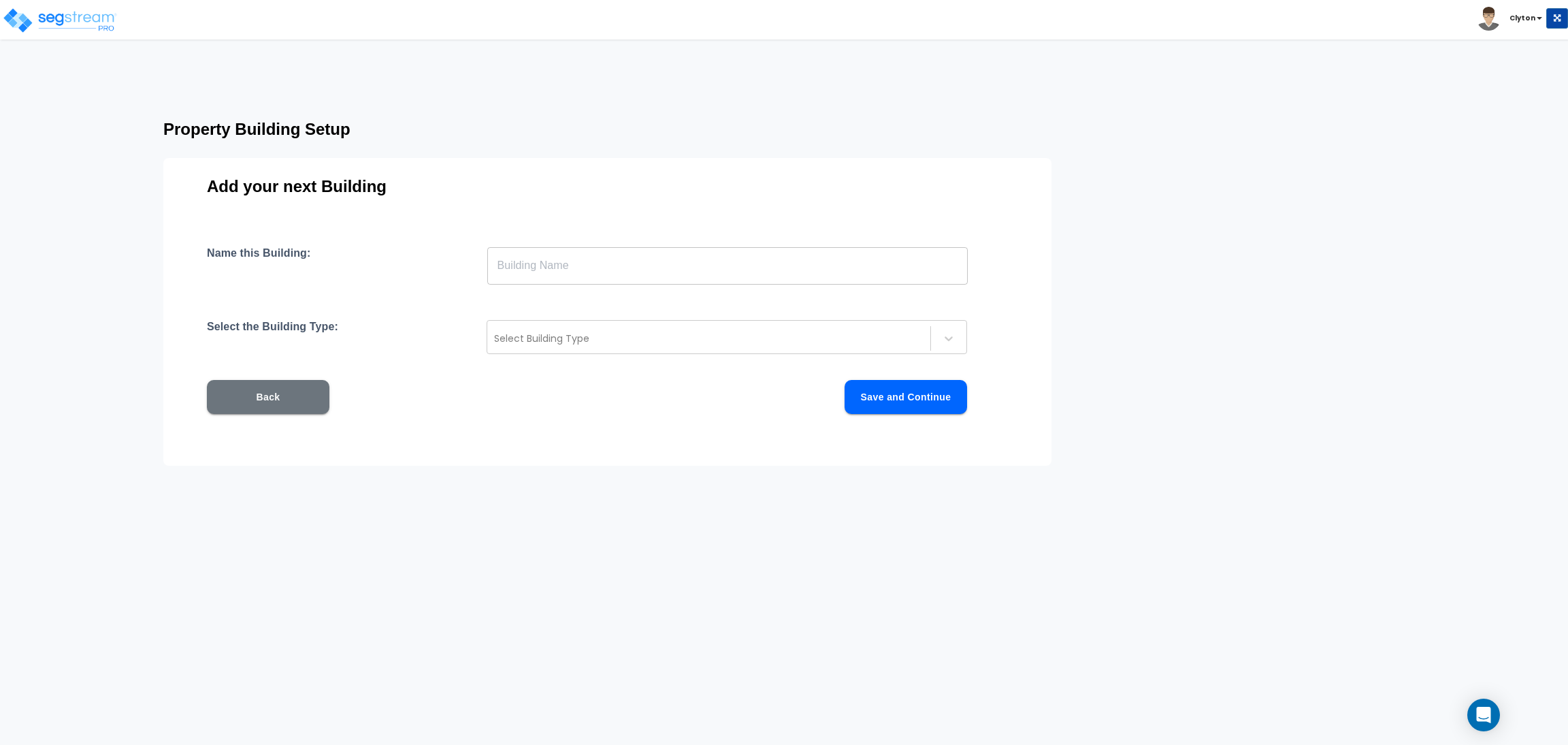
scroll to position [0, 0]
click at [655, 272] on input "text" at bounding box center [728, 265] width 481 height 38
paste input "SFH Wood 1"
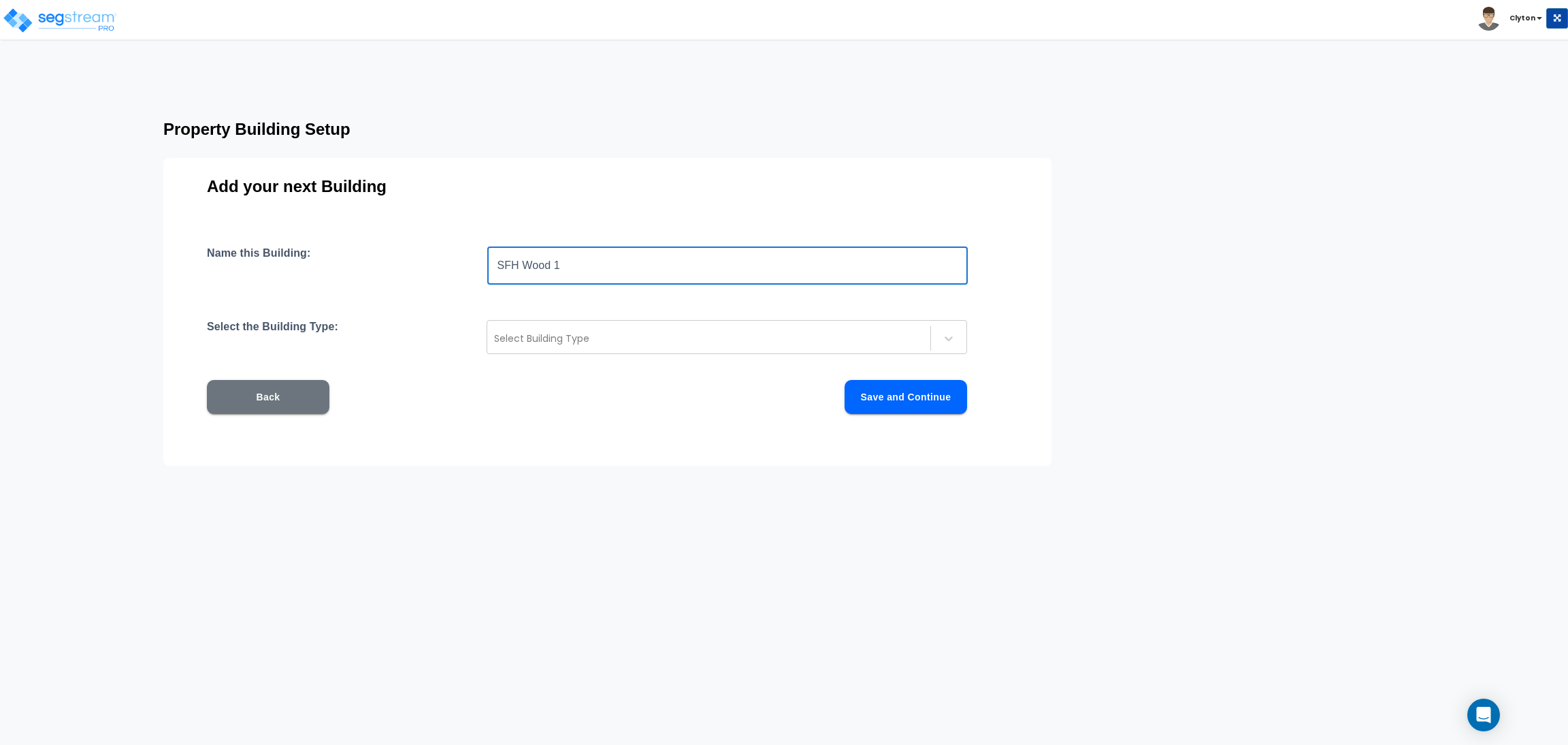
drag, startPoint x: 589, startPoint y: 265, endPoint x: 556, endPoint y: 276, distance: 34.8
click at [556, 276] on input "SFH Wood 1" at bounding box center [728, 265] width 481 height 38
type input "SFH Wood 4"
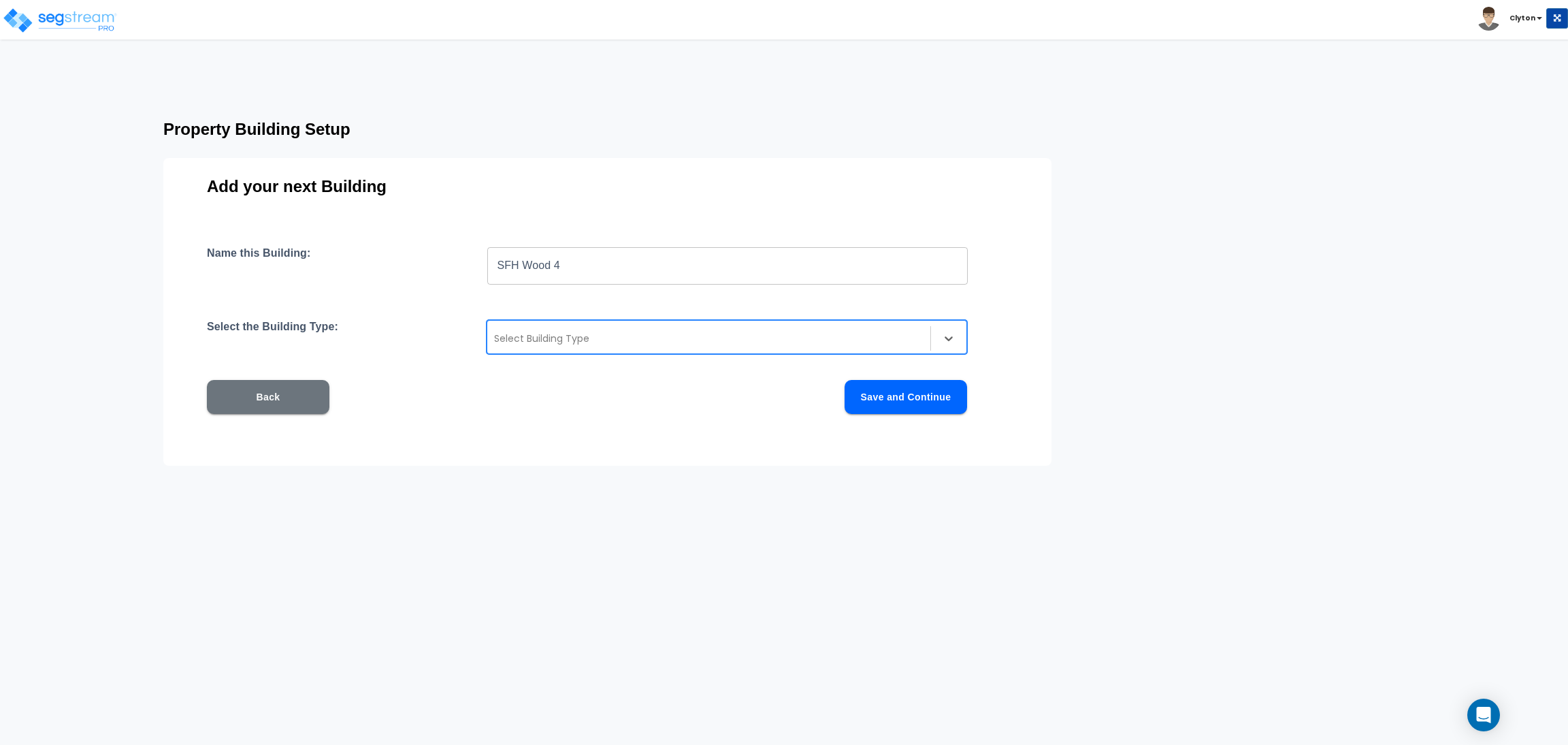
click at [554, 340] on div at bounding box center [709, 338] width 430 height 16
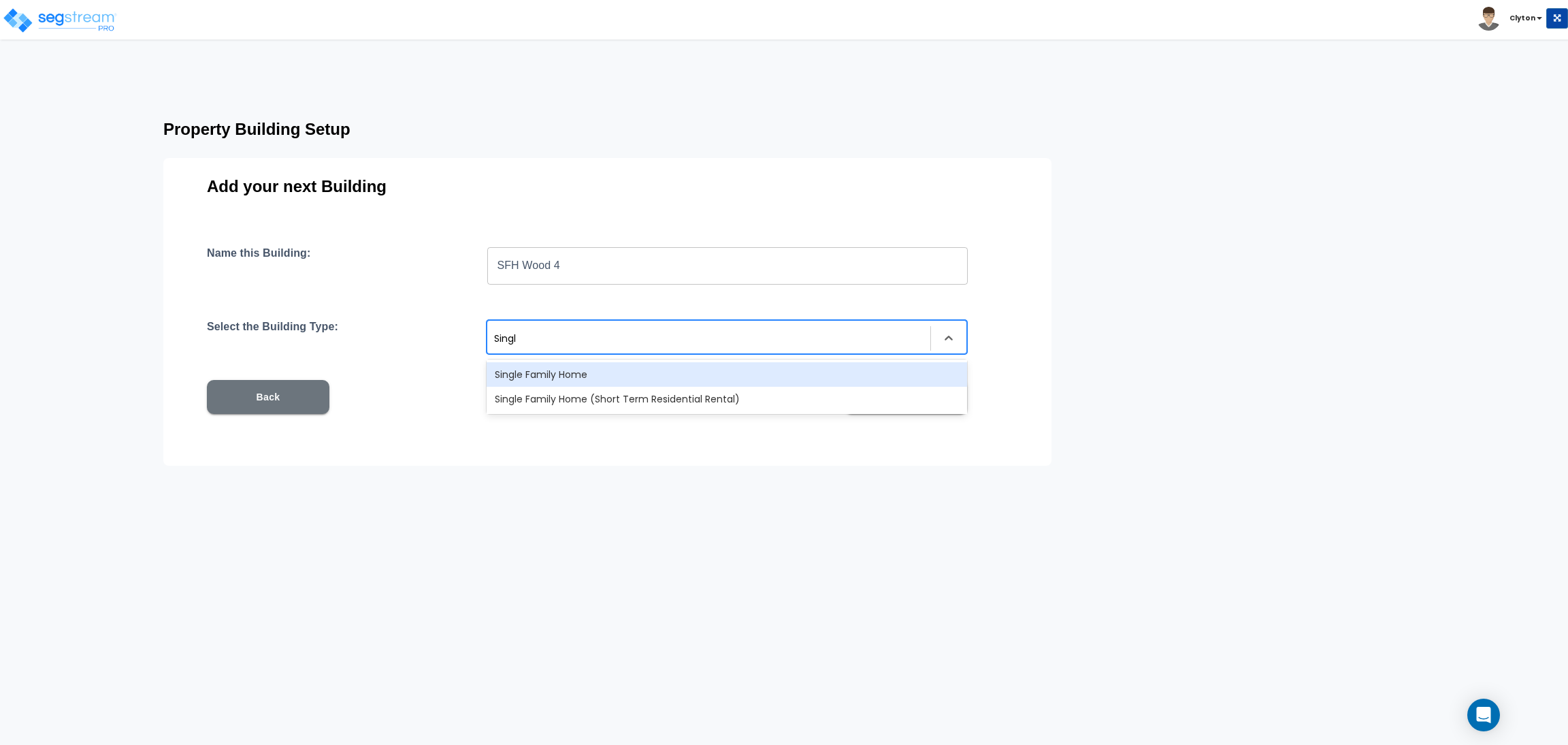
type input "Single"
click at [574, 381] on div "Single Family Home" at bounding box center [727, 375] width 481 height 25
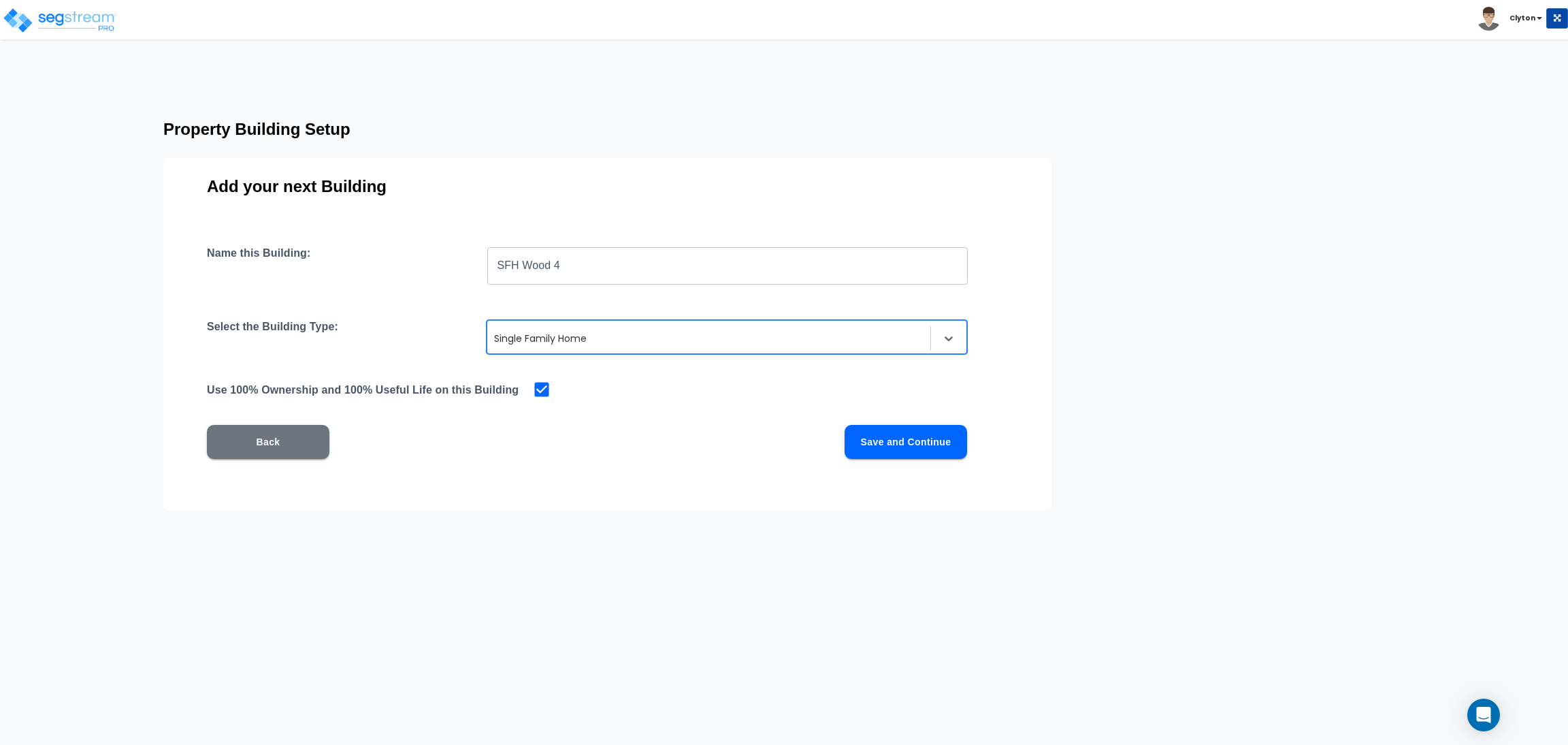
click at [867, 434] on button "Save and Continue" at bounding box center [906, 442] width 123 height 34
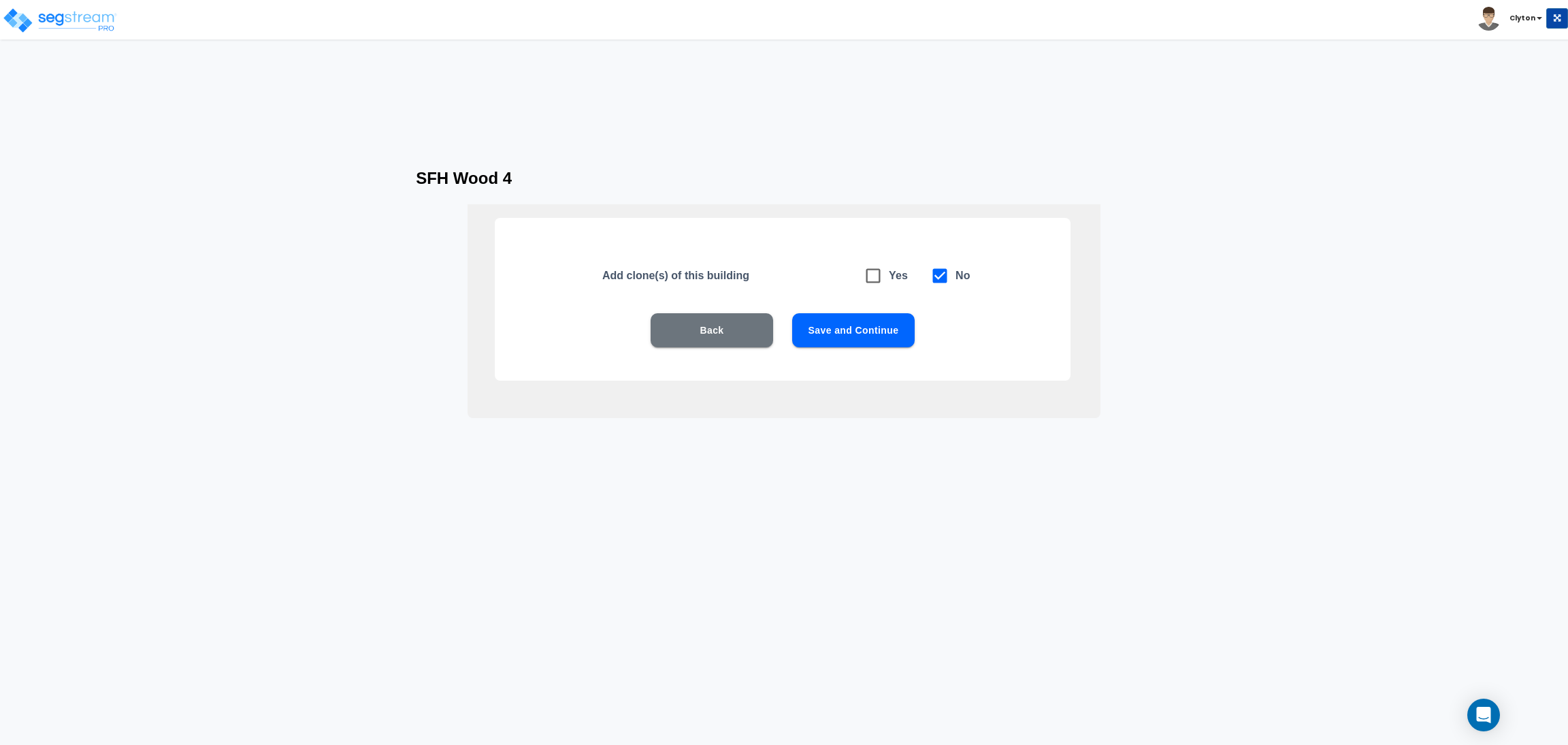
click at [858, 336] on button "Save and Continue" at bounding box center [853, 330] width 123 height 34
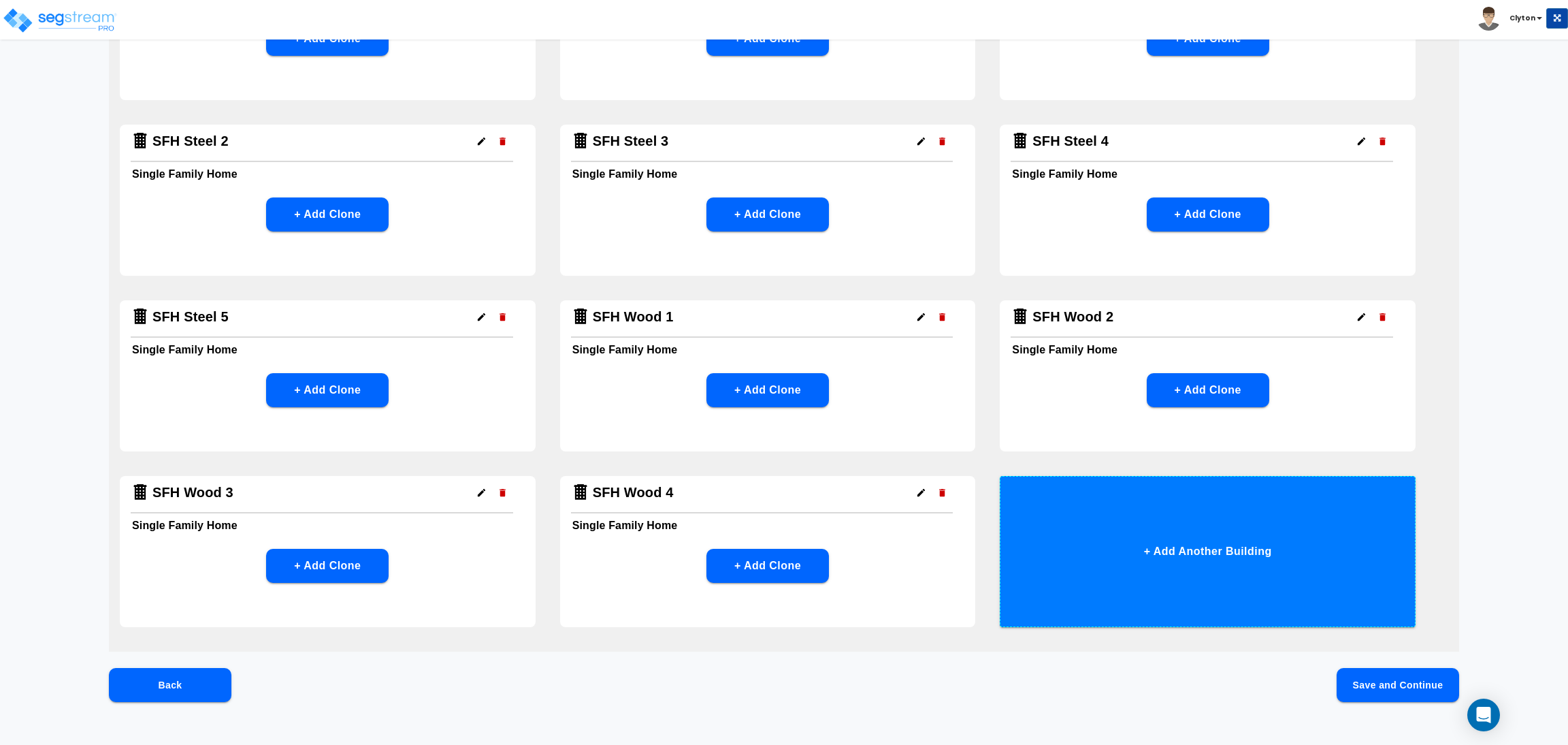
scroll to position [1276, 0]
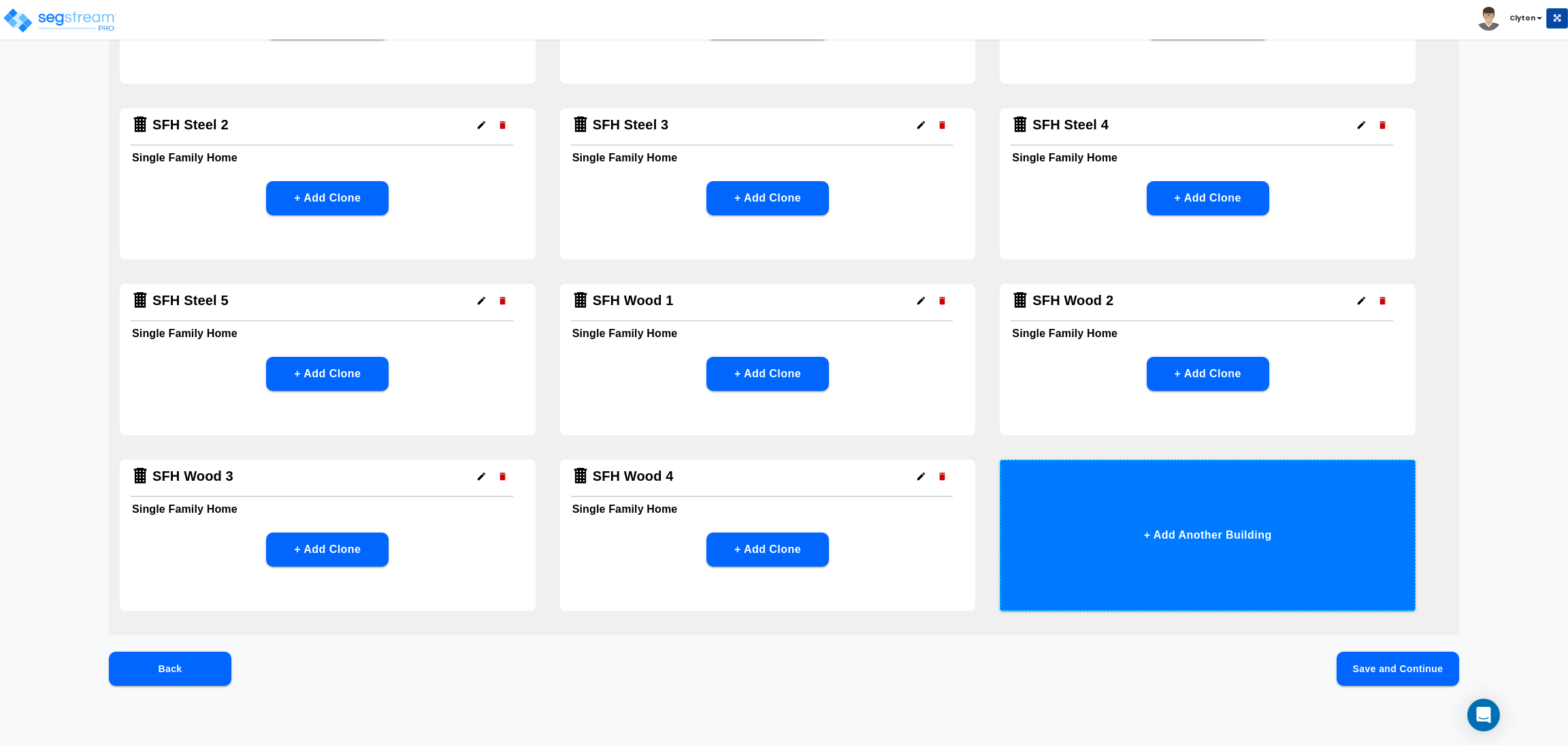
click at [1157, 522] on button "+ Add Another Building" at bounding box center [1208, 535] width 416 height 151
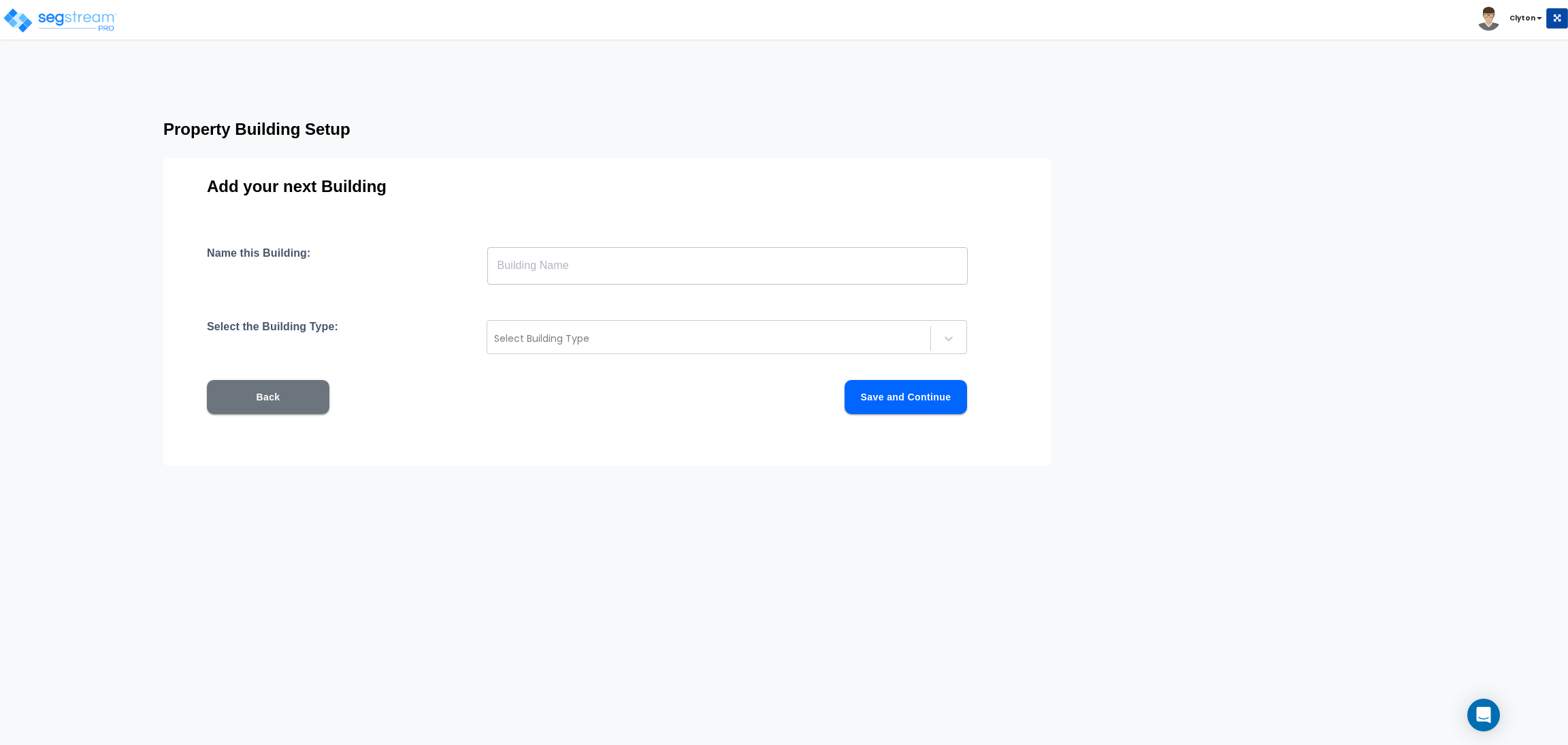
scroll to position [0, 0]
click at [713, 265] on input "text" at bounding box center [728, 265] width 481 height 38
paste input "SFH Wood 1"
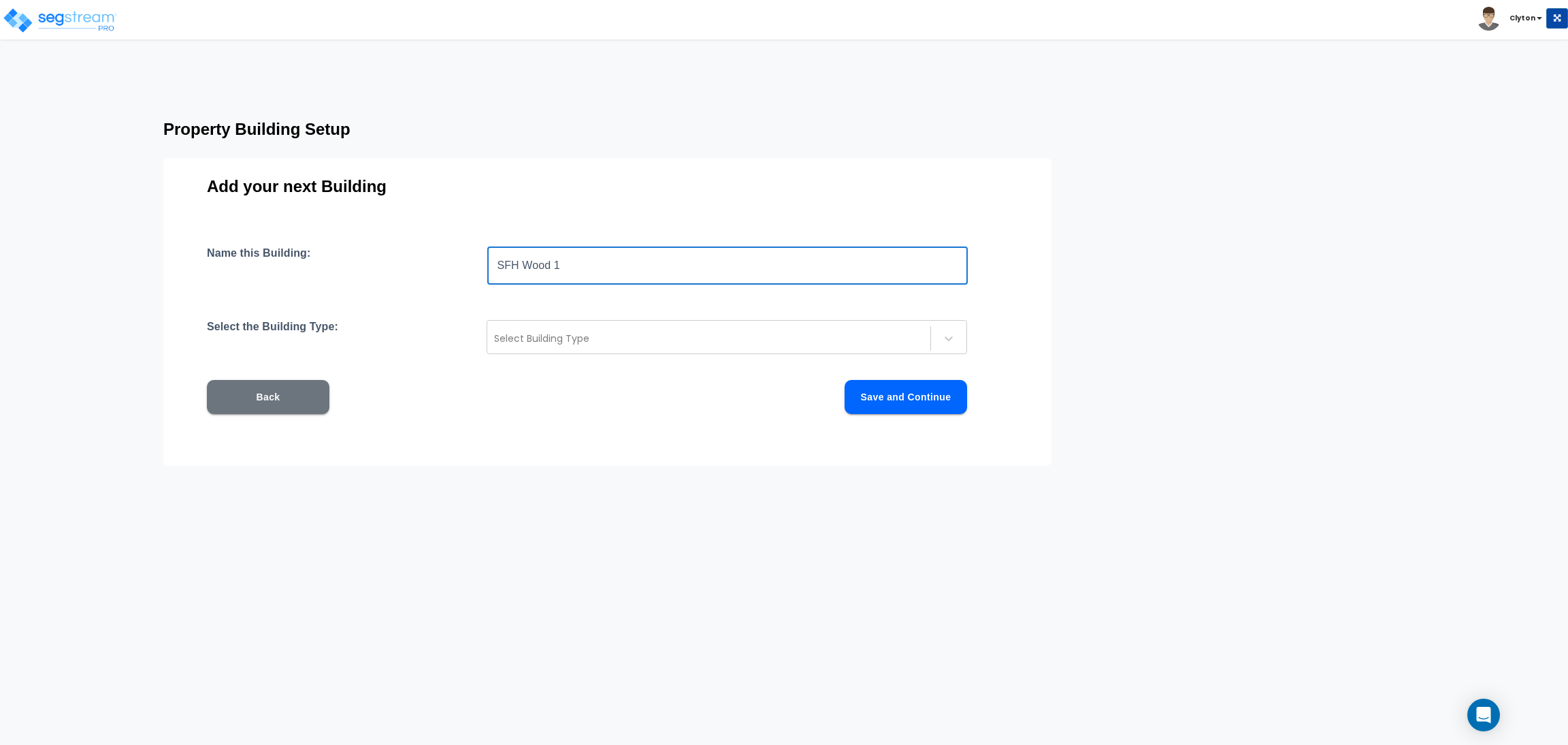
drag, startPoint x: 616, startPoint y: 261, endPoint x: 554, endPoint y: 270, distance: 62.6
click at [554, 270] on input "SFH Wood 1" at bounding box center [728, 265] width 481 height 38
type input "SFH Wood 5"
click at [566, 325] on div "Select Building Type" at bounding box center [727, 337] width 481 height 34
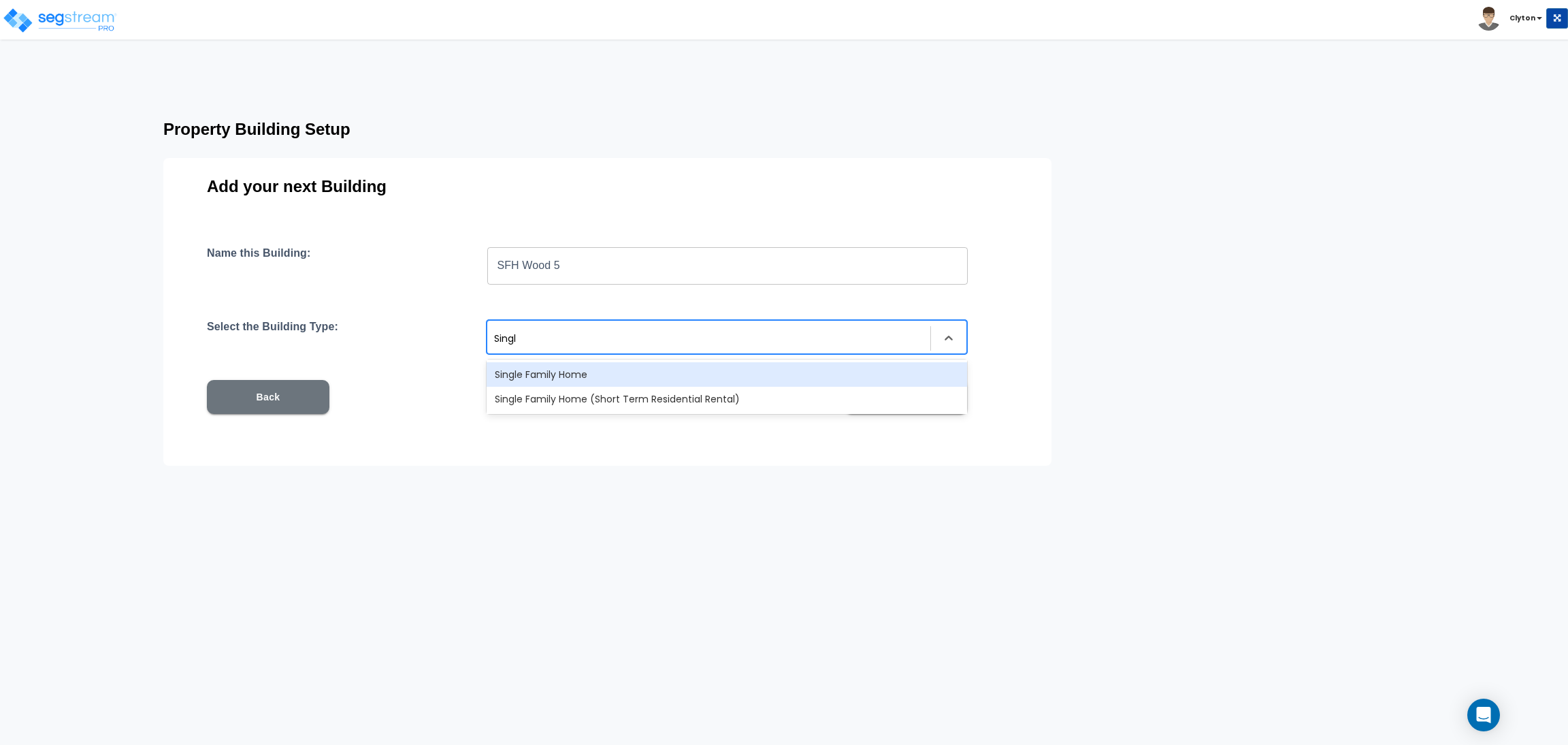
type input "Single"
click at [569, 363] on div "Single Family Home" at bounding box center [727, 375] width 481 height 25
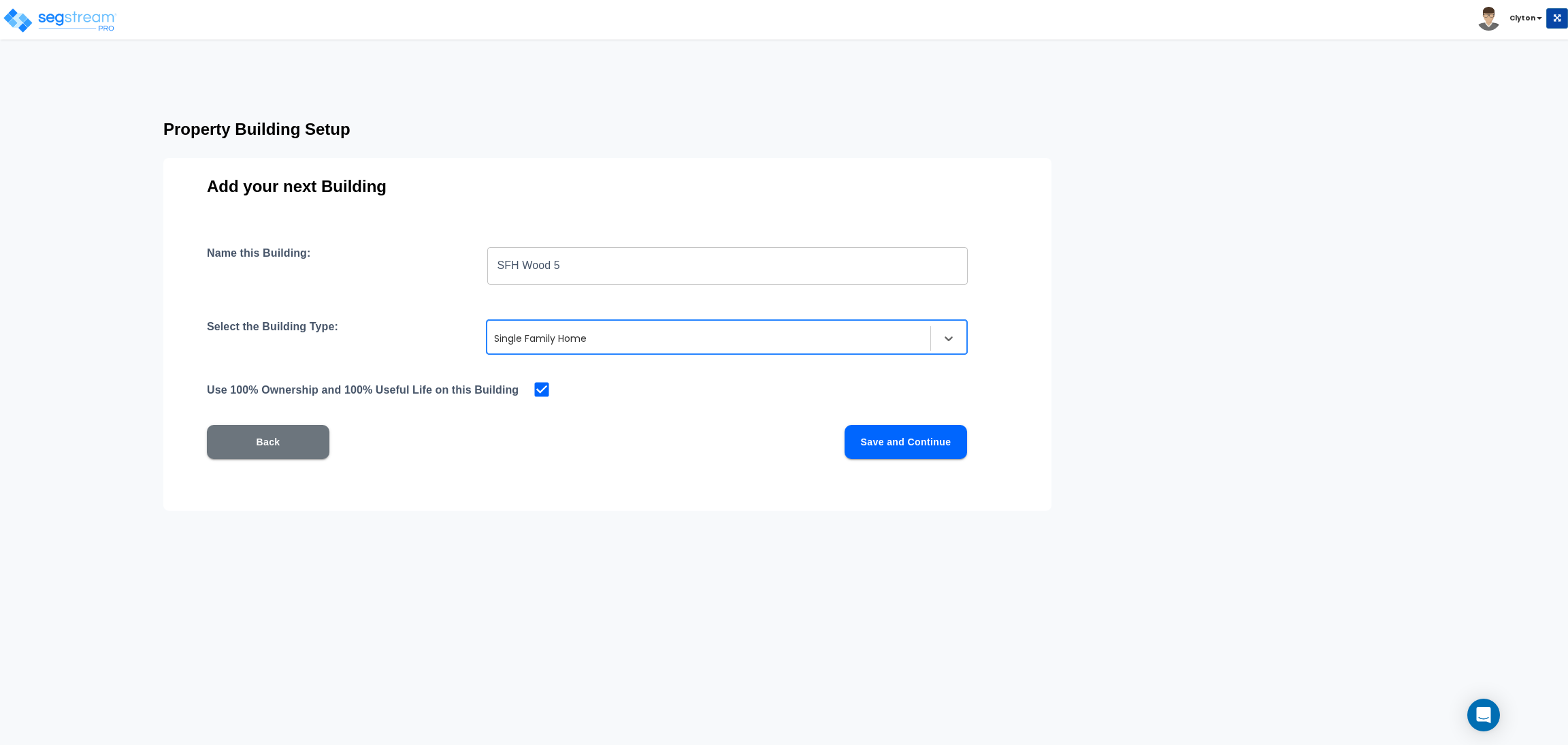
click at [955, 441] on button "Save and Continue" at bounding box center [906, 442] width 123 height 34
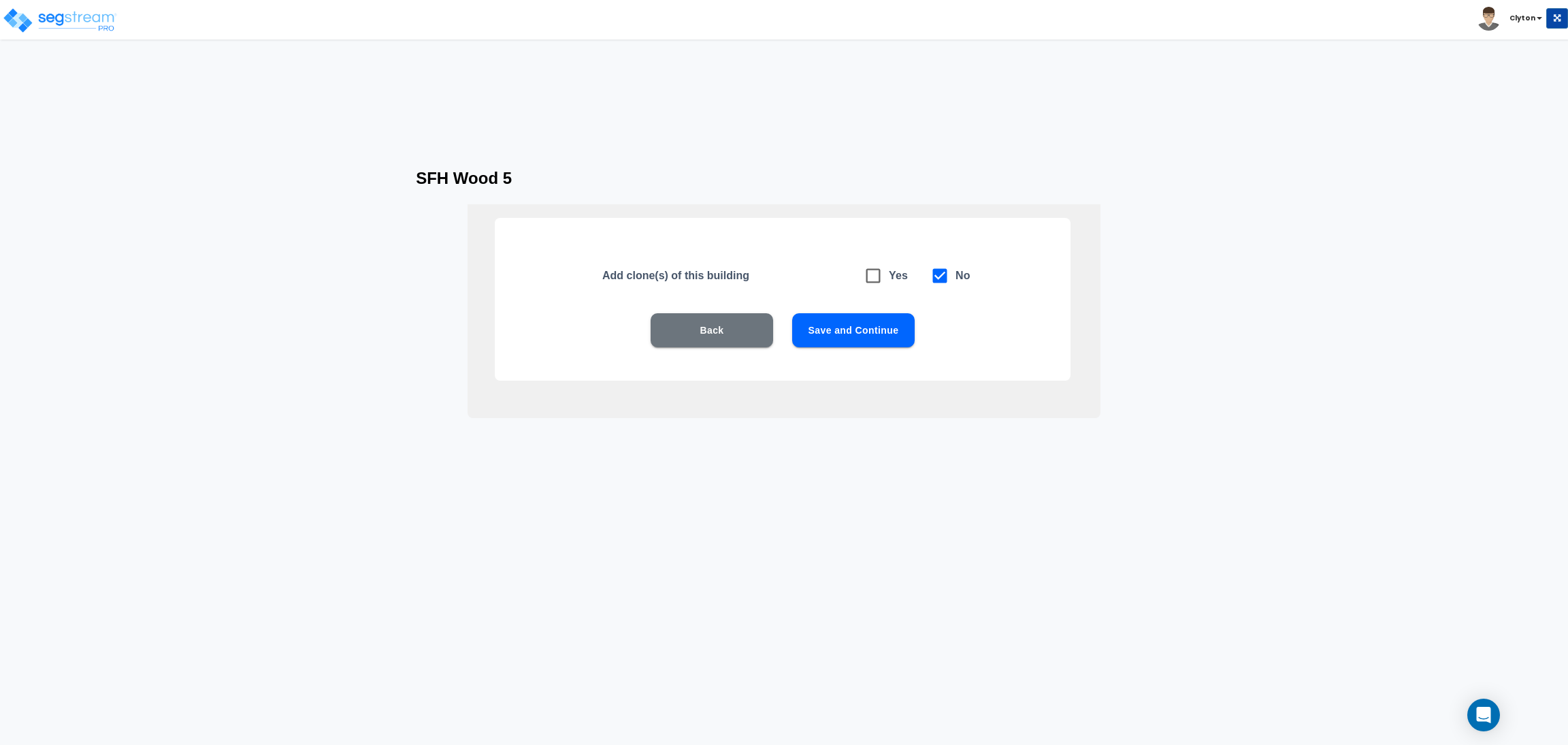
click at [868, 335] on button "Save and Continue" at bounding box center [853, 330] width 123 height 34
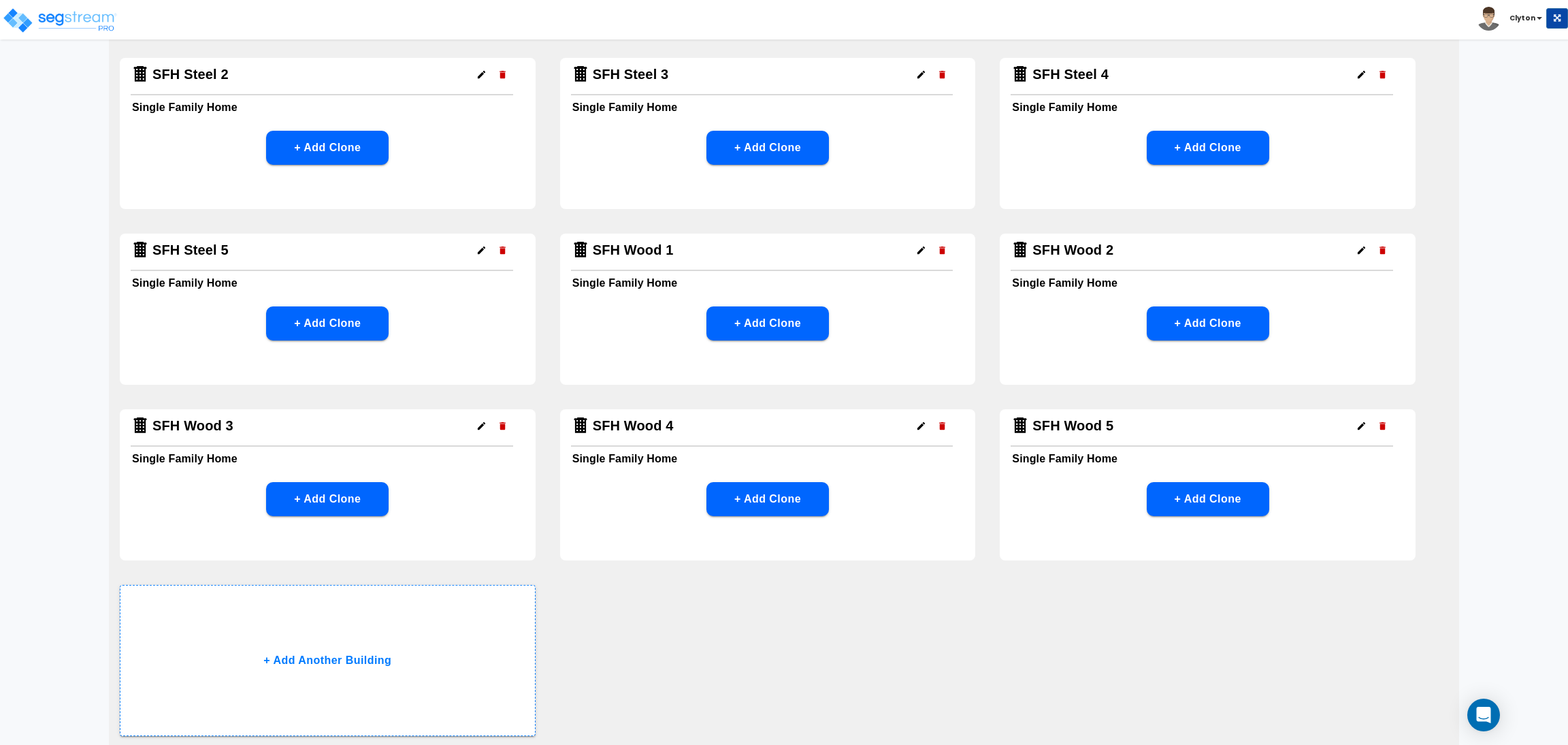
scroll to position [1439, 0]
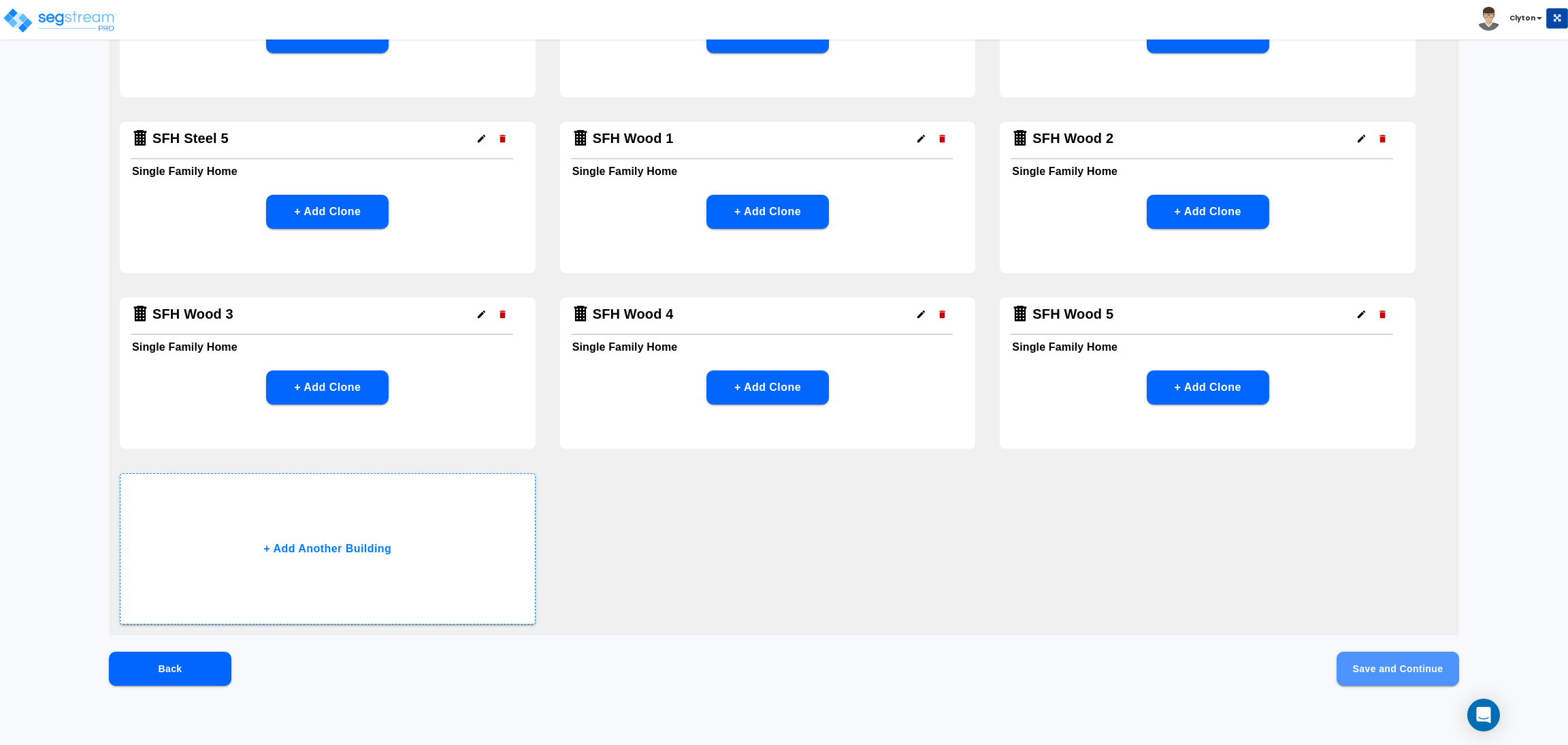
click at [1387, 673] on button "Save and Continue" at bounding box center [1398, 668] width 123 height 34
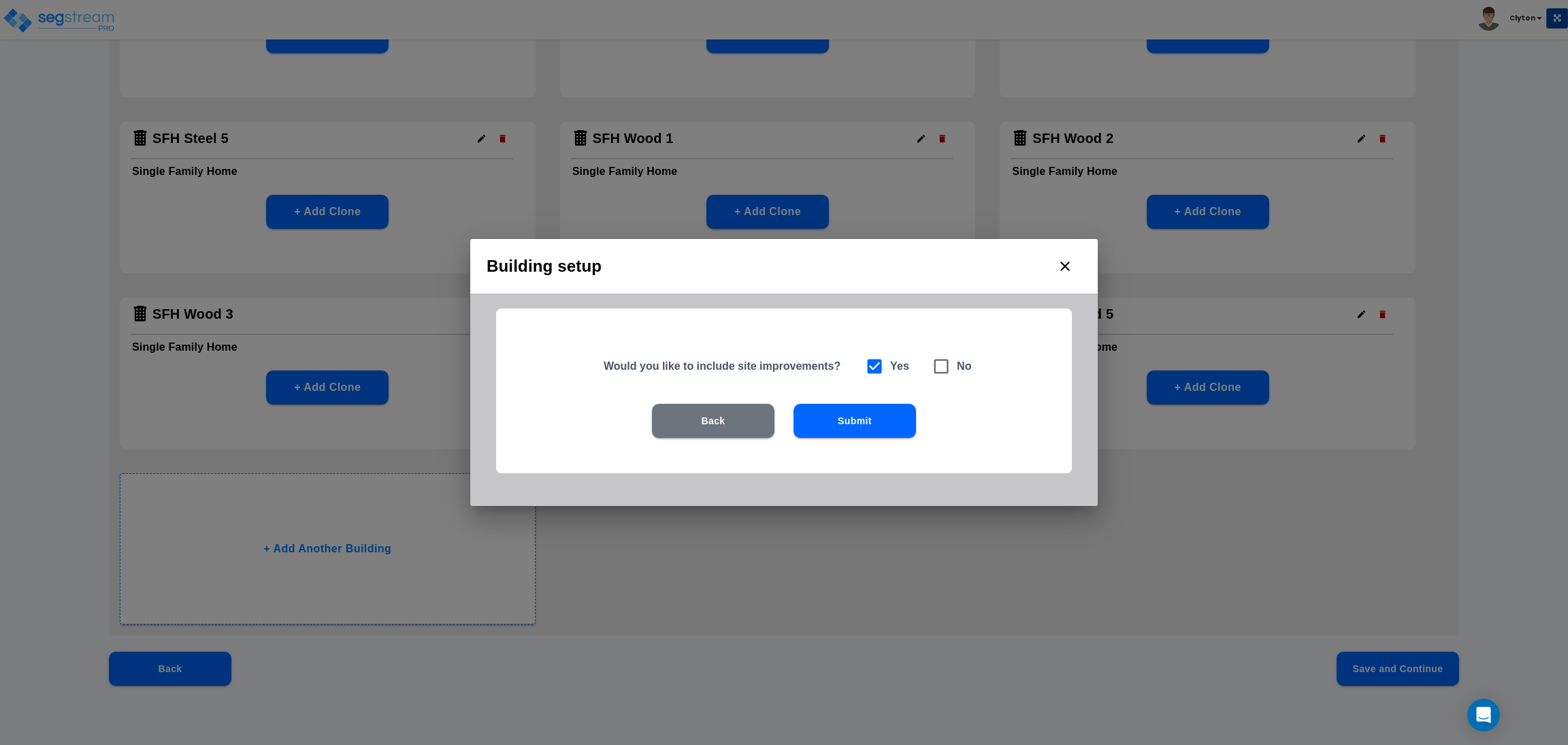
click at [889, 429] on button "Submit" at bounding box center [855, 421] width 123 height 34
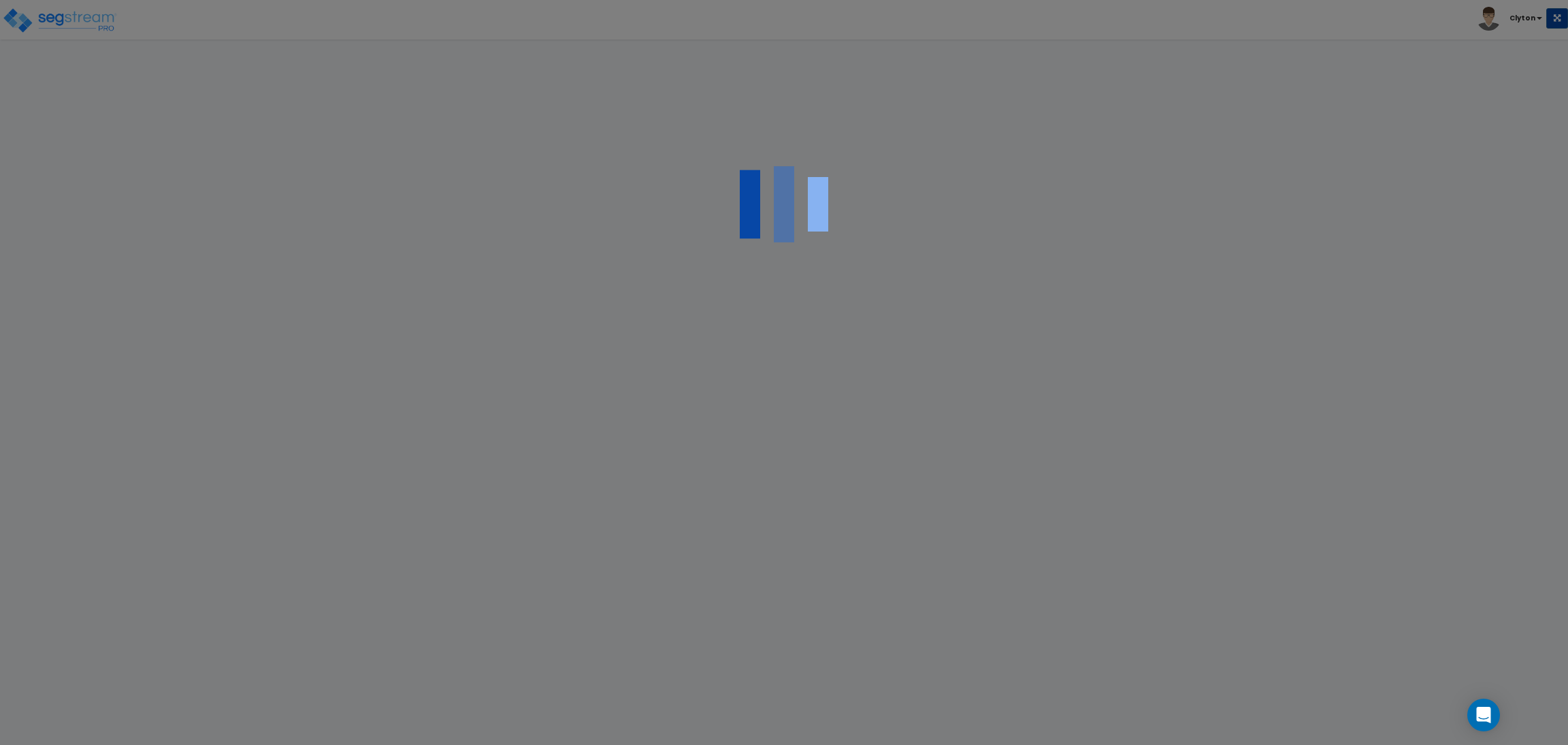
scroll to position [0, 0]
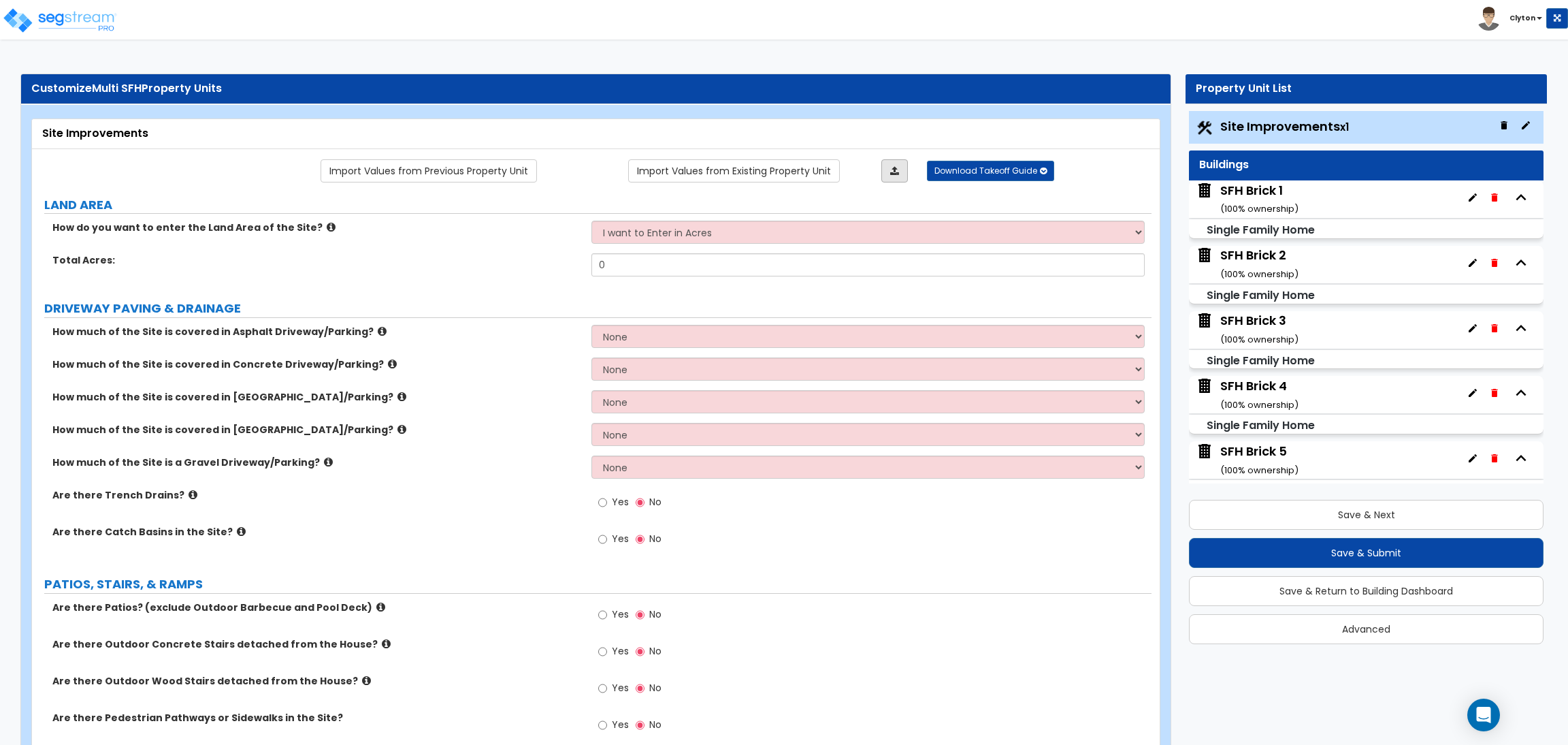
click at [891, 172] on icon at bounding box center [894, 170] width 9 height 9
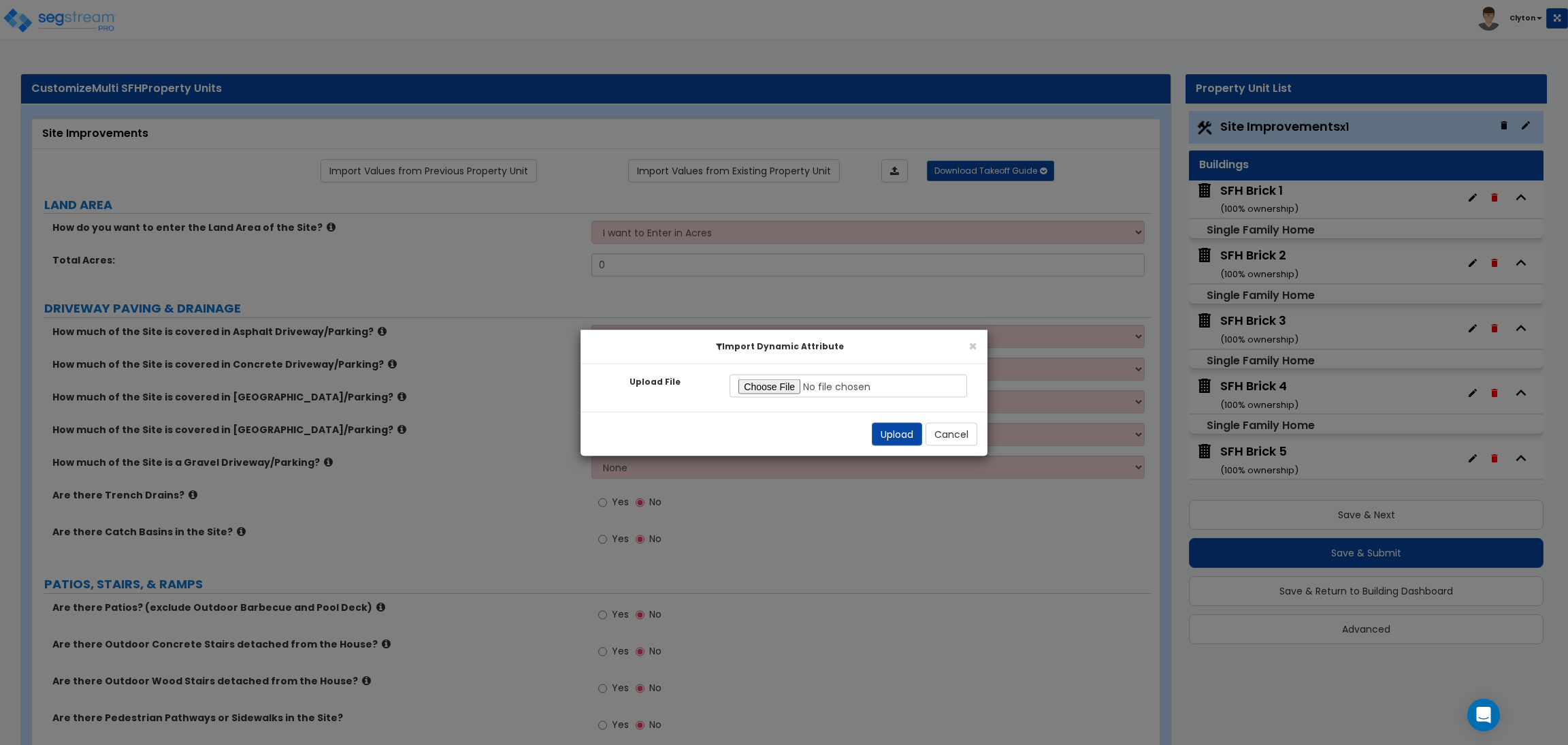
type input "C:\fakepath\Multiple SFH - Site Improvements - 08_11_2025.xlsx"
click at [882, 432] on button "Upload" at bounding box center [896, 434] width 50 height 23
select select "0"
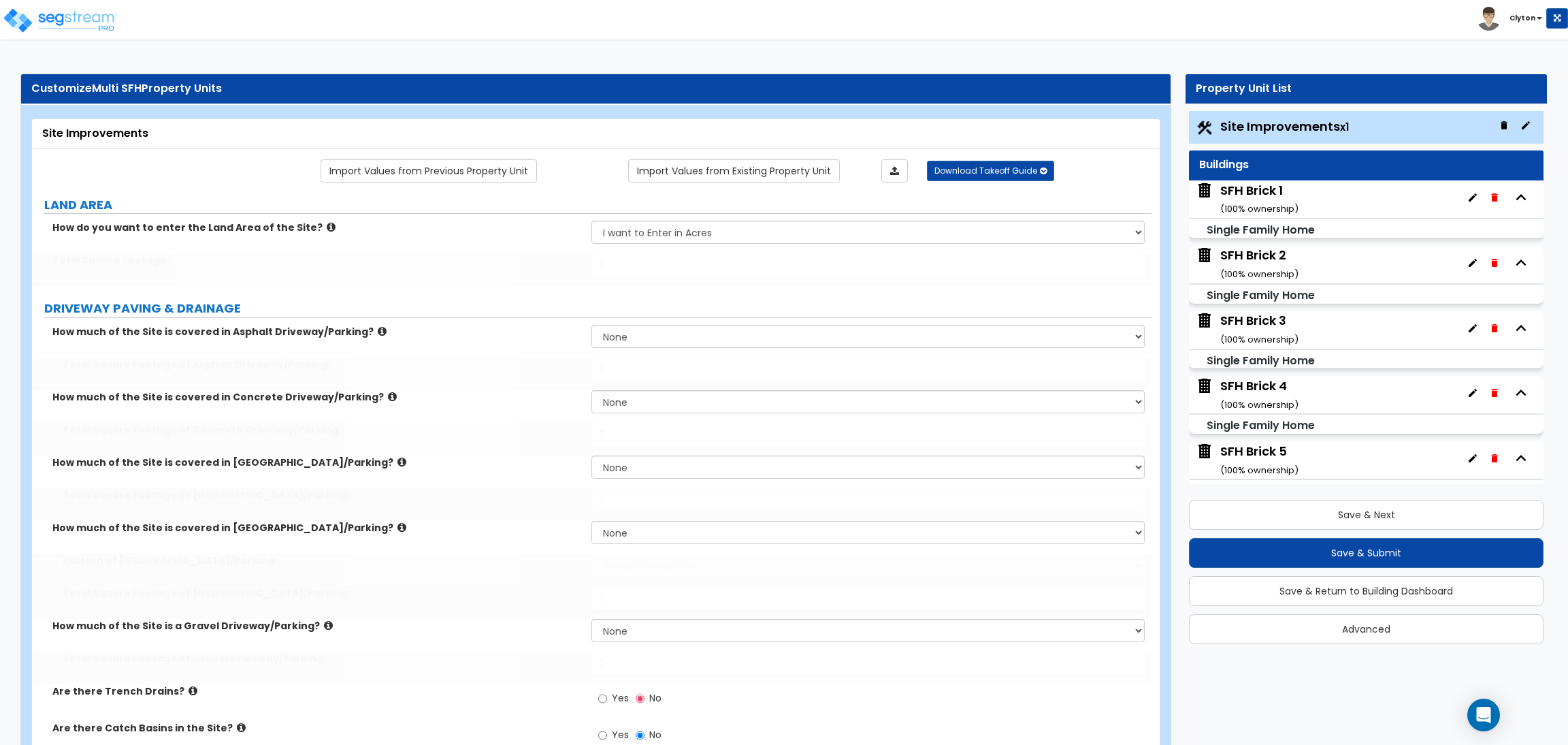
select select "2"
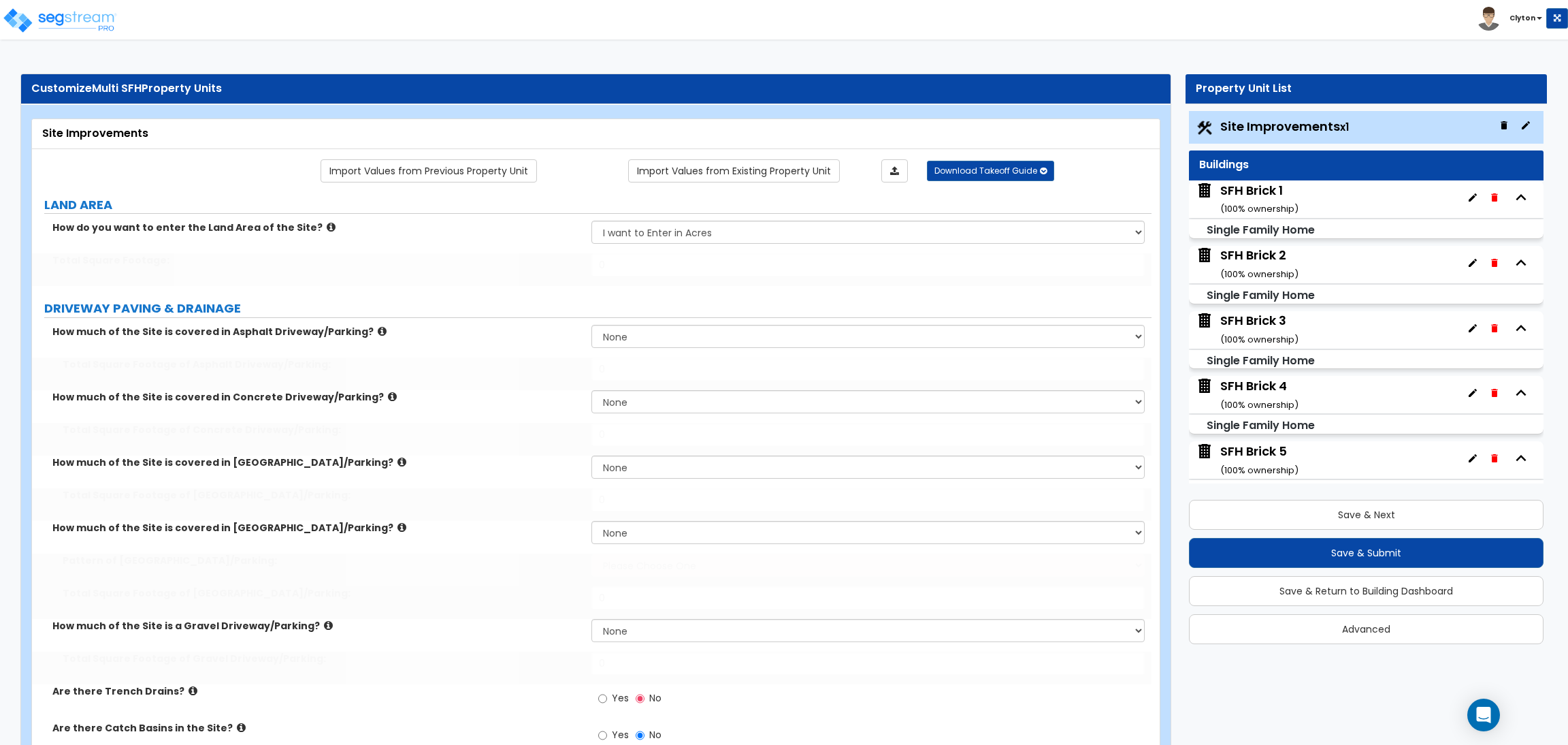
select select "2"
radio input "true"
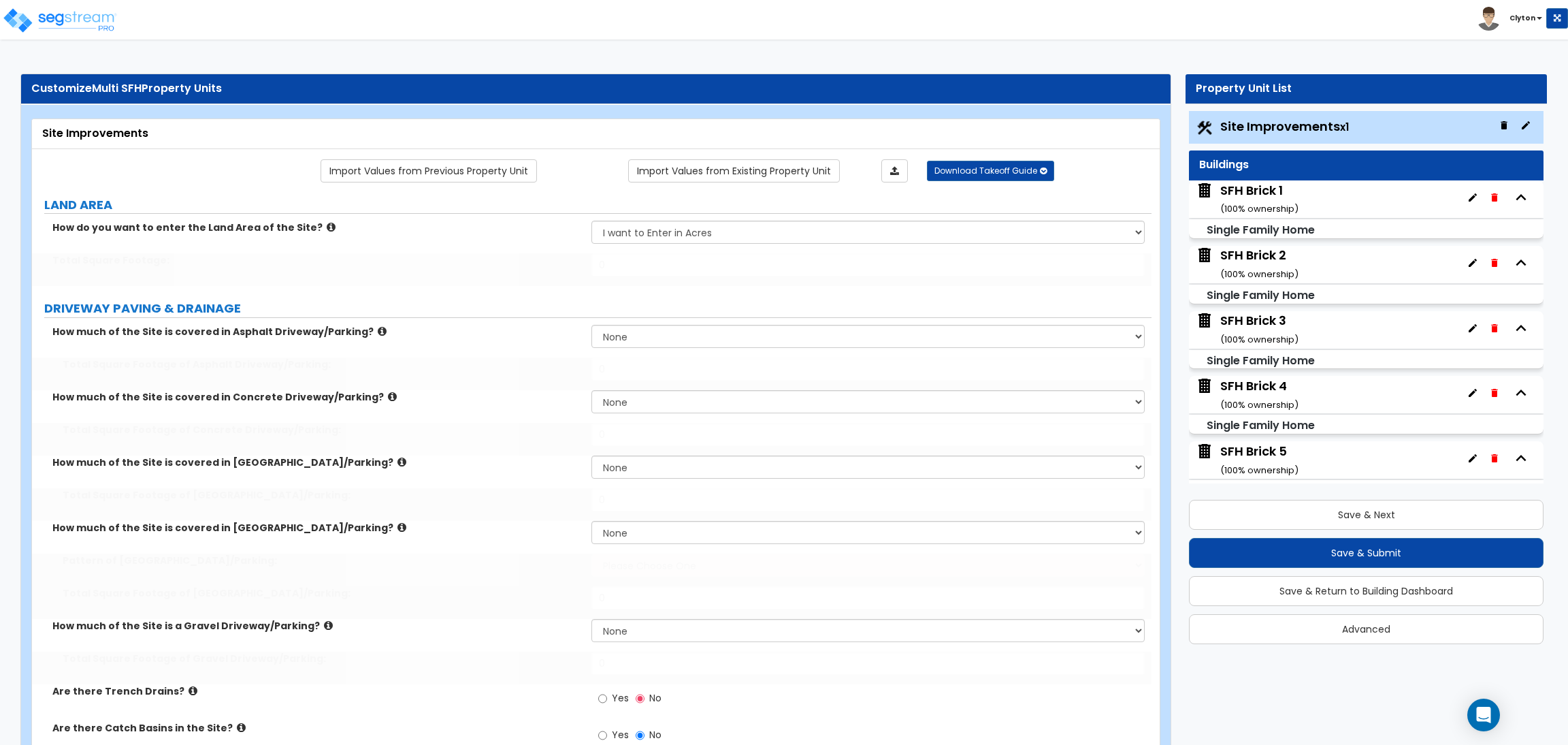
radio input "true"
select select "2"
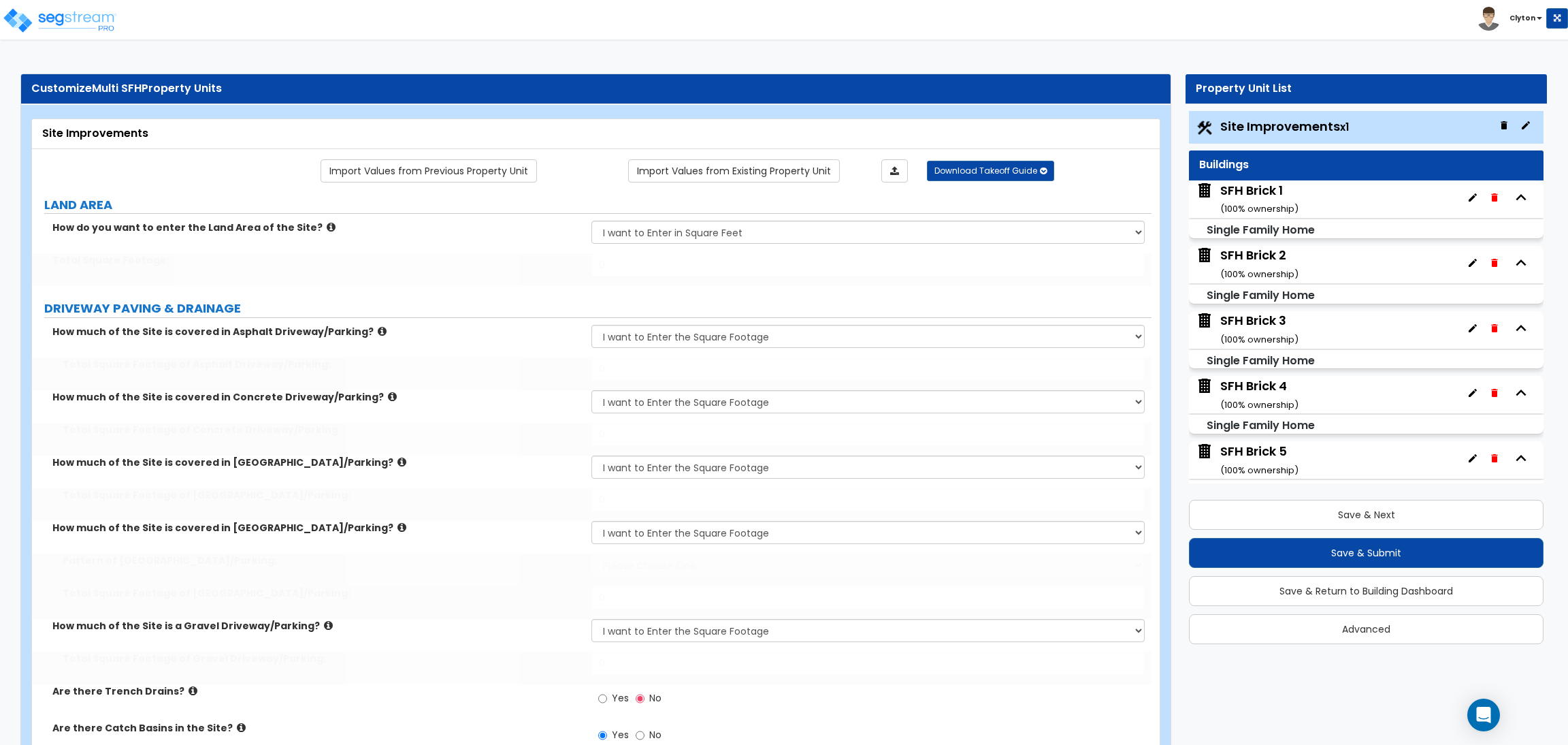
radio input "true"
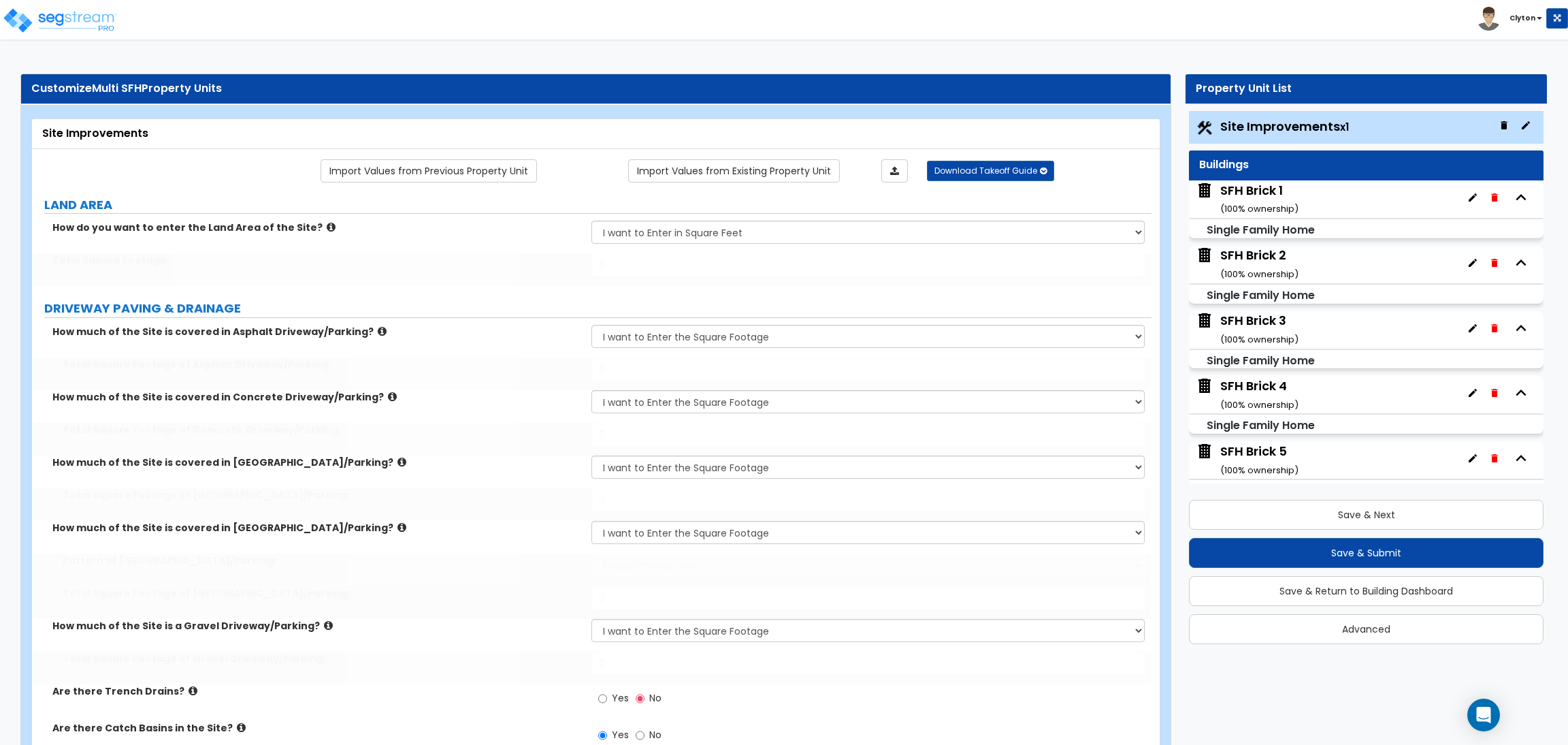
radio input "true"
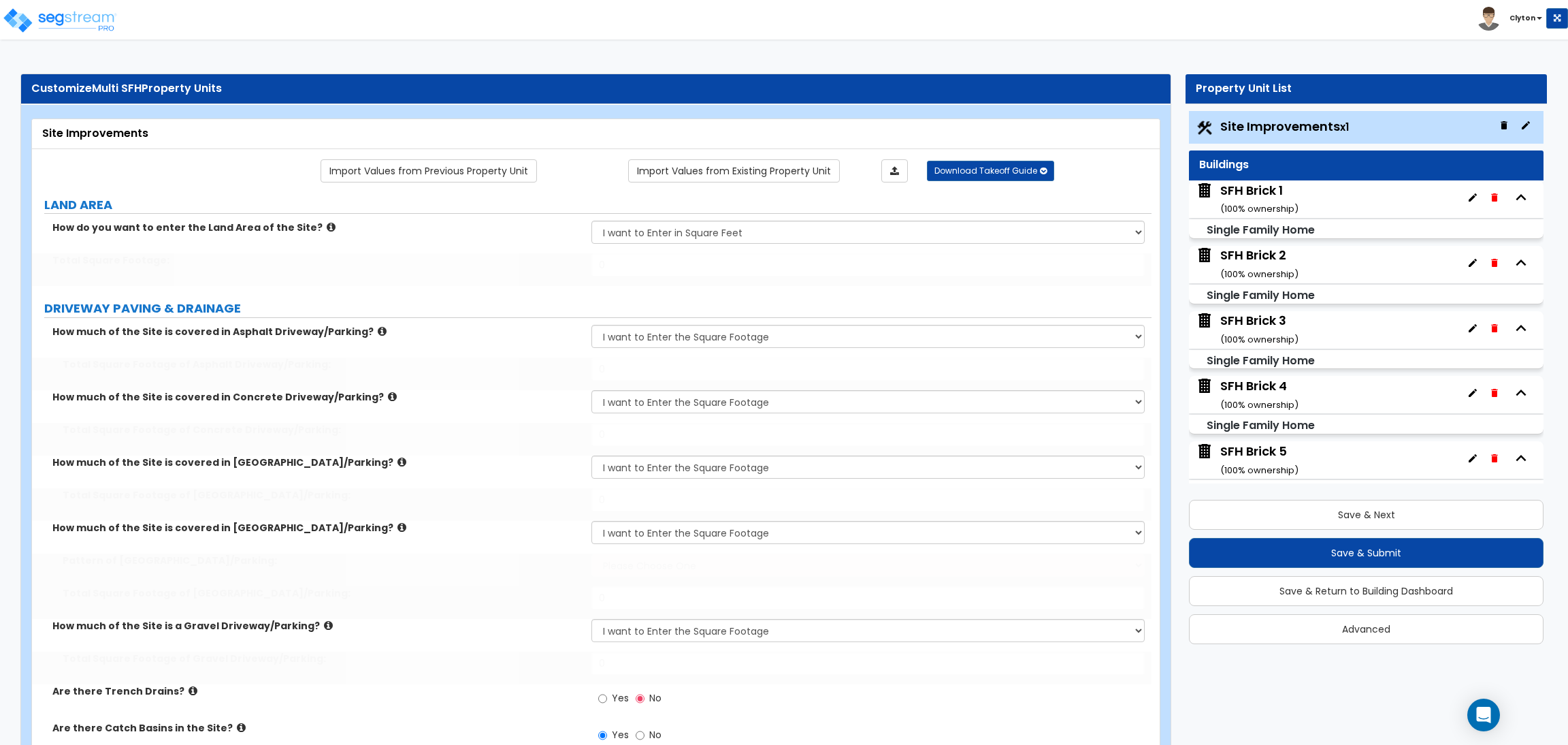
radio input "true"
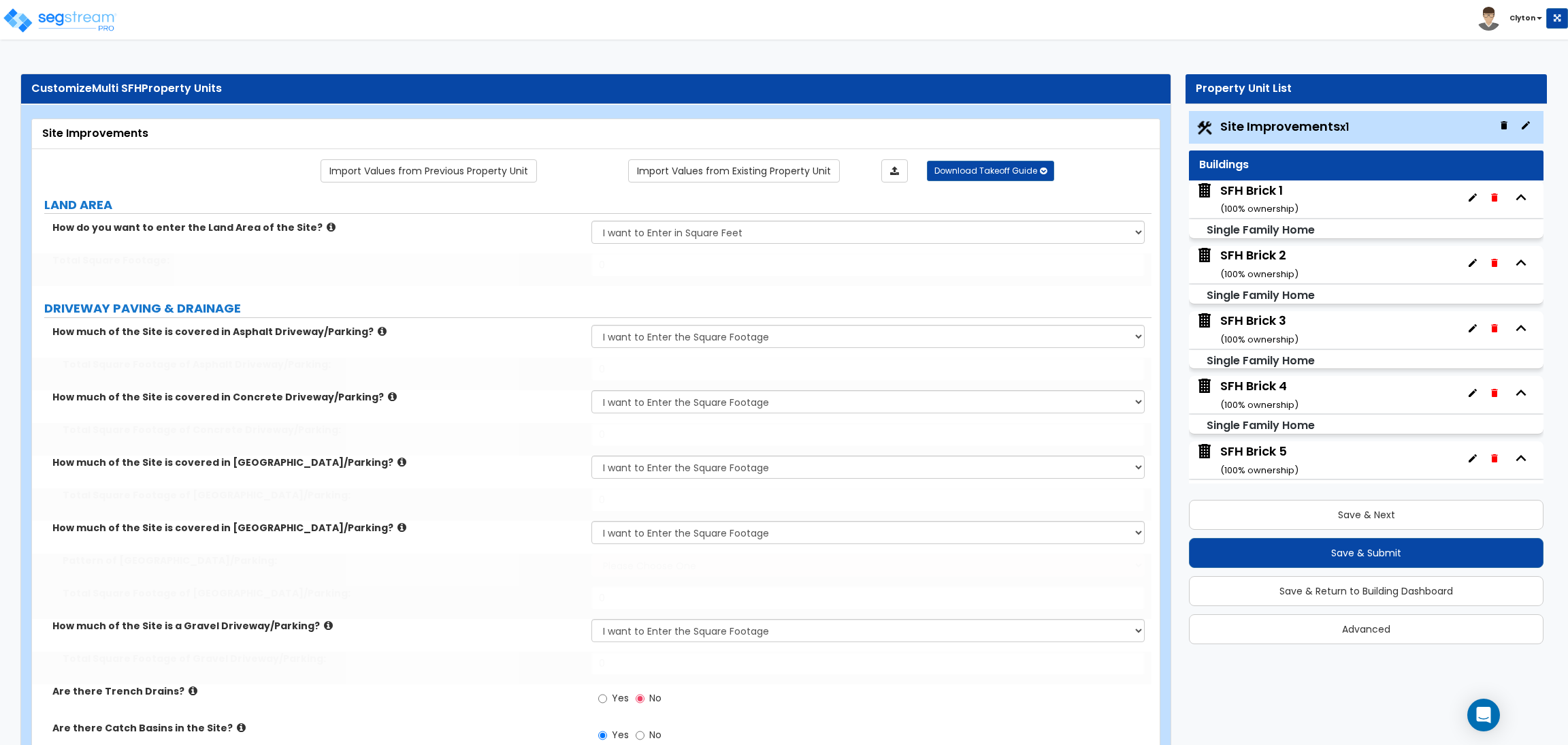
radio input "true"
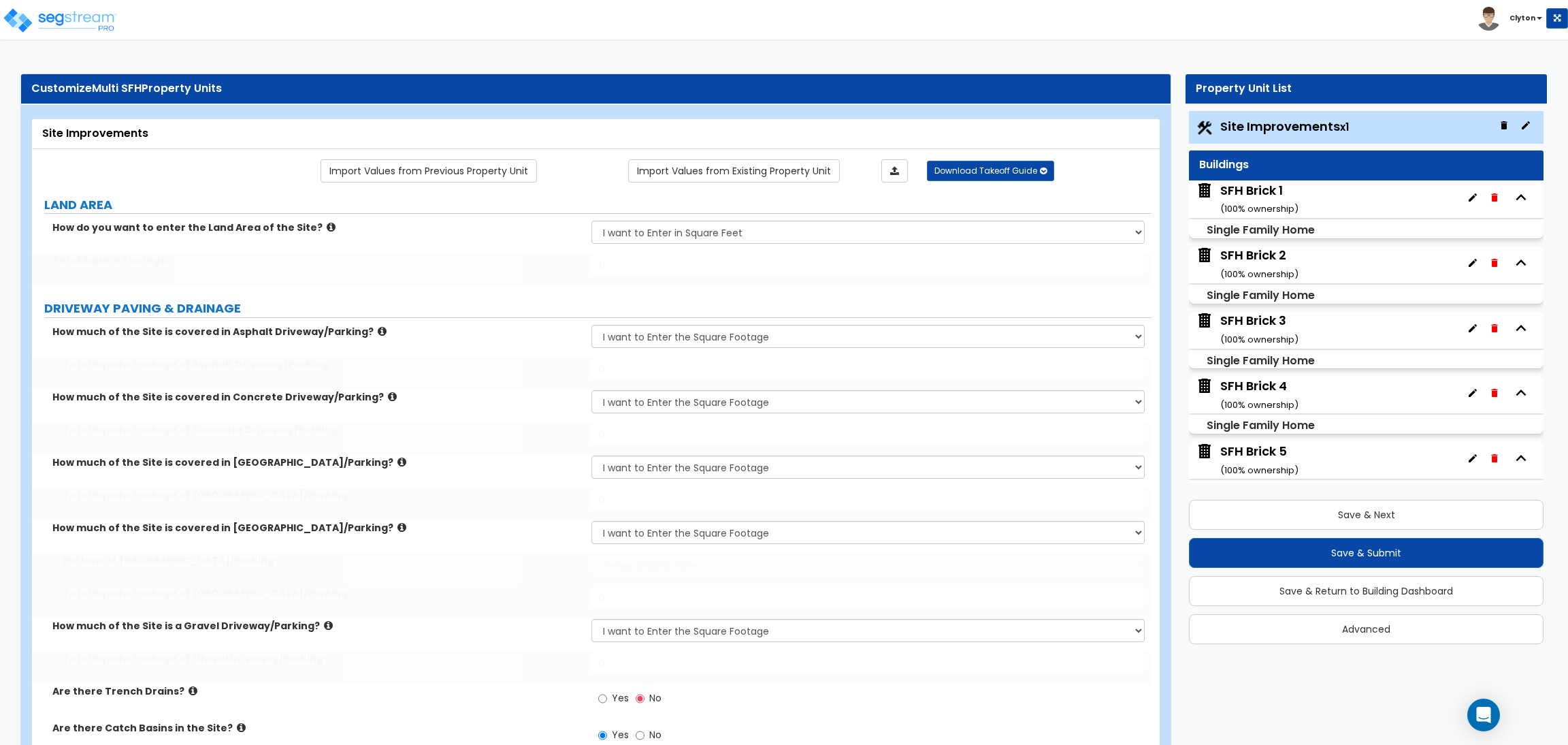
radio input "true"
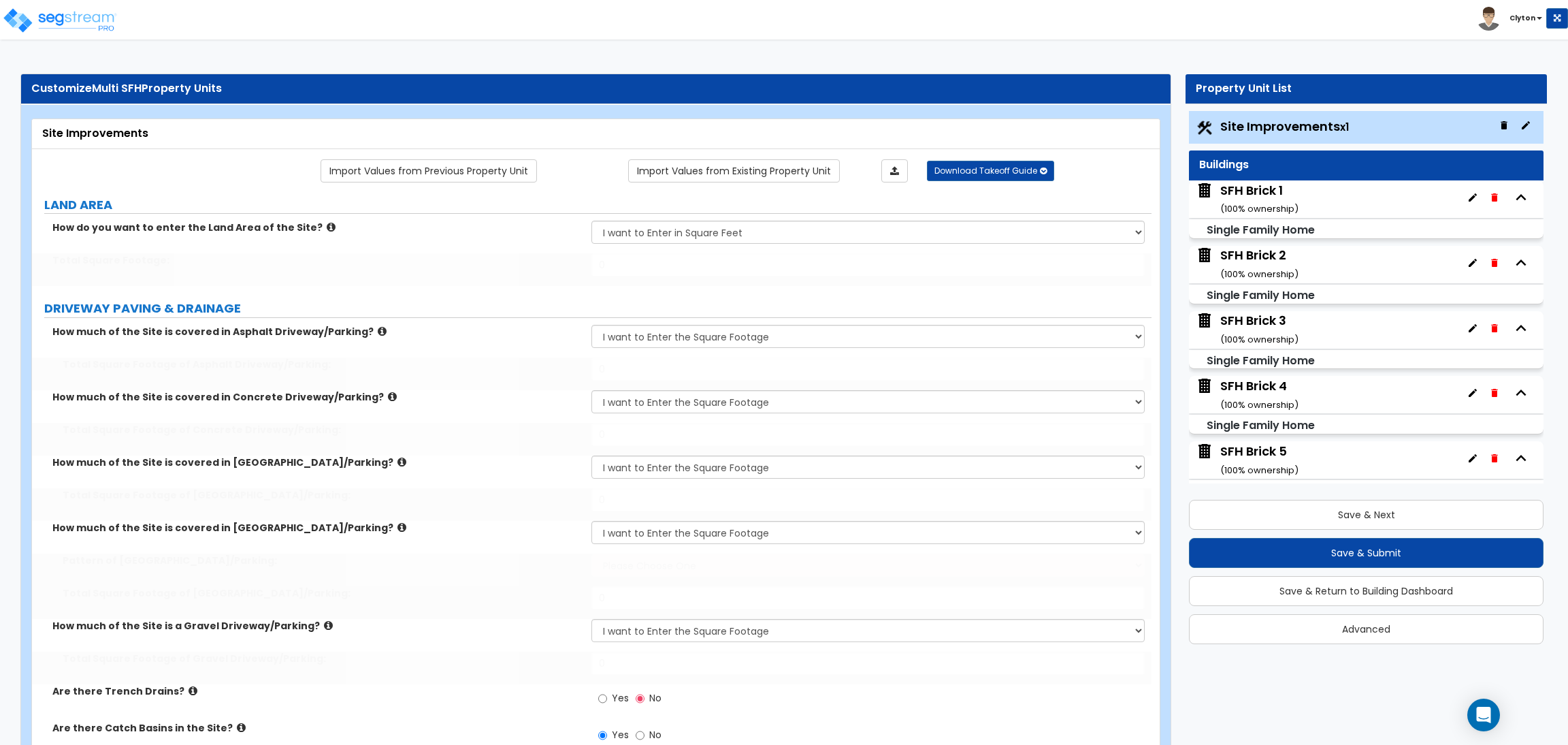
type input "100000"
type input "15000"
type input "5000"
type input "1200"
select select "1"
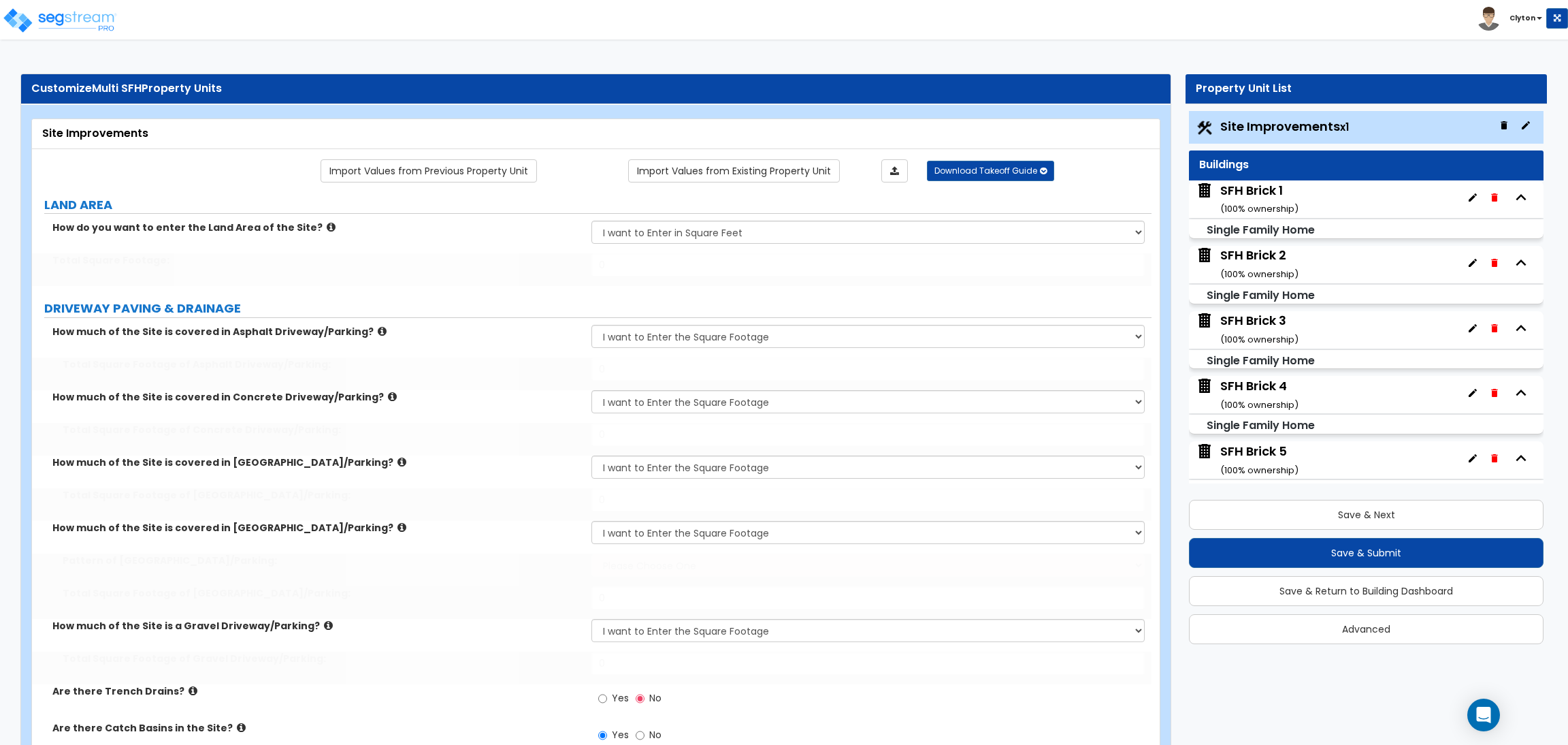
type input "1300"
type input "1000"
type input "4"
select select "2"
type input "400"
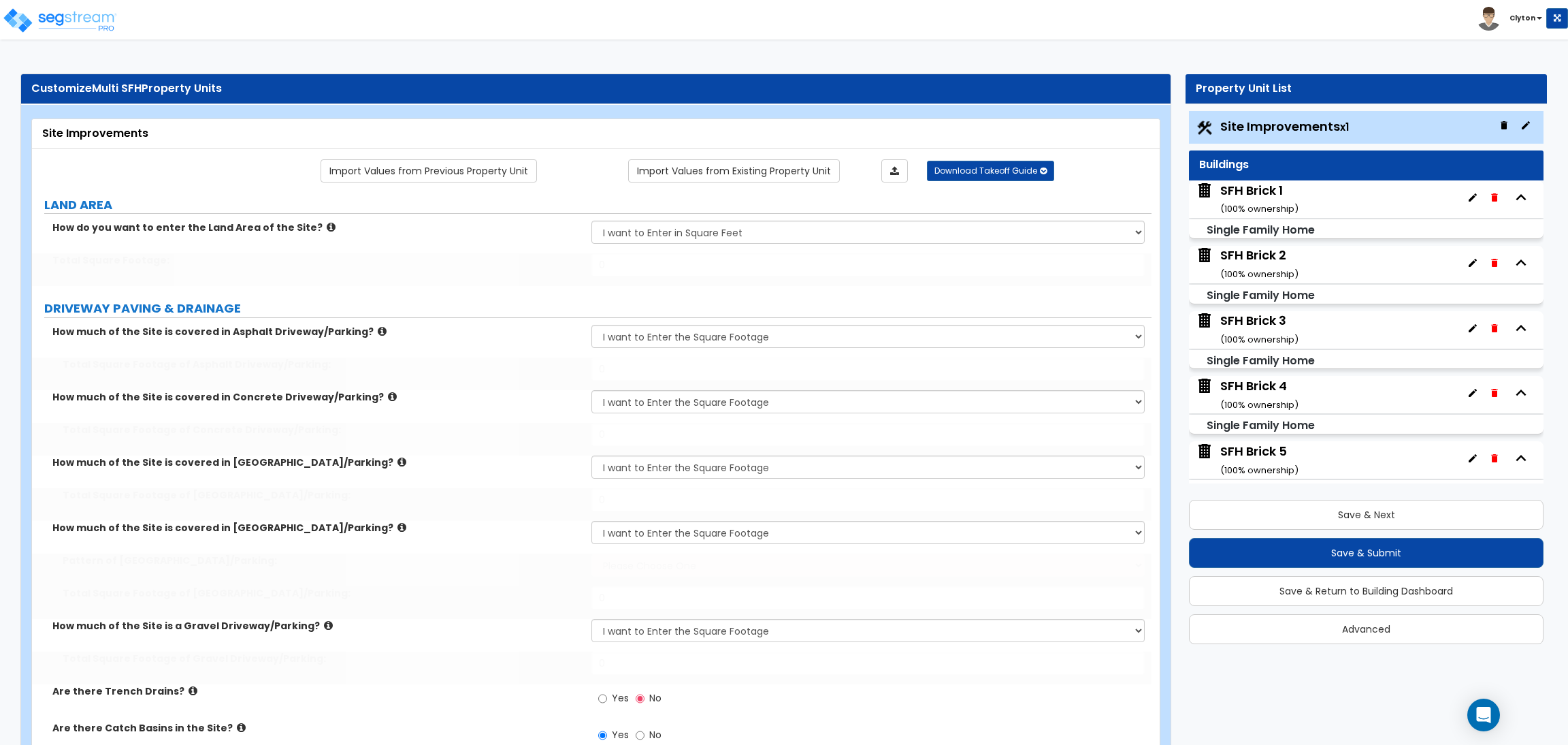
select select "1"
type input "5"
type input "10"
radio input "true"
select select "1"
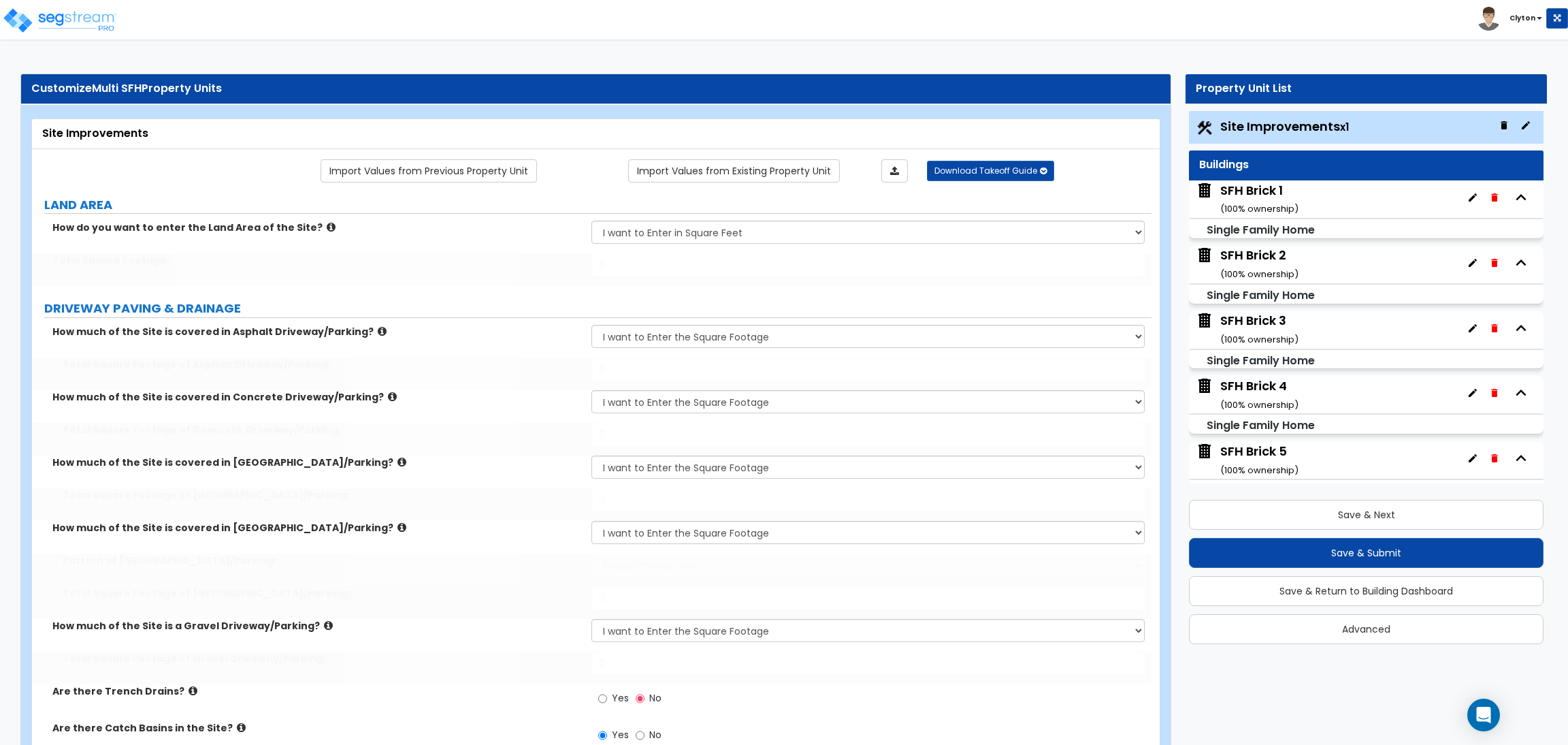
type input "6"
type input "12"
radio input "true"
select select "2"
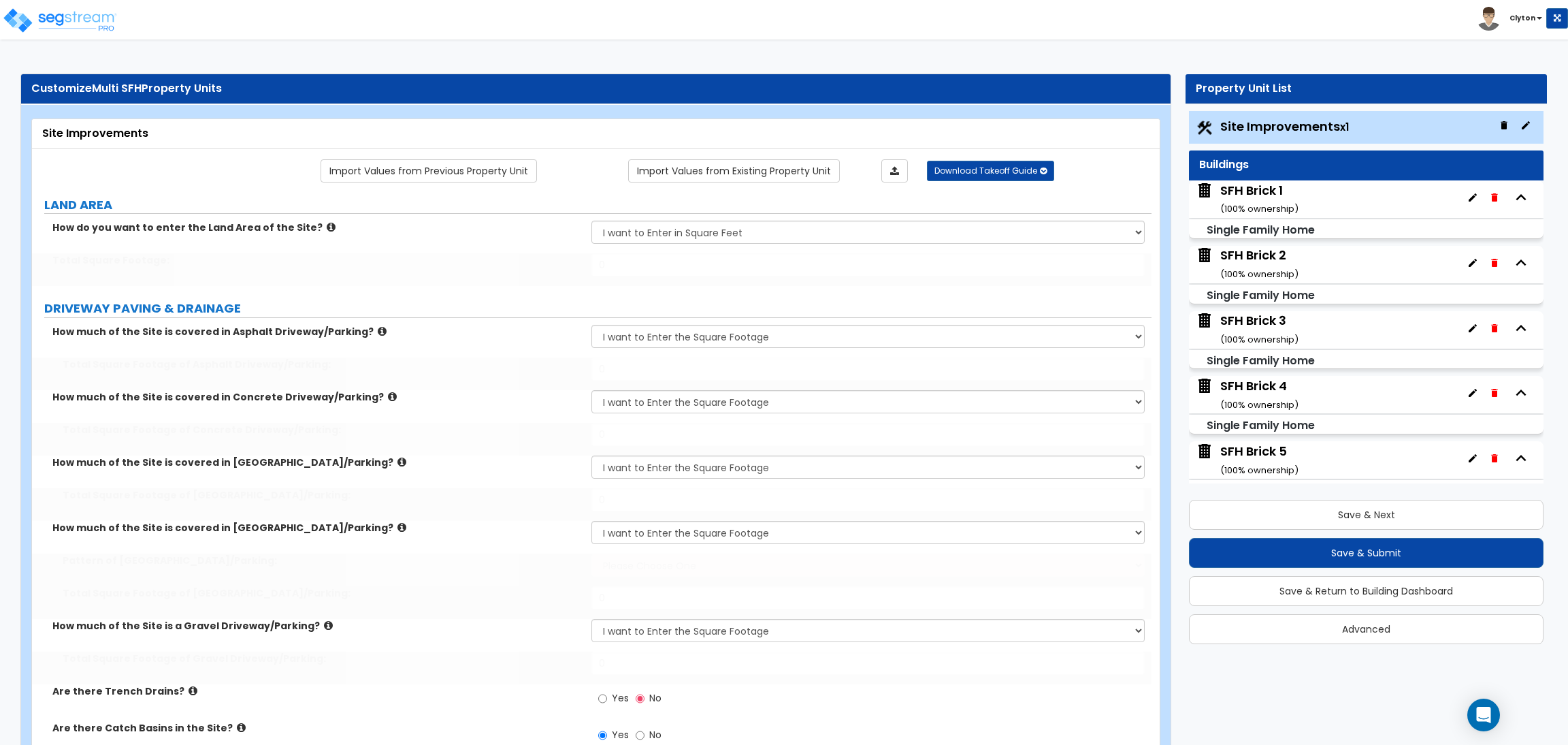
type input "25"
select select "2"
type input "16"
type input "40"
select select "1"
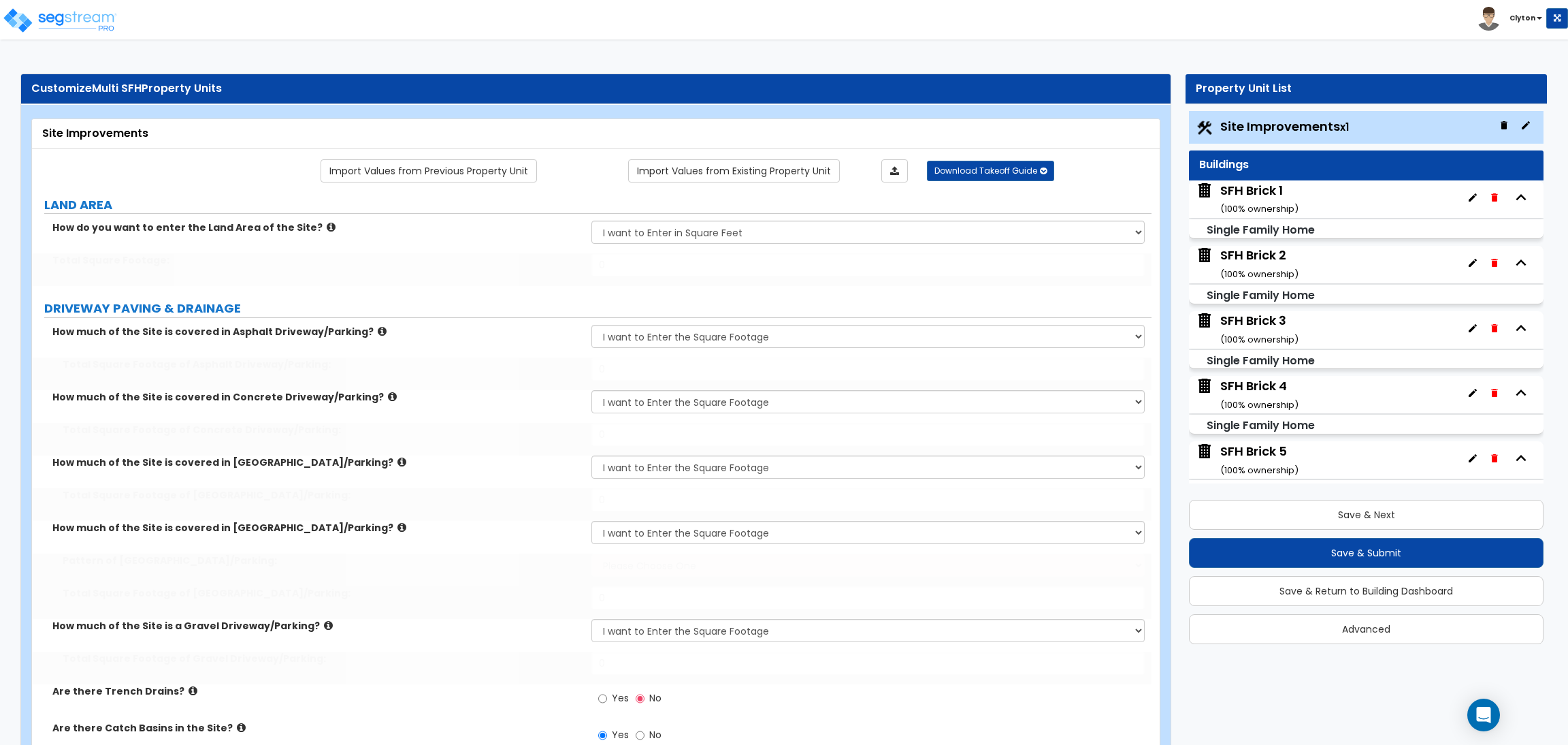
select select "1"
radio input "true"
select select "1"
radio input "true"
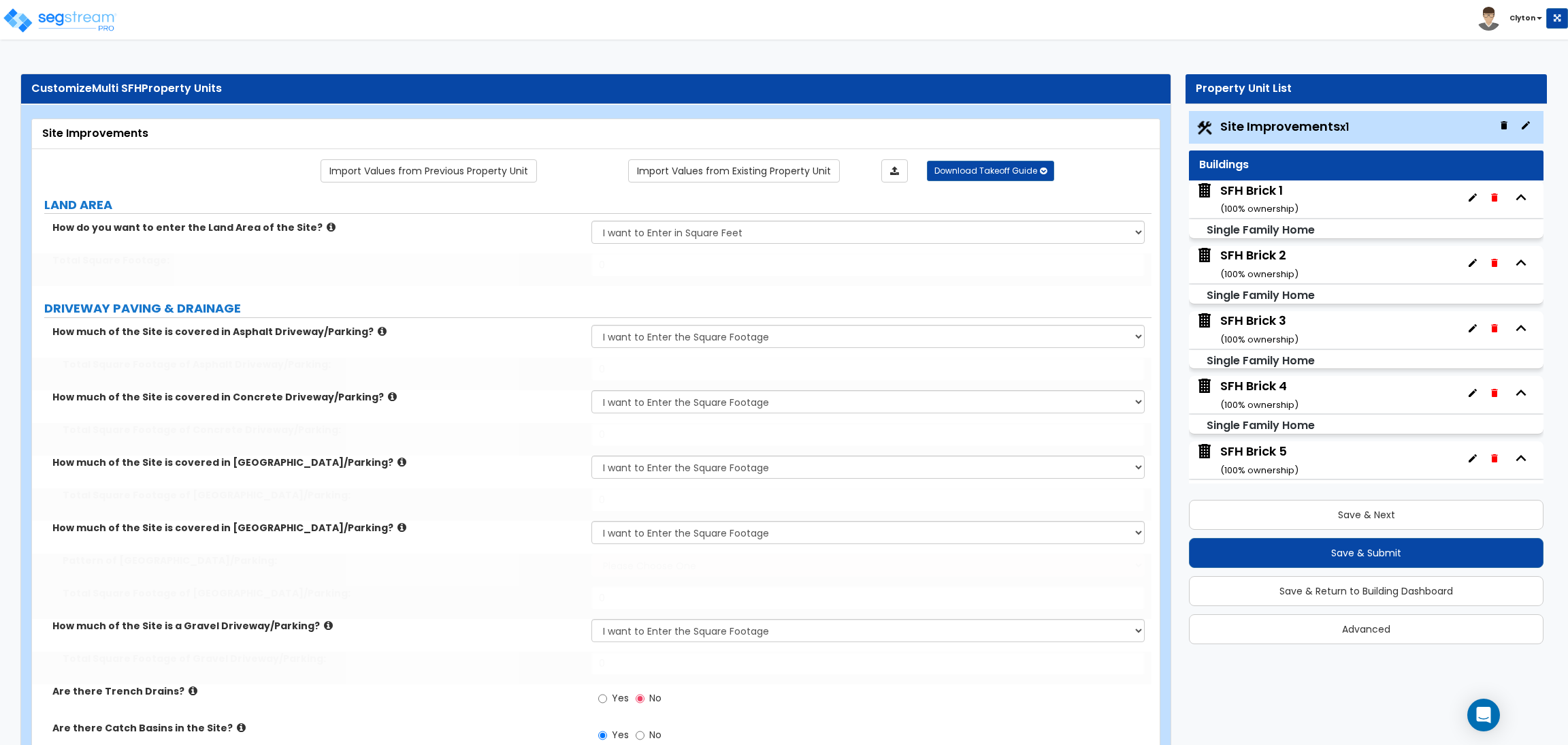
type input "14"
select select "1"
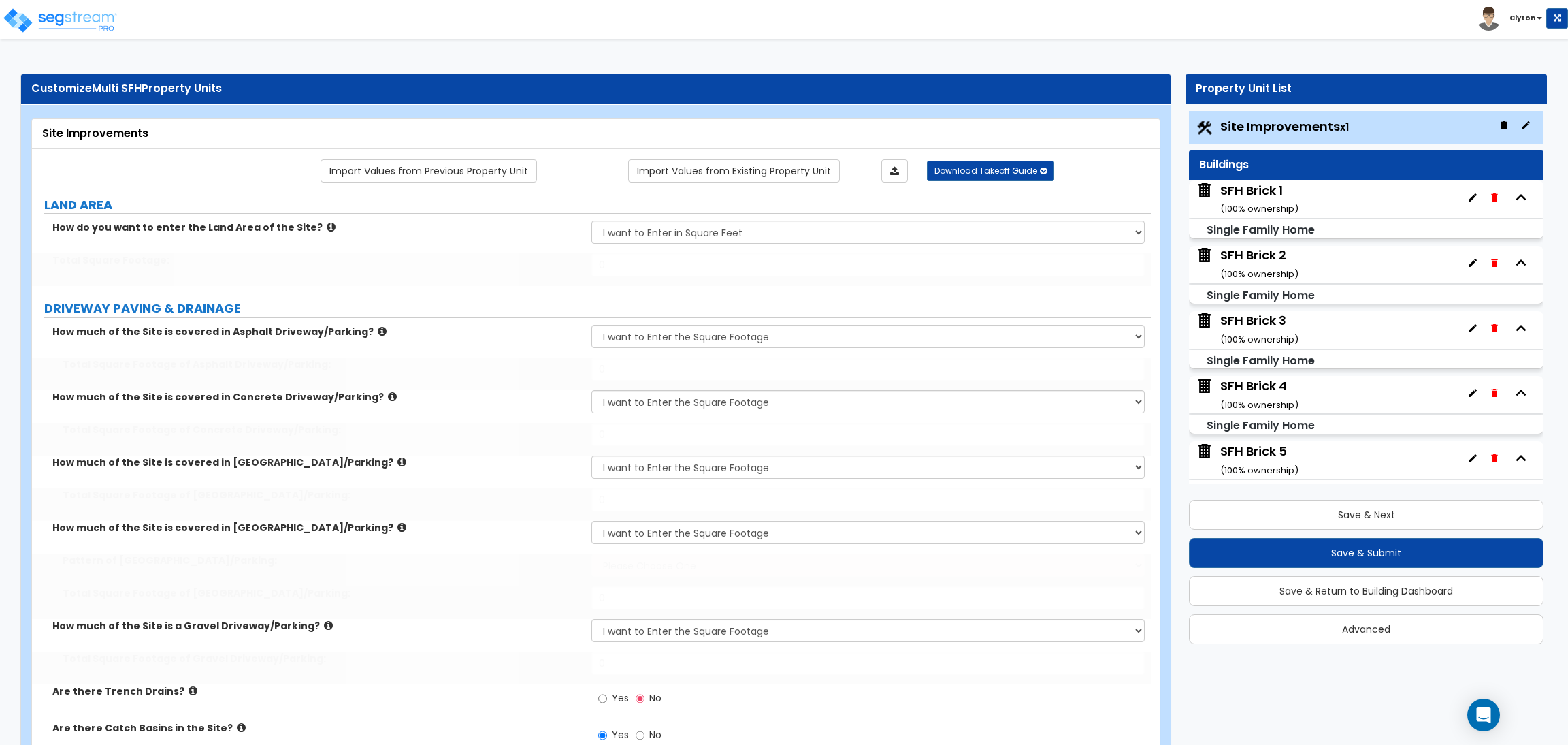
type input "40"
select select "2"
radio input "true"
select select "2"
type input "15"
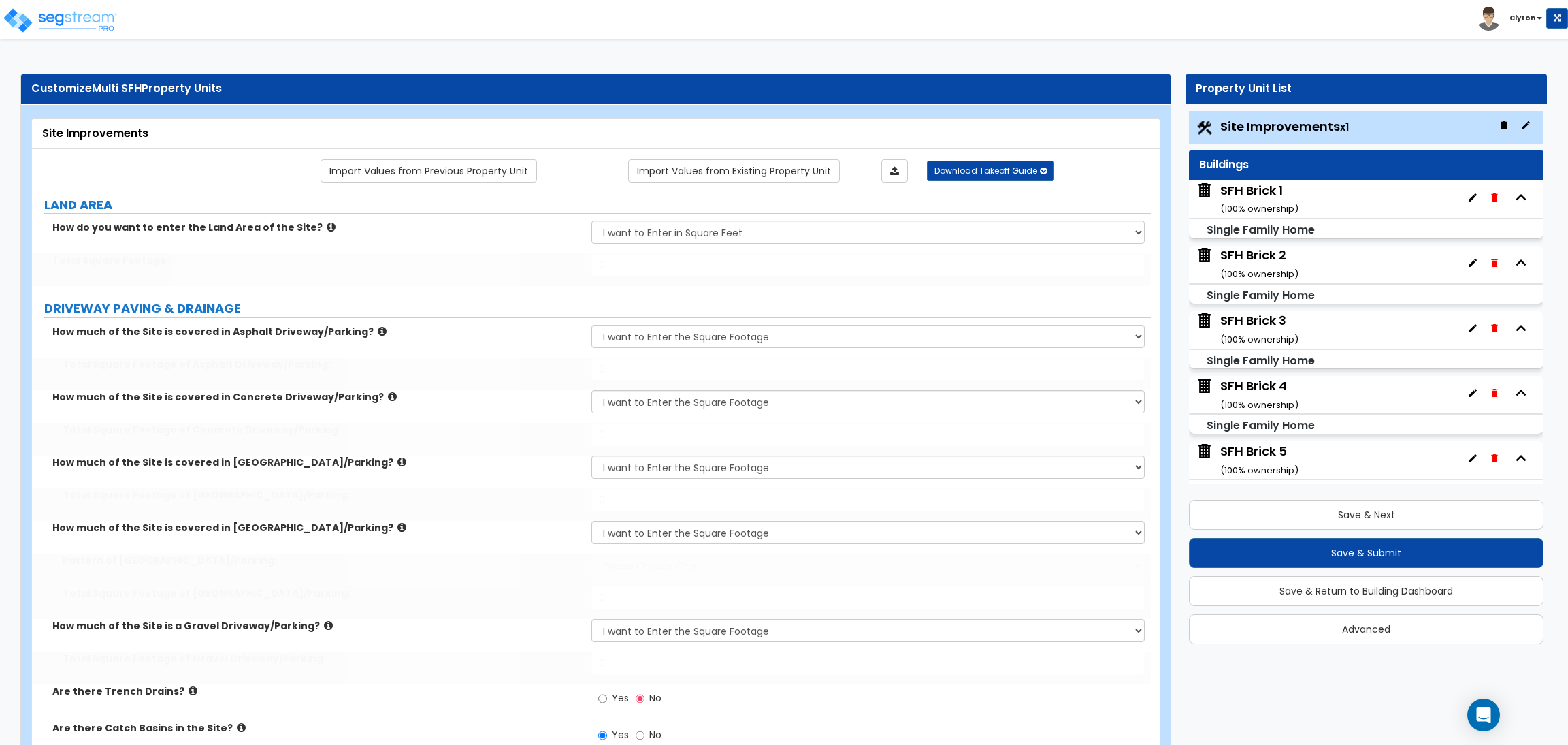
select select "2"
radio input "true"
select select "2"
select select "1"
radio input "true"
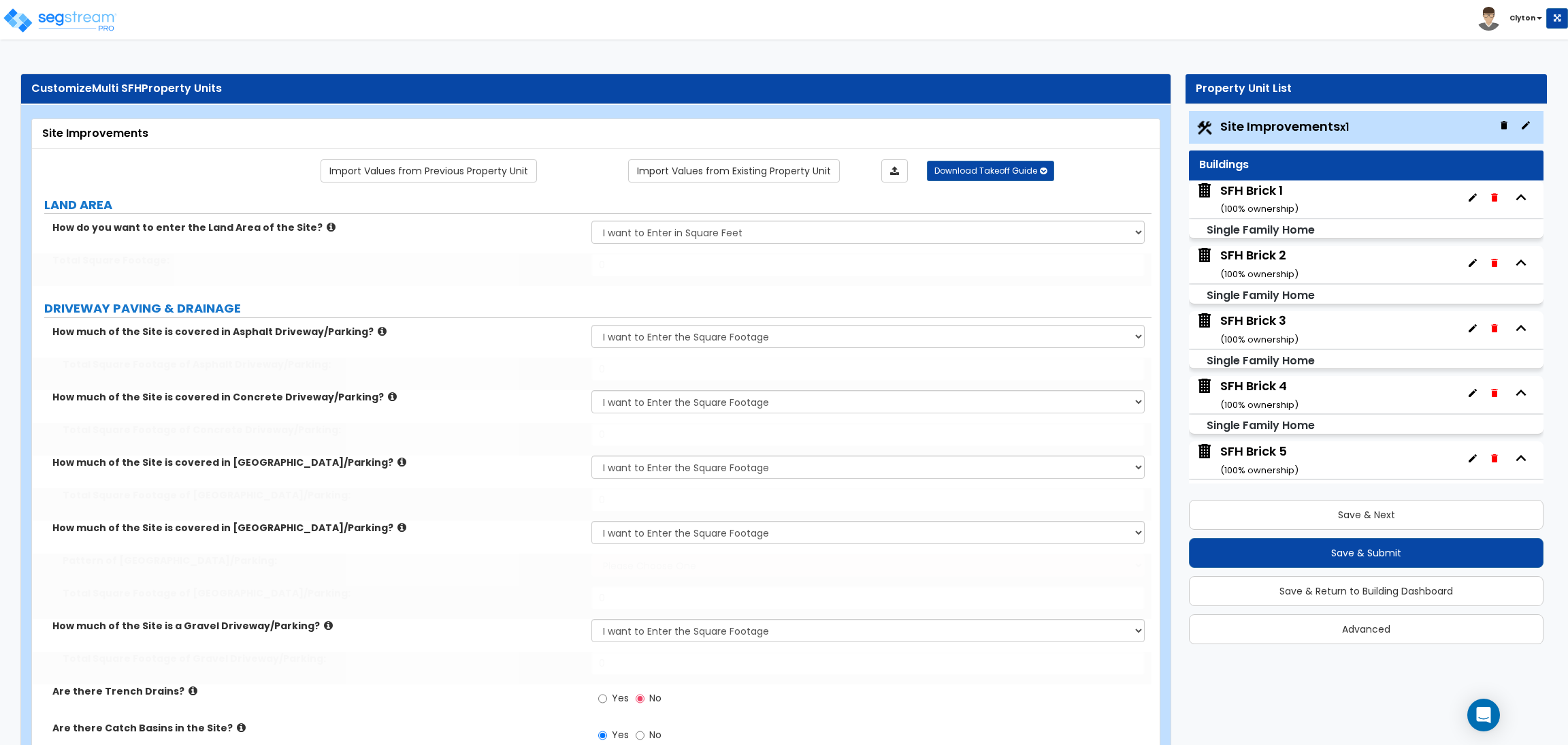
type input "1400"
radio input "true"
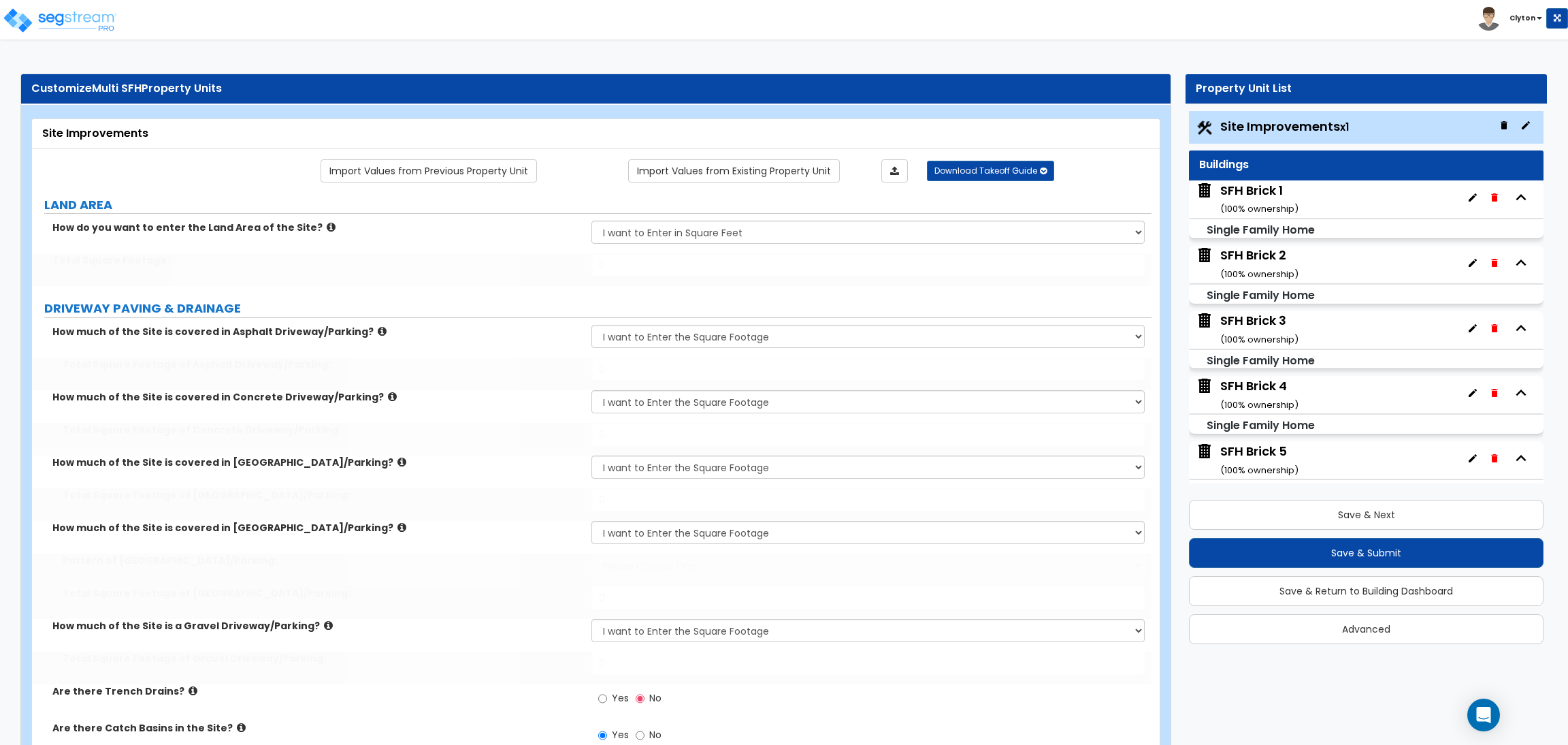
radio input "true"
select select "2"
type input "500"
select select "3"
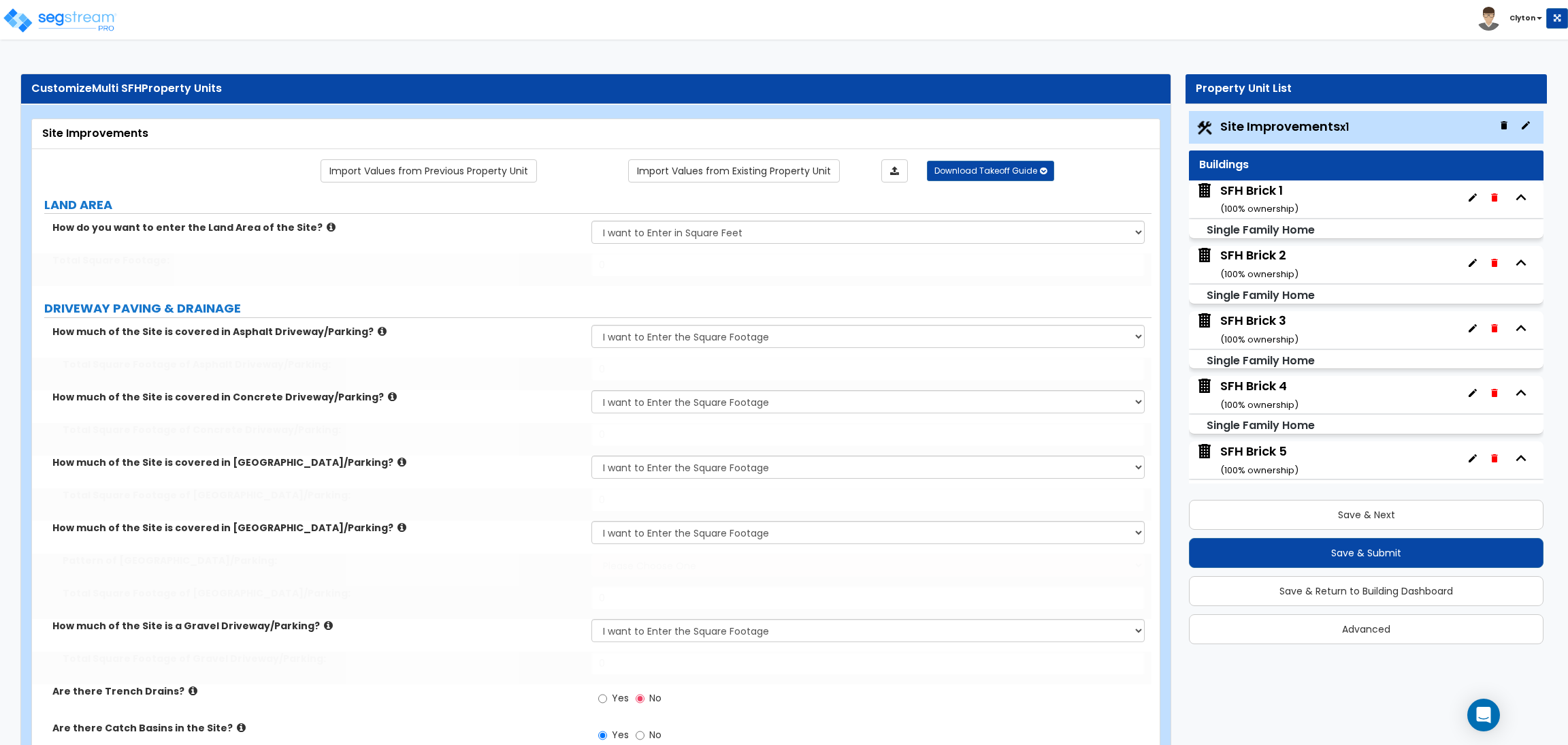
select select "6"
select select "10"
select select "8"
type input "30"
type input "40"
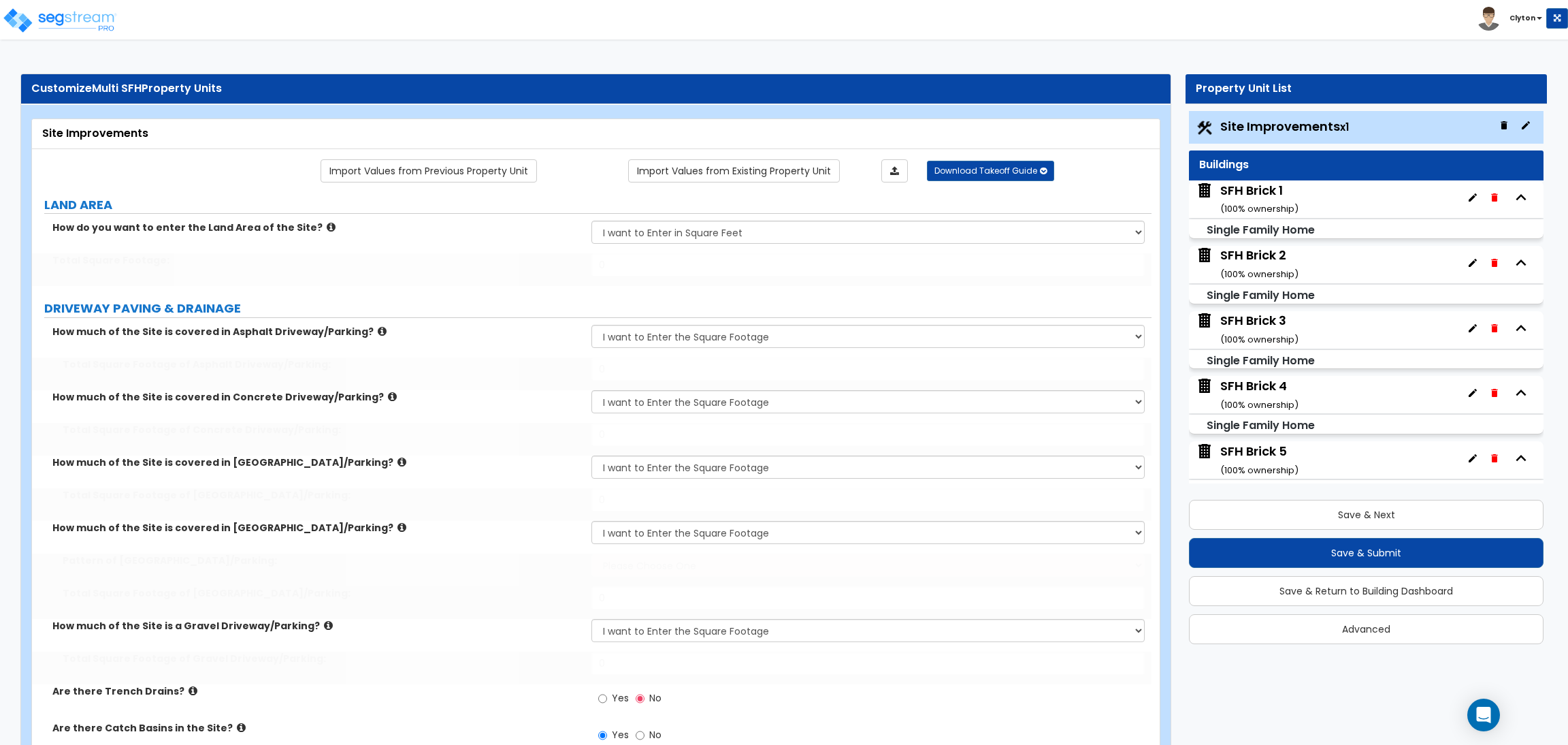
type input "50"
select select "1"
select select "2"
select select "3"
type input "10"
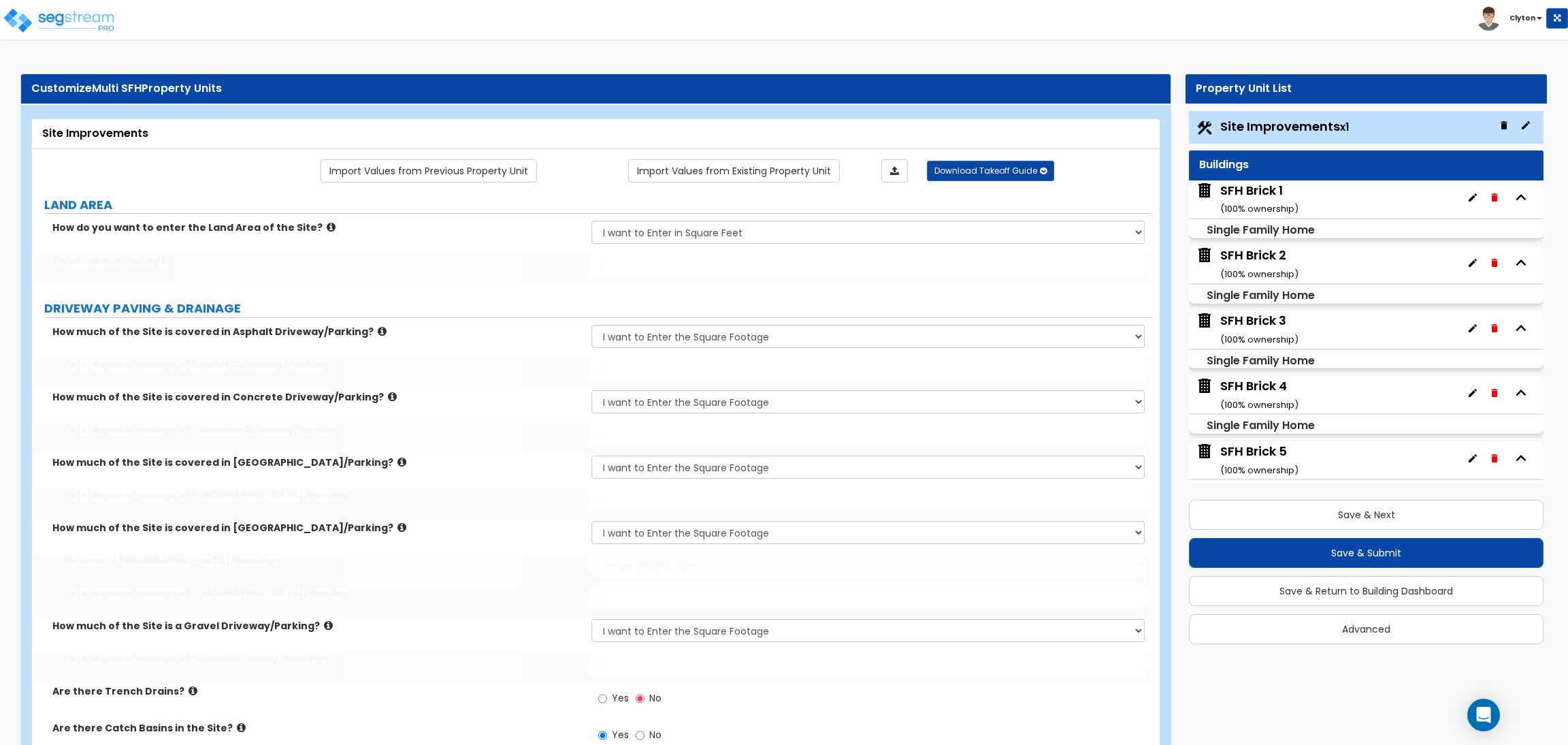
type input "20"
type input "30"
type input "60"
radio input "true"
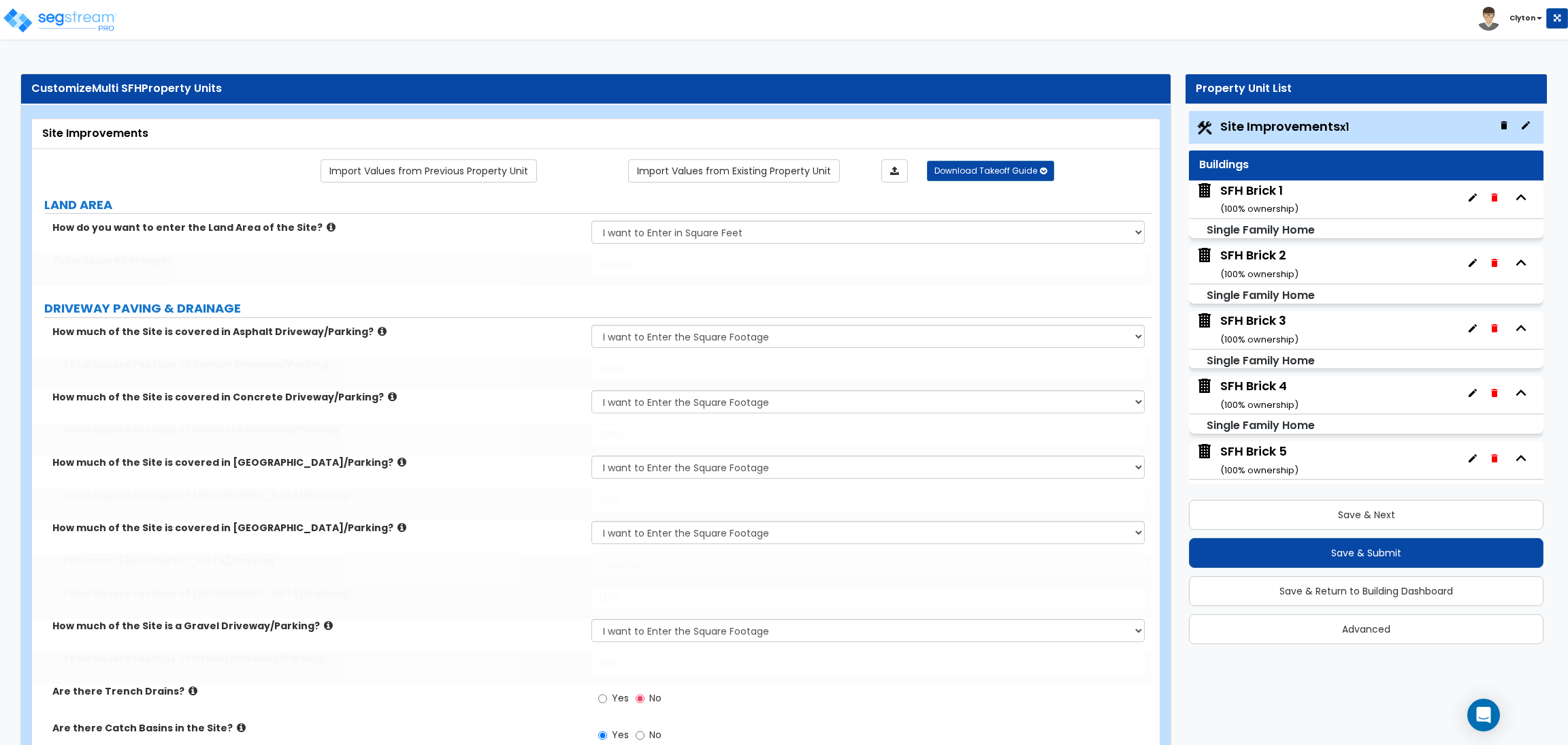
radio input "true"
type input "400"
type input "500"
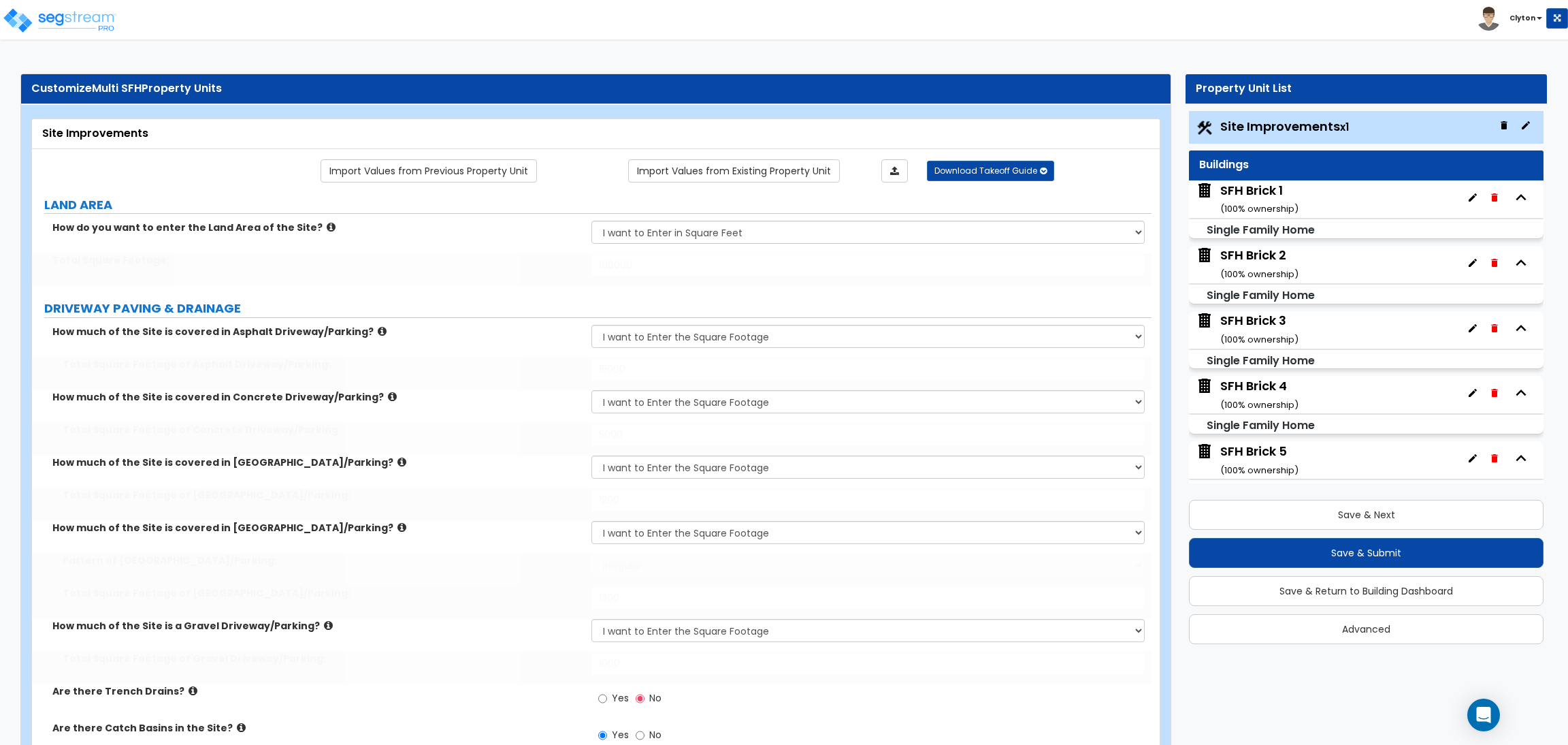
type input "600"
type input "700"
type input "800"
select select "1"
type input "150"
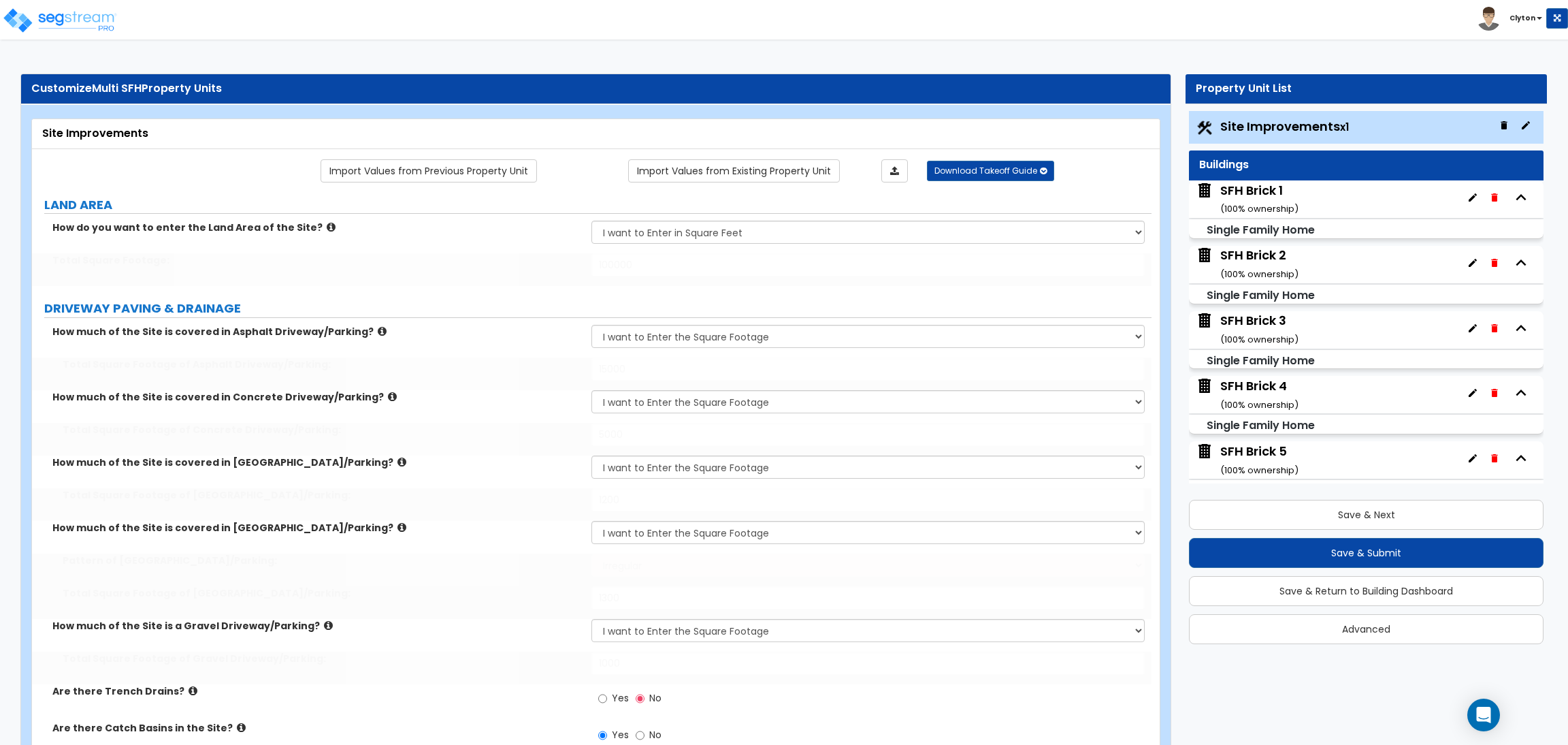
select select "2"
type input "1200"
type input "750"
select select "3"
type input "8"
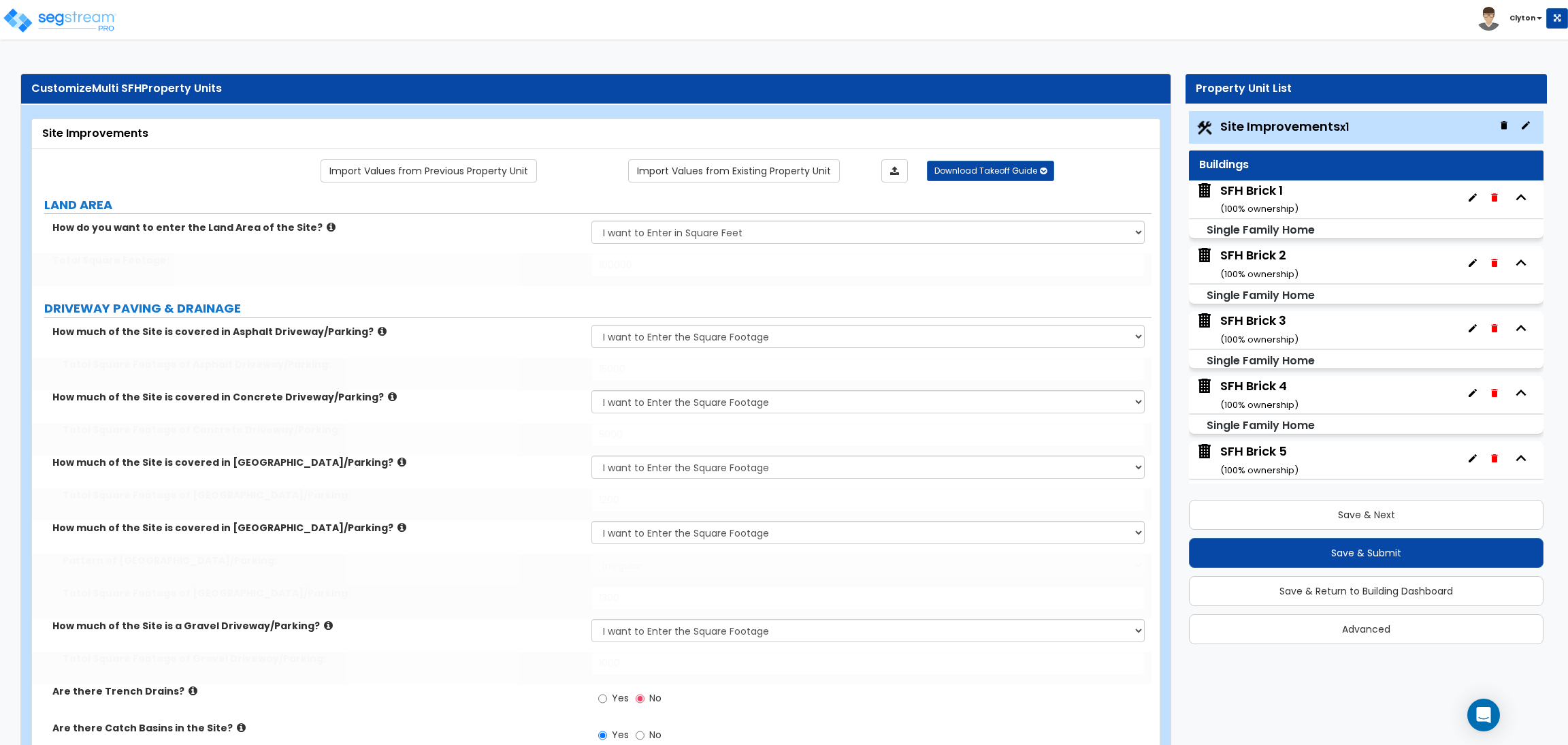
radio input "true"
select select "1"
radio input "true"
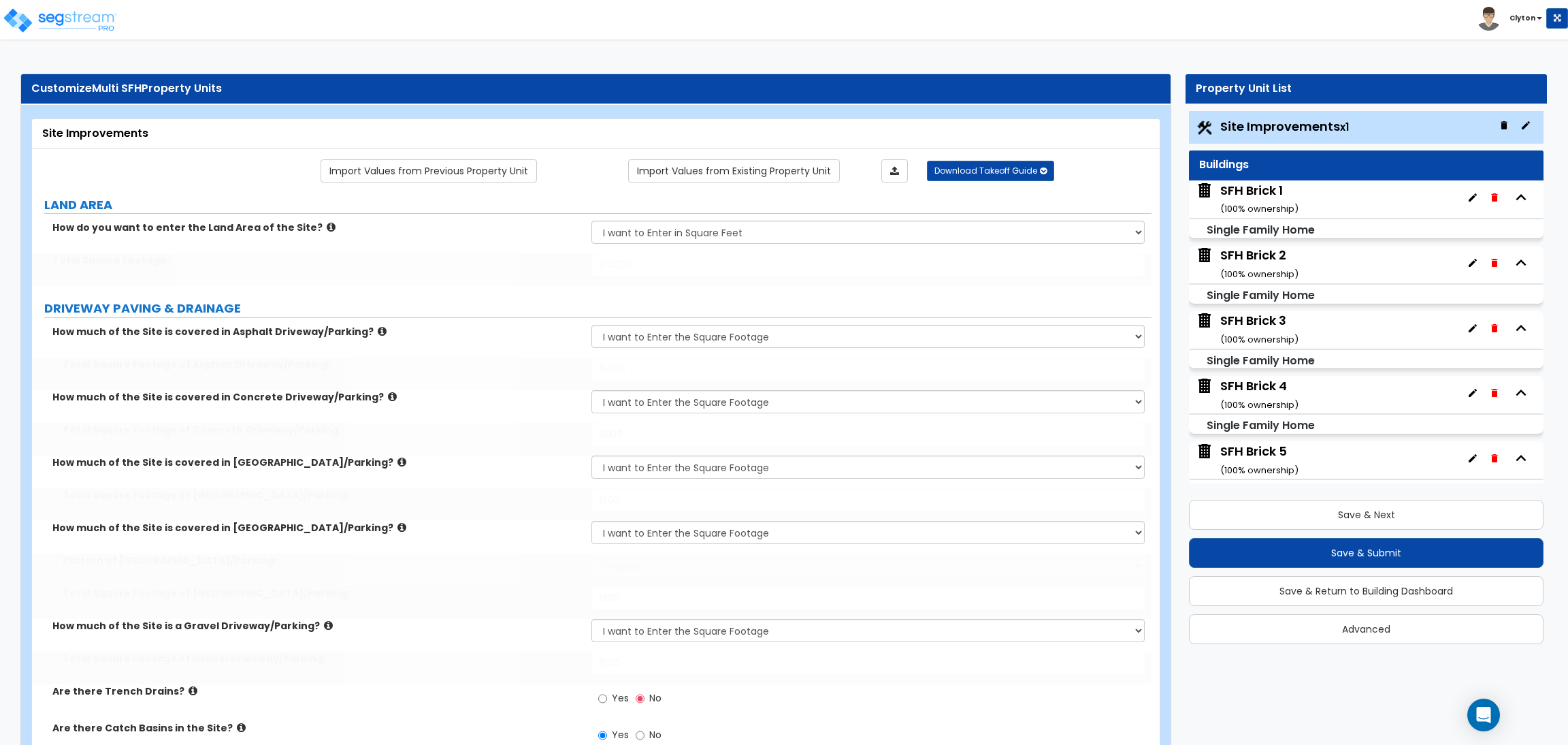
type input "2"
select select "1"
type input "700"
select select "2"
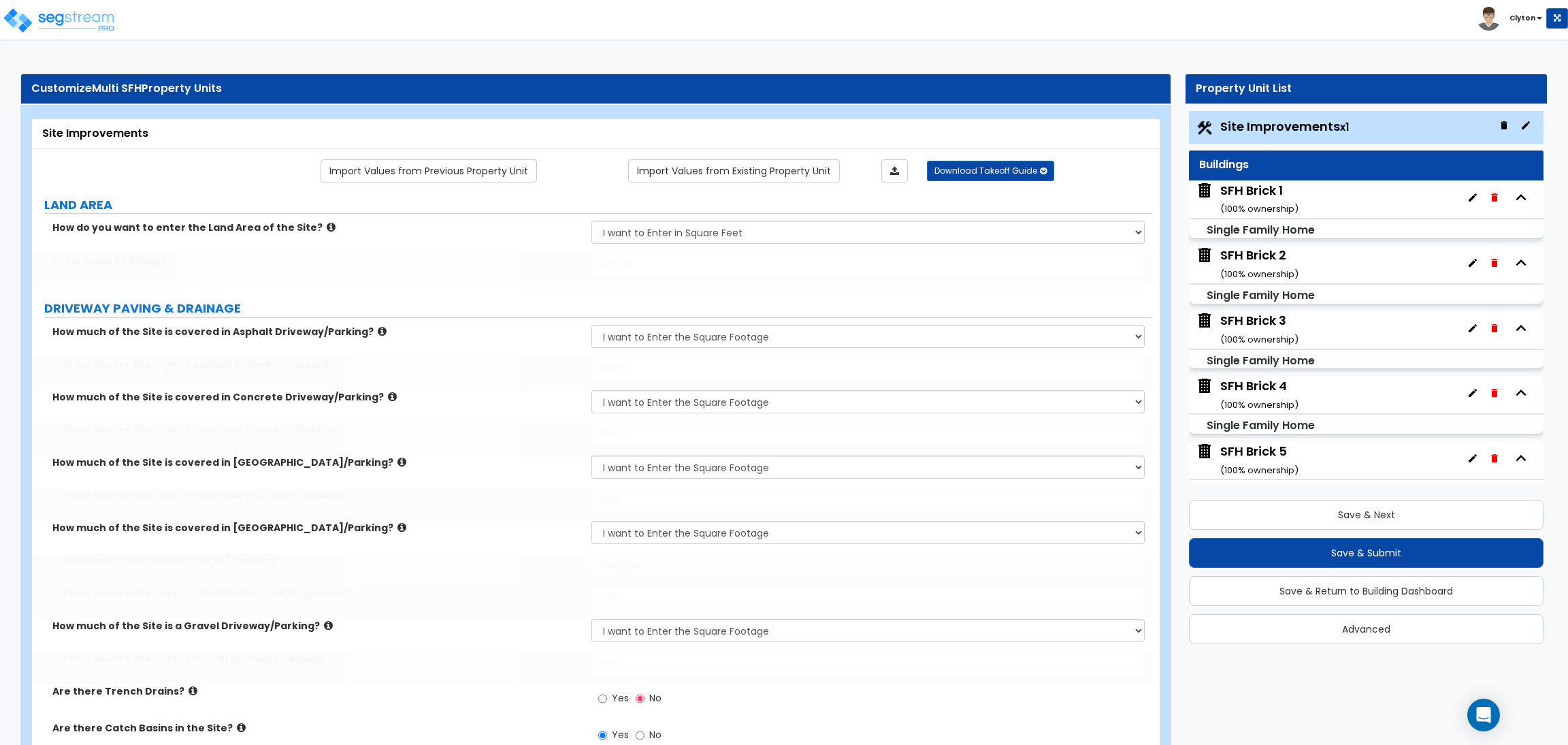
select select "2"
type input "6"
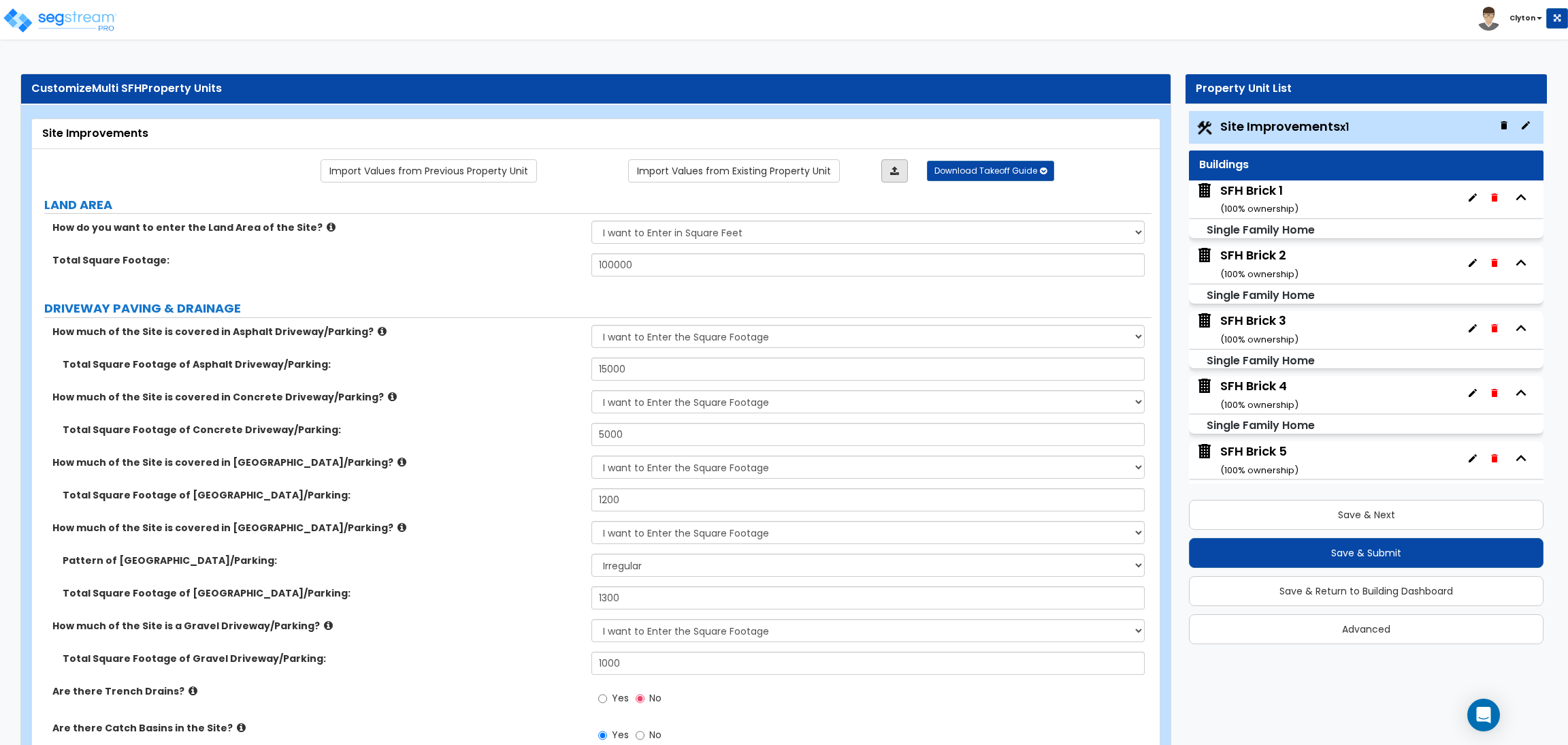
click at [894, 176] on icon at bounding box center [894, 170] width 9 height 9
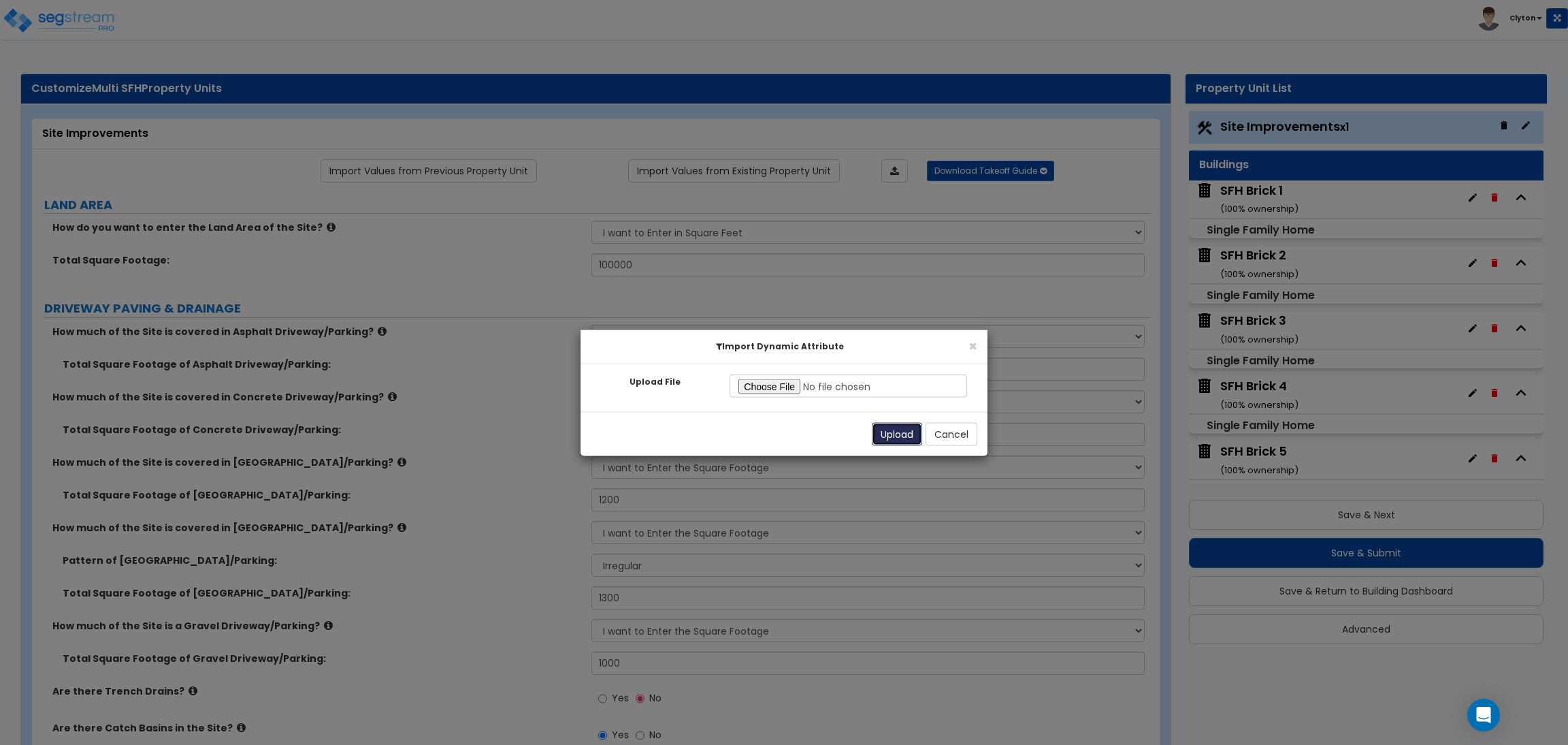
click at [889, 434] on button "Upload" at bounding box center [896, 434] width 50 height 23
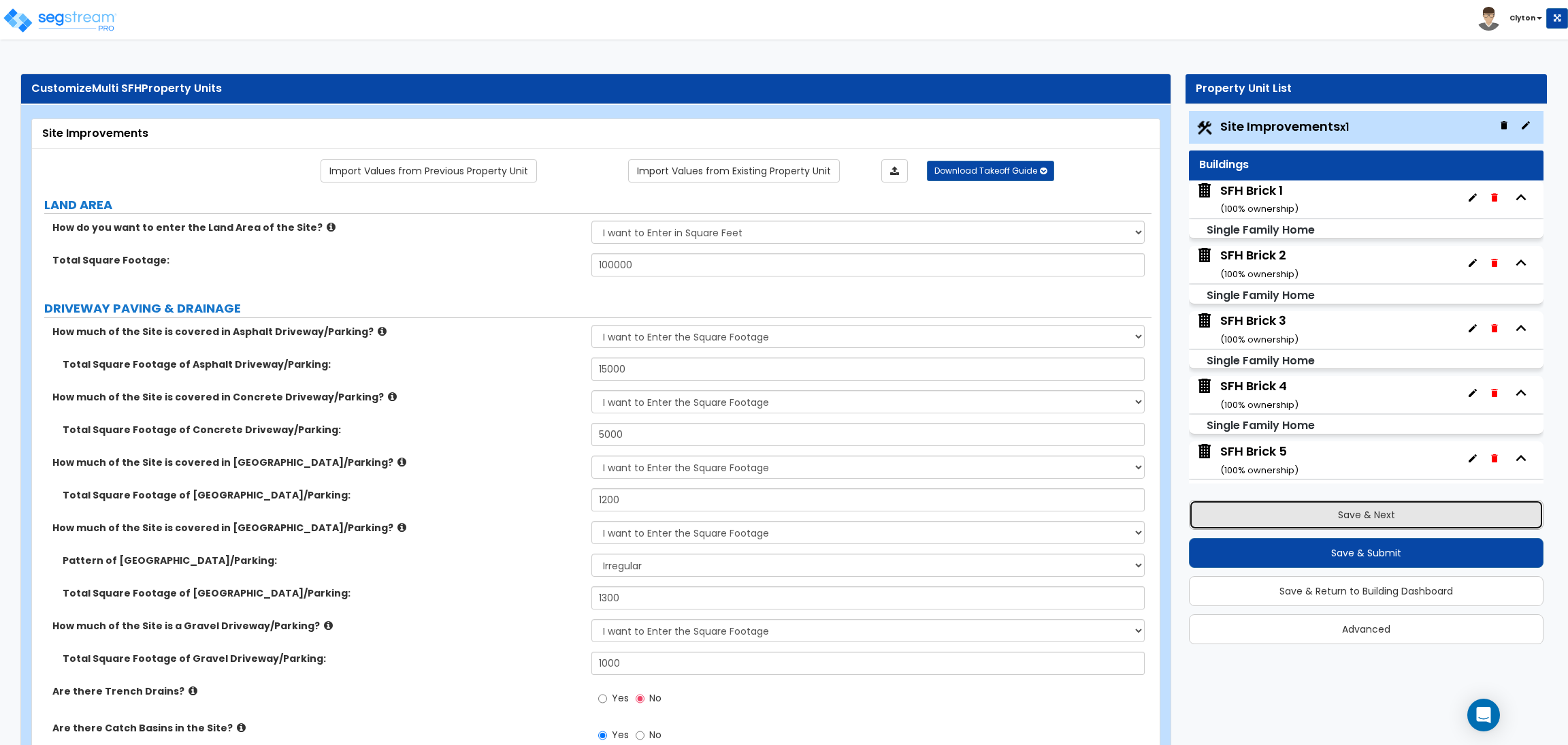
click at [1324, 510] on button "Save & Next" at bounding box center [1367, 514] width 355 height 30
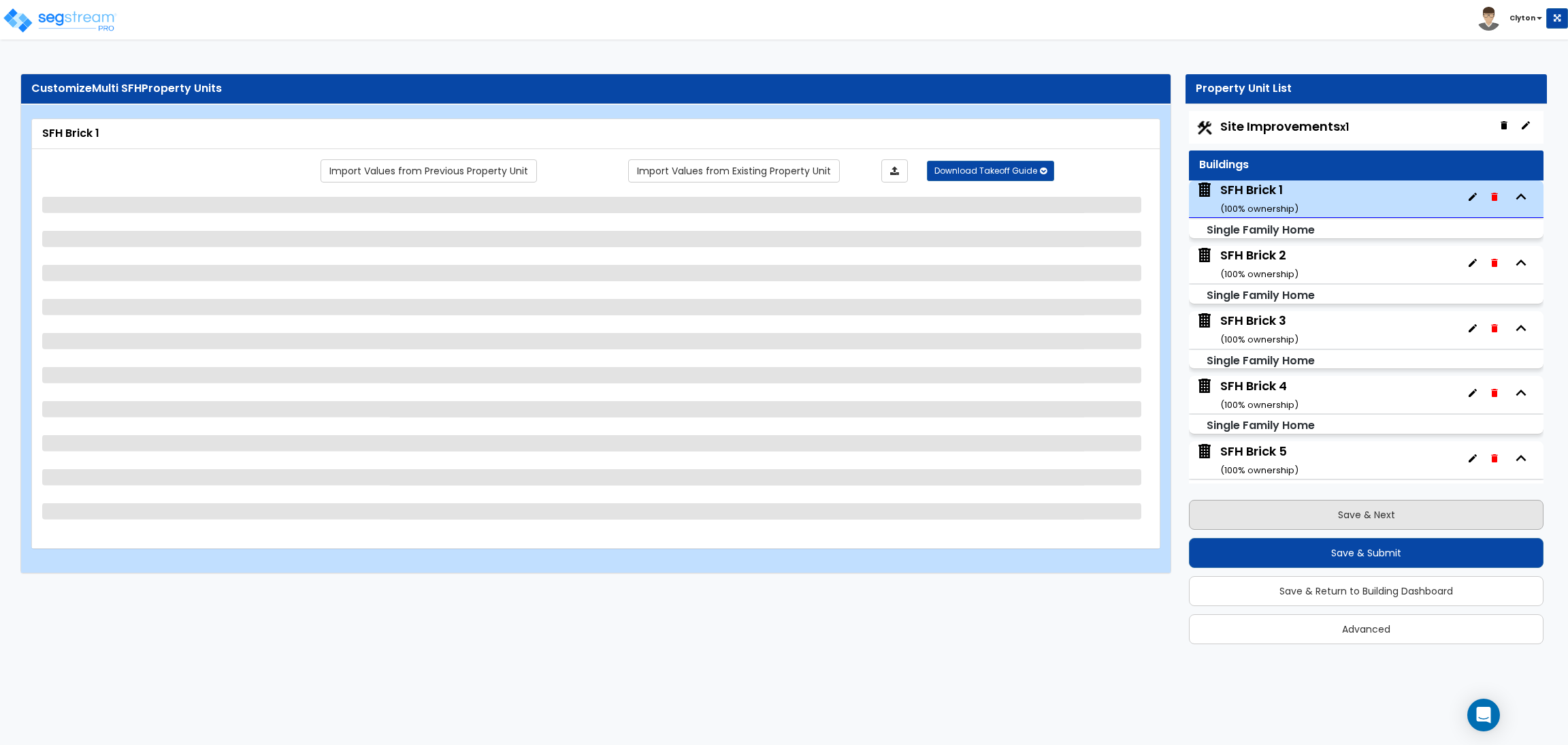
scroll to position [69, 0]
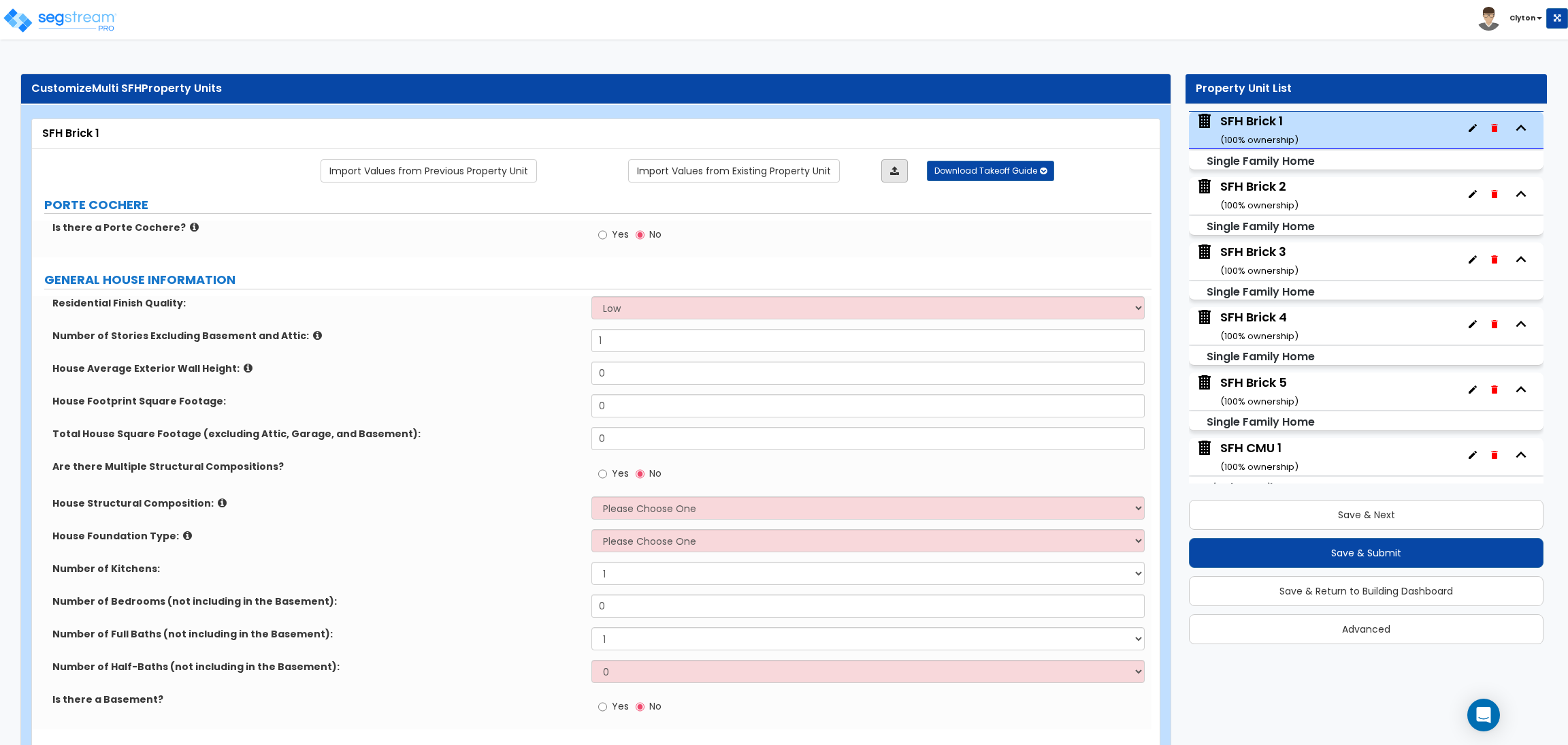
click at [885, 177] on link at bounding box center [894, 171] width 26 height 23
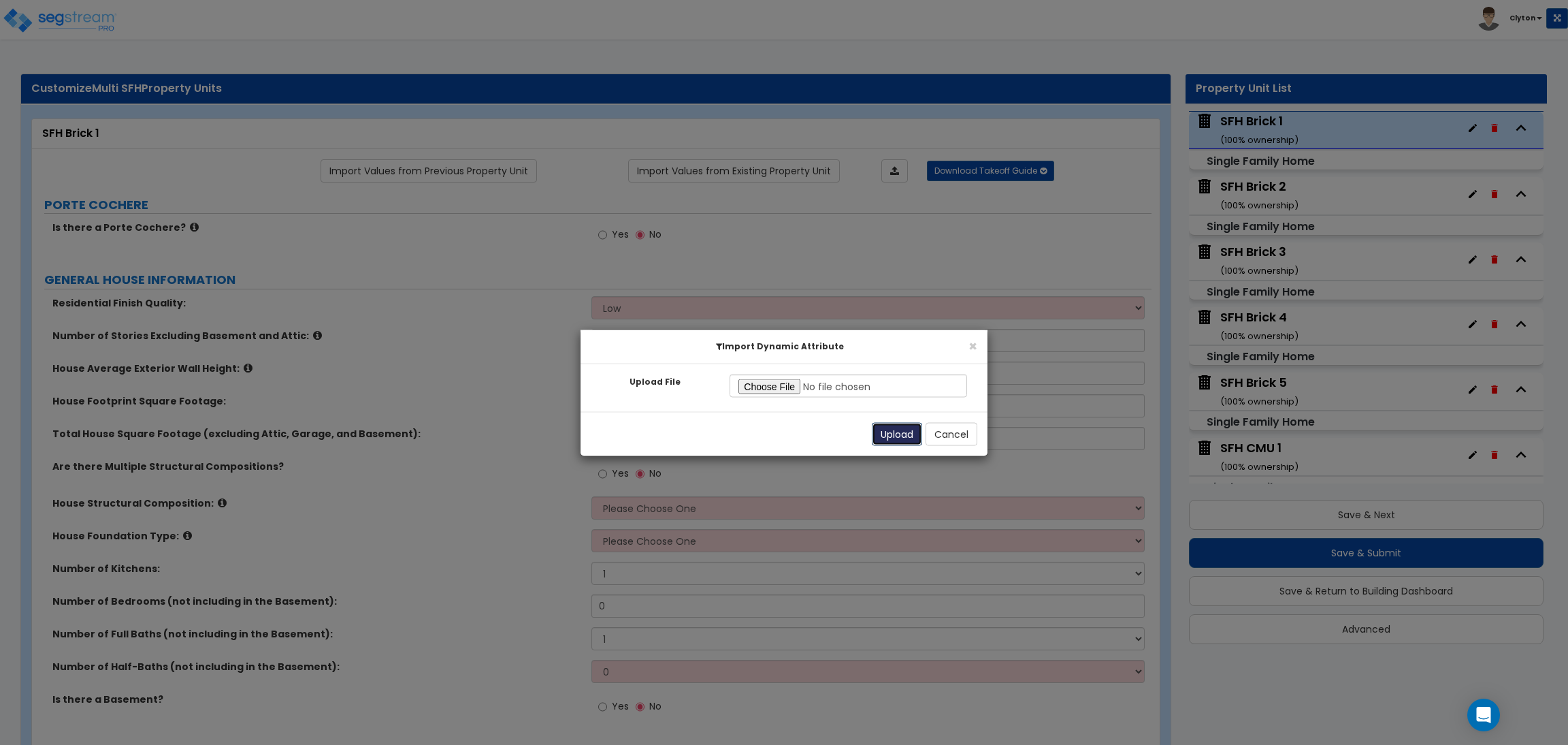
click at [889, 439] on button "Upload" at bounding box center [896, 434] width 50 height 23
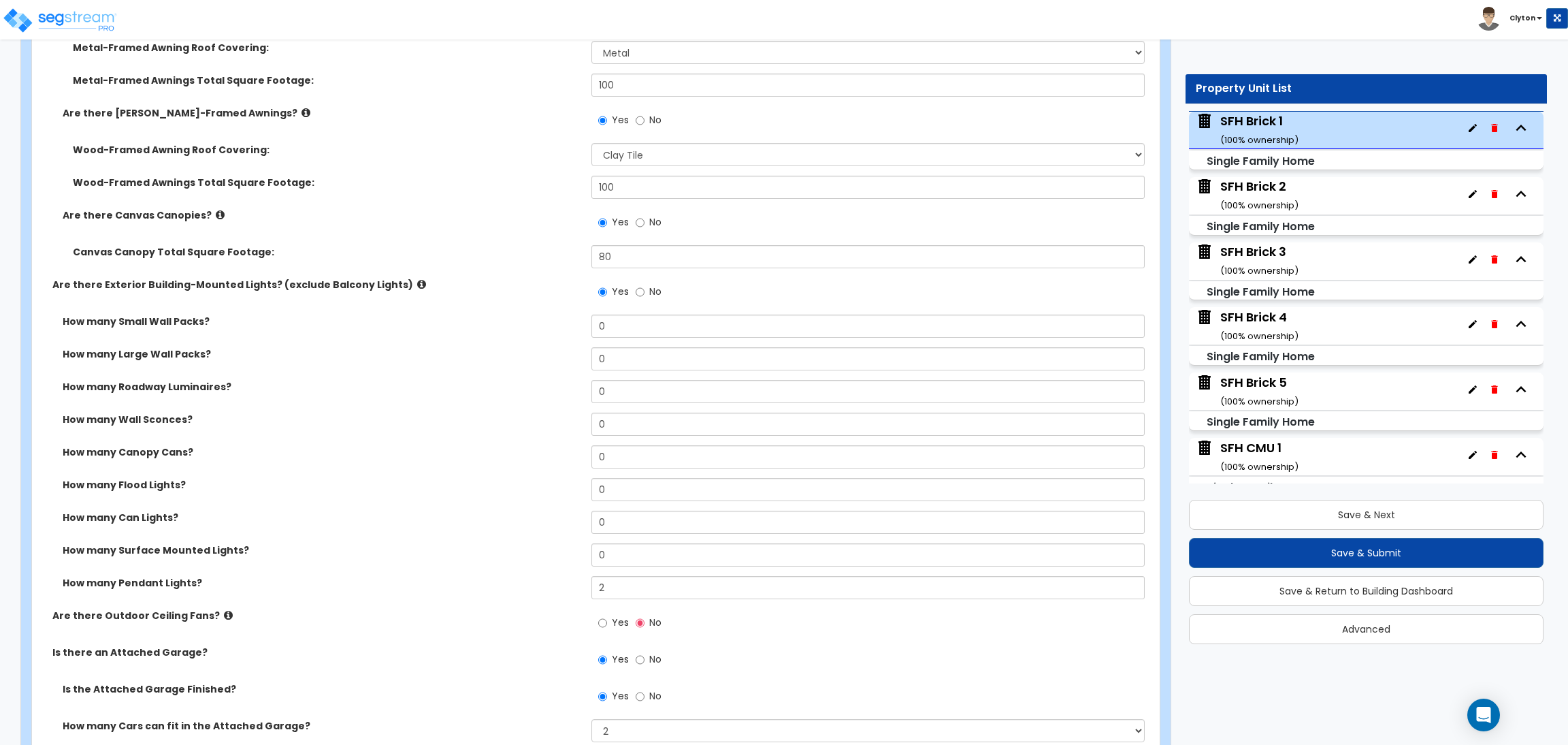
scroll to position [2655, 0]
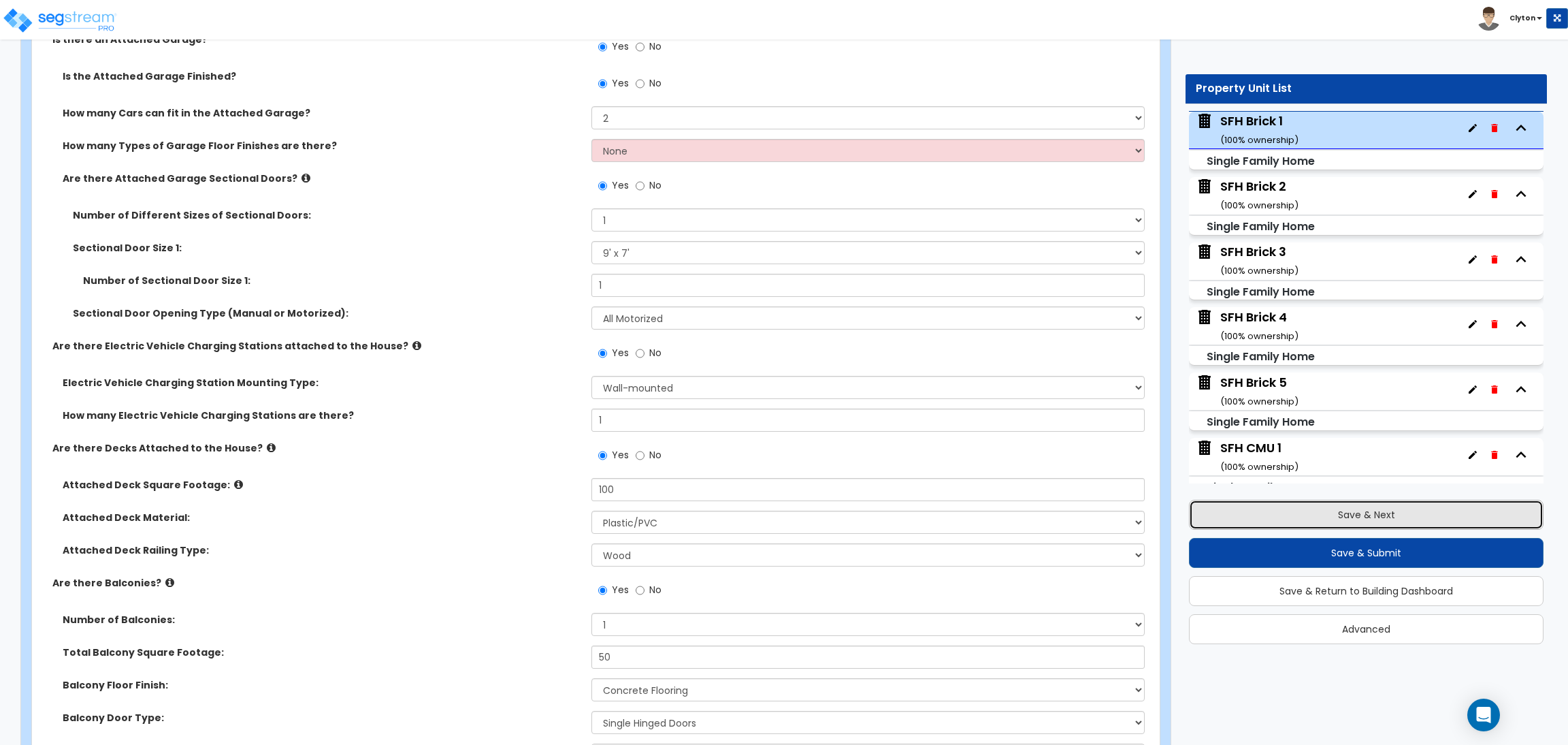
click at [1303, 518] on button "Save & Next" at bounding box center [1367, 514] width 355 height 30
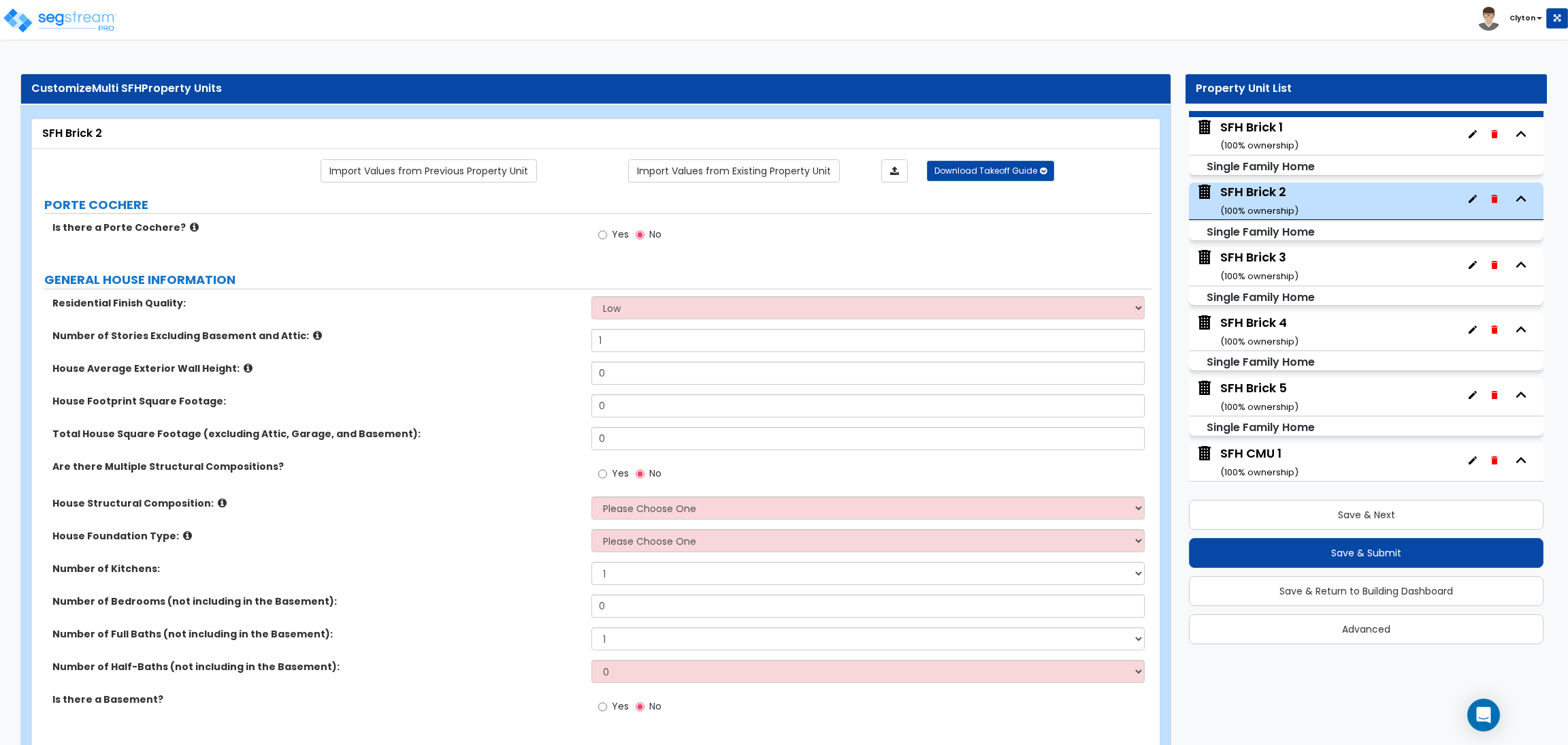
scroll to position [32, 0]
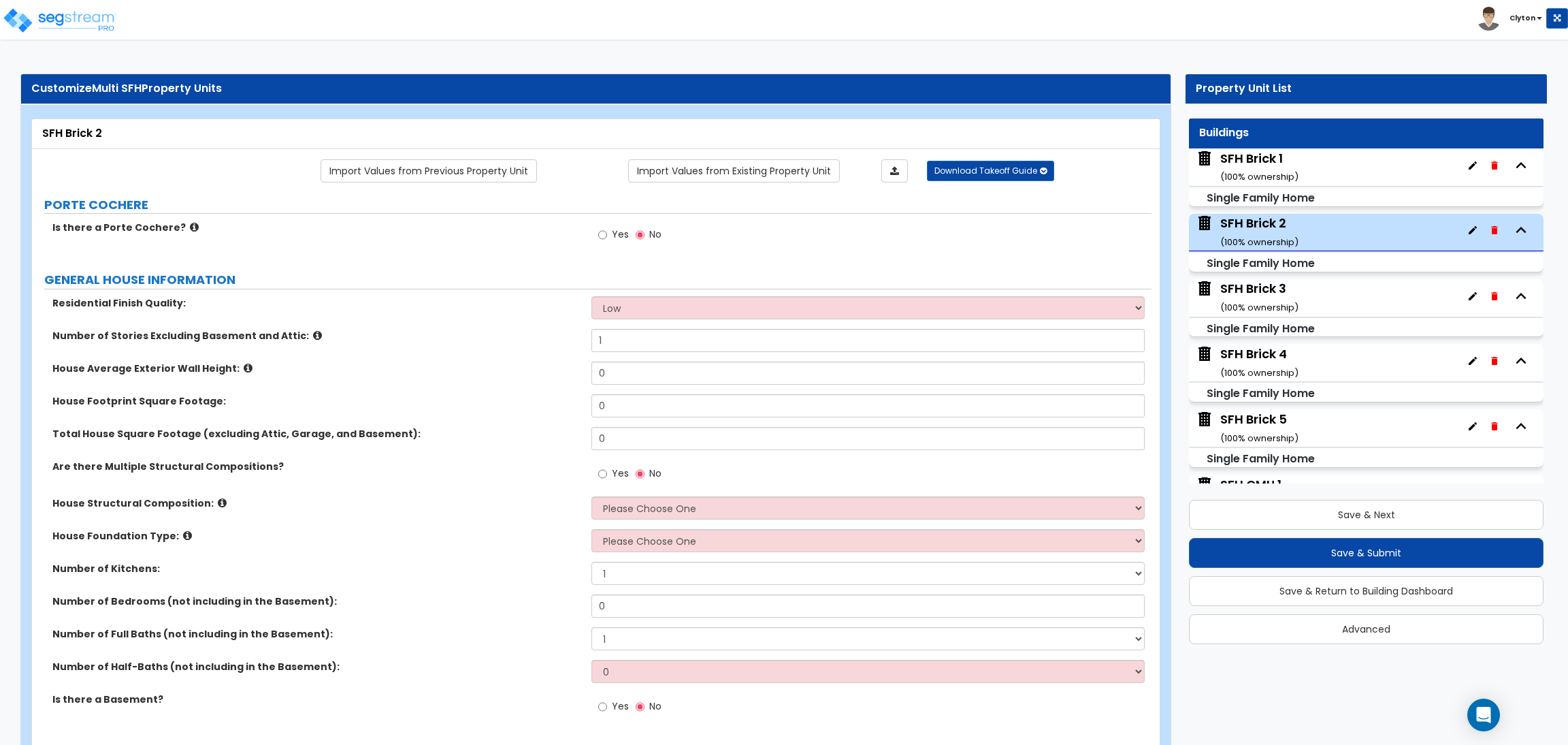
click at [1273, 163] on div "SFH Brick 1 ( 100 % ownership)" at bounding box center [1260, 167] width 78 height 35
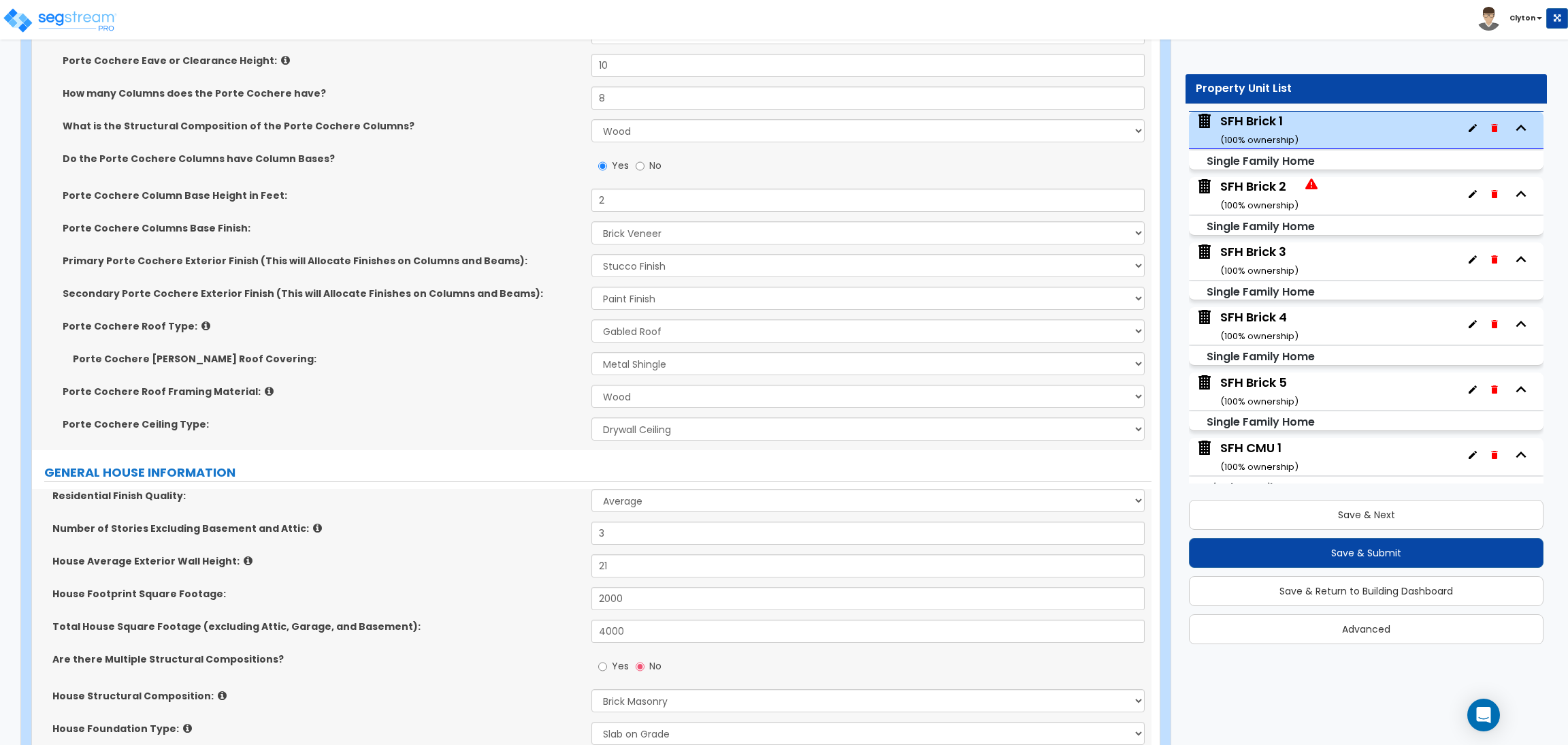
scroll to position [715, 0]
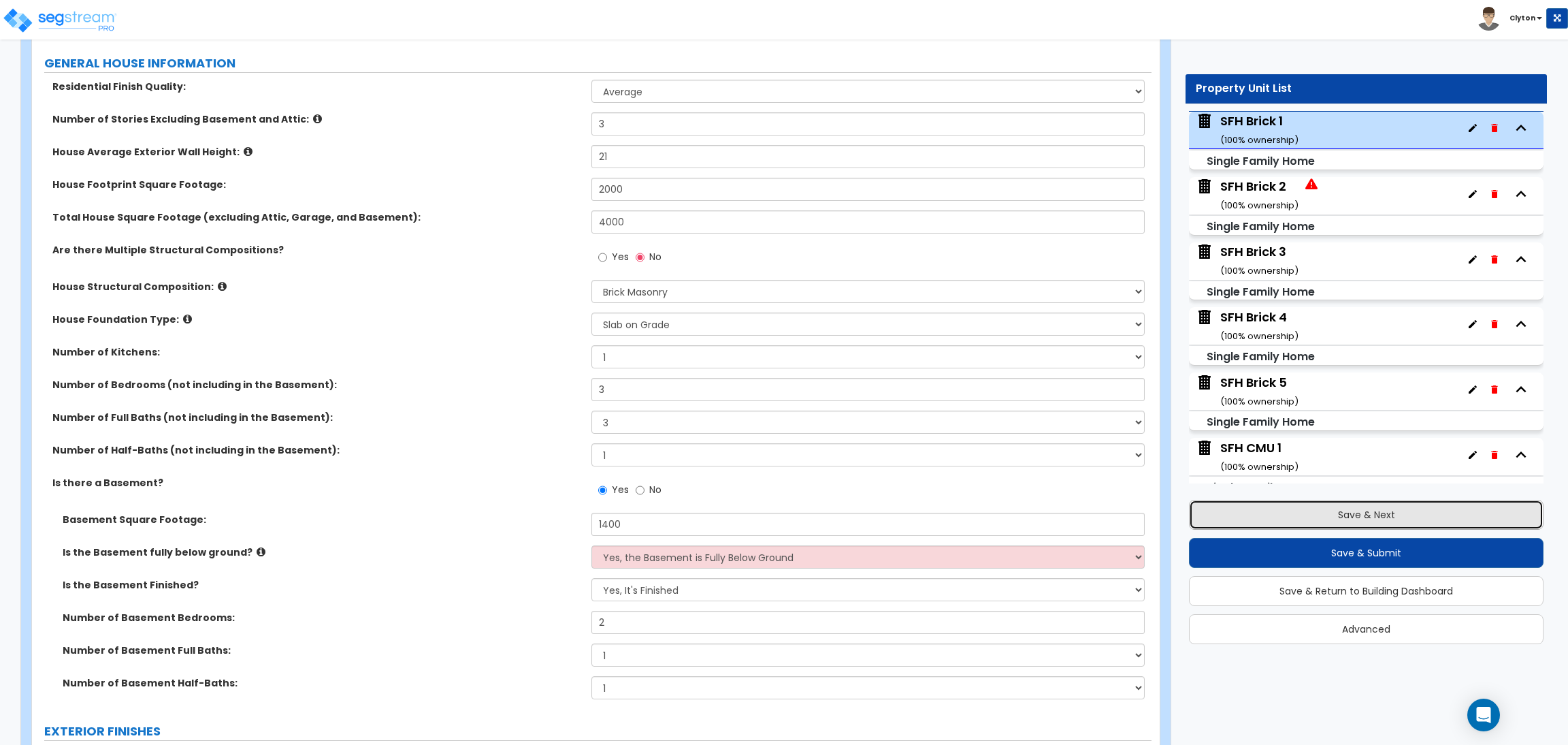
click at [1371, 512] on button "Save & Next" at bounding box center [1367, 514] width 355 height 30
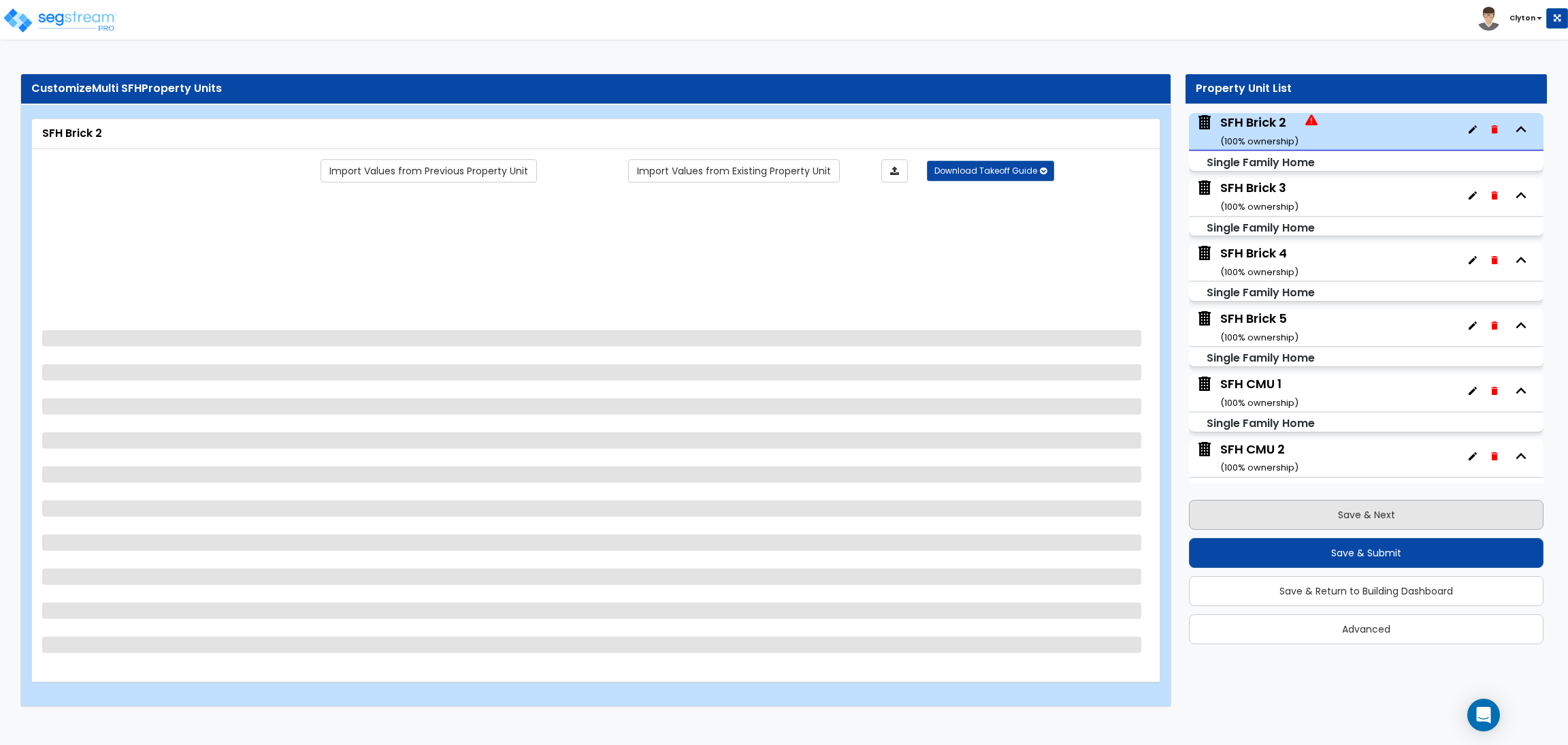
scroll to position [134, 0]
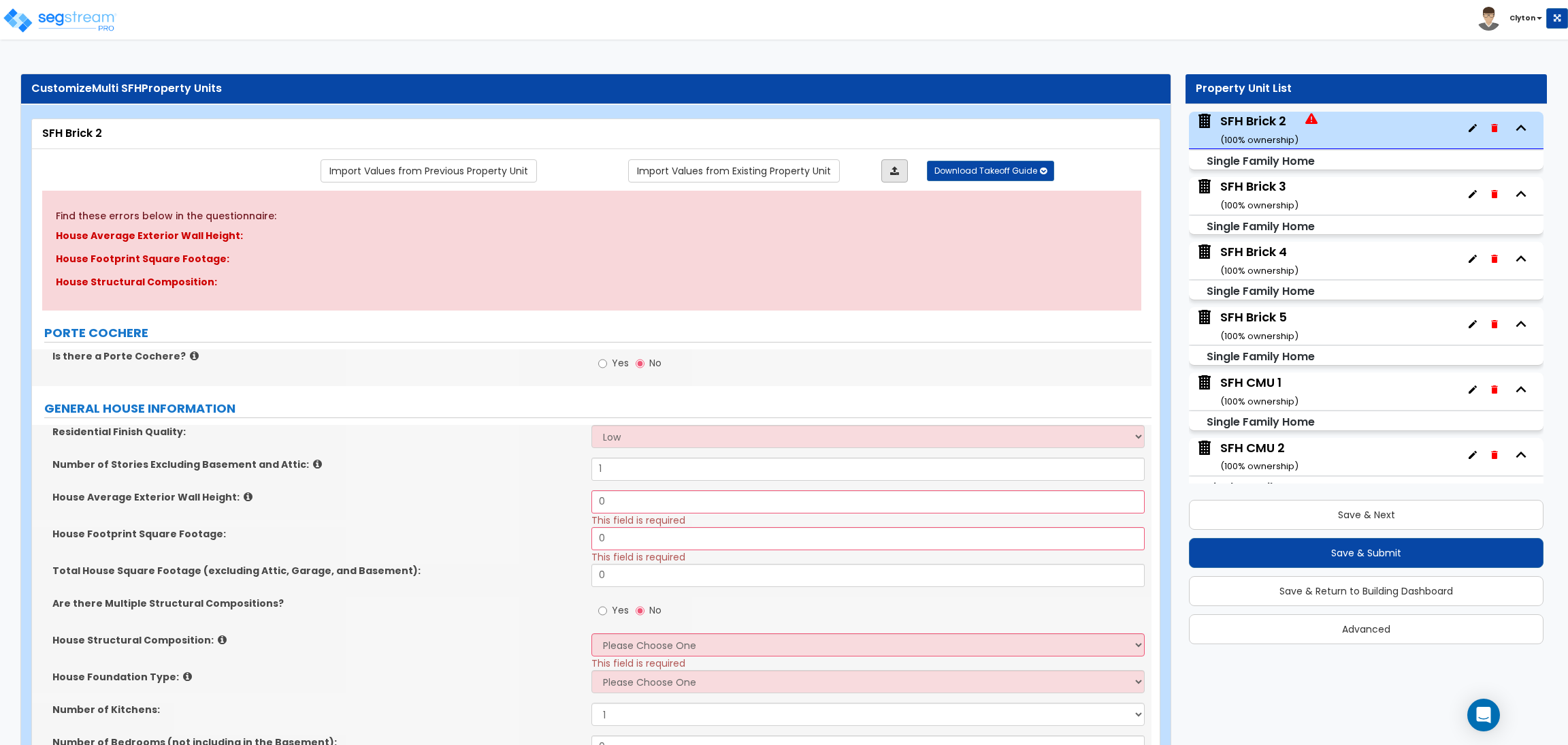
click at [896, 174] on icon at bounding box center [894, 170] width 9 height 9
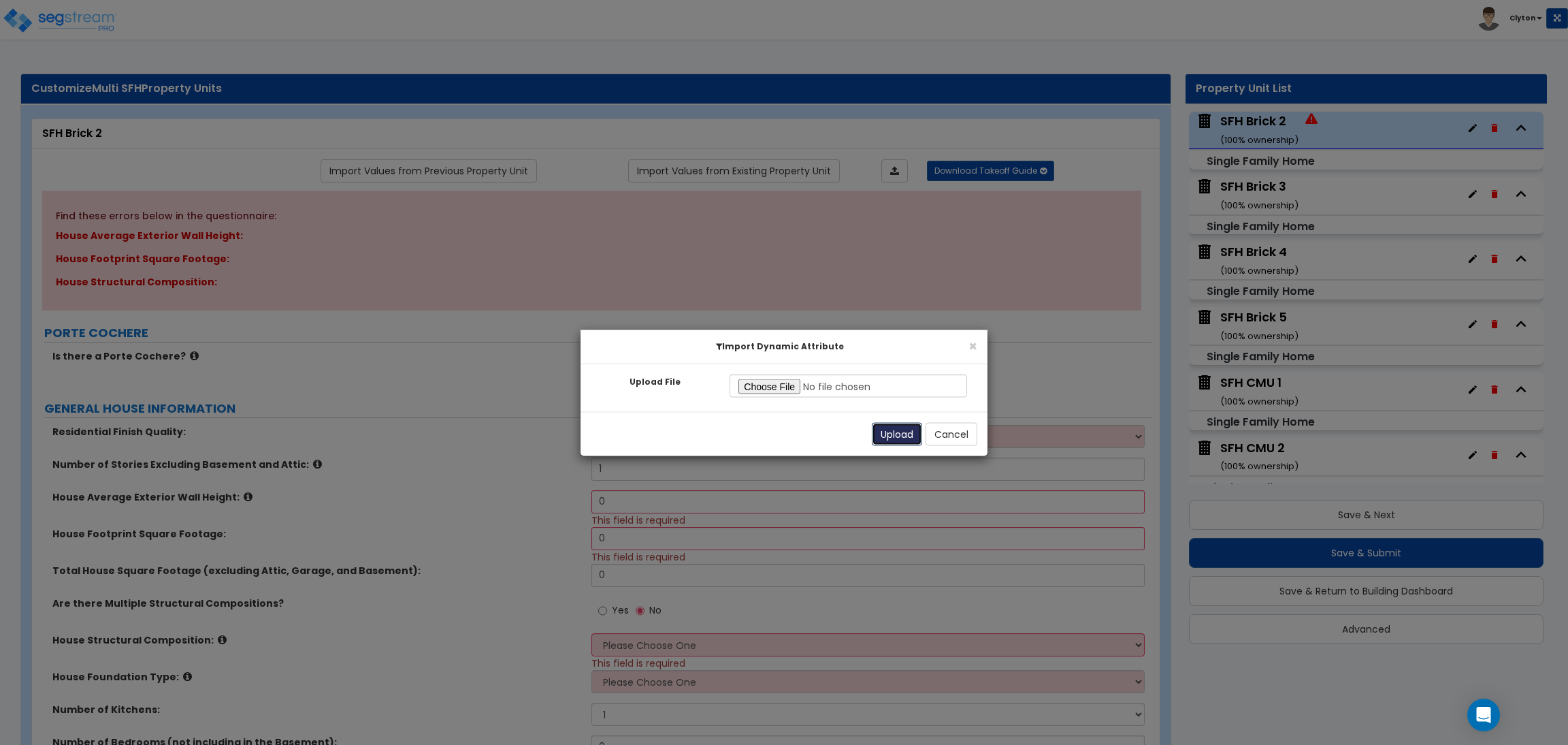
click at [884, 424] on button "Upload" at bounding box center [896, 434] width 50 height 23
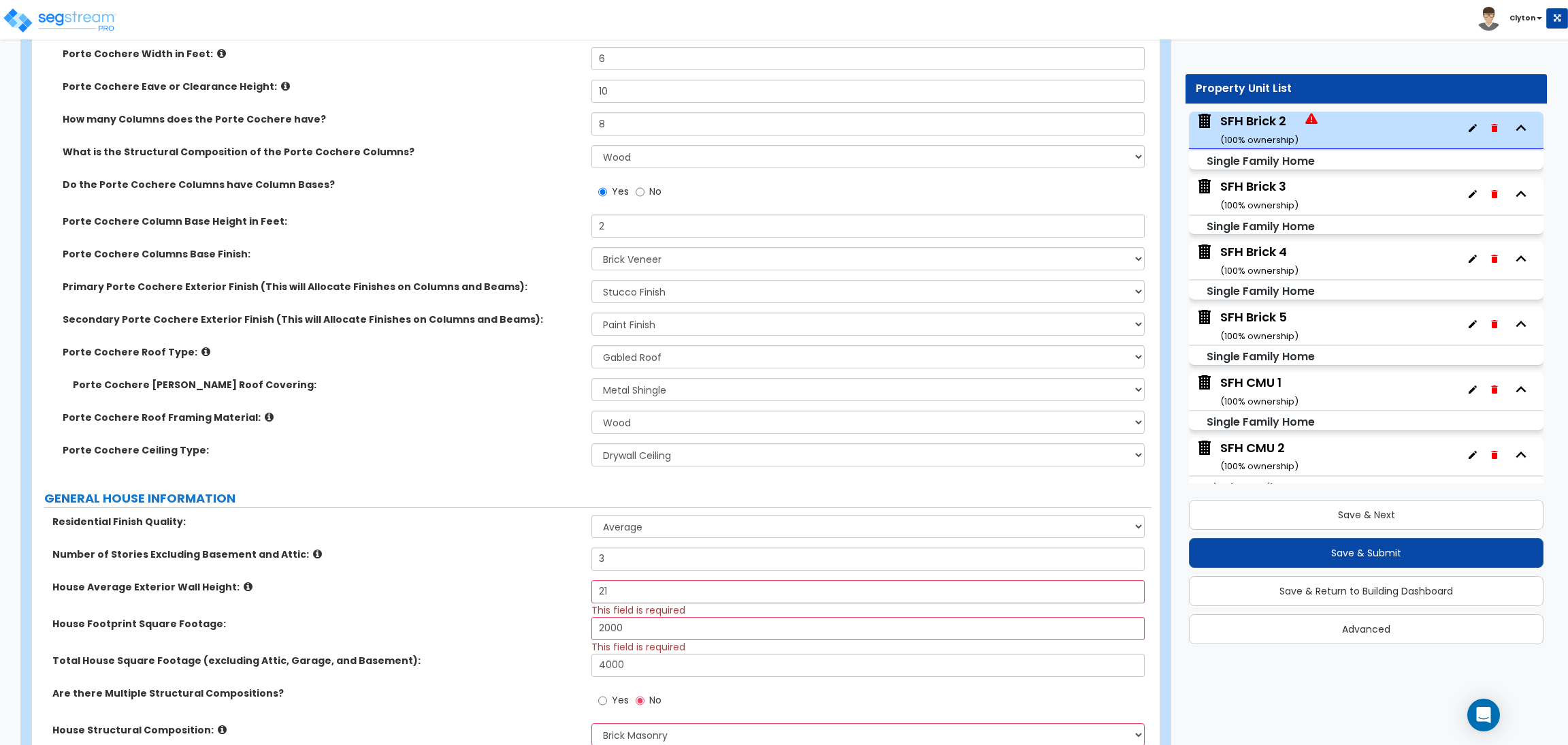
scroll to position [715, 0]
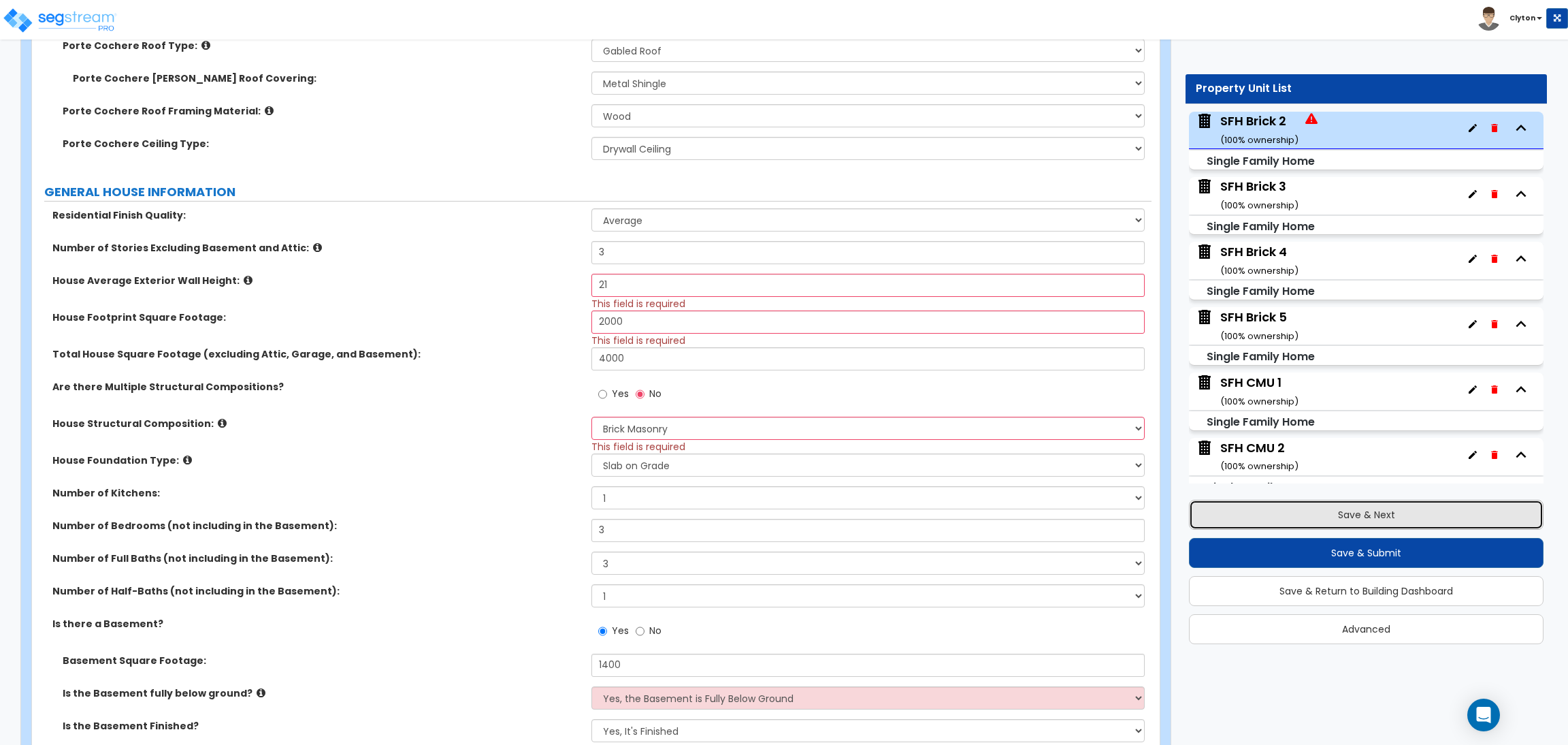
click at [1281, 512] on button "Save & Next" at bounding box center [1367, 514] width 355 height 30
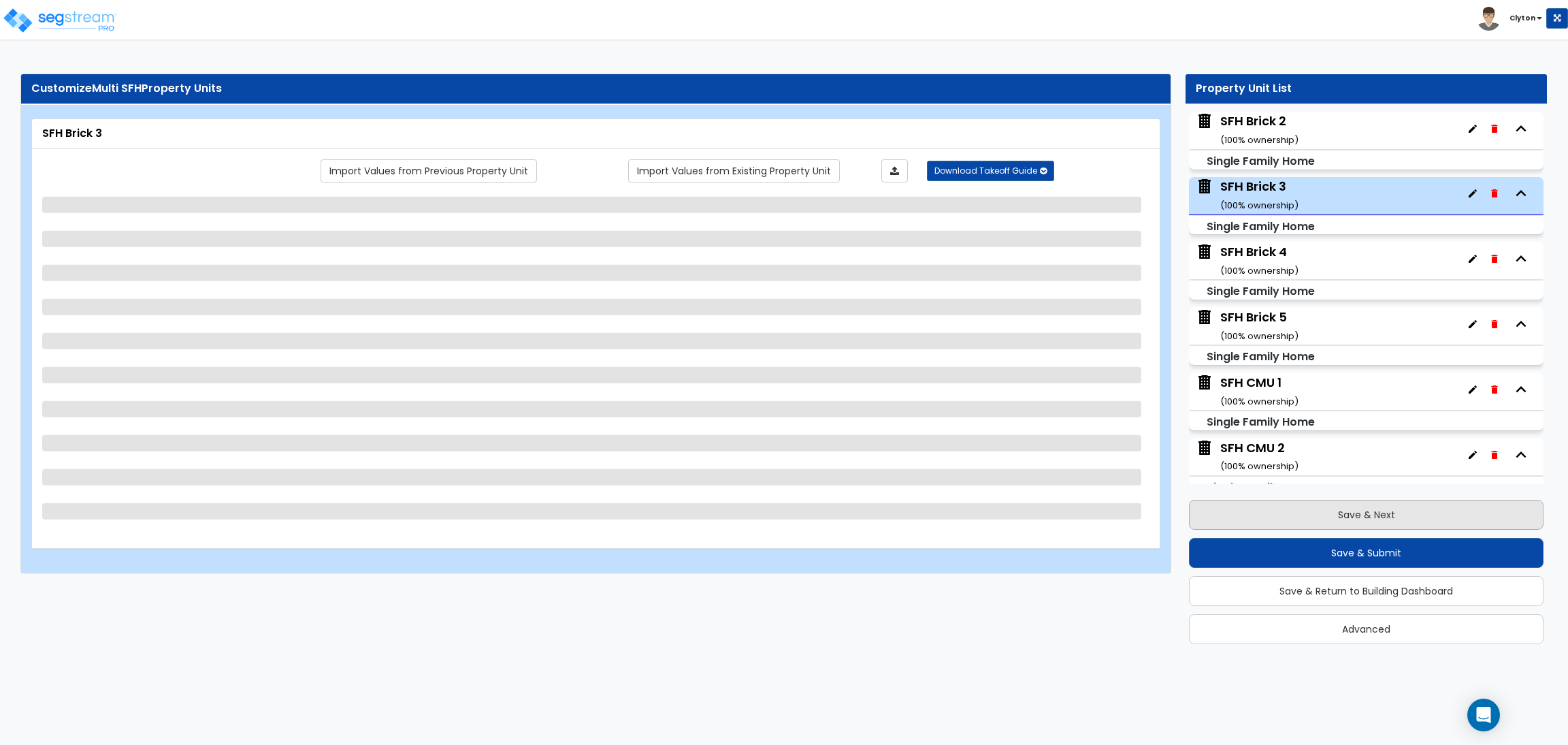
scroll to position [200, 0]
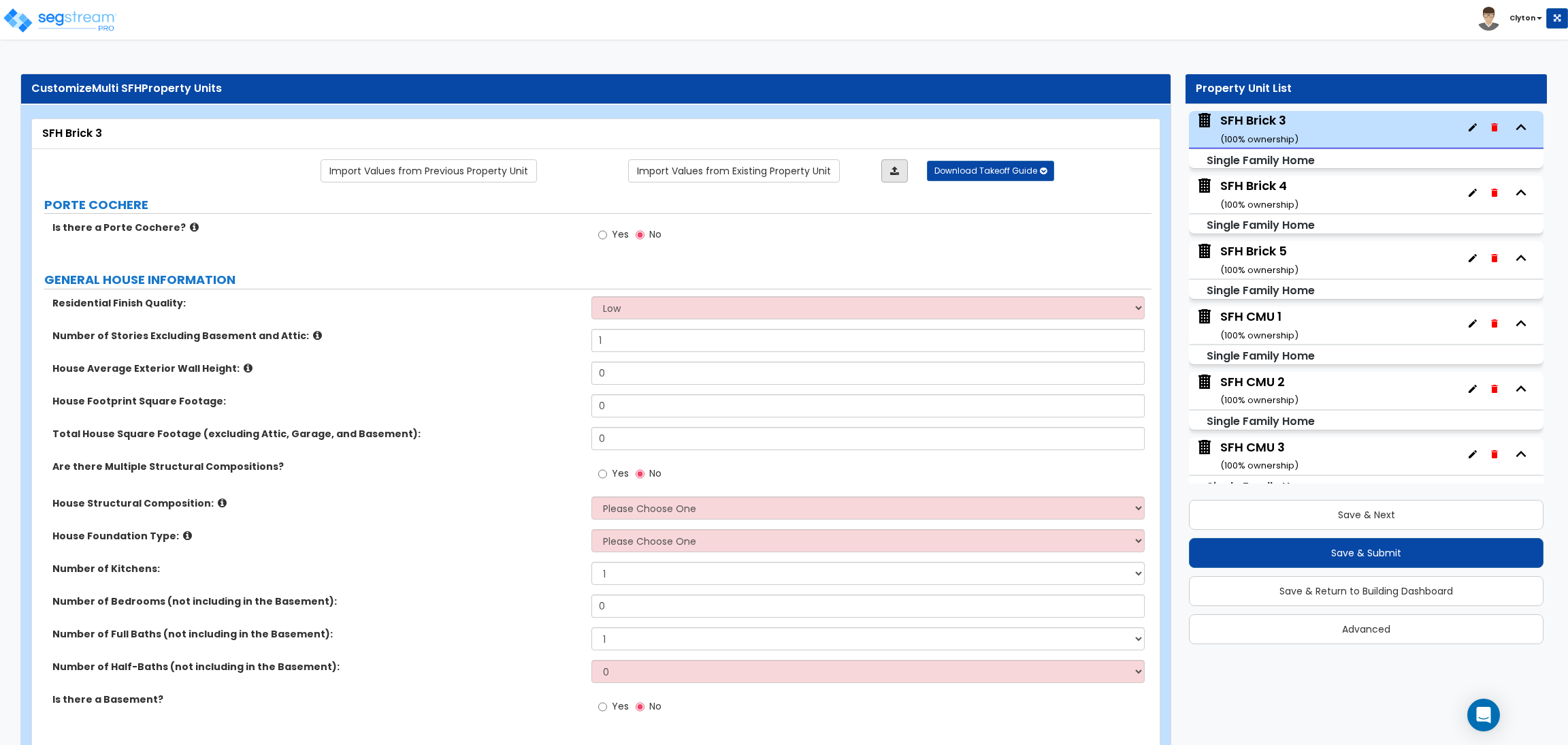
click at [899, 177] on link at bounding box center [894, 171] width 26 height 23
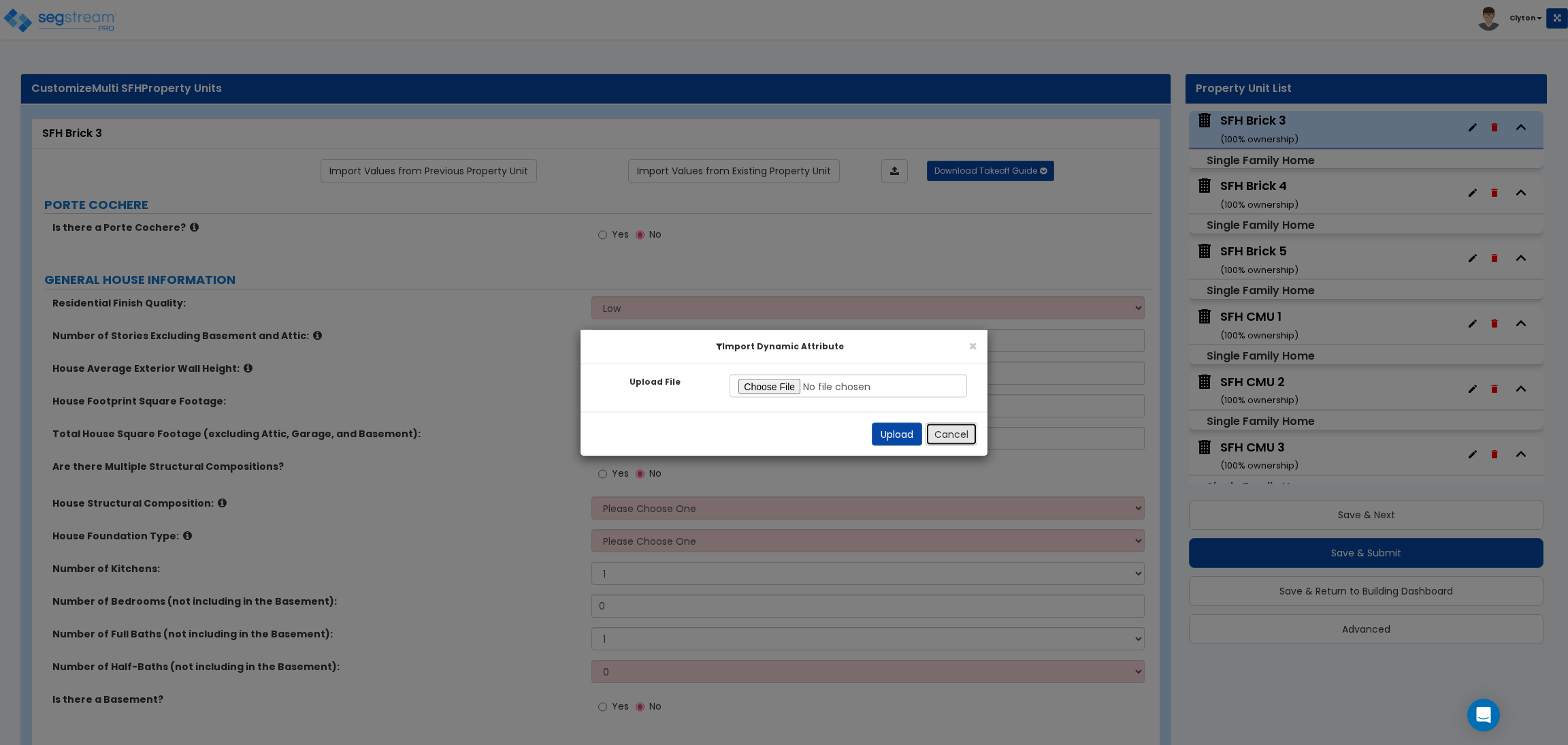
click at [958, 433] on button "Cancel" at bounding box center [951, 434] width 52 height 23
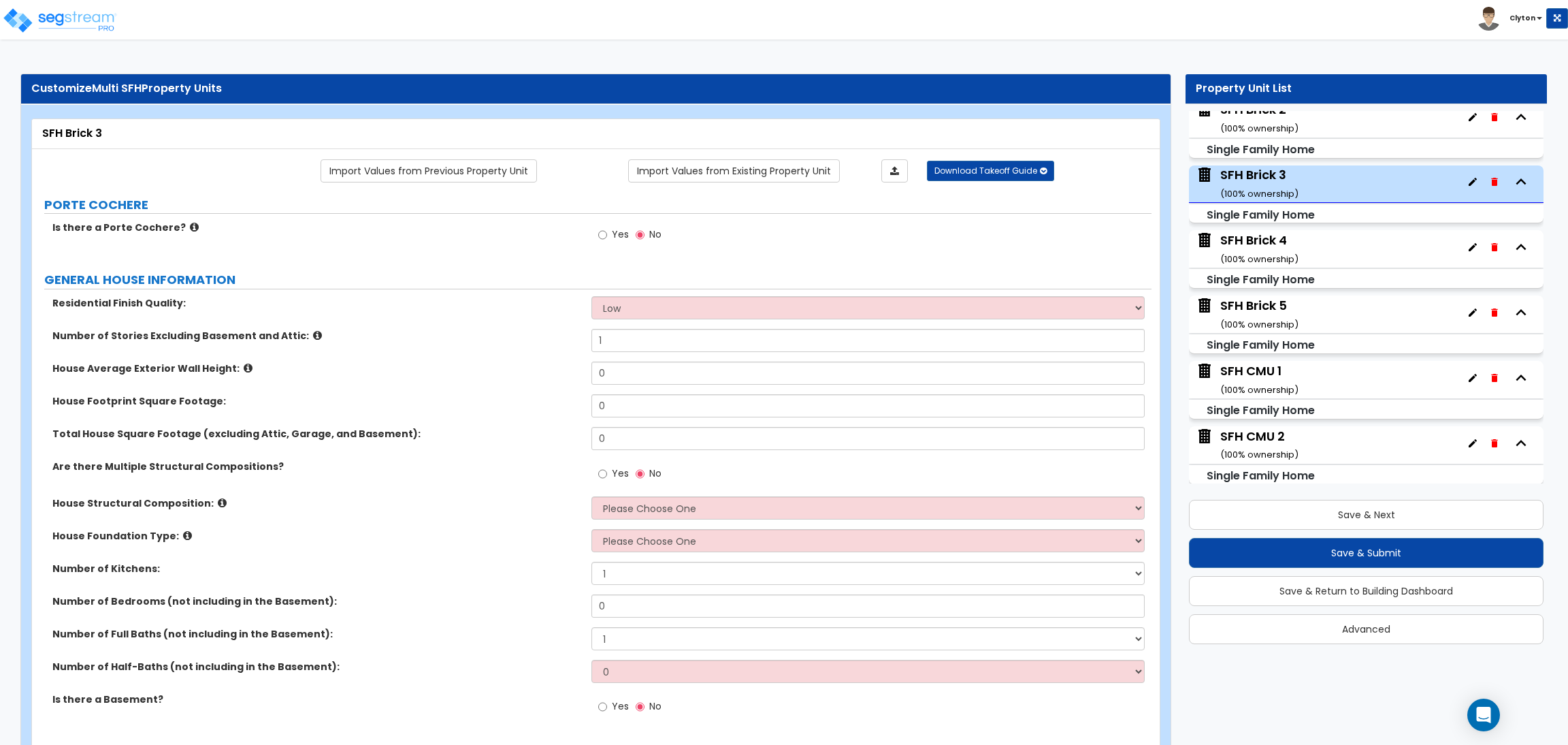
scroll to position [98, 0]
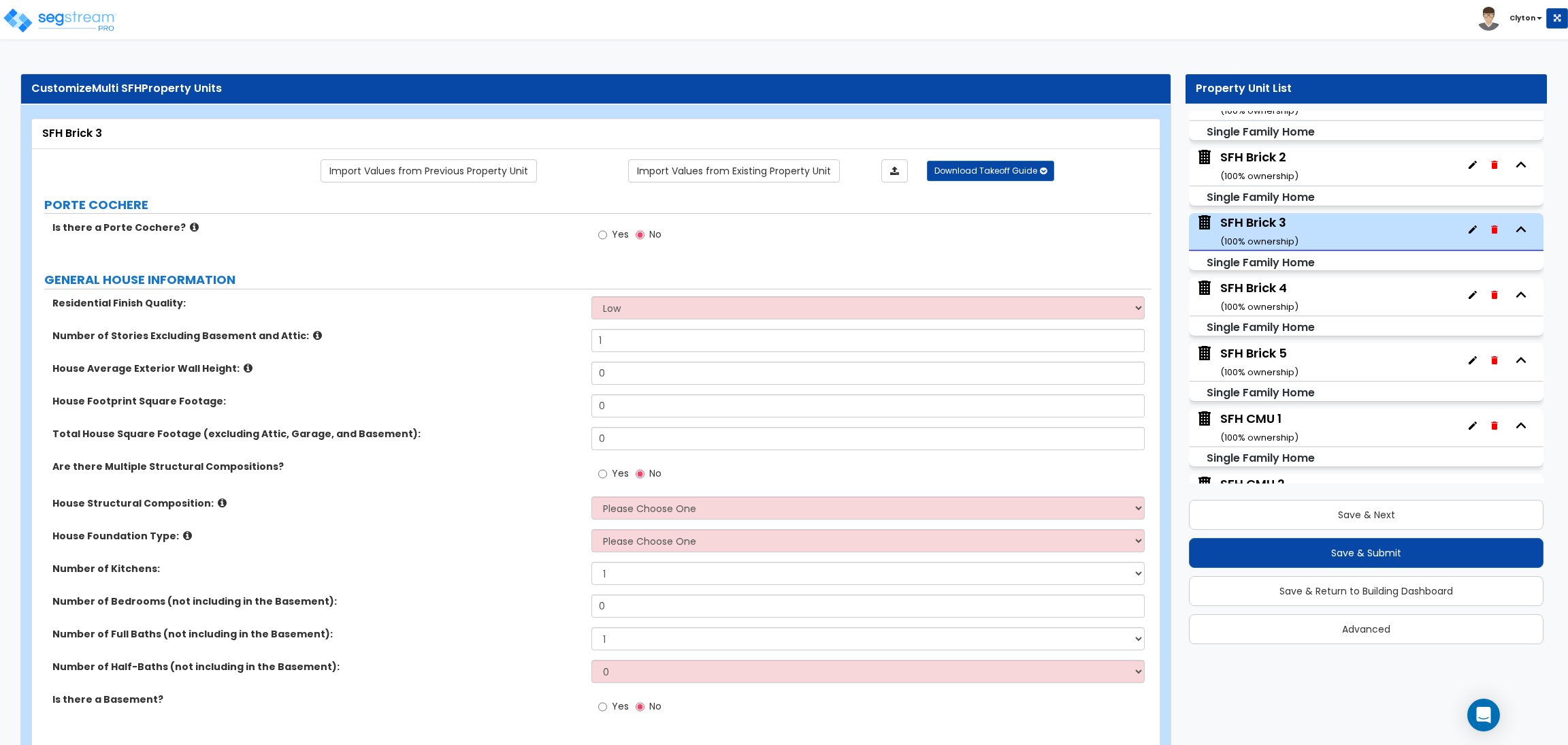
click at [1239, 165] on div "SFH Brick 2 ( 100 % ownership)" at bounding box center [1260, 165] width 78 height 35
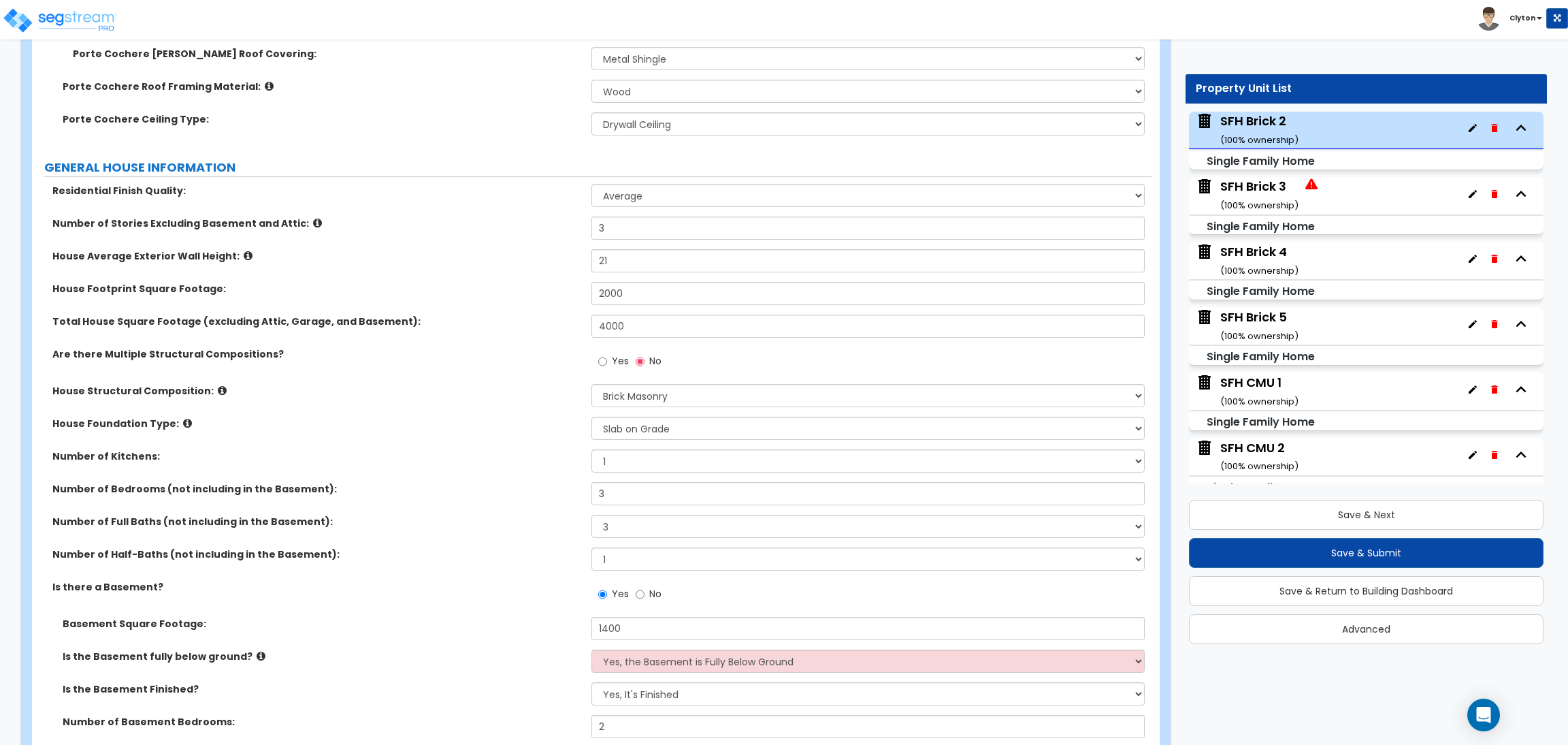
scroll to position [612, 0]
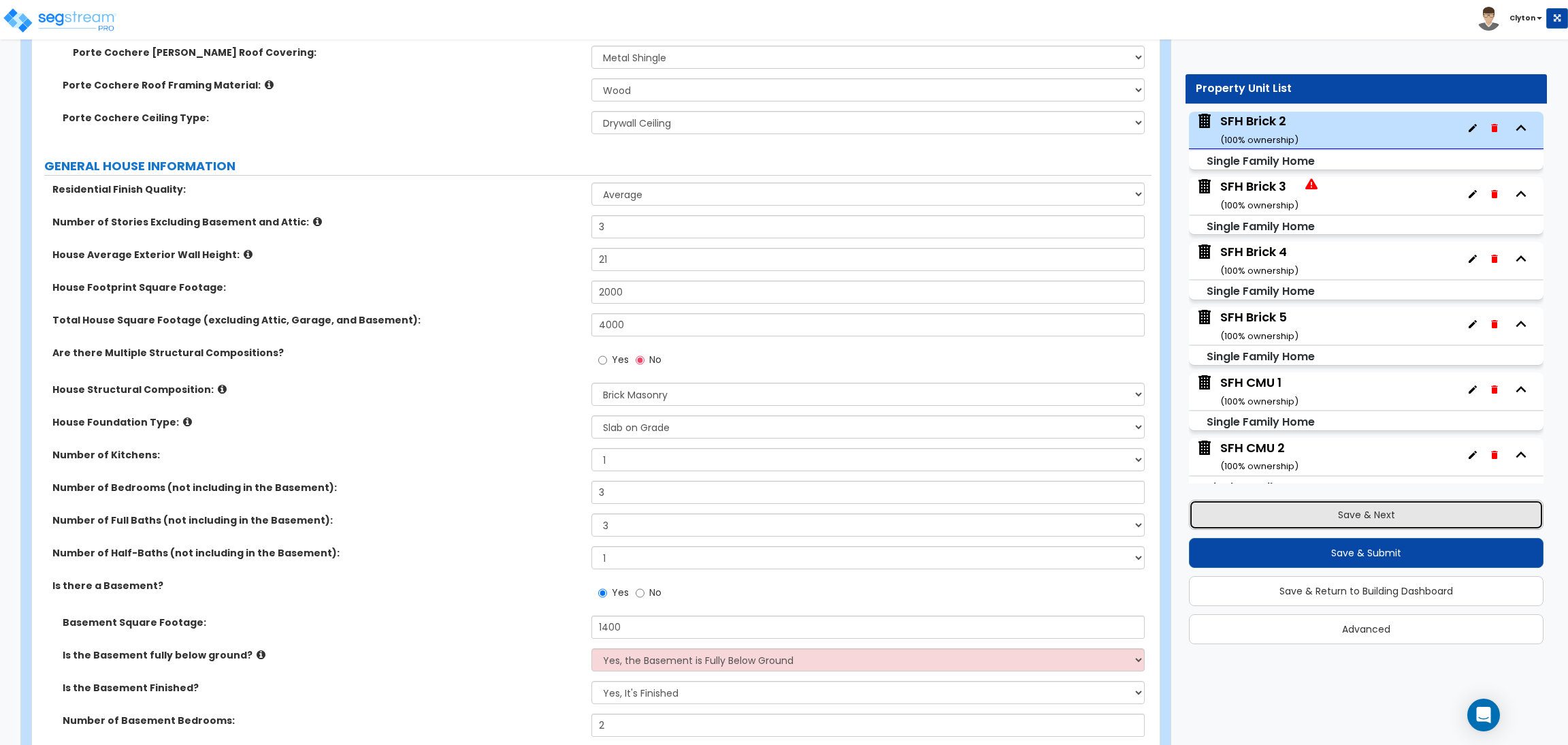
click at [1294, 517] on button "Save & Next" at bounding box center [1367, 514] width 355 height 30
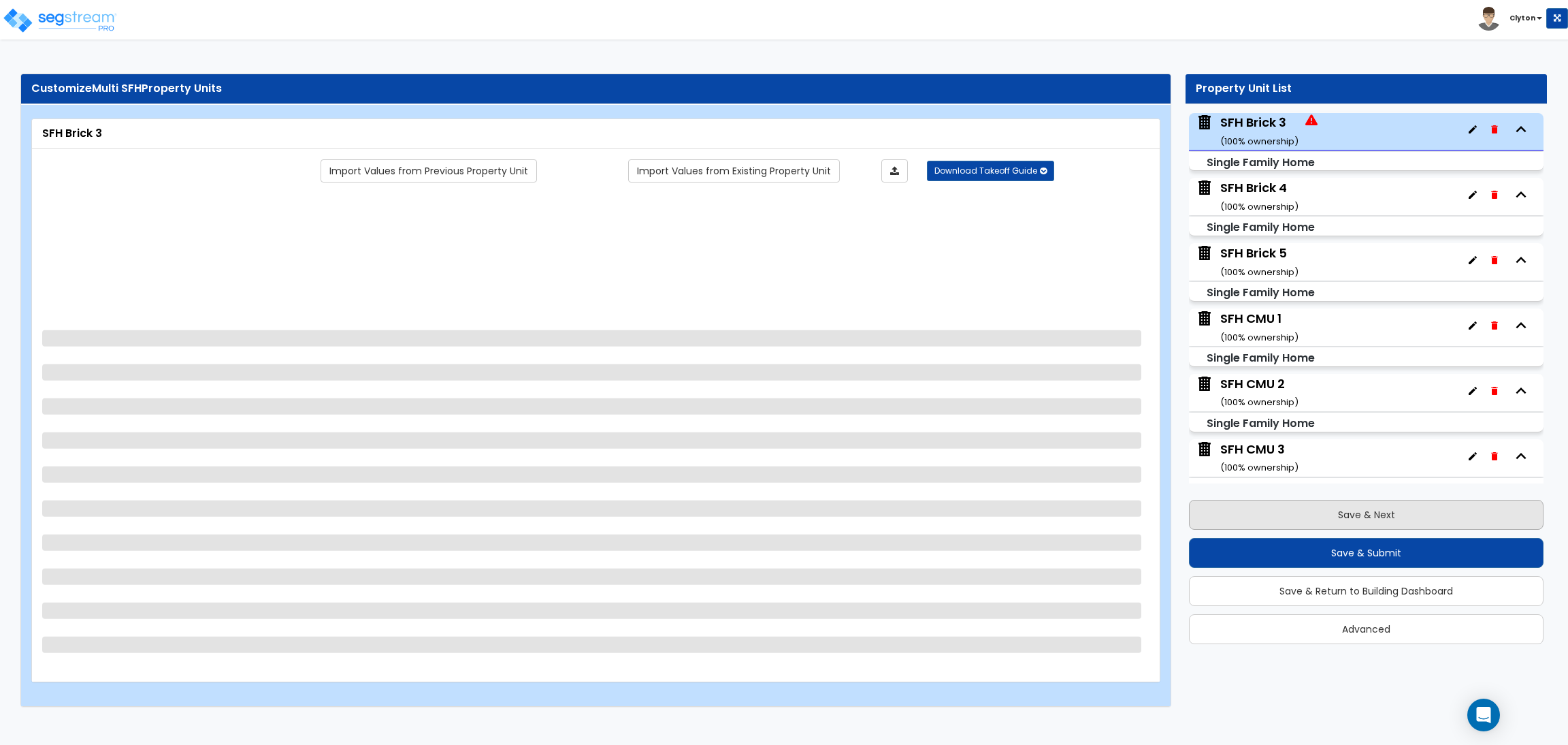
scroll to position [200, 0]
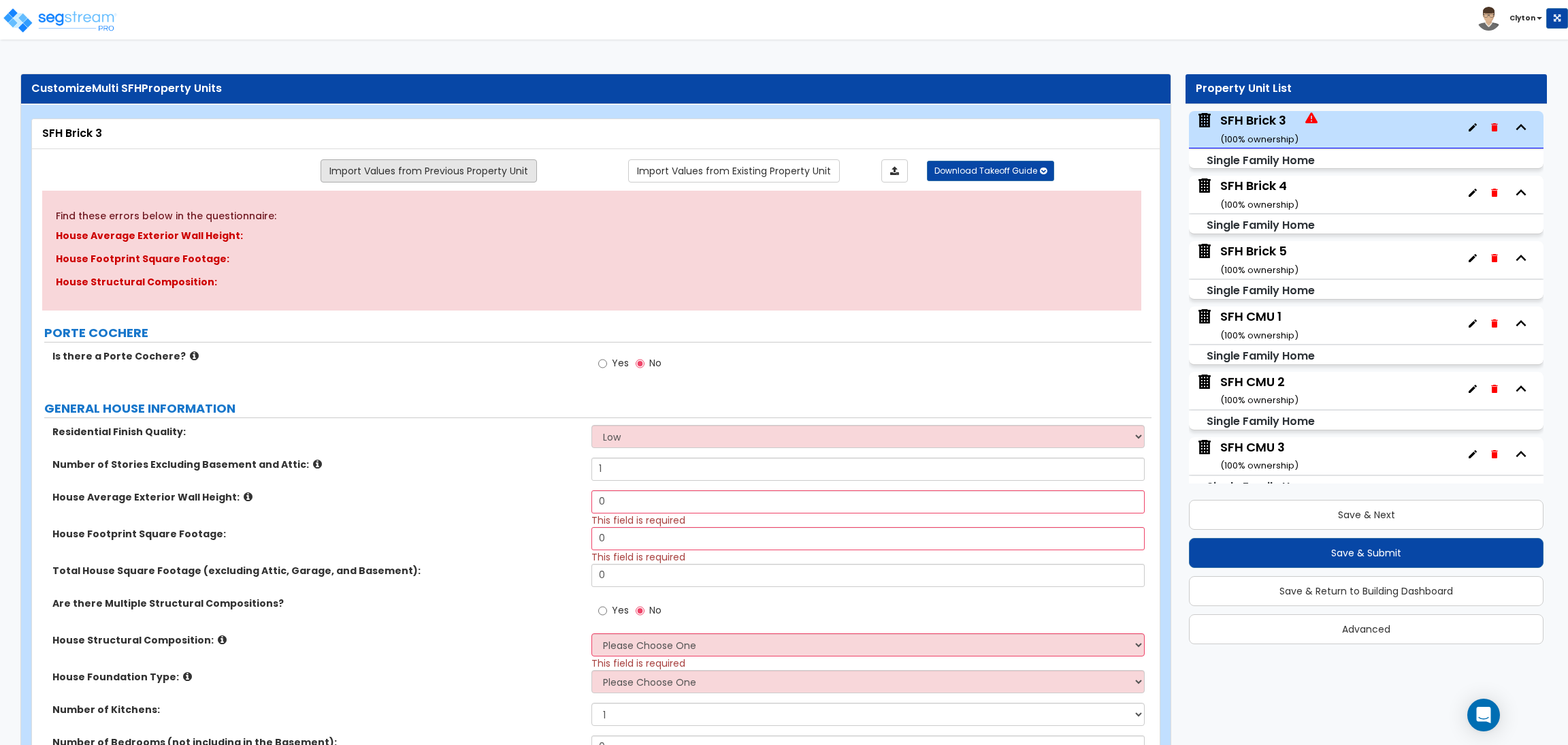
click at [505, 174] on link "Import Values from Previous Property Unit" at bounding box center [428, 171] width 216 height 23
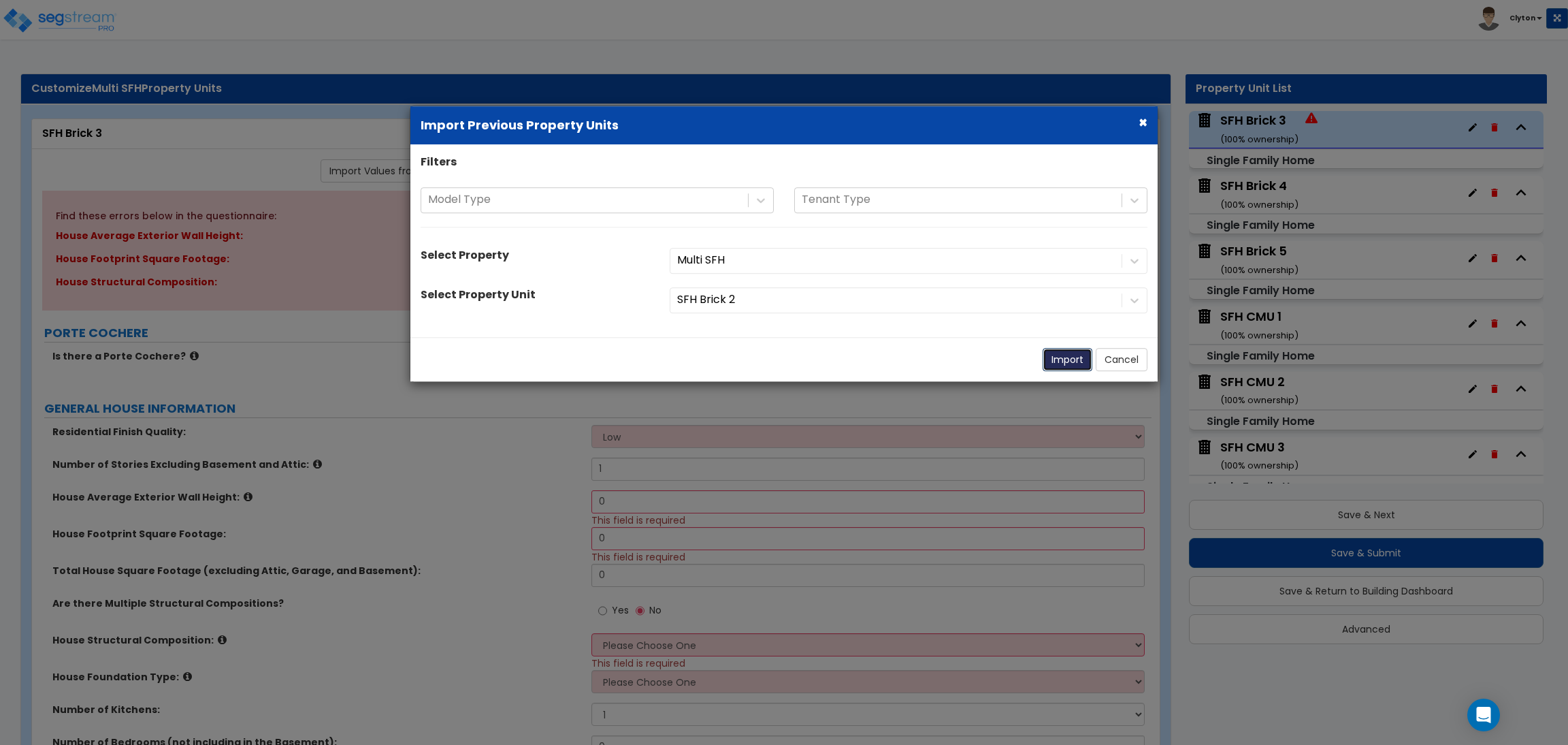
click at [1072, 357] on button "Import" at bounding box center [1067, 359] width 50 height 23
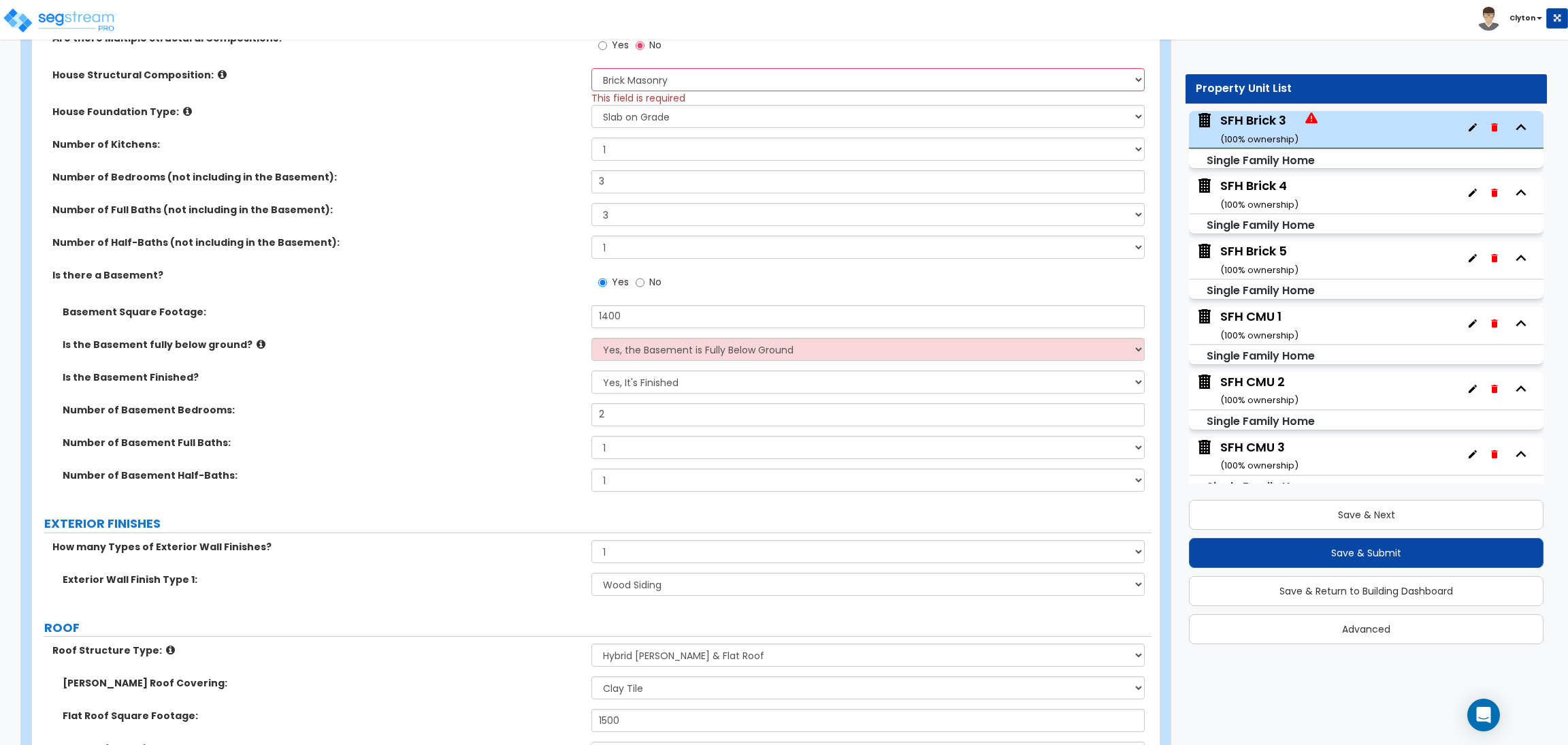
scroll to position [1123, 0]
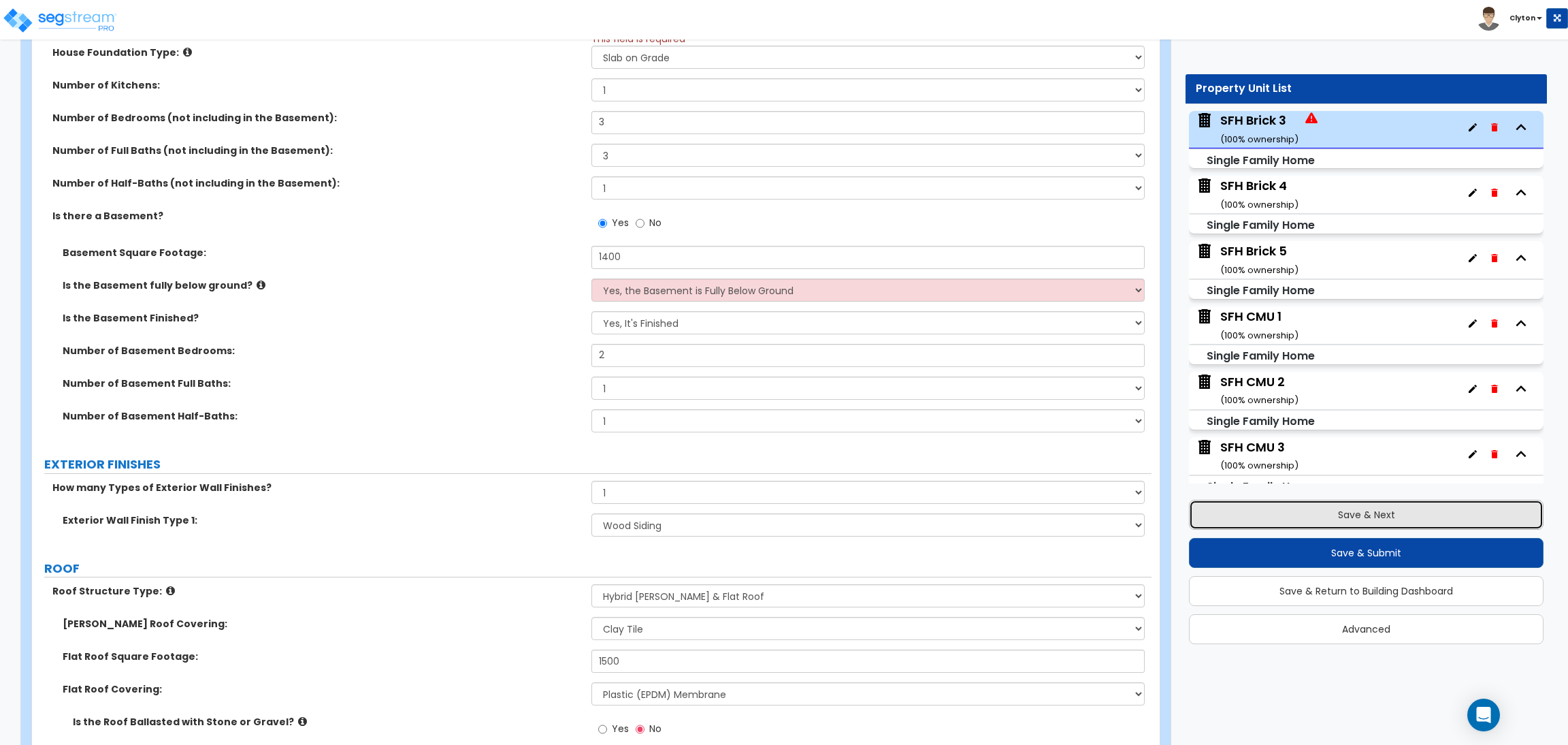
click at [1332, 517] on button "Save & Next" at bounding box center [1367, 514] width 355 height 30
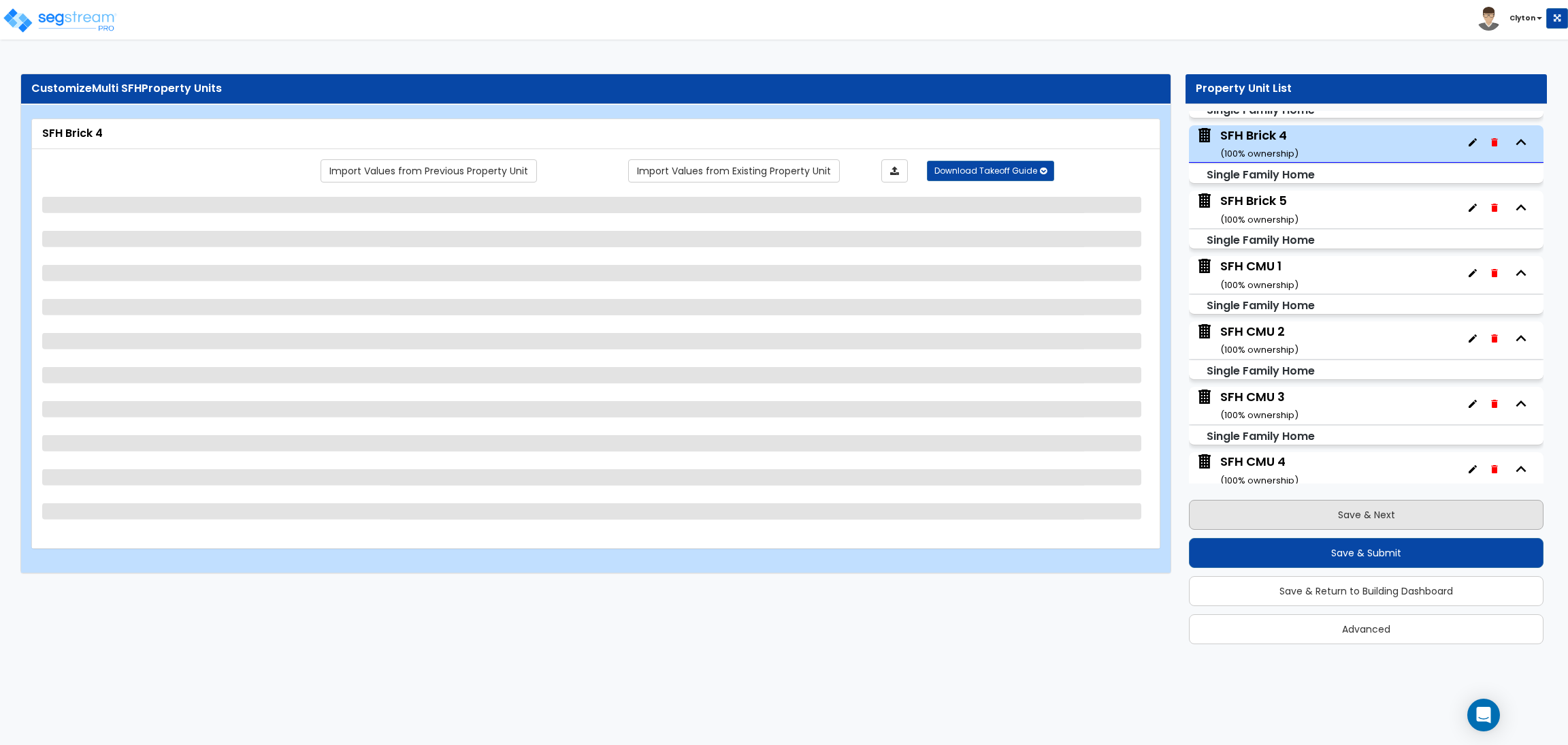
scroll to position [265, 0]
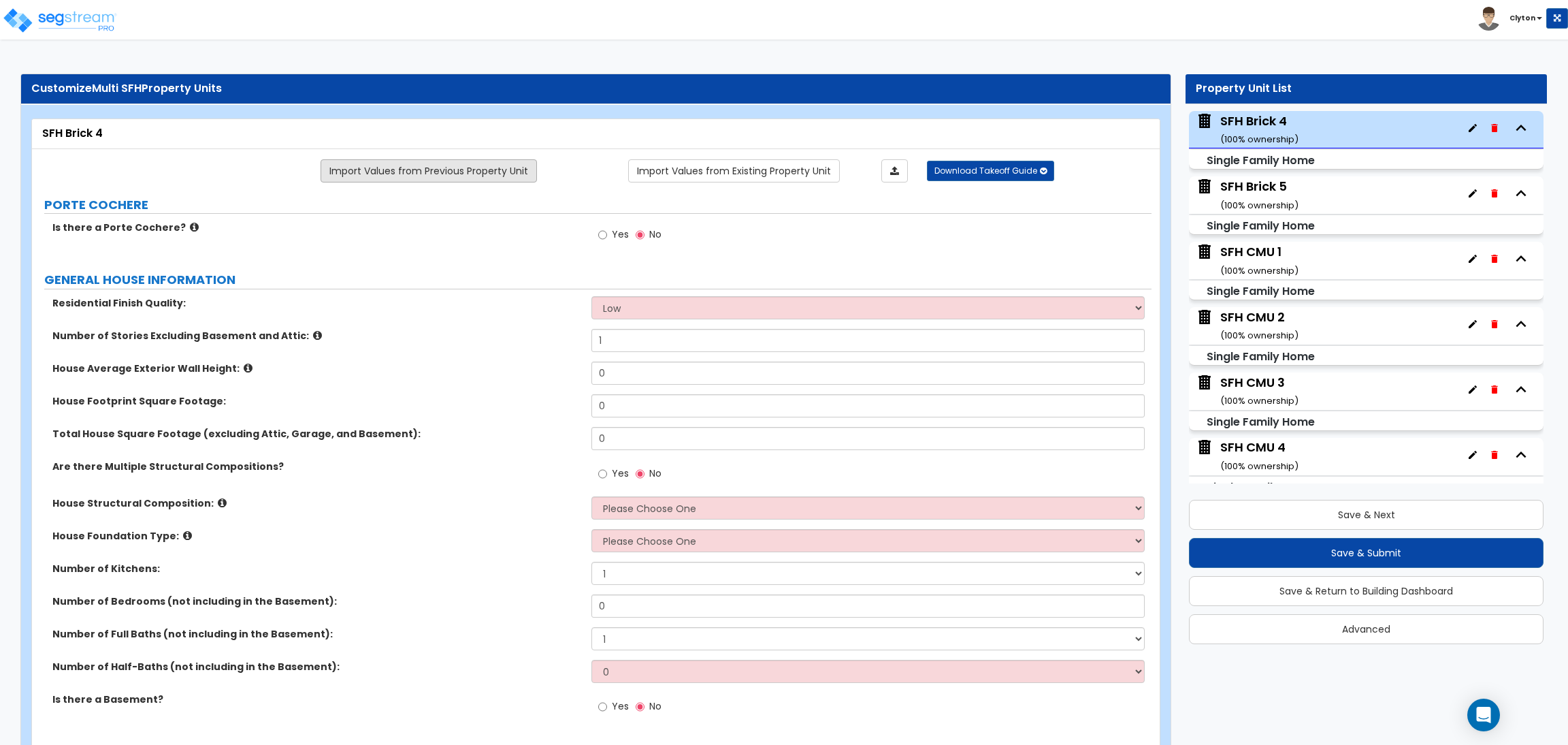
click at [414, 164] on link "Import Values from Previous Property Unit" at bounding box center [428, 171] width 216 height 23
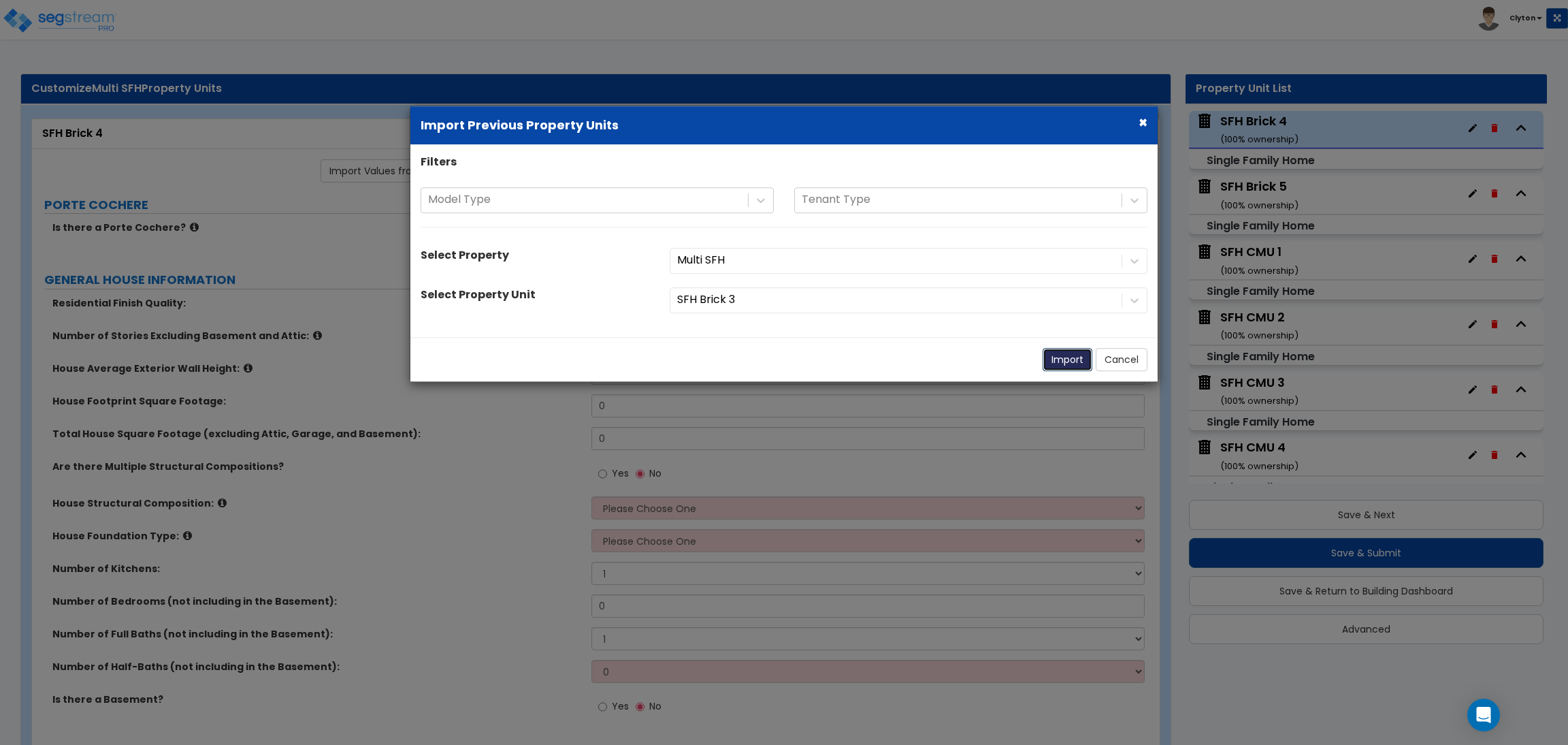
click at [1060, 362] on button "Import" at bounding box center [1067, 359] width 50 height 23
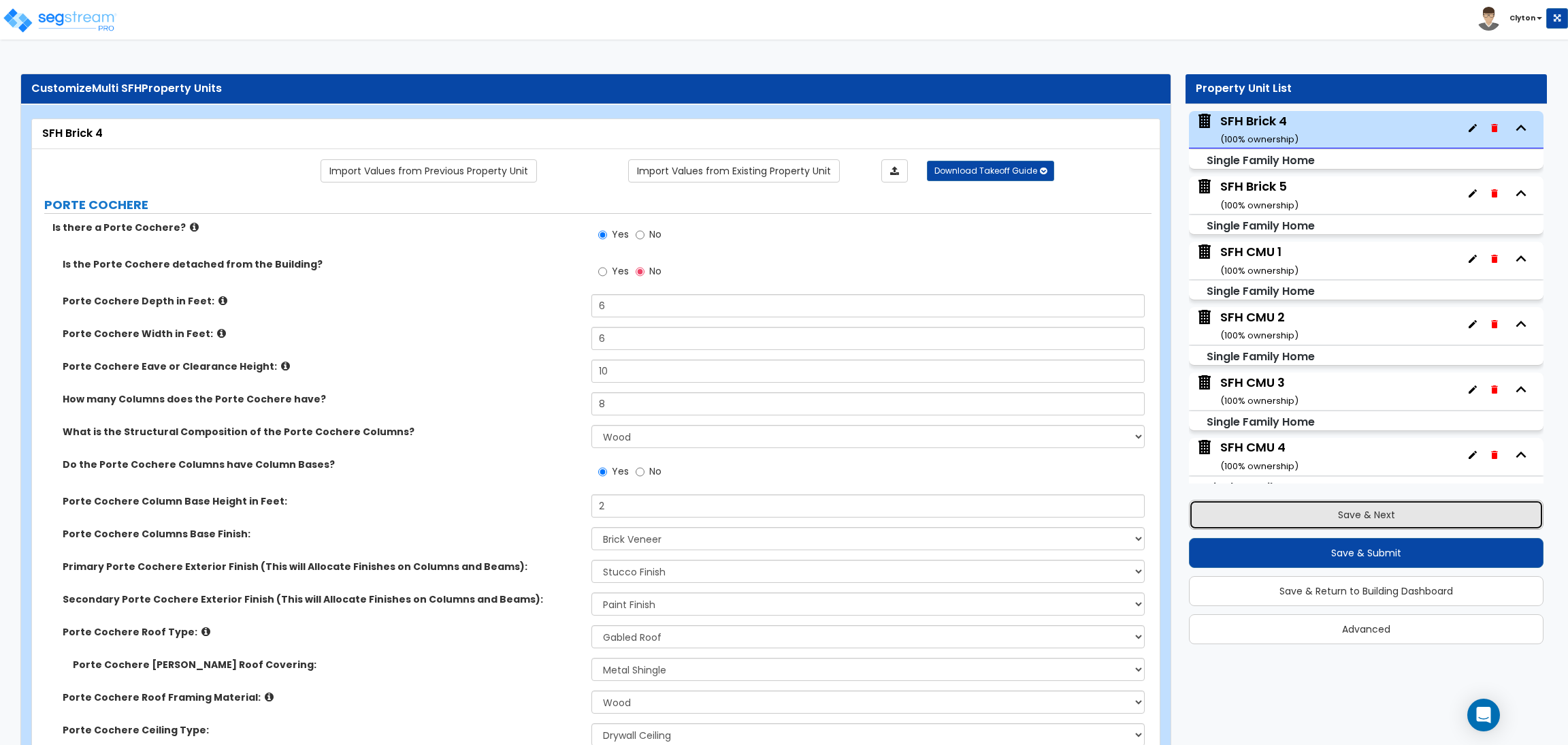
click at [1320, 517] on button "Save & Next" at bounding box center [1367, 514] width 355 height 30
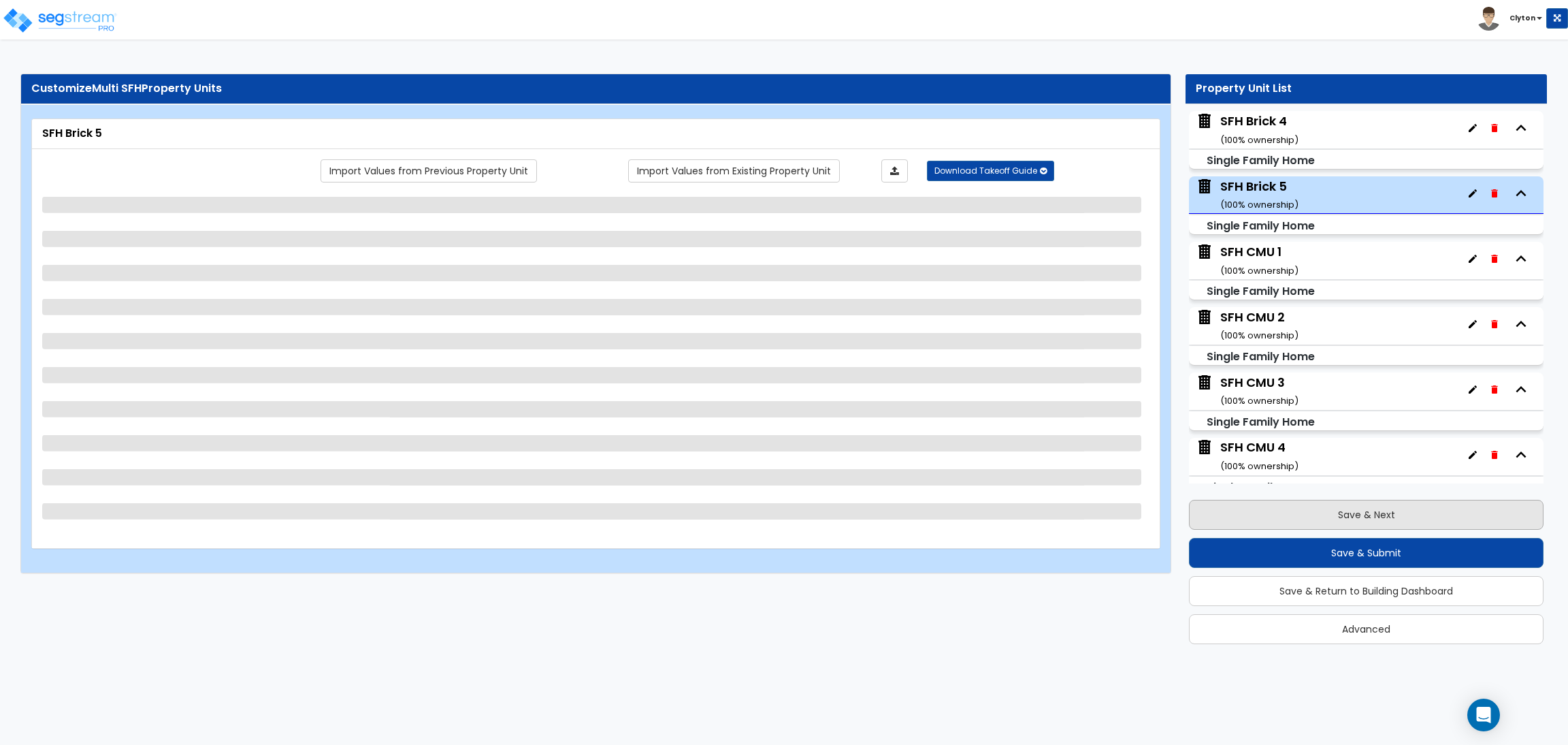
scroll to position [330, 0]
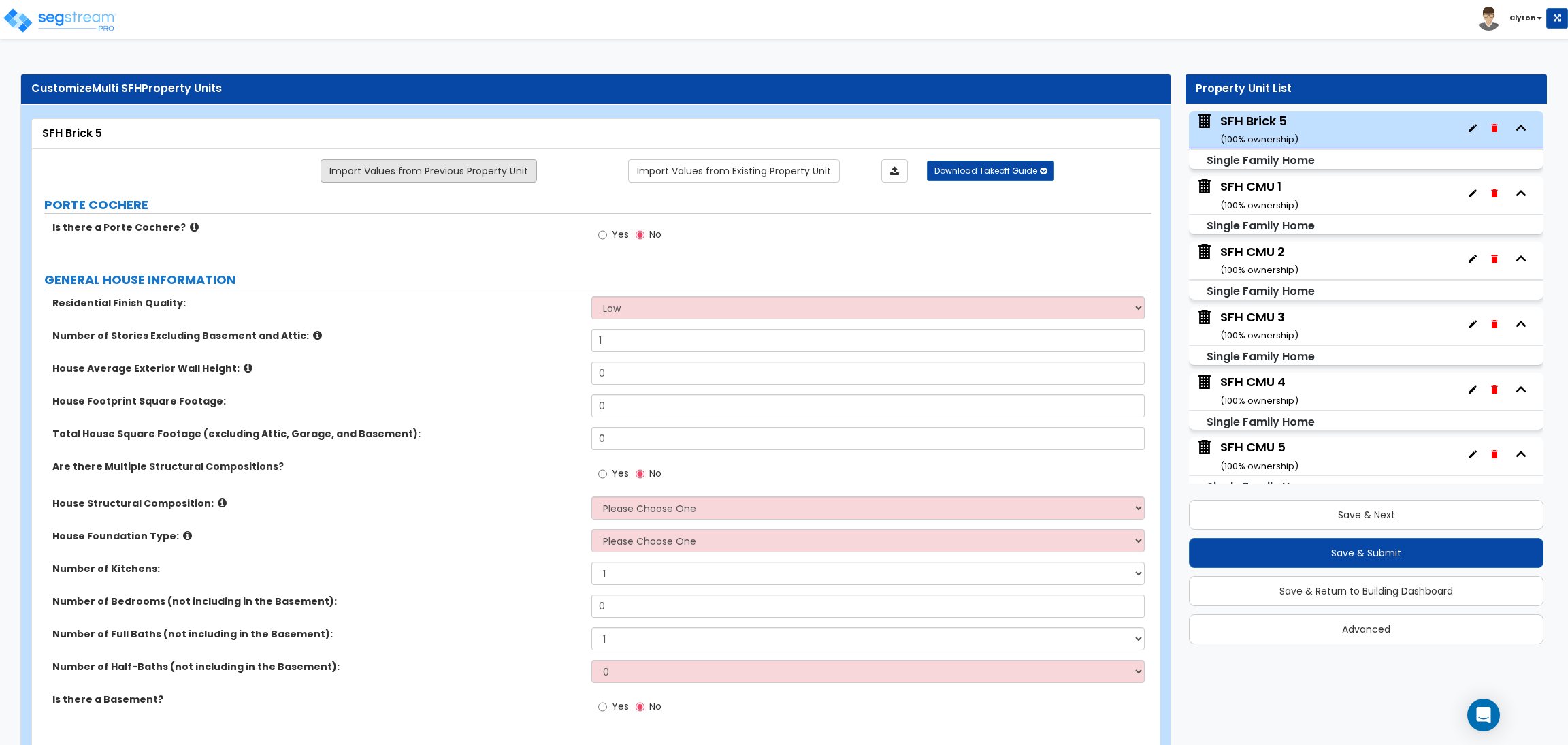
click at [450, 165] on link "Import Values from Previous Property Unit" at bounding box center [428, 171] width 216 height 23
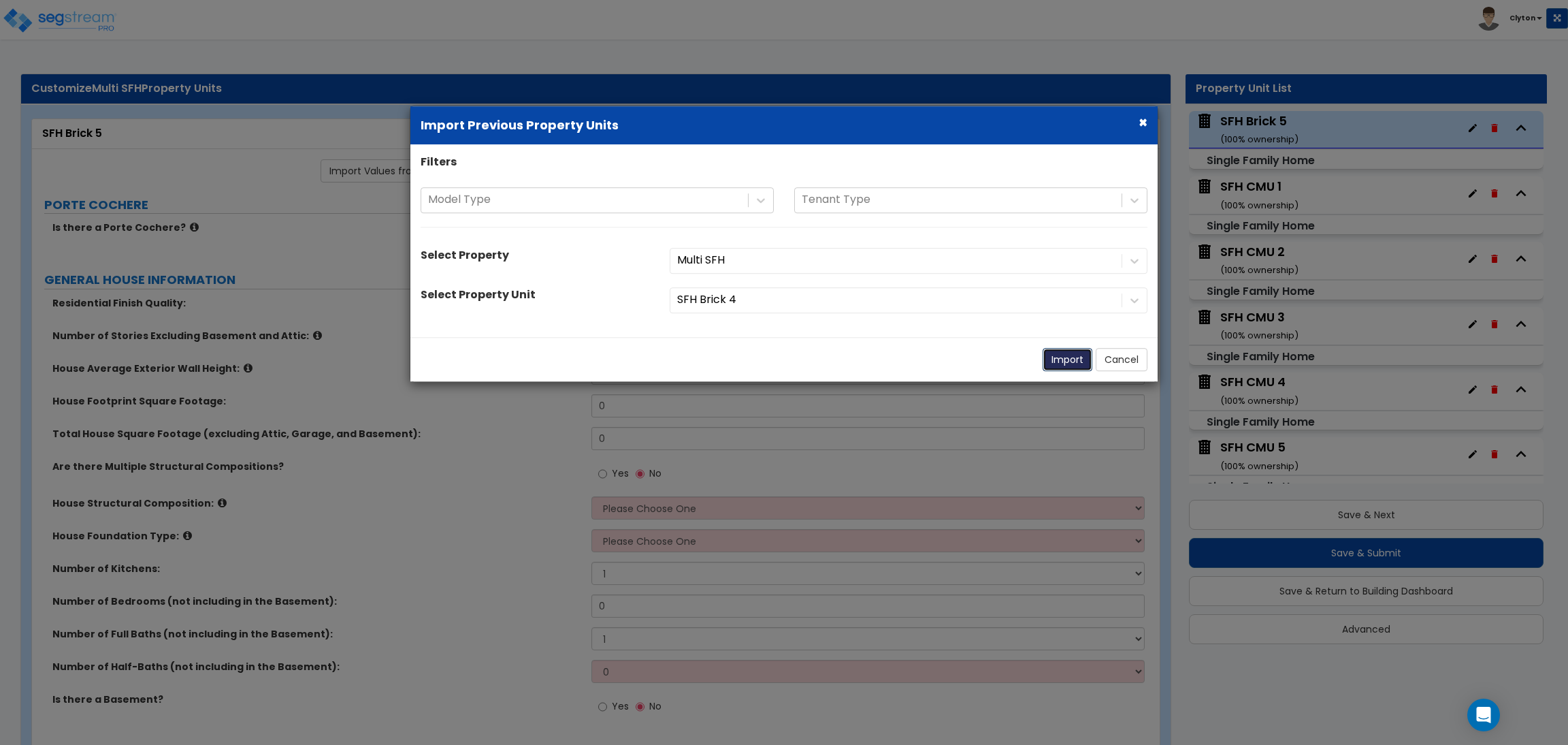
click at [1059, 358] on button "Import" at bounding box center [1067, 359] width 50 height 23
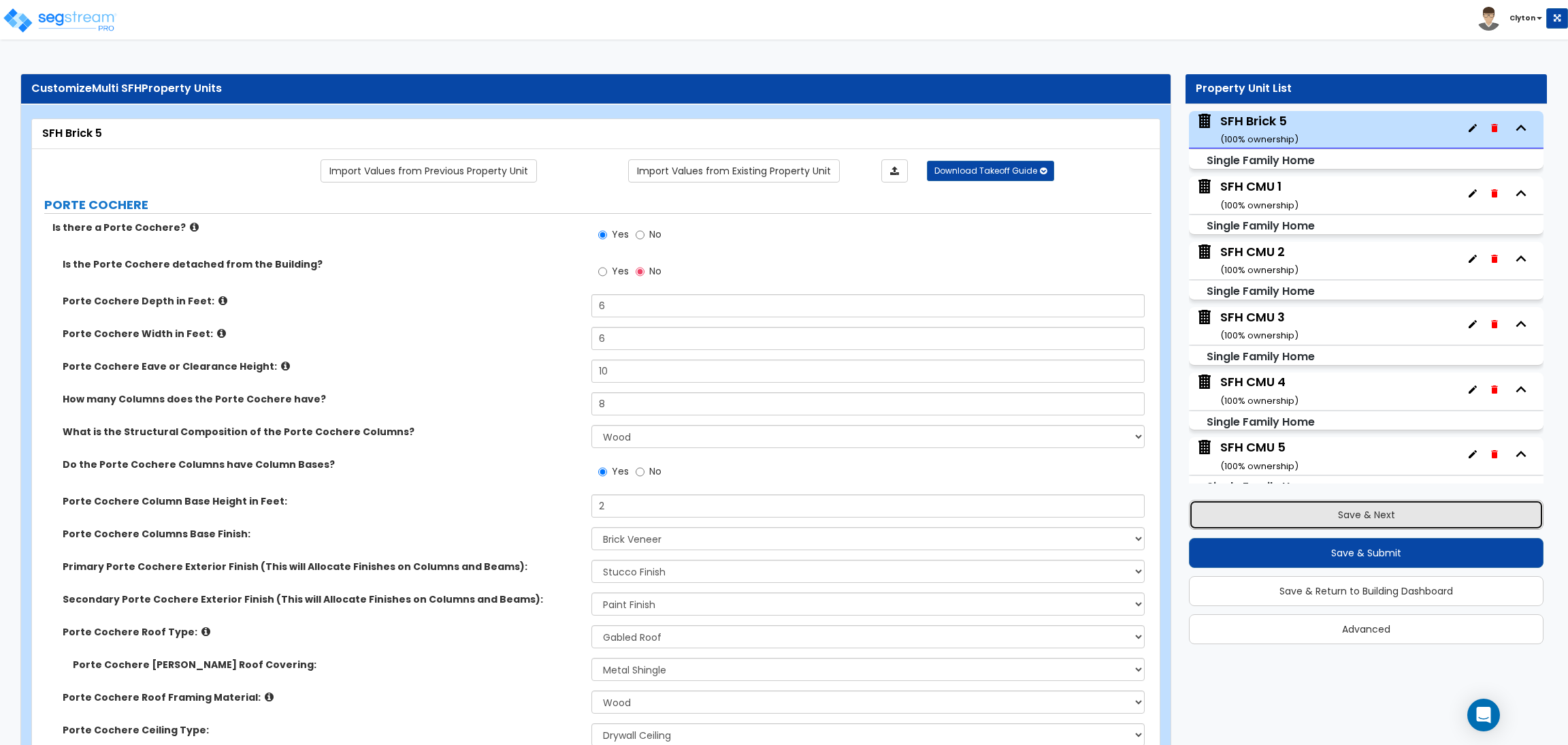
click at [1334, 511] on button "Save & Next" at bounding box center [1367, 514] width 355 height 30
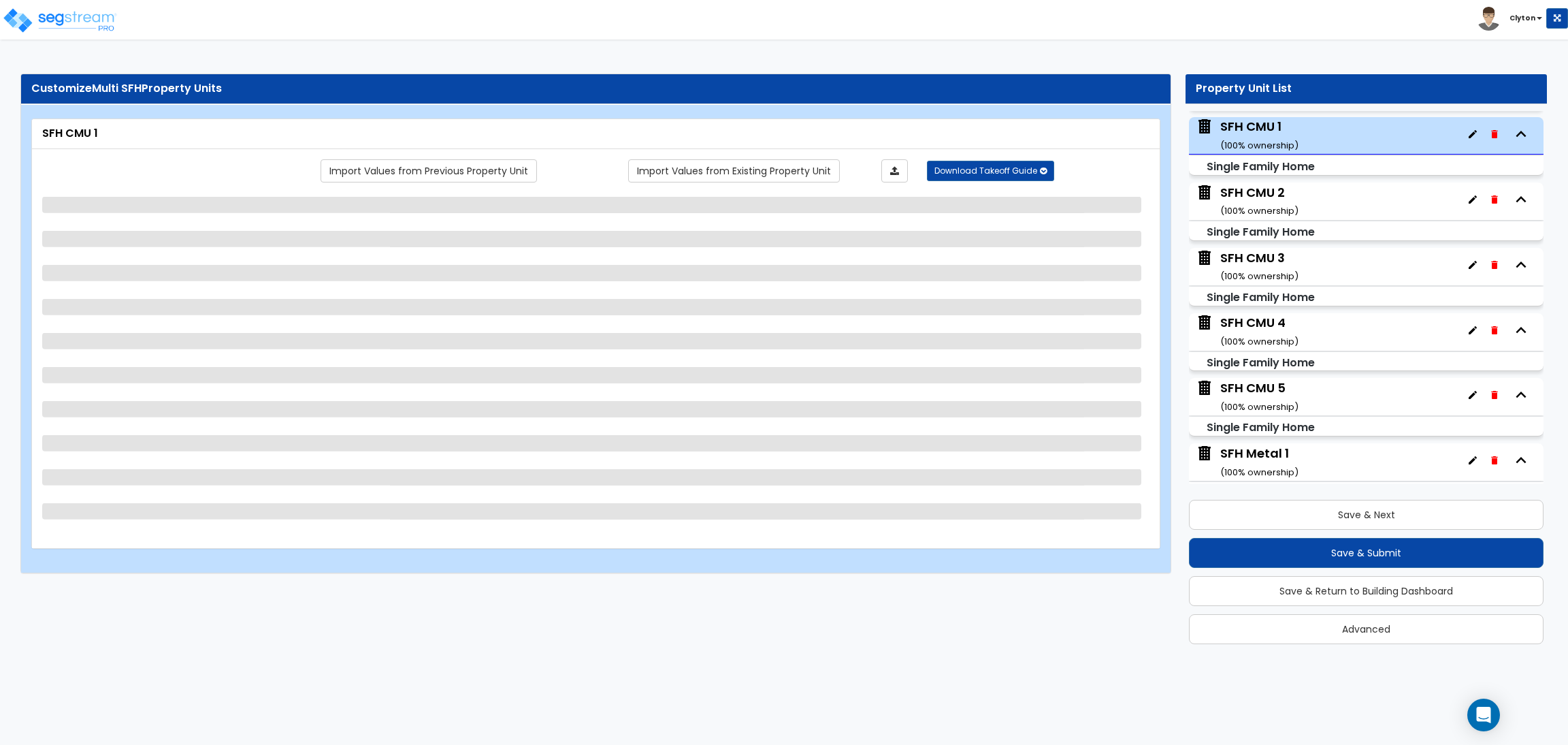
scroll to position [397, 0]
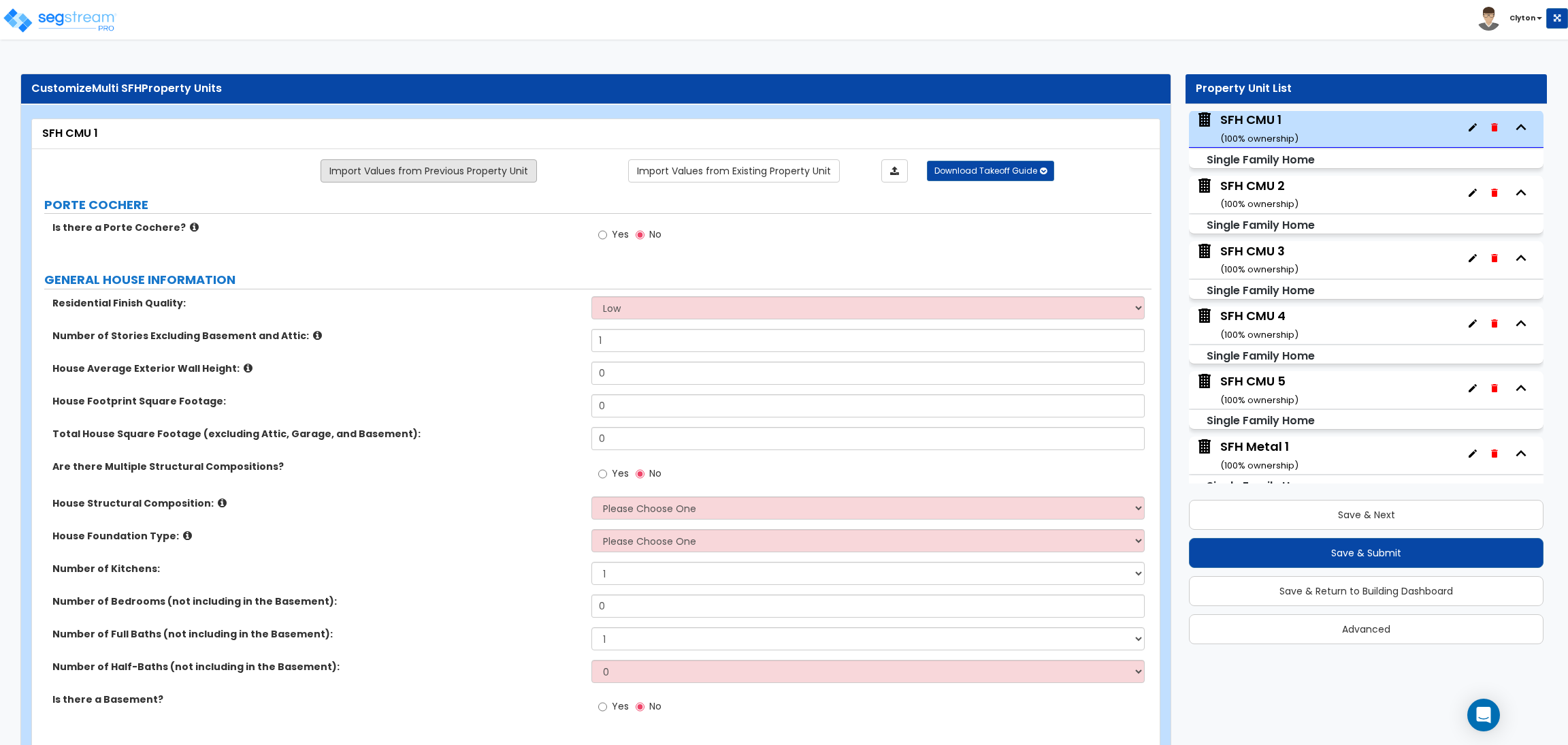
click at [461, 171] on link "Import Values from Previous Property Unit" at bounding box center [428, 171] width 216 height 23
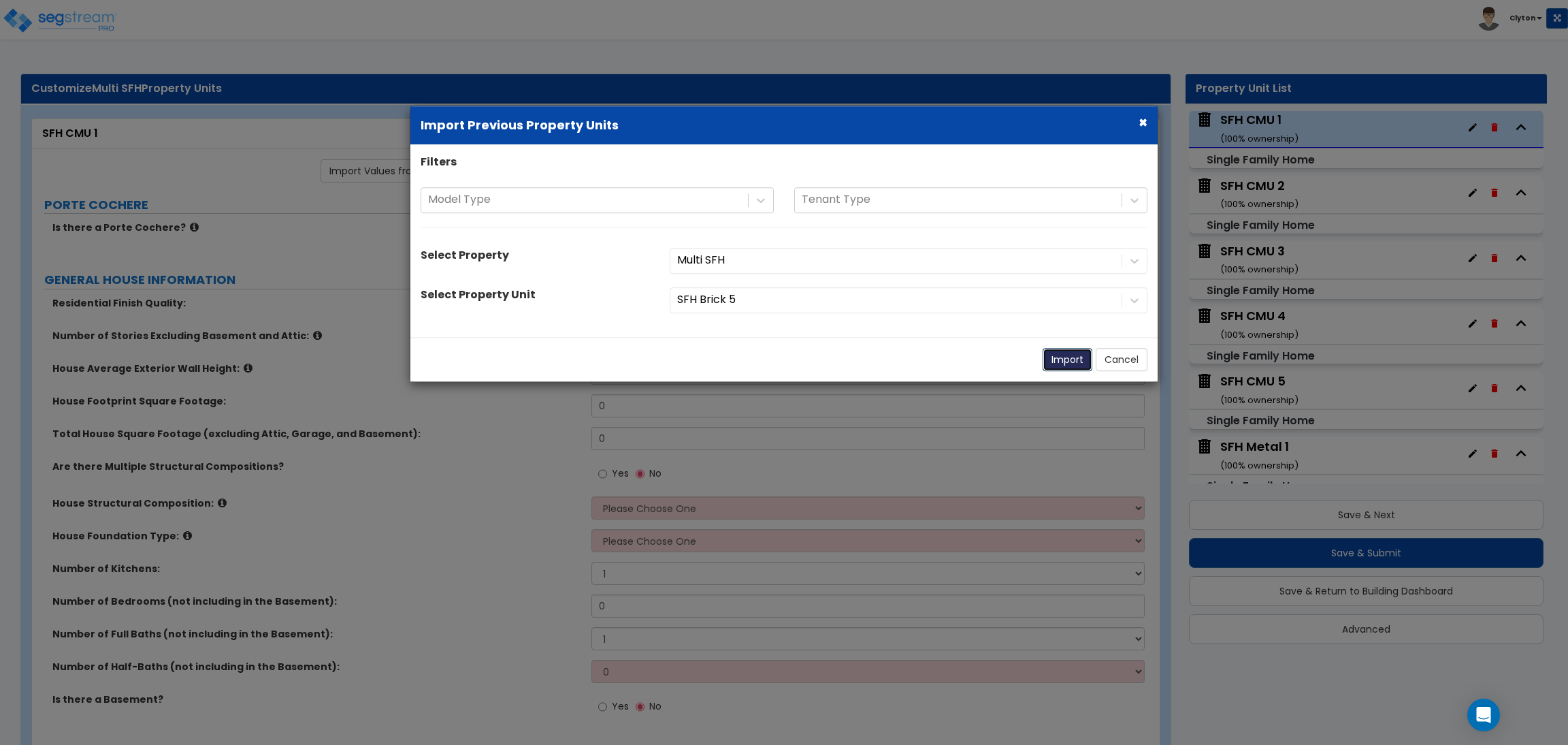
click at [1063, 368] on button "Import" at bounding box center [1067, 359] width 50 height 23
click at [1063, 363] on button "Import" at bounding box center [1067, 359] width 50 height 23
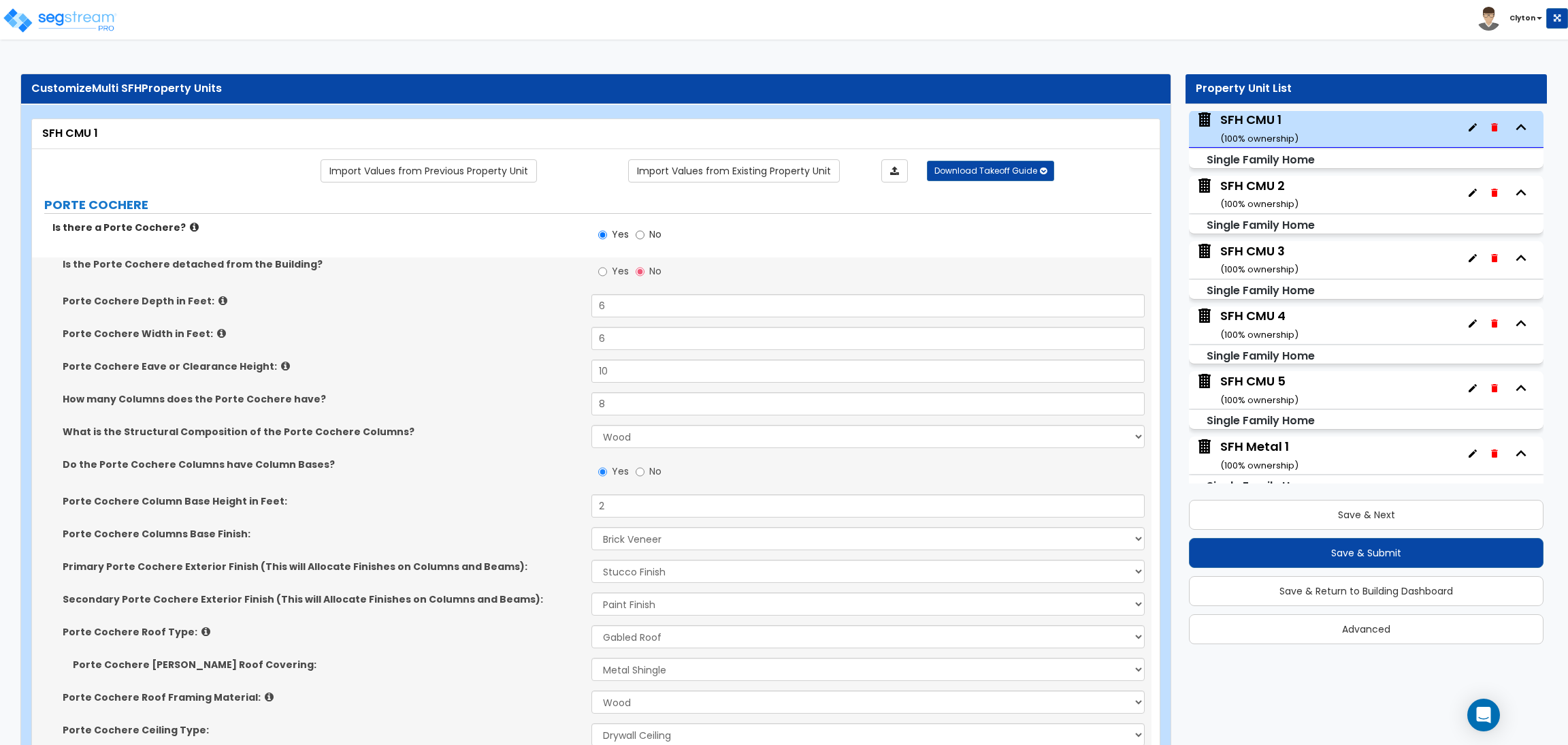
click at [513, 446] on div "What is the Structural Composition of the Porte Cochere Columns? Please Choose …" at bounding box center [591, 441] width 1120 height 33
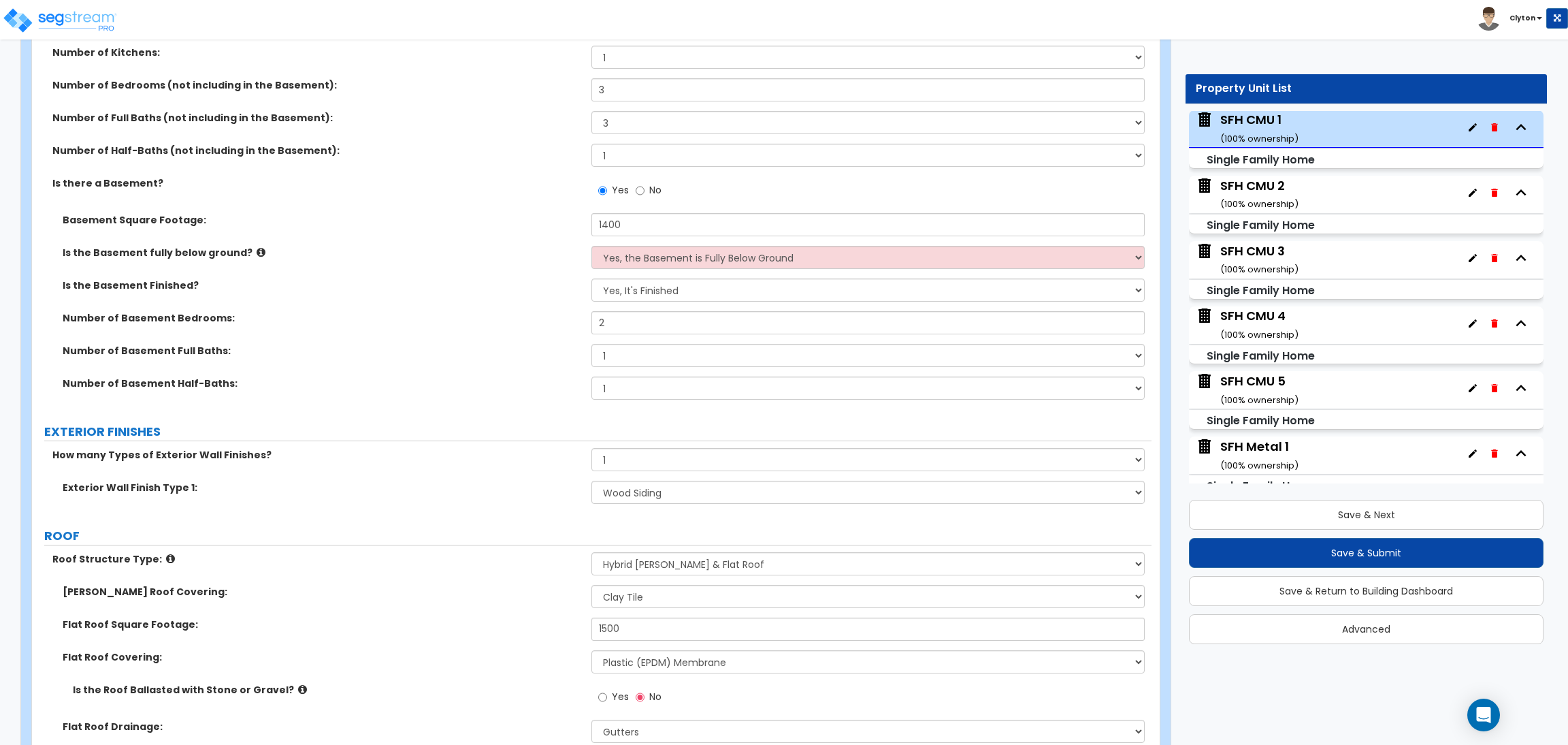
scroll to position [715, 0]
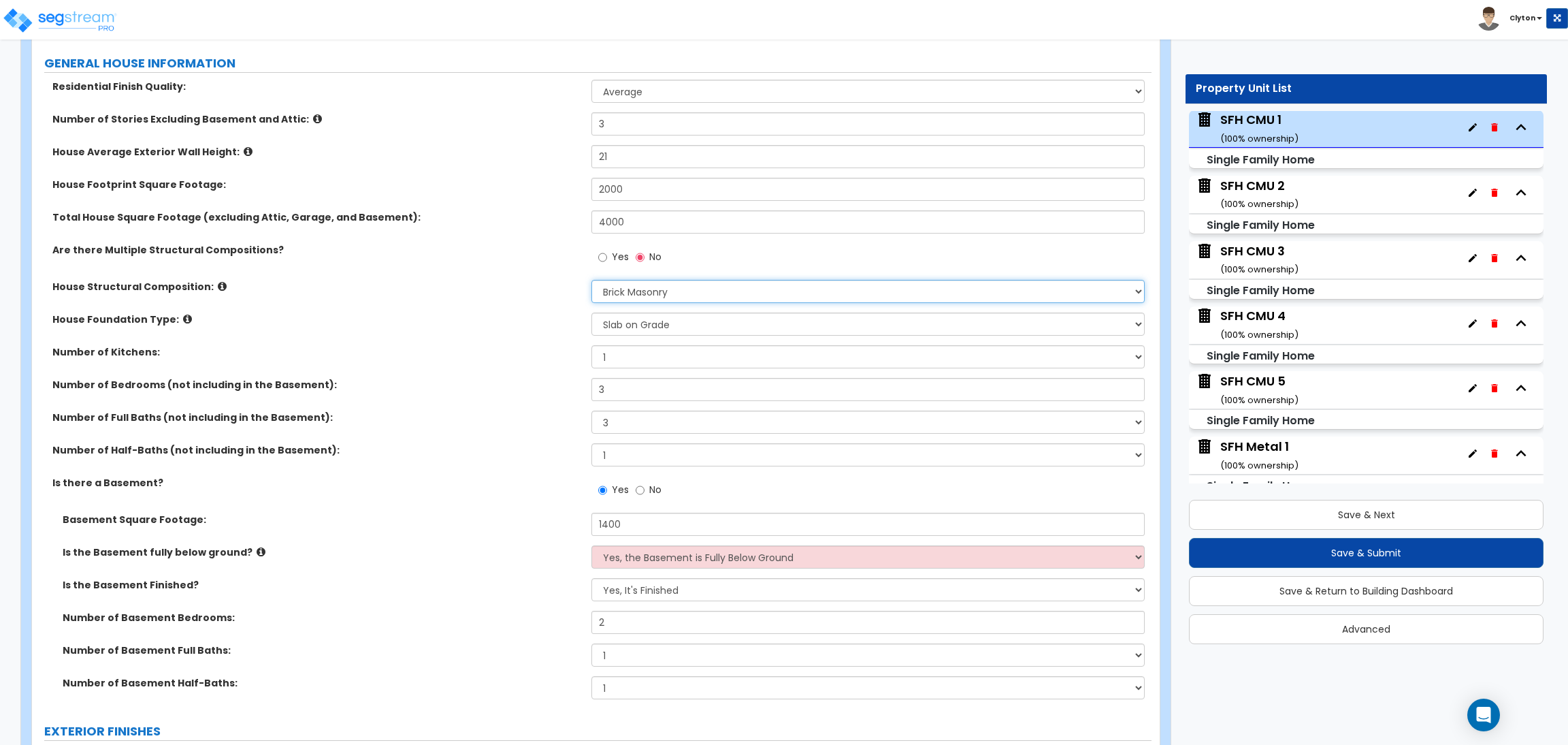
click at [616, 287] on select "Please Choose One Reinforced Concrete Structural Steel Brick Masonry CMU Masonr…" at bounding box center [867, 291] width 552 height 23
click at [591, 280] on select "Please Choose One Reinforced Concrete Structural Steel Brick Masonry CMU Masonr…" at bounding box center [867, 291] width 552 height 23
click at [529, 380] on label "Number of Bedrooms (not including in the Basement):" at bounding box center [317, 385] width 529 height 13
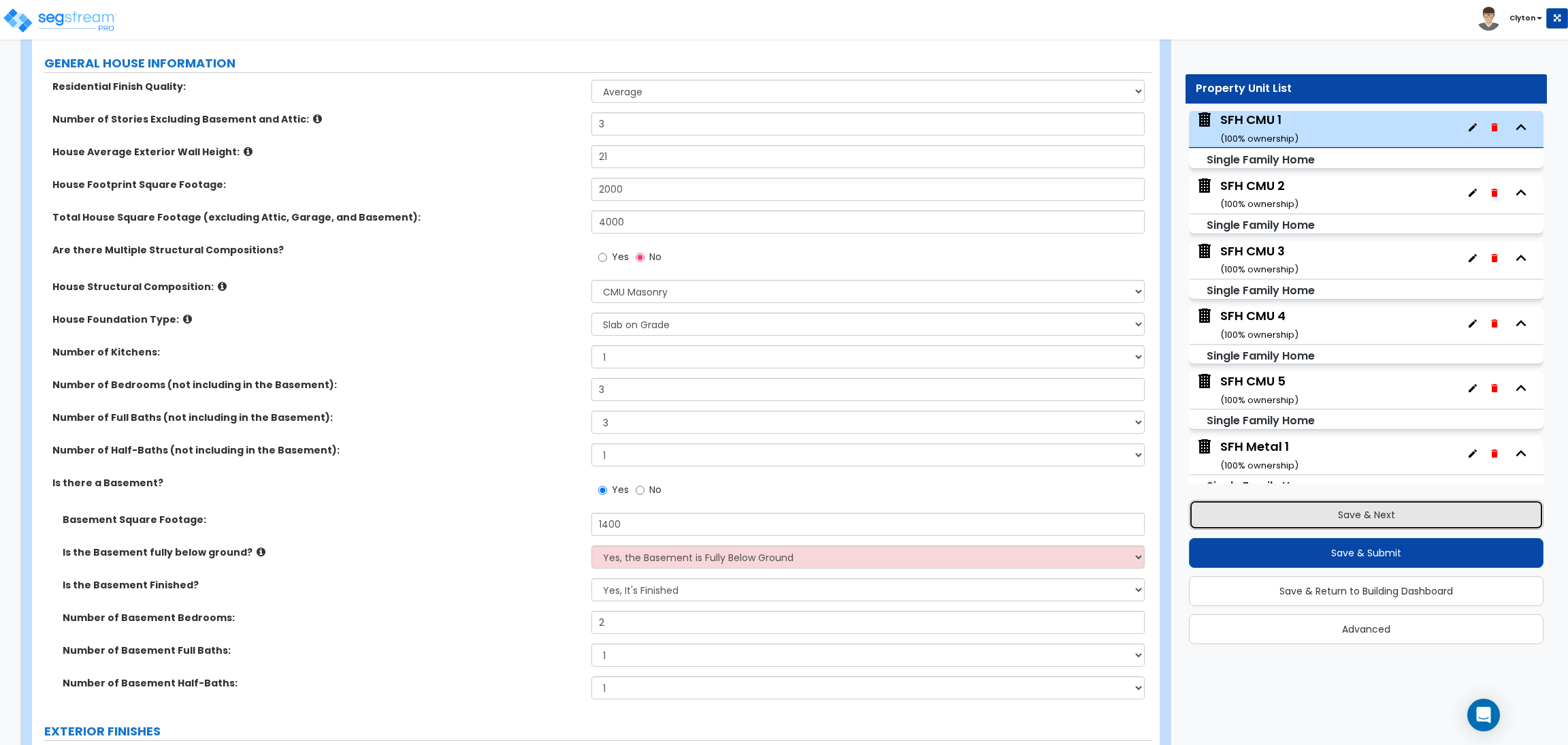
click at [1257, 510] on button "Save & Next" at bounding box center [1367, 514] width 355 height 30
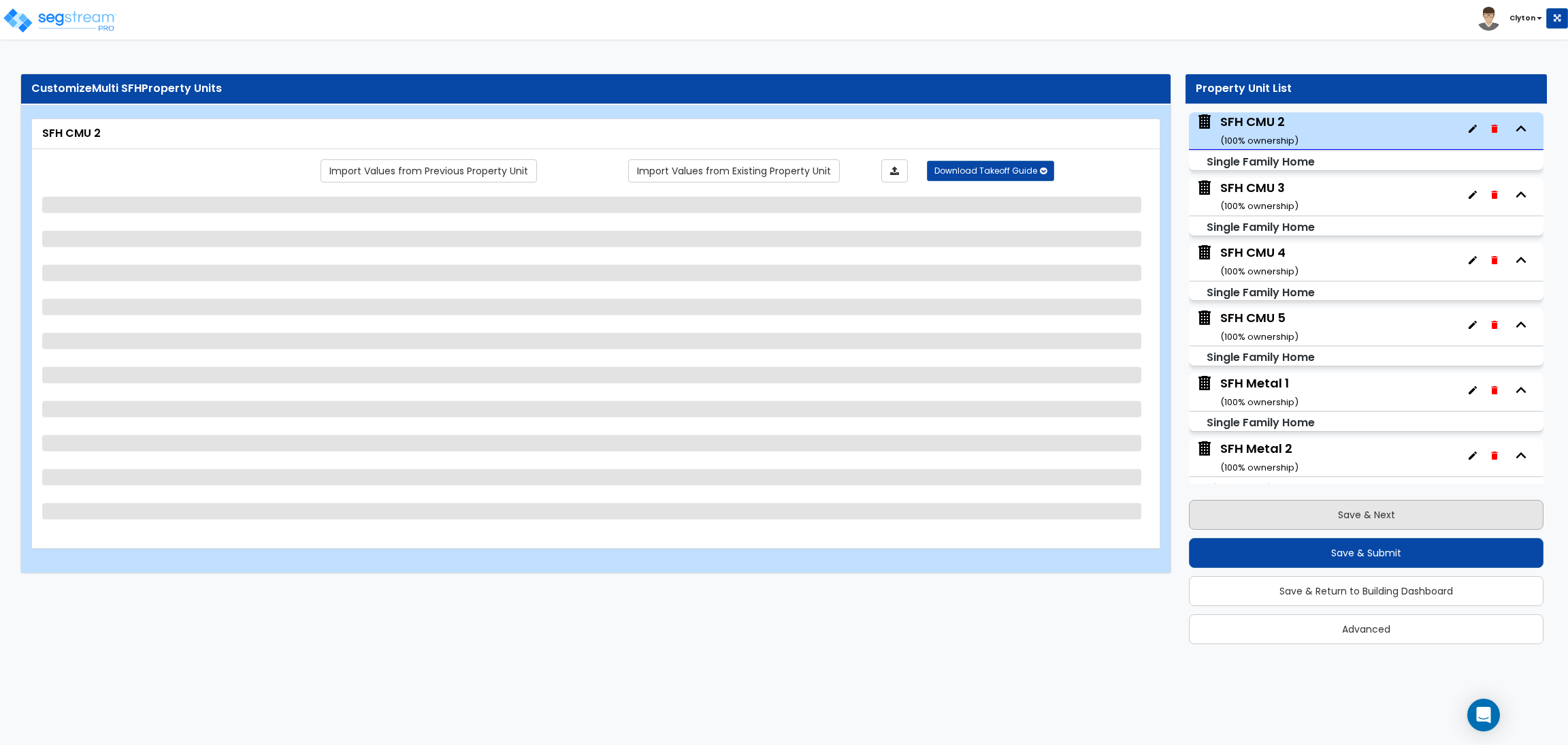
scroll to position [461, 0]
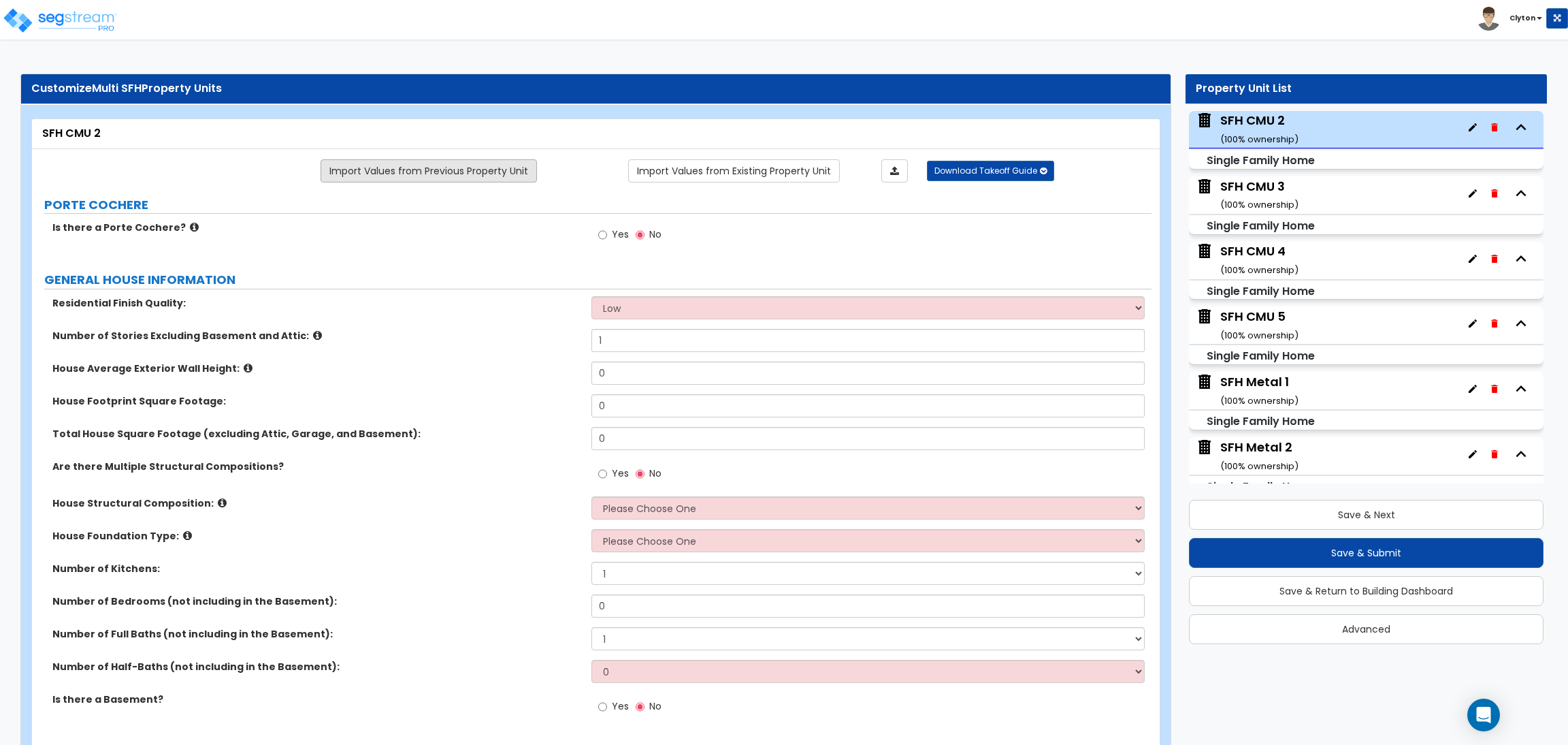
click at [505, 177] on link "Import Values from Previous Property Unit" at bounding box center [428, 171] width 216 height 23
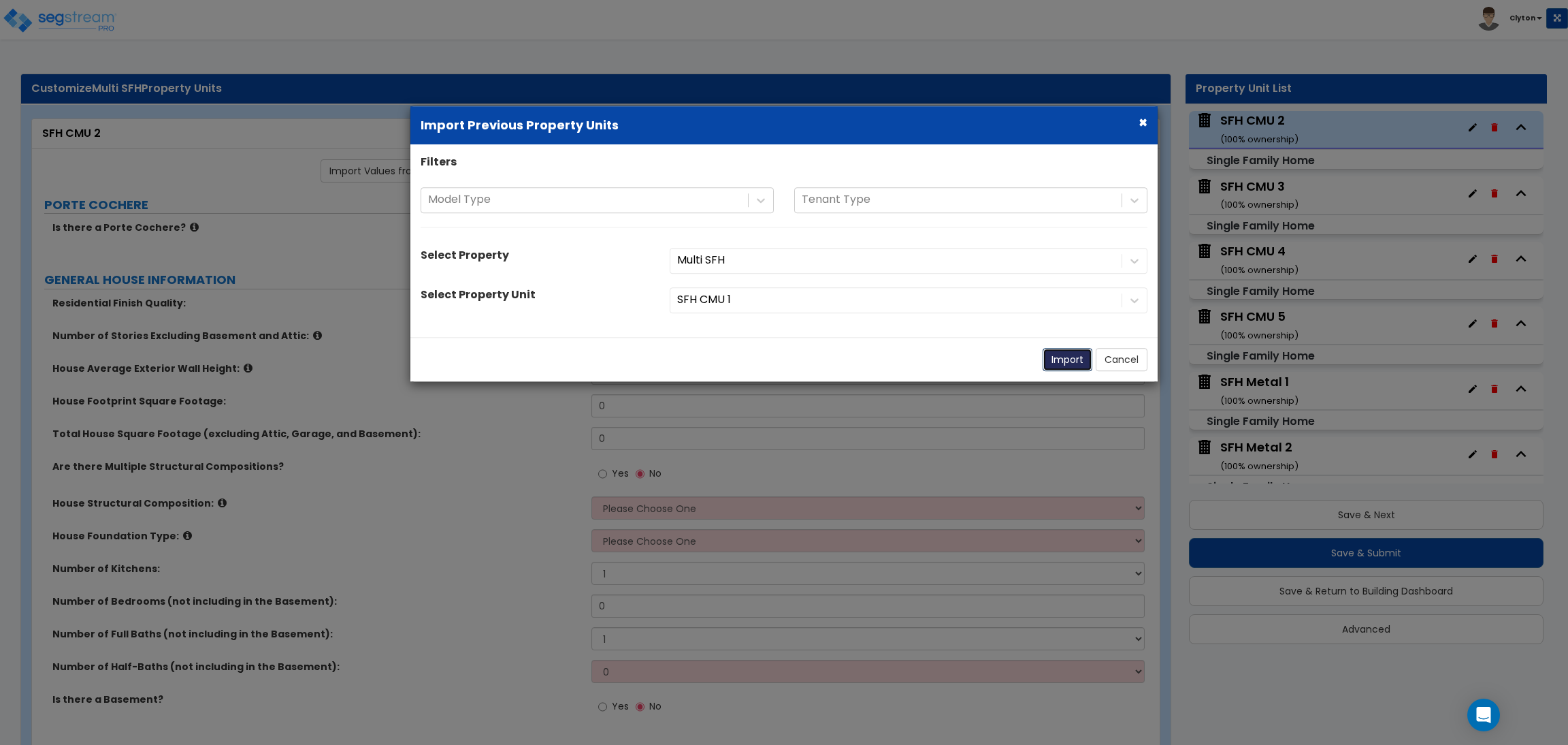
click at [1060, 362] on button "Import" at bounding box center [1067, 359] width 50 height 23
click at [1076, 363] on button "Import" at bounding box center [1067, 359] width 50 height 23
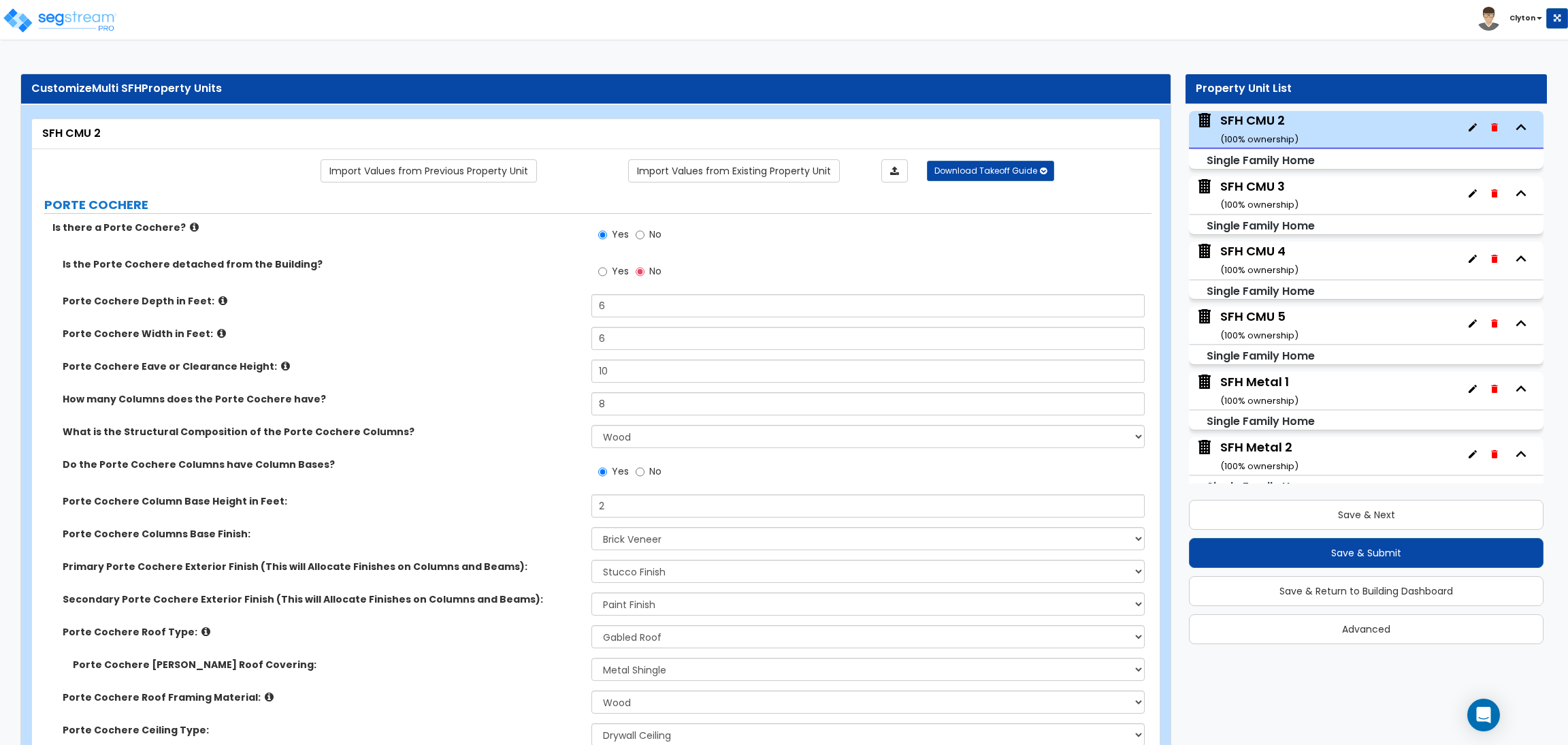
click at [511, 383] on div "Porte Cochere Eave or Clearance Height: 10" at bounding box center [591, 376] width 1120 height 33
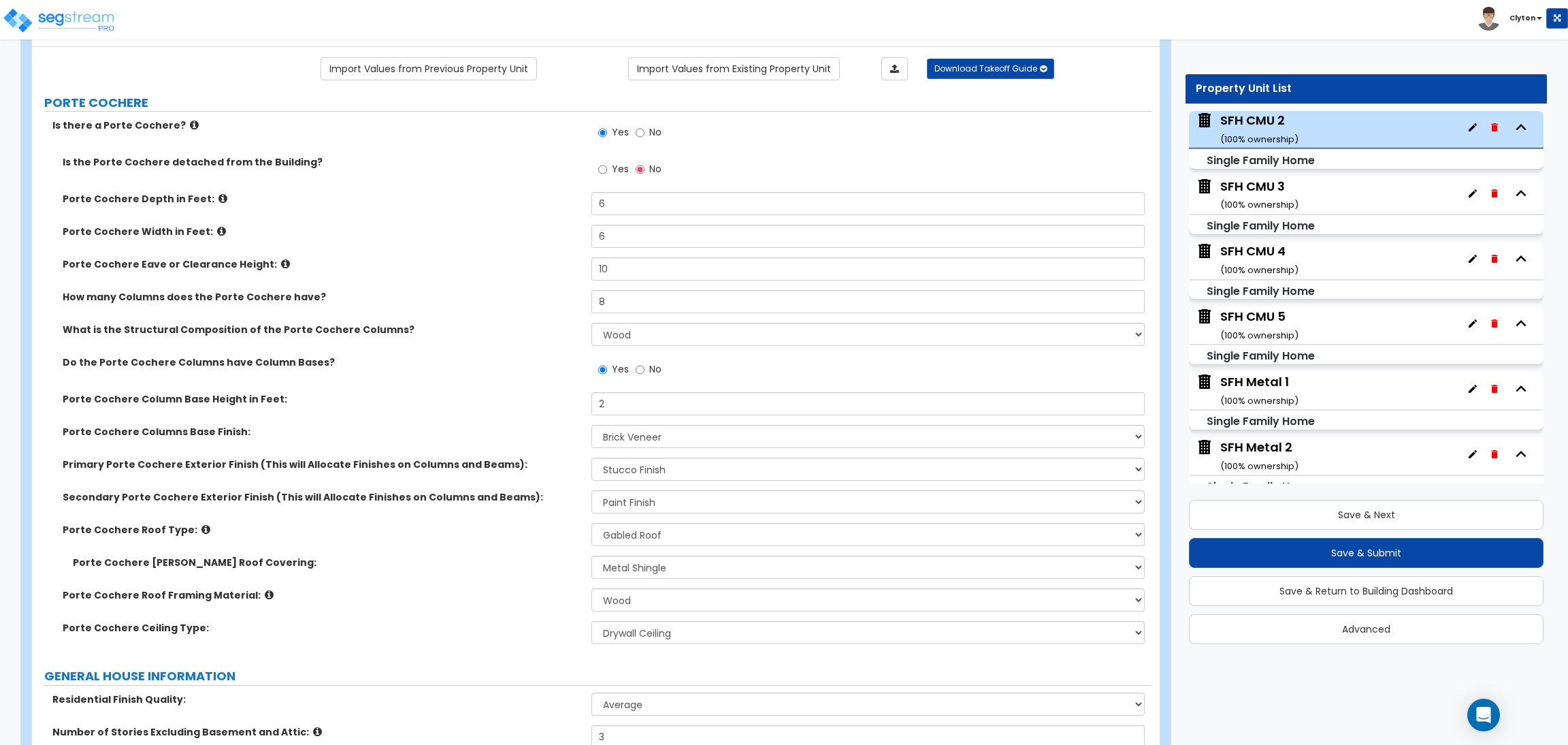
scroll to position [0, 0]
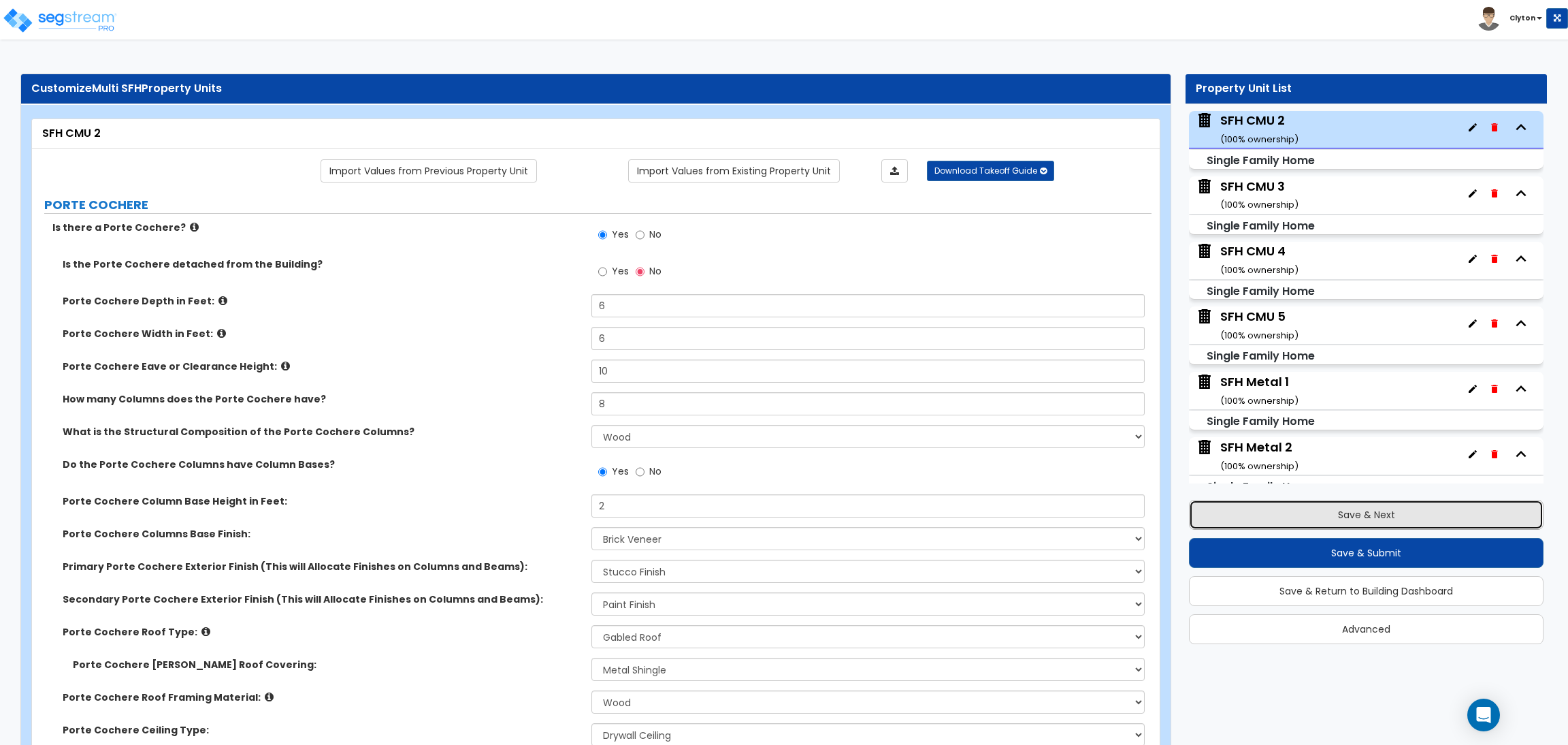
click at [1317, 522] on button "Save & Next" at bounding box center [1367, 514] width 355 height 30
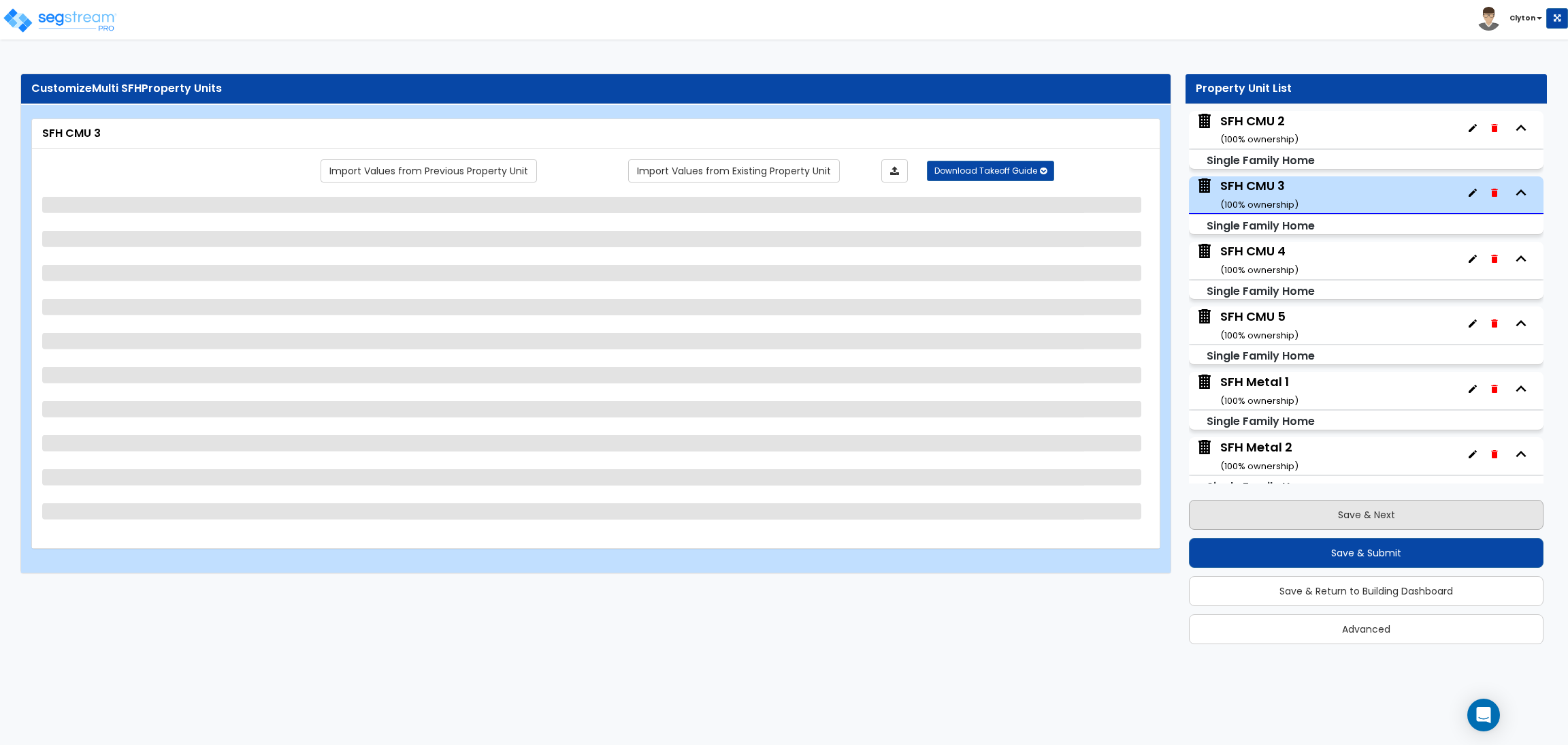
scroll to position [526, 0]
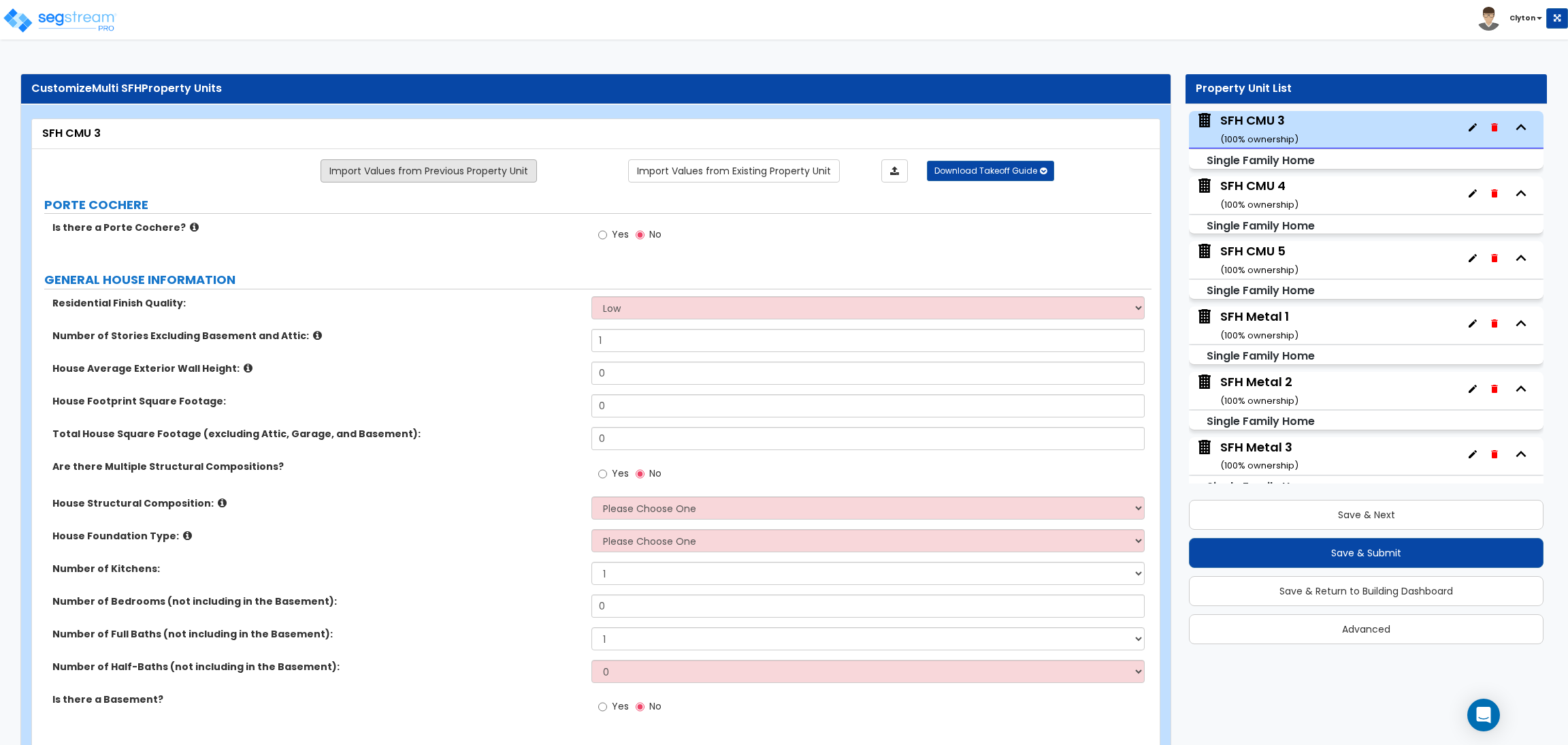
click at [408, 164] on link "Import Values from Previous Property Unit" at bounding box center [428, 171] width 216 height 23
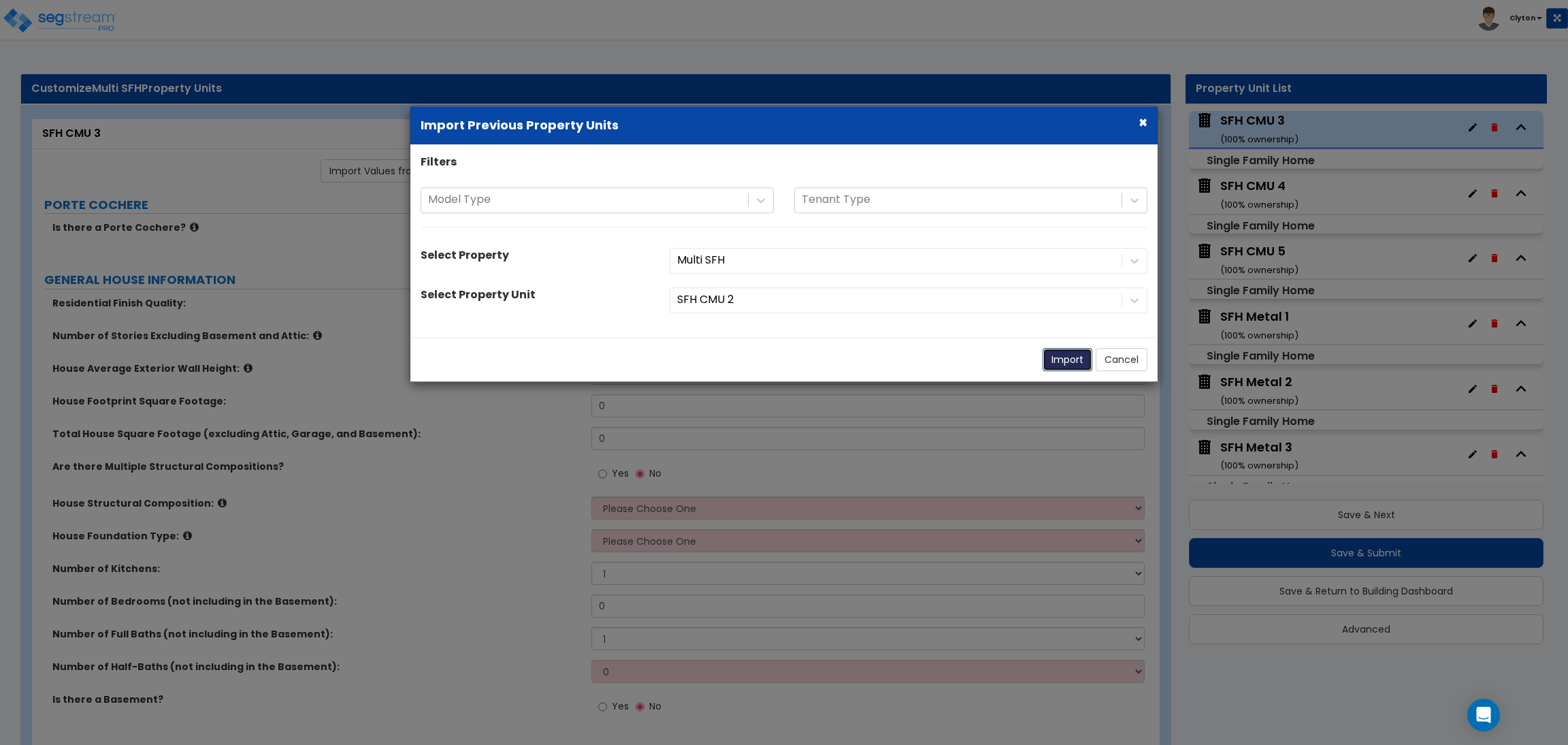
click at [1061, 353] on button "Import" at bounding box center [1067, 359] width 50 height 23
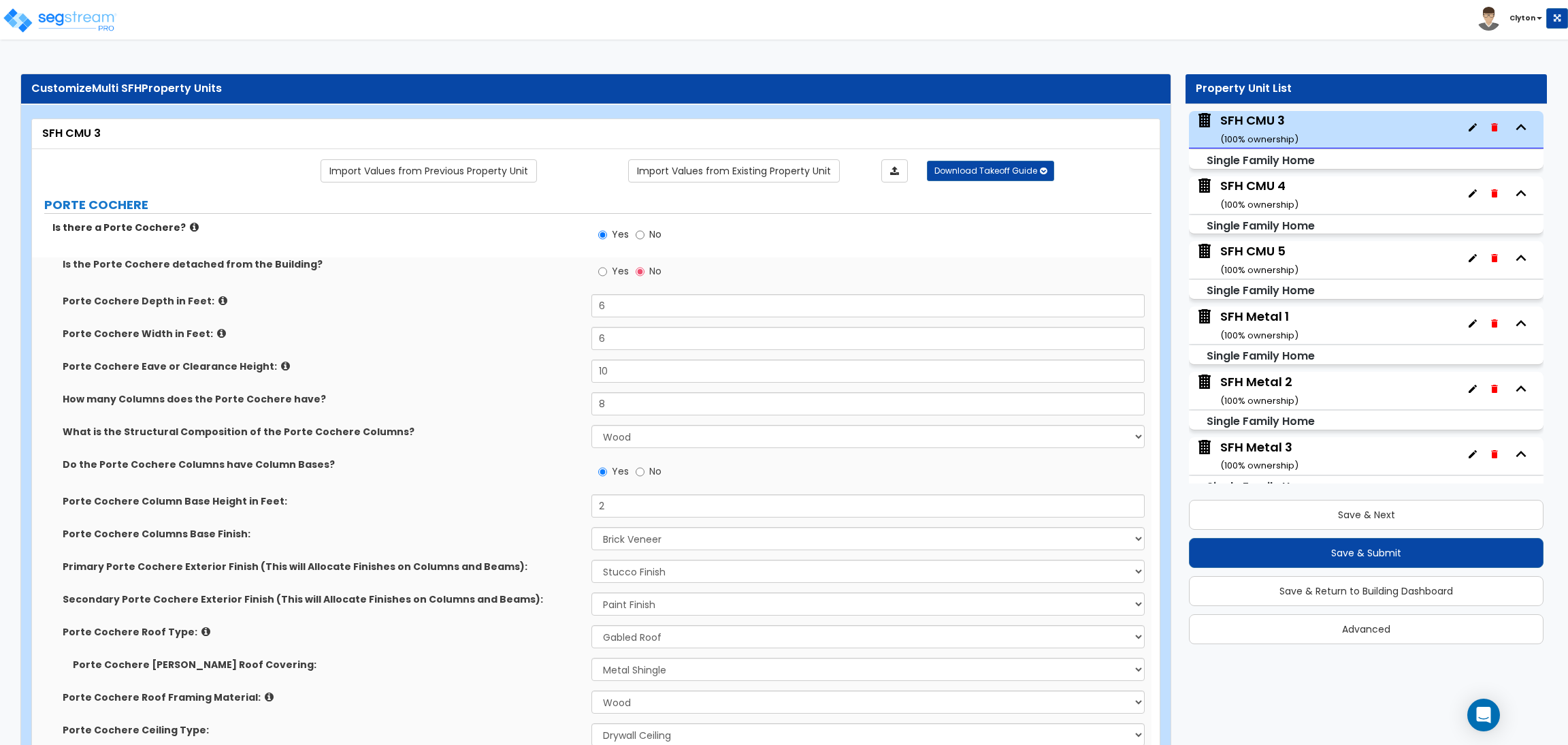
click at [489, 414] on div "How many Columns does the Porte Cochere have? 8" at bounding box center [591, 409] width 1120 height 33
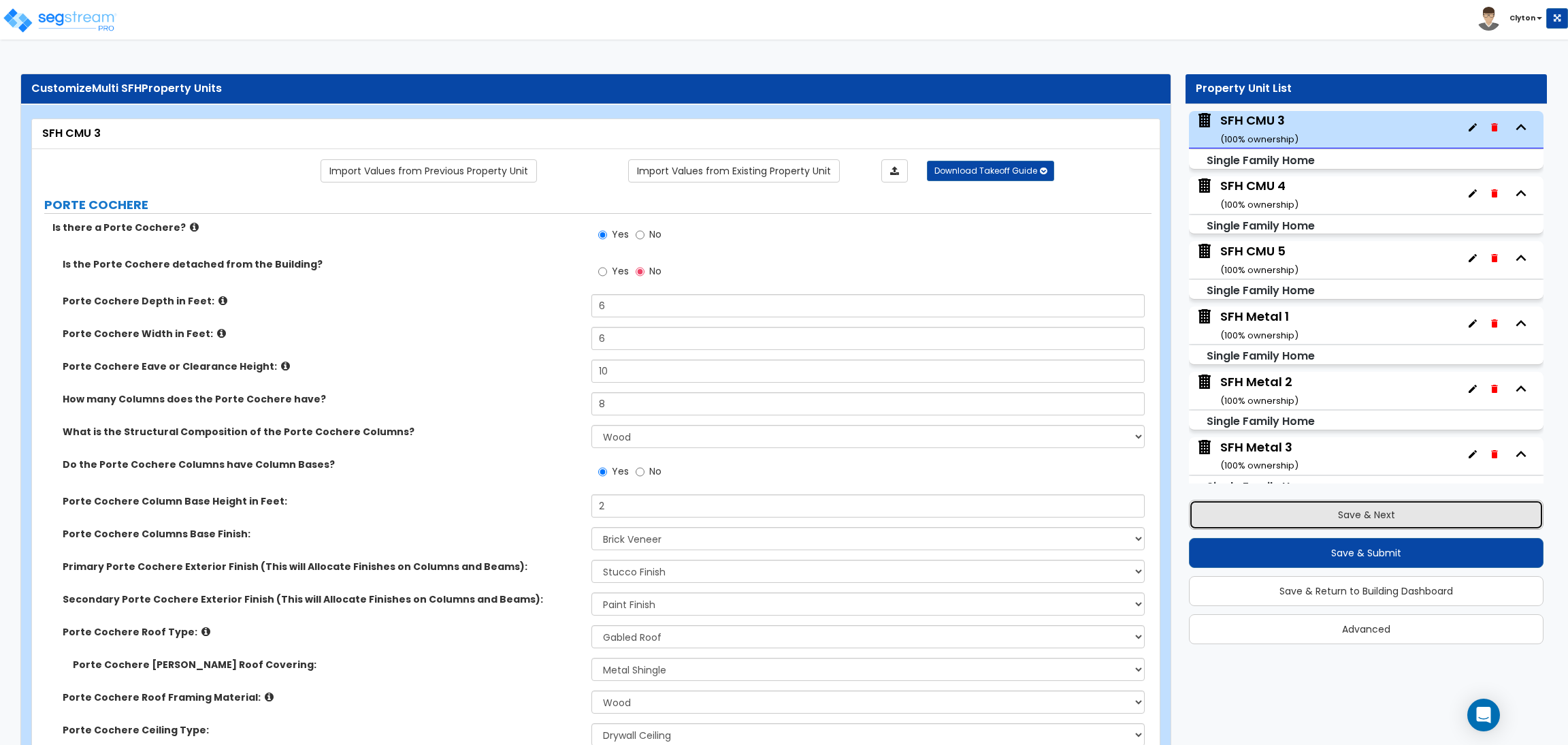
click at [1376, 512] on button "Save & Next" at bounding box center [1367, 514] width 355 height 30
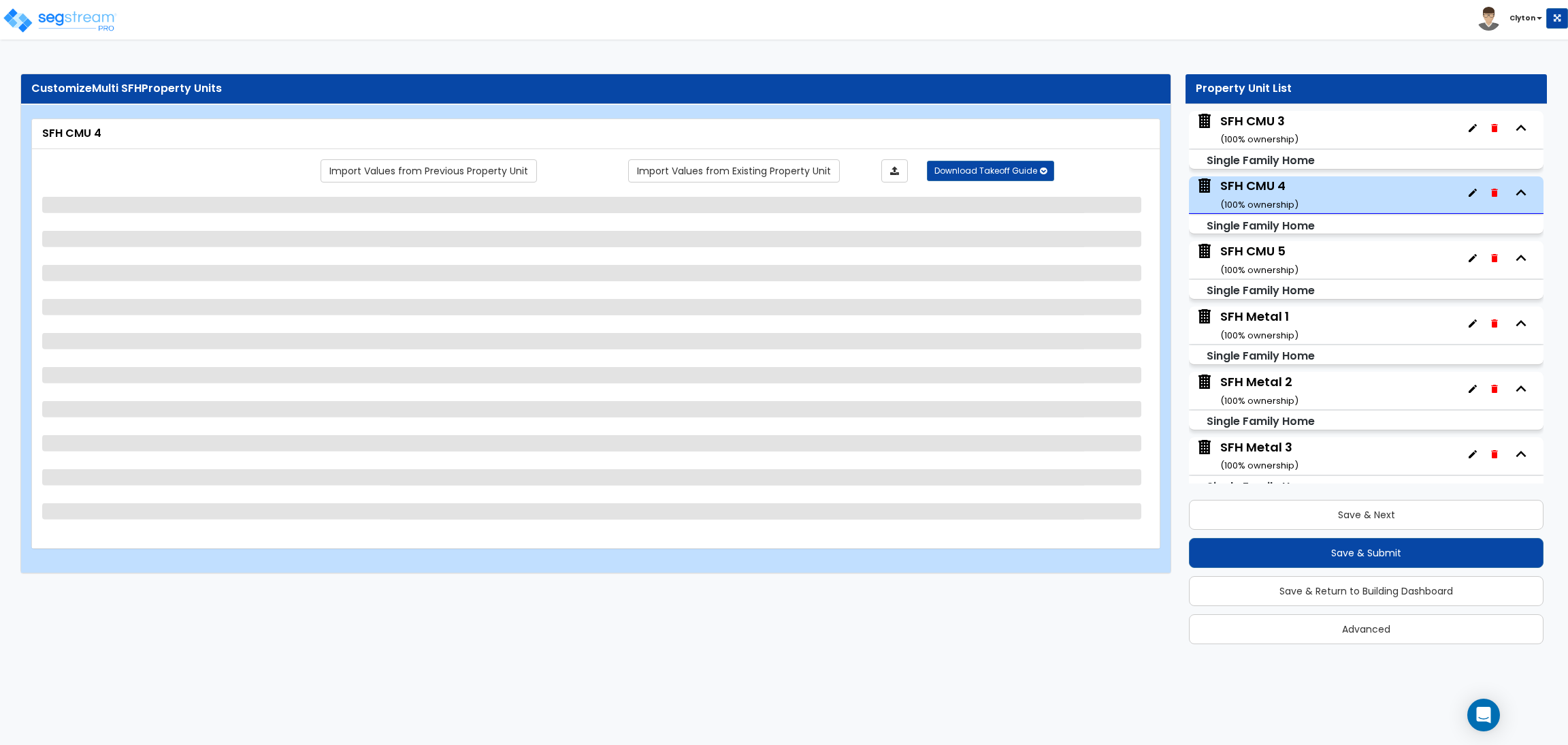
scroll to position [592, 0]
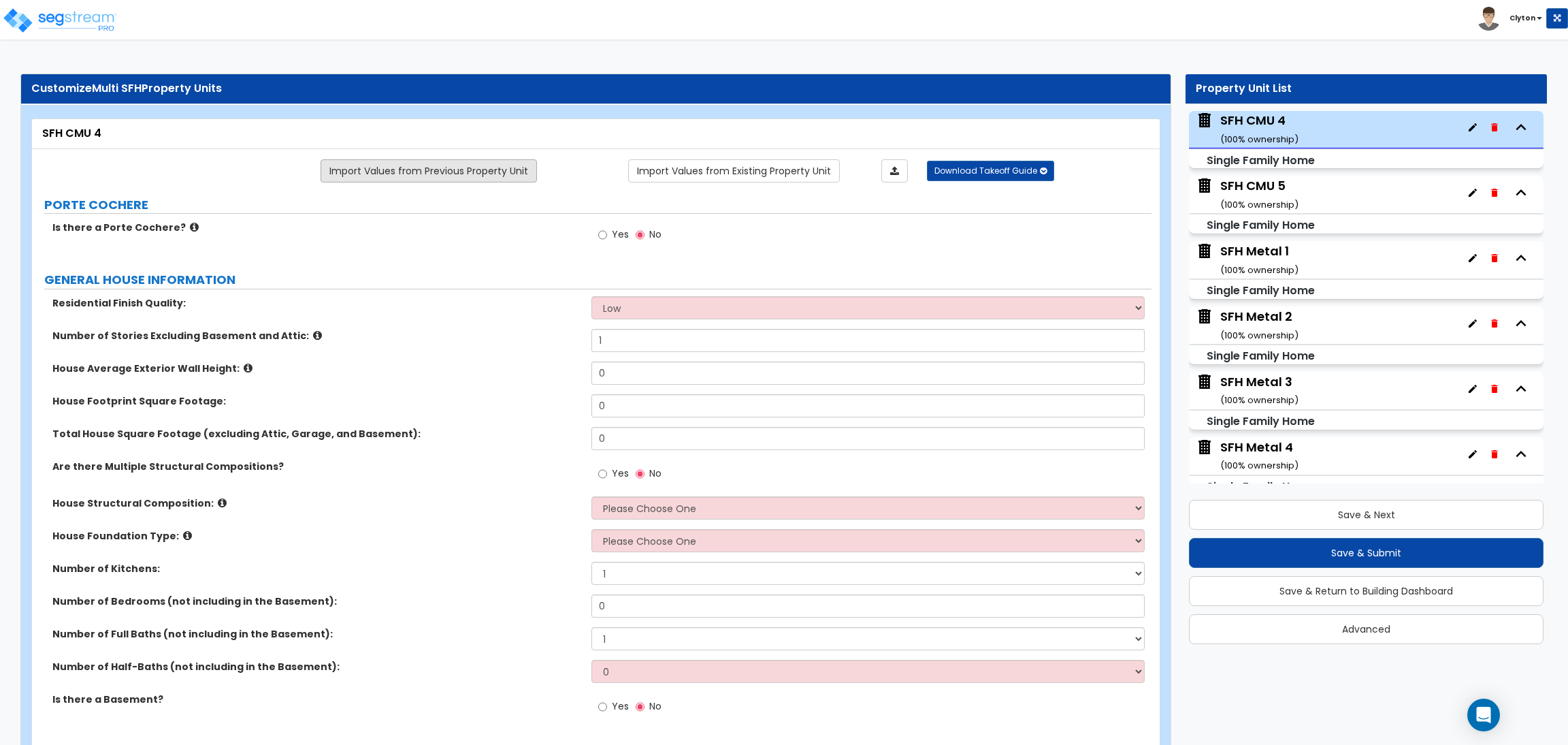
click at [489, 171] on link "Import Values from Previous Property Unit" at bounding box center [428, 171] width 216 height 23
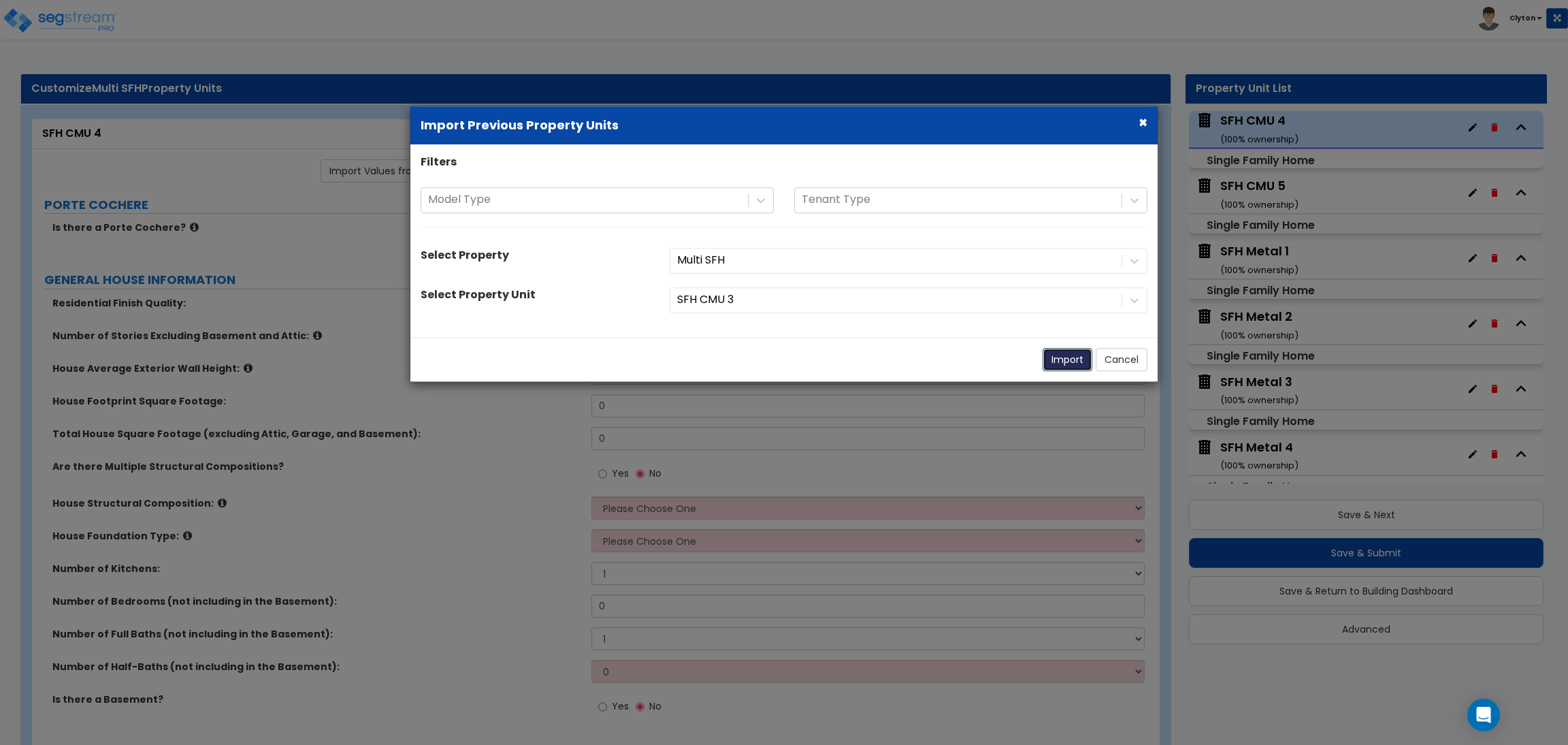
click at [1059, 358] on button "Import" at bounding box center [1067, 359] width 50 height 23
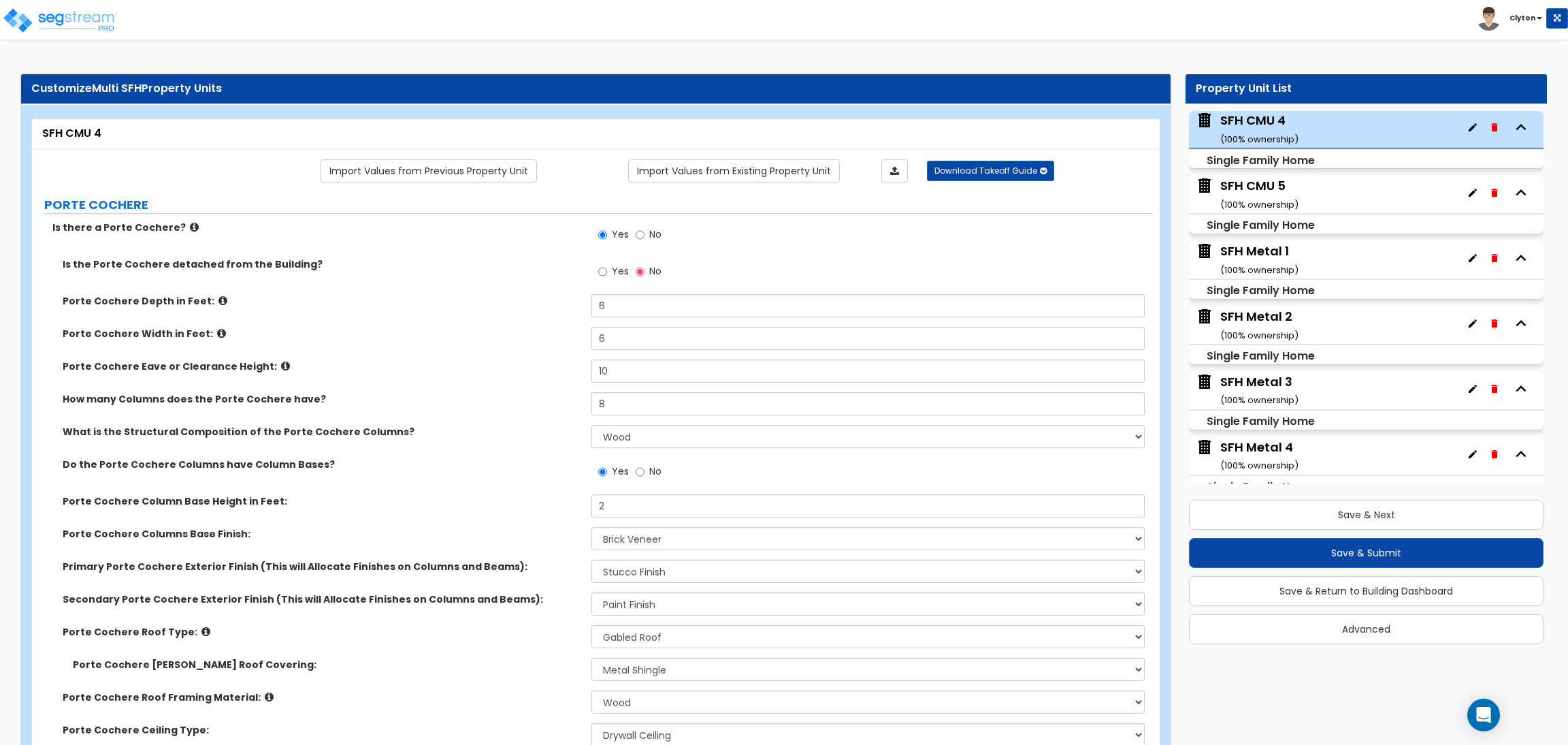
click at [483, 412] on div "How many Columns does the Porte Cochere have? 8" at bounding box center [591, 409] width 1120 height 33
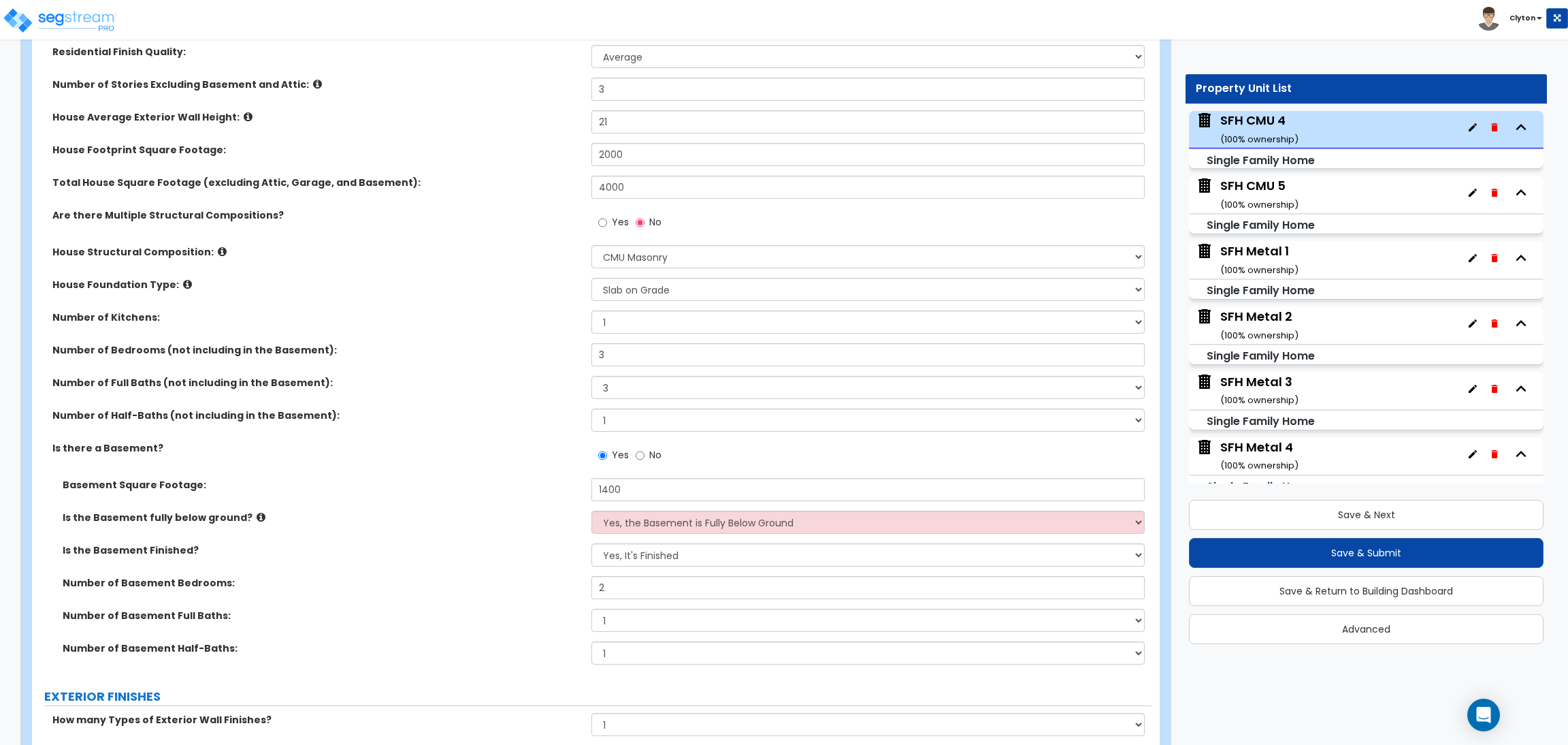
scroll to position [817, 0]
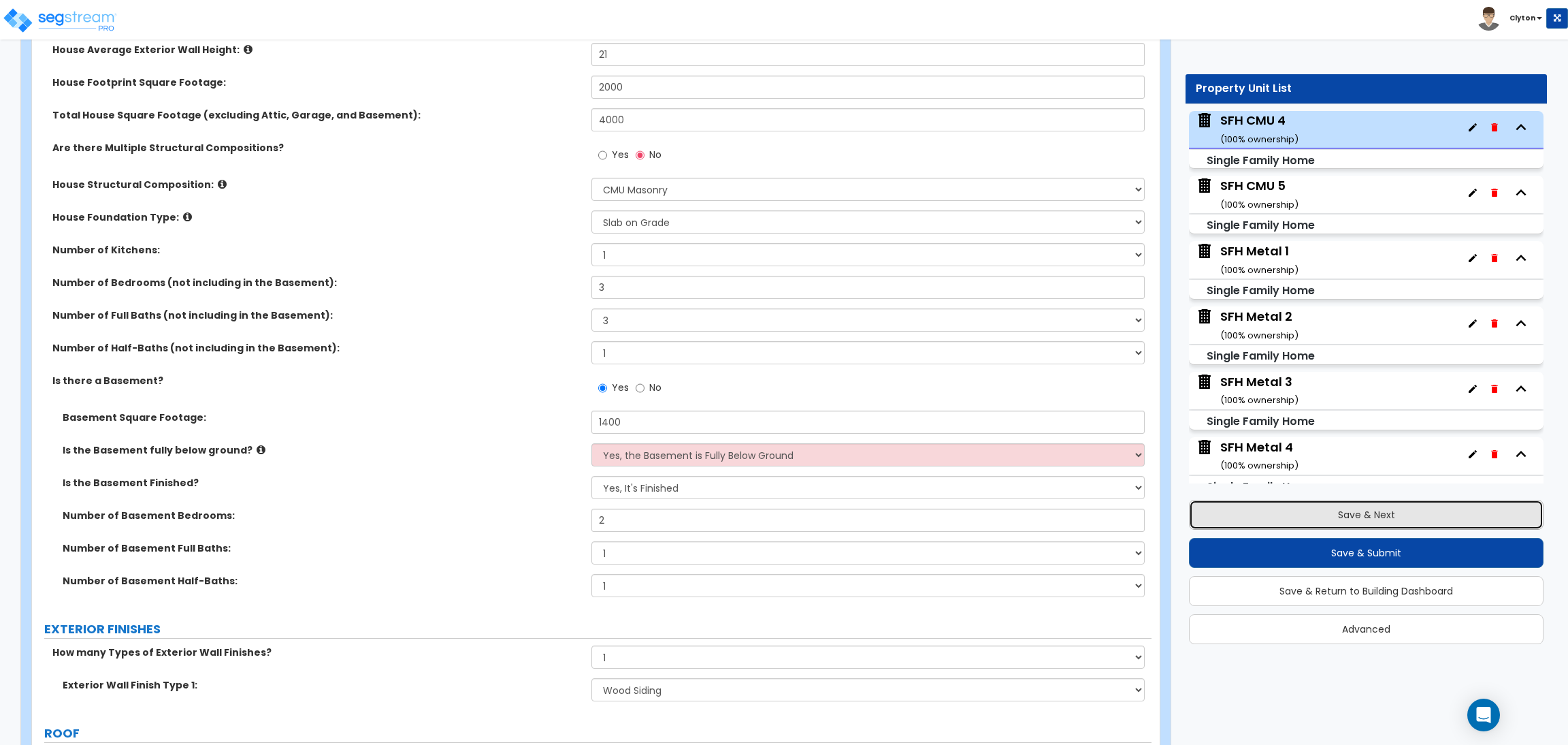
click at [1284, 500] on button "Save & Next" at bounding box center [1367, 514] width 355 height 30
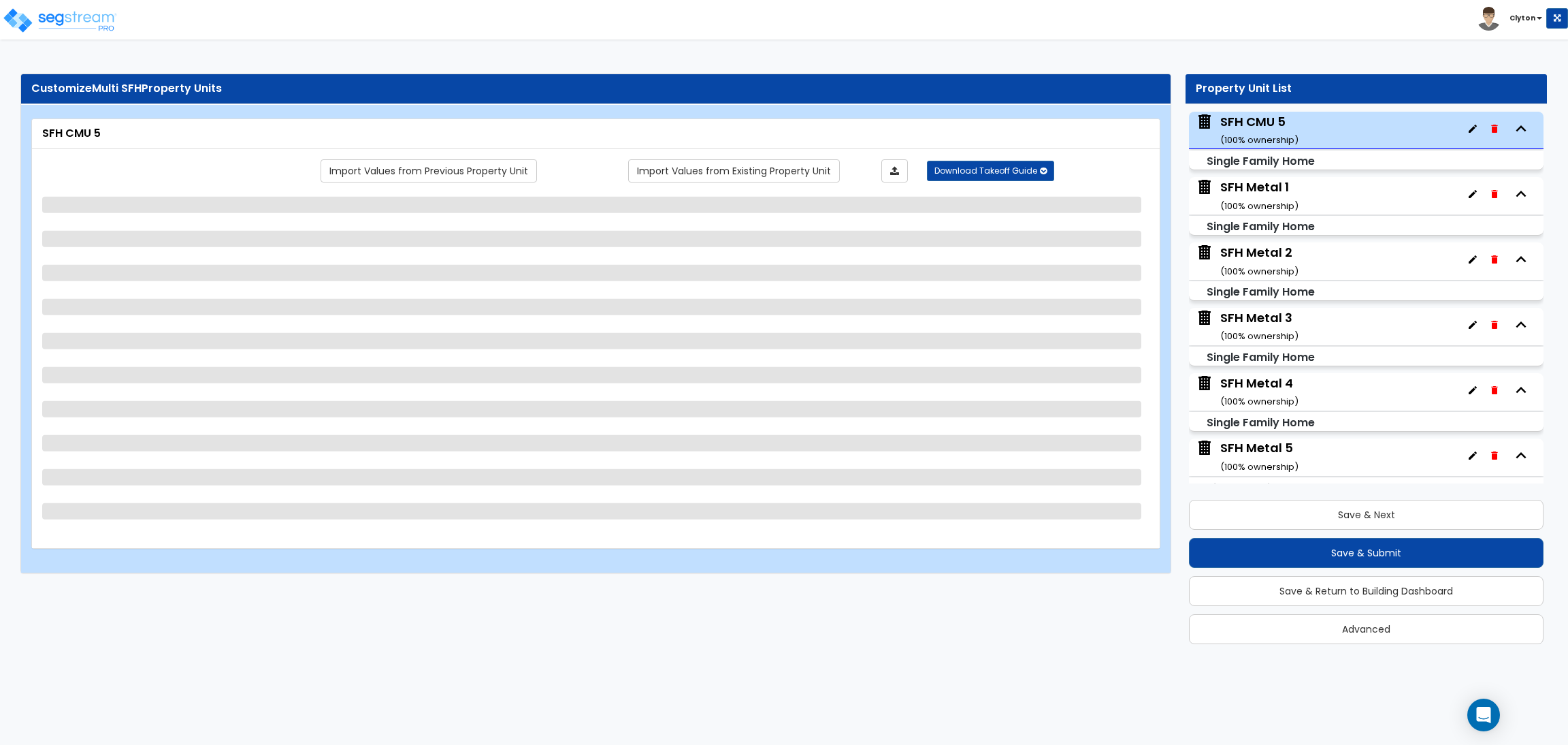
scroll to position [657, 0]
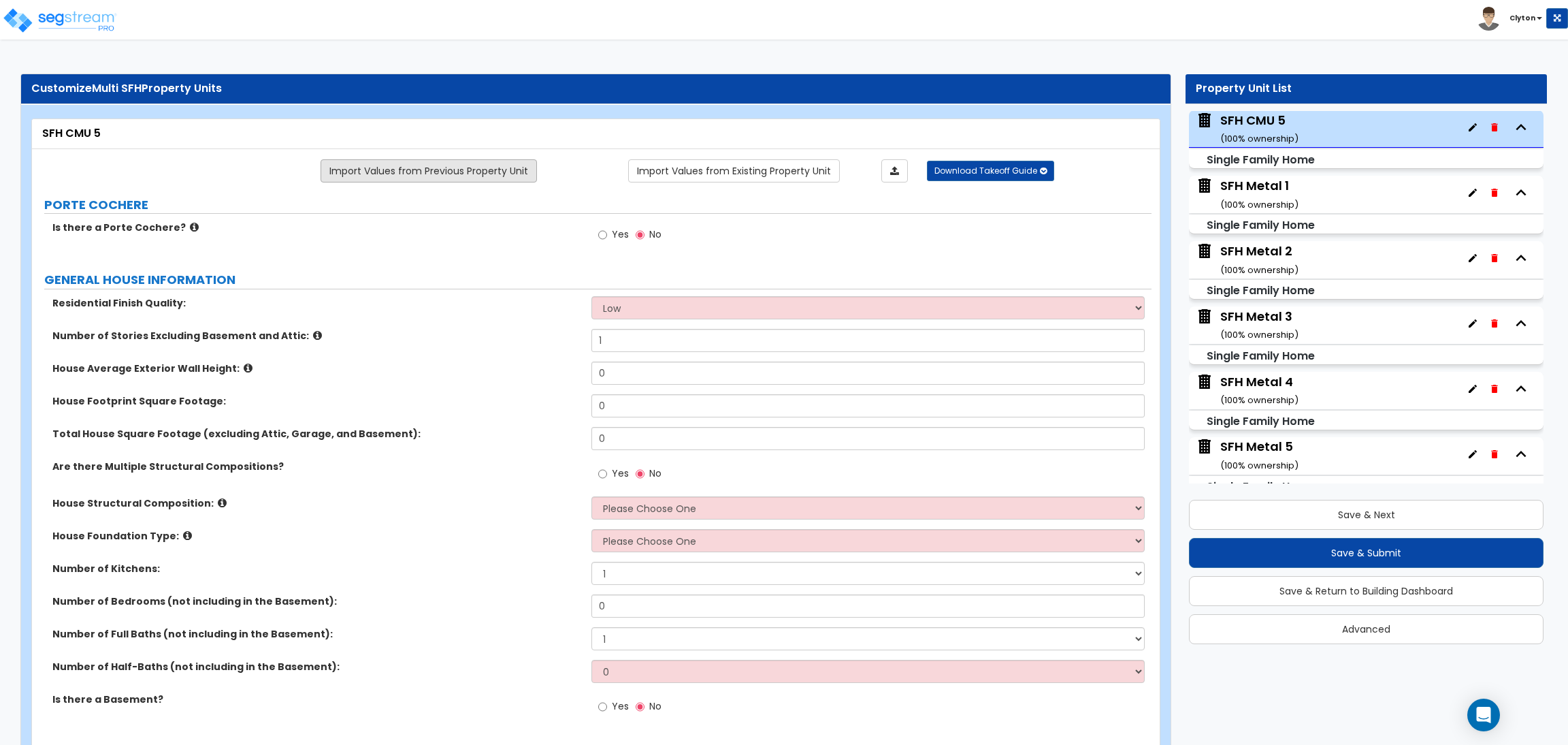
click at [479, 161] on link "Import Values from Previous Property Unit" at bounding box center [428, 171] width 216 height 23
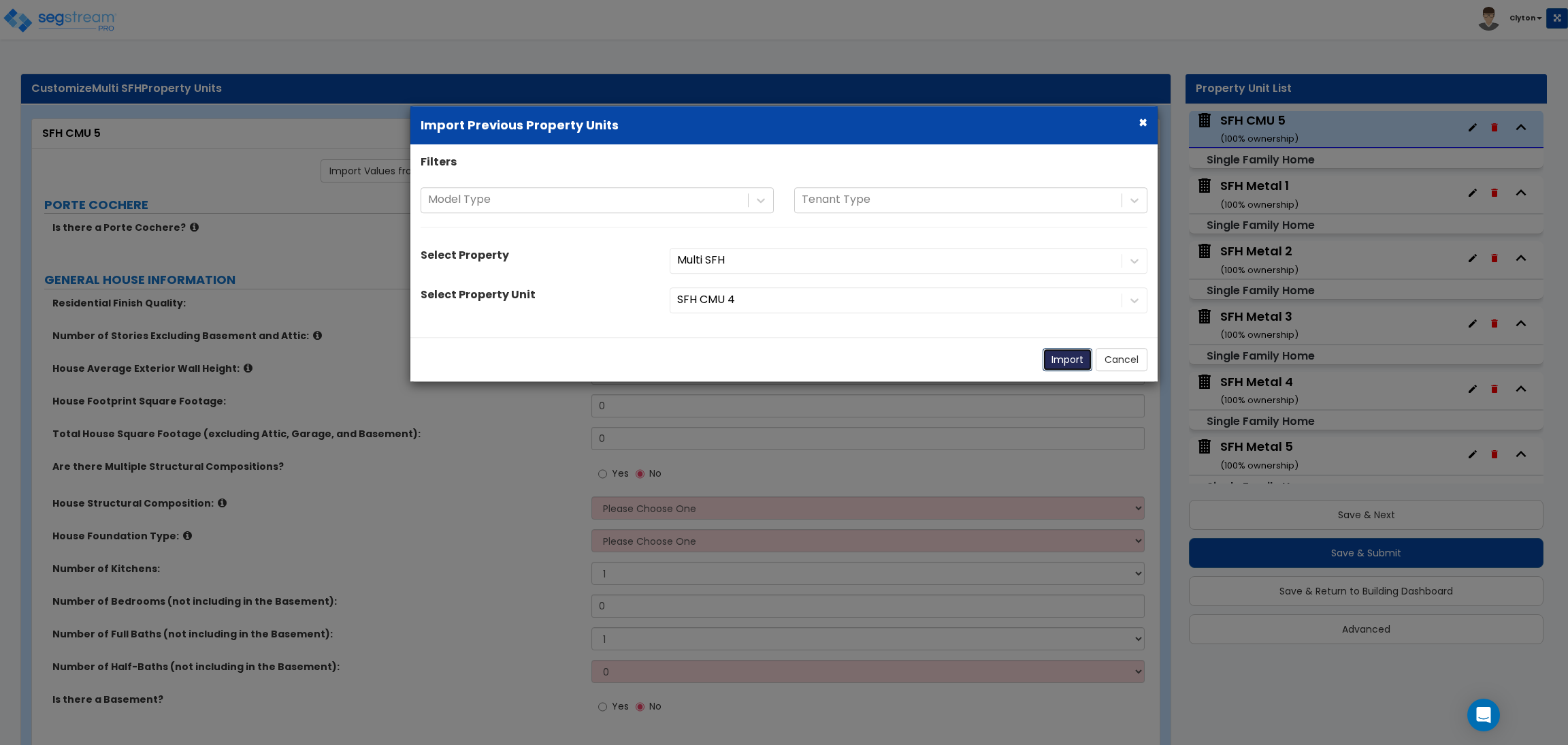
click at [1058, 360] on button "Import" at bounding box center [1067, 359] width 50 height 23
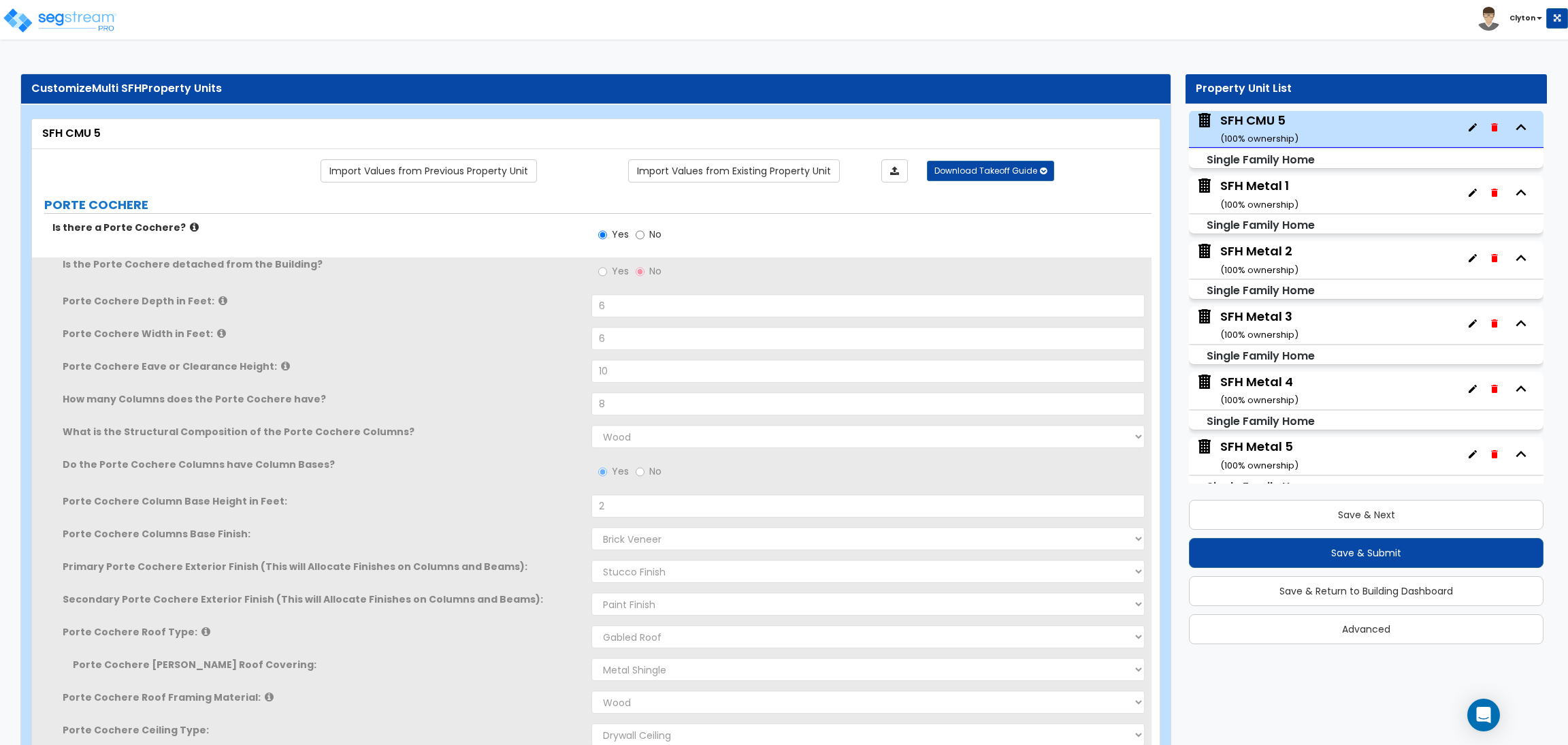
click at [480, 393] on label "How many Columns does the Porte Cochere have?" at bounding box center [321, 399] width 518 height 13
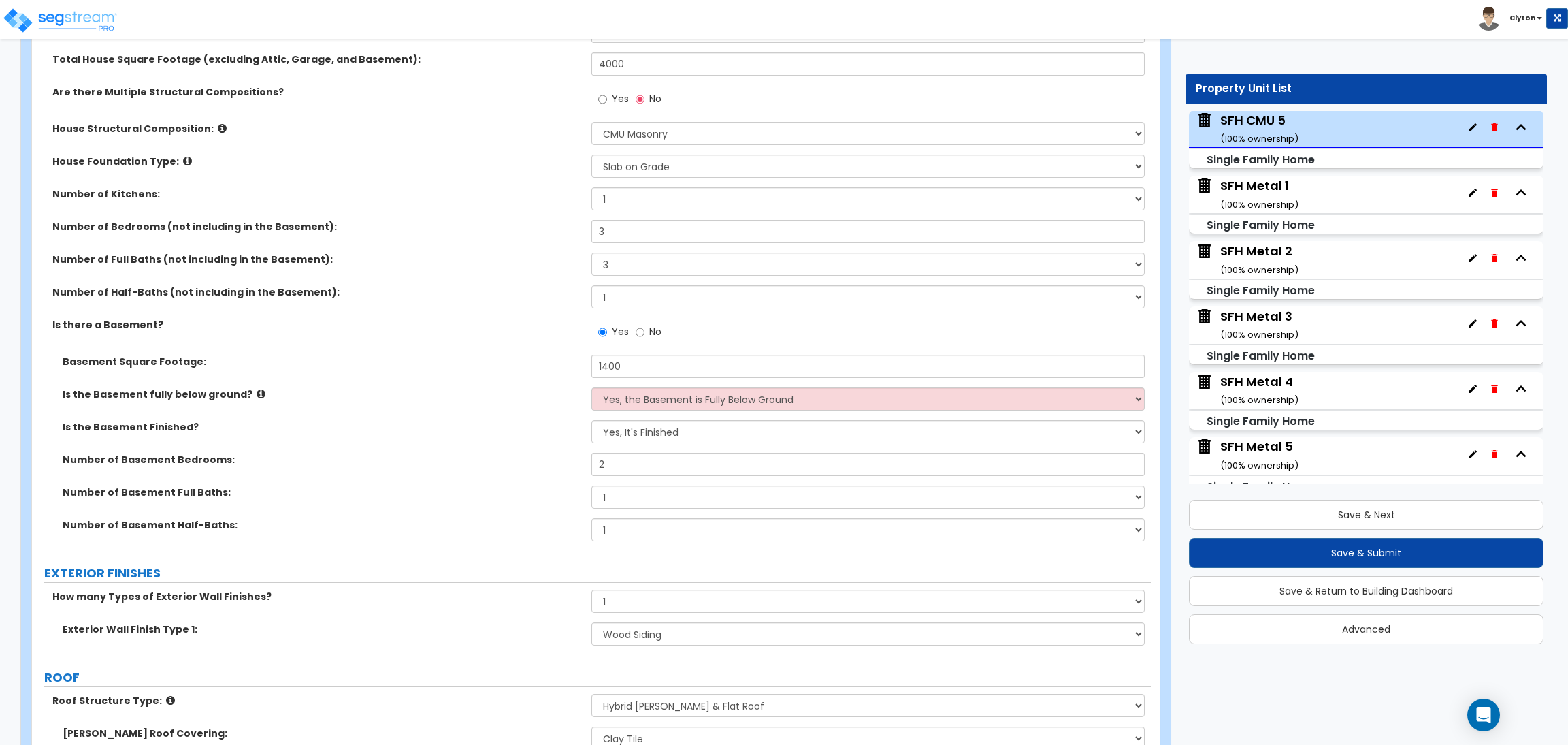
scroll to position [715, 0]
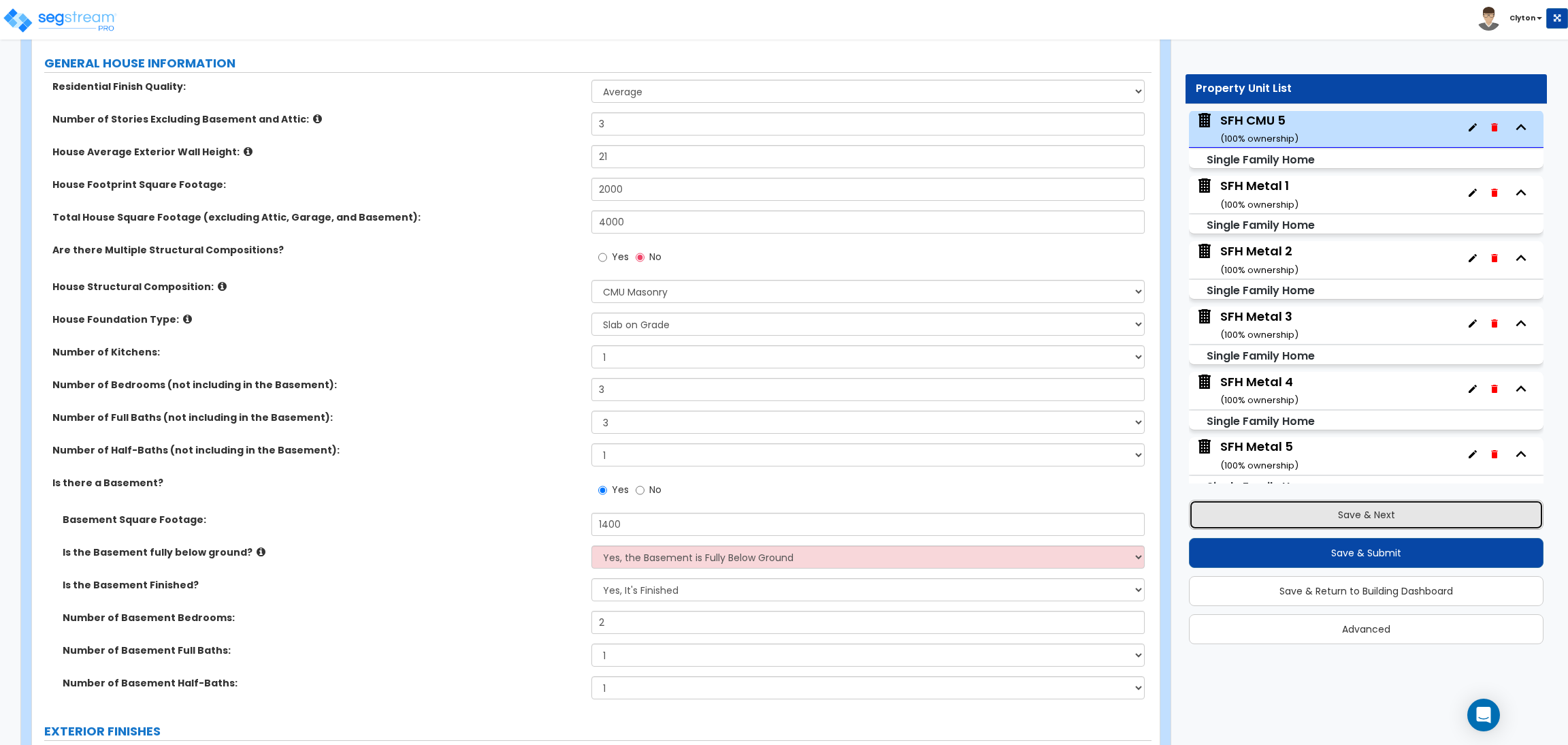
click at [1305, 513] on button "Save & Next" at bounding box center [1367, 514] width 355 height 30
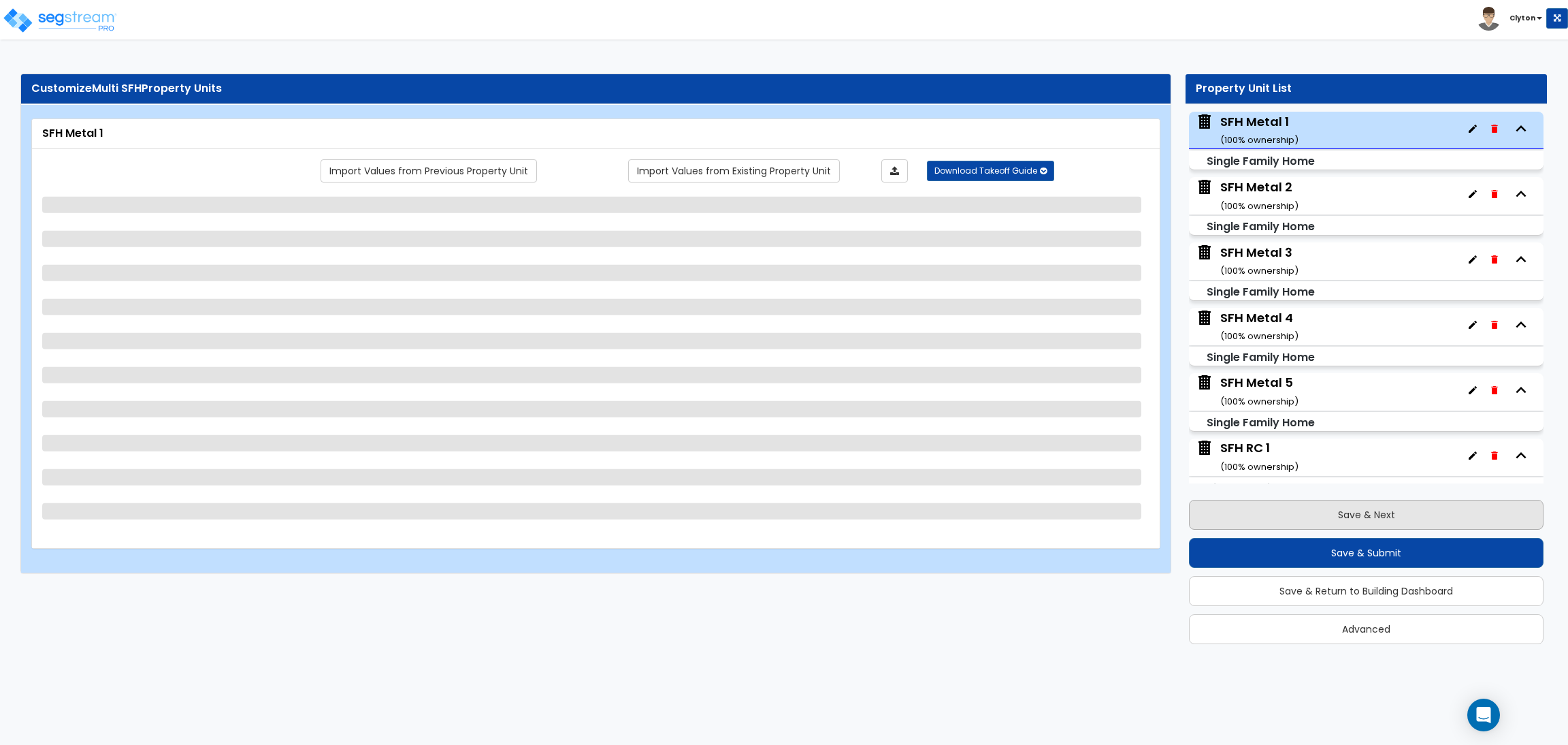
scroll to position [723, 0]
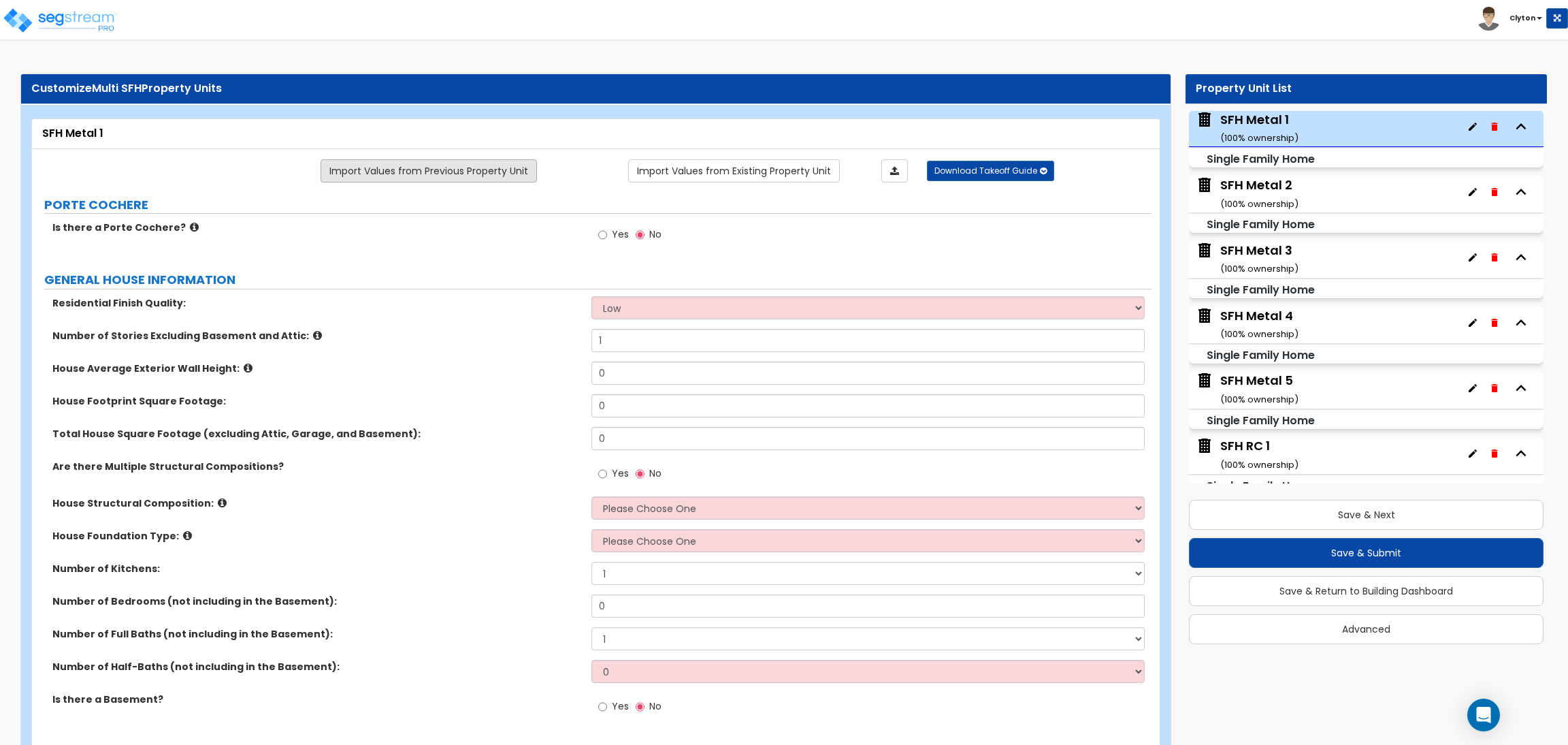
click at [457, 179] on link "Import Values from Previous Property Unit" at bounding box center [428, 171] width 216 height 23
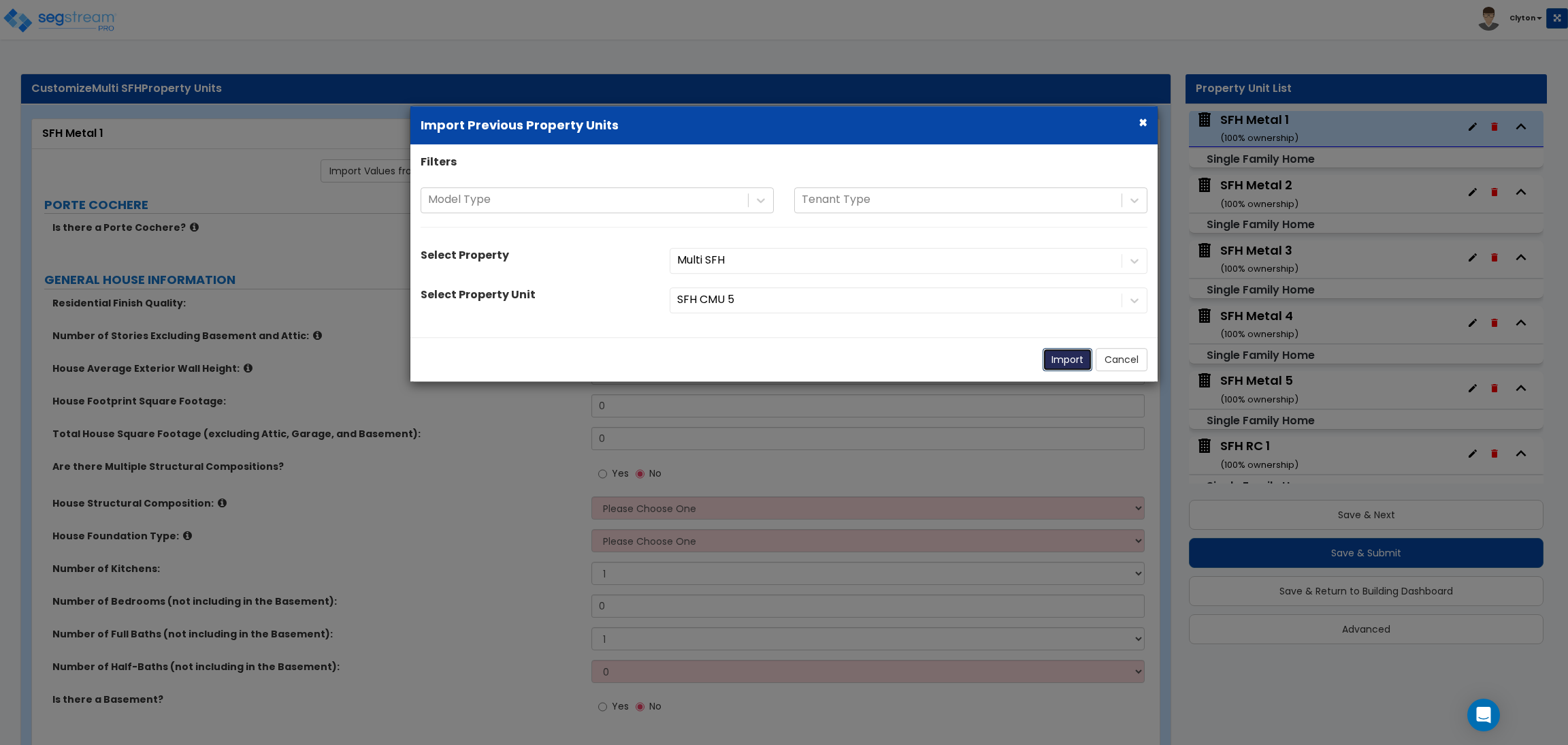
click at [1064, 367] on button "Import" at bounding box center [1067, 359] width 50 height 23
click at [1063, 360] on button "Import" at bounding box center [1067, 359] width 50 height 23
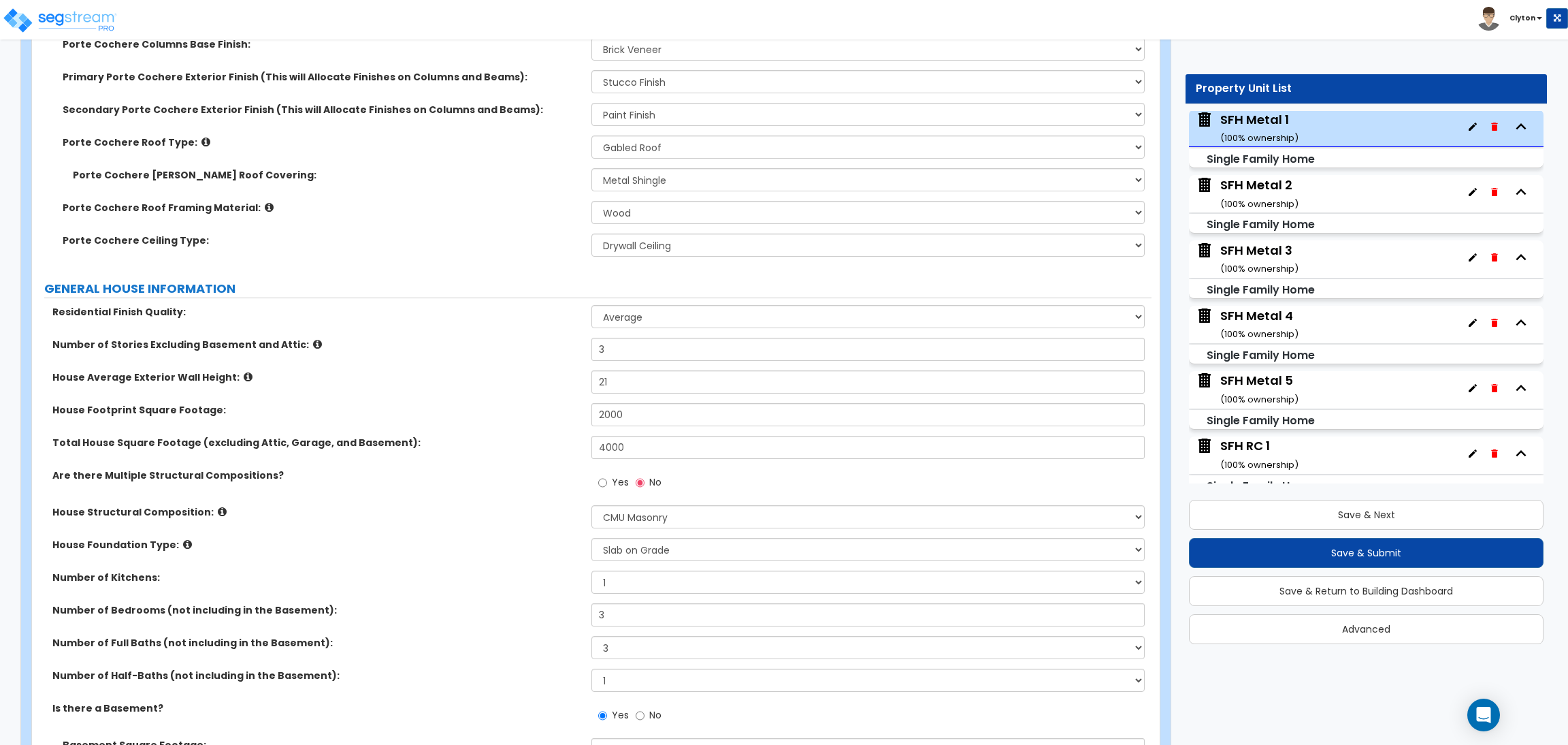
scroll to position [612, 0]
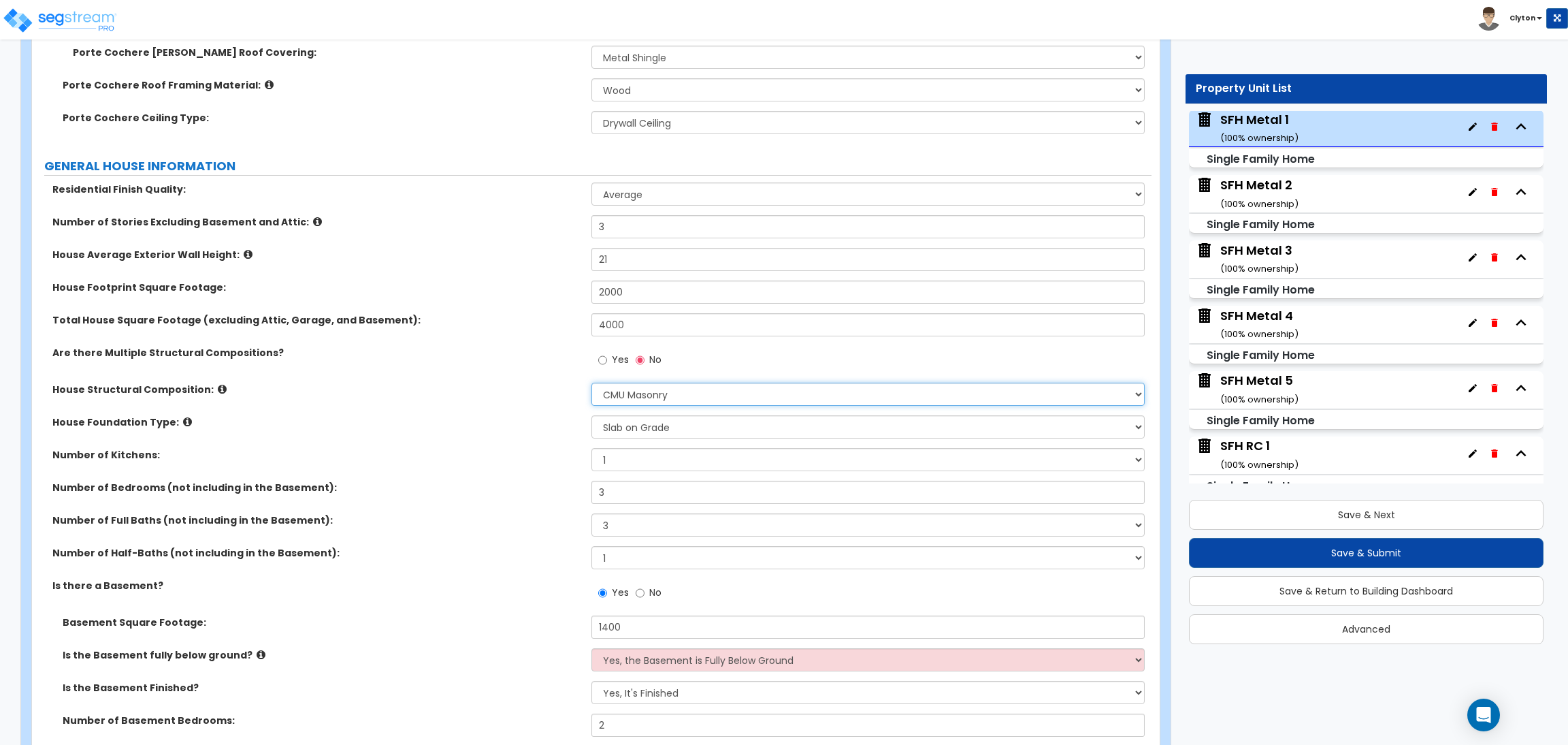
click at [623, 397] on select "Please Choose One Reinforced Concrete Structural Steel Brick Masonry CMU Masonr…" at bounding box center [867, 394] width 552 height 23
click at [591, 382] on select "Please Choose One Reinforced Concrete Structural Steel Brick Masonry CMU Masonr…" at bounding box center [867, 394] width 552 height 23
click at [443, 446] on div "House Foundation Type: Please Choose One Crawl Space Pier-Elevated First floor …" at bounding box center [591, 431] width 1120 height 33
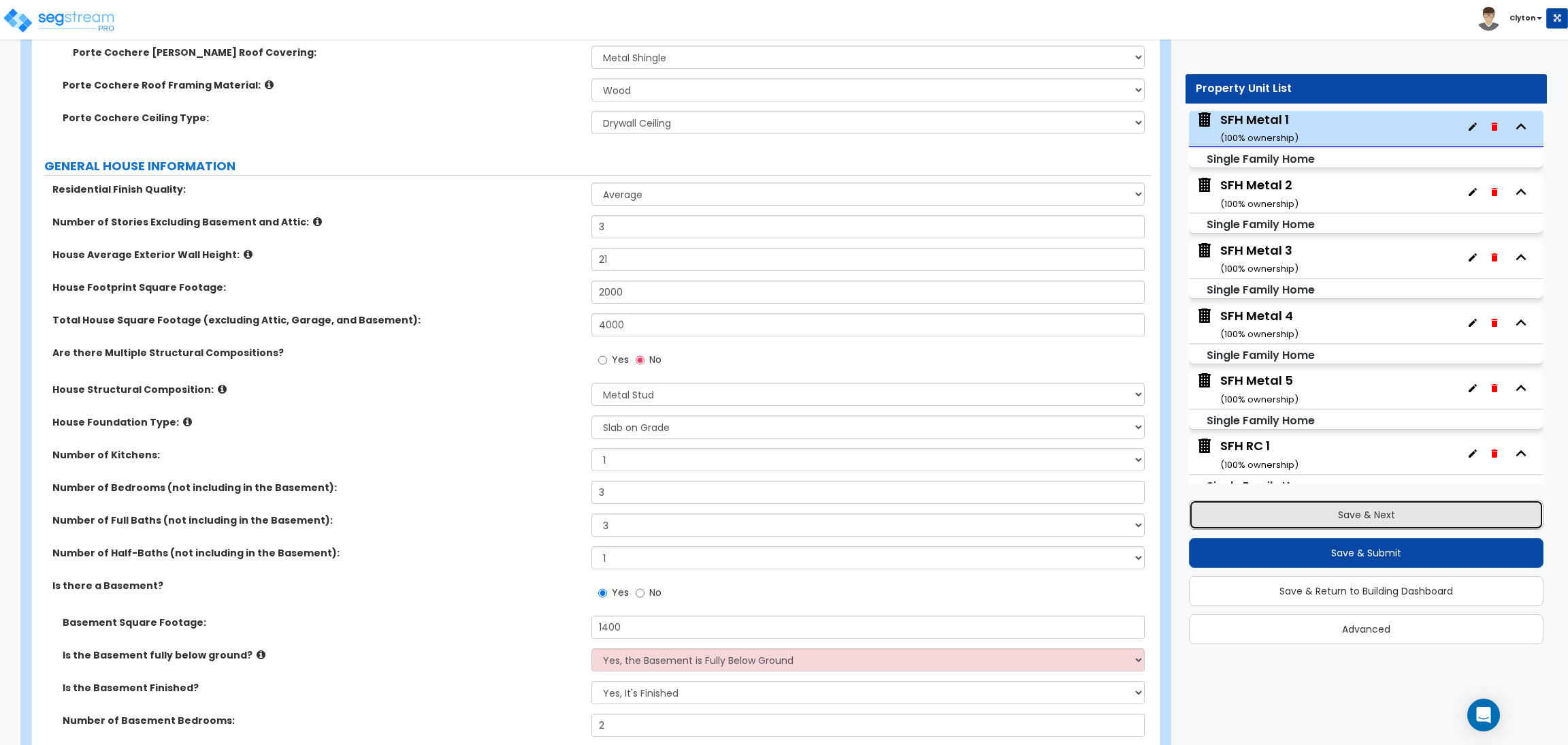
click at [1353, 511] on button "Save & Next" at bounding box center [1367, 514] width 355 height 30
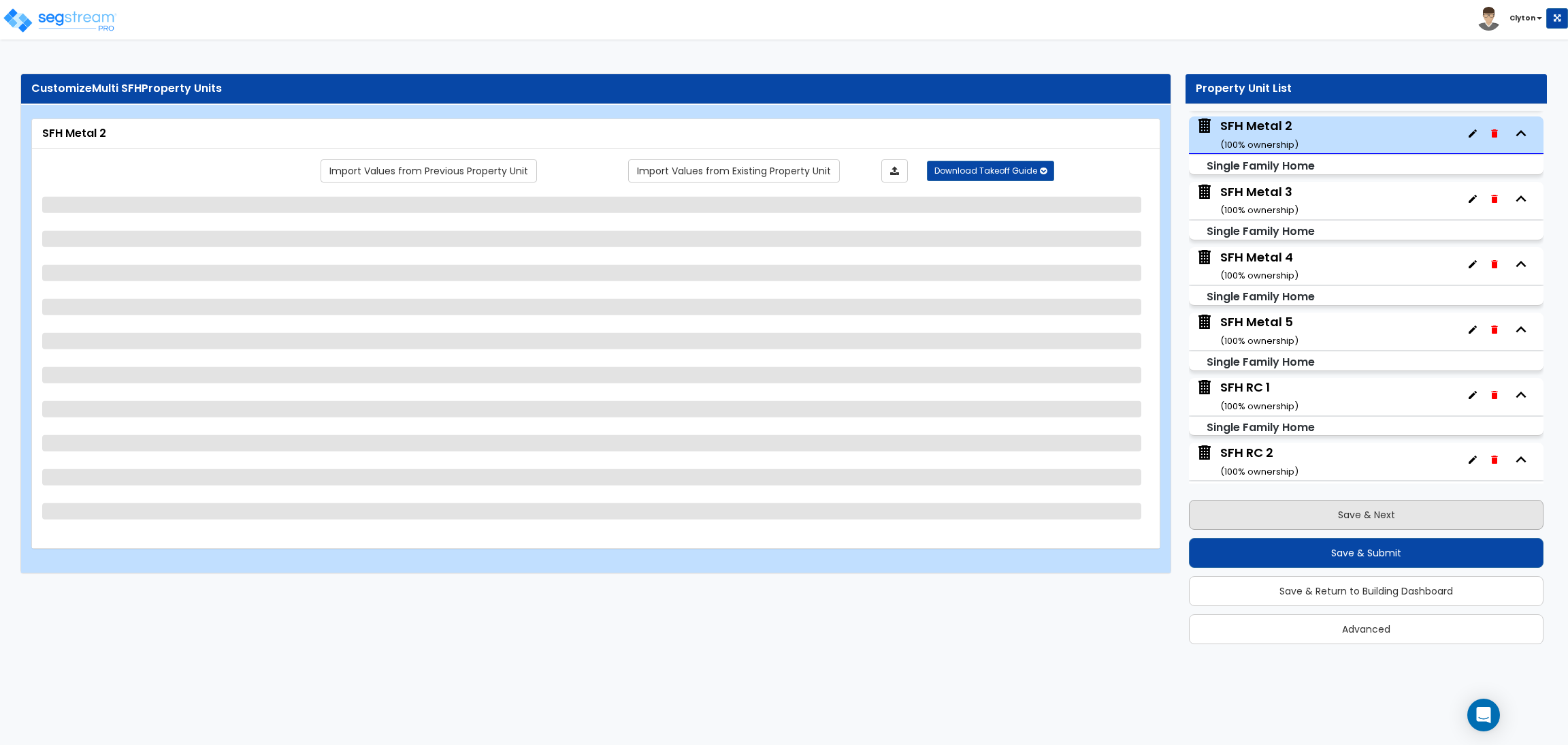
scroll to position [788, 0]
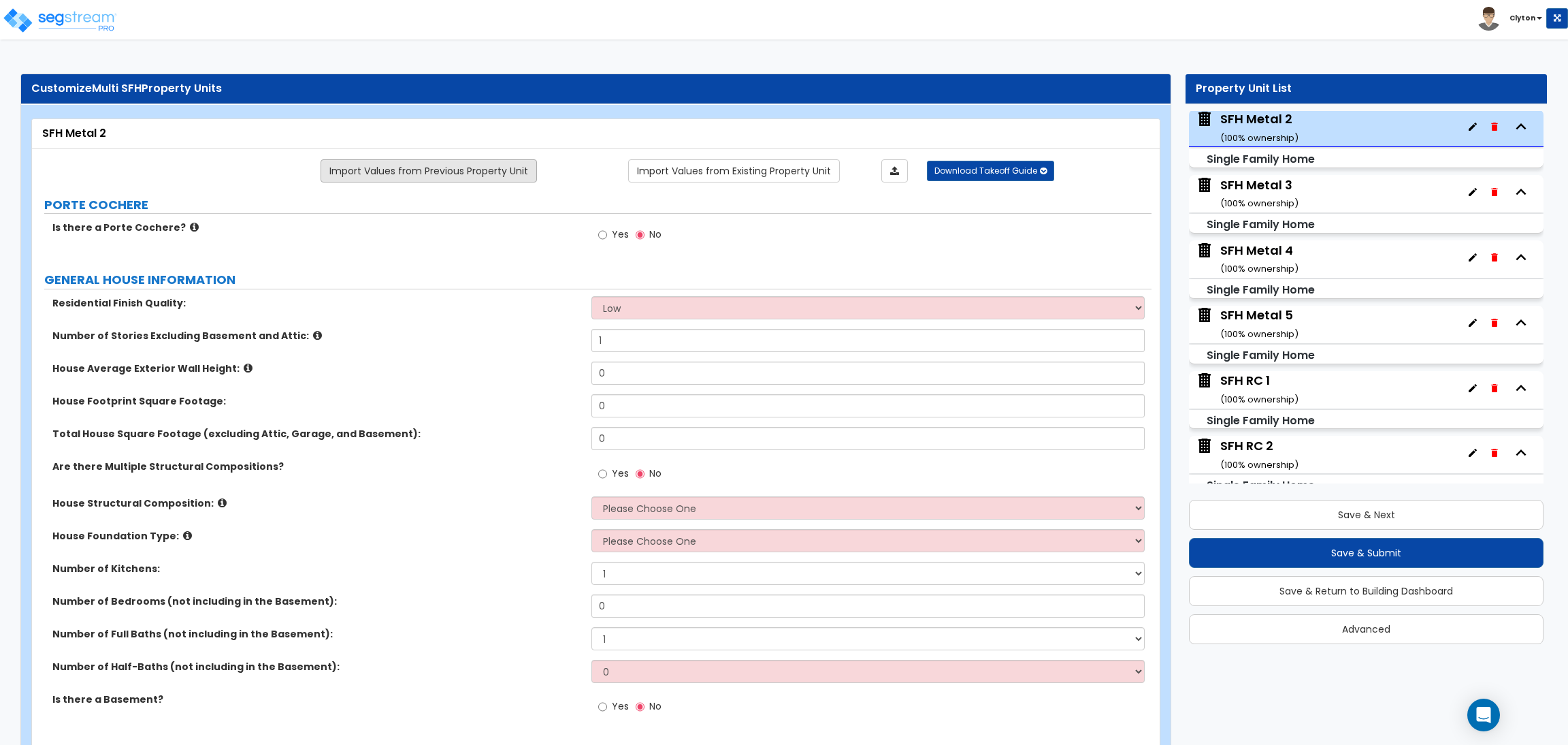
click at [479, 180] on link "Import Values from Previous Property Unit" at bounding box center [428, 171] width 216 height 23
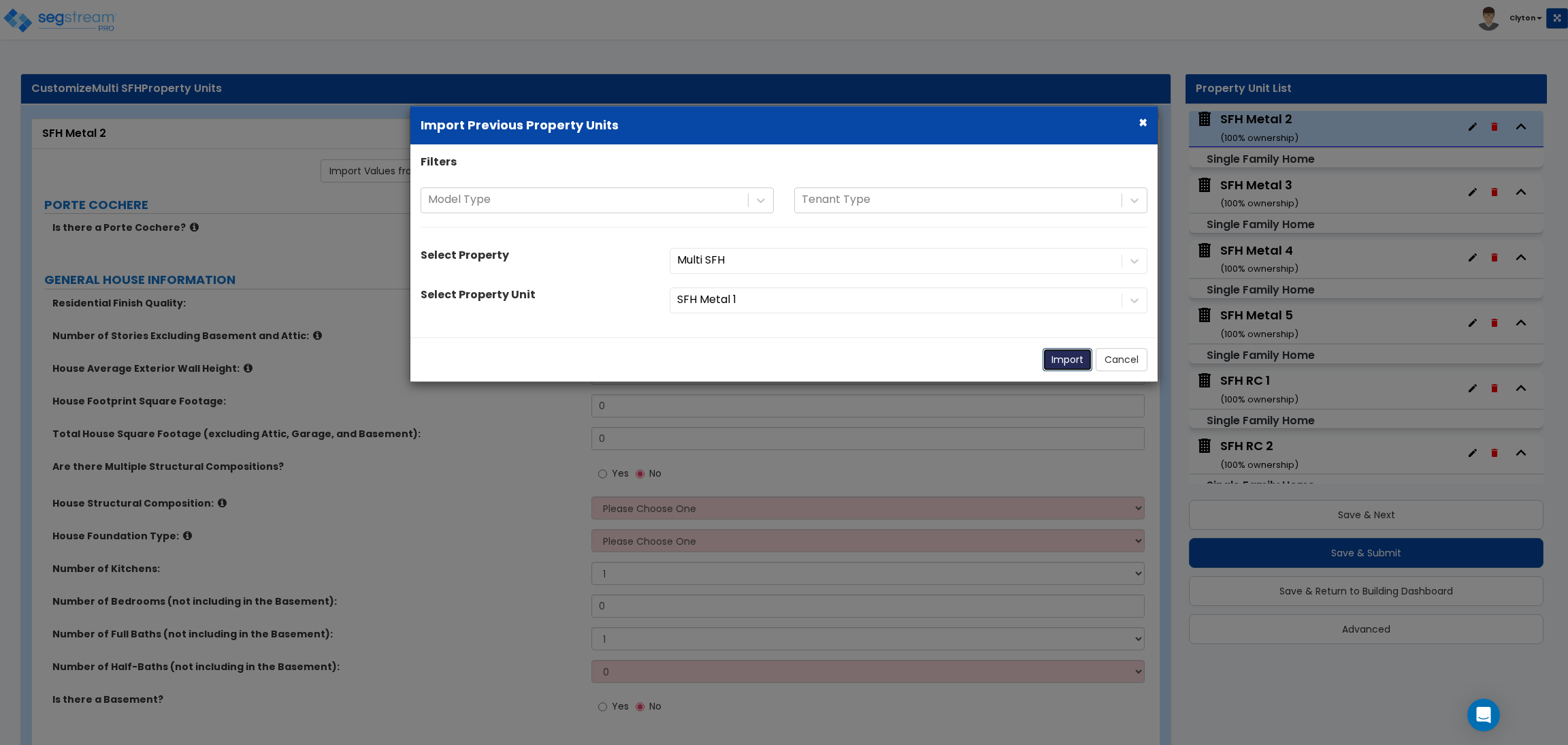
click at [1064, 360] on button "Import" at bounding box center [1067, 359] width 50 height 23
click at [1050, 355] on button "Import" at bounding box center [1067, 359] width 50 height 23
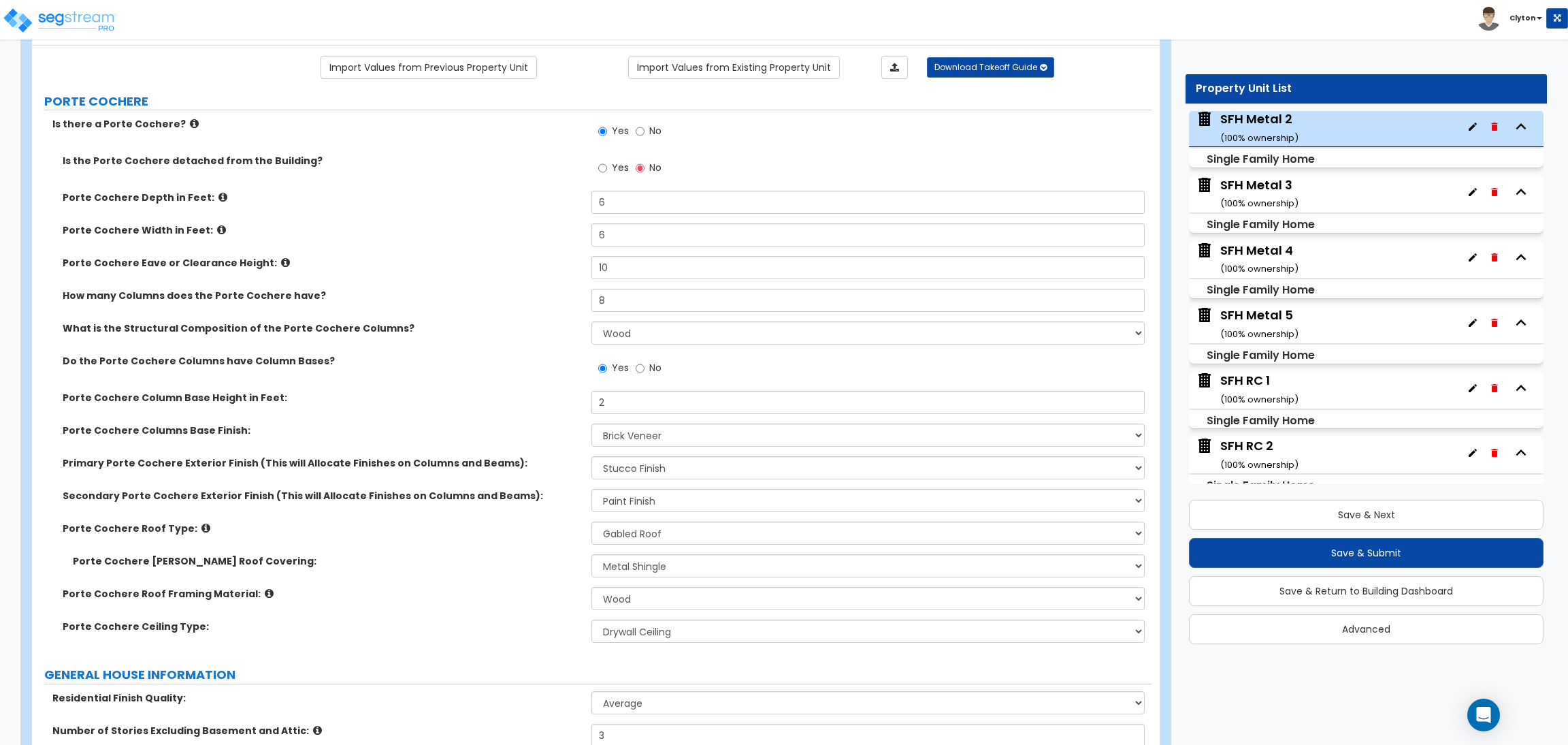
scroll to position [510, 0]
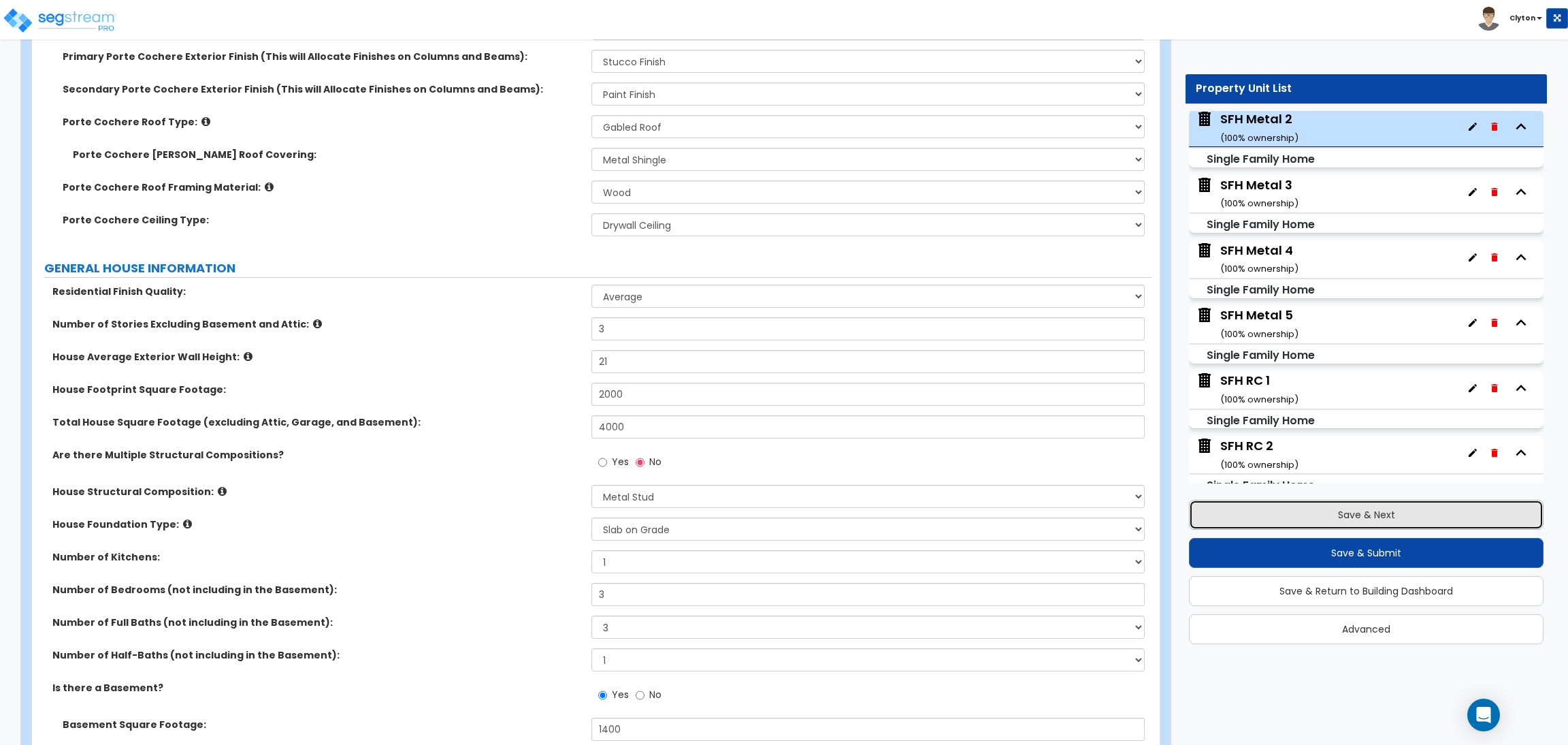
click at [1286, 522] on button "Save & Next" at bounding box center [1367, 514] width 355 height 30
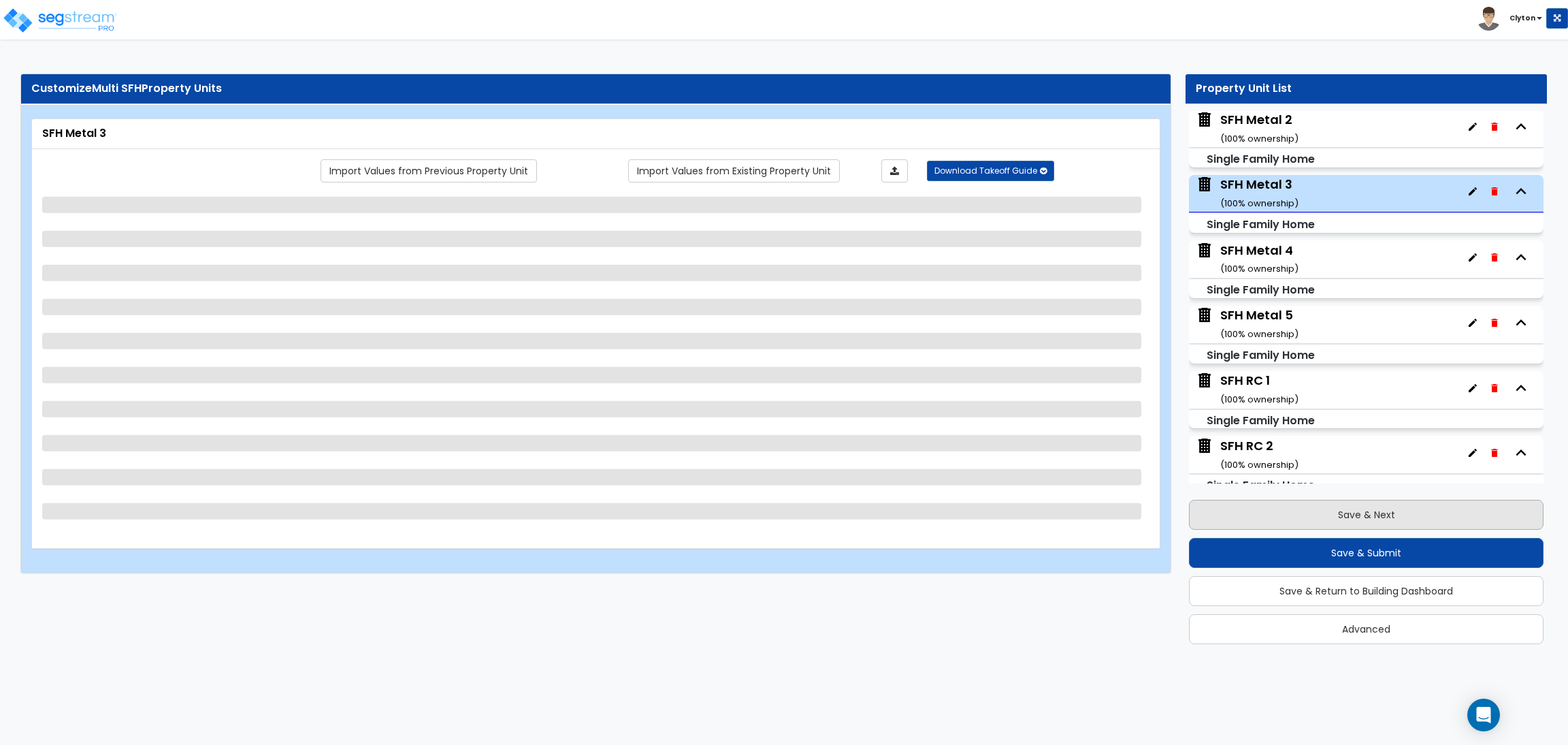
scroll to position [854, 0]
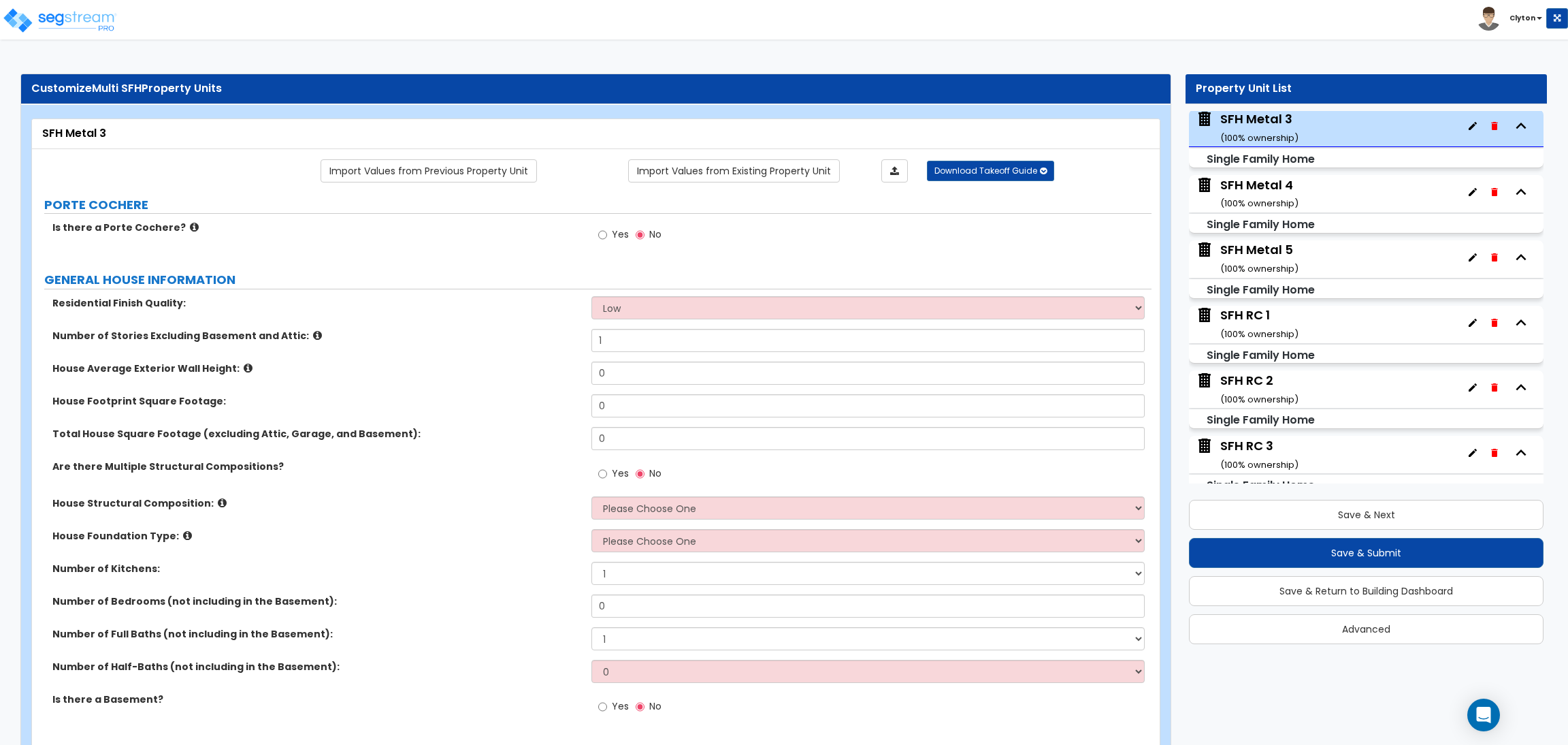
drag, startPoint x: 467, startPoint y: 287, endPoint x: 409, endPoint y: 192, distance: 111.3
click at [467, 287] on label "GENERAL HOUSE INFORMATION" at bounding box center [597, 280] width 1107 height 18
click at [397, 167] on link "Import Values from Previous Property Unit" at bounding box center [428, 171] width 216 height 23
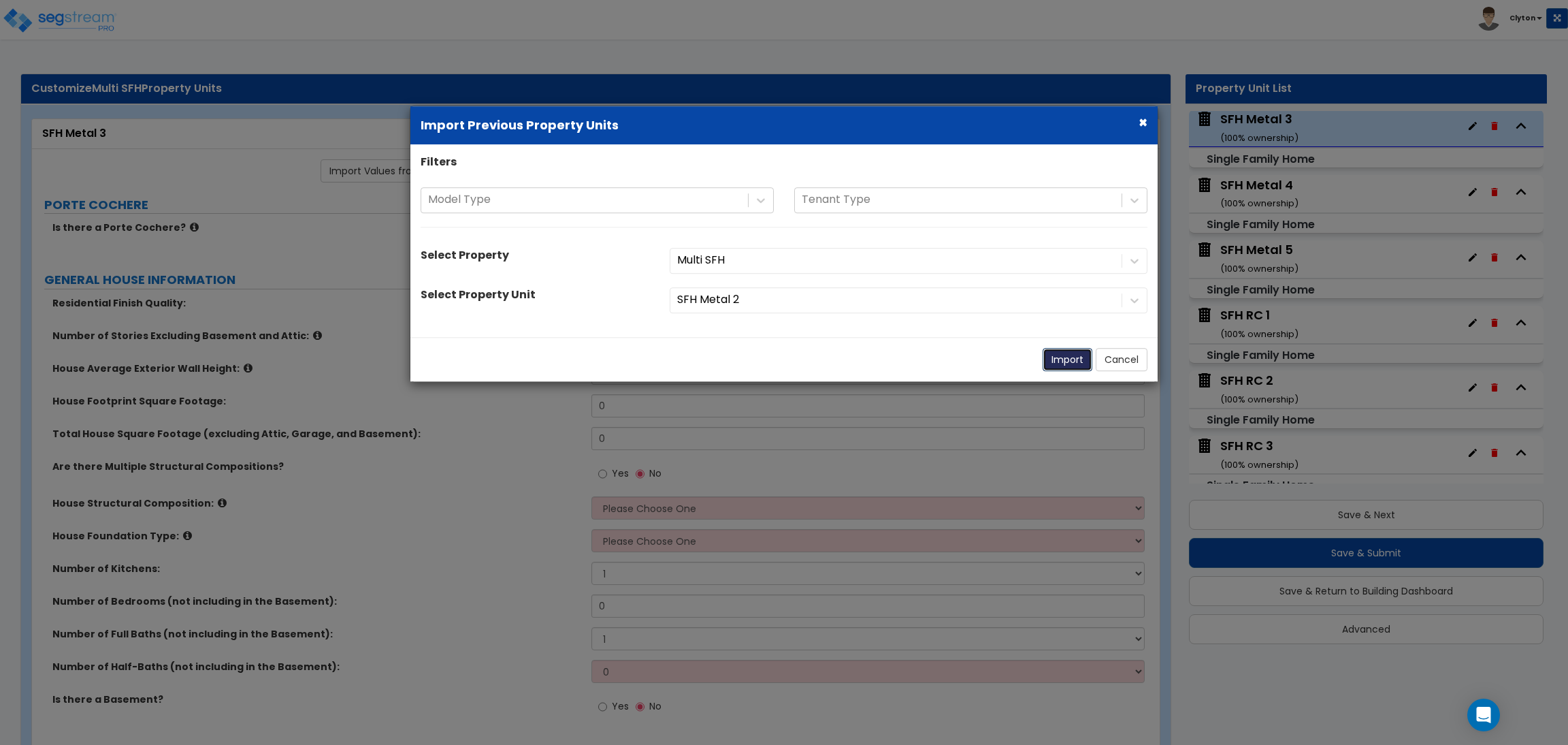
click at [1068, 356] on button "Import" at bounding box center [1067, 359] width 50 height 23
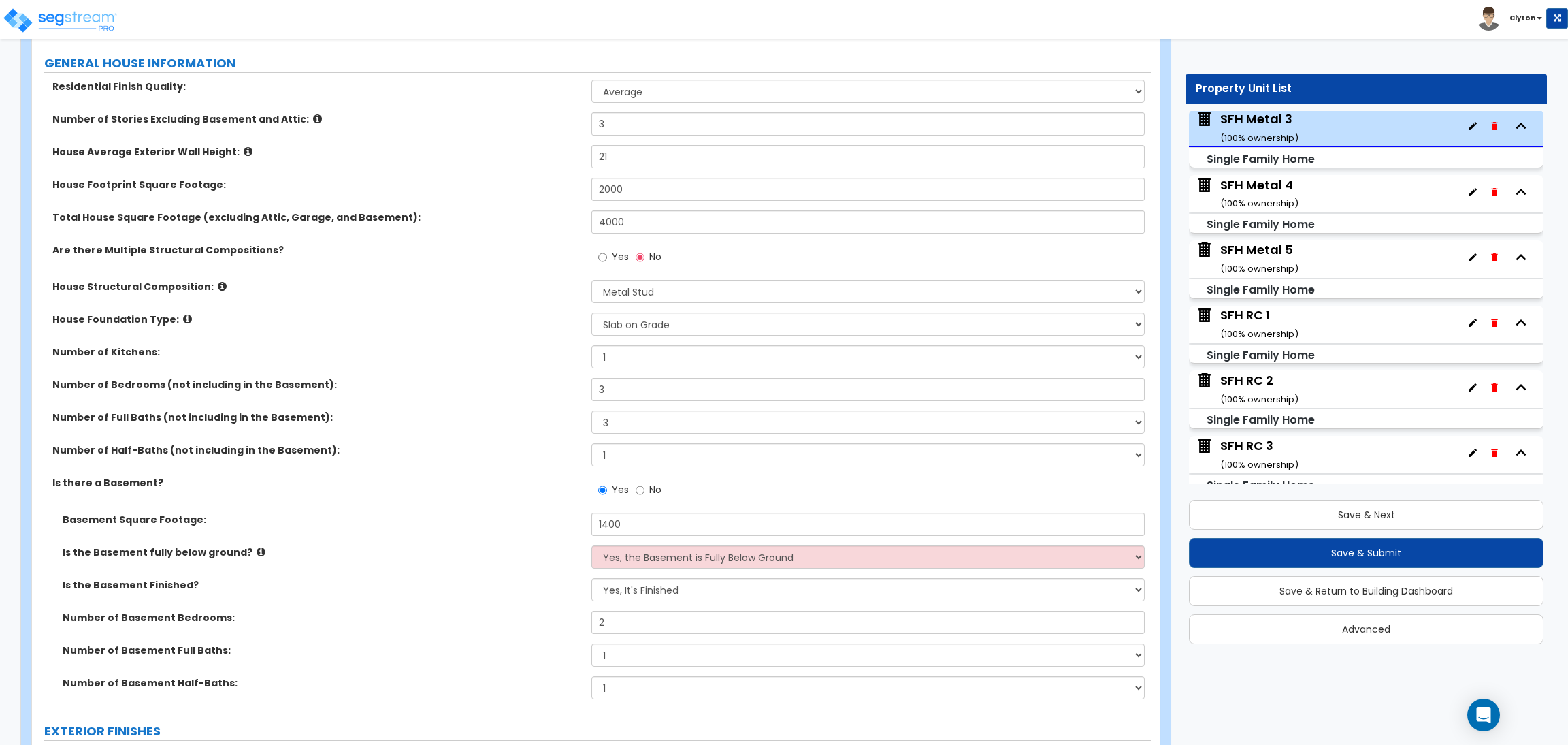
scroll to position [612, 0]
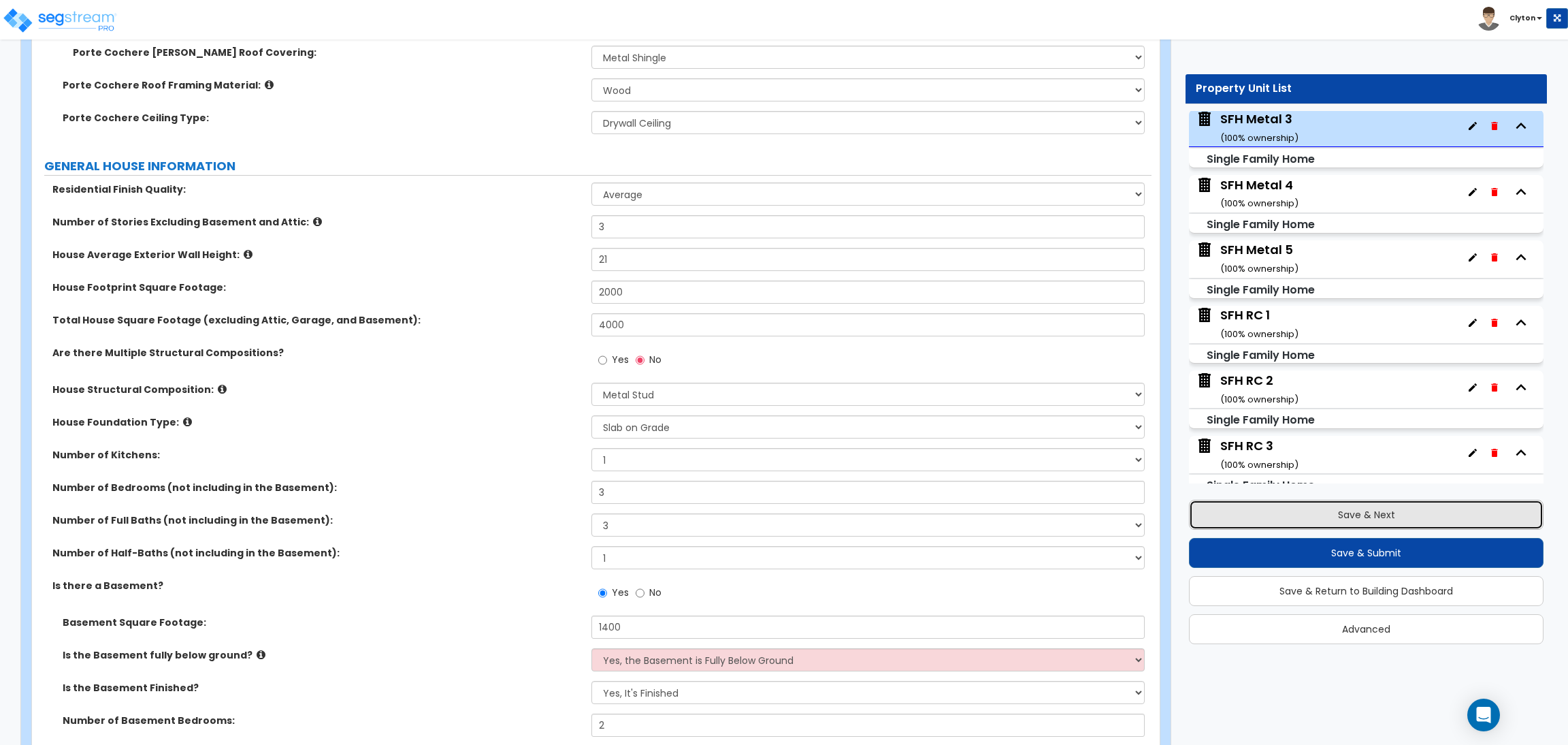
click at [1325, 515] on button "Save & Next" at bounding box center [1367, 514] width 355 height 30
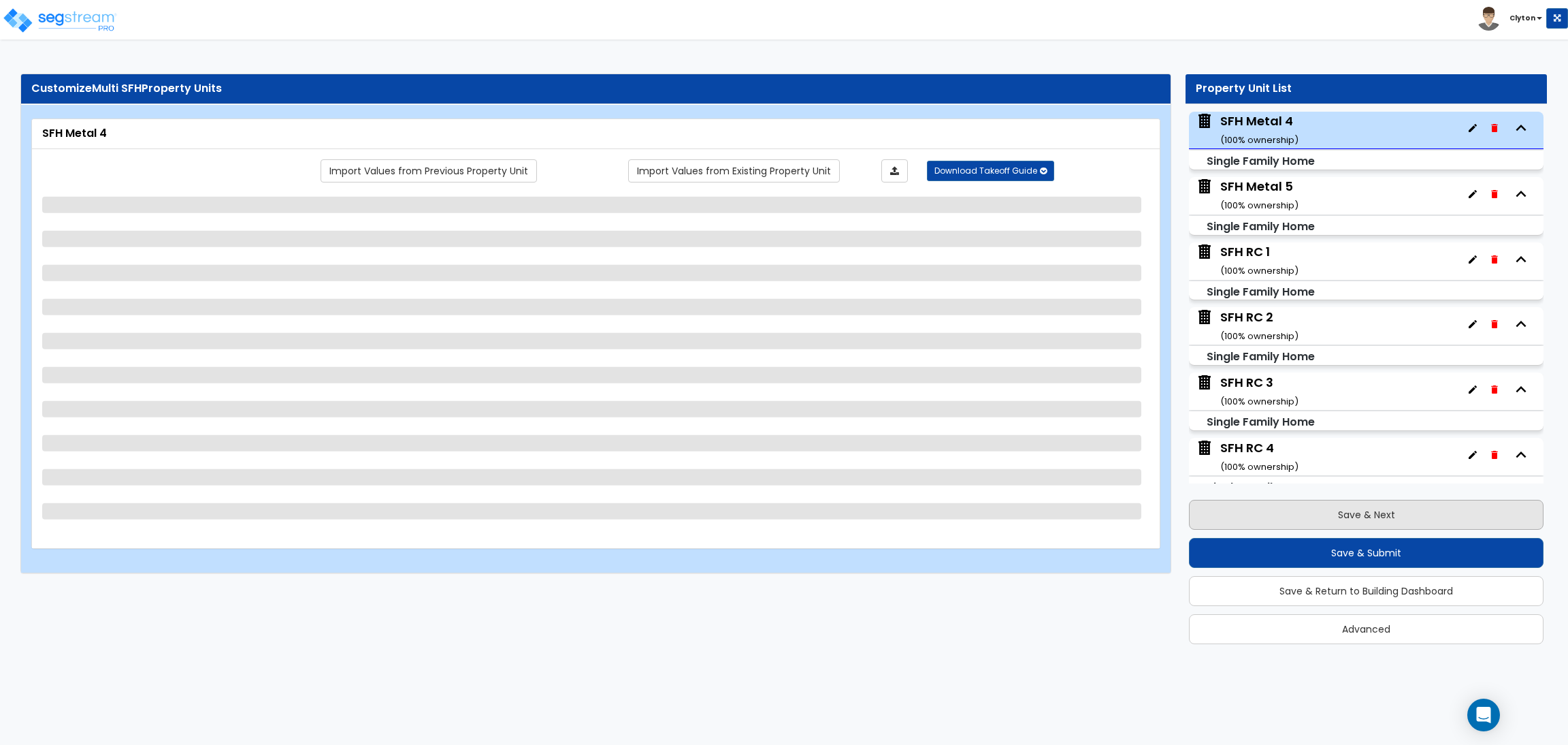
scroll to position [919, 0]
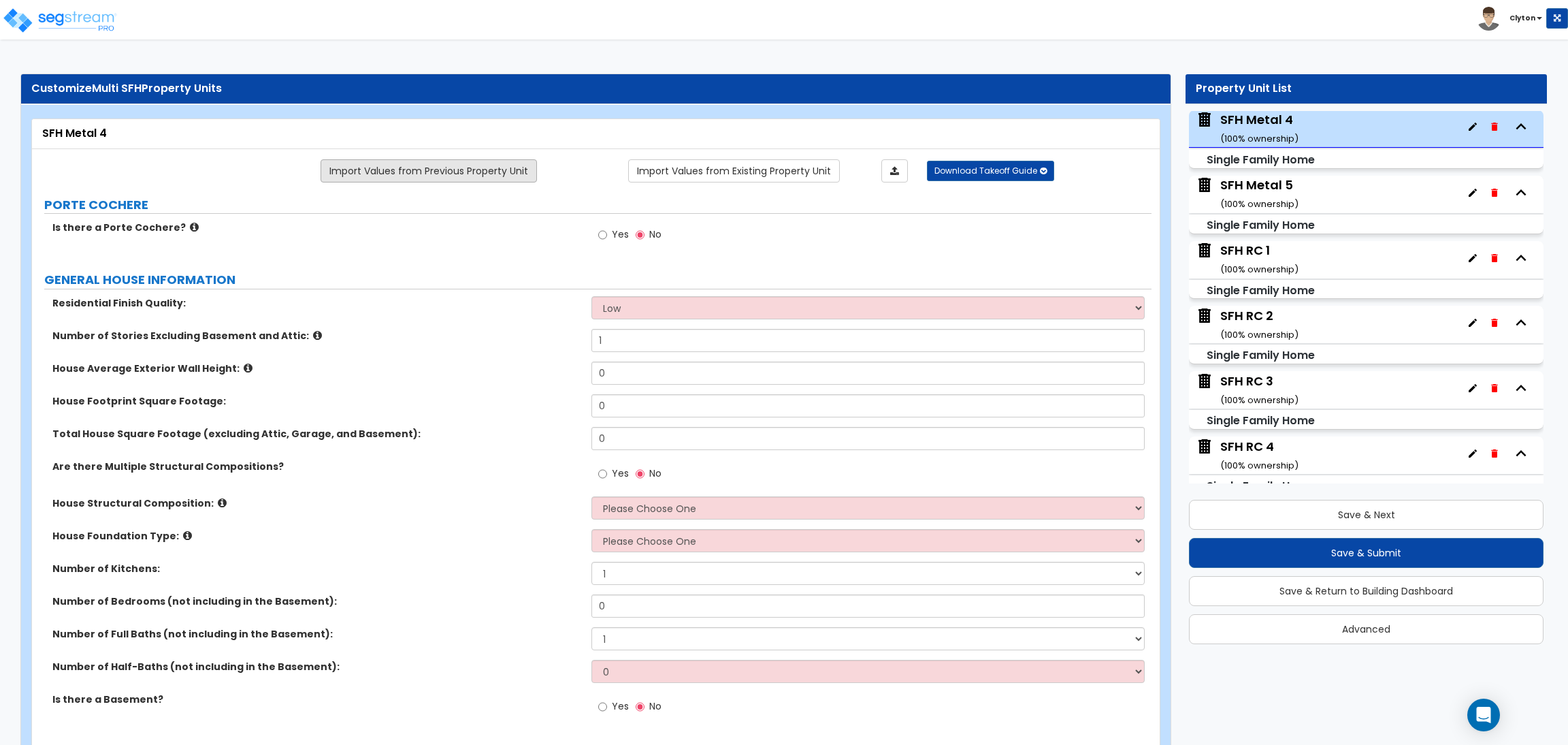
click at [457, 170] on link "Import Values from Previous Property Unit" at bounding box center [428, 171] width 216 height 23
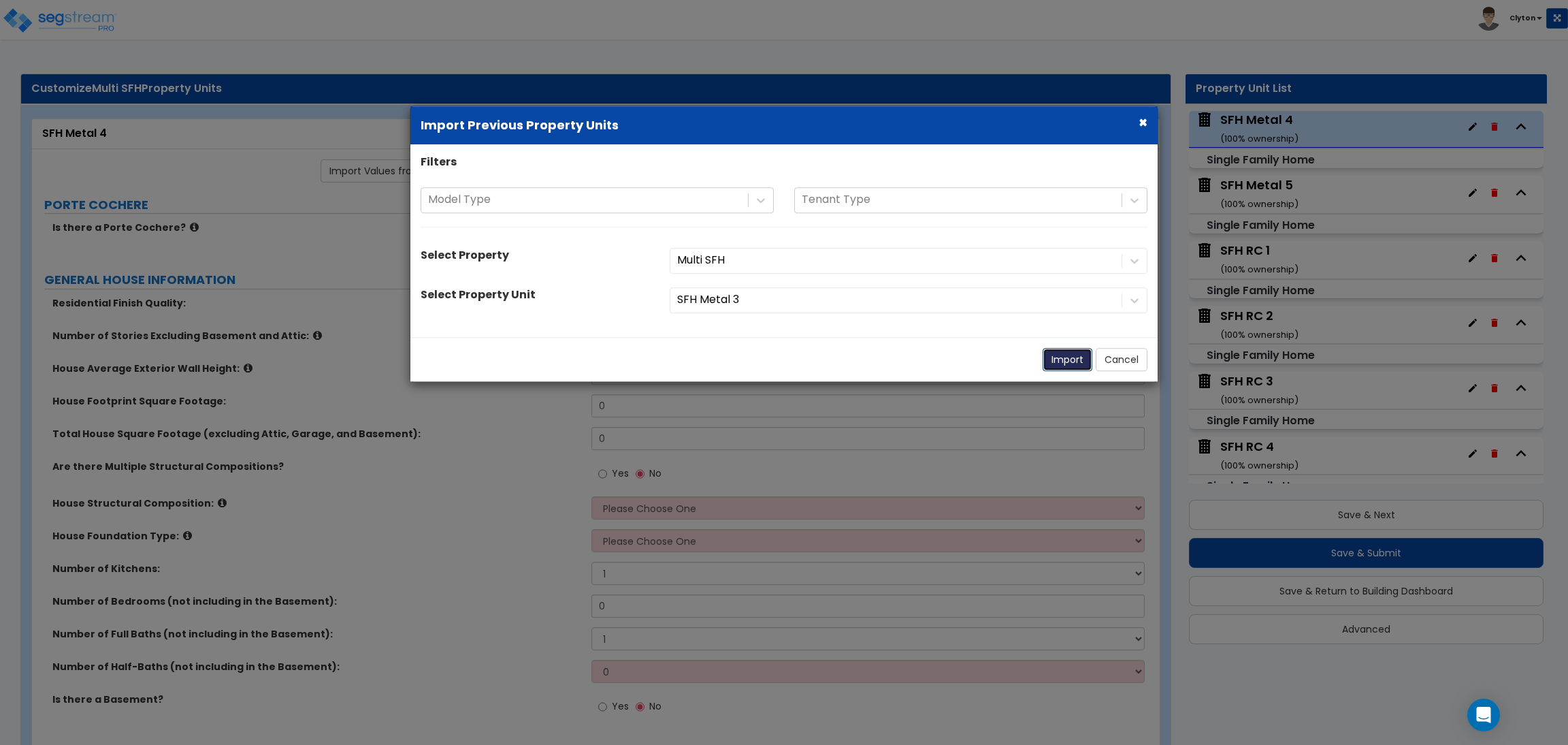
click at [1063, 363] on button "Import" at bounding box center [1067, 359] width 50 height 23
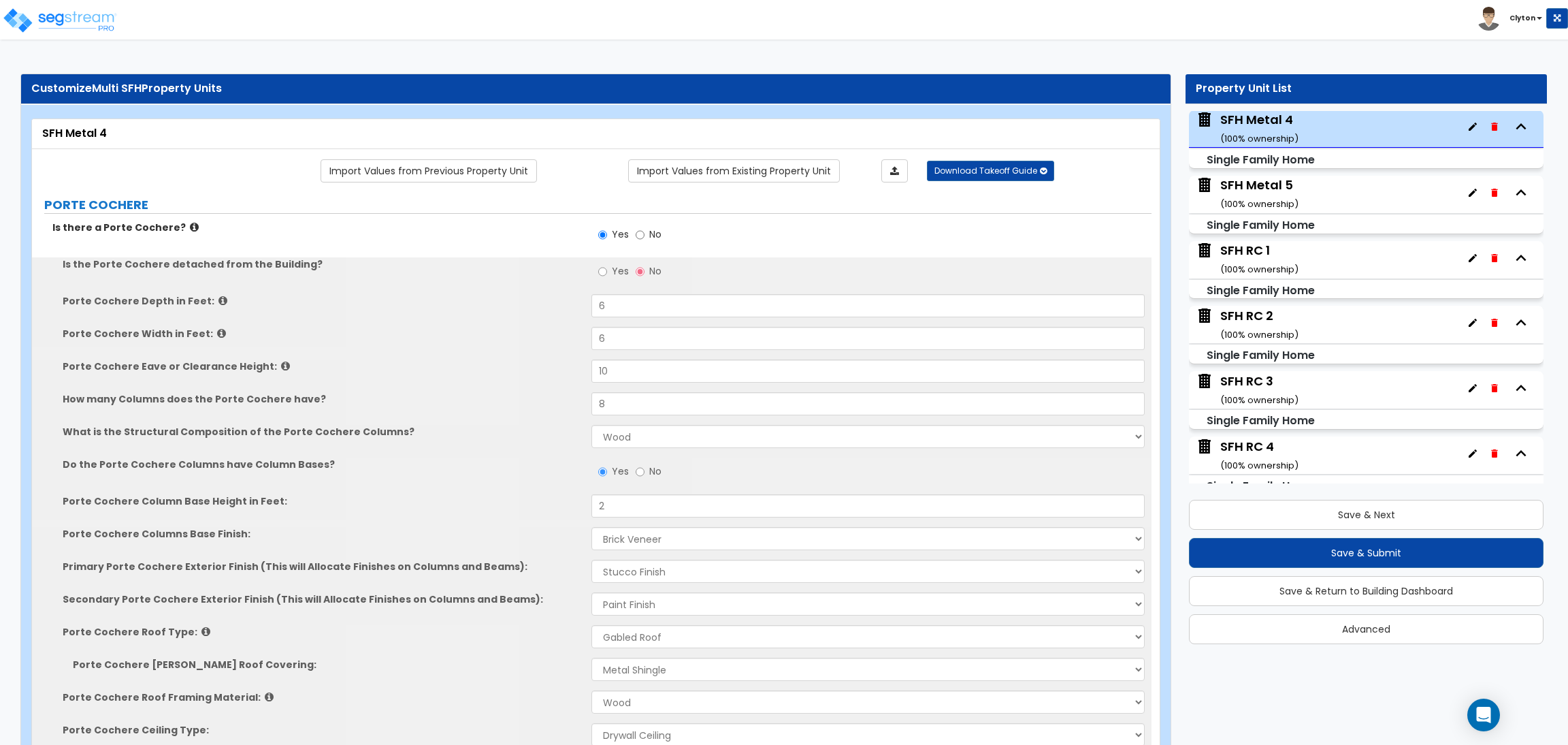
click at [484, 412] on div "How many Columns does the Porte Cochere have? 8" at bounding box center [591, 409] width 1120 height 33
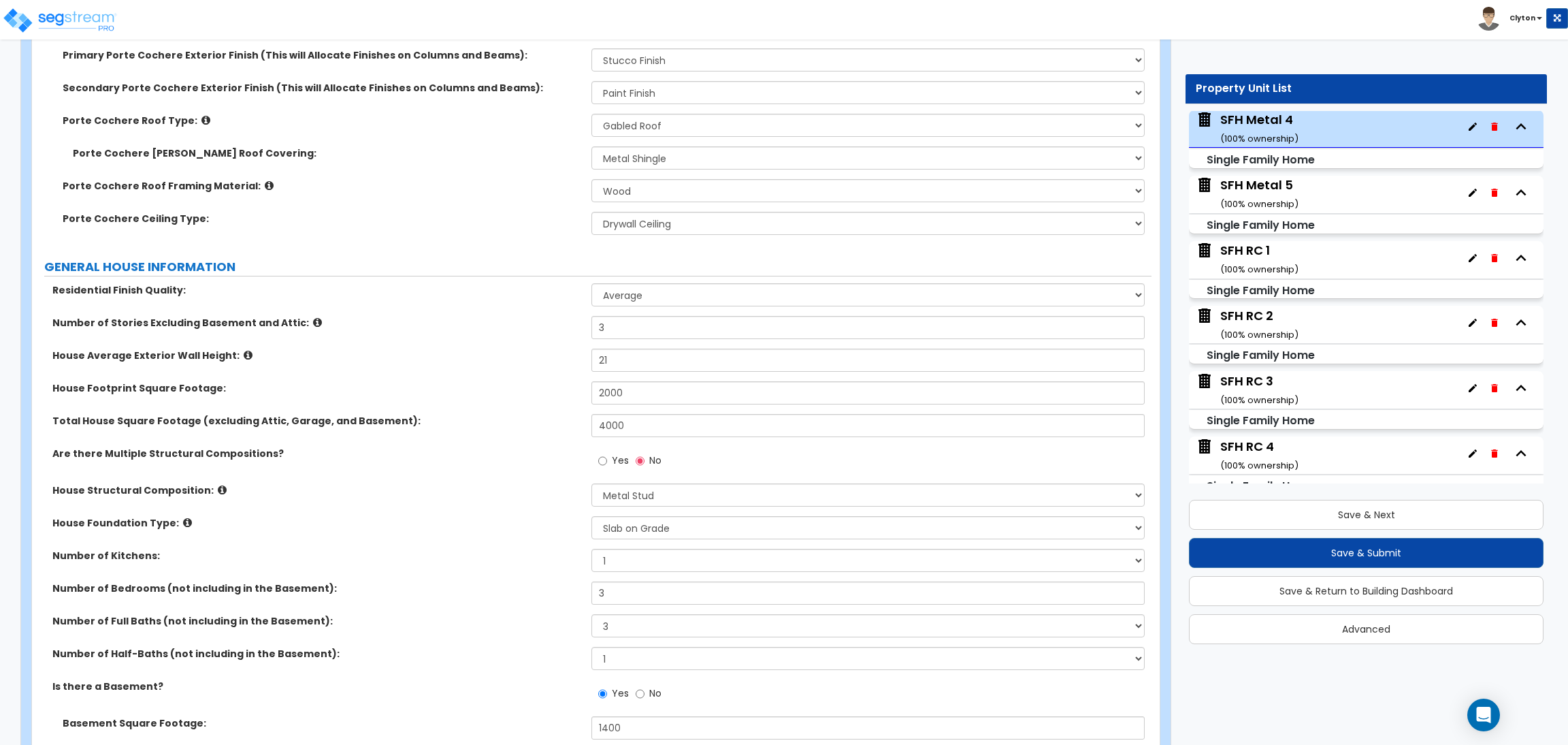
scroll to position [510, 0]
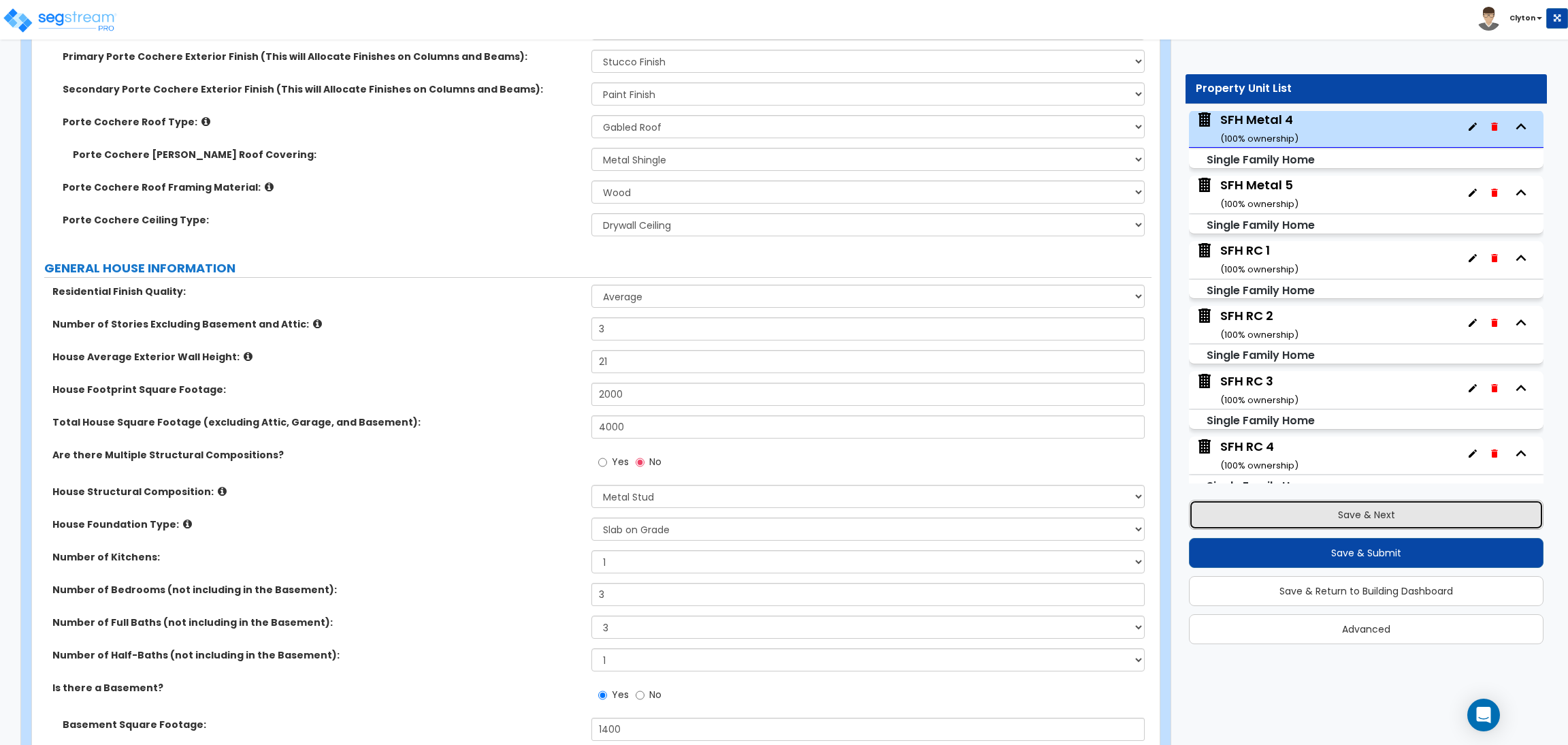
click at [1343, 512] on button "Save & Next" at bounding box center [1367, 514] width 355 height 30
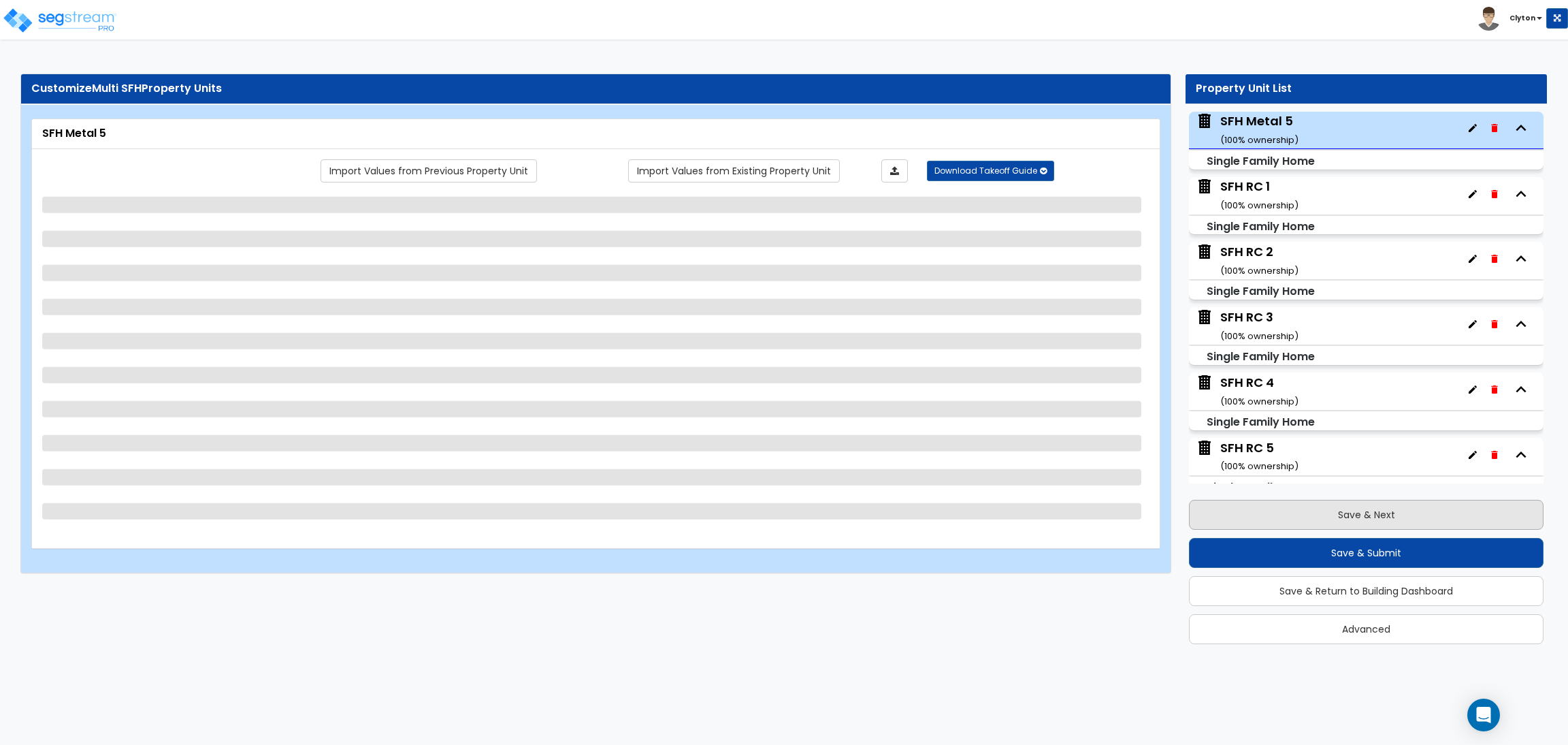
scroll to position [984, 0]
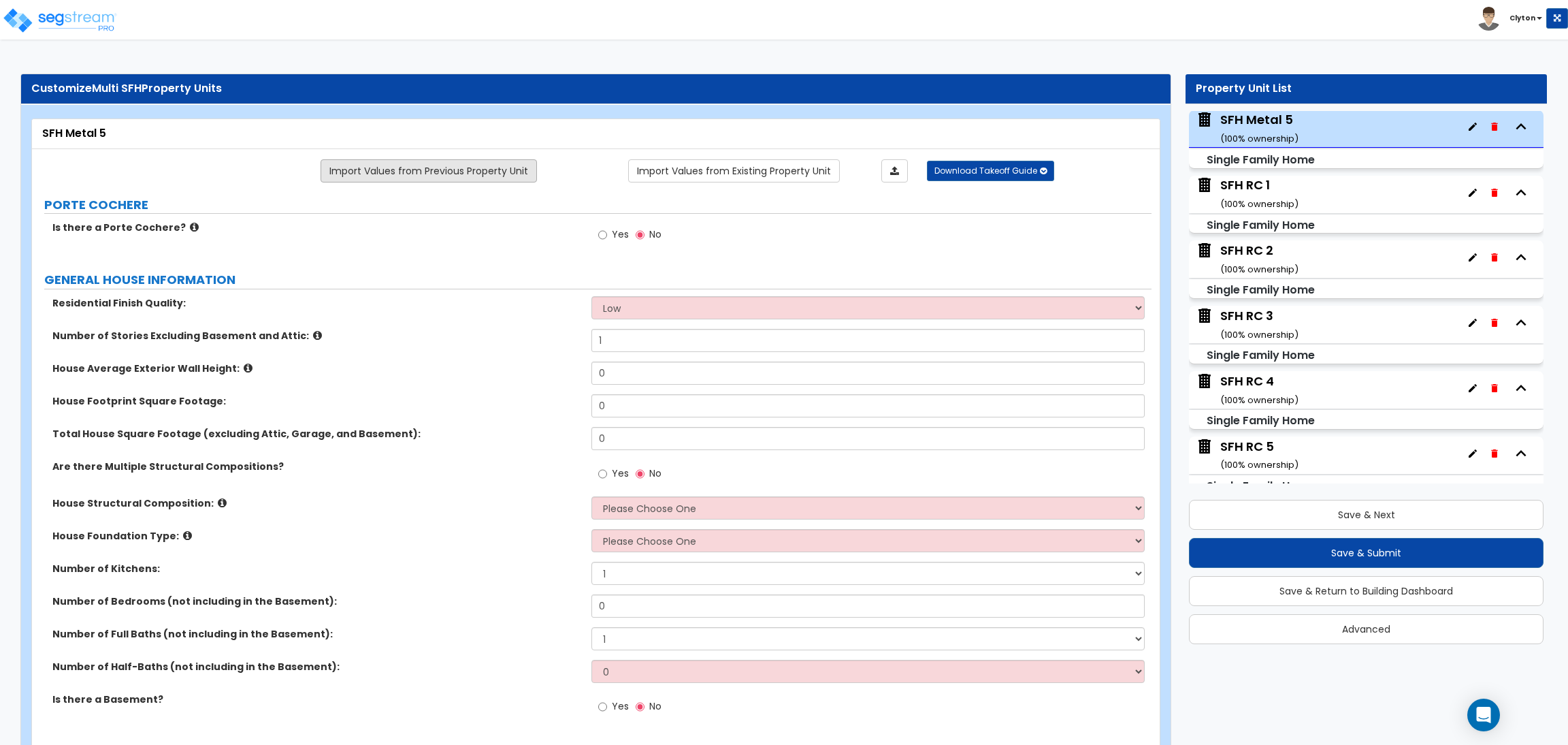
click at [484, 164] on link "Import Values from Previous Property Unit" at bounding box center [428, 171] width 216 height 23
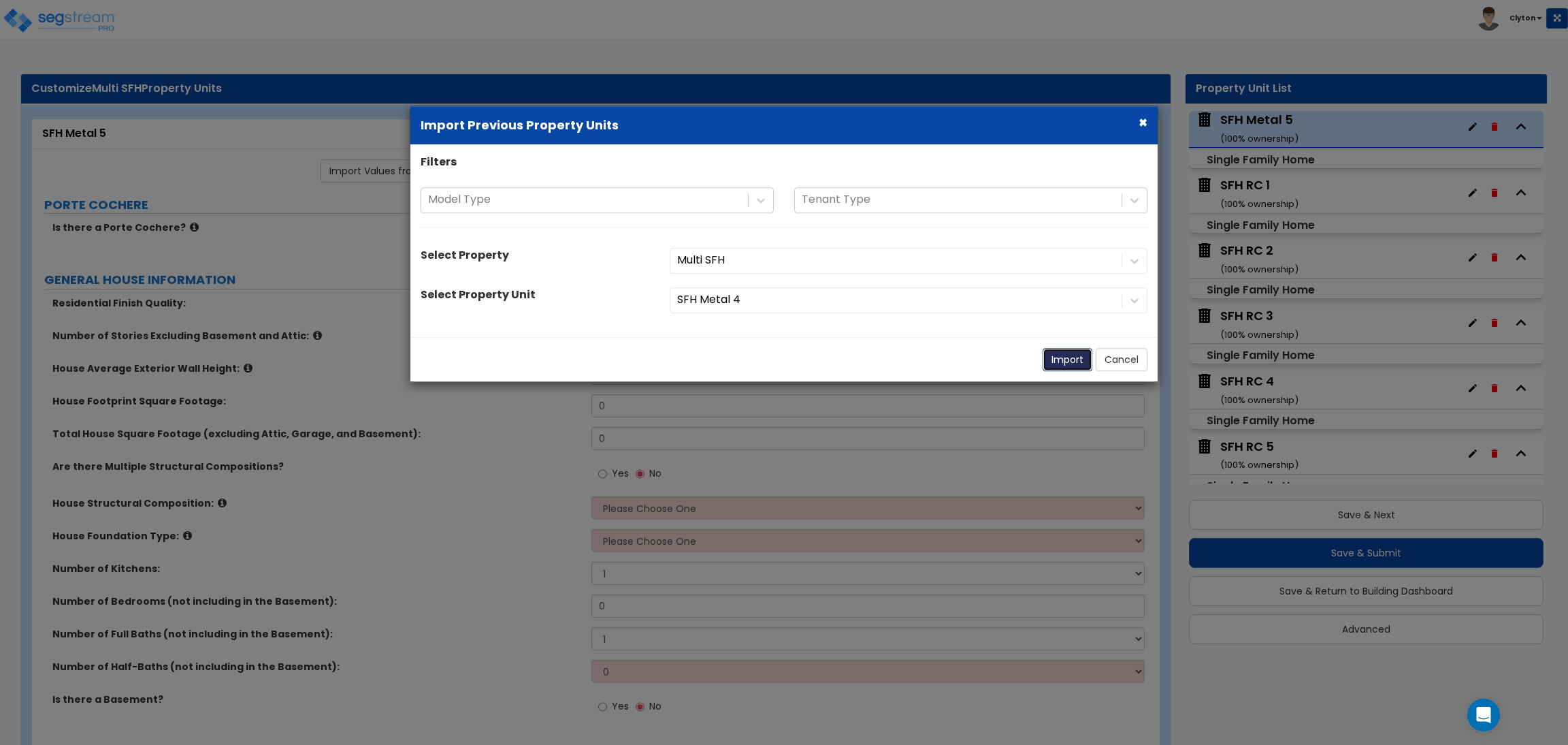
click at [1064, 361] on button "Import" at bounding box center [1067, 359] width 50 height 23
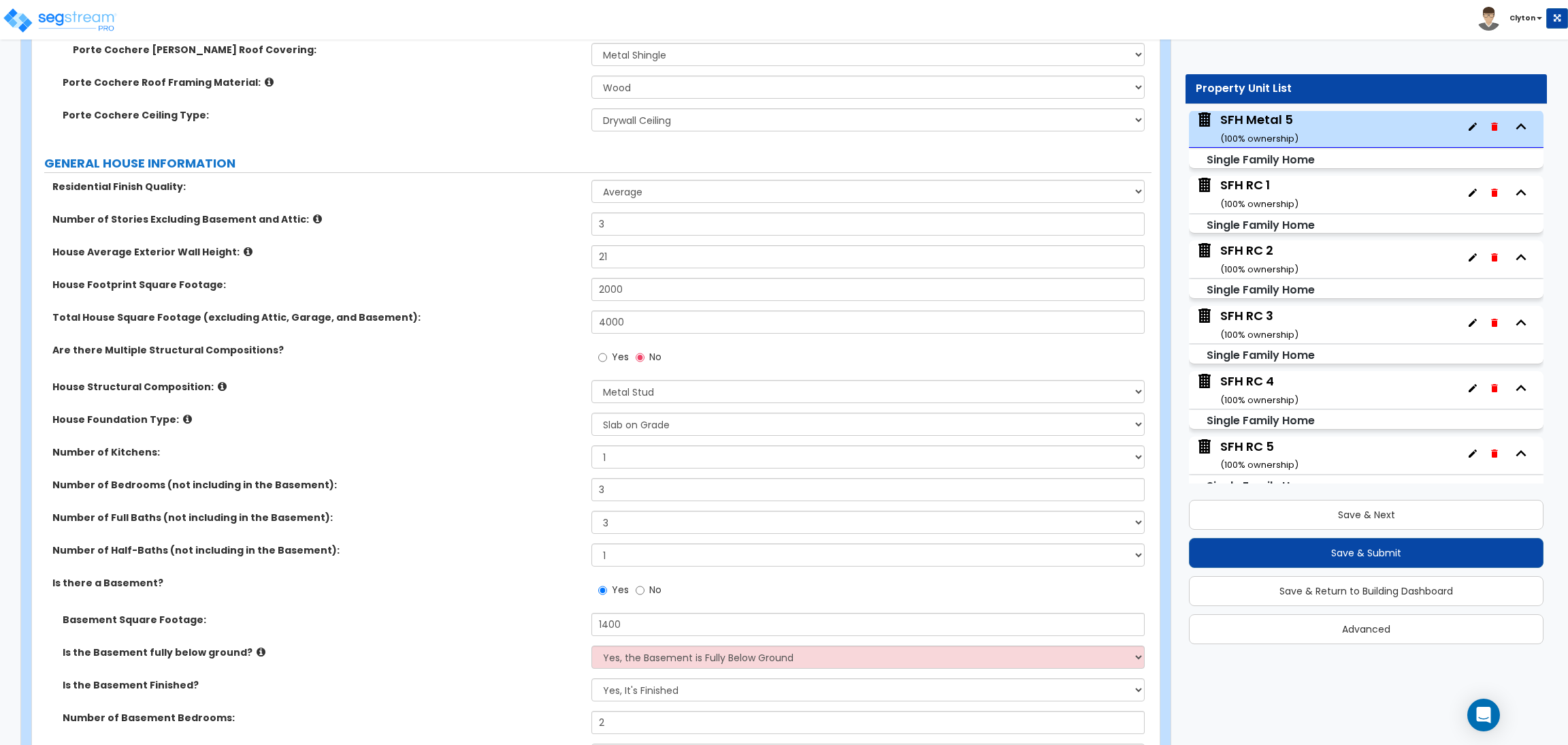
scroll to position [817, 0]
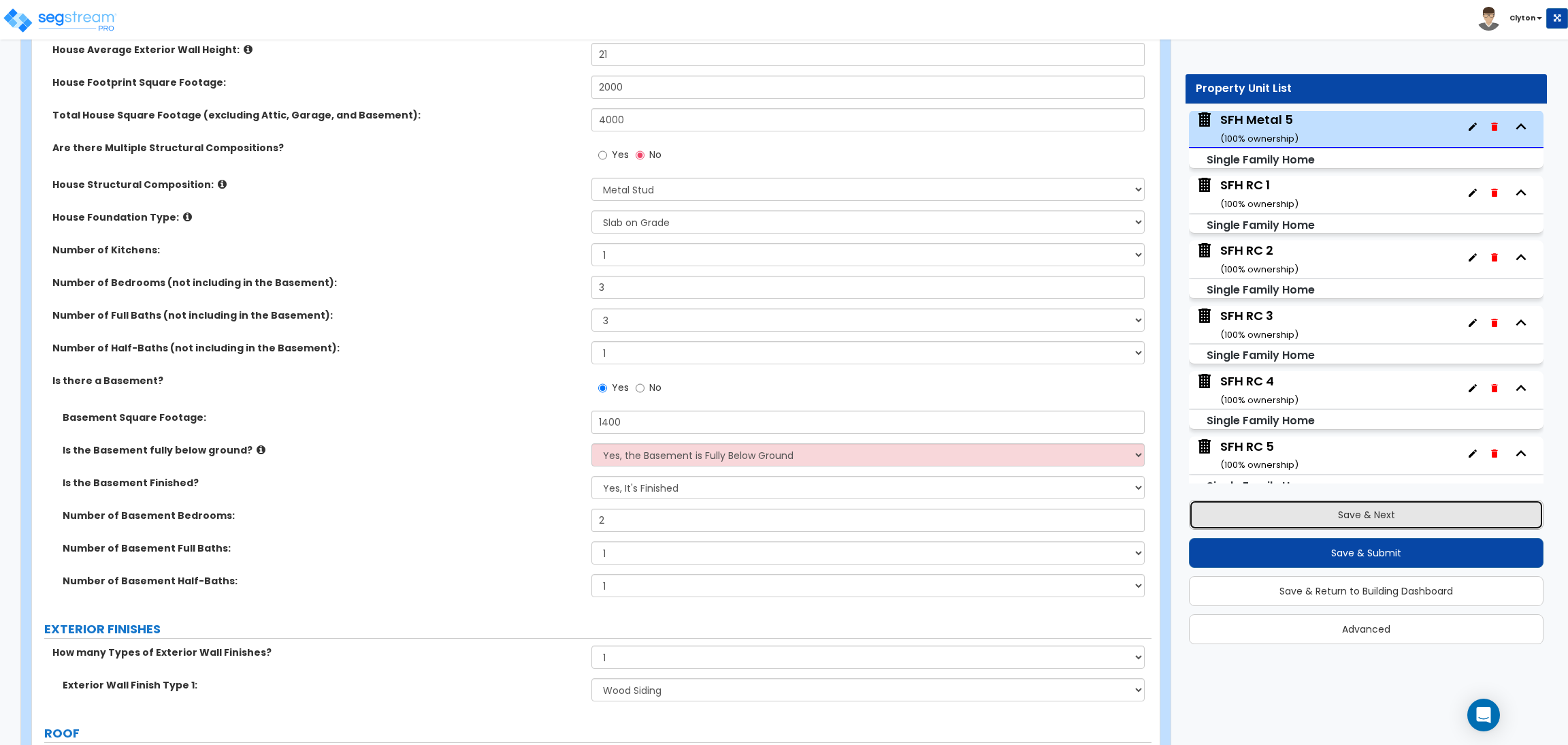
click at [1230, 517] on button "Save & Next" at bounding box center [1367, 514] width 355 height 30
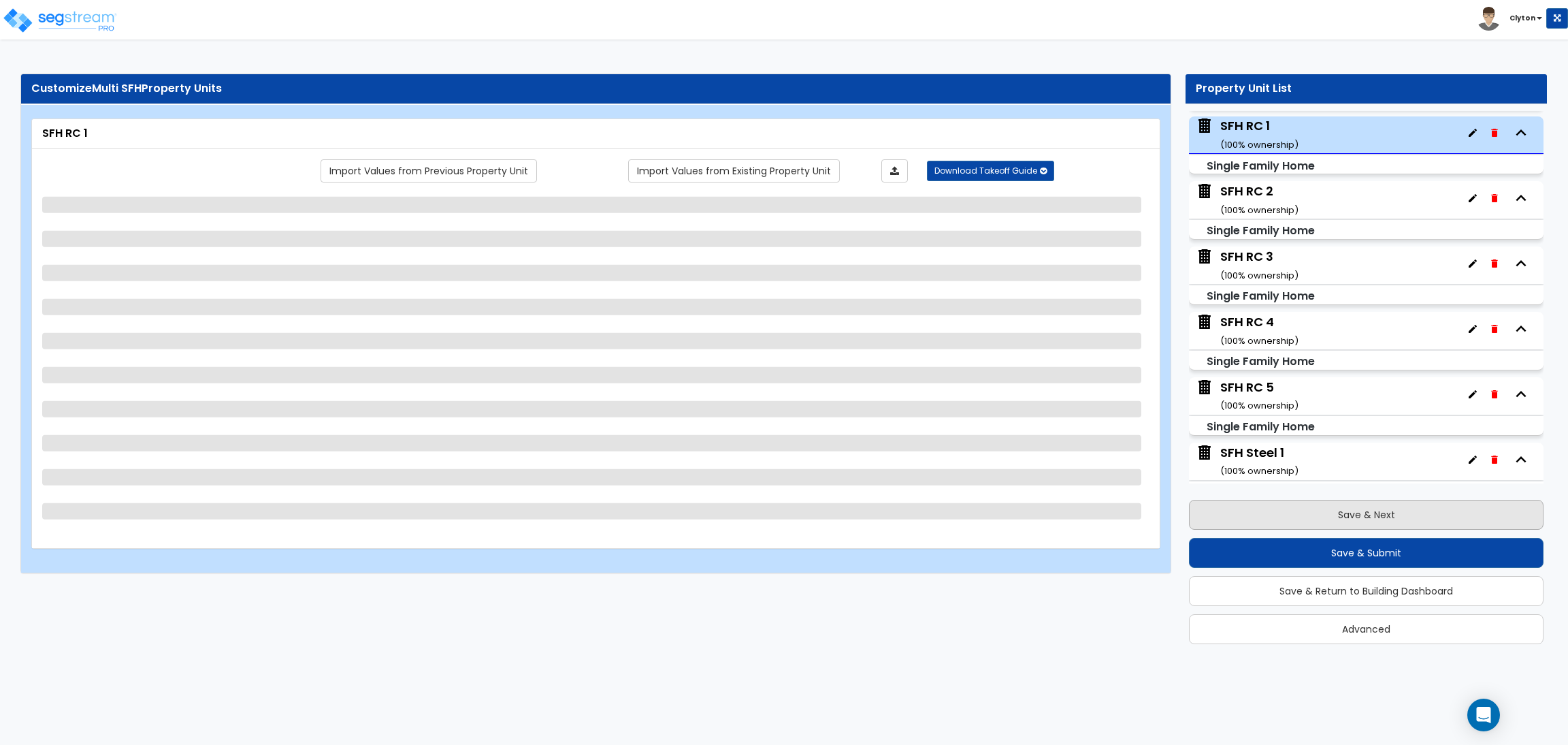
scroll to position [1049, 0]
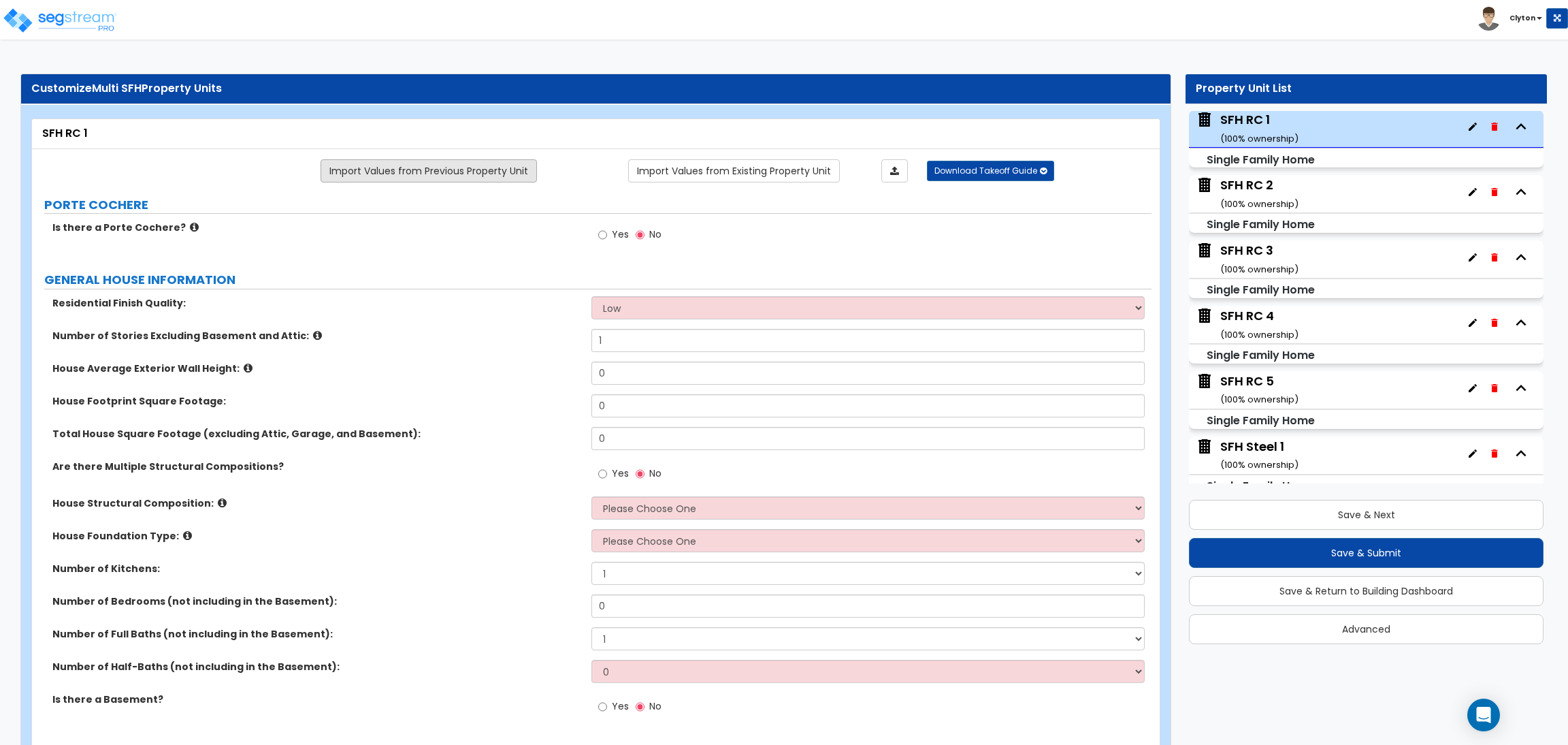
click at [491, 175] on link "Import Values from Previous Property Unit" at bounding box center [428, 171] width 216 height 23
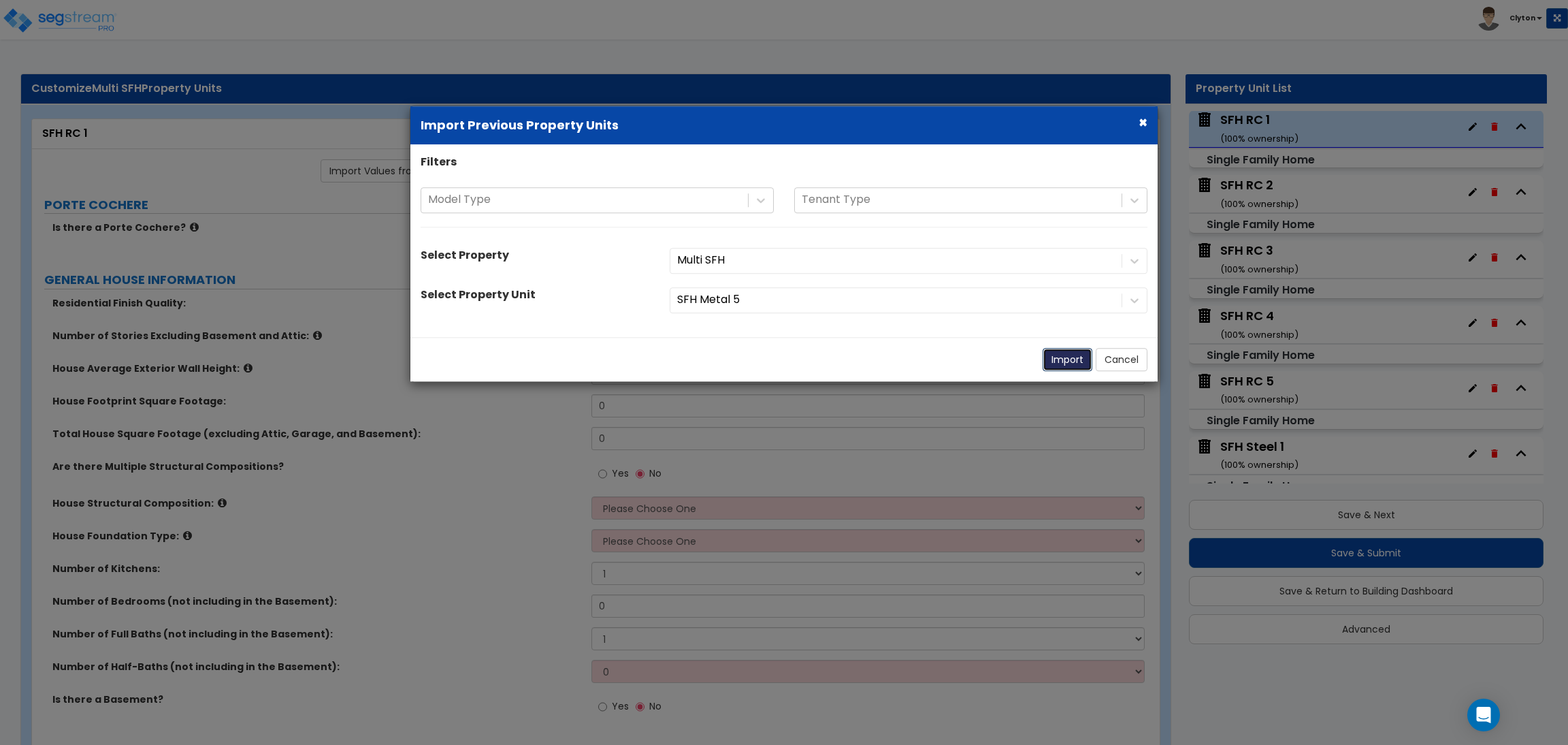
click at [1073, 355] on button "Import" at bounding box center [1067, 359] width 50 height 23
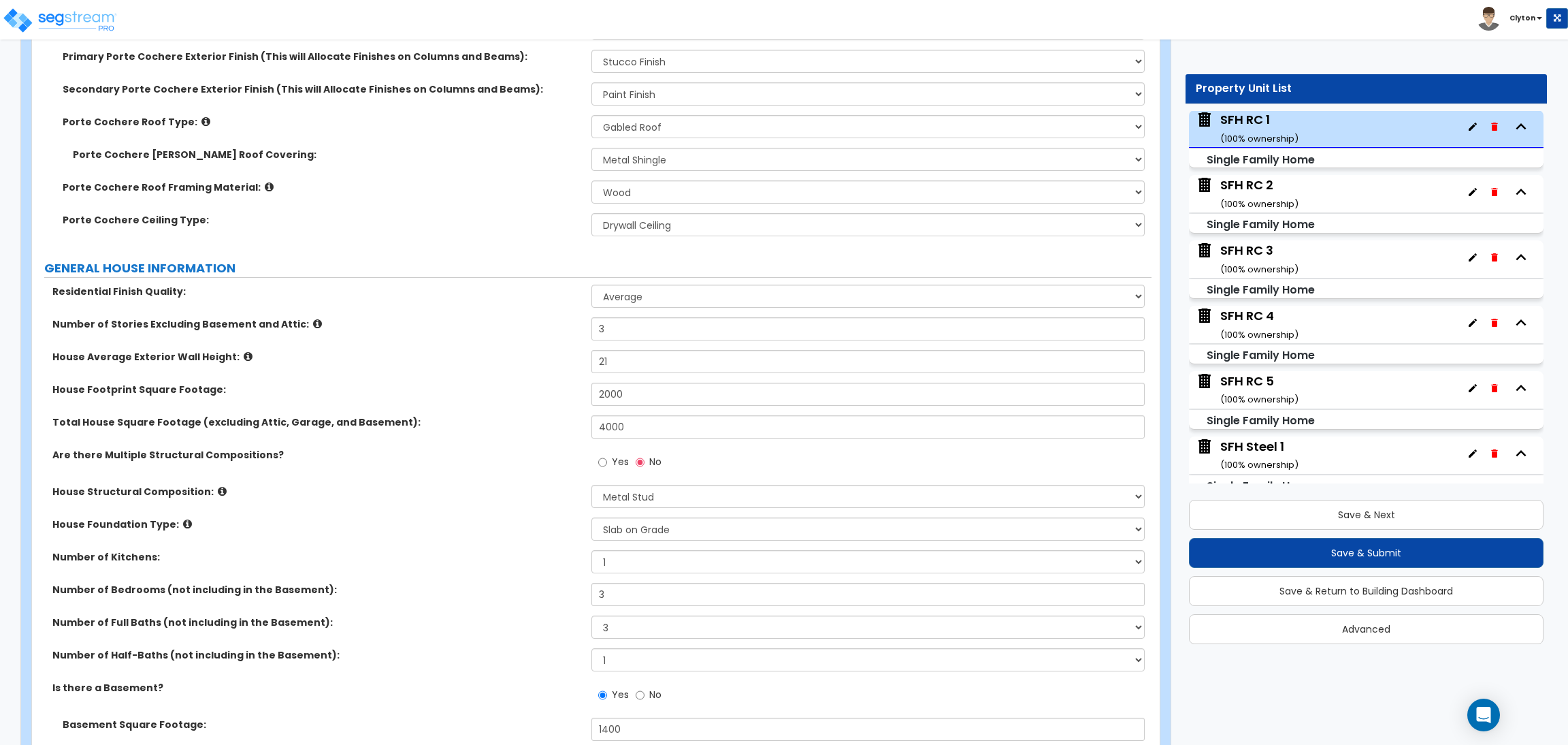
scroll to position [715, 0]
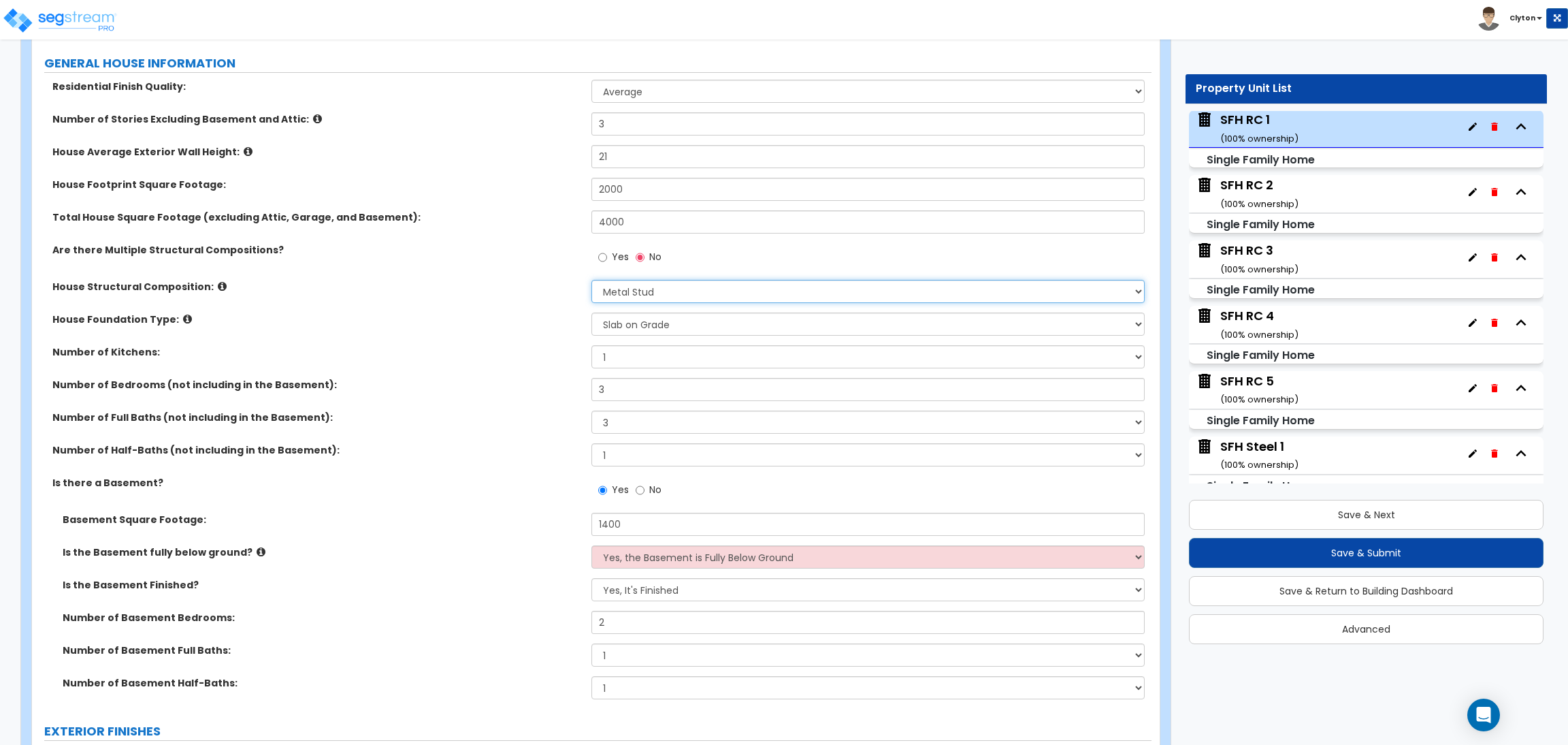
click at [605, 292] on select "Please Choose One Reinforced Concrete Structural Steel Brick Masonry CMU Masonr…" at bounding box center [867, 291] width 552 height 23
click at [591, 280] on select "Please Choose One Reinforced Concrete Structural Steel Brick Masonry CMU Masonr…" at bounding box center [867, 291] width 552 height 23
click at [474, 322] on label "House Foundation Type:" at bounding box center [317, 319] width 529 height 13
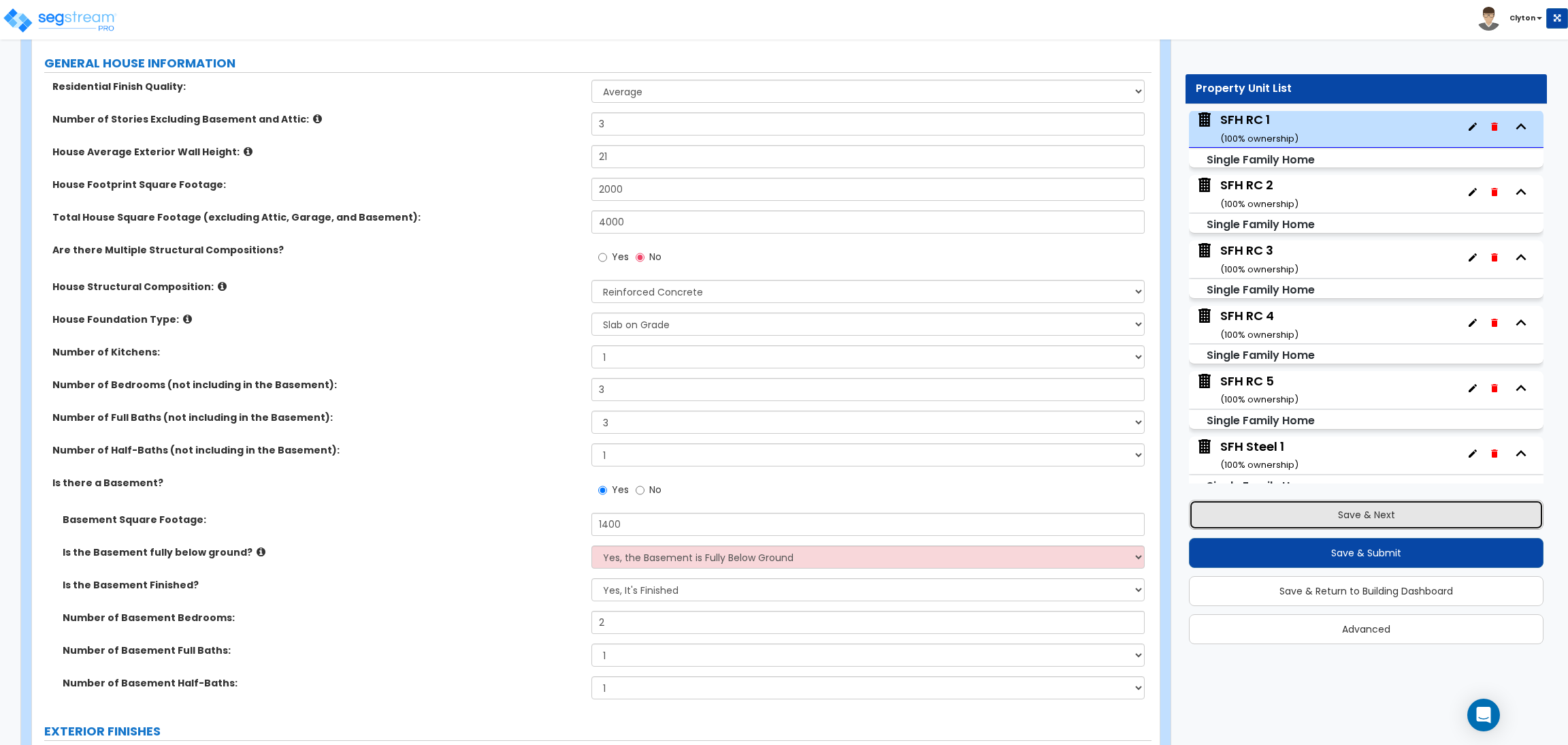
click at [1348, 513] on button "Save & Next" at bounding box center [1367, 514] width 355 height 30
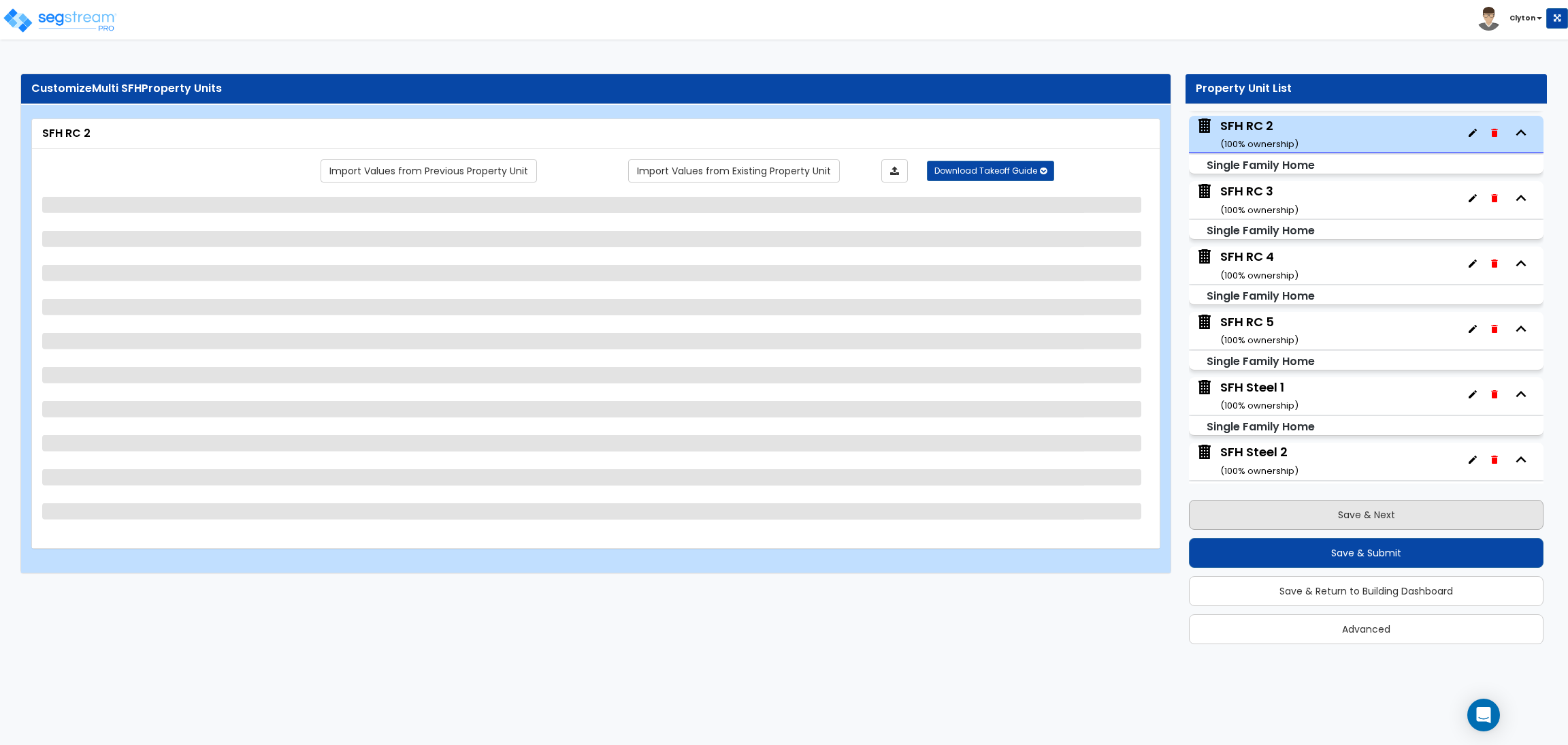
scroll to position [1115, 0]
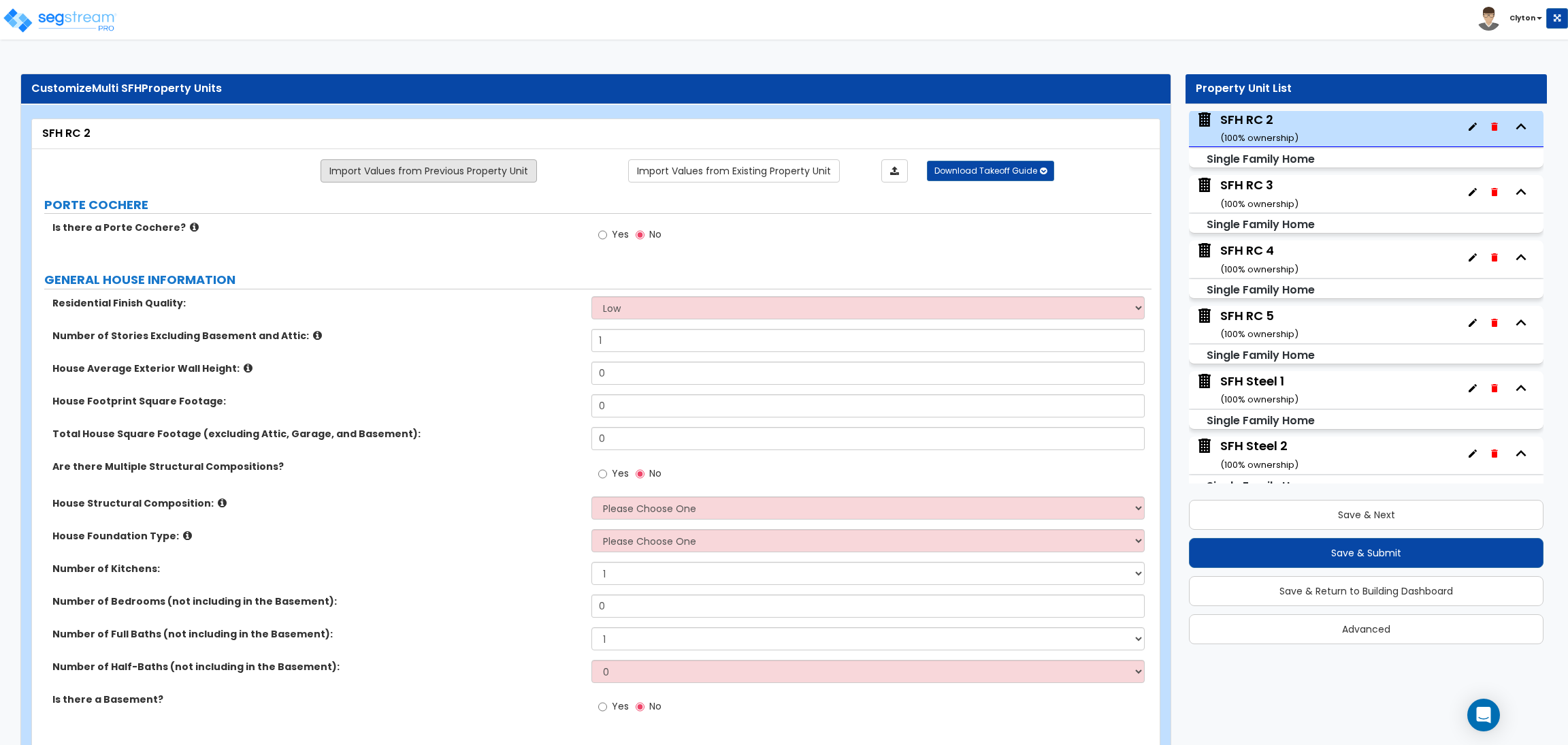
click at [464, 173] on link "Import Values from Previous Property Unit" at bounding box center [428, 171] width 216 height 23
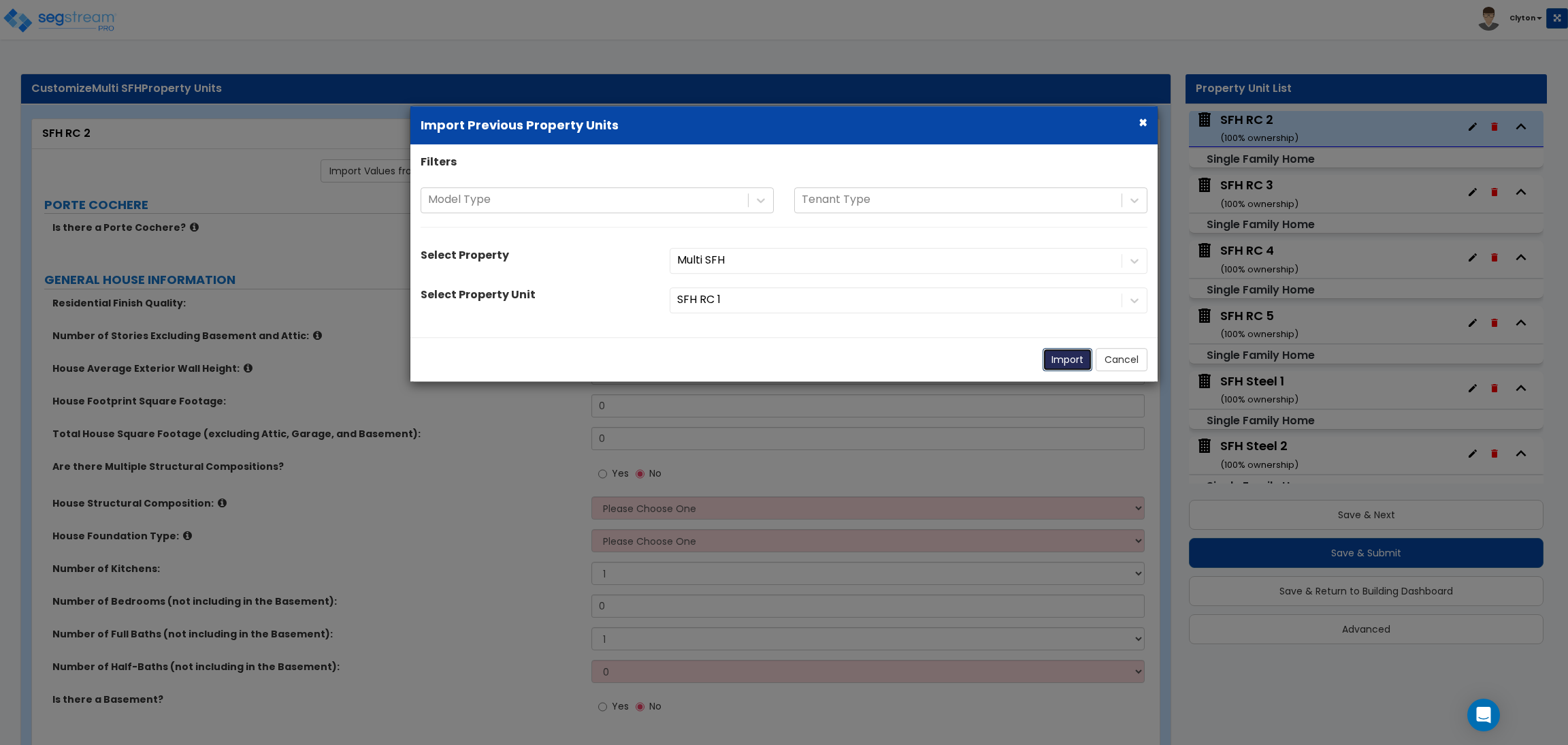
click at [1067, 360] on button "Import" at bounding box center [1067, 359] width 50 height 23
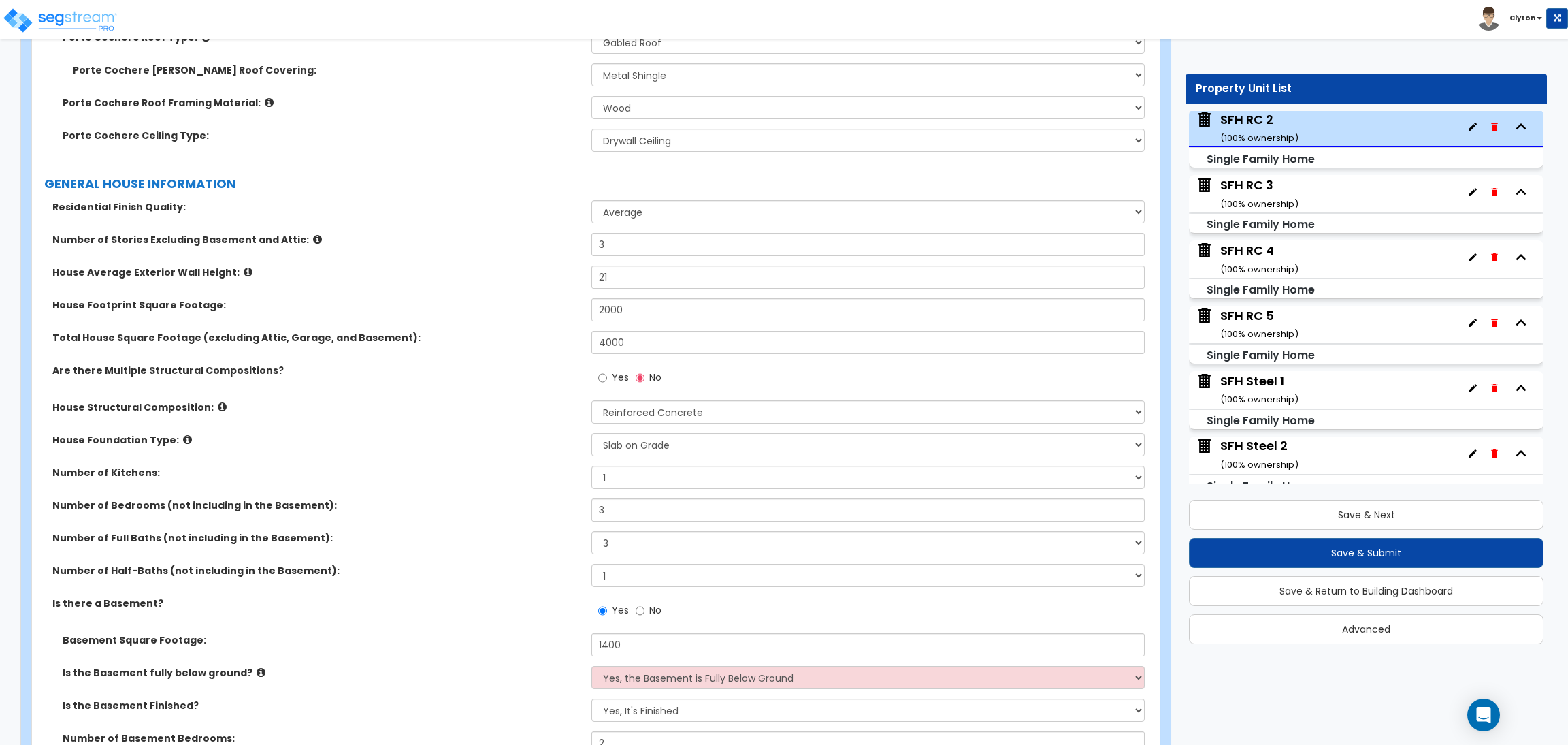
scroll to position [612, 0]
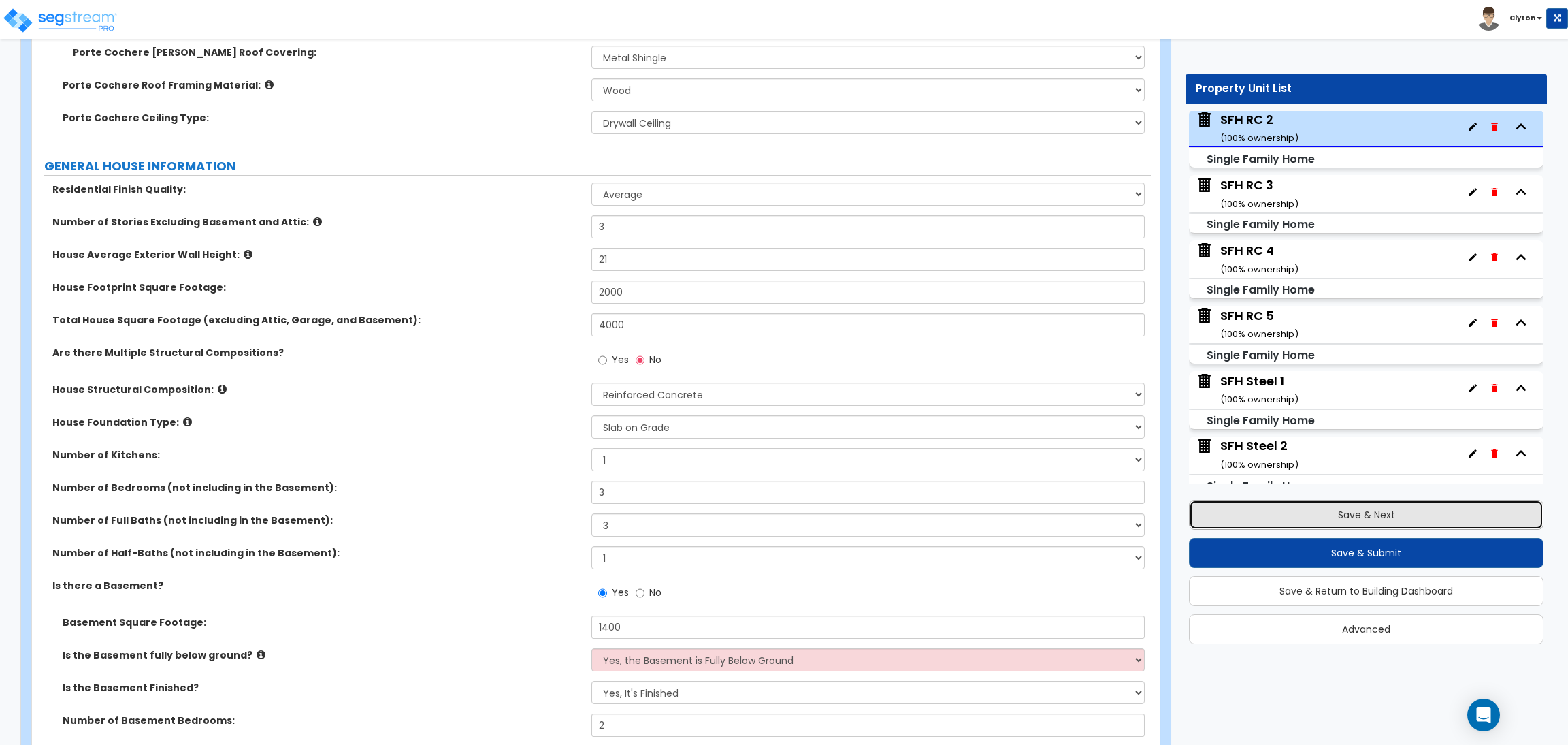
click at [1297, 515] on button "Save & Next" at bounding box center [1367, 514] width 355 height 30
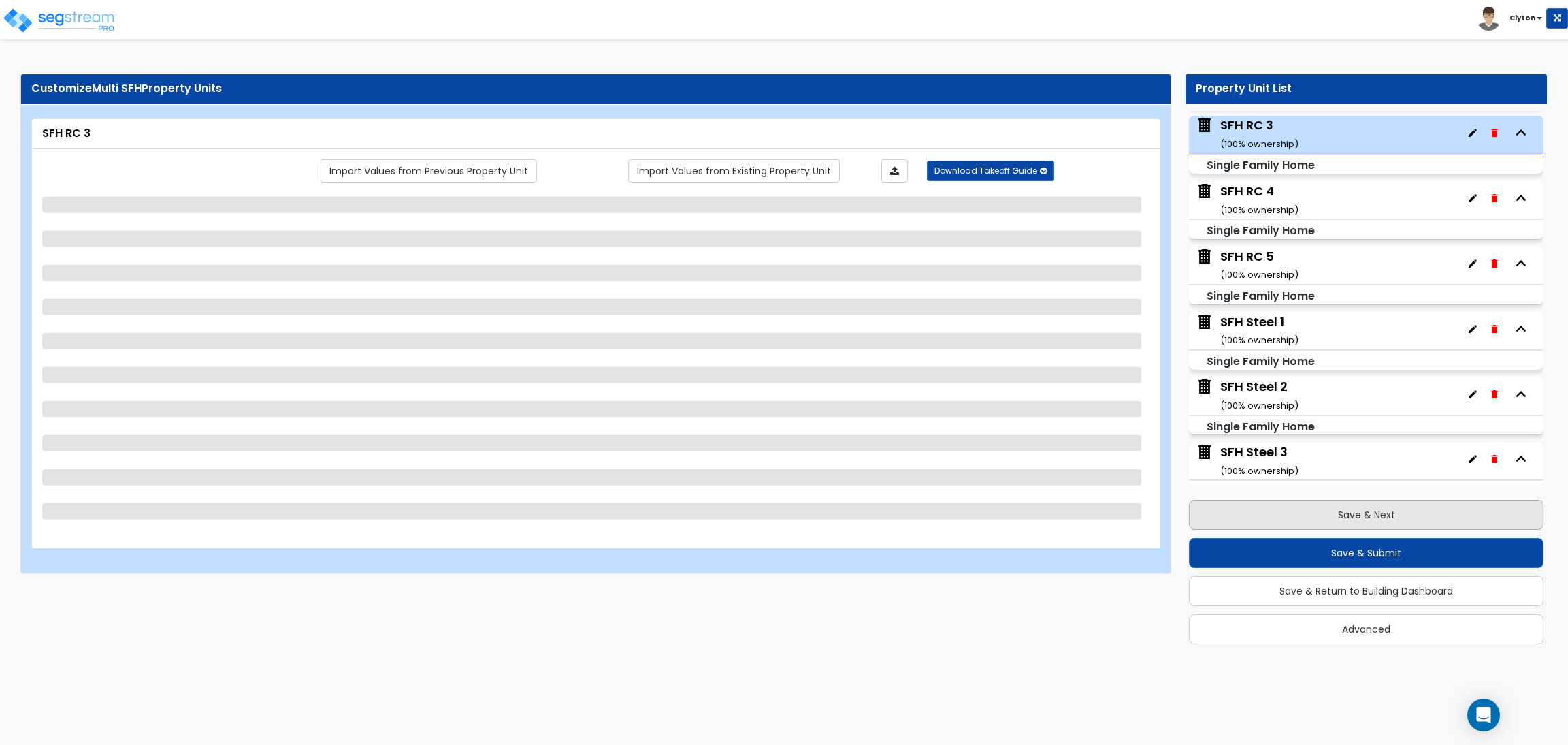
scroll to position [1180, 0]
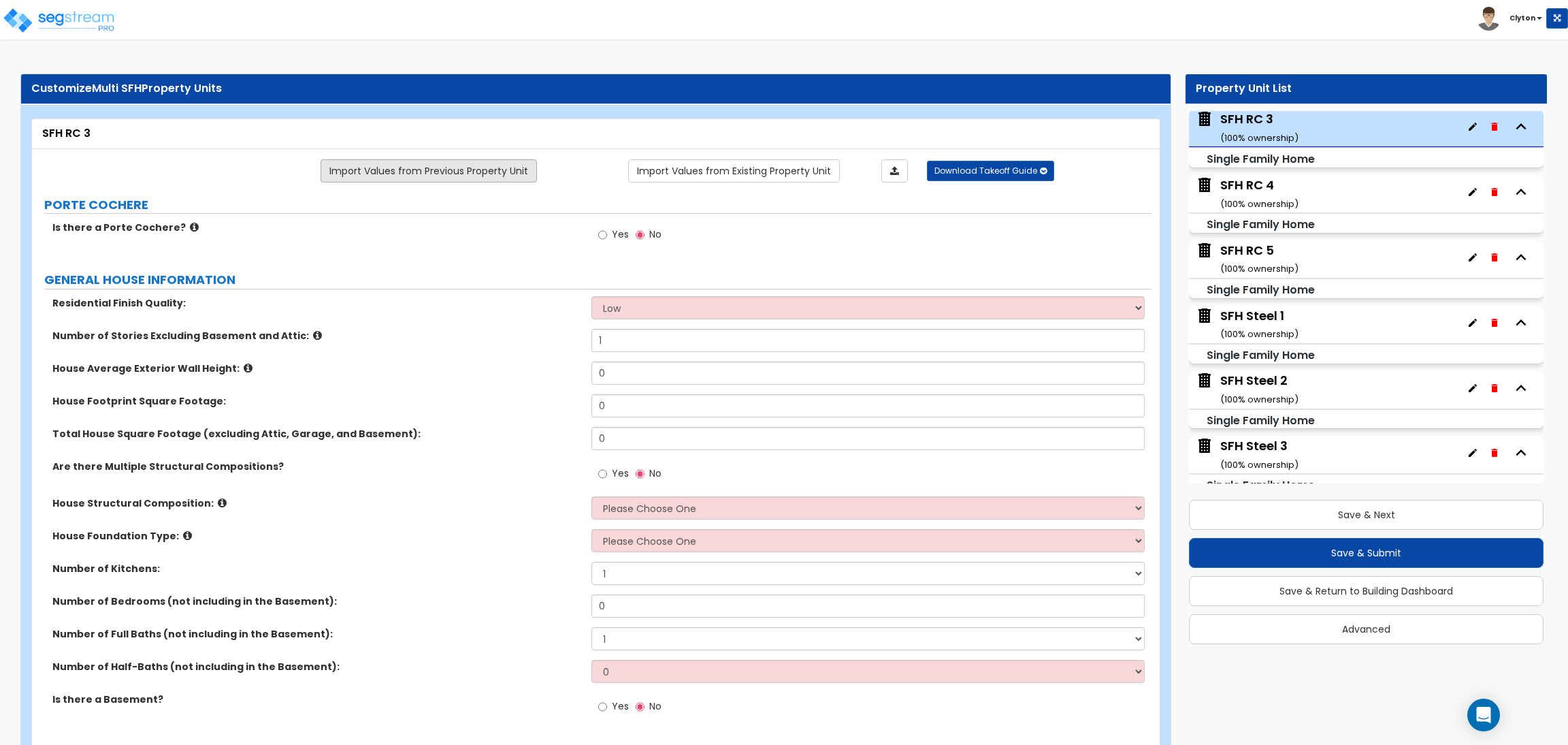
click at [462, 165] on link "Import Values from Previous Property Unit" at bounding box center [428, 171] width 216 height 23
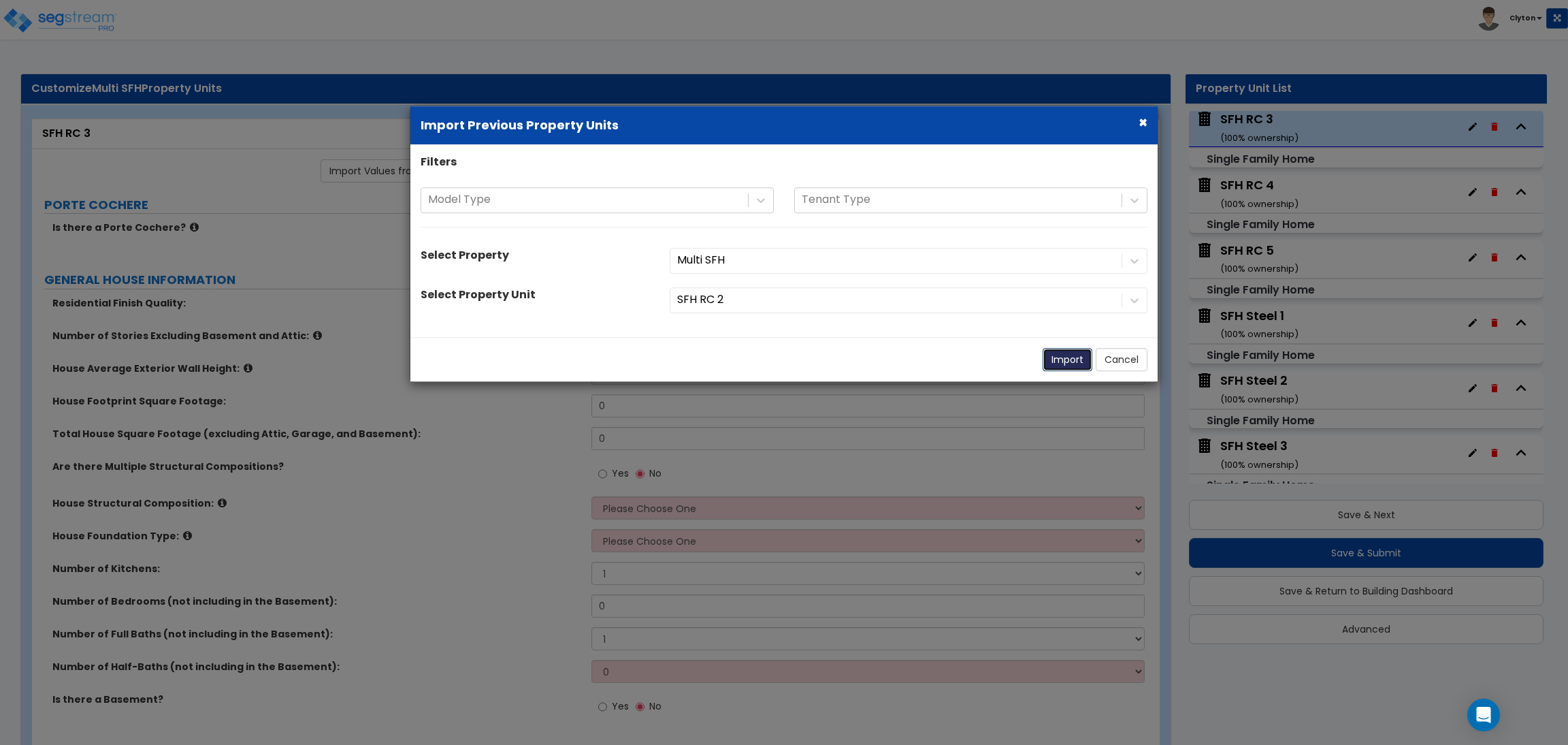
click at [1056, 353] on button "Import" at bounding box center [1067, 359] width 50 height 23
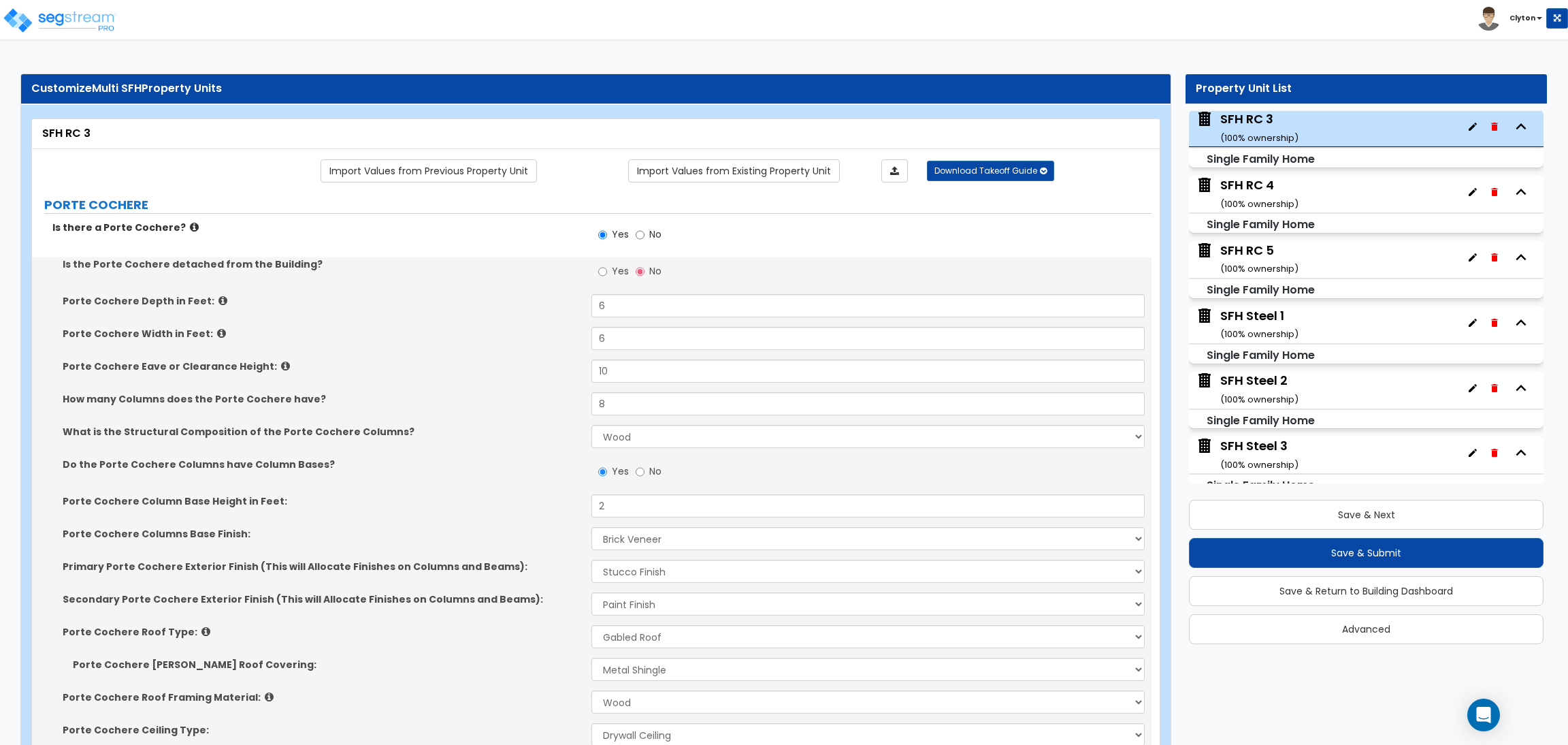
click at [505, 424] on div "How many Columns does the Porte Cochere have? 8" at bounding box center [591, 409] width 1120 height 33
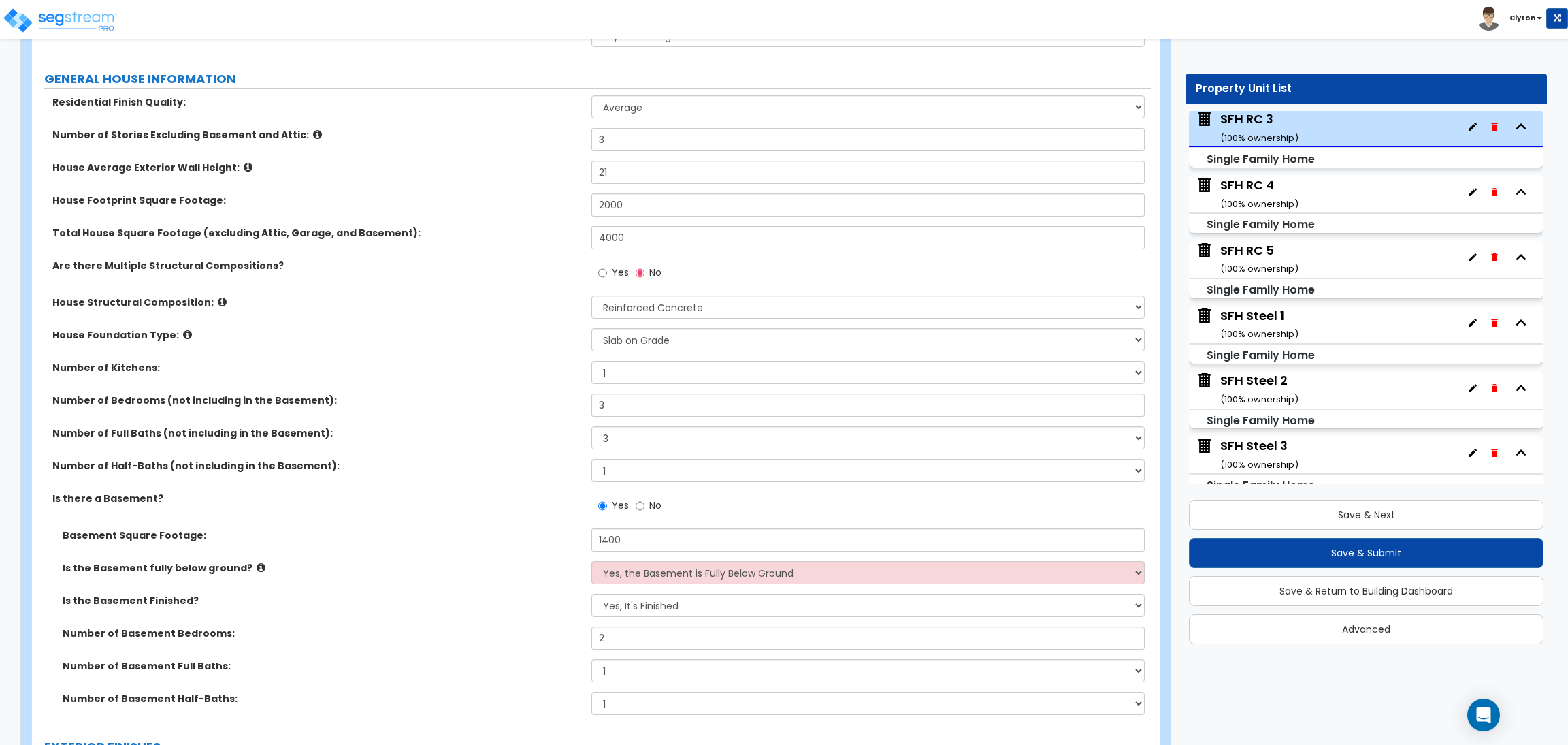
scroll to position [817, 0]
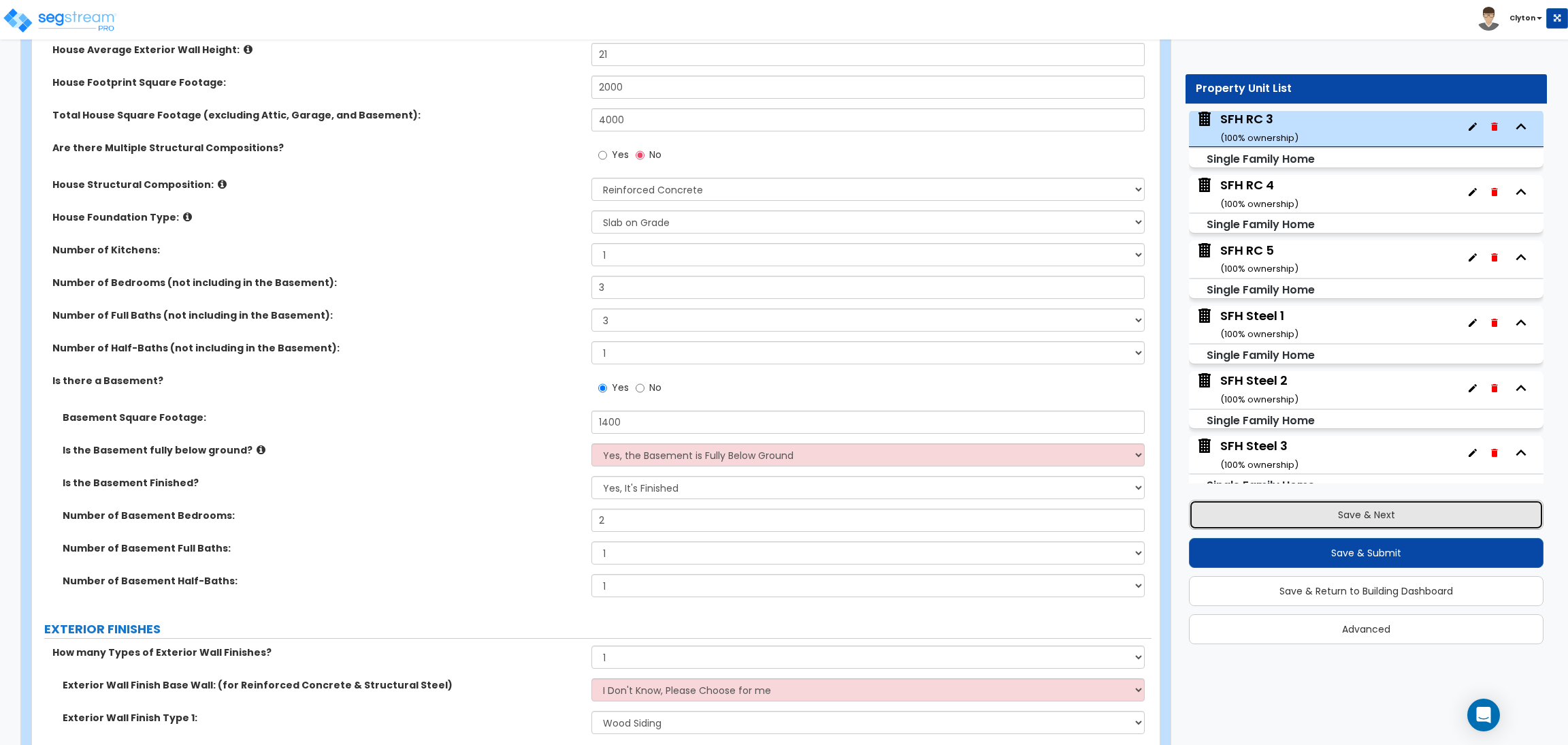
click at [1298, 508] on button "Save & Next" at bounding box center [1367, 514] width 355 height 30
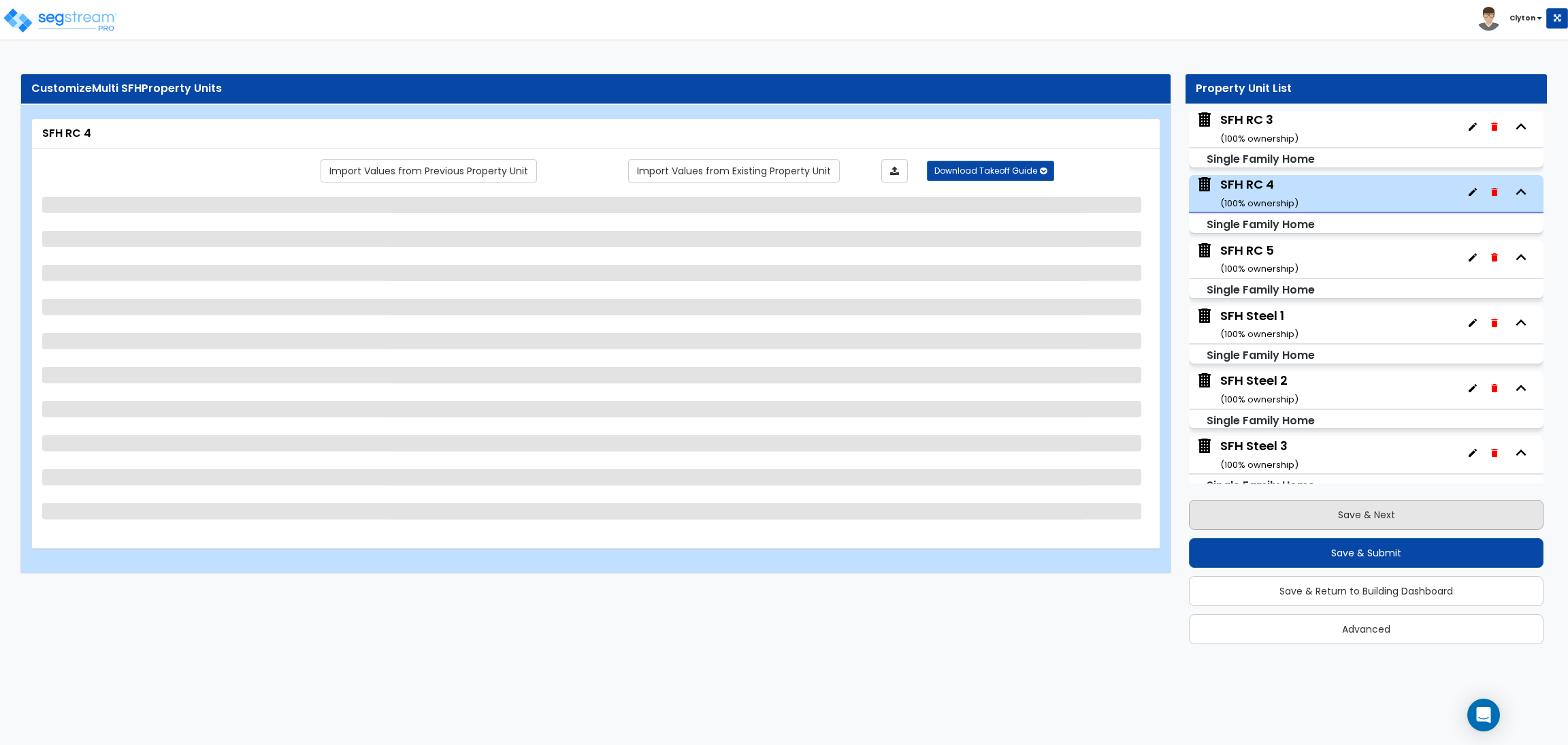
scroll to position [1245, 0]
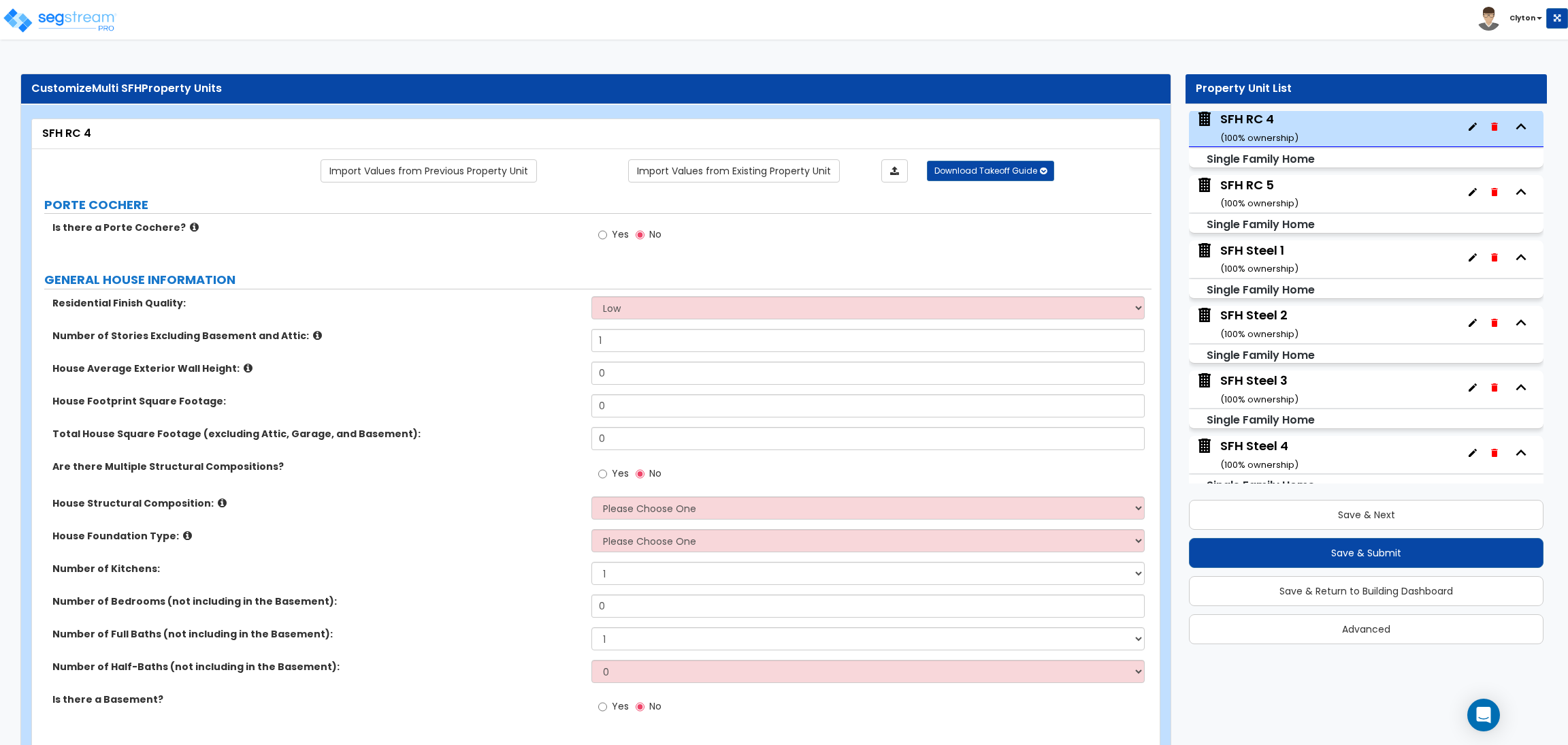
drag, startPoint x: 521, startPoint y: 359, endPoint x: 521, endPoint y: 292, distance: 67.0
click at [521, 359] on div "Number of Stories Excluding Basement and Attic: 1" at bounding box center [591, 346] width 1120 height 33
click at [472, 165] on link "Import Values from Previous Property Unit" at bounding box center [428, 171] width 216 height 23
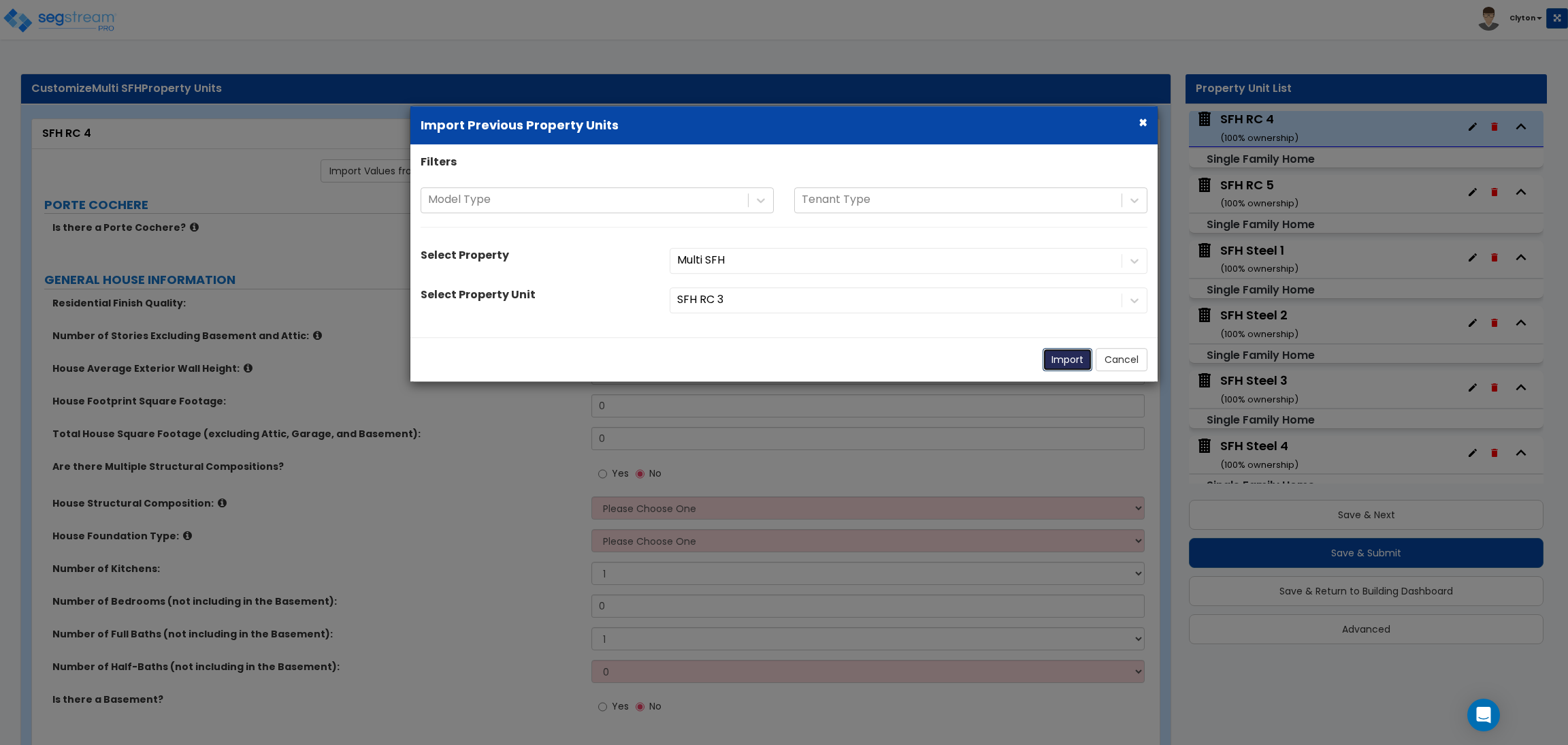
click at [1055, 351] on button "Import" at bounding box center [1067, 359] width 50 height 23
click at [1060, 349] on button "Import" at bounding box center [1067, 359] width 50 height 23
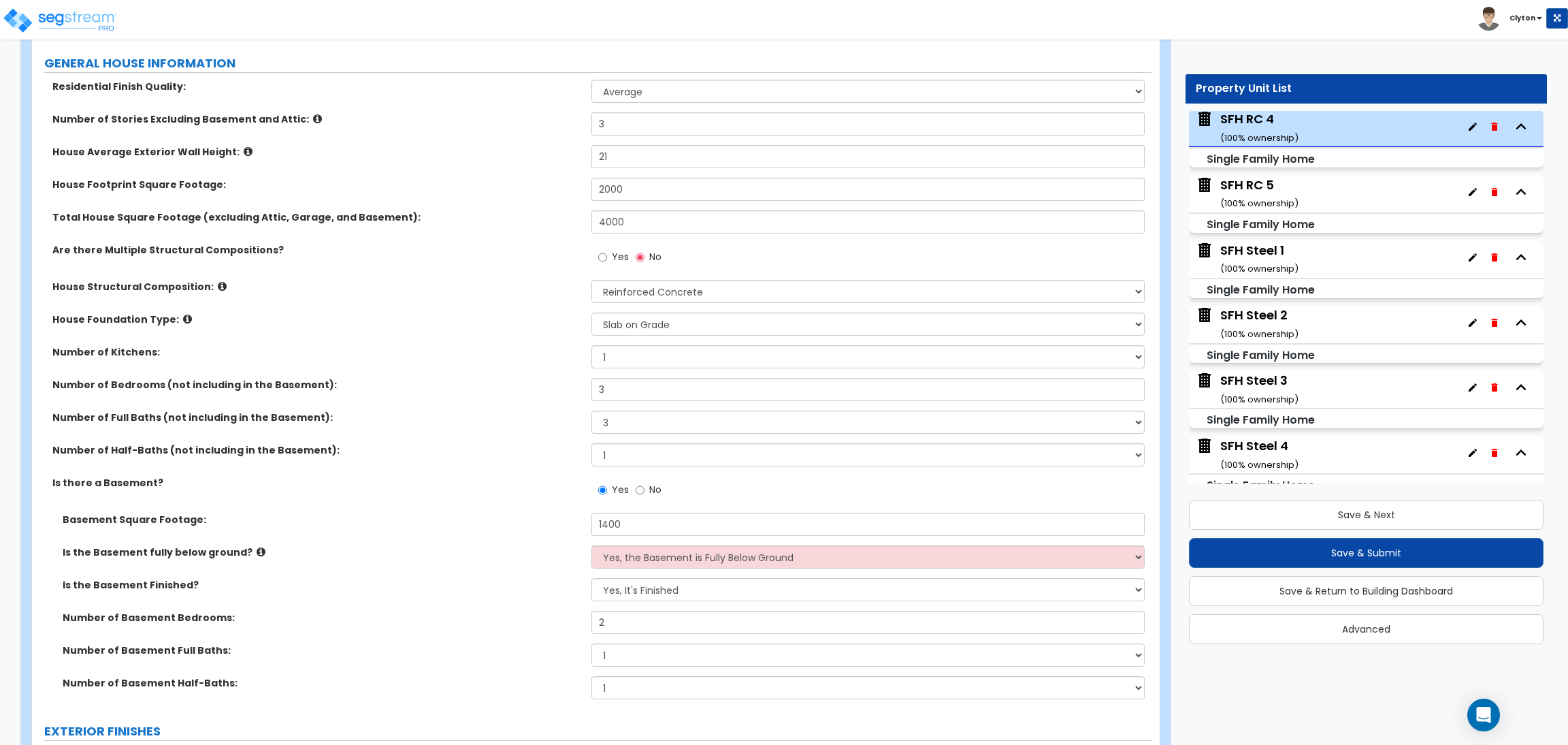
scroll to position [612, 0]
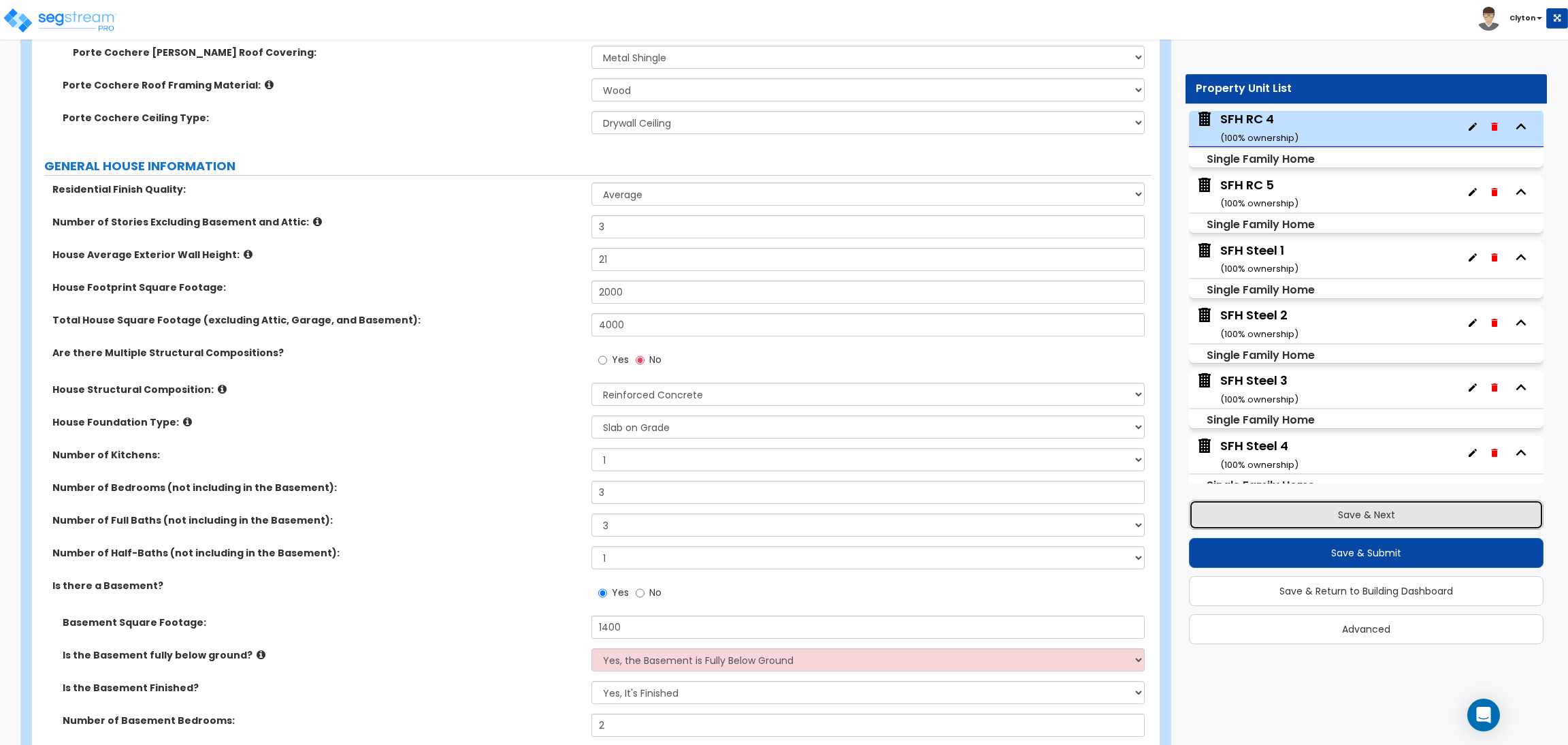
click at [1301, 507] on button "Save & Next" at bounding box center [1367, 514] width 355 height 30
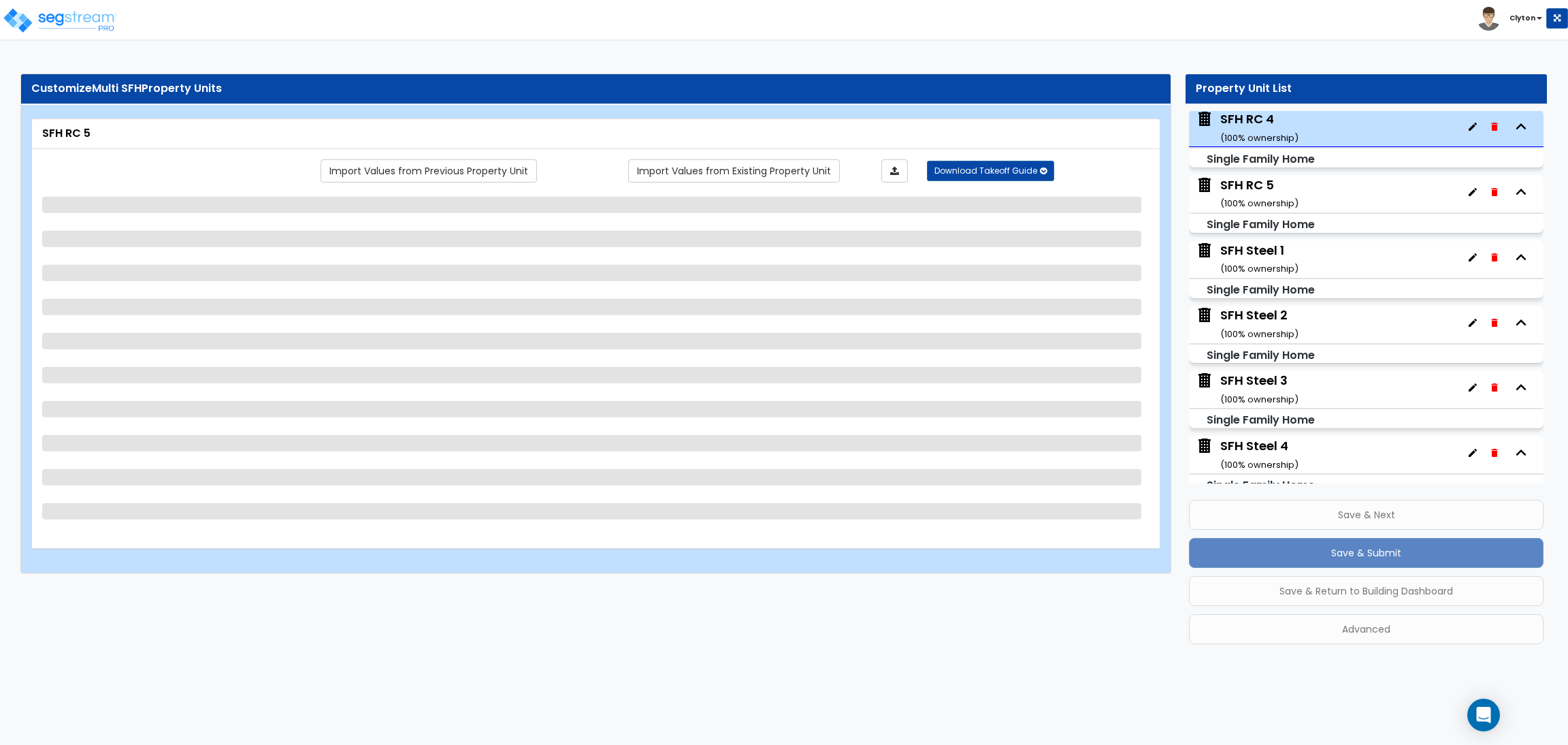
scroll to position [1310, 0]
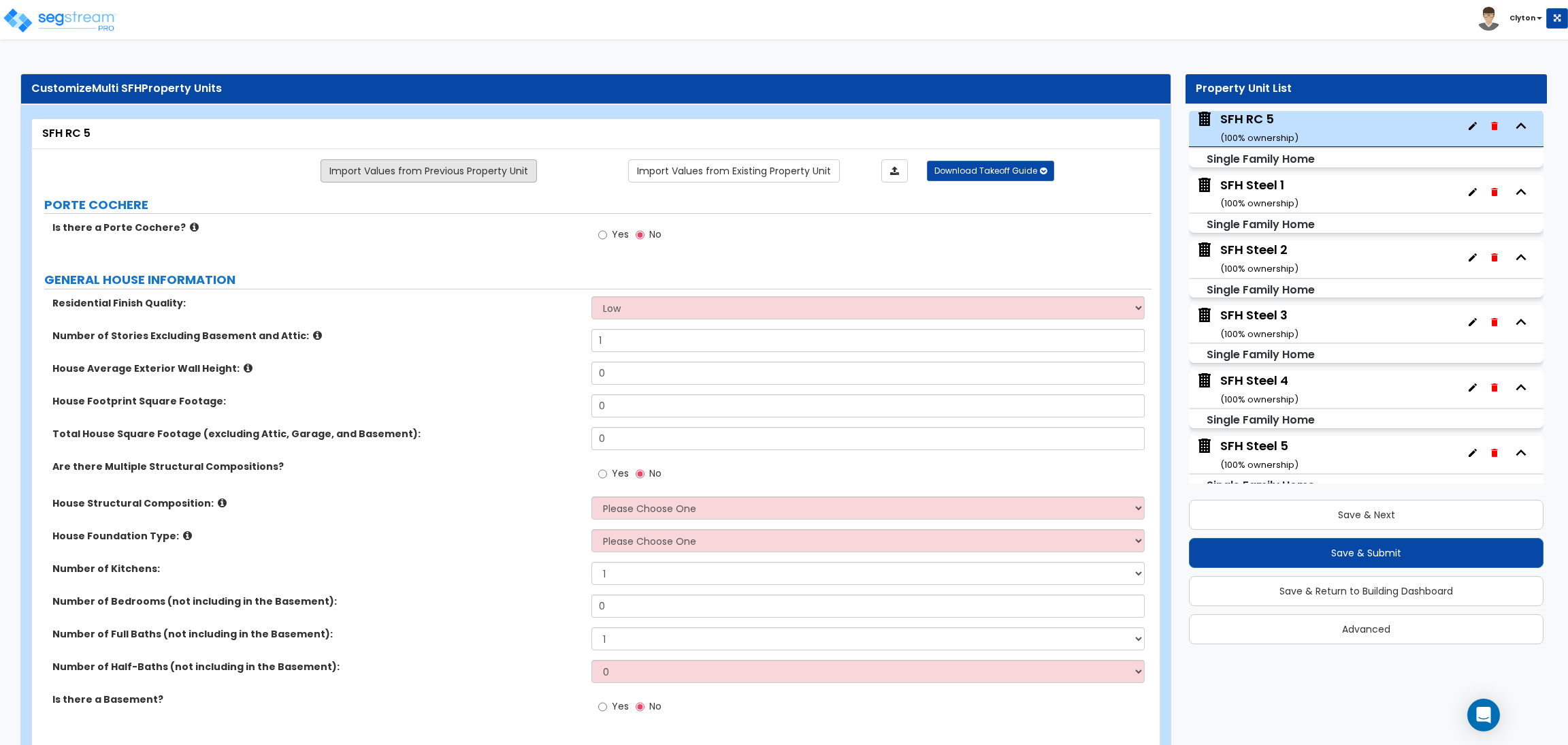
click at [445, 165] on link "Import Values from Previous Property Unit" at bounding box center [428, 171] width 216 height 23
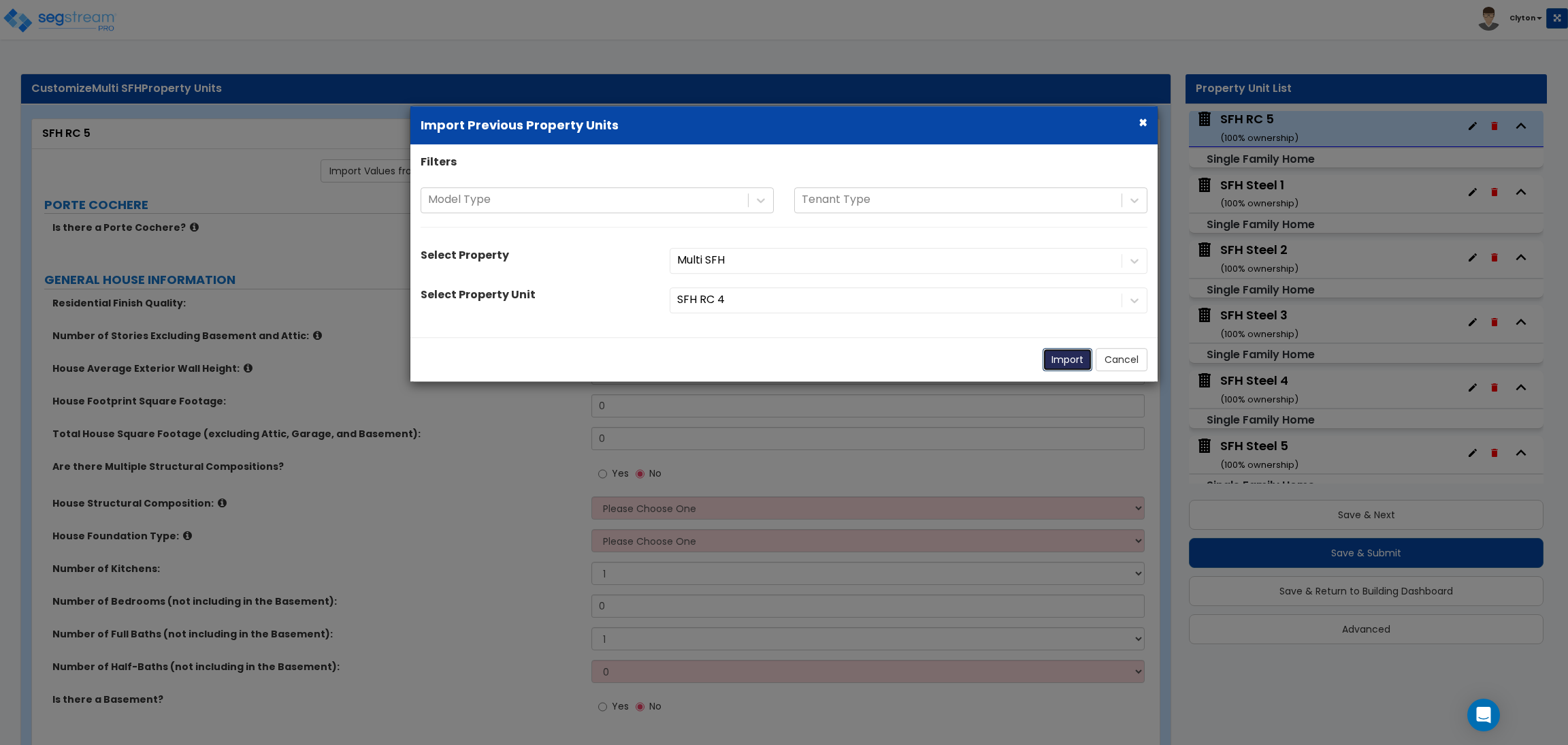
click at [1055, 355] on button "Import" at bounding box center [1067, 359] width 50 height 23
click at [1057, 355] on button "Import" at bounding box center [1067, 359] width 50 height 23
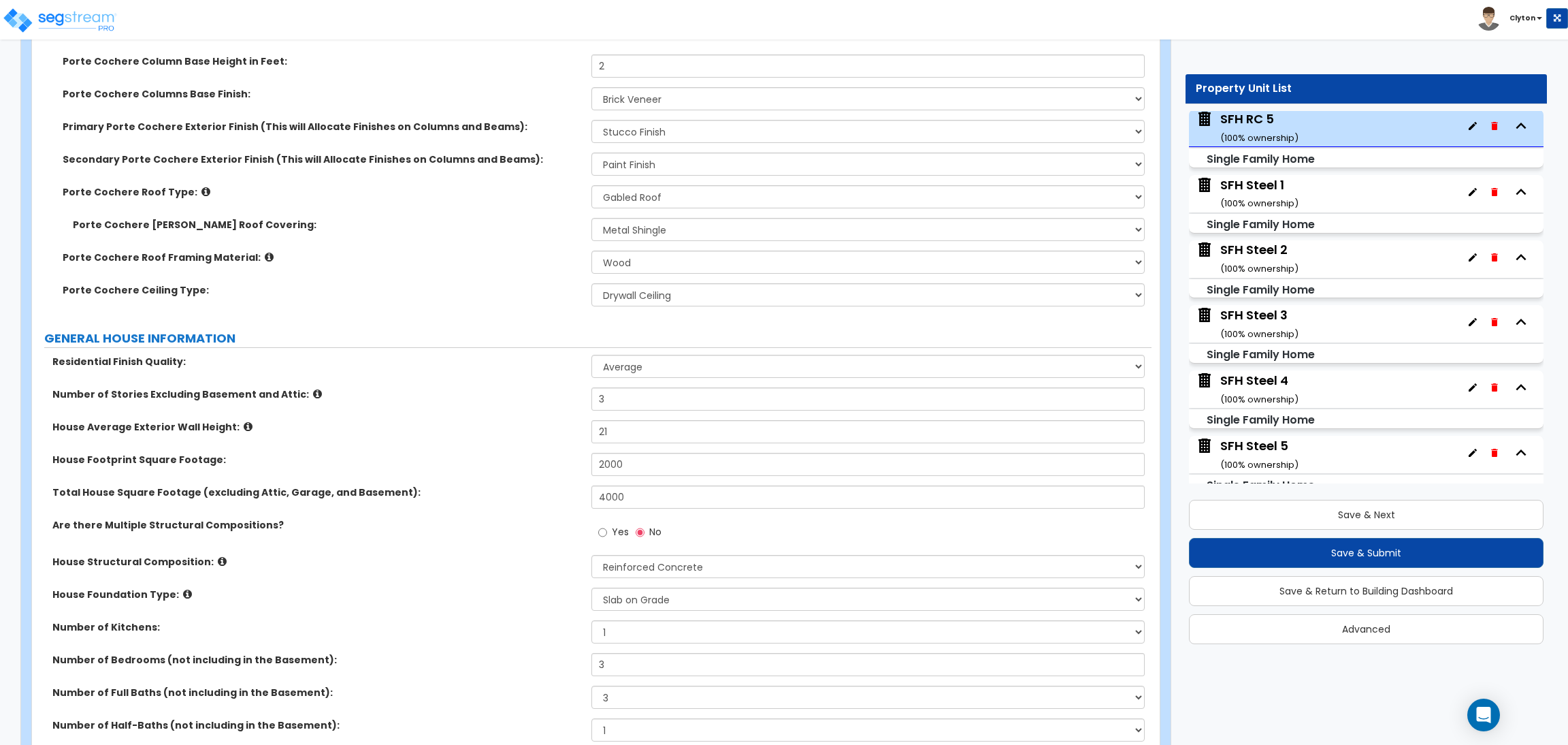
scroll to position [715, 0]
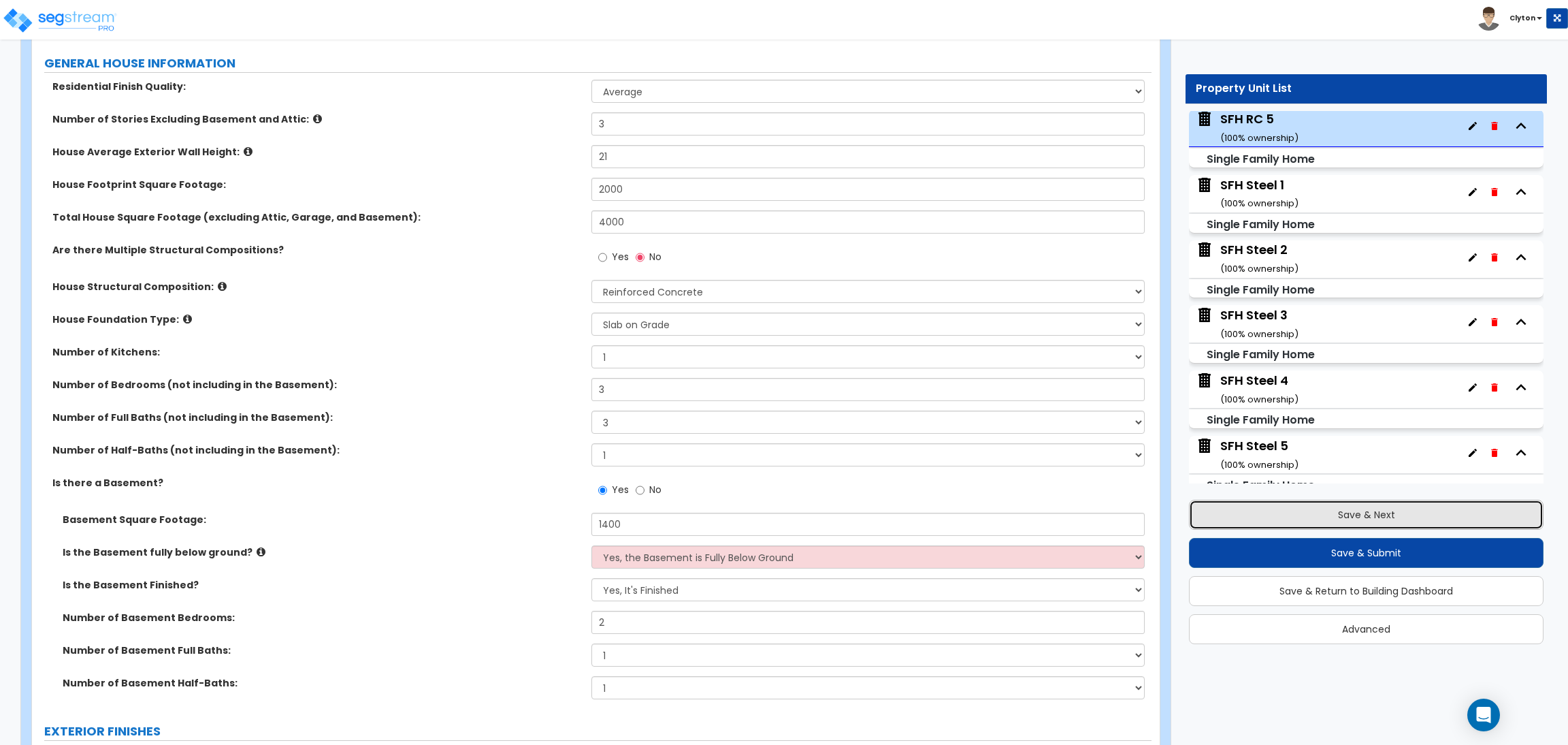
click at [1342, 508] on button "Save & Next" at bounding box center [1367, 514] width 355 height 30
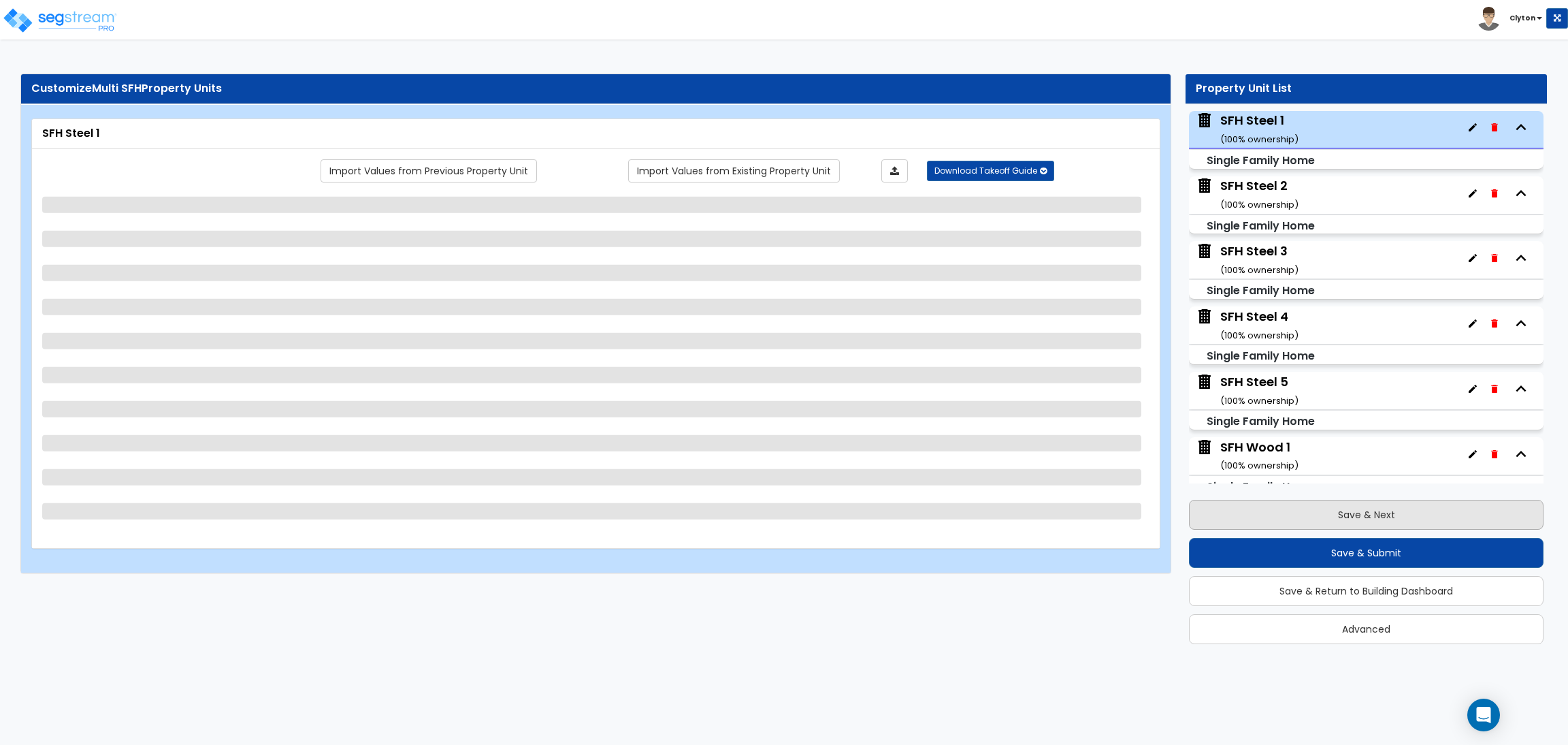
scroll to position [1376, 0]
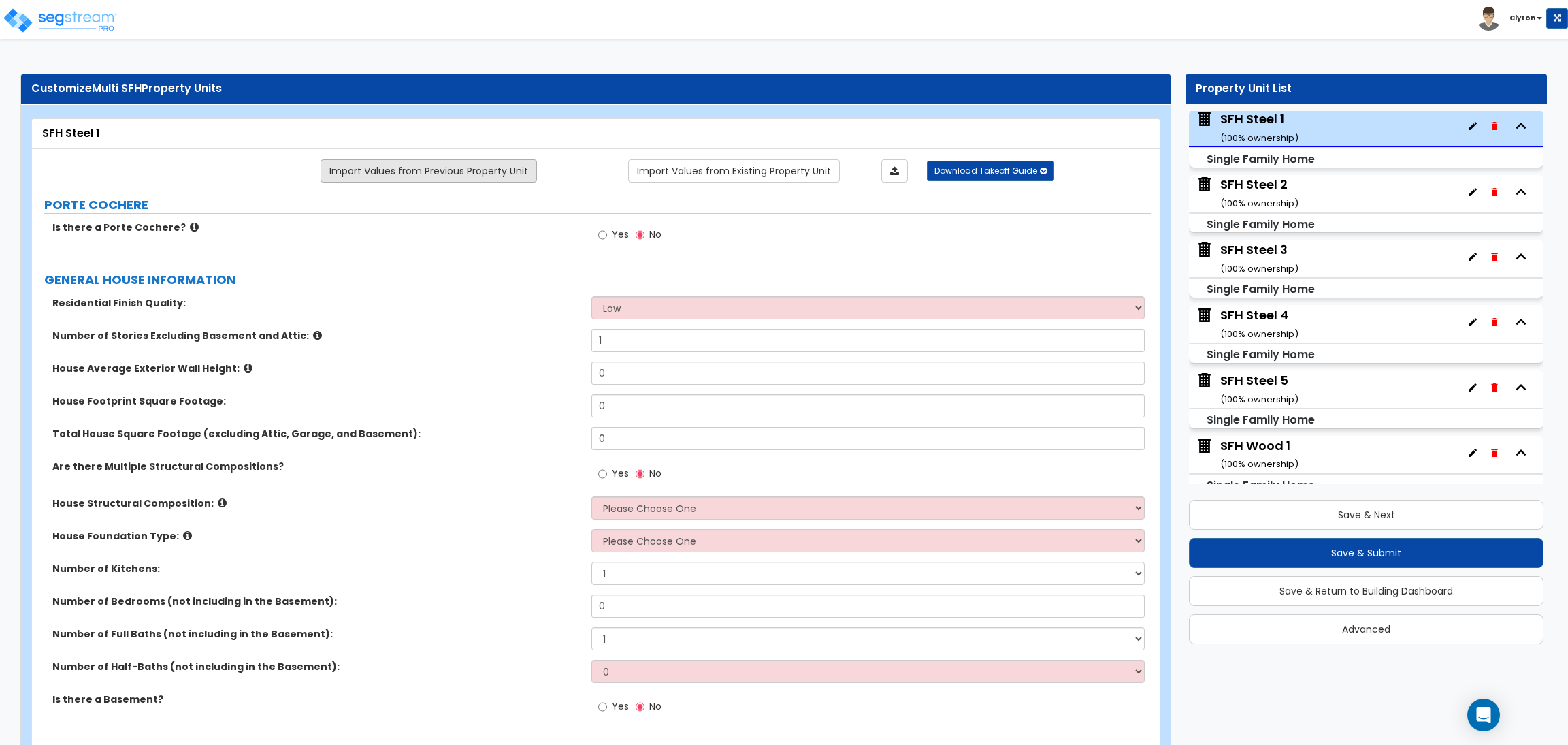
click at [426, 161] on link "Import Values from Previous Property Unit" at bounding box center [428, 171] width 216 height 23
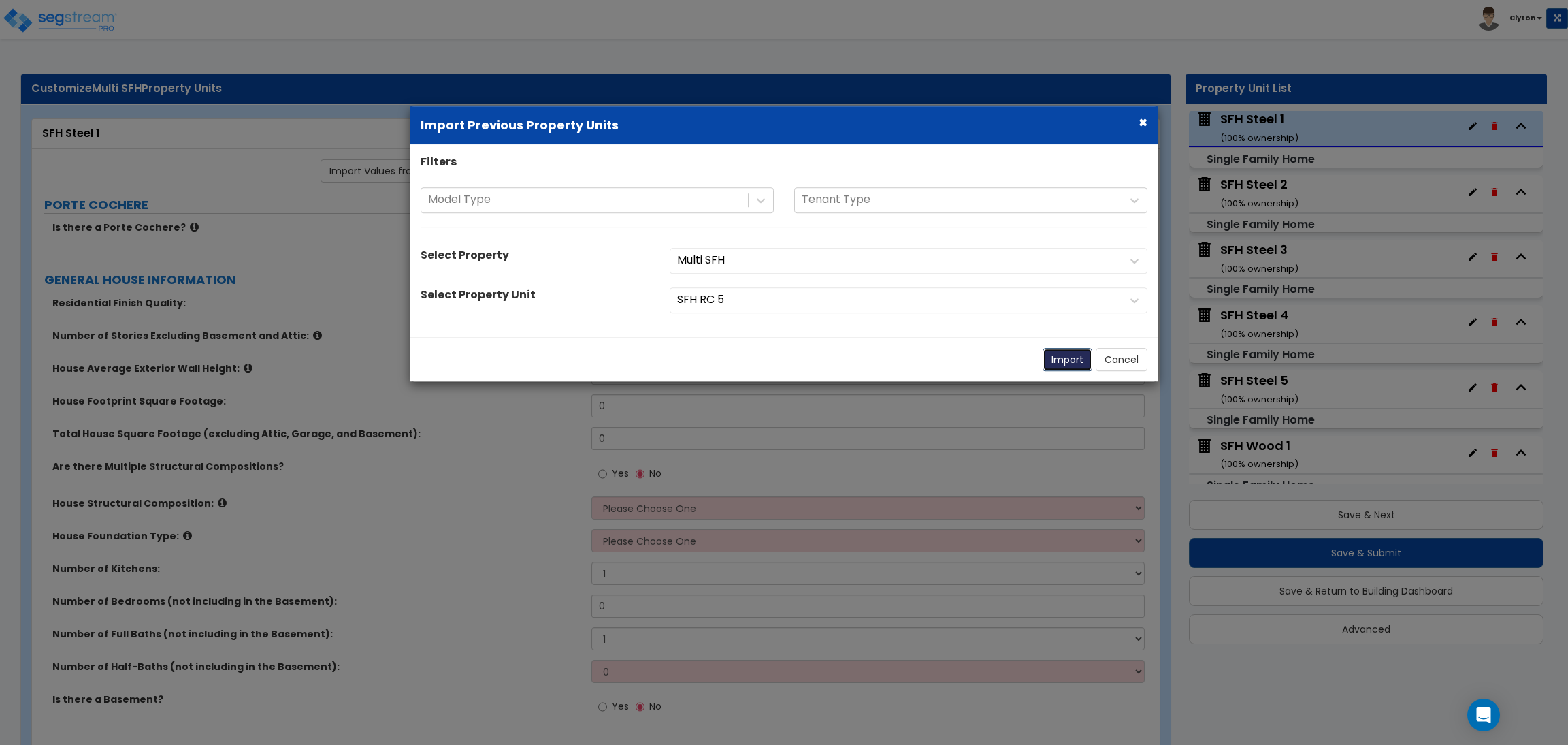
click at [1047, 356] on button "Import" at bounding box center [1067, 359] width 50 height 23
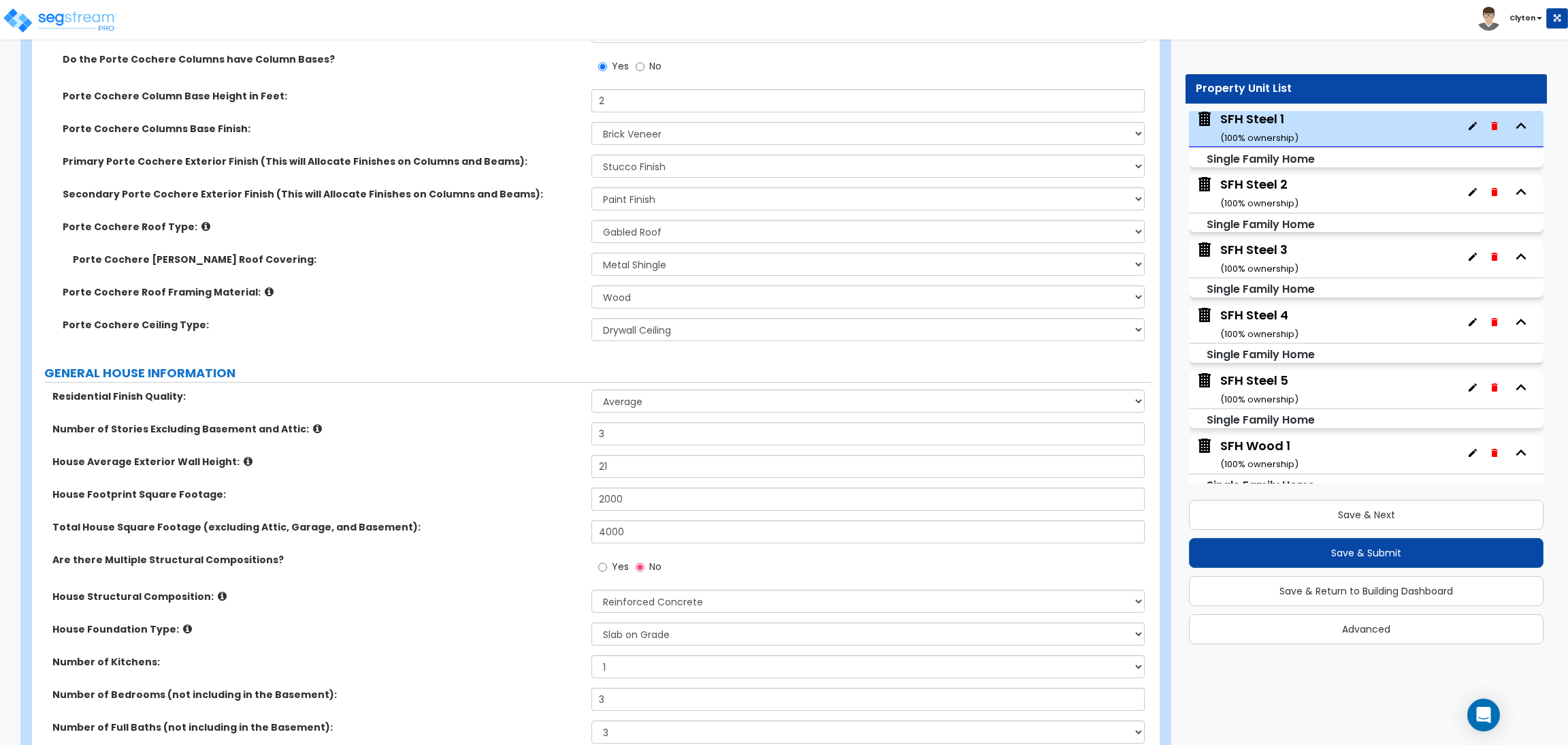
scroll to position [409, 0]
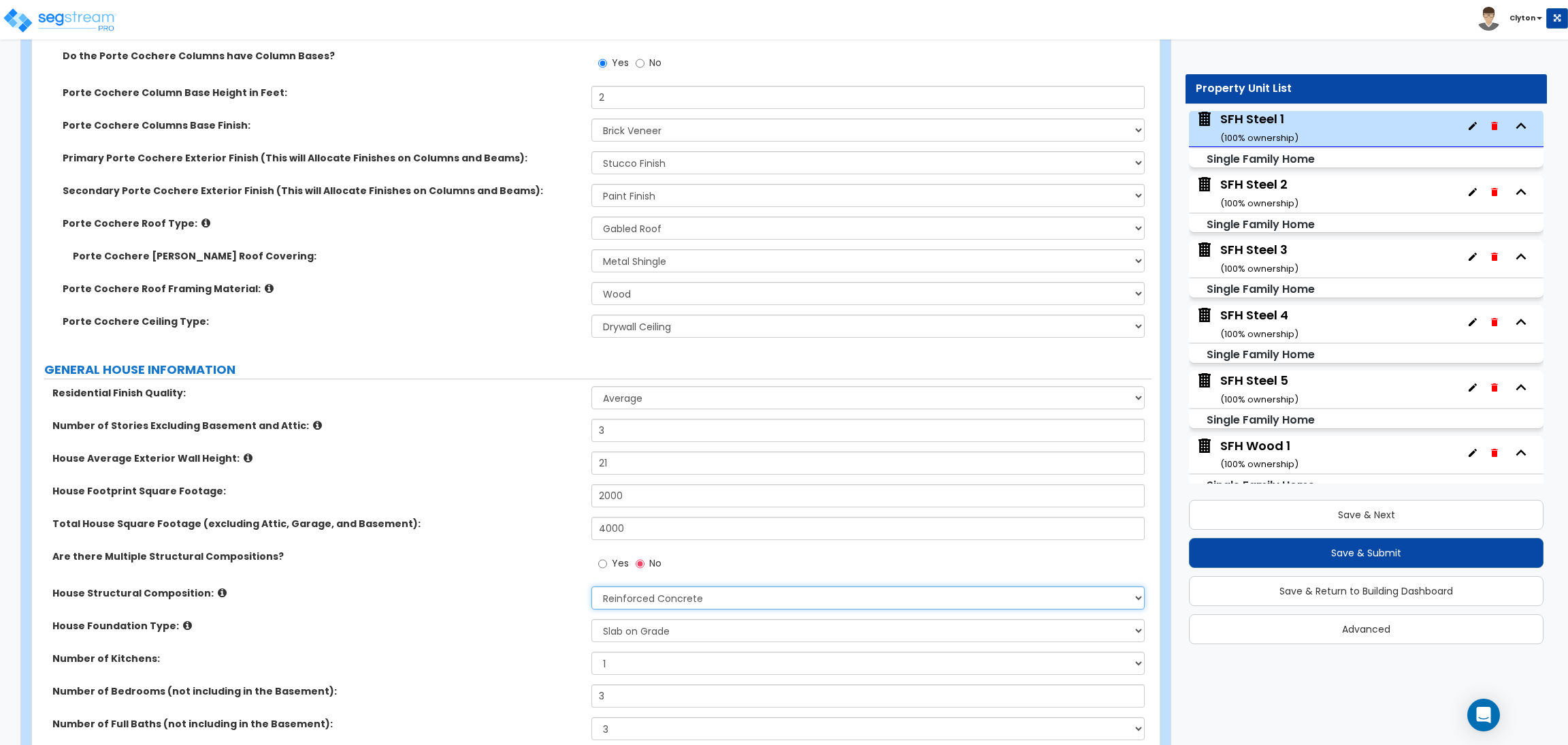
click at [624, 590] on select "Please Choose One Reinforced Concrete Structural Steel Brick Masonry CMU Masonr…" at bounding box center [867, 597] width 552 height 23
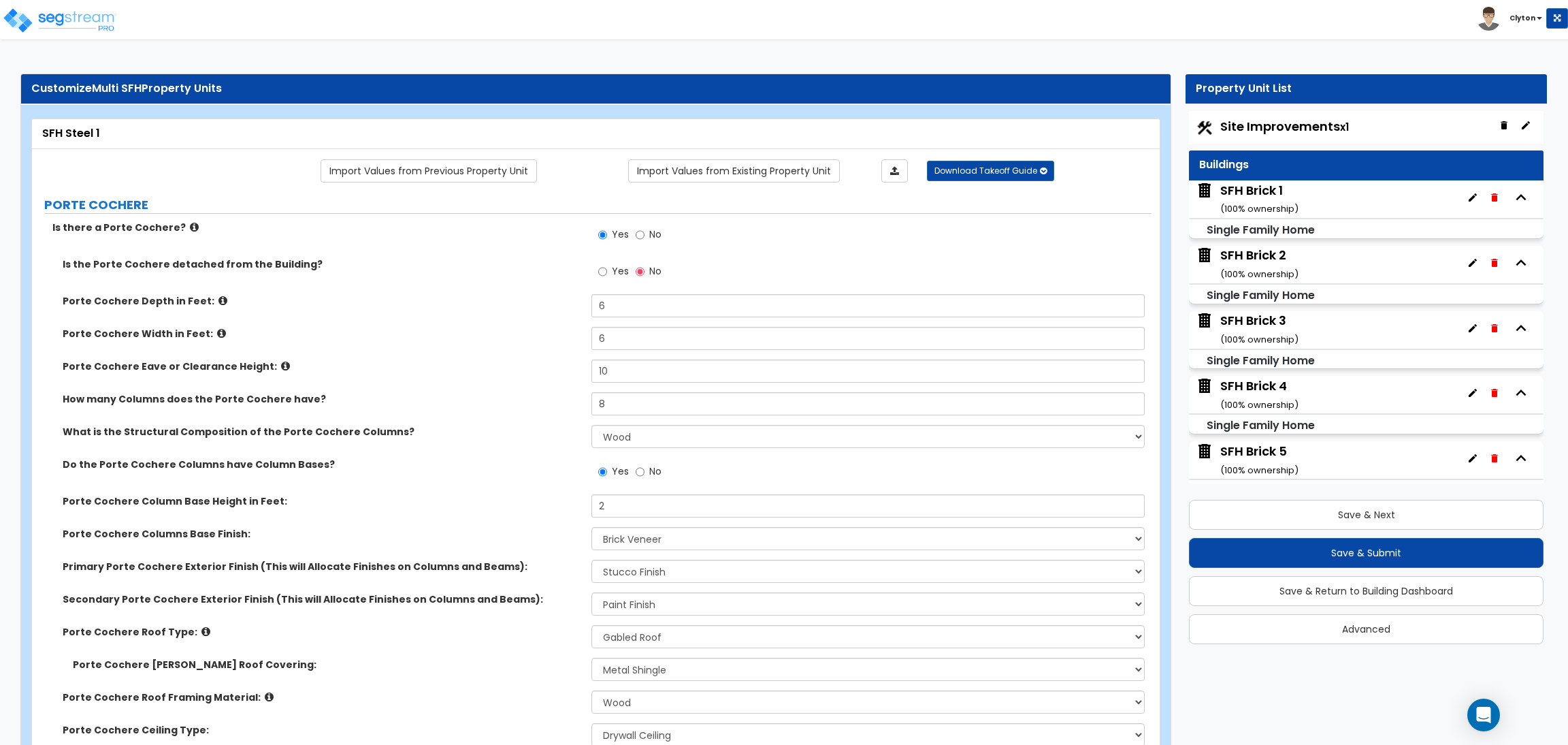
select select "1"
select select "4"
select select "2"
select select "1"
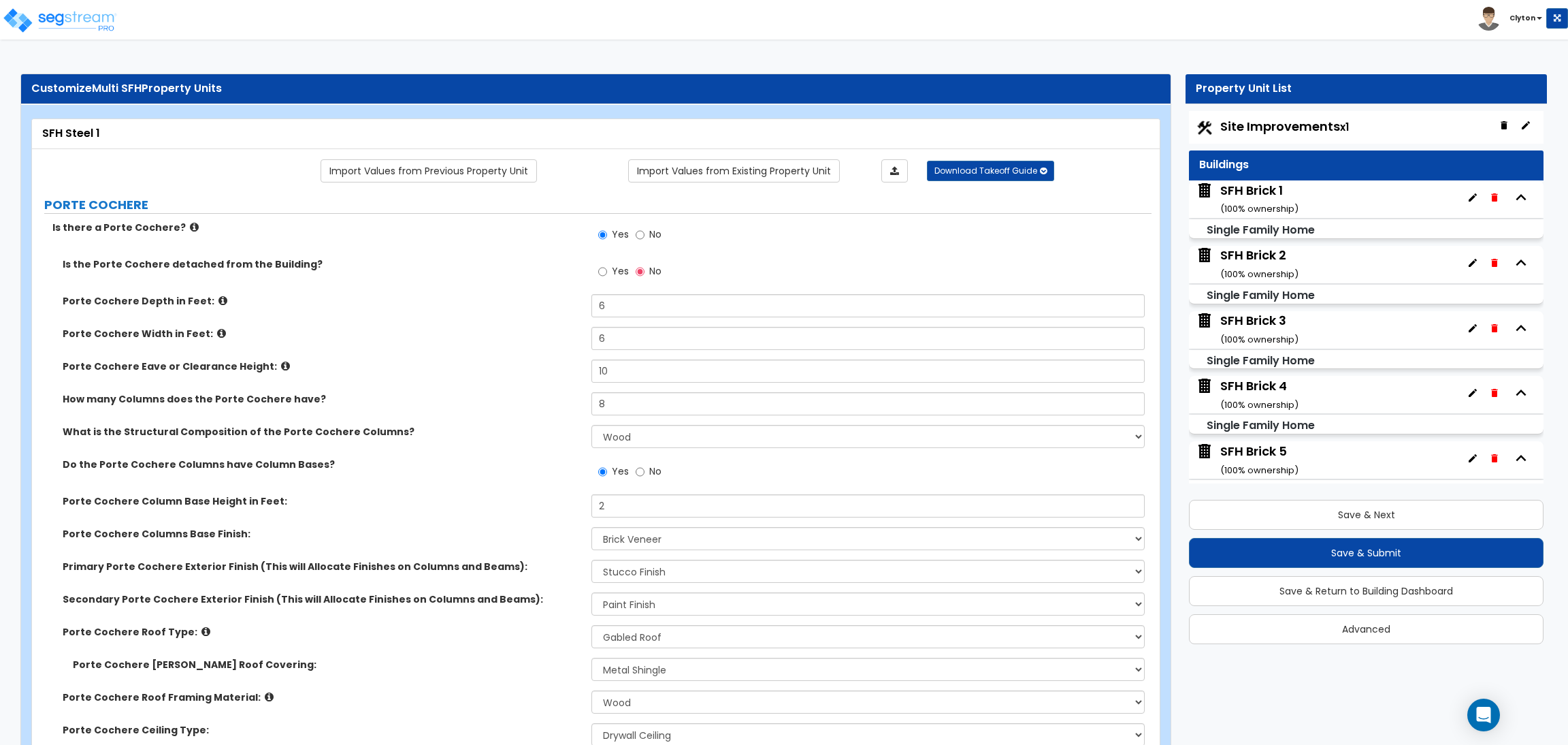
select select "4"
select select "1"
select select "3"
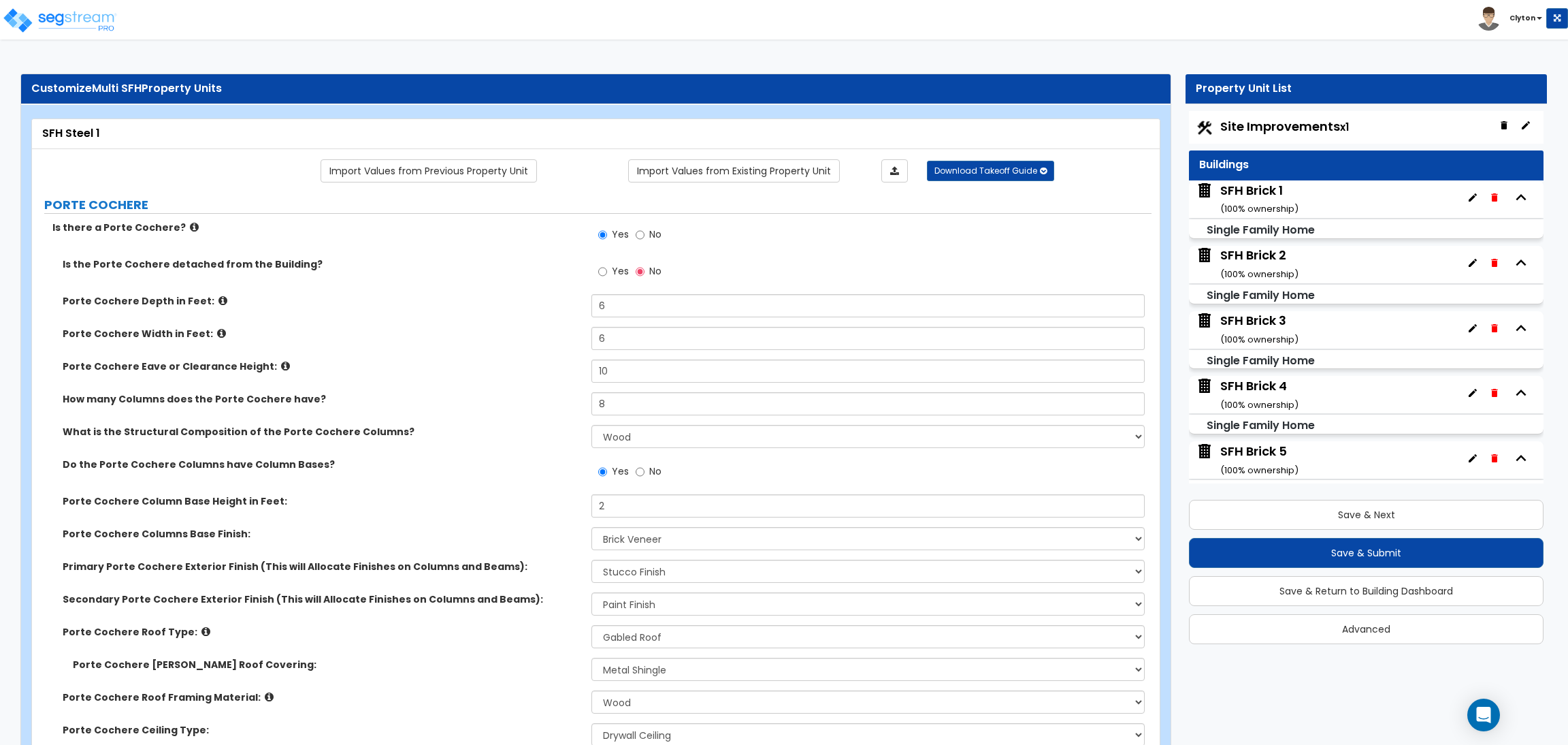
select select "3"
select select "1"
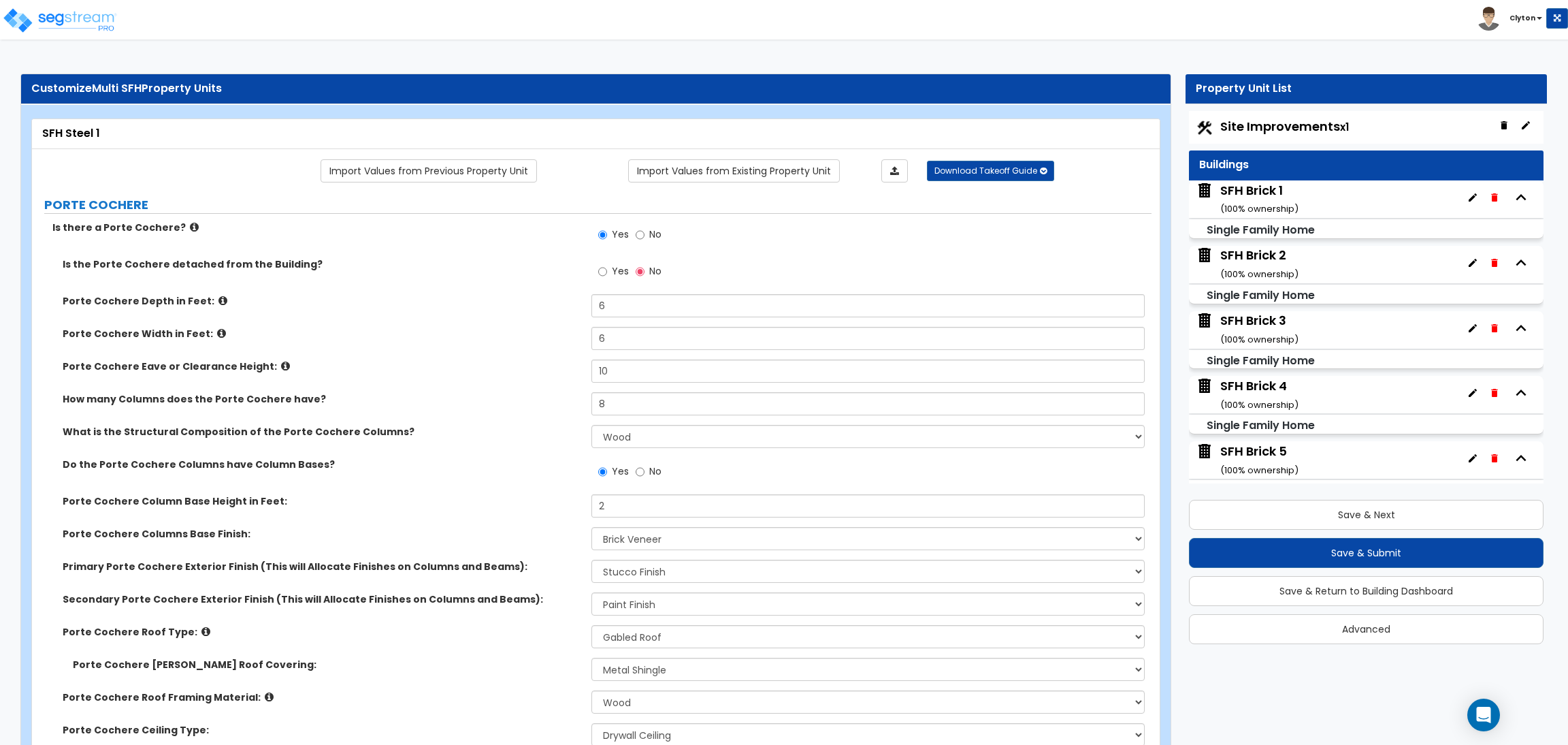
select select "1"
select select "4"
select select "3"
select select "2"
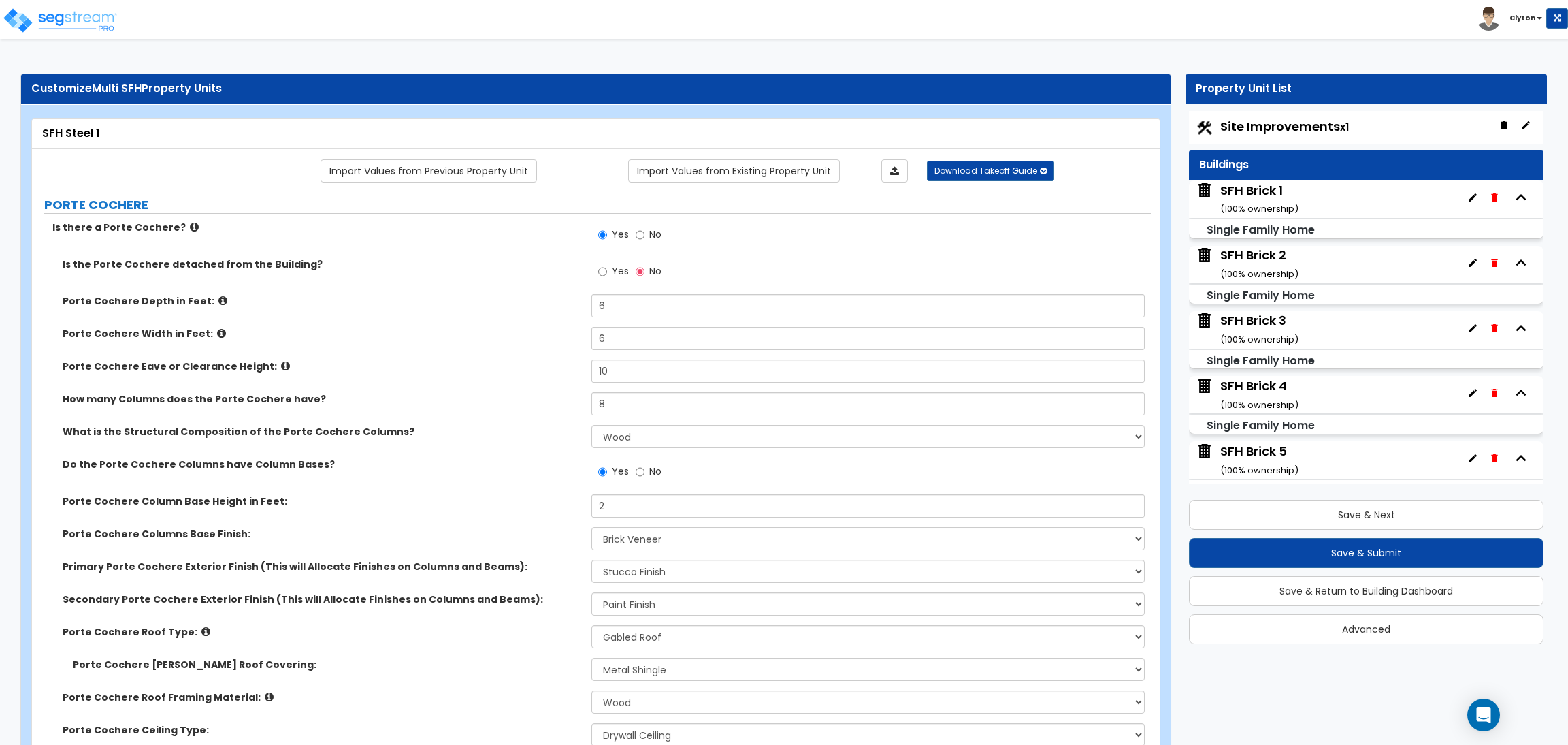
select select "3"
select select "1"
select select "2"
select select "3"
select select "2"
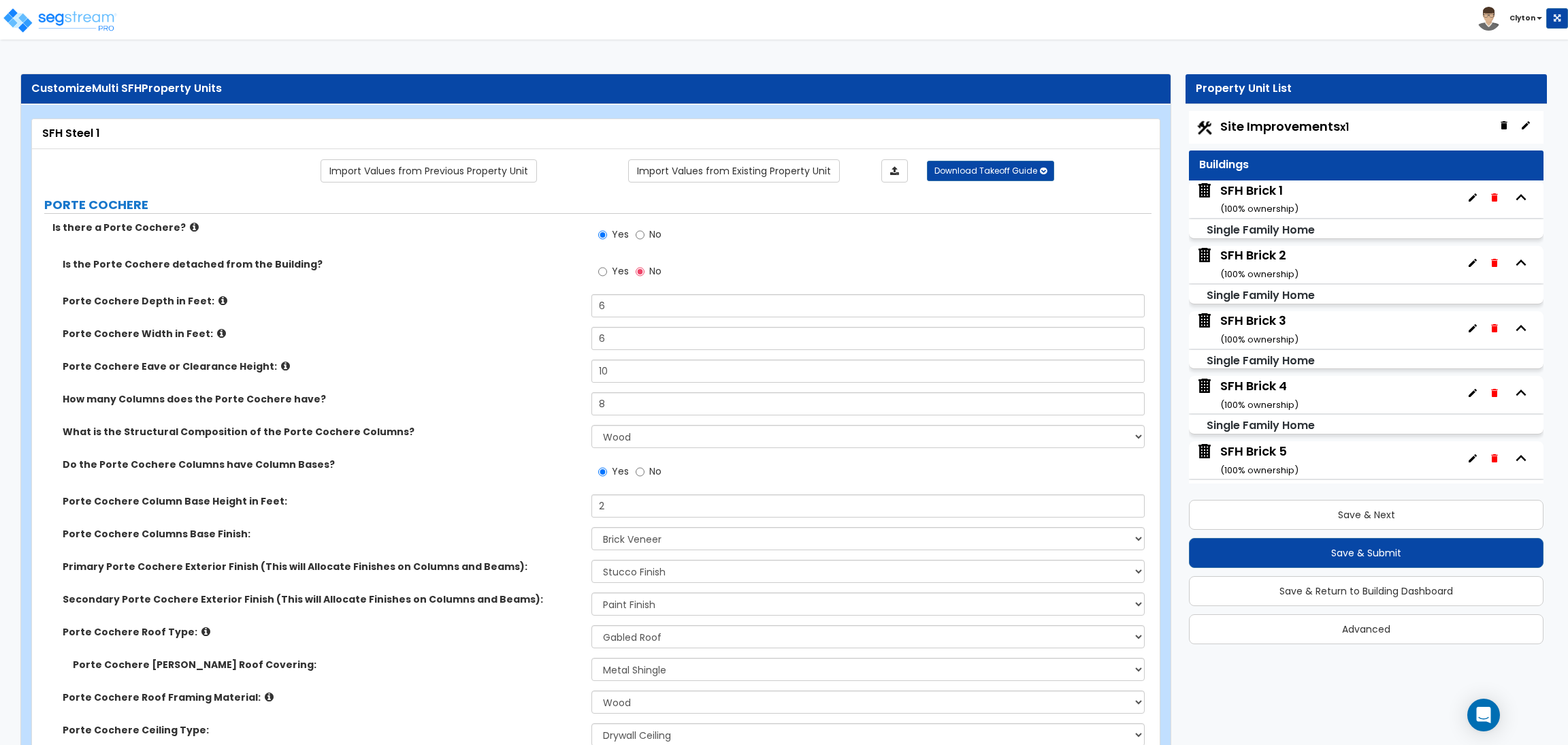
select select "2"
select select "1"
select select "2"
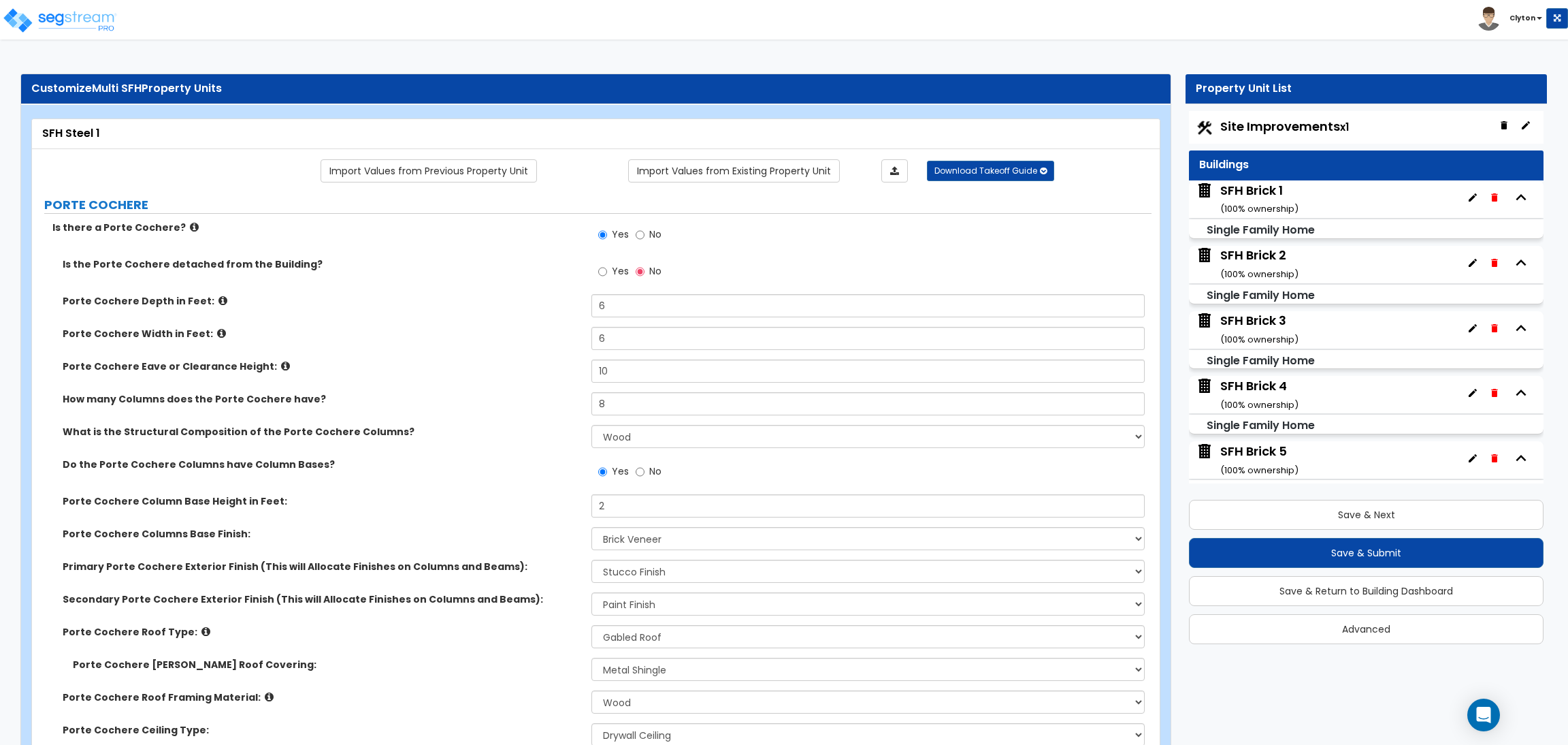
select select "2"
select select "1"
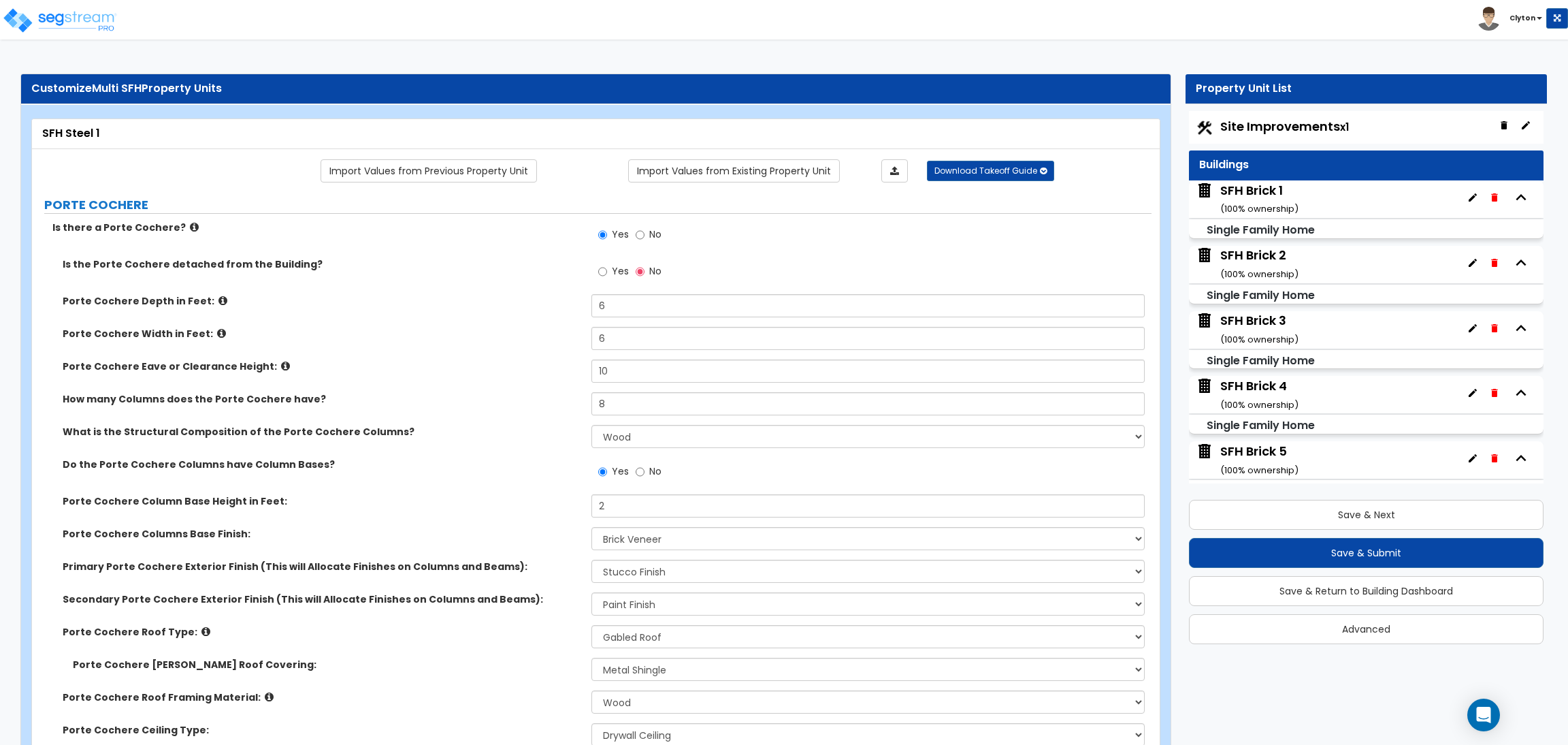
select select "1"
select select "2"
select select "1"
select select "2"
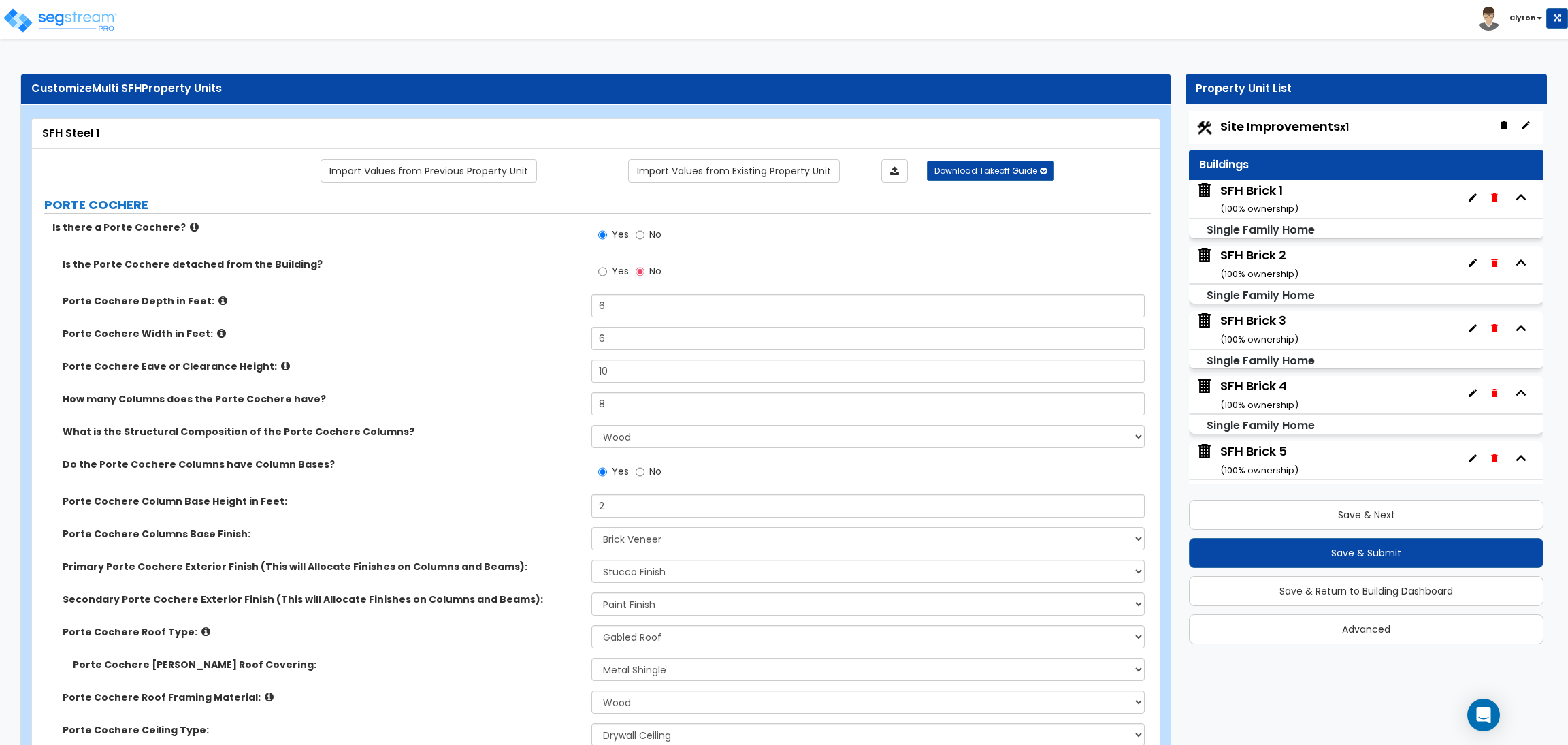
select select "1"
select select "3"
select select "1"
select select "5"
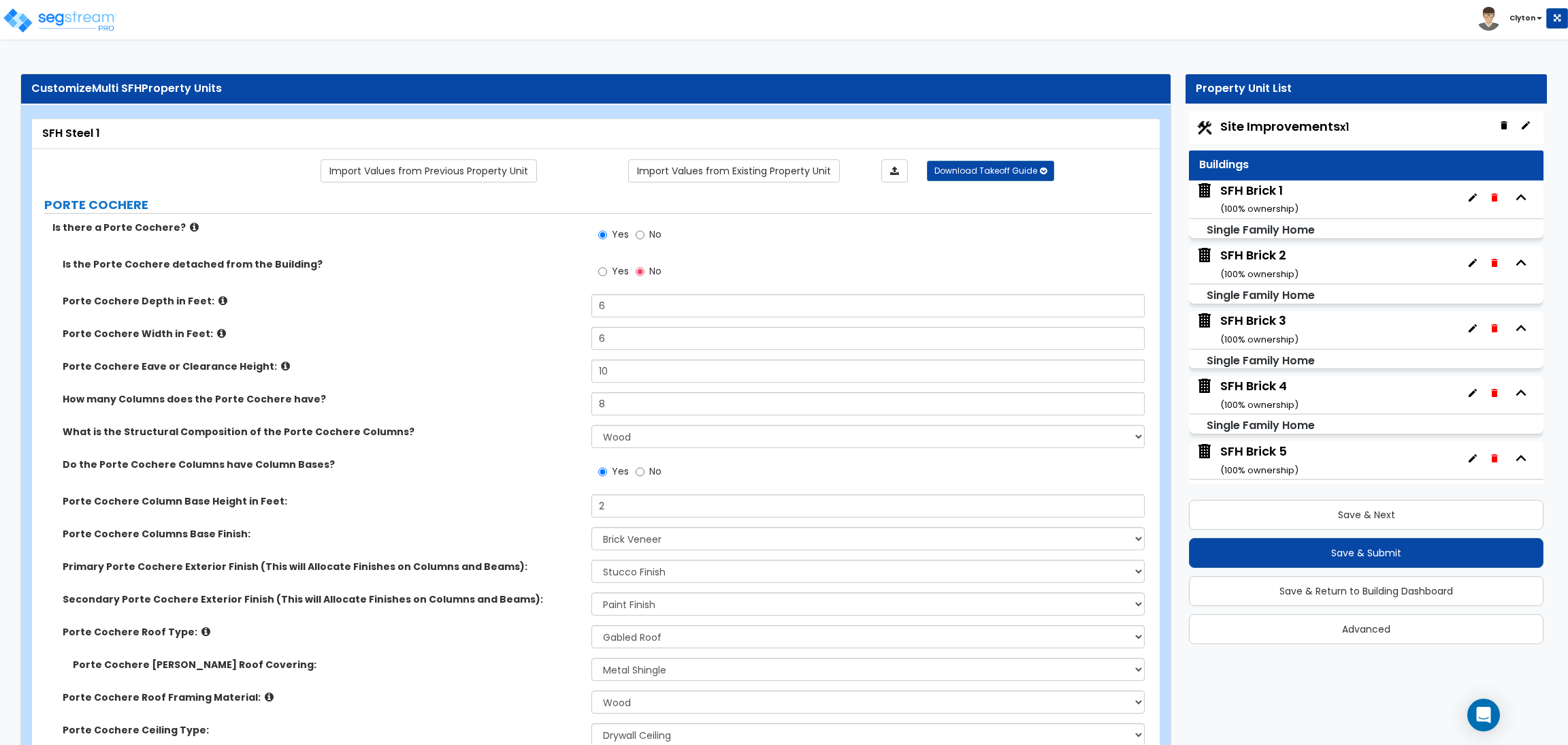
select select "4"
select select "1"
select select "2"
select select "3"
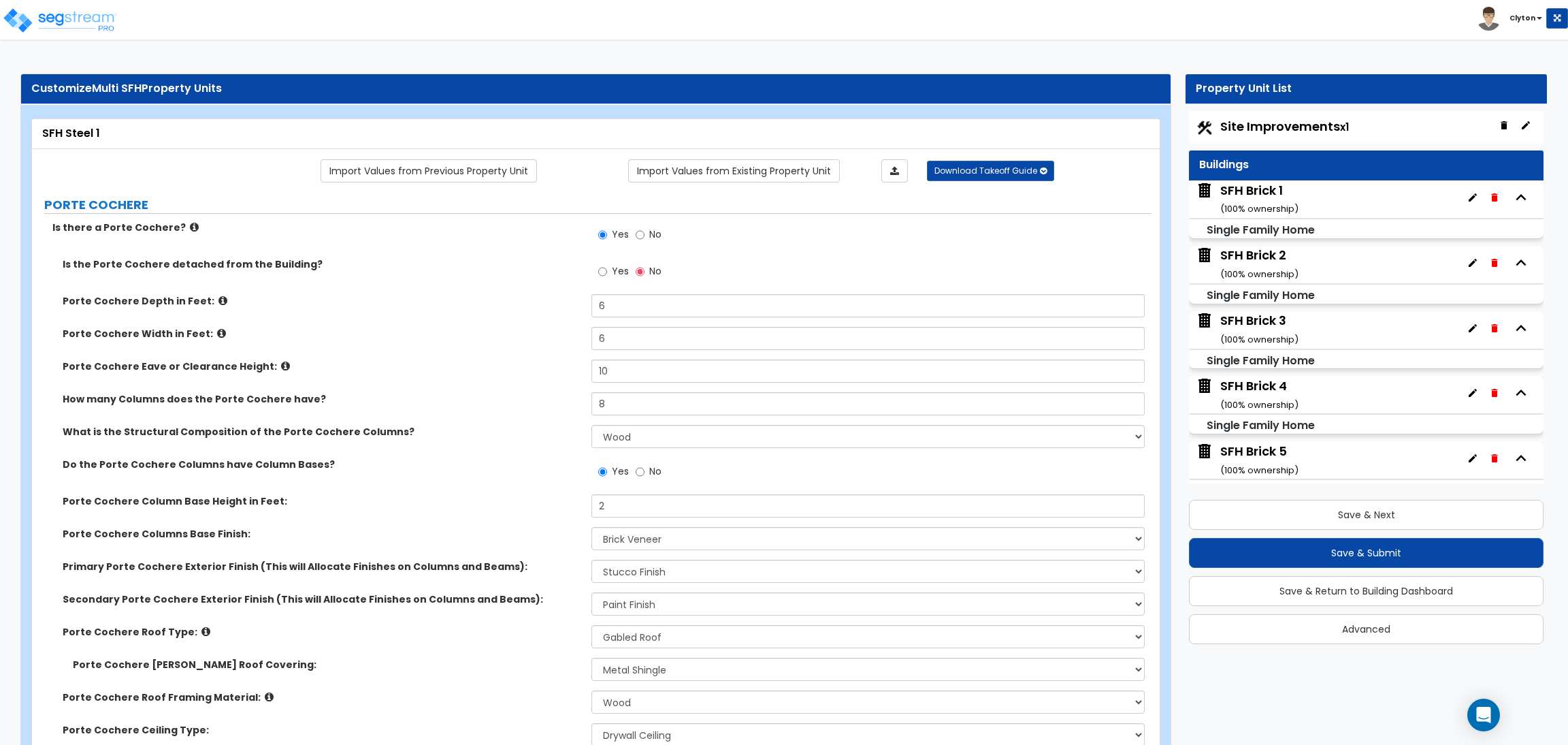
select select "1"
select select "2"
select select "1"
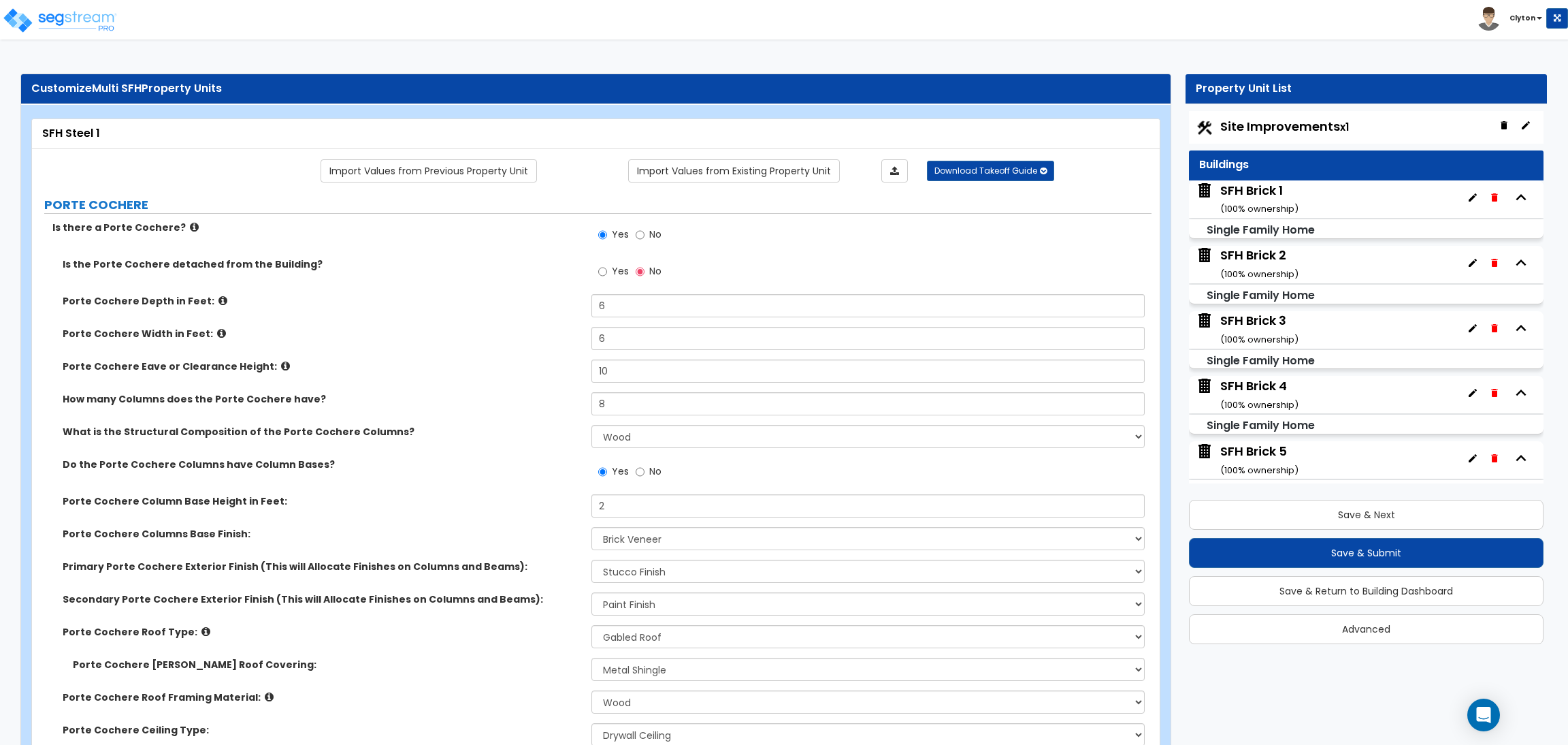
select select "5"
select select "3"
select select "1"
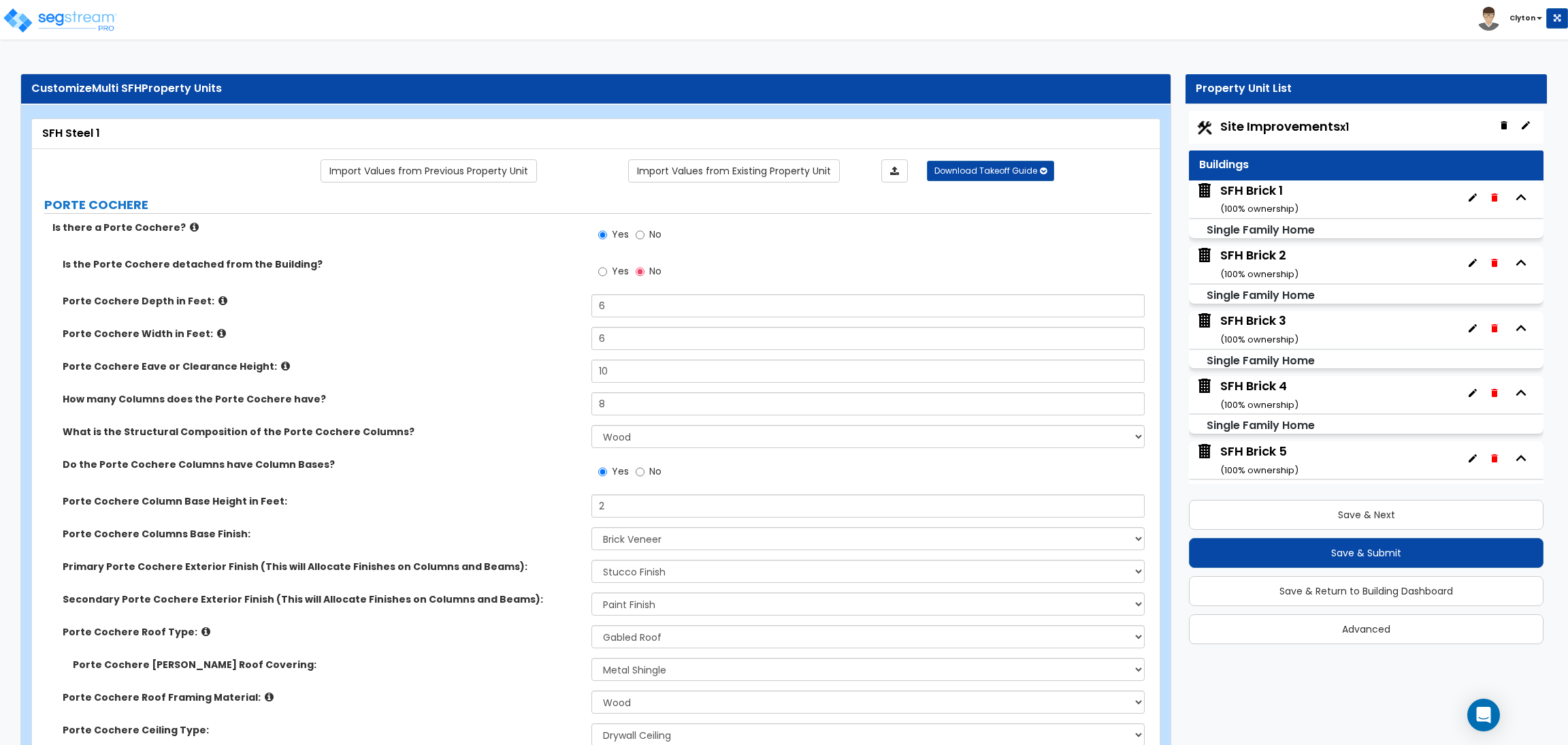
select select "2"
select select "1"
select select "2"
select select "3"
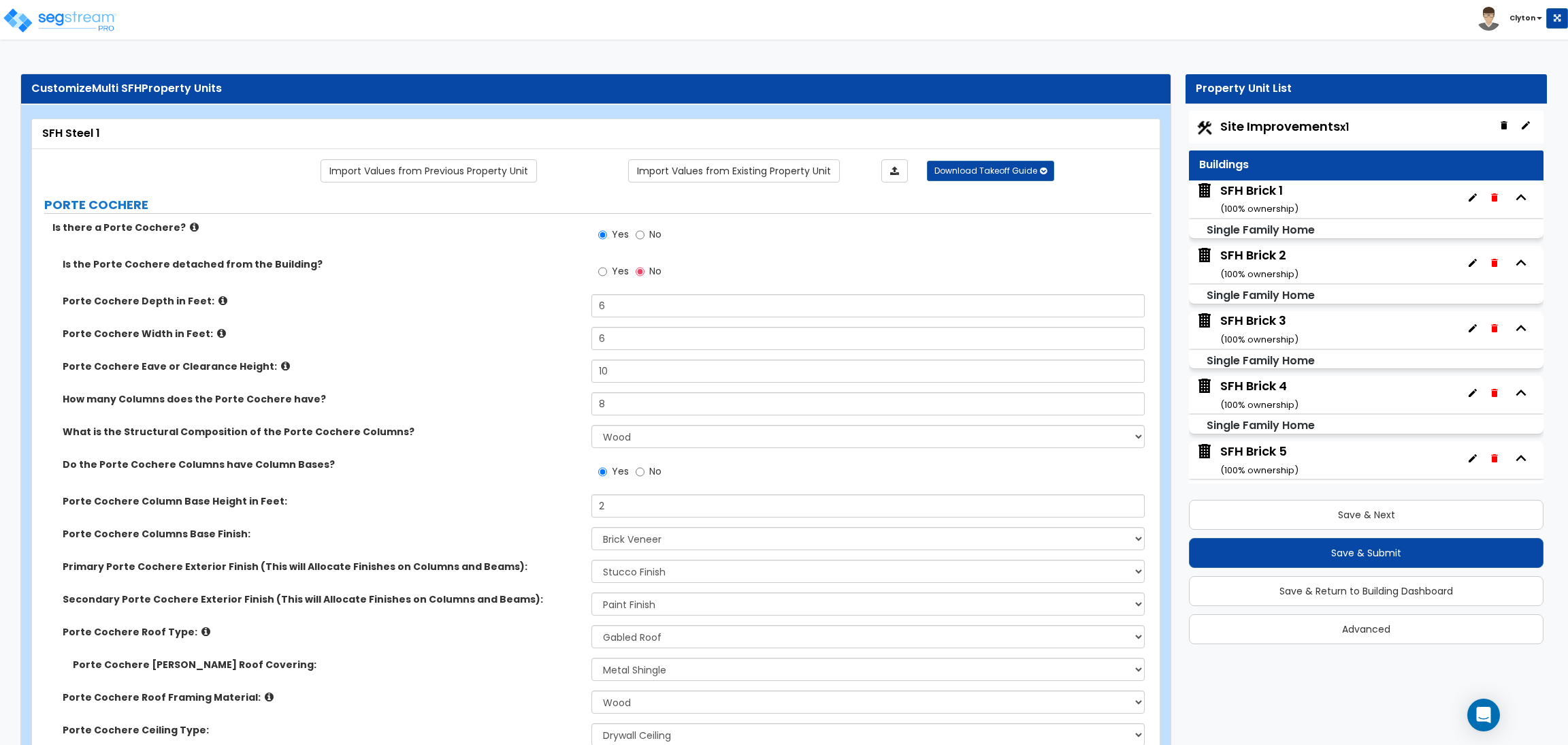
select select "4"
select select "1"
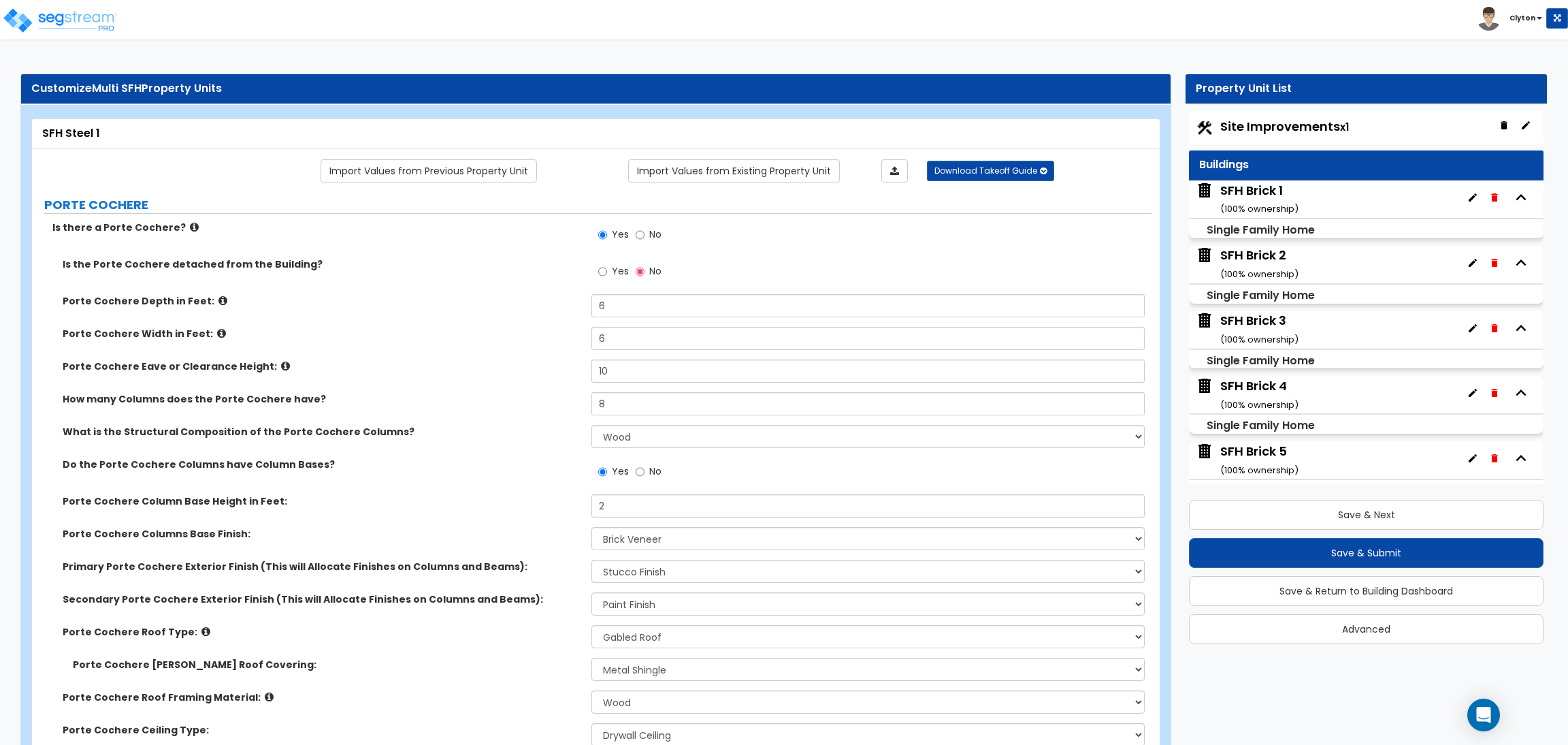
select select "2"
select select "1"
select select "2"
select select "6"
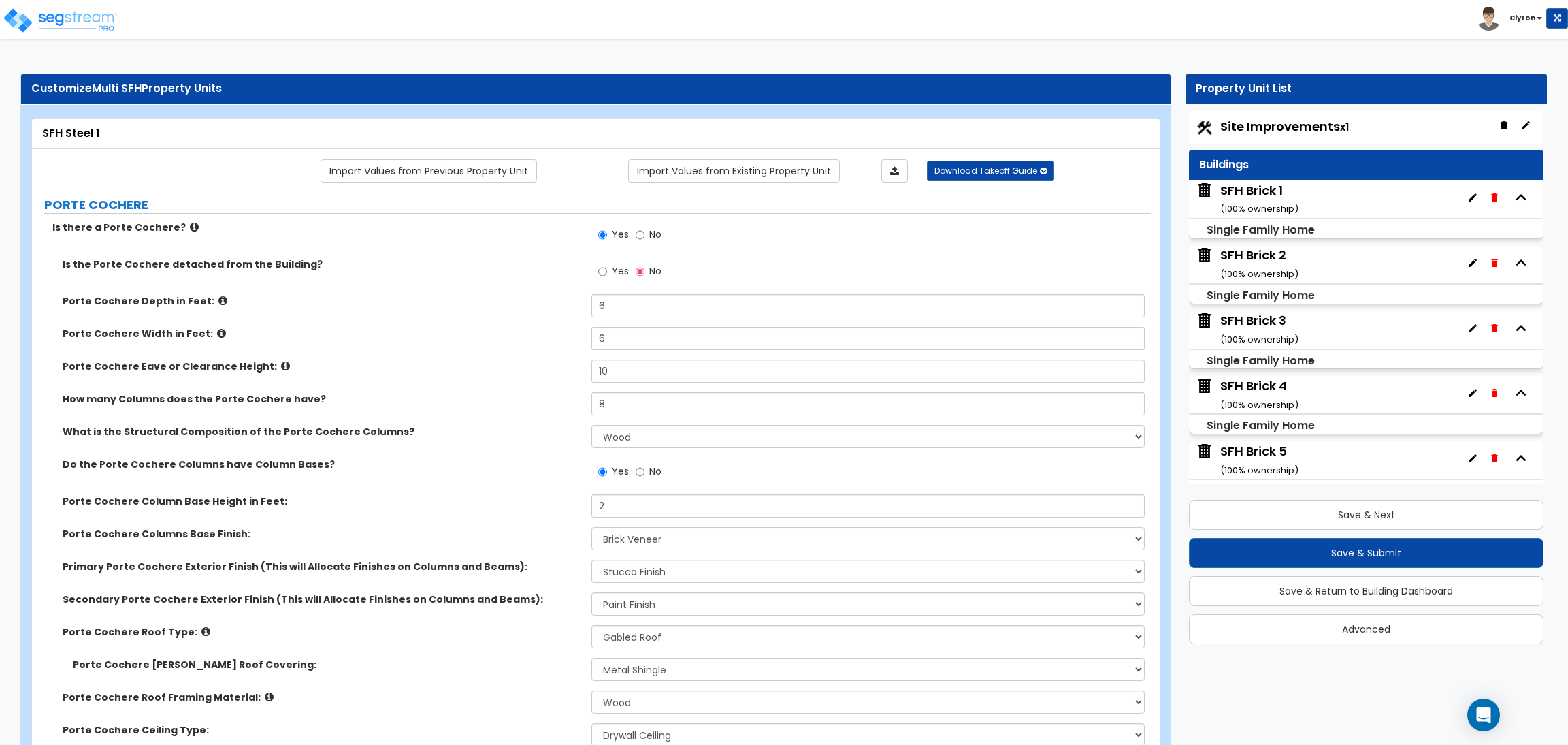
select select "2"
select select "1"
select select "2"
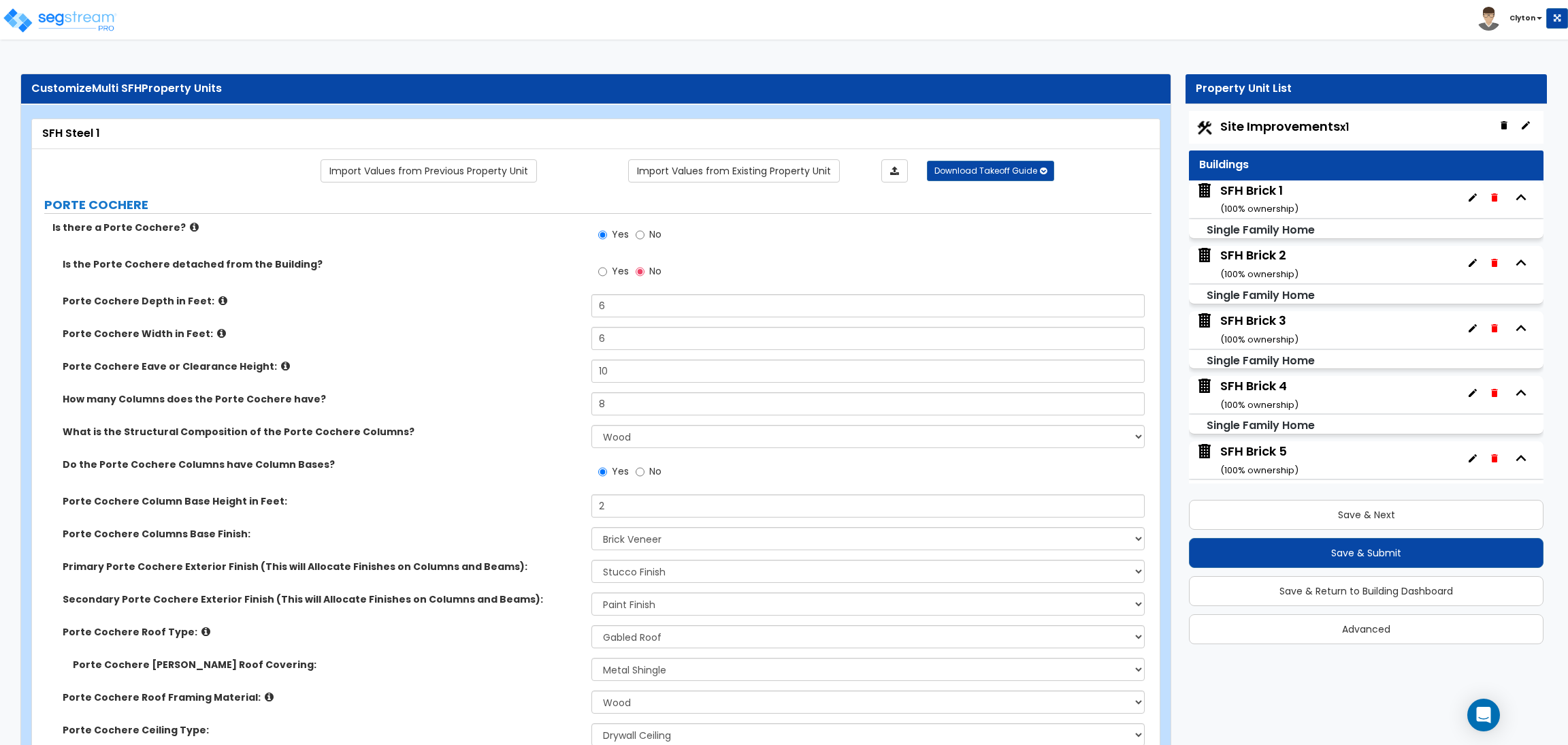
select select "1"
select select "2"
select select "5"
select select "1"
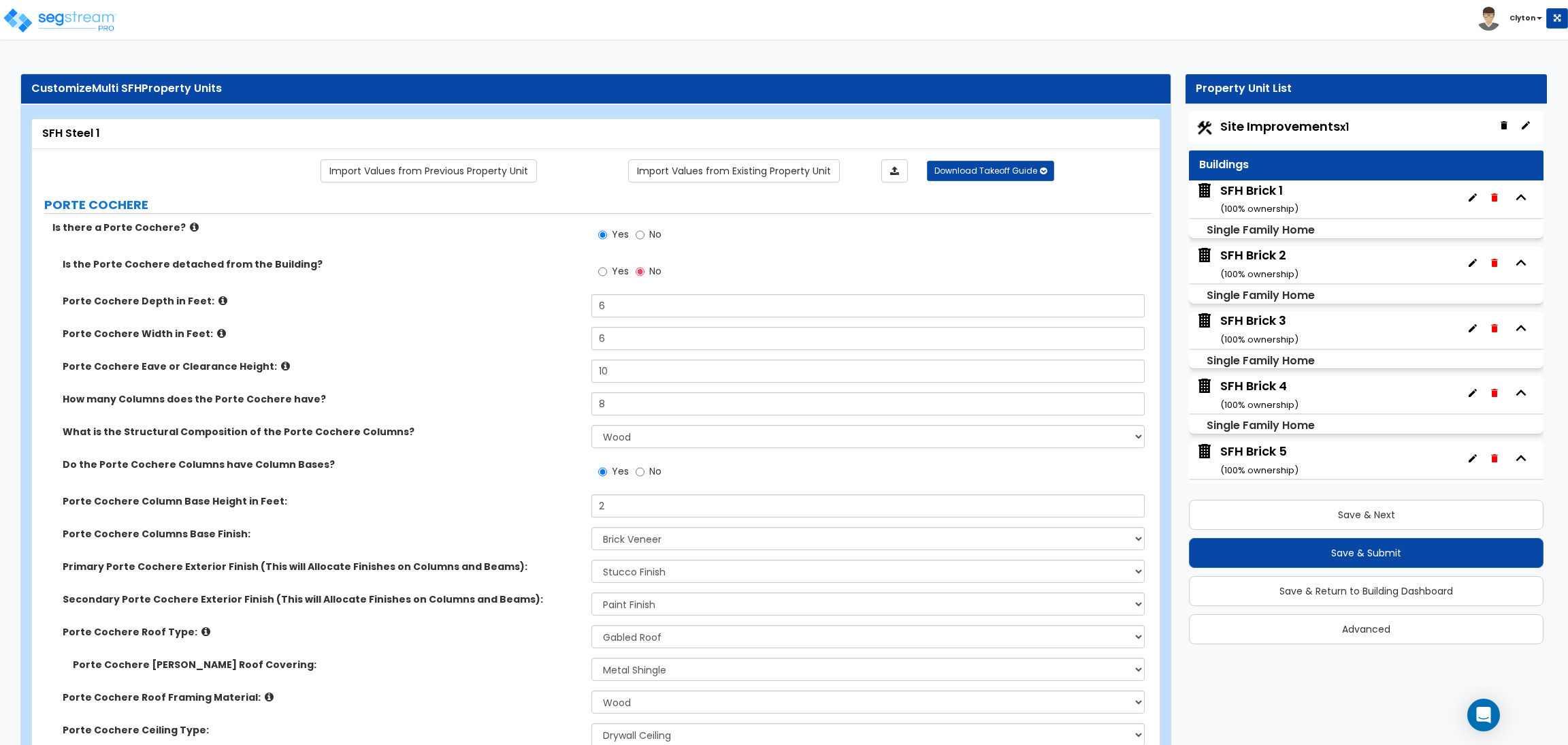
select select "1"
select select "2"
select select "1"
select select "3"
select select "1"
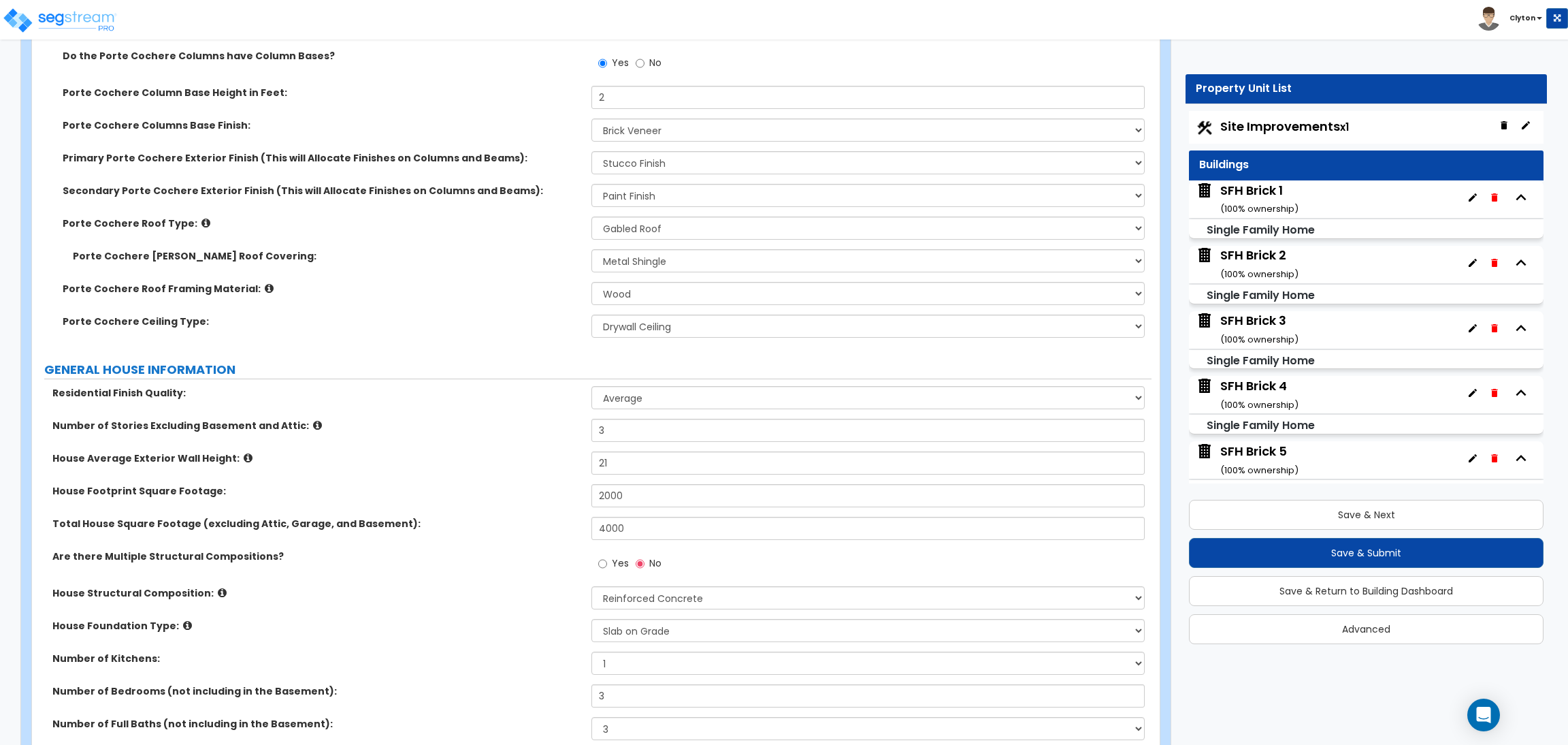
scroll to position [1376, 0]
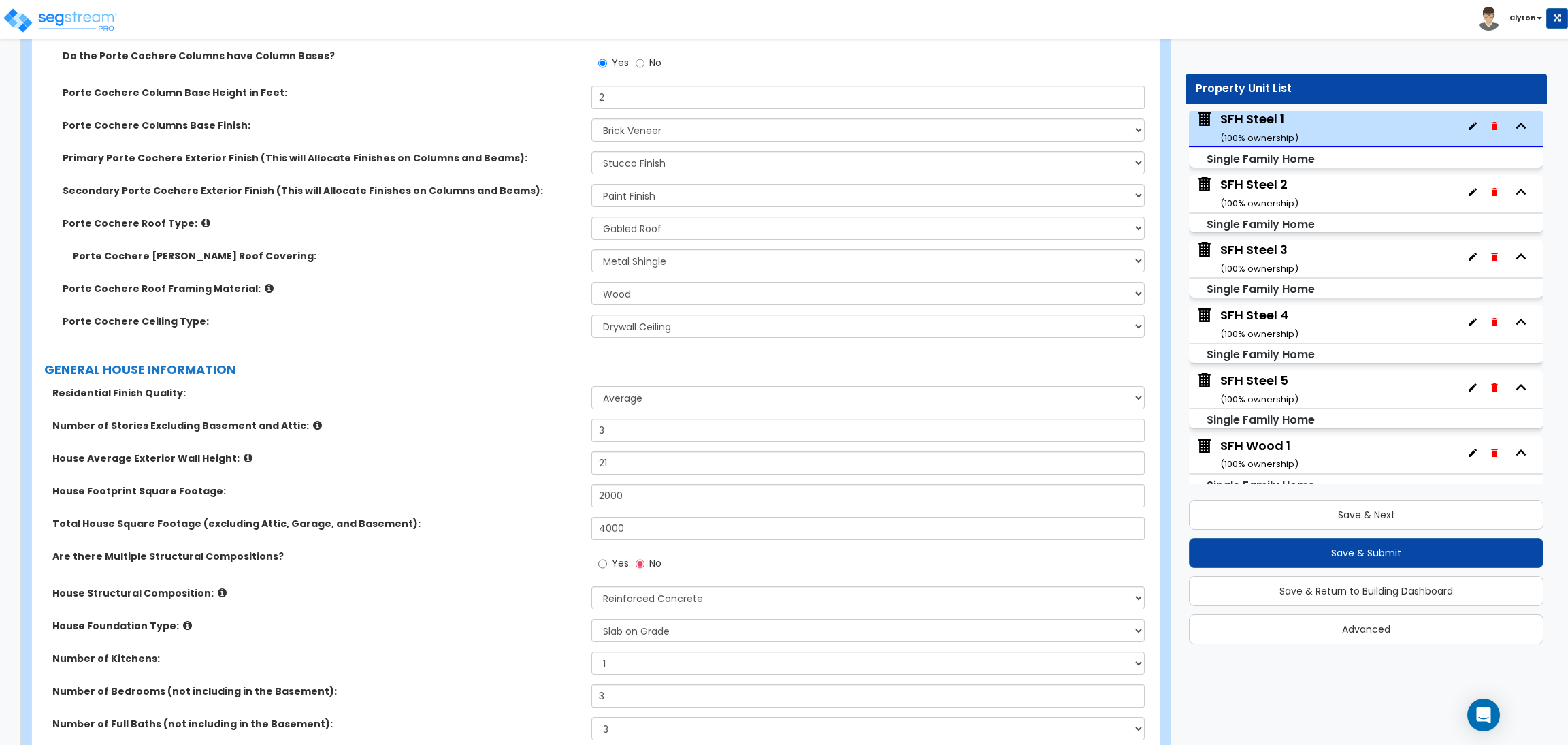
select select "4"
click at [591, 587] on select "Please Choose One Reinforced Concrete Structural Steel Brick Masonry CMU Masonr…" at bounding box center [867, 597] width 552 height 23
click at [545, 492] on label "House Footprint Square Footage:" at bounding box center [317, 490] width 529 height 13
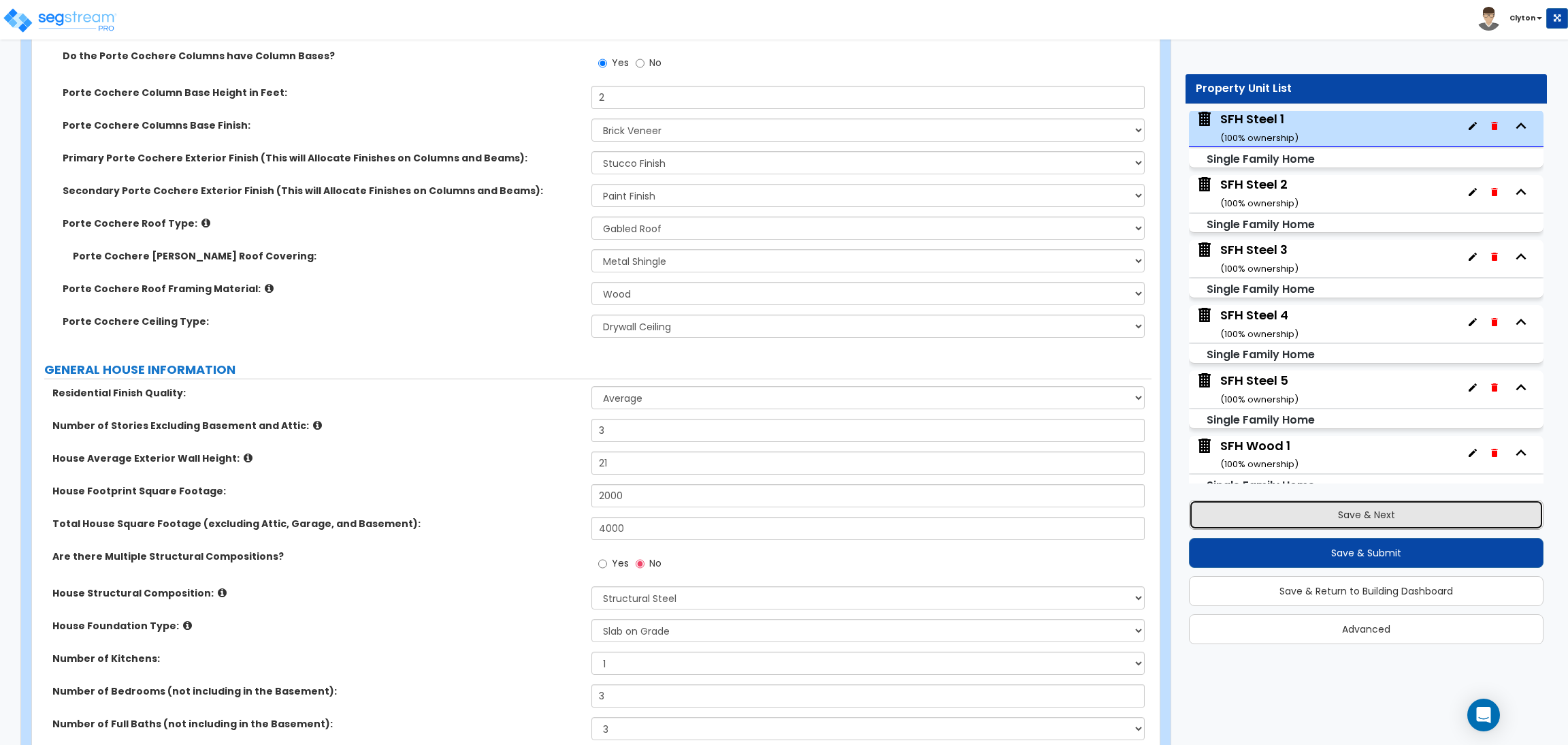
click at [1374, 507] on button "Save & Next" at bounding box center [1367, 514] width 355 height 30
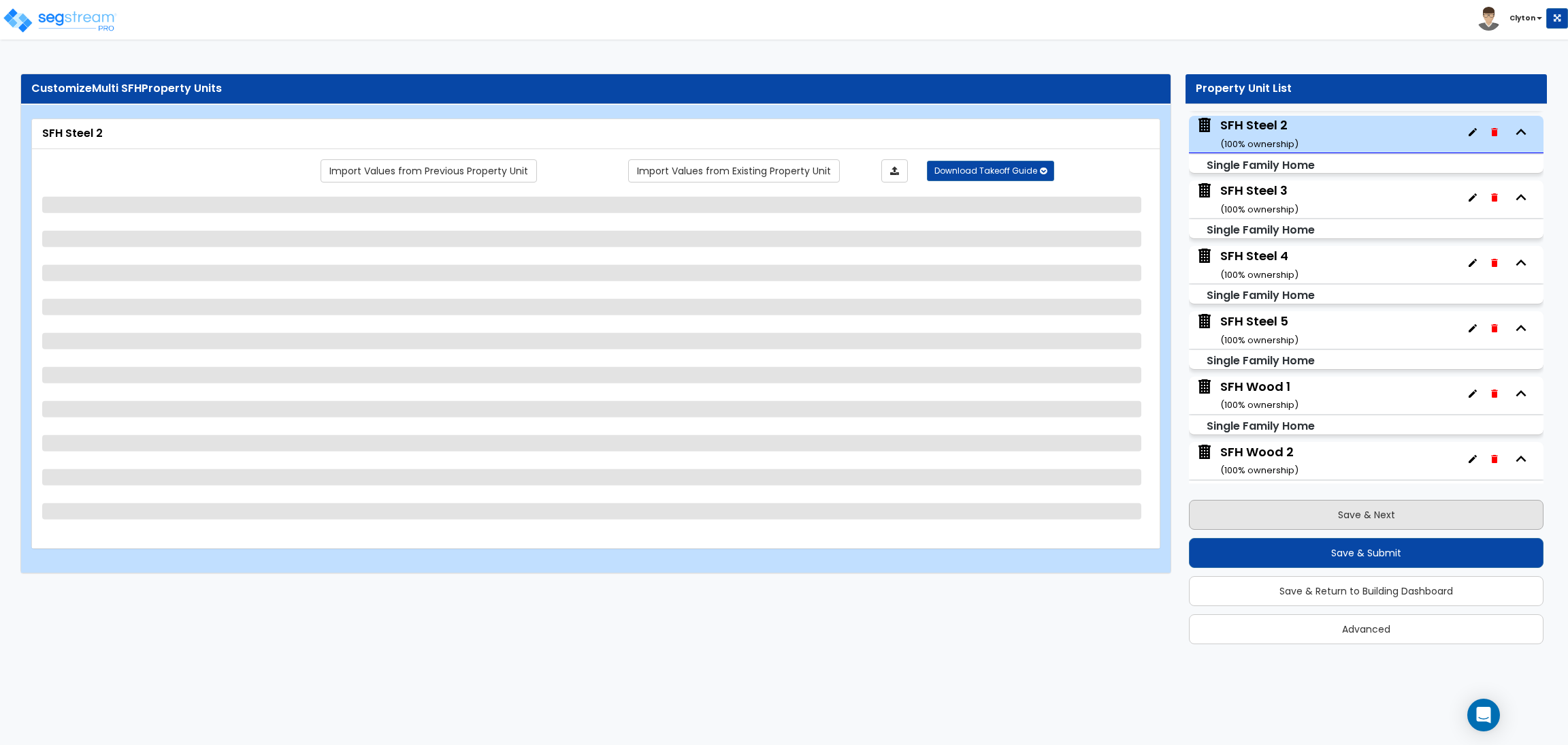
scroll to position [1442, 0]
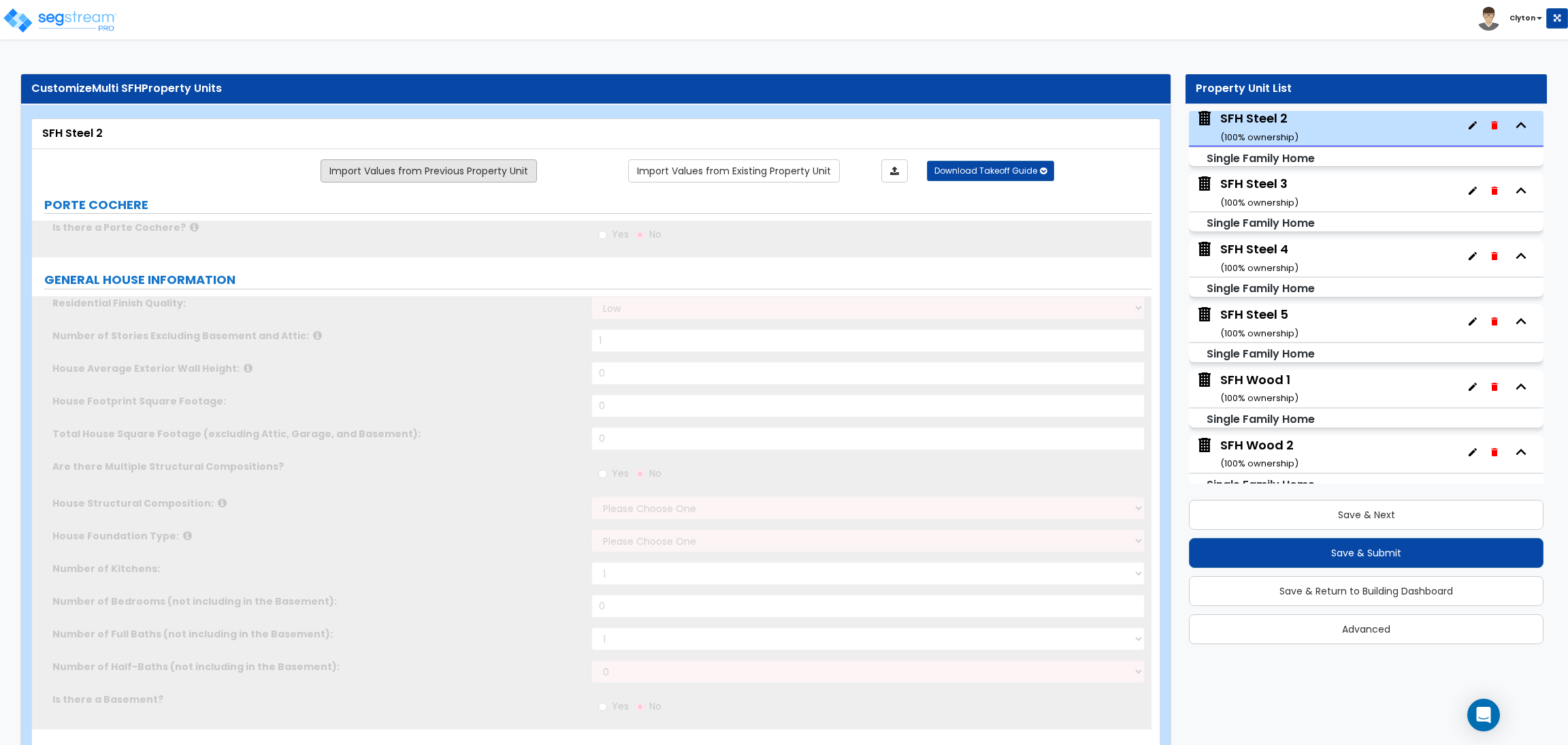
type input "1"
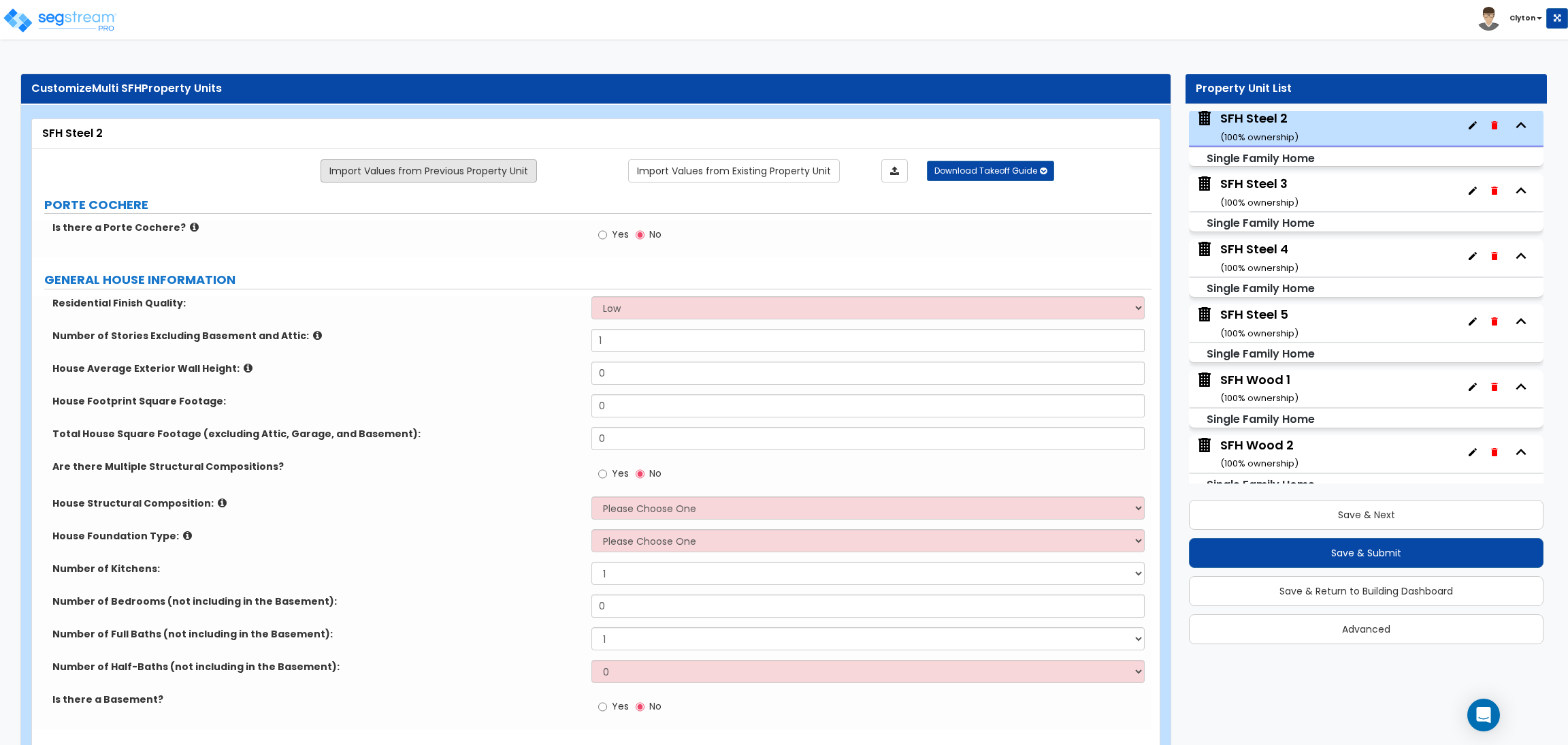
click at [465, 167] on link "Import Values from Previous Property Unit" at bounding box center [428, 171] width 216 height 23
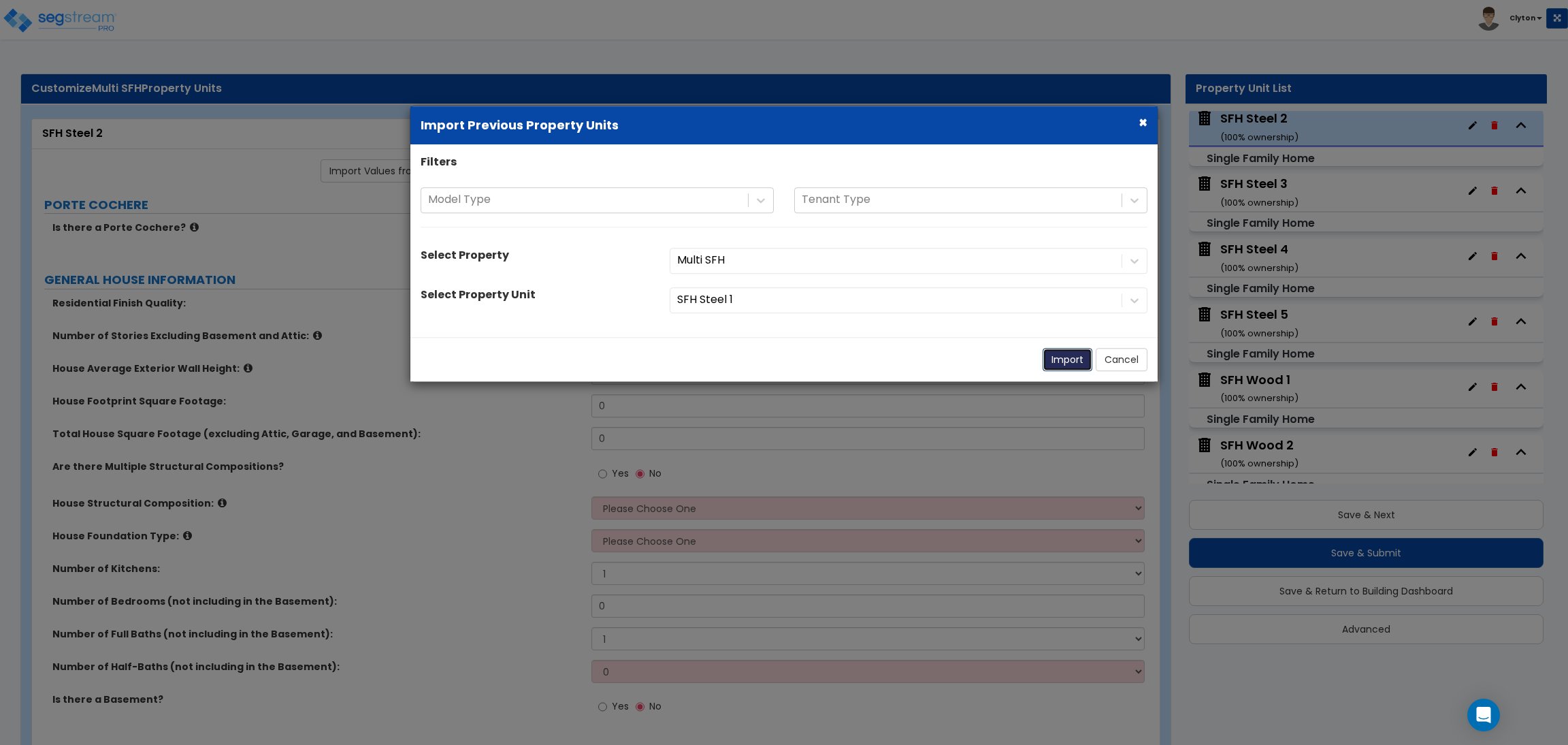
click at [1053, 355] on button "Import" at bounding box center [1067, 359] width 50 height 23
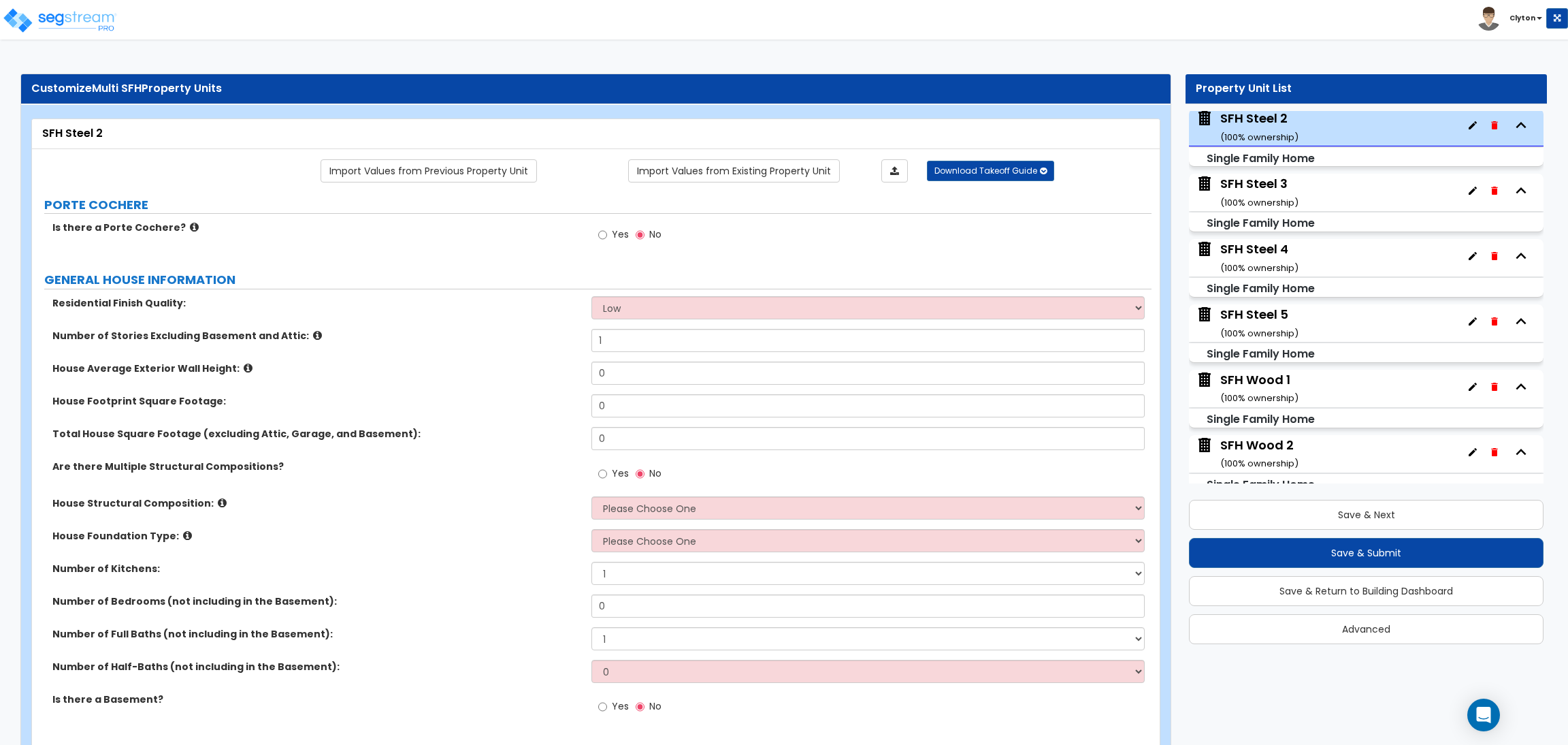
radio input "true"
select select "1"
type input "3"
type input "21"
type input "2000"
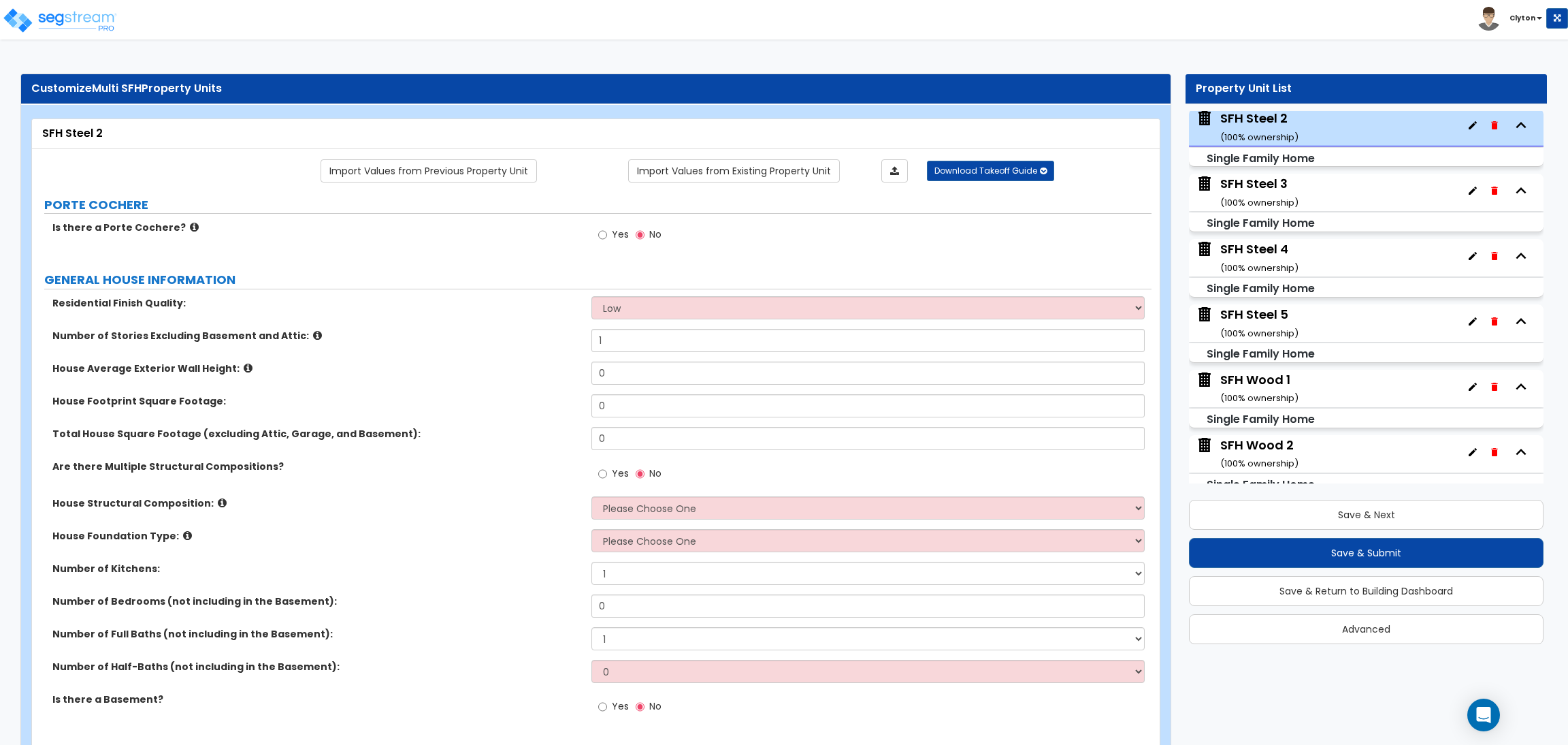
type input "4000"
select select "4"
select select "3"
type input "3"
select select "3"
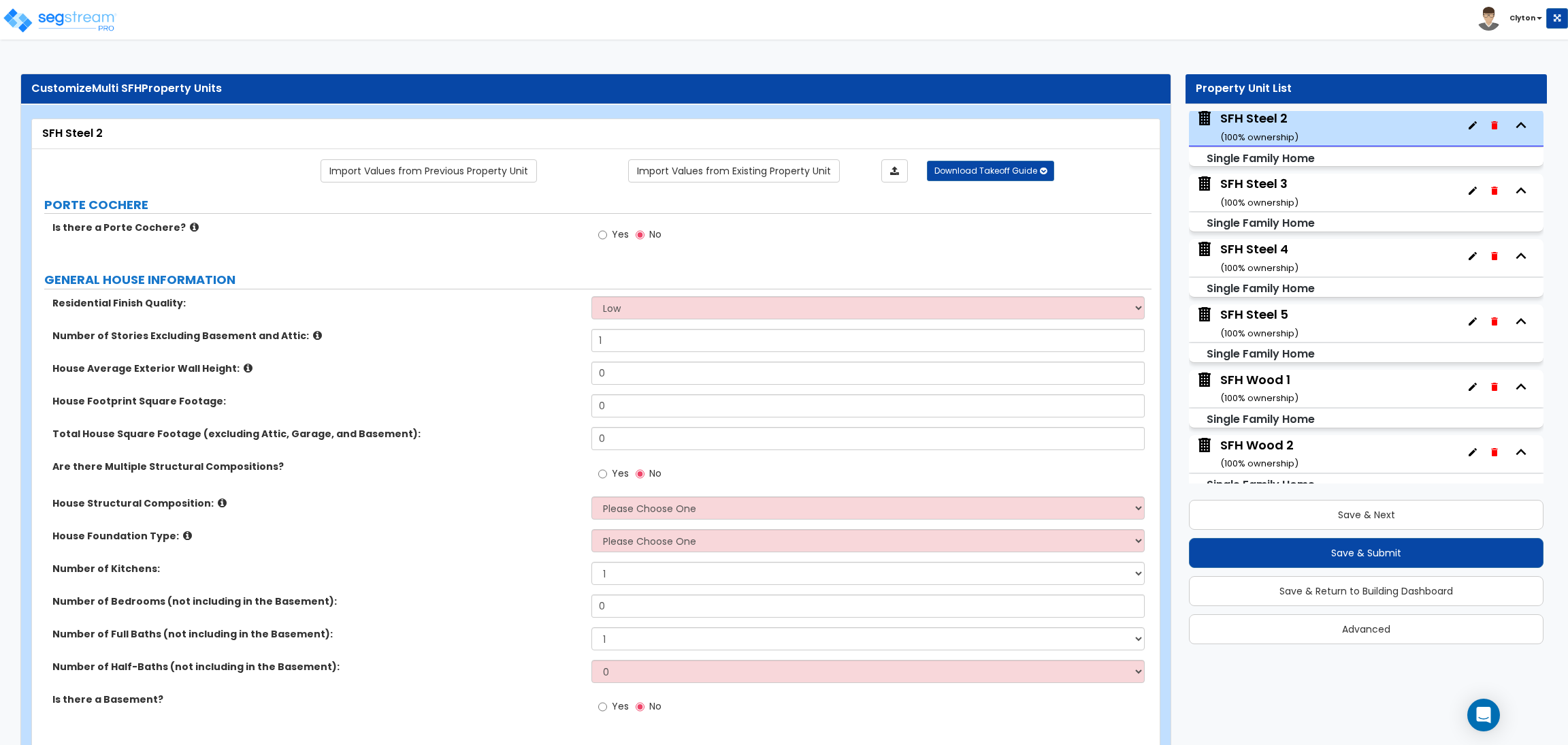
select select "1"
radio input "true"
select select "3"
radio input "true"
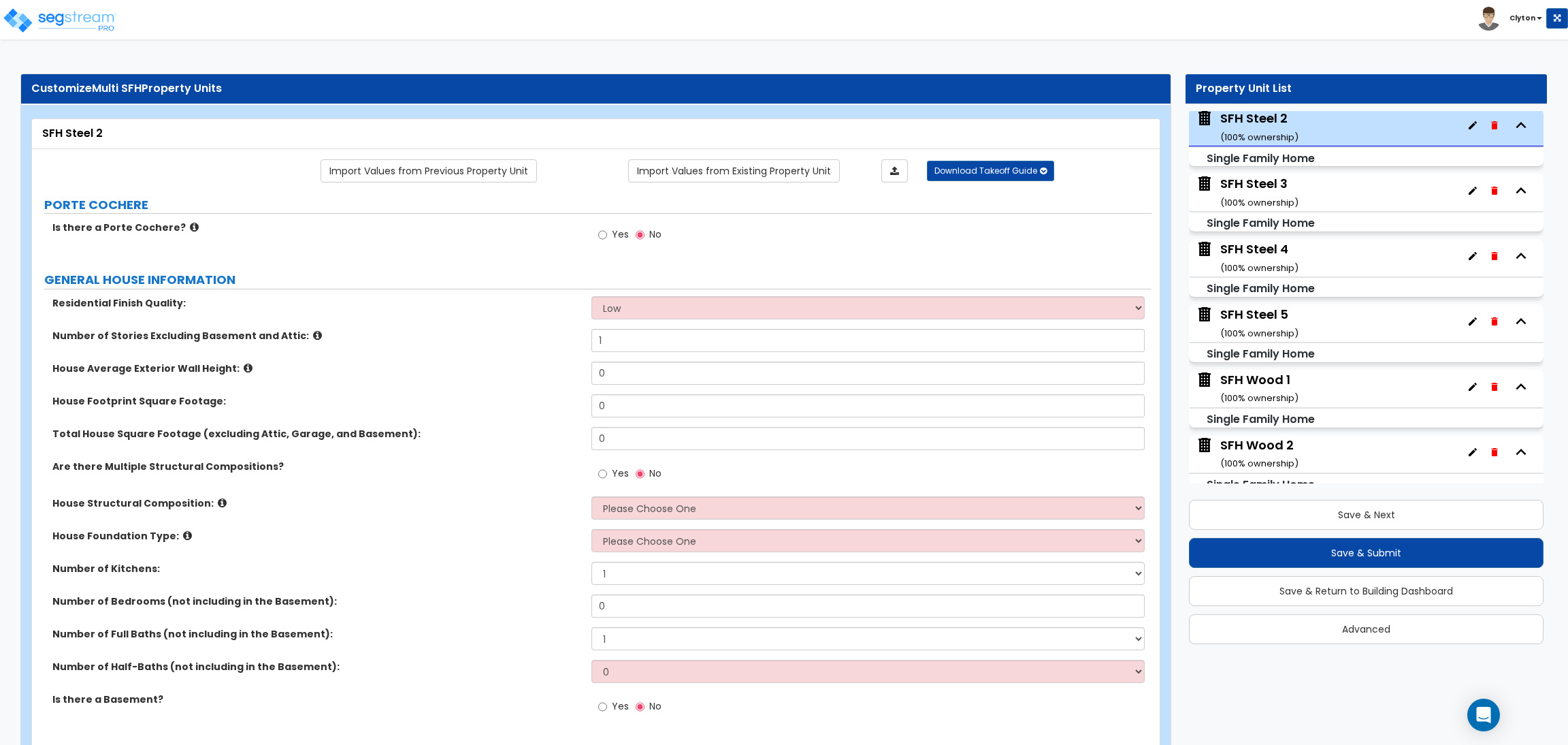
radio input "true"
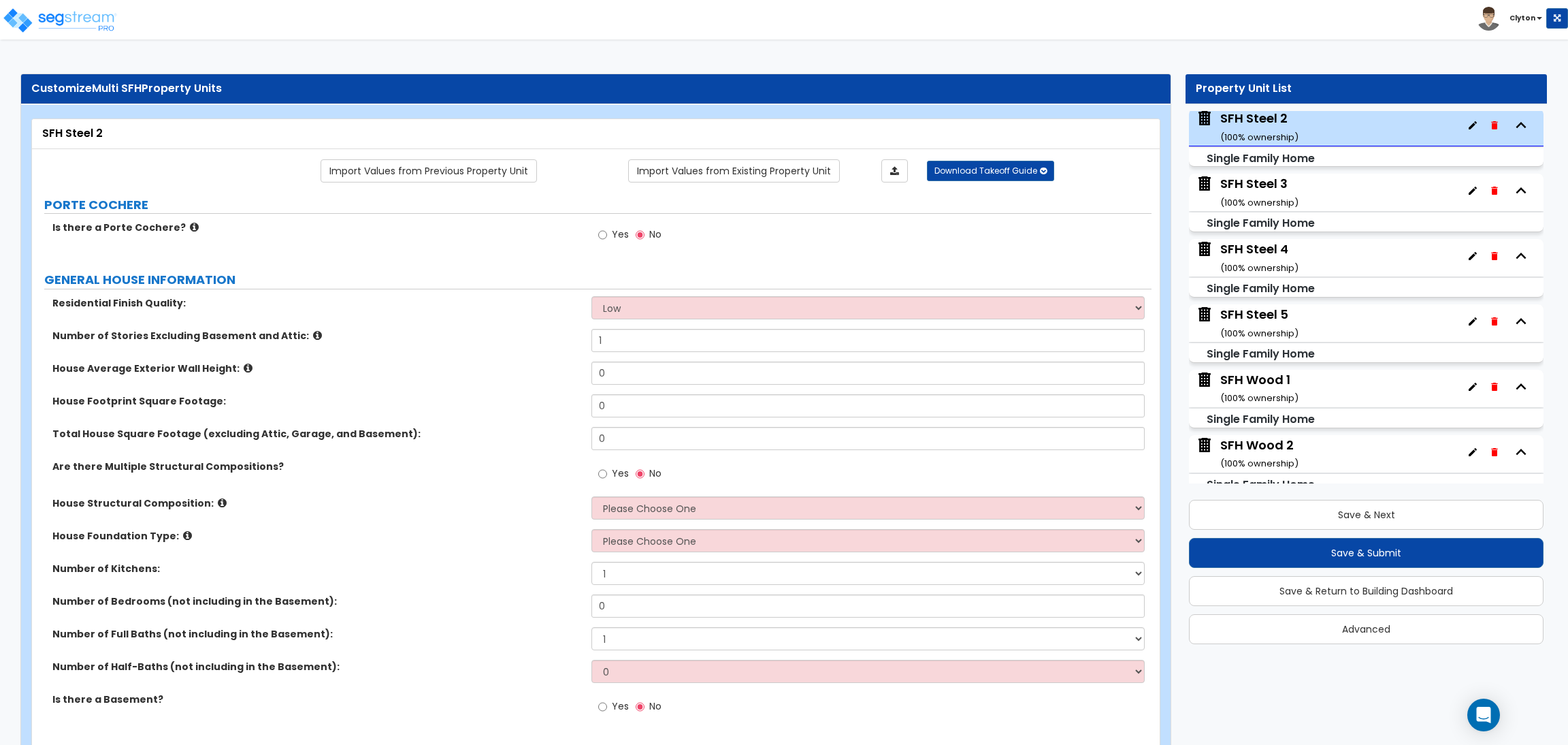
radio input "true"
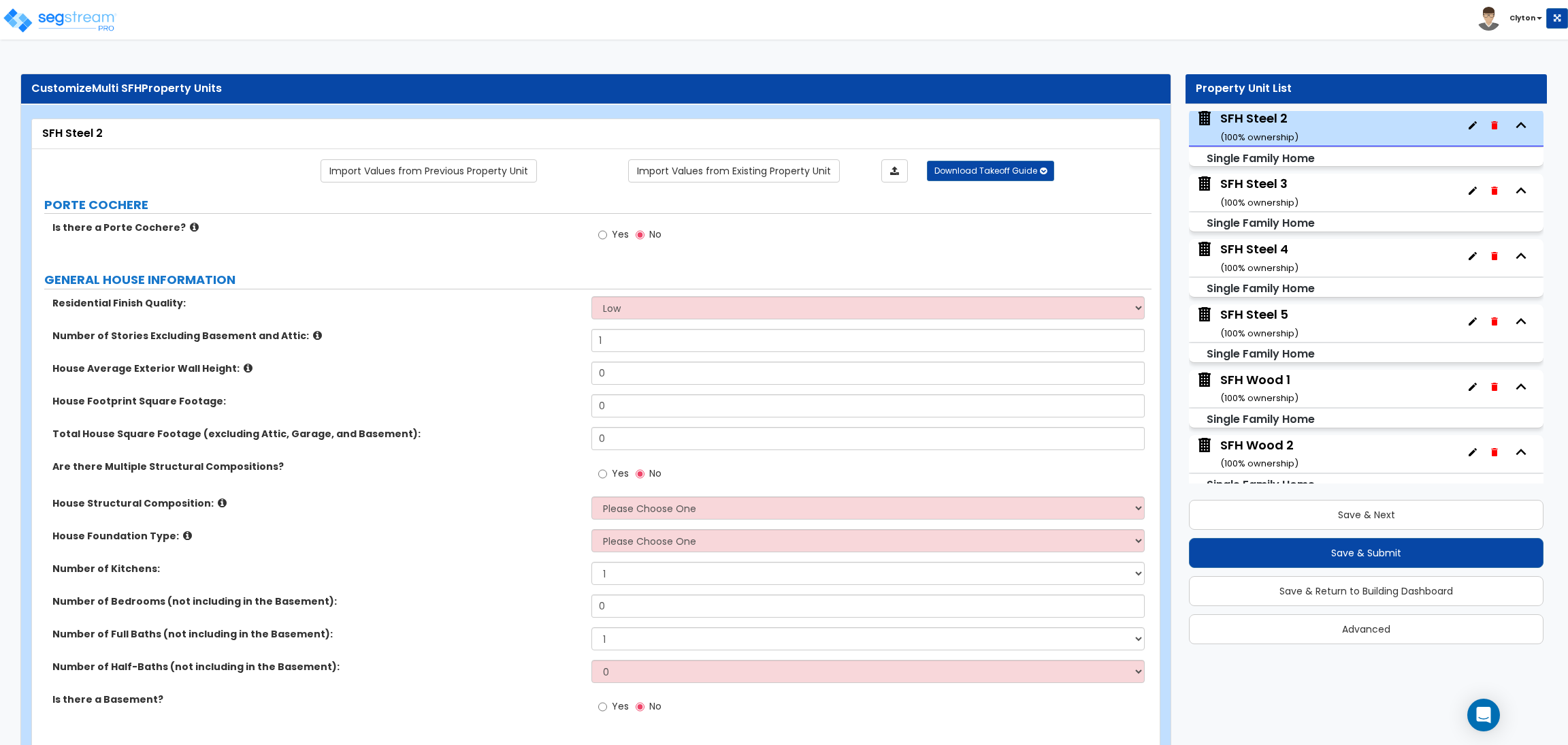
select select "2"
radio input "true"
select select "1"
radio input "true"
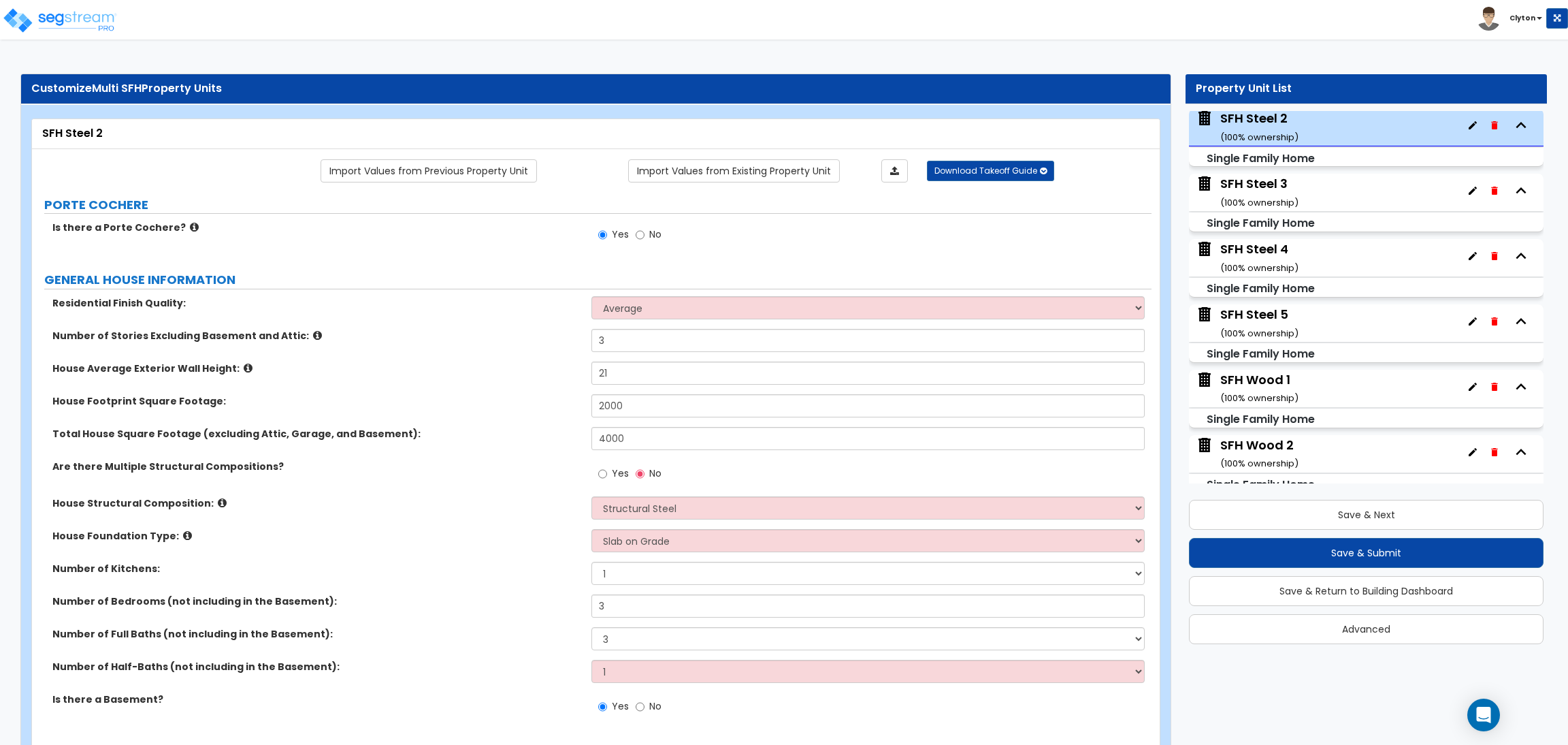
radio input "true"
select select "1"
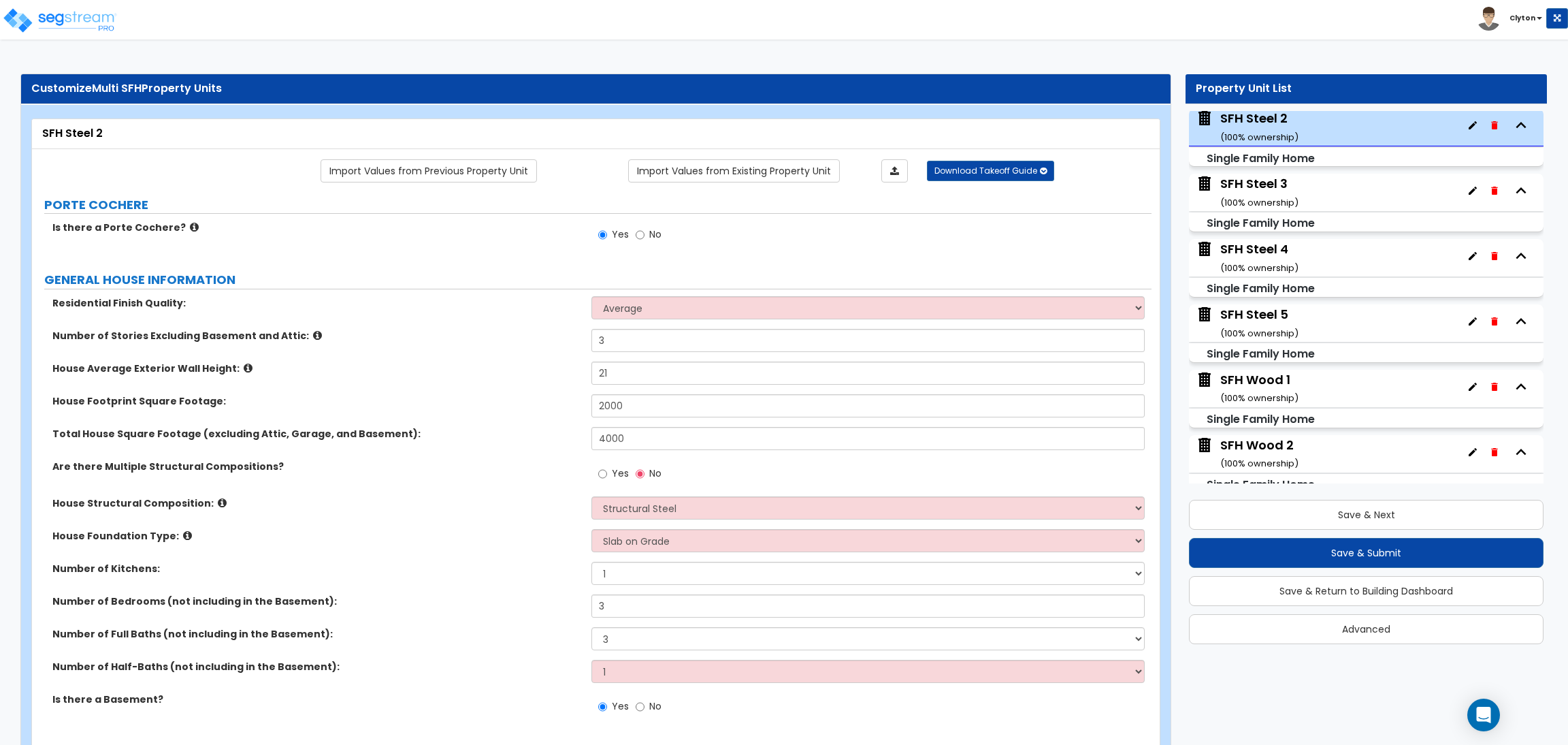
radio input "true"
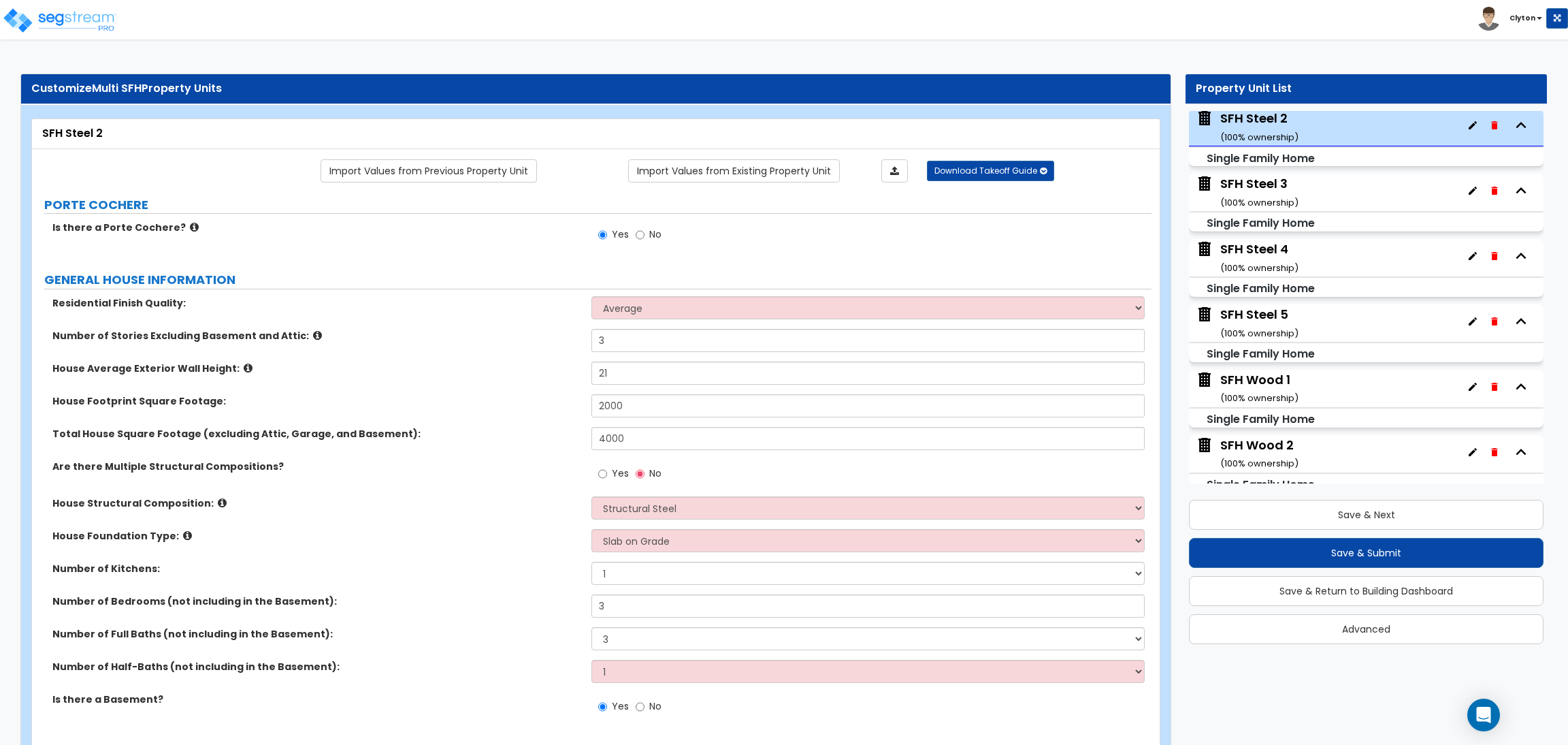
select select "3"
radio input "true"
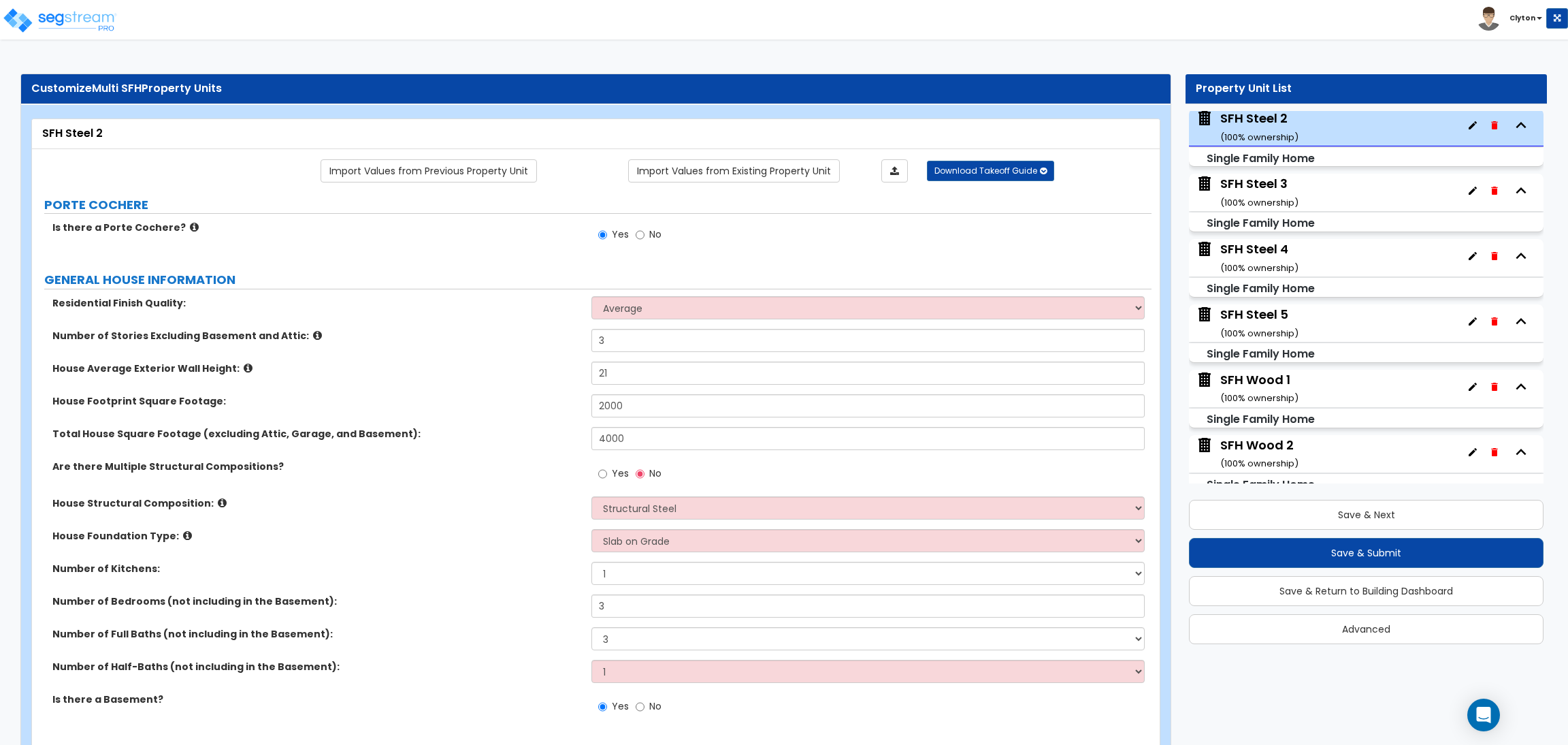
radio input "true"
select select "1"
type input "8"
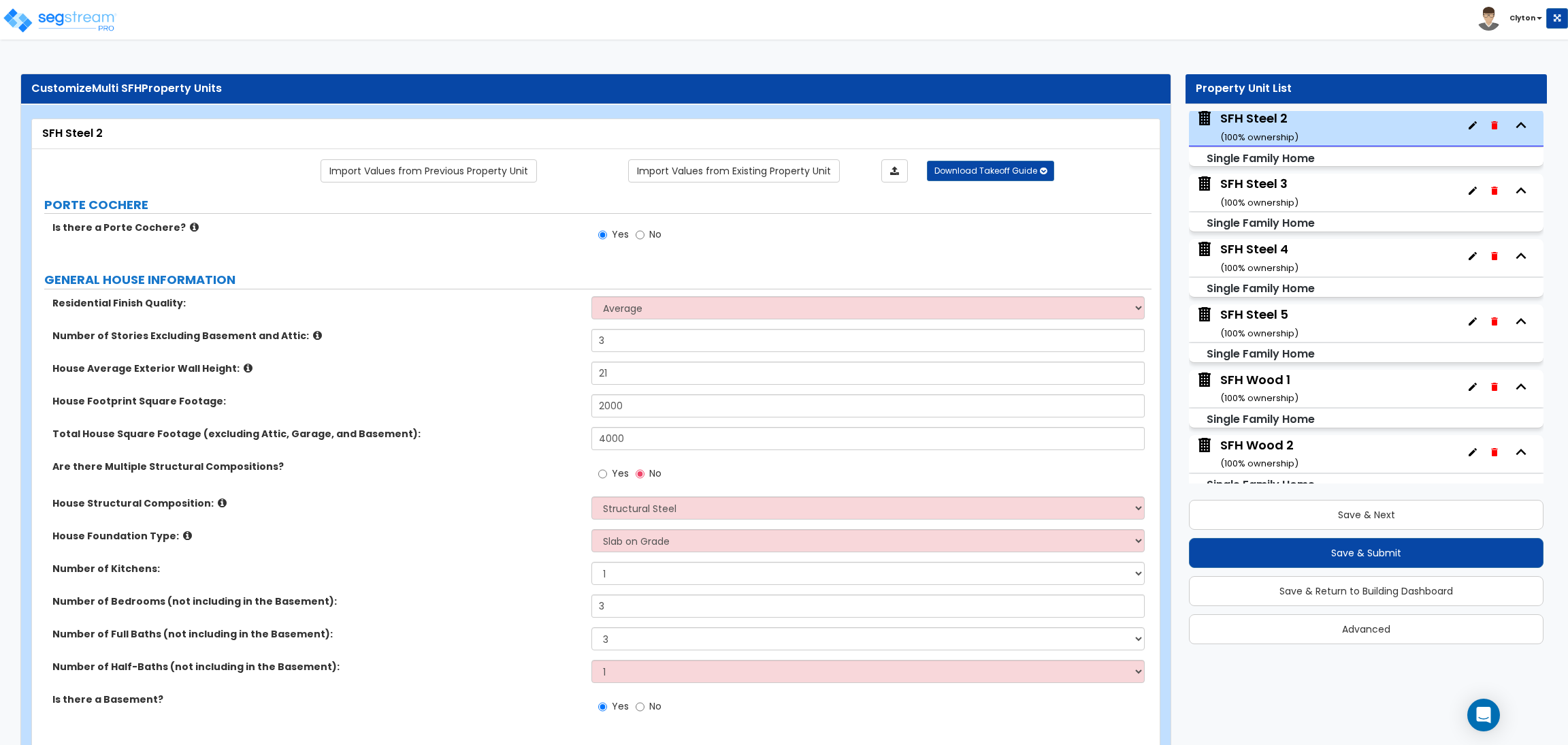
type input "8"
select select "2"
select select "1"
radio input "true"
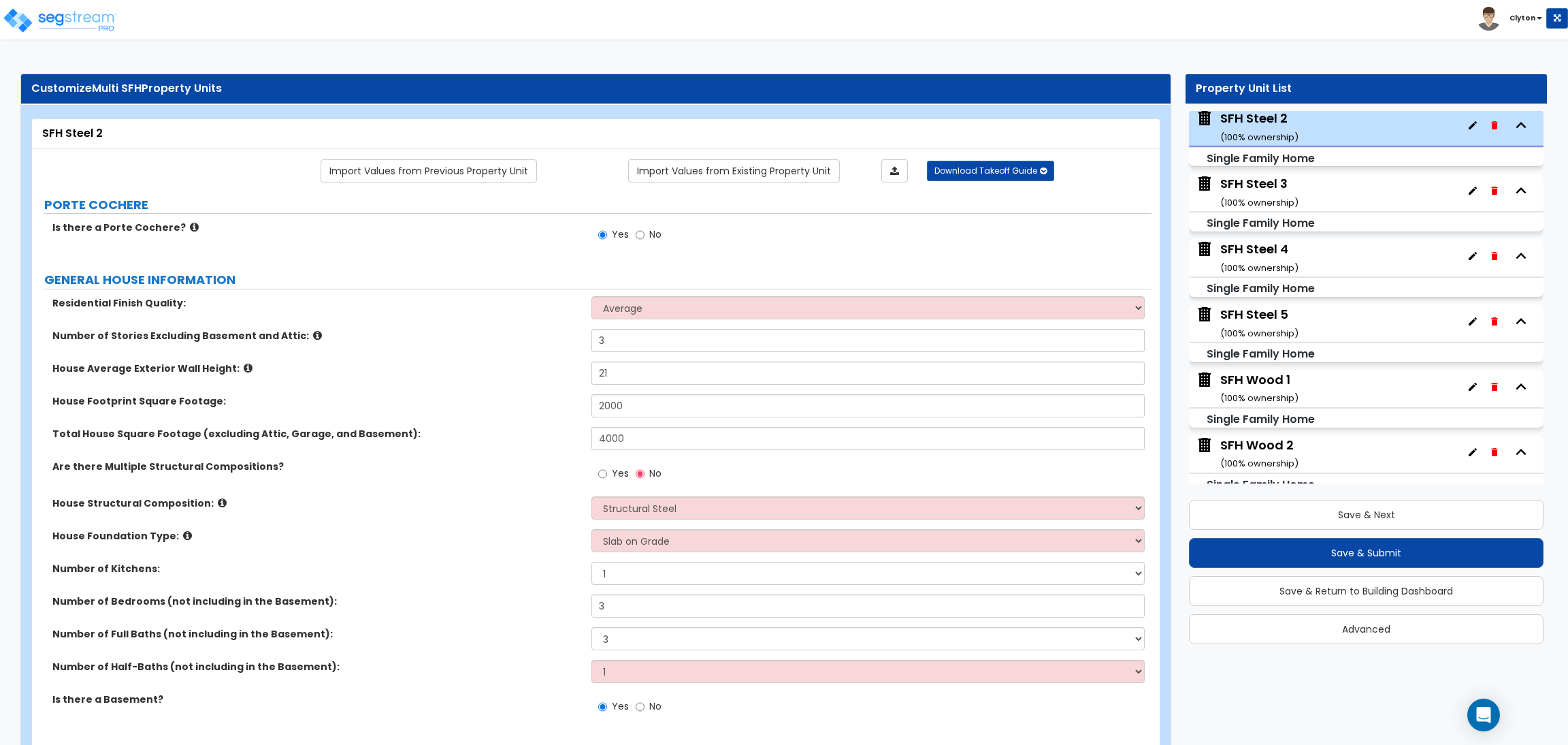
radio input "true"
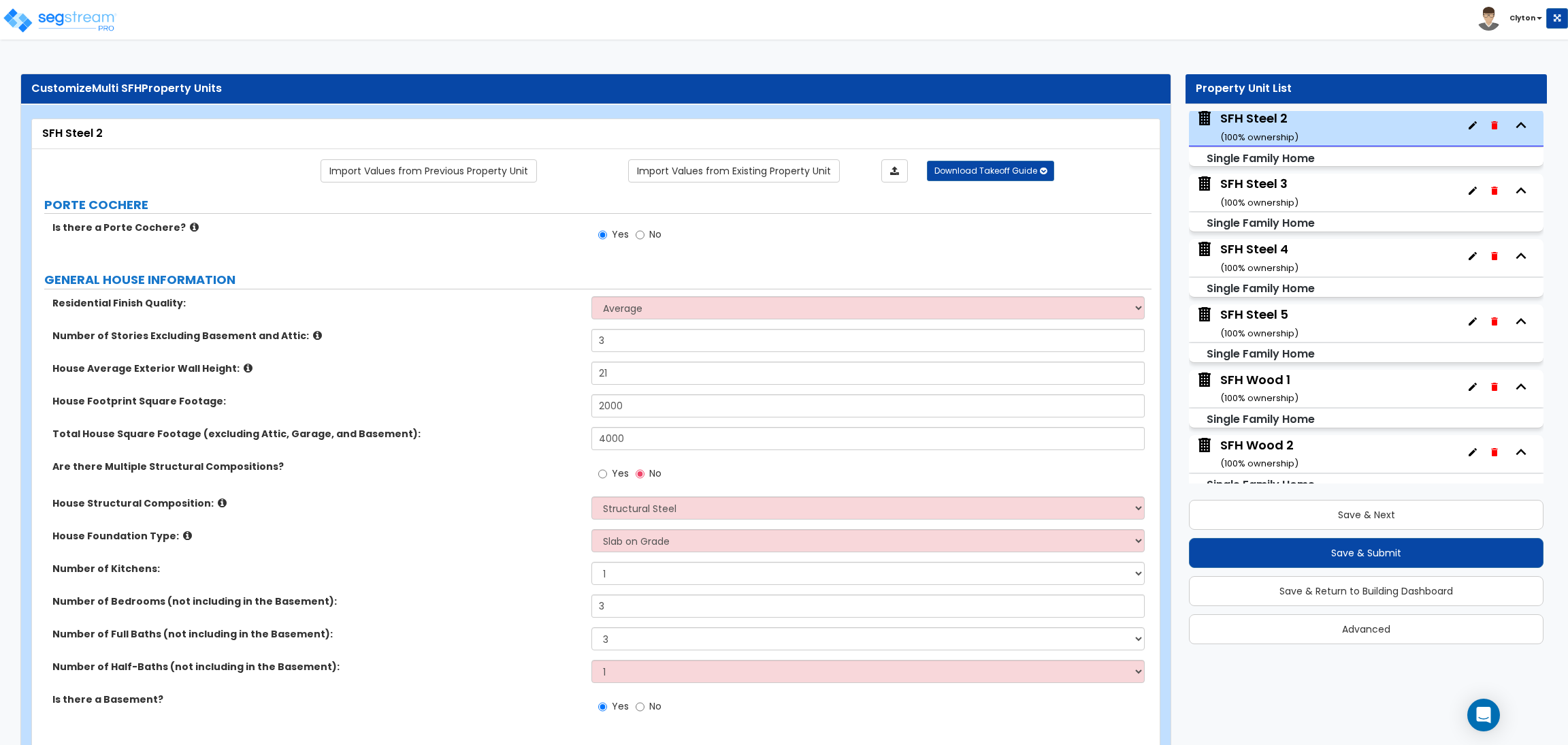
radio input "true"
select select "3"
radio input "true"
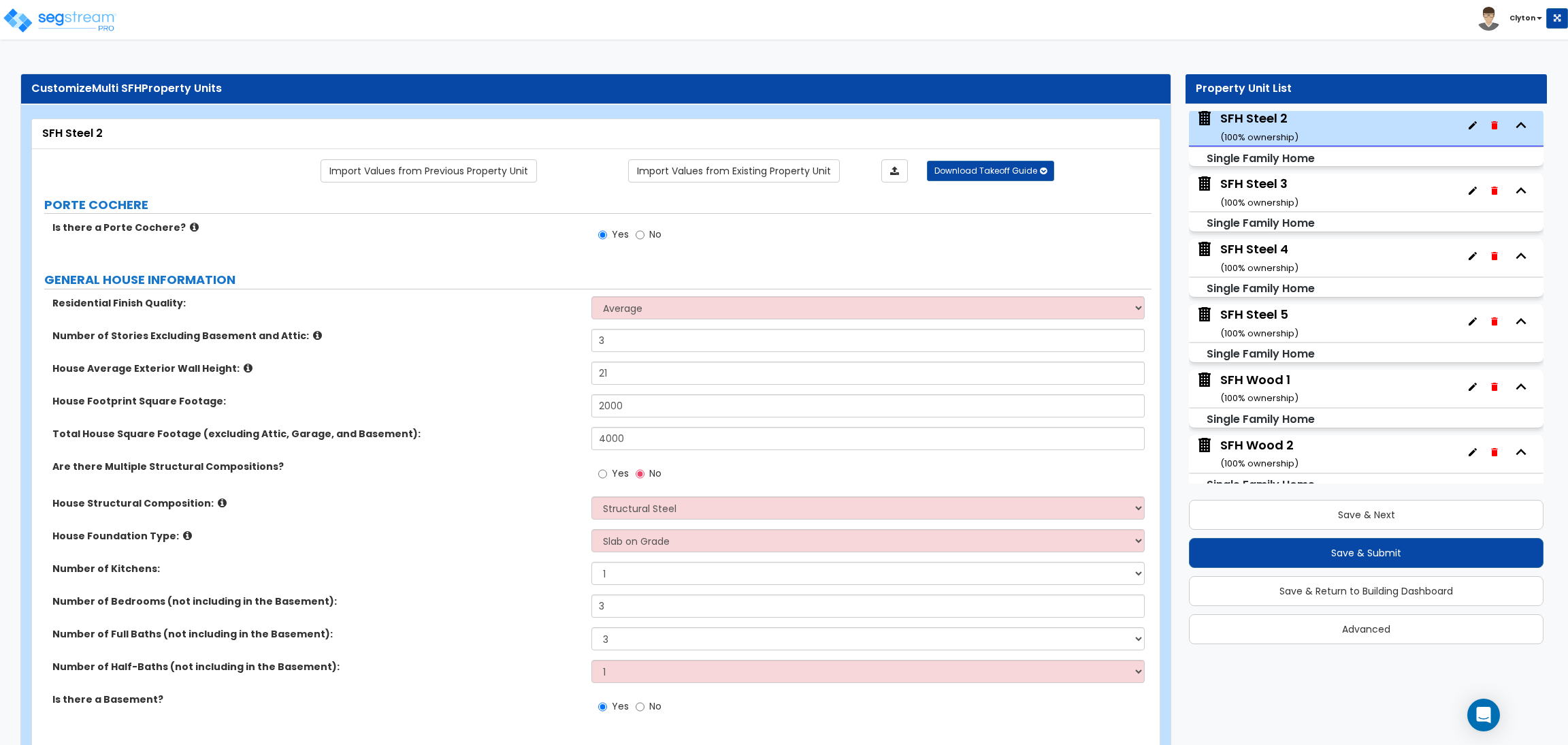
select select "1"
select select "4"
select select "2"
select select "1"
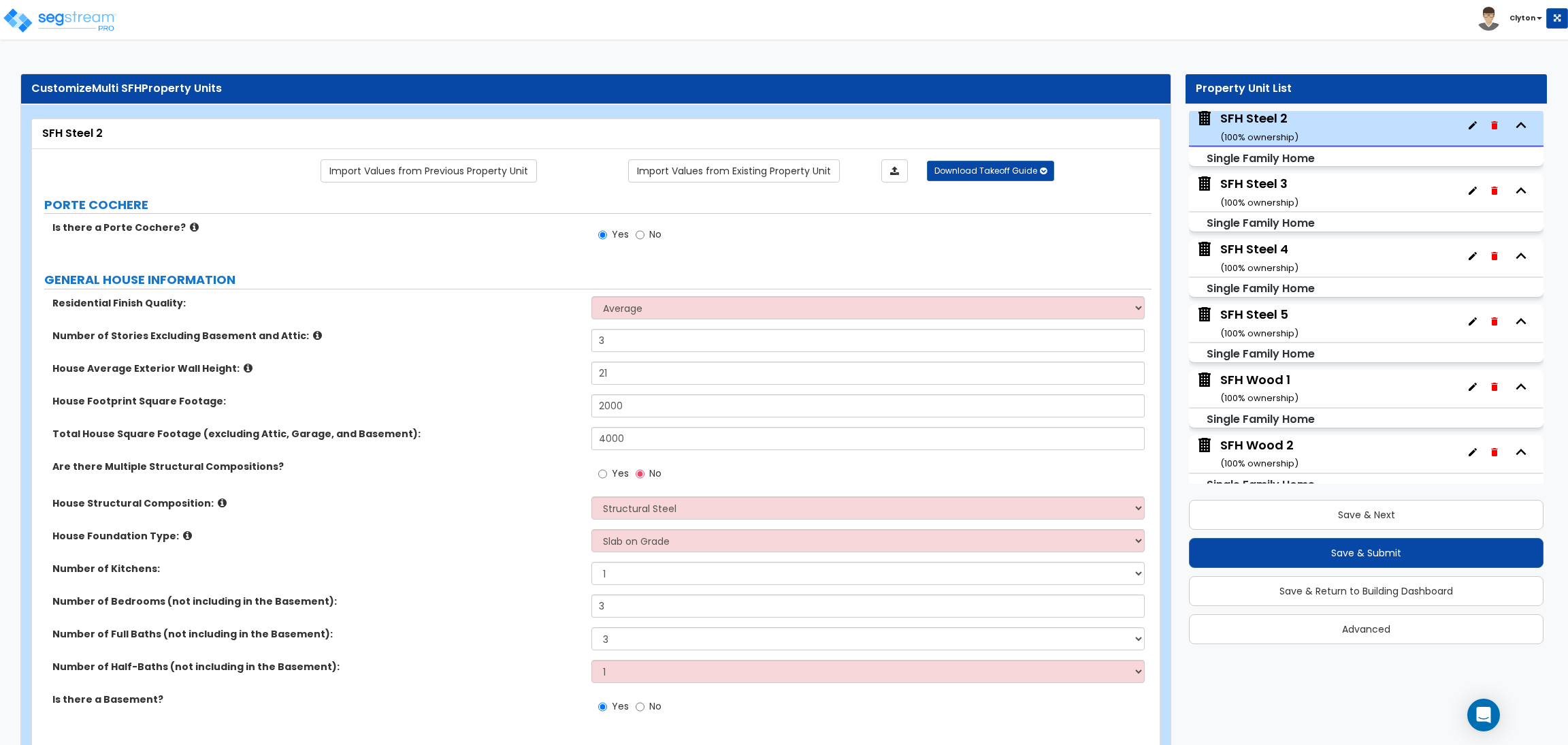
select select "1"
select select "4"
select select "1"
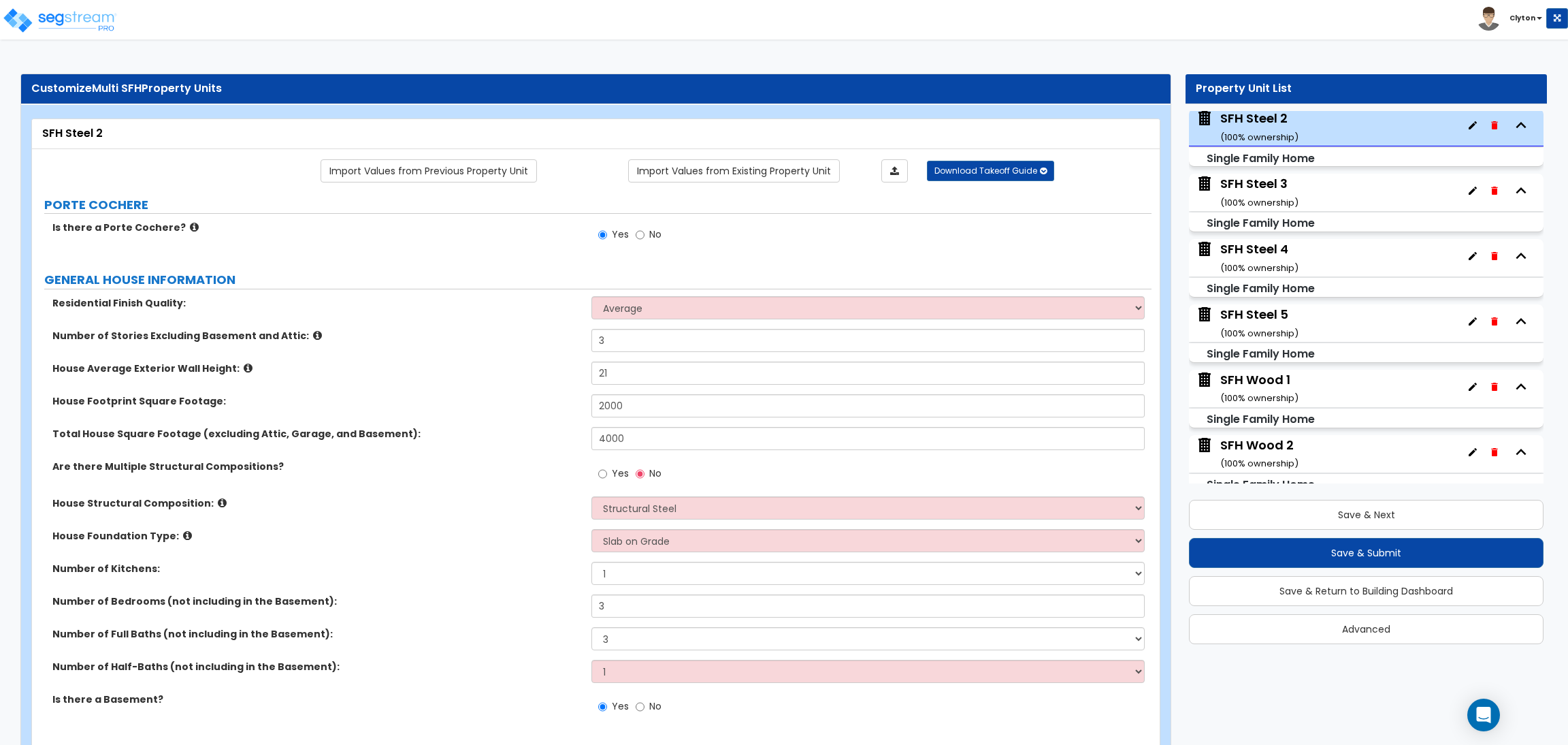
select select "1"
select select "4"
select select "2"
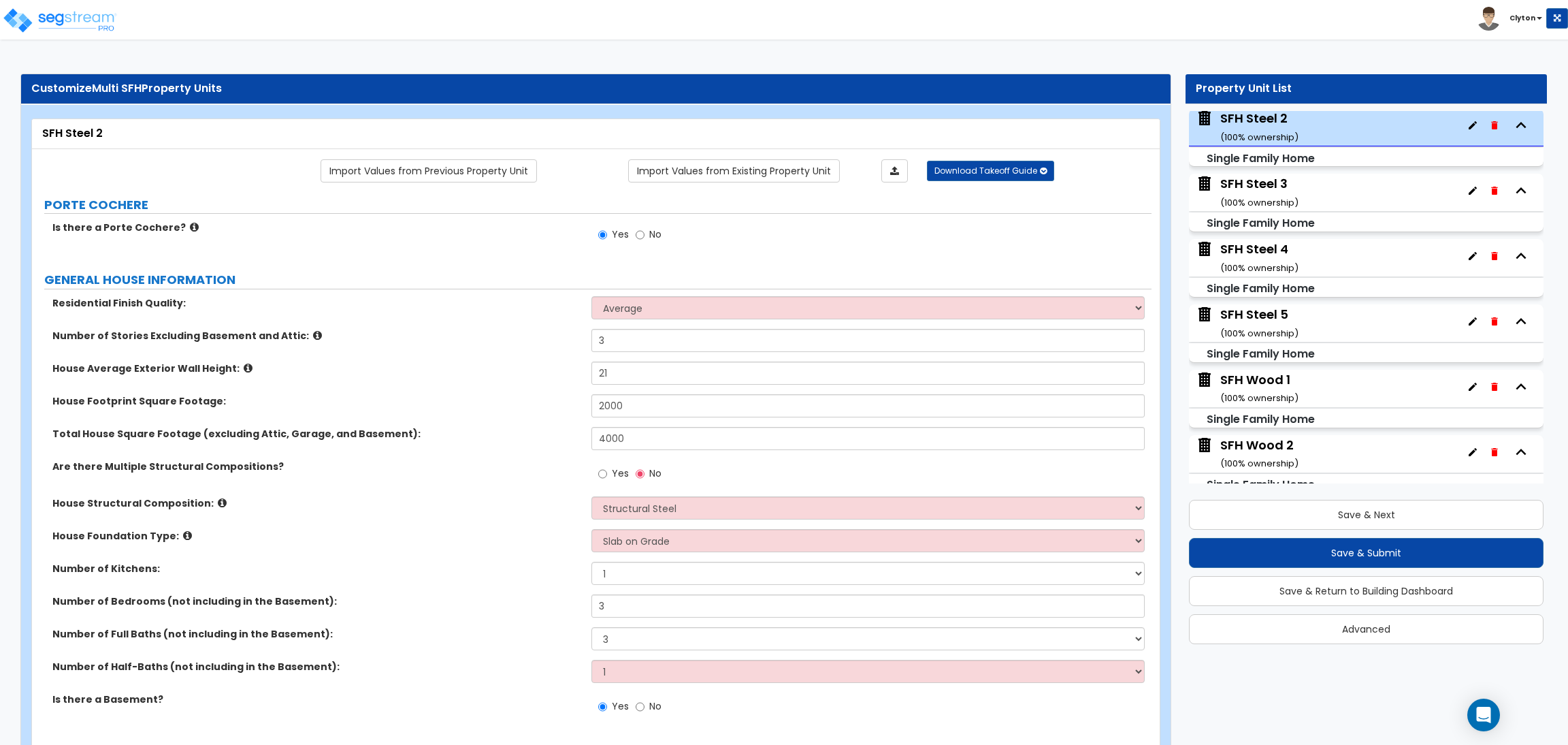
select select "3"
select select "1"
select select "2"
select select "3"
select select "2"
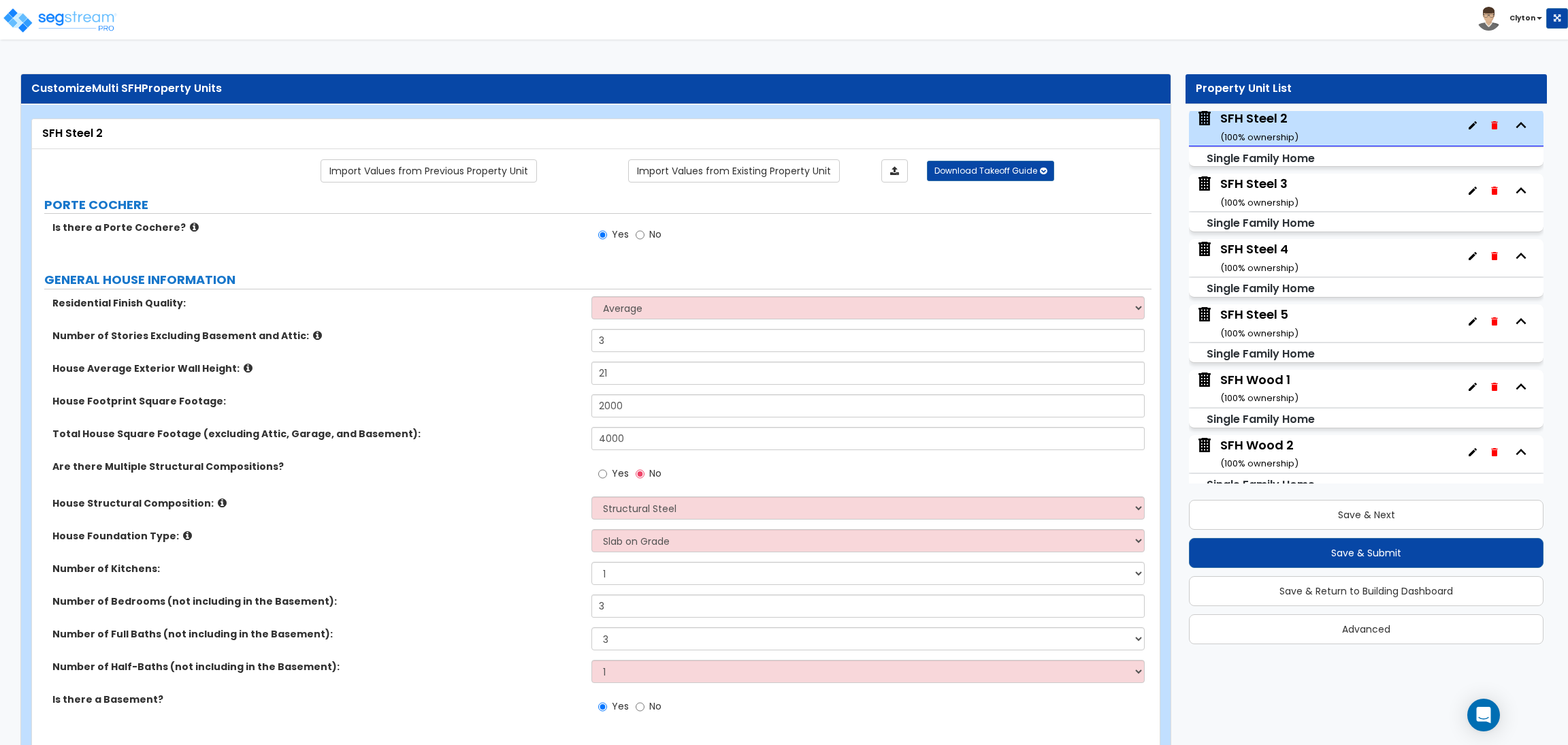
select select "2"
select select "1"
select select "2"
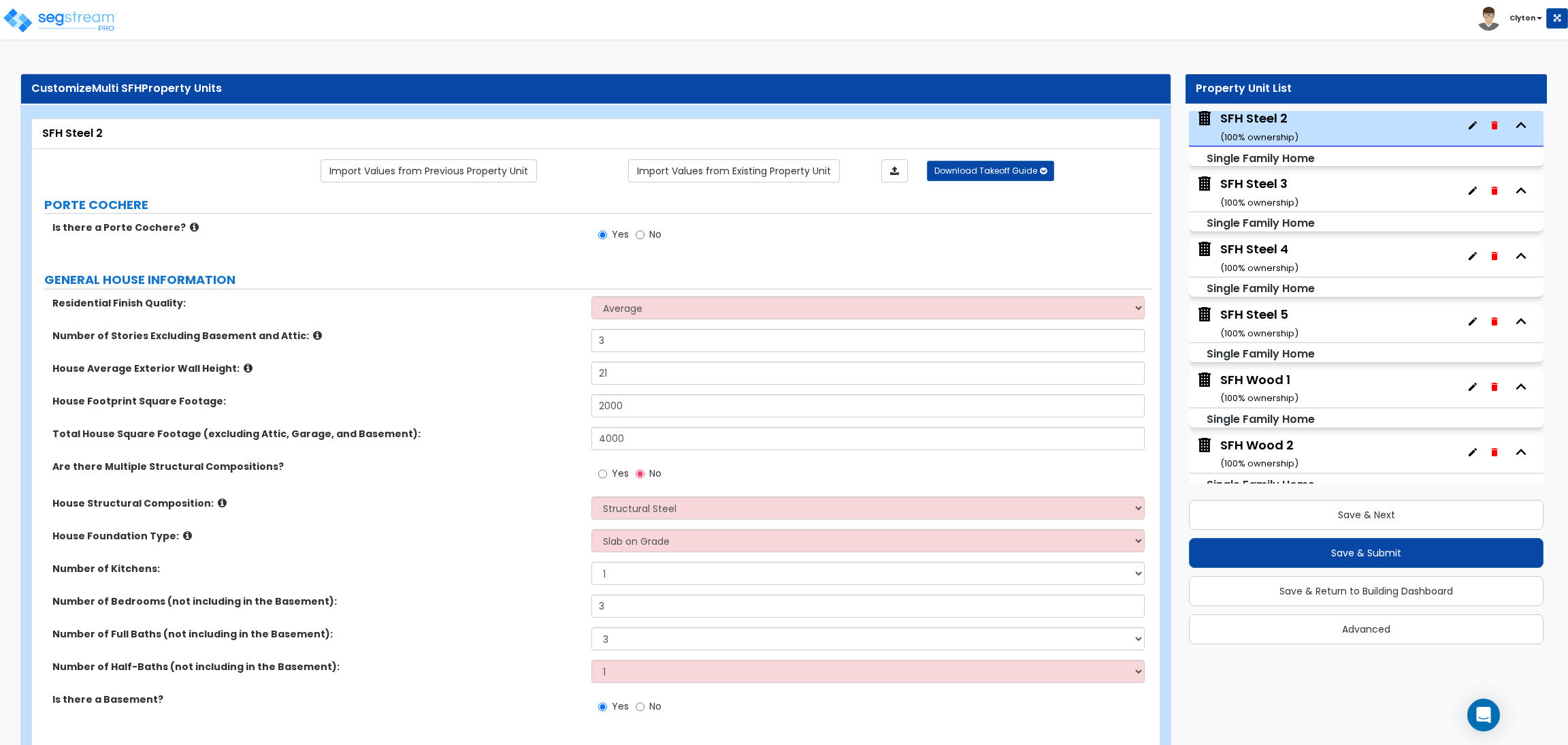
select select "2"
select select "1"
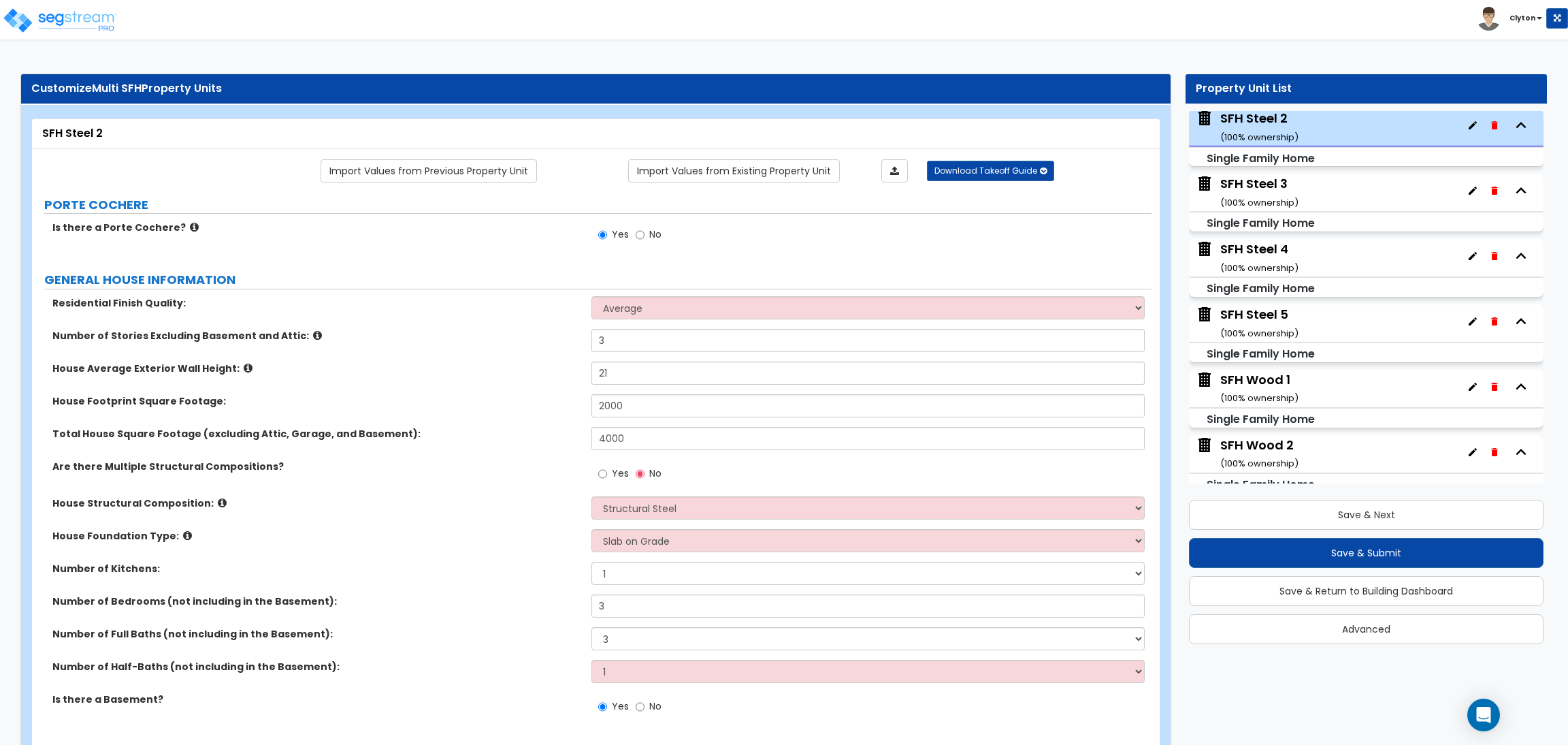
select select "1"
select select "2"
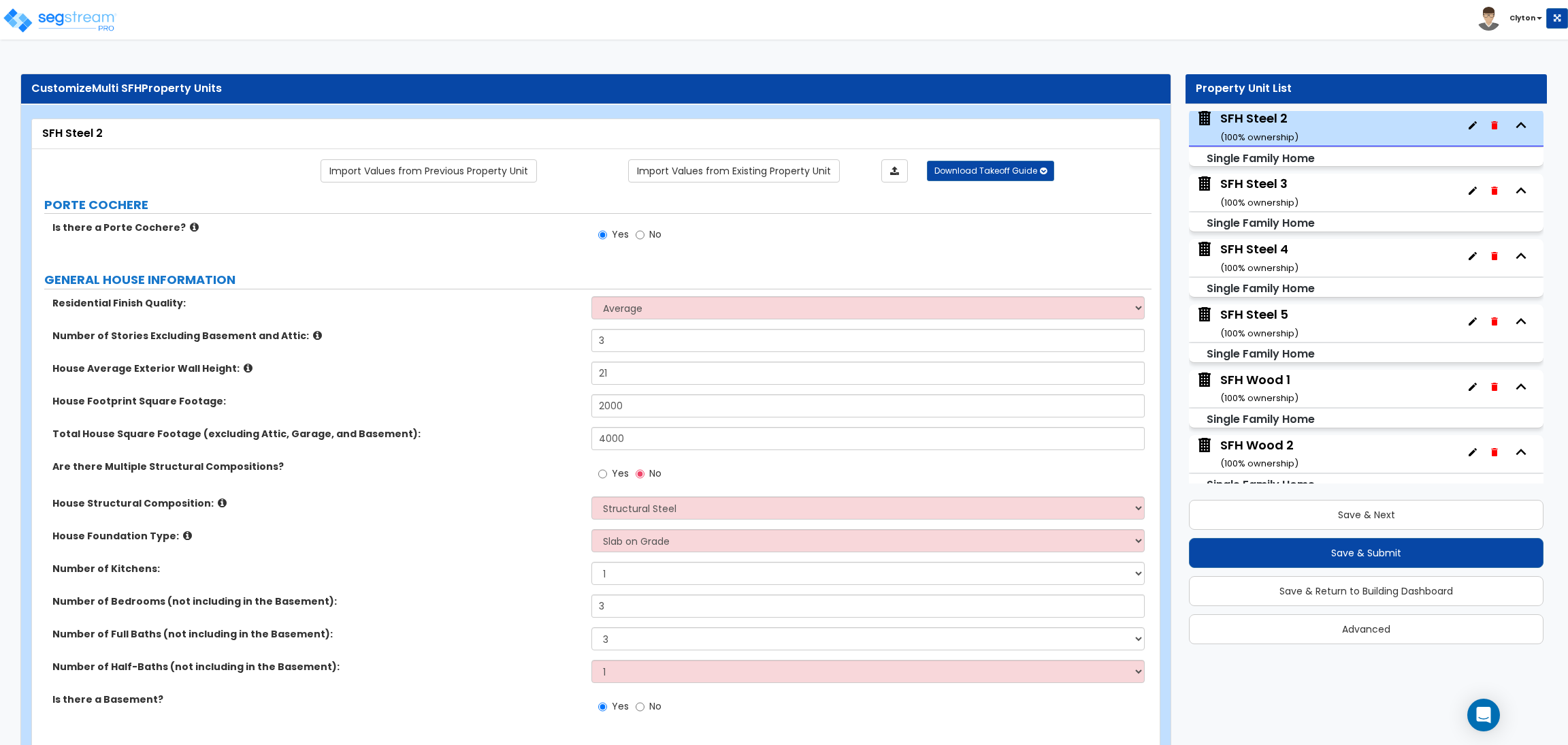
select select "2"
select select "3"
select select "1"
select select "5"
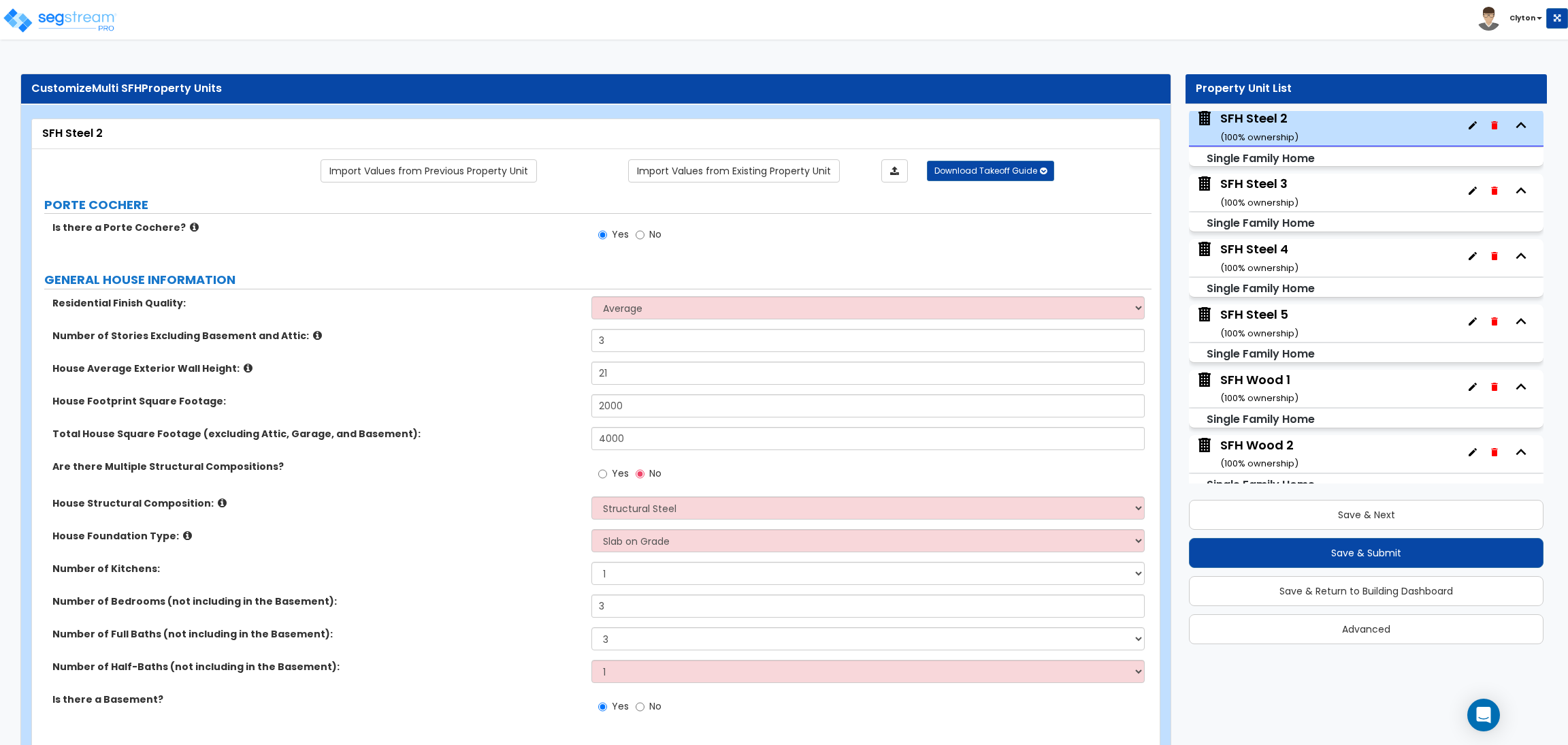
select select "4"
select select "1"
select select "2"
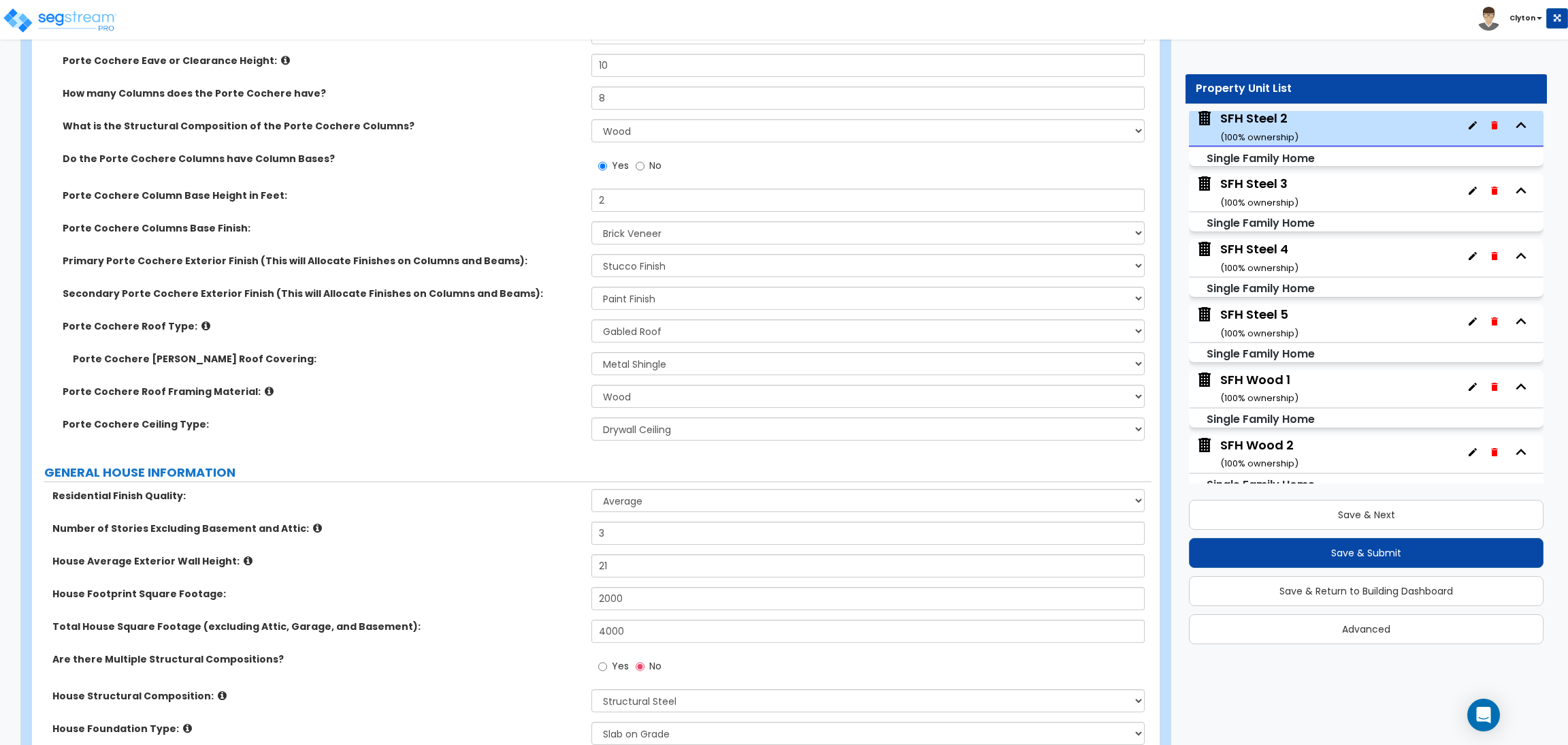
scroll to position [510, 0]
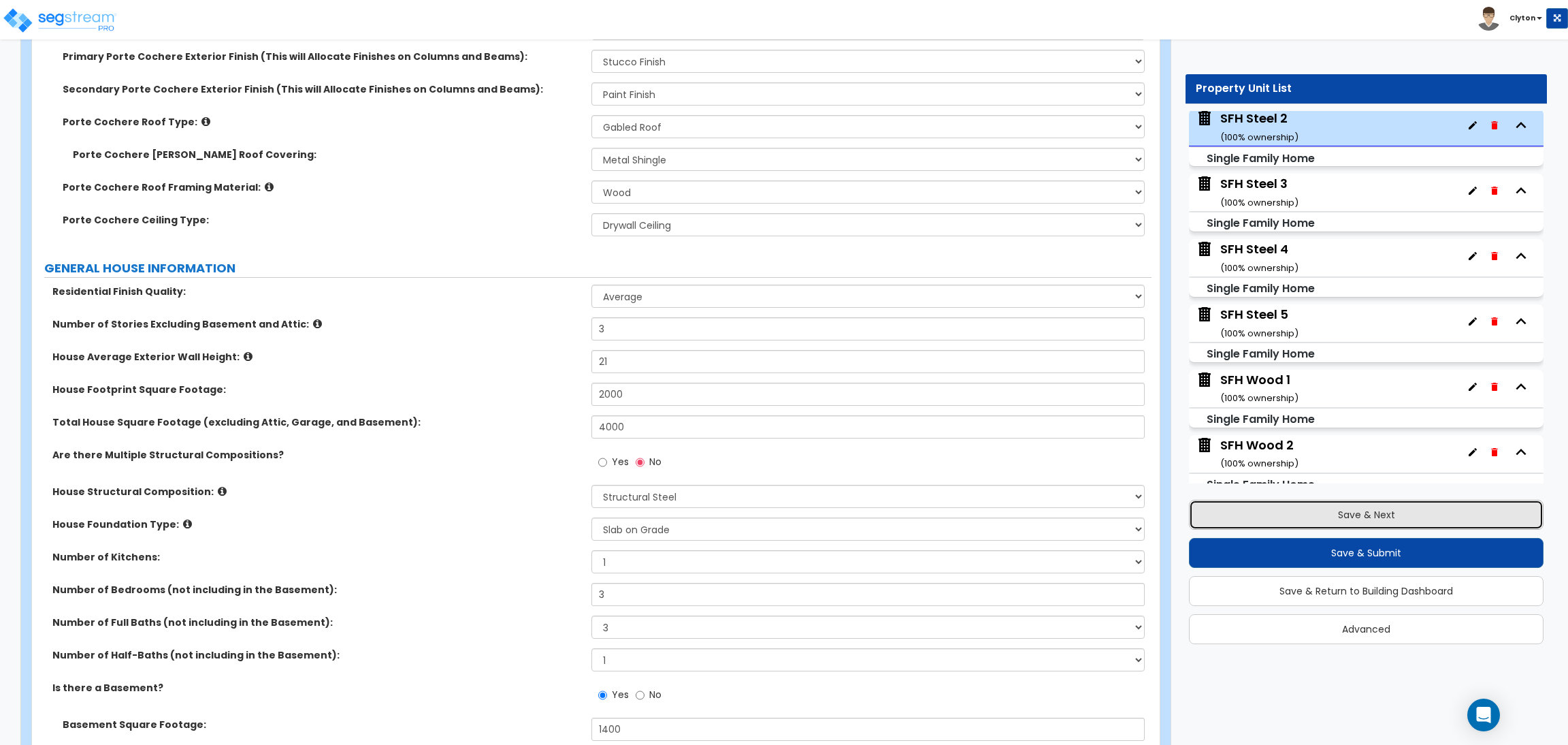
click at [1292, 520] on button "Save & Next" at bounding box center [1367, 514] width 355 height 30
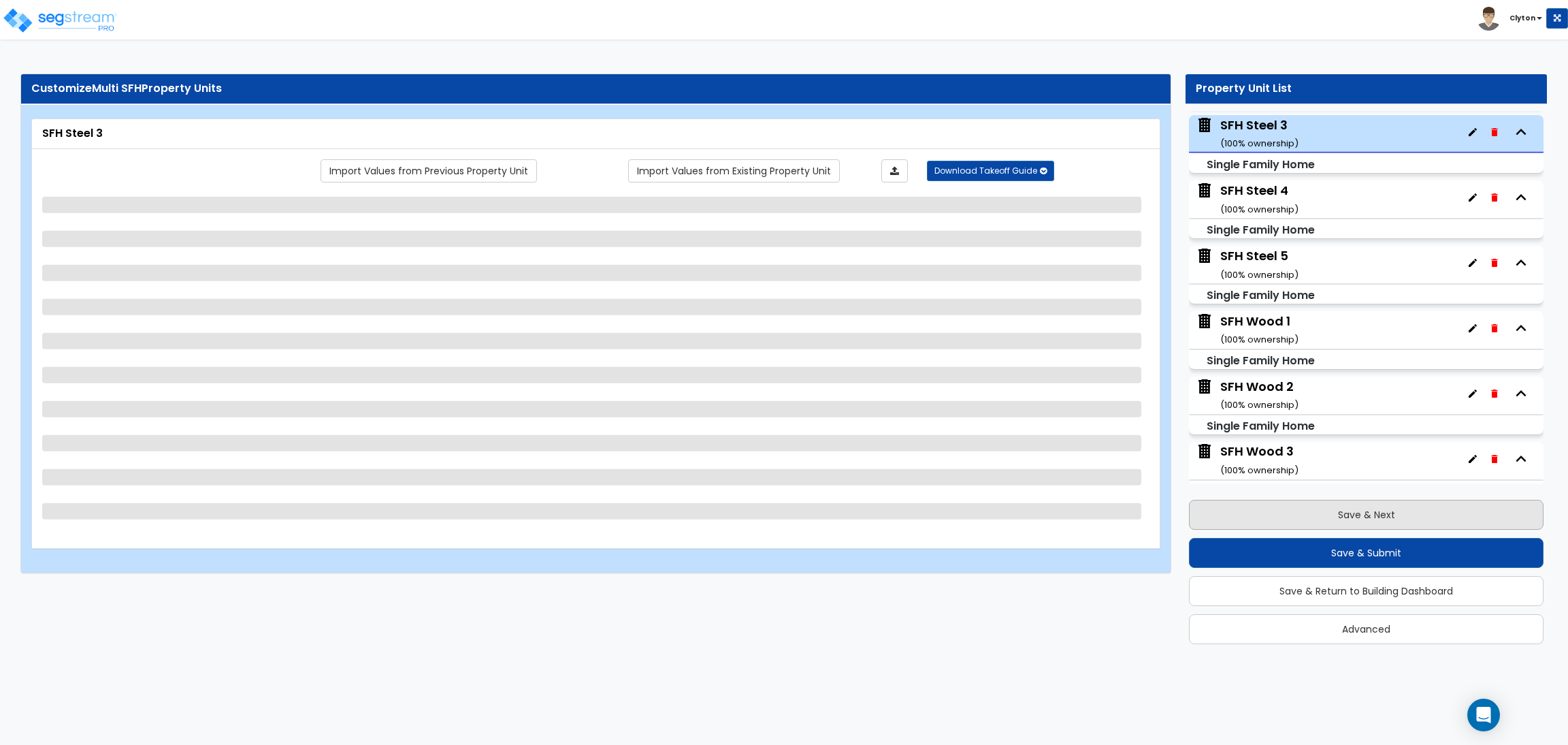
scroll to position [1508, 0]
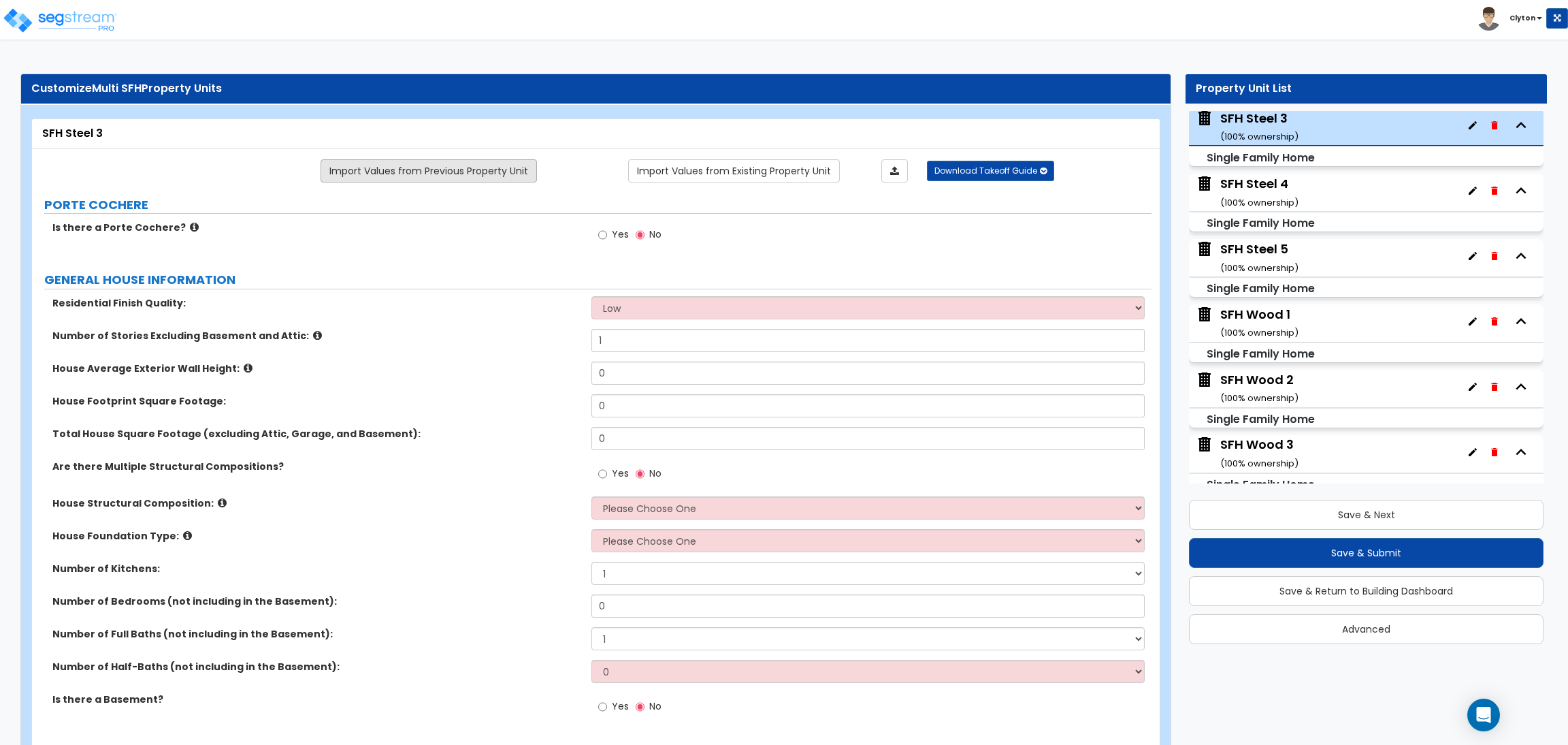
click at [440, 172] on link "Import Values from Previous Property Unit" at bounding box center [428, 171] width 216 height 23
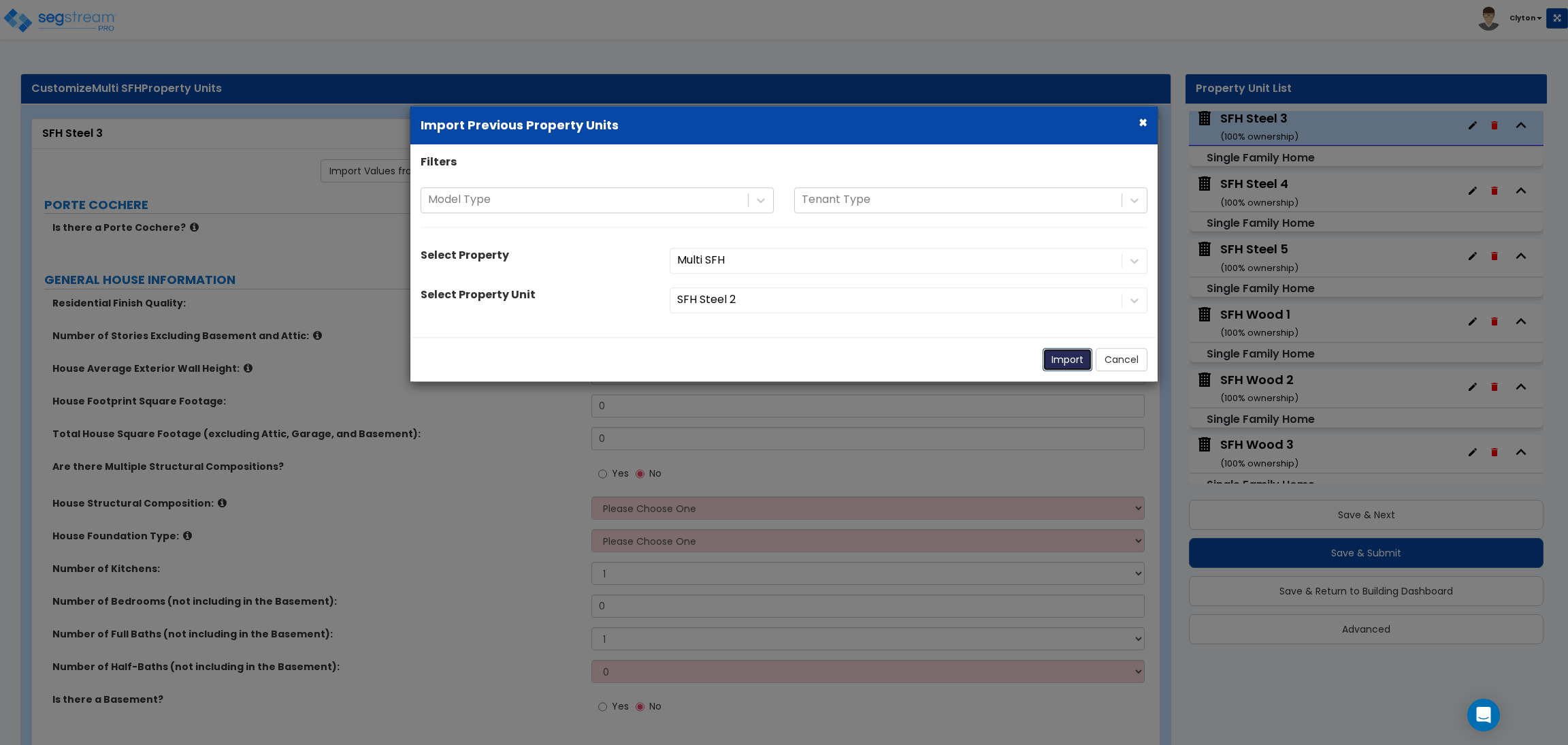
click at [1052, 364] on button "Import" at bounding box center [1067, 359] width 50 height 23
click at [1055, 360] on button "Import" at bounding box center [1067, 359] width 50 height 23
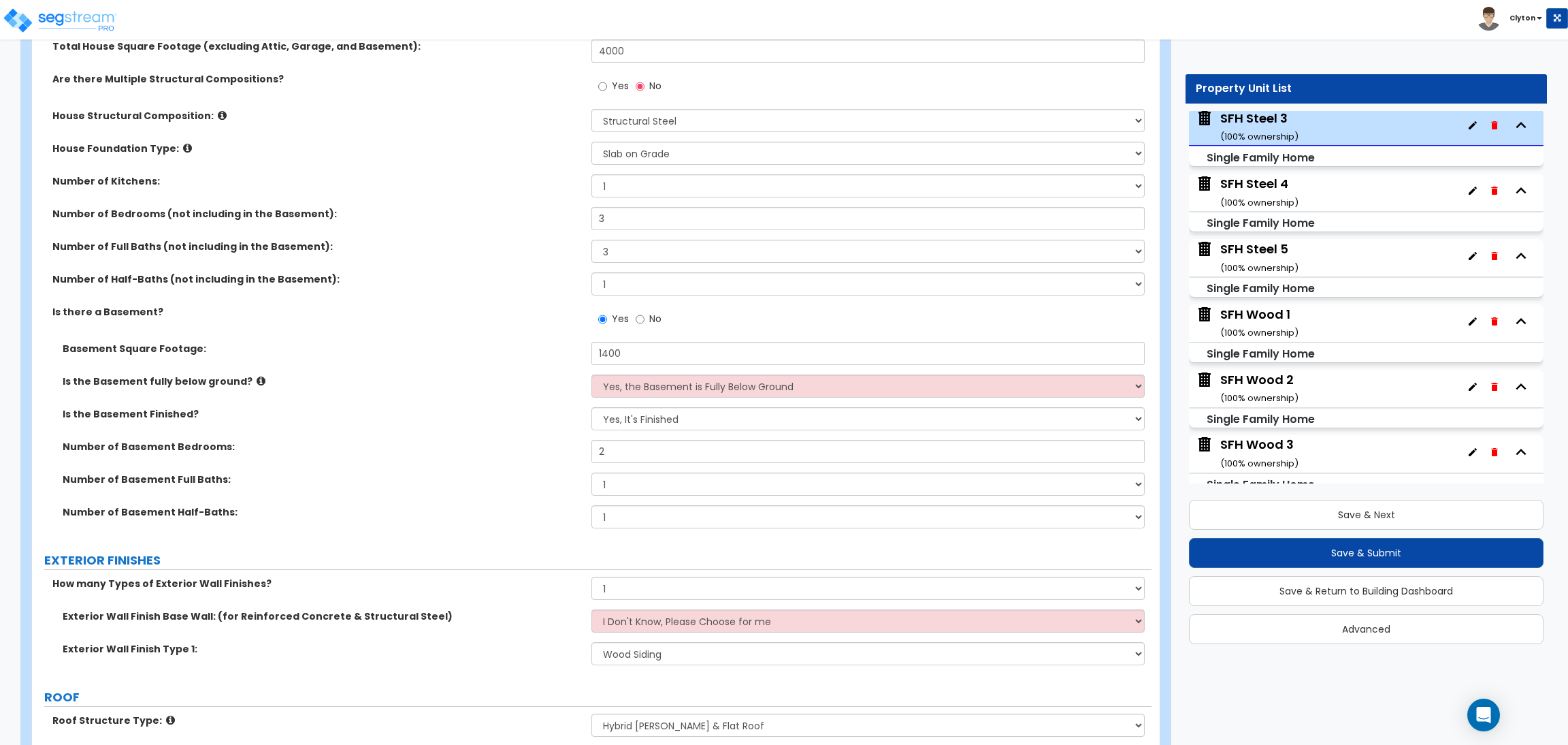
scroll to position [612, 0]
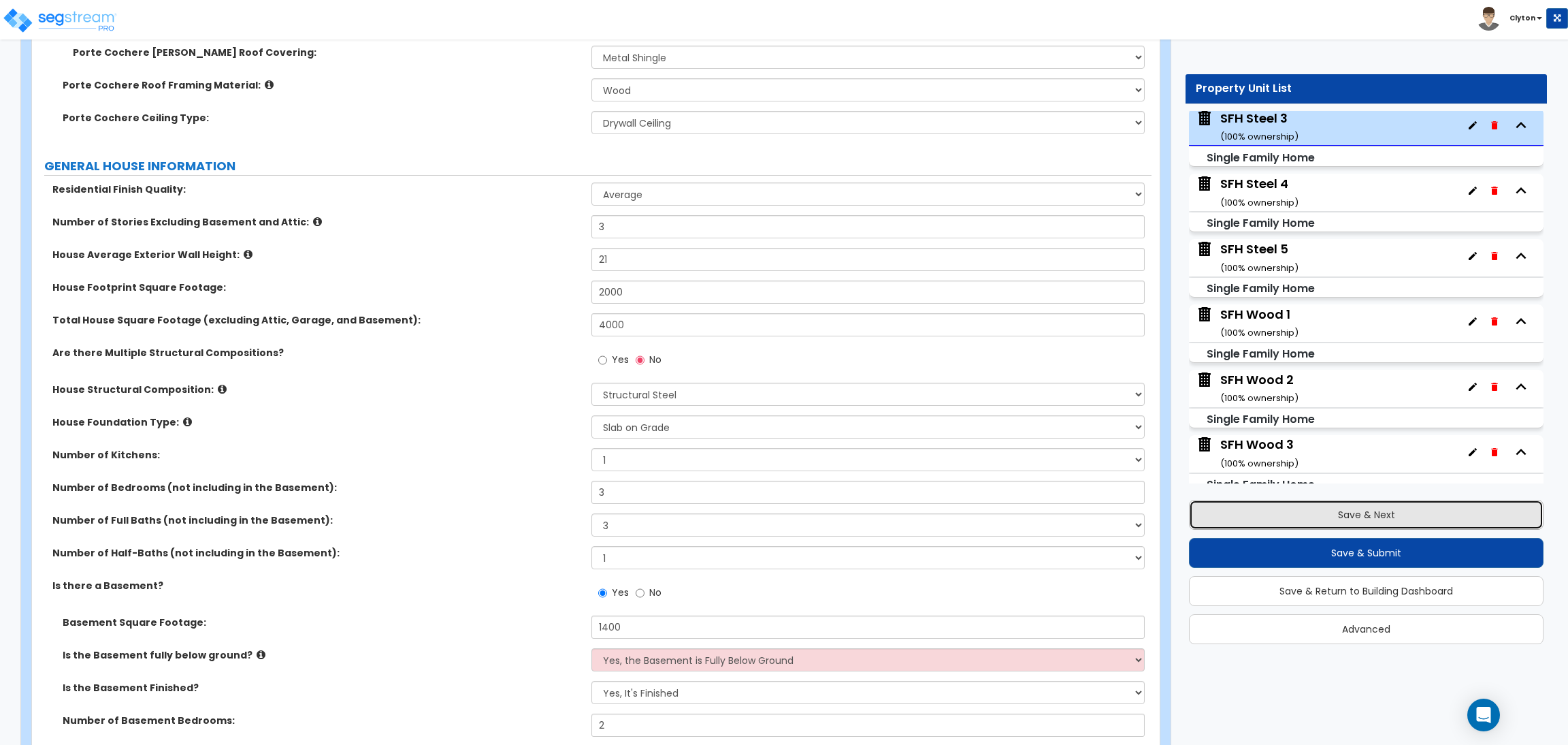
click at [1281, 528] on button "Save & Next" at bounding box center [1367, 514] width 355 height 30
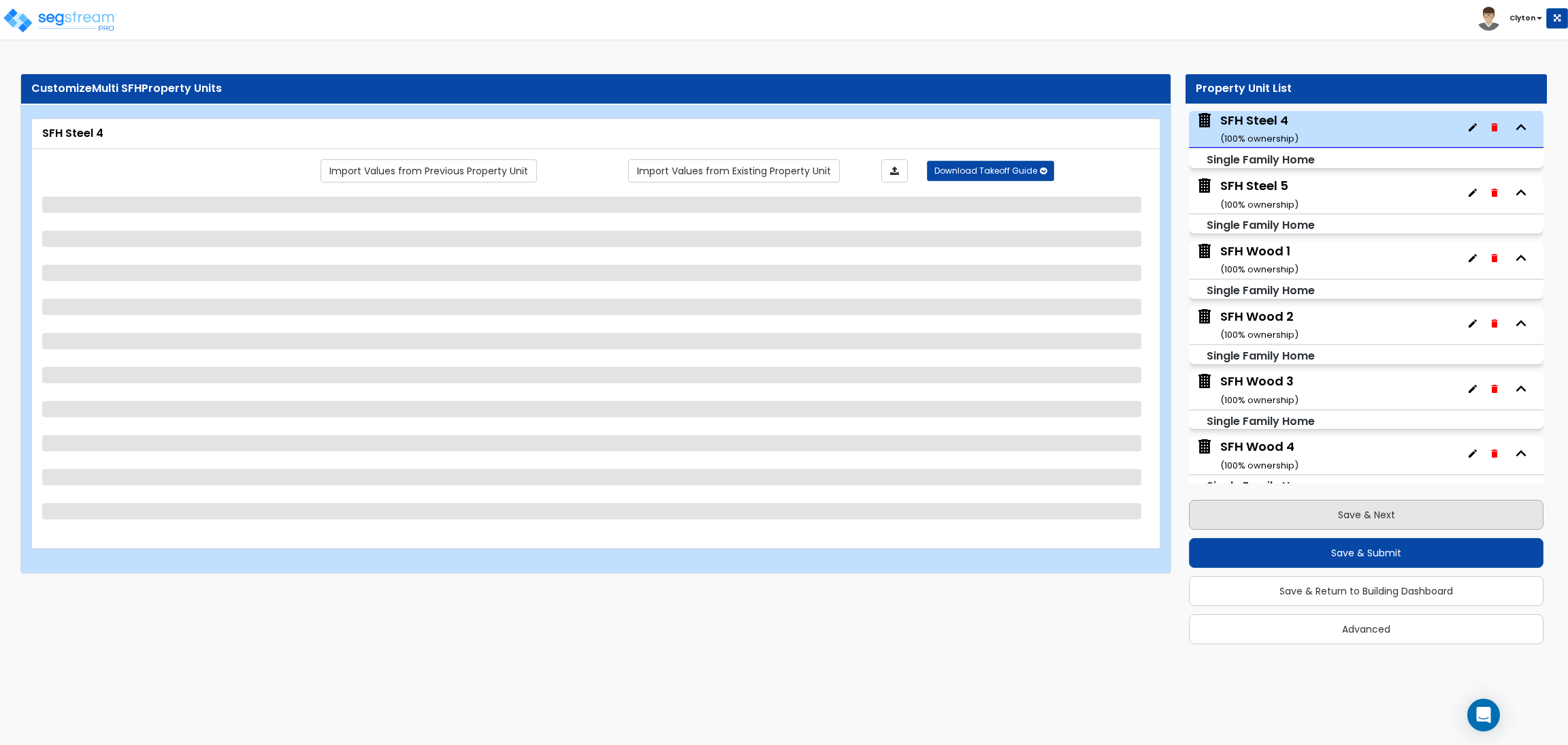
scroll to position [1573, 0]
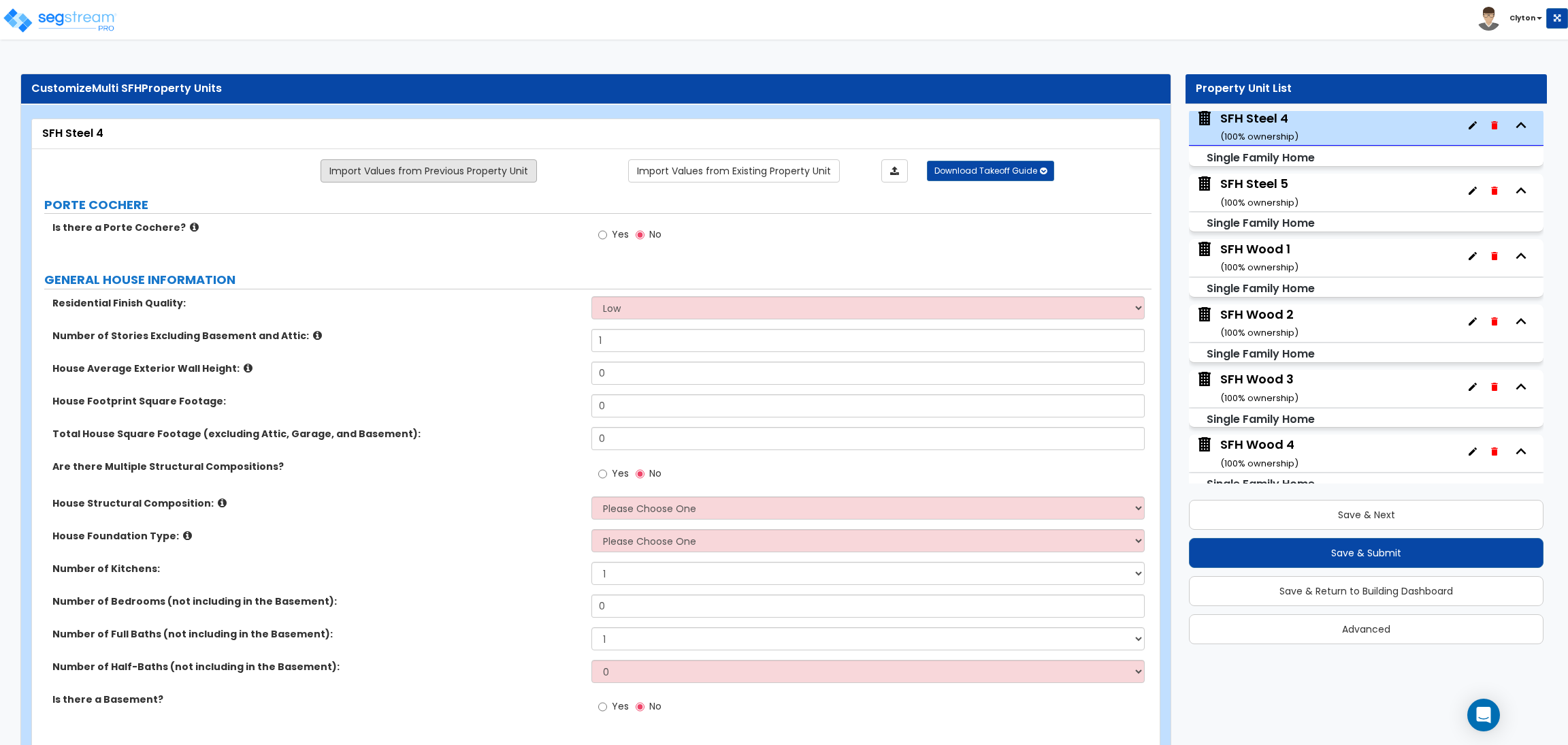
click at [461, 168] on link "Import Values from Previous Property Unit" at bounding box center [428, 171] width 216 height 23
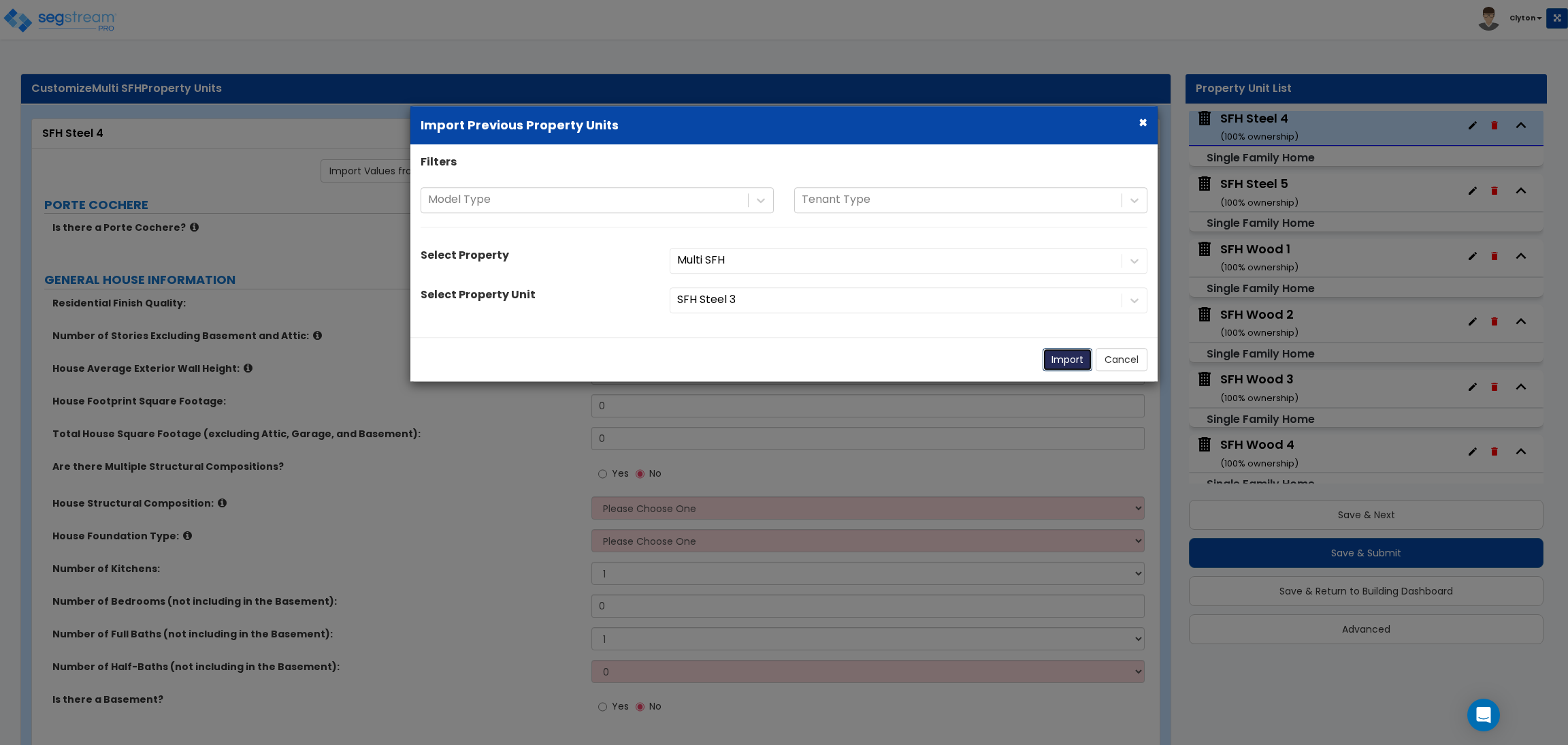
click at [1064, 358] on button "Import" at bounding box center [1067, 359] width 50 height 23
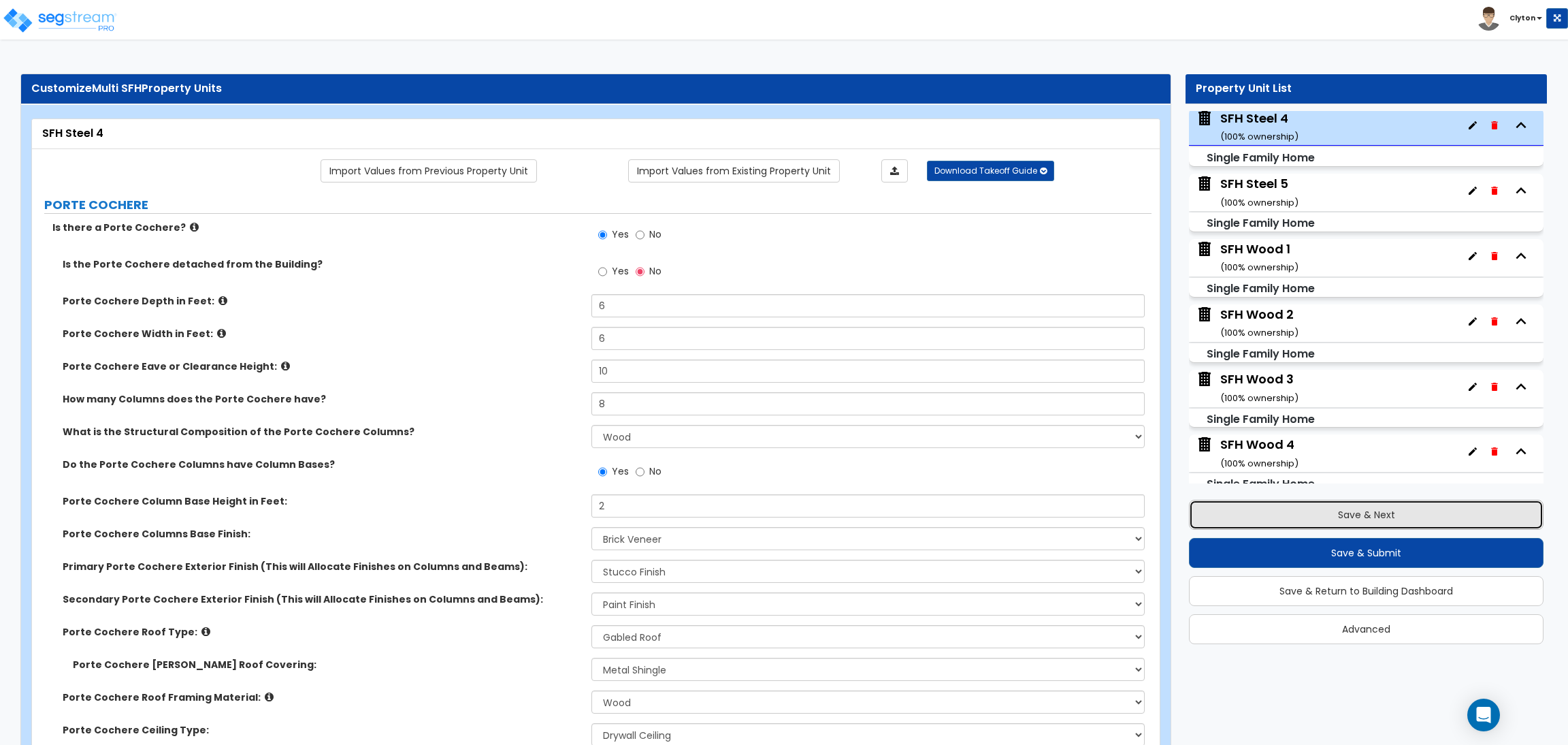
click at [1360, 513] on button "Save & Next" at bounding box center [1367, 514] width 355 height 30
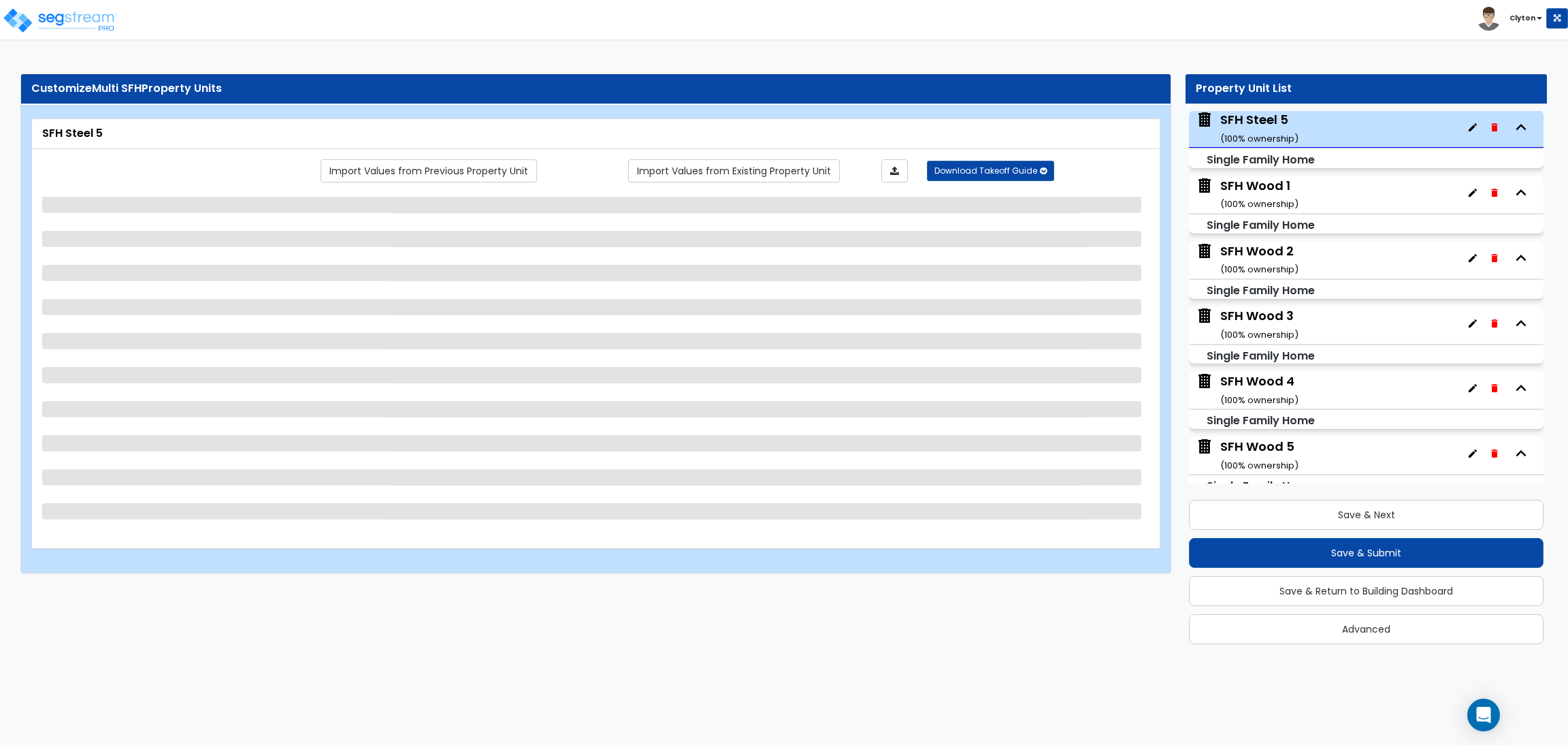
scroll to position [1638, 0]
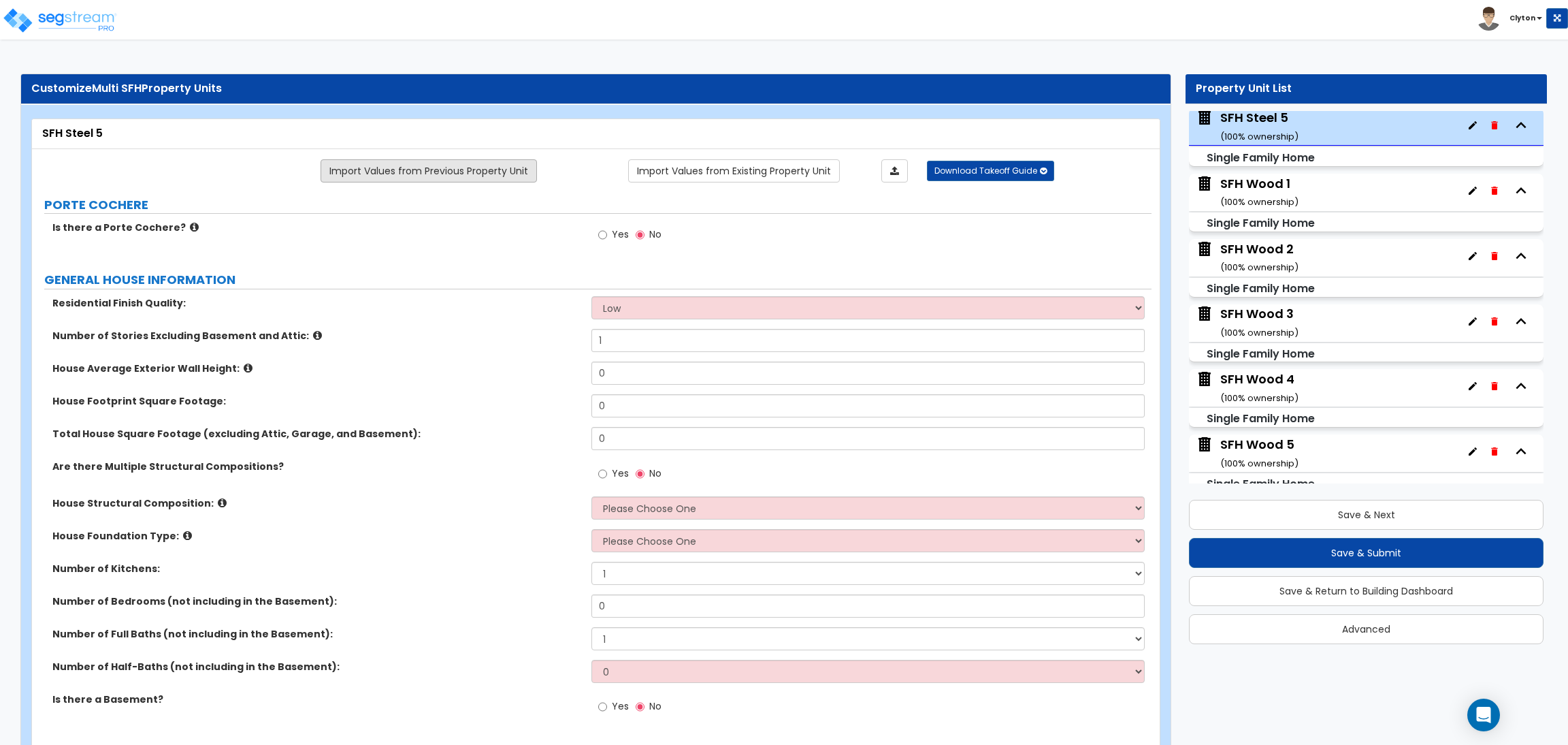
click at [500, 172] on link "Import Values from Previous Property Unit" at bounding box center [428, 171] width 216 height 23
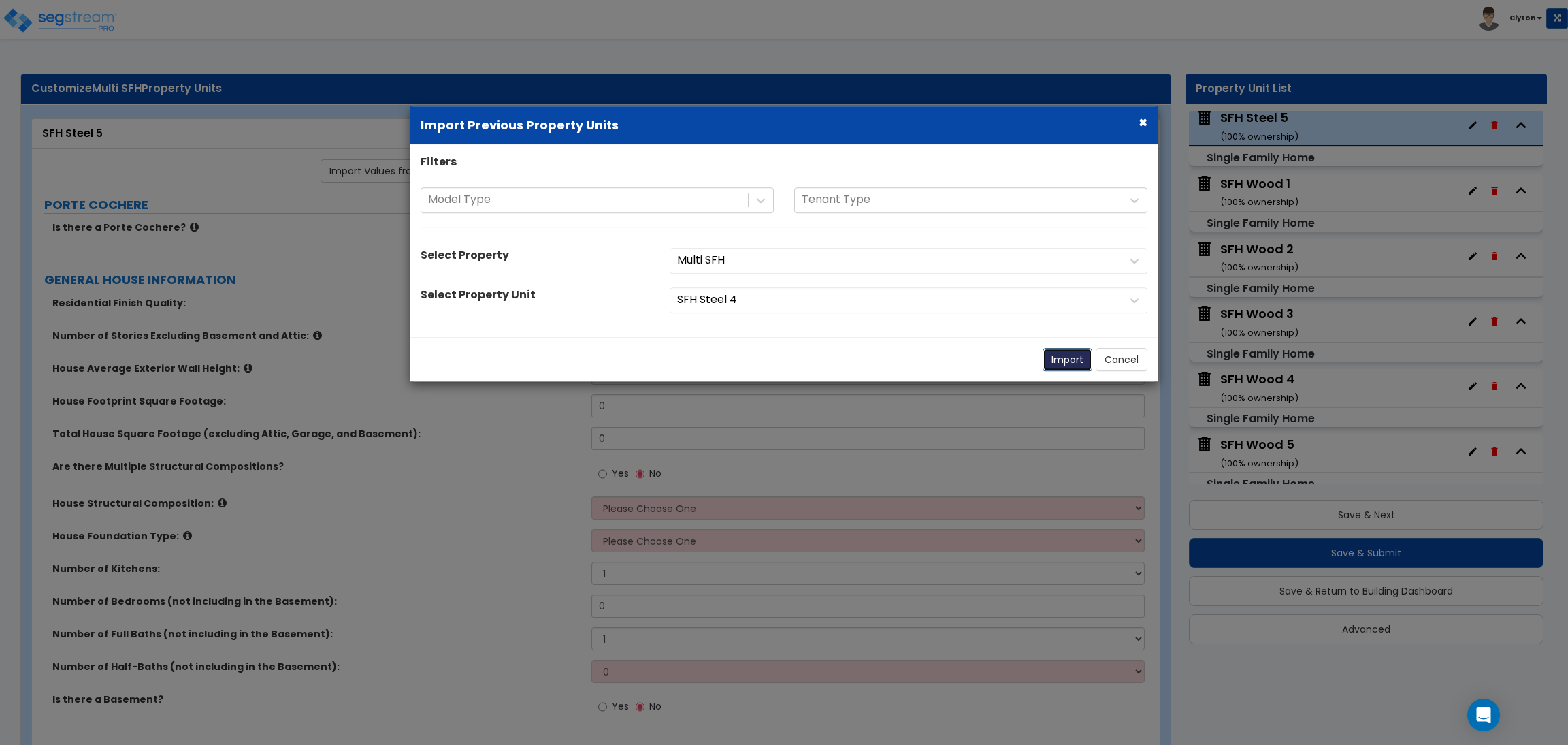
click at [1071, 359] on button "Import" at bounding box center [1067, 359] width 50 height 23
click at [1050, 359] on button "Import" at bounding box center [1067, 359] width 50 height 23
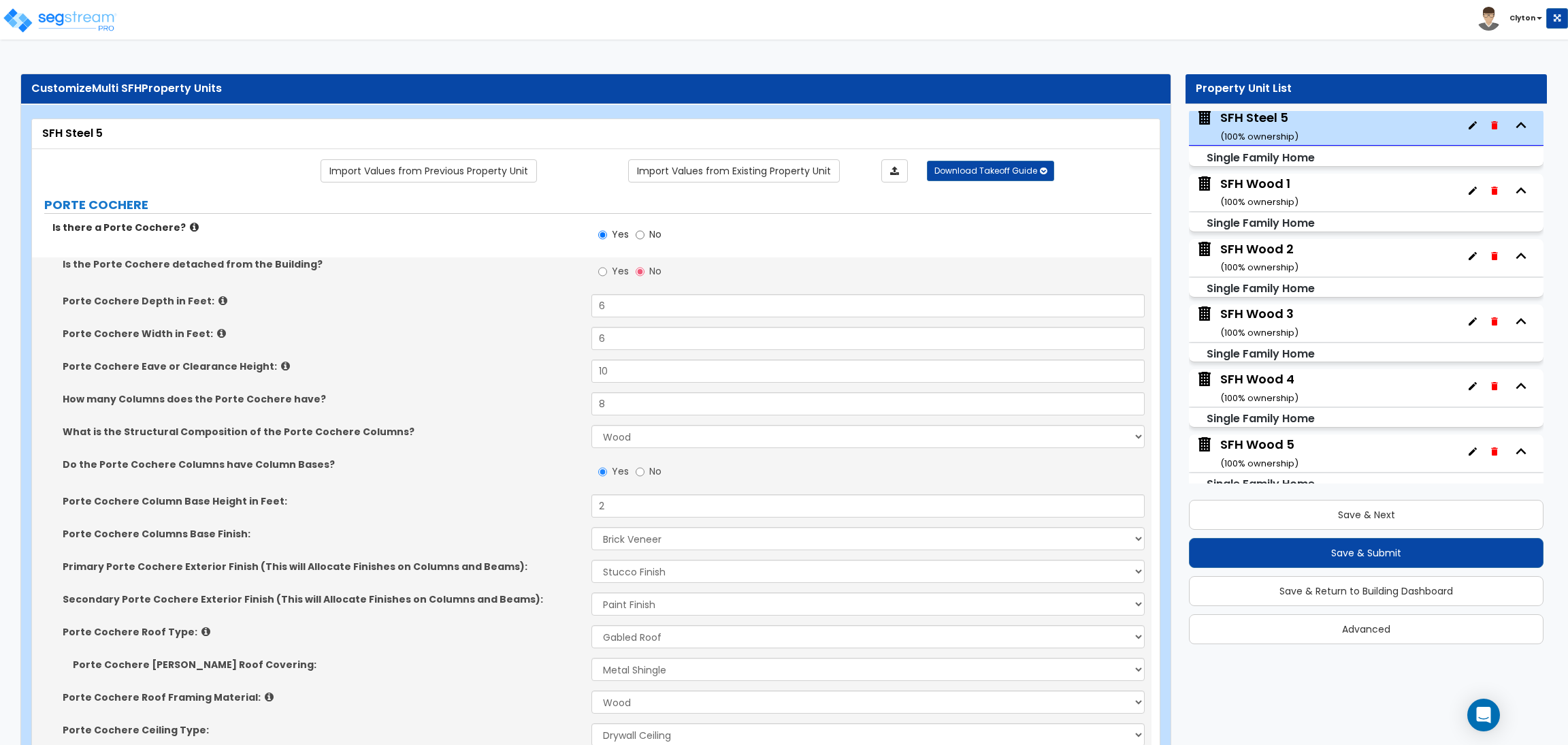
click at [540, 465] on label "Do the Porte Cochere Columns have Column Bases?" at bounding box center [321, 464] width 518 height 13
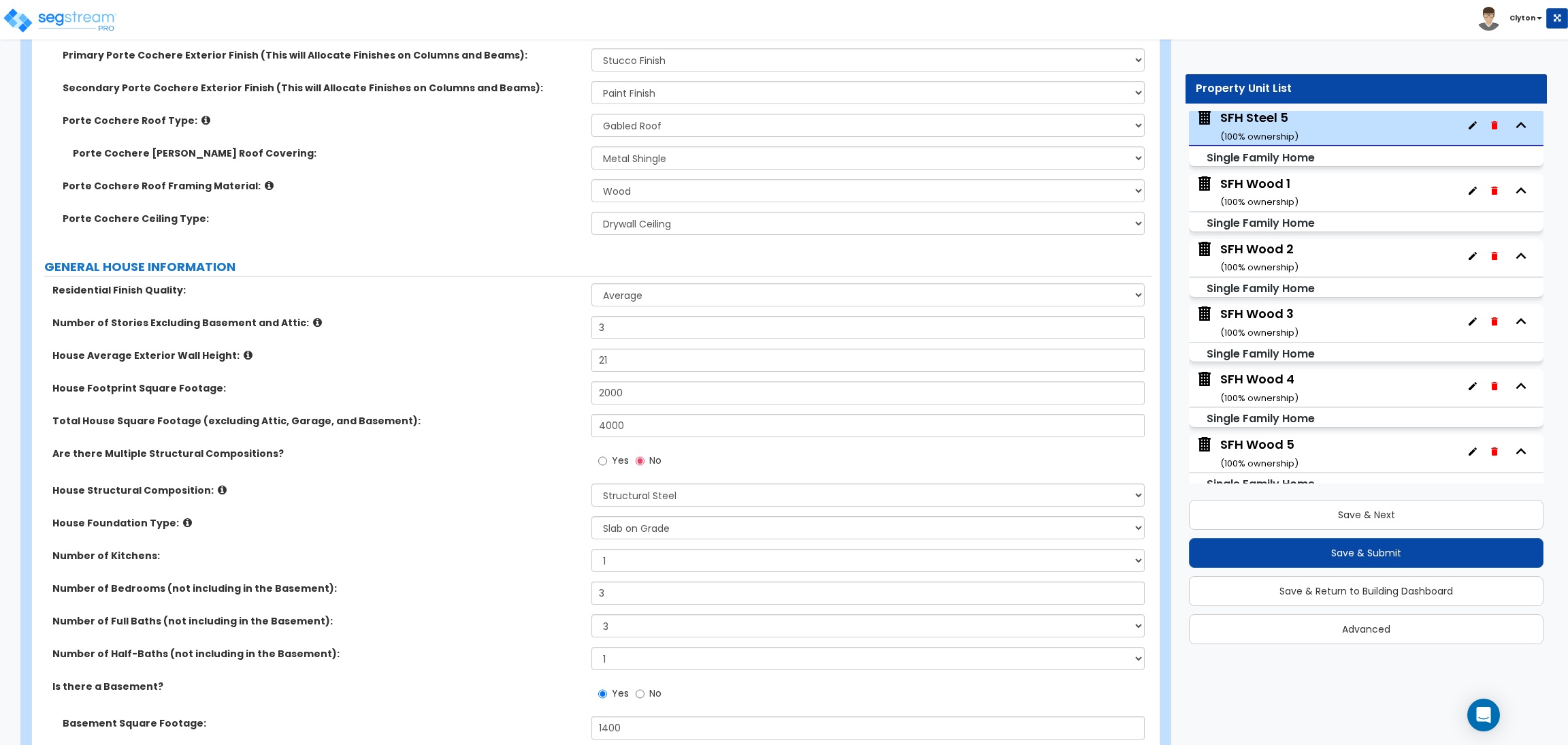
scroll to position [612, 0]
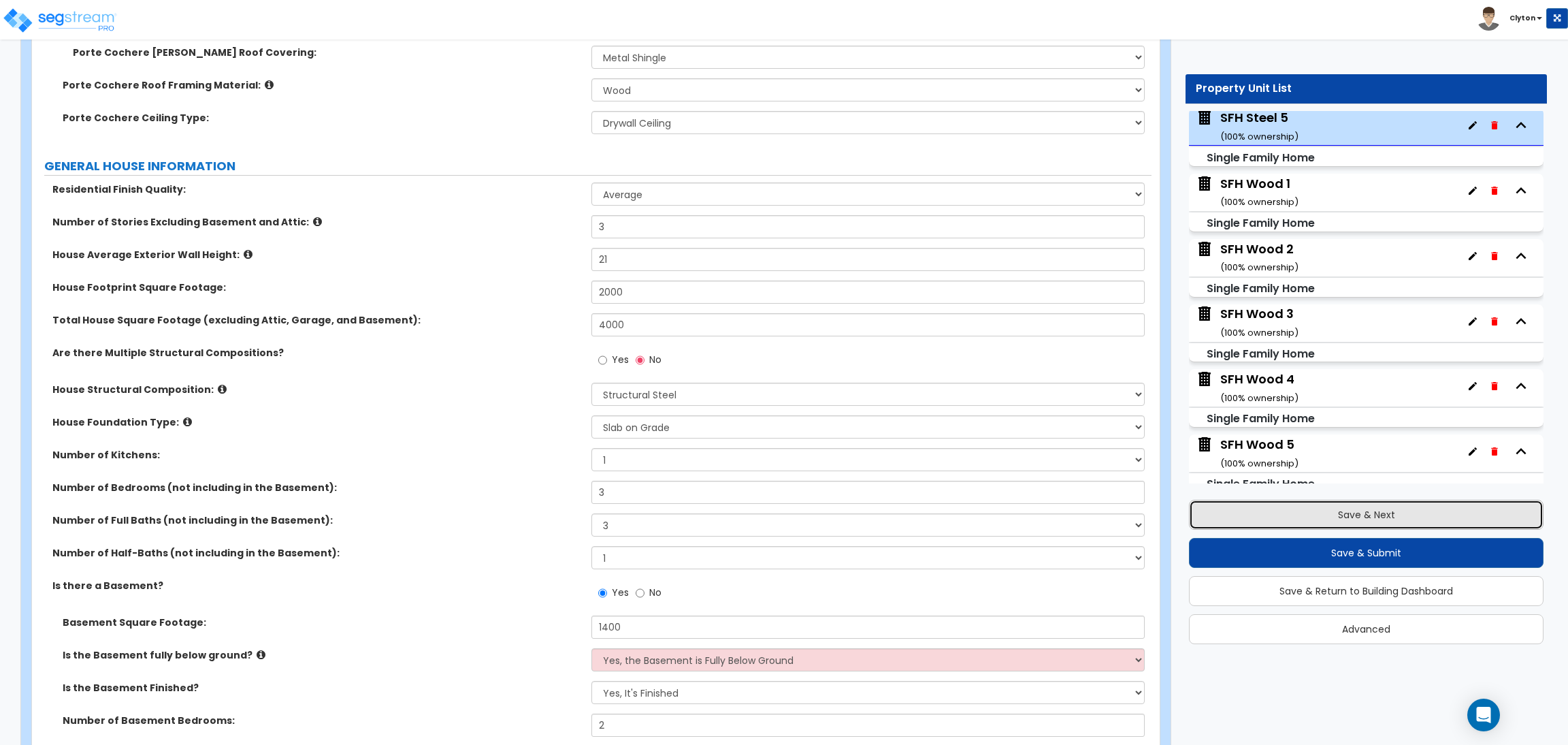
click at [1334, 523] on button "Save & Next" at bounding box center [1367, 514] width 355 height 30
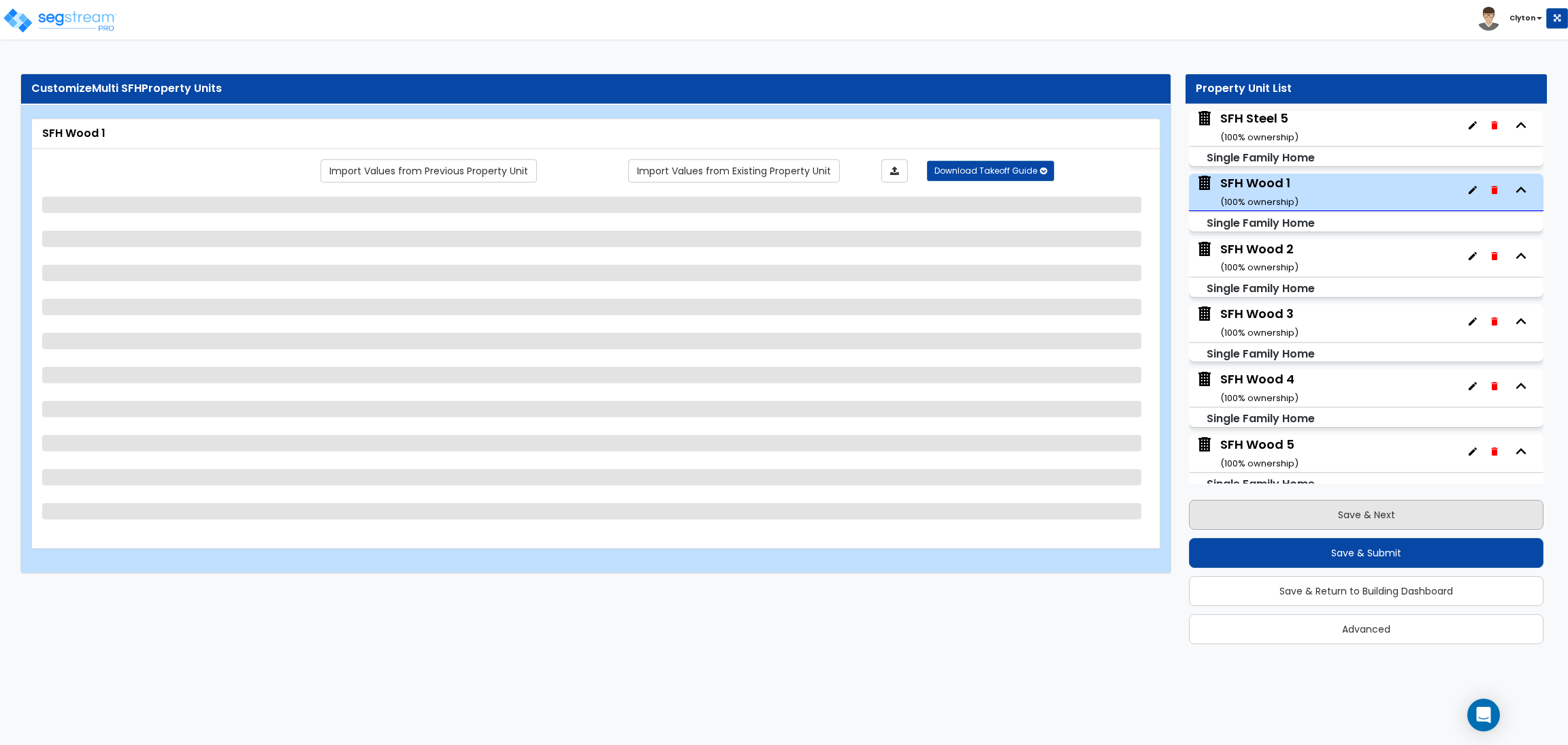
scroll to position [1657, 0]
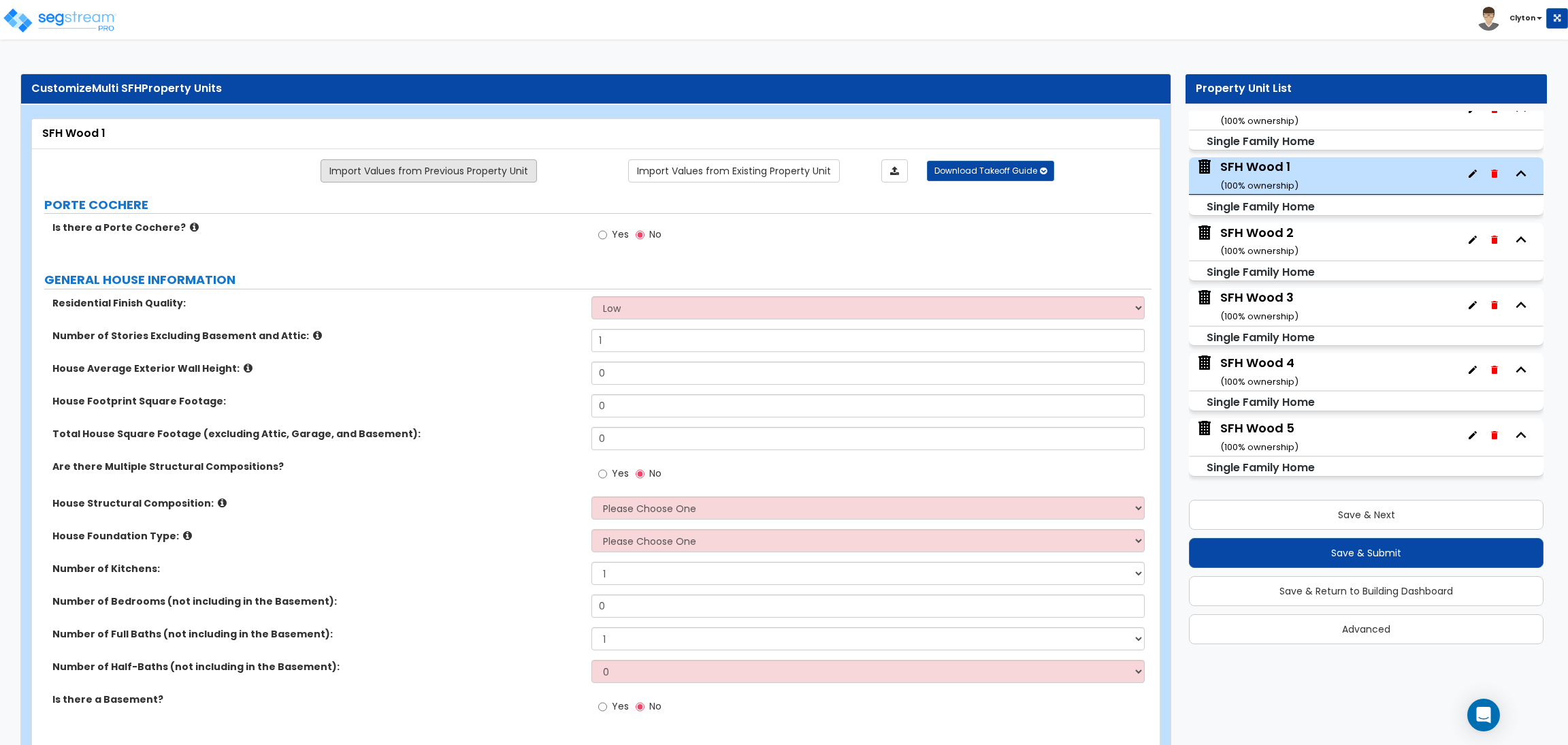
click at [482, 172] on link "Import Values from Previous Property Unit" at bounding box center [428, 171] width 216 height 23
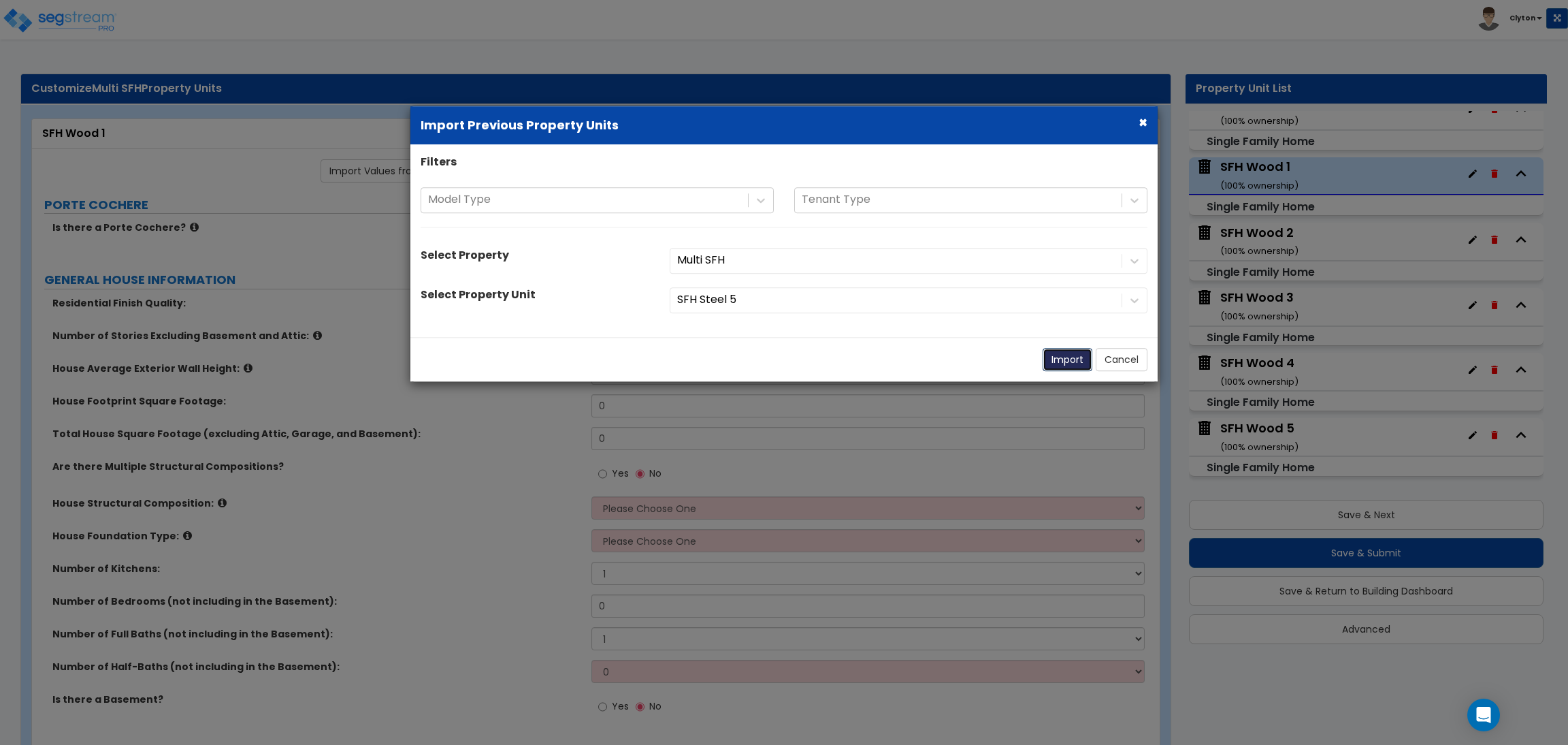
click at [1068, 360] on button "Import" at bounding box center [1067, 359] width 50 height 23
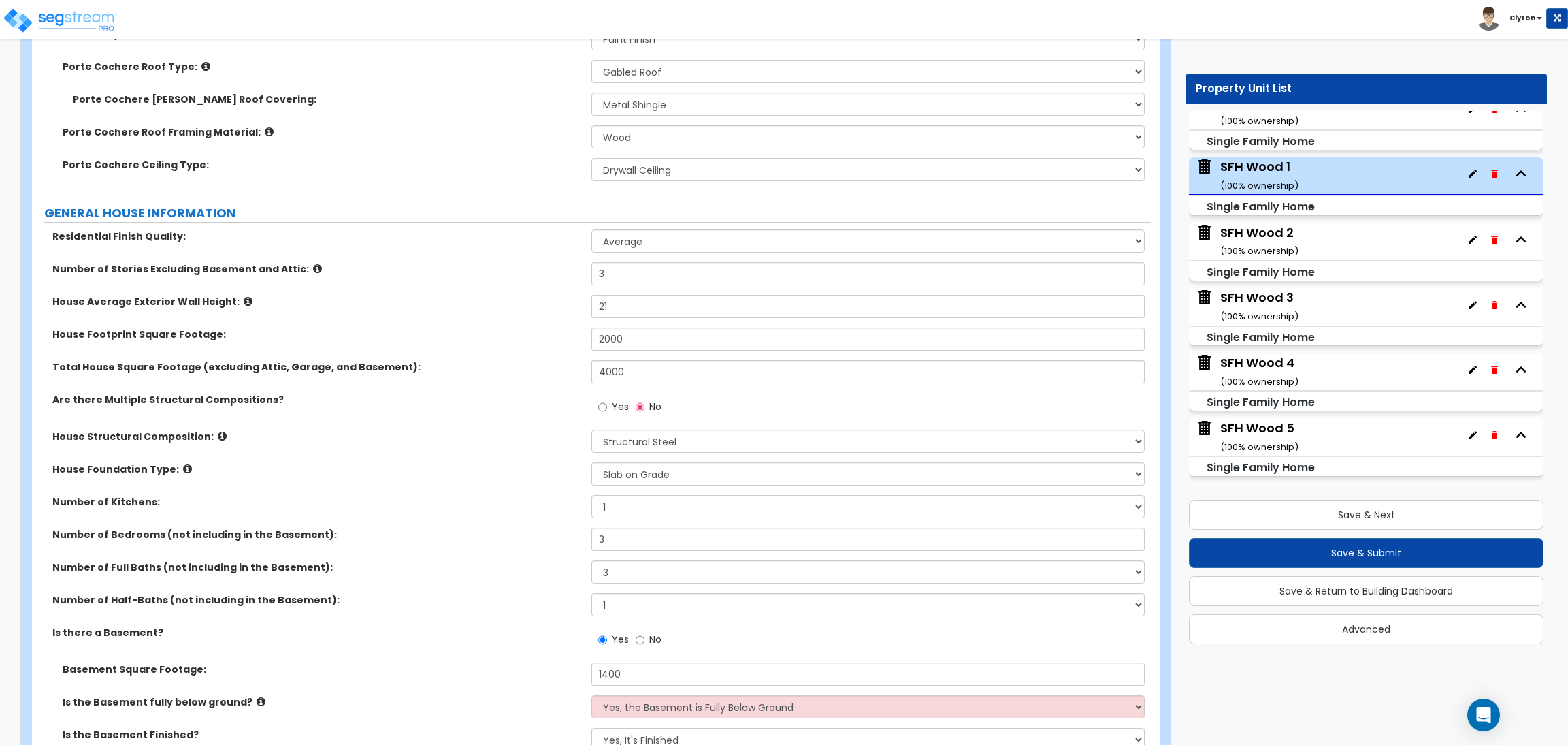
scroll to position [612, 0]
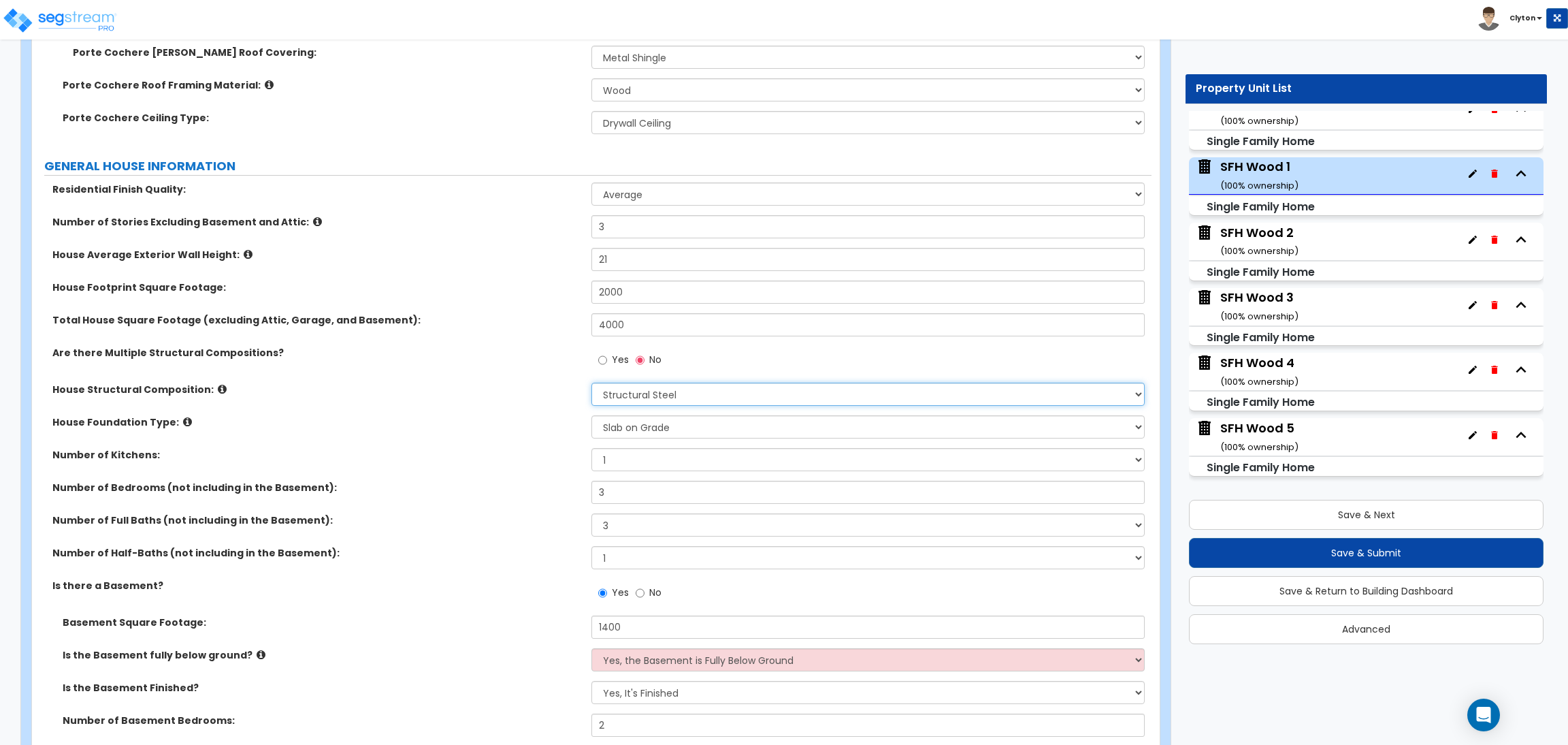
click at [658, 398] on select "Please Choose One Reinforced Concrete Structural Steel Brick Masonry CMU Masonr…" at bounding box center [867, 394] width 552 height 23
click at [591, 382] on select "Please Choose One Reinforced Concrete Structural Steel Brick Masonry CMU Masonr…" at bounding box center [867, 394] width 552 height 23
click at [467, 460] on label "Number of Kitchens:" at bounding box center [317, 454] width 529 height 13
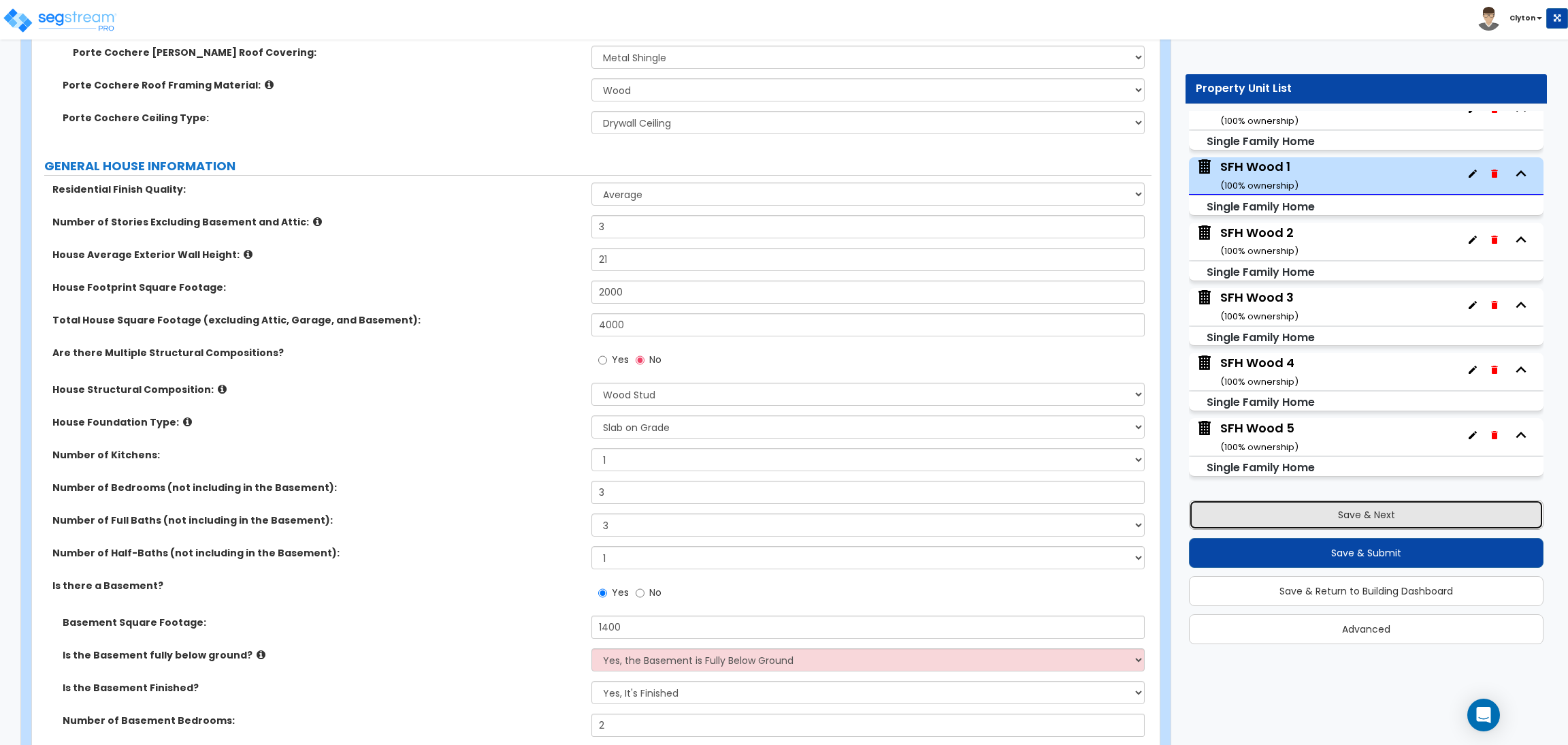
click at [1223, 516] on button "Save & Next" at bounding box center [1367, 514] width 355 height 30
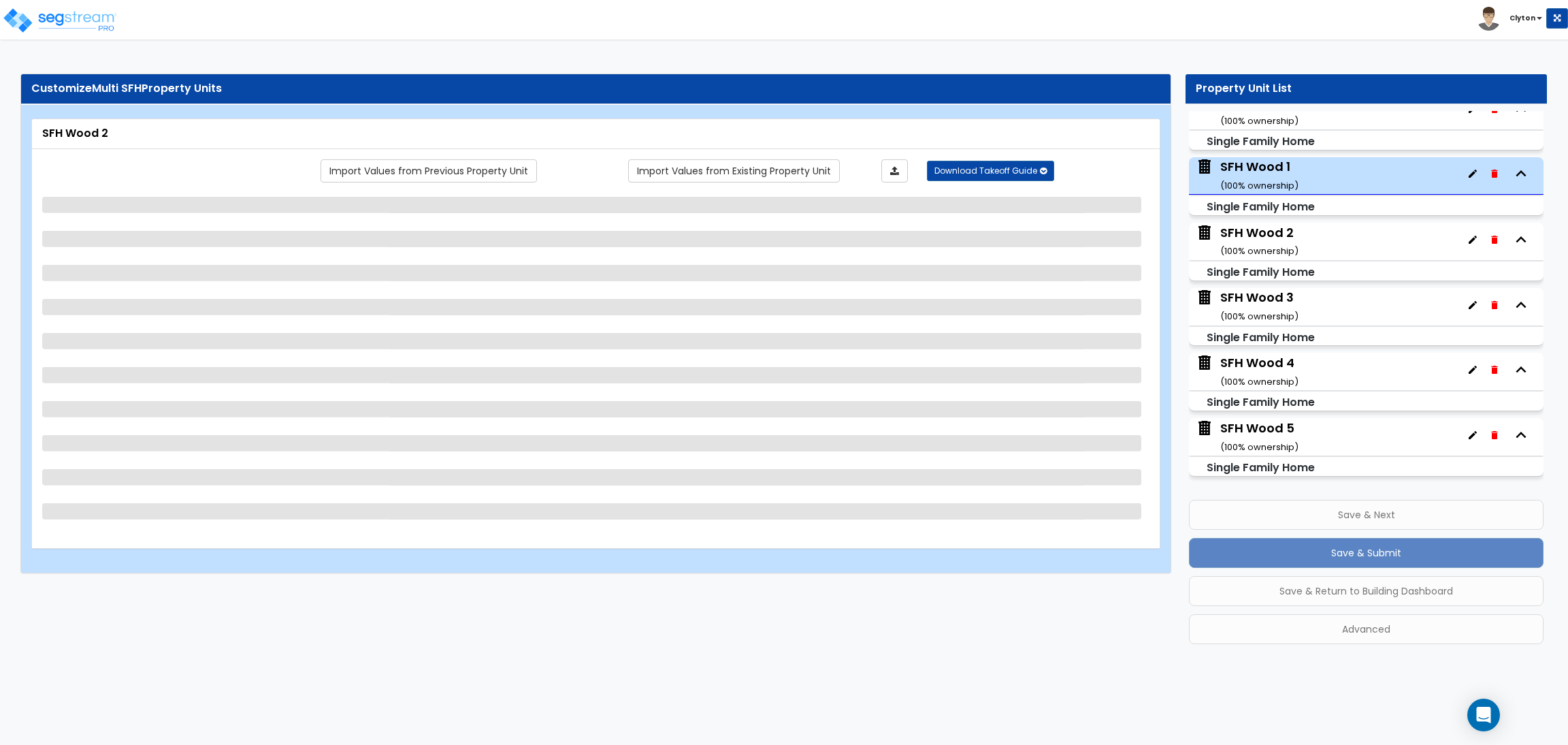
scroll to position [0, 0]
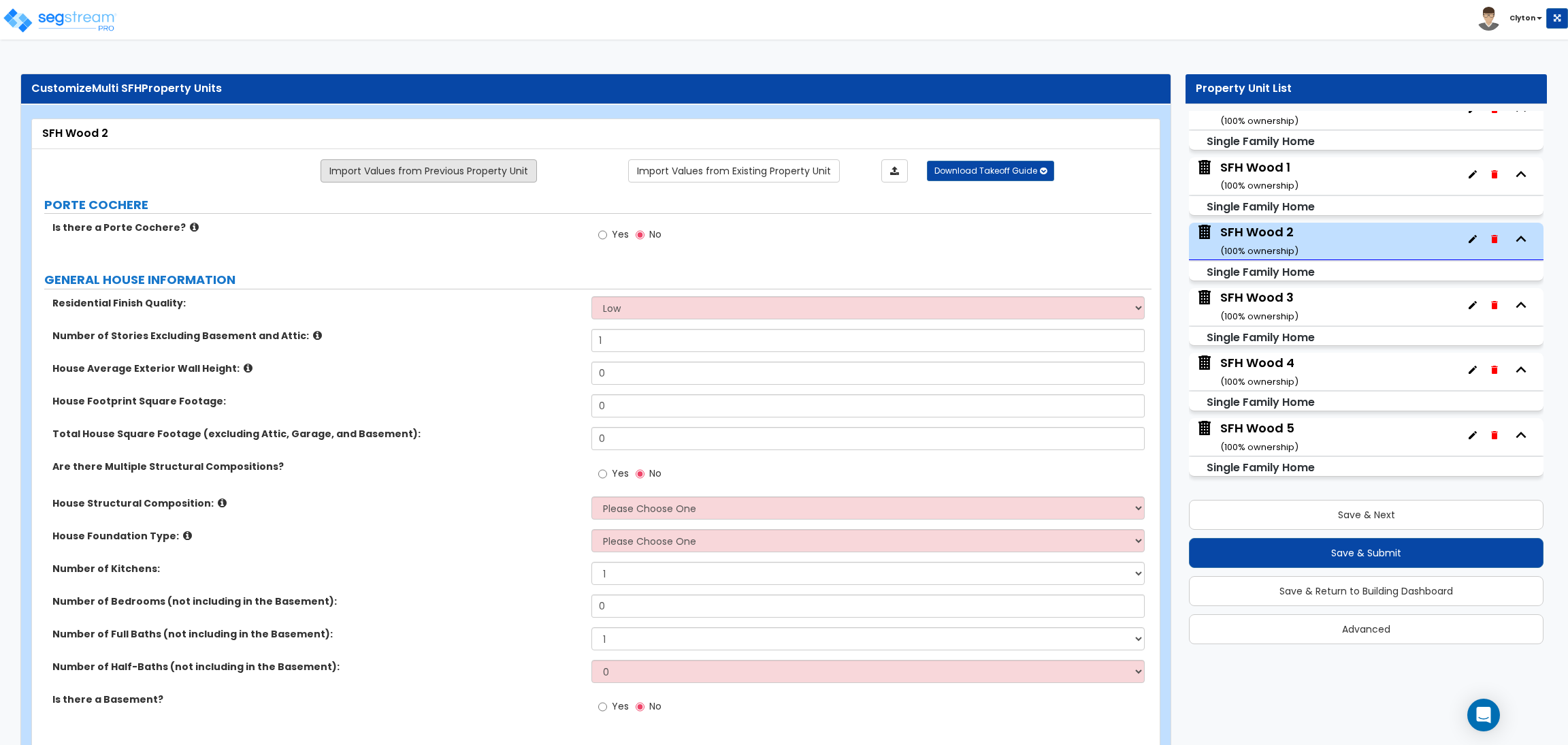
click at [426, 172] on link "Import Values from Previous Property Unit" at bounding box center [428, 171] width 216 height 23
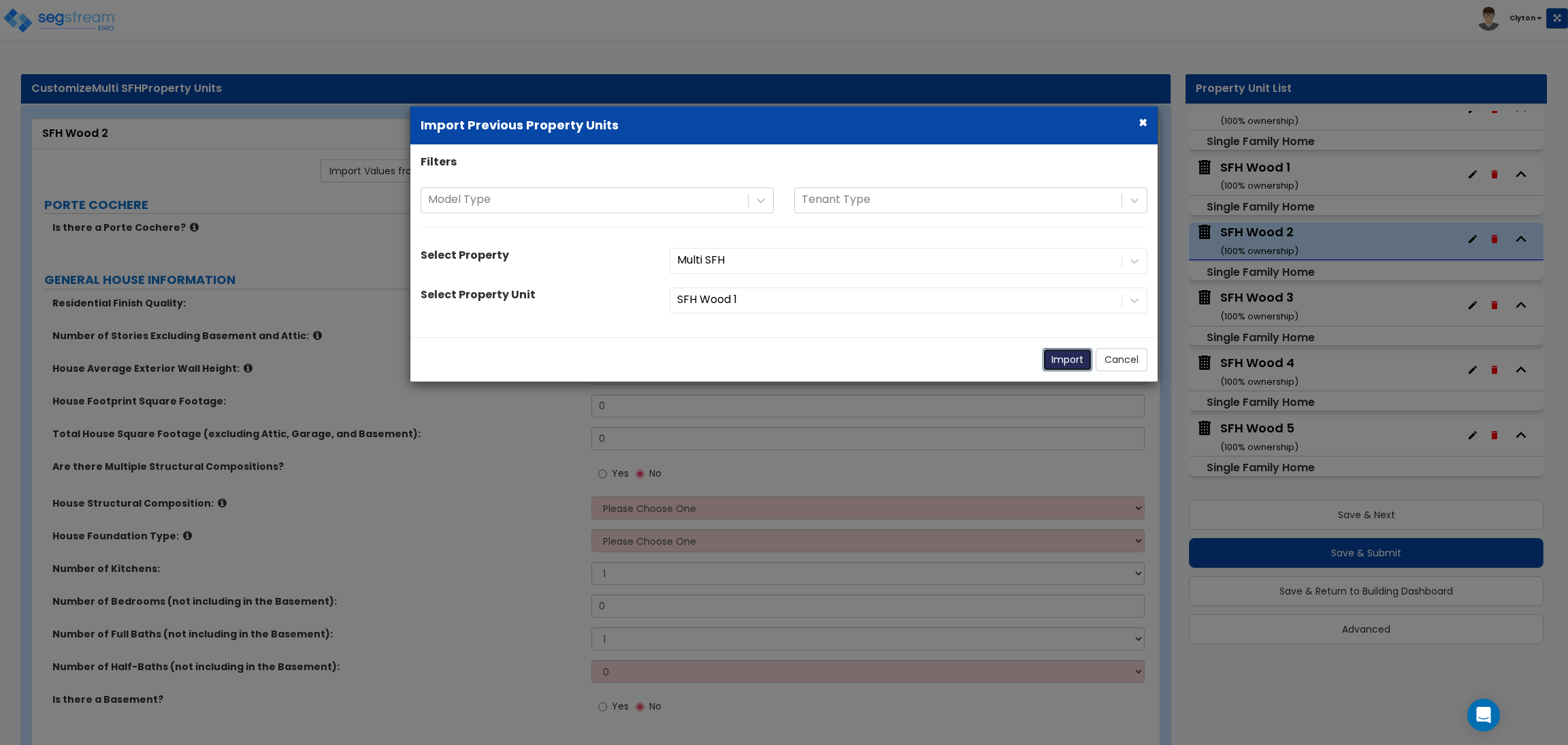
click at [1055, 356] on button "Import" at bounding box center [1067, 359] width 50 height 23
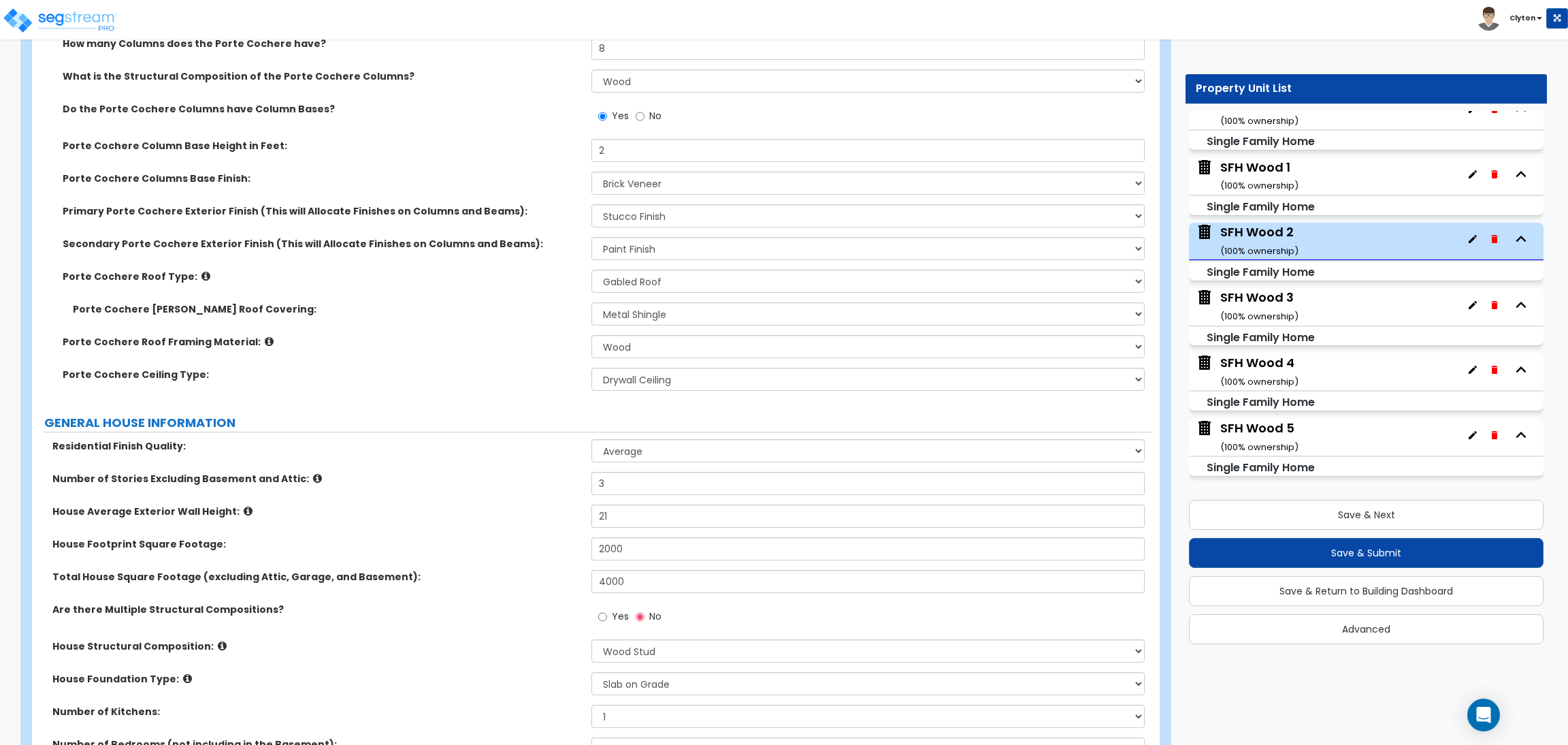
scroll to position [409, 0]
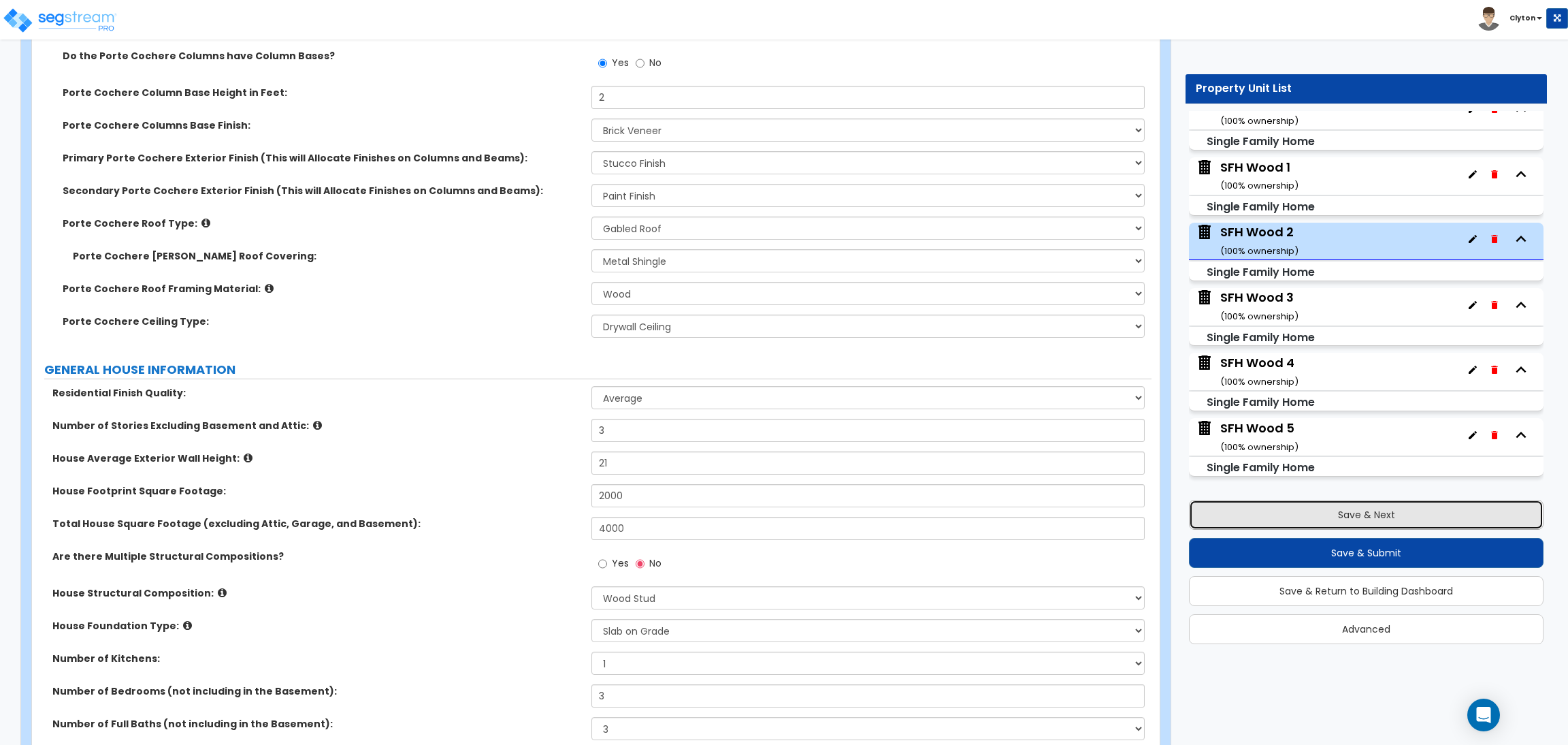
click at [1350, 518] on button "Save & Next" at bounding box center [1367, 514] width 355 height 30
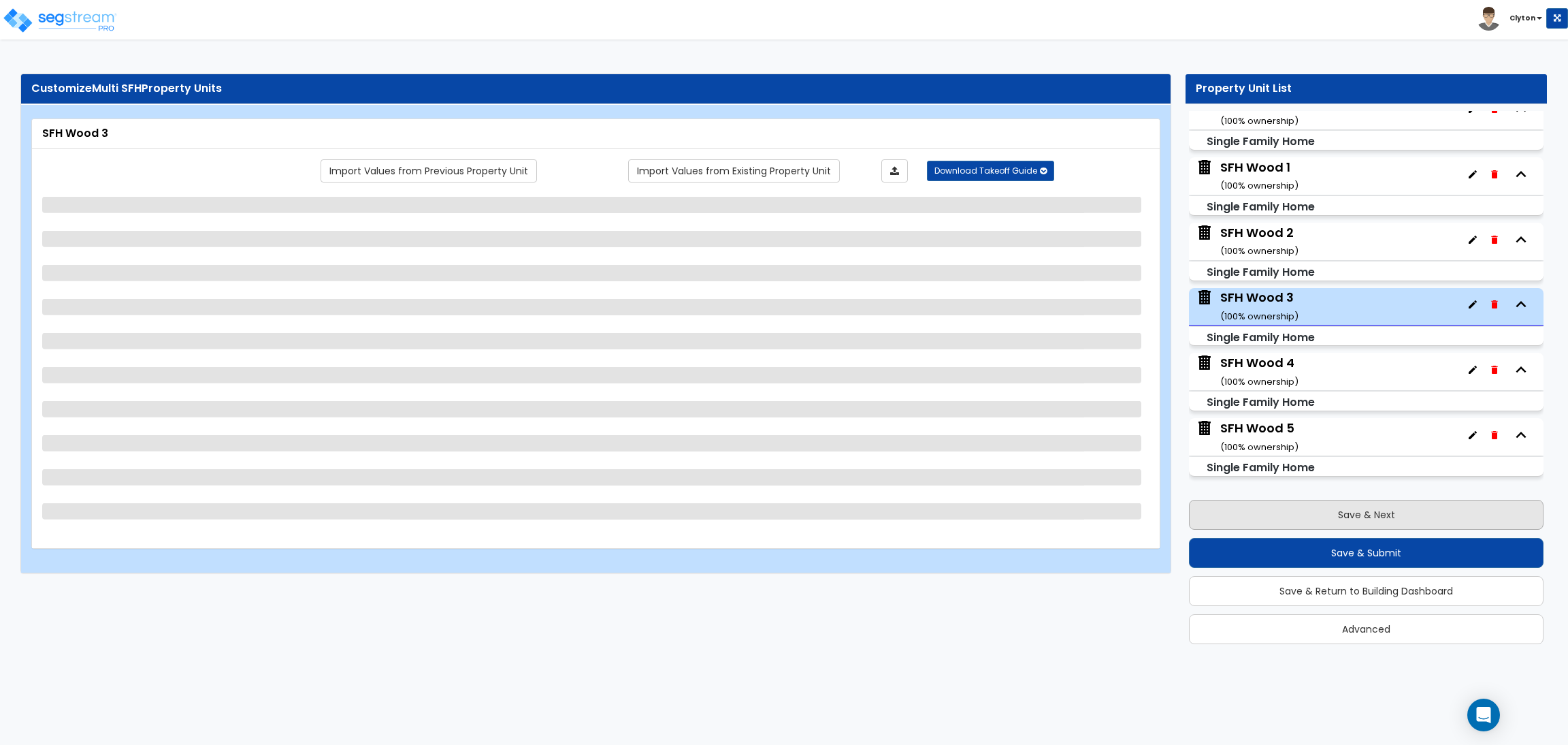
scroll to position [0, 0]
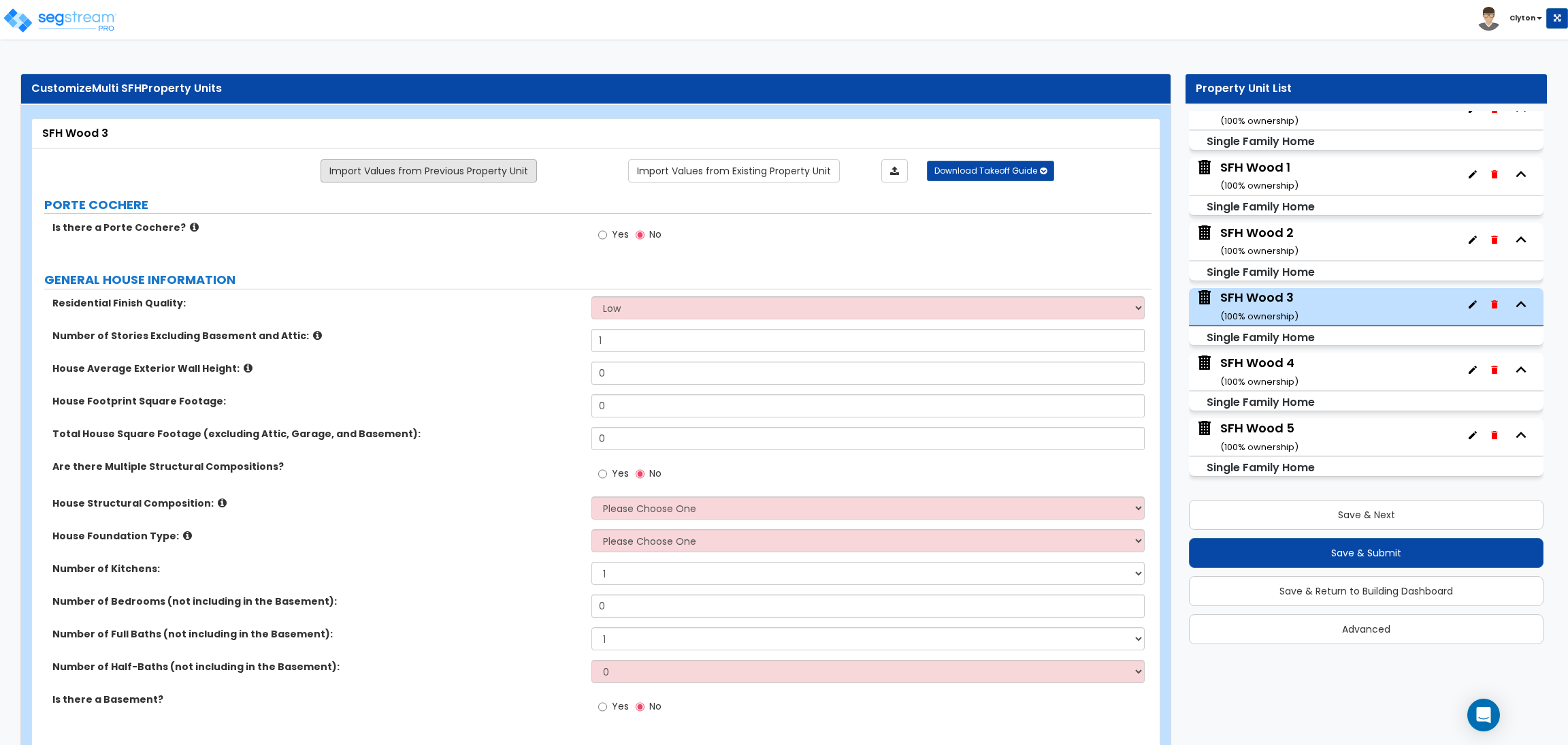
click at [442, 160] on link "Import Values from Previous Property Unit" at bounding box center [428, 171] width 216 height 23
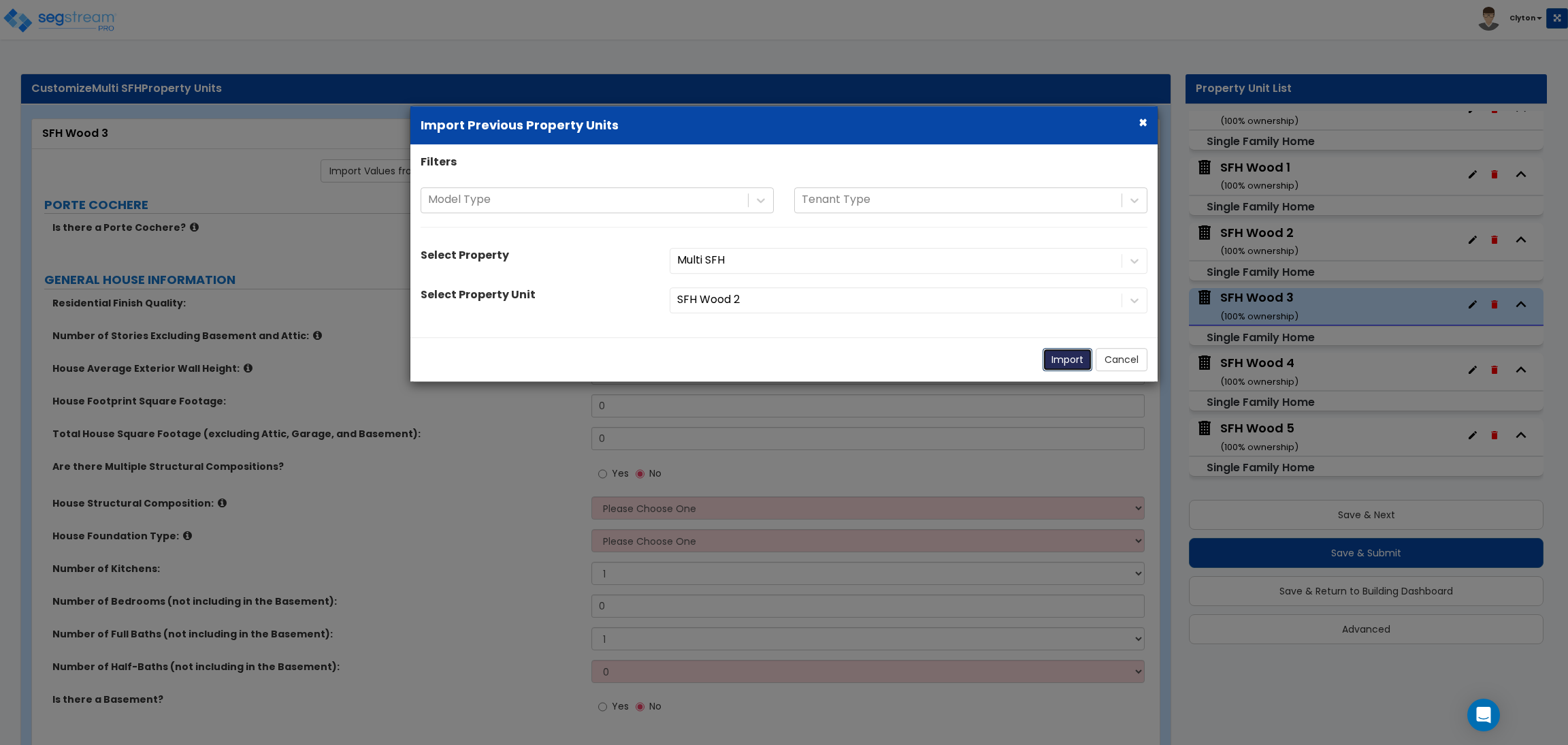
click at [1063, 355] on button "Import" at bounding box center [1067, 359] width 50 height 23
click at [1063, 365] on button "Import" at bounding box center [1067, 359] width 50 height 23
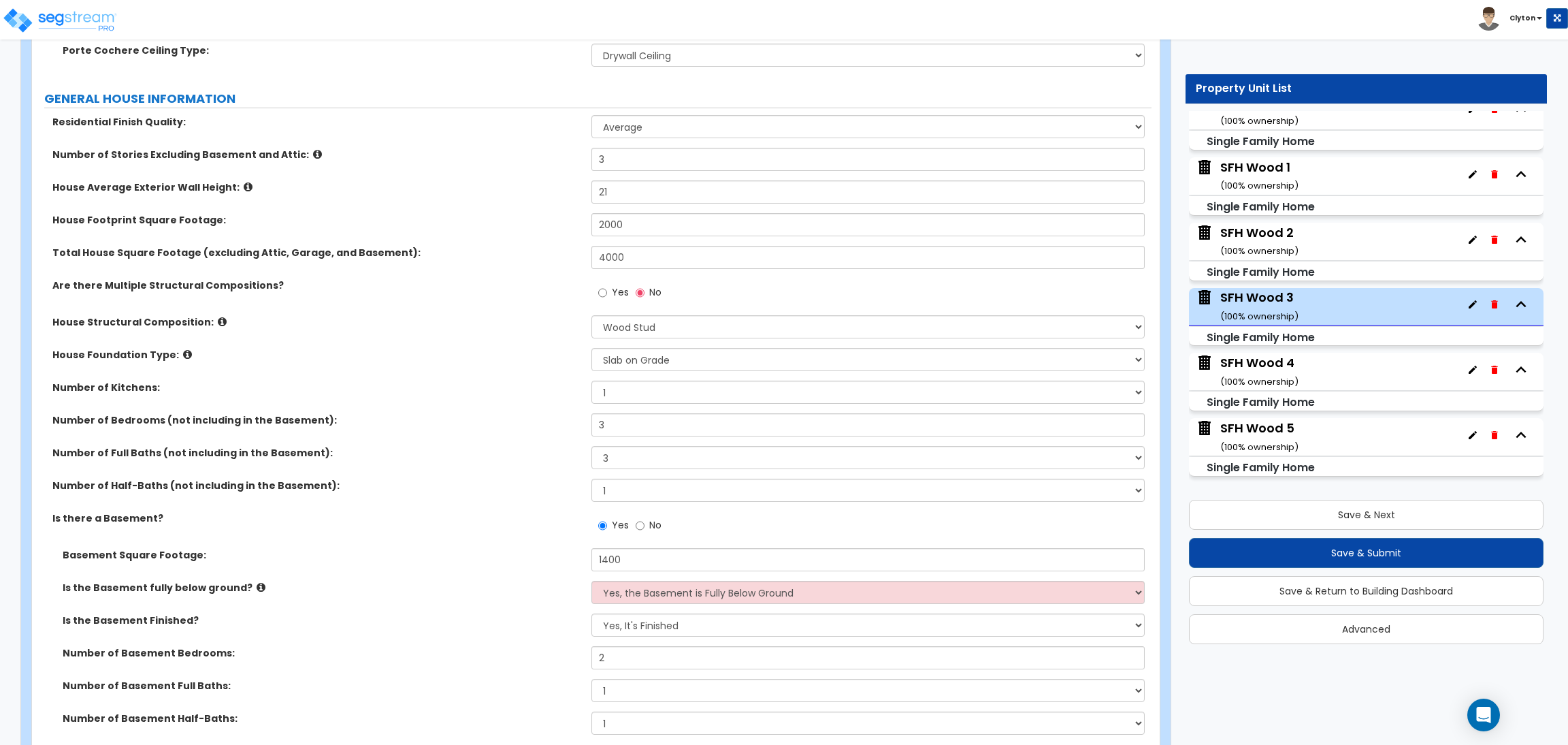
scroll to position [715, 0]
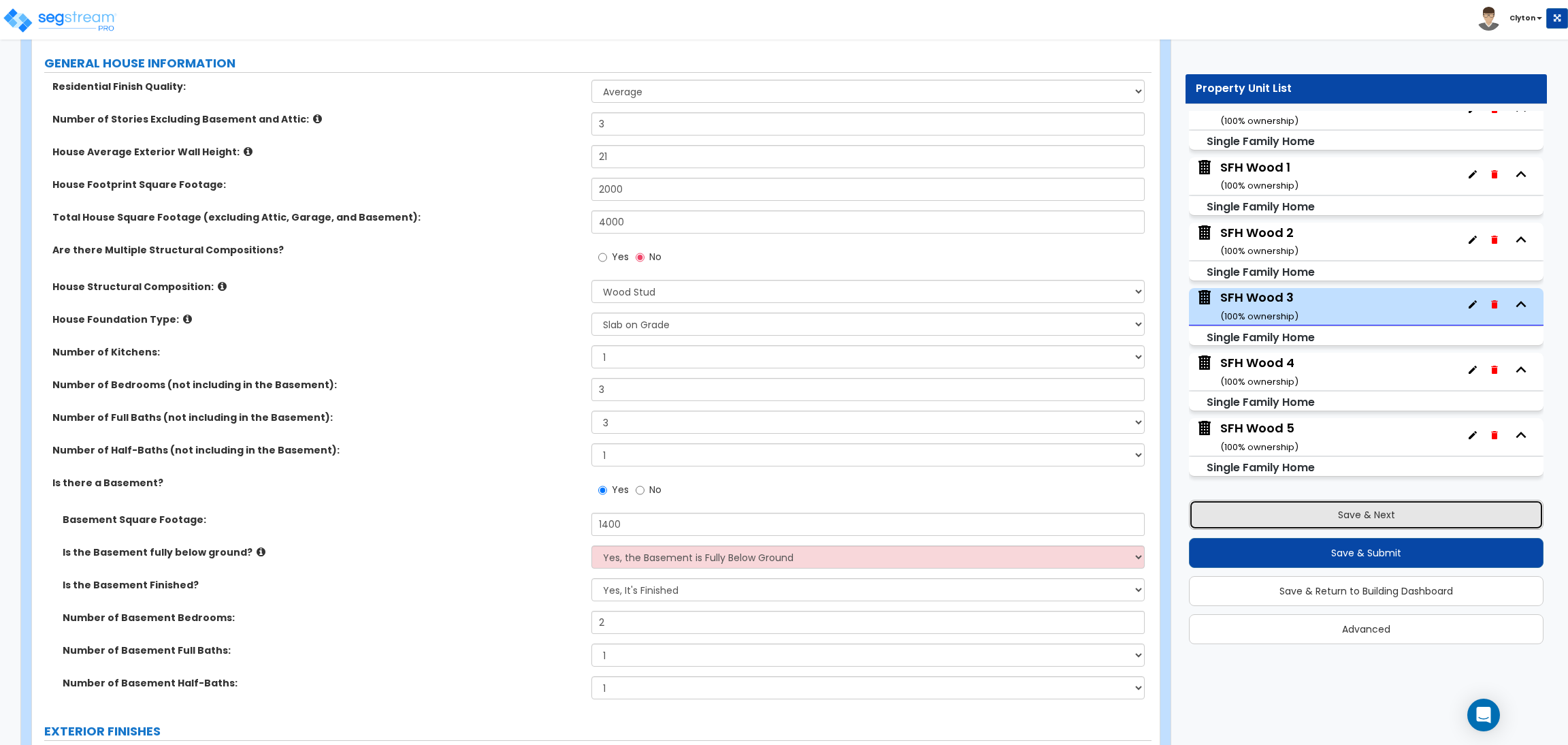
click at [1260, 507] on button "Save & Next" at bounding box center [1367, 514] width 355 height 30
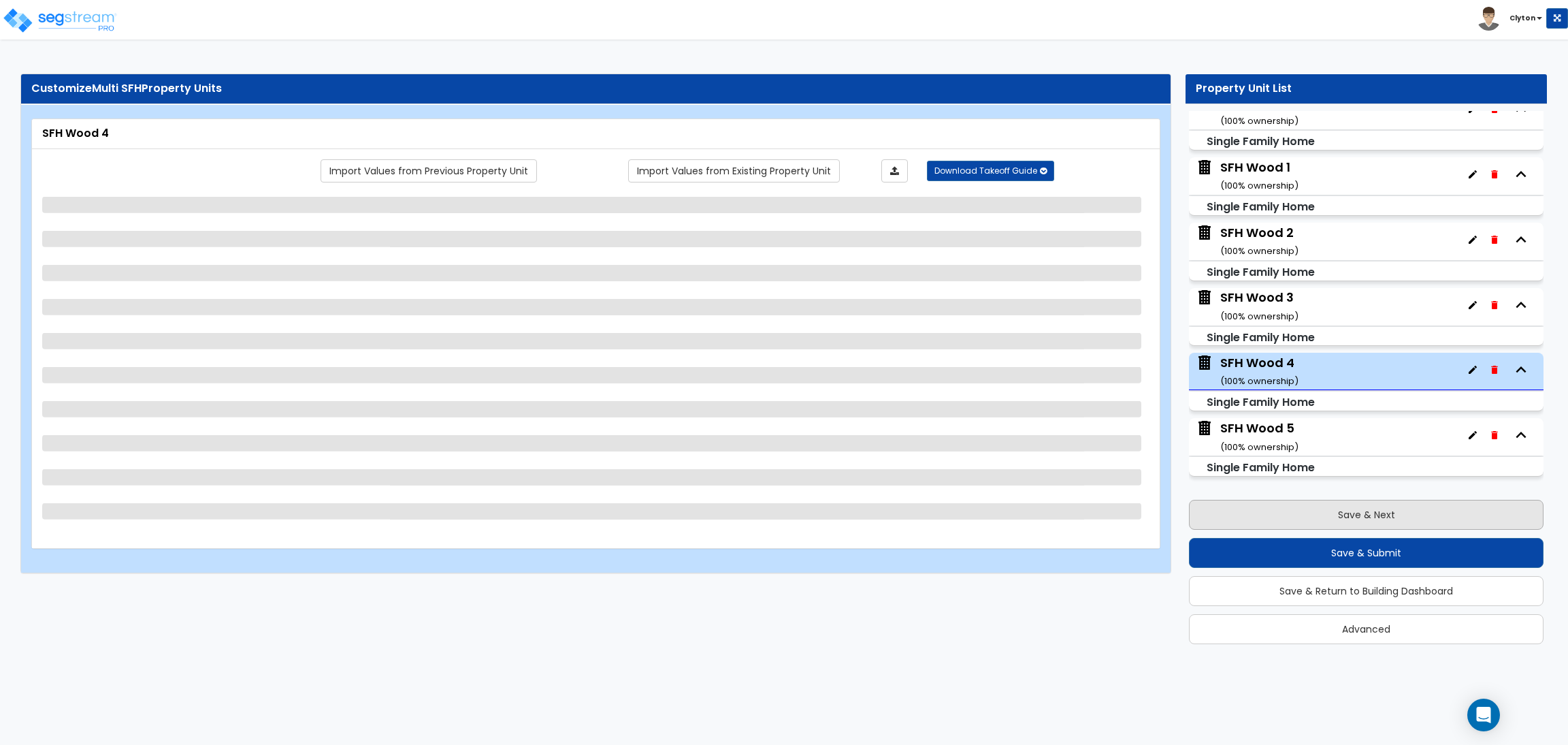
scroll to position [0, 0]
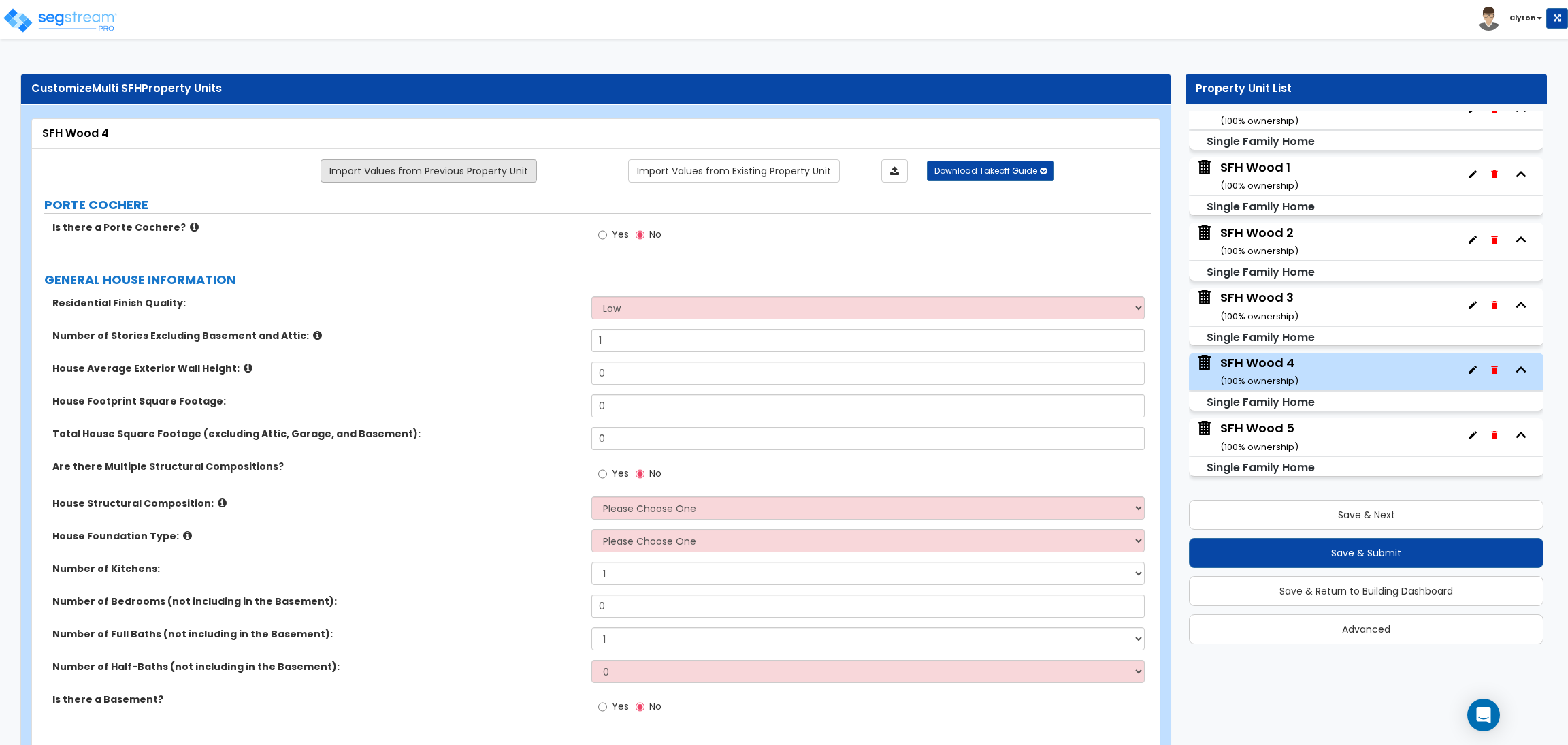
click at [483, 175] on link "Import Values from Previous Property Unit" at bounding box center [428, 171] width 216 height 23
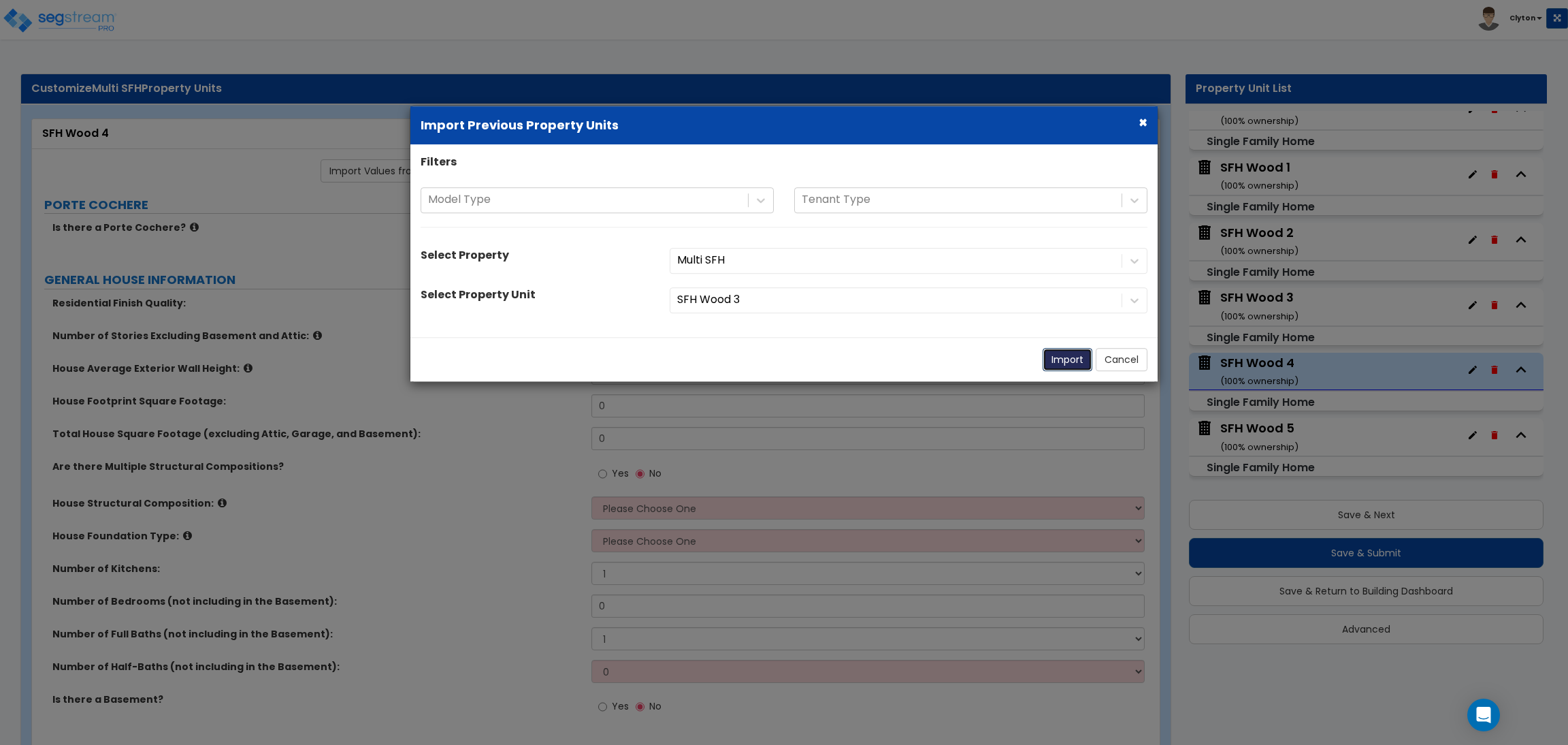
click at [1062, 357] on button "Import" at bounding box center [1067, 359] width 50 height 23
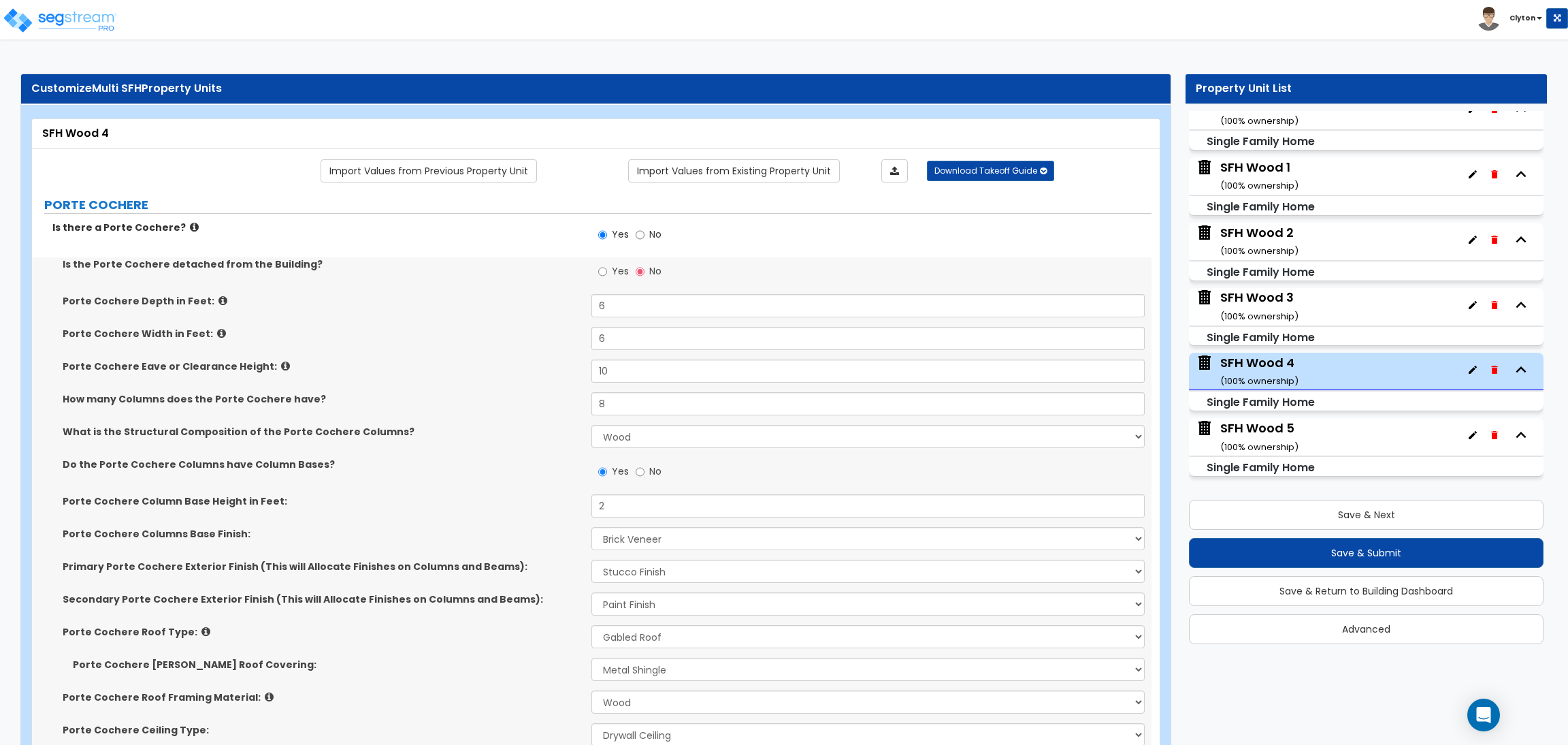
click at [528, 467] on label "Do the Porte Cochere Columns have Column Bases?" at bounding box center [321, 464] width 518 height 13
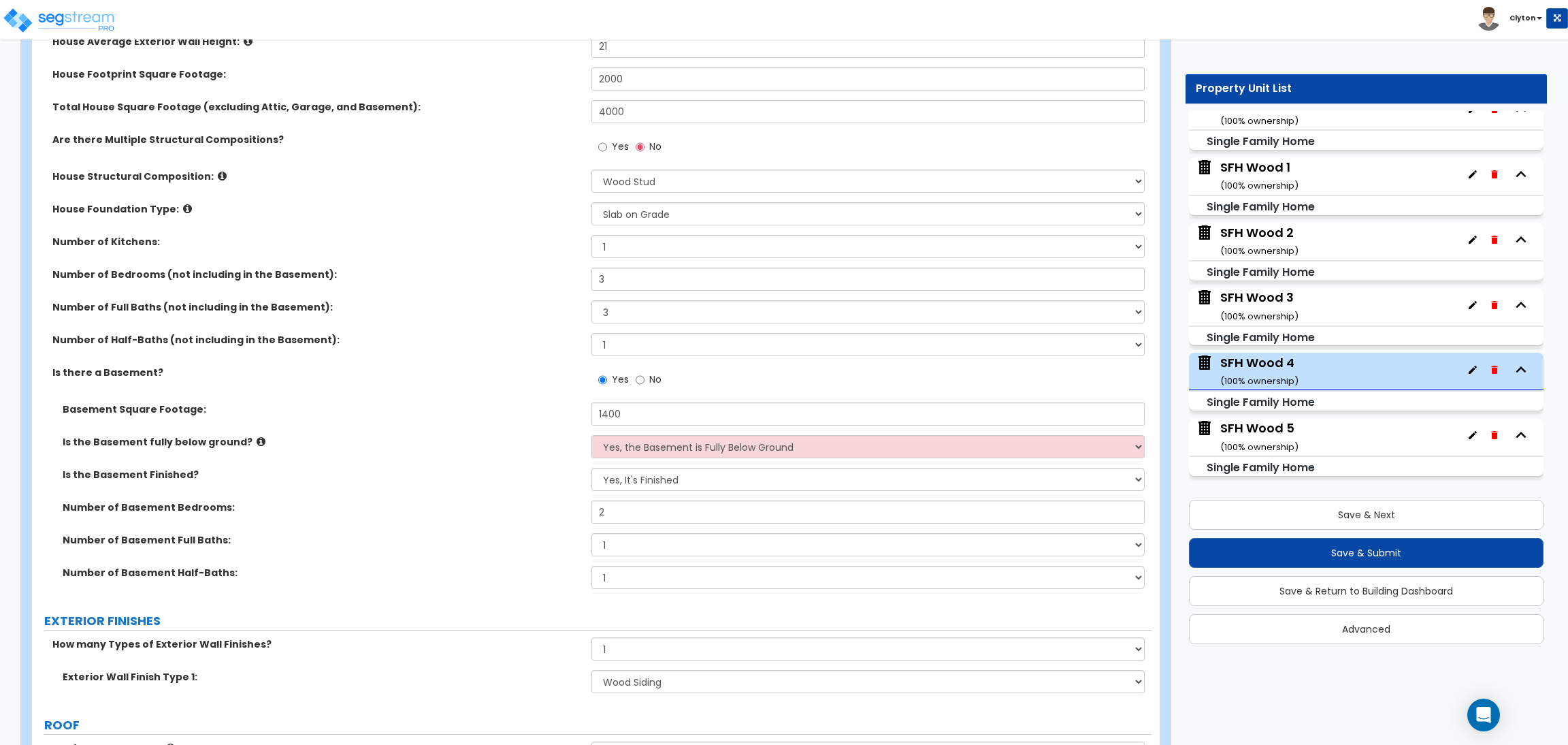
scroll to position [612, 0]
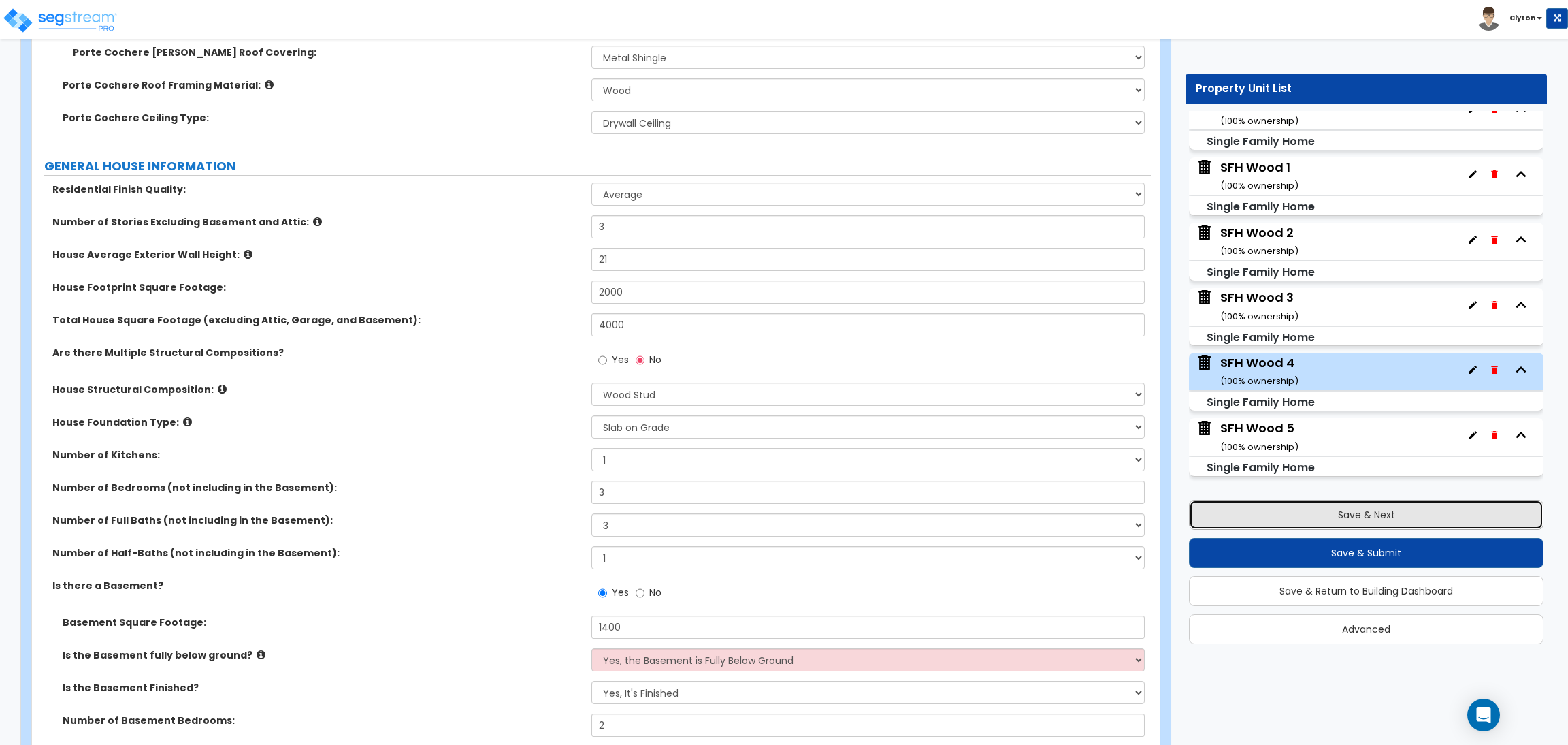
click at [1332, 512] on button "Save & Next" at bounding box center [1367, 514] width 355 height 30
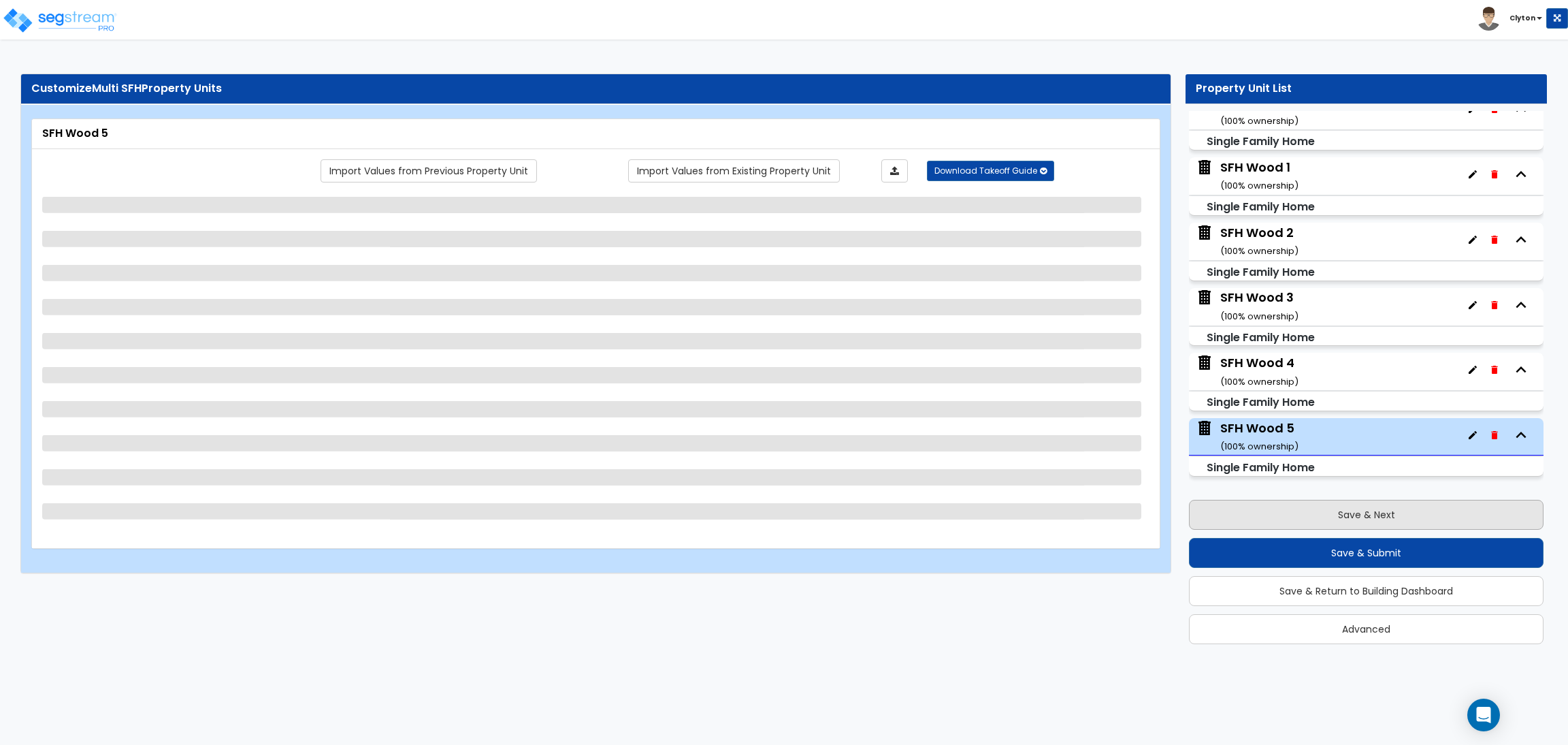
scroll to position [0, 0]
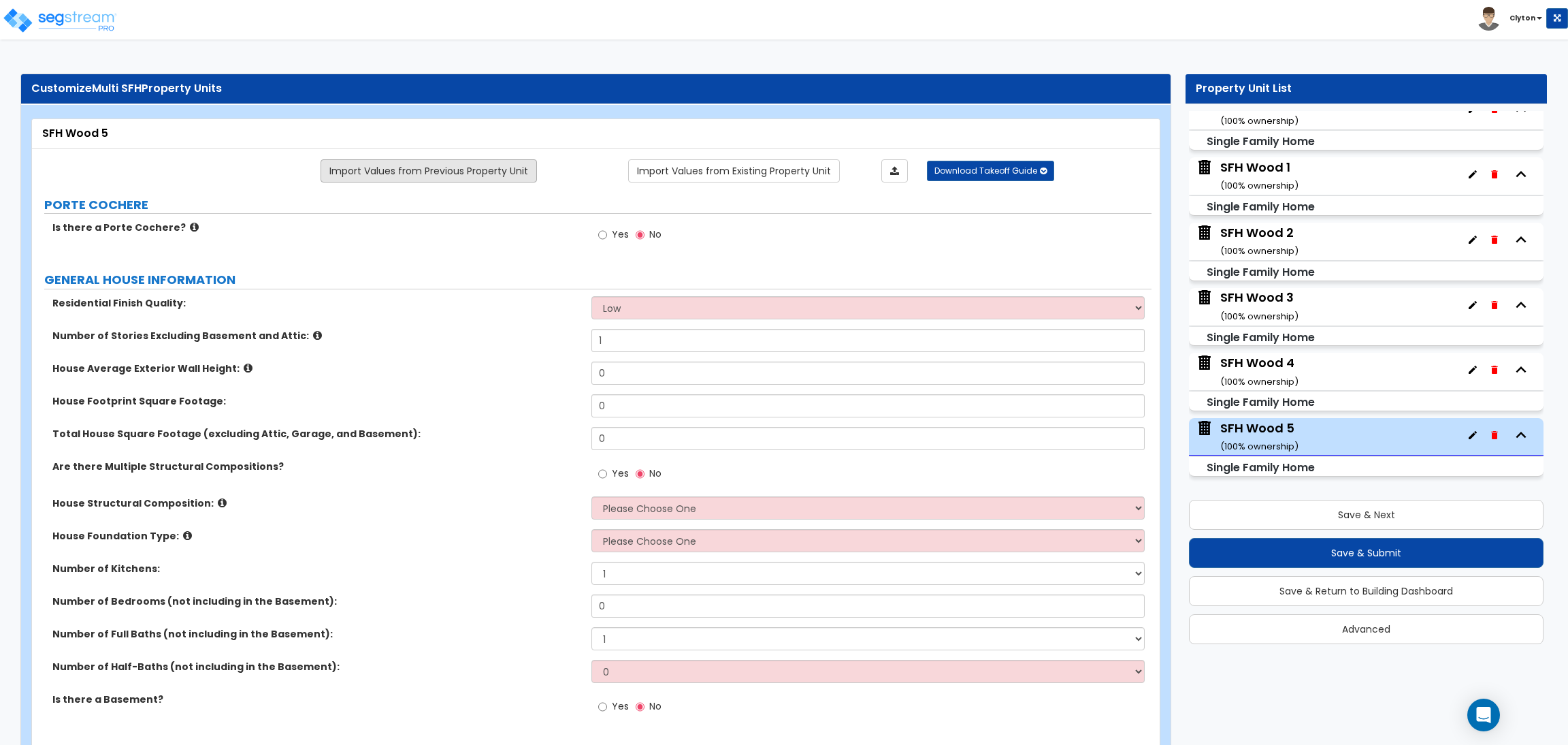
click at [424, 177] on link "Import Values from Previous Property Unit" at bounding box center [428, 171] width 216 height 23
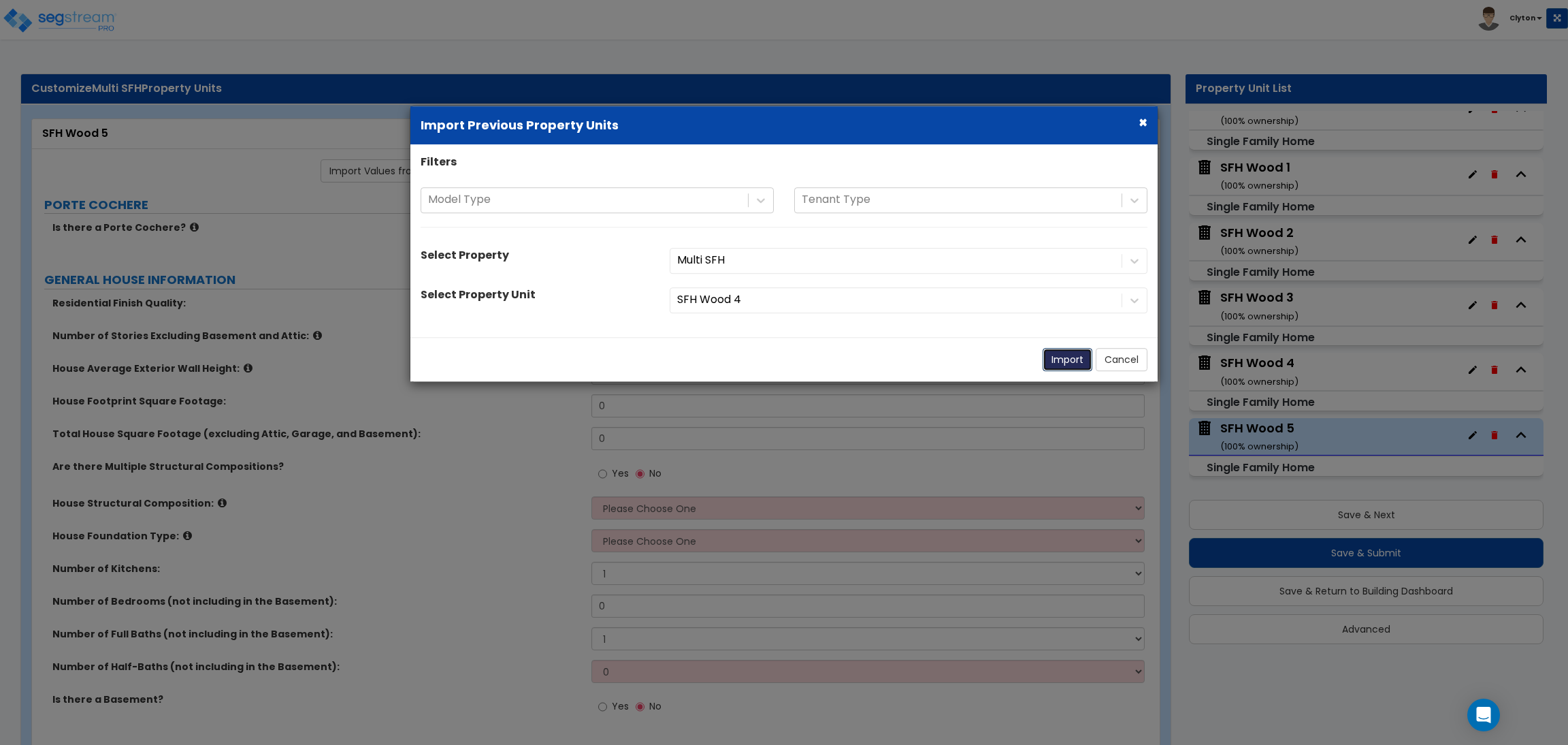
click at [1057, 360] on button "Import" at bounding box center [1067, 359] width 50 height 23
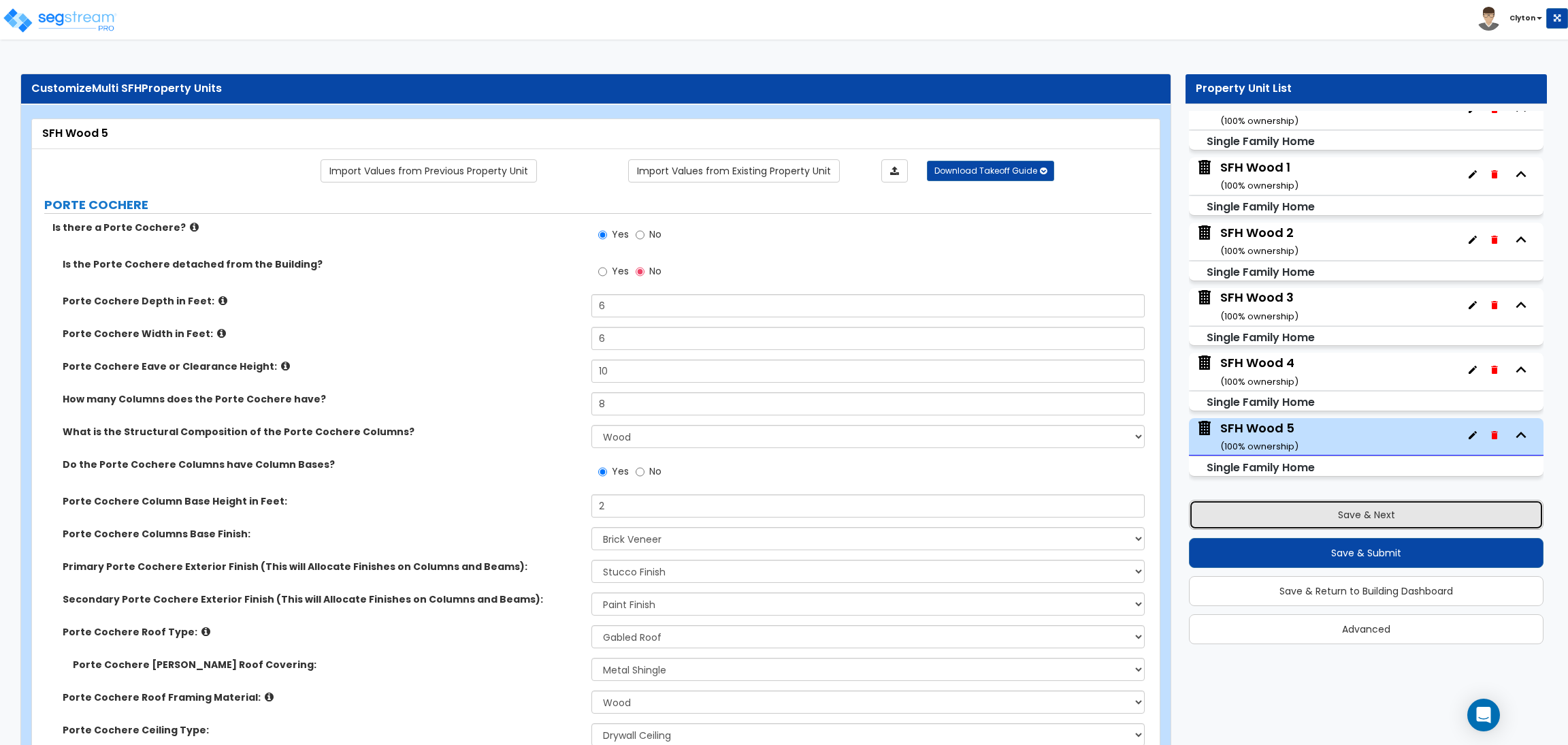
click at [1360, 517] on button "Save & Next" at bounding box center [1367, 514] width 355 height 30
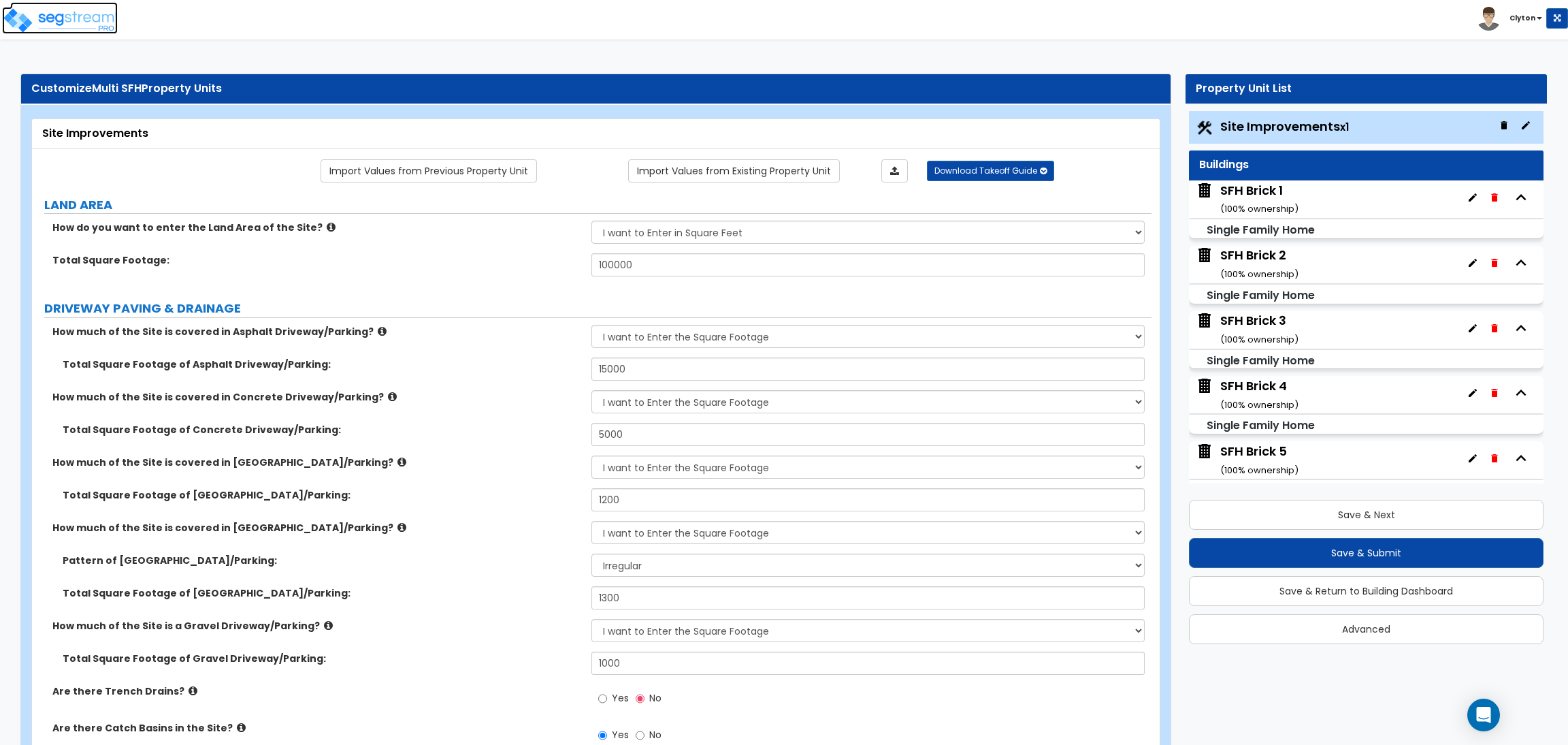
click at [99, 20] on img at bounding box center [60, 21] width 116 height 27
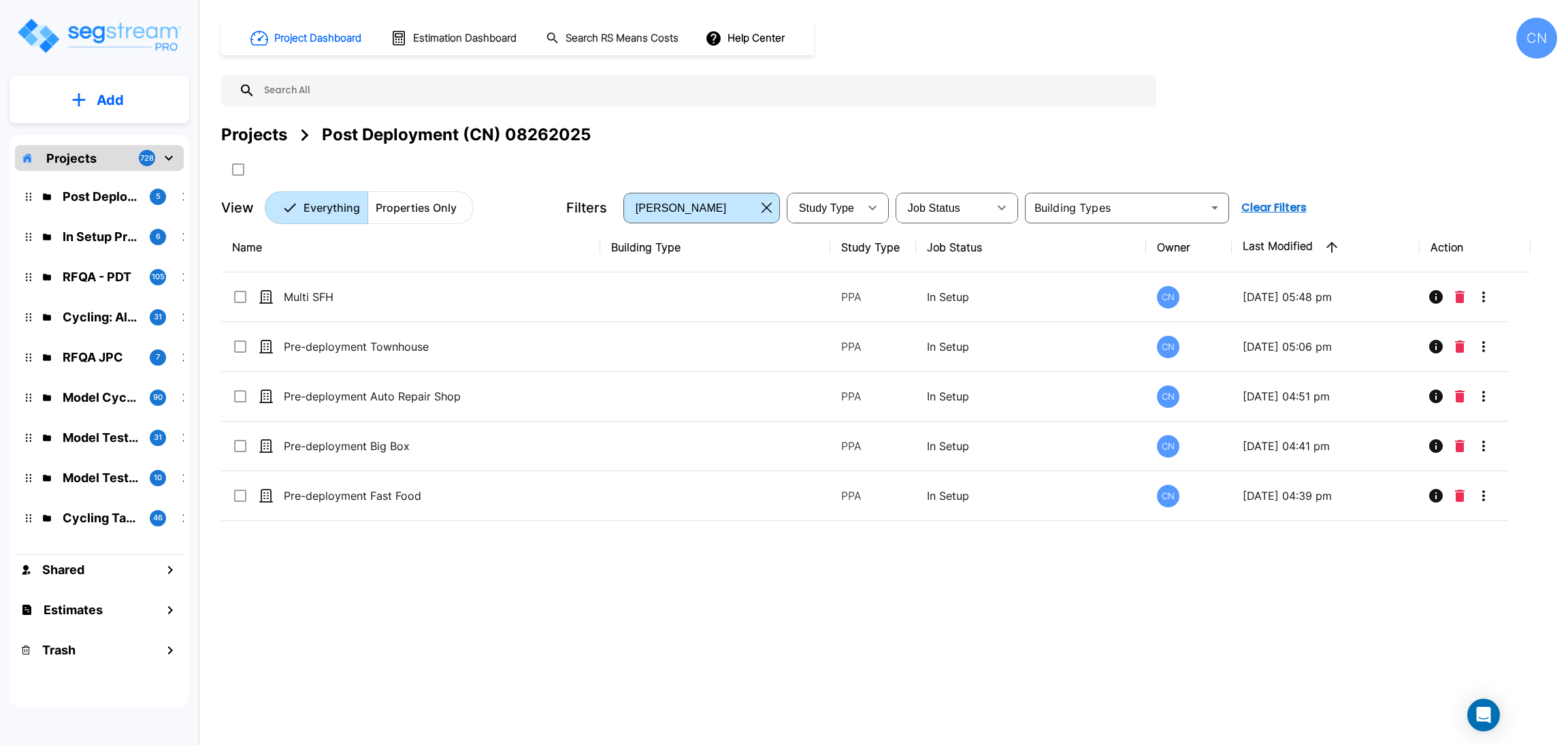
drag, startPoint x: 1105, startPoint y: 145, endPoint x: 1566, endPoint y: 73, distance: 466.6
click at [1105, 145] on div "Projects Post Deployment (CN) 08262025" at bounding box center [889, 135] width 1336 height 25
